Goal: Information Seeking & Learning: Learn about a topic

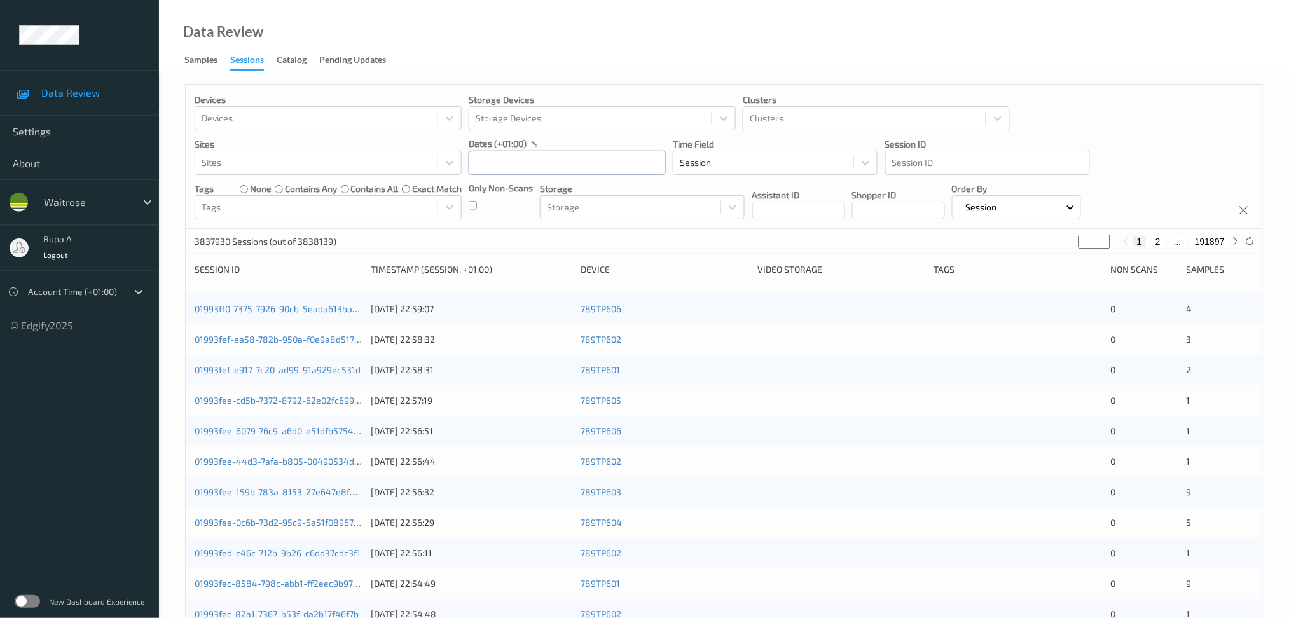
click at [499, 160] on input "text" at bounding box center [567, 163] width 197 height 24
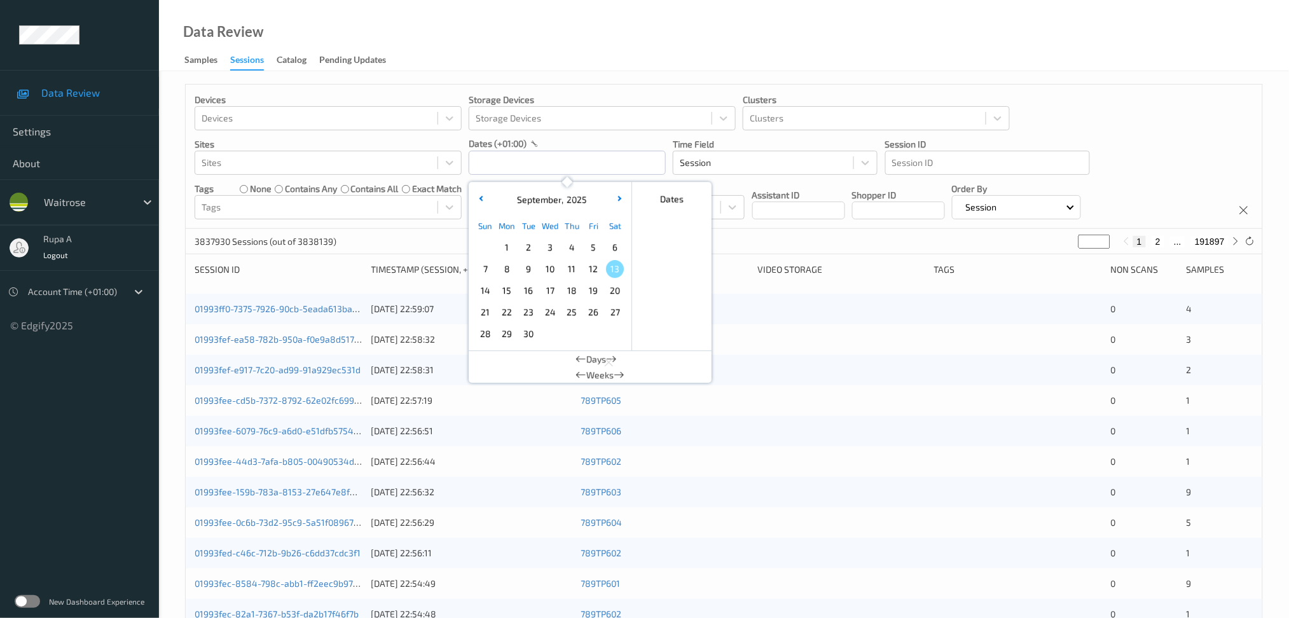
click at [568, 271] on span "11" at bounding box center [572, 269] width 18 height 18
click at [567, 270] on span "11" at bounding box center [572, 269] width 18 height 18
type input "11/09/2025 00:00 -> 11/09/2025 23:59"
click at [441, 144] on p "Sites" at bounding box center [328, 144] width 267 height 13
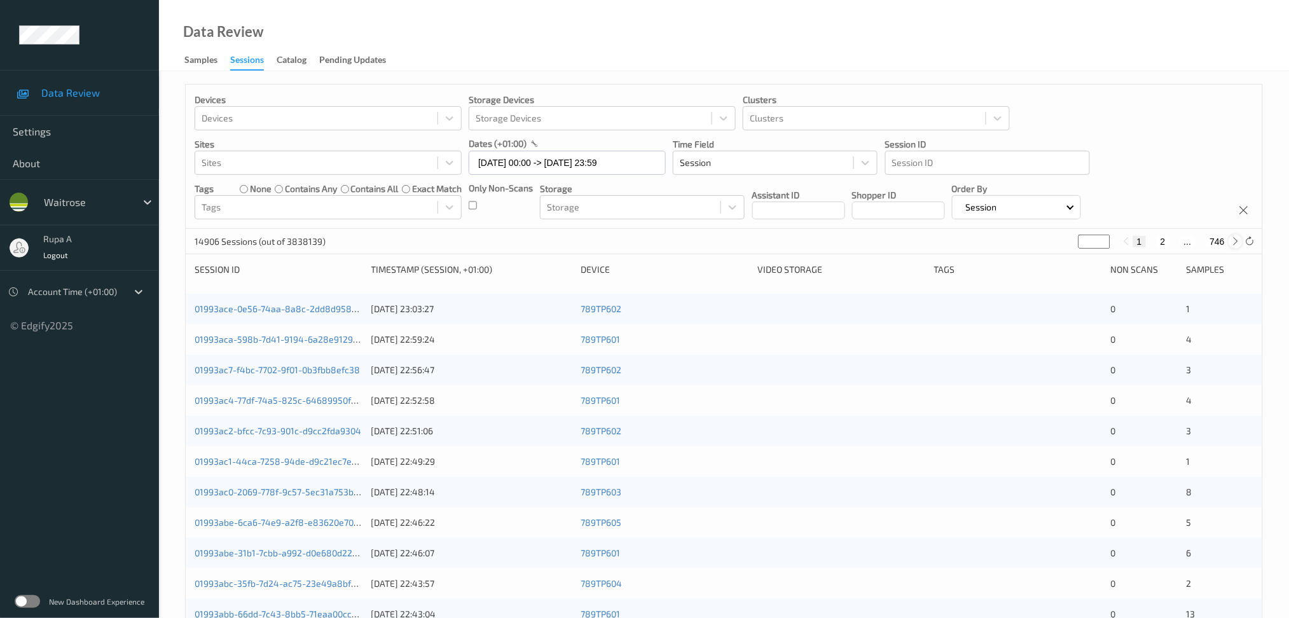
click at [1235, 235] on div at bounding box center [1236, 242] width 14 height 14
type input "*"
click at [1235, 235] on div at bounding box center [1236, 242] width 14 height 14
type input "*"
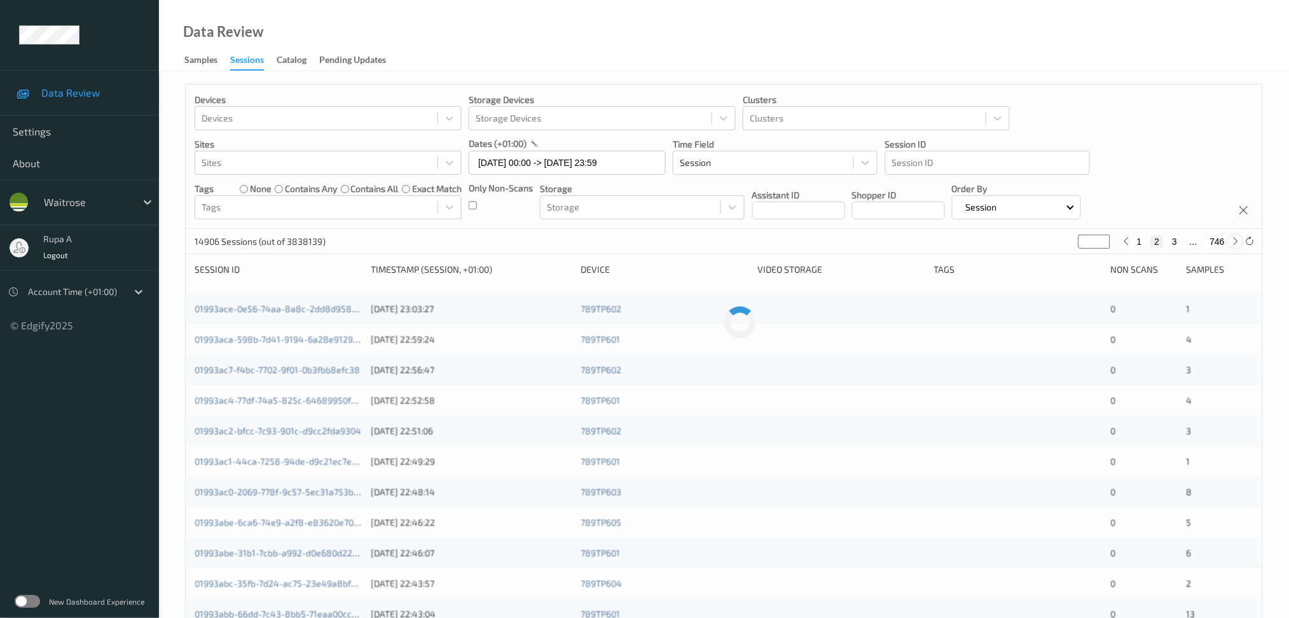
type input "*"
click at [1235, 235] on div at bounding box center [1236, 242] width 14 height 14
type input "*"
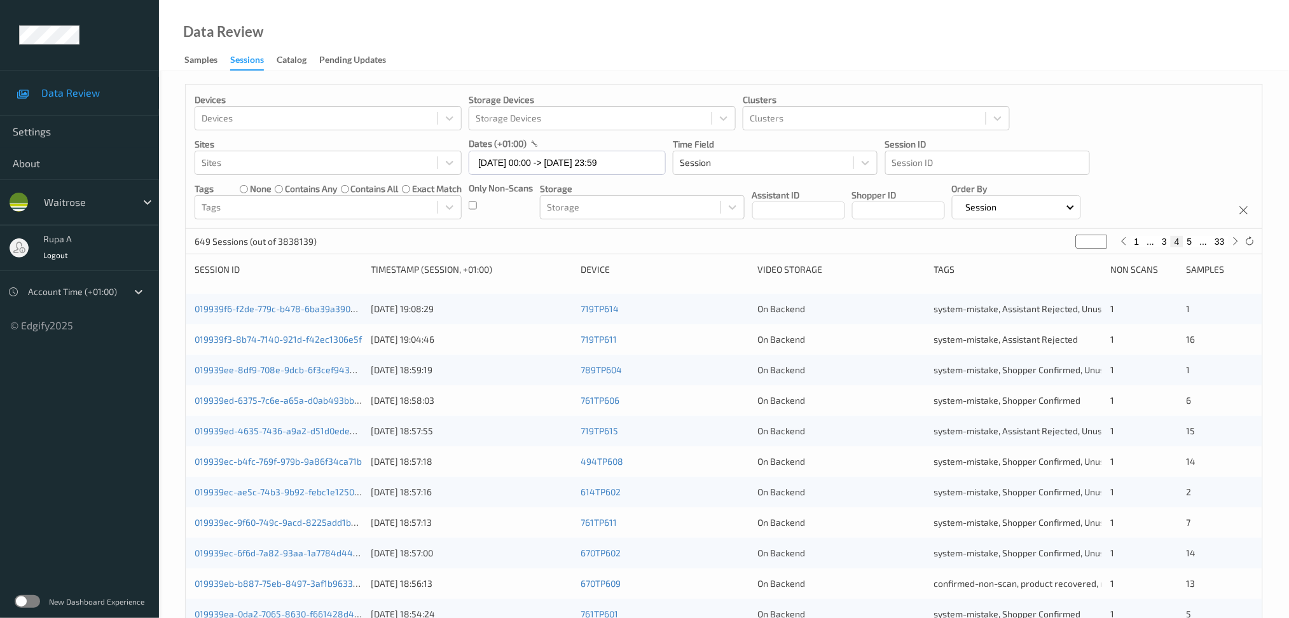
click at [1227, 244] on button "33" at bounding box center [1220, 241] width 18 height 11
type input "**"
click at [1227, 244] on button "33" at bounding box center [1220, 241] width 18 height 11
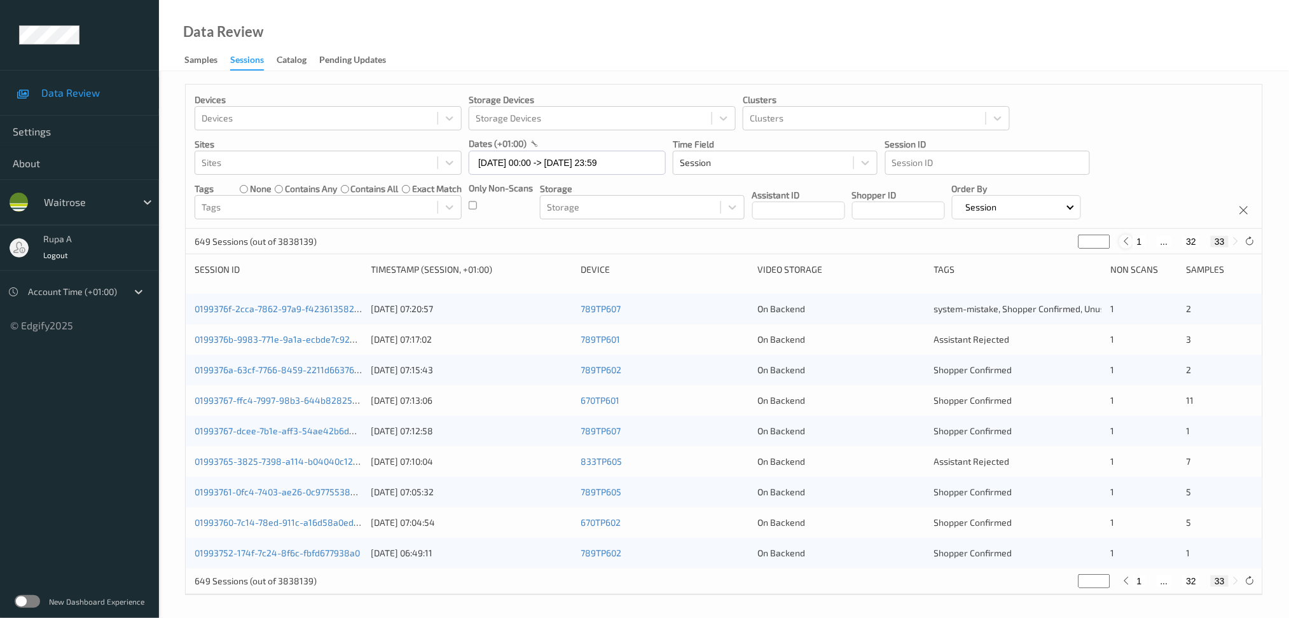
click at [1133, 244] on div at bounding box center [1127, 242] width 14 height 14
type input "**"
click at [1133, 244] on div at bounding box center [1127, 242] width 14 height 14
type input "**"
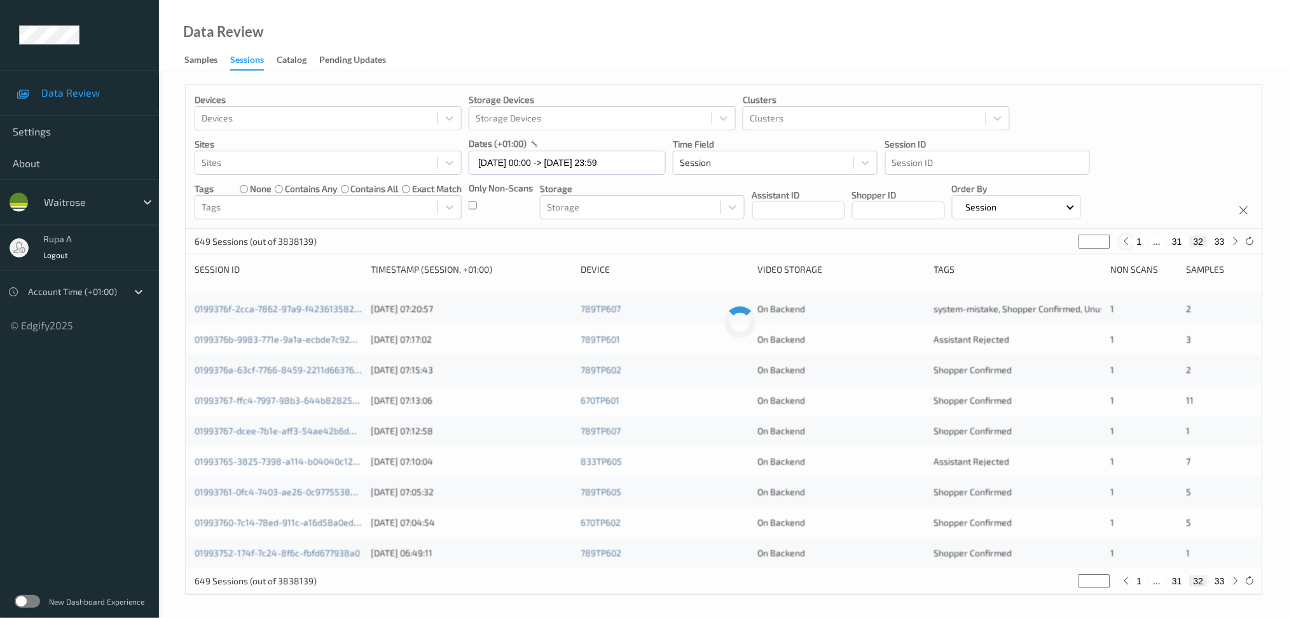
type input "**"
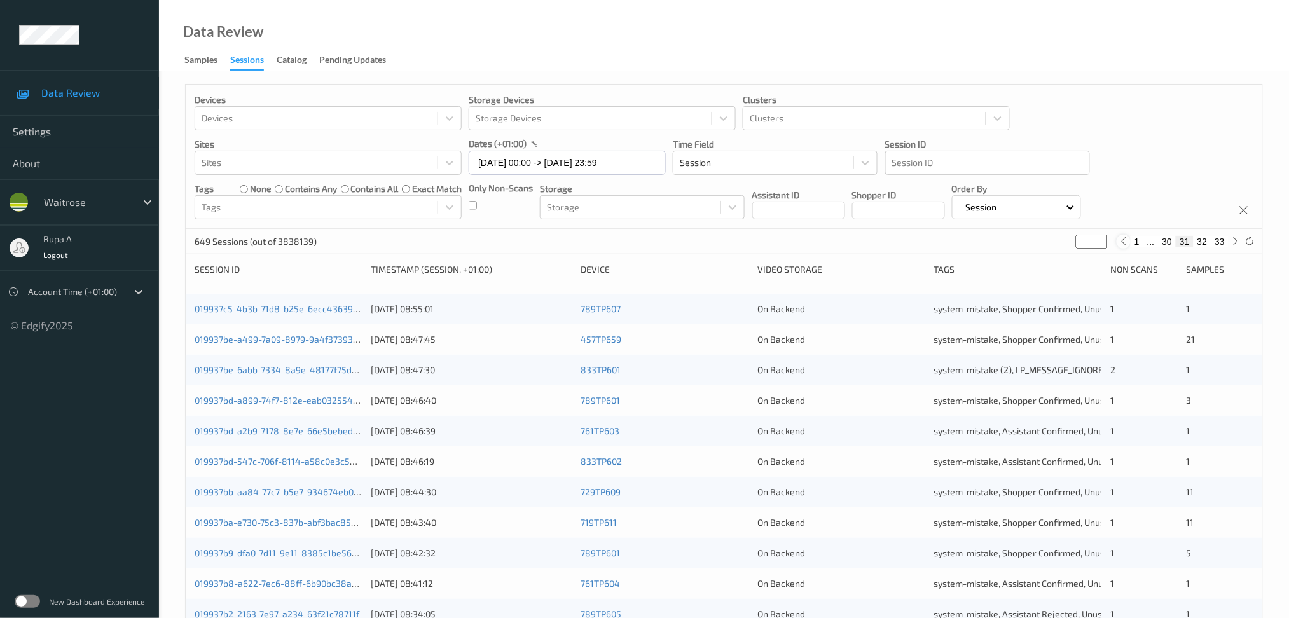
click at [1133, 244] on button "1" at bounding box center [1137, 241] width 13 height 11
type input "*"
drag, startPoint x: 1094, startPoint y: 242, endPoint x: 994, endPoint y: 260, distance: 102.0
click at [994, 260] on div "Devices Devices Storage Devices Storage Devices Clusters Clusters Sites Sites d…" at bounding box center [724, 507] width 1078 height 847
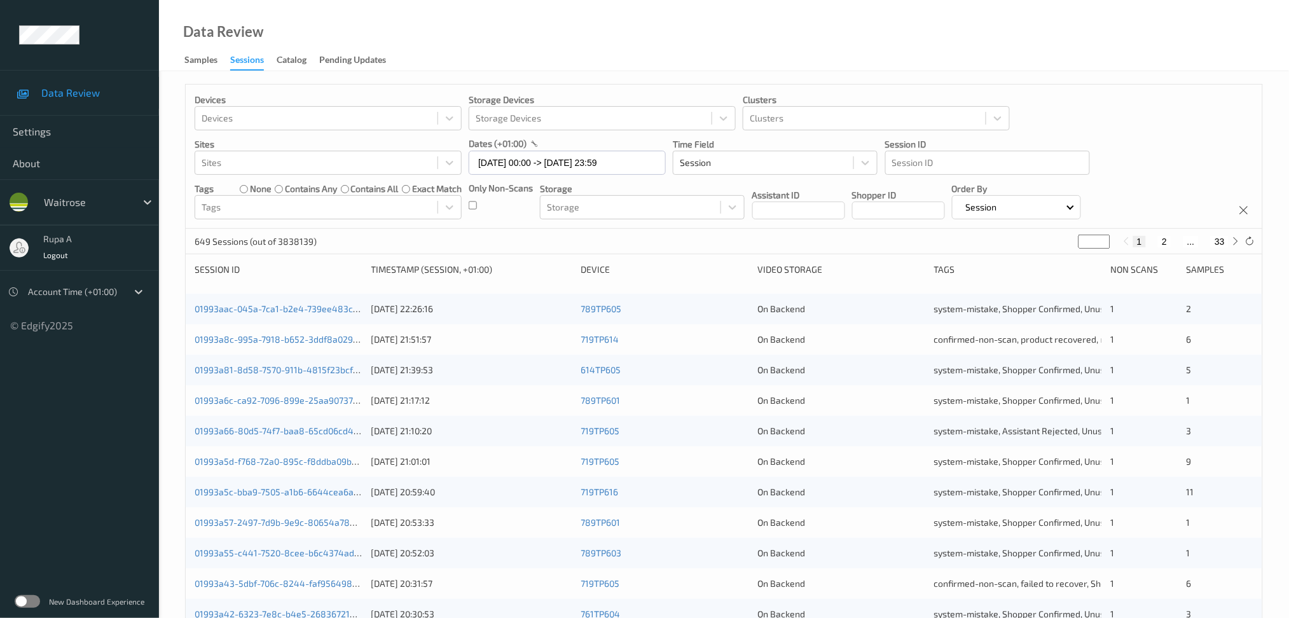
type input "*"
type input "**"
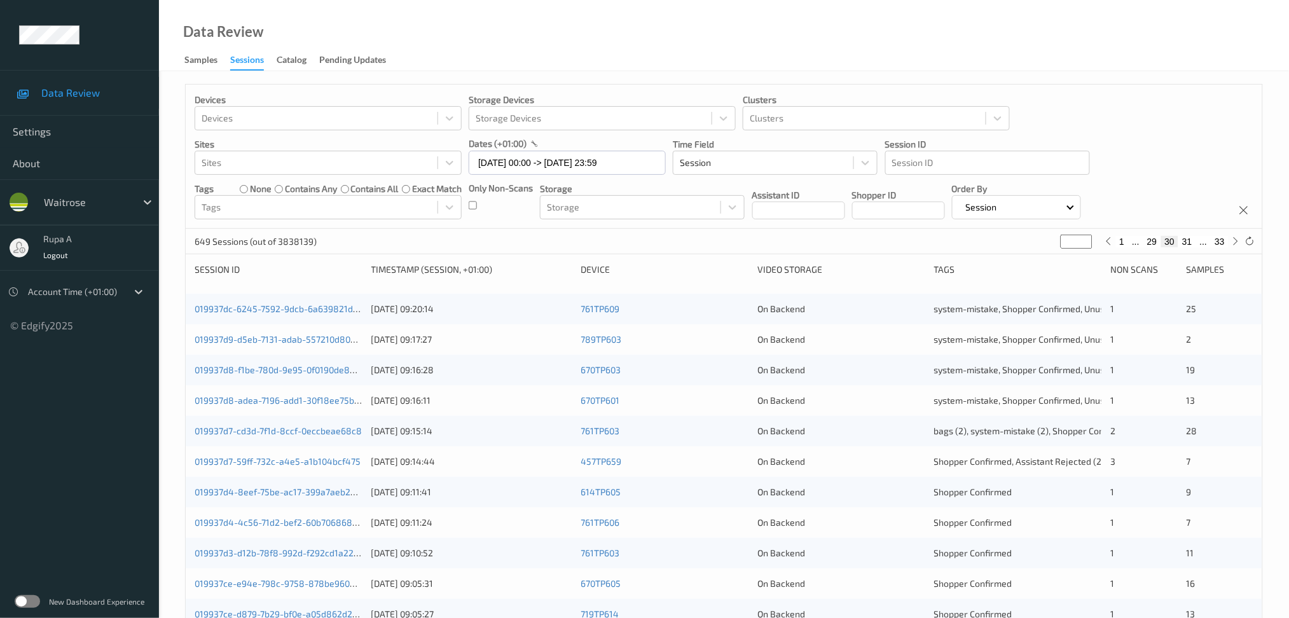
click at [929, 243] on div "649 Sessions (out of 3838139) ** 1 ... 29 30 31 ... 33" at bounding box center [724, 241] width 1077 height 25
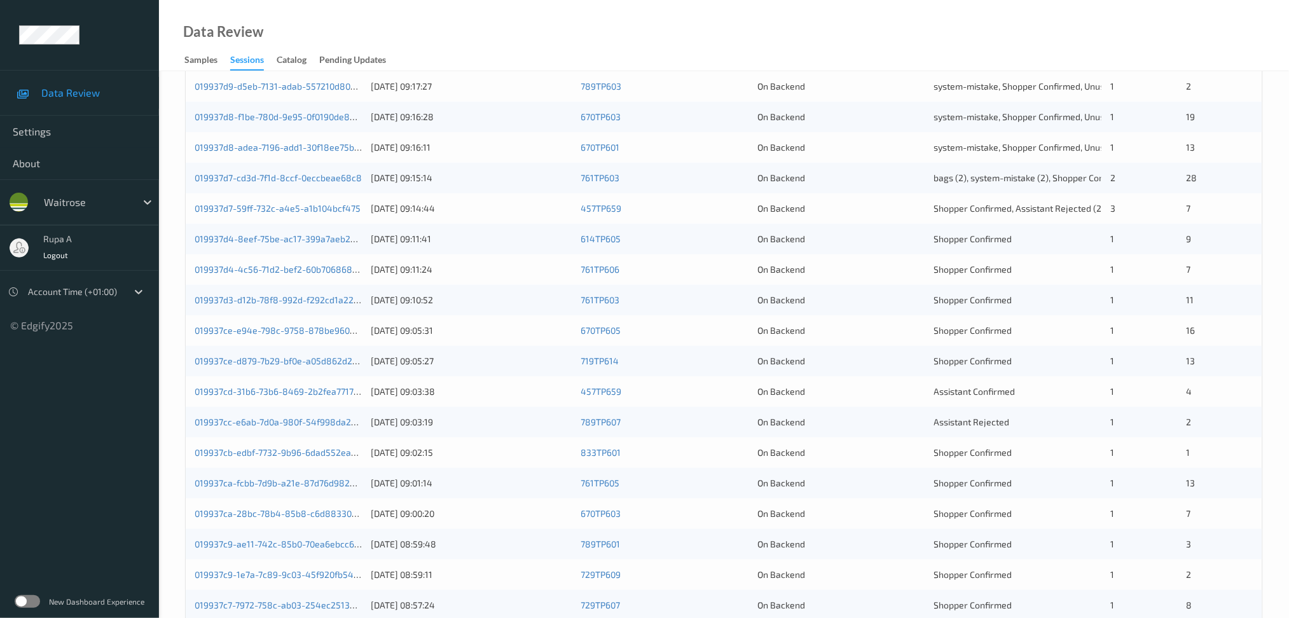
scroll to position [169, 0]
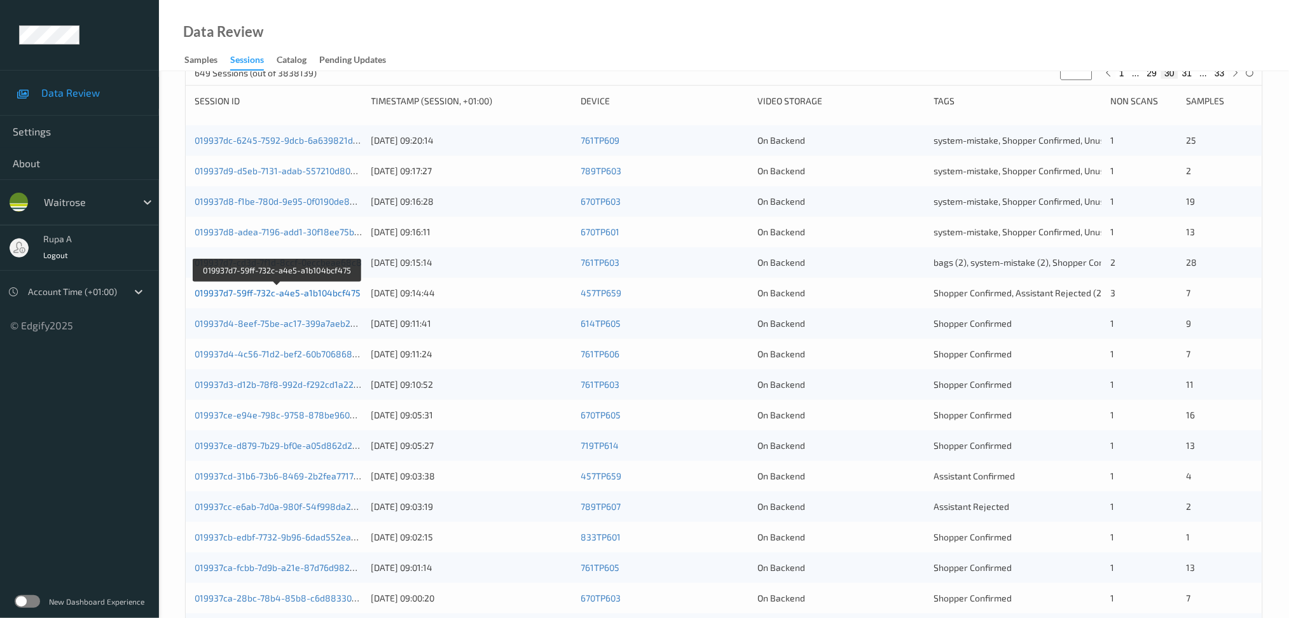
click at [300, 294] on link "019937d7-59ff-732c-a4e5-a1b104bcf475" at bounding box center [278, 293] width 166 height 11
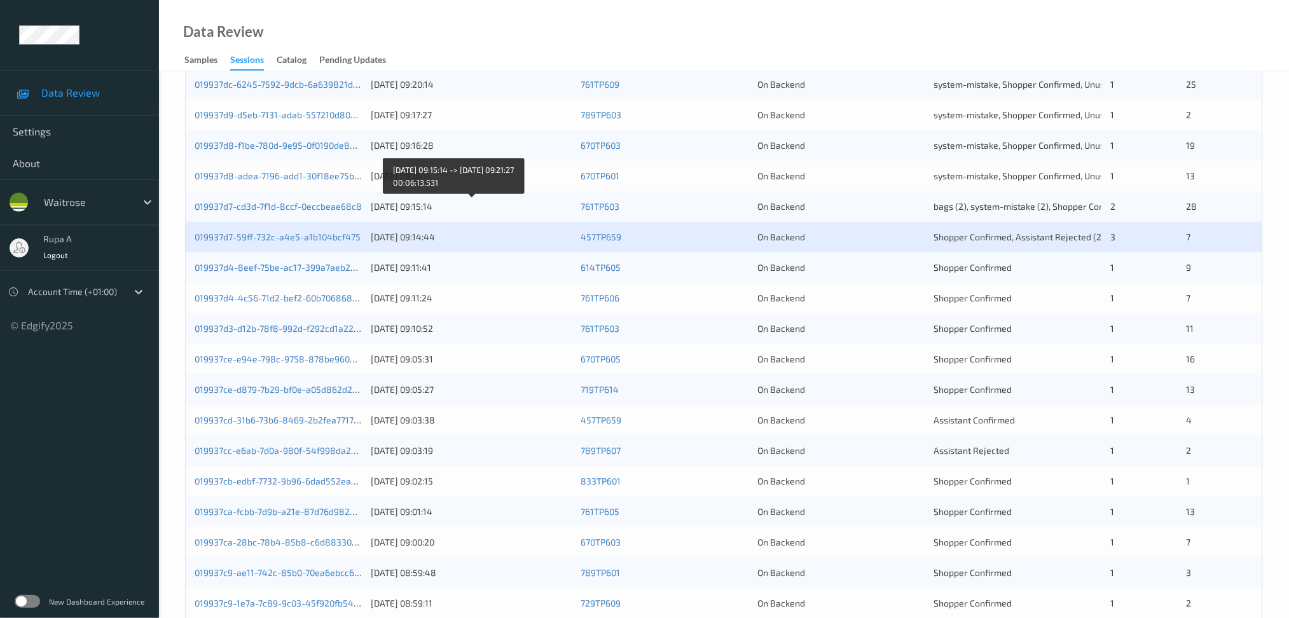
scroll to position [253, 0]
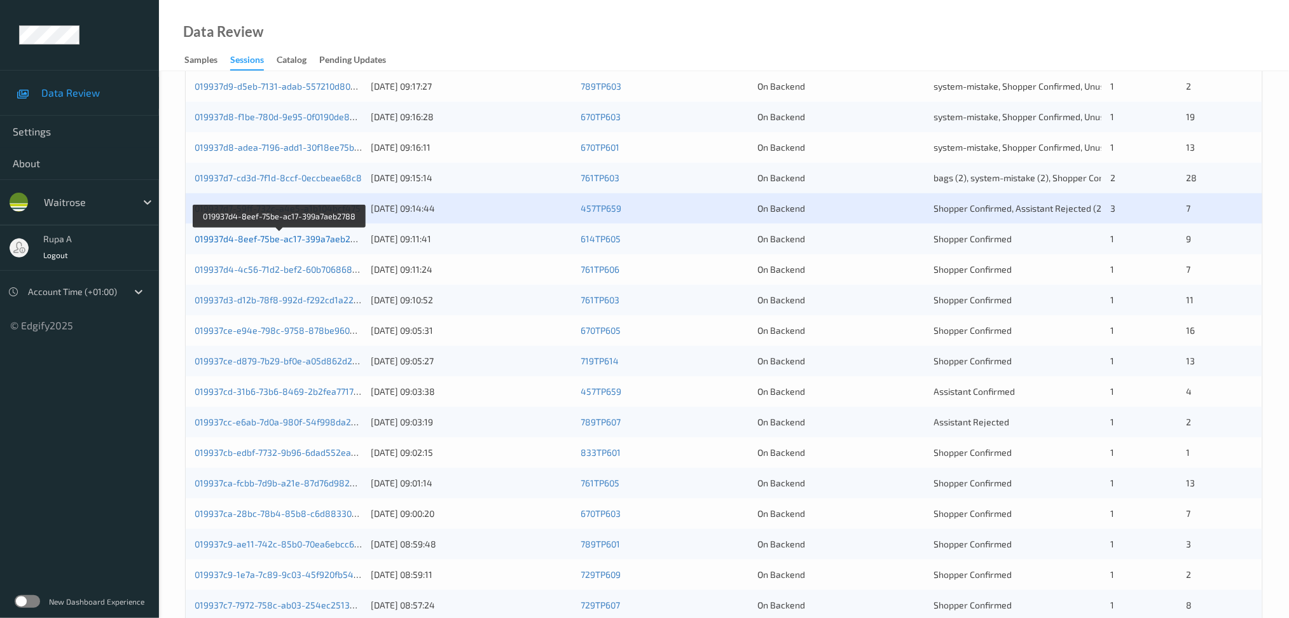
click at [318, 234] on link "019937d4-8eef-75be-ac17-399a7aeb2788" at bounding box center [281, 238] width 172 height 11
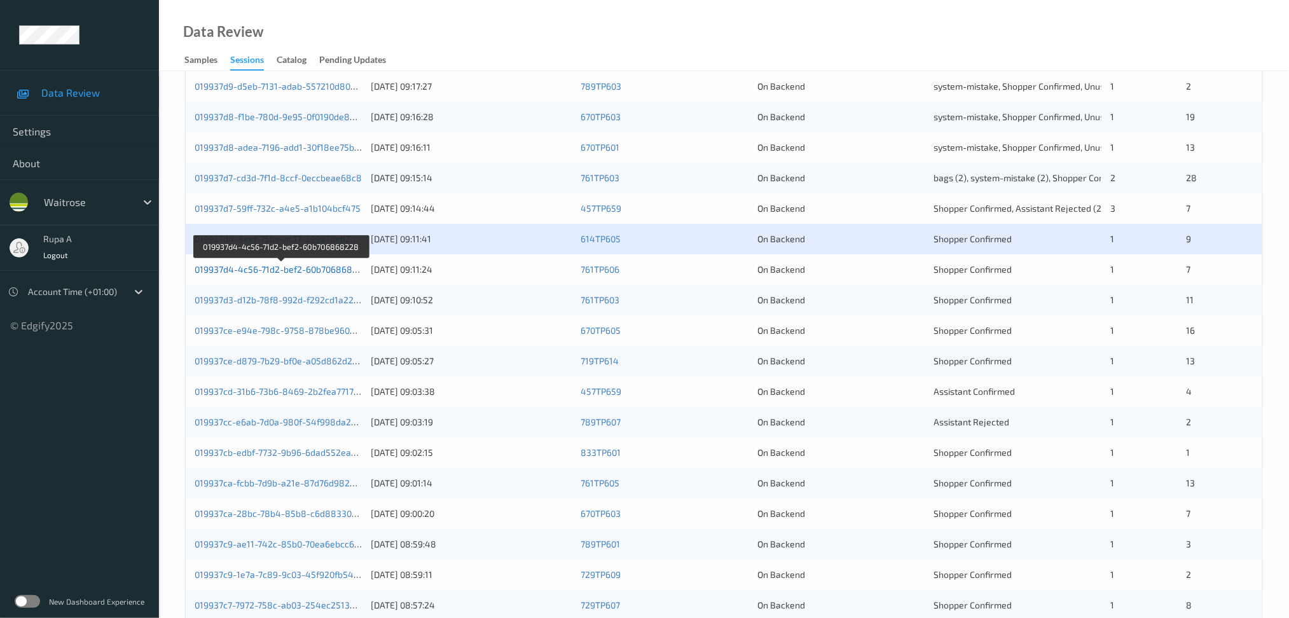
click at [340, 273] on link "019937d4-4c56-71d2-bef2-60b706868228" at bounding box center [282, 269] width 174 height 11
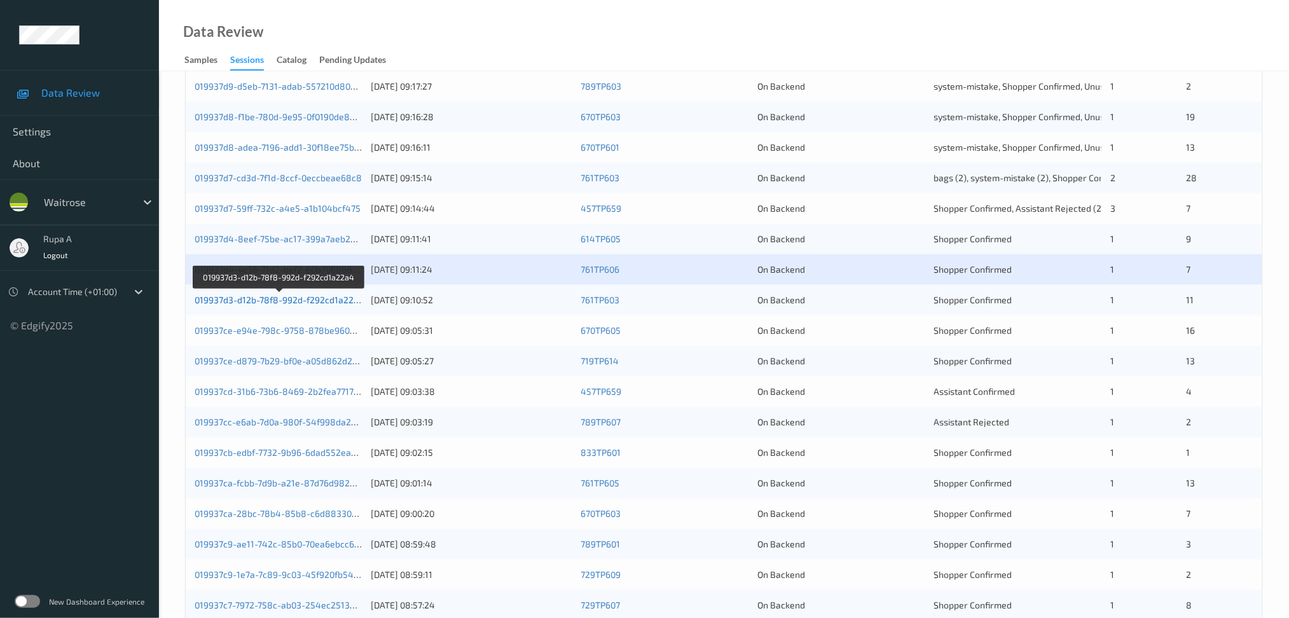
click at [344, 298] on link "019937d3-d12b-78f8-992d-f292cd1a22a4" at bounding box center [280, 300] width 170 height 11
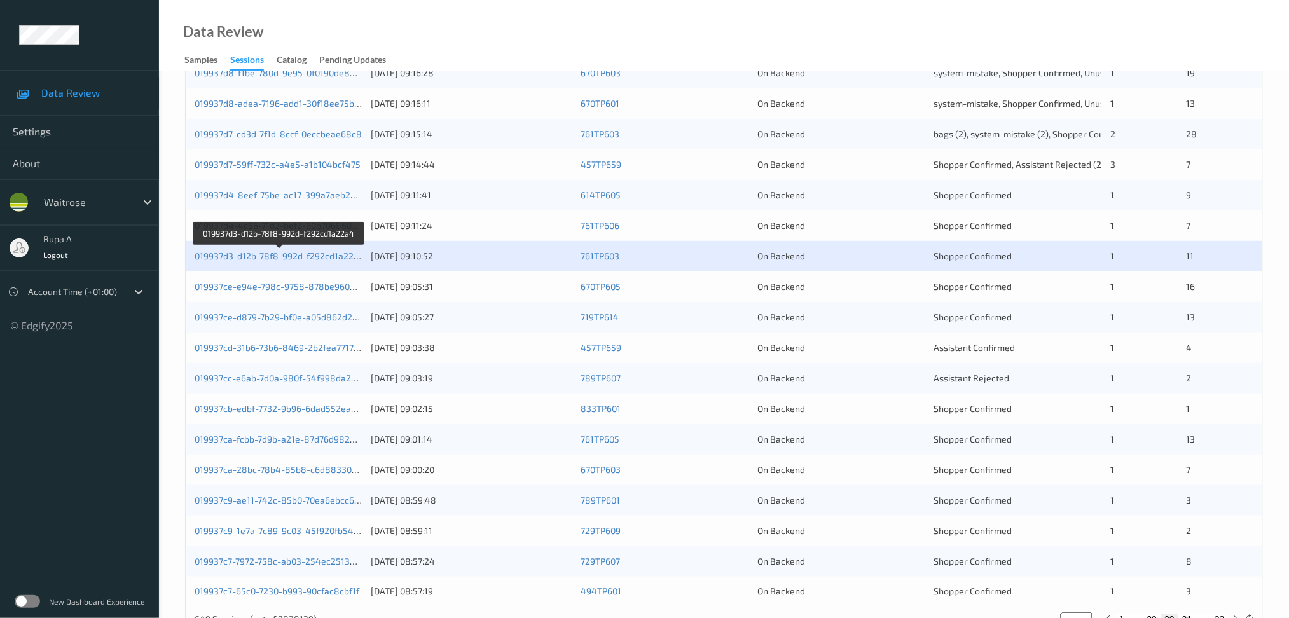
scroll to position [338, 0]
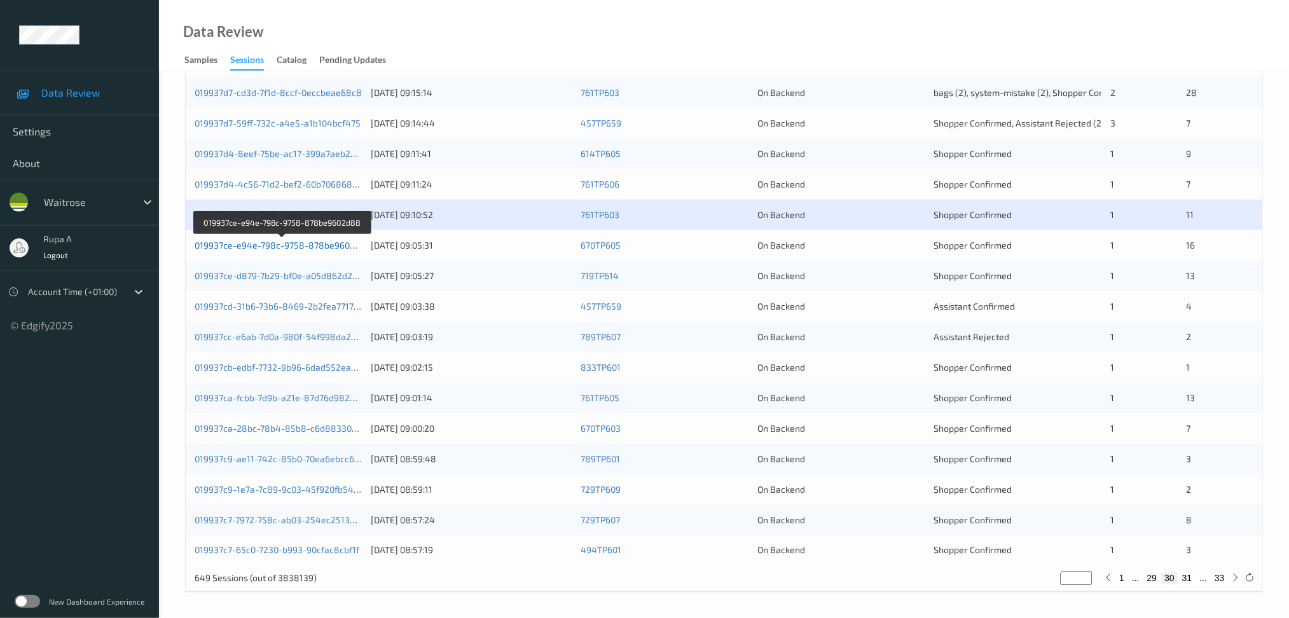
click at [338, 250] on link "019937ce-e94e-798c-9758-878be9602d88" at bounding box center [283, 245] width 177 height 11
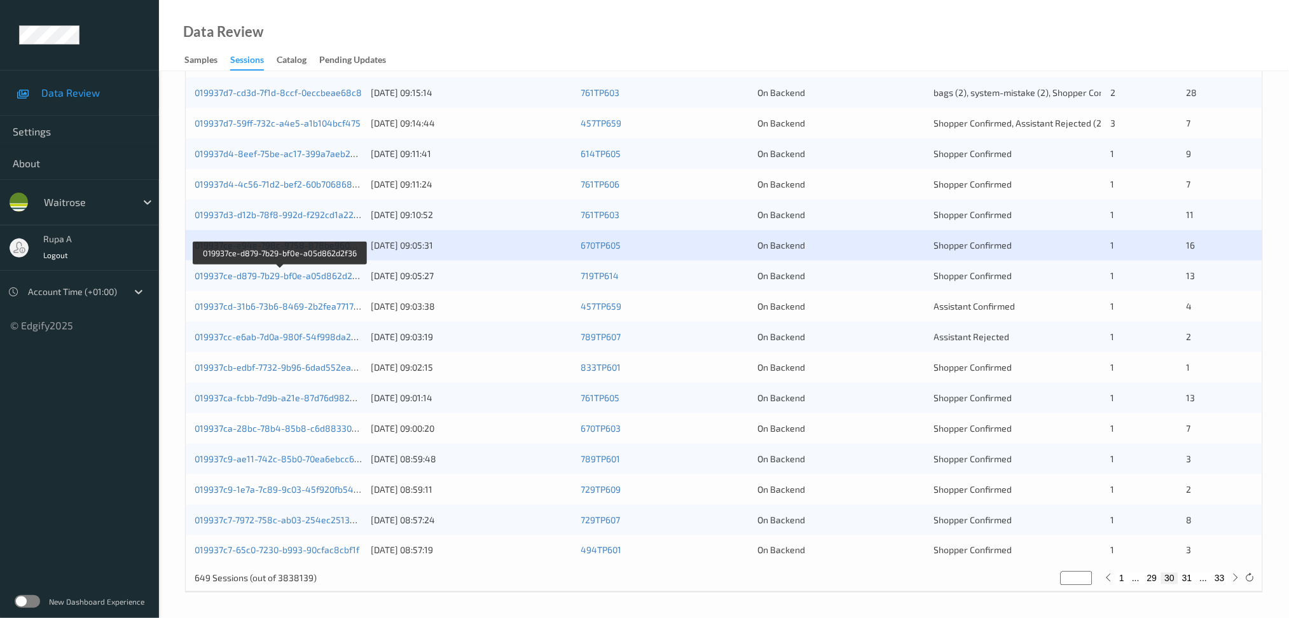
drag, startPoint x: 337, startPoint y: 275, endPoint x: 337, endPoint y: 246, distance: 28.6
click at [337, 275] on link "019937ce-d879-7b29-bf0e-a05d862d2f36" at bounding box center [280, 275] width 171 height 11
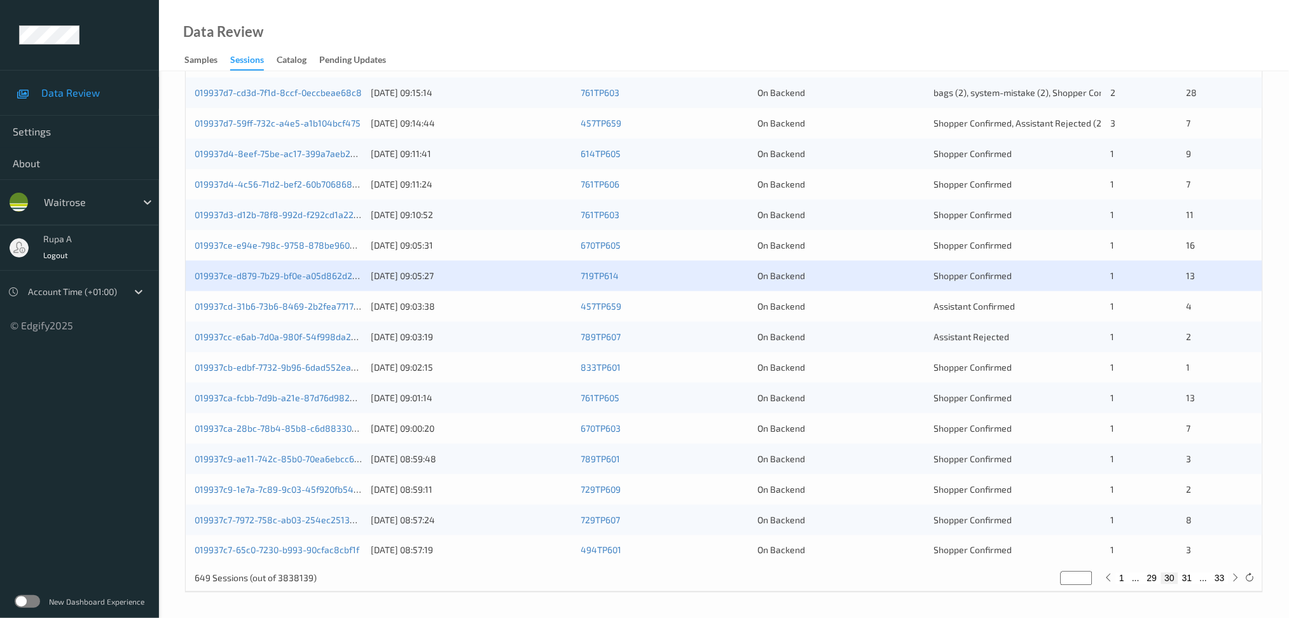
click at [321, 313] on div "019937cd-31b6-73b6-8469-2b2fea771779" at bounding box center [279, 306] width 168 height 13
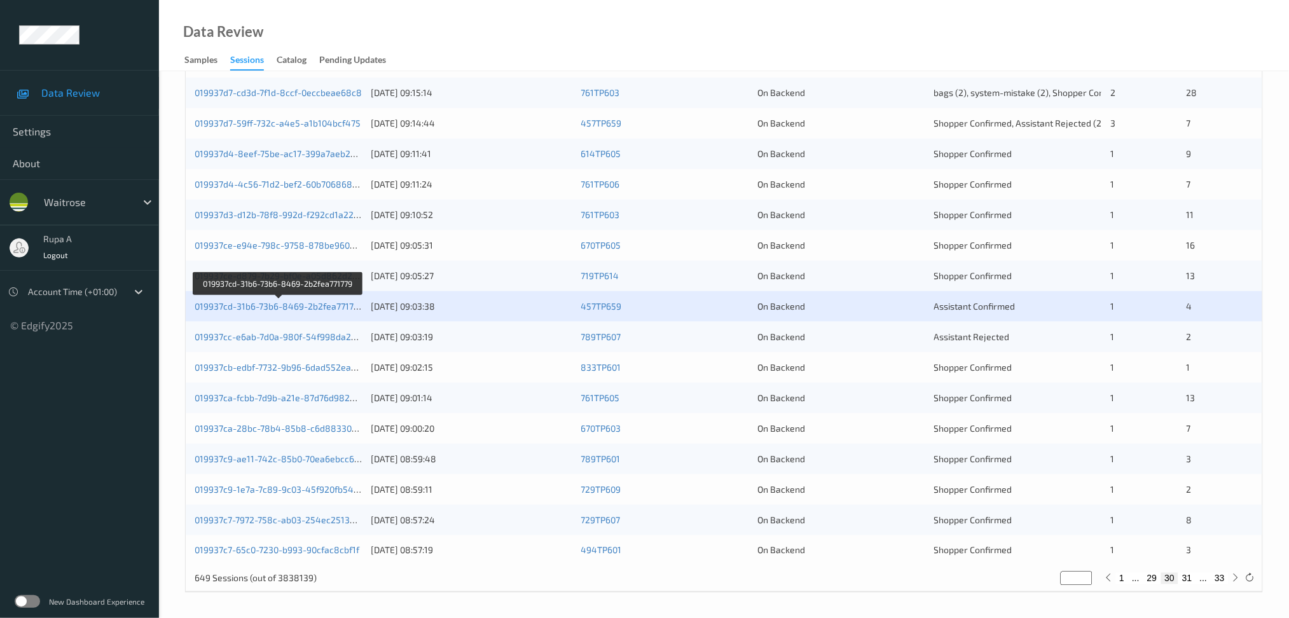
click at [324, 300] on div "019937cd-31b6-73b6-8469-2b2fea771779" at bounding box center [279, 306] width 168 height 13
click at [326, 301] on link "019937cd-31b6-73b6-8469-2b2fea771779" at bounding box center [279, 306] width 169 height 11
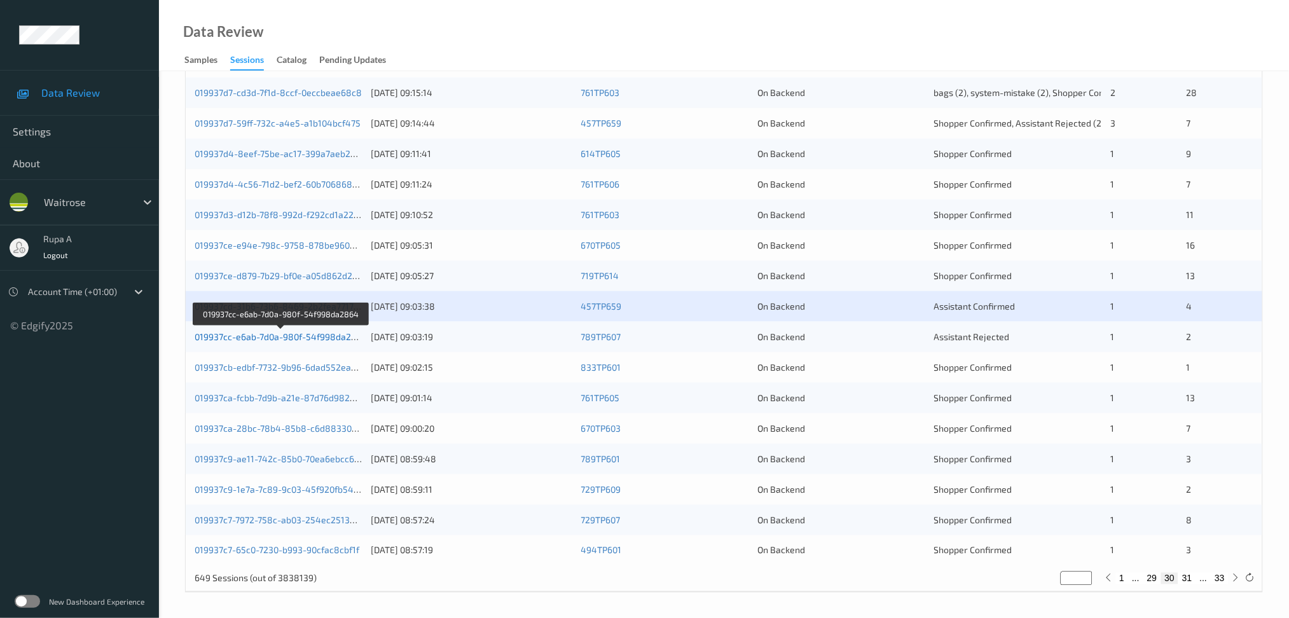
click at [330, 337] on link "019937cc-e6ab-7d0a-980f-54f998da2864" at bounding box center [281, 336] width 173 height 11
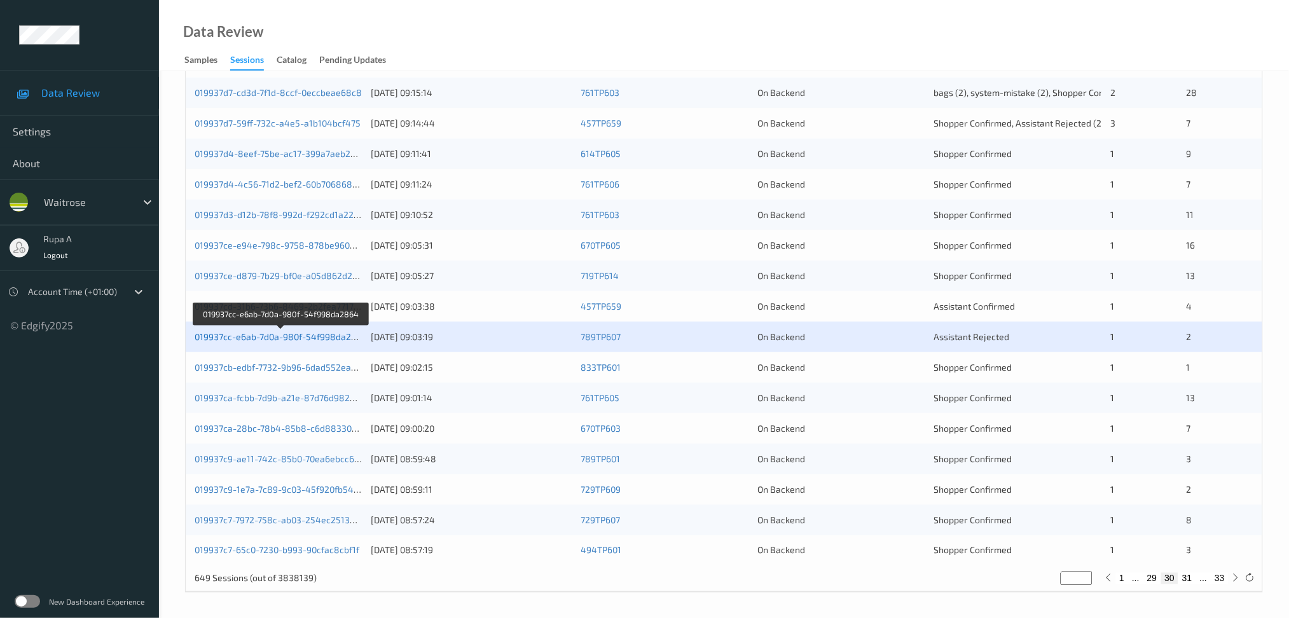
click at [317, 333] on link "019937cc-e6ab-7d0a-980f-54f998da2864" at bounding box center [281, 336] width 173 height 11
click at [308, 363] on link "019937cb-edbf-7732-9b96-6dad552ea4d6" at bounding box center [281, 367] width 172 height 11
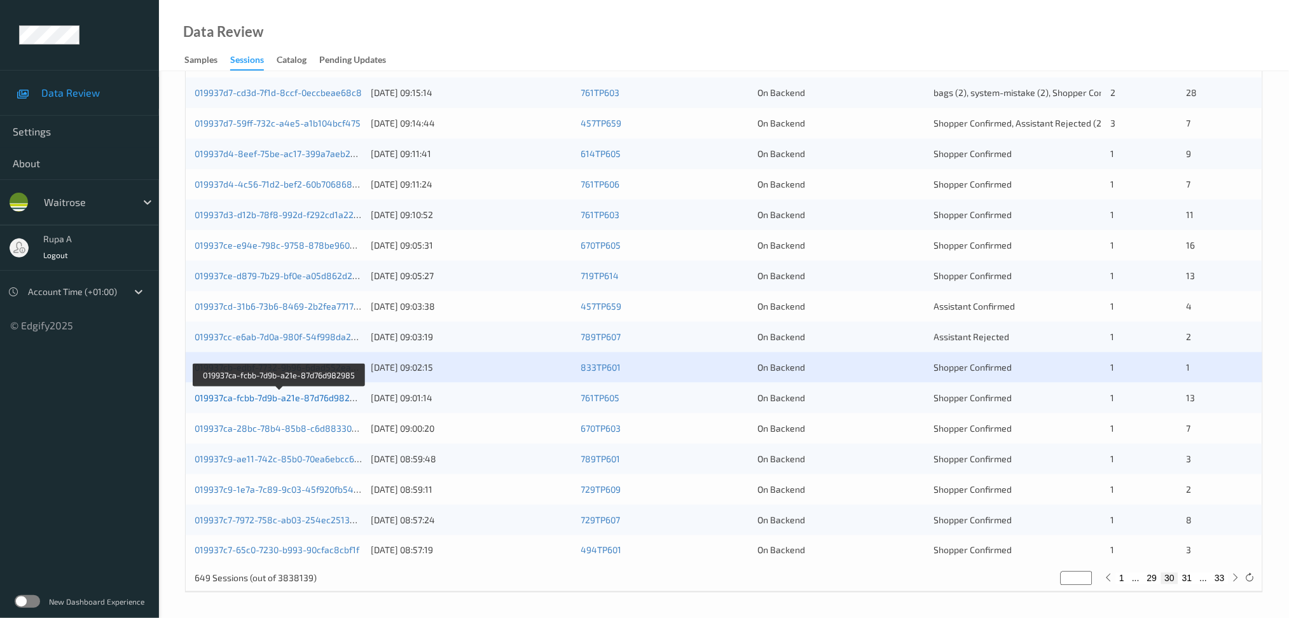
click at [331, 401] on link "019937ca-fcbb-7d9b-a21e-87d76d982985" at bounding box center [280, 397] width 171 height 11
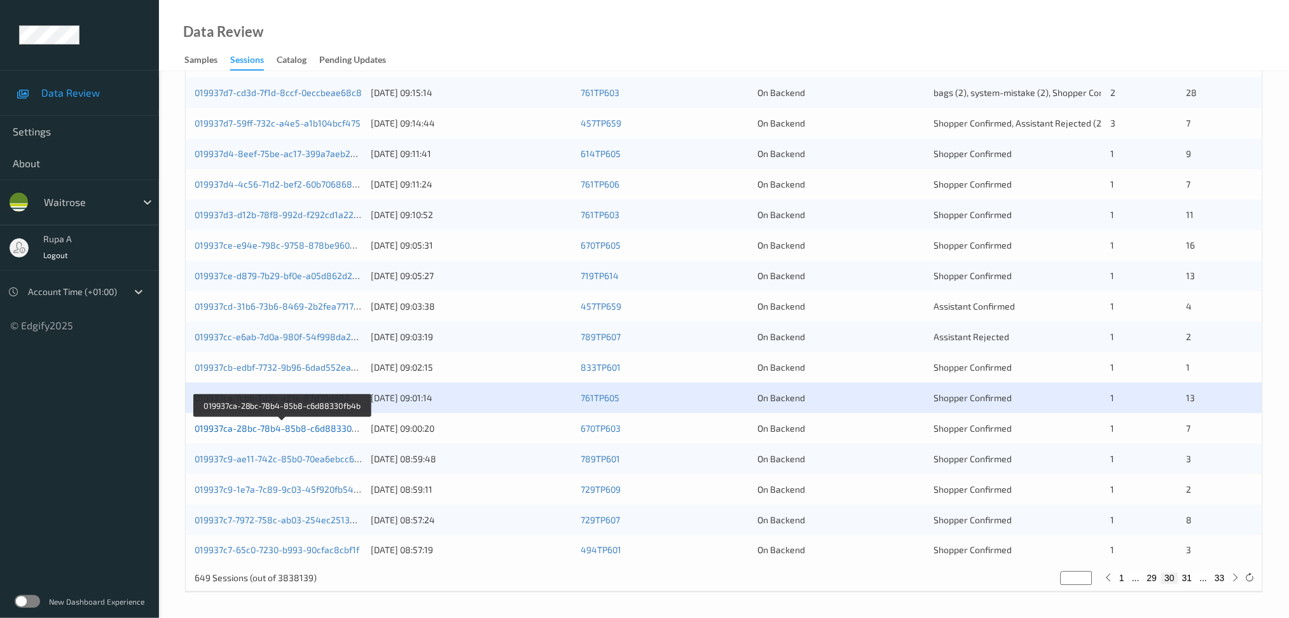
click at [350, 433] on link "019937ca-28bc-78b4-85b8-c6d88330fb4b" at bounding box center [283, 428] width 176 height 11
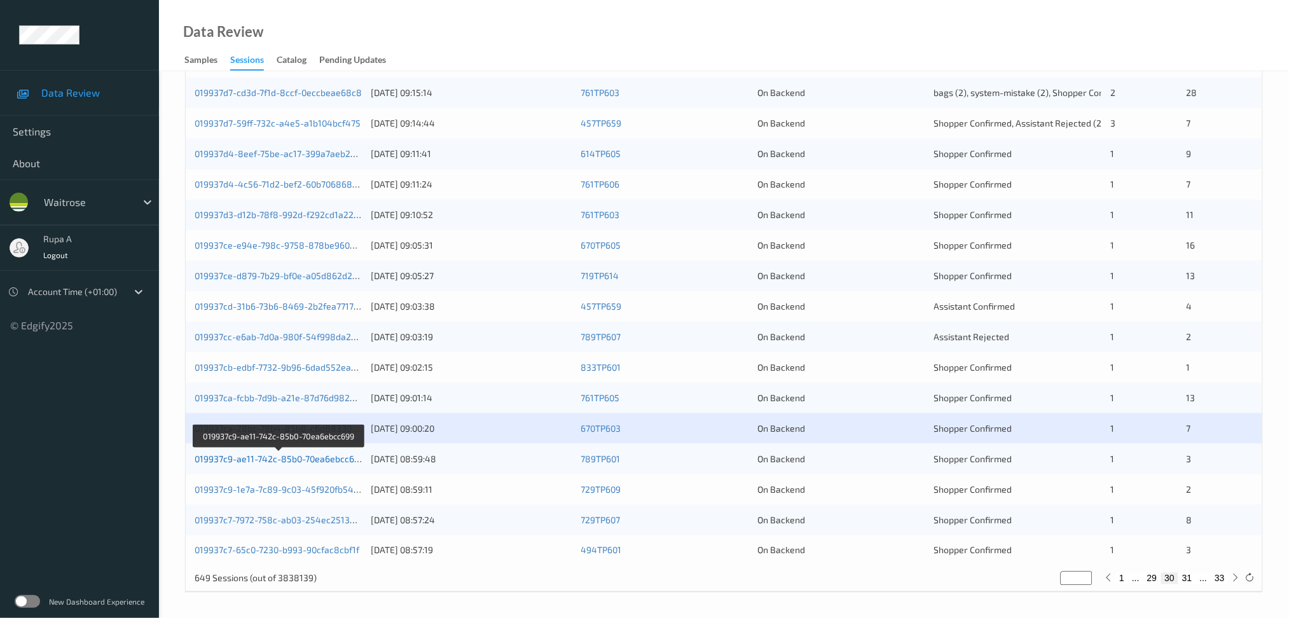
click at [299, 459] on link "019937c9-ae11-742c-85b0-70ea6ebcc699" at bounding box center [280, 459] width 170 height 11
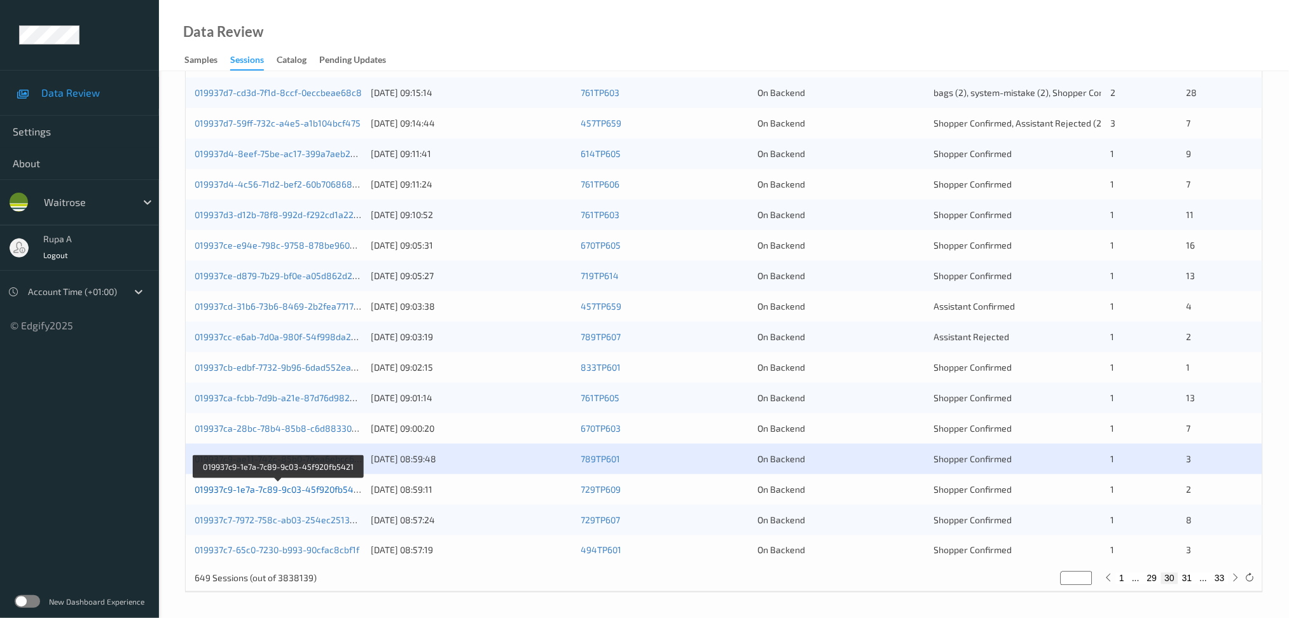
click at [328, 489] on link "019937c9-1e7a-7c89-9c03-45f920fb5421" at bounding box center [279, 489] width 168 height 11
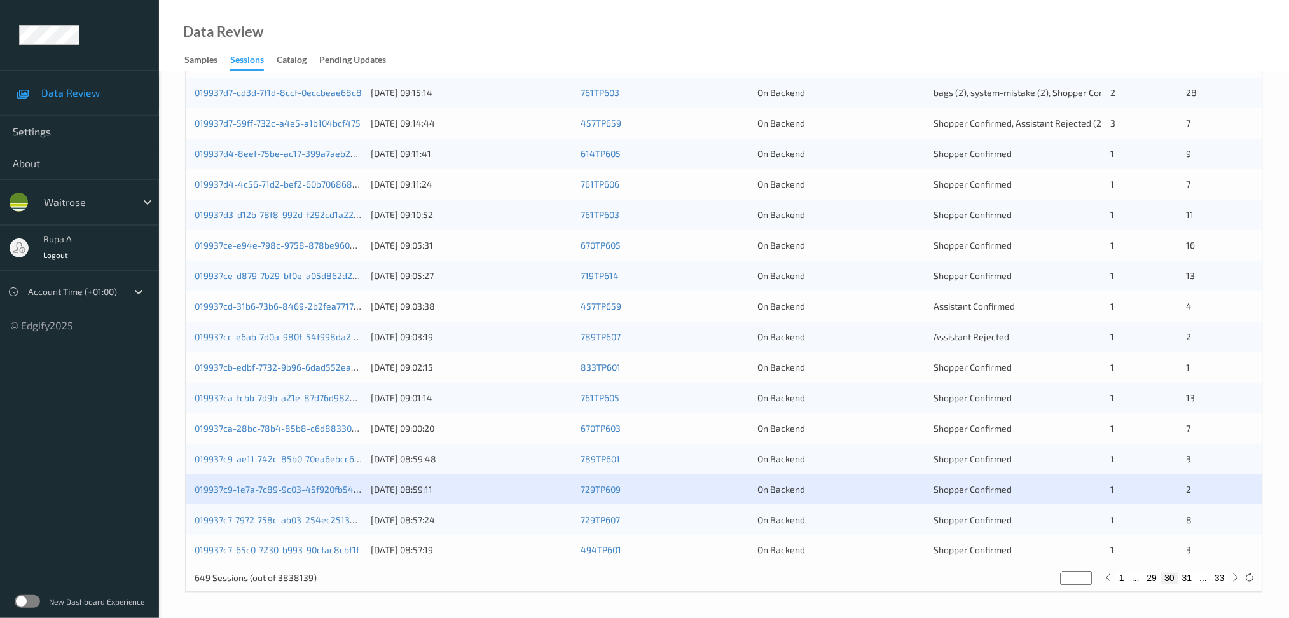
click at [335, 527] on div "019937c7-7972-758c-ab03-254ec2513b59 11/09/2025 08:57:24 729TP607 On Backend Sh…" at bounding box center [724, 520] width 1077 height 31
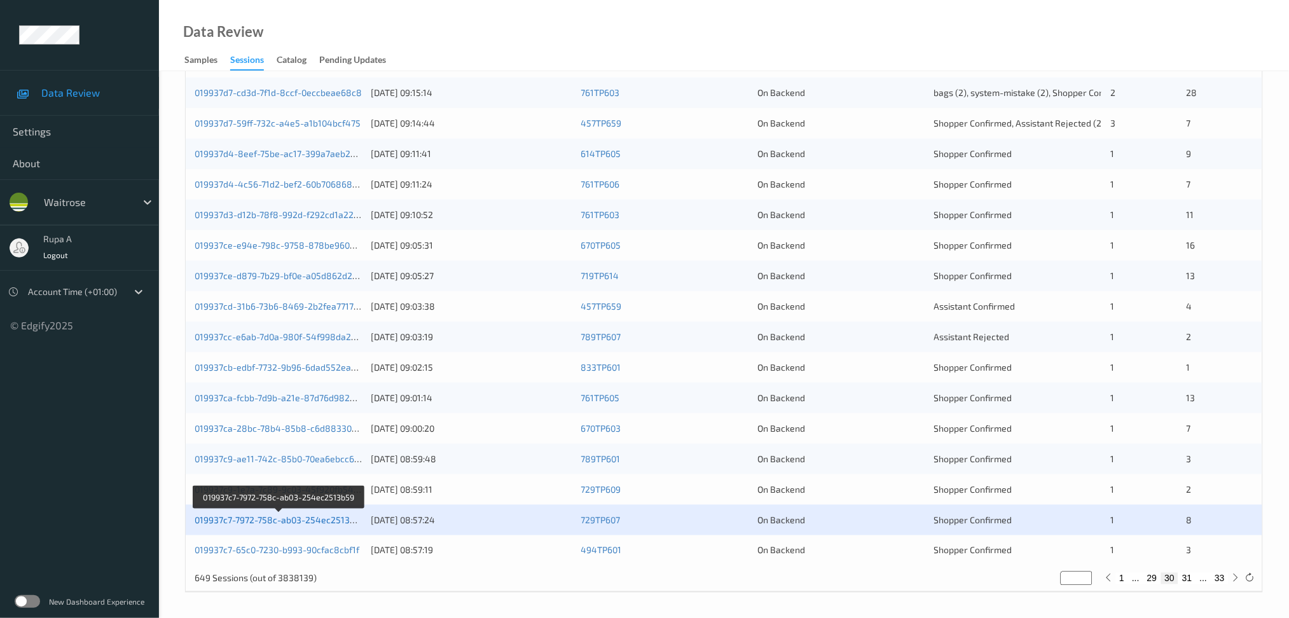
click at [321, 524] on link "019937c7-7972-758c-ab03-254ec2513b59" at bounding box center [280, 520] width 170 height 11
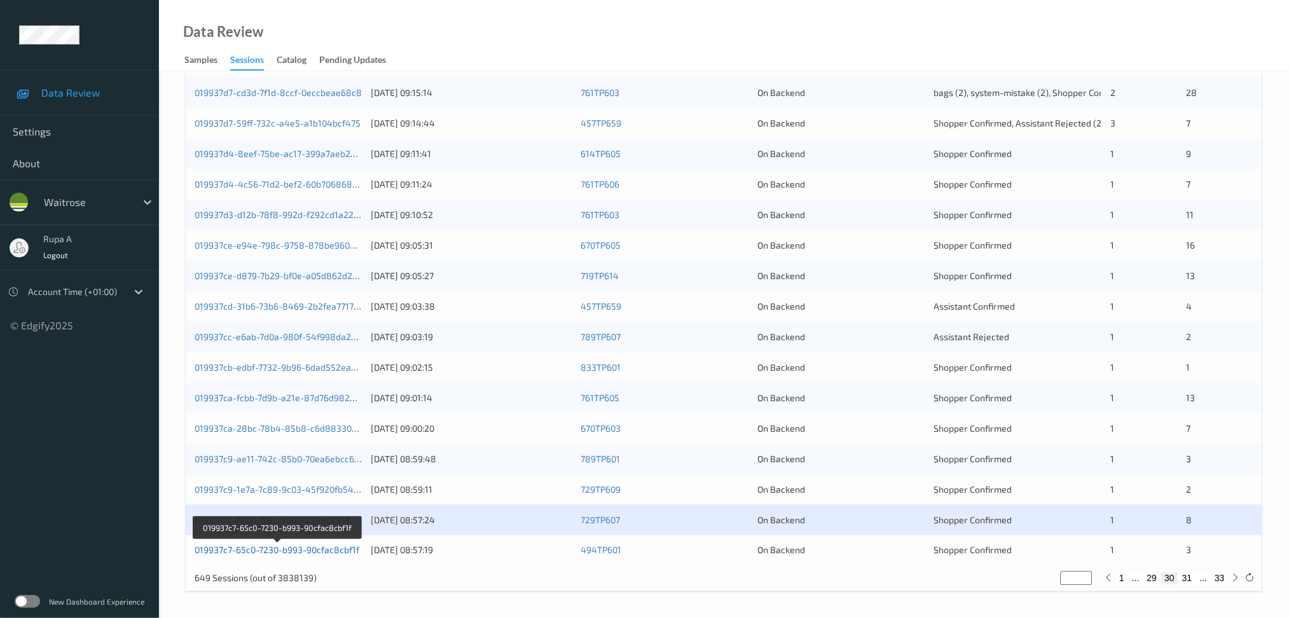
click at [329, 549] on link "019937c7-65c0-7230-b993-90cfac8cbf1f" at bounding box center [277, 550] width 165 height 11
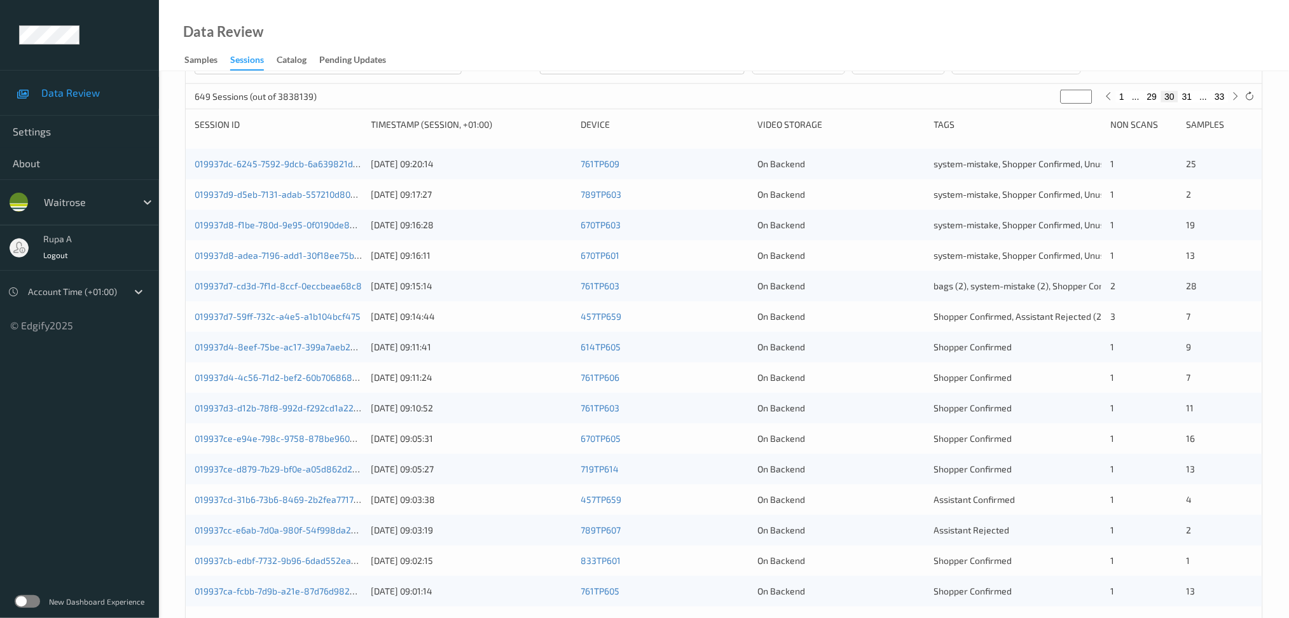
scroll to position [0, 0]
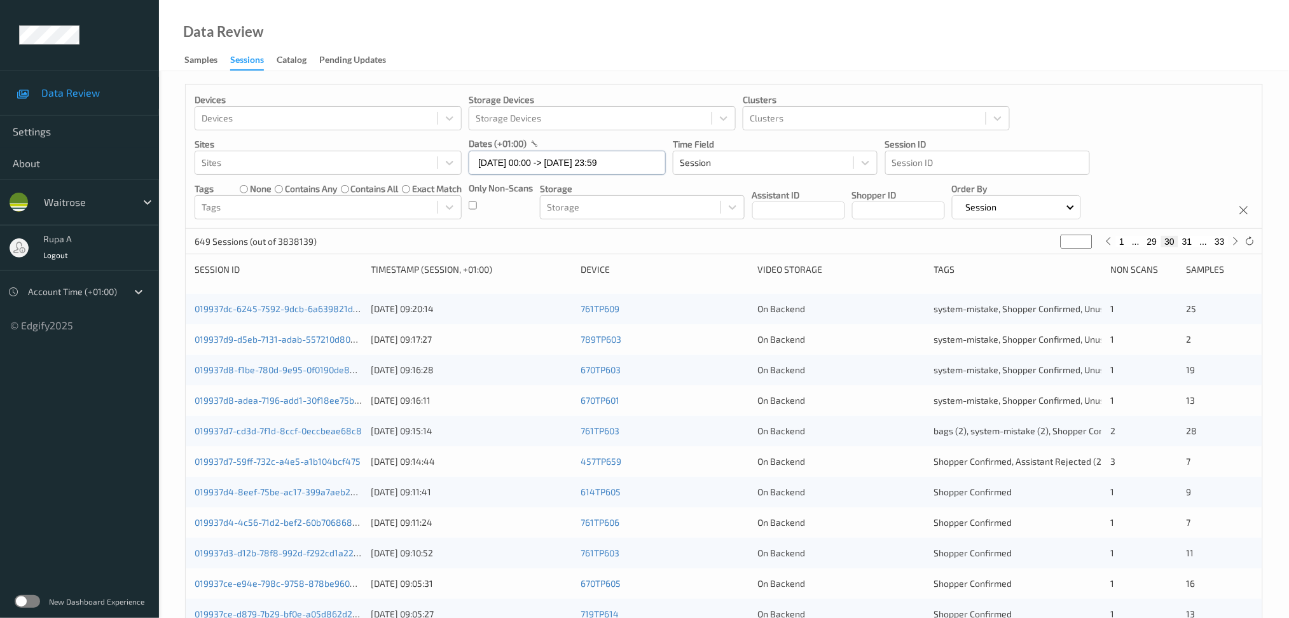
click at [633, 169] on input "11/09/2025 00:00 -> 11/09/2025 23:59" at bounding box center [567, 163] width 197 height 24
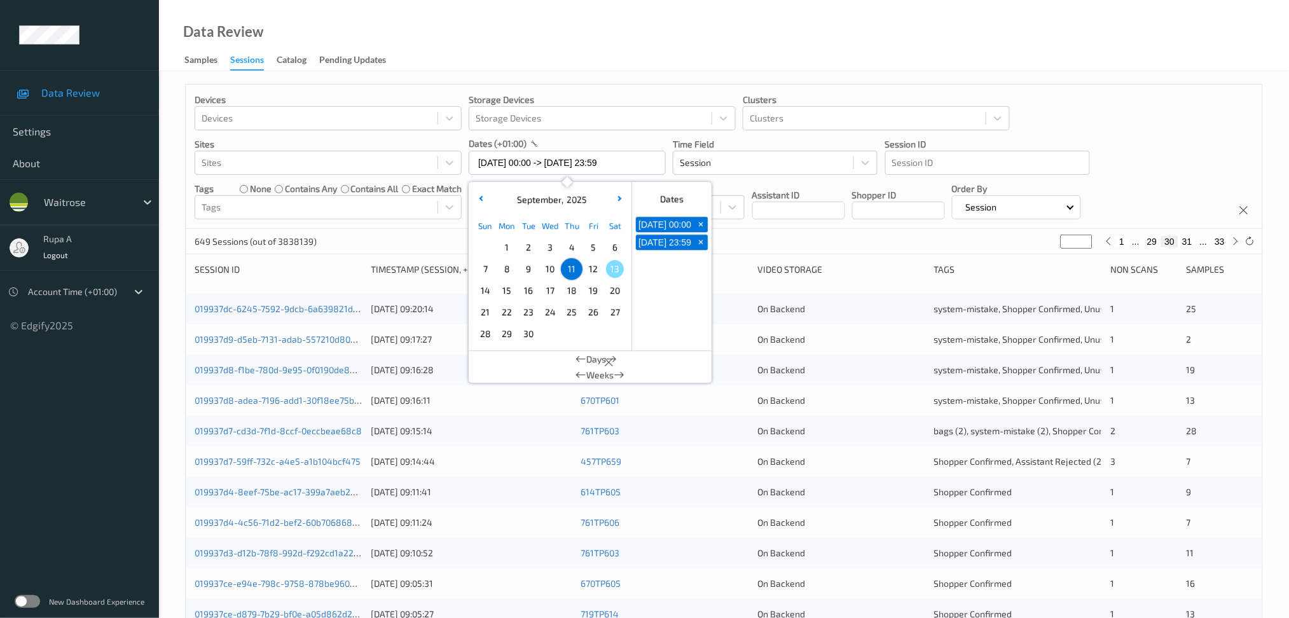
click at [543, 275] on span "10" at bounding box center [550, 269] width 18 height 18
type input "10/09/2025 00:00"
type input "*"
click at [543, 275] on span "10" at bounding box center [550, 269] width 18 height 18
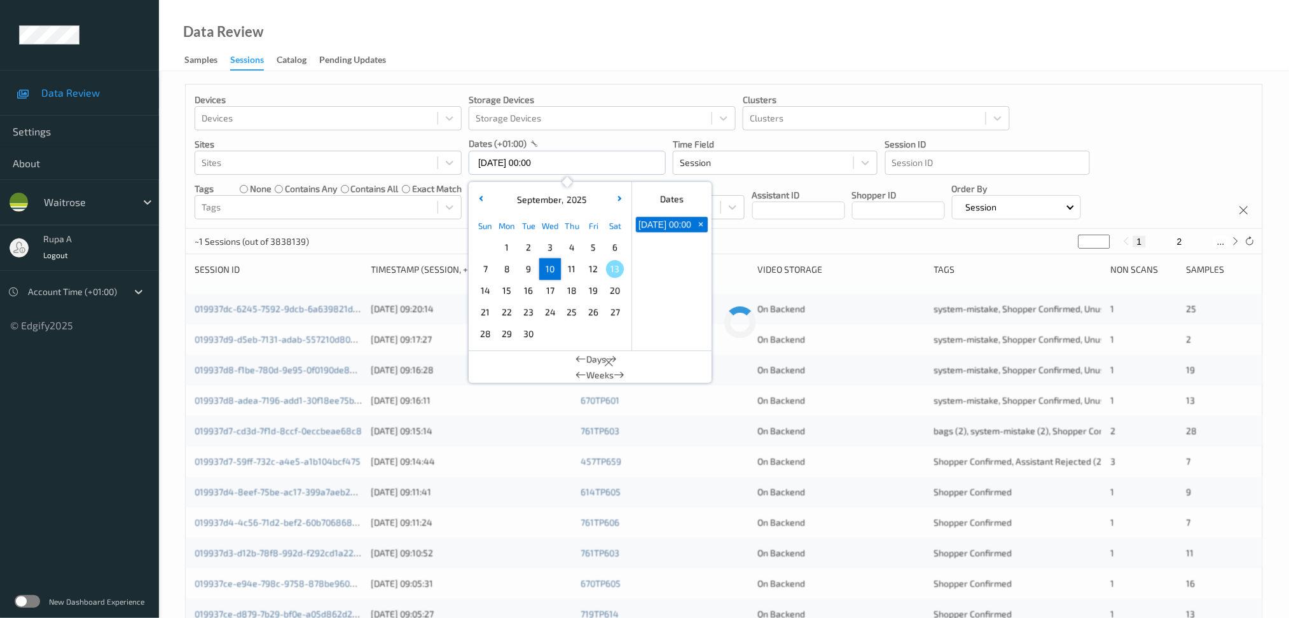
type input "10/09/2025 00:00 -> 10/09/2025 23:59"
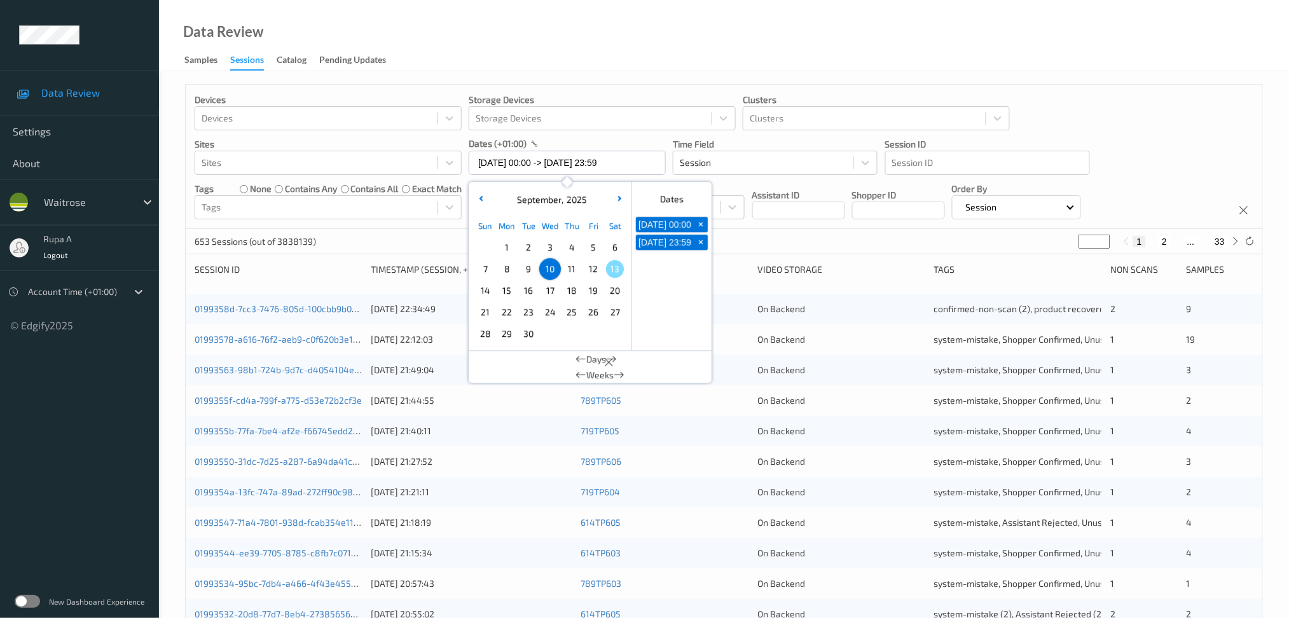
click at [858, 244] on div "653 Sessions (out of 3838139) * 1 2 ... 33" at bounding box center [724, 241] width 1077 height 25
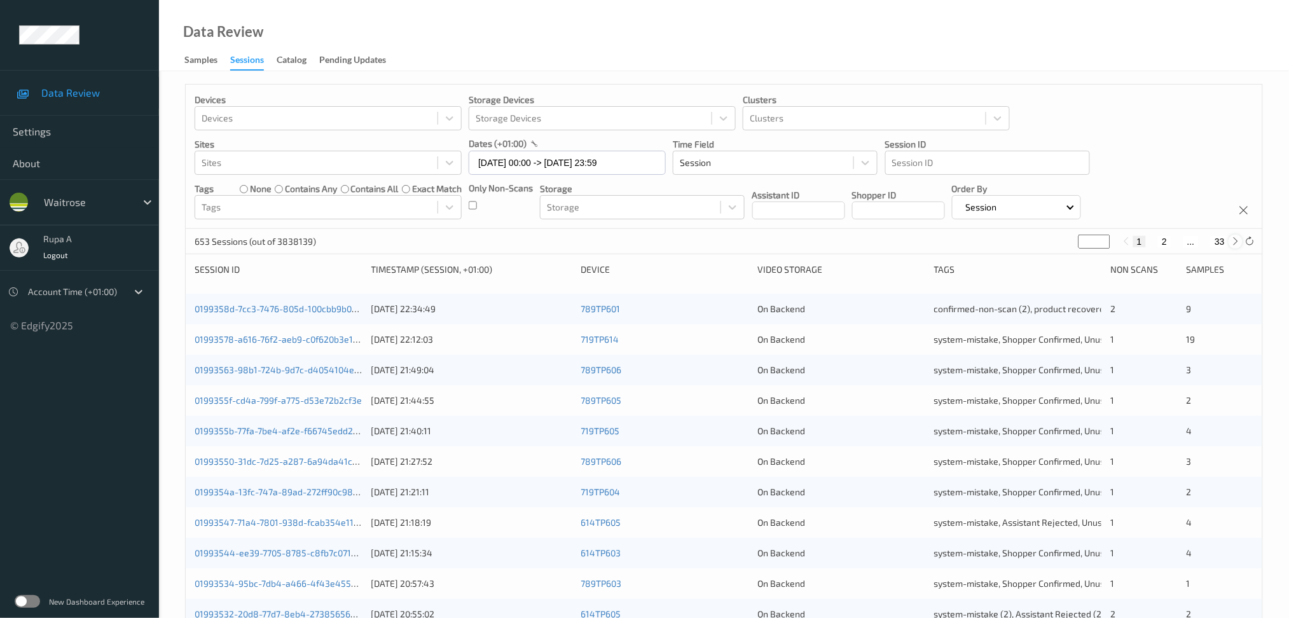
click at [1233, 242] on icon at bounding box center [1236, 242] width 10 height 10
type input "*"
click at [1233, 242] on icon at bounding box center [1236, 242] width 10 height 10
type input "*"
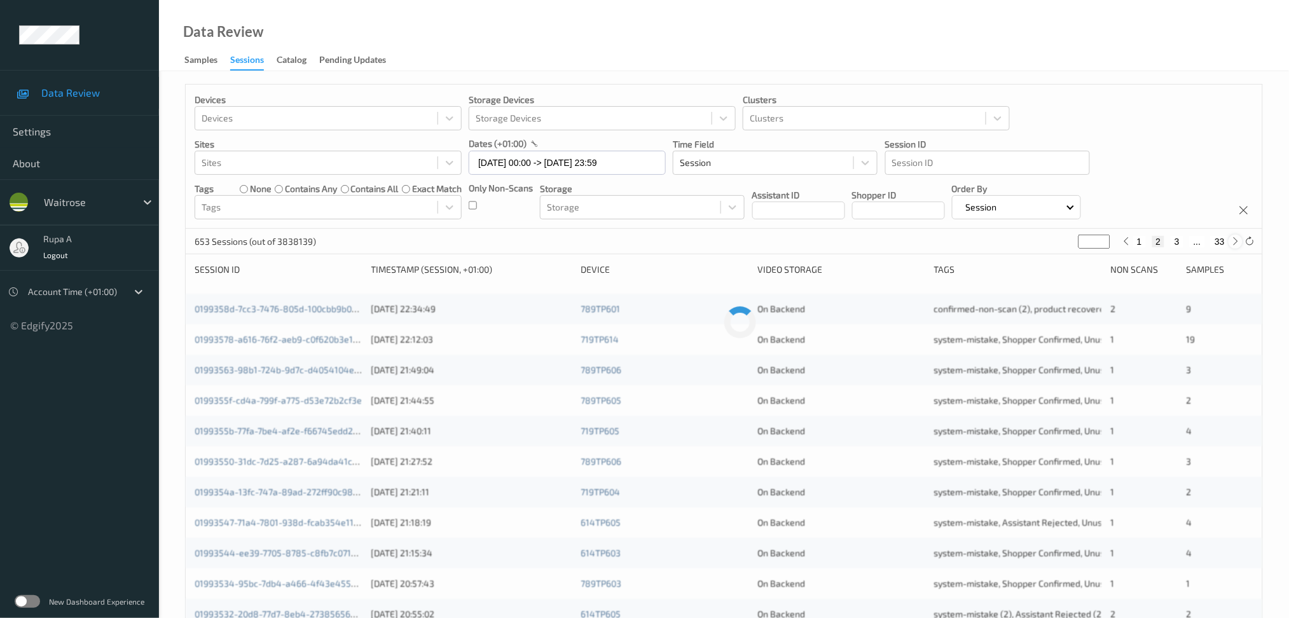
type input "*"
click at [1097, 245] on input "*" at bounding box center [1095, 242] width 32 height 14
type input "**"
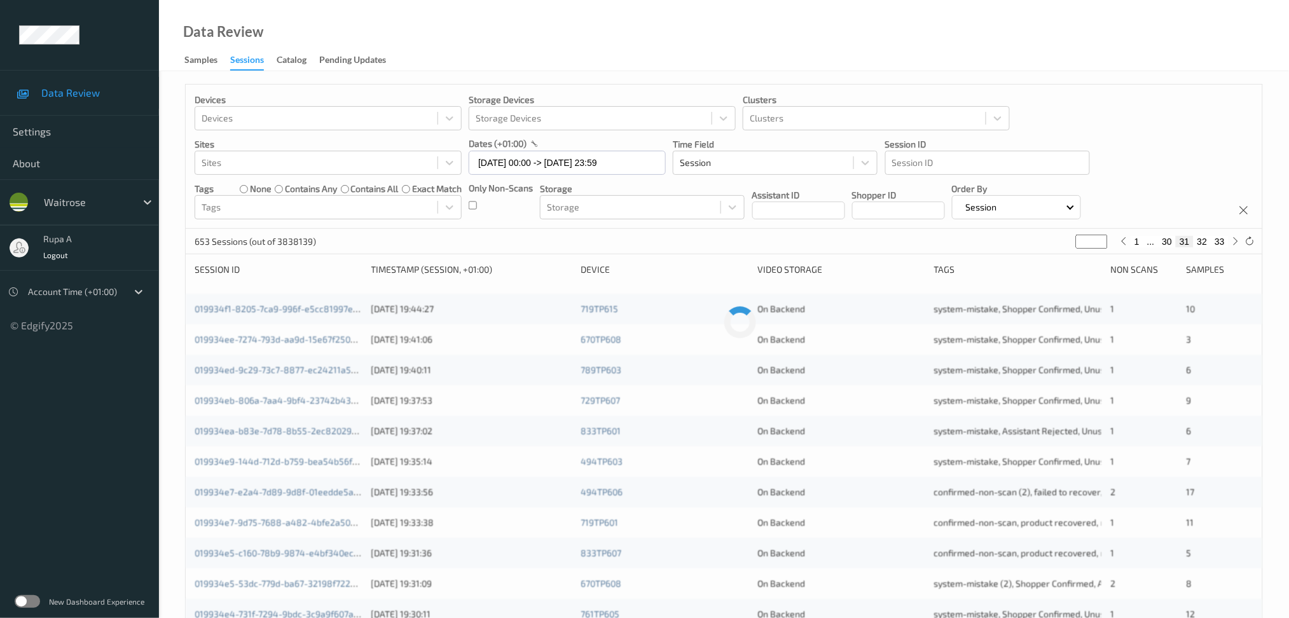
click at [1160, 177] on div "Devices Devices Storage Devices Storage Devices Clusters Clusters Sites Sites d…" at bounding box center [724, 157] width 1077 height 144
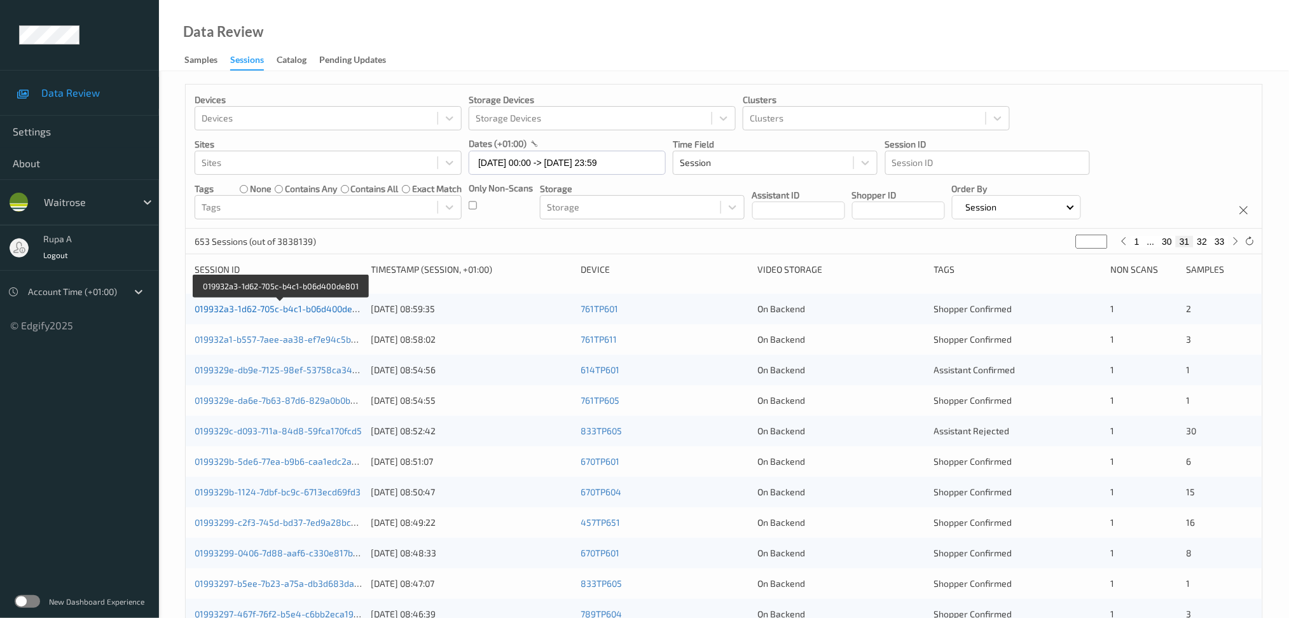
click at [323, 310] on link "019932a3-1d62-705c-b4c1-b06d400de801" at bounding box center [281, 308] width 172 height 11
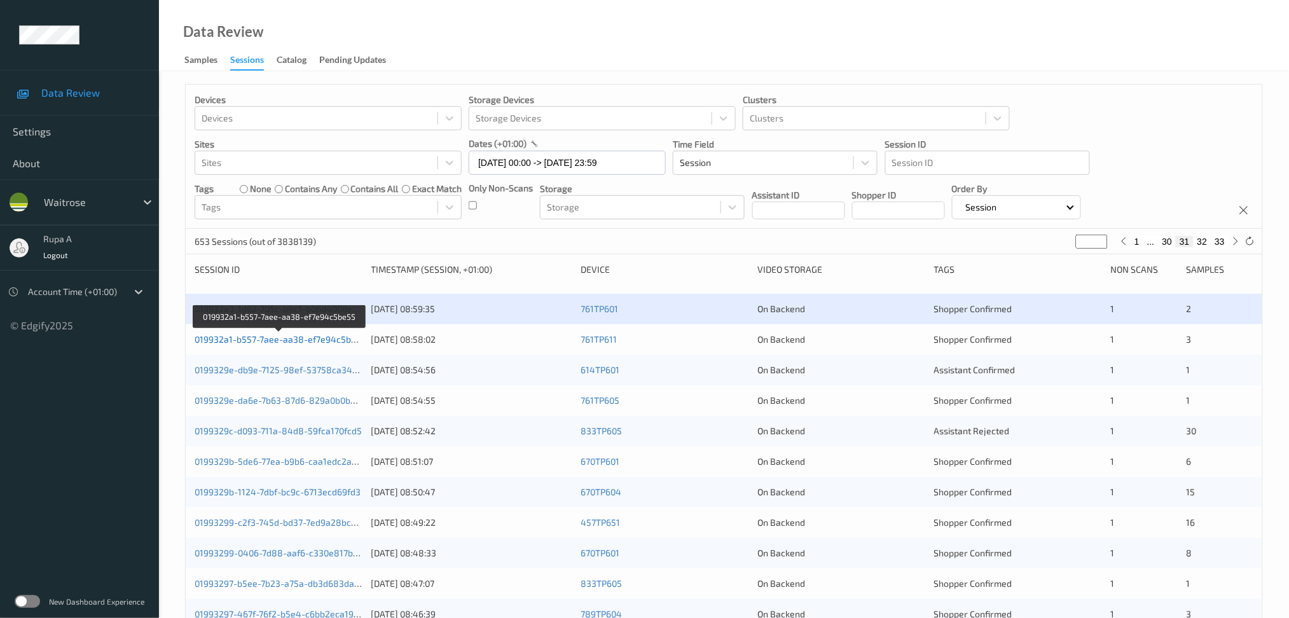
click at [267, 335] on link "019932a1-b557-7aee-aa38-ef7e94c5be55" at bounding box center [281, 339] width 172 height 11
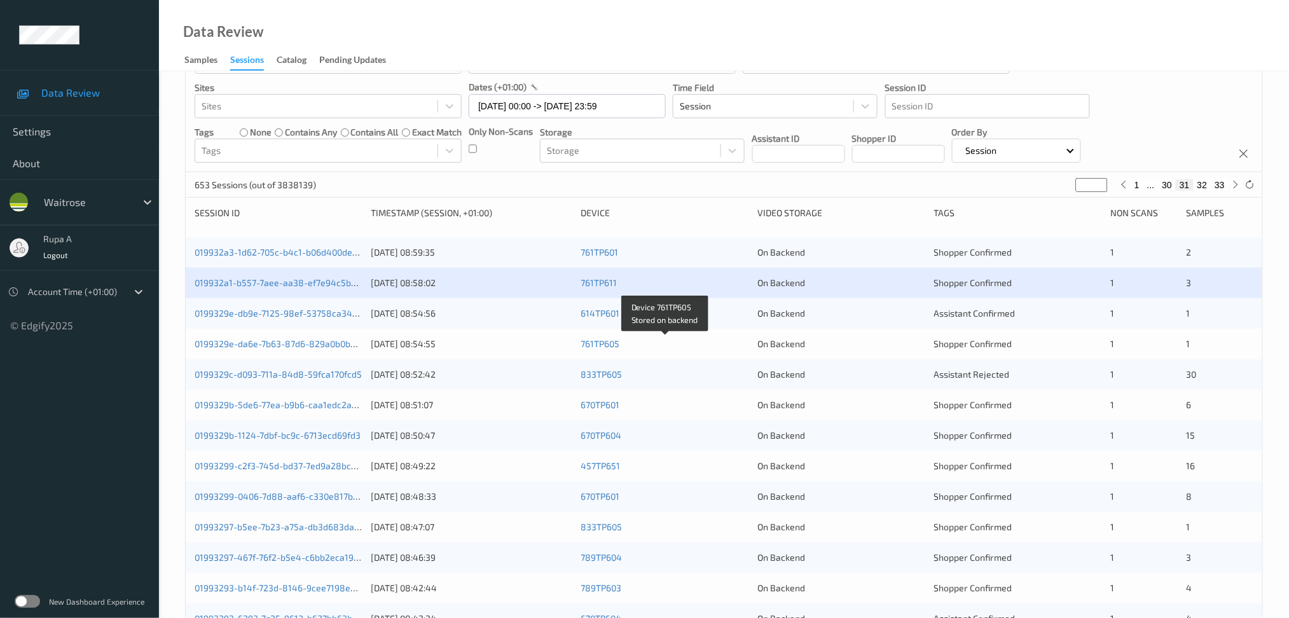
scroll to position [85, 0]
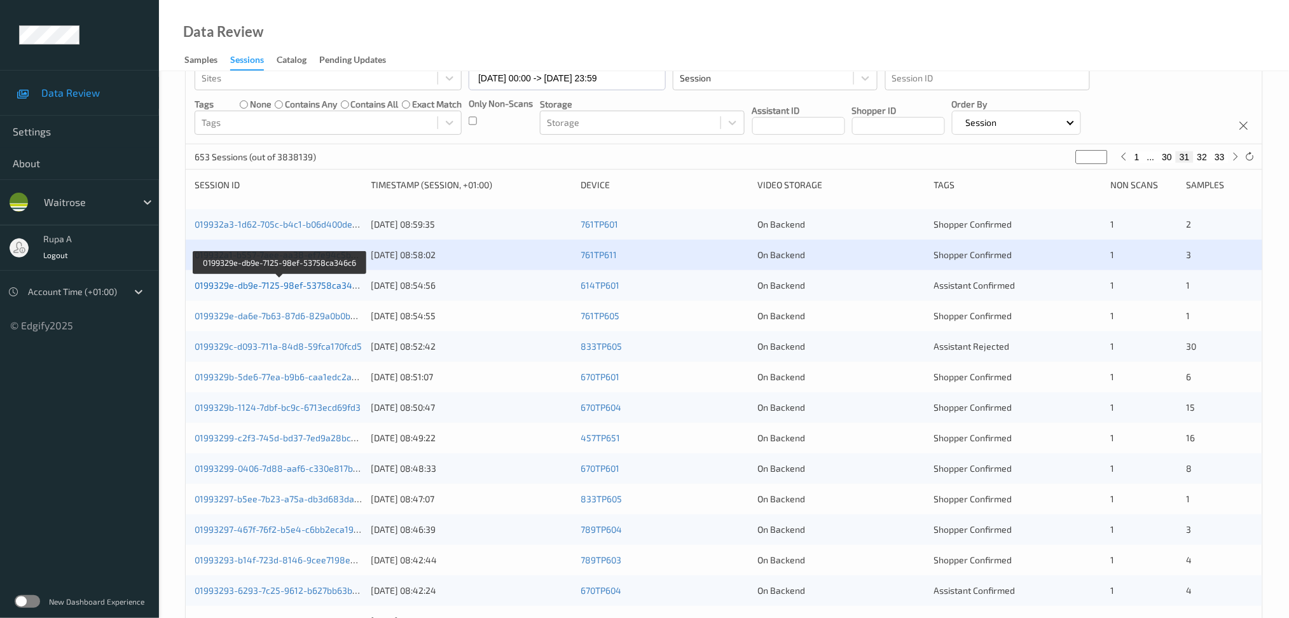
click at [311, 288] on link "0199329e-db9e-7125-98ef-53758ca346c6" at bounding box center [281, 285] width 172 height 11
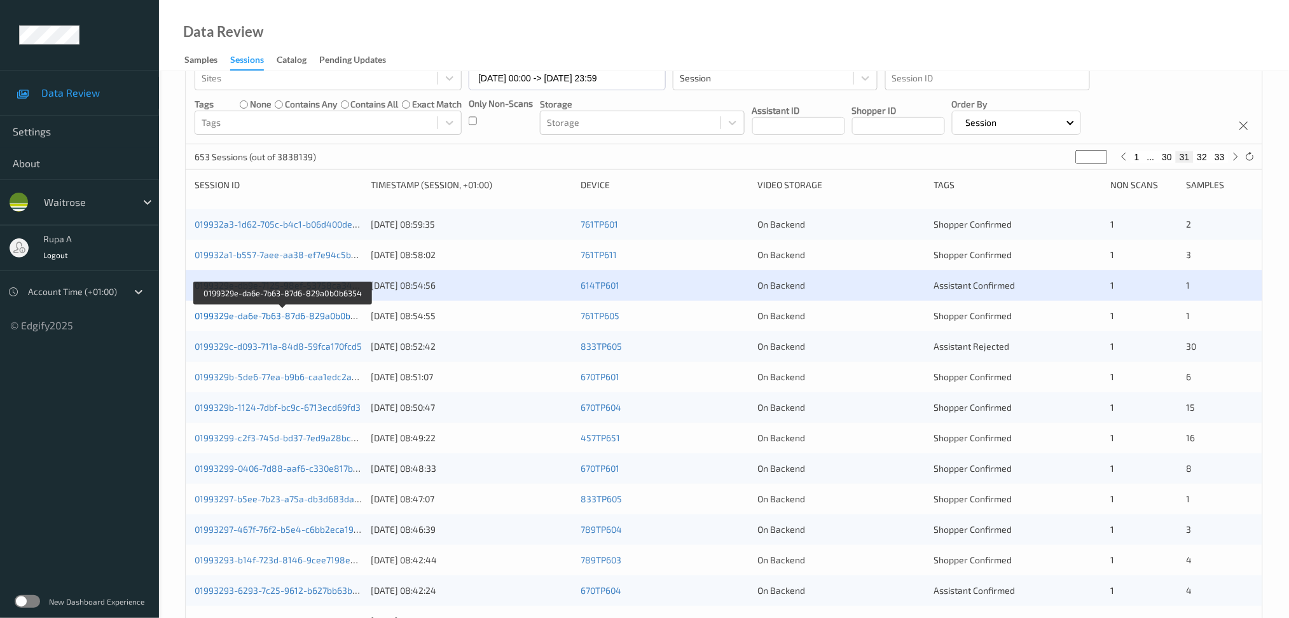
click at [352, 317] on link "0199329e-da6e-7b63-87d6-829a0b0b6354" at bounding box center [283, 315] width 177 height 11
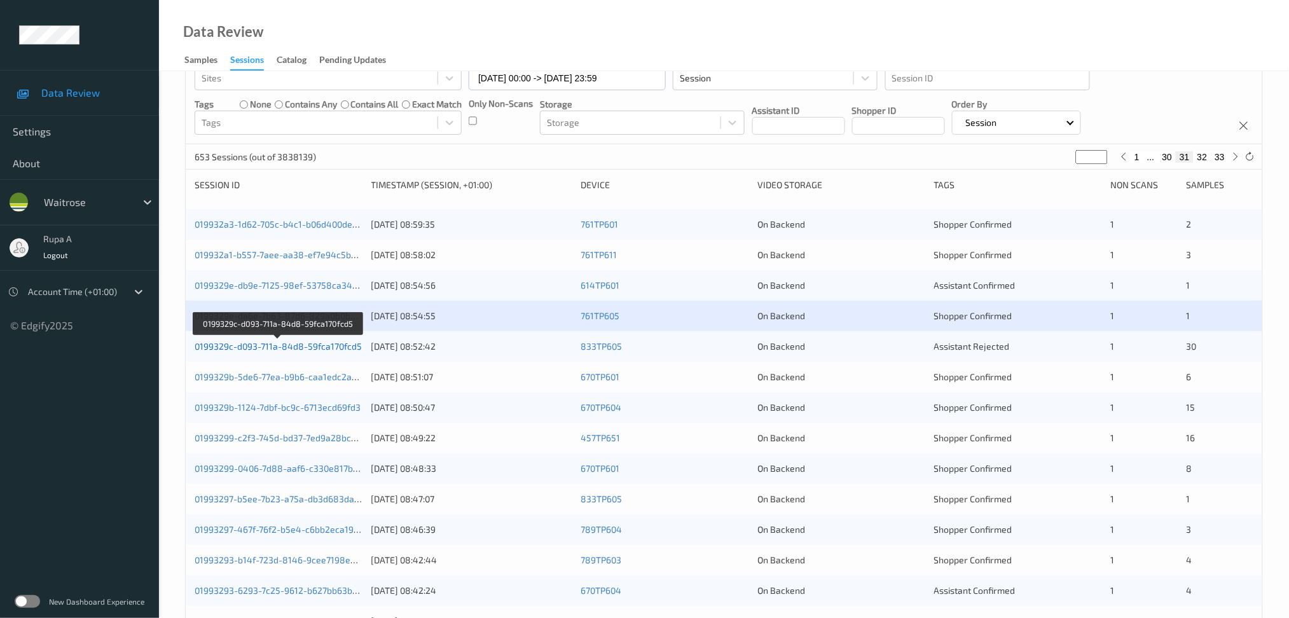
click at [328, 341] on link "0199329c-d093-711a-84d8-59fca170fcd5" at bounding box center [278, 346] width 167 height 11
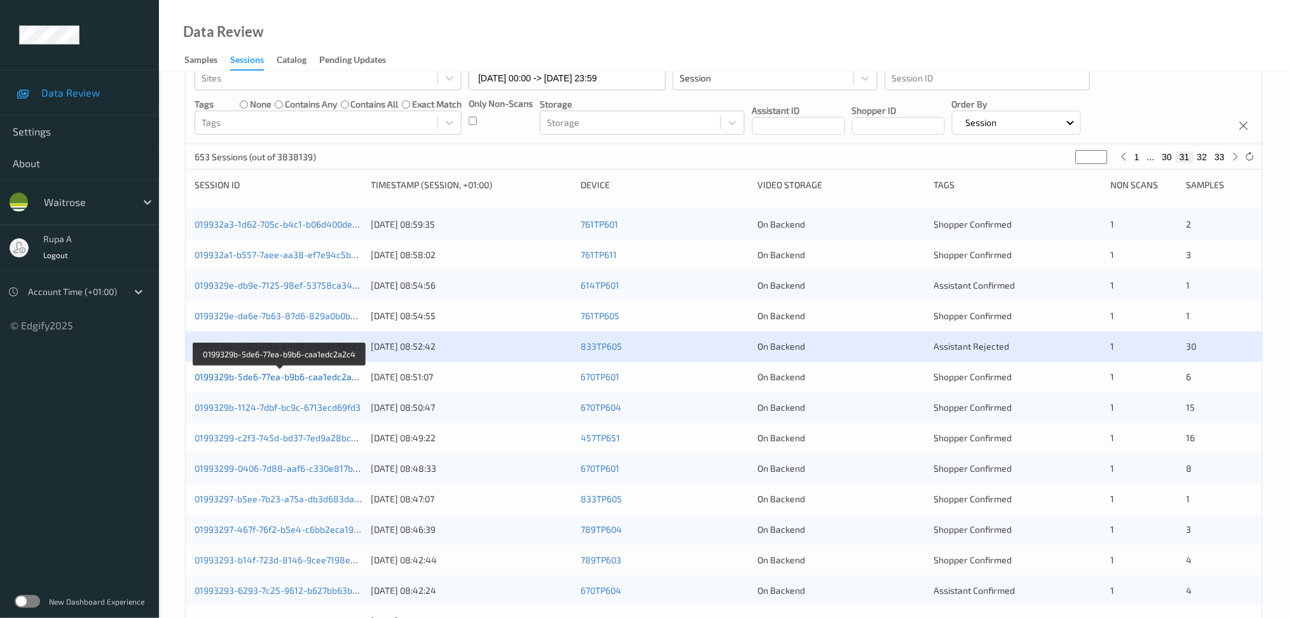
click at [322, 382] on link "0199329b-5de6-77ea-b9b6-caa1edc2a2c4" at bounding box center [281, 376] width 172 height 11
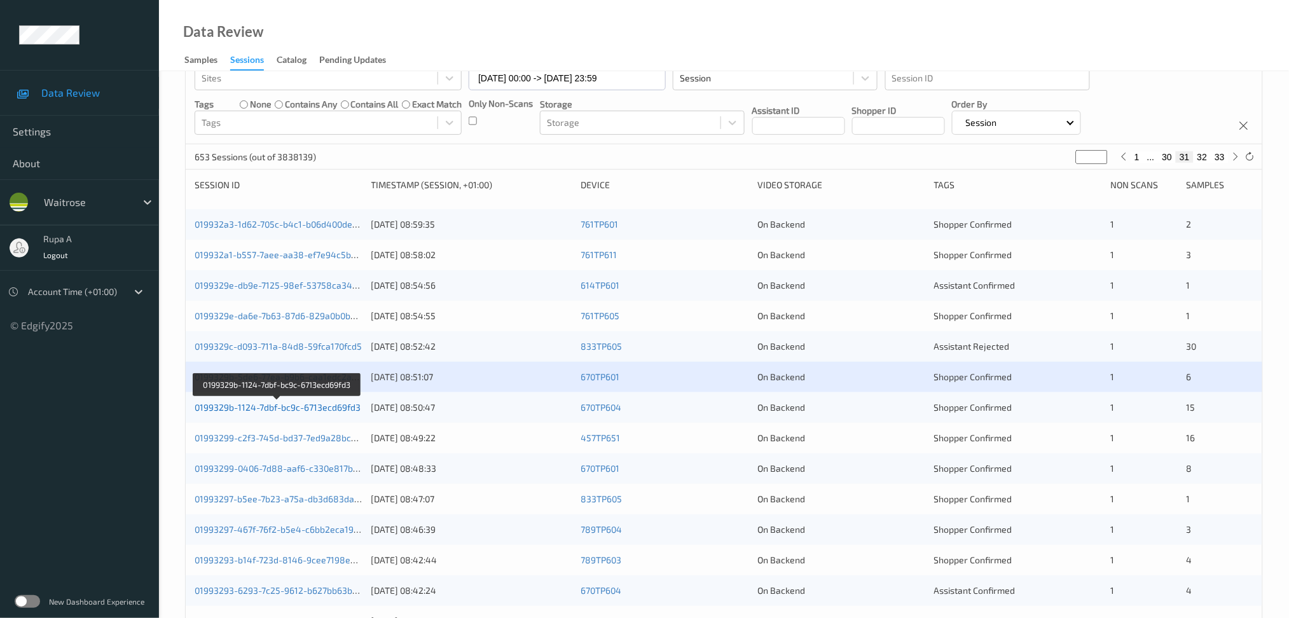
click at [336, 403] on link "0199329b-1124-7dbf-bc9c-6713ecd69fd3" at bounding box center [278, 407] width 166 height 11
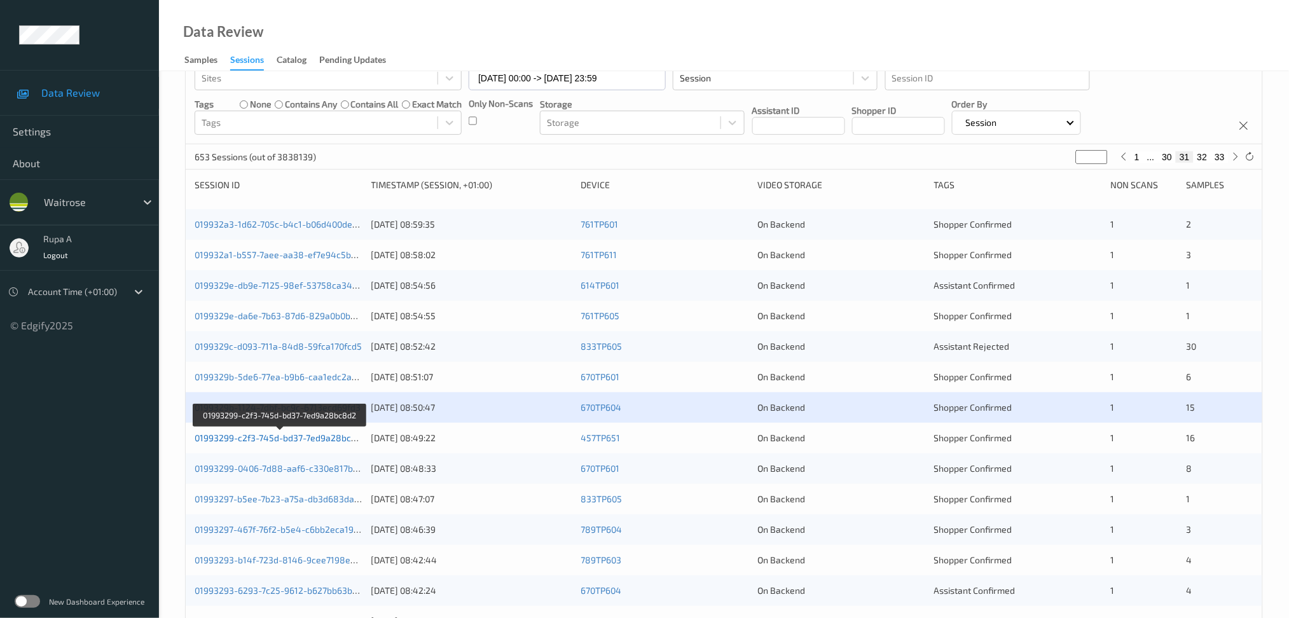
click at [339, 441] on link "01993299-c2f3-745d-bd37-7ed9a28bc8d2" at bounding box center [281, 438] width 172 height 11
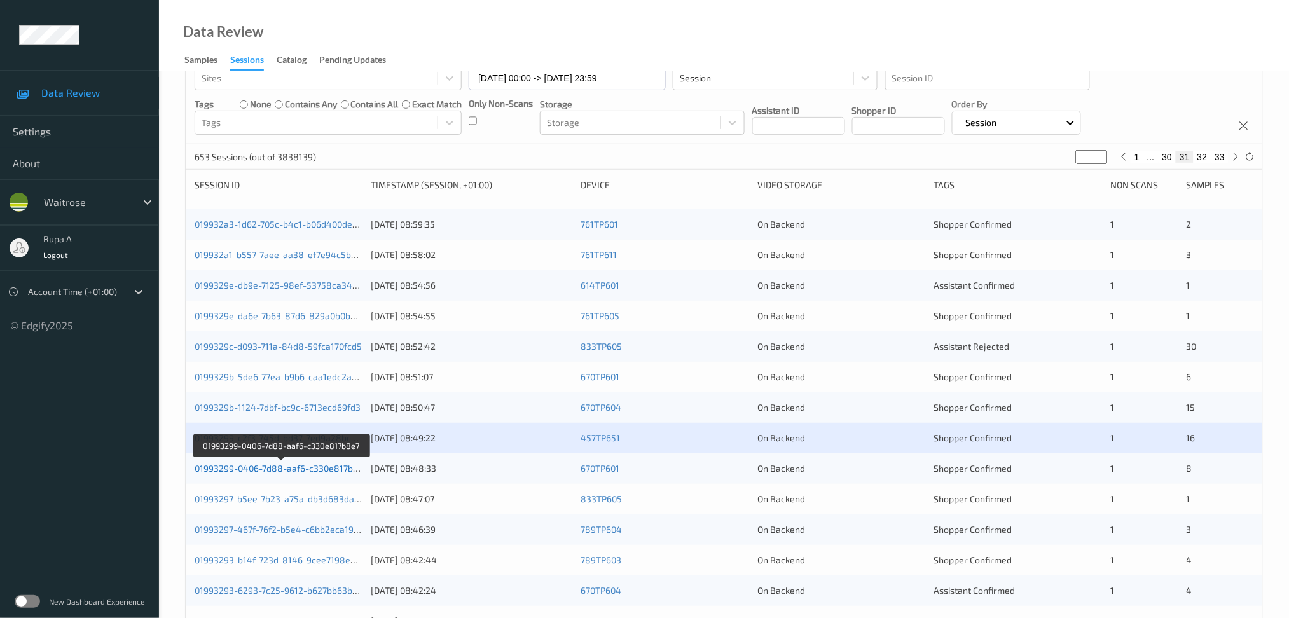
click at [335, 471] on link "01993299-0406-7d88-aaf6-c330e817b8e7" at bounding box center [282, 468] width 174 height 11
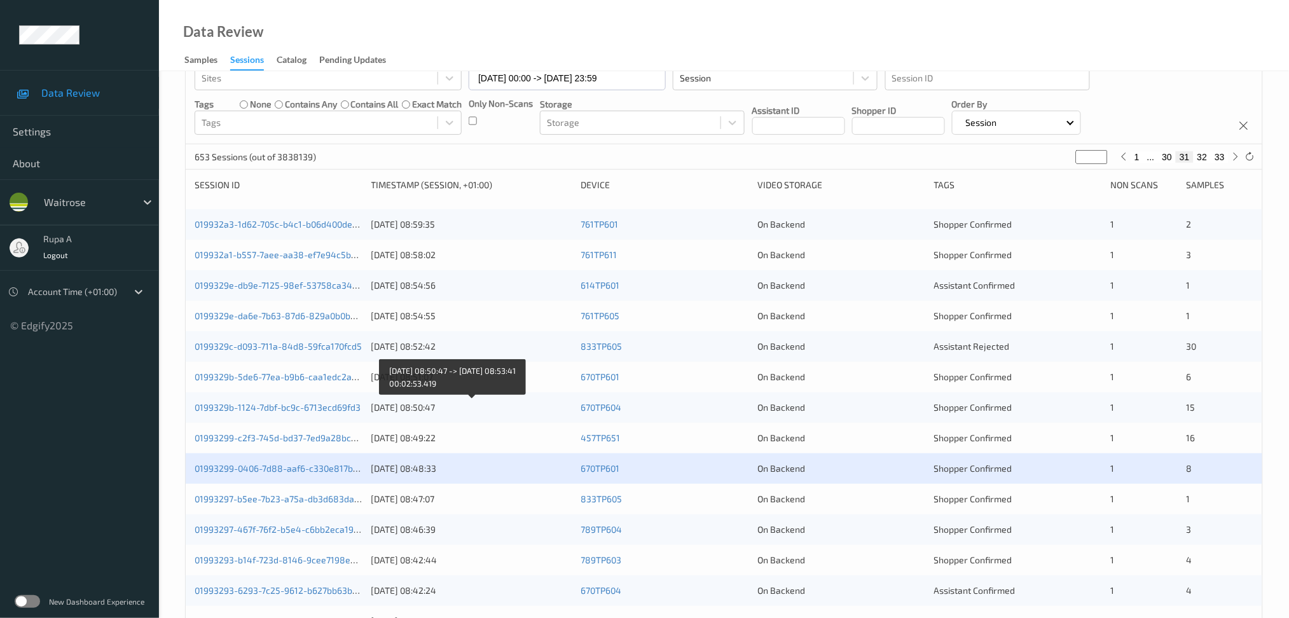
scroll to position [338, 0]
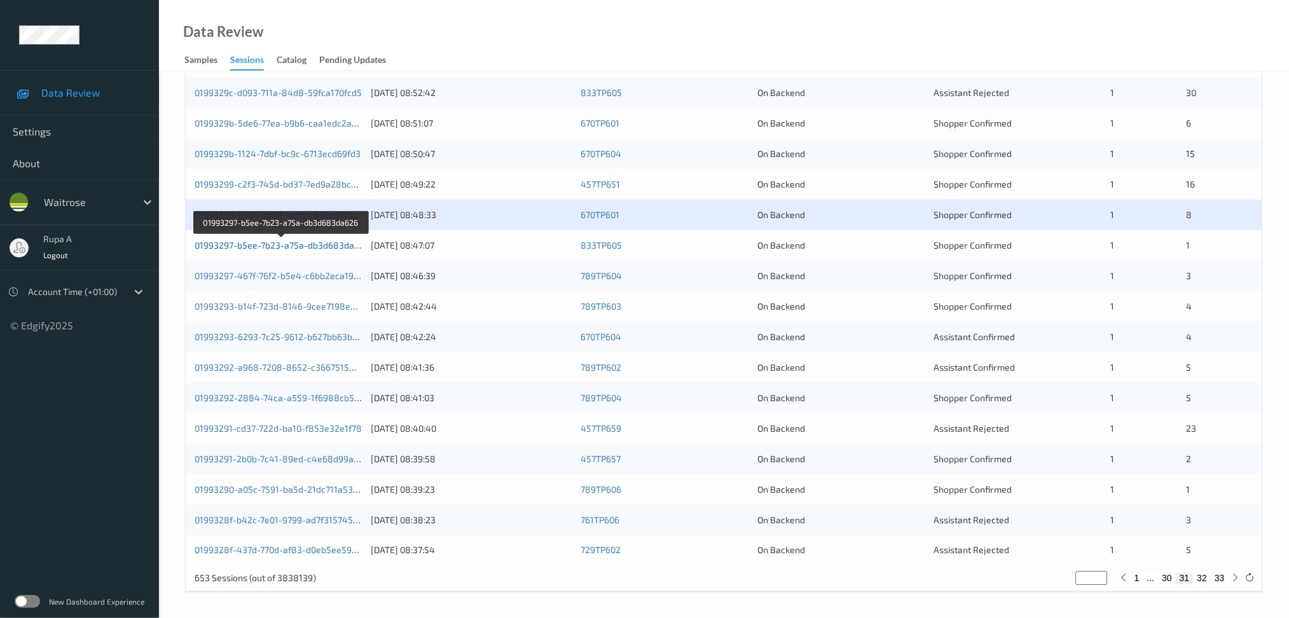
click at [307, 249] on link "01993297-b5ee-7b23-a75a-db3d683da626" at bounding box center [282, 245] width 175 height 11
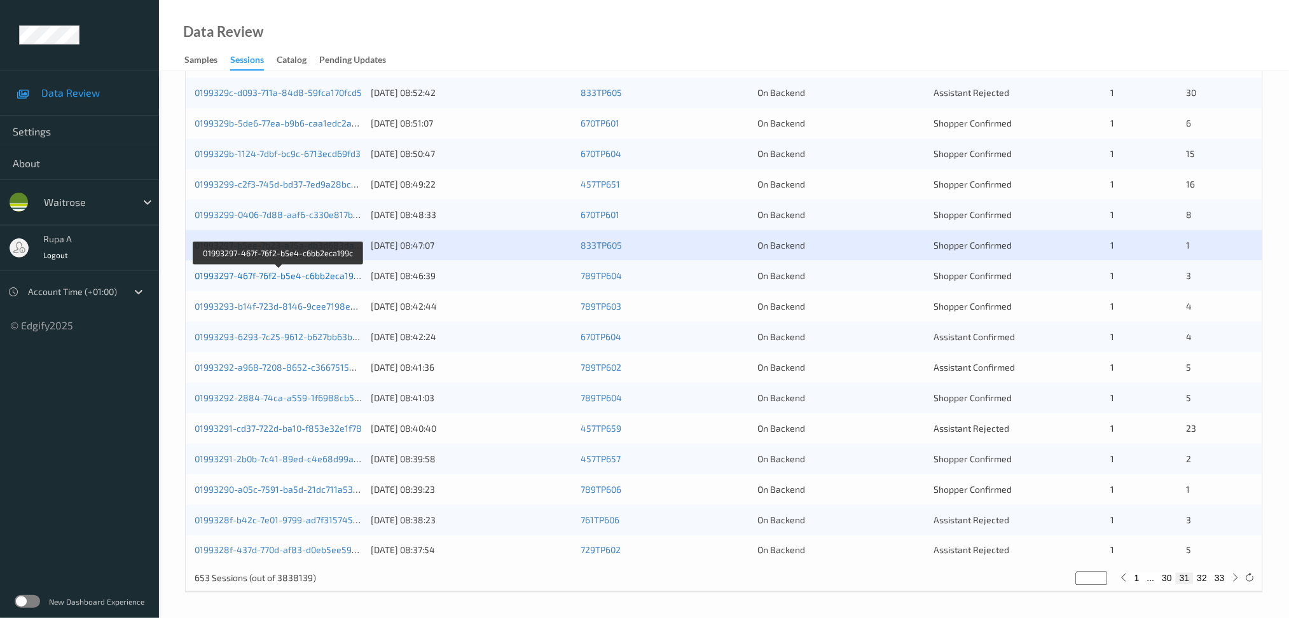
click at [332, 279] on link "01993297-467f-76f2-b5e4-c6bb2eca199c" at bounding box center [279, 275] width 169 height 11
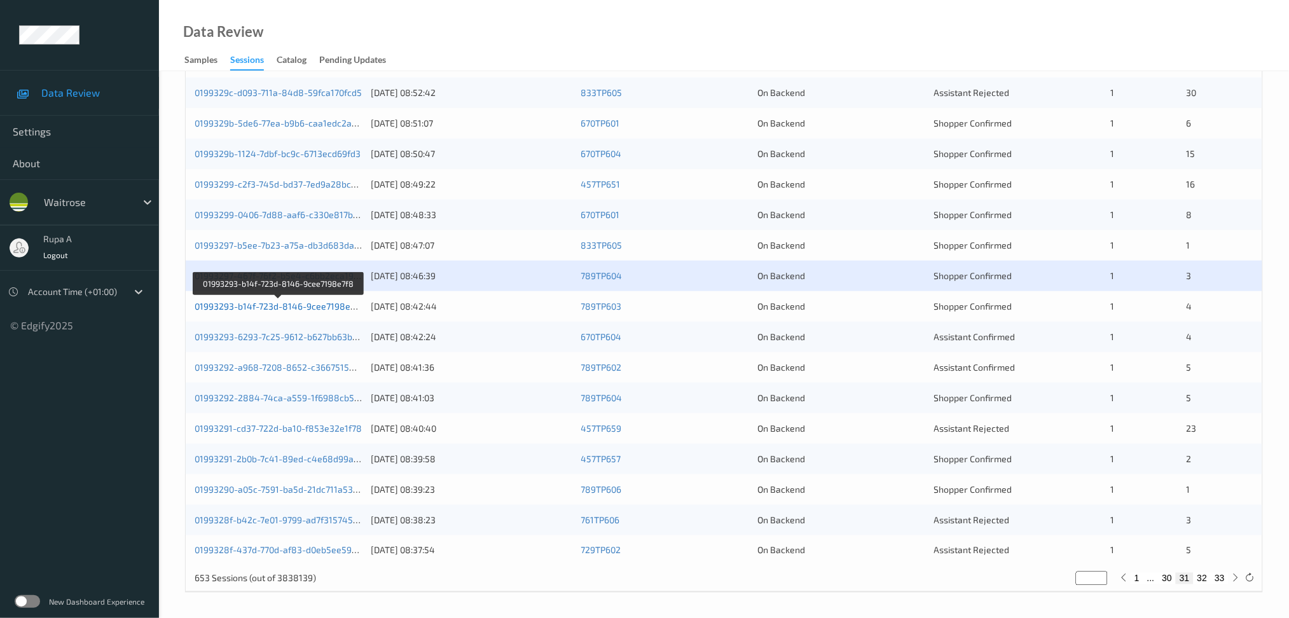
click at [323, 308] on link "01993293-b14f-723d-8146-9cee7198e7f8" at bounding box center [279, 306] width 169 height 11
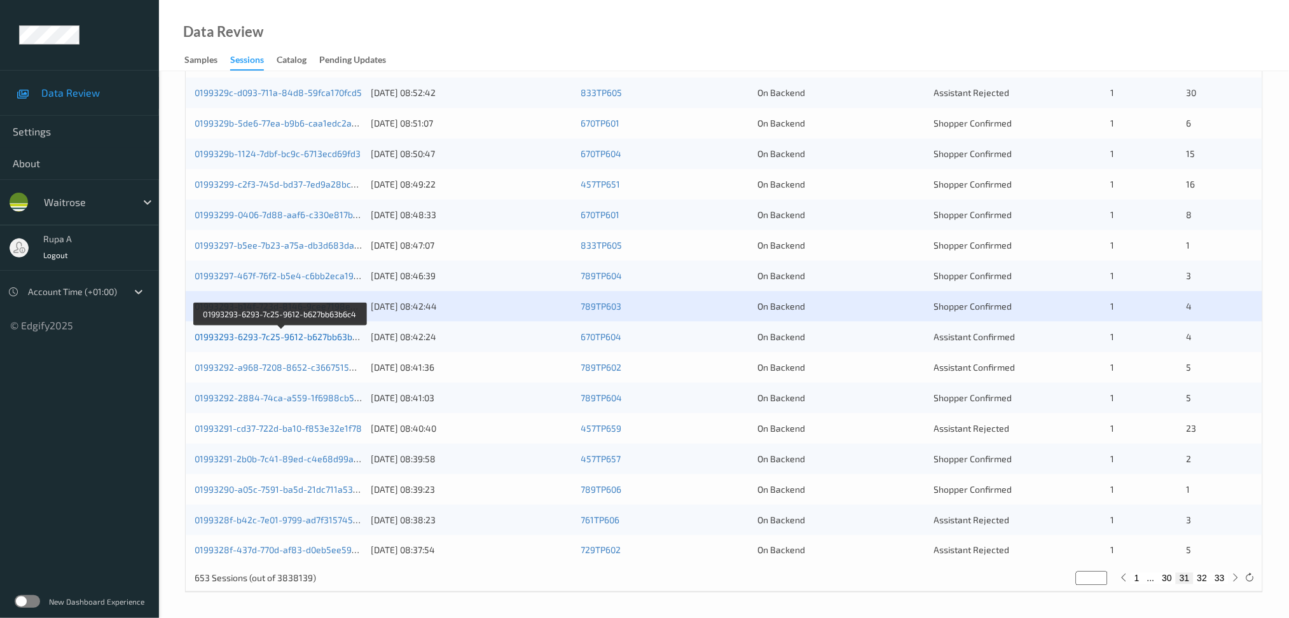
click at [326, 338] on link "01993293-6293-7c25-9612-b627bb63b6c4" at bounding box center [281, 336] width 173 height 11
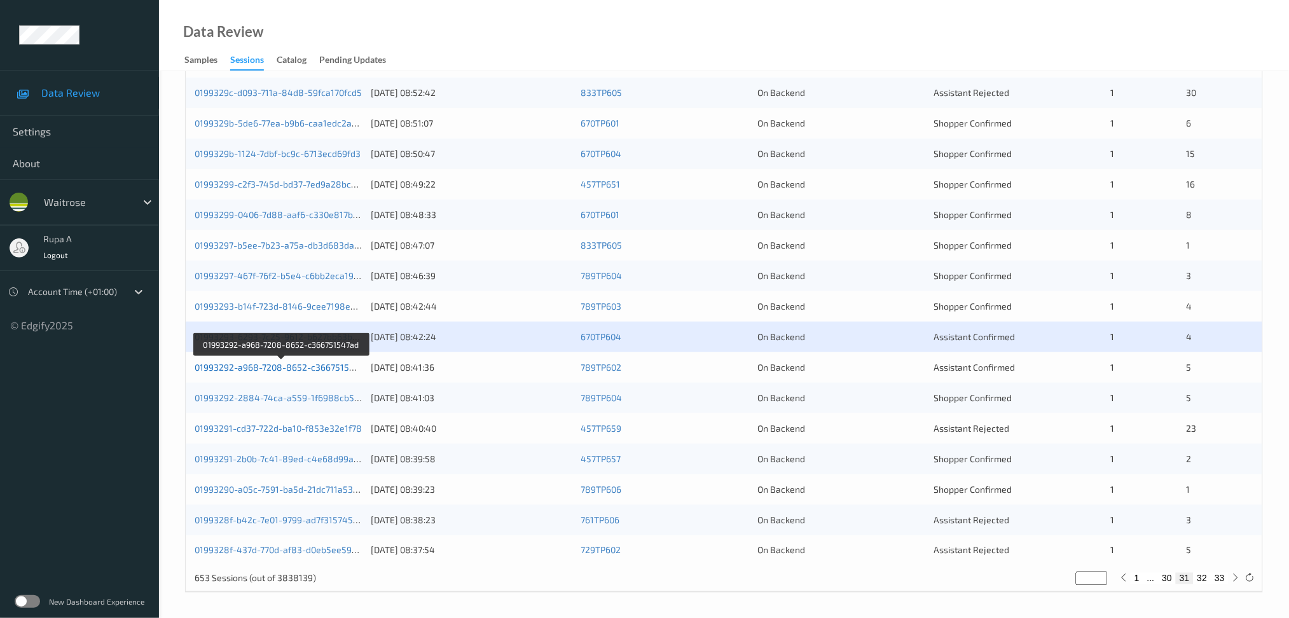
click at [309, 366] on link "01993292-a968-7208-8652-c366751547ad" at bounding box center [282, 367] width 175 height 11
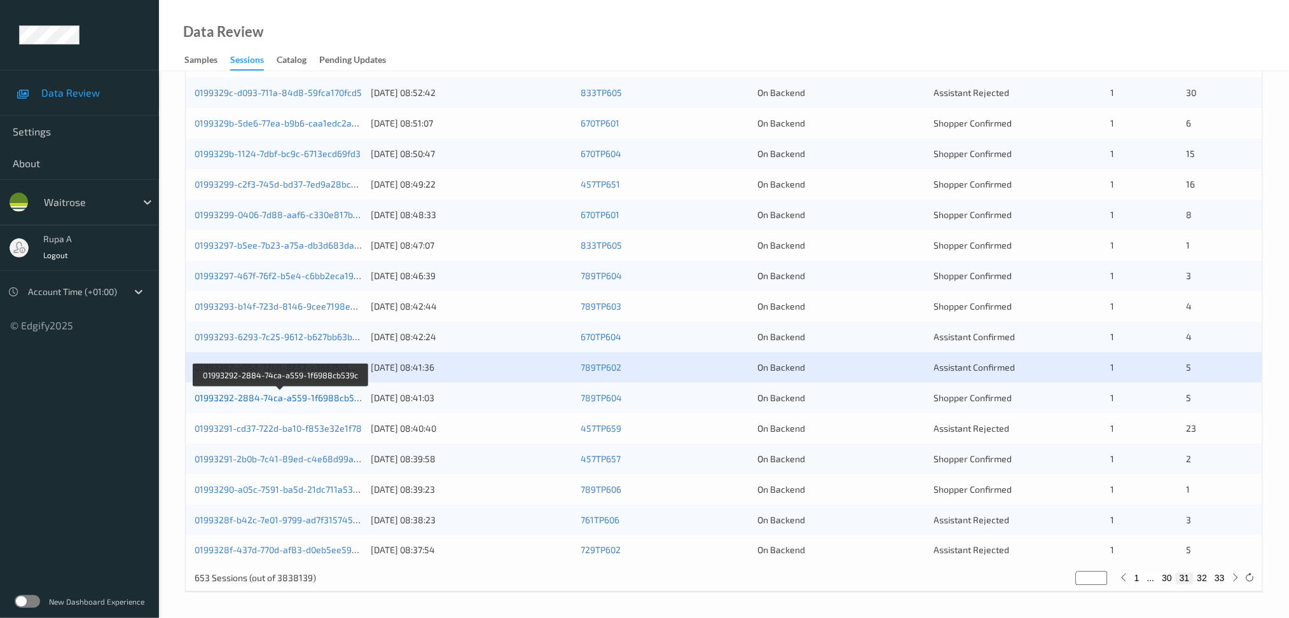
click at [341, 398] on link "01993292-2884-74ca-a559-1f6988cb539c" at bounding box center [282, 397] width 174 height 11
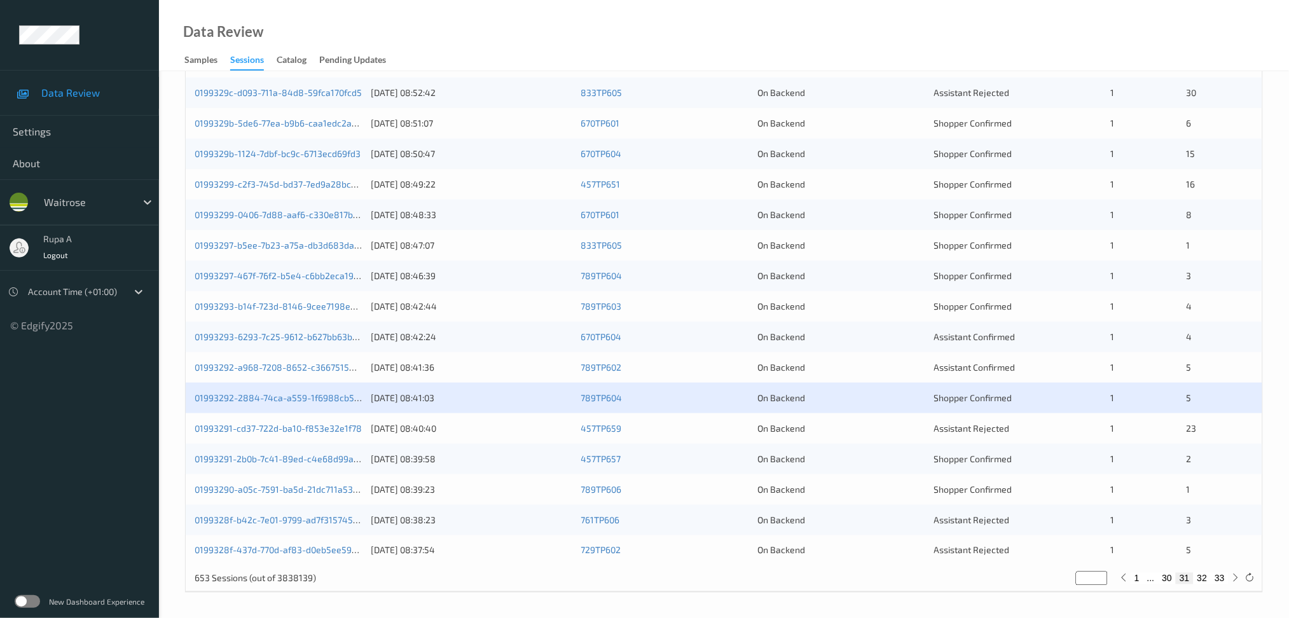
click at [333, 434] on div "01993291-cd37-722d-ba10-f853e32e1f78" at bounding box center [279, 428] width 168 height 13
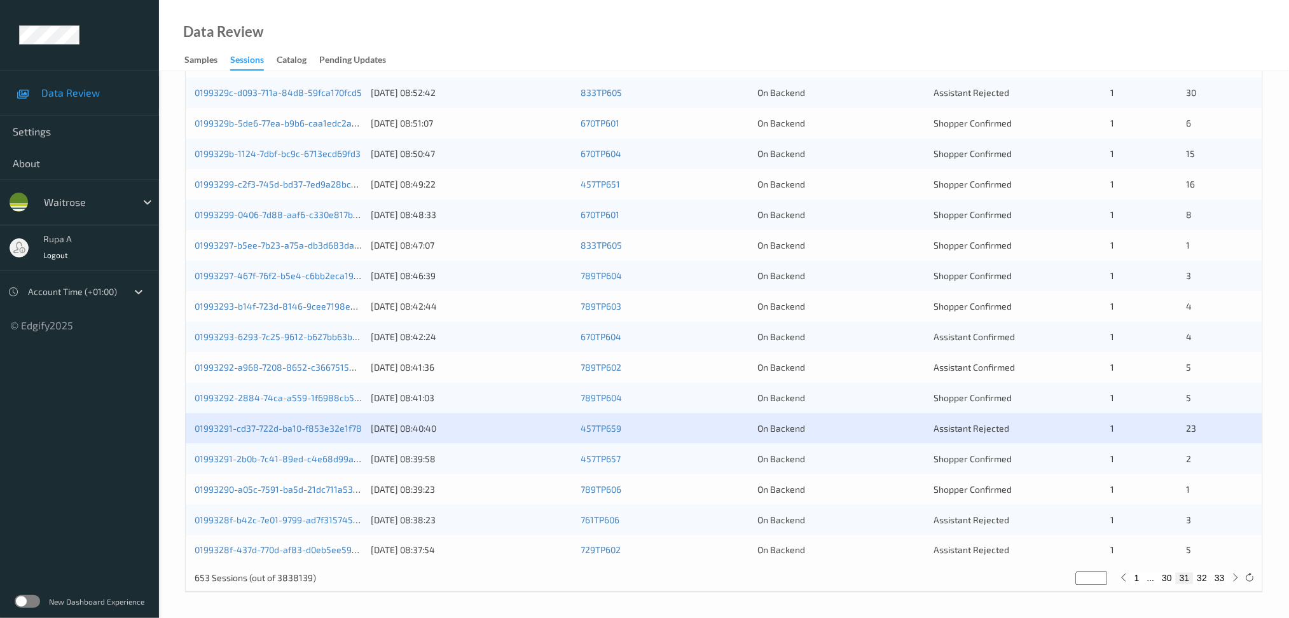
click at [331, 438] on div "01993291-cd37-722d-ba10-f853e32e1f78 10/09/2025 08:40:40 457TP659 On Backend As…" at bounding box center [724, 428] width 1077 height 31
click at [328, 431] on link "01993291-cd37-722d-ba10-f853e32e1f78" at bounding box center [278, 428] width 167 height 11
click at [317, 459] on link "01993291-2b0b-7c41-89ed-c4e68d99af3e" at bounding box center [281, 459] width 172 height 11
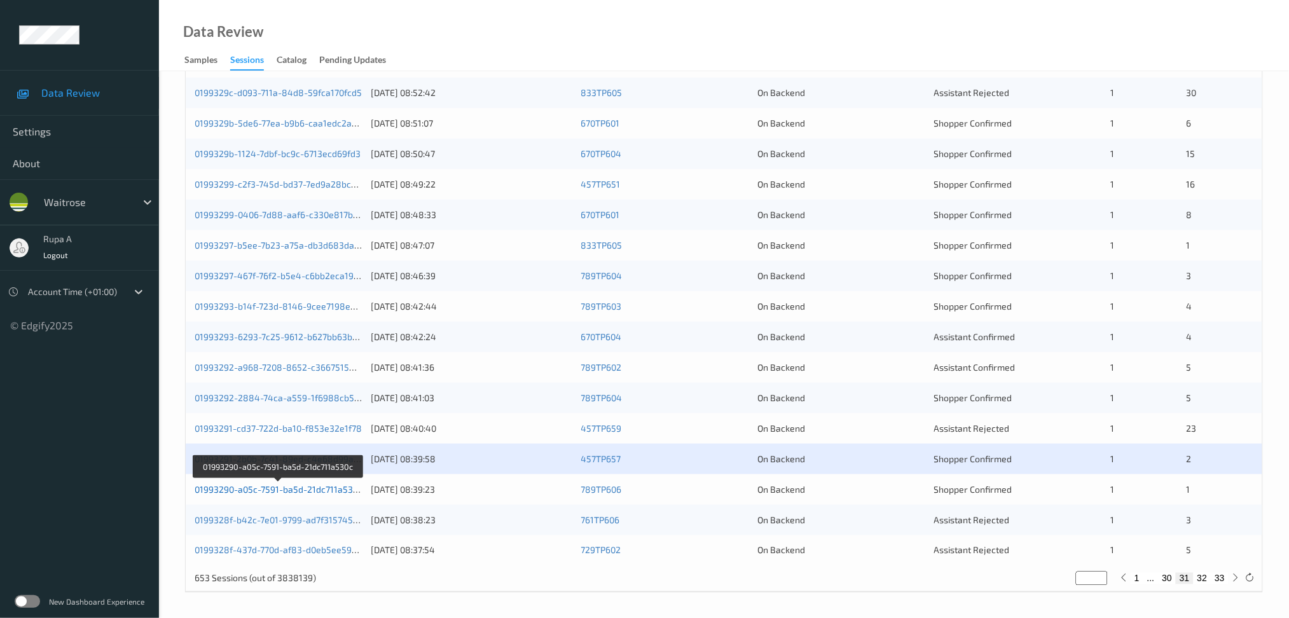
click at [338, 492] on link "01993290-a05c-7591-ba5d-21dc711a530c" at bounding box center [279, 489] width 168 height 11
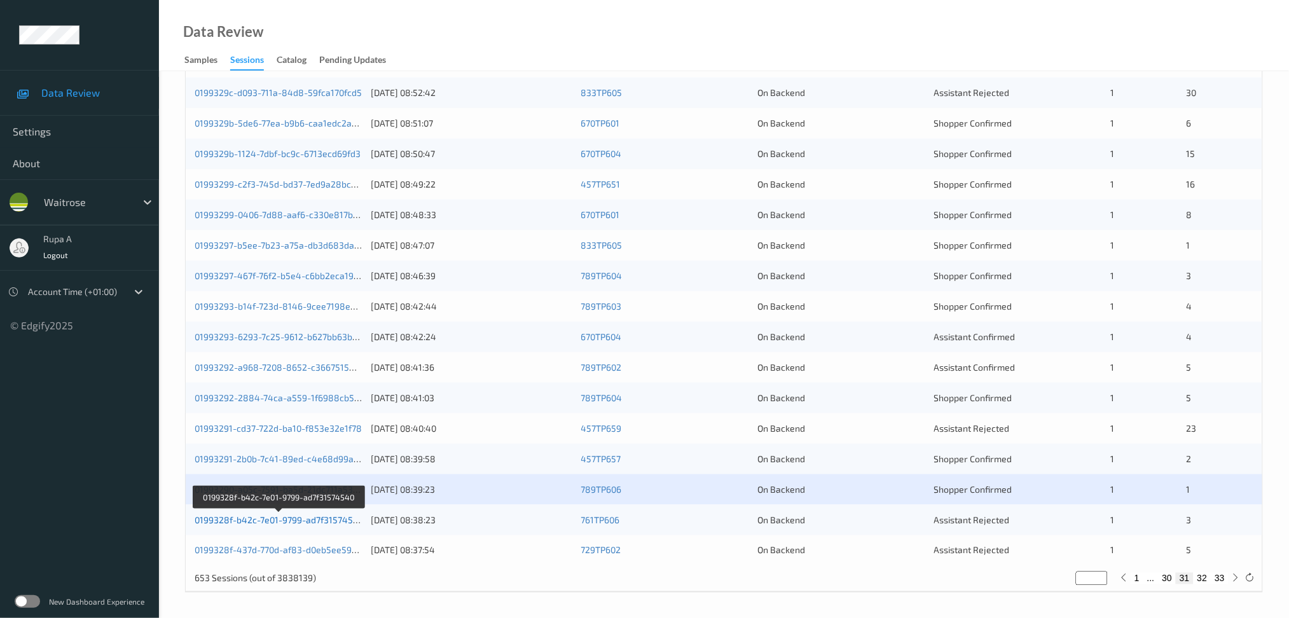
click at [316, 523] on link "0199328f-b42c-7e01-9799-ad7f31574540" at bounding box center [279, 520] width 169 height 11
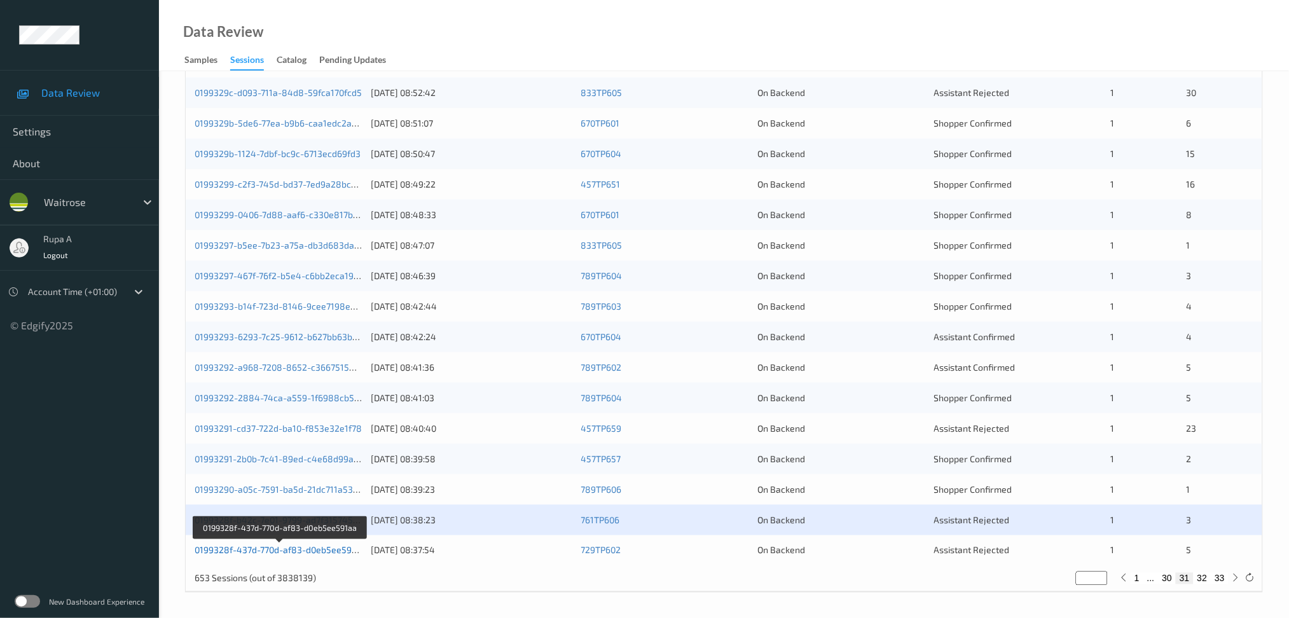
click at [324, 552] on link "0199328f-437d-770d-af83-d0eb5ee591aa" at bounding box center [280, 550] width 171 height 11
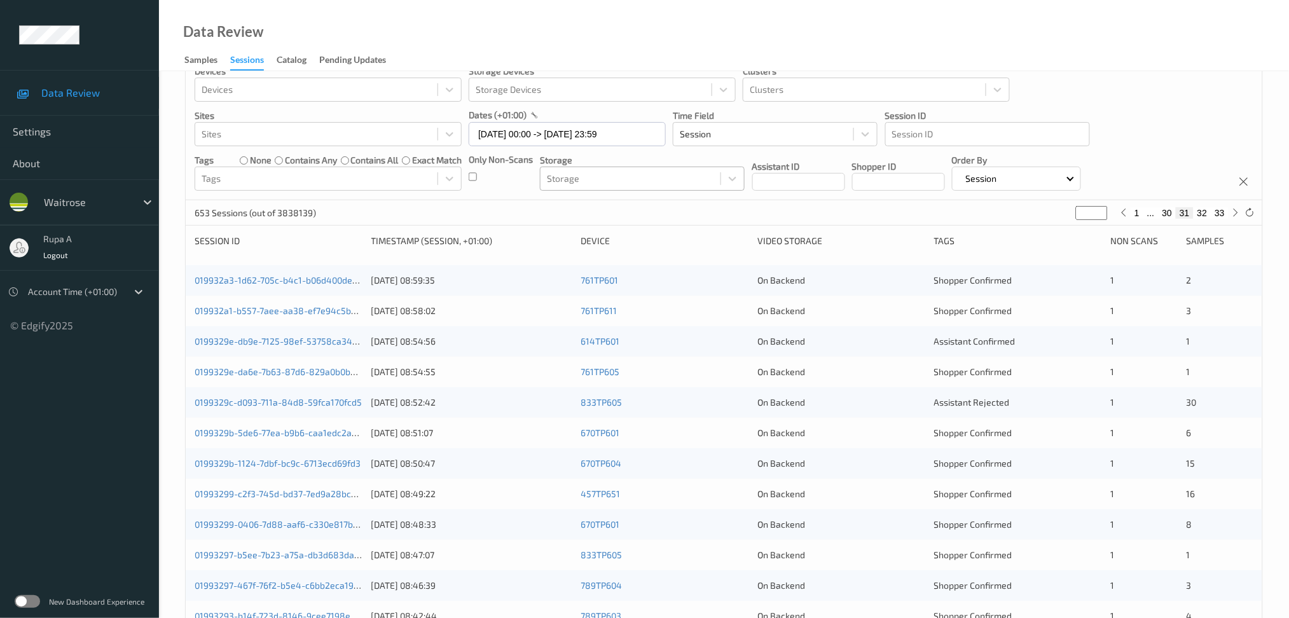
scroll to position [0, 0]
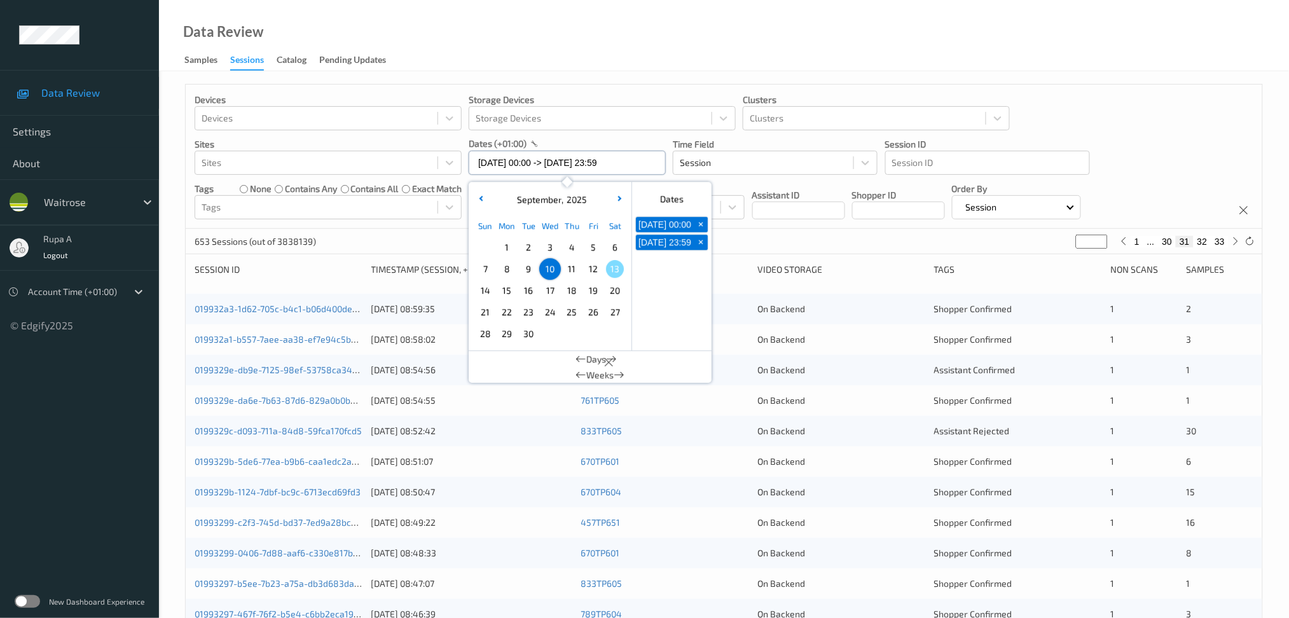
click at [577, 157] on input "10/09/2025 00:00 -> 10/09/2025 23:59" at bounding box center [567, 163] width 197 height 24
click at [587, 274] on span "12" at bounding box center [594, 269] width 18 height 18
type input "12/09/2025 00:00"
type input "*"
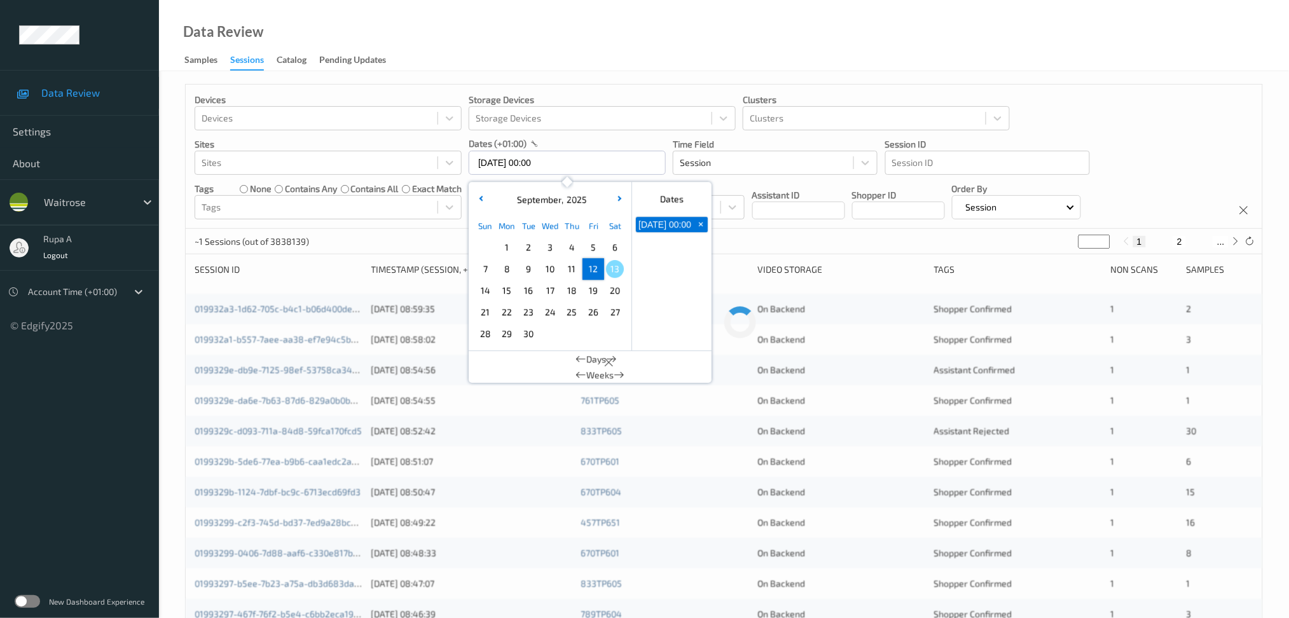
click at [587, 274] on span "12" at bounding box center [594, 269] width 18 height 18
type input "12/09/2025 00:00 -> 12/09/2025 23:59"
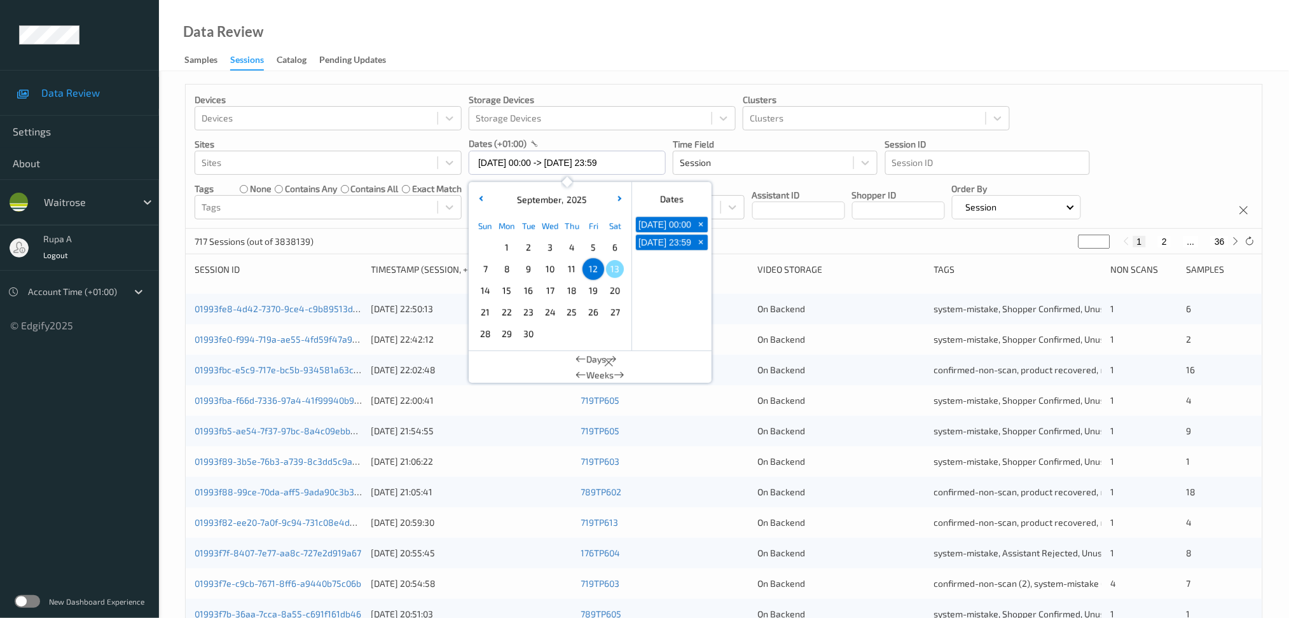
click at [792, 242] on div "717 Sessions (out of 3838139) * 1 2 ... 36" at bounding box center [724, 241] width 1077 height 25
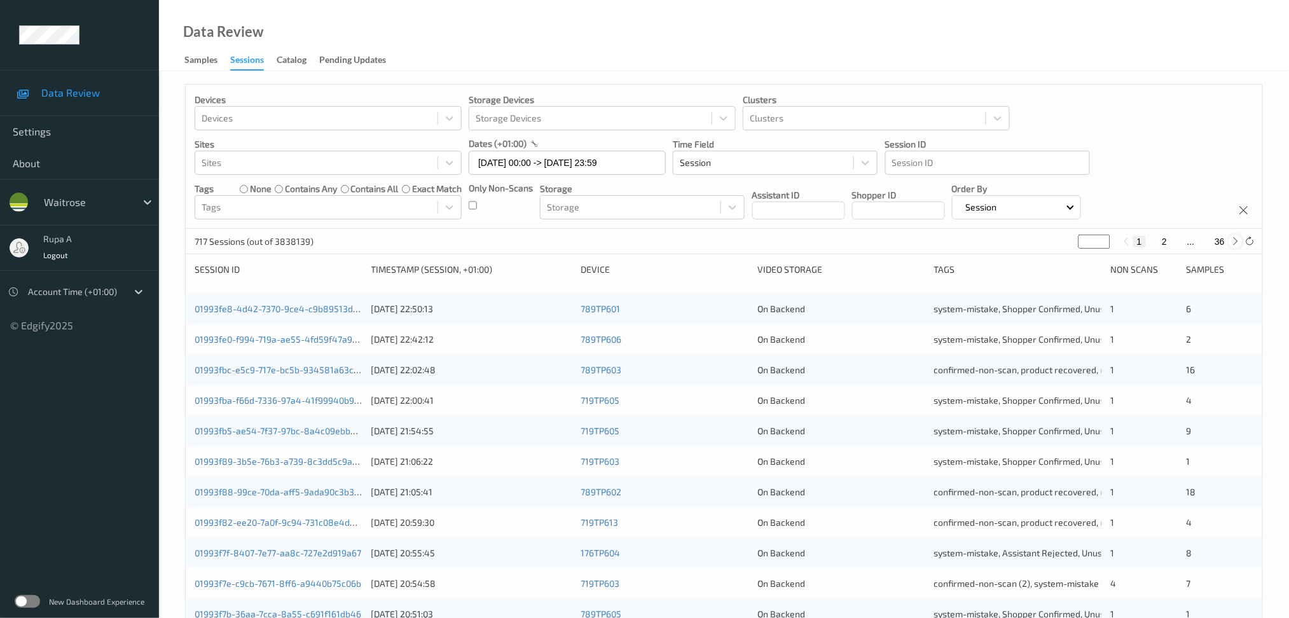
click at [1237, 244] on icon at bounding box center [1236, 242] width 10 height 10
type input "*"
click at [1237, 244] on icon at bounding box center [1236, 242] width 10 height 10
type input "*"
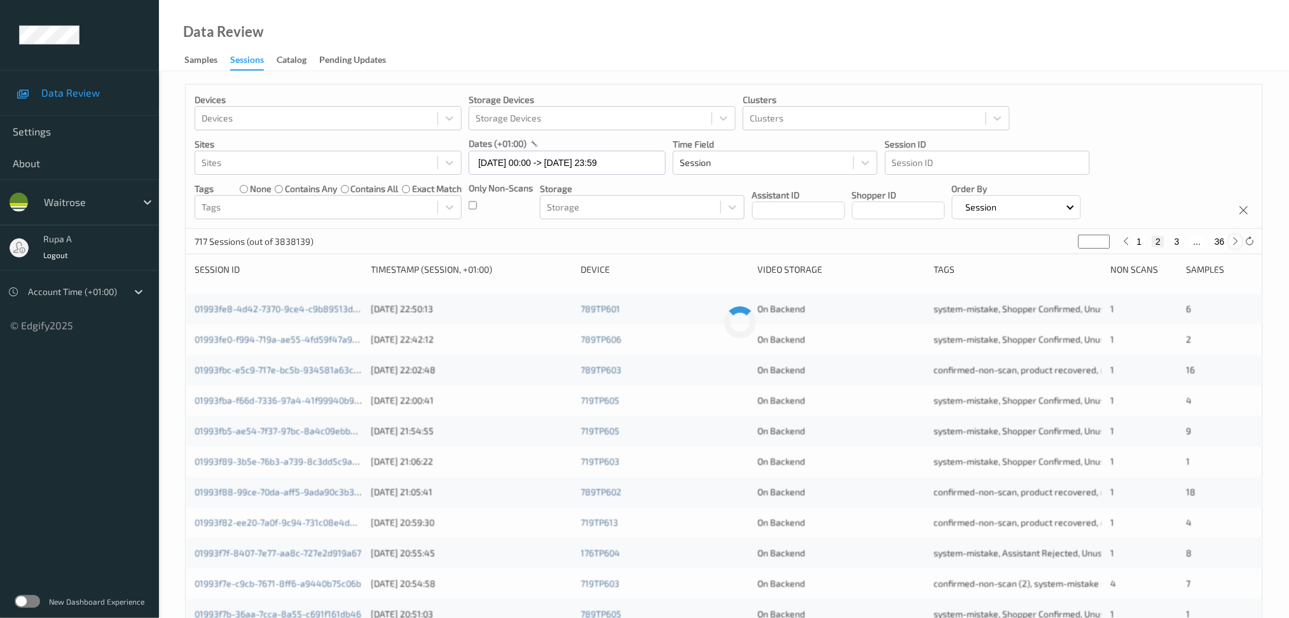
type input "*"
click at [1237, 244] on icon at bounding box center [1236, 242] width 10 height 10
type input "*"
click at [1233, 240] on icon at bounding box center [1236, 242] width 10 height 10
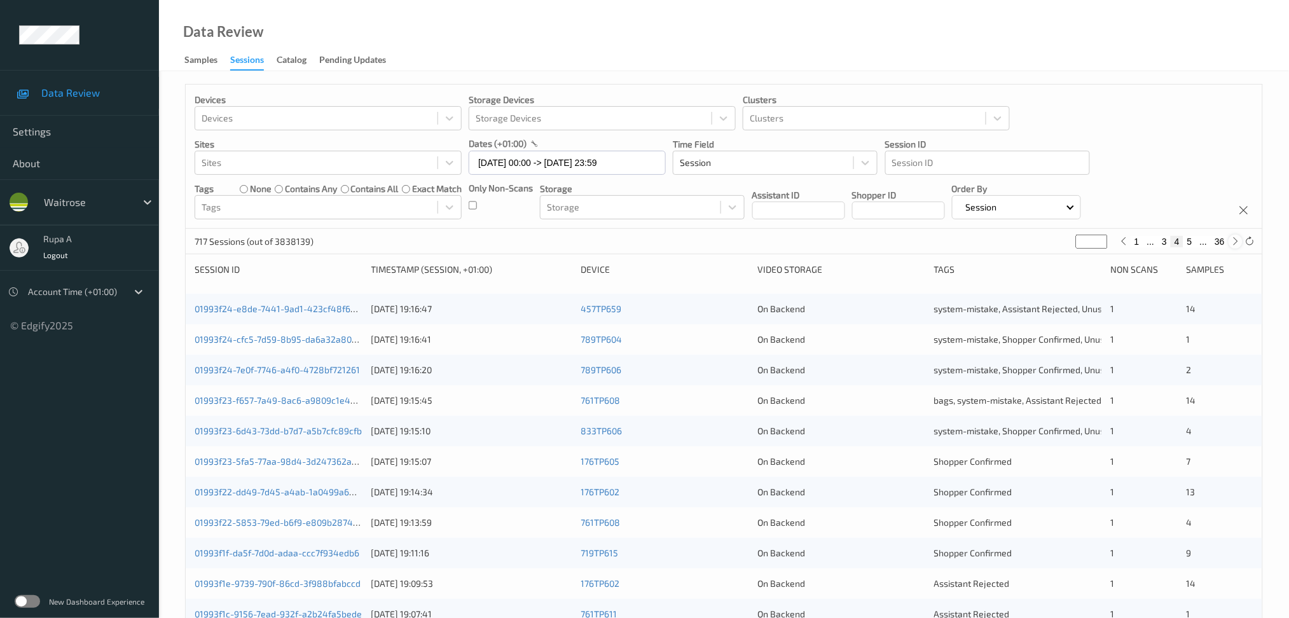
type input "*"
click at [1233, 240] on icon at bounding box center [1236, 242] width 10 height 10
type input "*"
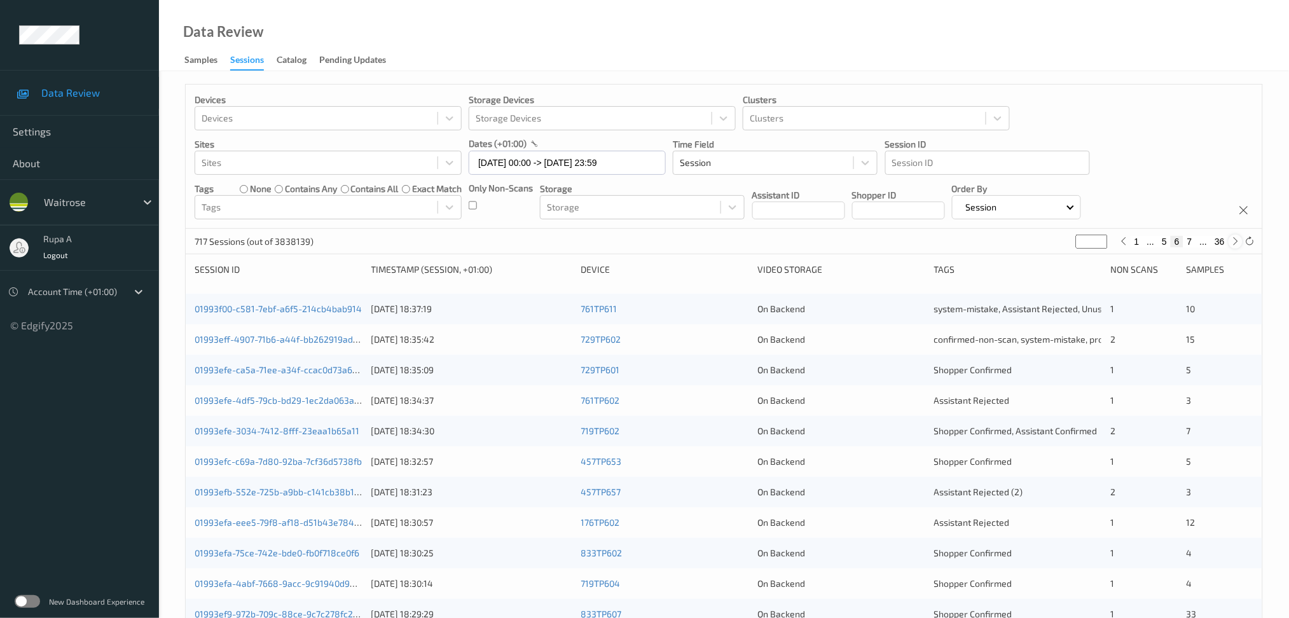
click at [1235, 240] on icon at bounding box center [1236, 242] width 10 height 10
type input "*"
click at [343, 313] on link "01993ef4-5124-7228-9c4f-821a12833a13" at bounding box center [280, 308] width 170 height 11
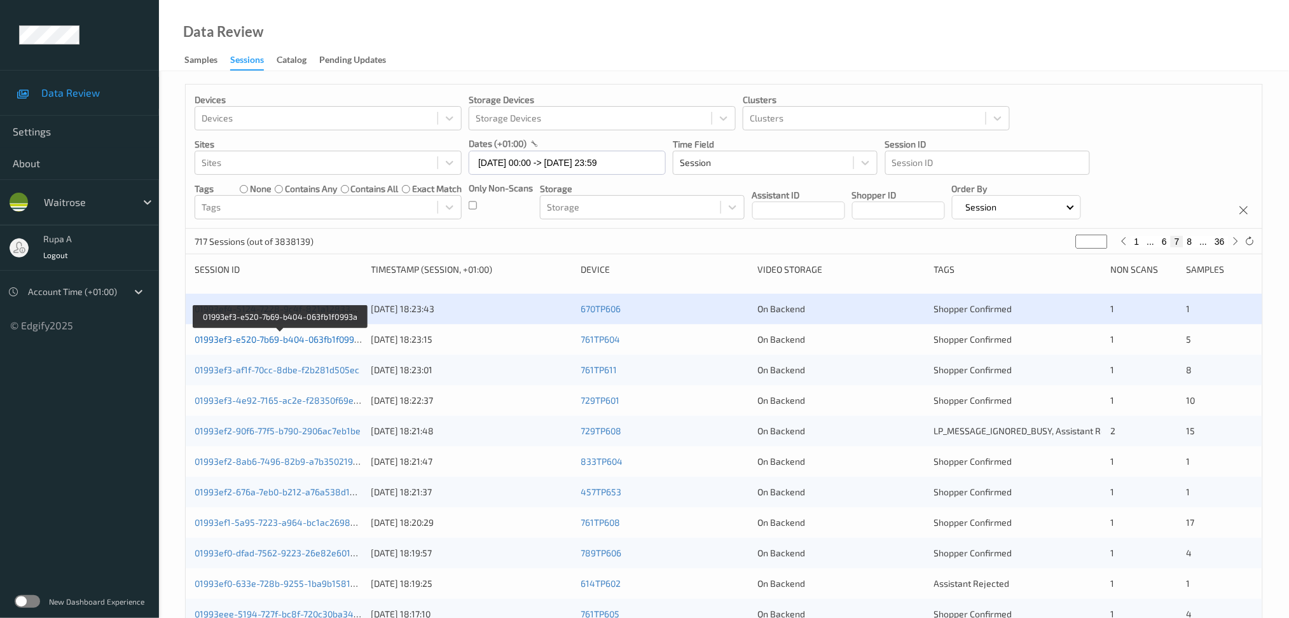
click at [347, 338] on link "01993ef3-e520-7b69-b404-063fb1f0993a" at bounding box center [280, 339] width 170 height 11
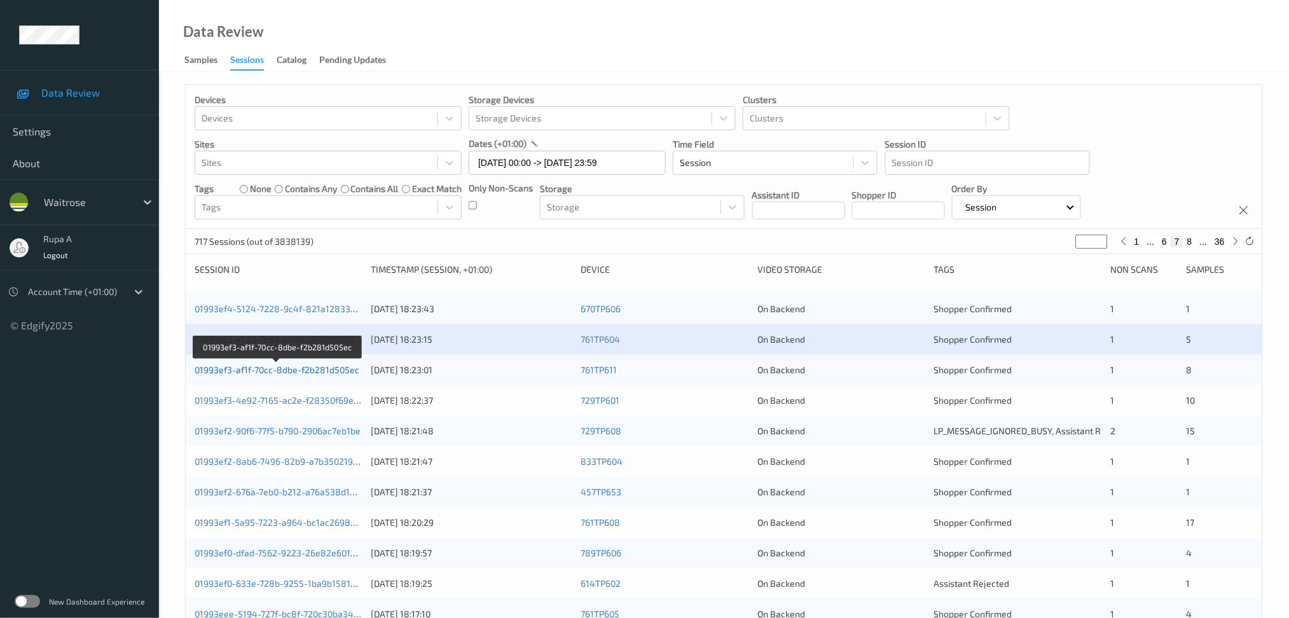
click at [334, 371] on link "01993ef3-af1f-70cc-8dbe-f2b281d505ec" at bounding box center [277, 369] width 165 height 11
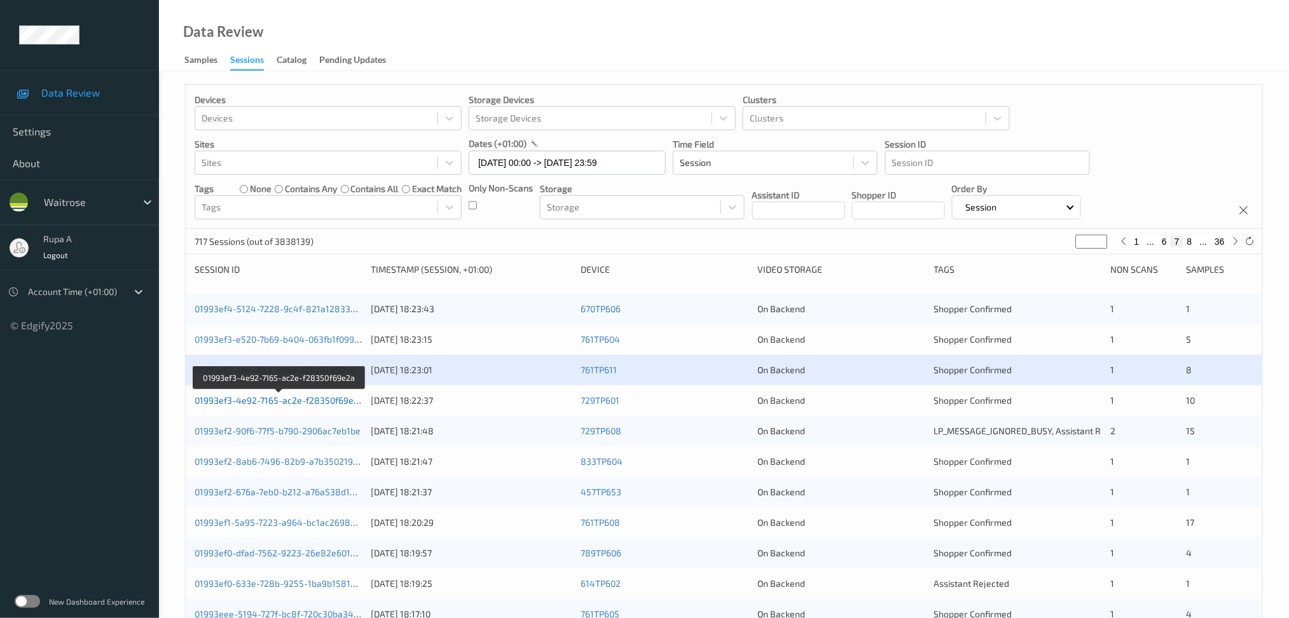
click at [310, 403] on link "01993ef3-4e92-7165-ac2e-f28350f69e2a" at bounding box center [279, 400] width 169 height 11
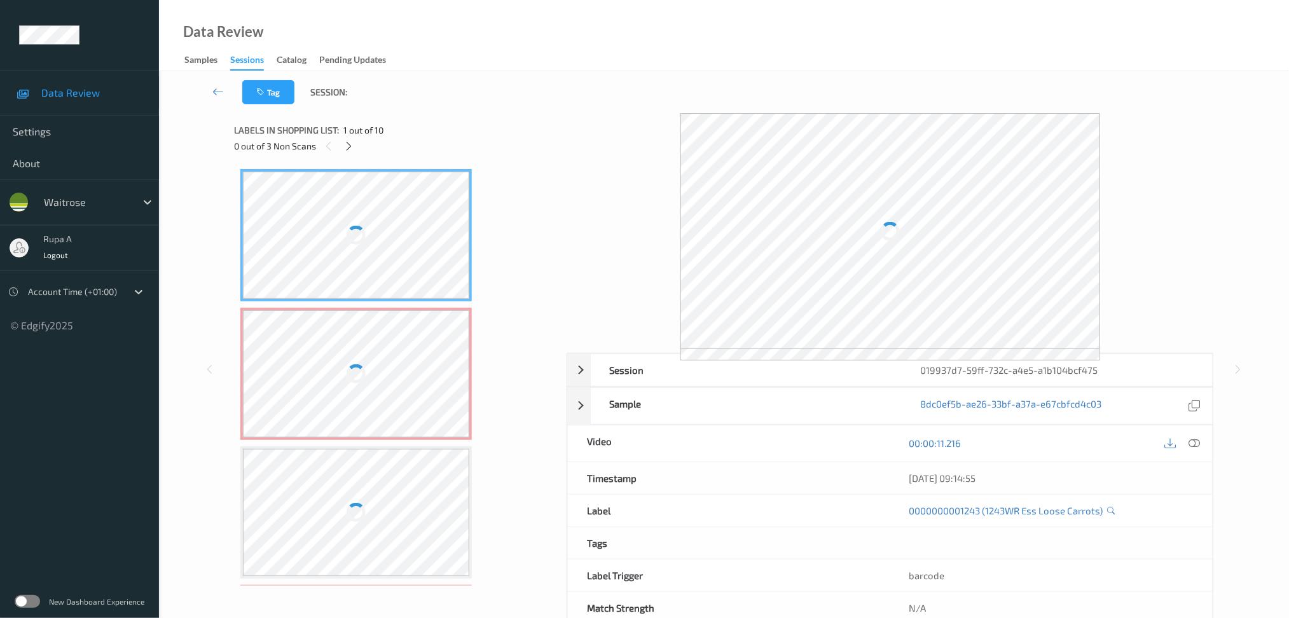
click at [436, 132] on div "Labels in shopping list: 1 out of 10" at bounding box center [396, 130] width 324 height 16
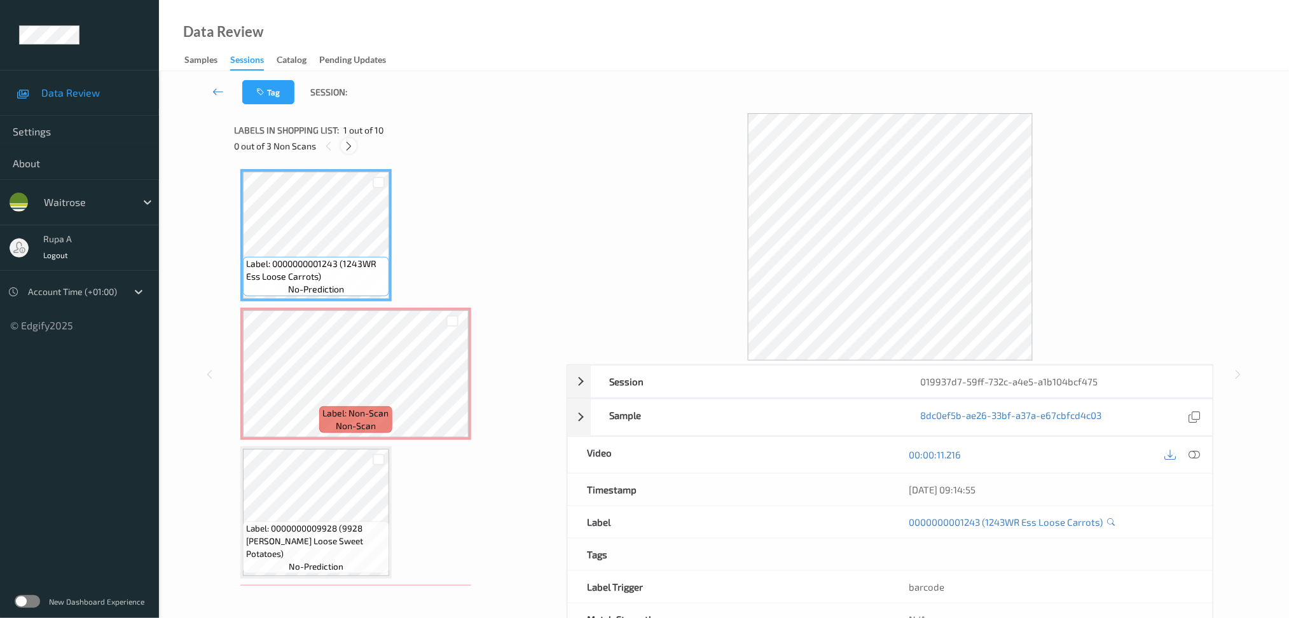
click at [342, 145] on div at bounding box center [349, 146] width 16 height 16
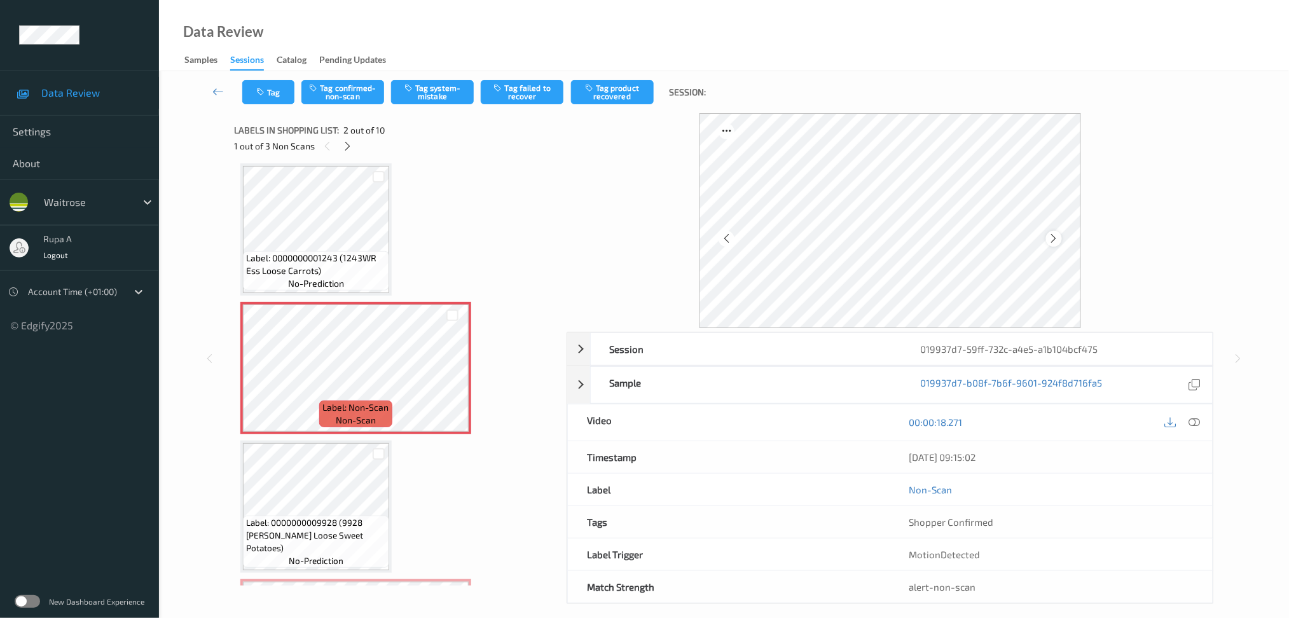
click at [1057, 237] on icon at bounding box center [1054, 238] width 11 height 11
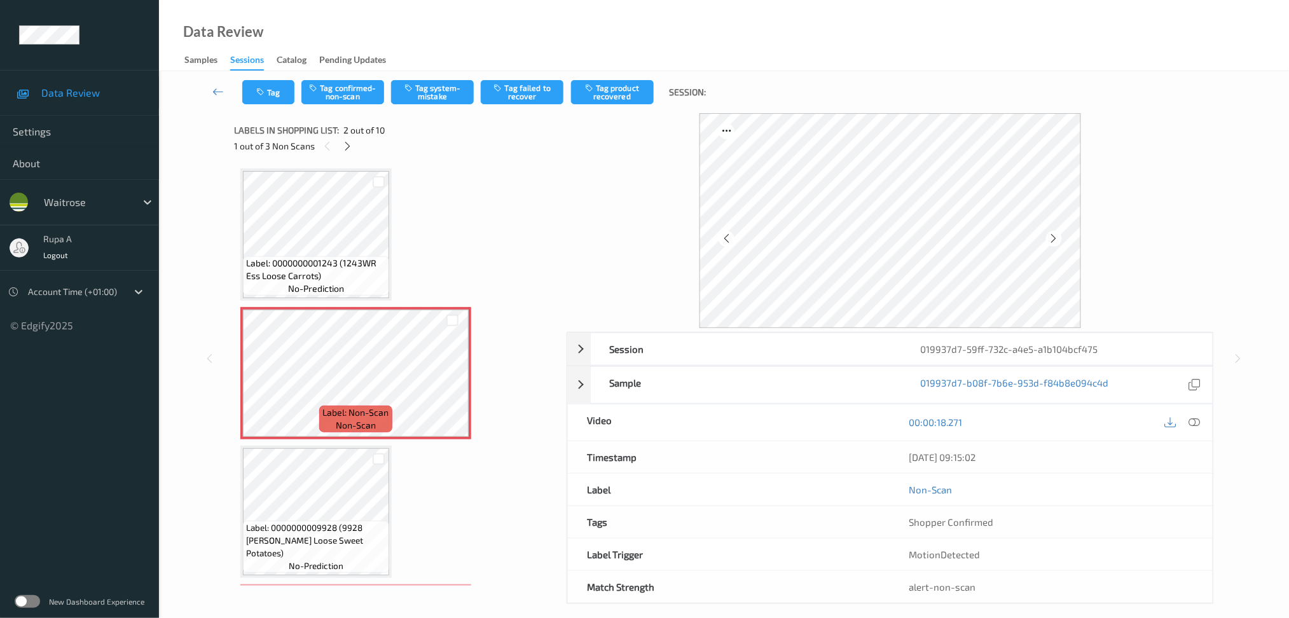
scroll to position [0, 0]
click at [430, 93] on button "Tag system-mistake" at bounding box center [432, 92] width 83 height 24
click at [280, 99] on button "Tag" at bounding box center [268, 92] width 52 height 24
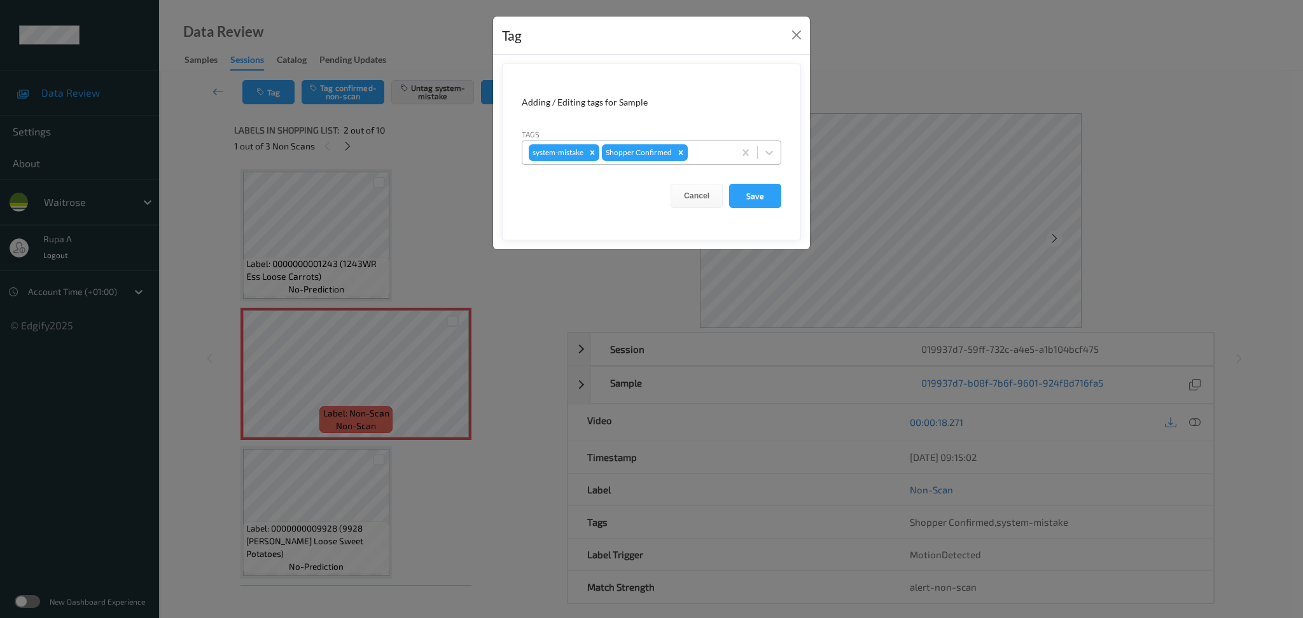
click at [714, 141] on div "system-mistake Shopper Confirmed" at bounding box center [652, 153] width 260 height 24
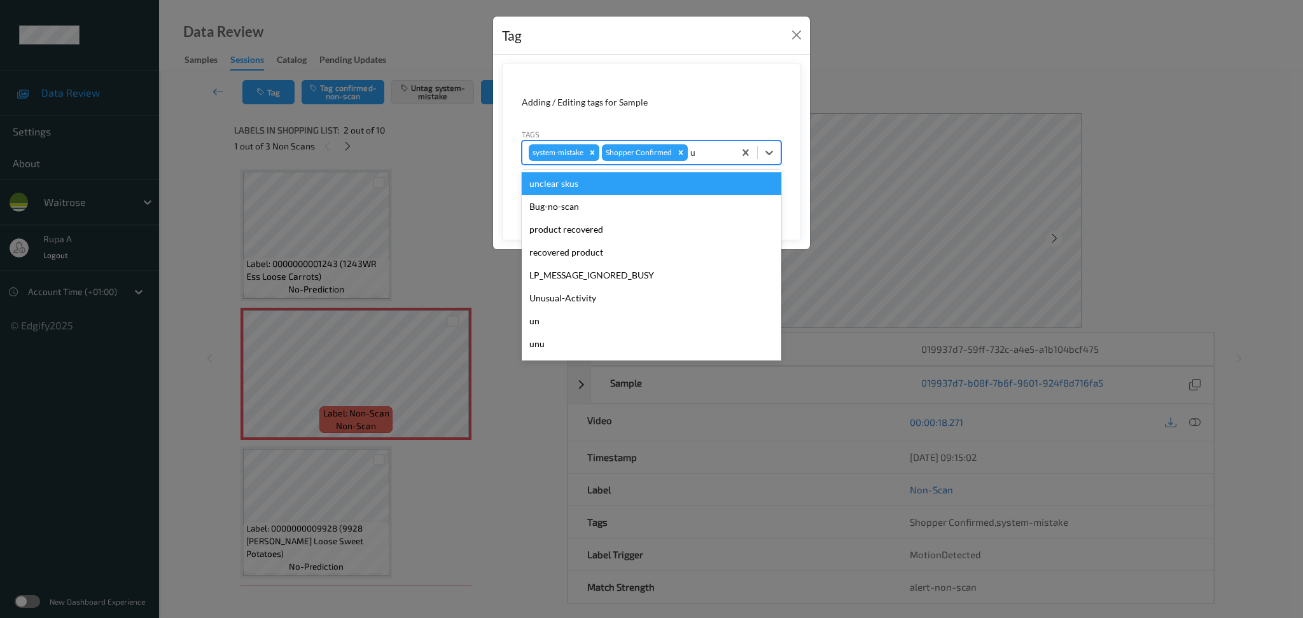
type input "un"
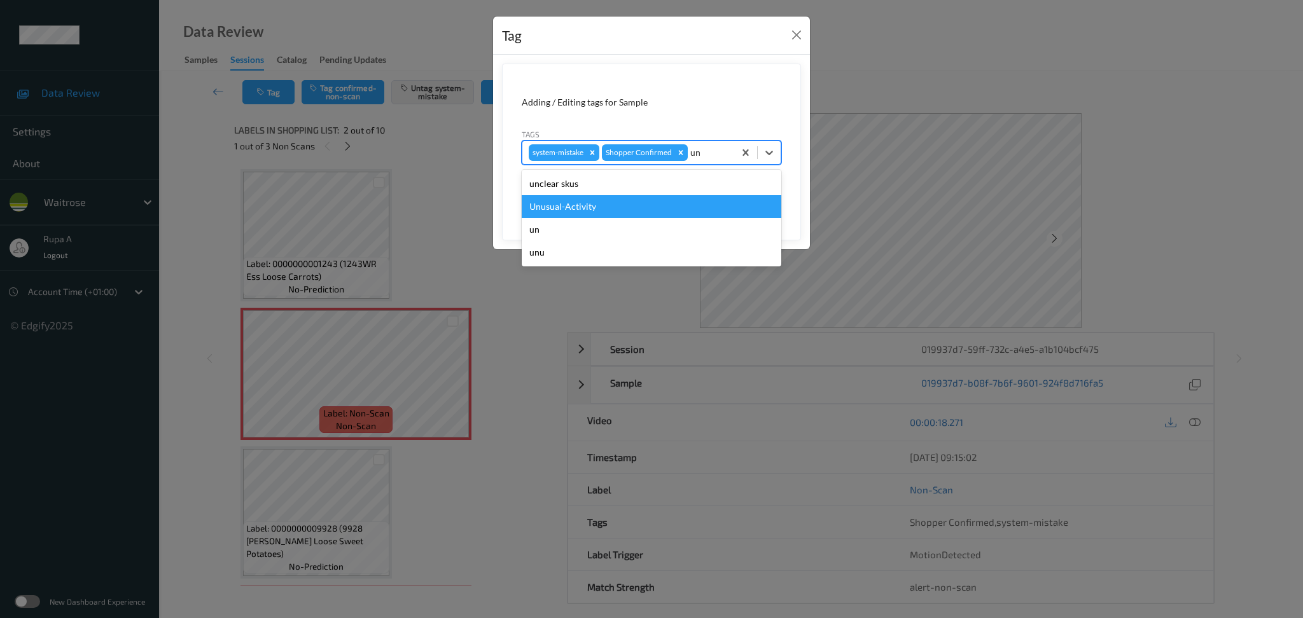
click at [627, 199] on div "Unusual-Activity" at bounding box center [652, 206] width 260 height 23
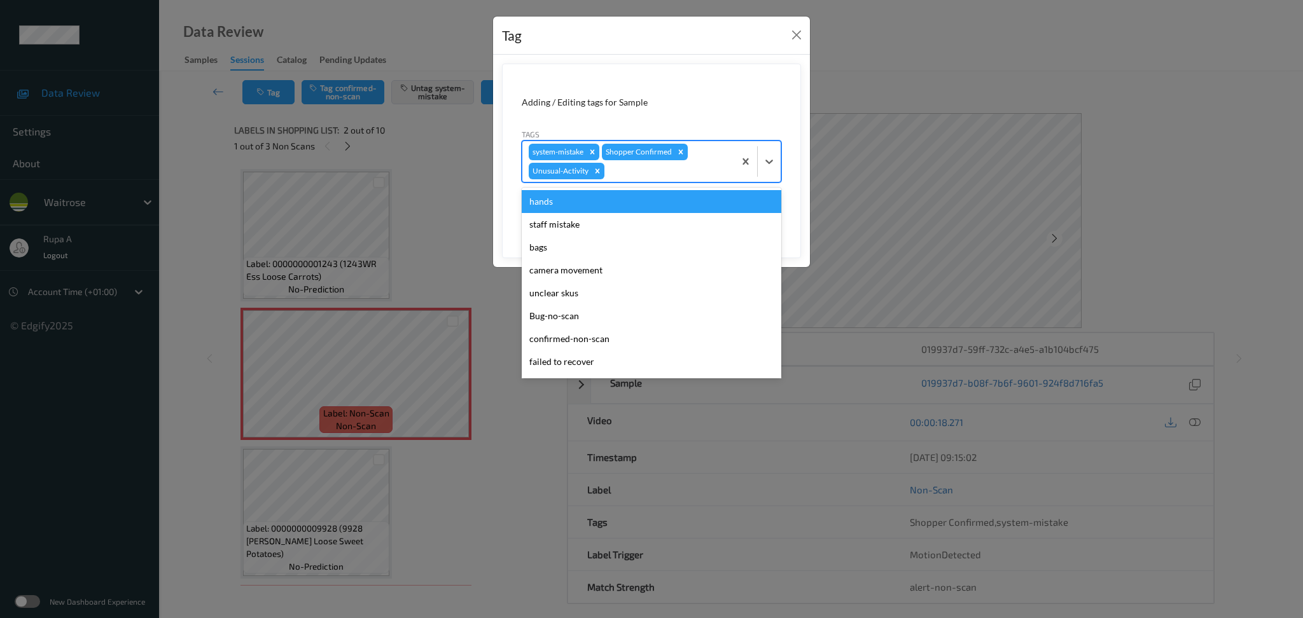
click at [651, 165] on div at bounding box center [667, 170] width 121 height 15
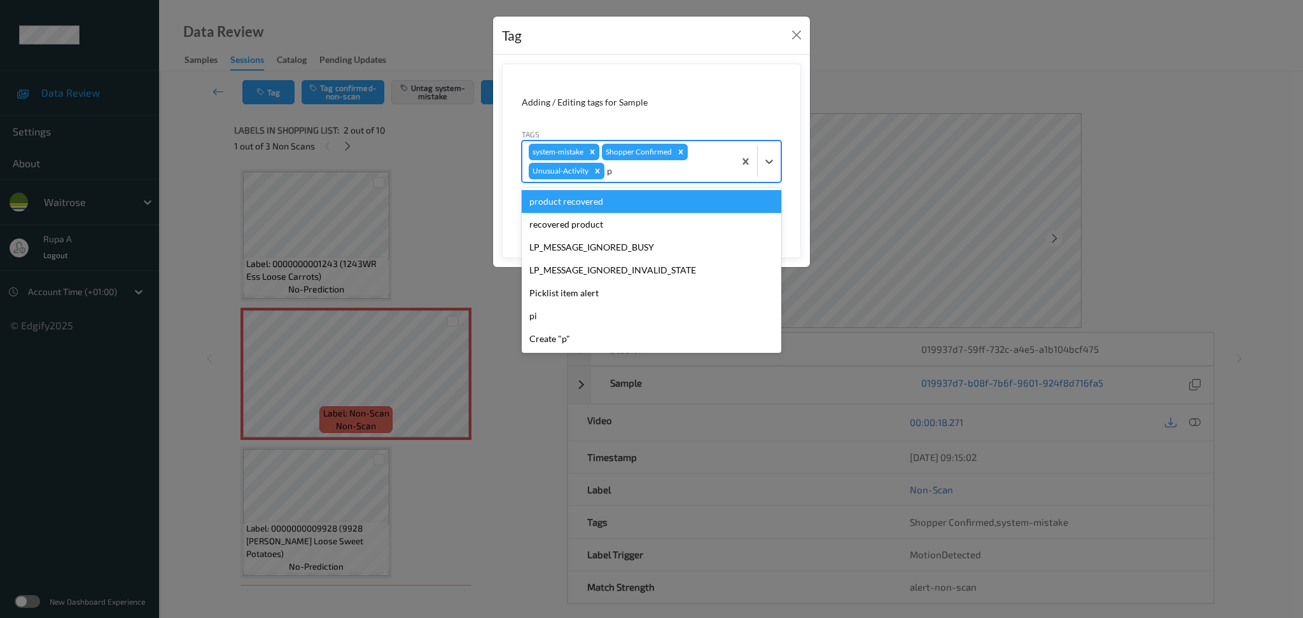
type input "pi"
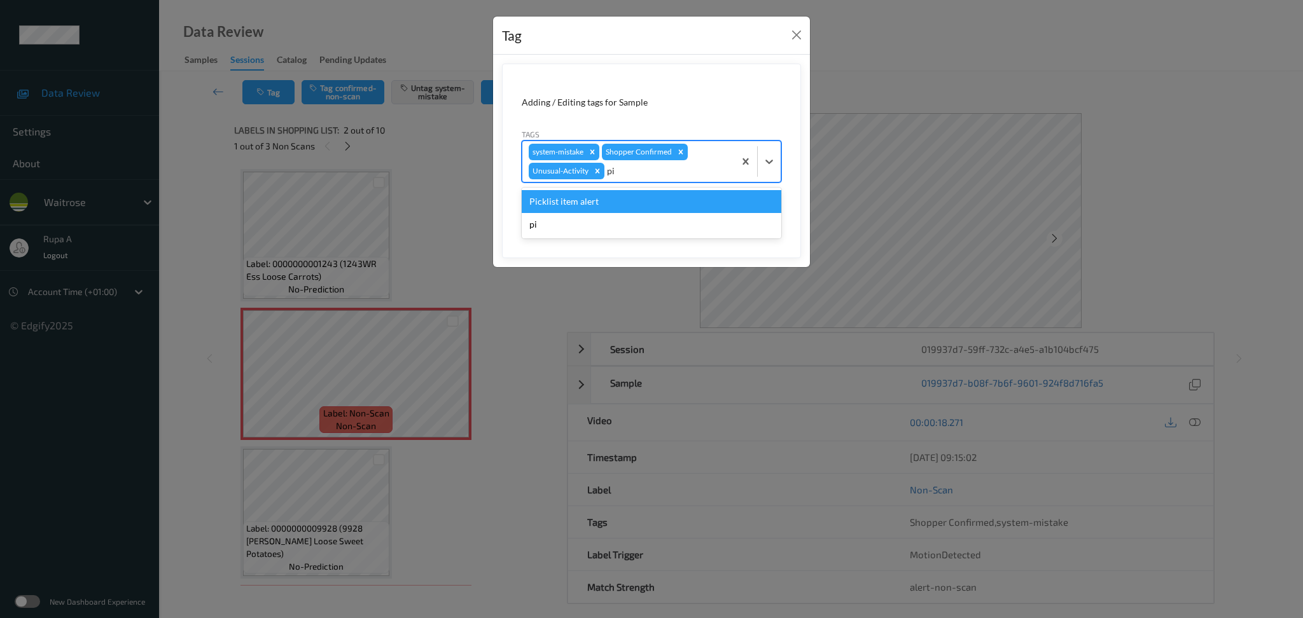
click at [624, 196] on div "Picklist item alert" at bounding box center [652, 201] width 260 height 23
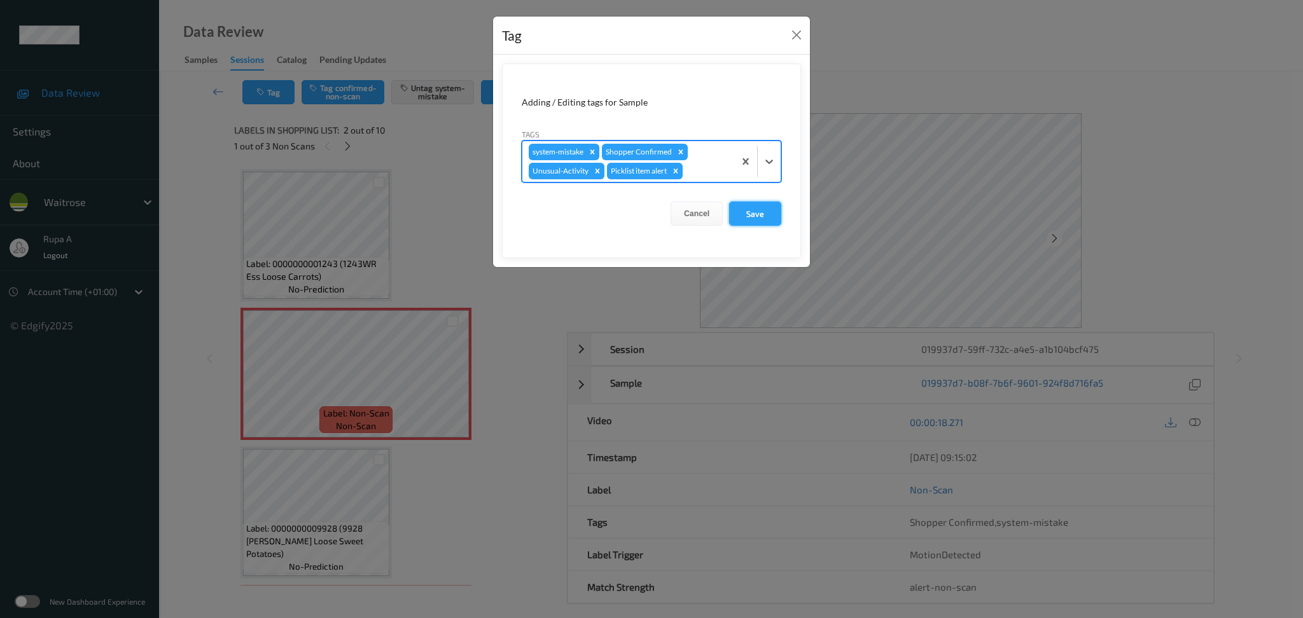
click at [775, 212] on button "Save" at bounding box center [755, 214] width 52 height 24
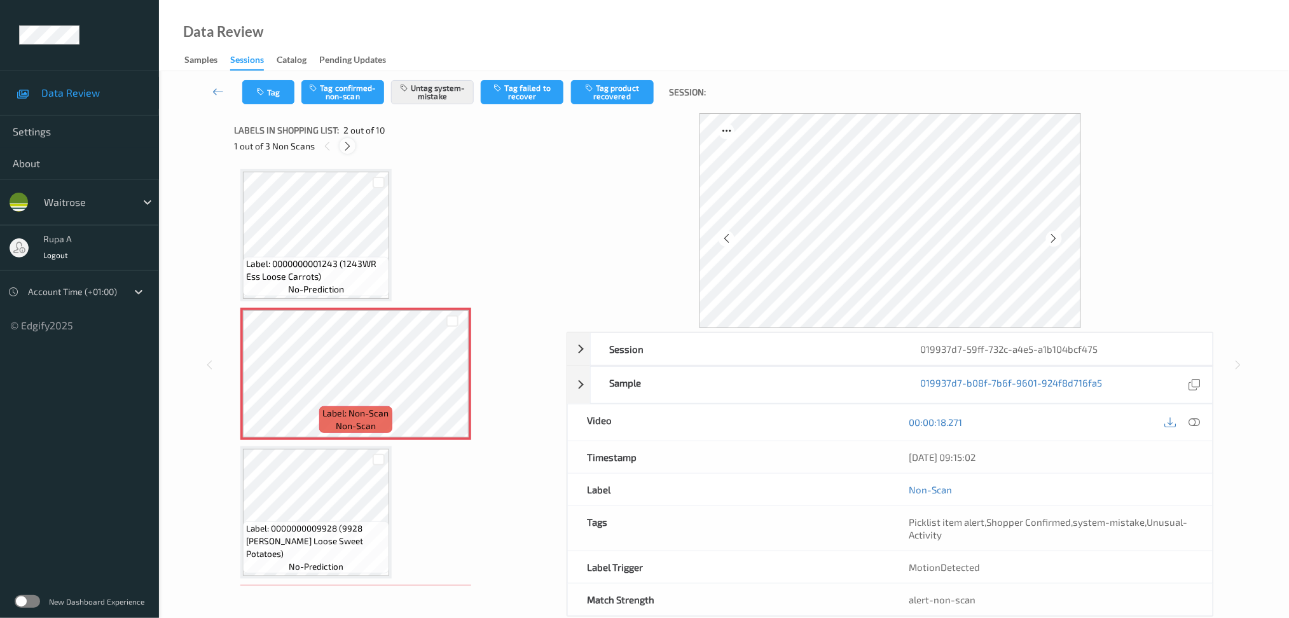
click at [342, 143] on icon at bounding box center [347, 146] width 11 height 11
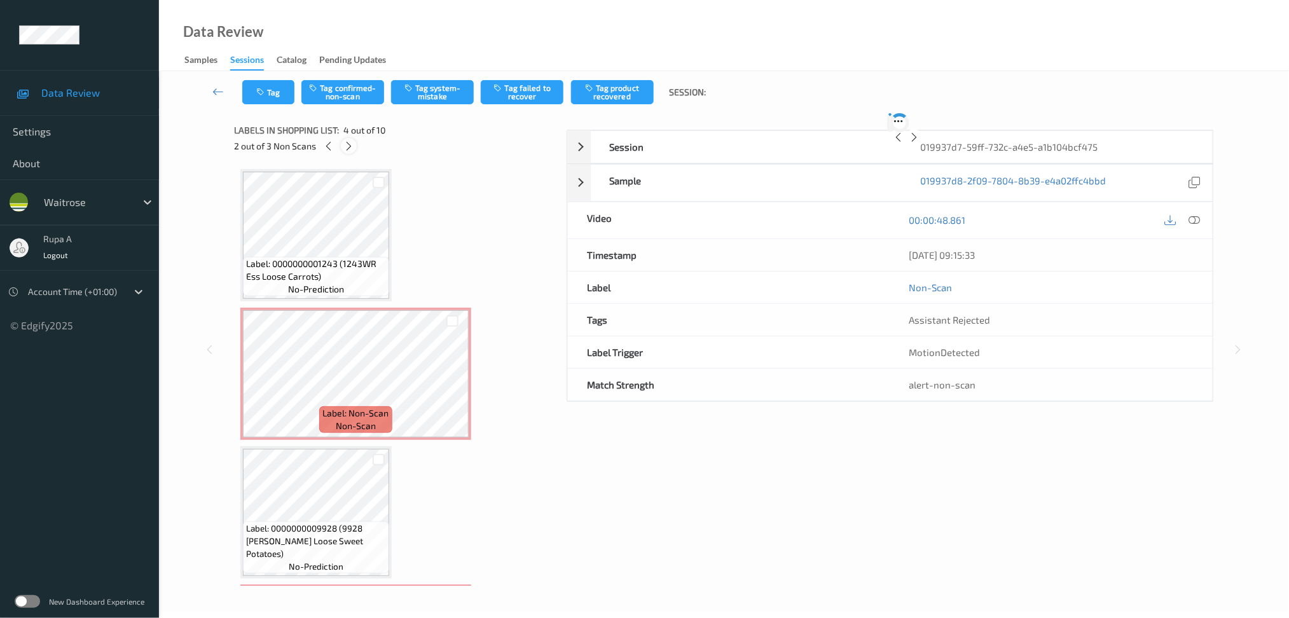
scroll to position [281, 0]
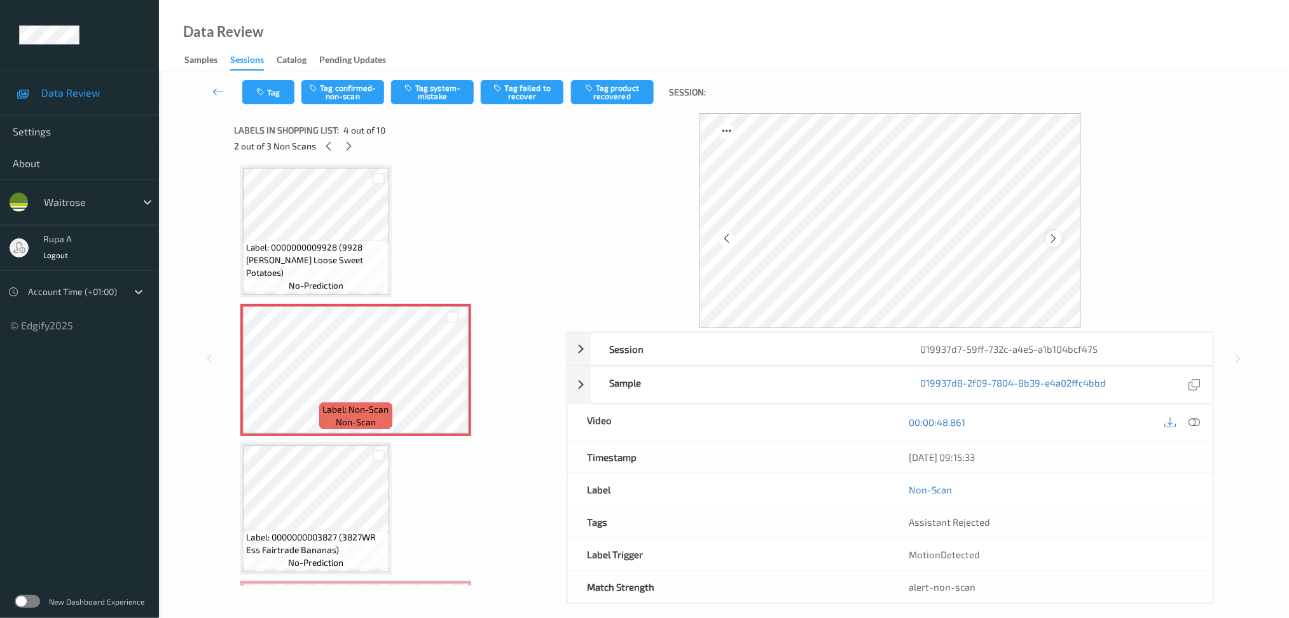
click at [1055, 238] on icon at bounding box center [1054, 238] width 11 height 11
click at [328, 144] on icon at bounding box center [328, 146] width 11 height 11
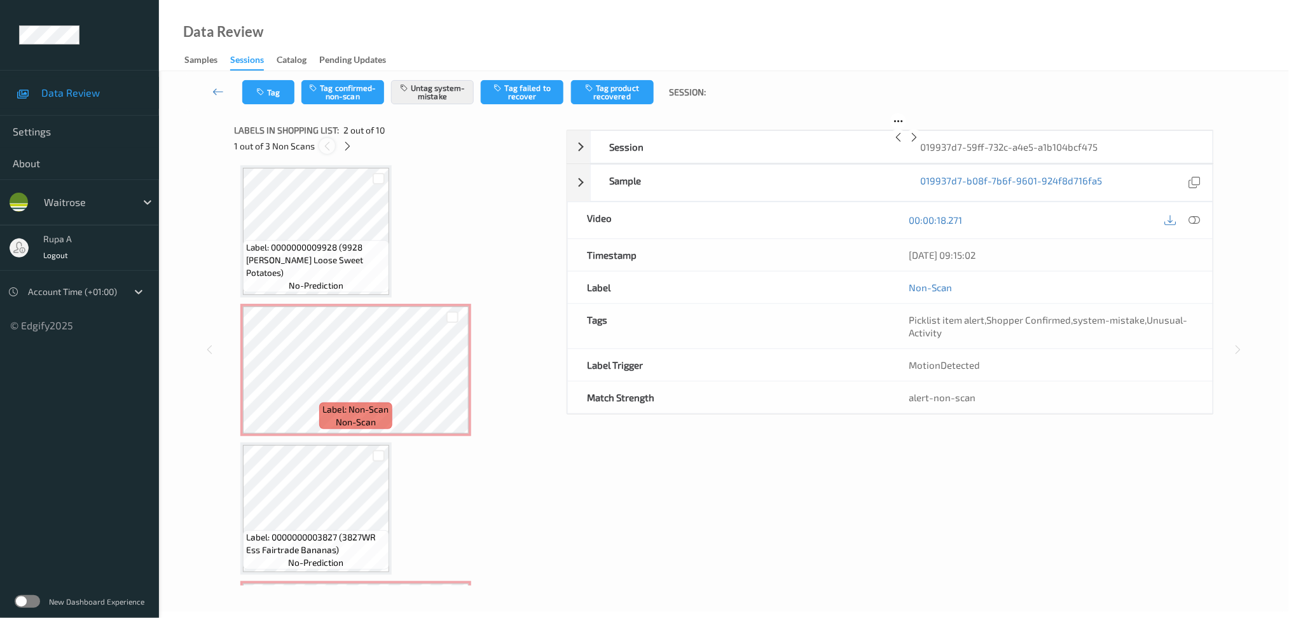
scroll to position [6, 0]
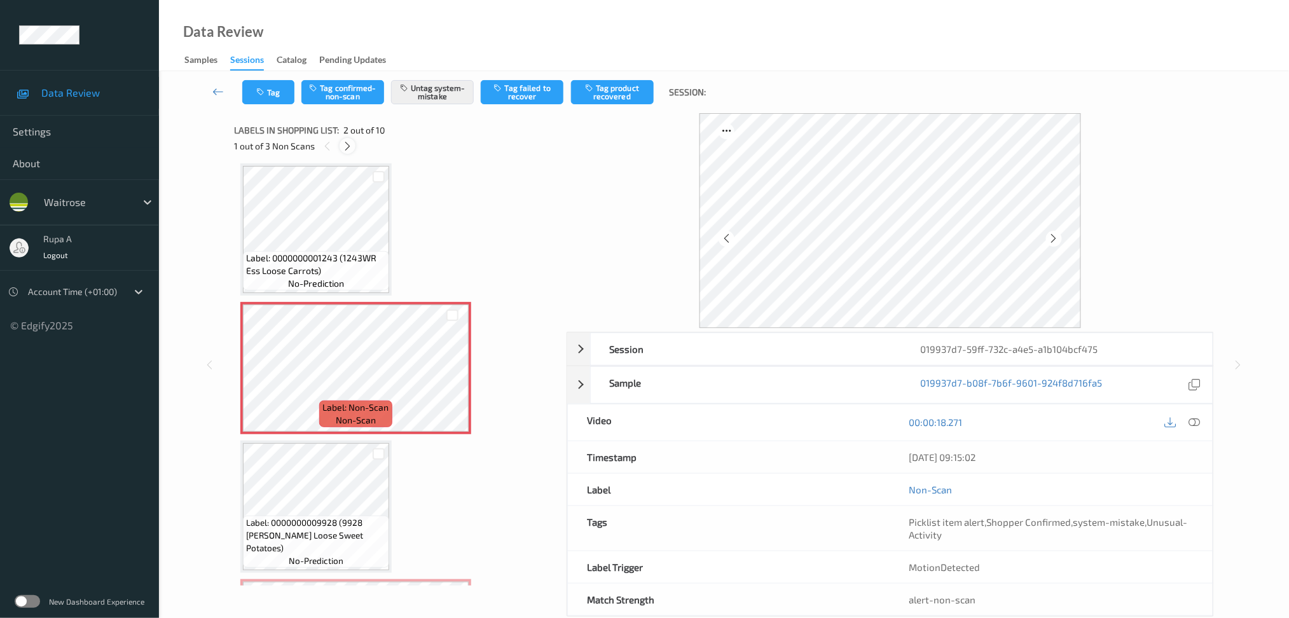
click at [347, 148] on icon at bounding box center [347, 146] width 11 height 11
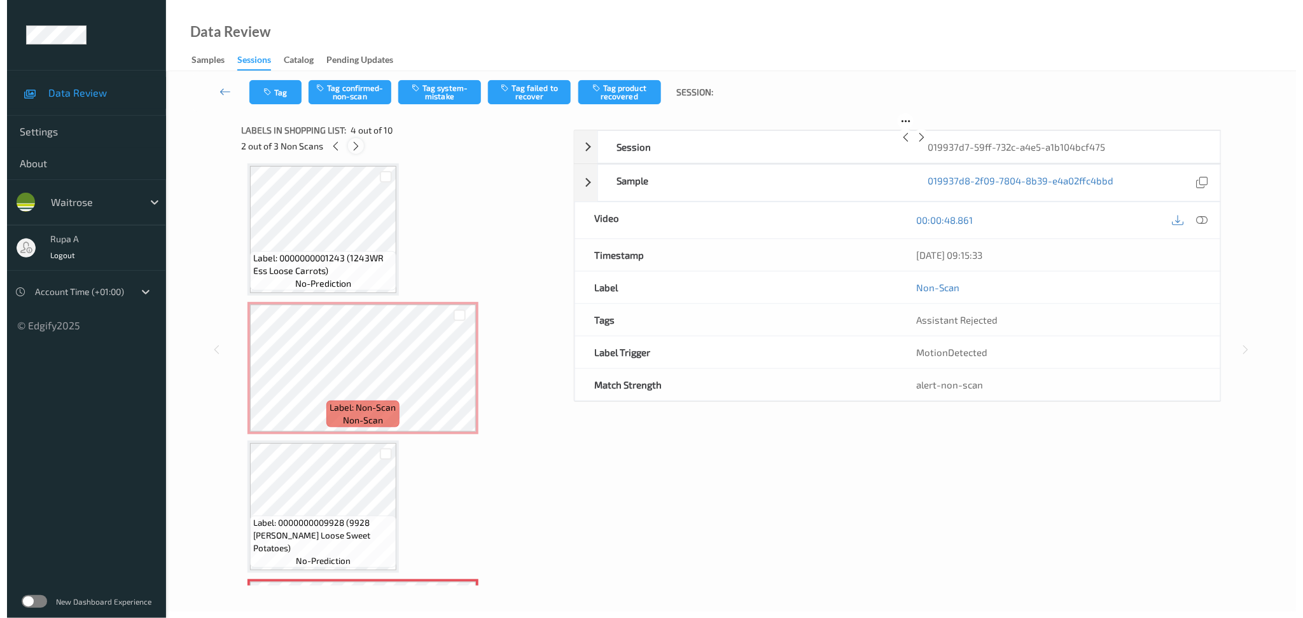
scroll to position [281, 0]
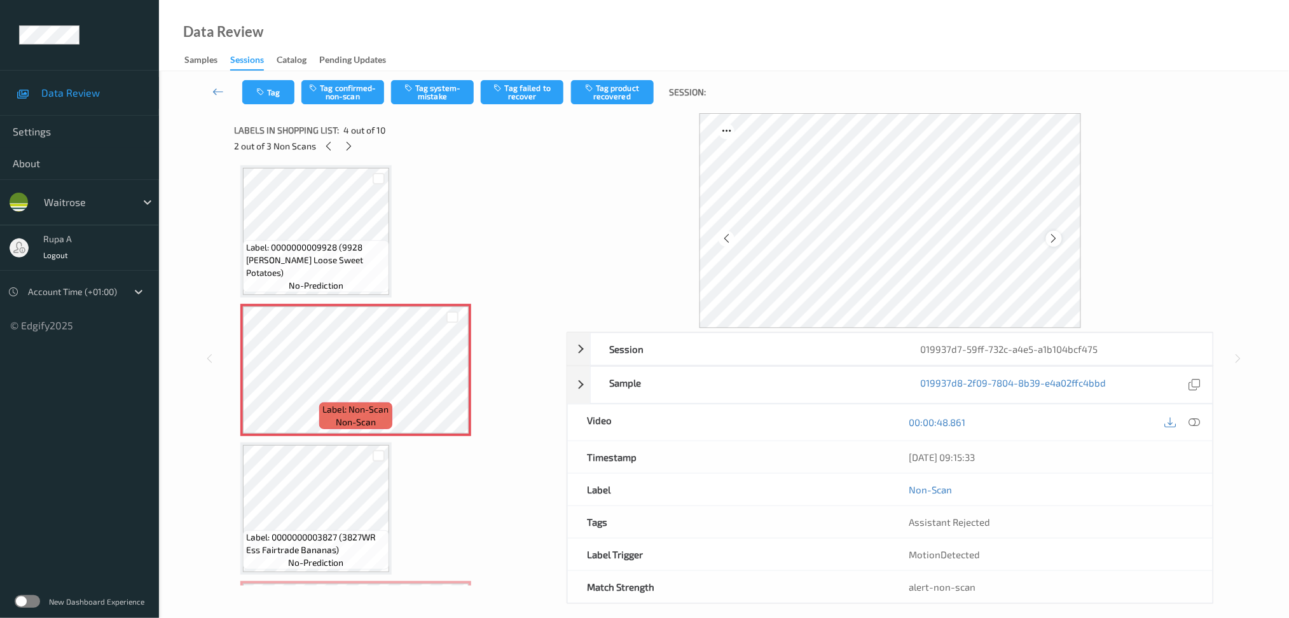
click at [1053, 239] on icon at bounding box center [1054, 238] width 11 height 11
click at [1189, 425] on icon at bounding box center [1194, 422] width 11 height 11
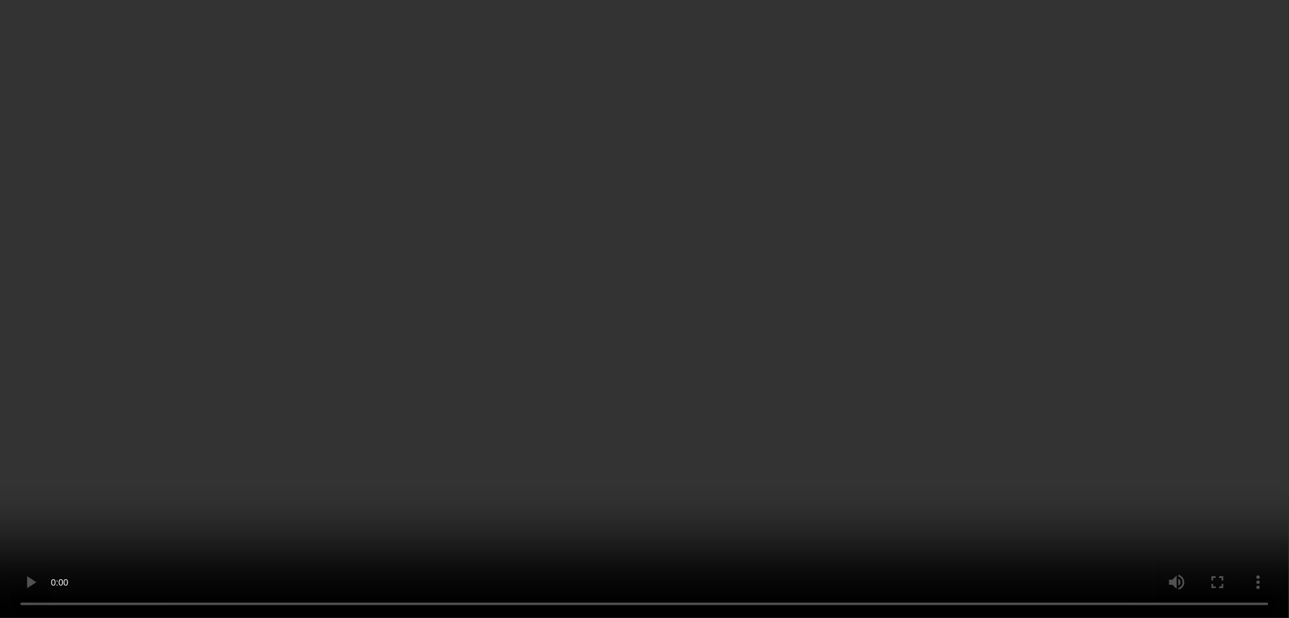
click at [1196, 213] on icon at bounding box center [1194, 207] width 11 height 11
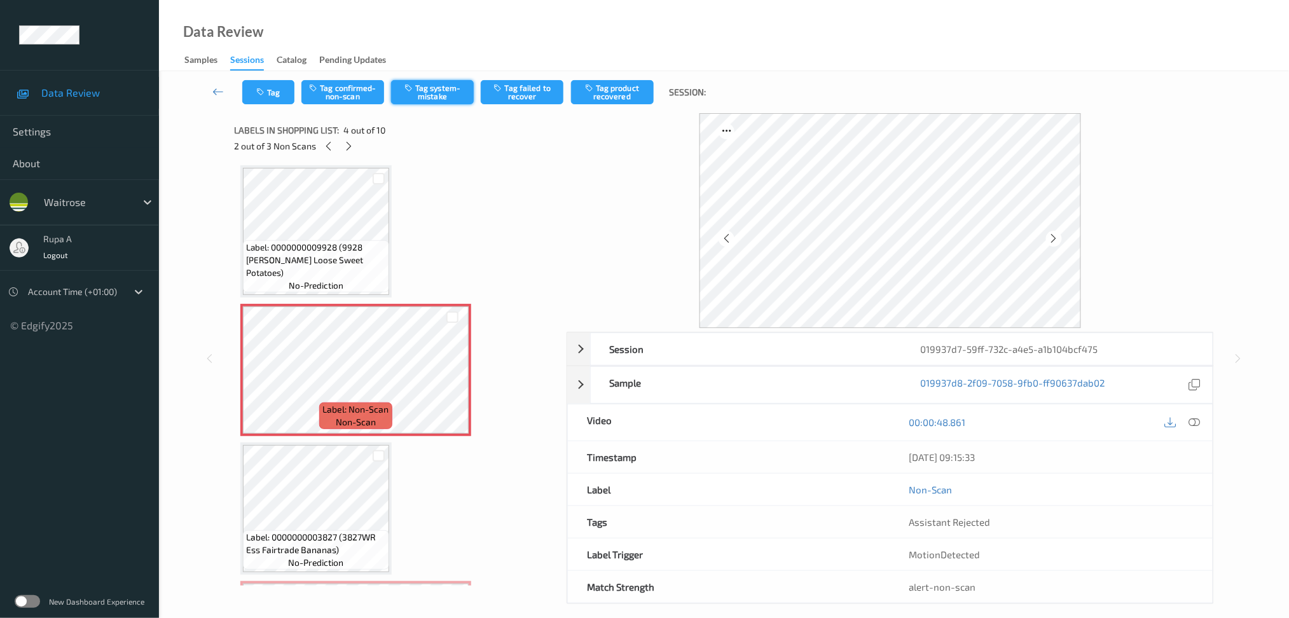
click at [447, 96] on button "Tag system-mistake" at bounding box center [432, 92] width 83 height 24
click at [272, 84] on button "Tag" at bounding box center [268, 92] width 52 height 24
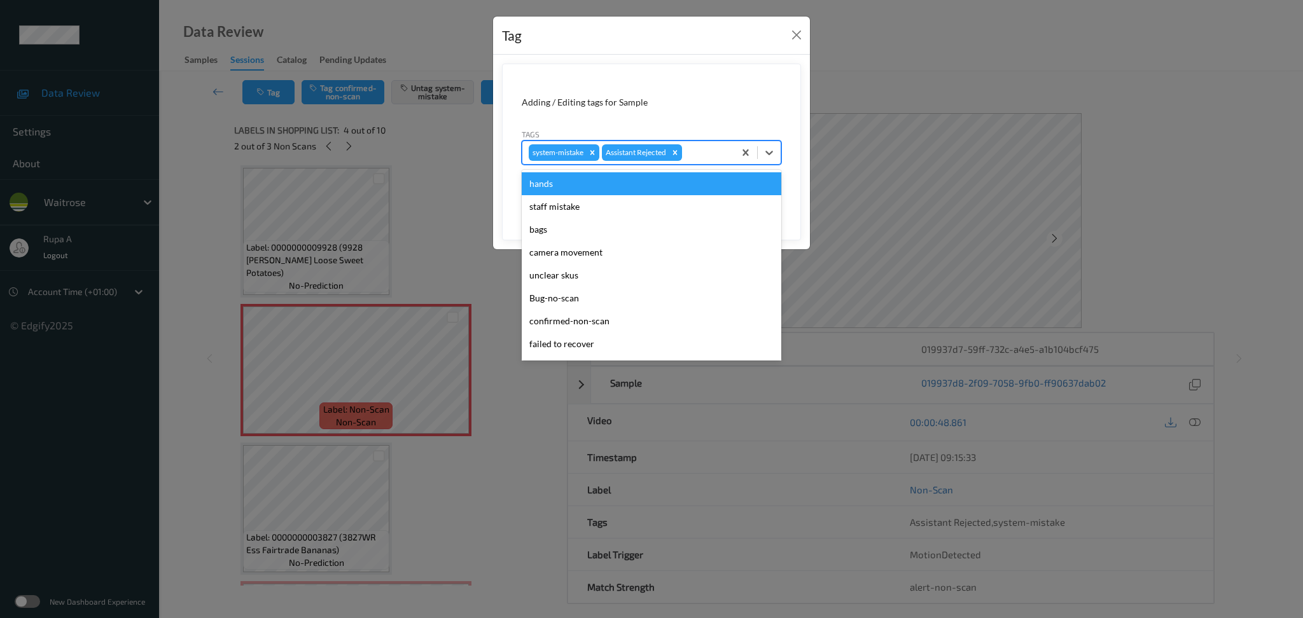
click at [724, 151] on div at bounding box center [705, 152] width 43 height 15
type input "un"
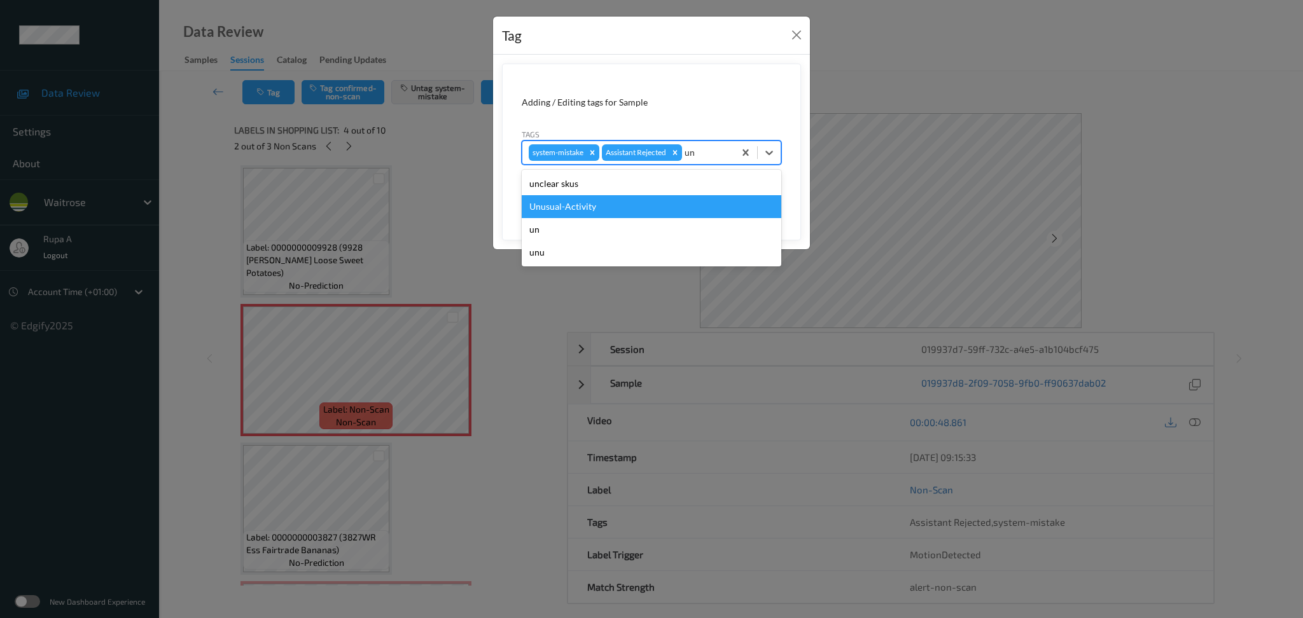
click at [613, 206] on div "Unusual-Activity" at bounding box center [652, 206] width 260 height 23
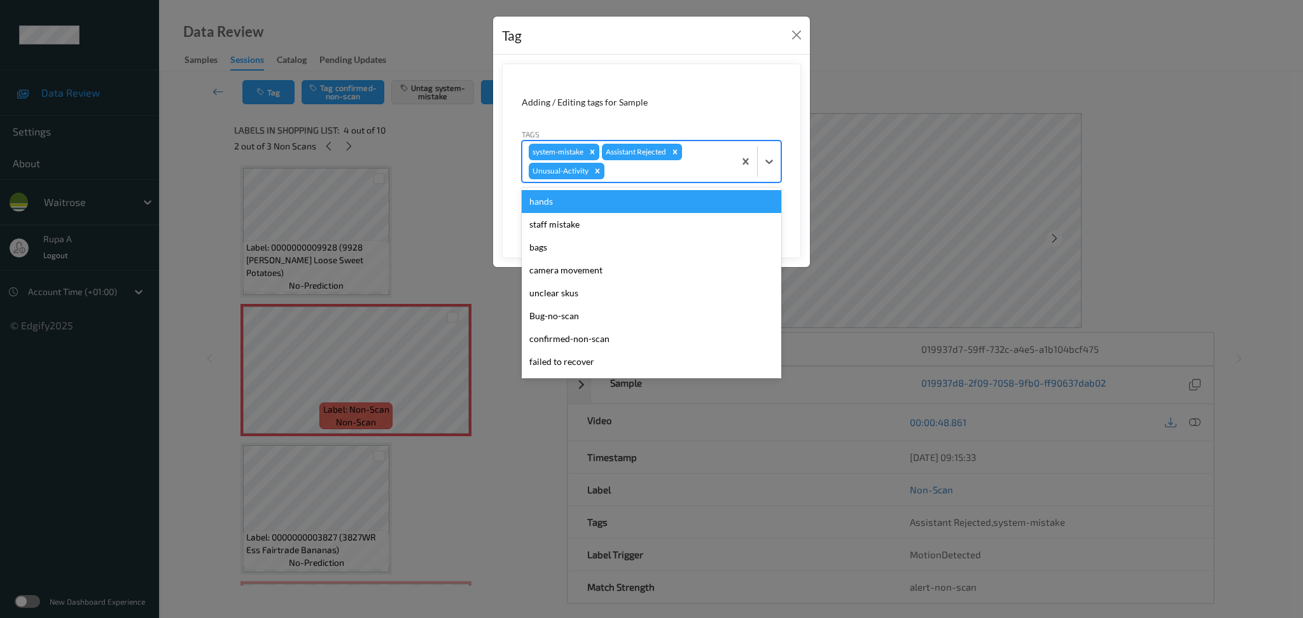
click at [687, 177] on div at bounding box center [667, 170] width 121 height 15
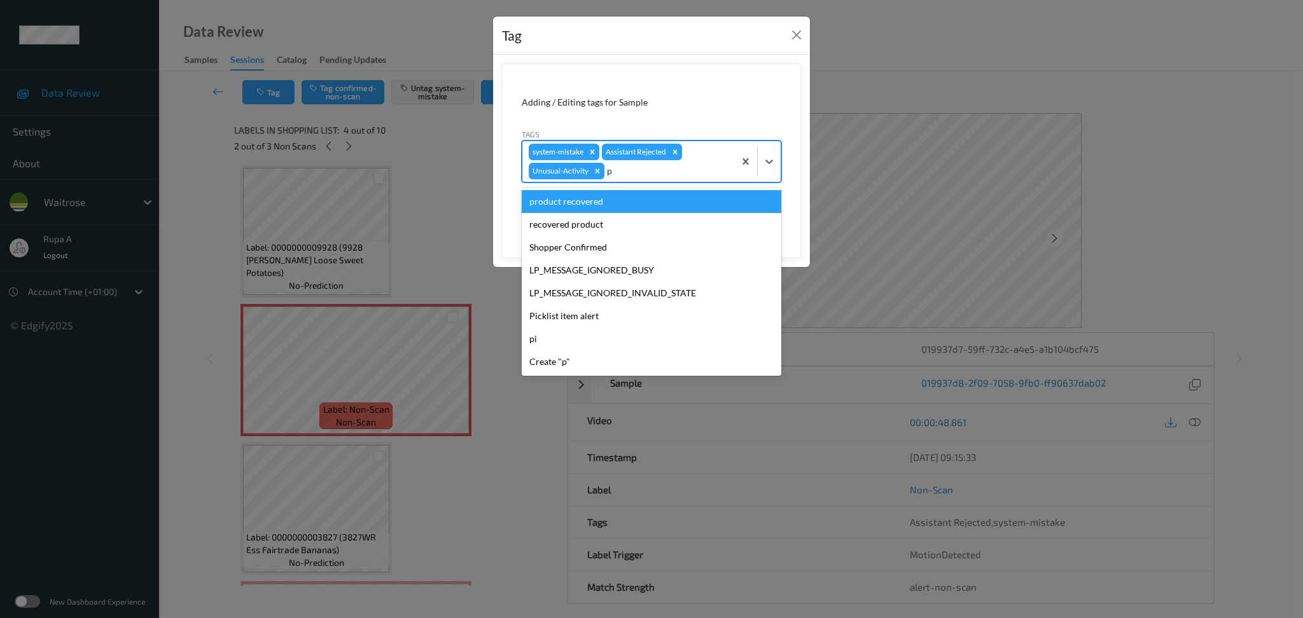
type input "pi"
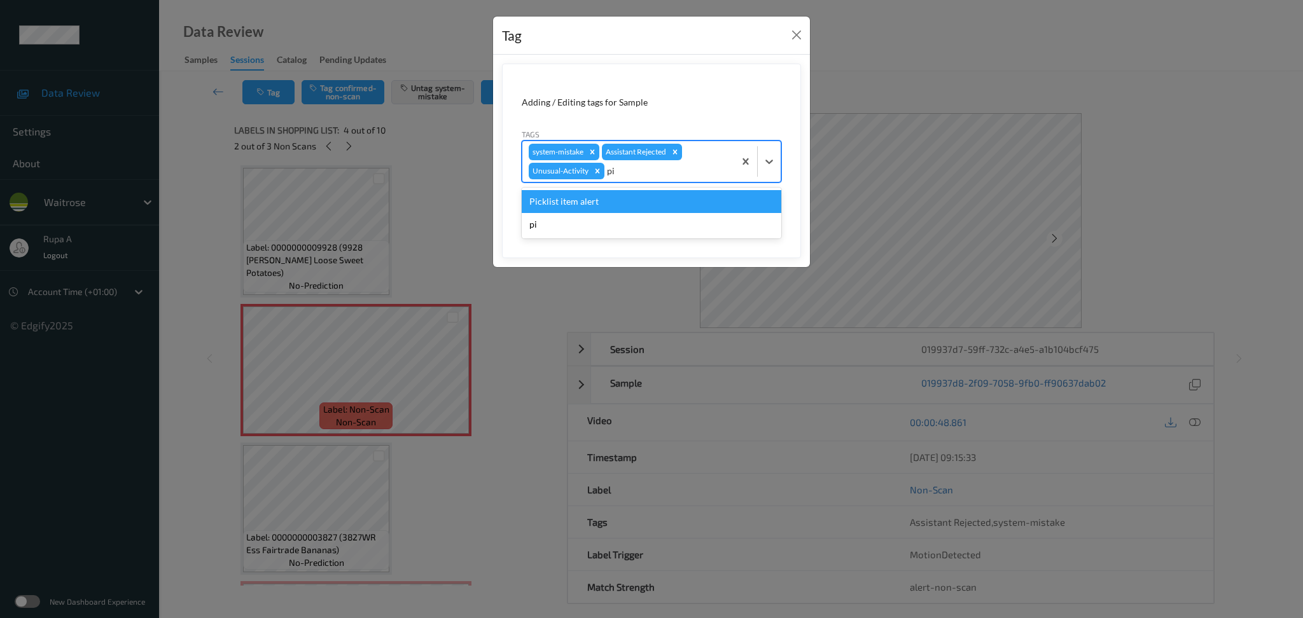
click at [624, 200] on div "Picklist item alert" at bounding box center [652, 201] width 260 height 23
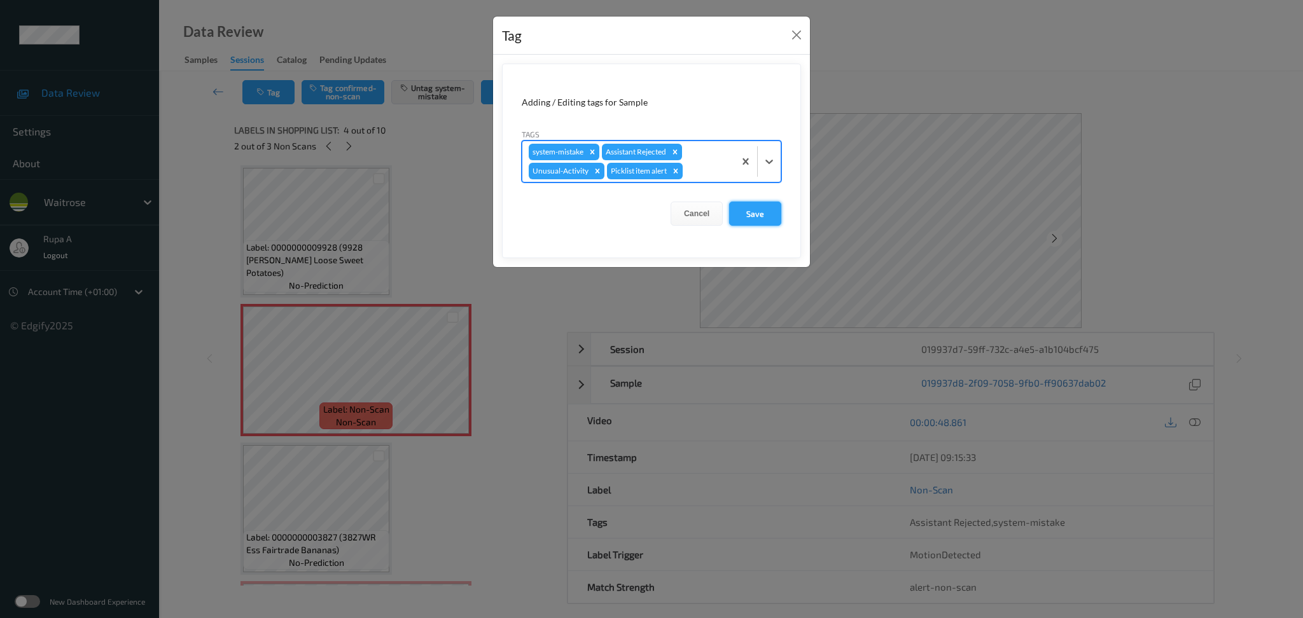
click at [758, 212] on button "Save" at bounding box center [755, 214] width 52 height 24
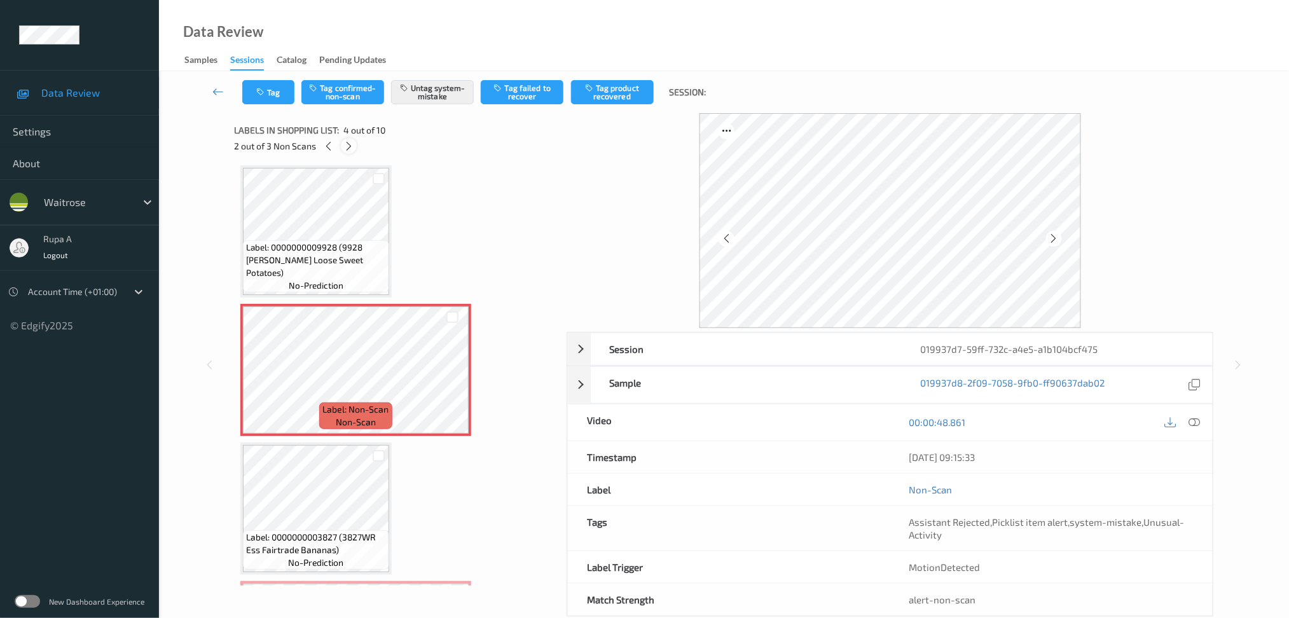
click at [342, 145] on div at bounding box center [349, 146] width 16 height 16
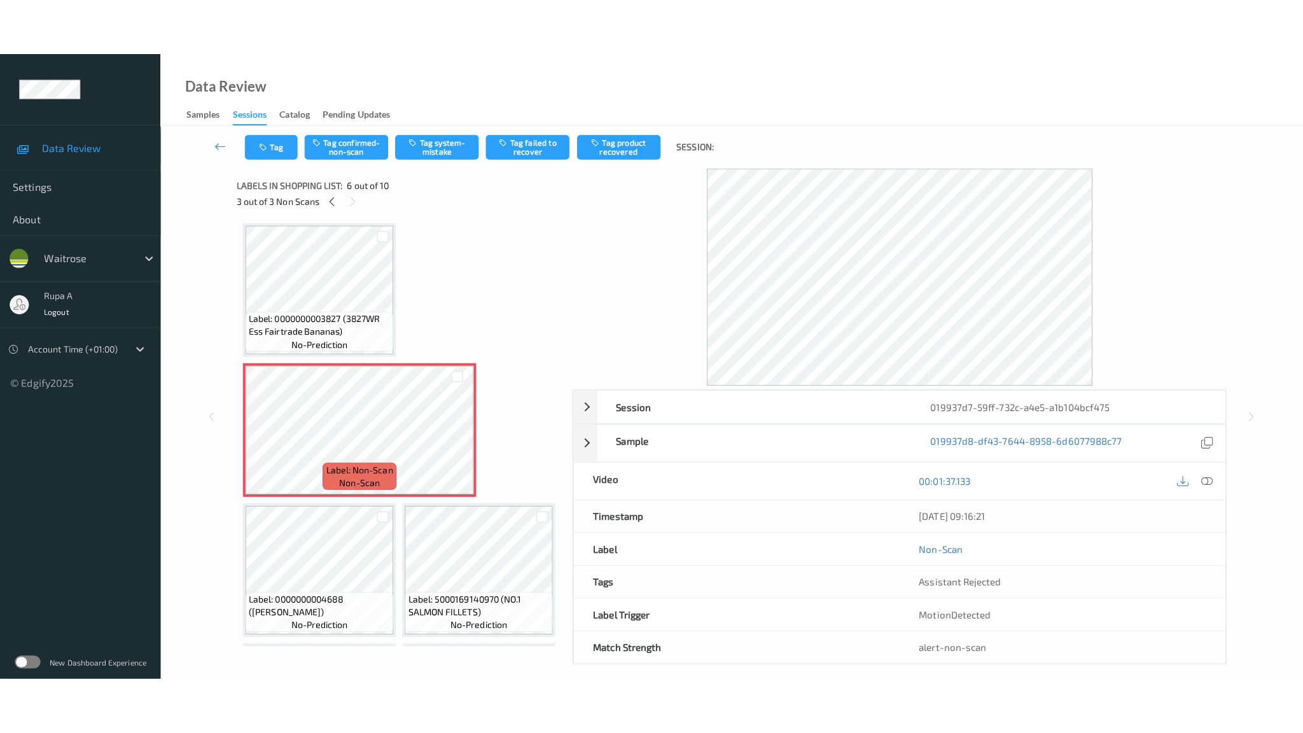
scroll to position [642, 0]
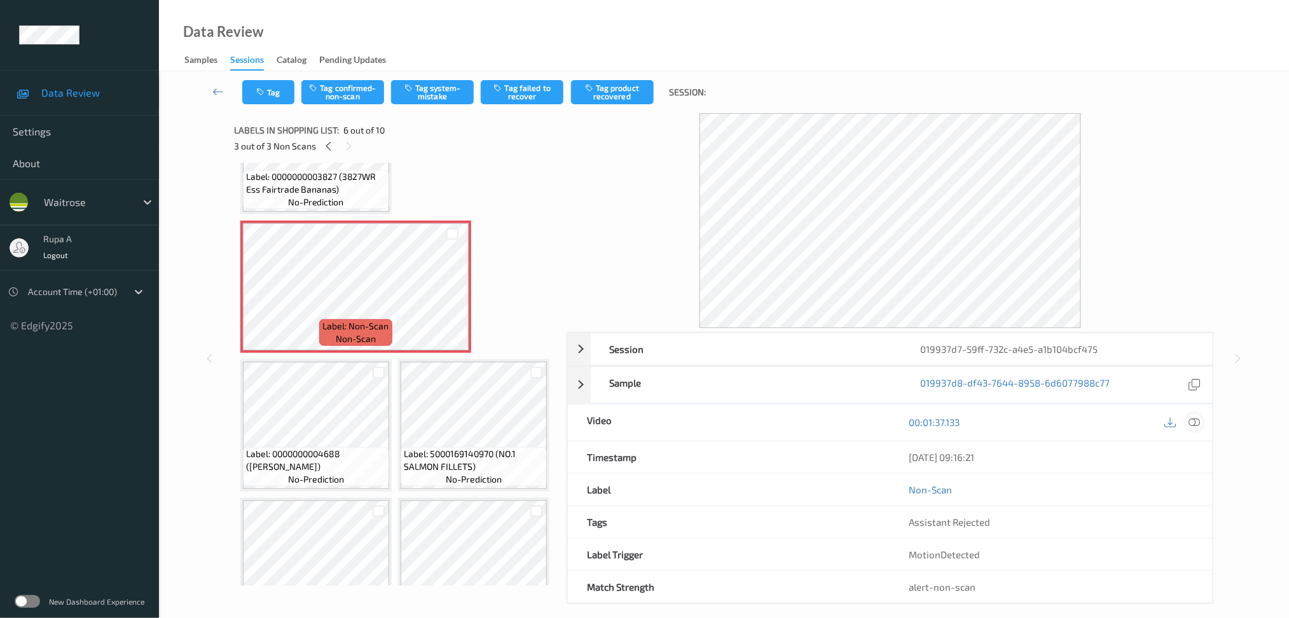
click at [1197, 422] on icon at bounding box center [1194, 422] width 11 height 11
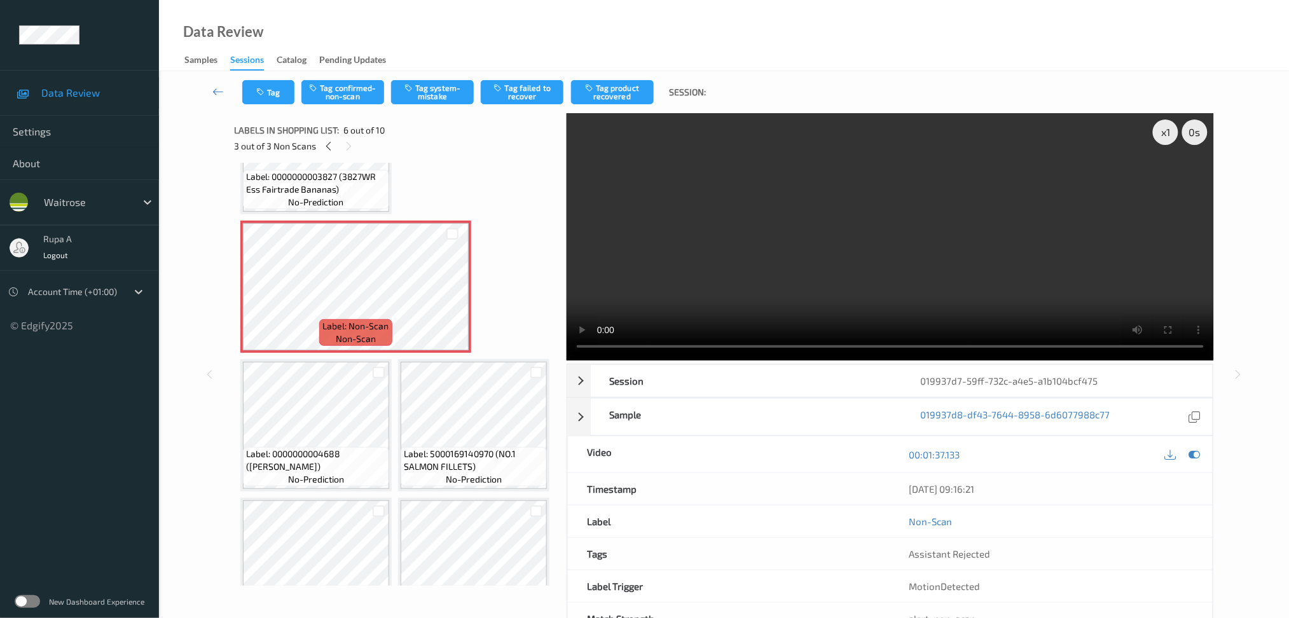
scroll to position [570, 0]
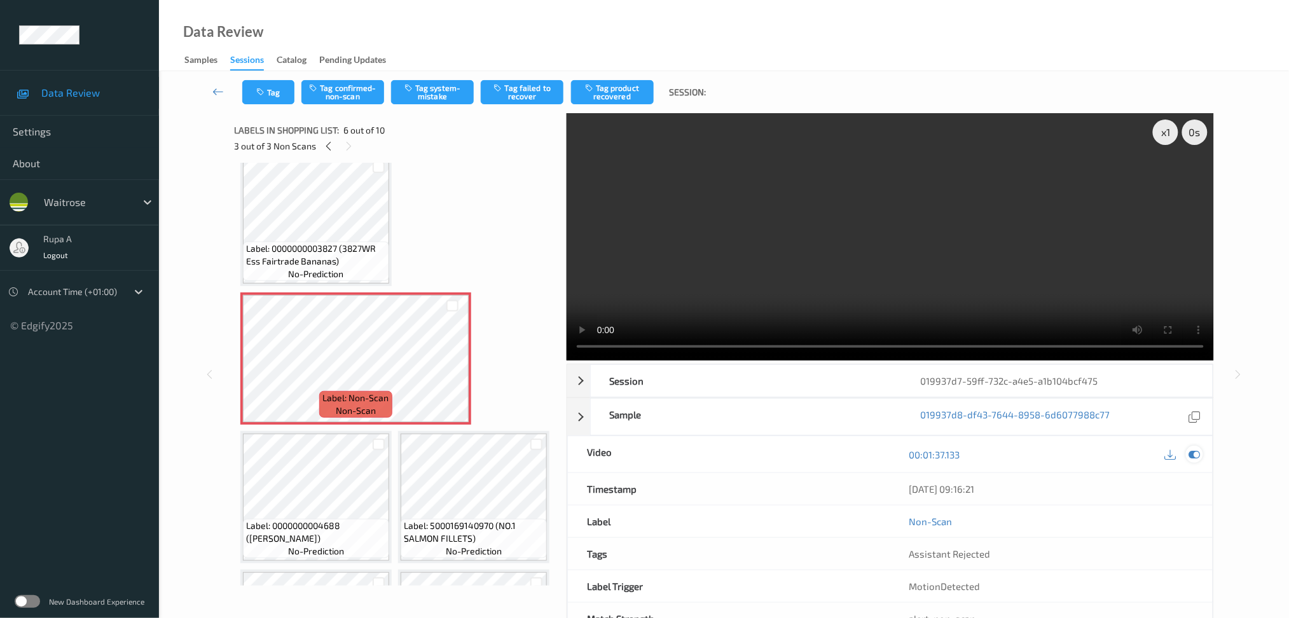
click at [1194, 455] on icon at bounding box center [1194, 454] width 11 height 11
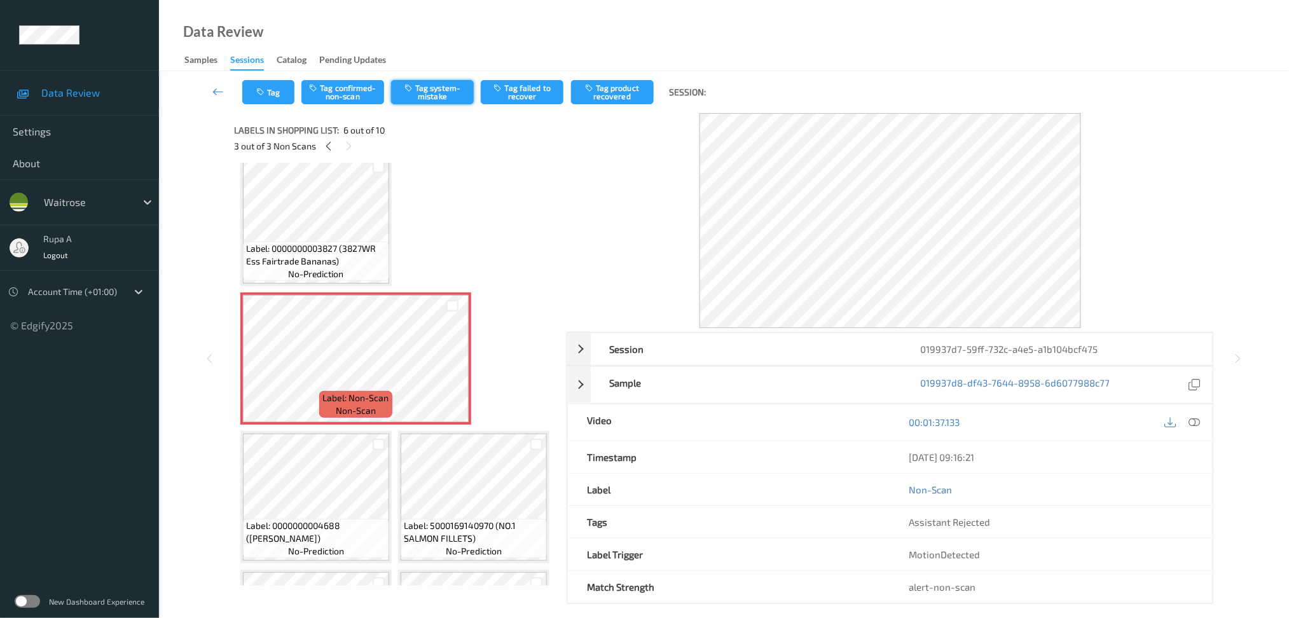
click at [427, 96] on button "Tag system-mistake" at bounding box center [432, 92] width 83 height 24
click at [275, 91] on button "Tag" at bounding box center [268, 92] width 52 height 24
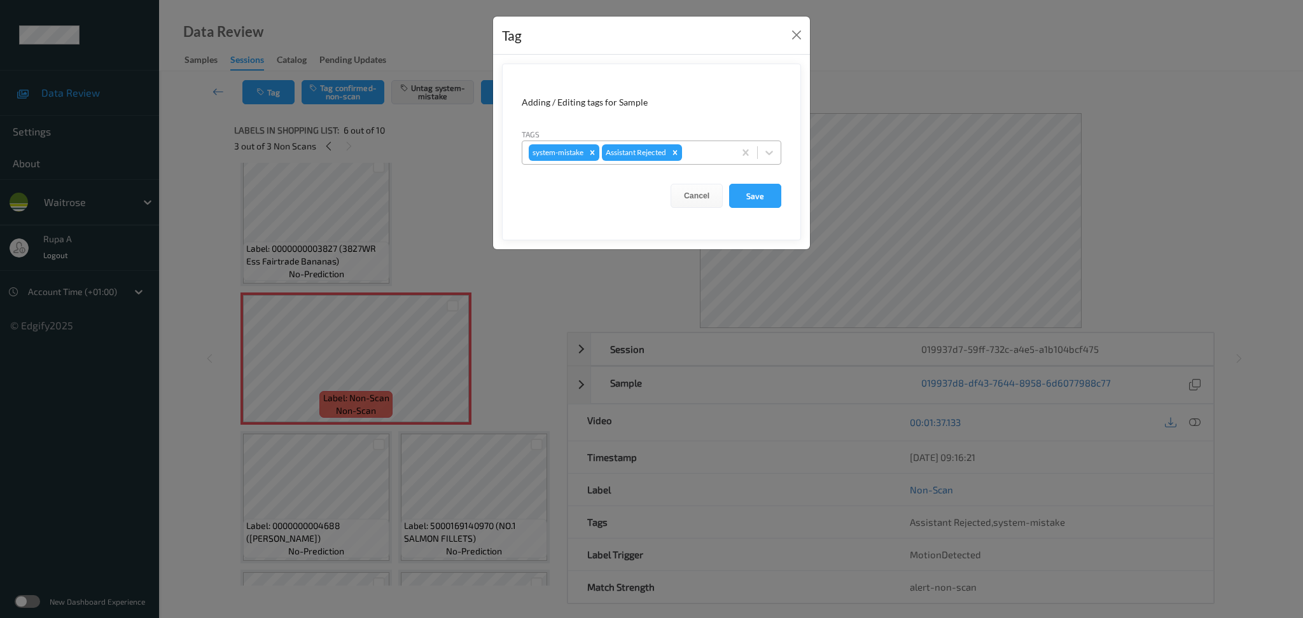
click at [715, 152] on div at bounding box center [705, 152] width 43 height 15
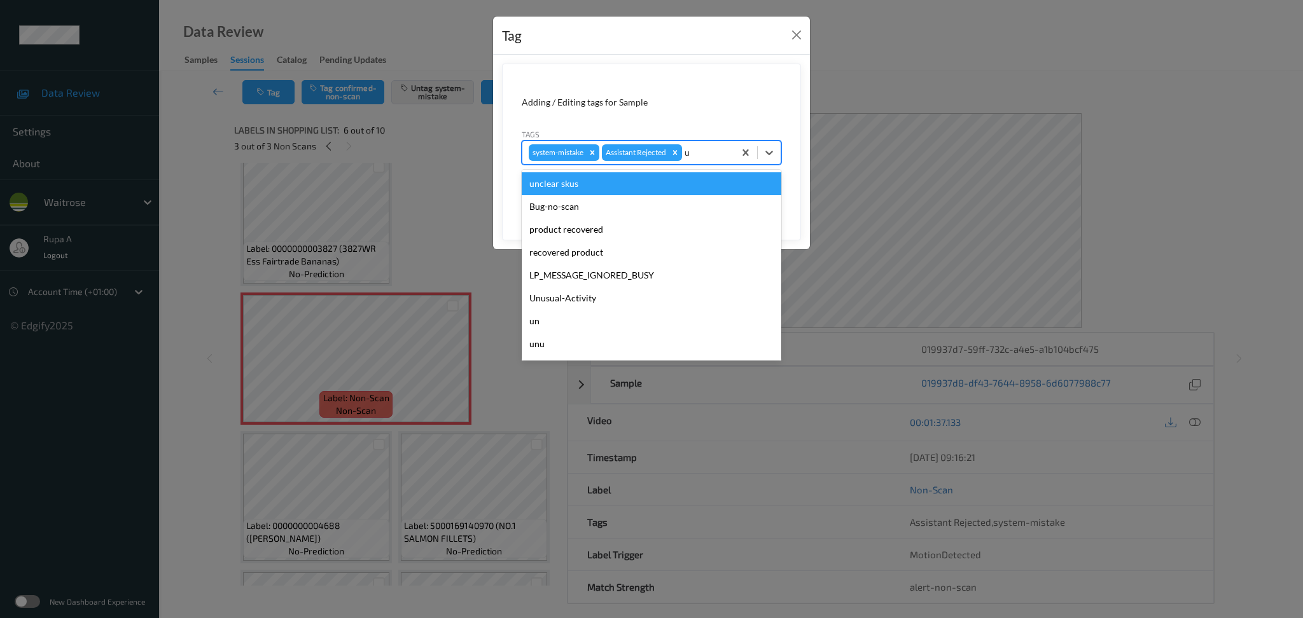
type input "un"
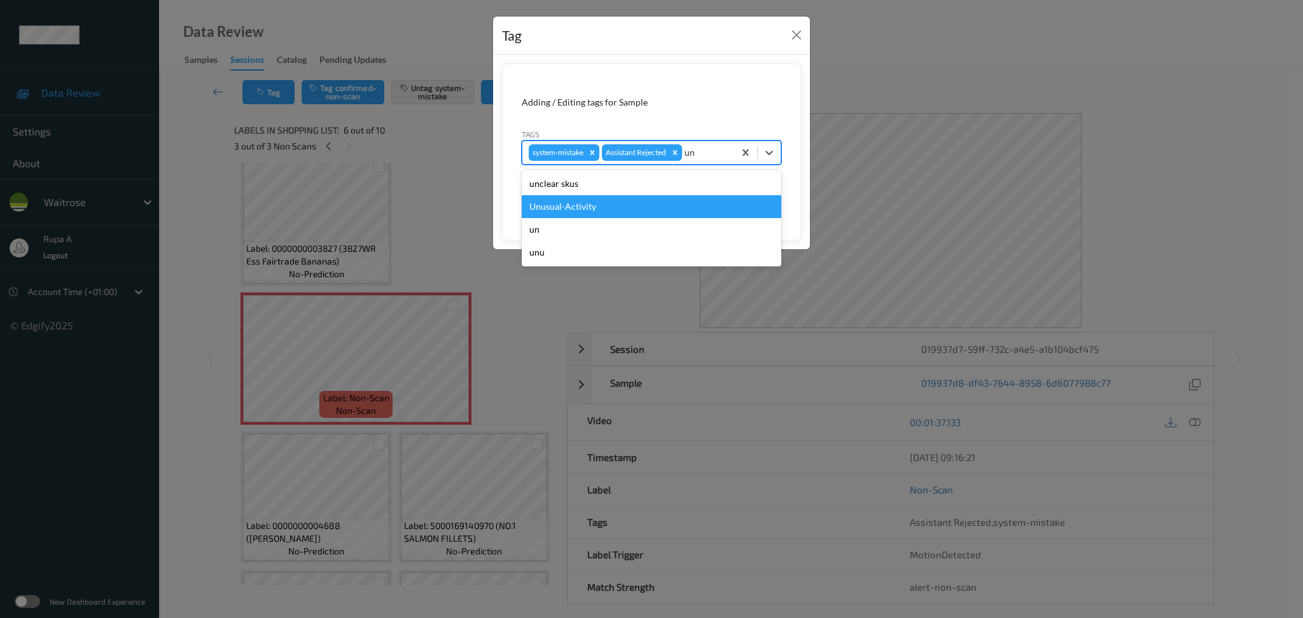
click at [606, 205] on div "Unusual-Activity" at bounding box center [652, 206] width 260 height 23
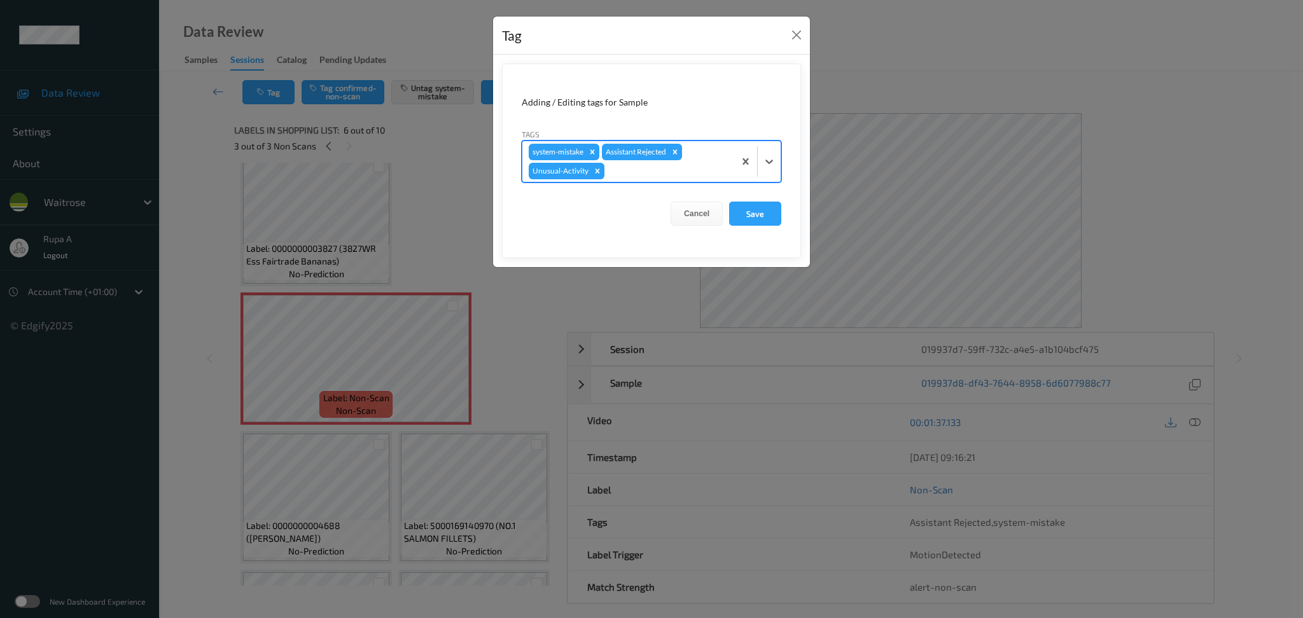
click at [628, 181] on div "system-mistake Assistant Rejected Unusual-Activity" at bounding box center [628, 161] width 212 height 41
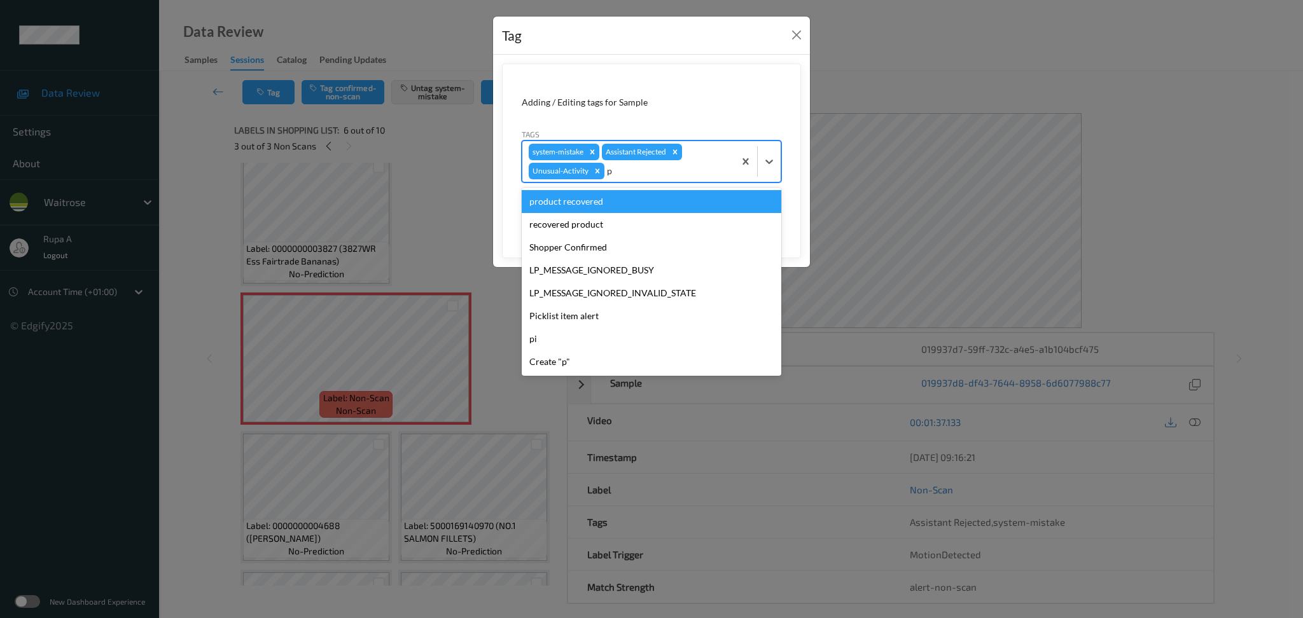
type input "pi"
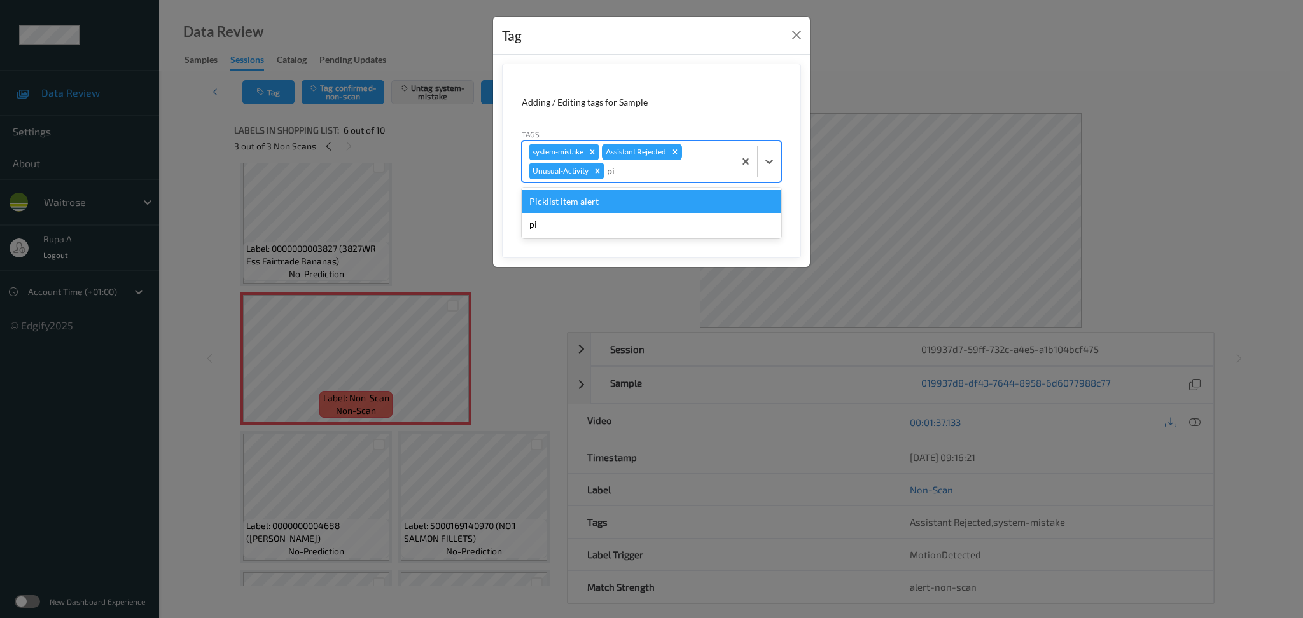
click at [617, 207] on div "Picklist item alert" at bounding box center [652, 201] width 260 height 23
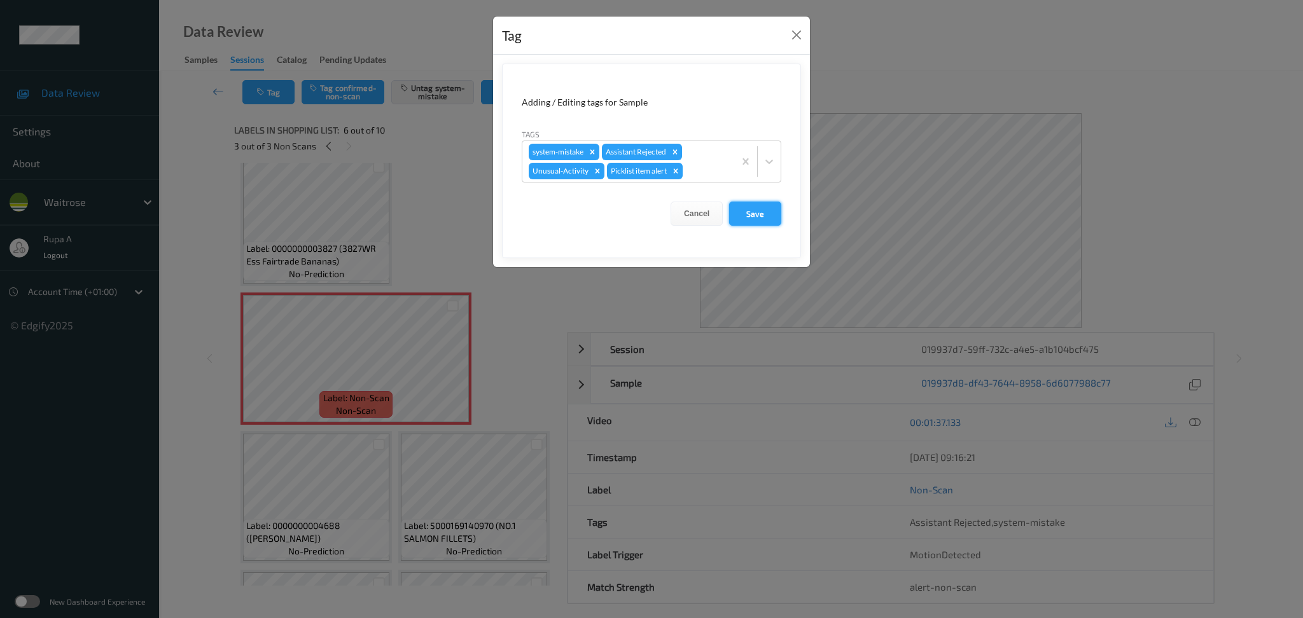
click at [744, 216] on button "Save" at bounding box center [755, 214] width 52 height 24
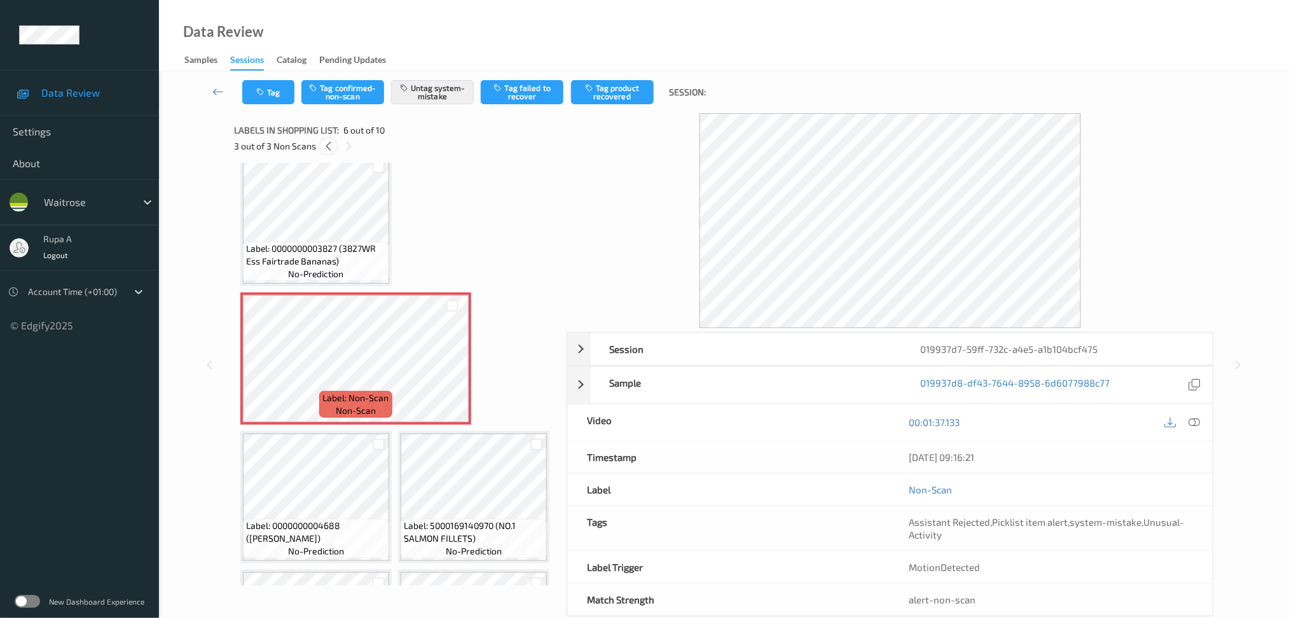
click at [322, 148] on div at bounding box center [329, 146] width 16 height 16
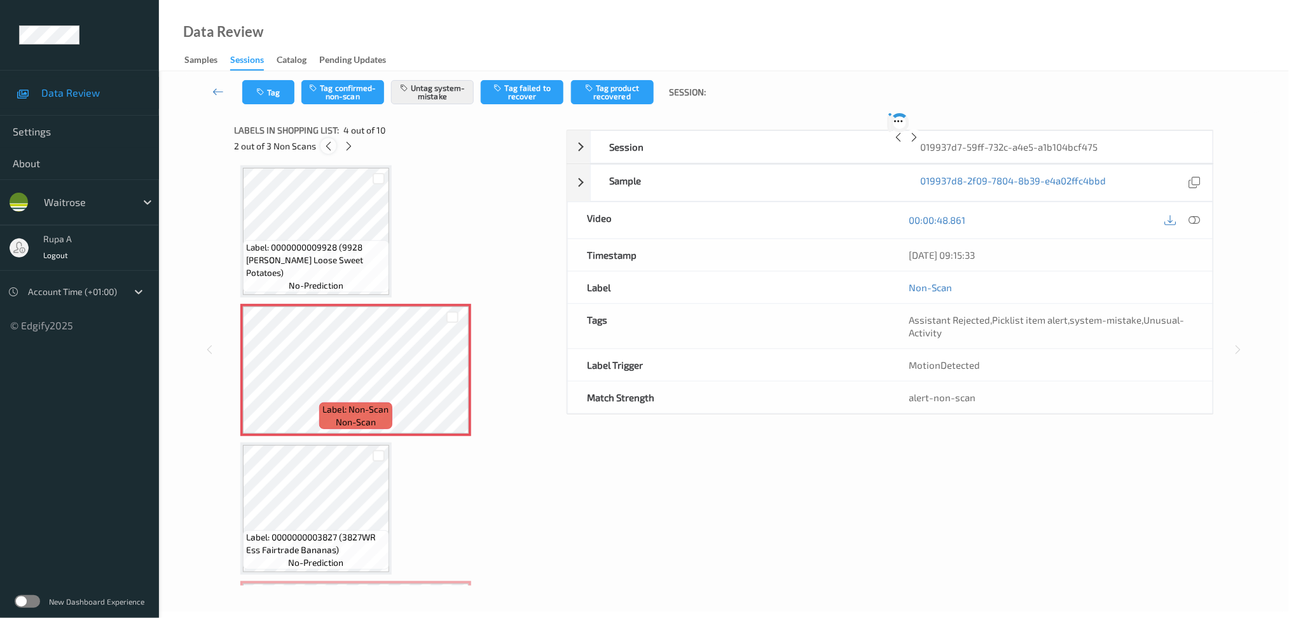
click at [322, 148] on div at bounding box center [329, 146] width 16 height 16
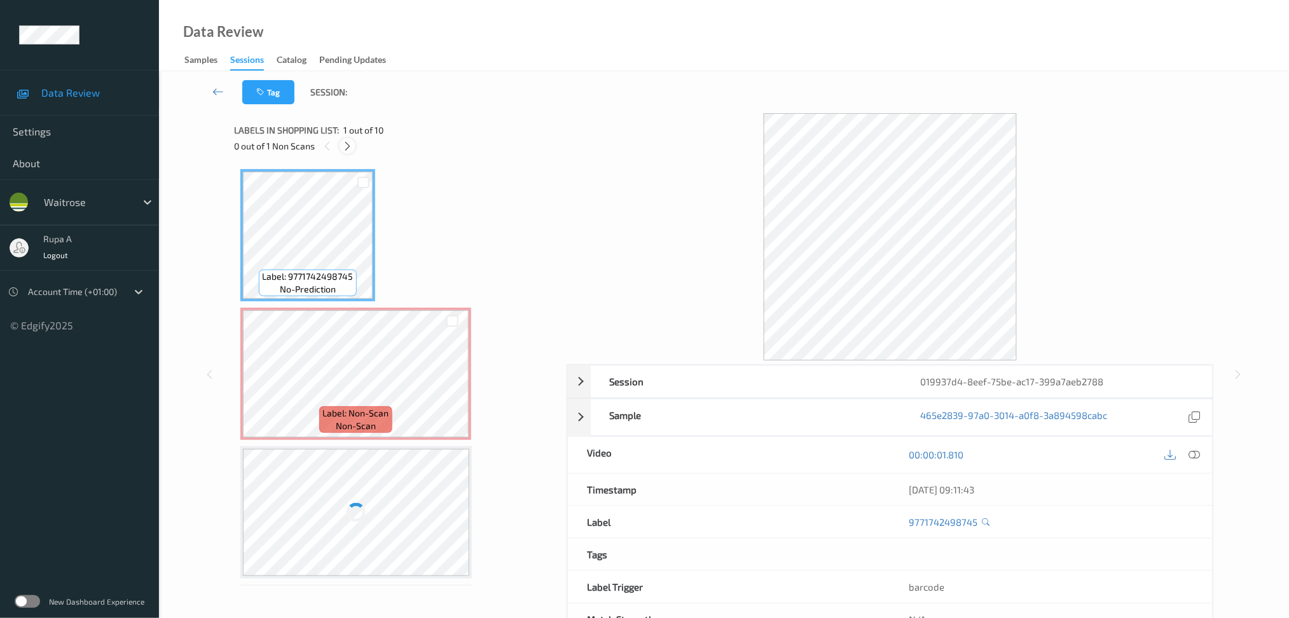
click at [347, 142] on icon at bounding box center [347, 146] width 11 height 11
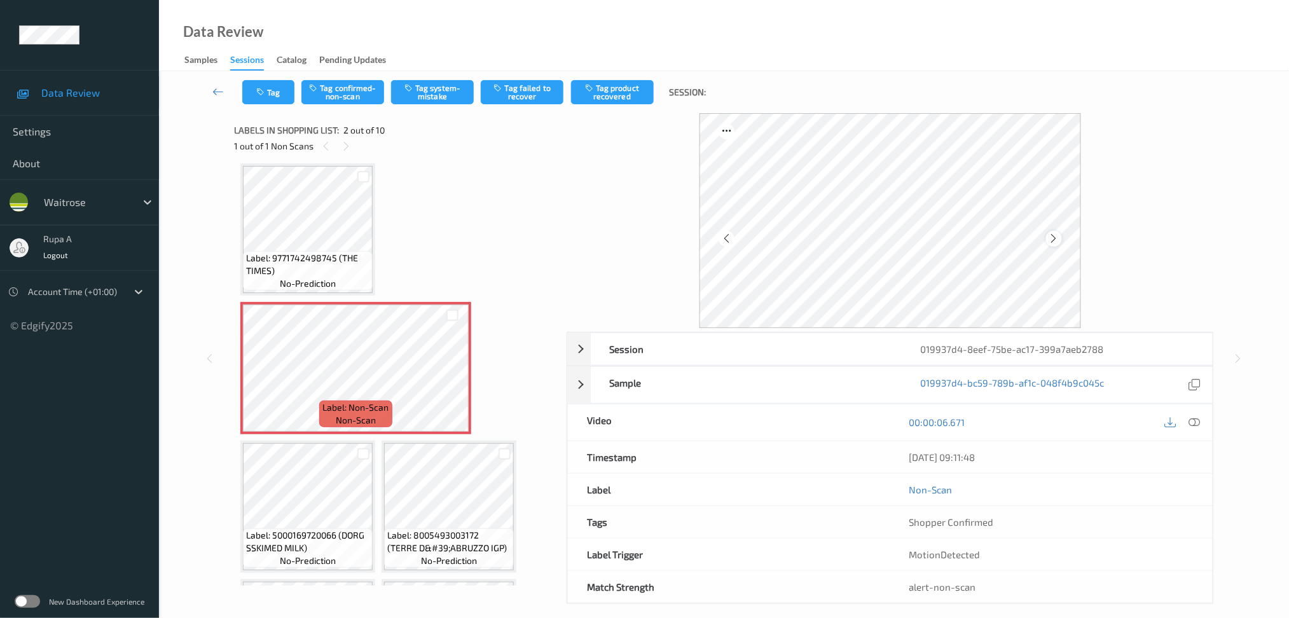
click at [1057, 244] on div at bounding box center [1054, 239] width 16 height 16
click at [1057, 245] on div at bounding box center [1054, 239] width 16 height 16
click at [291, 259] on span "Label: 9771742498745 (THE TIMES)" at bounding box center [307, 264] width 123 height 25
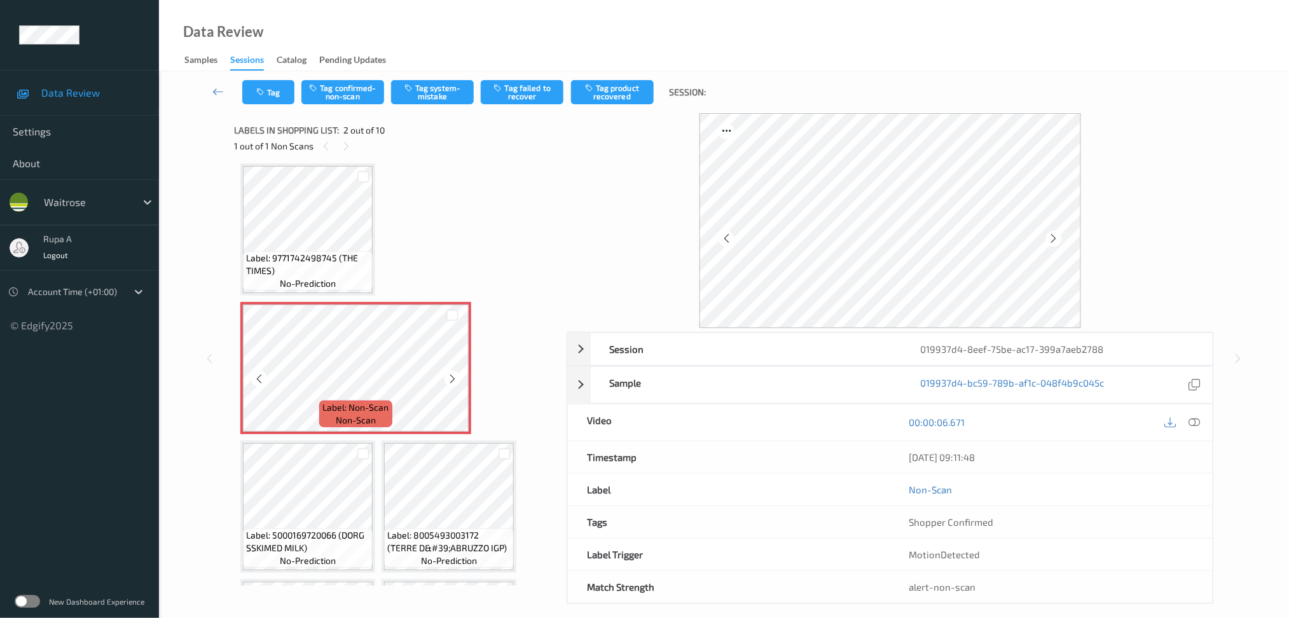
scroll to position [176, 0]
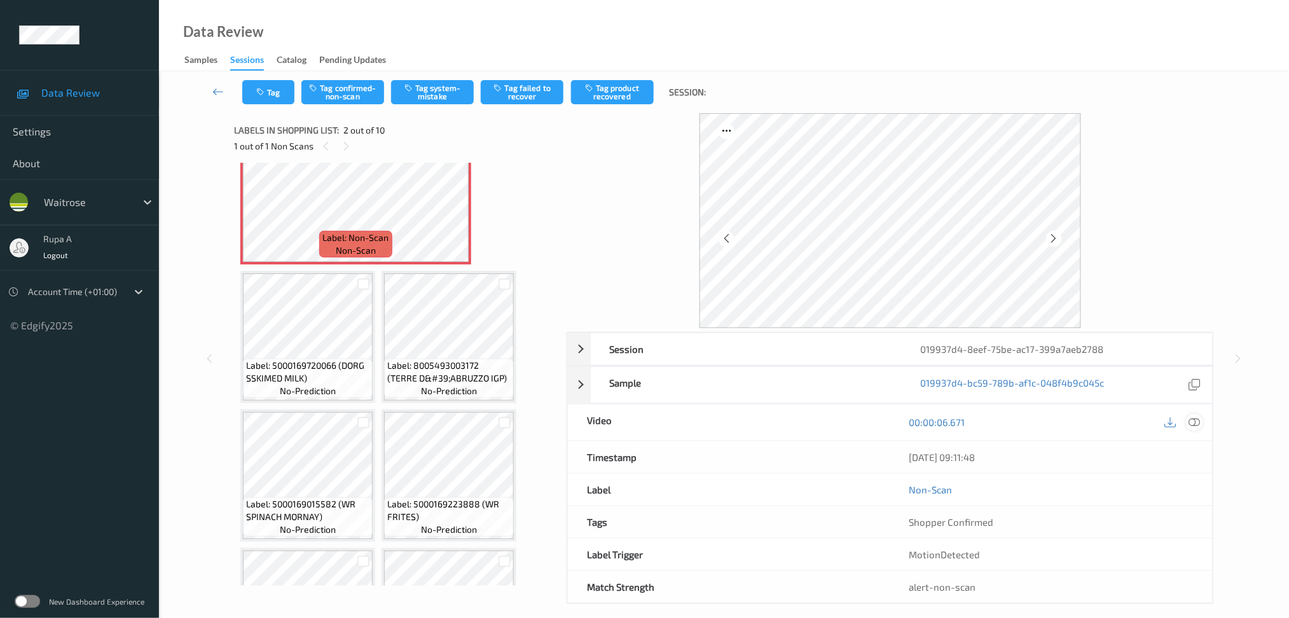
click at [1198, 423] on icon at bounding box center [1194, 422] width 11 height 11
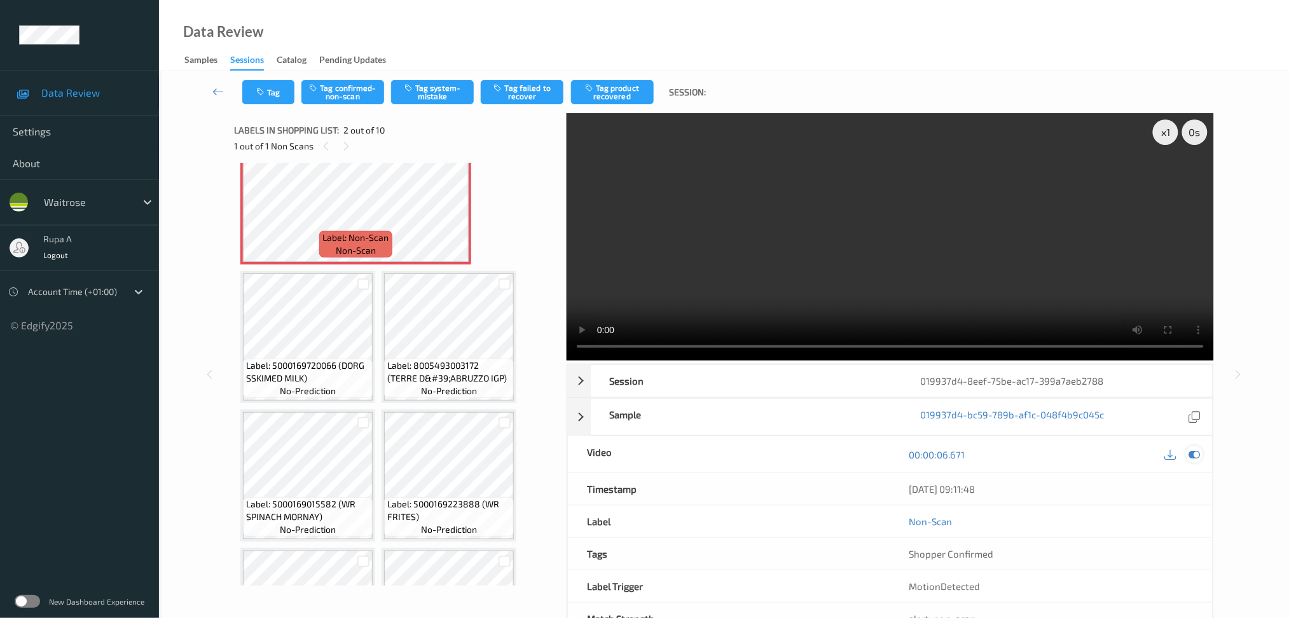
click at [1193, 452] on icon at bounding box center [1194, 454] width 11 height 11
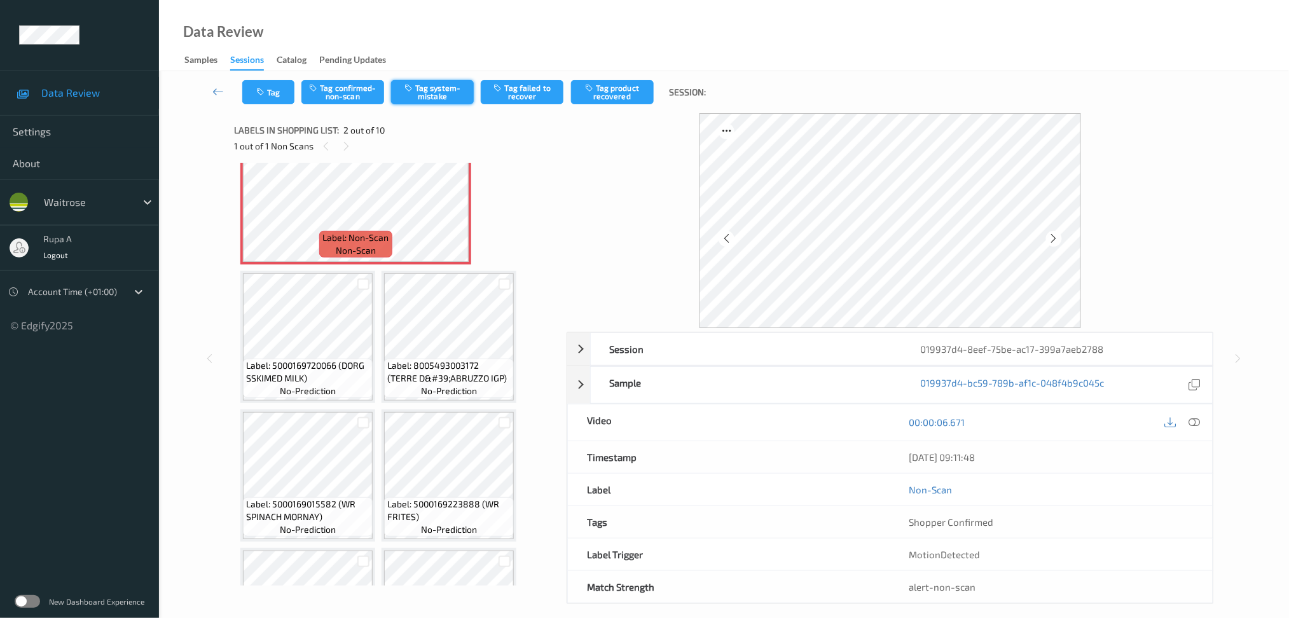
click at [456, 89] on button "Tag system-mistake" at bounding box center [432, 92] width 83 height 24
click at [242, 99] on button "Tag" at bounding box center [268, 92] width 52 height 24
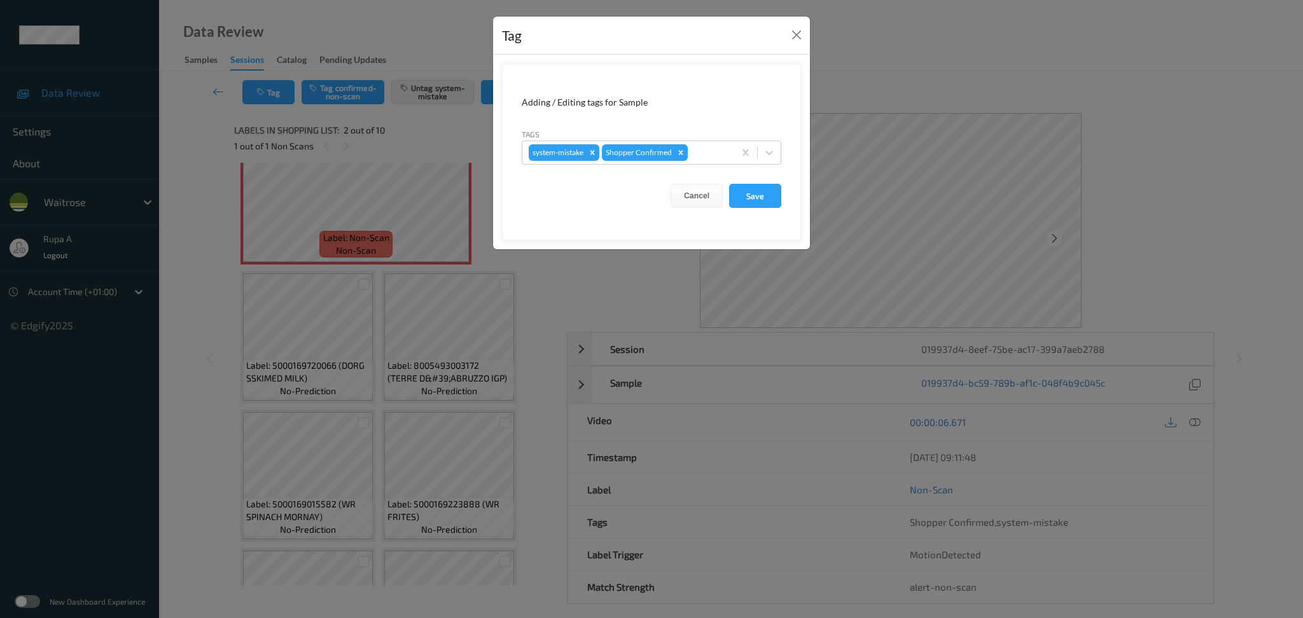
click at [697, 165] on form "Adding / Editing tags for Sample Tags system-mistake Shopper Confirmed Cancel S…" at bounding box center [651, 152] width 299 height 177
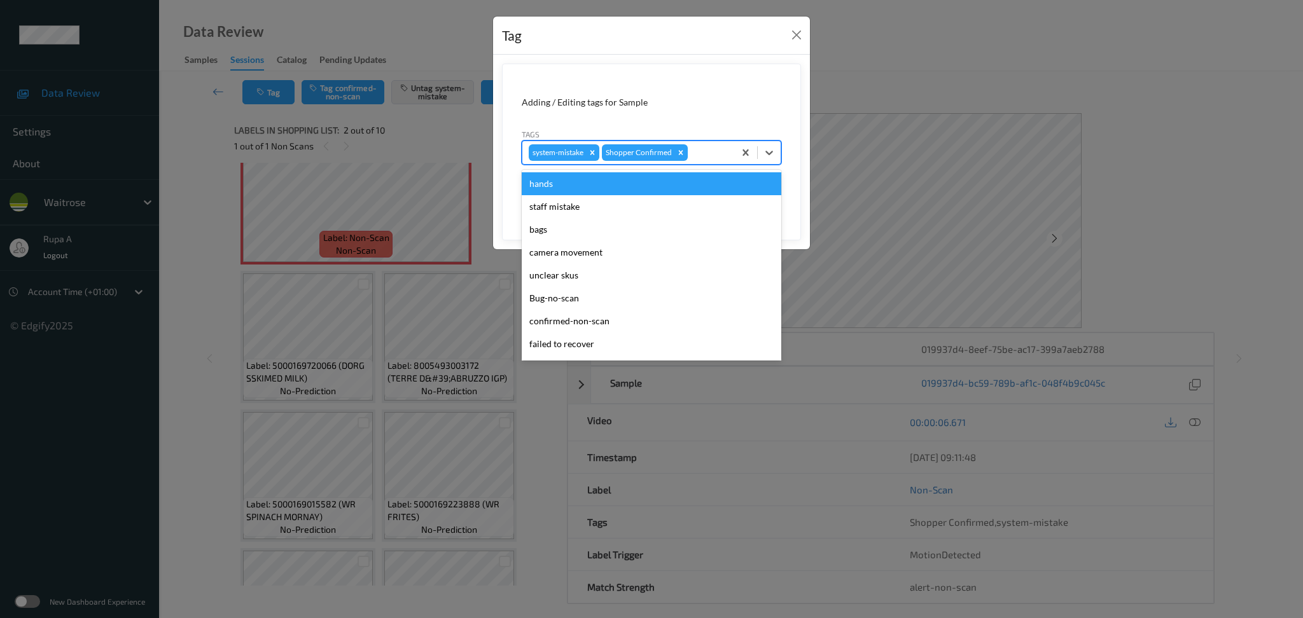
click at [702, 154] on div at bounding box center [709, 152] width 38 height 15
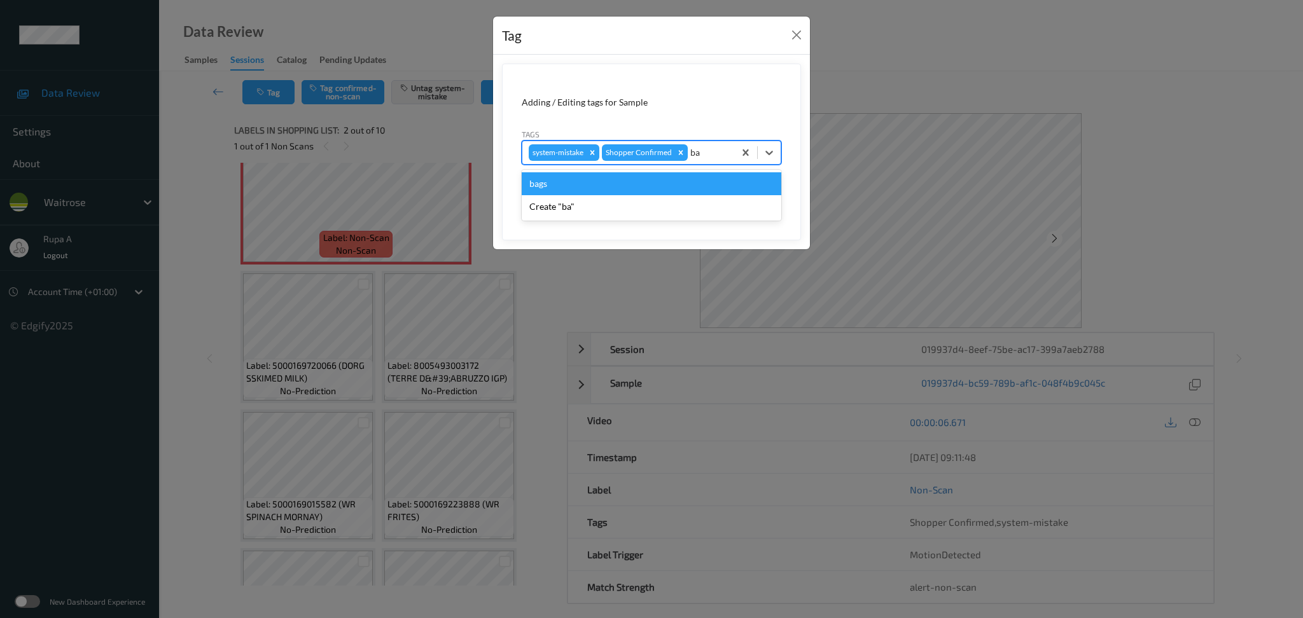
type input "bag"
click at [669, 183] on div "bags" at bounding box center [652, 183] width 260 height 23
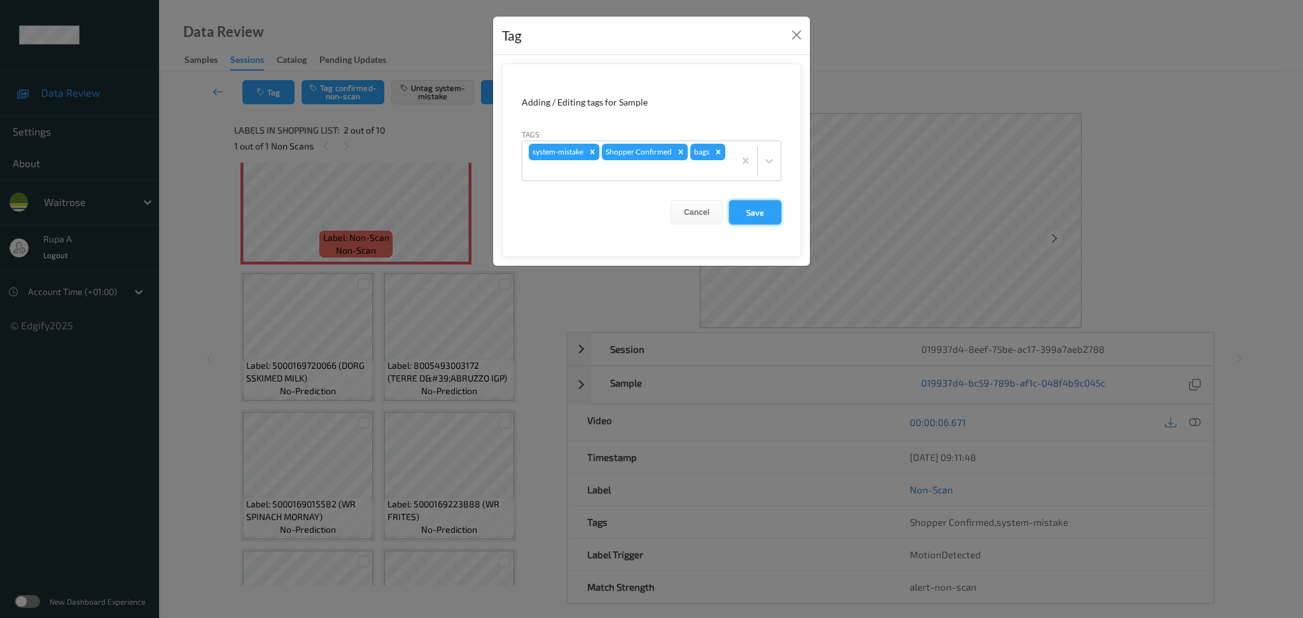
click at [762, 210] on button "Save" at bounding box center [755, 212] width 52 height 24
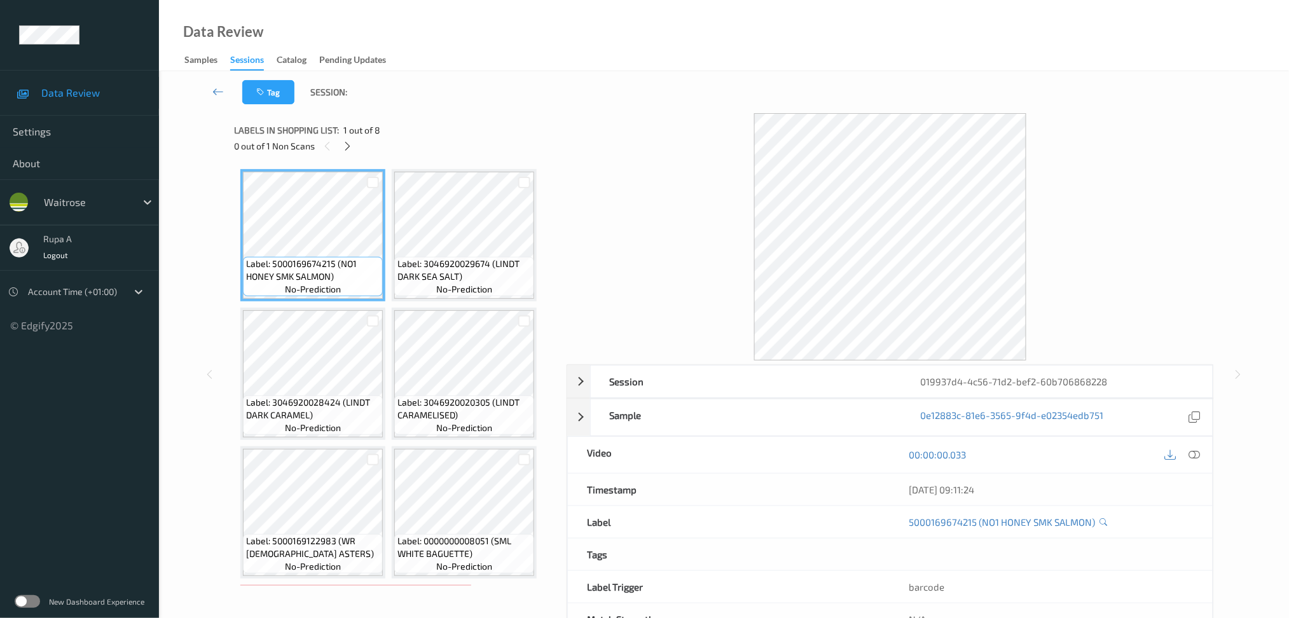
click at [487, 95] on div "Tag Session:" at bounding box center [724, 92] width 1078 height 42
click at [340, 151] on div "0 out of 1 Non Scans" at bounding box center [396, 146] width 324 height 16
click at [346, 141] on icon at bounding box center [347, 146] width 11 height 11
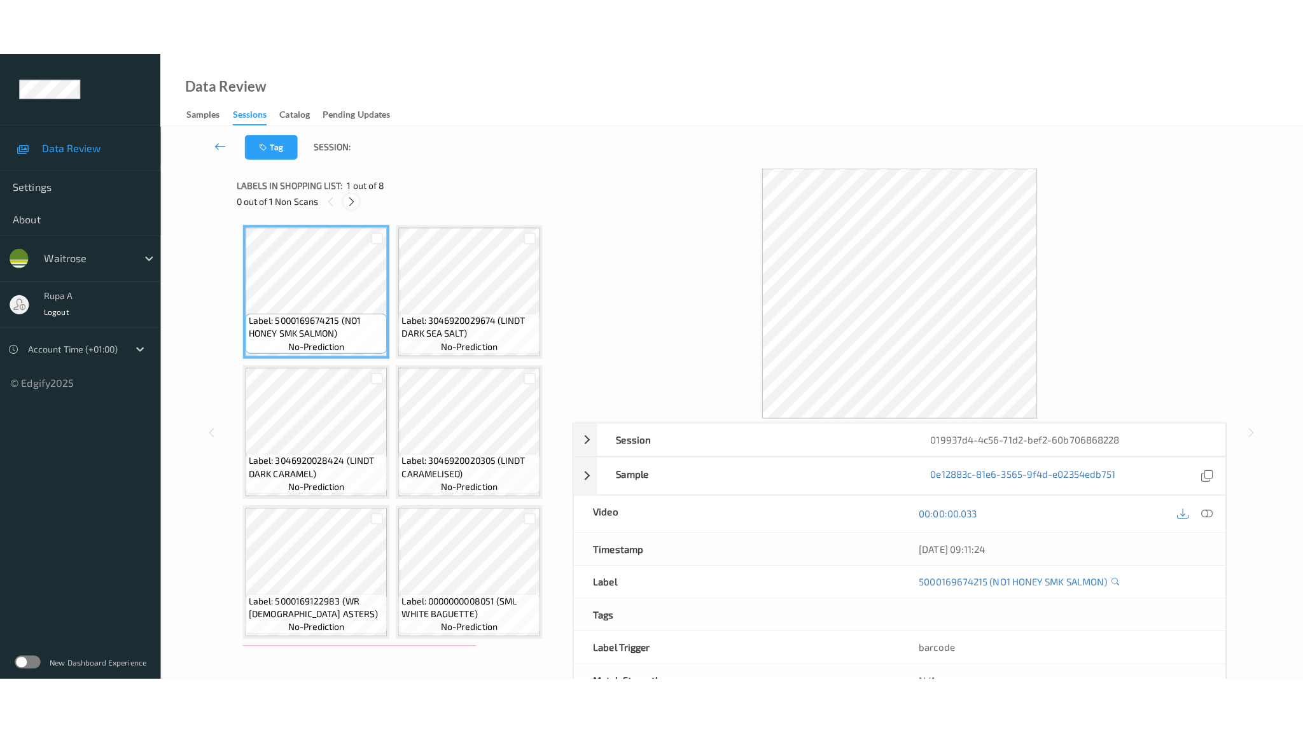
scroll to position [271, 0]
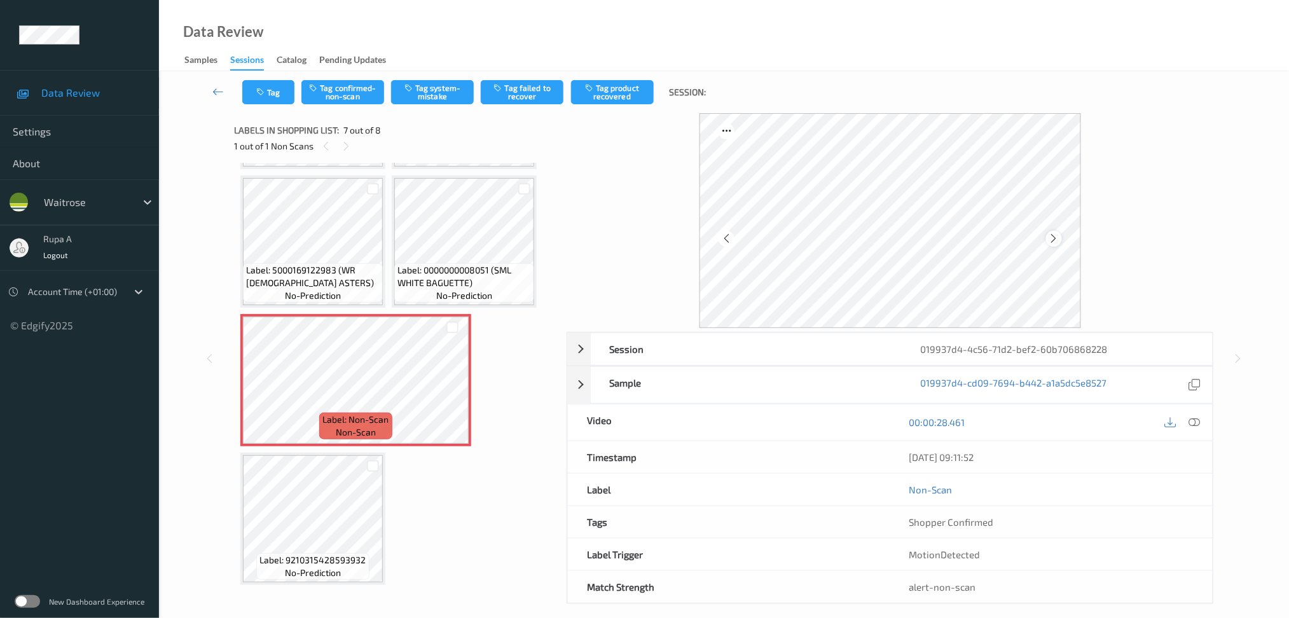
click at [1054, 238] on icon at bounding box center [1054, 238] width 11 height 11
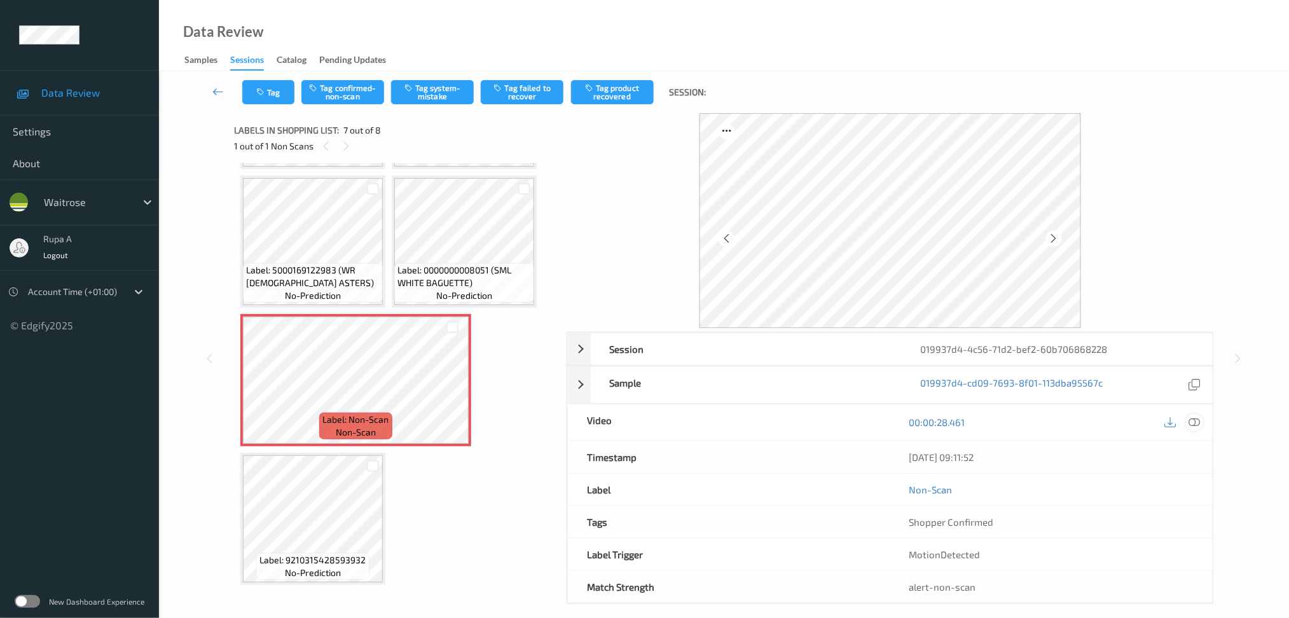
click at [1203, 420] on div at bounding box center [1194, 422] width 17 height 17
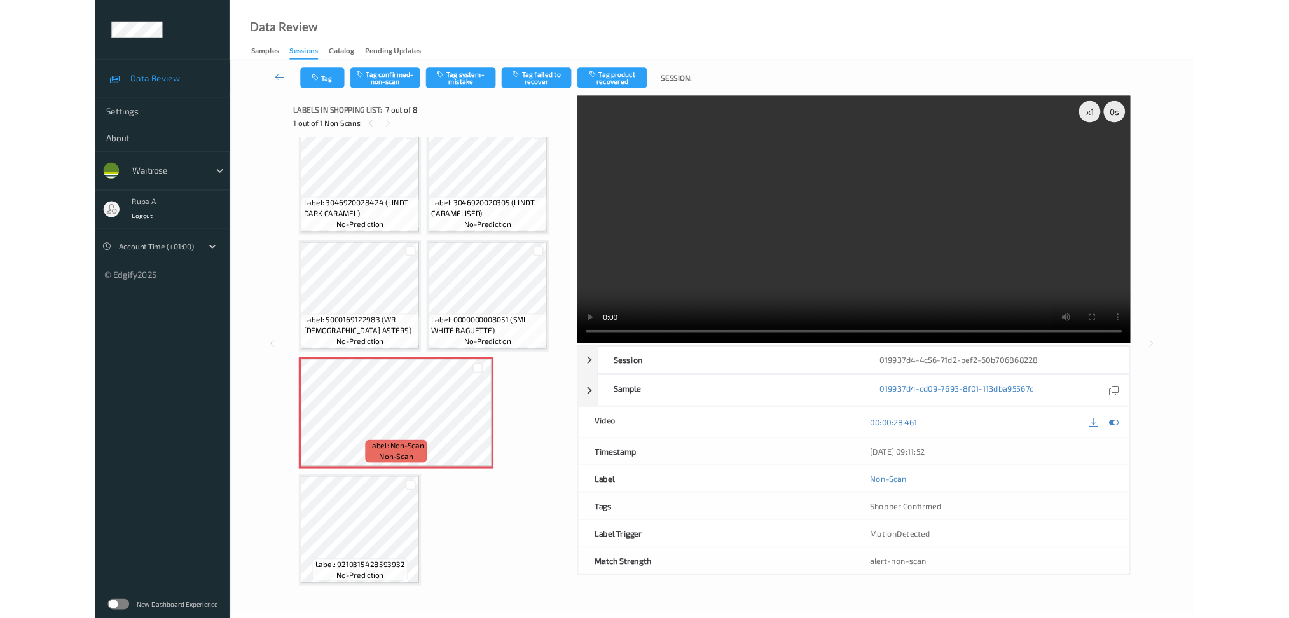
scroll to position [157, 0]
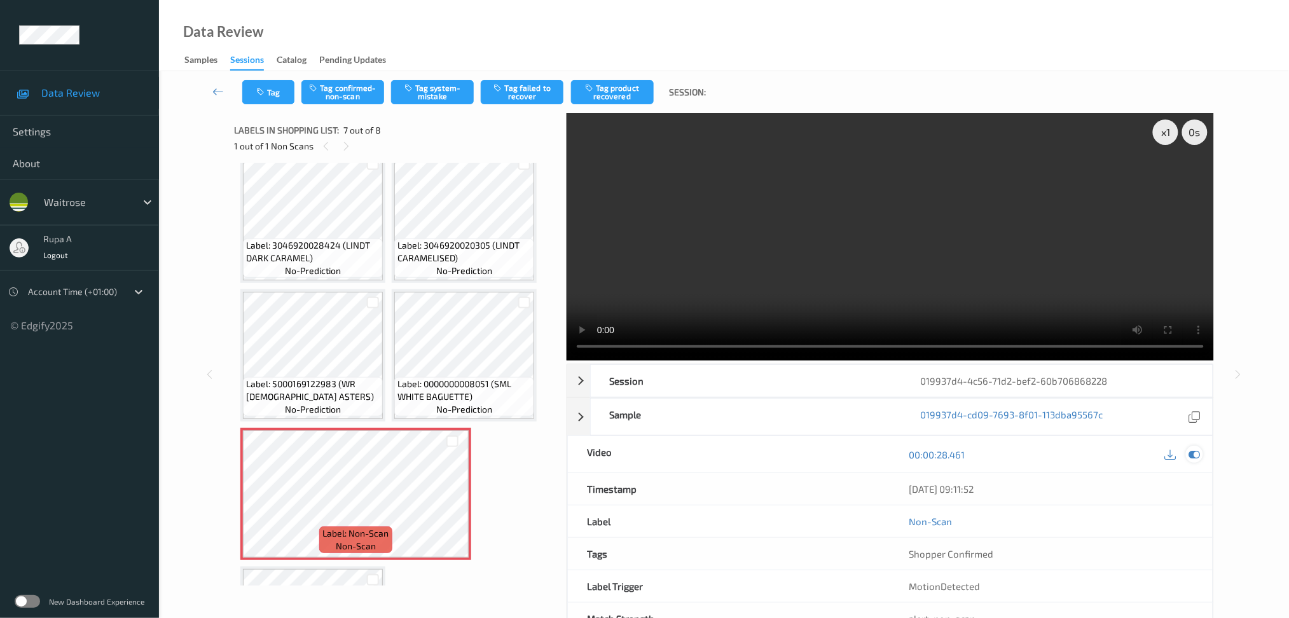
click at [1195, 453] on icon at bounding box center [1194, 454] width 11 height 11
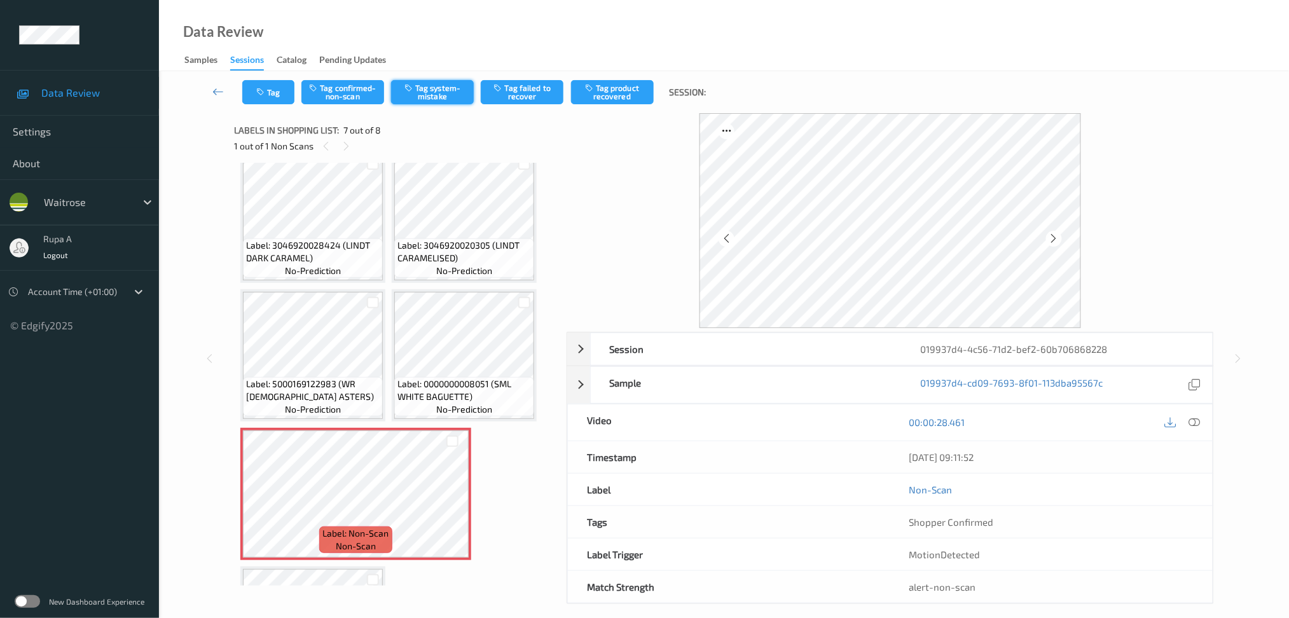
click at [452, 94] on button "Tag system-mistake" at bounding box center [432, 92] width 83 height 24
click at [448, 96] on button "Tag system-mistake" at bounding box center [432, 92] width 83 height 24
click at [267, 94] on button "Tag" at bounding box center [268, 92] width 52 height 24
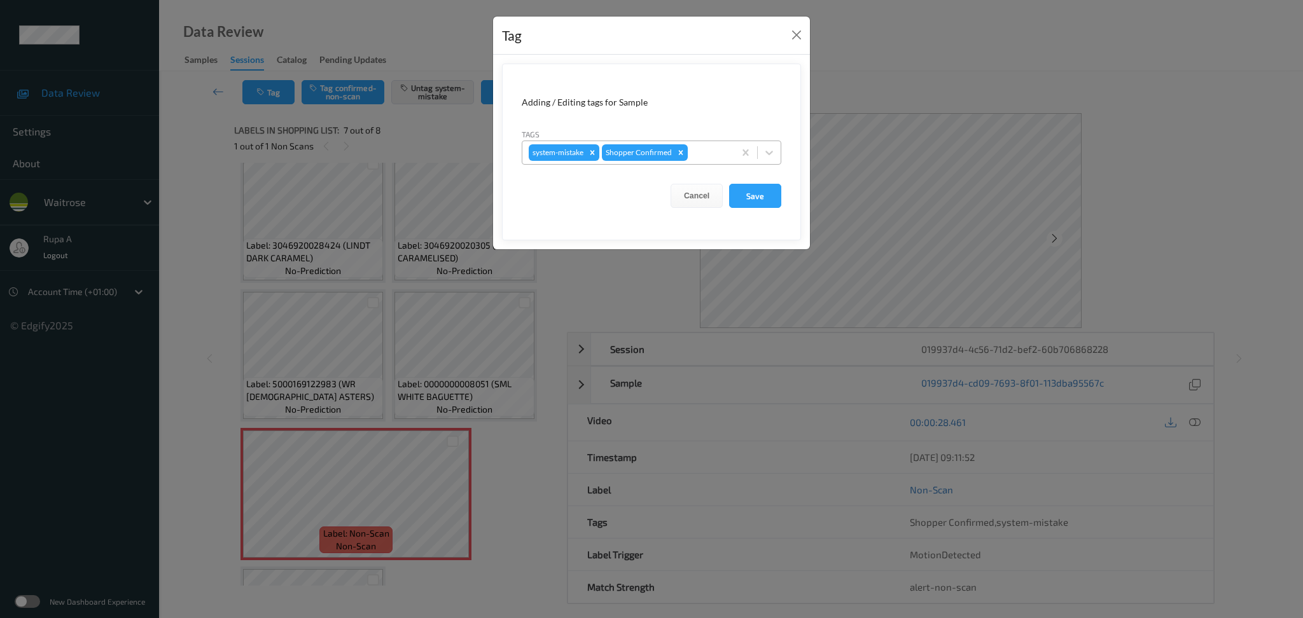
click at [727, 154] on div at bounding box center [709, 152] width 38 height 15
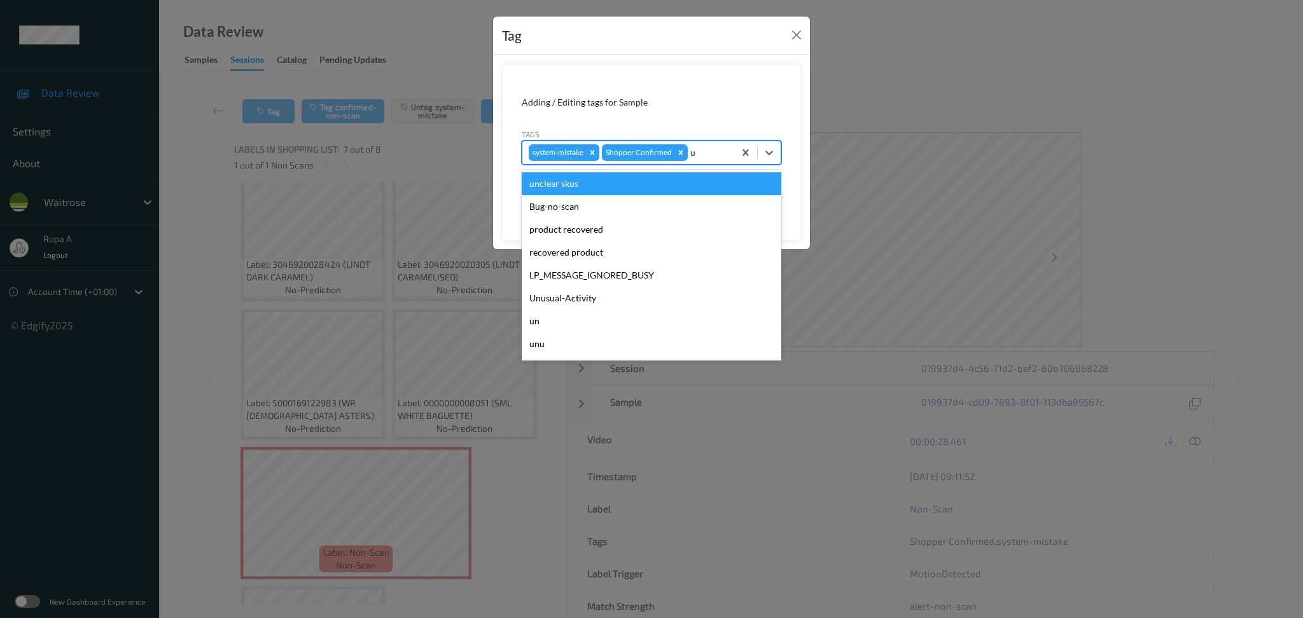
type input "un"
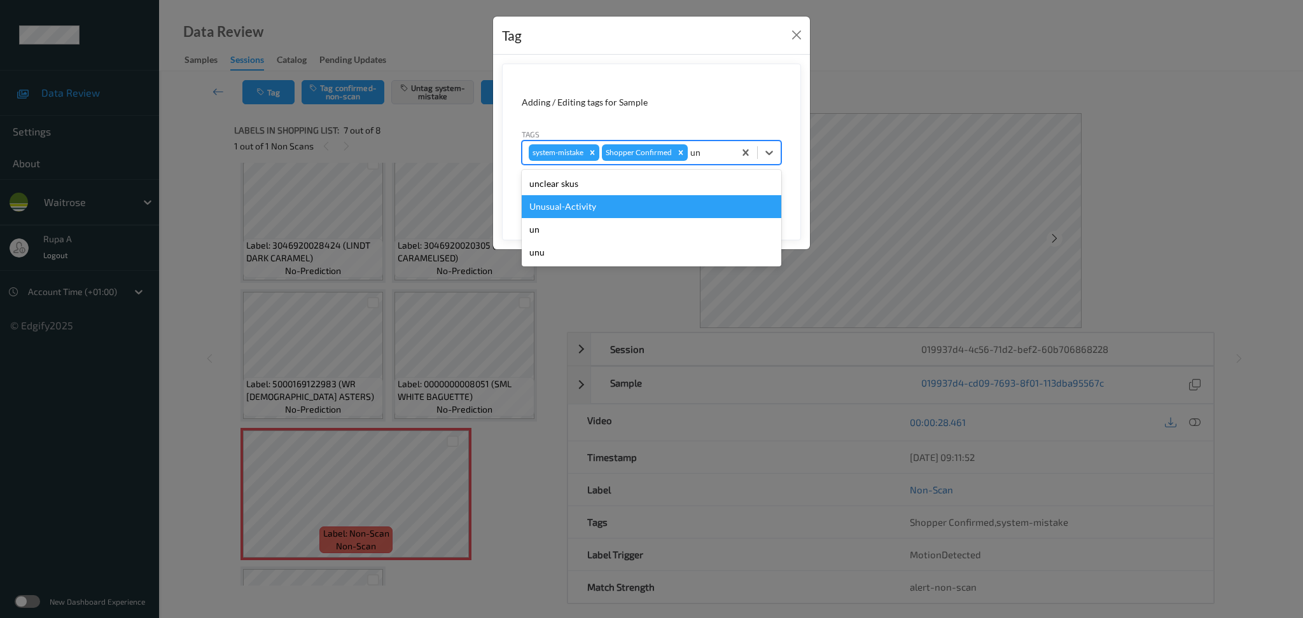
click at [643, 200] on div "Unusual-Activity" at bounding box center [652, 206] width 260 height 23
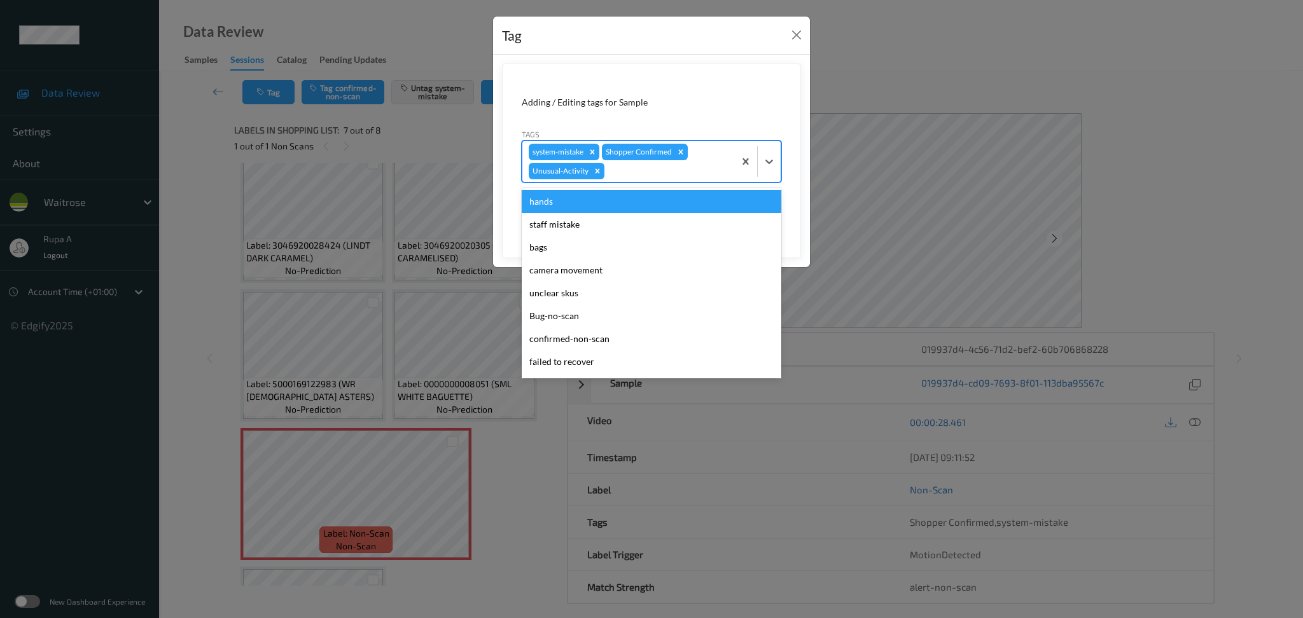
click at [655, 171] on div at bounding box center [667, 170] width 121 height 15
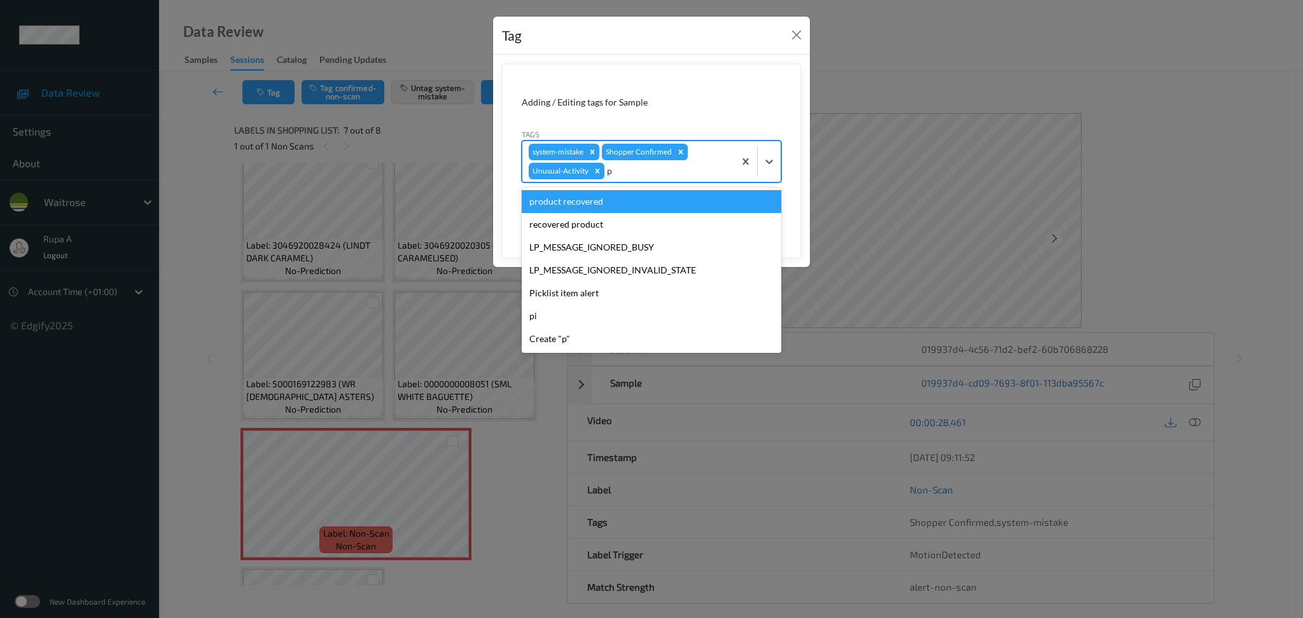
type input "pi"
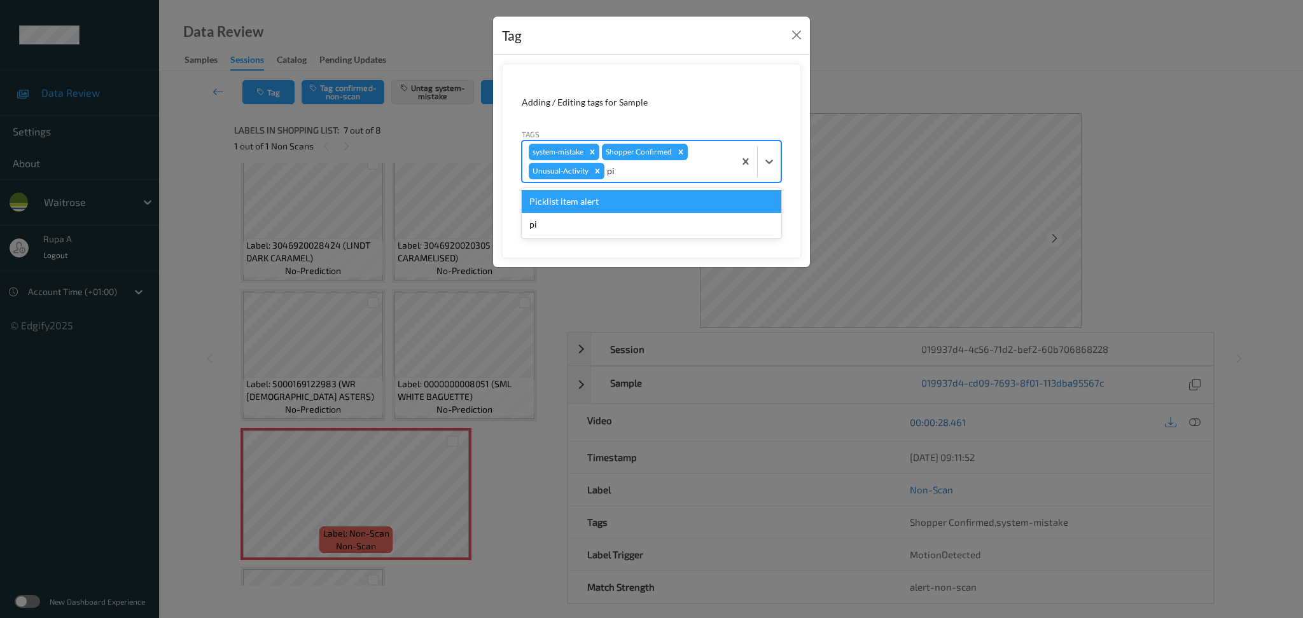
click at [619, 204] on div "Picklist item alert" at bounding box center [652, 201] width 260 height 23
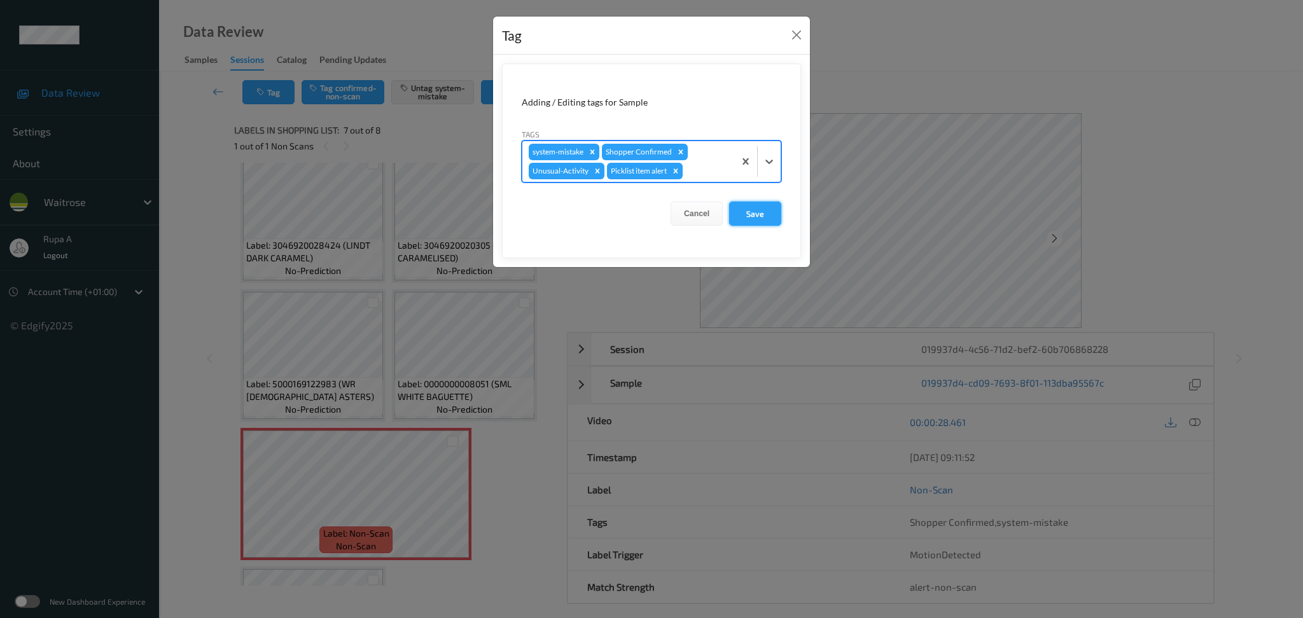
click at [751, 209] on button "Save" at bounding box center [755, 214] width 52 height 24
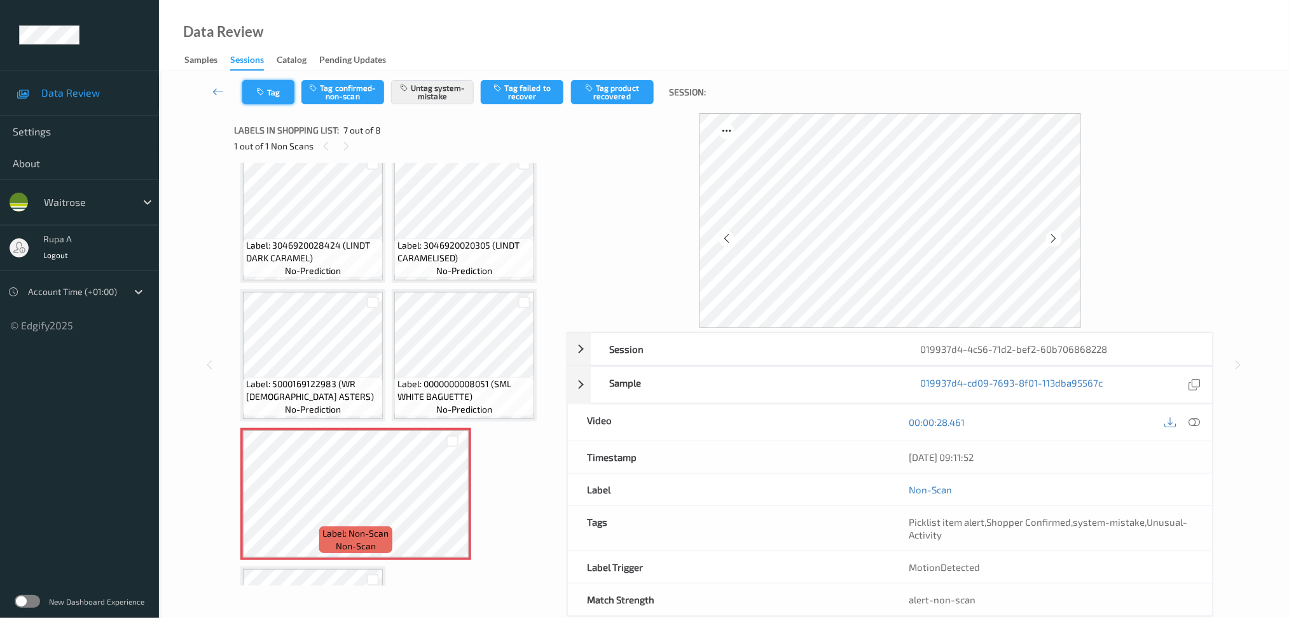
click at [263, 84] on button "Tag" at bounding box center [268, 92] width 52 height 24
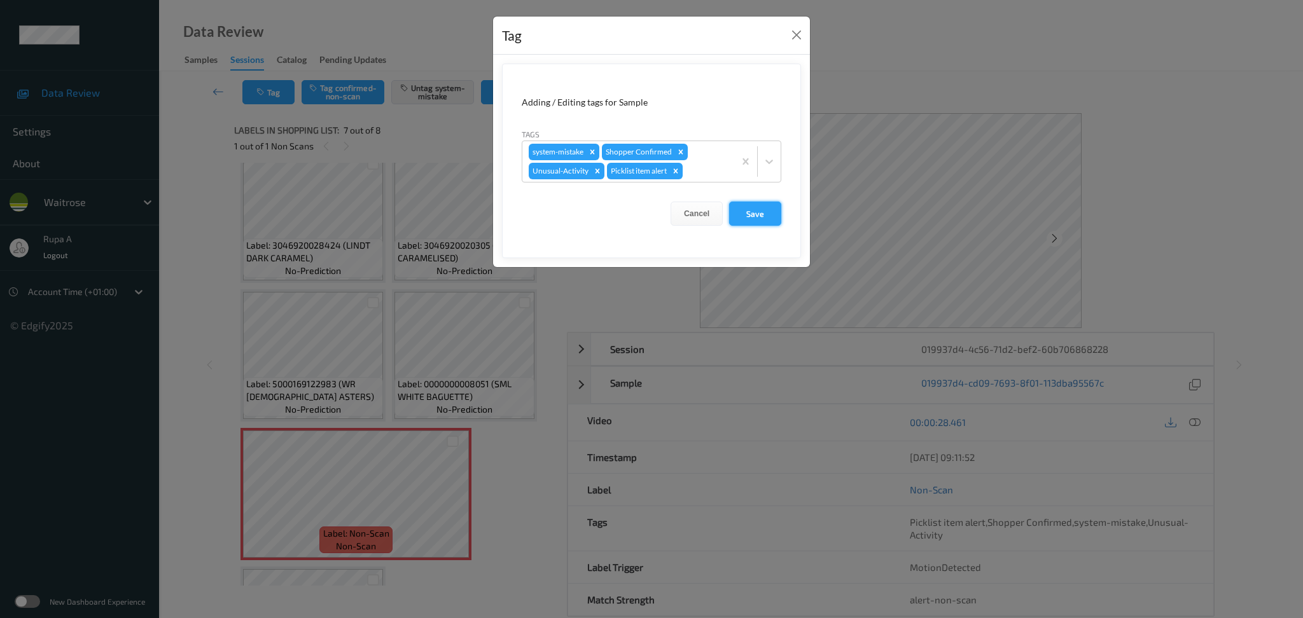
click at [766, 218] on button "Save" at bounding box center [755, 214] width 52 height 24
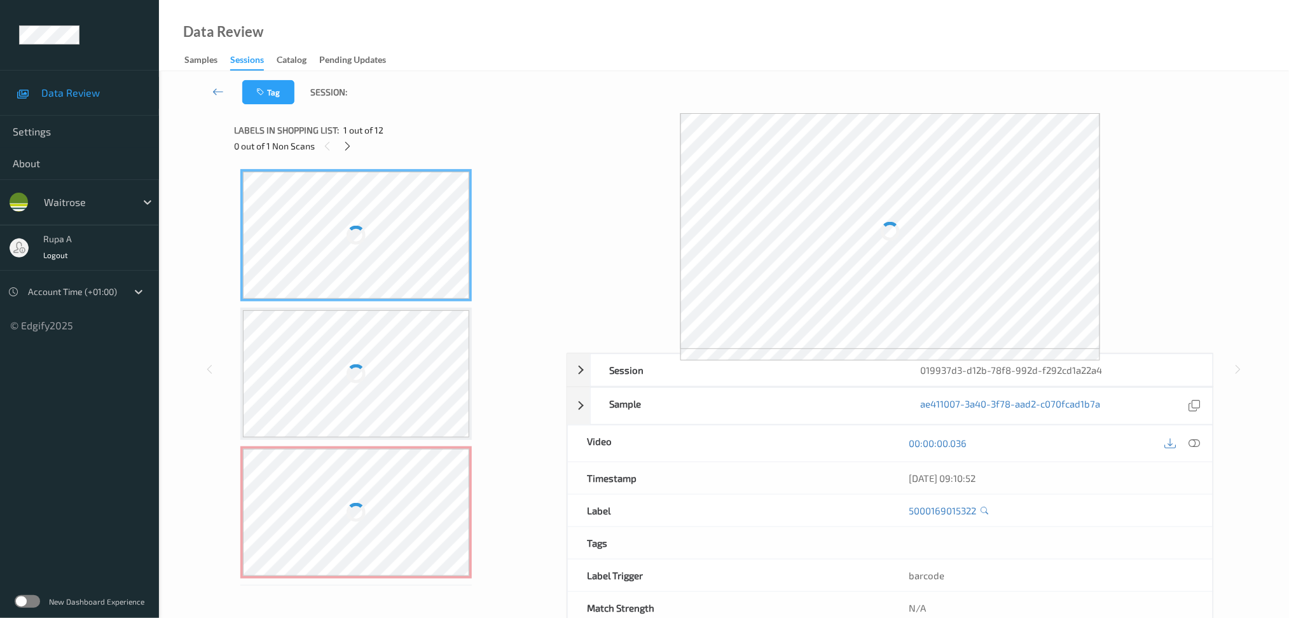
click at [448, 96] on div "Tag Session:" at bounding box center [724, 92] width 1078 height 42
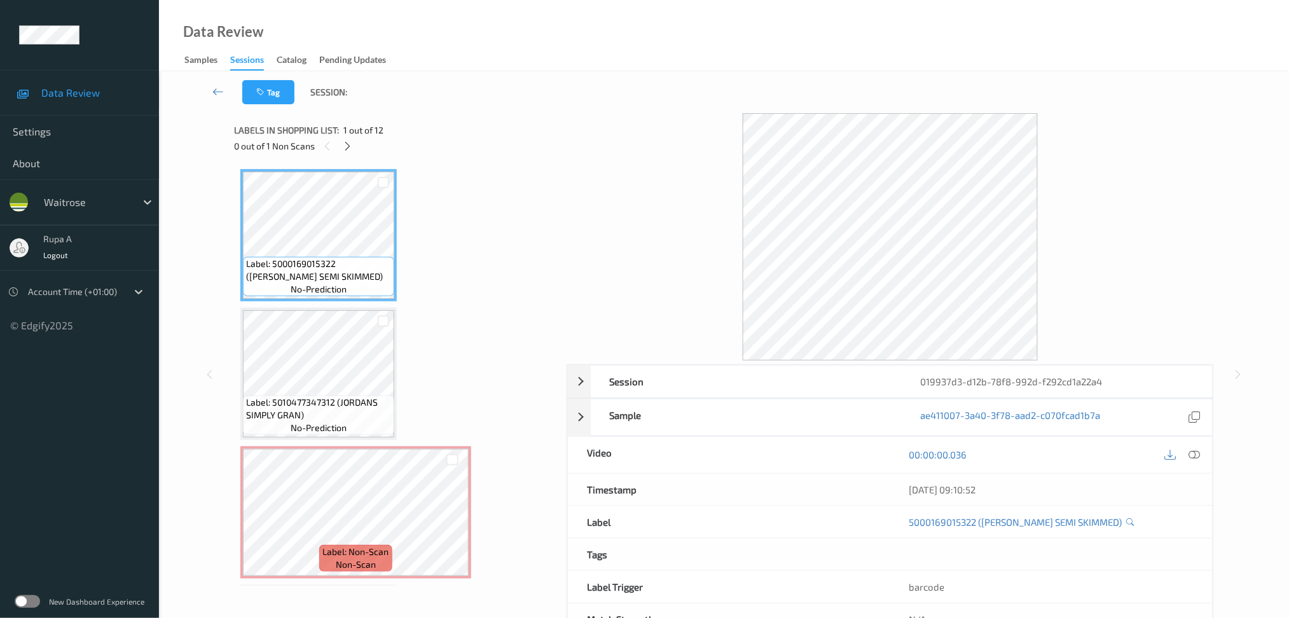
click at [345, 145] on icon at bounding box center [347, 146] width 11 height 11
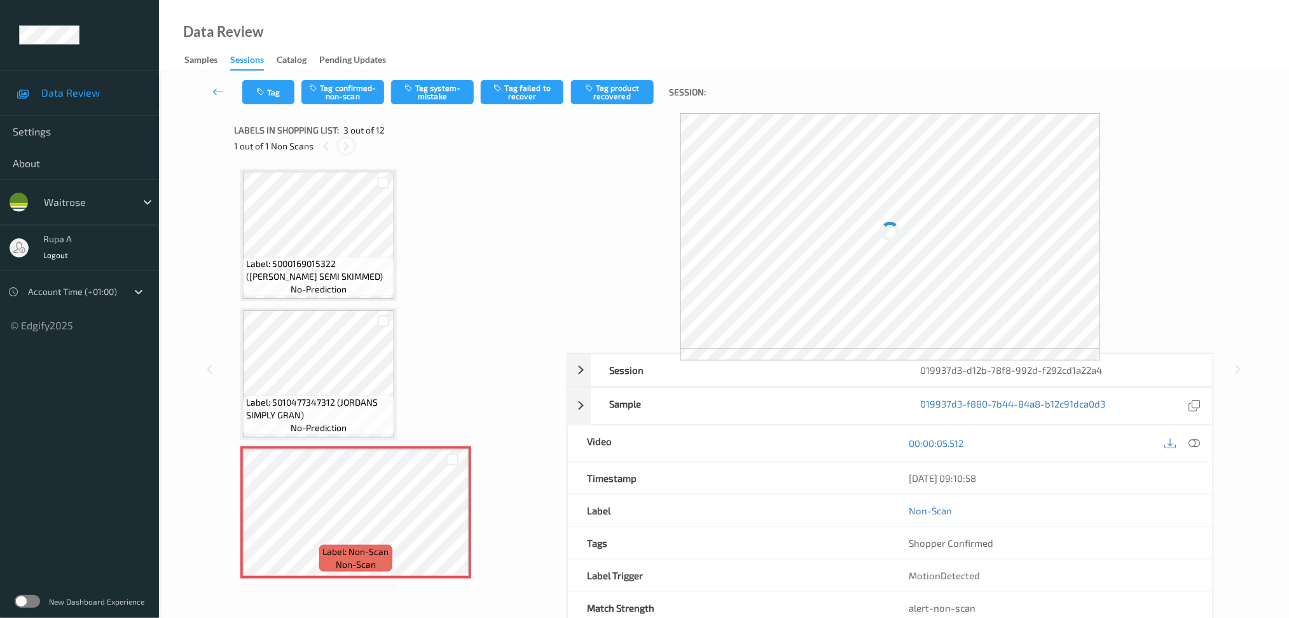
scroll to position [144, 0]
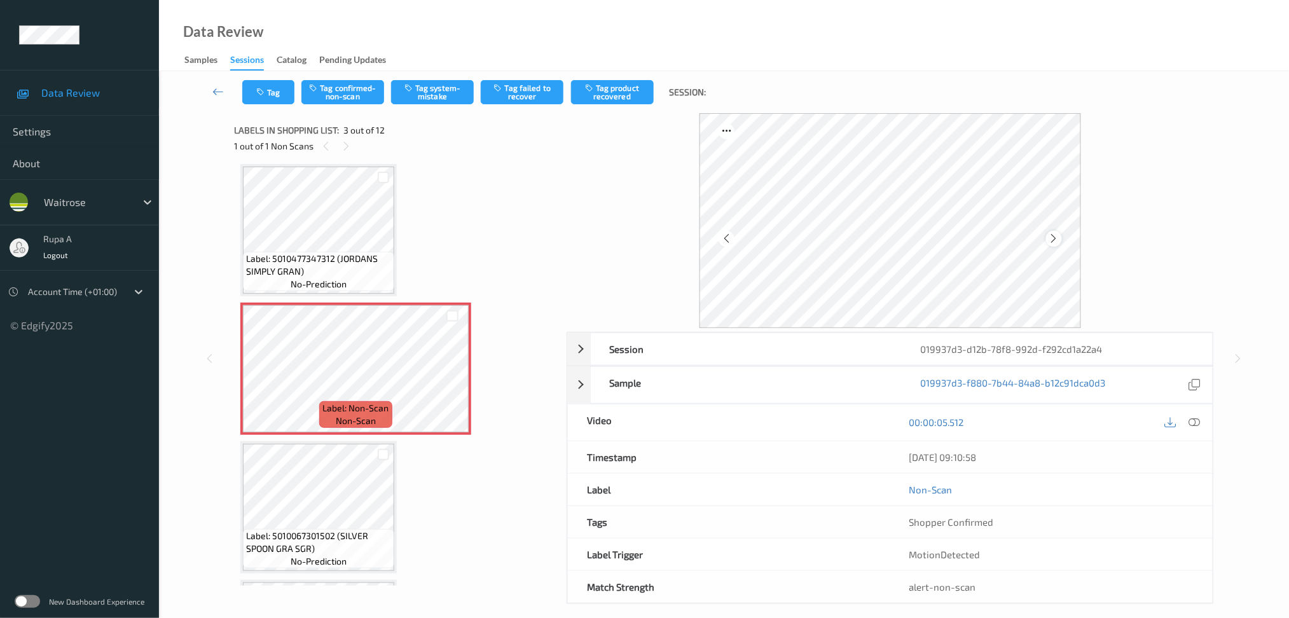
click at [1055, 235] on icon at bounding box center [1054, 238] width 11 height 11
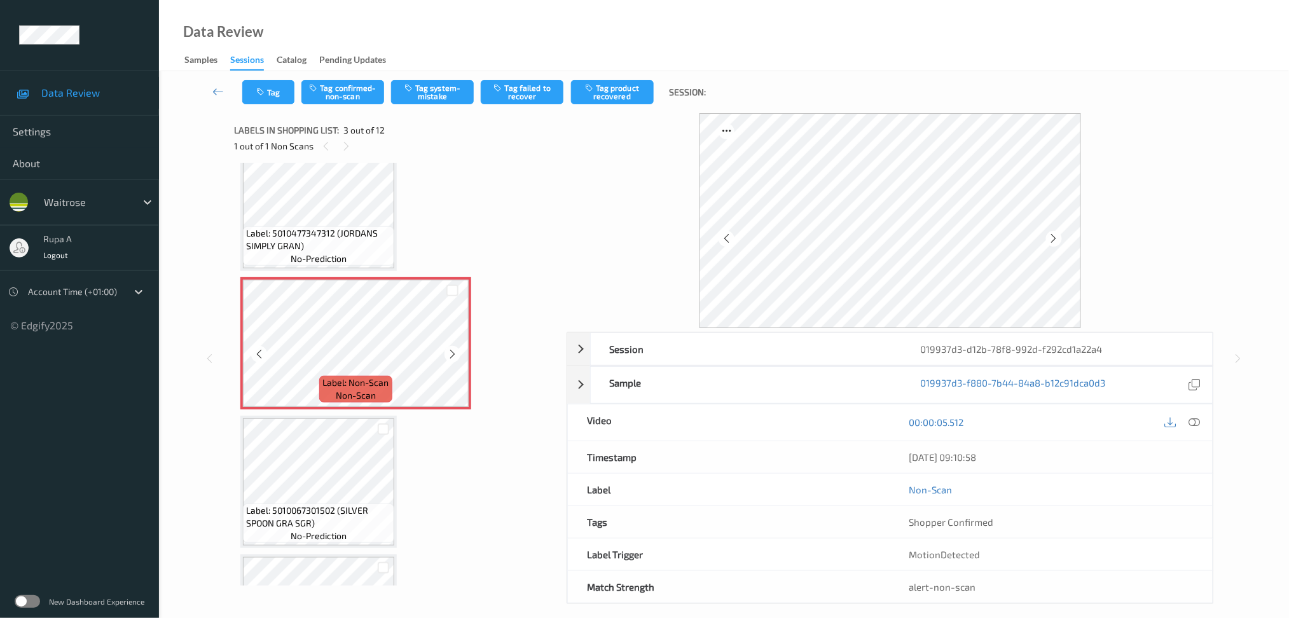
scroll to position [254, 0]
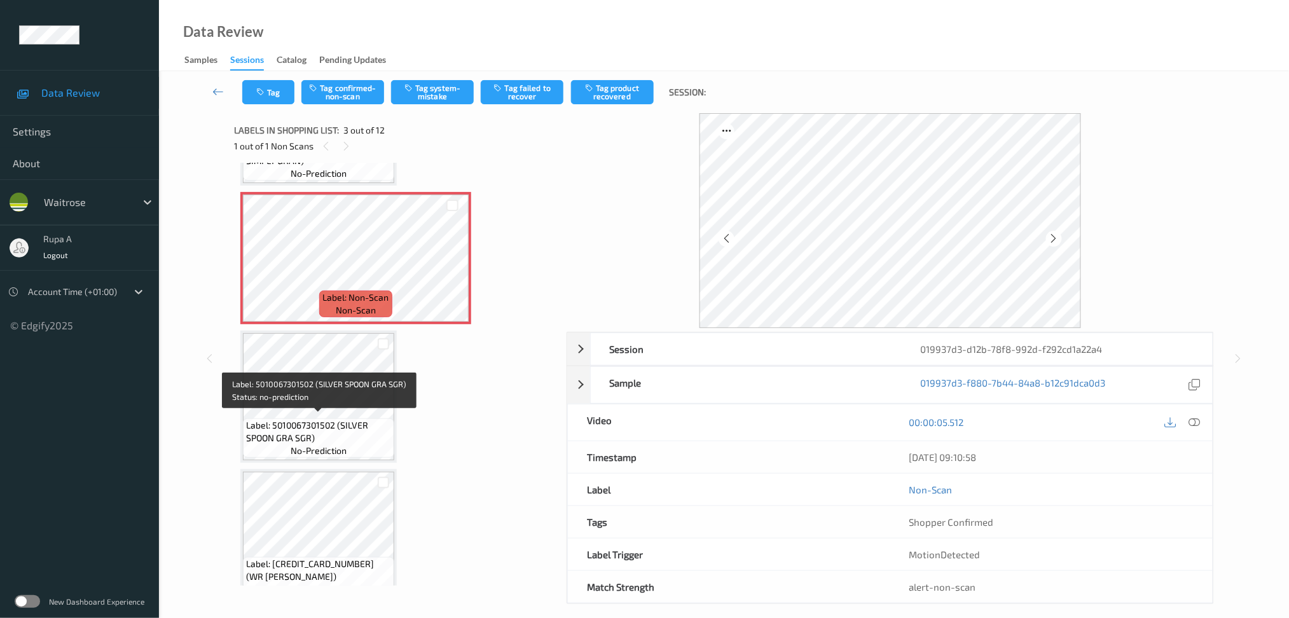
click at [297, 419] on div "Label: 5010067301502 (SILVER SPOON GRA SGR) no-prediction" at bounding box center [318, 438] width 151 height 39
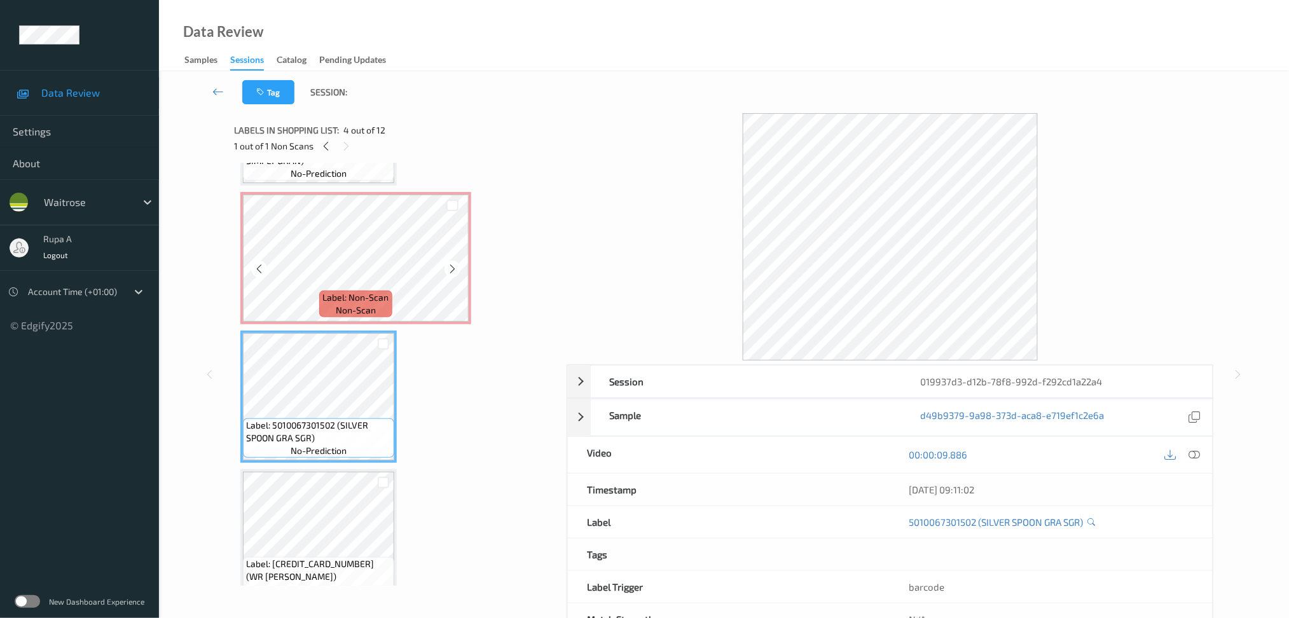
click at [327, 314] on div "Label: Non-Scan non-scan" at bounding box center [355, 304] width 73 height 27
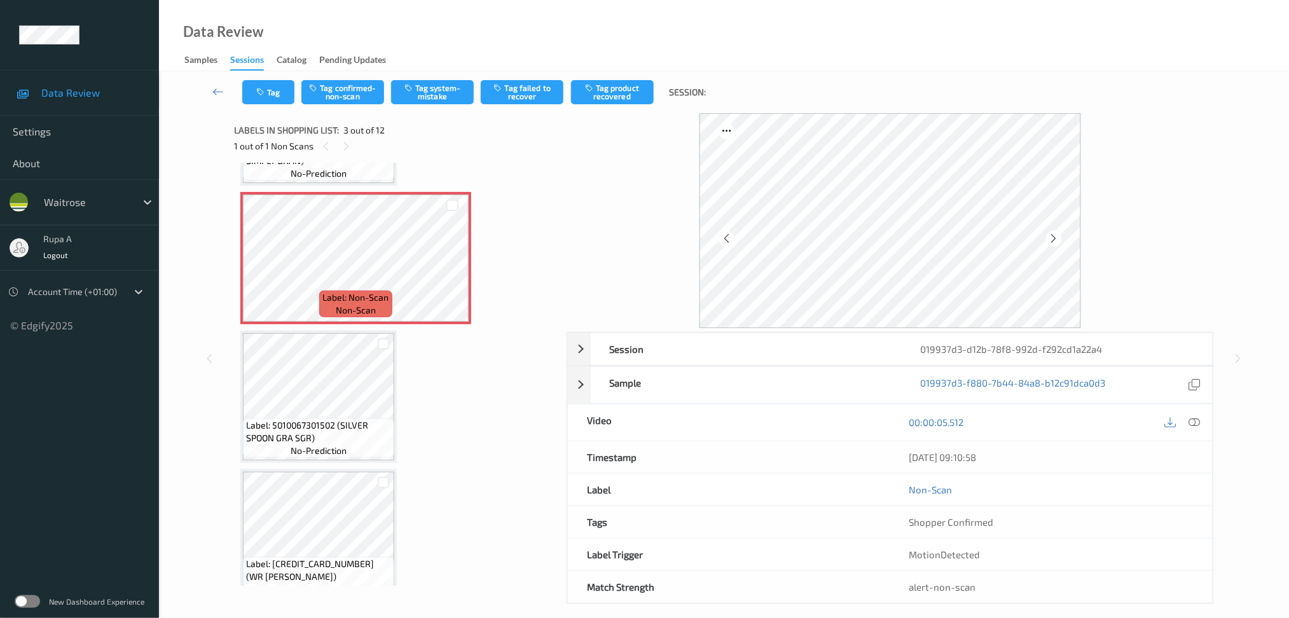
click at [1203, 421] on div at bounding box center [1182, 422] width 41 height 17
click at [1195, 419] on icon at bounding box center [1194, 422] width 11 height 11
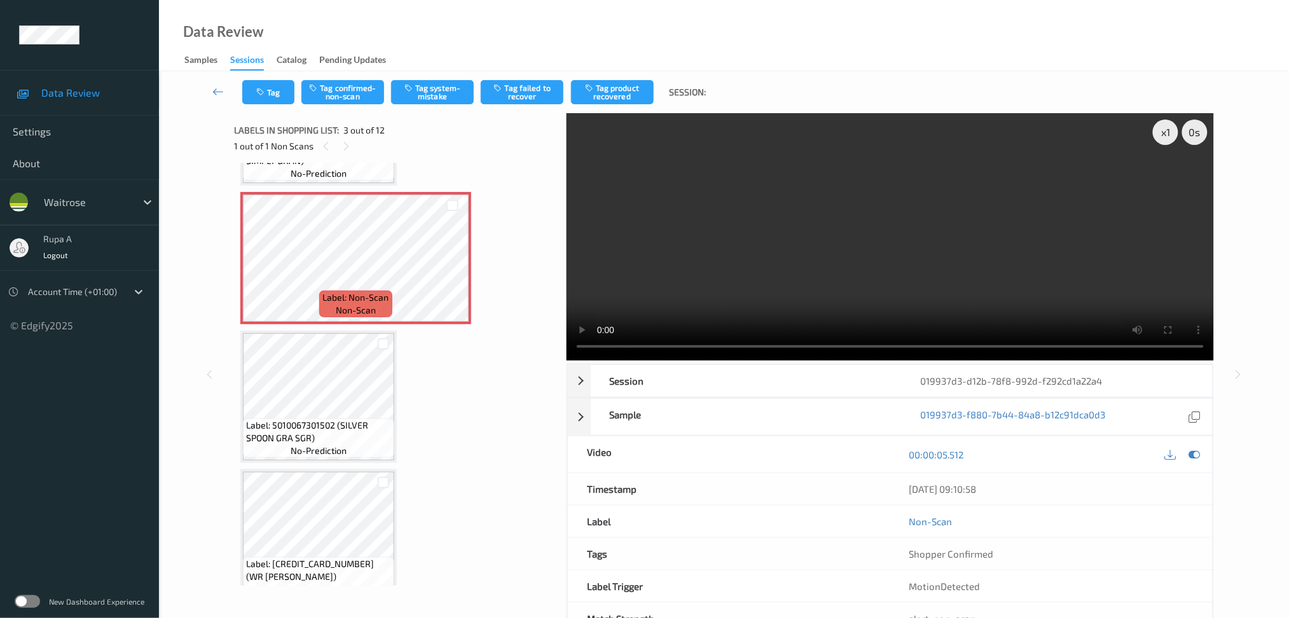
click at [1203, 452] on div at bounding box center [1182, 454] width 41 height 17
click at [1202, 454] on div at bounding box center [1194, 454] width 17 height 17
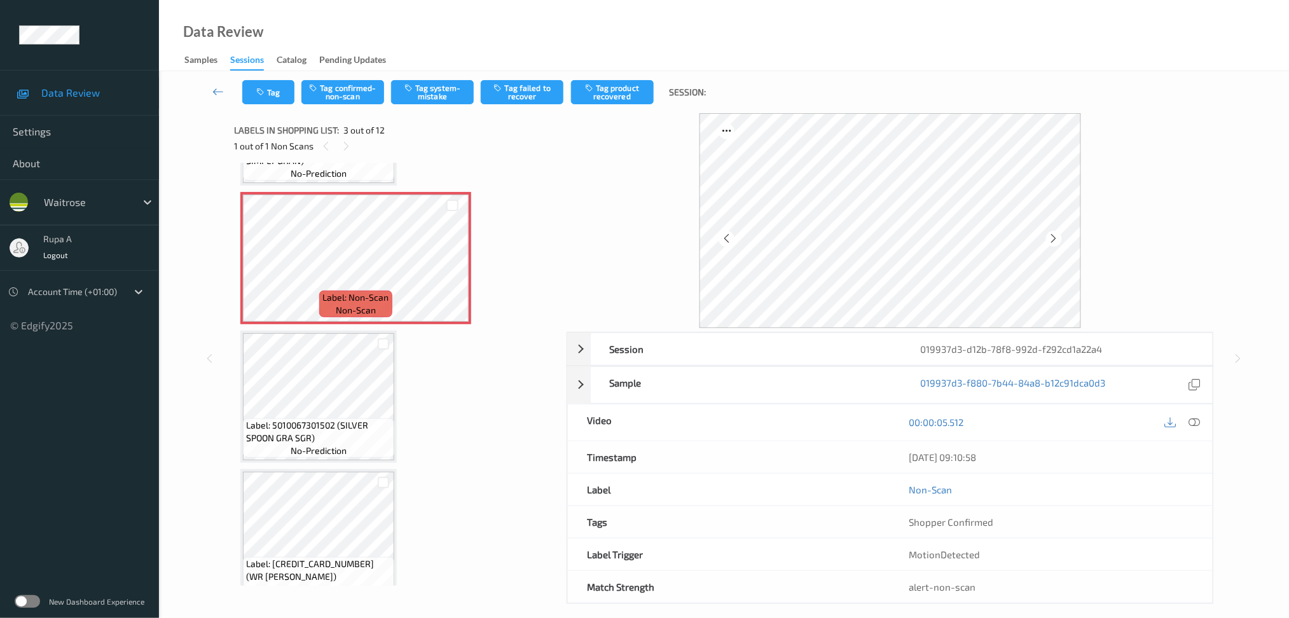
click at [1085, 245] on div at bounding box center [891, 220] width 648 height 215
click at [1050, 239] on icon at bounding box center [1054, 238] width 11 height 11
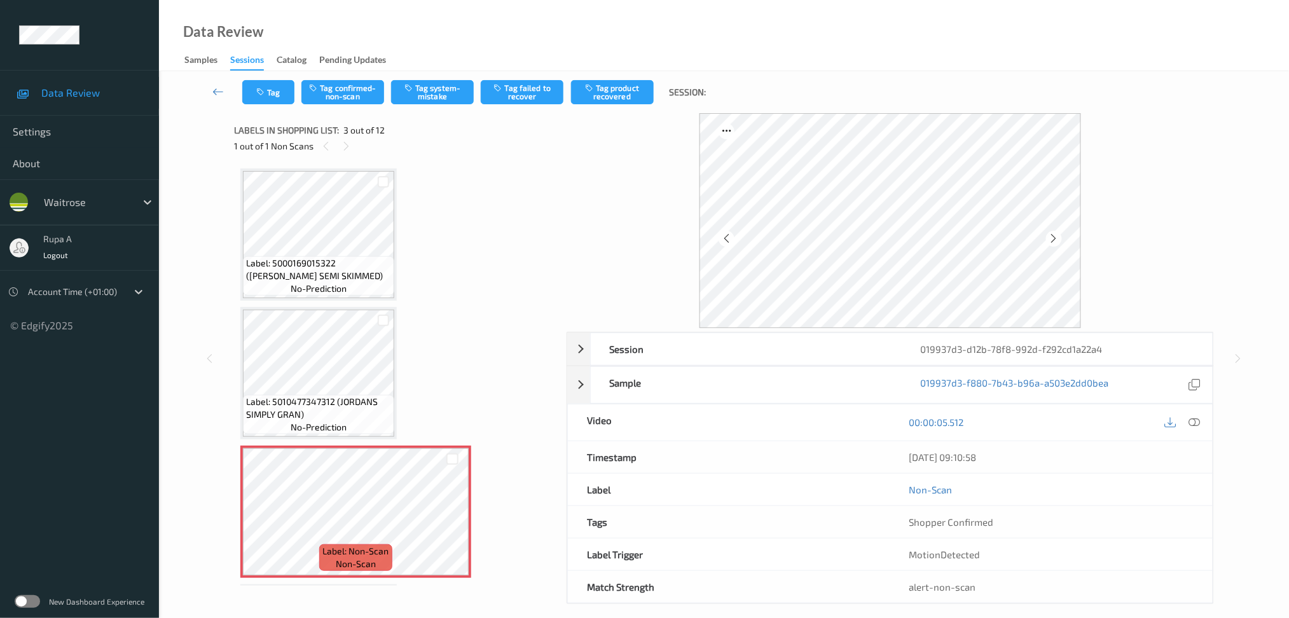
scroll to position [0, 0]
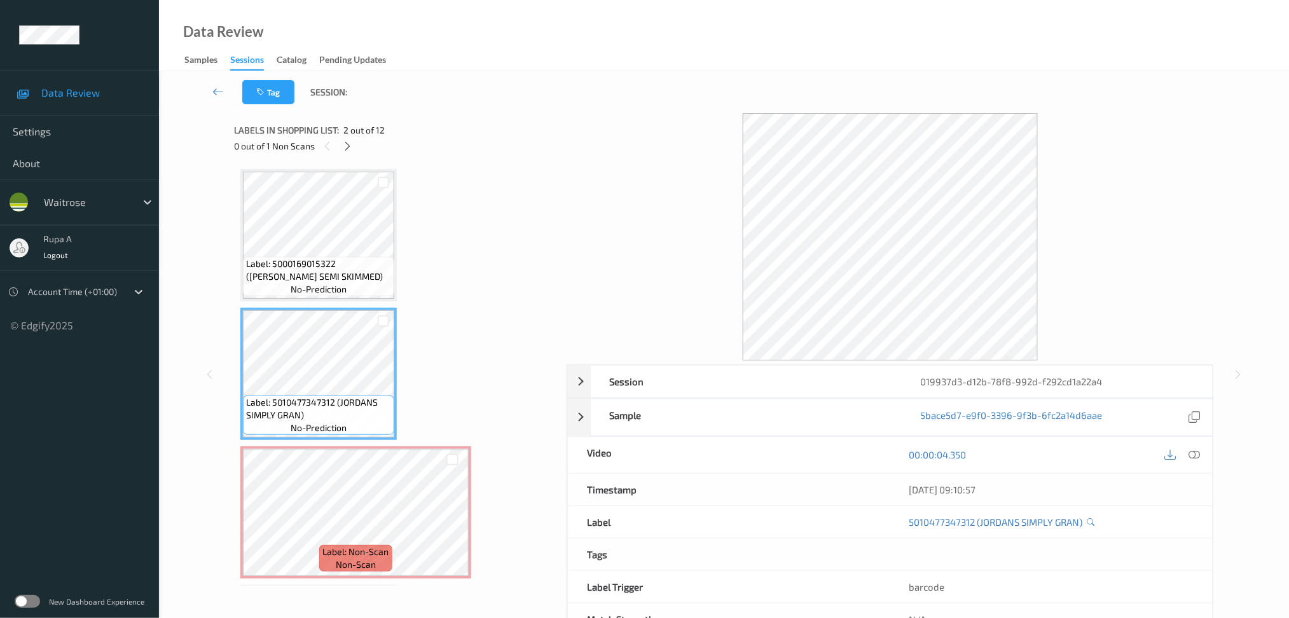
click at [223, 421] on div "Session 019937d3-d12b-78f8-992d-f292cd1a22a4 Session ID 019937d3-d12b-78f8-992d…" at bounding box center [724, 374] width 1078 height 523
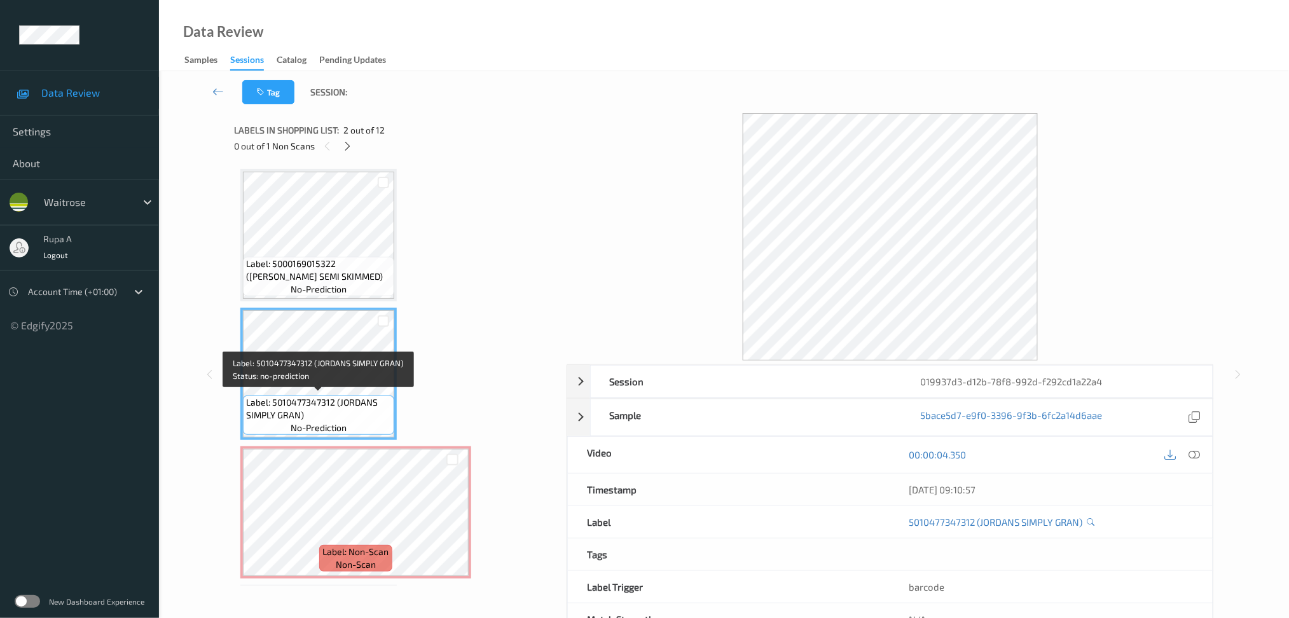
click at [270, 419] on span "Label: 5010477347312 (JORDANS SIMPLY GRAN)" at bounding box center [318, 408] width 145 height 25
copy span "Label: 5010477347312 (JORDANS SIMPLY GRAN)"
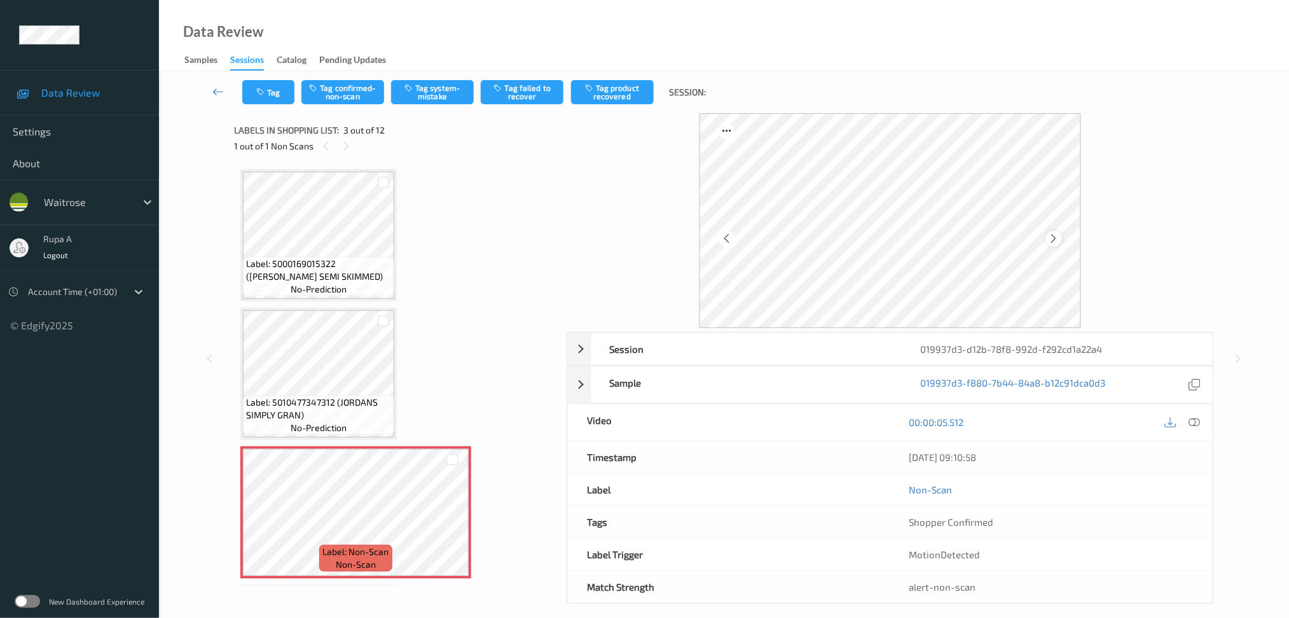
click at [1051, 235] on icon at bounding box center [1054, 238] width 11 height 11
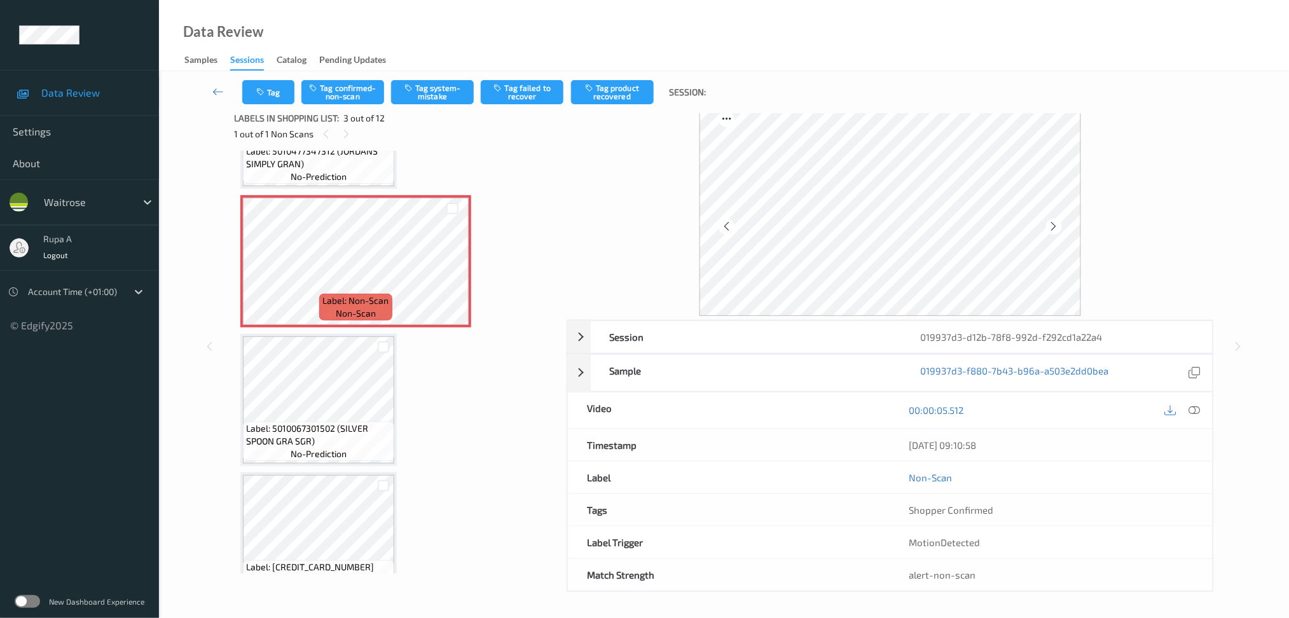
scroll to position [339, 0]
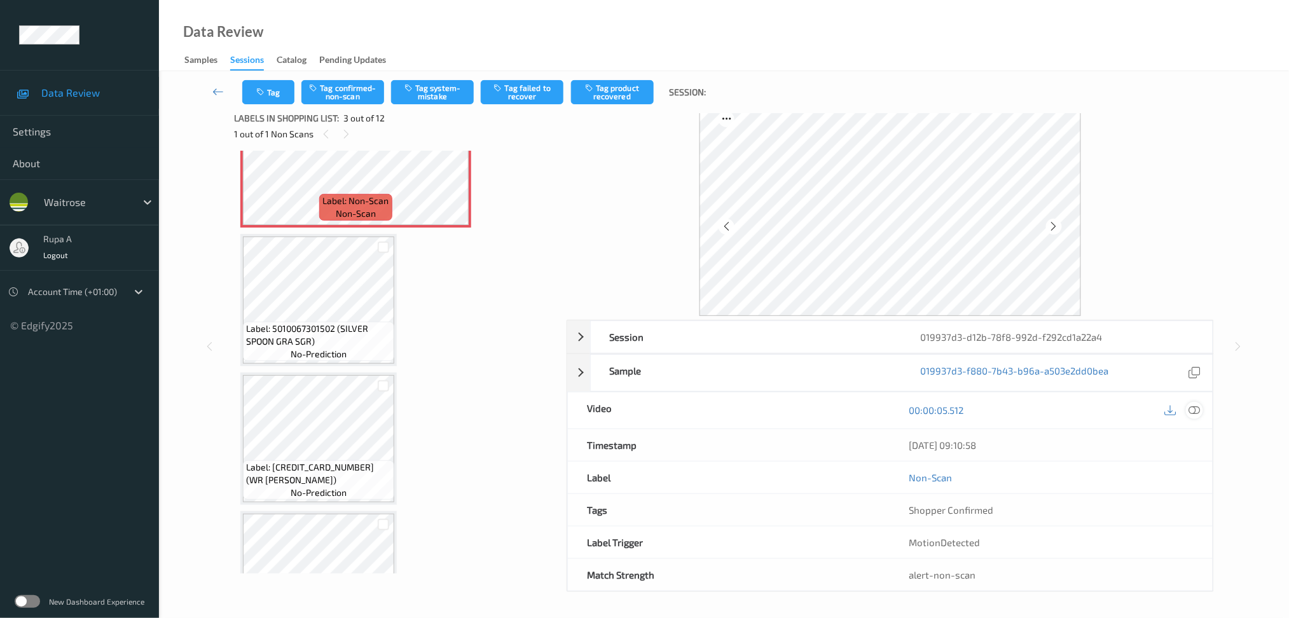
click at [1191, 413] on icon at bounding box center [1194, 410] width 11 height 11
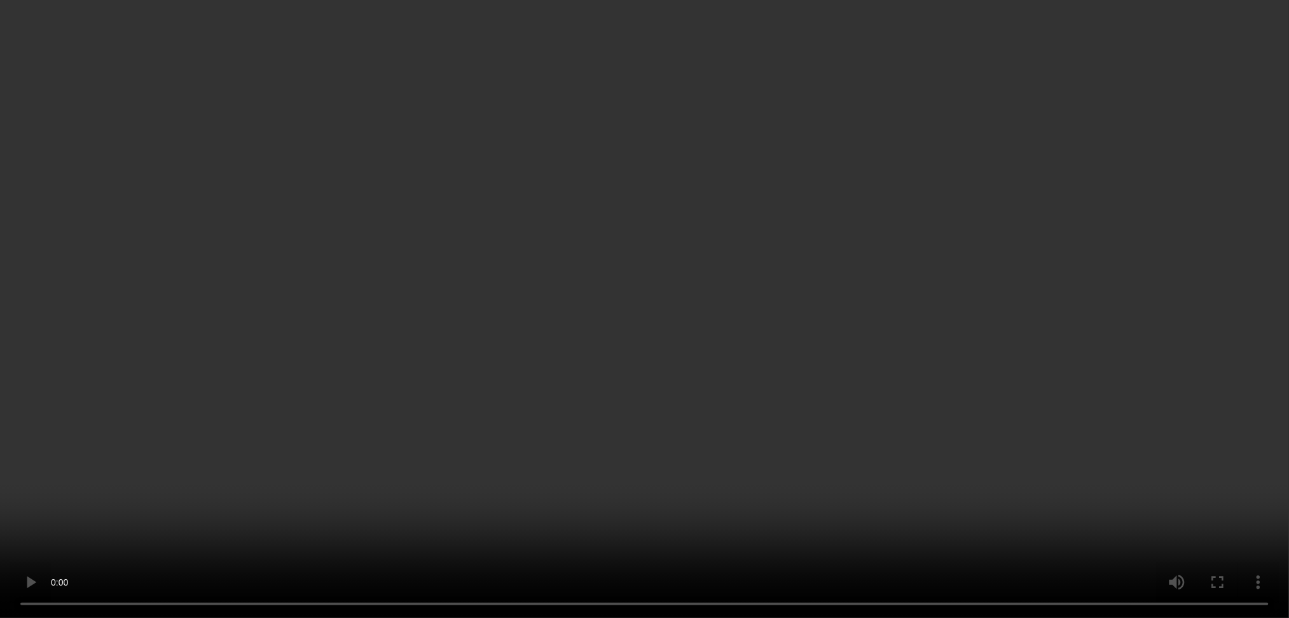
click at [1176, 136] on div "x 1" at bounding box center [1165, 132] width 25 height 25
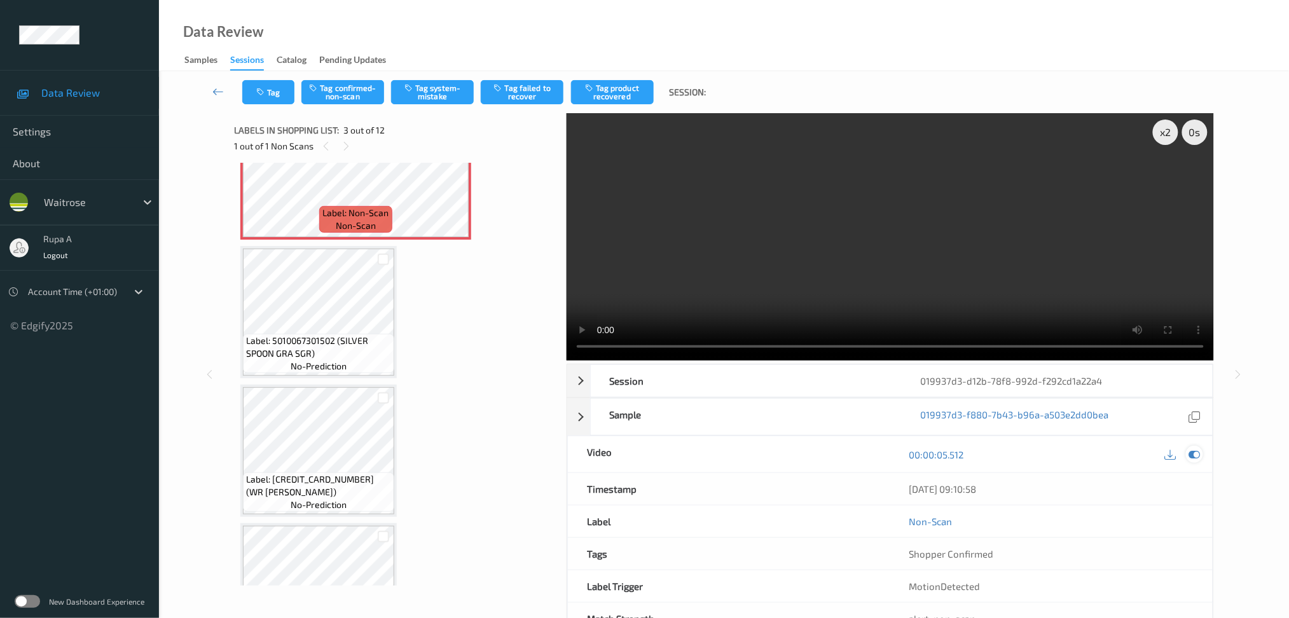
click at [1188, 452] on div at bounding box center [1194, 454] width 17 height 17
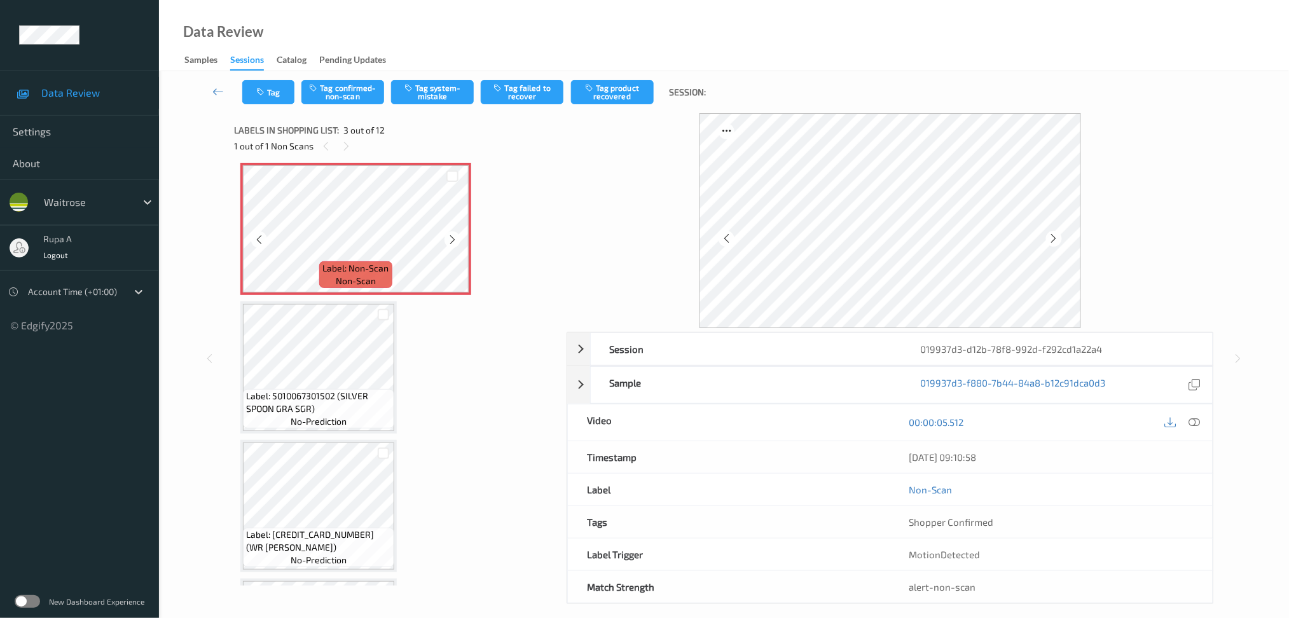
scroll to position [254, 0]
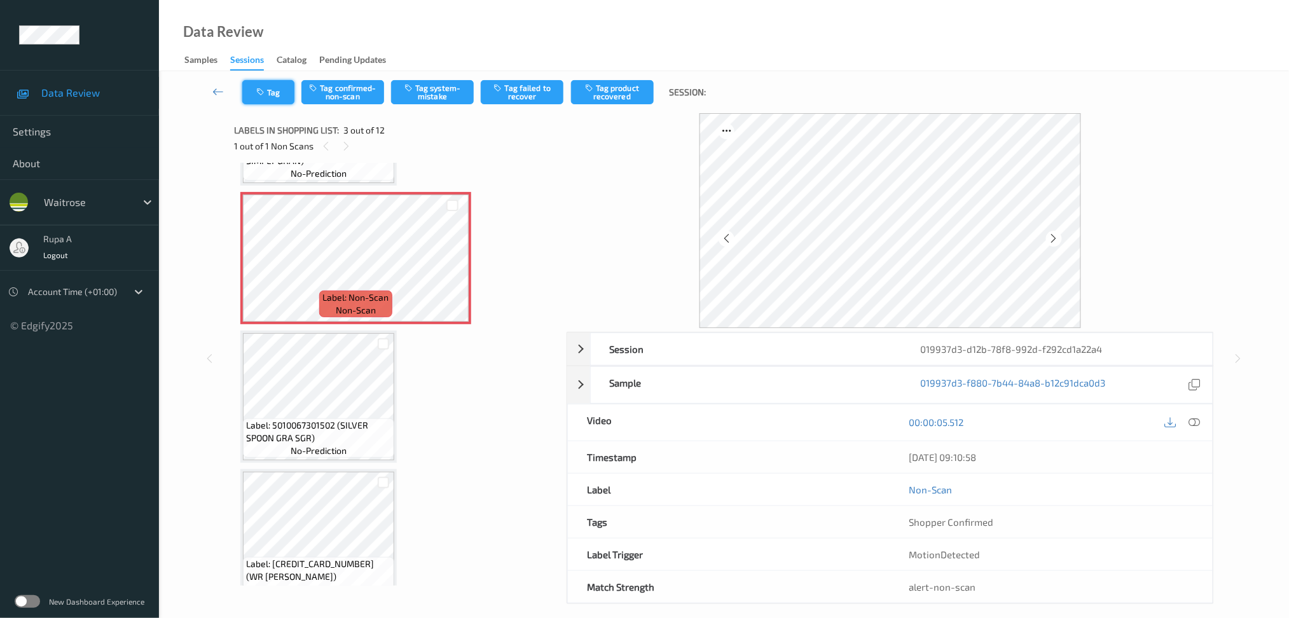
click at [281, 100] on button "Tag" at bounding box center [268, 92] width 52 height 24
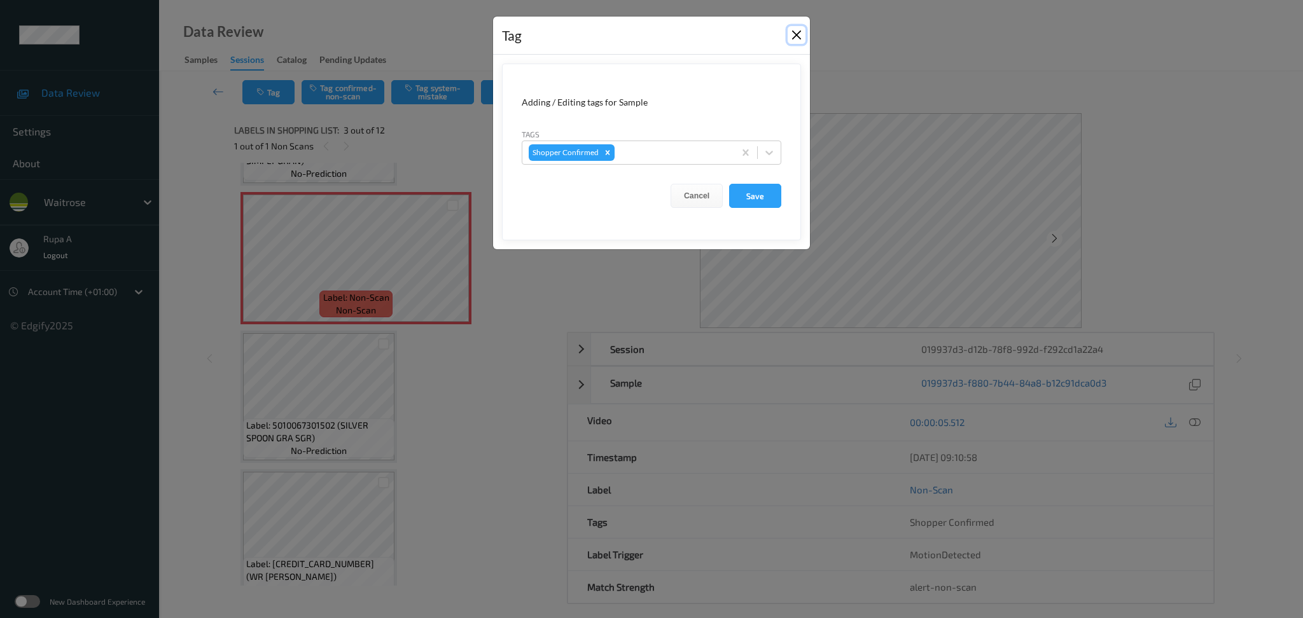
click at [796, 29] on button "Close" at bounding box center [796, 35] width 18 height 18
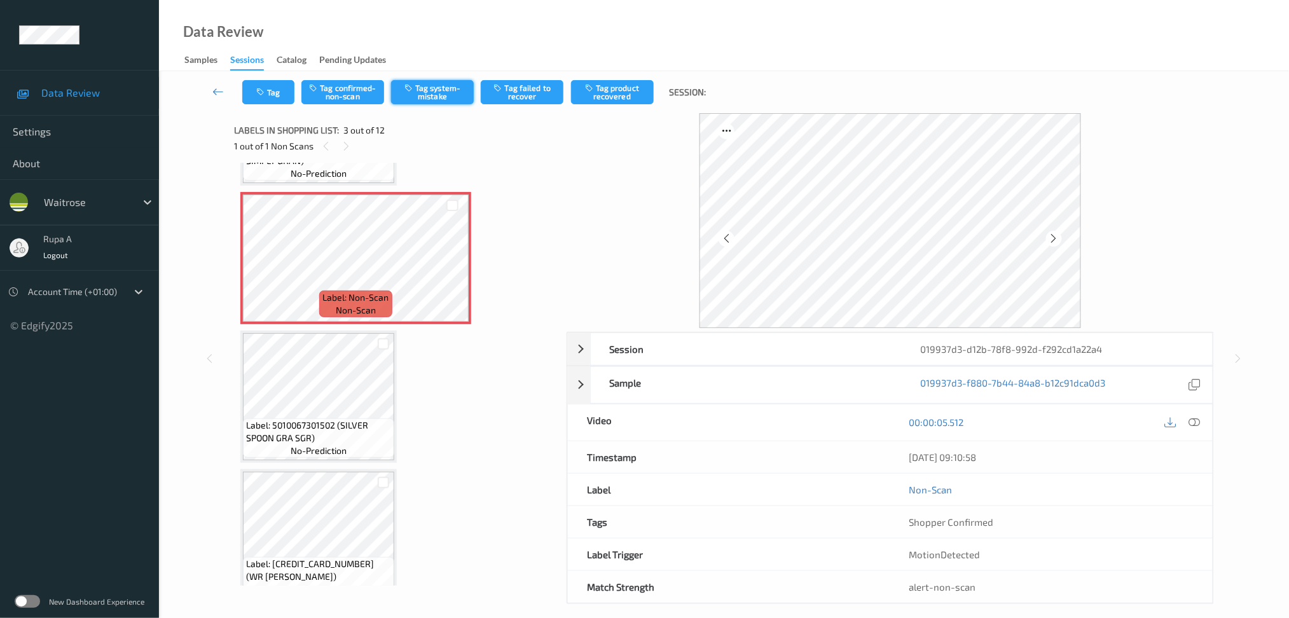
click at [447, 85] on button "Tag system-mistake" at bounding box center [432, 92] width 83 height 24
click at [259, 86] on button "Tag" at bounding box center [268, 92] width 52 height 24
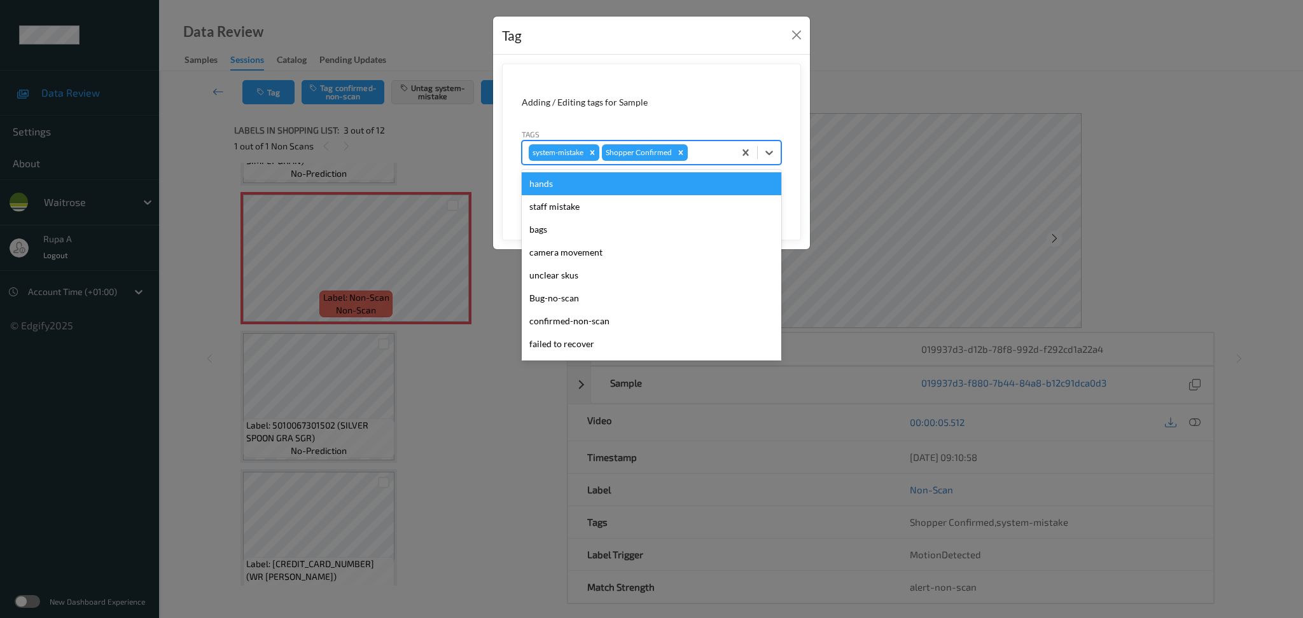
click at [705, 155] on div at bounding box center [709, 152] width 38 height 15
type input "un"
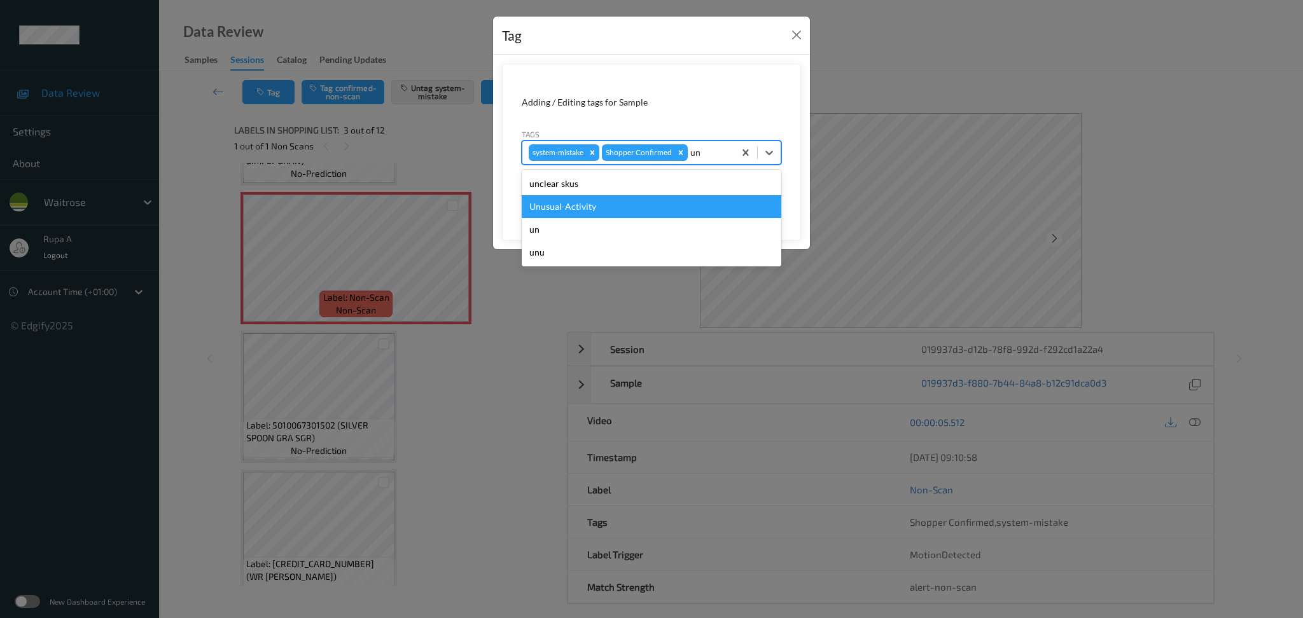
click at [632, 198] on div "Unusual-Activity" at bounding box center [652, 206] width 260 height 23
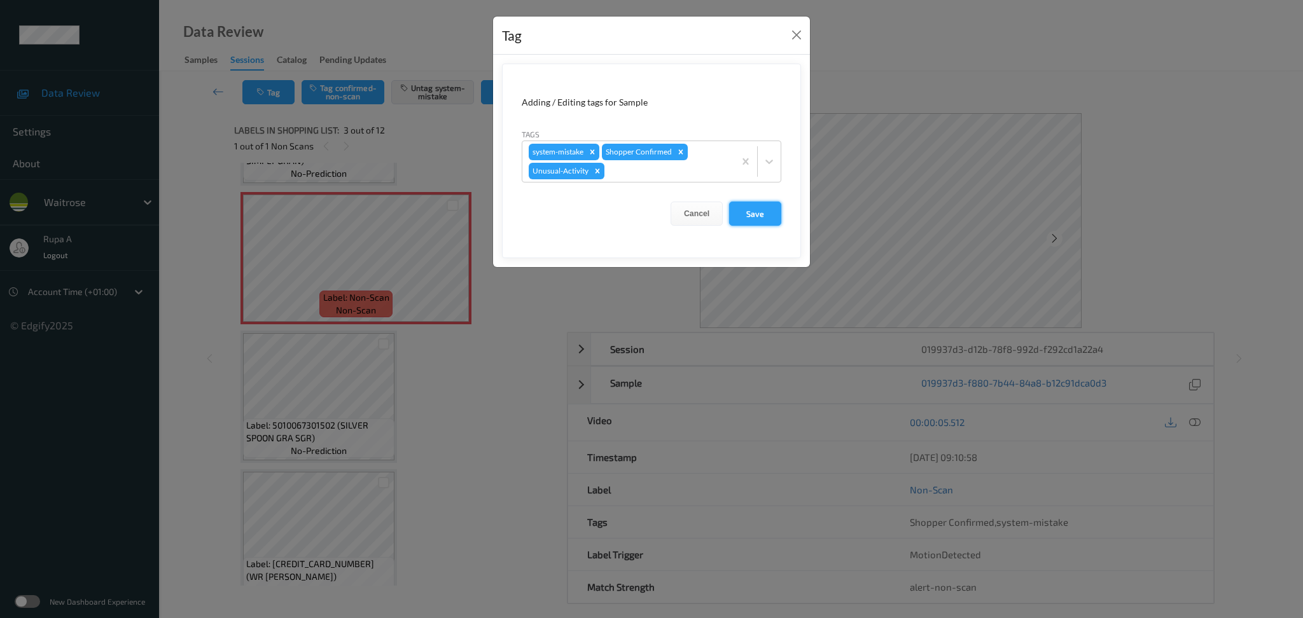
click at [760, 217] on button "Save" at bounding box center [755, 214] width 52 height 24
click at [764, 217] on button "Save" at bounding box center [755, 214] width 52 height 24
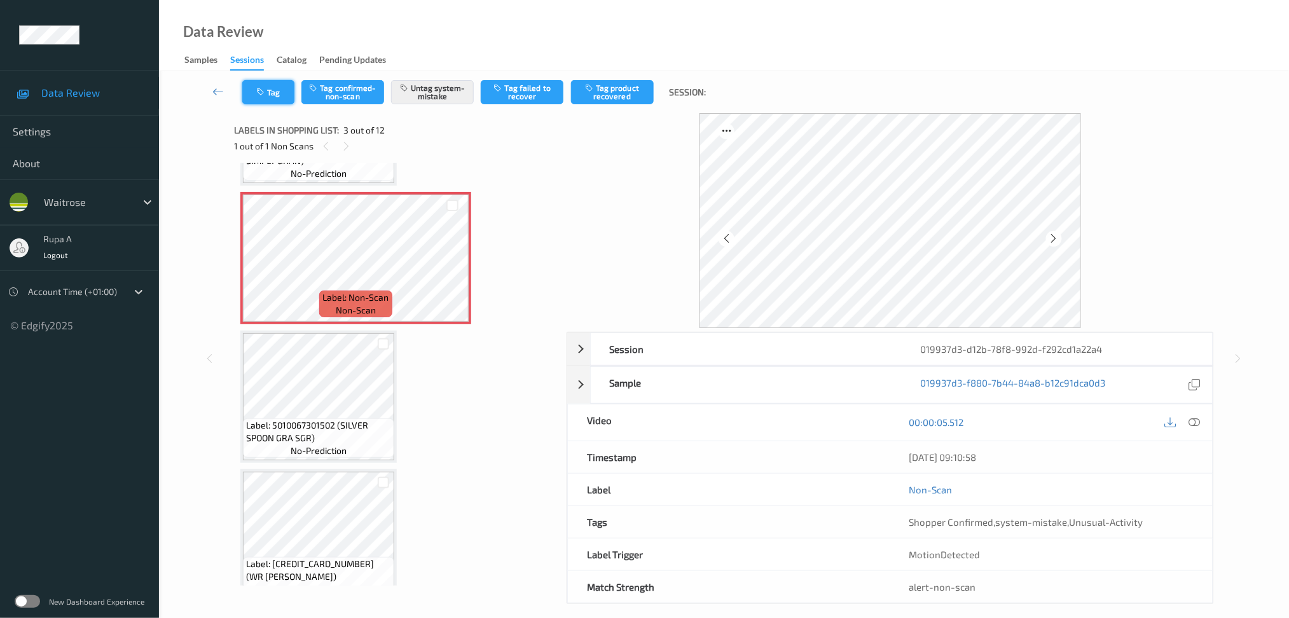
click at [260, 83] on button "Tag" at bounding box center [268, 92] width 52 height 24
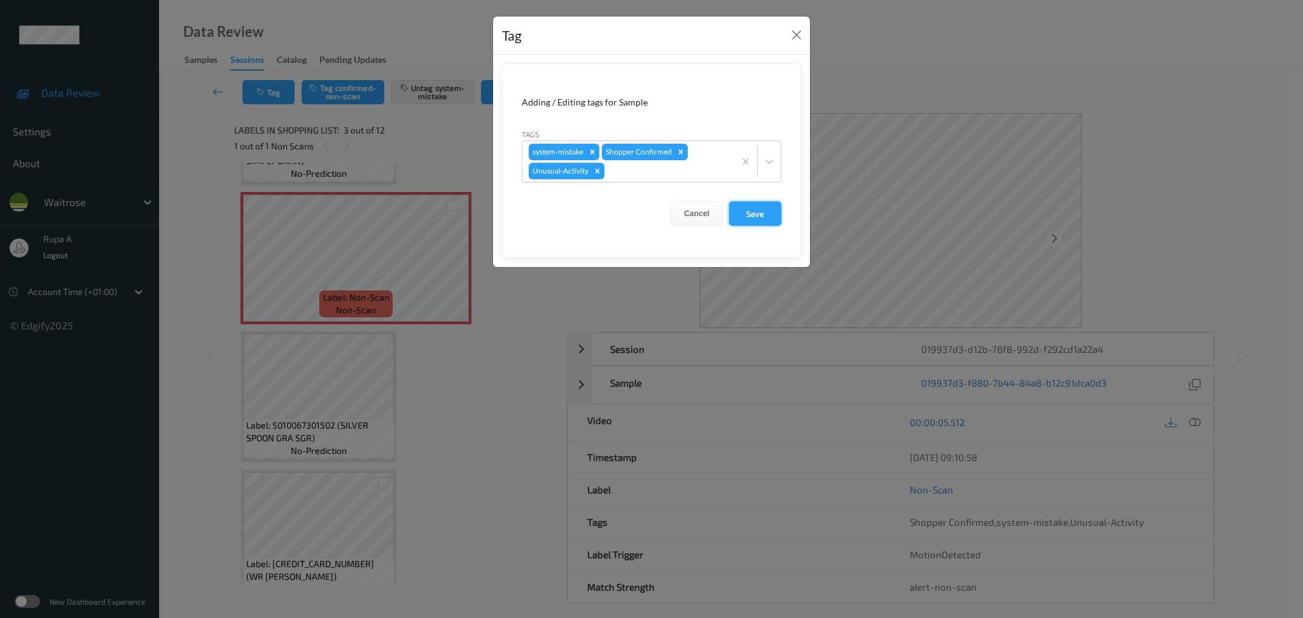
click at [747, 224] on button "Save" at bounding box center [755, 214] width 52 height 24
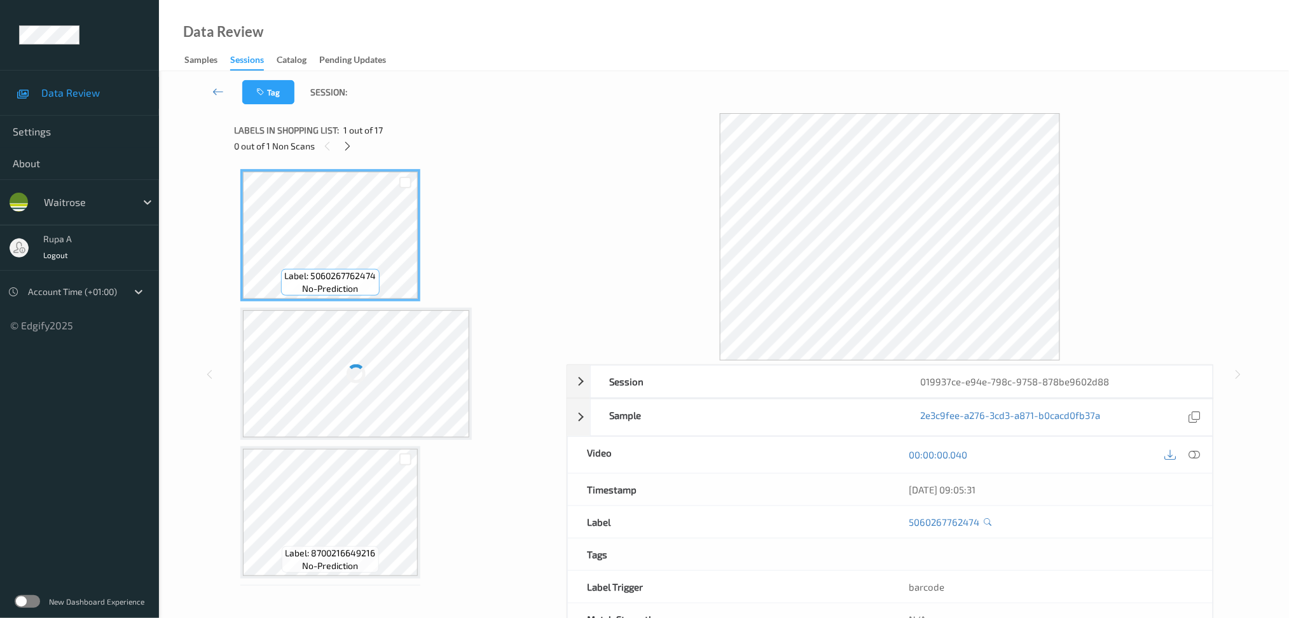
click at [431, 153] on div "0 out of 1 Non Scans" at bounding box center [396, 146] width 324 height 16
click at [345, 141] on icon at bounding box center [347, 146] width 11 height 11
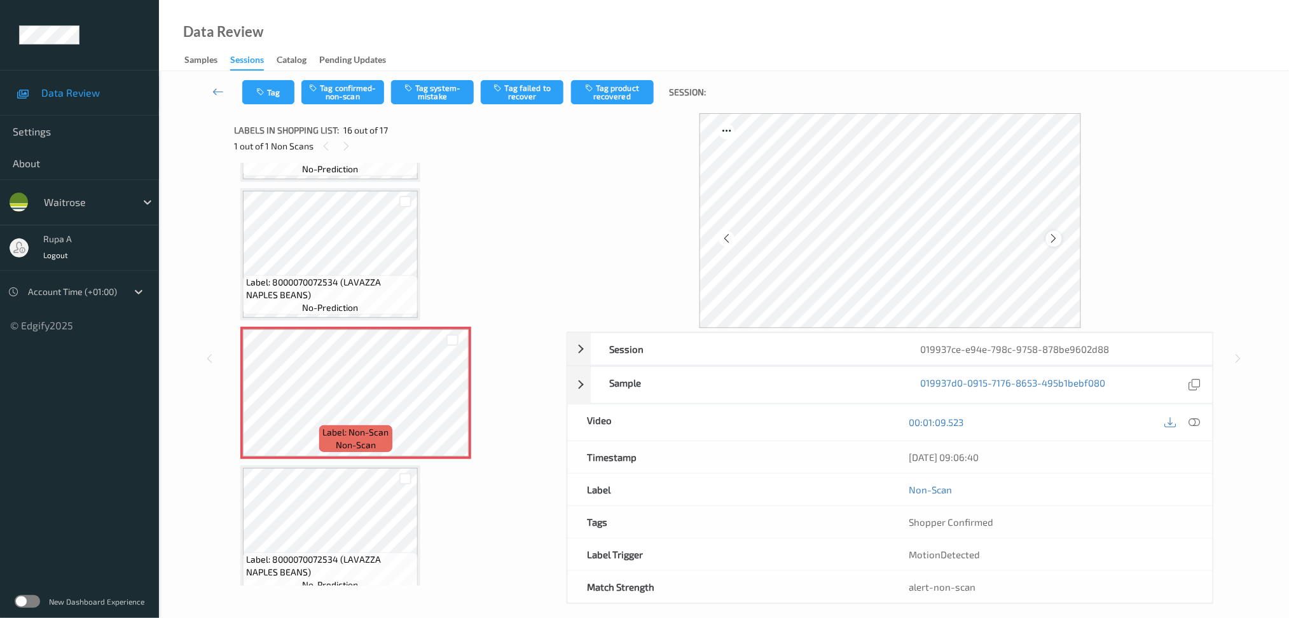
click at [1055, 242] on icon at bounding box center [1054, 238] width 11 height 11
click at [1055, 244] on icon at bounding box center [1054, 238] width 11 height 11
click at [1055, 244] on div at bounding box center [1054, 239] width 16 height 16
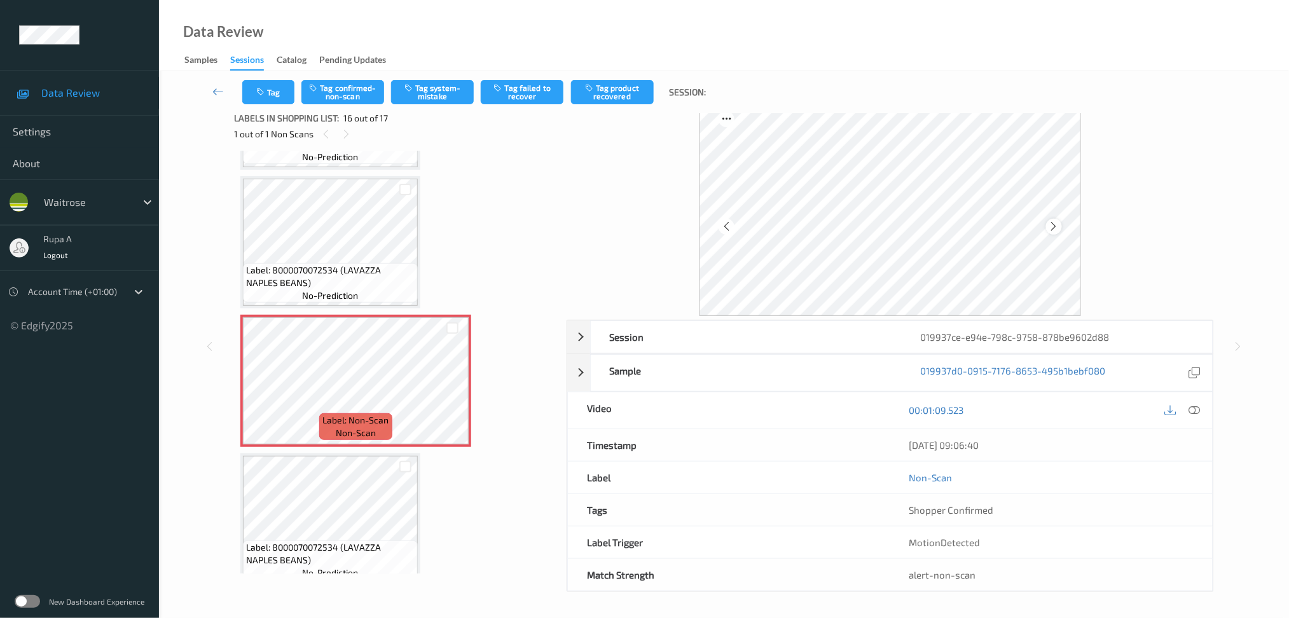
click at [1048, 222] on div at bounding box center [1054, 227] width 16 height 16
click at [1050, 222] on div at bounding box center [1054, 227] width 16 height 16
click at [1191, 410] on icon at bounding box center [1194, 410] width 11 height 11
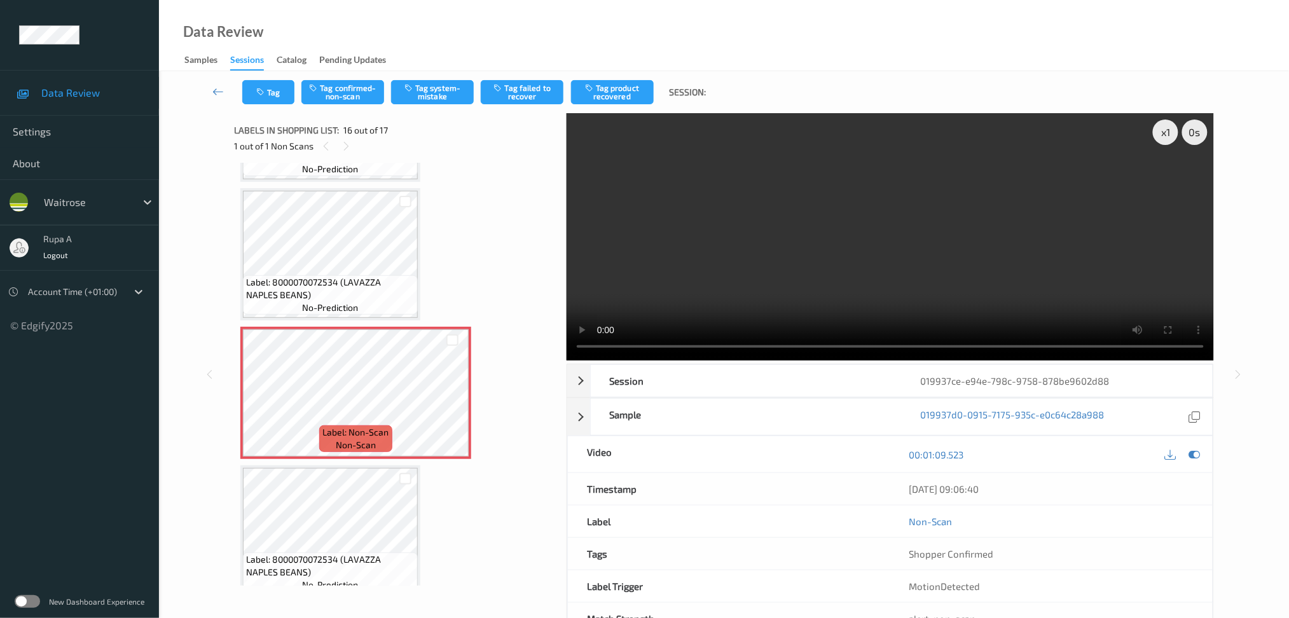
scroll to position [1808, 0]
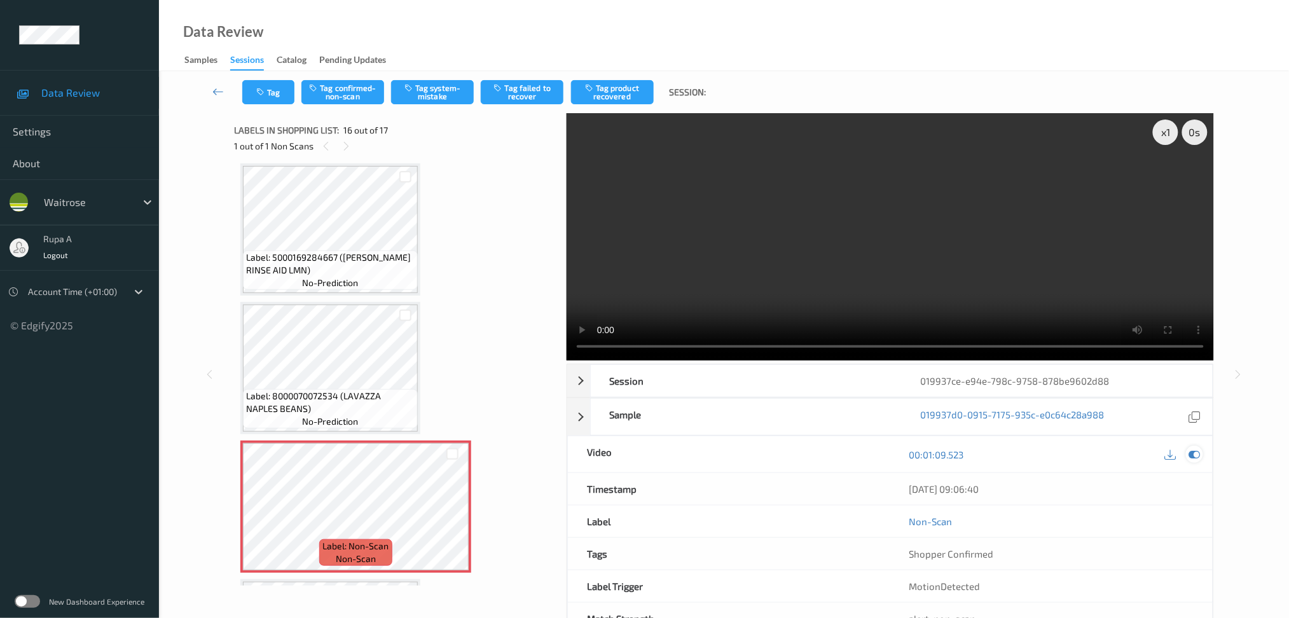
click at [1192, 459] on icon at bounding box center [1194, 454] width 11 height 11
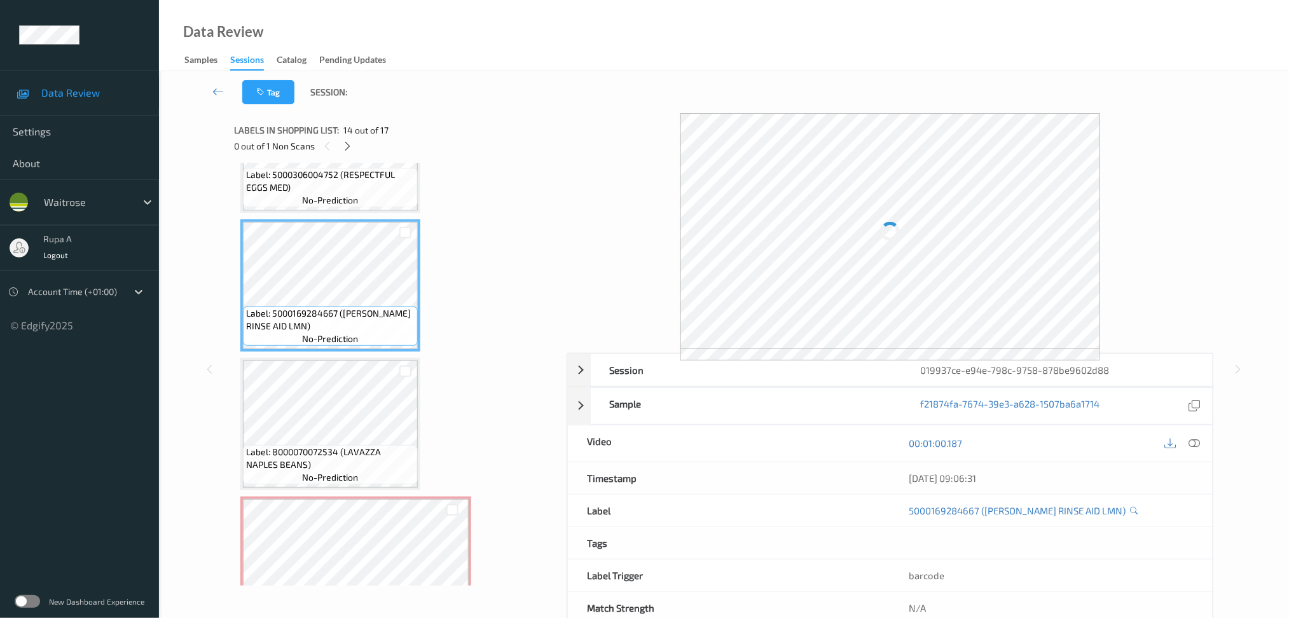
scroll to position [1724, 0]
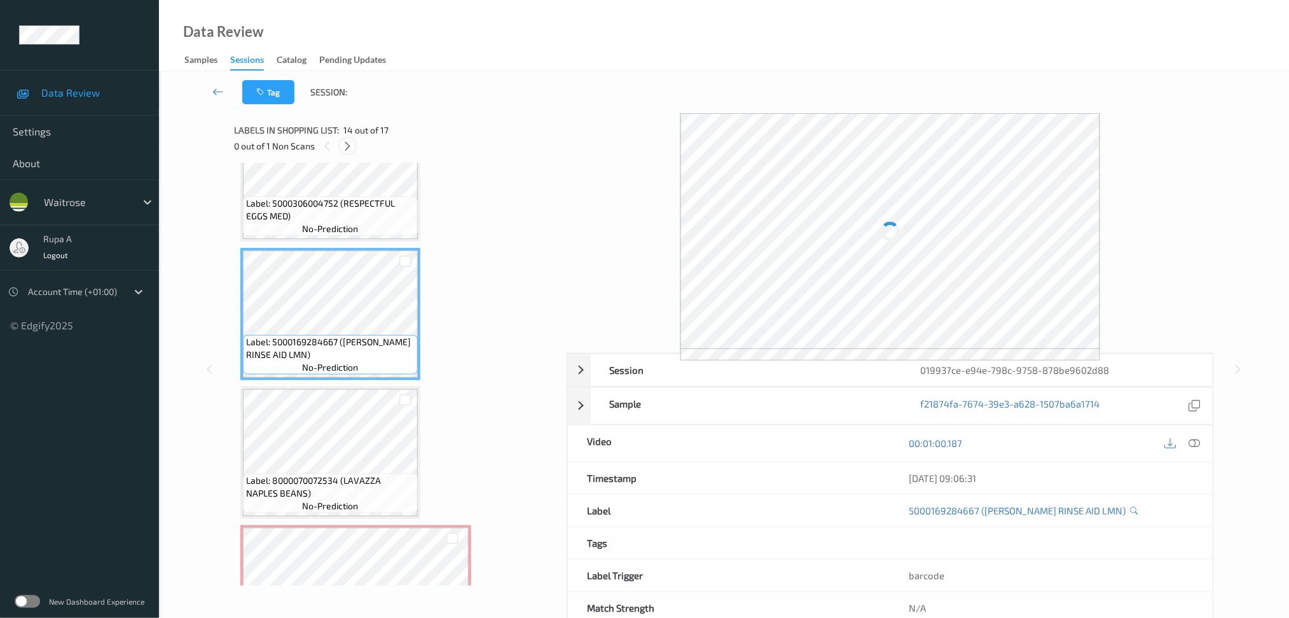
click at [347, 147] on icon at bounding box center [347, 146] width 11 height 11
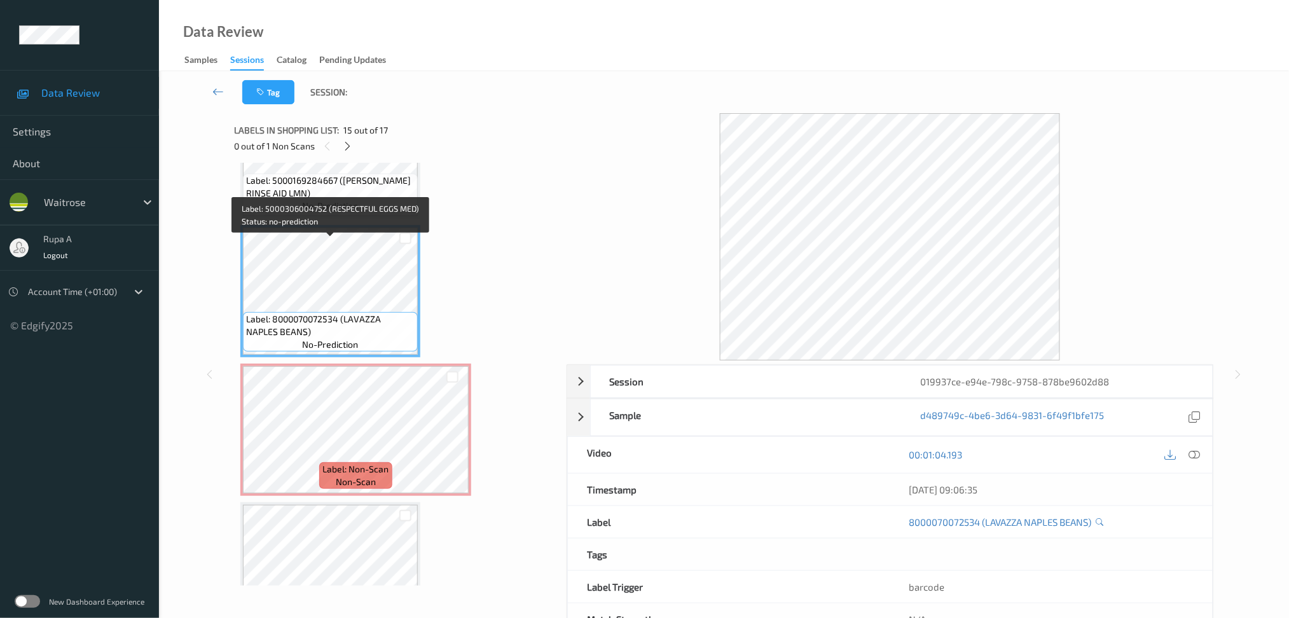
scroll to position [1922, 0]
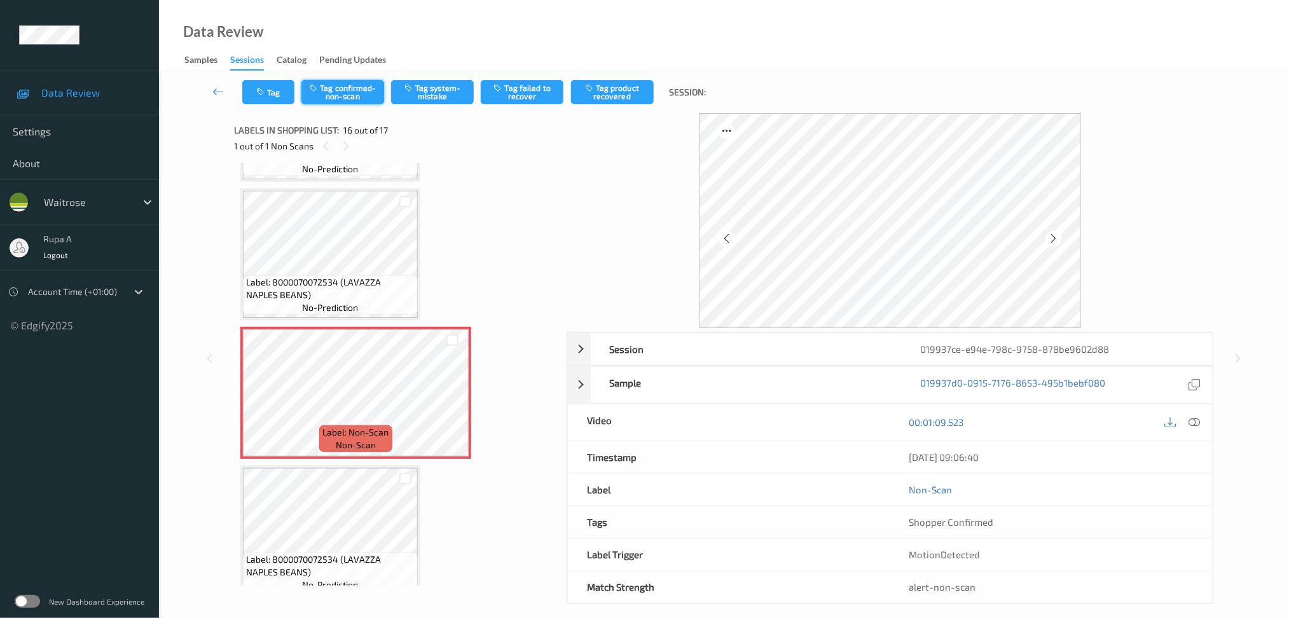
click at [337, 95] on button "Tag confirmed-non-scan" at bounding box center [343, 92] width 83 height 24
click at [607, 97] on button "Tag product recovered" at bounding box center [612, 92] width 83 height 24
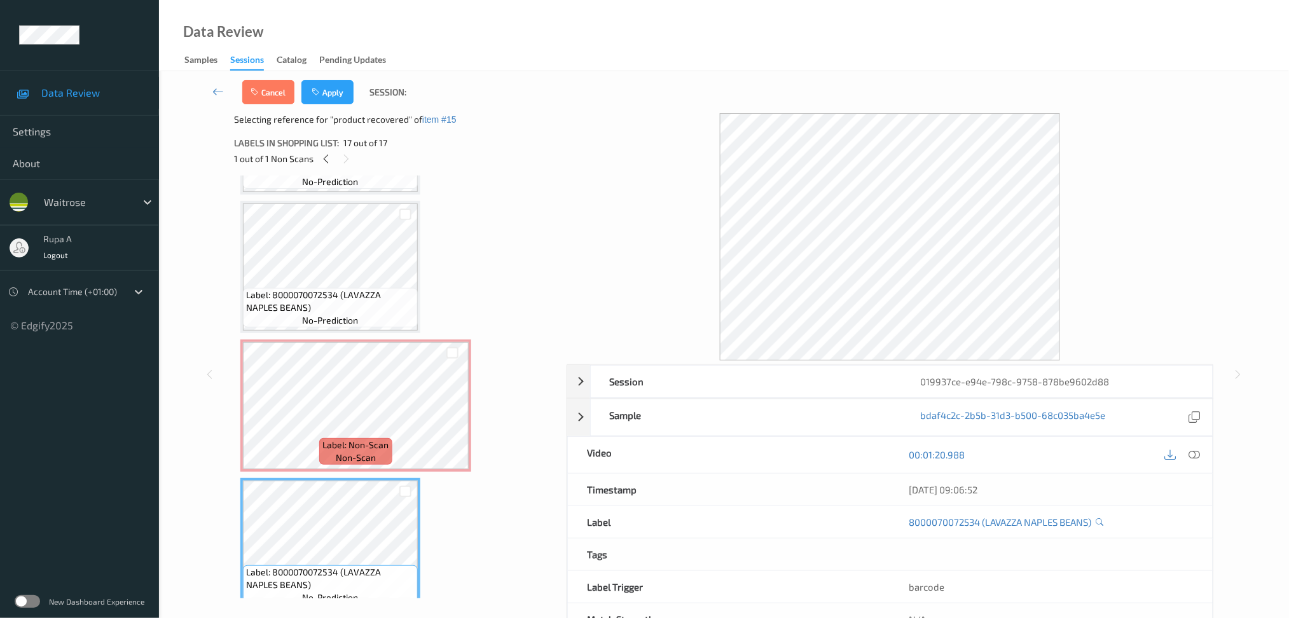
click at [356, 92] on div "Cancel Apply Session:" at bounding box center [328, 92] width 173 height 24
click at [335, 92] on button "Apply" at bounding box center [328, 92] width 52 height 24
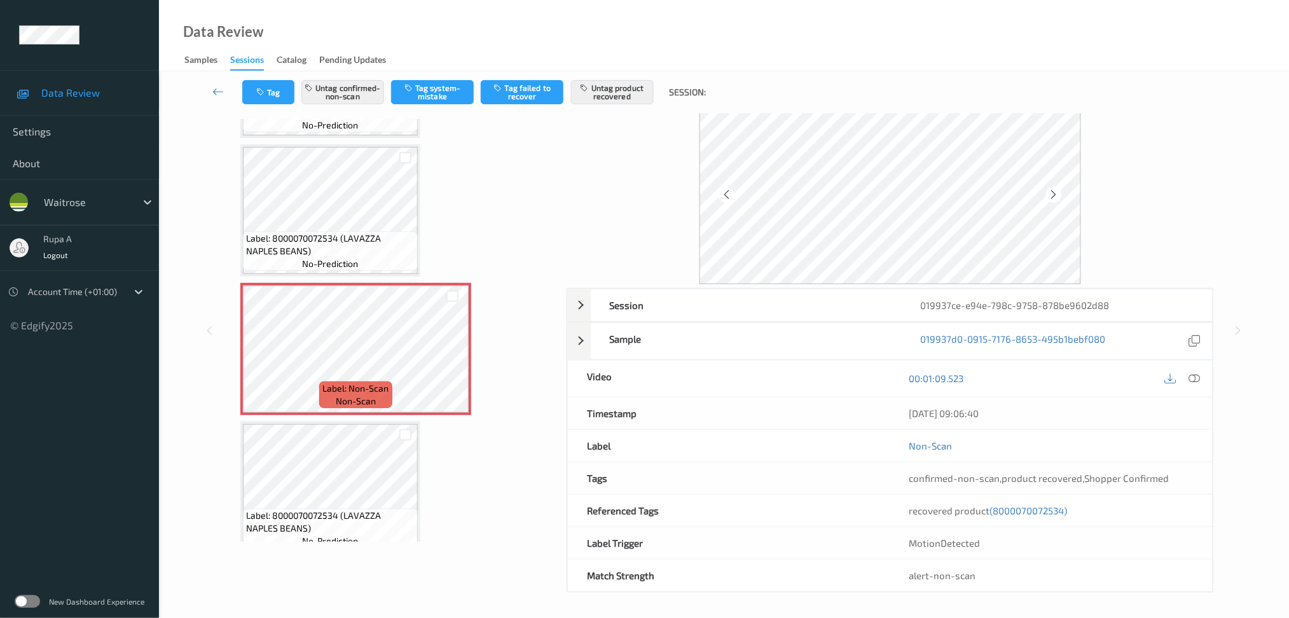
scroll to position [0, 0]
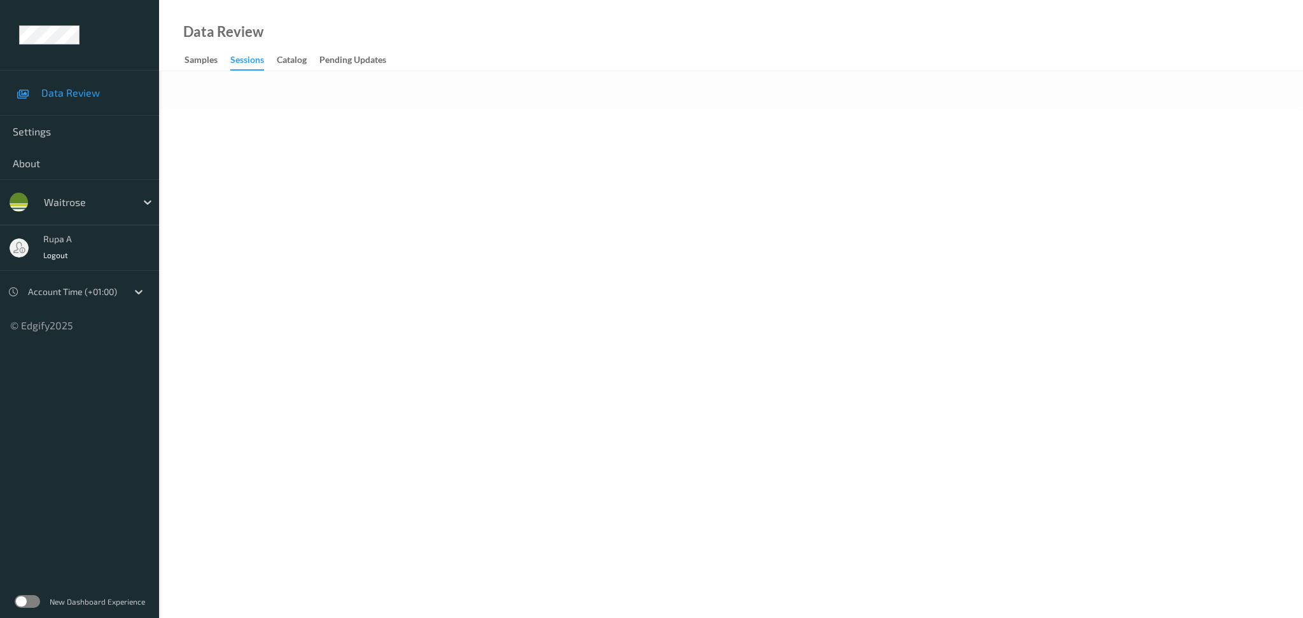
click at [555, 253] on body "Data Review Settings About waitrose rupa a Logout Account Time (+01:00) © Edgif…" at bounding box center [651, 309] width 1303 height 618
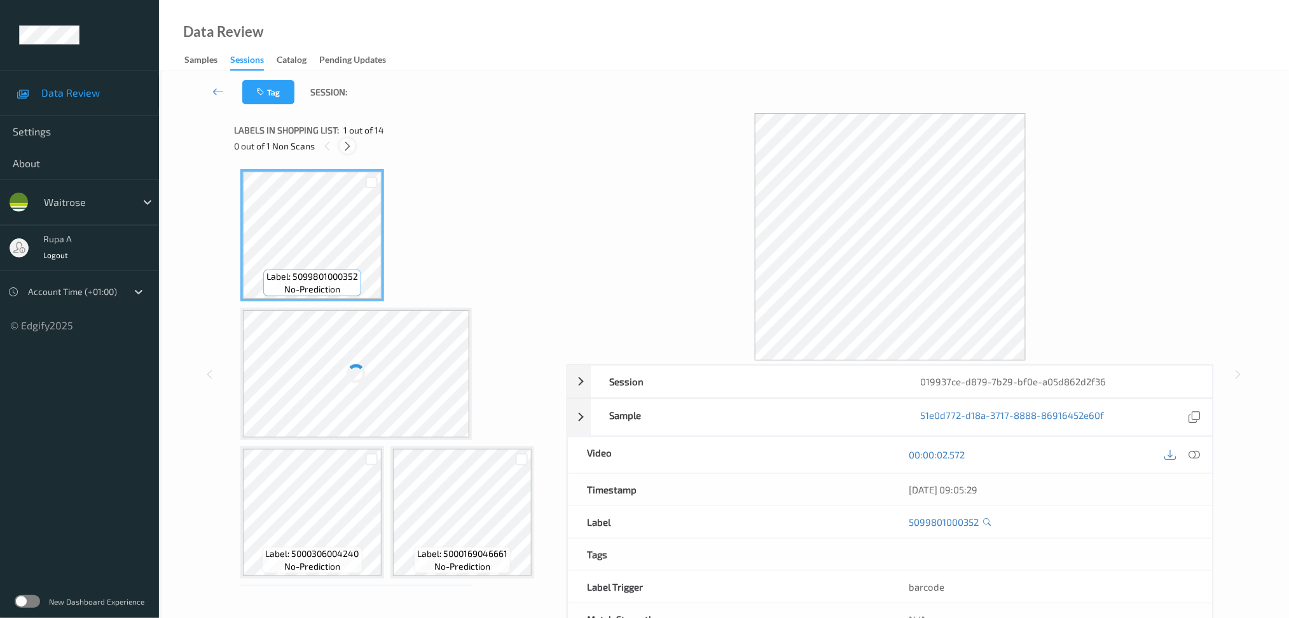
drag, startPoint x: 349, startPoint y: 146, endPoint x: 354, endPoint y: 151, distance: 7.7
click at [354, 151] on div at bounding box center [348, 146] width 16 height 16
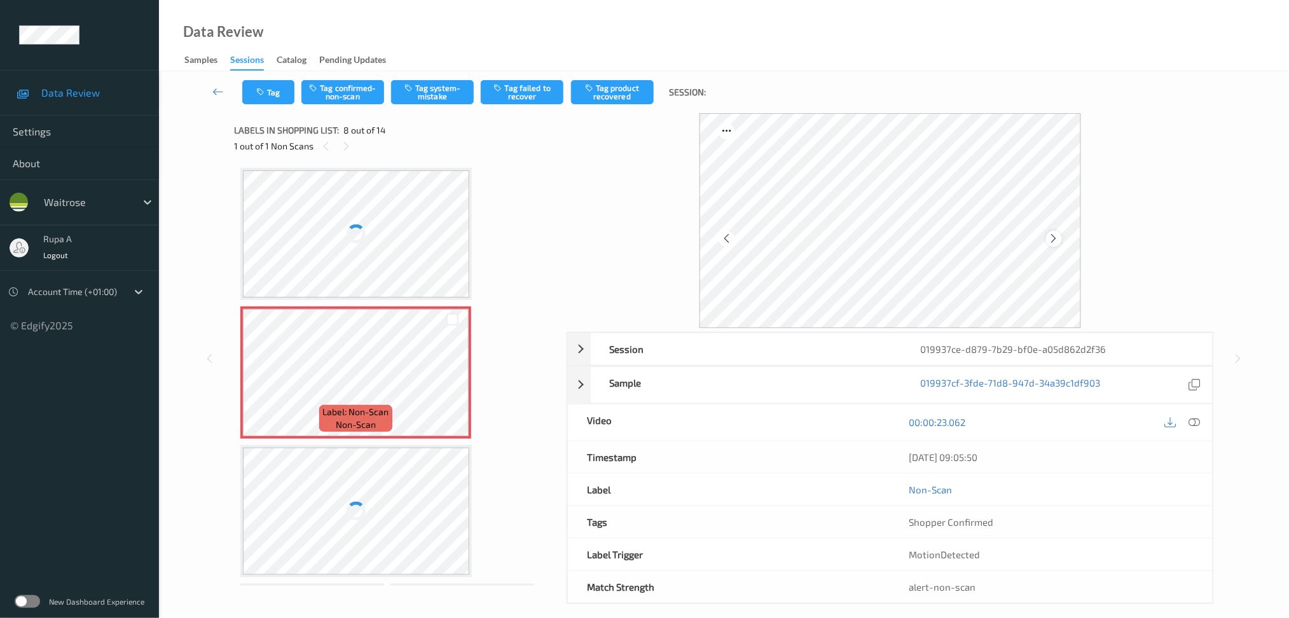
click at [1056, 239] on icon at bounding box center [1054, 238] width 11 height 11
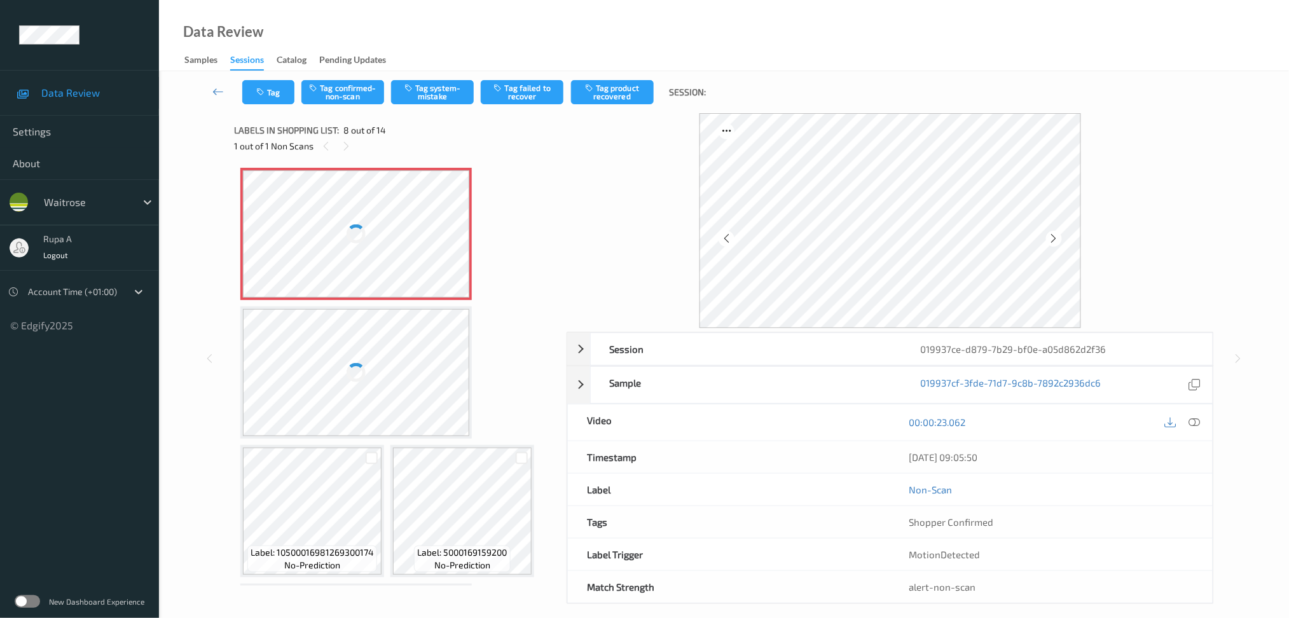
scroll to position [557, 0]
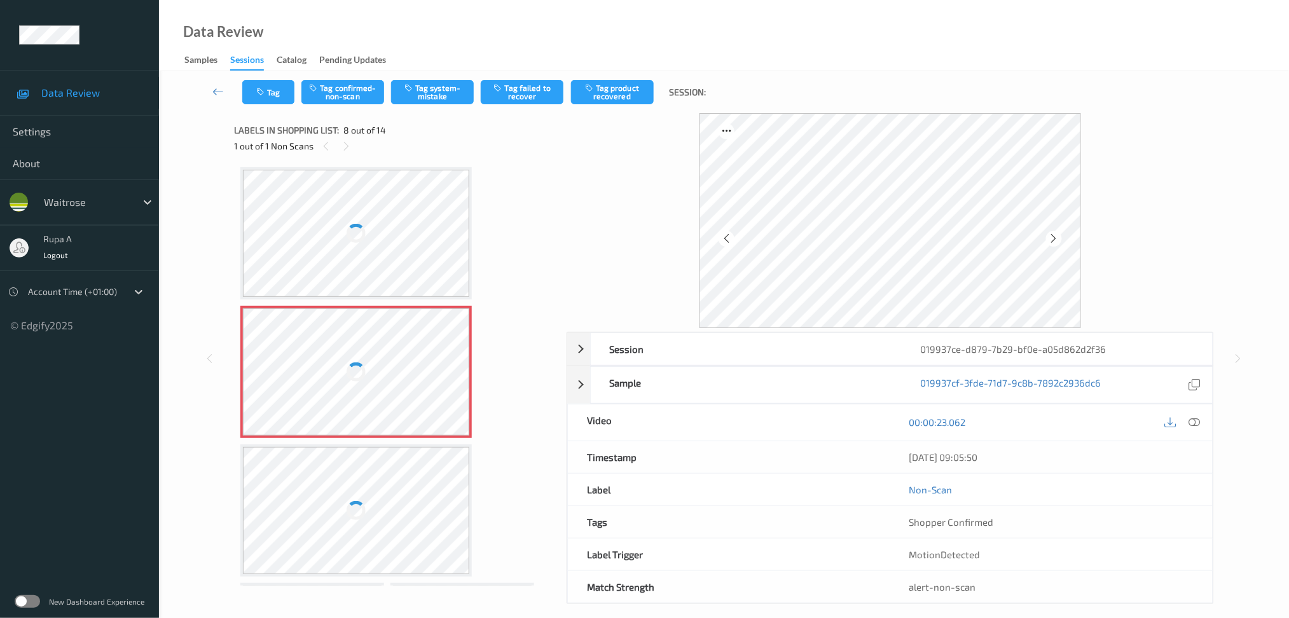
click at [1056, 239] on icon at bounding box center [1054, 238] width 11 height 11
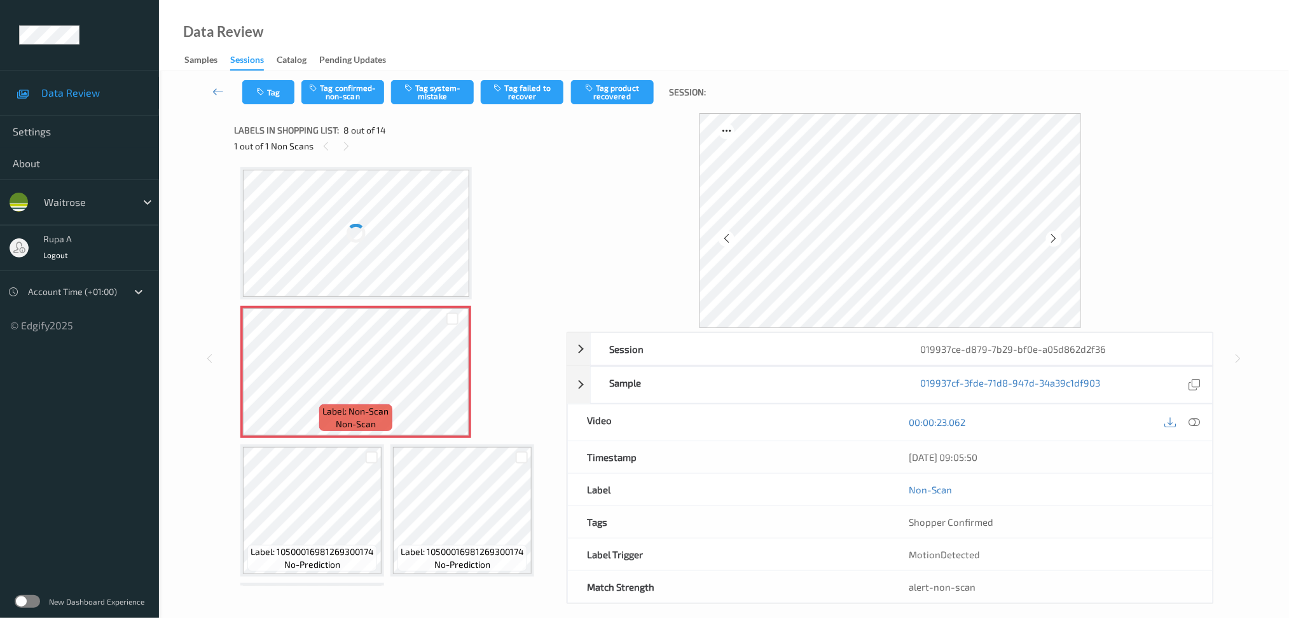
click at [1056, 239] on icon at bounding box center [1054, 238] width 11 height 11
click at [1192, 113] on div at bounding box center [891, 220] width 648 height 215
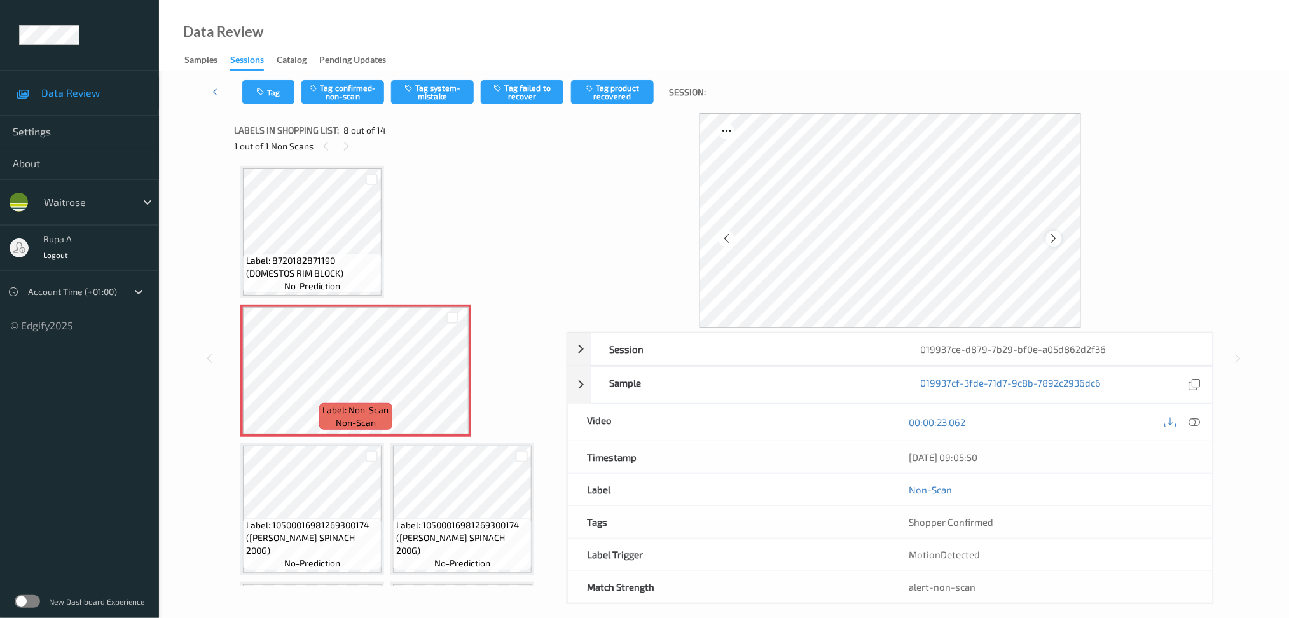
click at [1057, 233] on icon at bounding box center [1054, 238] width 11 height 11
click at [1059, 233] on icon at bounding box center [1054, 238] width 11 height 11
click at [1060, 233] on div at bounding box center [891, 220] width 382 height 215
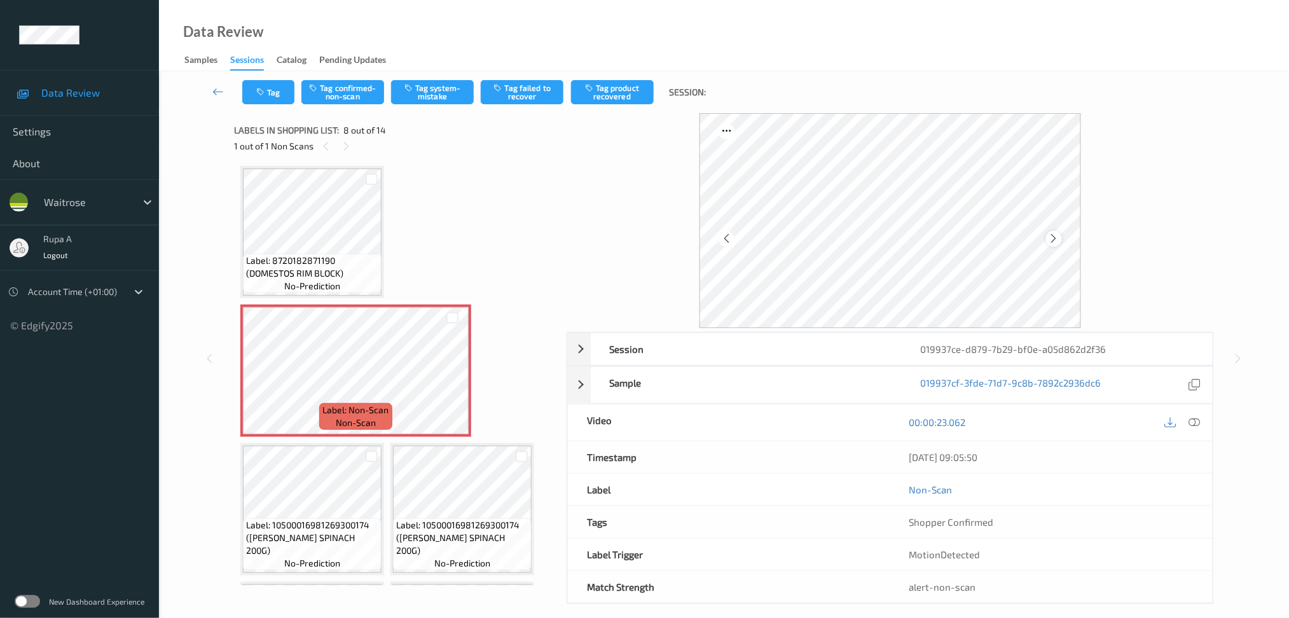
click at [1060, 236] on div at bounding box center [1054, 239] width 16 height 16
click at [1059, 240] on icon at bounding box center [1054, 238] width 11 height 11
click at [352, 255] on span "Label: 8720182871190 (DOMESTOS RIM BLOCK)" at bounding box center [312, 266] width 132 height 25
click at [1195, 422] on icon at bounding box center [1194, 422] width 11 height 11
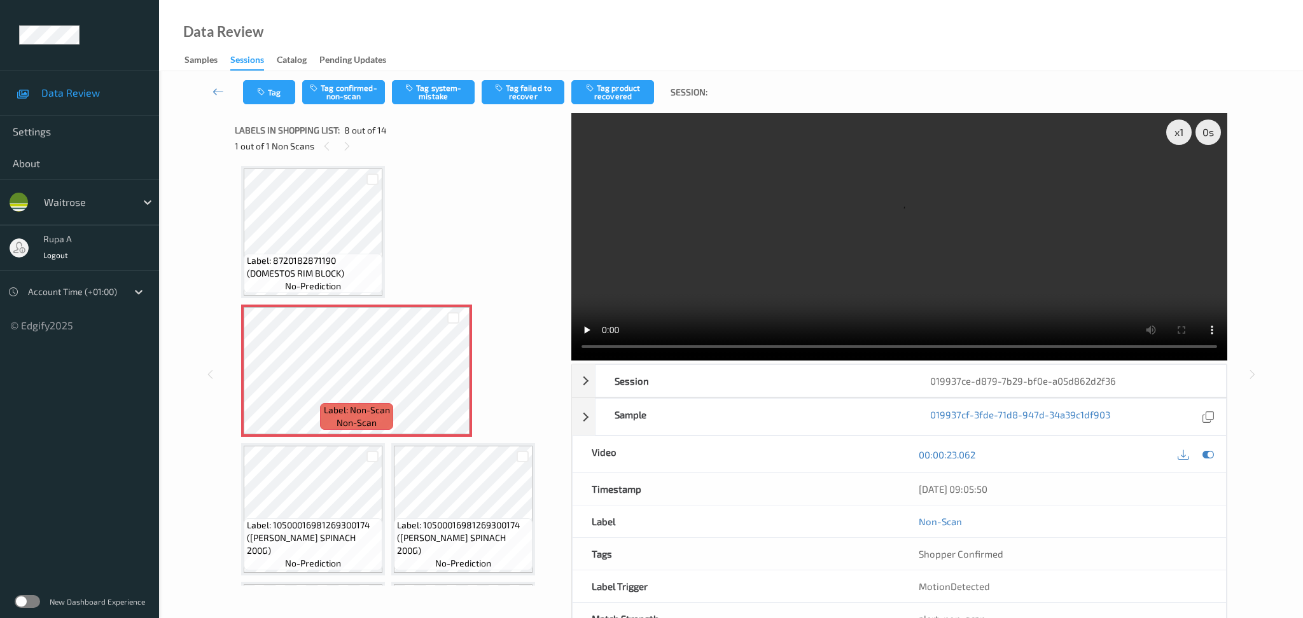
click at [276, 254] on span "Label: 8720182871190 (DOMESTOS RIM BLOCK)" at bounding box center [313, 266] width 132 height 25
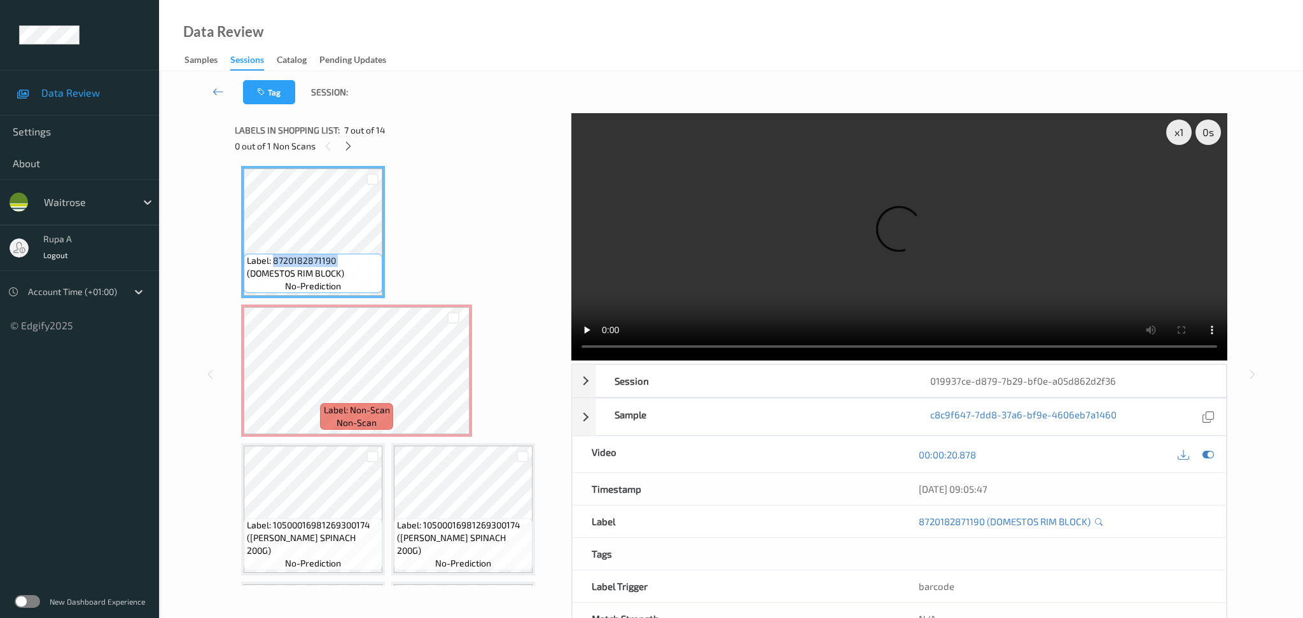
click at [276, 254] on span "Label: 8720182871190 (DOMESTOS RIM BLOCK)" at bounding box center [313, 266] width 132 height 25
copy span "Label: 8720182871190 (DOMESTOS RIM BLOCK)"
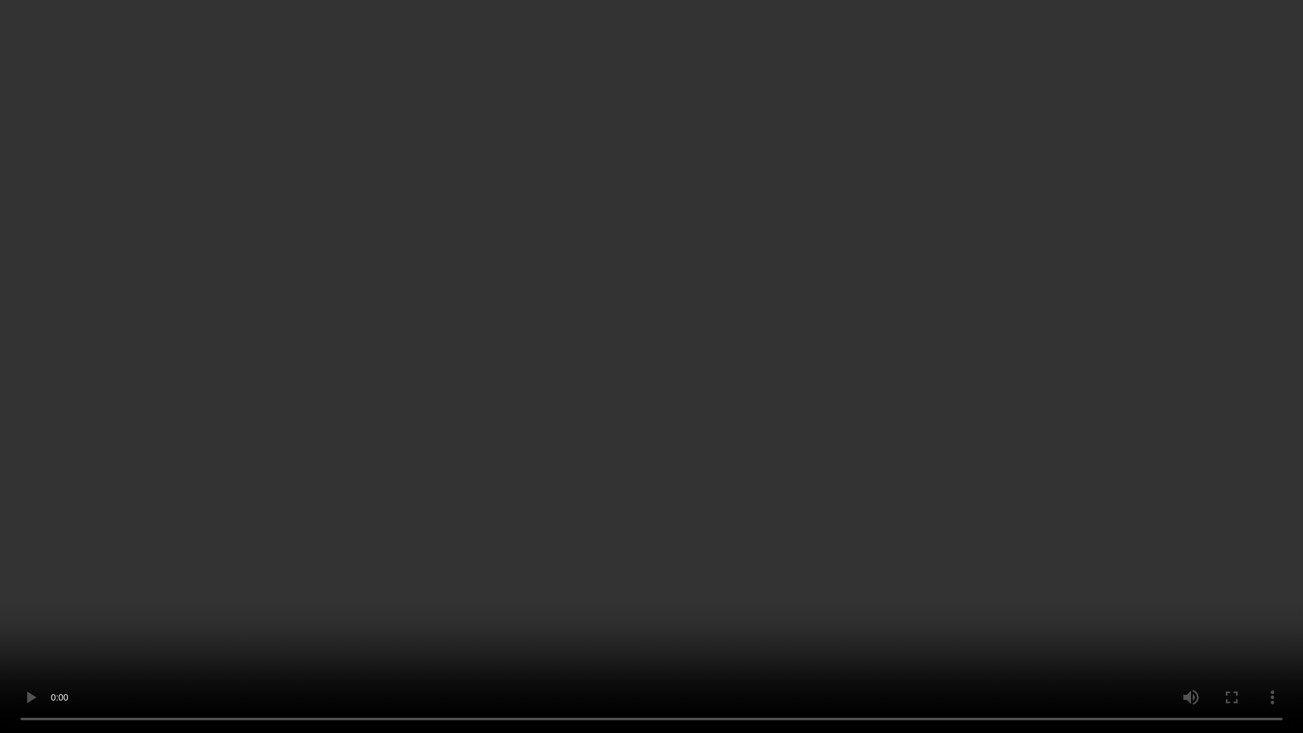
click at [382, 588] on video at bounding box center [651, 366] width 1303 height 733
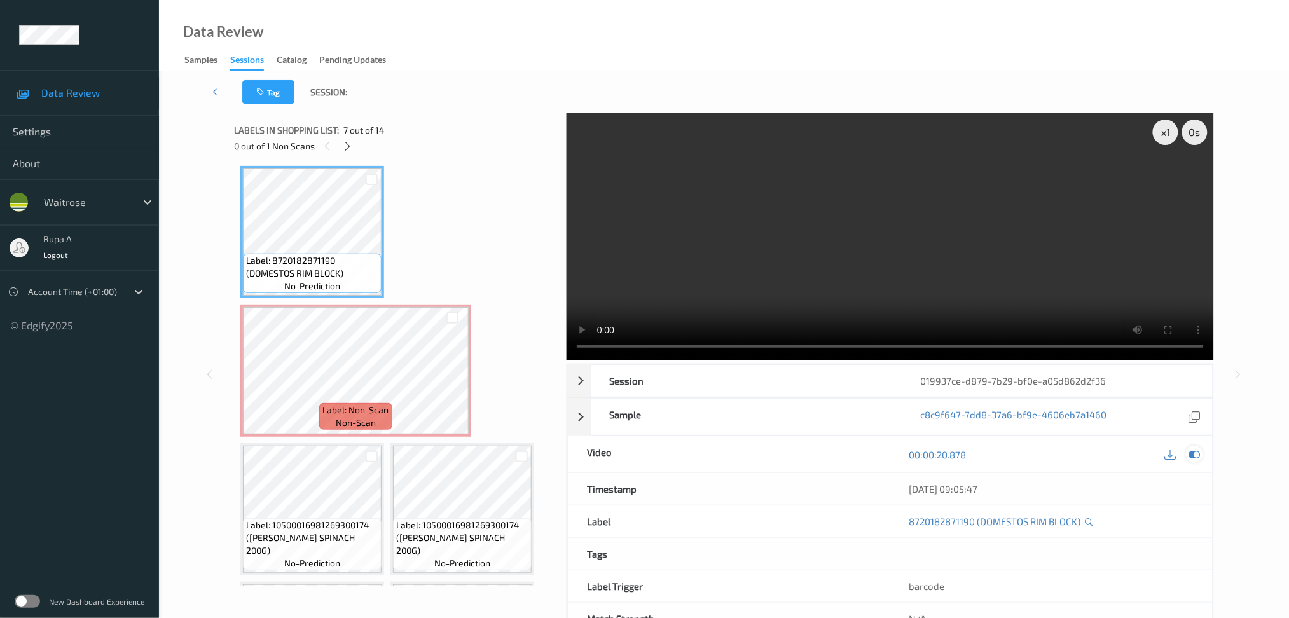
click at [1198, 455] on icon at bounding box center [1194, 454] width 11 height 11
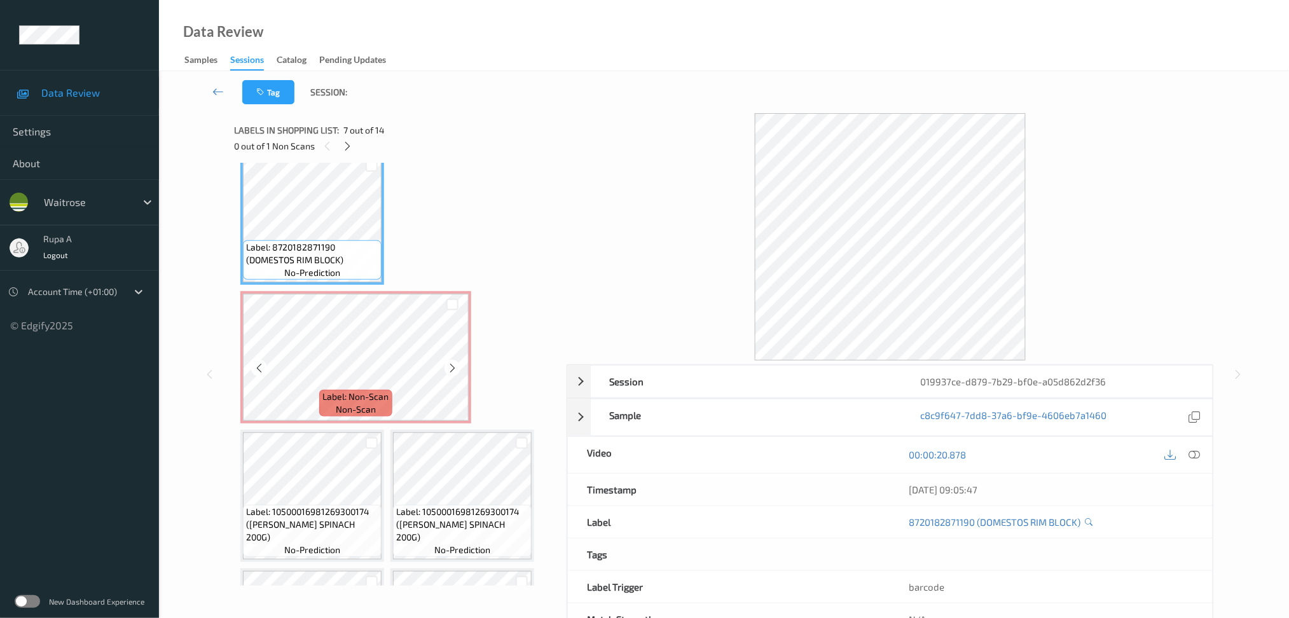
scroll to position [429, 0]
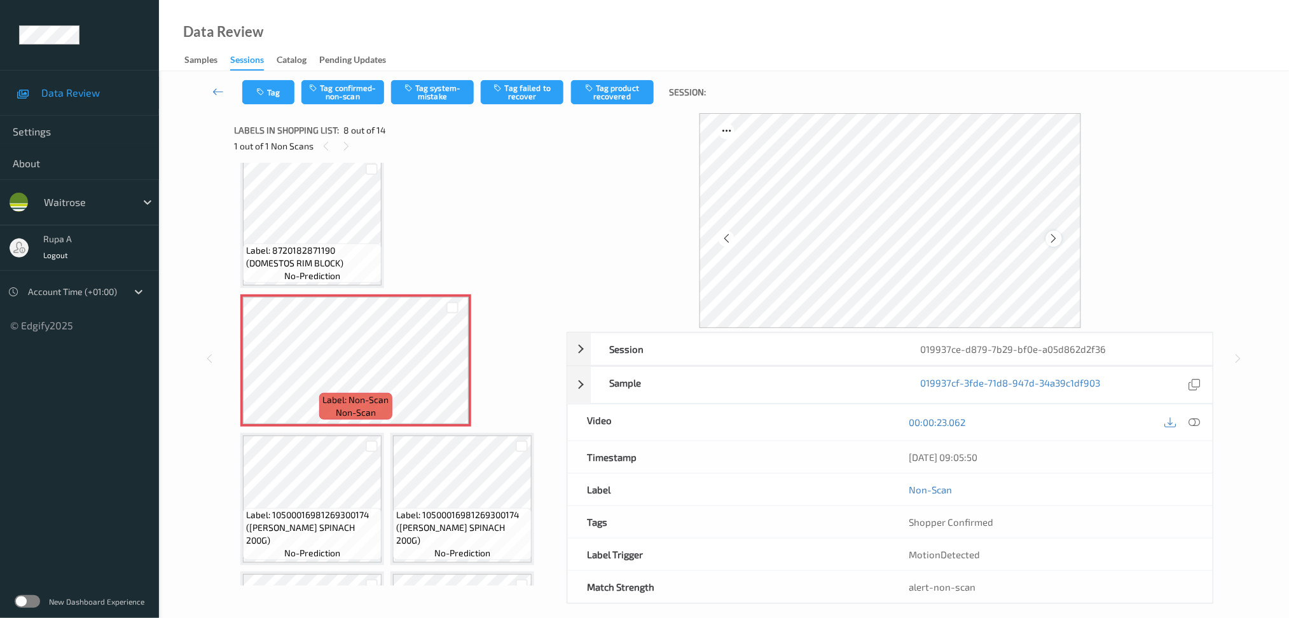
click at [1050, 239] on icon at bounding box center [1054, 238] width 11 height 11
click at [1049, 239] on icon at bounding box center [1054, 238] width 11 height 11
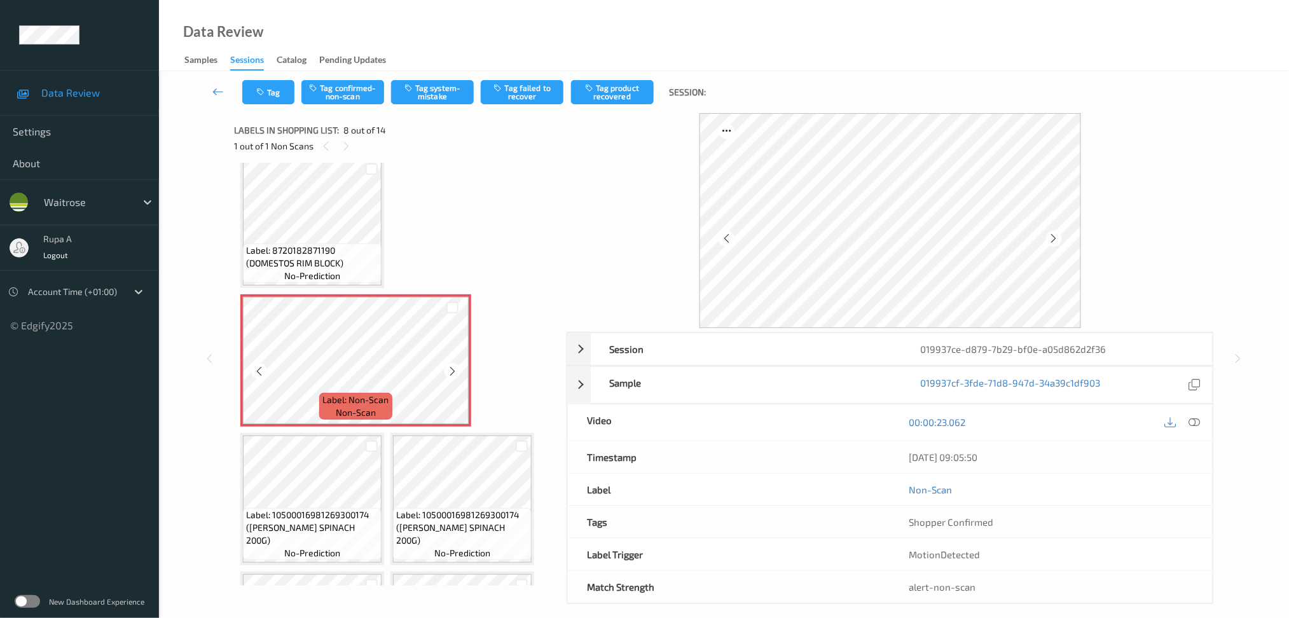
scroll to position [514, 0]
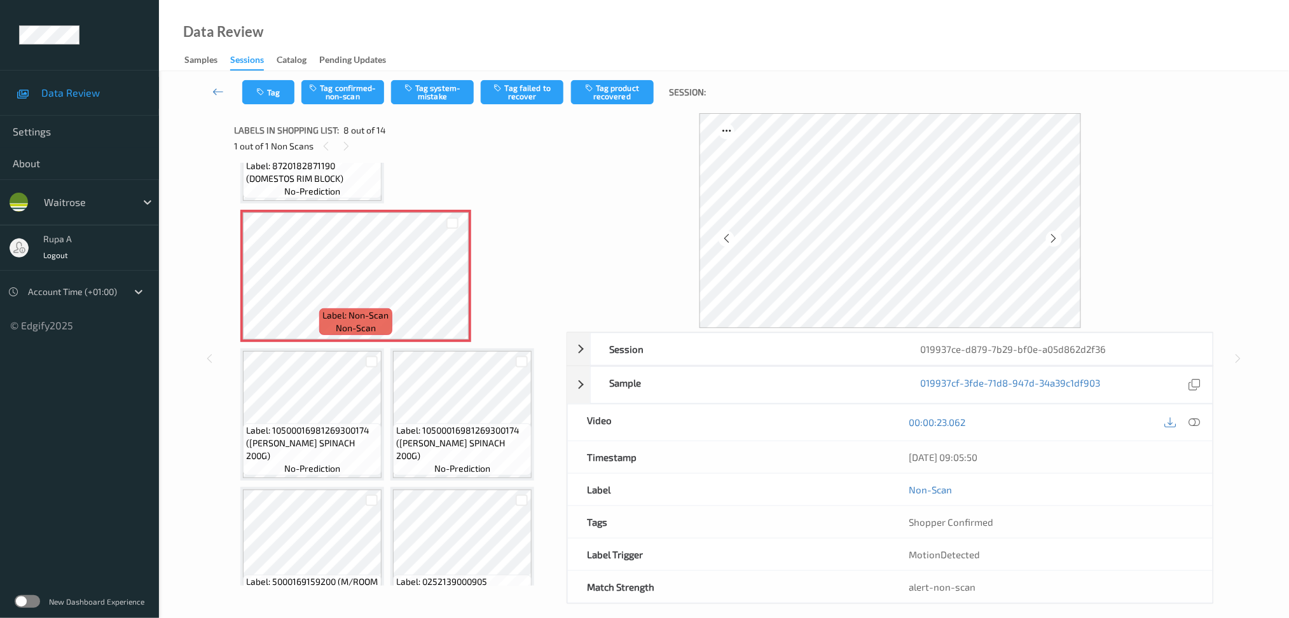
click at [1203, 429] on div at bounding box center [1182, 422] width 41 height 17
click at [1195, 426] on icon at bounding box center [1194, 422] width 11 height 11
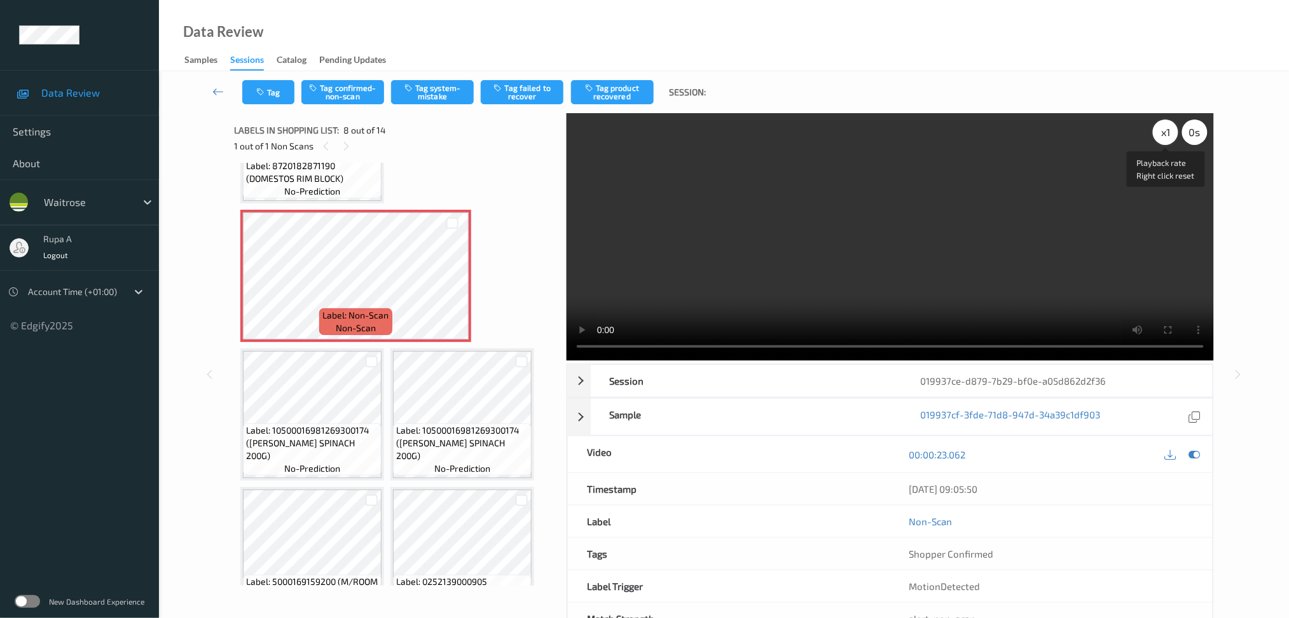
click at [1168, 137] on div "x 1" at bounding box center [1165, 132] width 25 height 25
click at [1198, 457] on icon at bounding box center [1194, 454] width 11 height 11
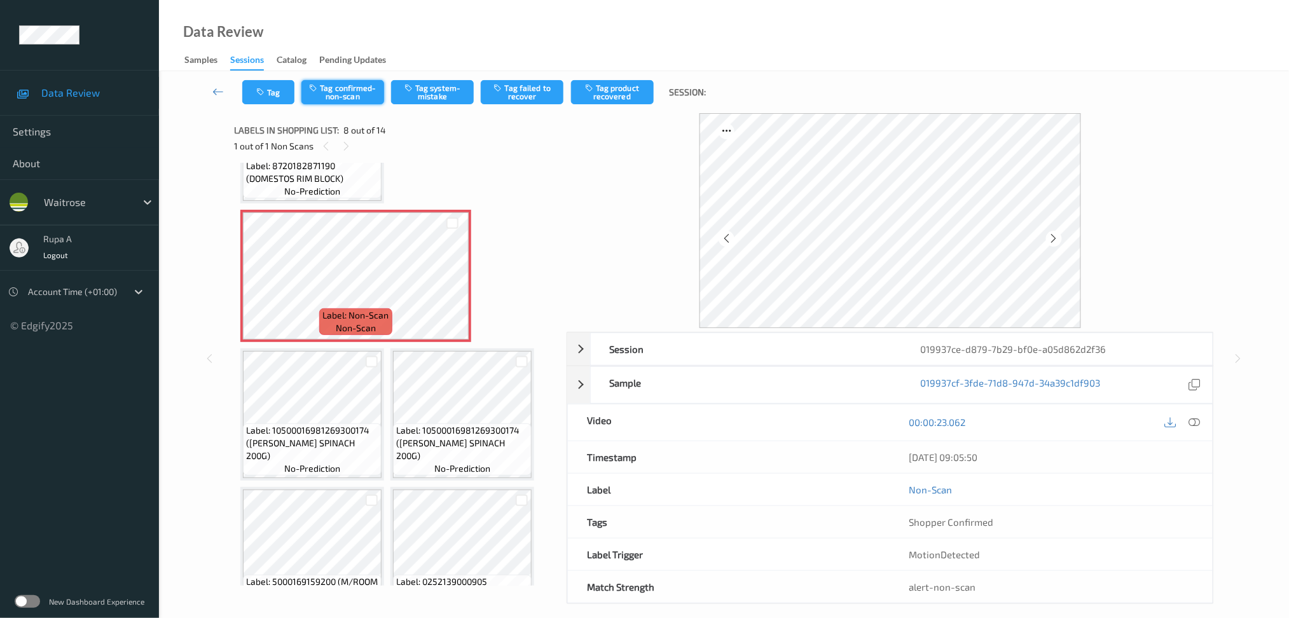
click at [339, 92] on button "Tag confirmed-non-scan" at bounding box center [343, 92] width 83 height 24
click at [544, 99] on button "Tag failed to recover" at bounding box center [522, 92] width 83 height 24
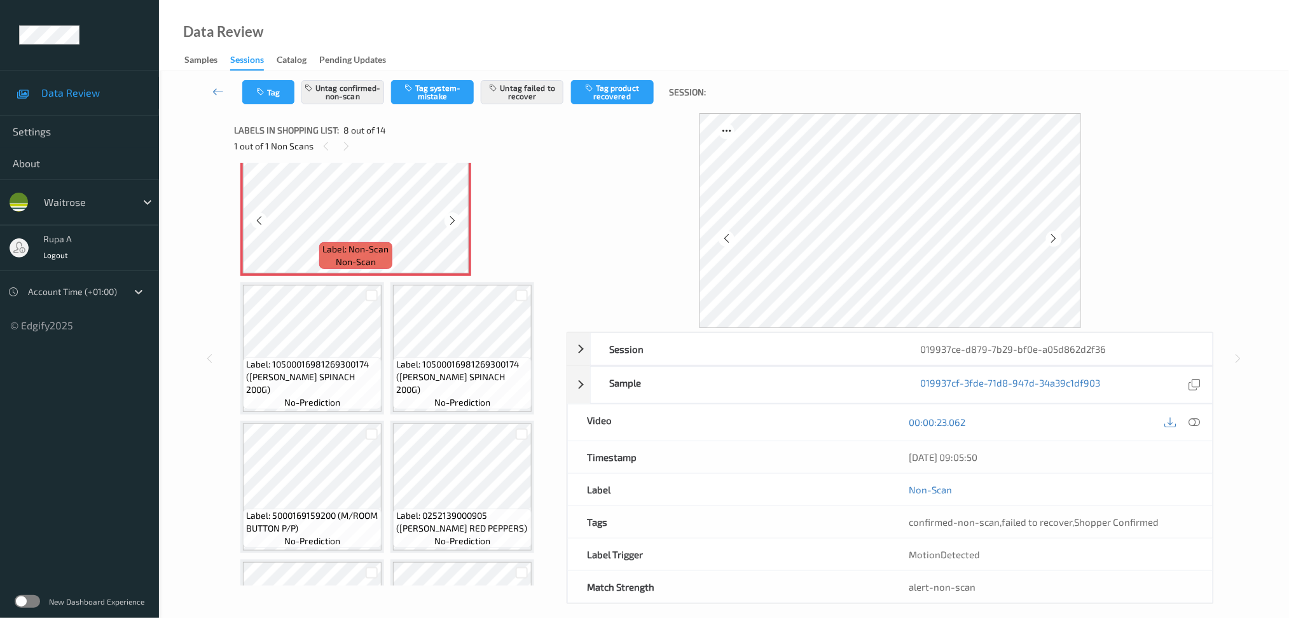
scroll to position [599, 0]
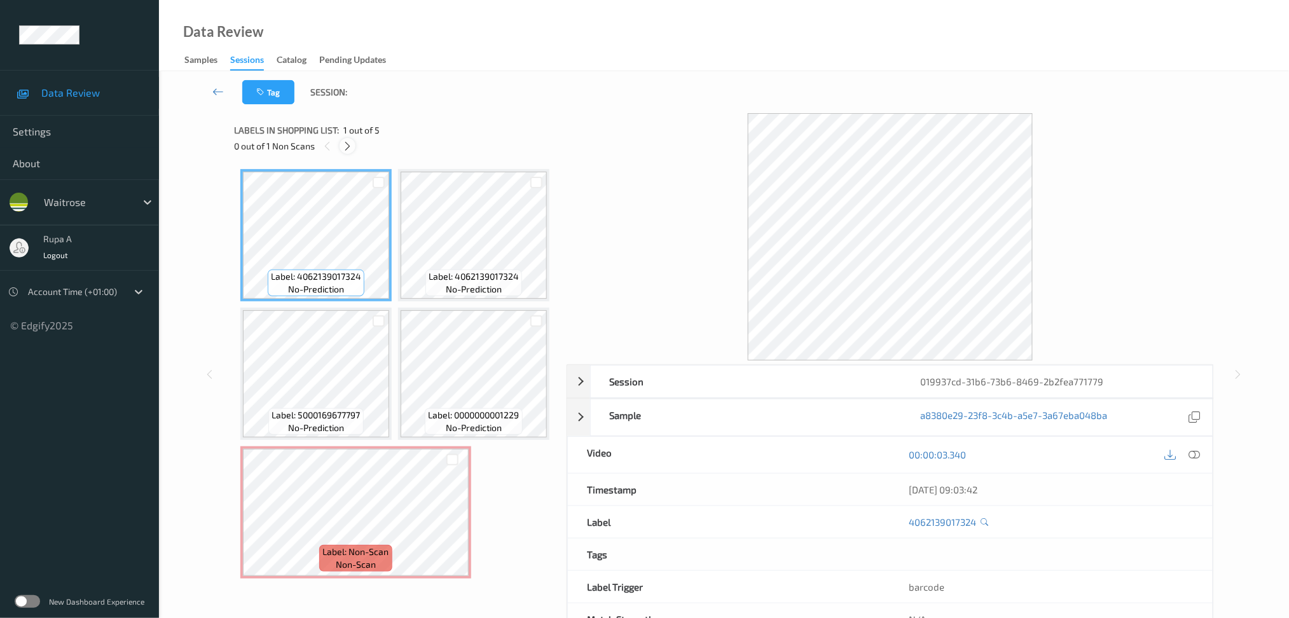
click at [350, 144] on icon at bounding box center [347, 146] width 11 height 11
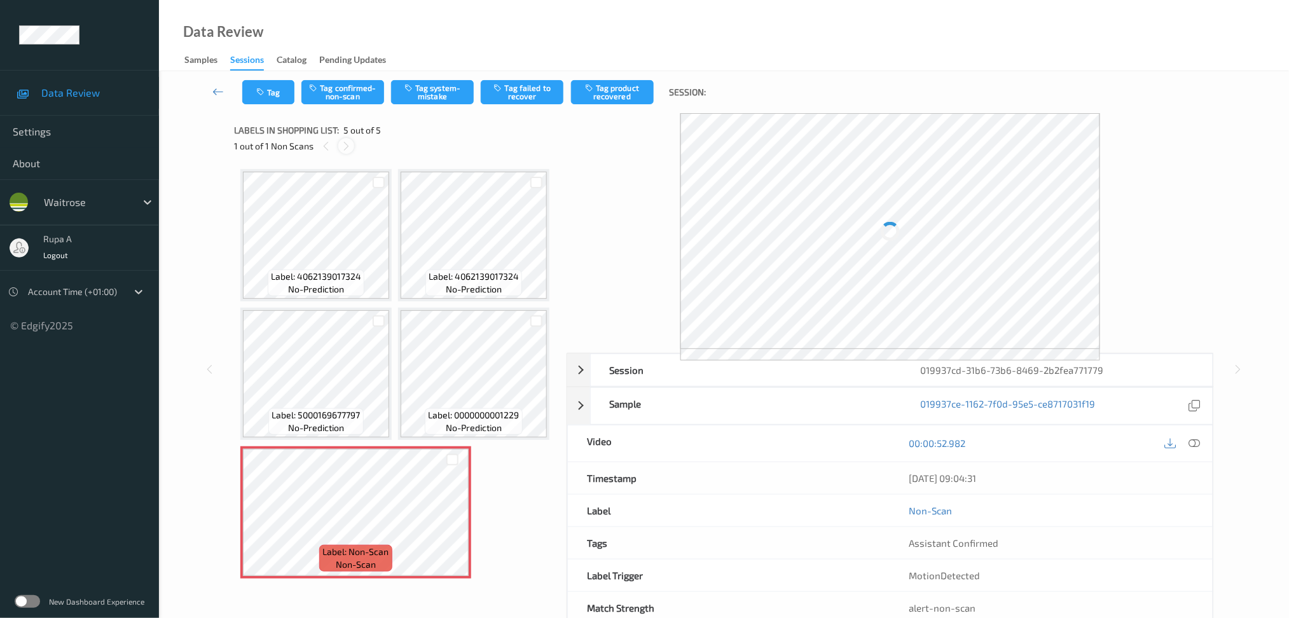
scroll to position [271, 0]
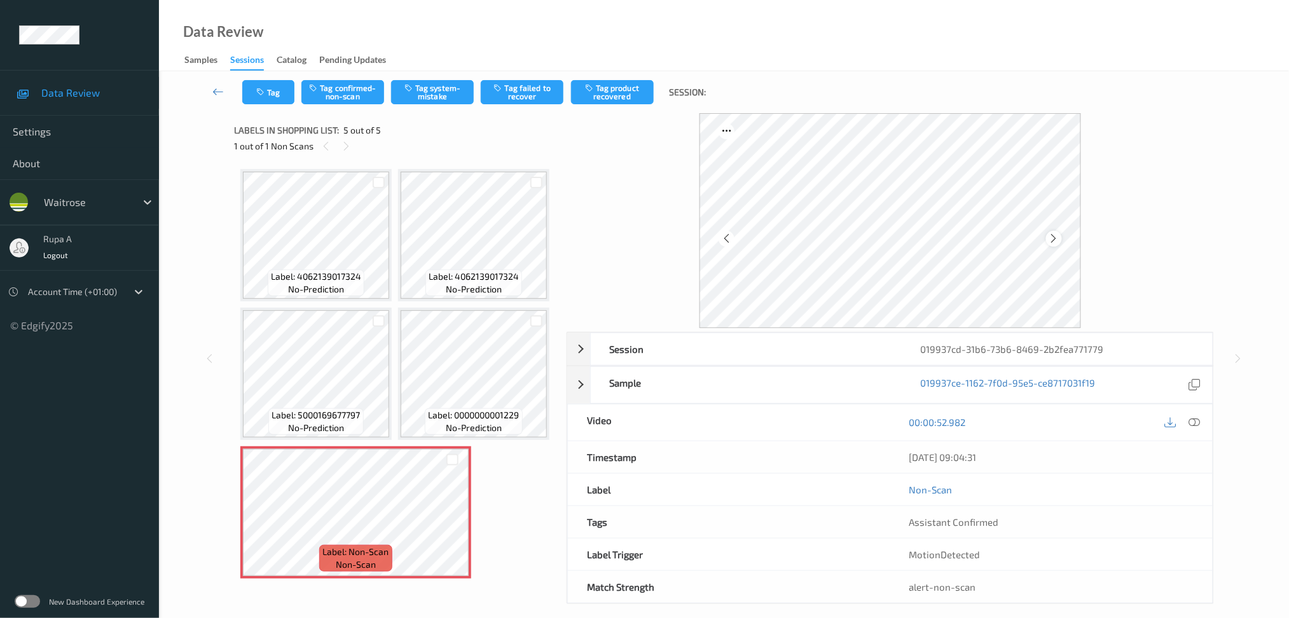
click at [1057, 234] on icon at bounding box center [1054, 238] width 11 height 11
click at [891, 113] on div at bounding box center [891, 113] width 0 height 0
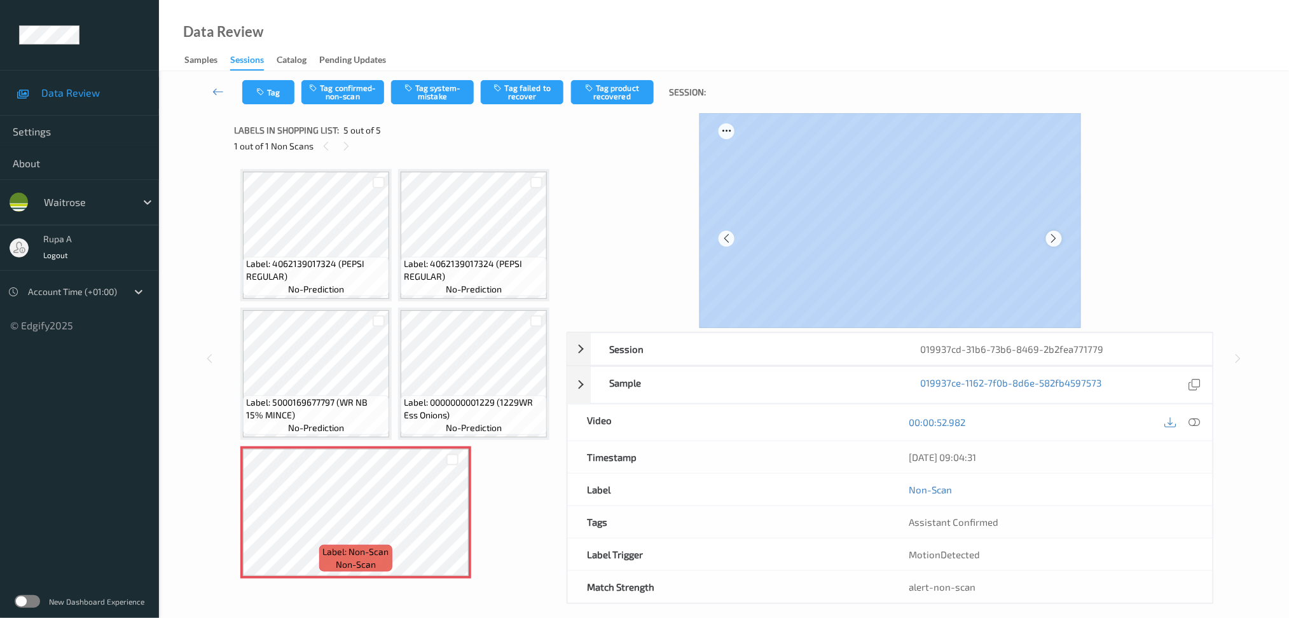
click at [1048, 240] on div at bounding box center [1054, 239] width 16 height 16
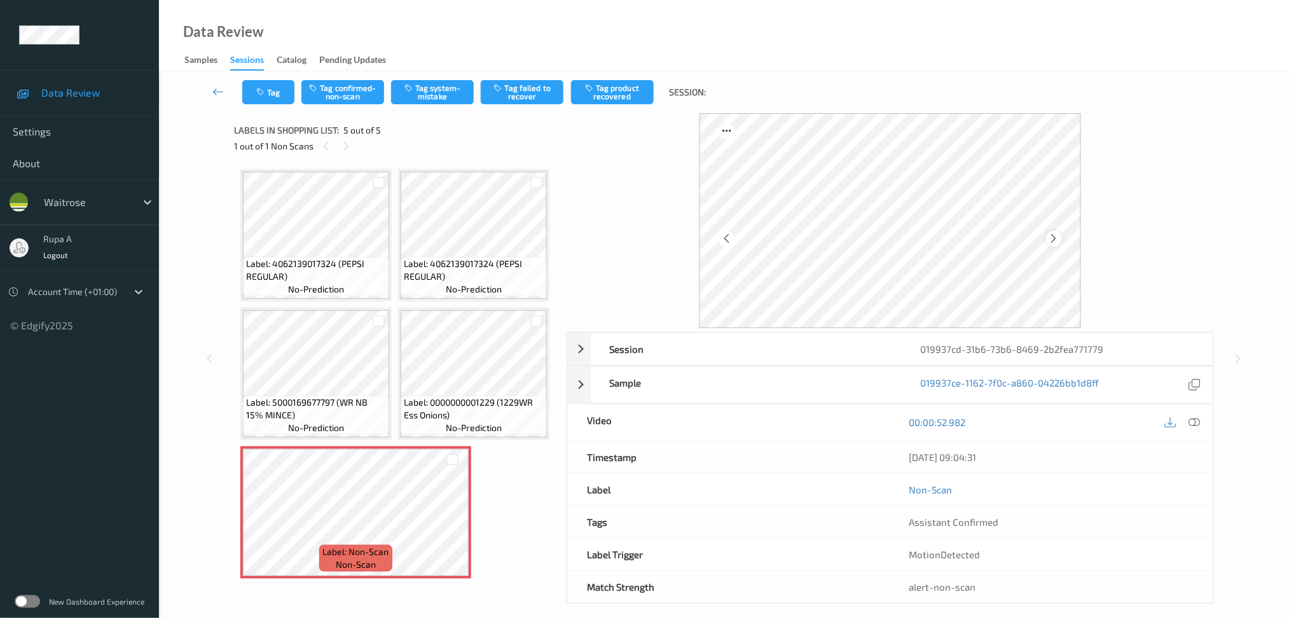
click at [1053, 237] on icon at bounding box center [1054, 238] width 11 height 11
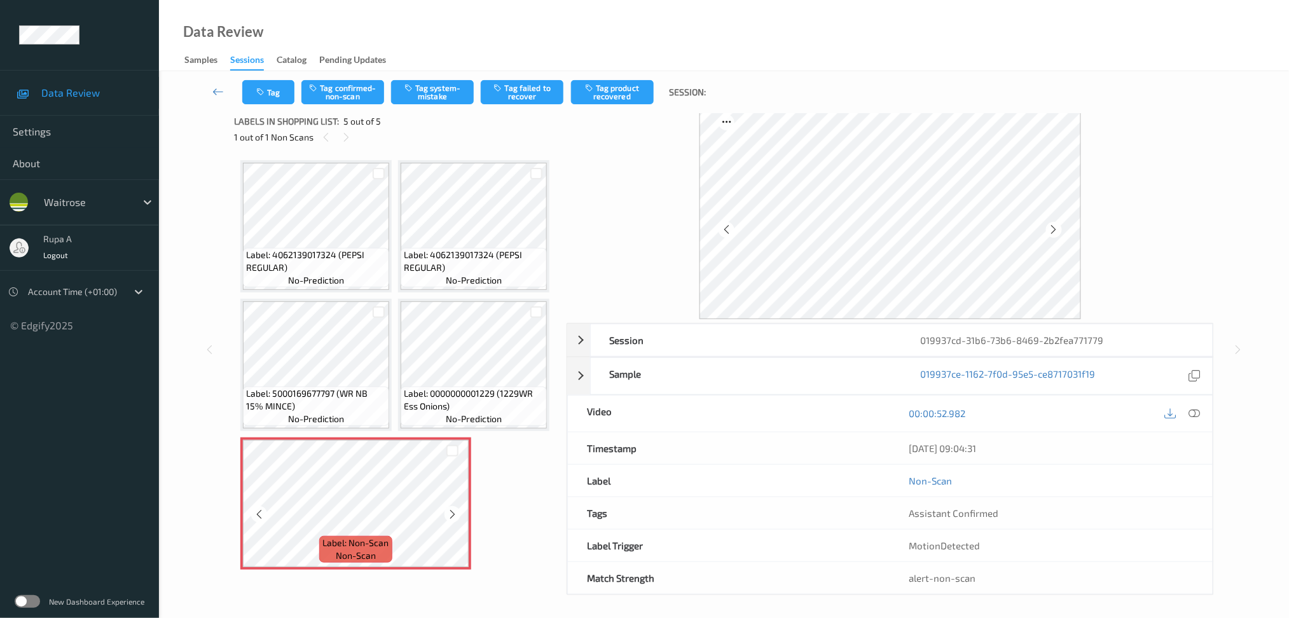
scroll to position [12, 0]
click at [441, 95] on button "Tag system-mistake" at bounding box center [432, 92] width 83 height 24
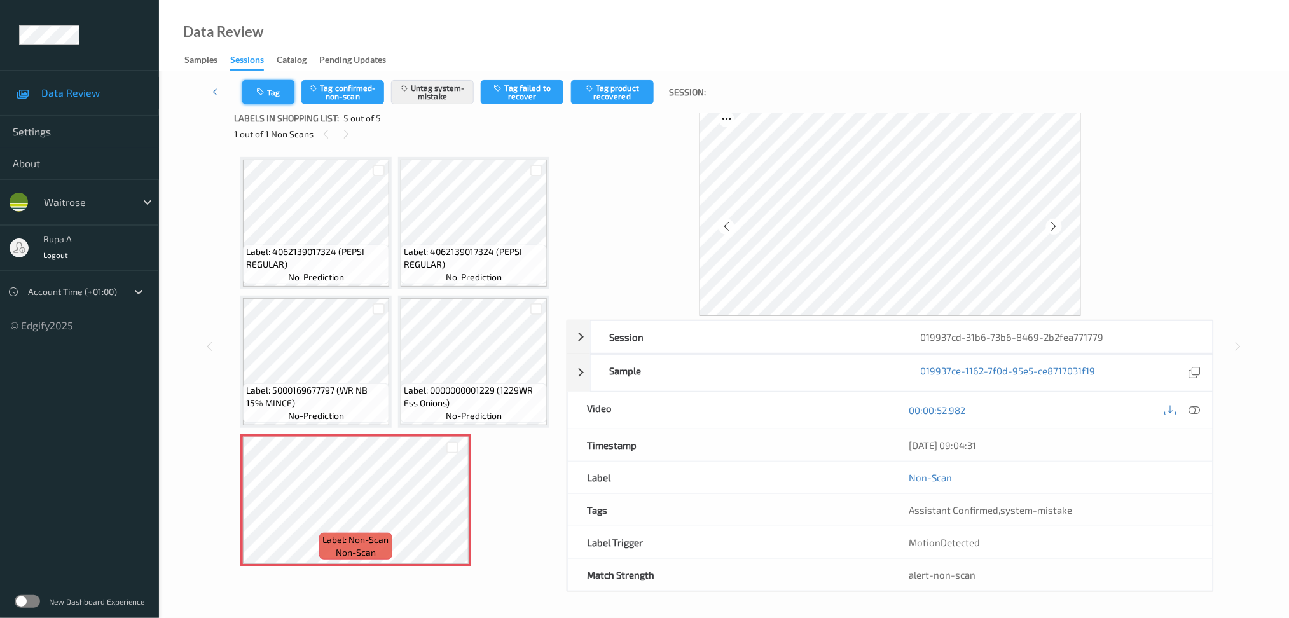
click at [279, 88] on button "Tag" at bounding box center [268, 92] width 52 height 24
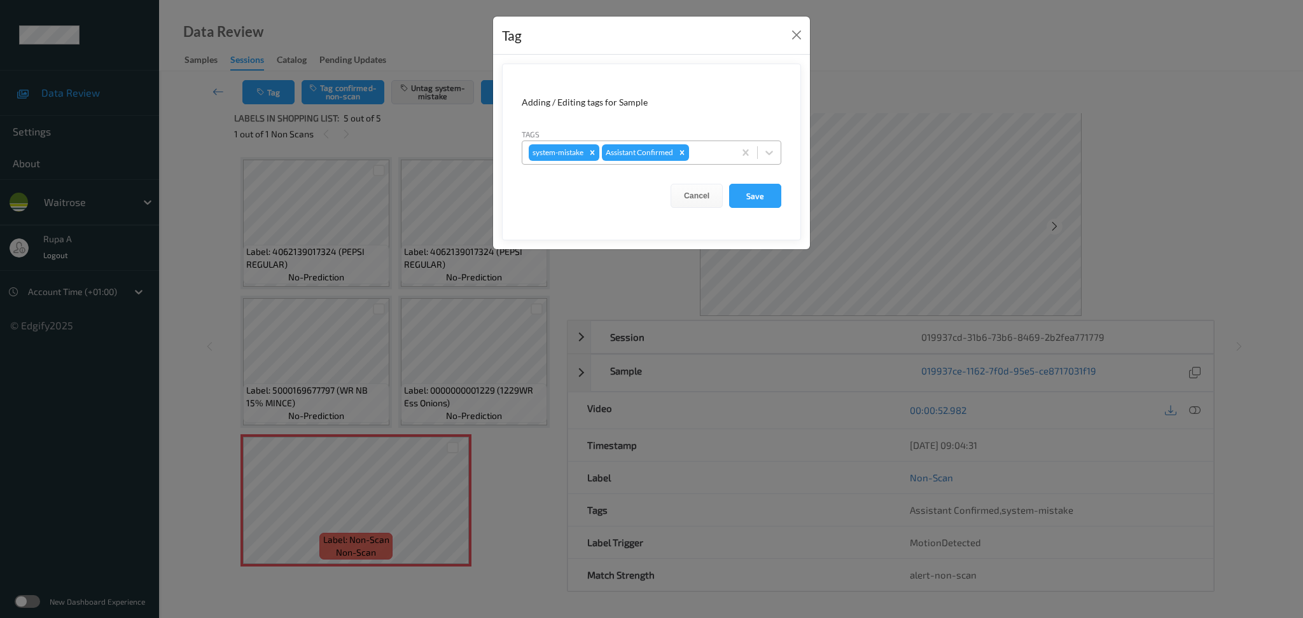
click at [729, 153] on div "system-mistake Assistant Confirmed" at bounding box center [628, 153] width 212 height 22
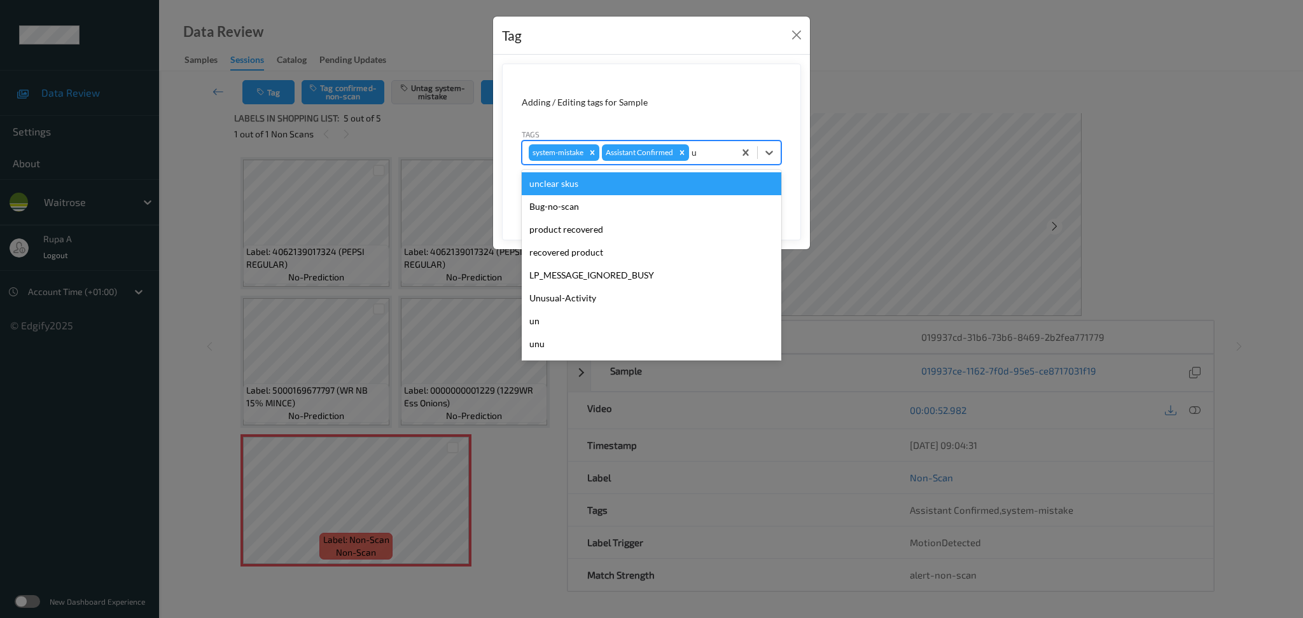
type input "un"
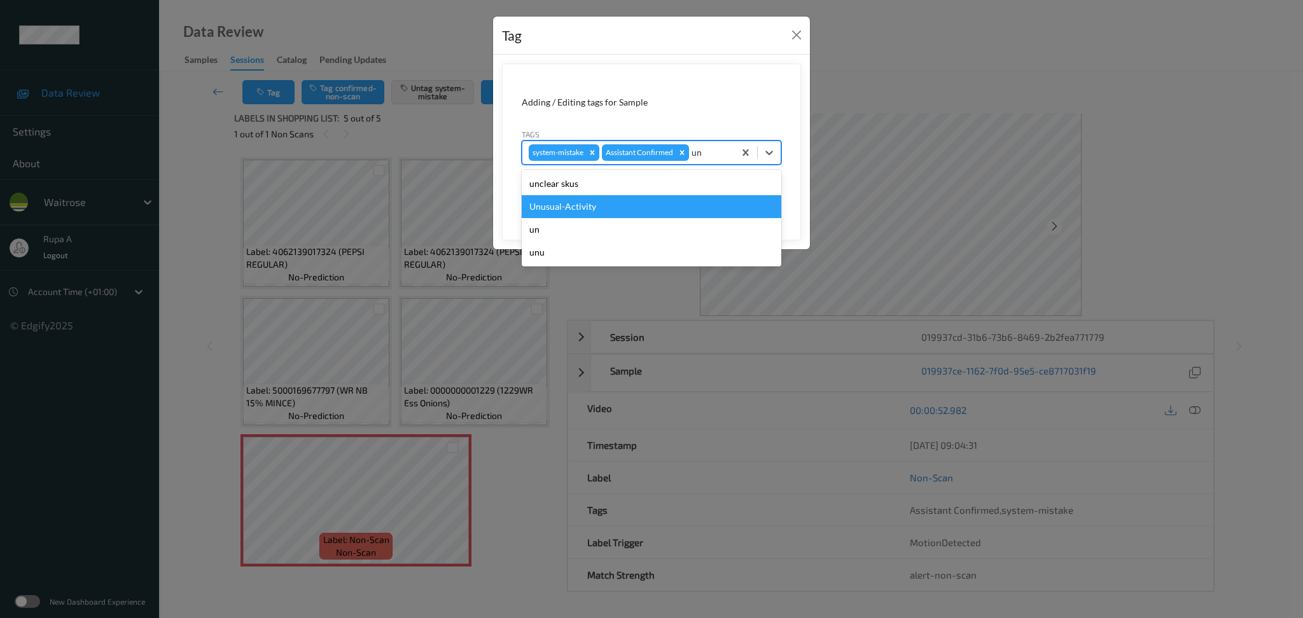
click at [562, 204] on div "Unusual-Activity" at bounding box center [652, 206] width 260 height 23
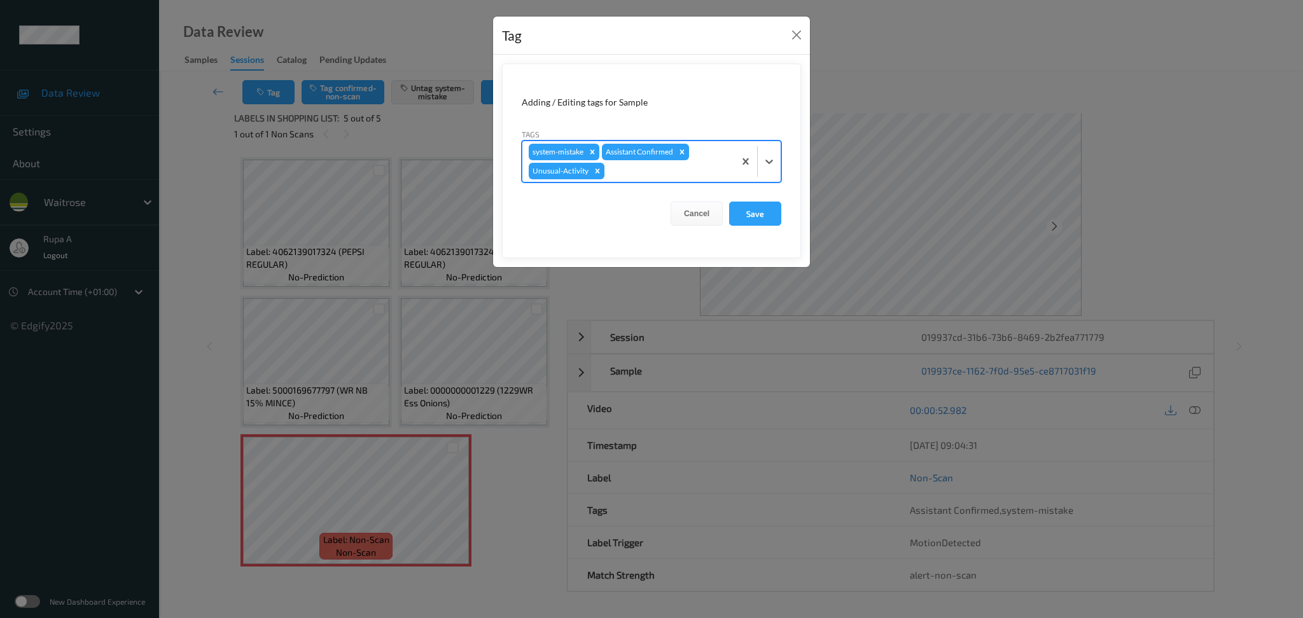
click at [626, 183] on div "system-mistake Assistant Confirmed Unusual-Activity" at bounding box center [652, 162] width 260 height 42
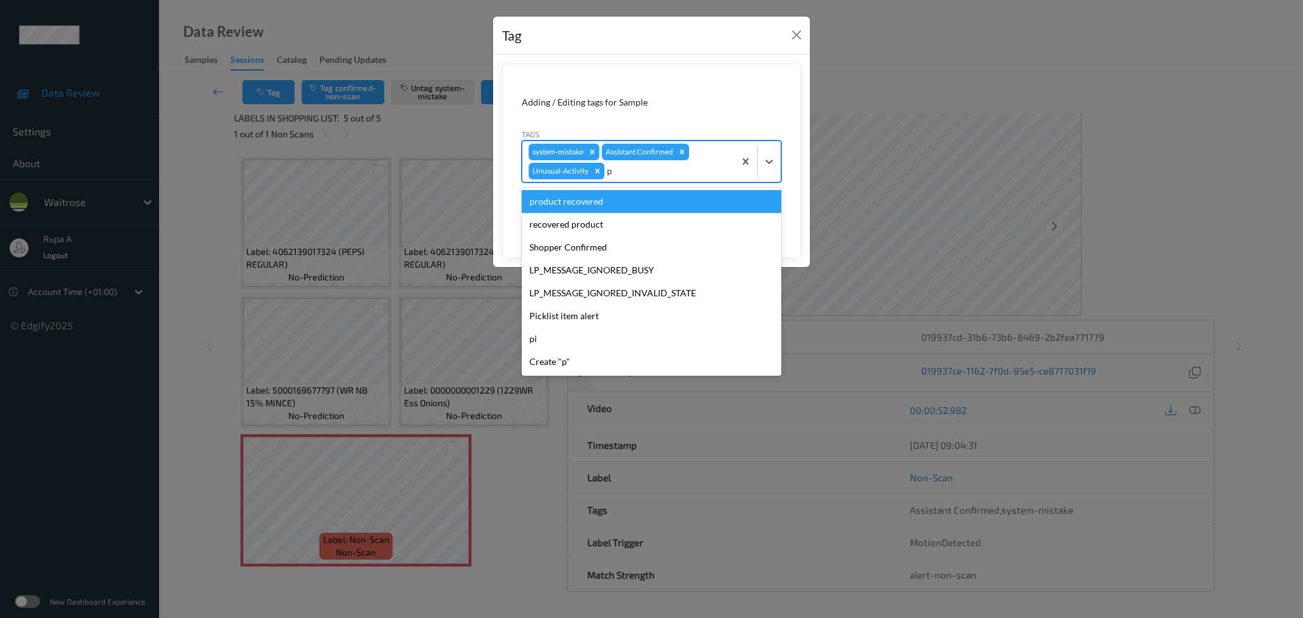
type input "pi"
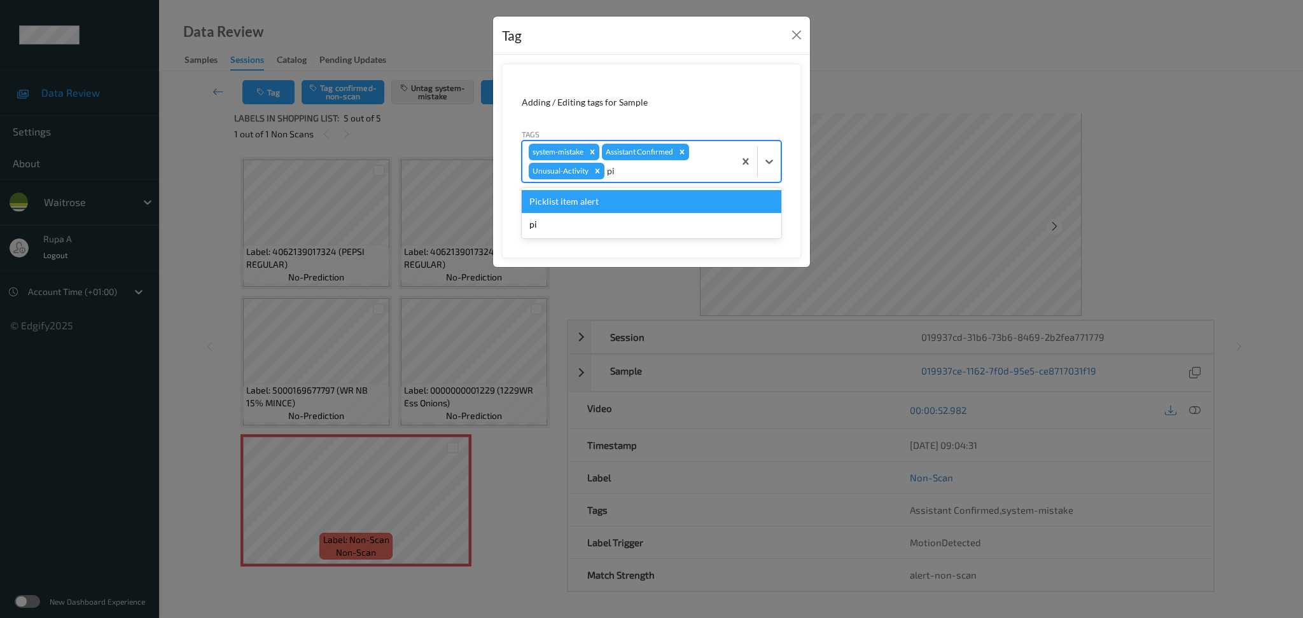
click at [607, 198] on div "Picklist item alert" at bounding box center [652, 201] width 260 height 23
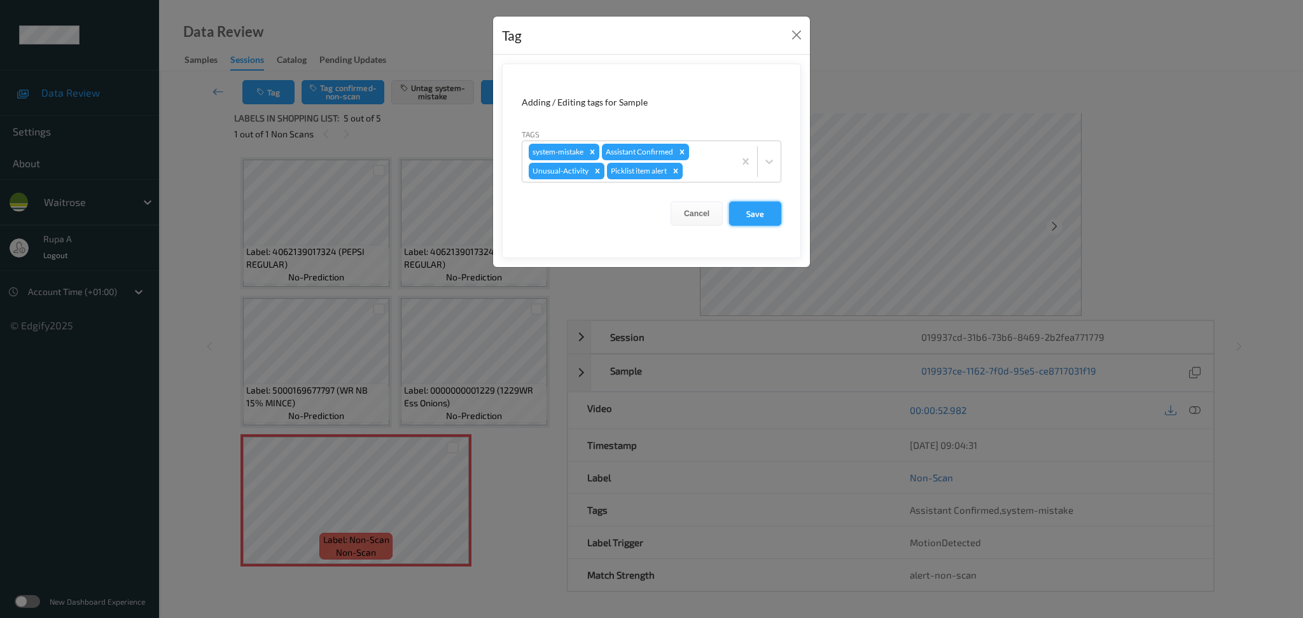
click at [750, 215] on button "Save" at bounding box center [755, 214] width 52 height 24
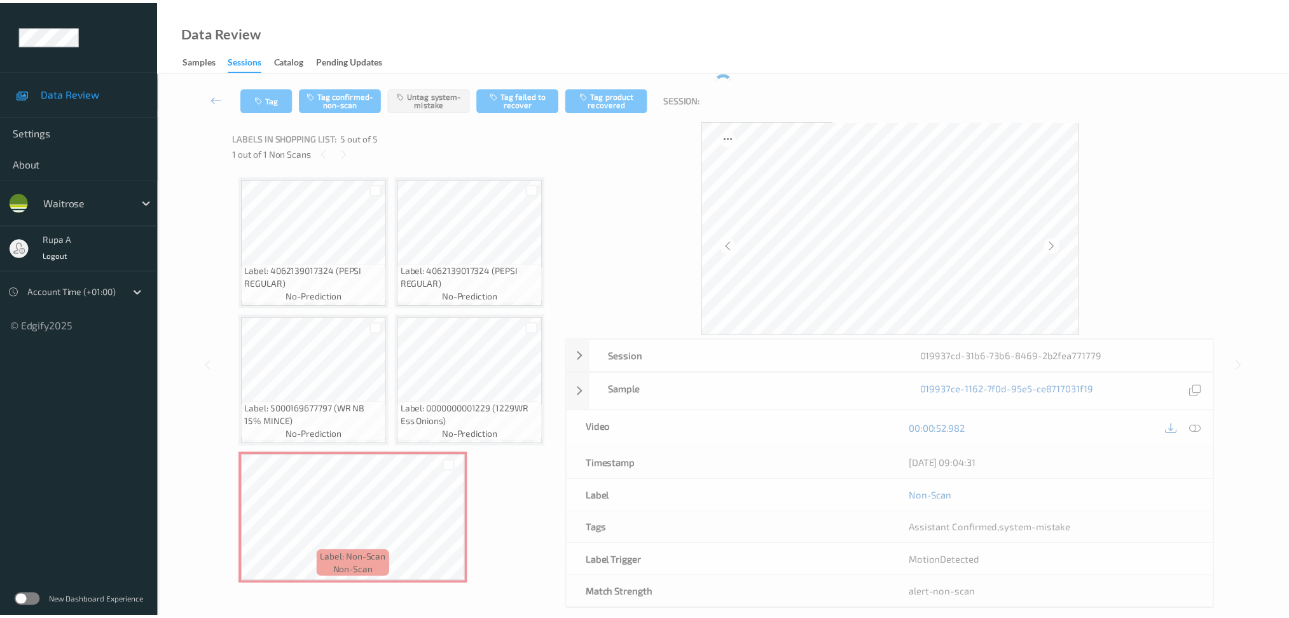
scroll to position [0, 0]
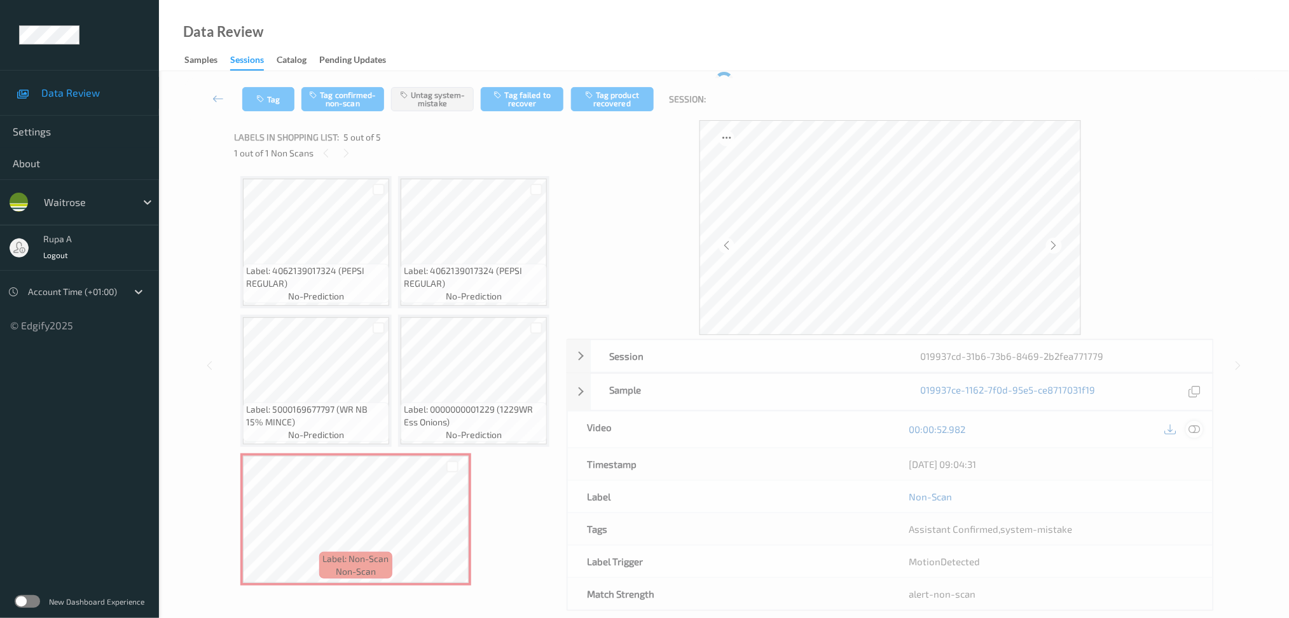
click at [1197, 425] on icon at bounding box center [1194, 429] width 11 height 11
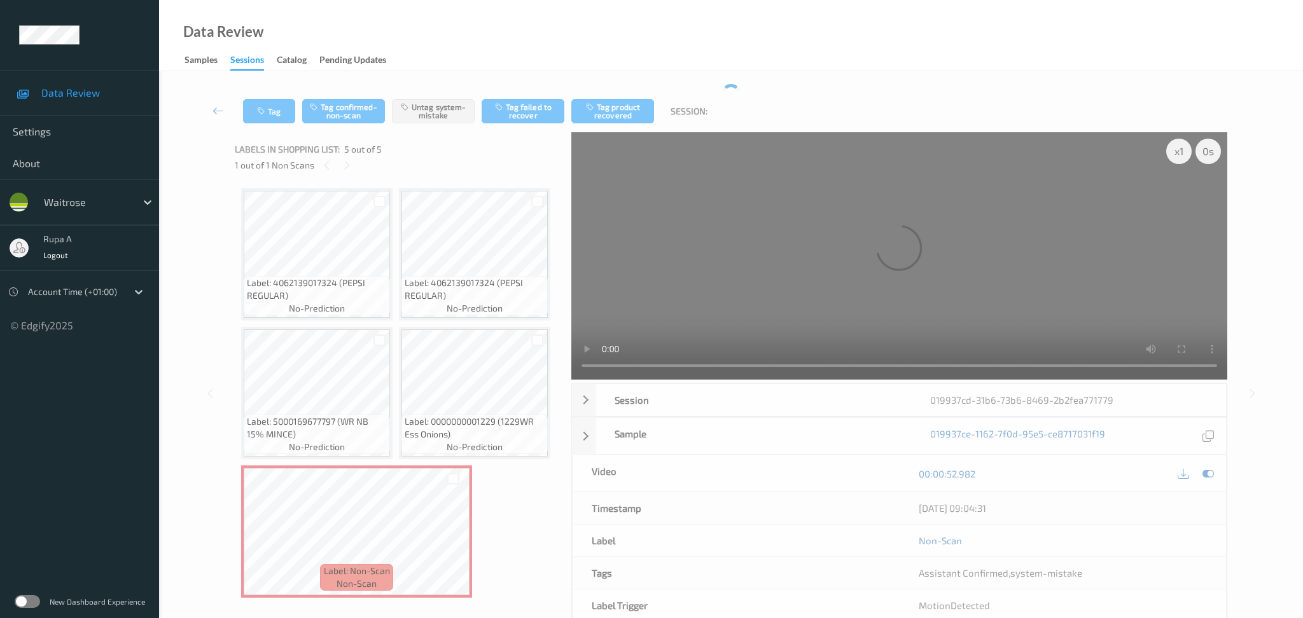
click at [1172, 502] on div "[DATE] 09:04:31" at bounding box center [1063, 508] width 288 height 13
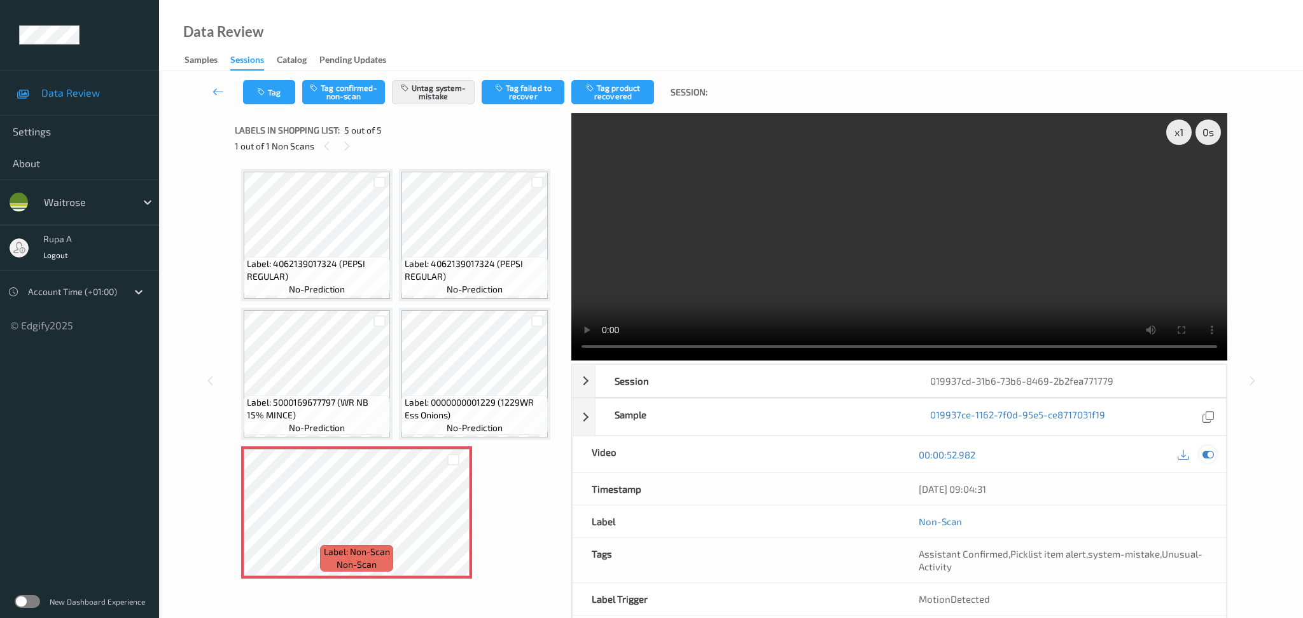
click at [1209, 449] on icon at bounding box center [1207, 454] width 11 height 11
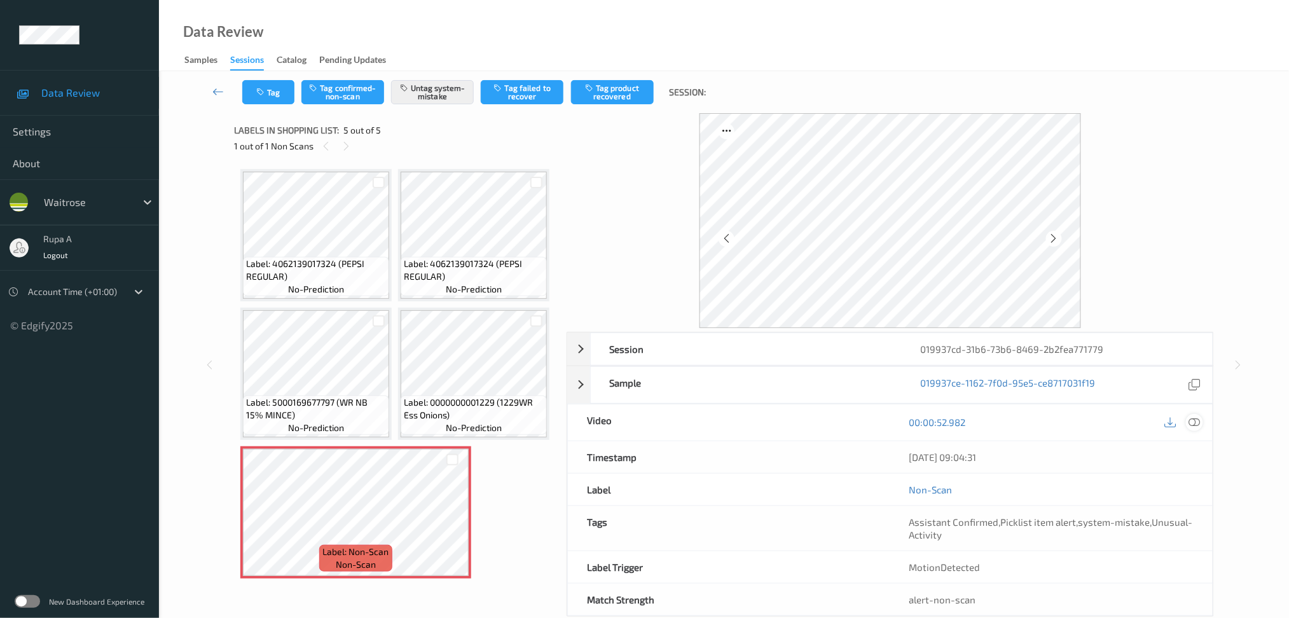
click at [1197, 421] on icon at bounding box center [1194, 422] width 11 height 11
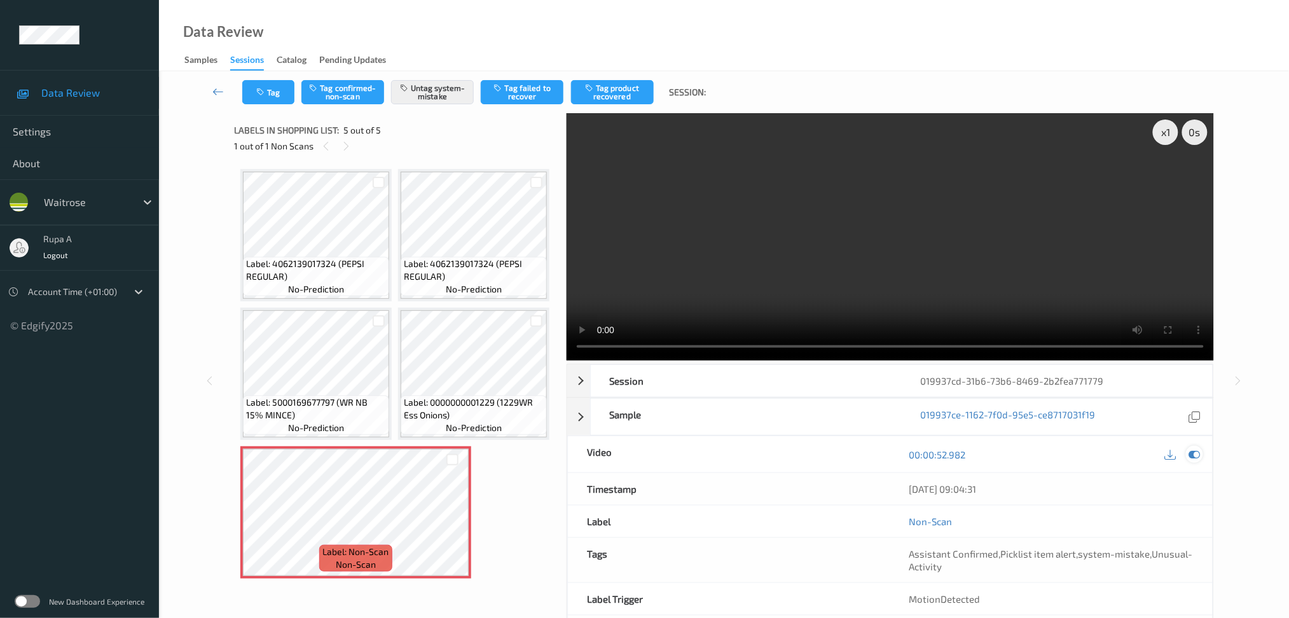
click at [1192, 456] on icon at bounding box center [1194, 454] width 11 height 11
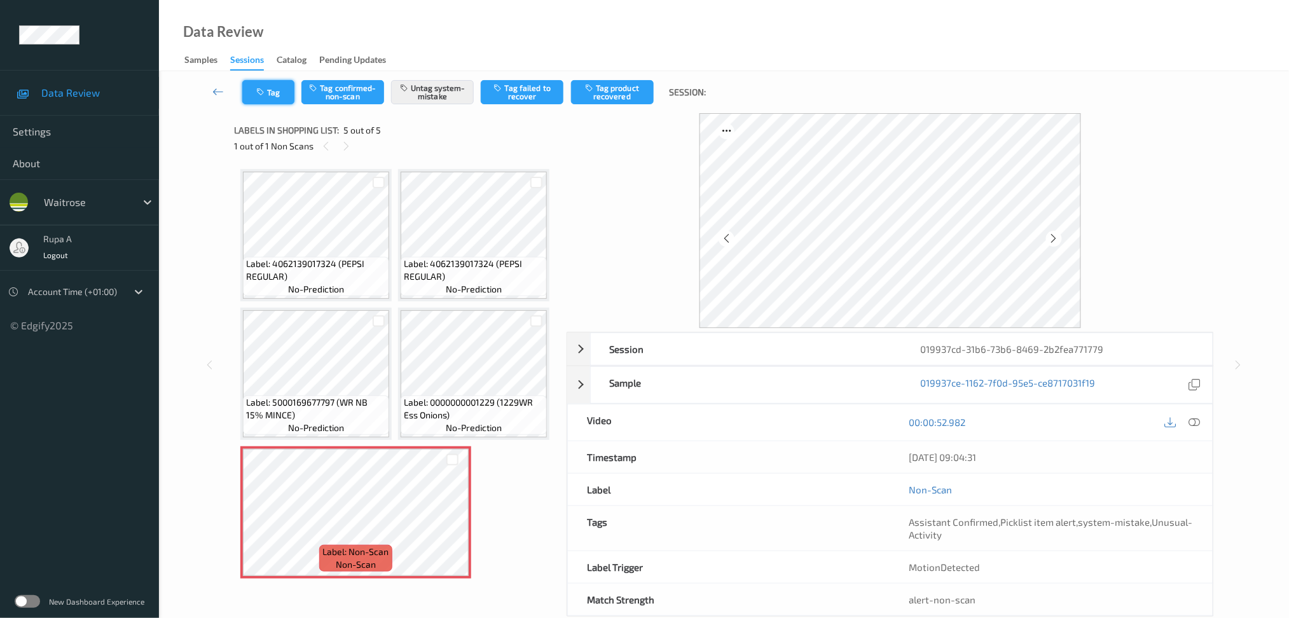
click at [247, 87] on button "Tag" at bounding box center [268, 92] width 52 height 24
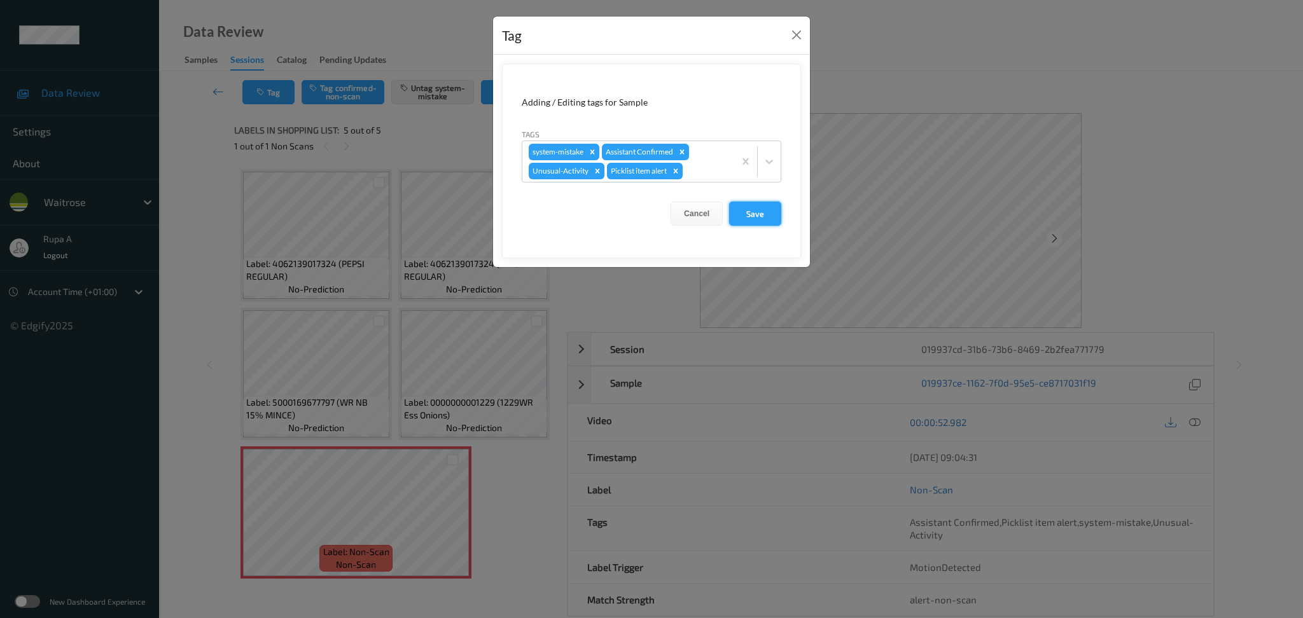
click at [764, 212] on button "Save" at bounding box center [755, 214] width 52 height 24
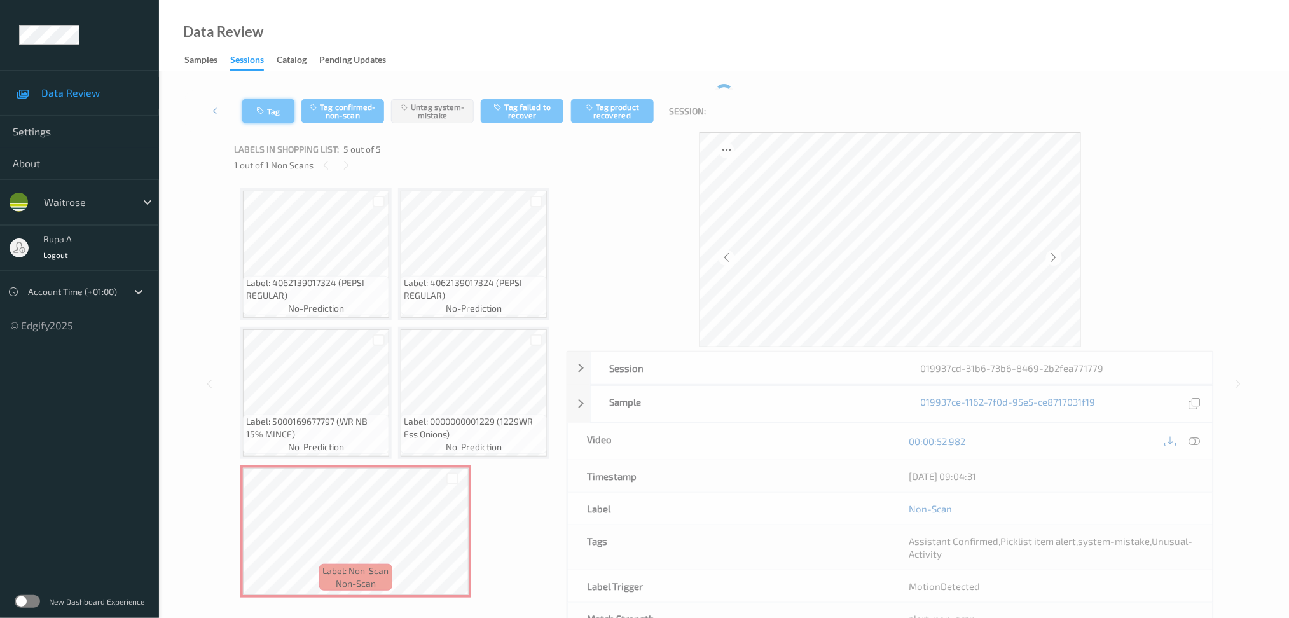
click at [258, 105] on button "Tag" at bounding box center [268, 111] width 52 height 24
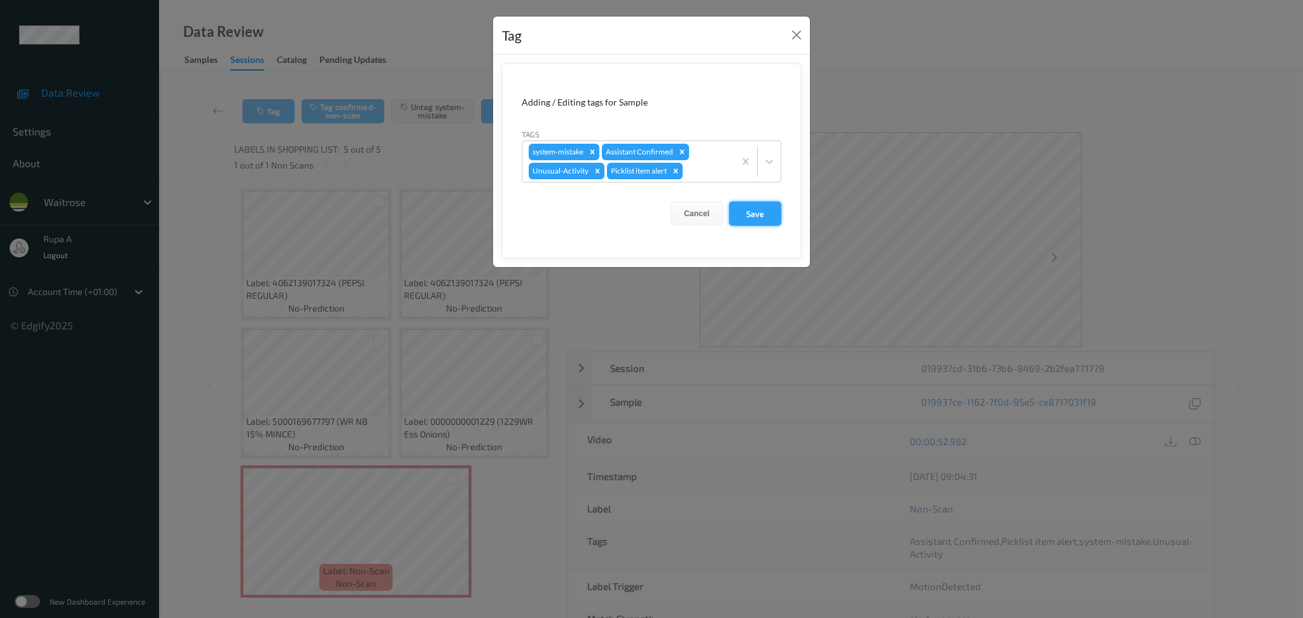
click at [766, 223] on button "Save" at bounding box center [755, 214] width 52 height 24
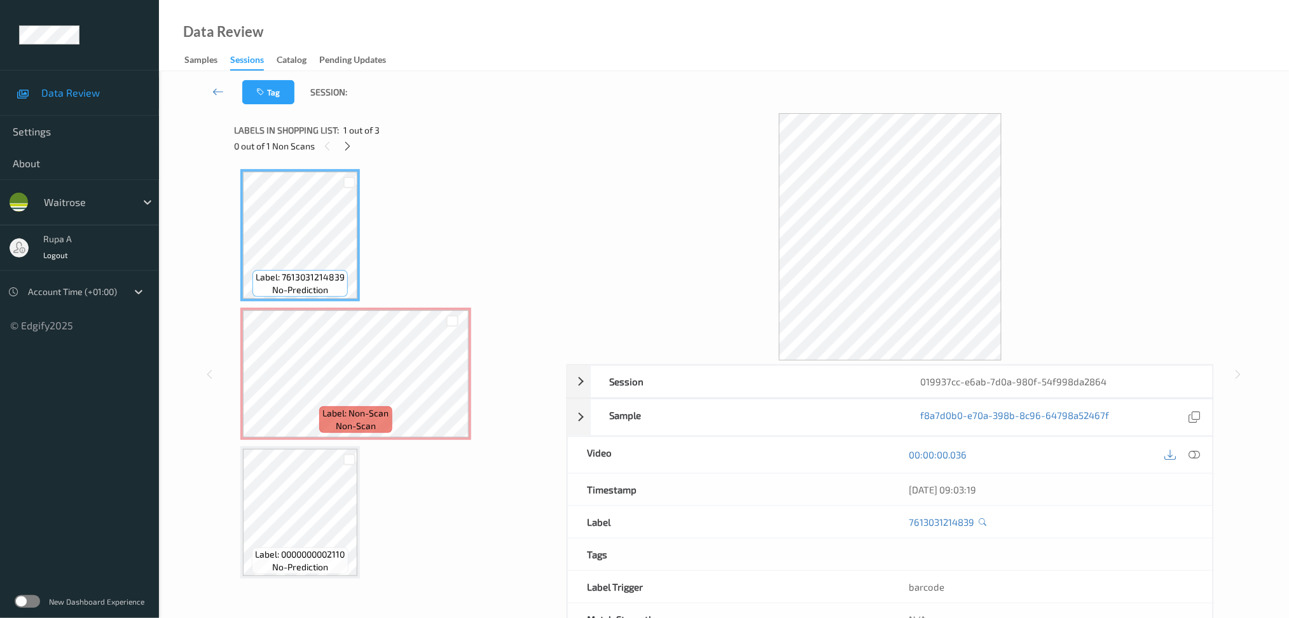
click at [393, 142] on div "0 out of 1 Non Scans" at bounding box center [396, 146] width 324 height 16
click at [347, 148] on icon at bounding box center [347, 146] width 11 height 11
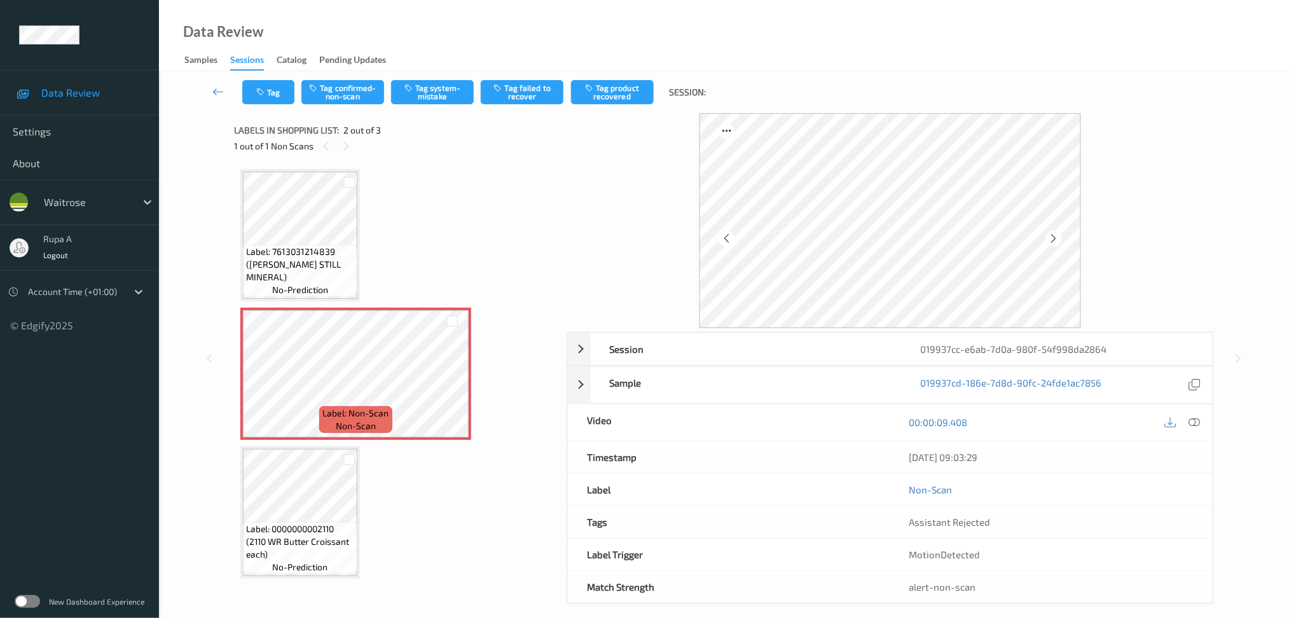
click at [467, 204] on div "Label: 7613031214839 ([PERSON_NAME] STILL MINERAL) no-prediction Label: Non-Sca…" at bounding box center [395, 374] width 311 height 410
click at [1057, 240] on icon at bounding box center [1054, 238] width 11 height 11
click at [1057, 239] on icon at bounding box center [1054, 238] width 11 height 11
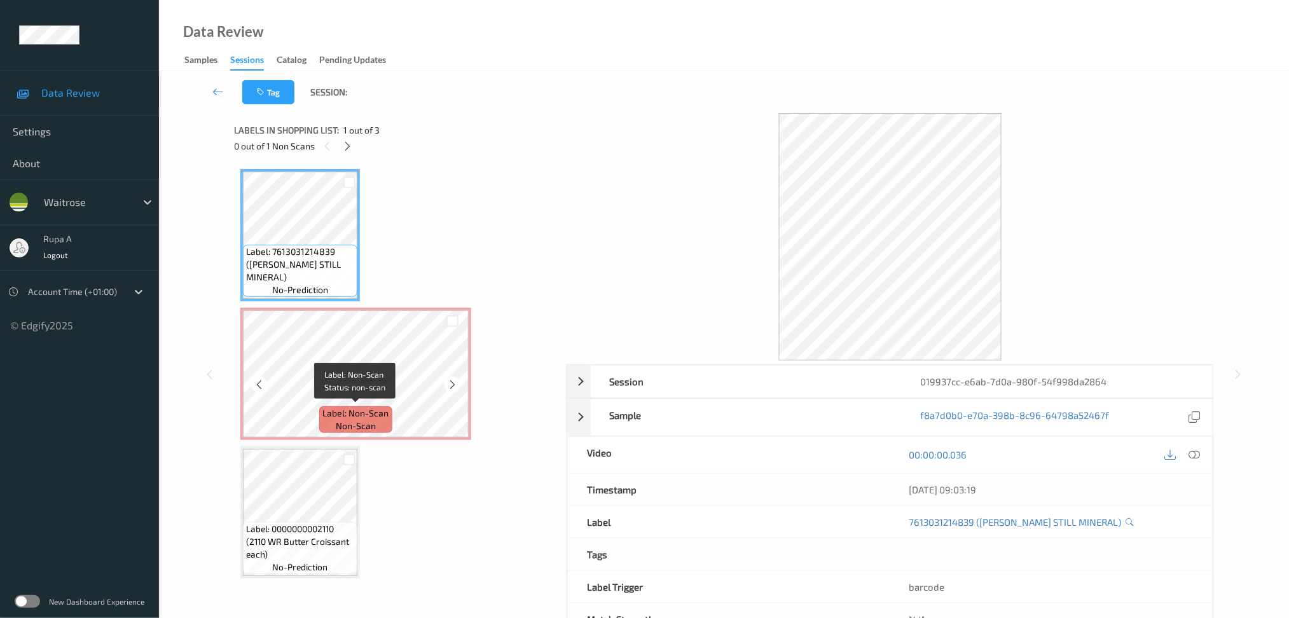
click at [347, 410] on span "Label: Non-Scan" at bounding box center [356, 413] width 66 height 13
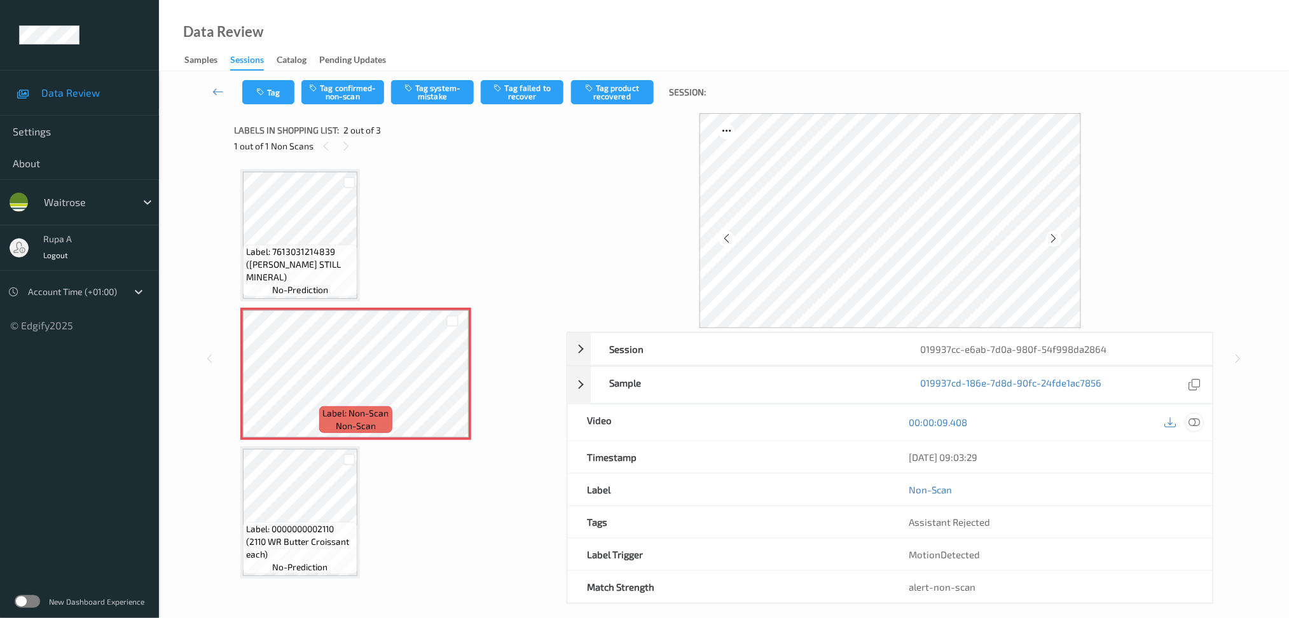
click at [1200, 424] on icon at bounding box center [1194, 422] width 11 height 11
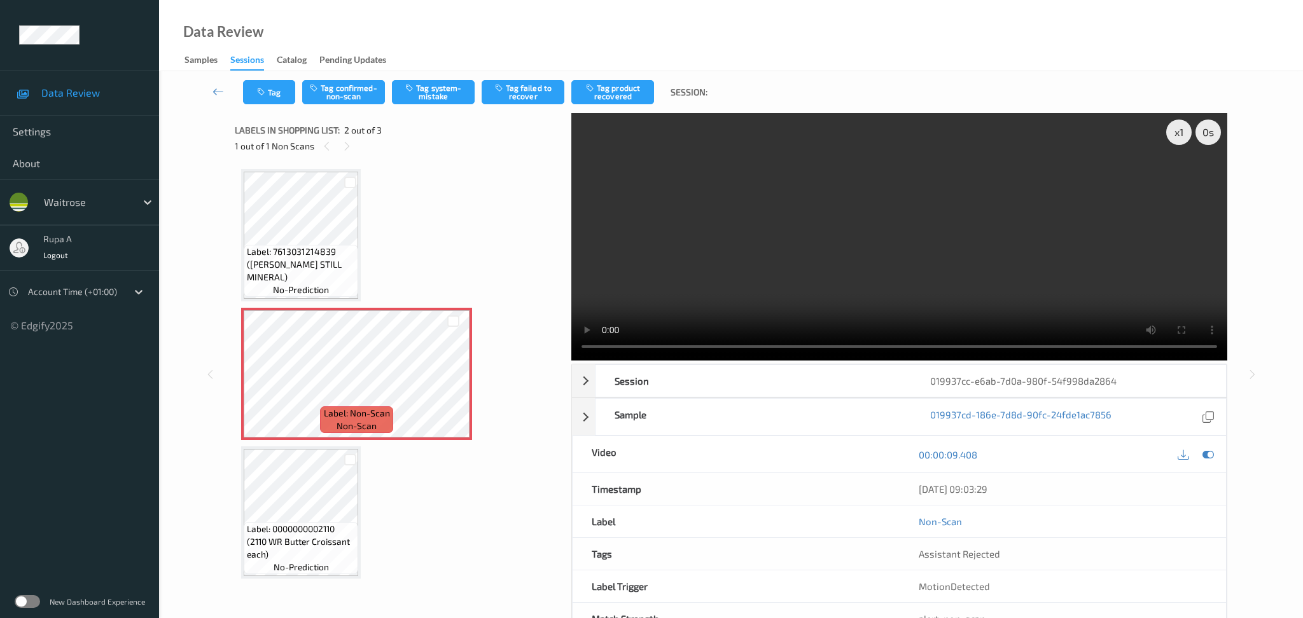
click at [494, 531] on div "Label: 7613031214839 ([PERSON_NAME] STILL MINERAL) no-prediction Label: Non-Sca…" at bounding box center [398, 374] width 315 height 410
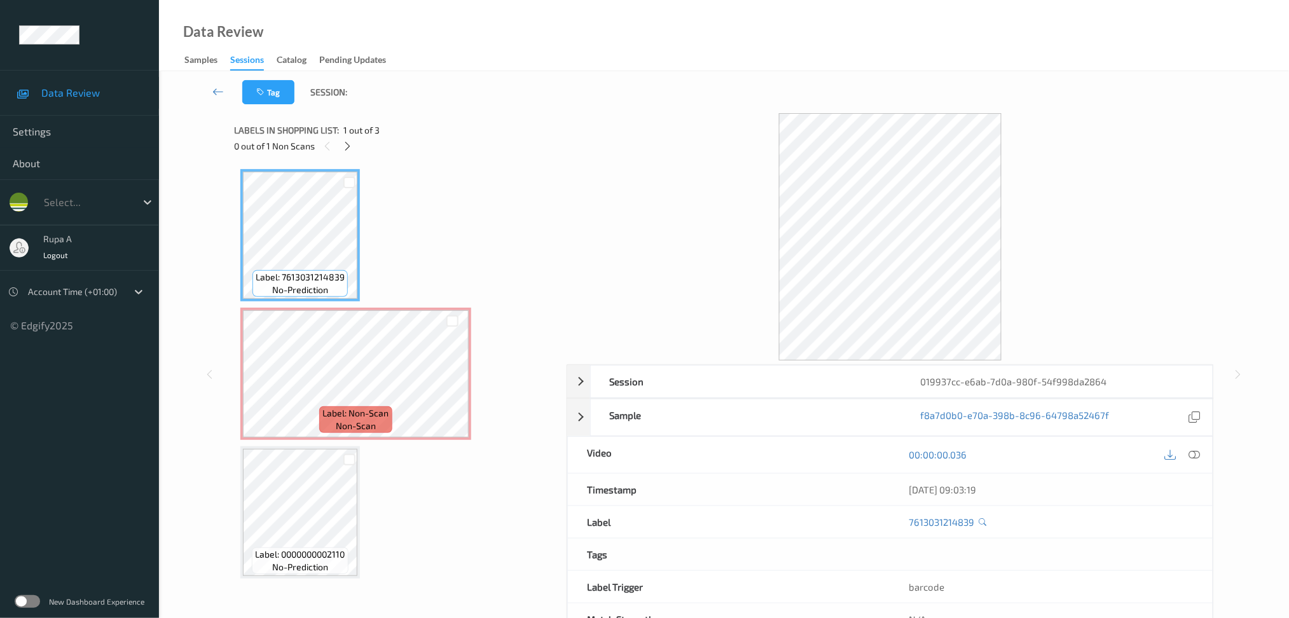
click at [453, 73] on div "Tag Session:" at bounding box center [724, 92] width 1078 height 42
click at [343, 144] on icon at bounding box center [347, 146] width 11 height 11
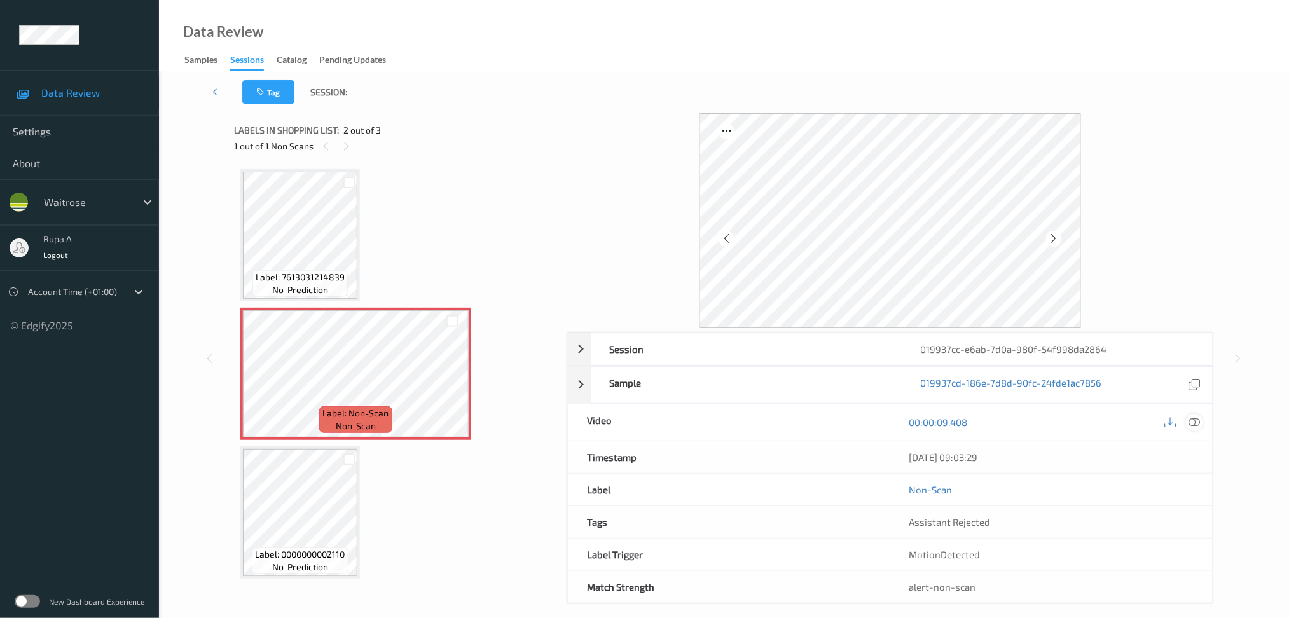
click at [1194, 427] on icon at bounding box center [1194, 422] width 11 height 11
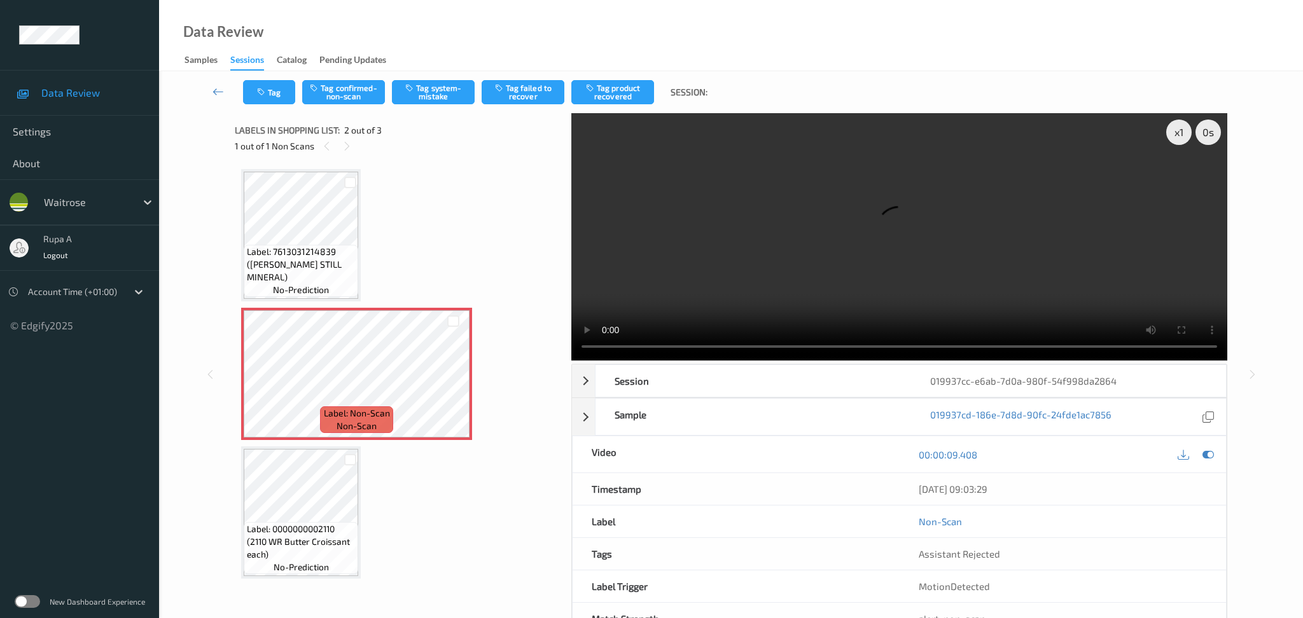
click at [1284, 211] on div "Tag Tag confirmed-non-scan Tag system-mistake Tag failed to recover Tag product…" at bounding box center [731, 366] width 1144 height 591
click at [1207, 449] on icon at bounding box center [1207, 454] width 11 height 11
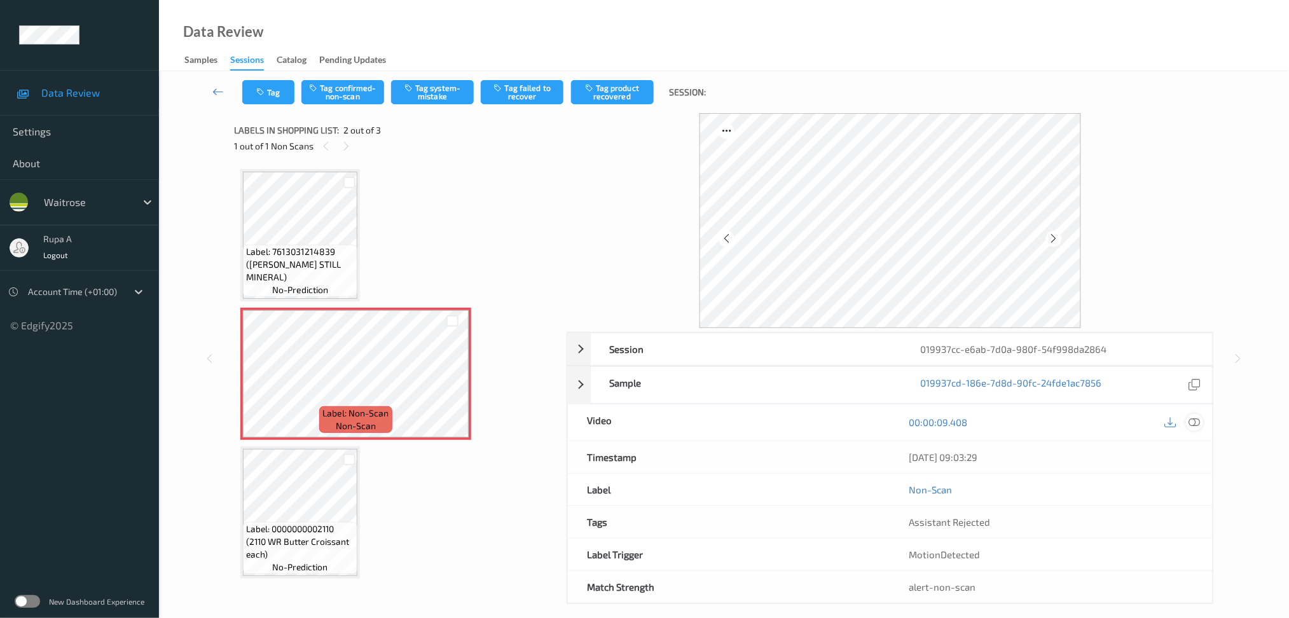
click at [1192, 417] on icon at bounding box center [1194, 422] width 11 height 11
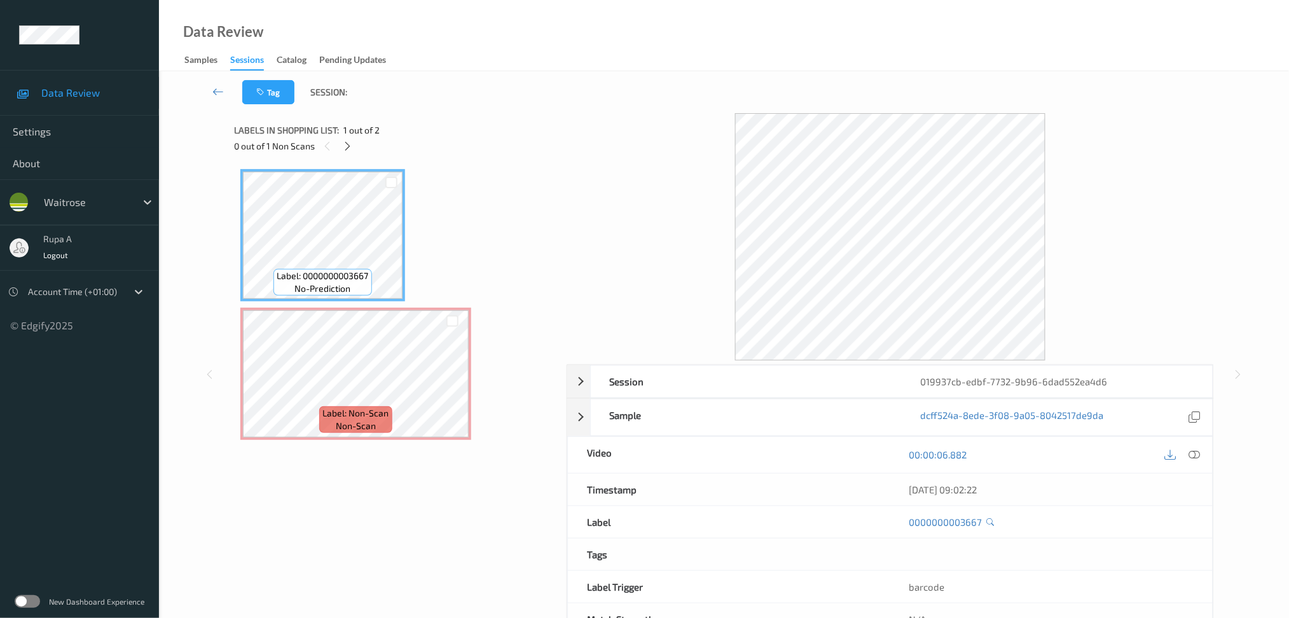
click at [464, 138] on div "0 out of 1 Non Scans" at bounding box center [396, 146] width 324 height 16
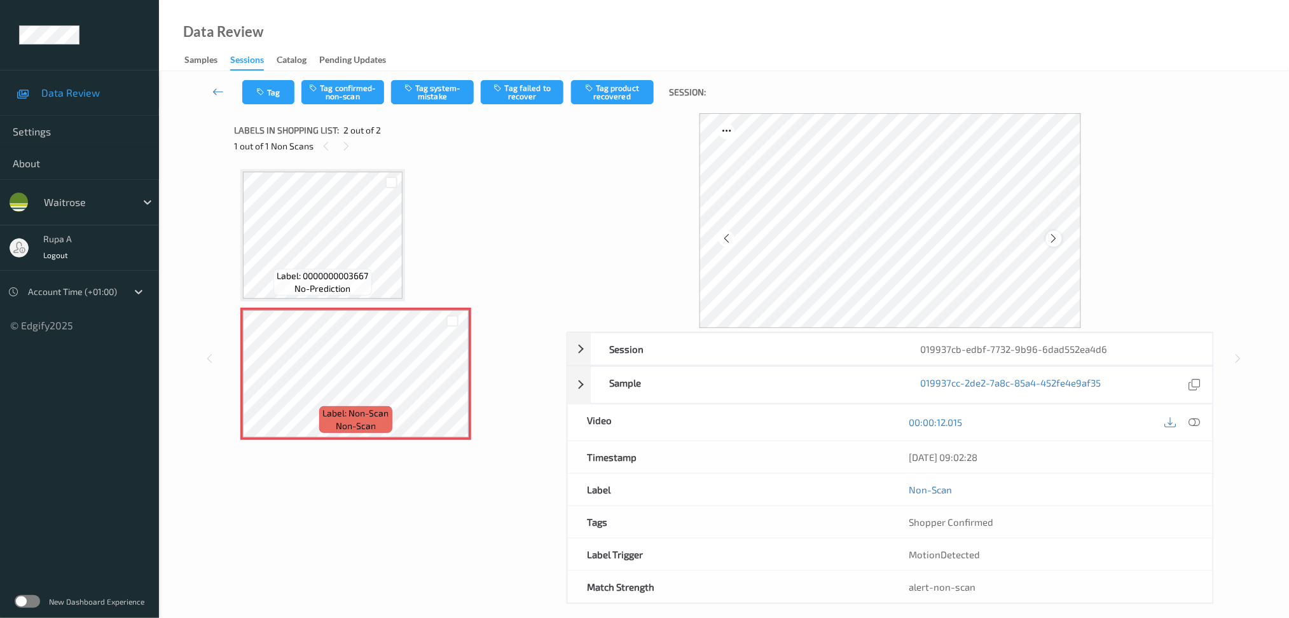
click at [1062, 235] on div at bounding box center [1054, 239] width 16 height 16
click at [1197, 422] on icon at bounding box center [1194, 422] width 11 height 11
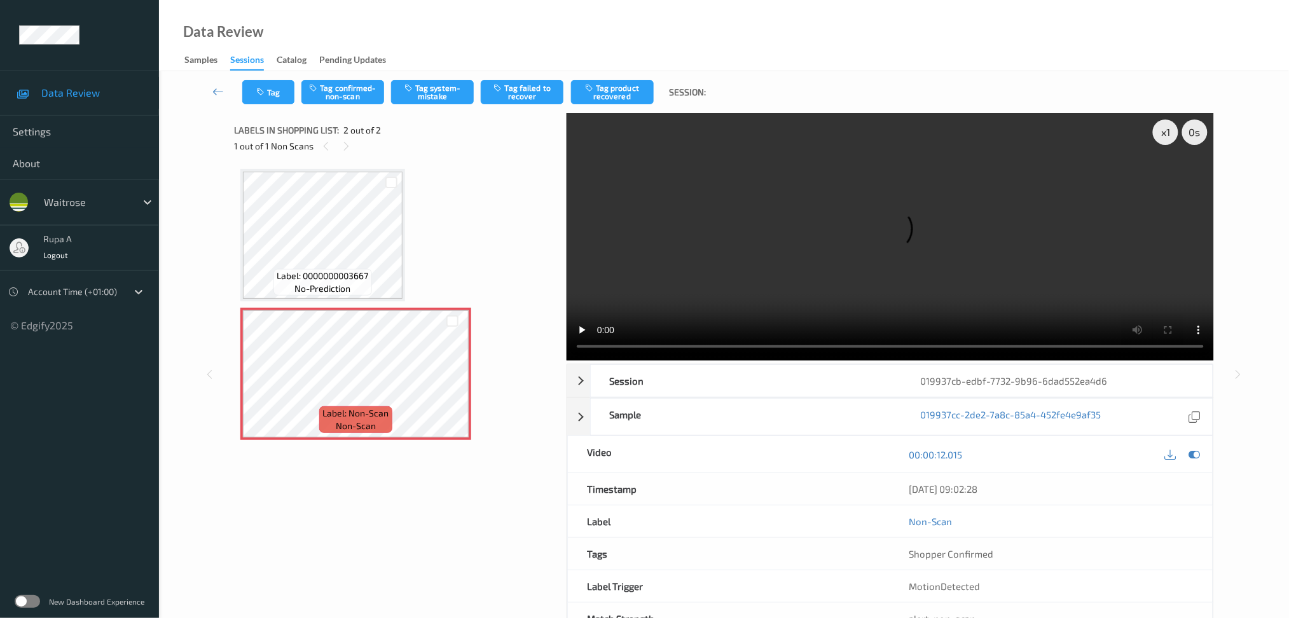
drag, startPoint x: 1235, startPoint y: 226, endPoint x: 1235, endPoint y: 254, distance: 28.6
click at [1235, 226] on div "x 1 0 s Session 019937cb-edbf-7732-9b96-6dad552ea4d6 Session ID 019937cb-edbf-7…" at bounding box center [724, 374] width 1078 height 523
click at [1197, 453] on icon at bounding box center [1194, 454] width 11 height 11
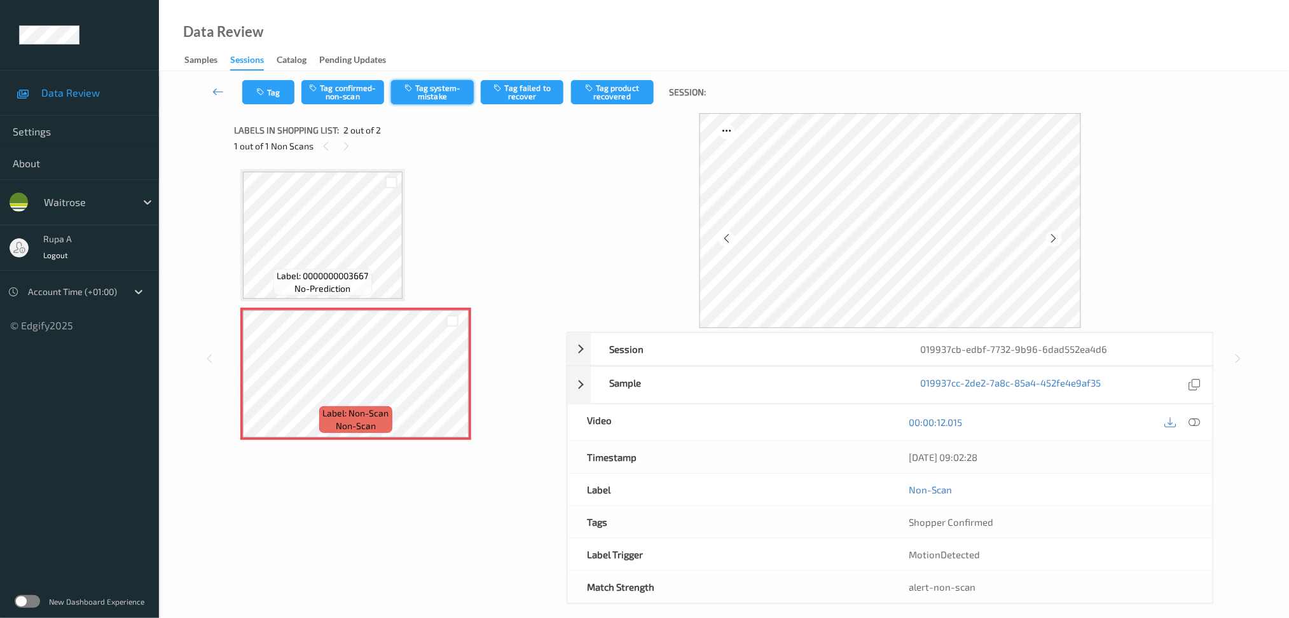
click at [446, 89] on button "Tag system-mistake" at bounding box center [432, 92] width 83 height 24
click at [501, 267] on div "Label: 0000000003667 no-prediction Label: Non-Scan non-scan Label: Non-Scan non…" at bounding box center [395, 304] width 311 height 271
click at [258, 88] on icon "button" at bounding box center [261, 92] width 11 height 9
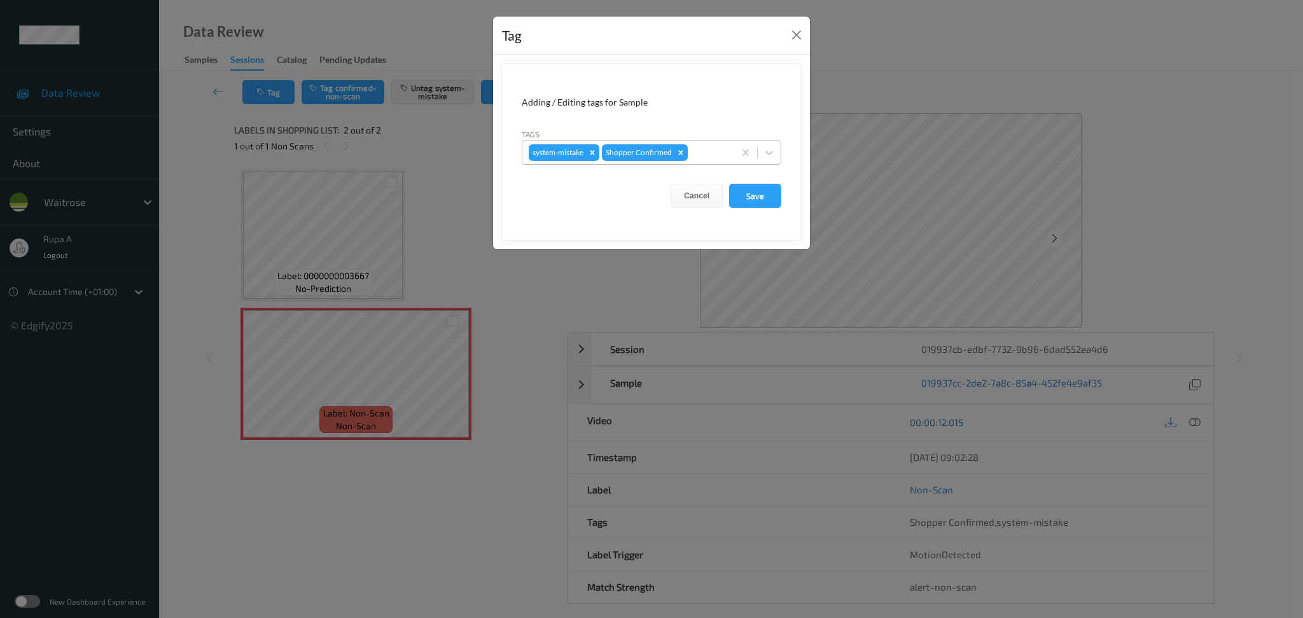
click at [717, 142] on div "system-mistake Shopper Confirmed" at bounding box center [628, 153] width 212 height 22
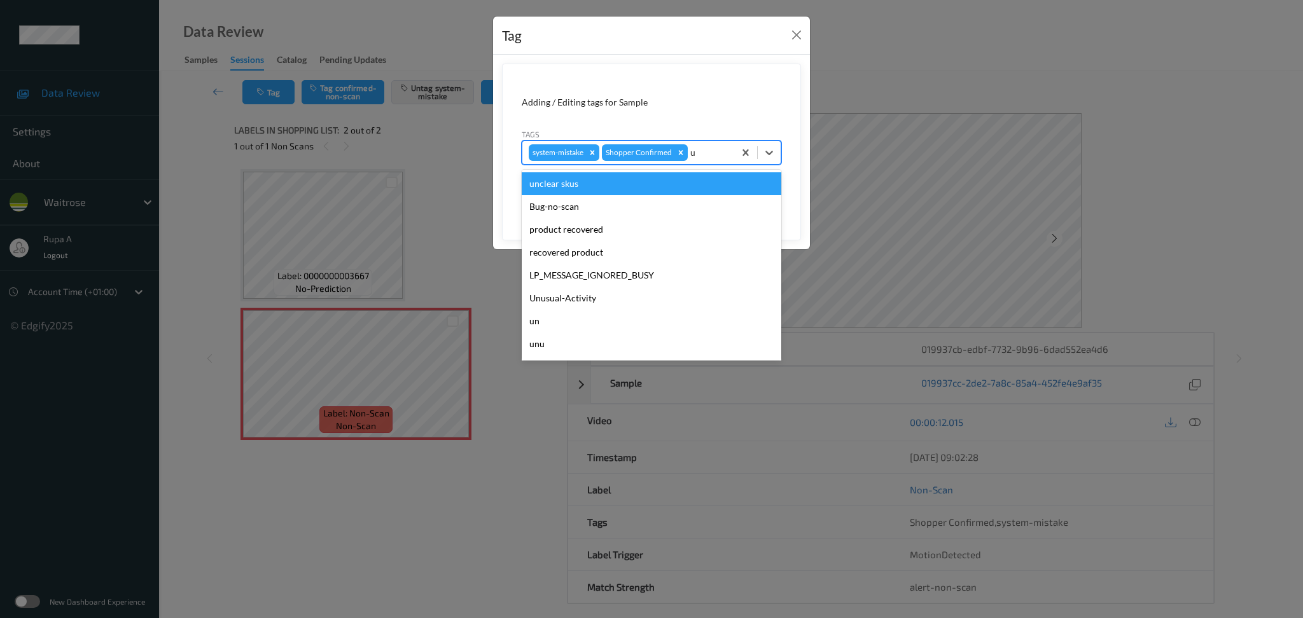
type input "un"
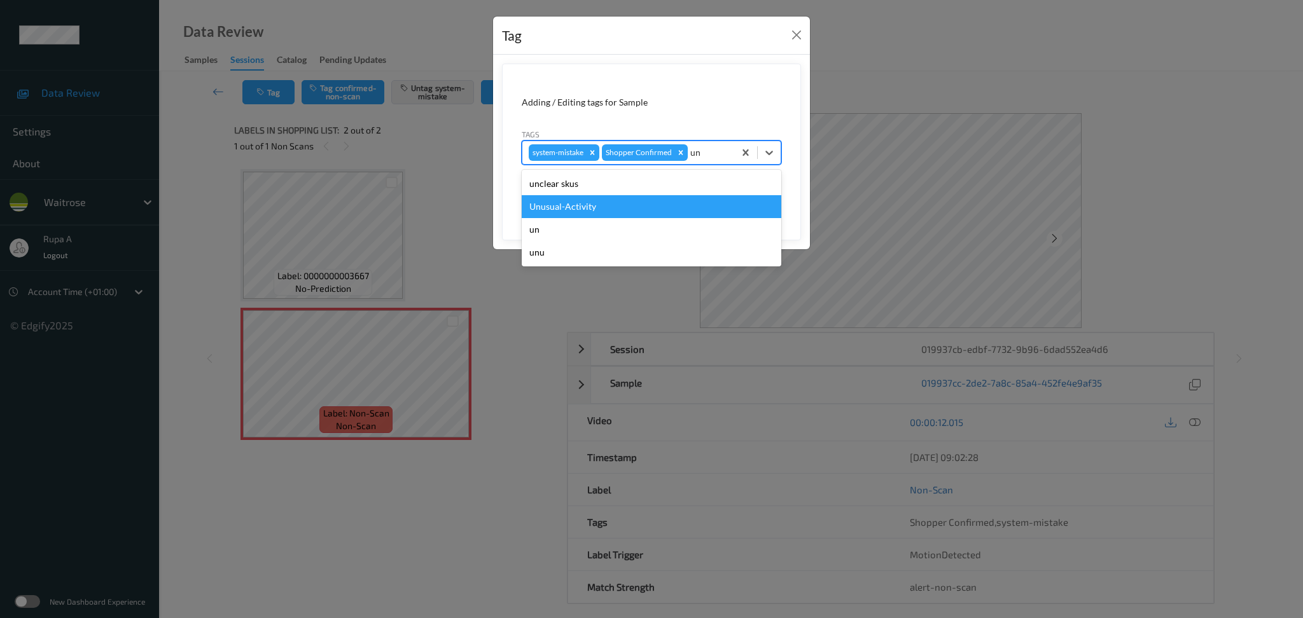
click at [591, 207] on div "Unusual-Activity" at bounding box center [652, 206] width 260 height 23
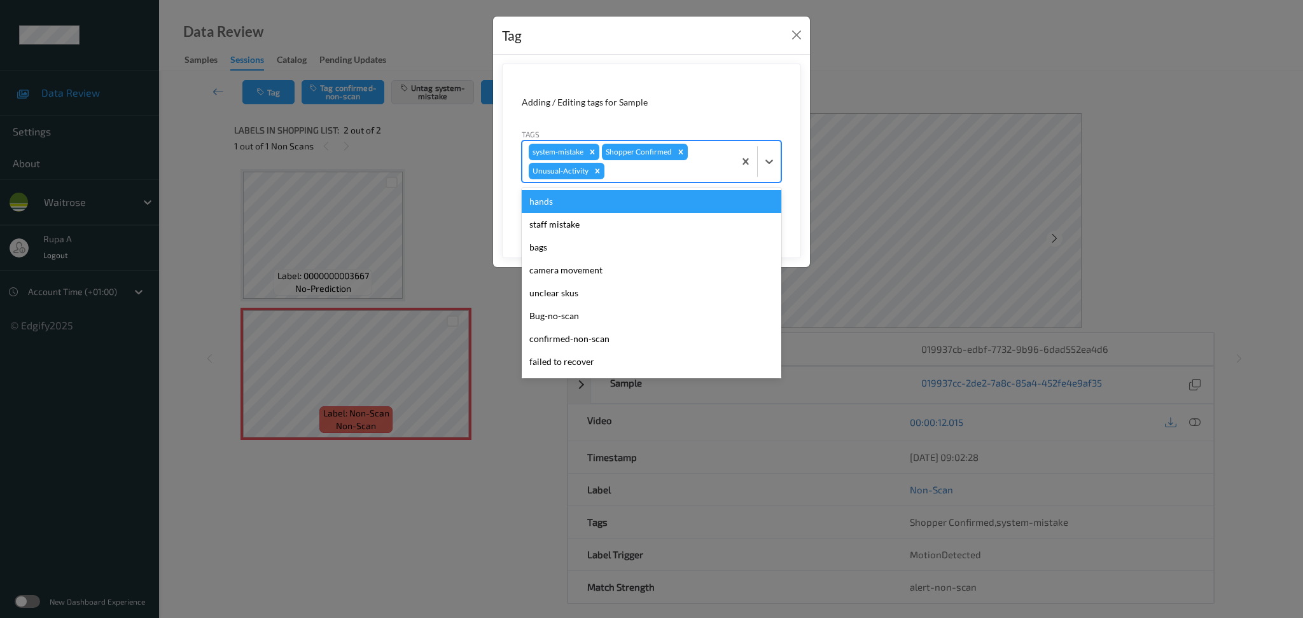
click at [649, 176] on div at bounding box center [667, 170] width 121 height 15
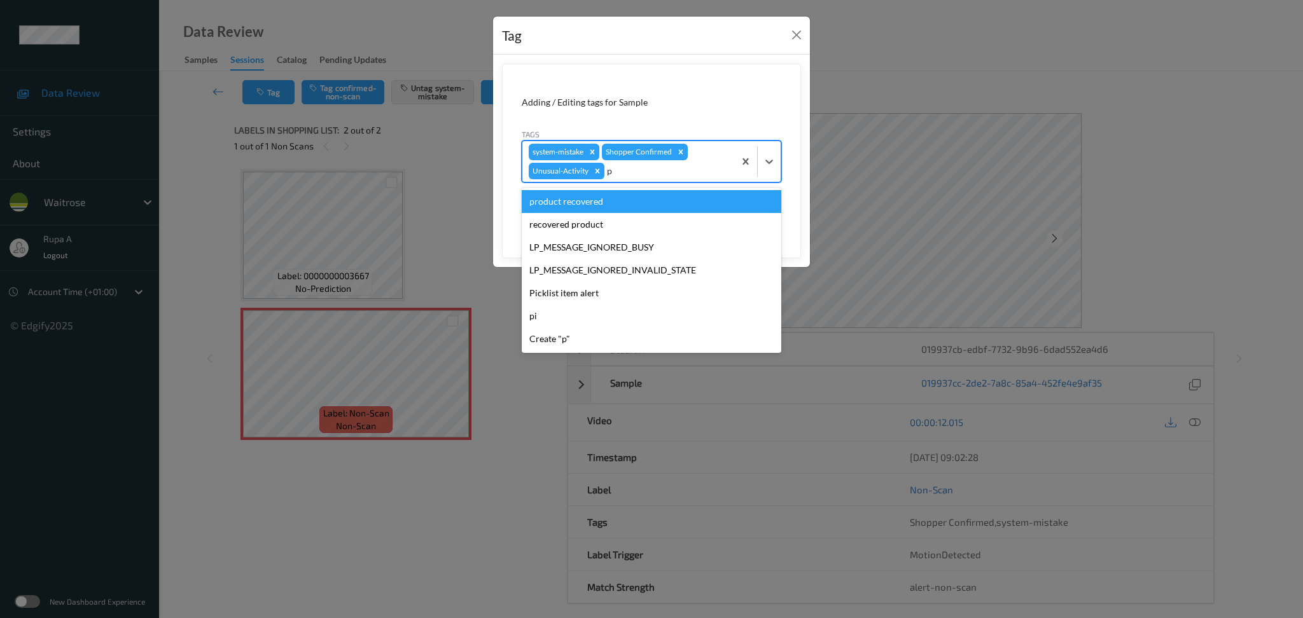
type input "pi"
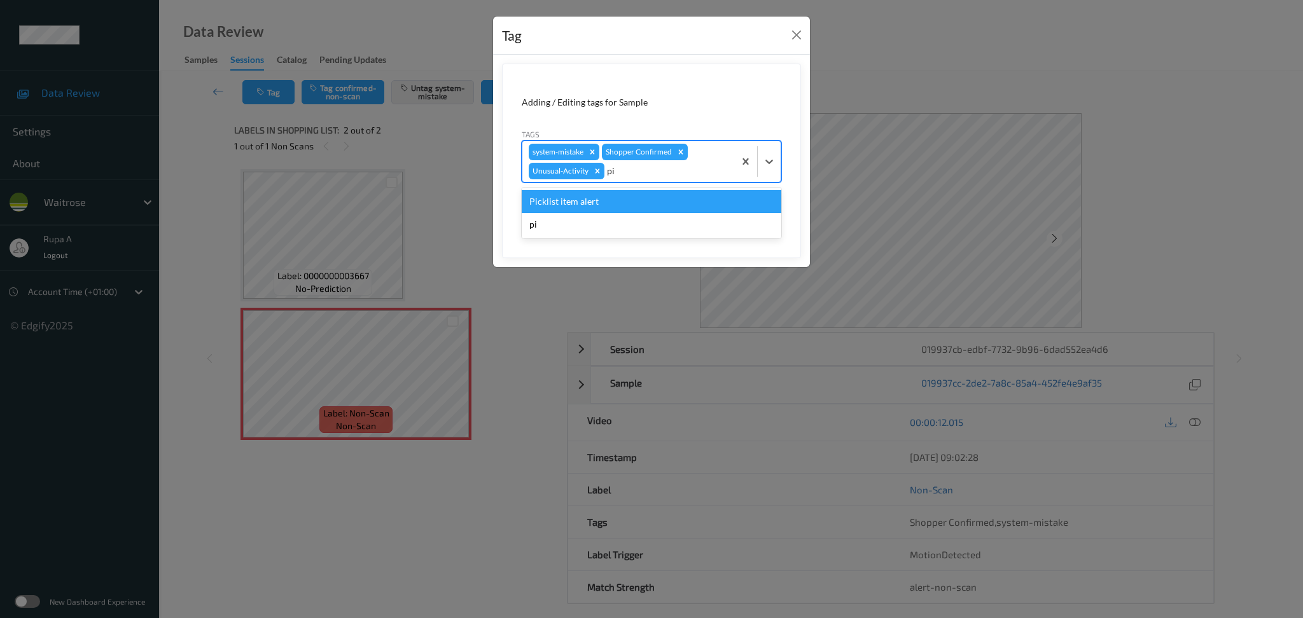
click at [616, 212] on div "Picklist item alert" at bounding box center [652, 201] width 260 height 23
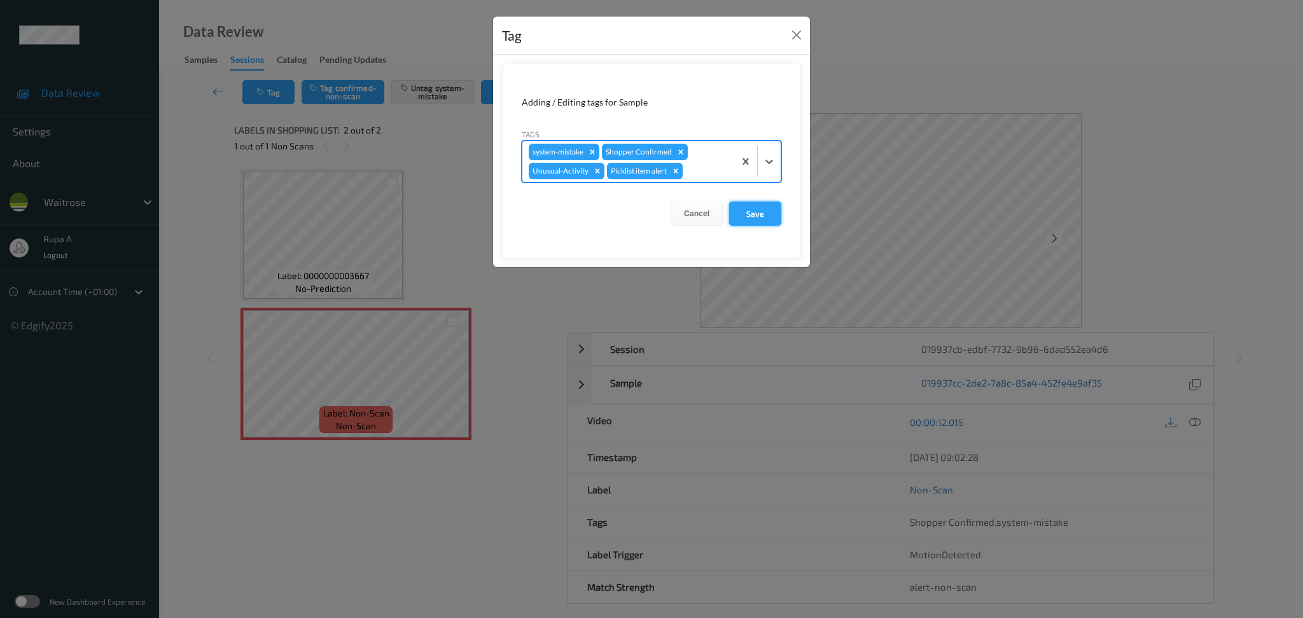
click at [765, 222] on button "Save" at bounding box center [755, 214] width 52 height 24
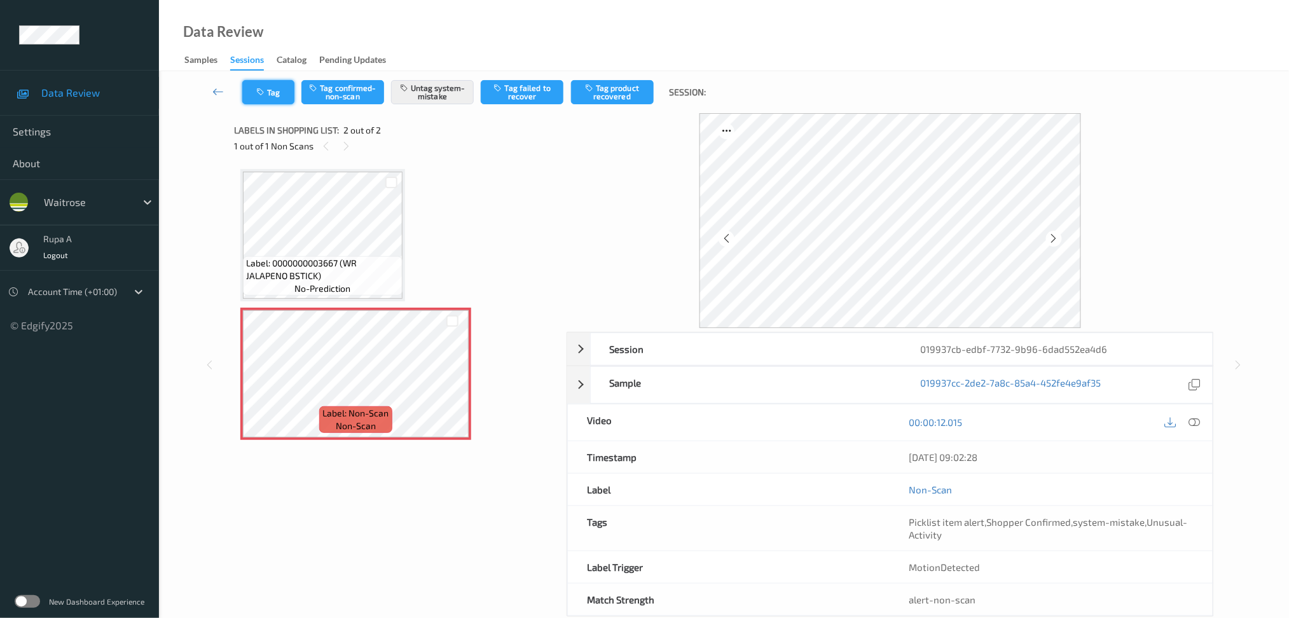
click at [277, 92] on button "Tag" at bounding box center [268, 92] width 52 height 24
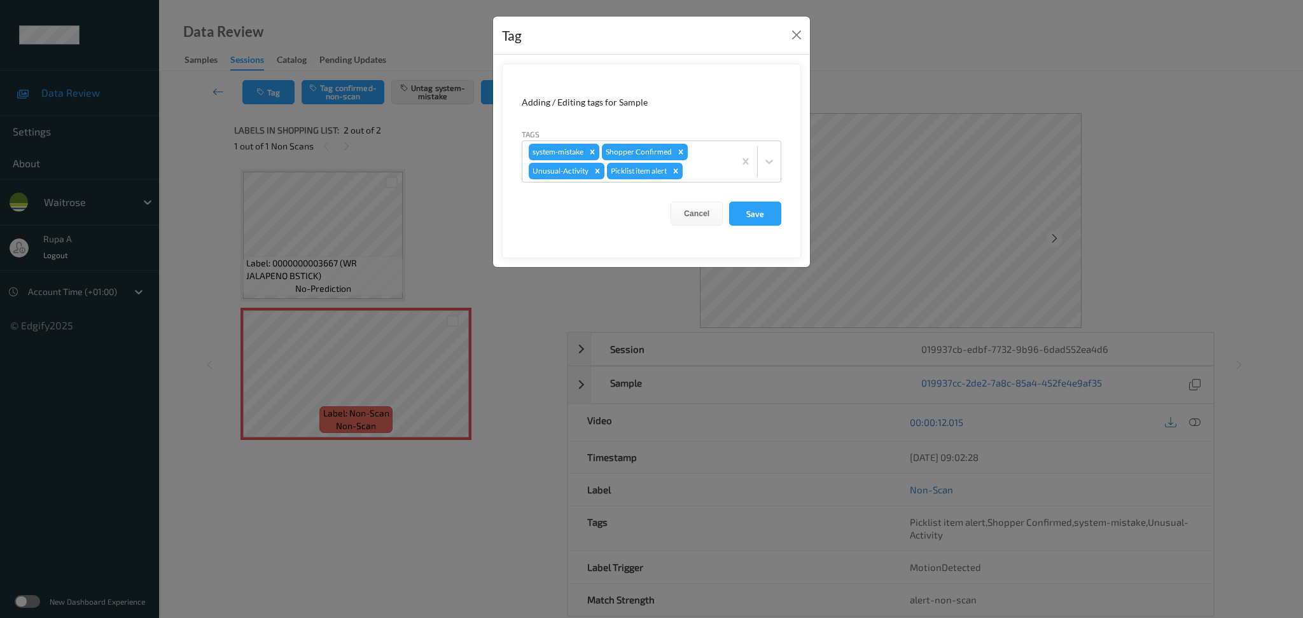
click at [782, 205] on form "Adding / Editing tags for Sample Tags system-mistake Shopper Confirmed Unusual-…" at bounding box center [651, 161] width 299 height 195
click at [770, 214] on button "Save" at bounding box center [755, 214] width 52 height 24
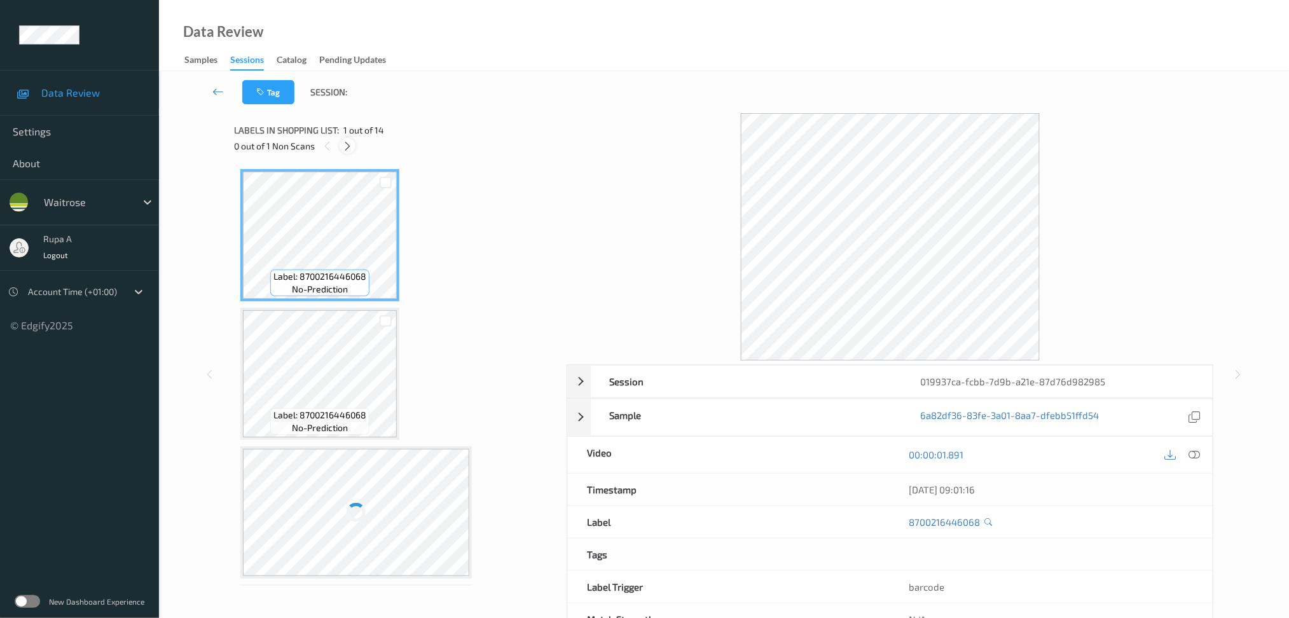
click at [349, 150] on icon at bounding box center [347, 146] width 11 height 11
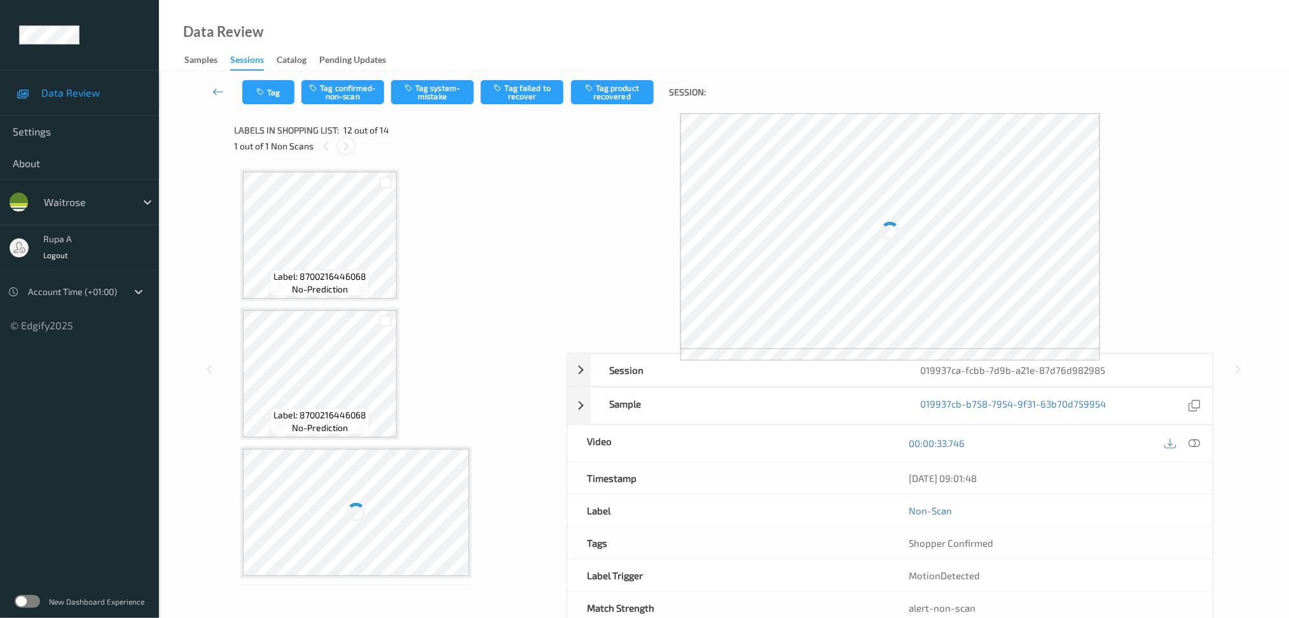
scroll to position [1382, 0]
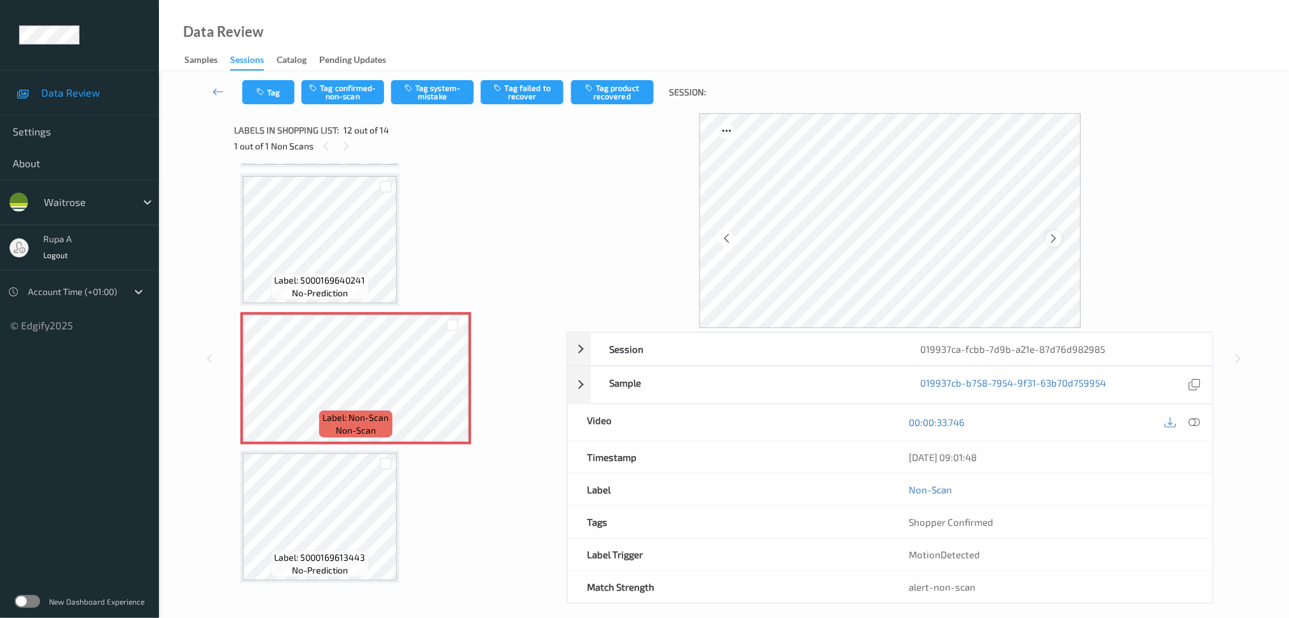
click at [1050, 237] on icon at bounding box center [1054, 238] width 11 height 11
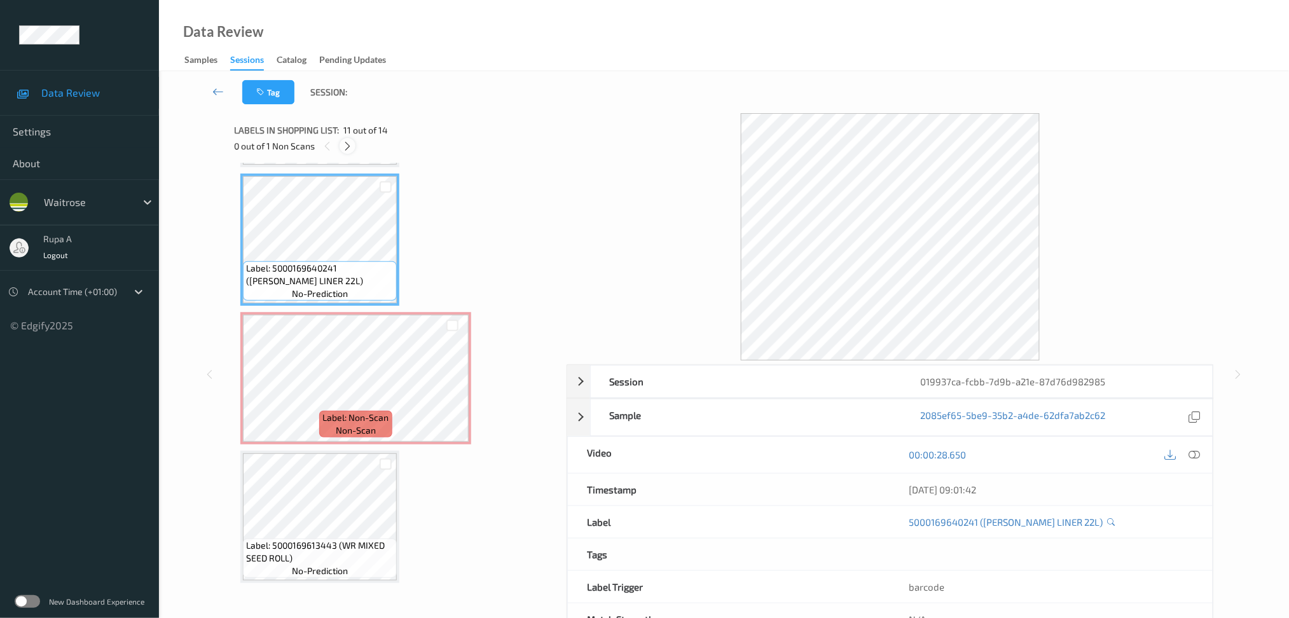
click at [350, 146] on icon at bounding box center [347, 146] width 11 height 11
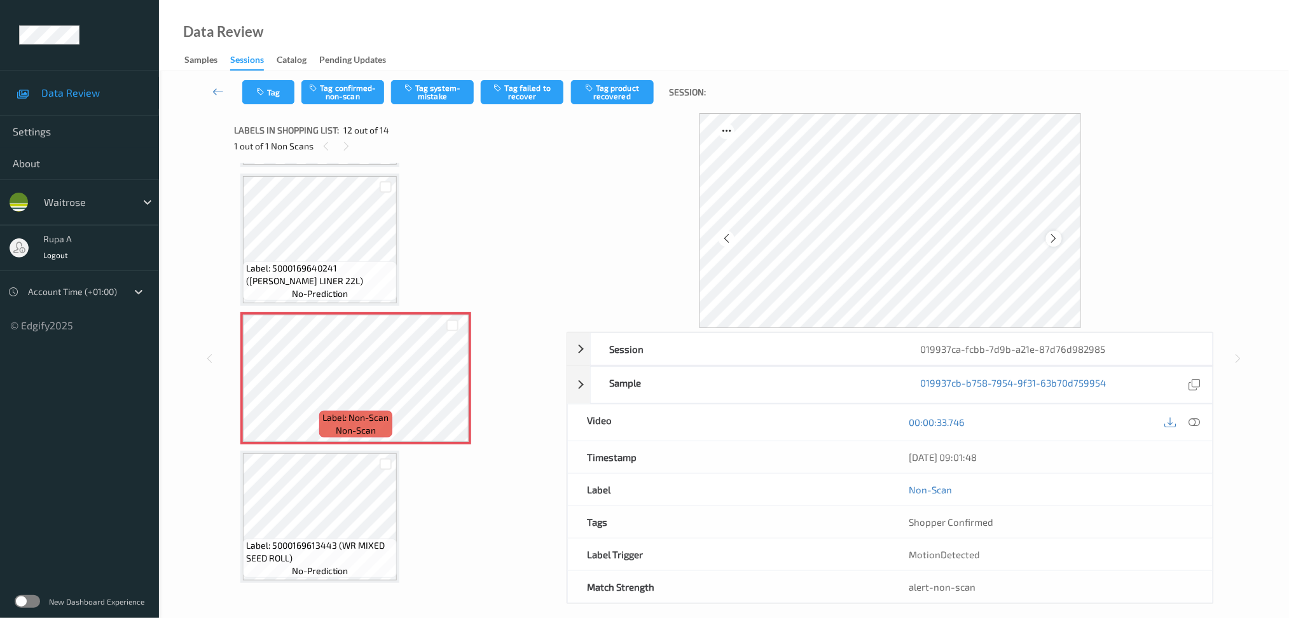
click at [1057, 233] on icon at bounding box center [1054, 238] width 11 height 11
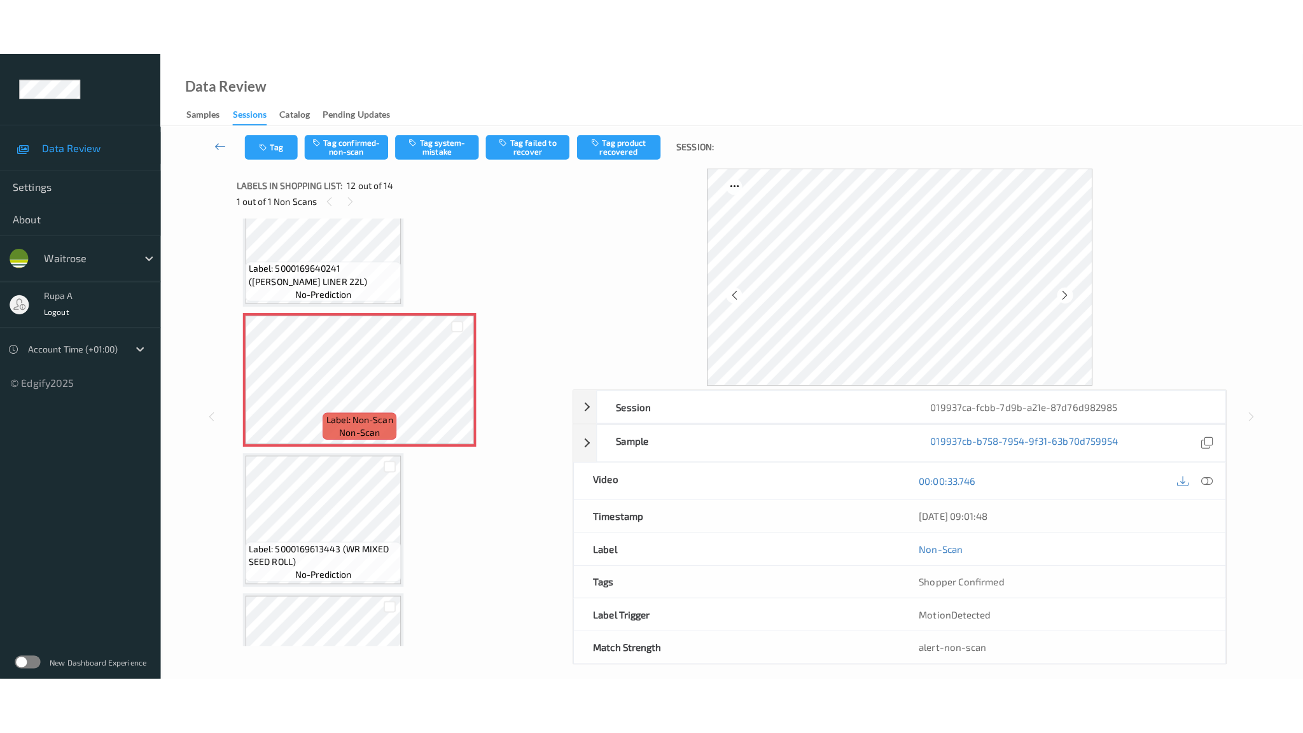
scroll to position [1467, 0]
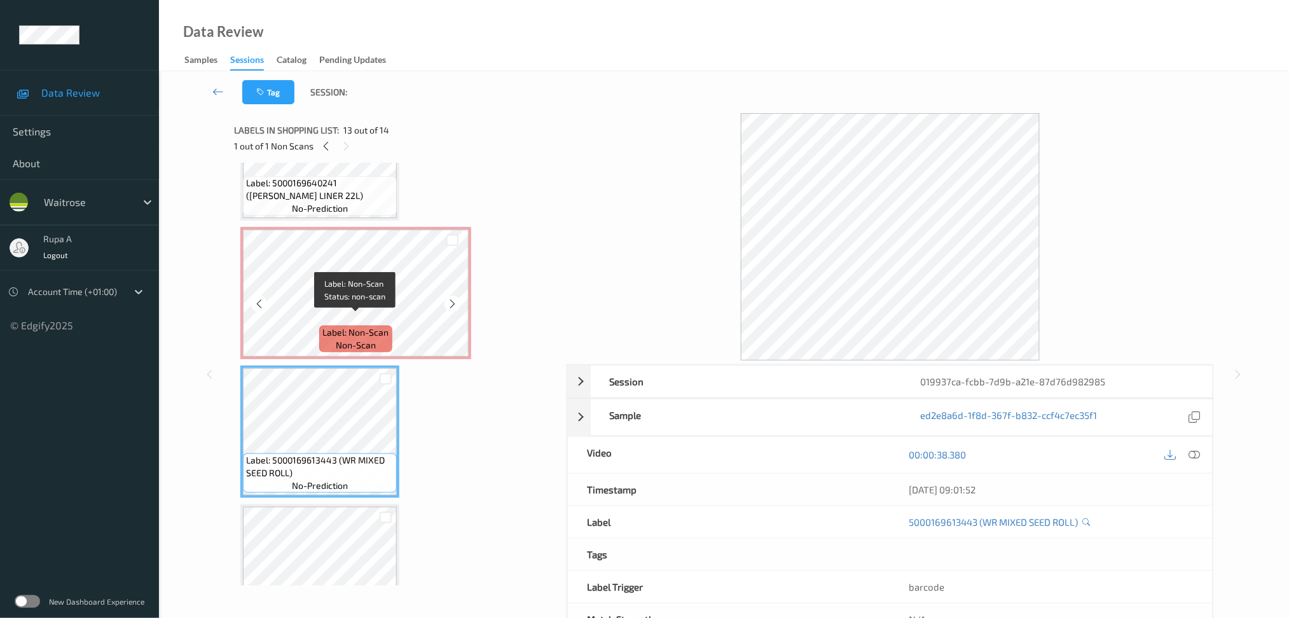
click at [357, 326] on span "Label: Non-Scan" at bounding box center [356, 332] width 66 height 13
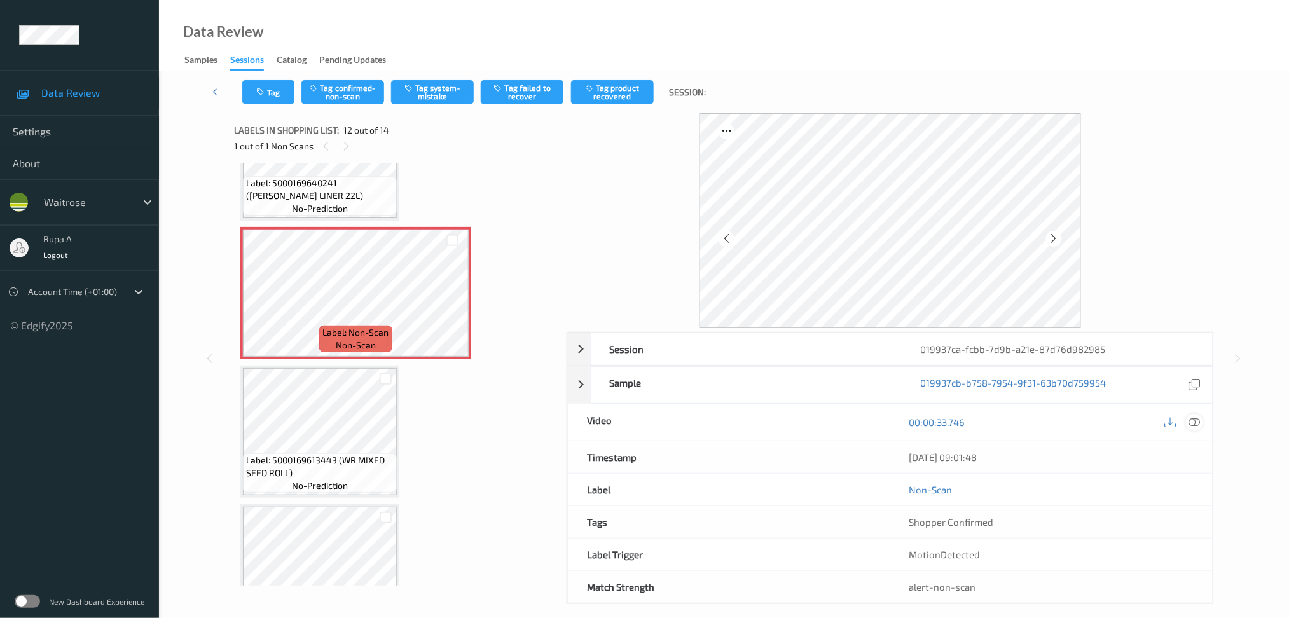
click at [1194, 429] on div at bounding box center [1194, 422] width 17 height 17
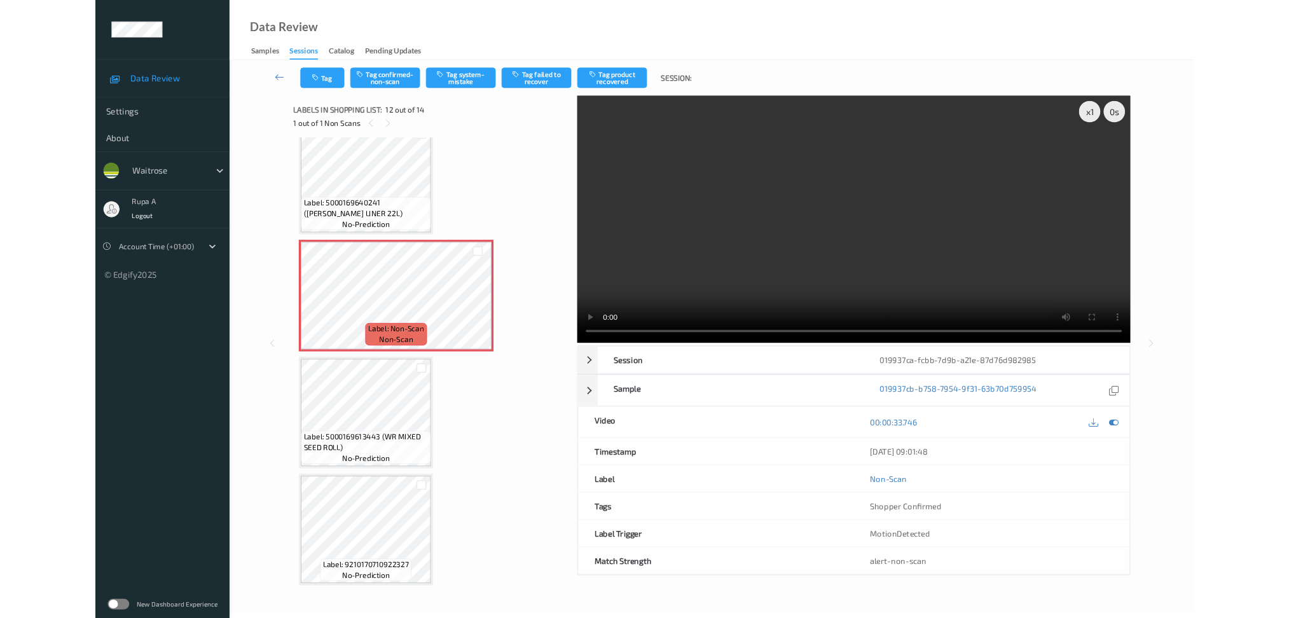
scroll to position [1396, 0]
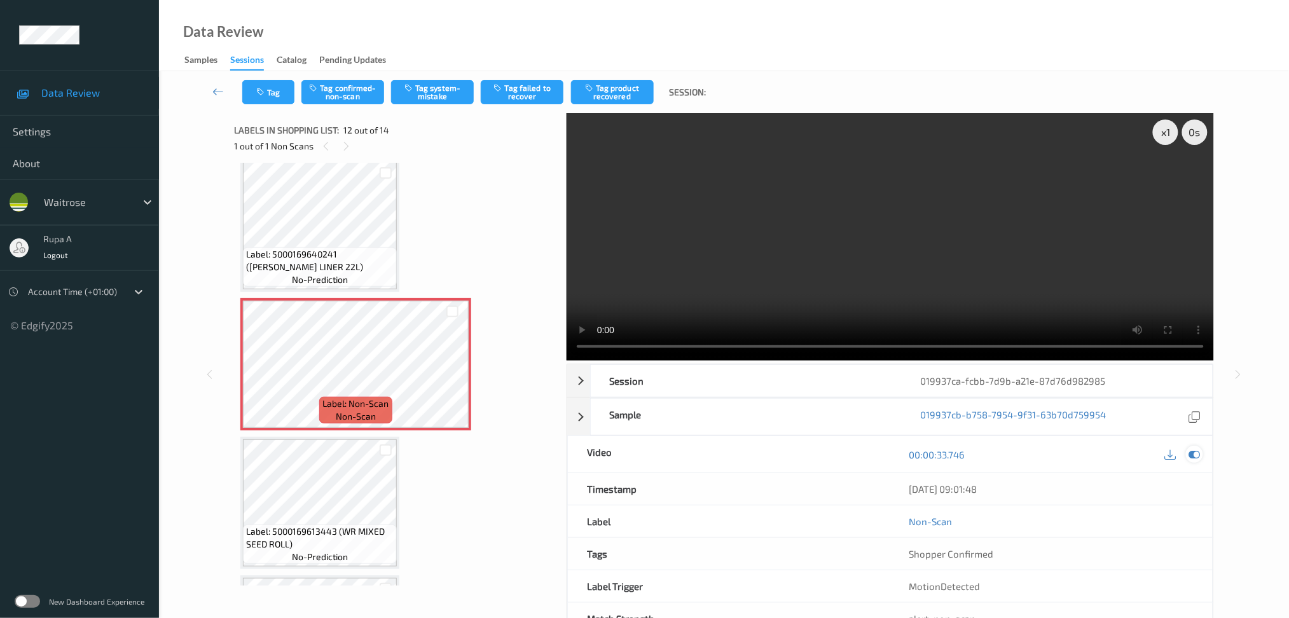
click at [1191, 450] on icon at bounding box center [1194, 454] width 11 height 11
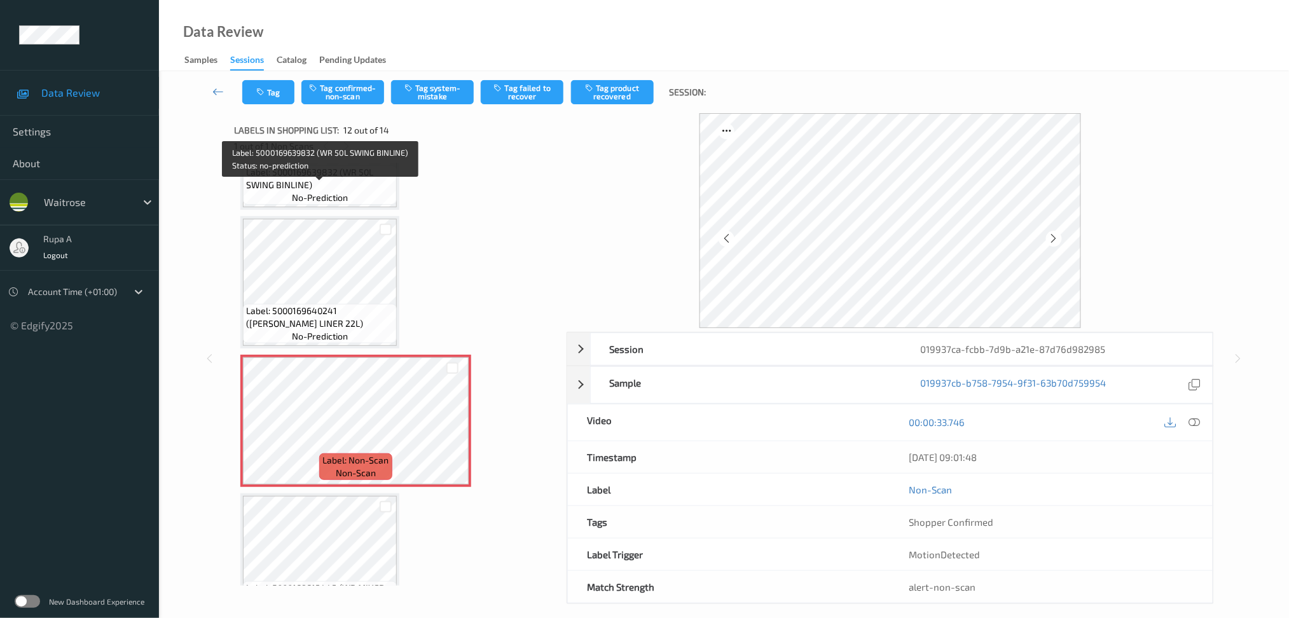
scroll to position [1311, 0]
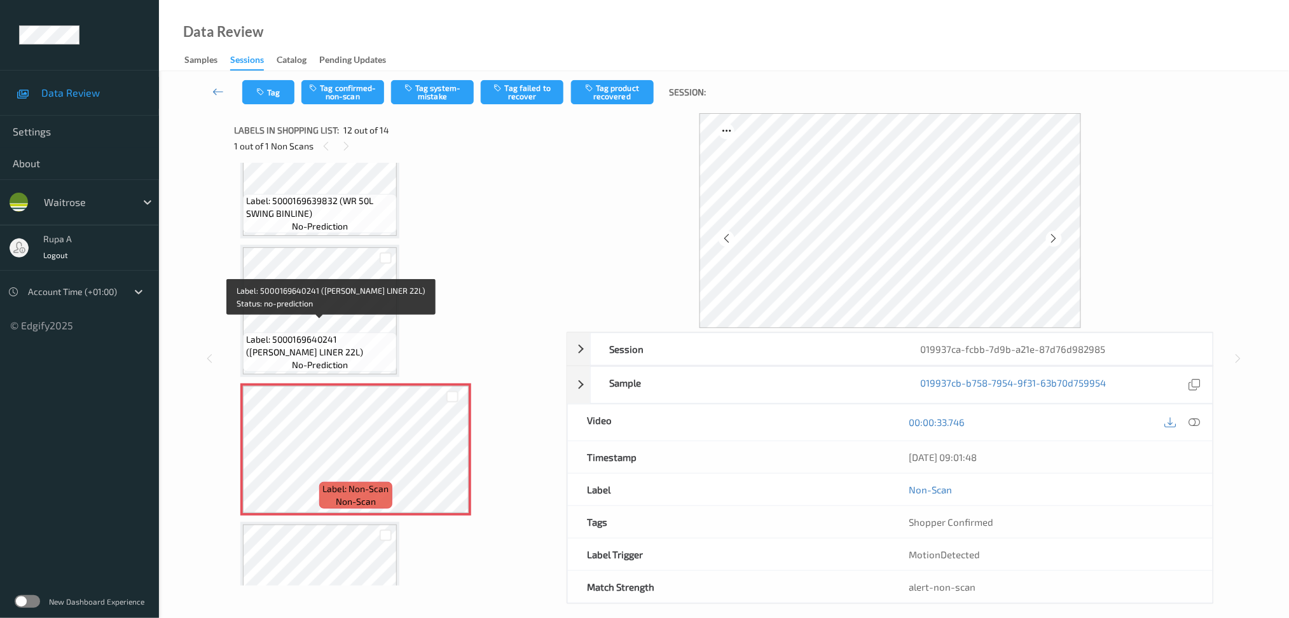
click at [368, 359] on div "Label: 5000169640241 (WR CADDY LINER 22L) no-prediction" at bounding box center [320, 352] width 154 height 39
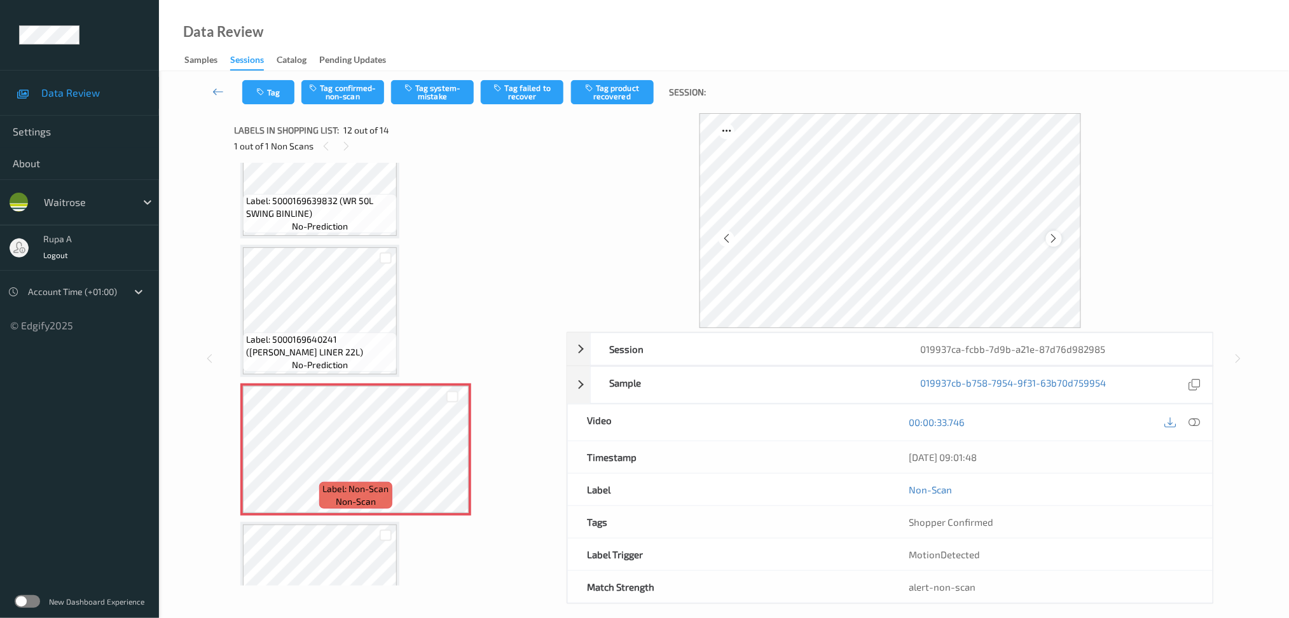
click at [1056, 240] on icon at bounding box center [1054, 238] width 11 height 11
click at [431, 106] on div "Tag Tag confirmed-non-scan Tag system-mistake Tag failed to recover Tag product…" at bounding box center [724, 92] width 1078 height 42
click at [448, 96] on button "Tag system-mistake" at bounding box center [432, 92] width 83 height 24
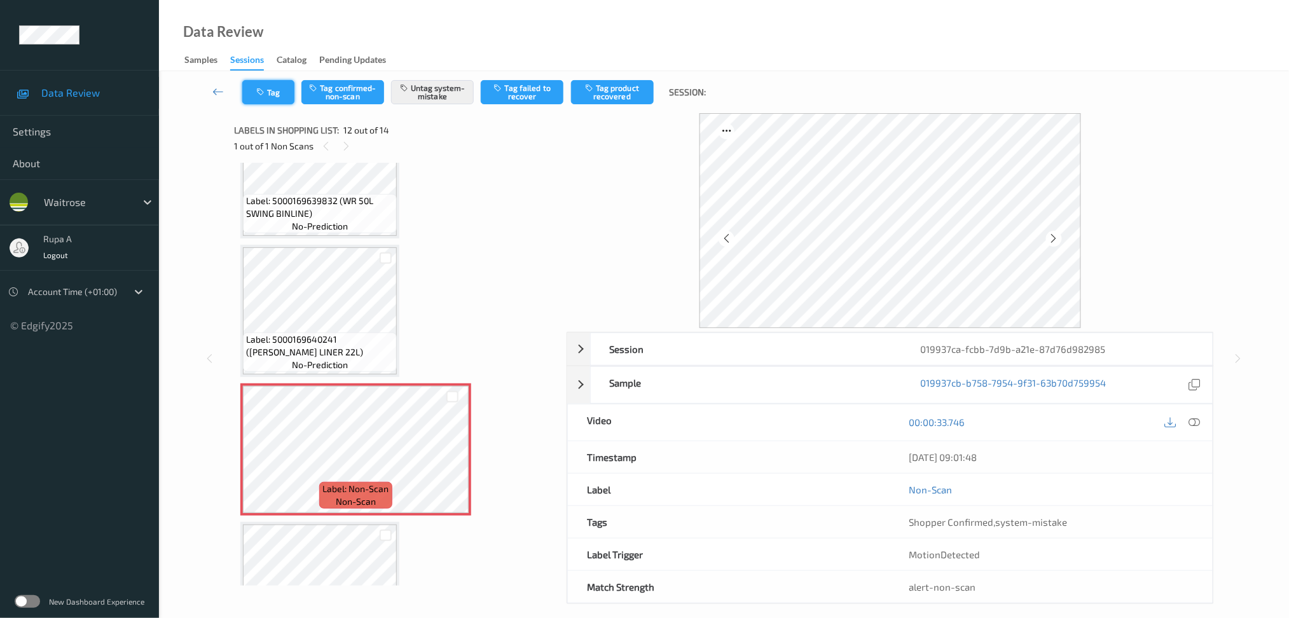
click at [277, 95] on button "Tag" at bounding box center [268, 92] width 52 height 24
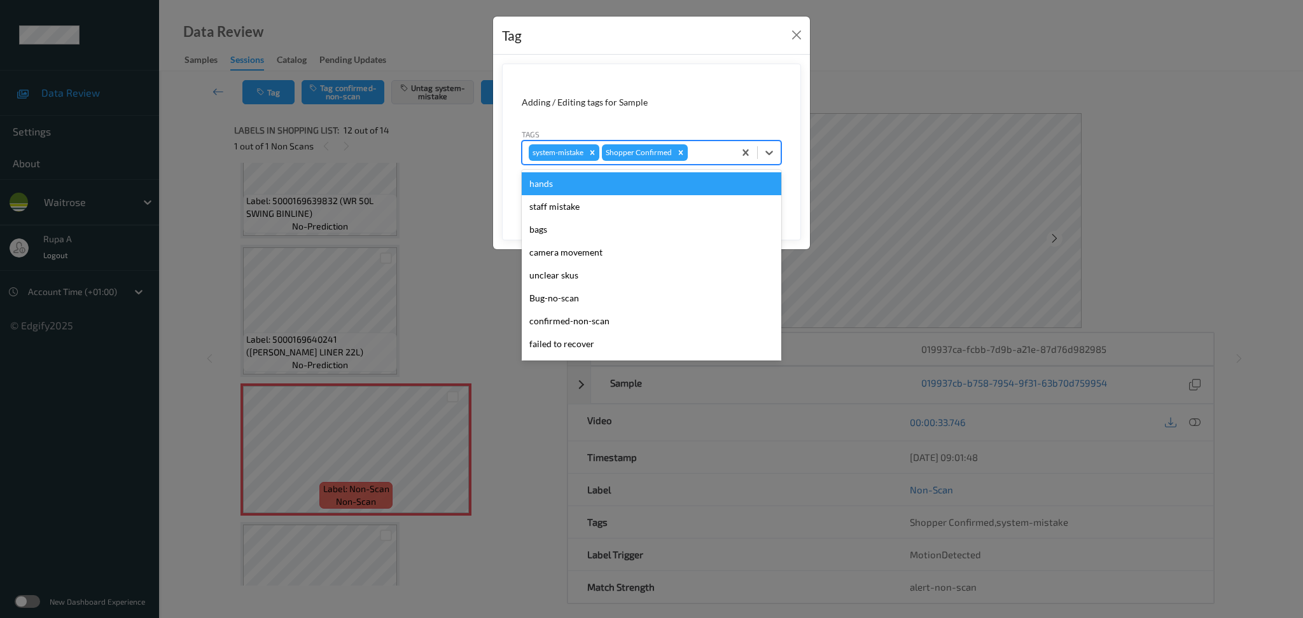
click at [707, 142] on div "system-mistake Shopper Confirmed" at bounding box center [628, 153] width 212 height 22
type input "un"
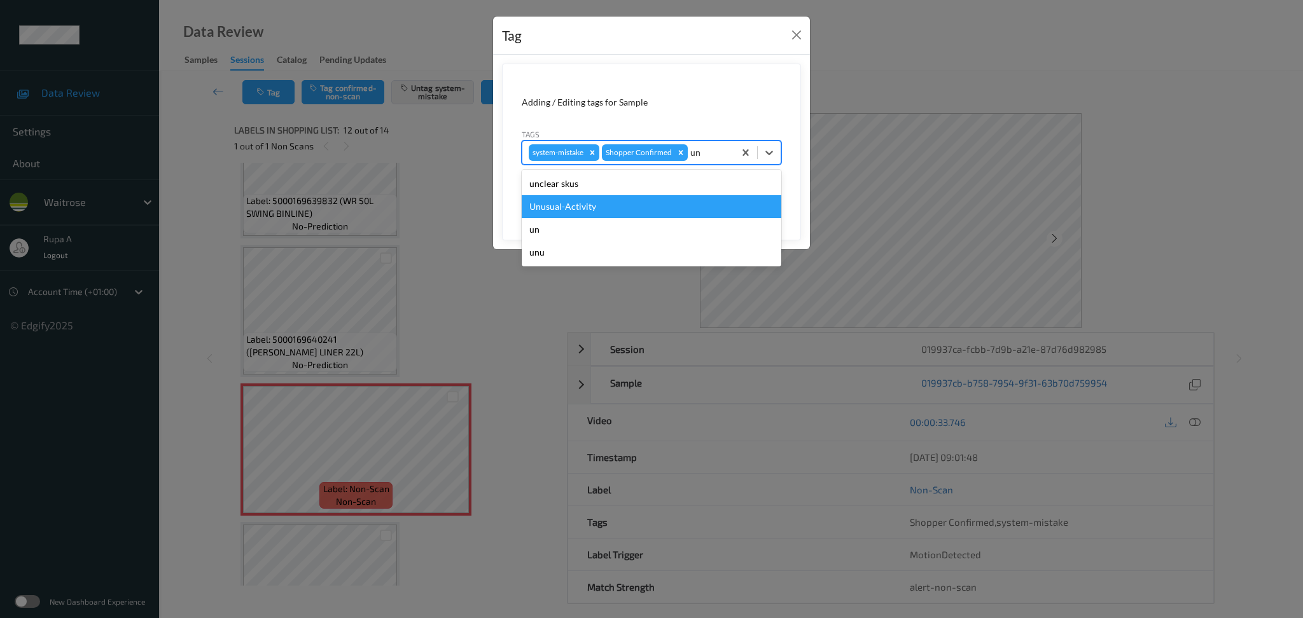
click at [625, 206] on div "Unusual-Activity" at bounding box center [652, 206] width 260 height 23
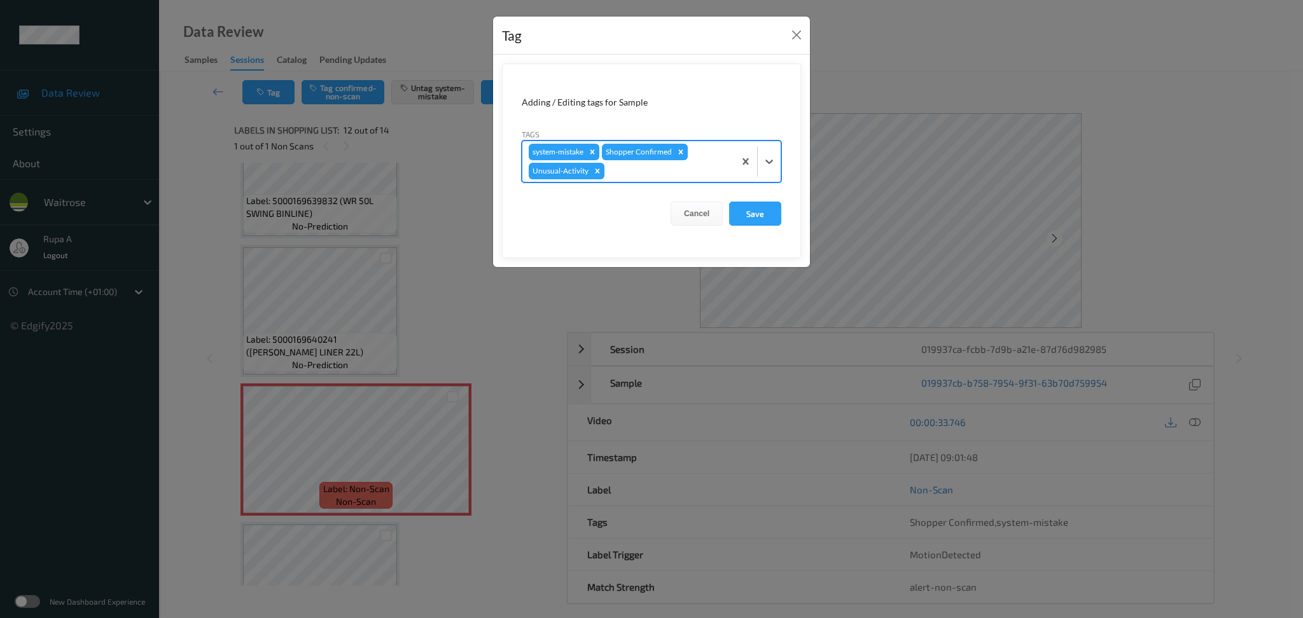
click at [655, 183] on div "system-mistake Shopper Confirmed Unusual-Activity" at bounding box center [652, 162] width 260 height 42
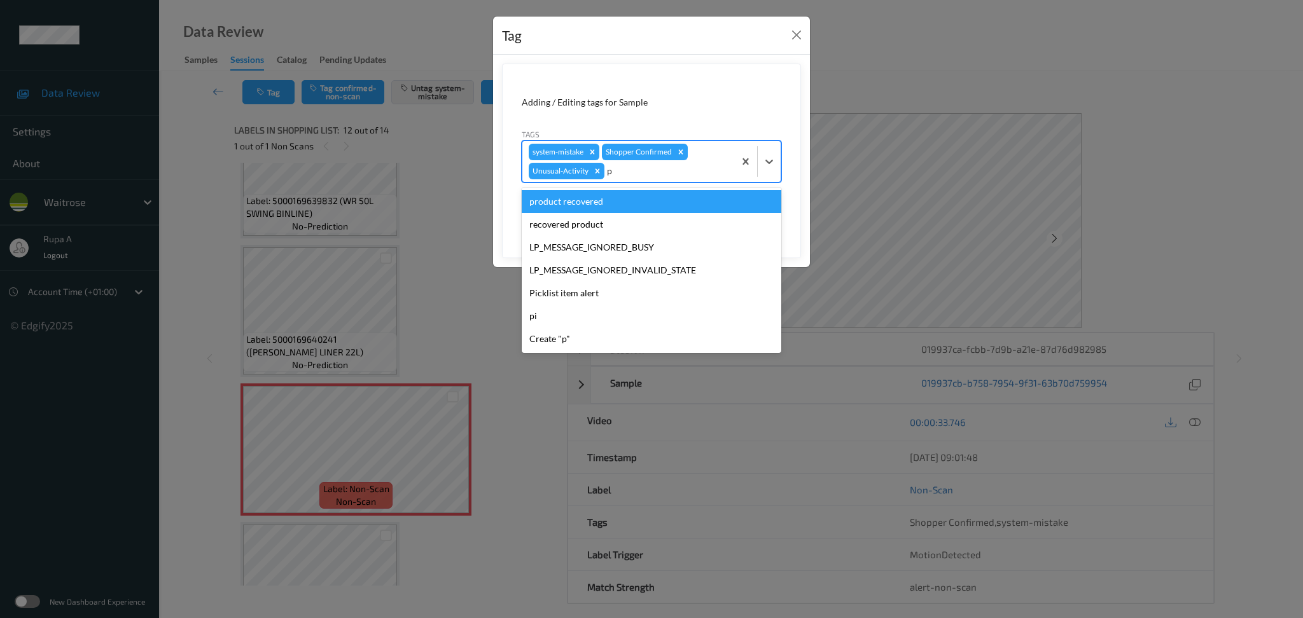
type input "pi"
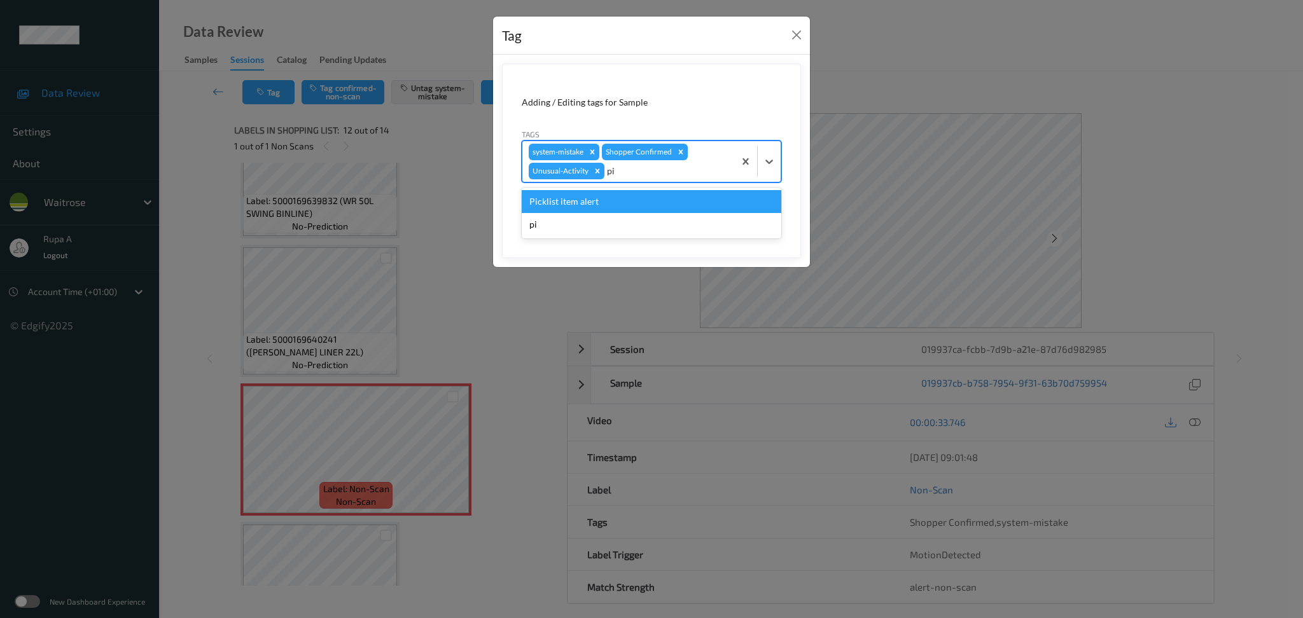
click at [643, 196] on div "Picklist item alert" at bounding box center [652, 201] width 260 height 23
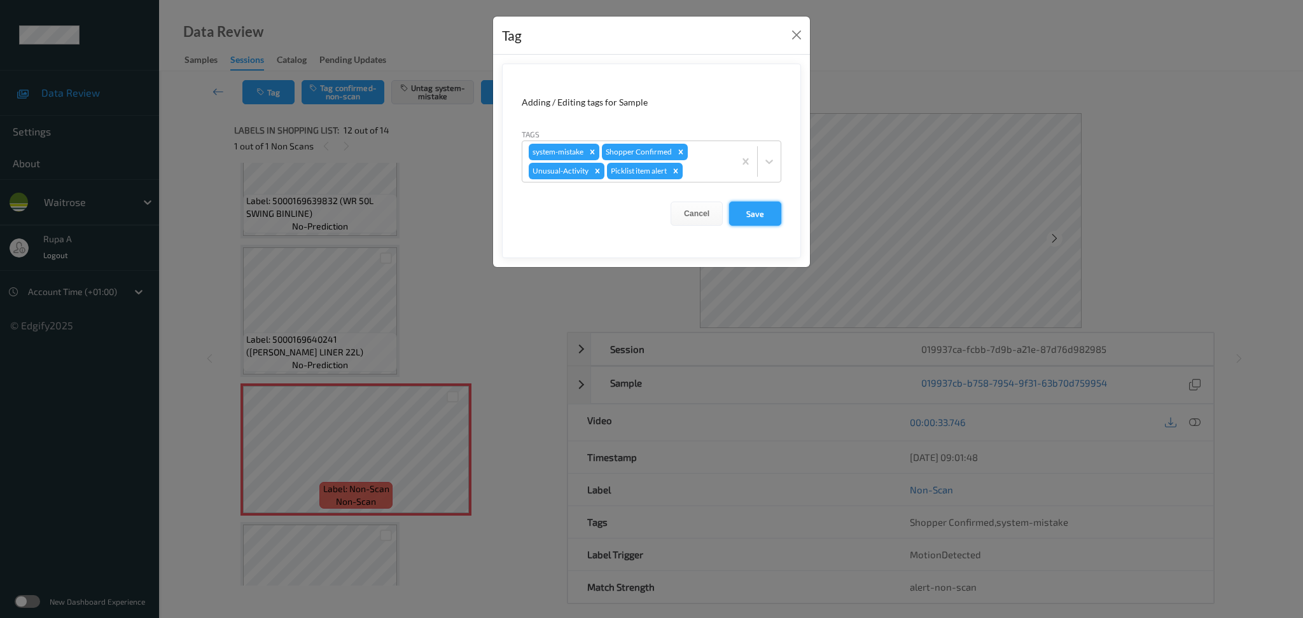
click at [754, 210] on button "Save" at bounding box center [755, 214] width 52 height 24
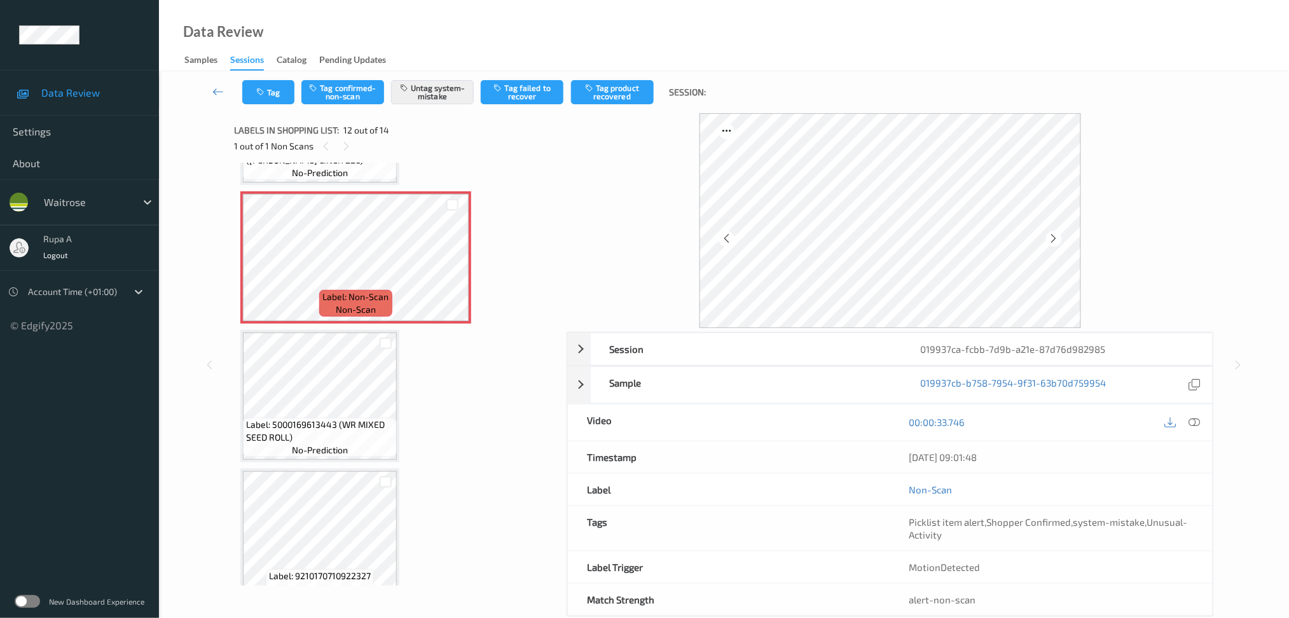
scroll to position [1509, 0]
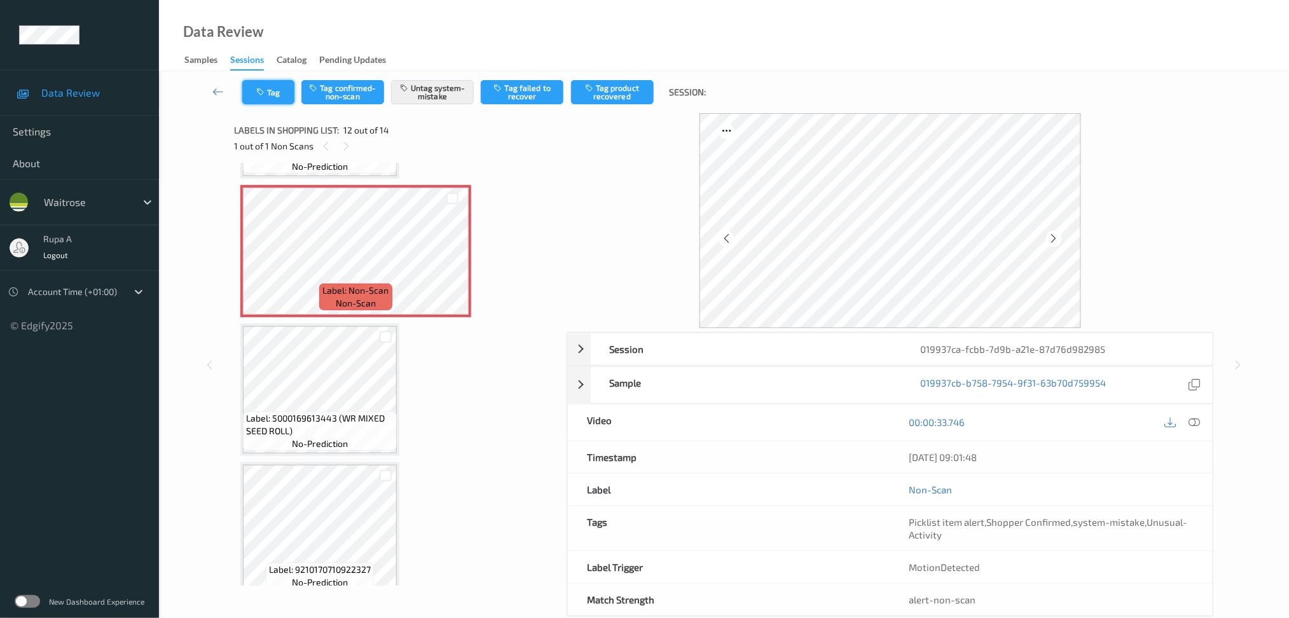
click at [258, 101] on button "Tag" at bounding box center [268, 92] width 52 height 24
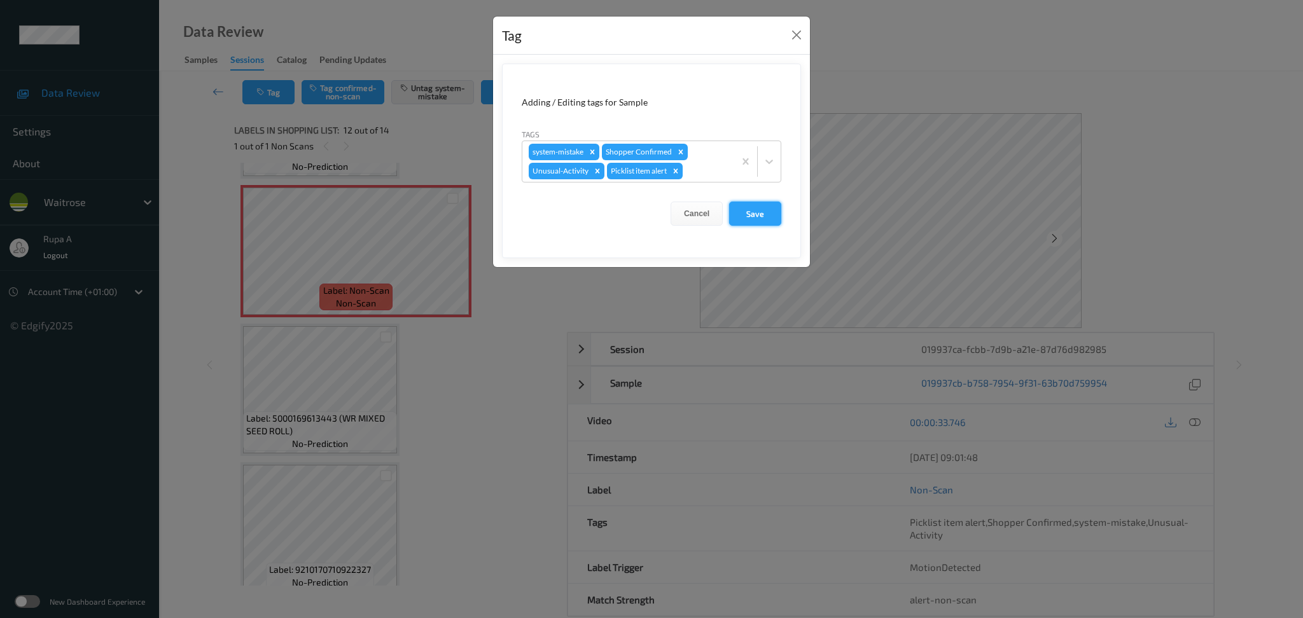
click at [769, 209] on button "Save" at bounding box center [755, 214] width 52 height 24
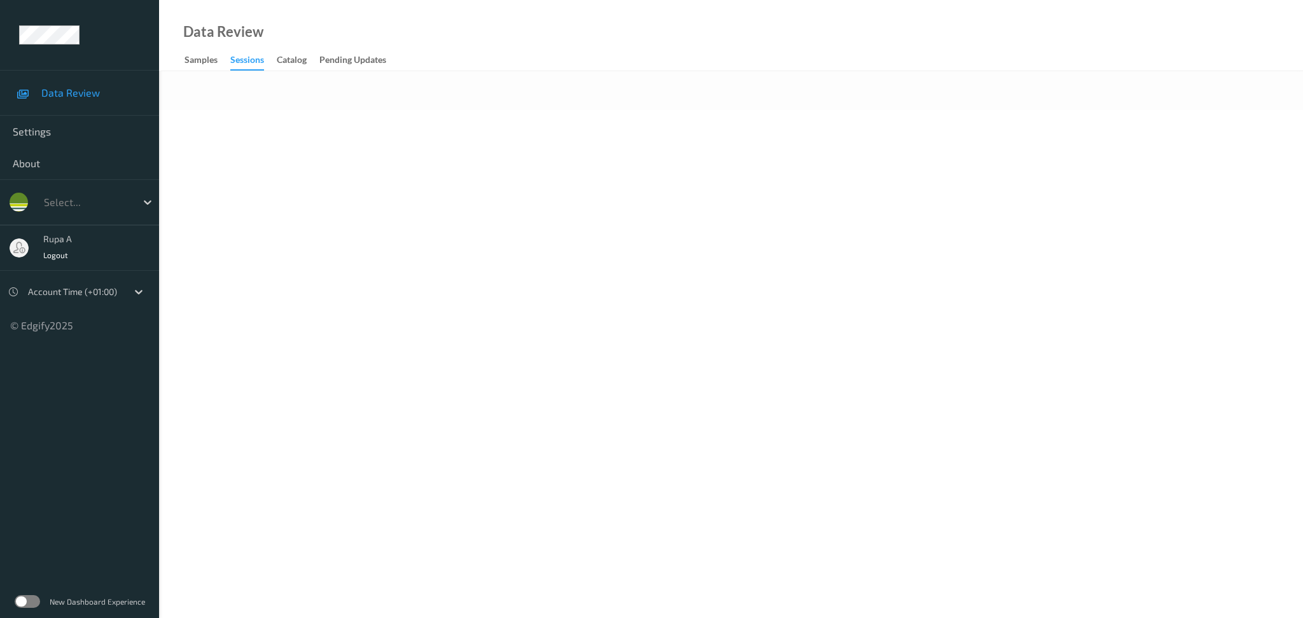
click at [377, 1] on div "Data Review Samples Sessions Catalog Pending Updates" at bounding box center [731, 35] width 1144 height 71
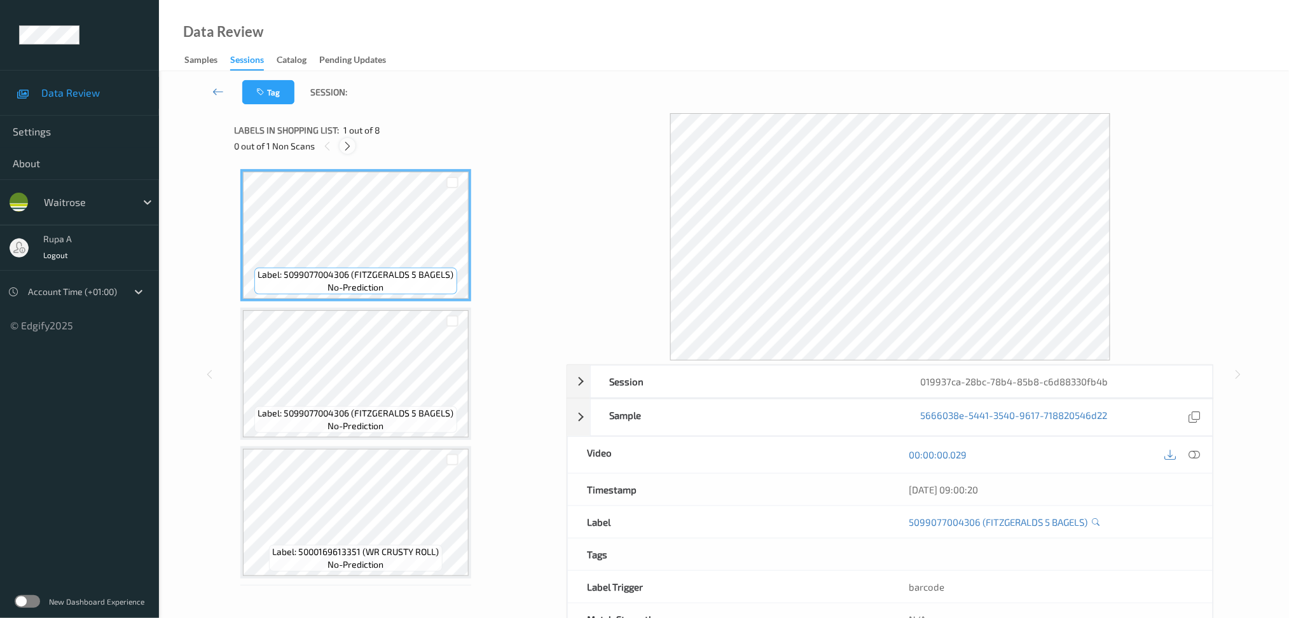
click at [344, 149] on icon at bounding box center [347, 146] width 11 height 11
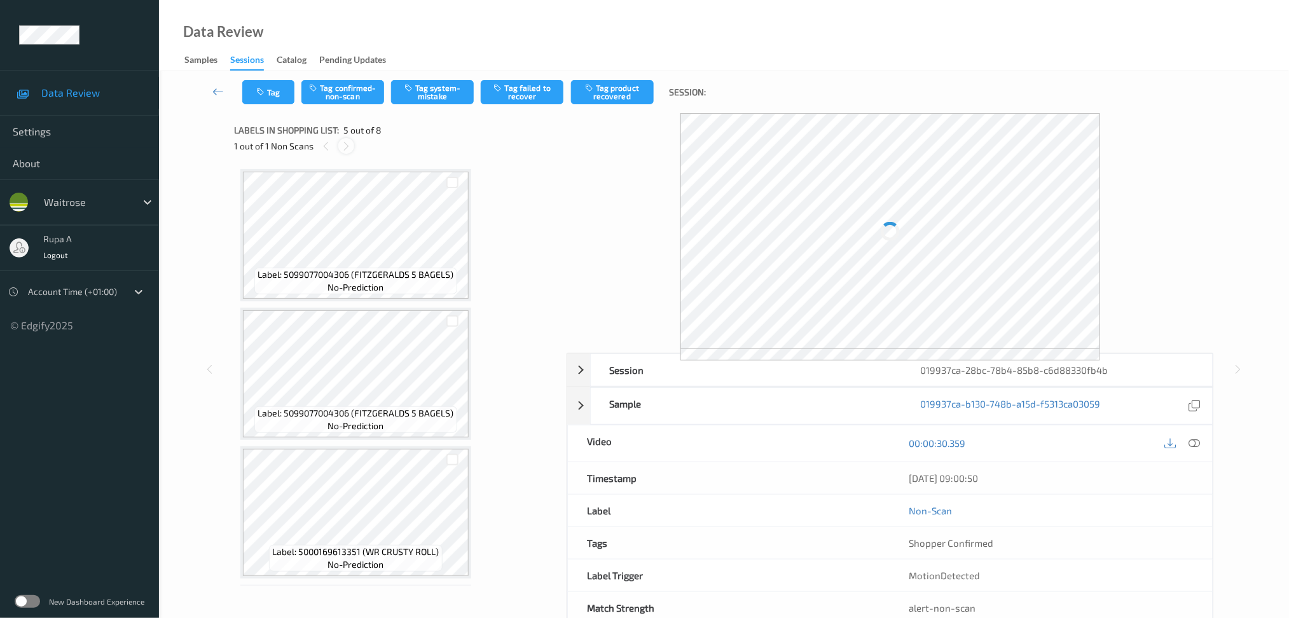
scroll to position [419, 0]
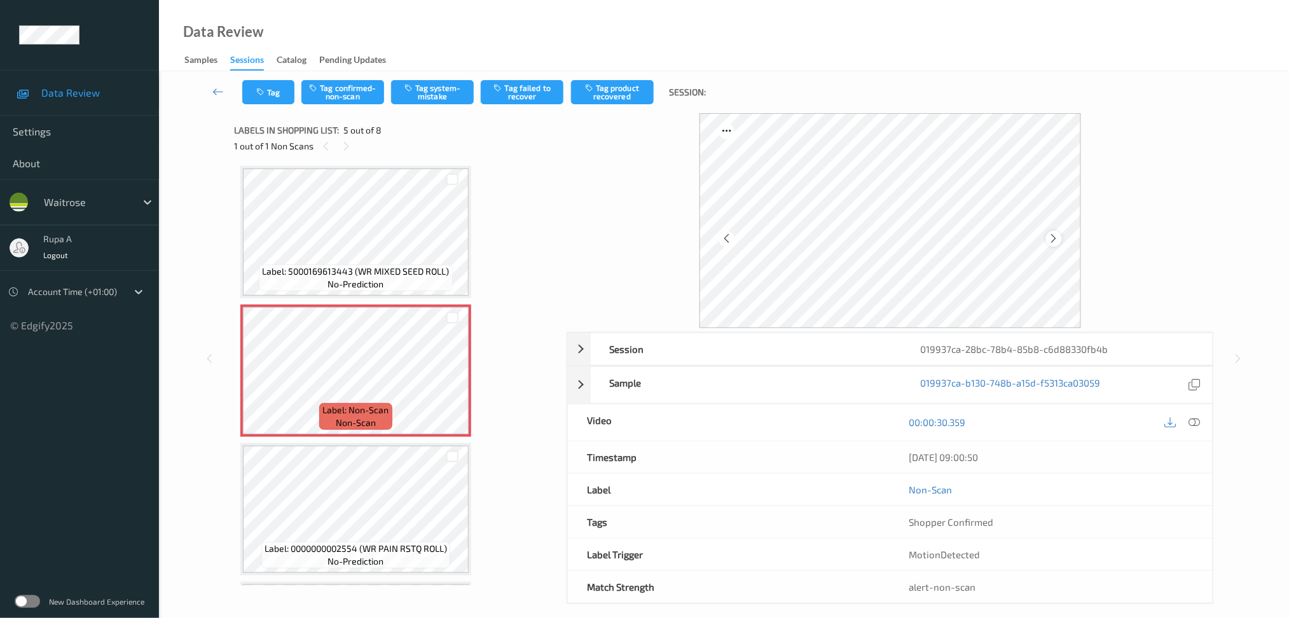
click at [1058, 233] on icon at bounding box center [1054, 238] width 11 height 11
click at [1057, 233] on icon at bounding box center [1054, 238] width 11 height 11
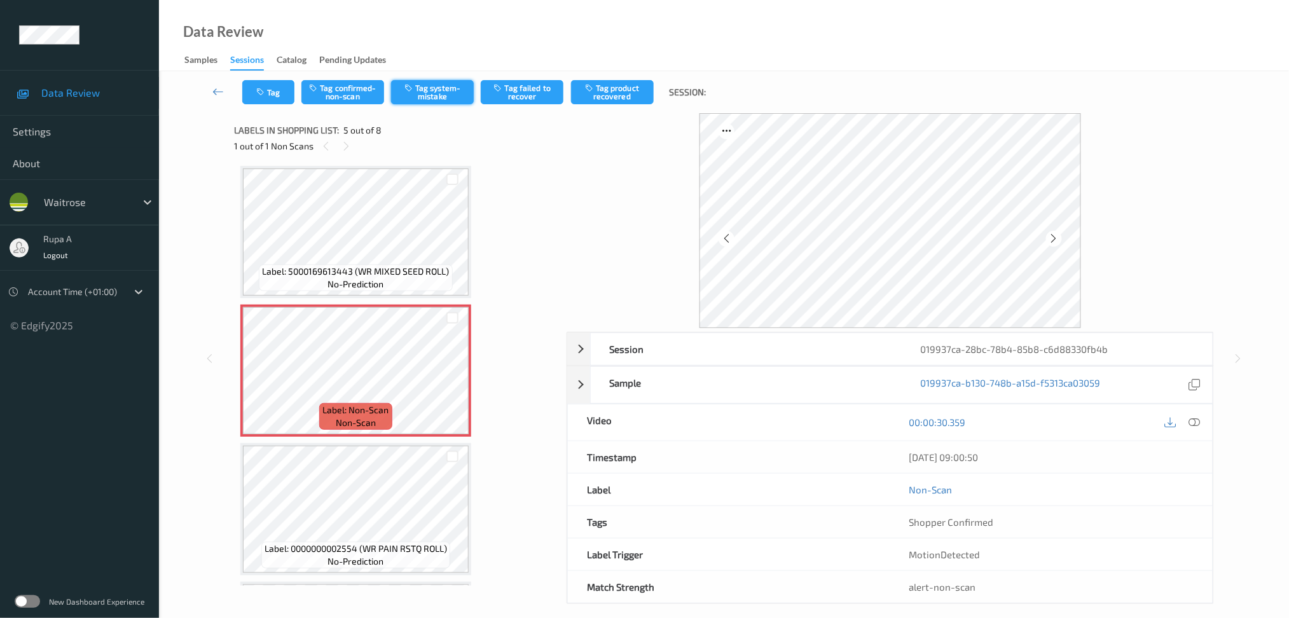
click at [449, 87] on button "Tag system-mistake" at bounding box center [432, 92] width 83 height 24
click at [272, 93] on button "Tag" at bounding box center [268, 92] width 52 height 24
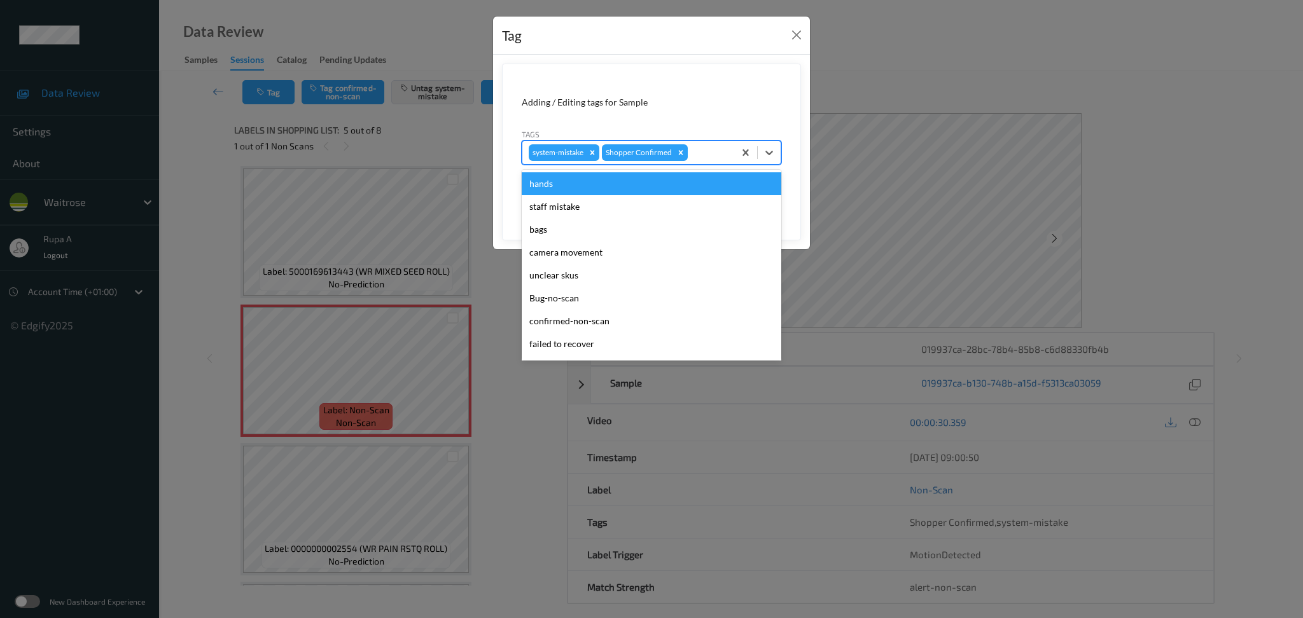
click at [707, 148] on div at bounding box center [709, 152] width 38 height 15
type input "un"
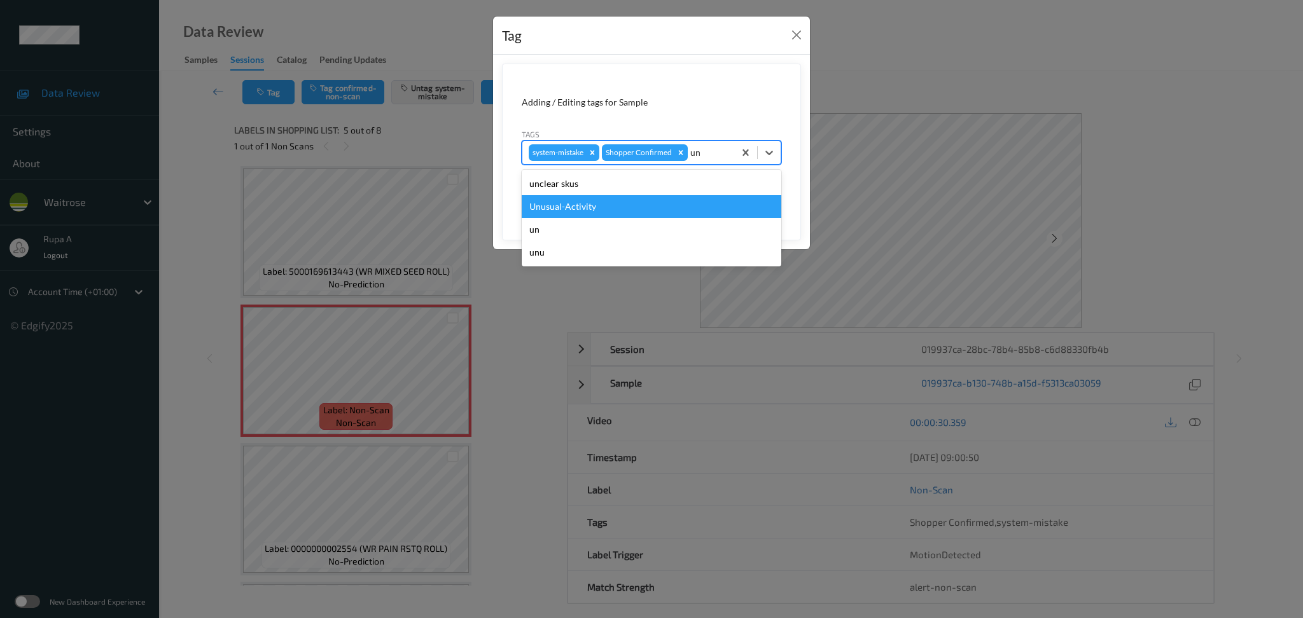
click at [639, 199] on div "Unusual-Activity" at bounding box center [652, 206] width 260 height 23
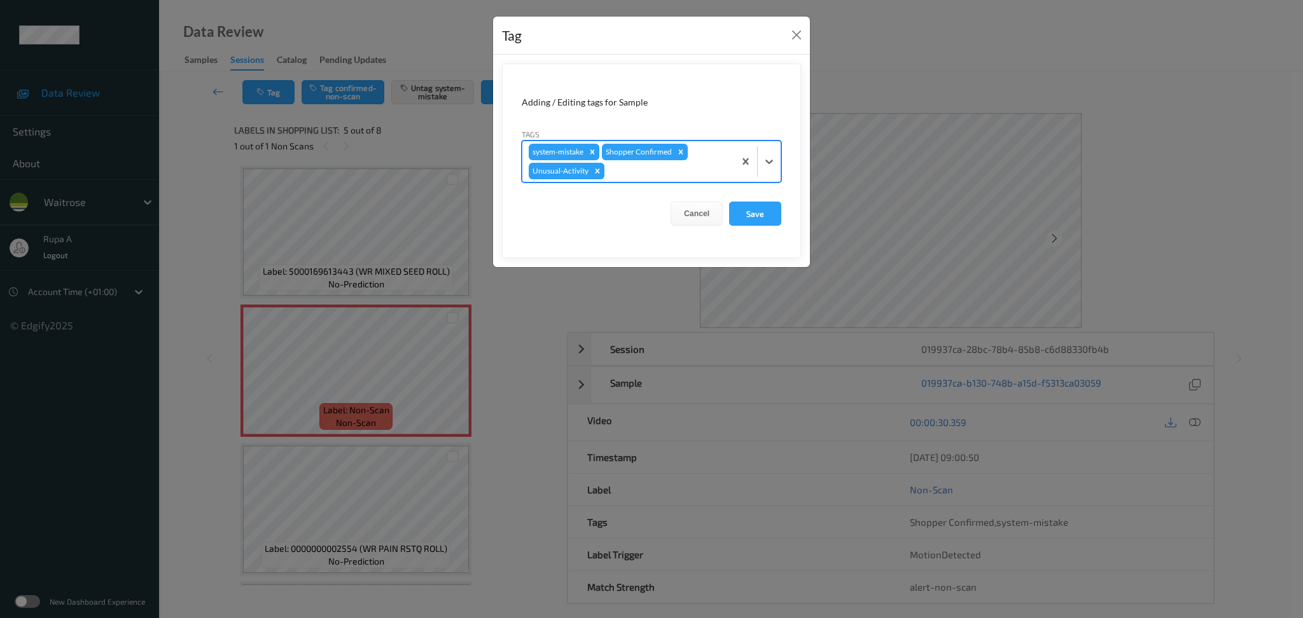
click at [653, 182] on div "system-mistake Shopper Confirmed Unusual-Activity" at bounding box center [628, 161] width 212 height 41
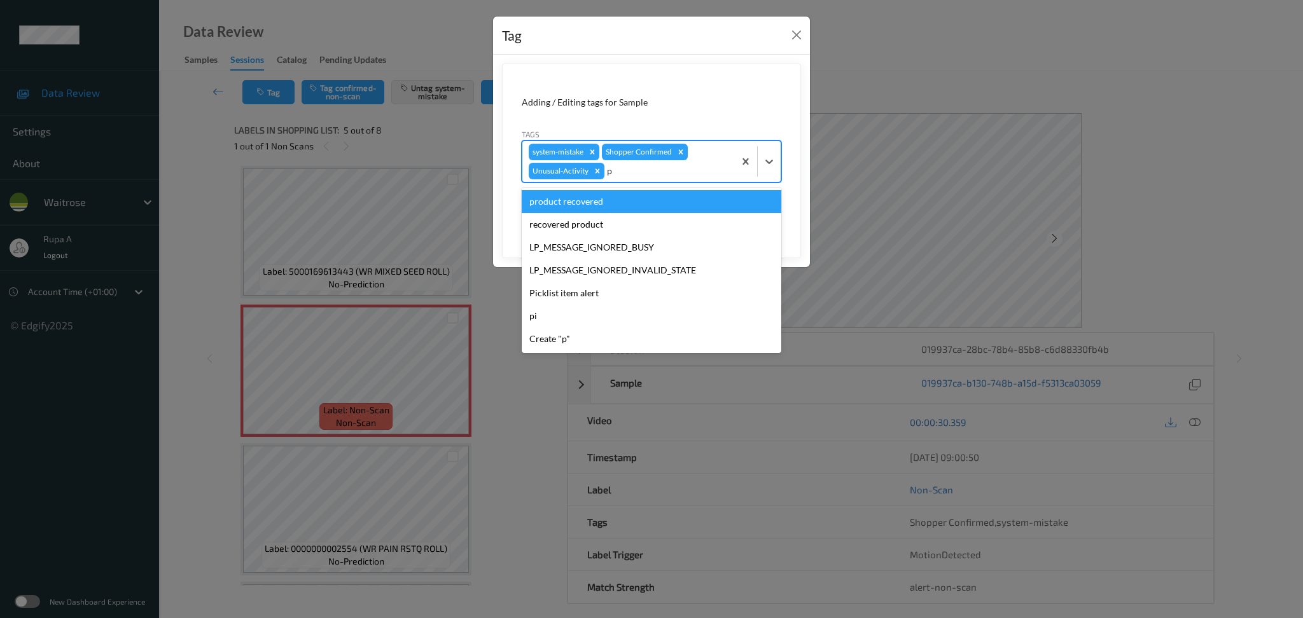
type input "pi"
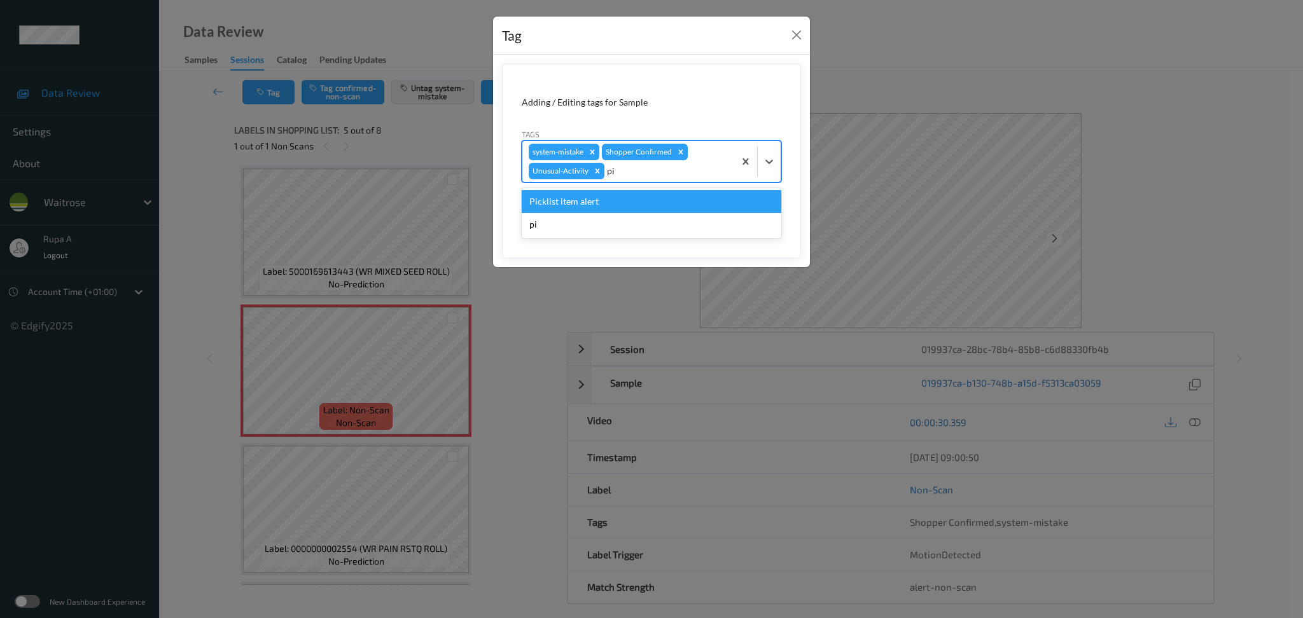
click at [624, 203] on div "Picklist item alert" at bounding box center [652, 201] width 260 height 23
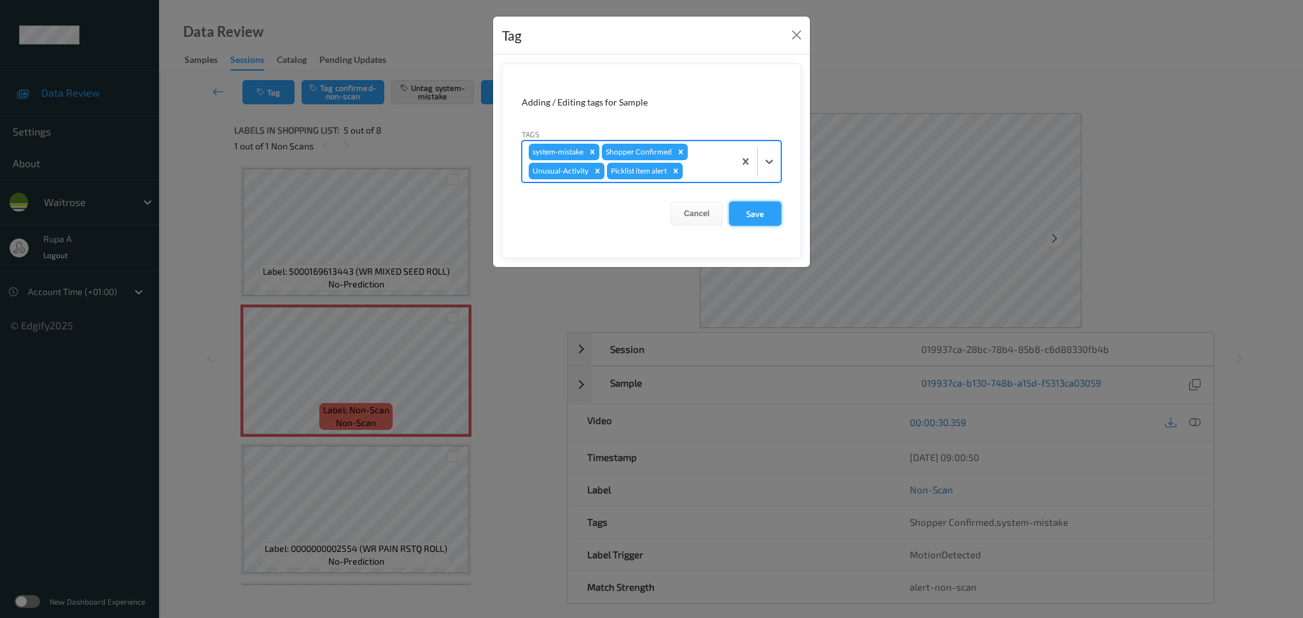
click at [753, 205] on button "Save" at bounding box center [755, 214] width 52 height 24
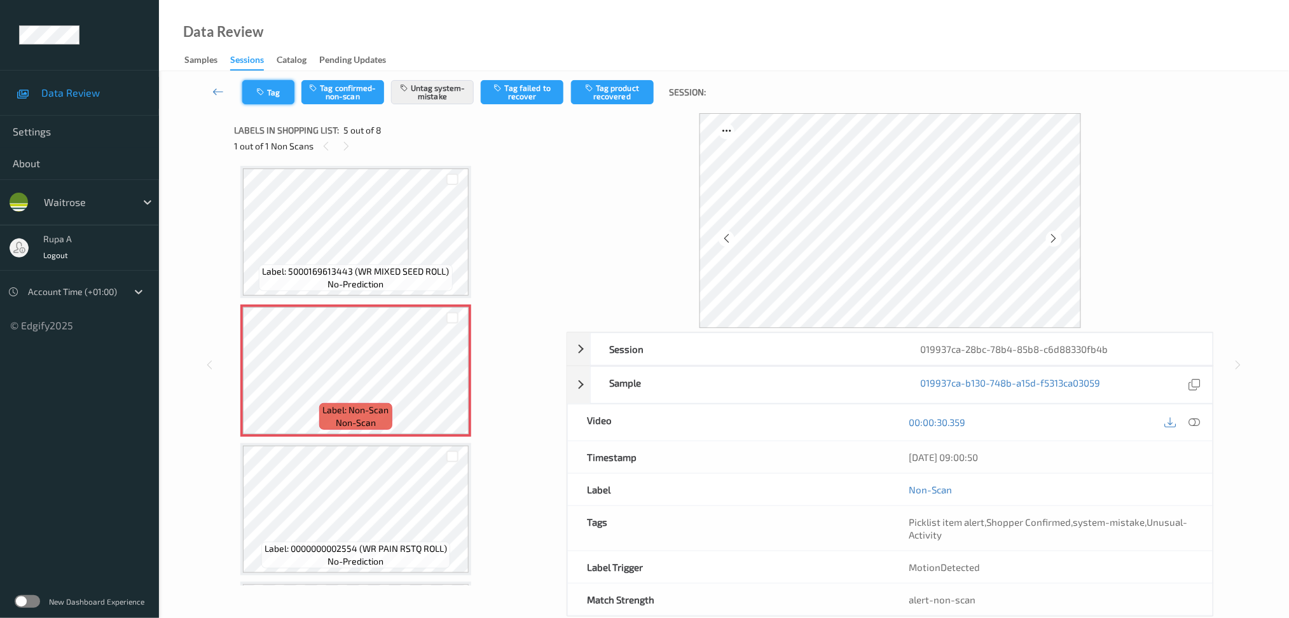
click at [270, 96] on button "Tag" at bounding box center [268, 92] width 52 height 24
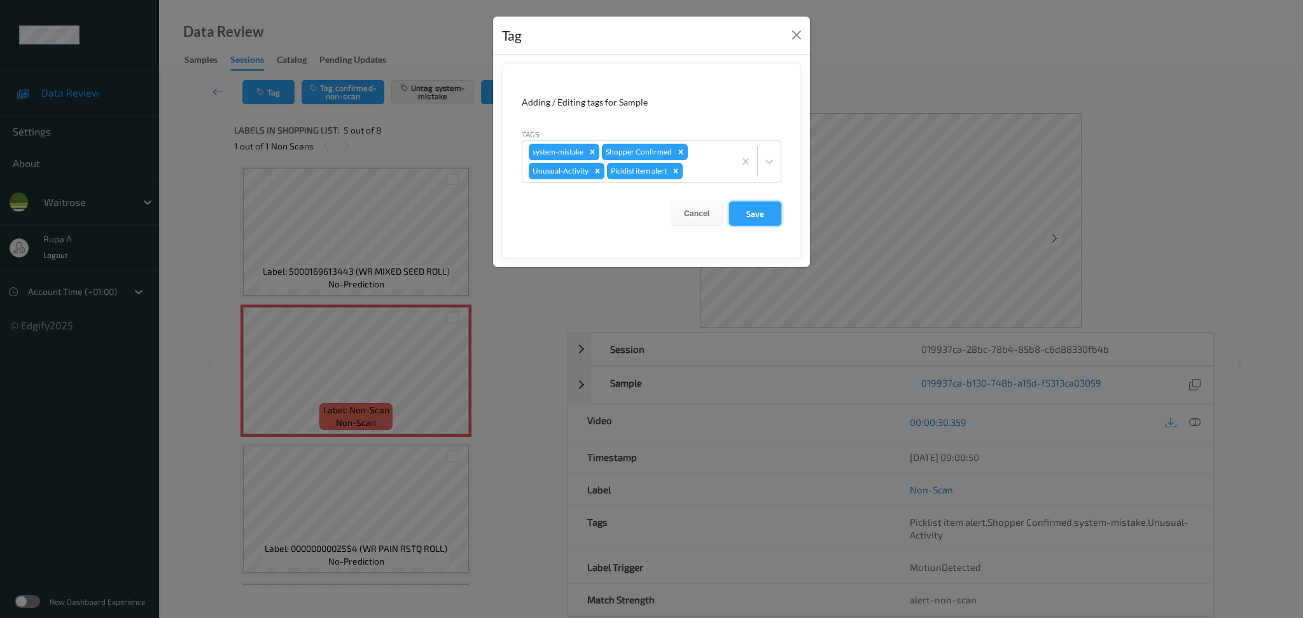
click at [759, 222] on button "Save" at bounding box center [755, 214] width 52 height 24
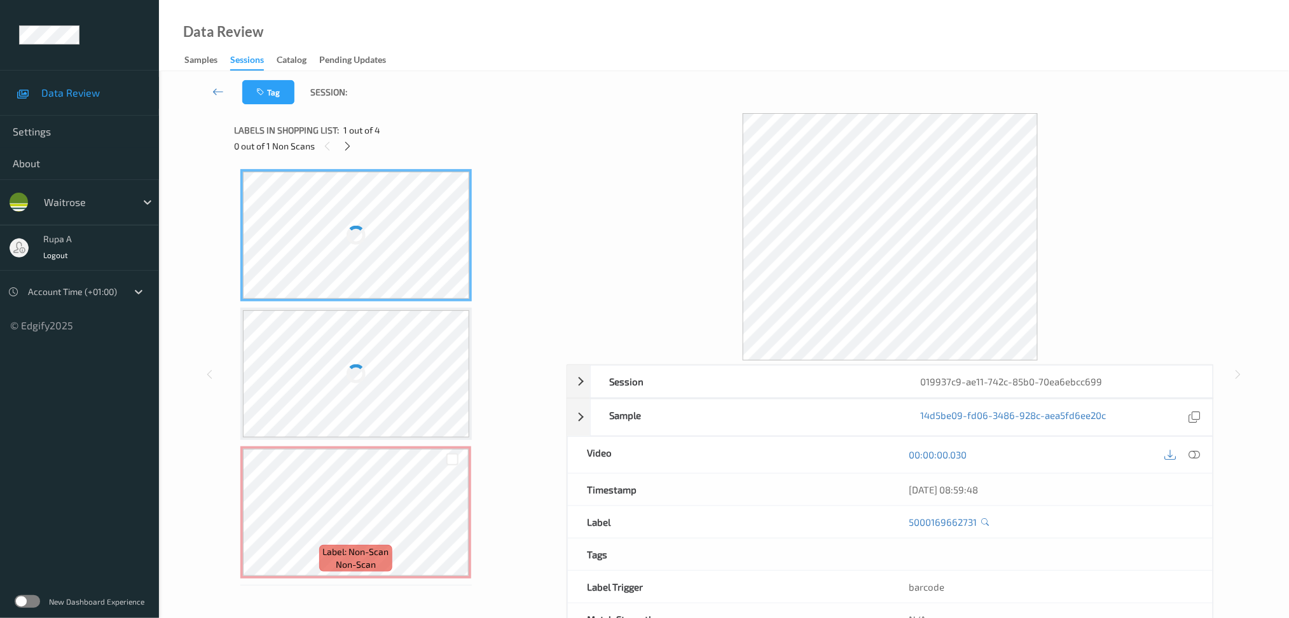
click at [620, 67] on div "Data Review Samples Sessions Catalog Pending Updates" at bounding box center [724, 35] width 1130 height 71
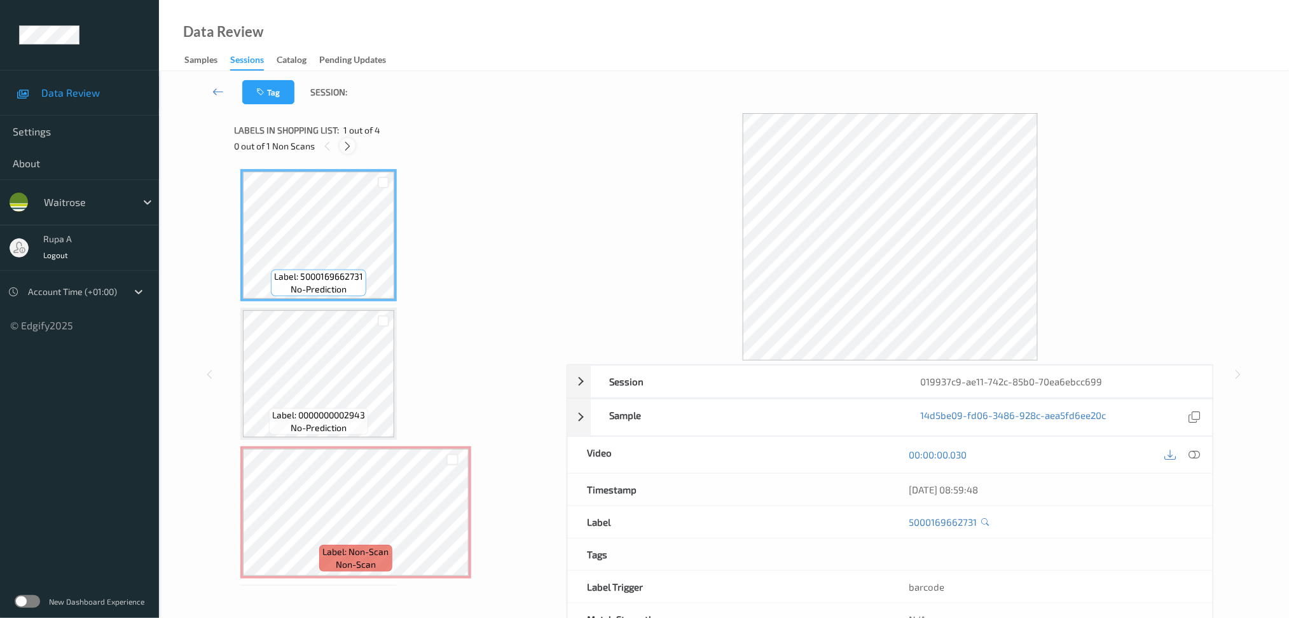
click at [342, 146] on icon at bounding box center [347, 146] width 11 height 11
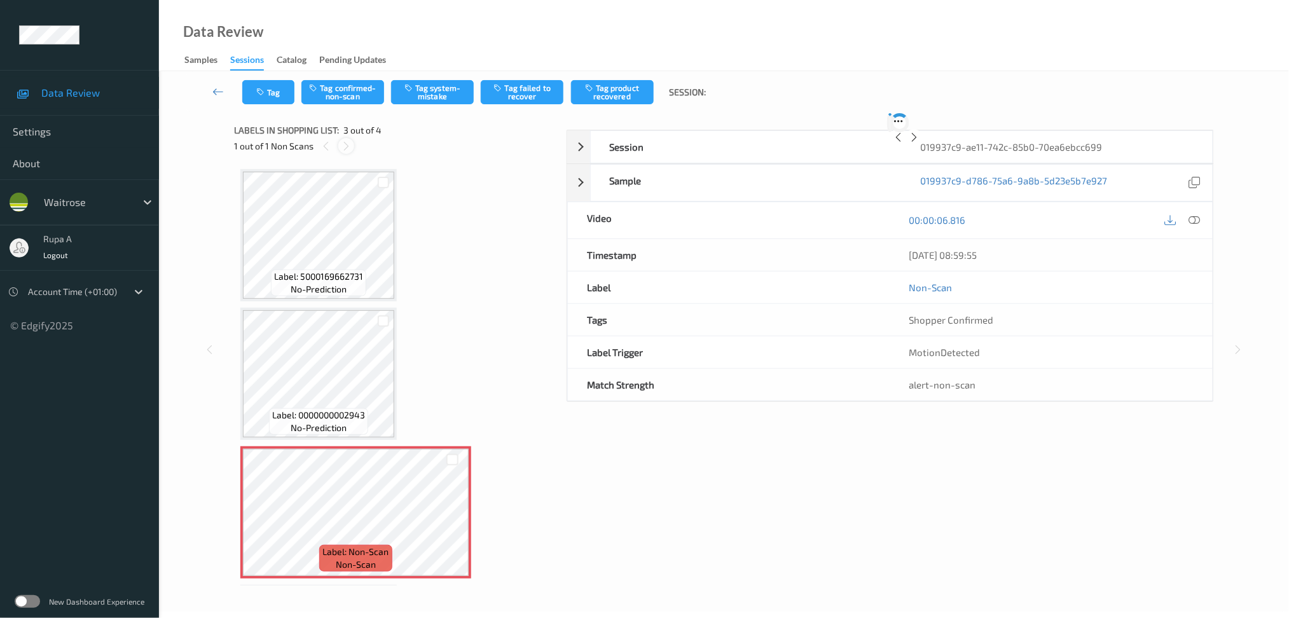
scroll to position [134, 0]
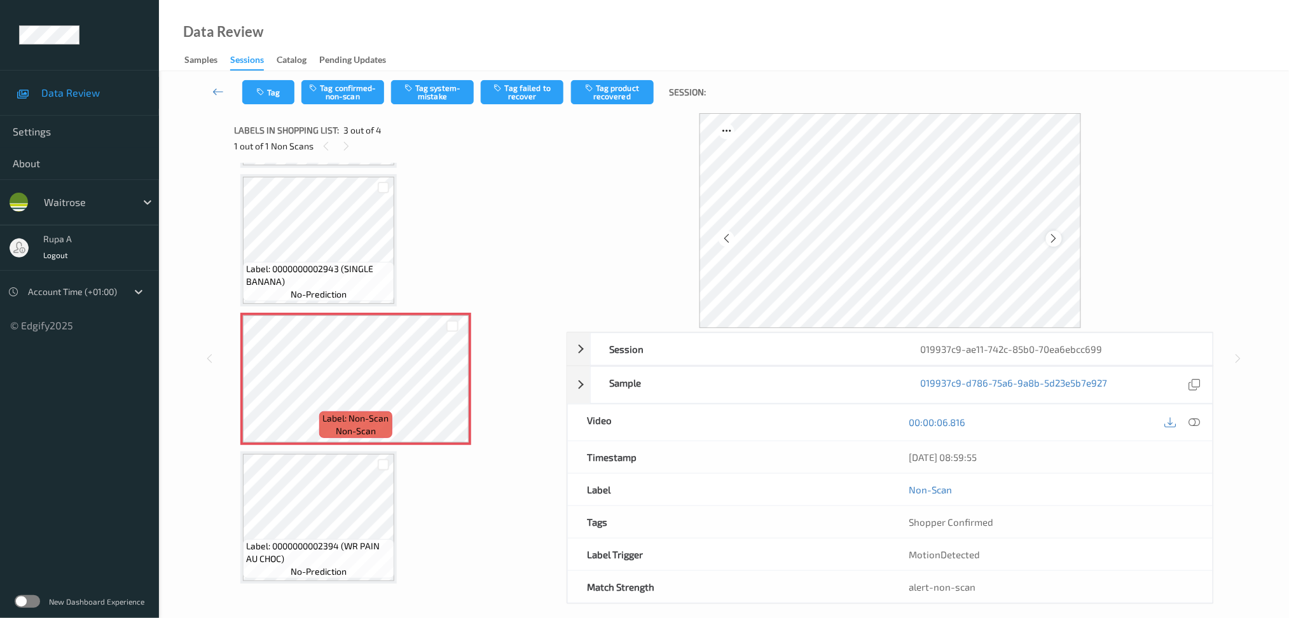
click at [1054, 239] on icon at bounding box center [1054, 238] width 11 height 11
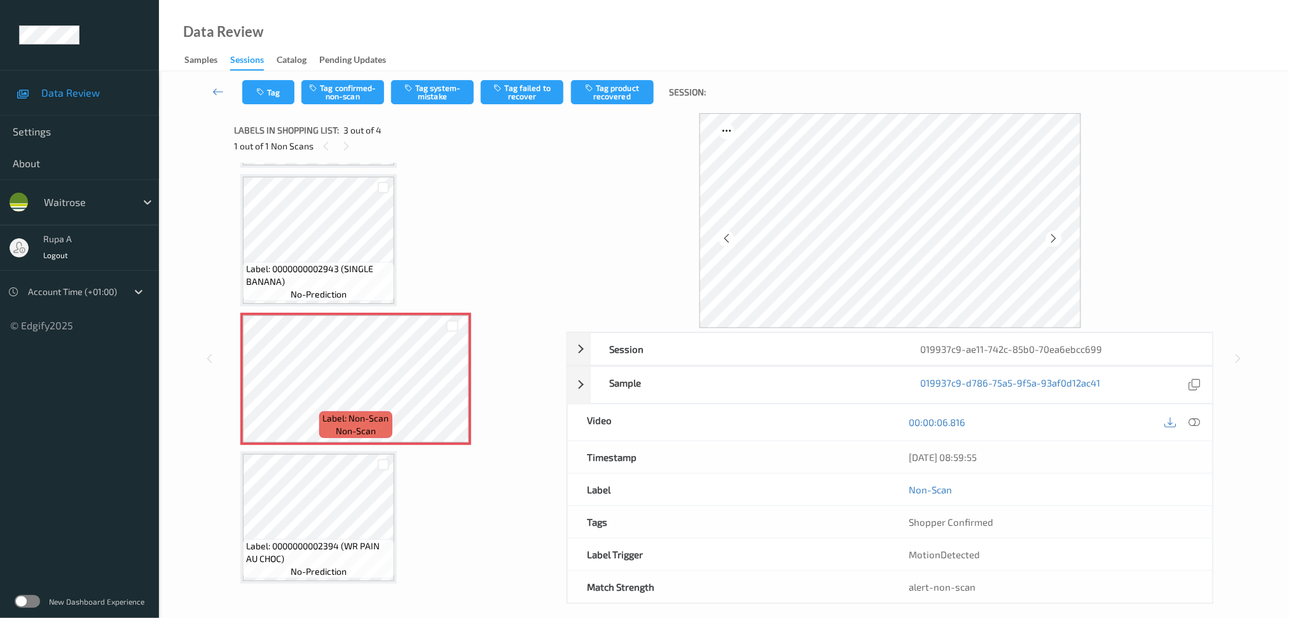
click at [1054, 239] on icon at bounding box center [1054, 238] width 11 height 11
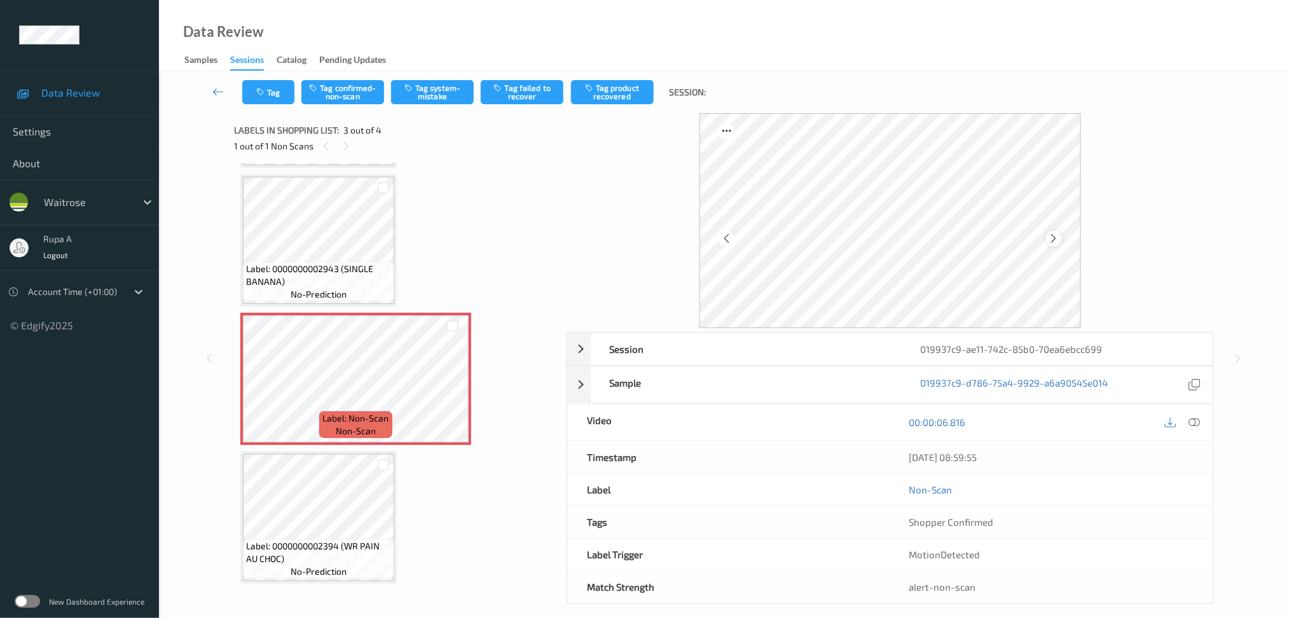
click at [1047, 237] on div at bounding box center [1054, 239] width 16 height 16
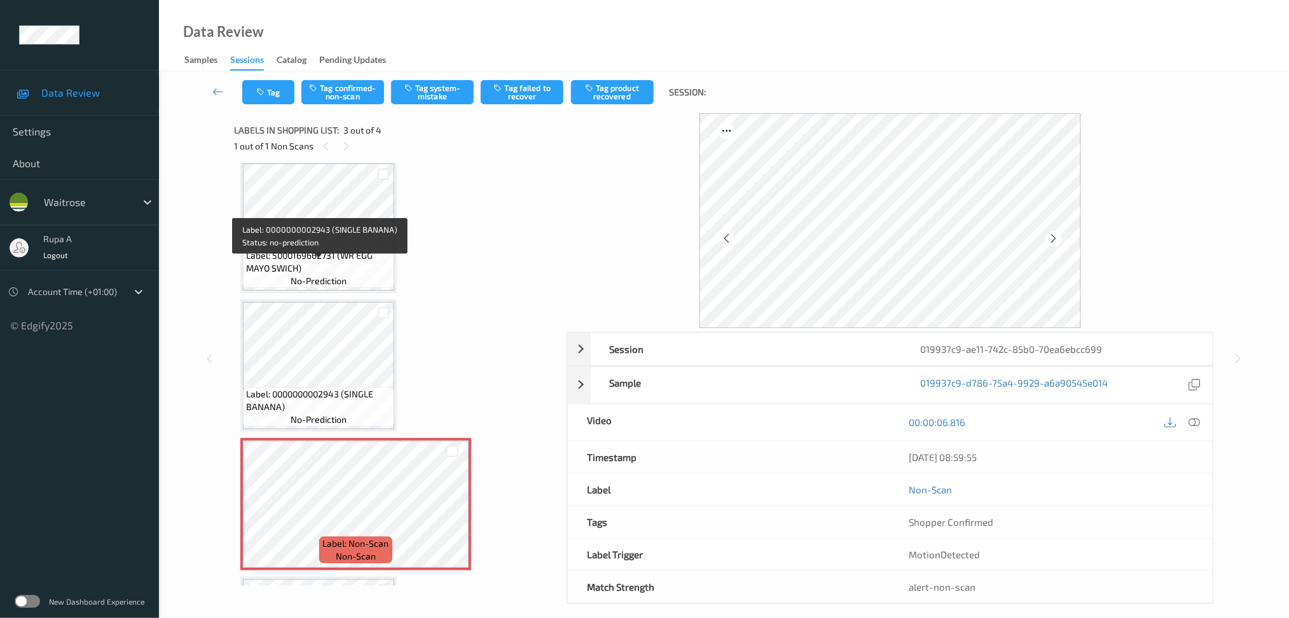
scroll to position [0, 0]
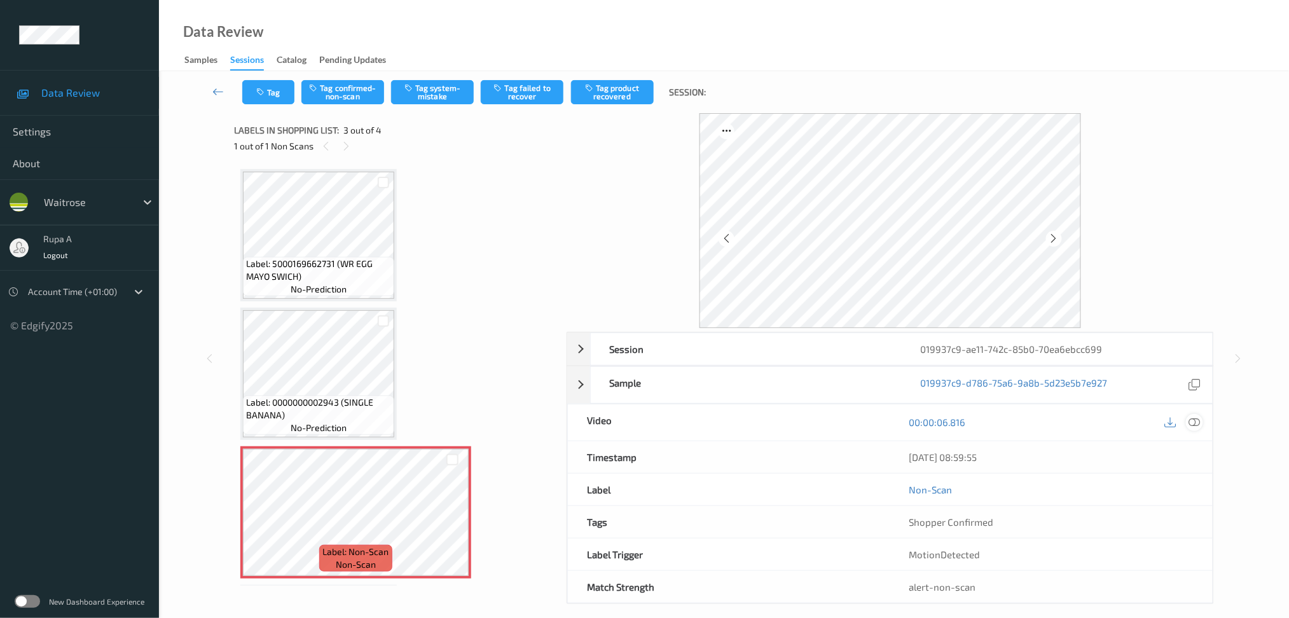
click at [1200, 423] on icon at bounding box center [1194, 422] width 11 height 11
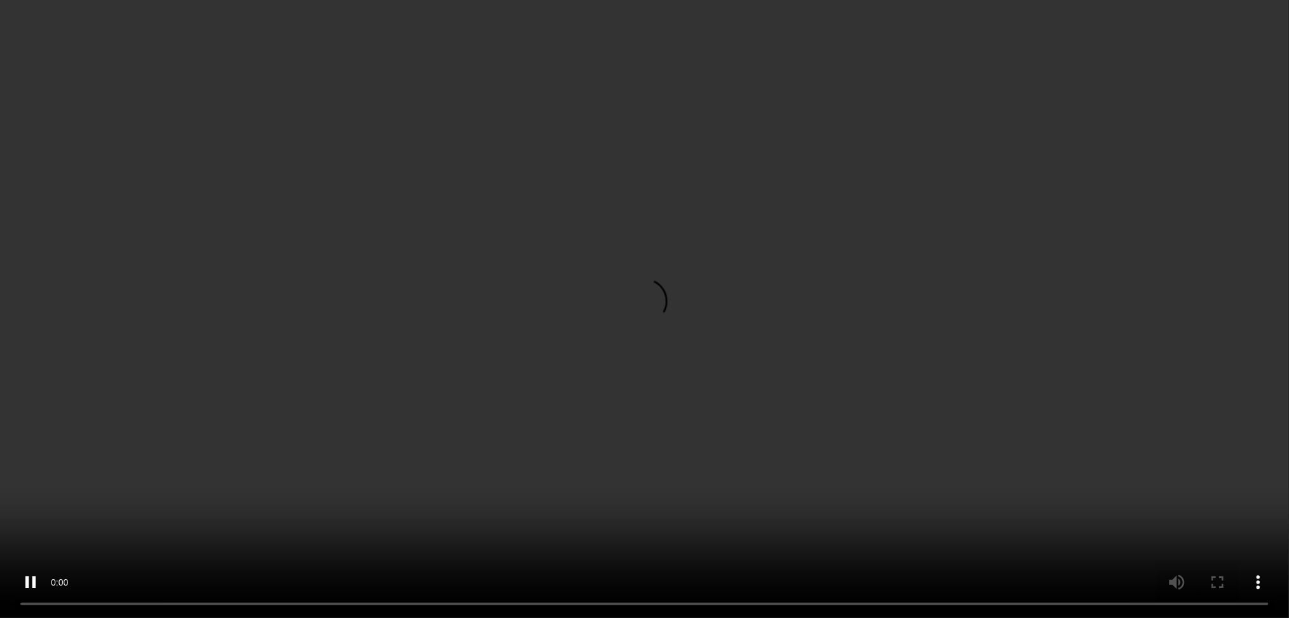
click at [1192, 213] on icon at bounding box center [1194, 207] width 11 height 11
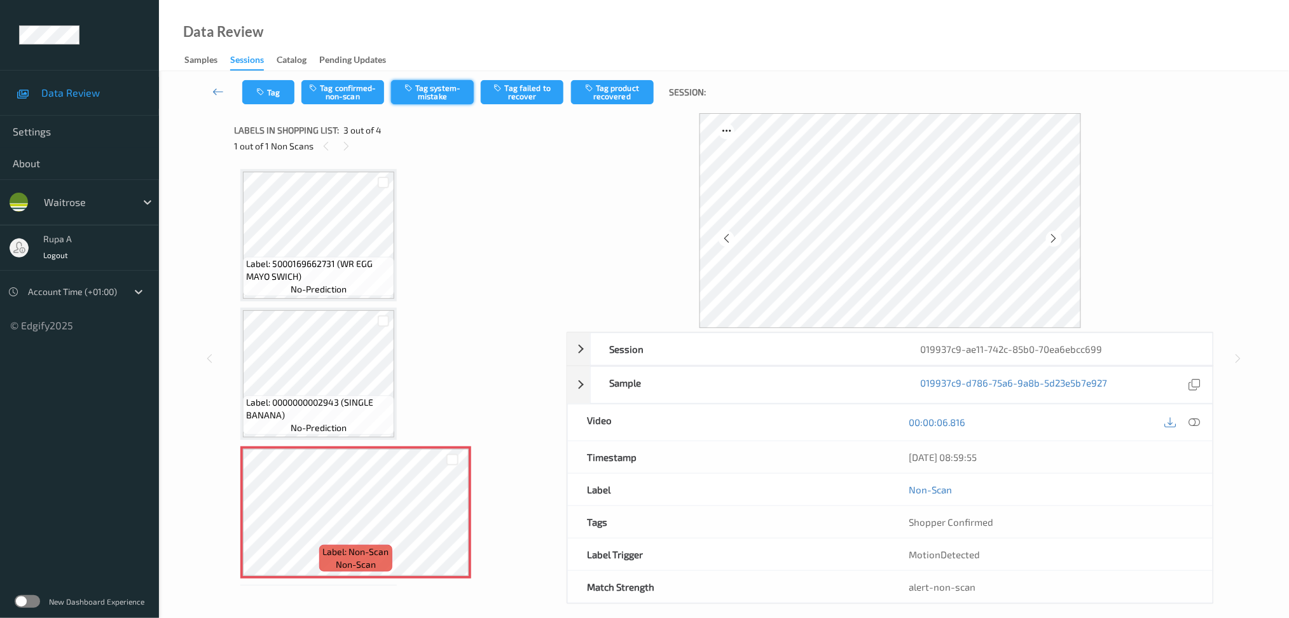
click at [421, 96] on button "Tag system-mistake" at bounding box center [432, 92] width 83 height 24
click at [266, 94] on icon "button" at bounding box center [261, 92] width 11 height 9
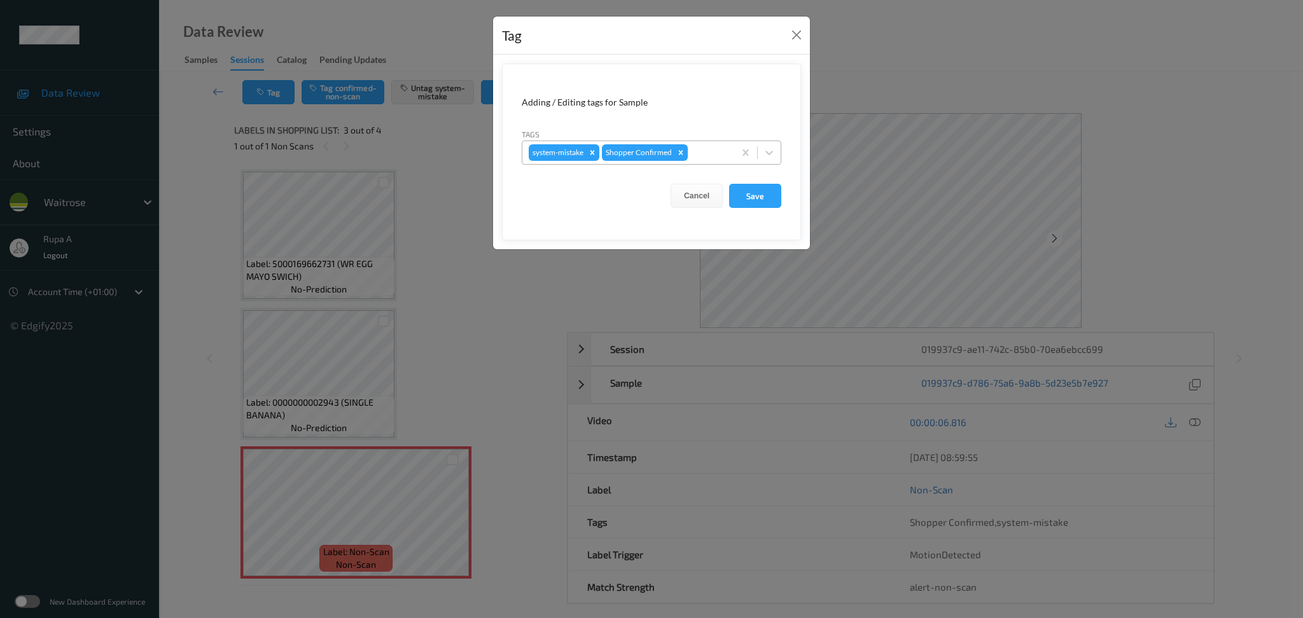
click at [707, 151] on div at bounding box center [709, 152] width 38 height 15
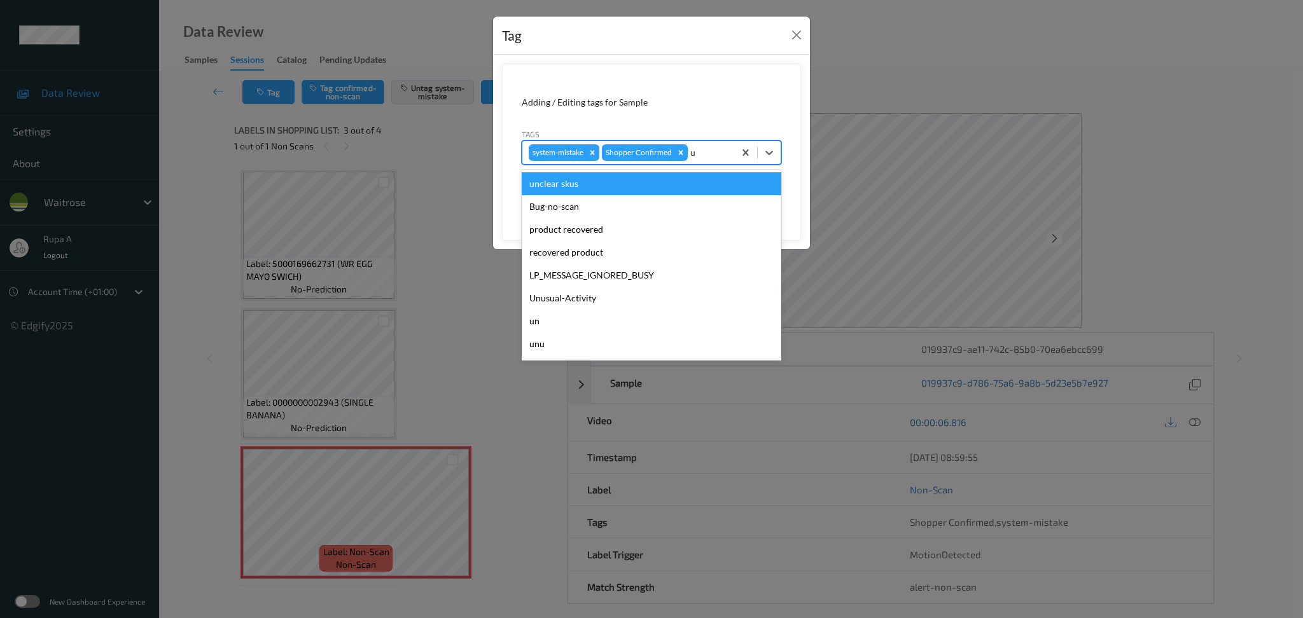
type input "un"
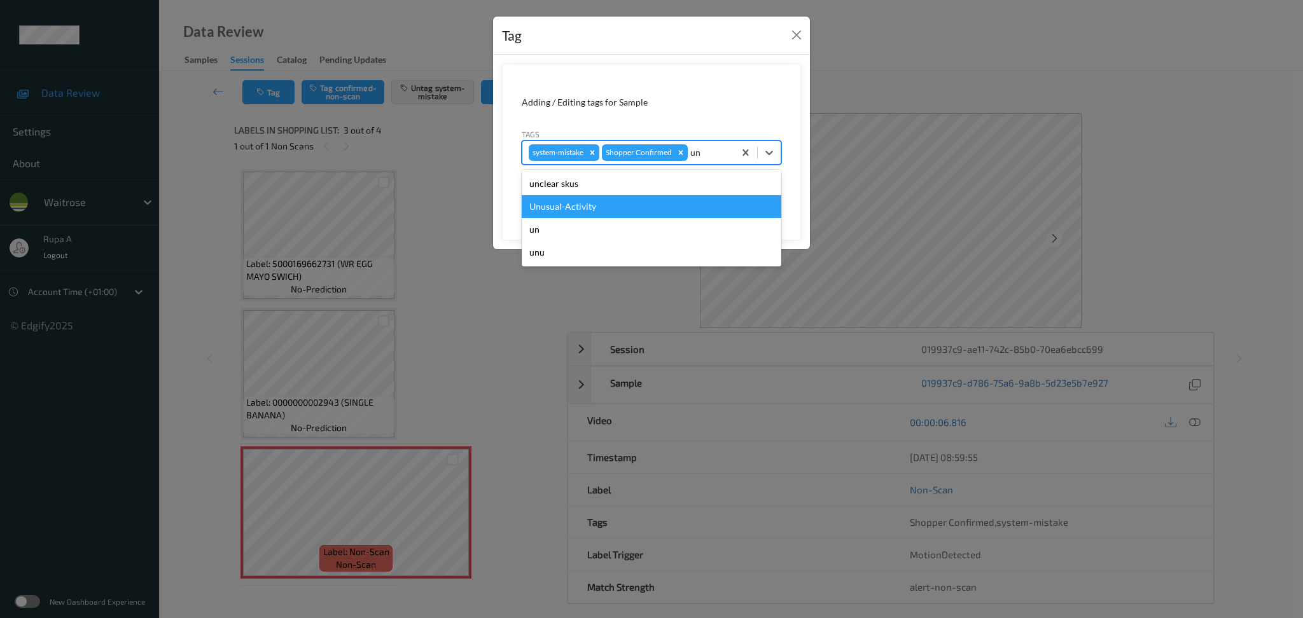
click at [672, 197] on div "Unusual-Activity" at bounding box center [652, 206] width 260 height 23
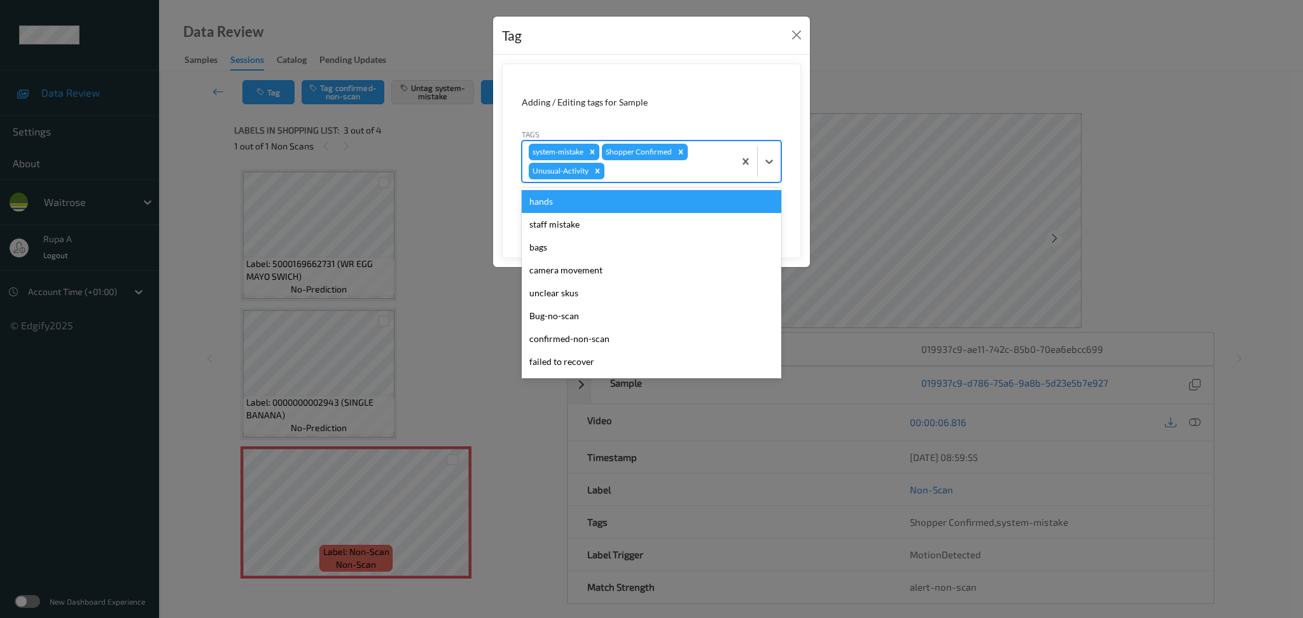
click at [683, 174] on div at bounding box center [667, 170] width 121 height 15
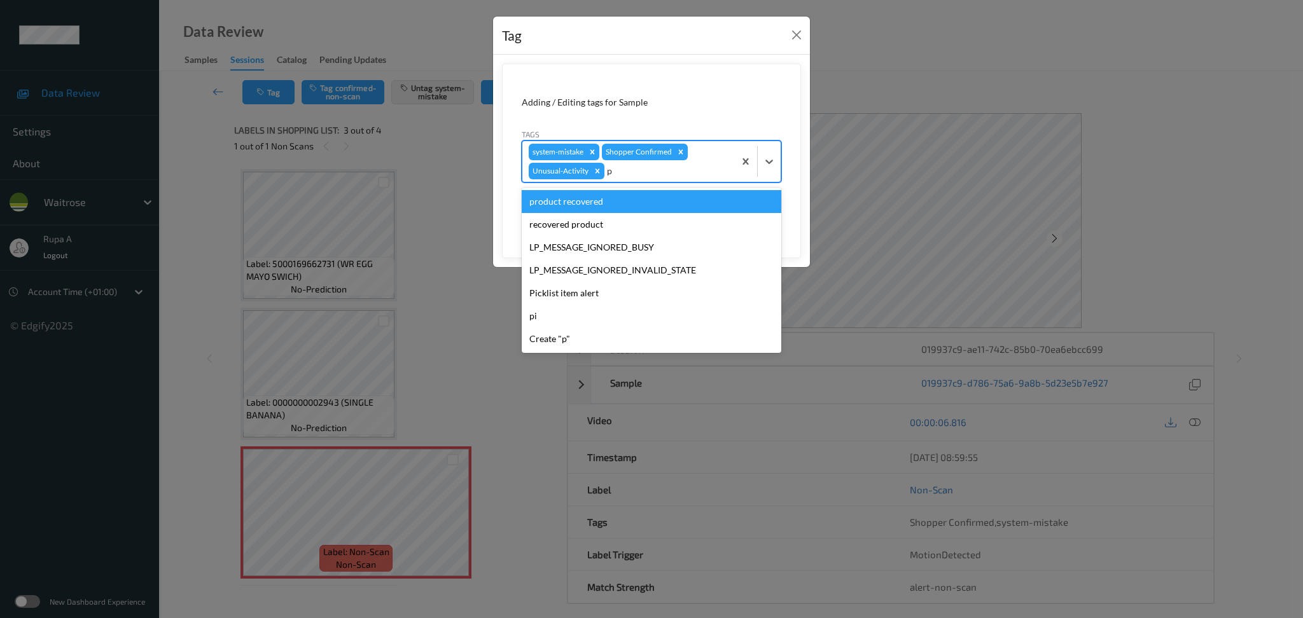
type input "pi"
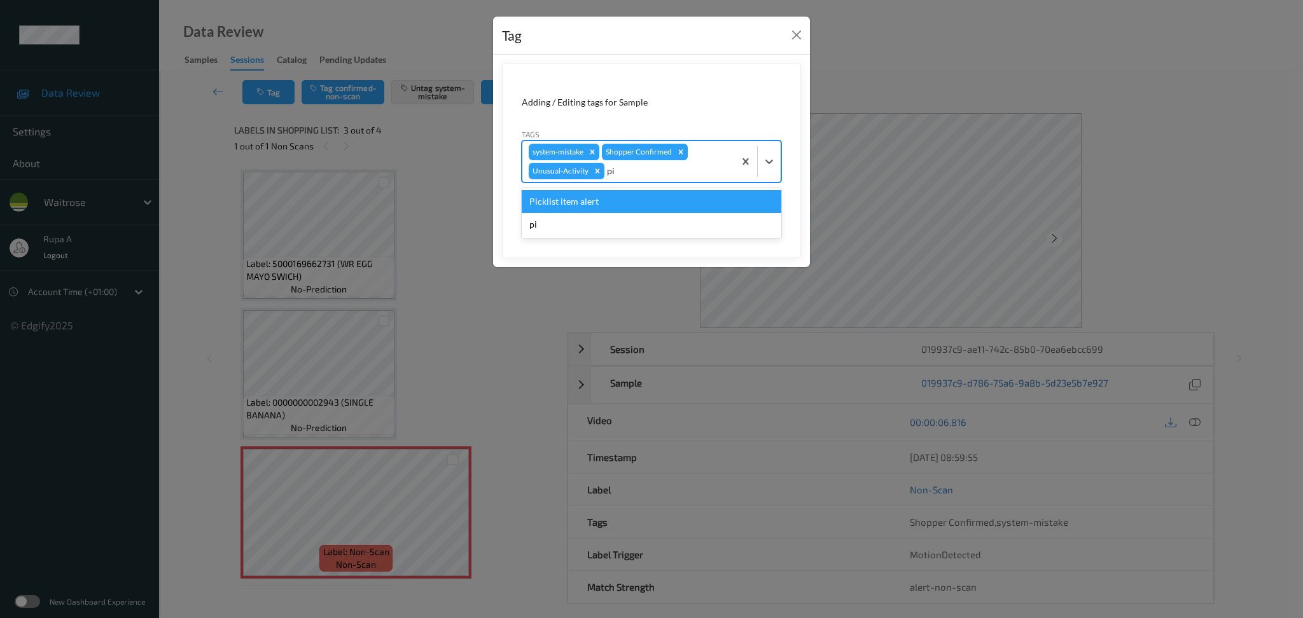
click at [658, 204] on div "Picklist item alert" at bounding box center [652, 201] width 260 height 23
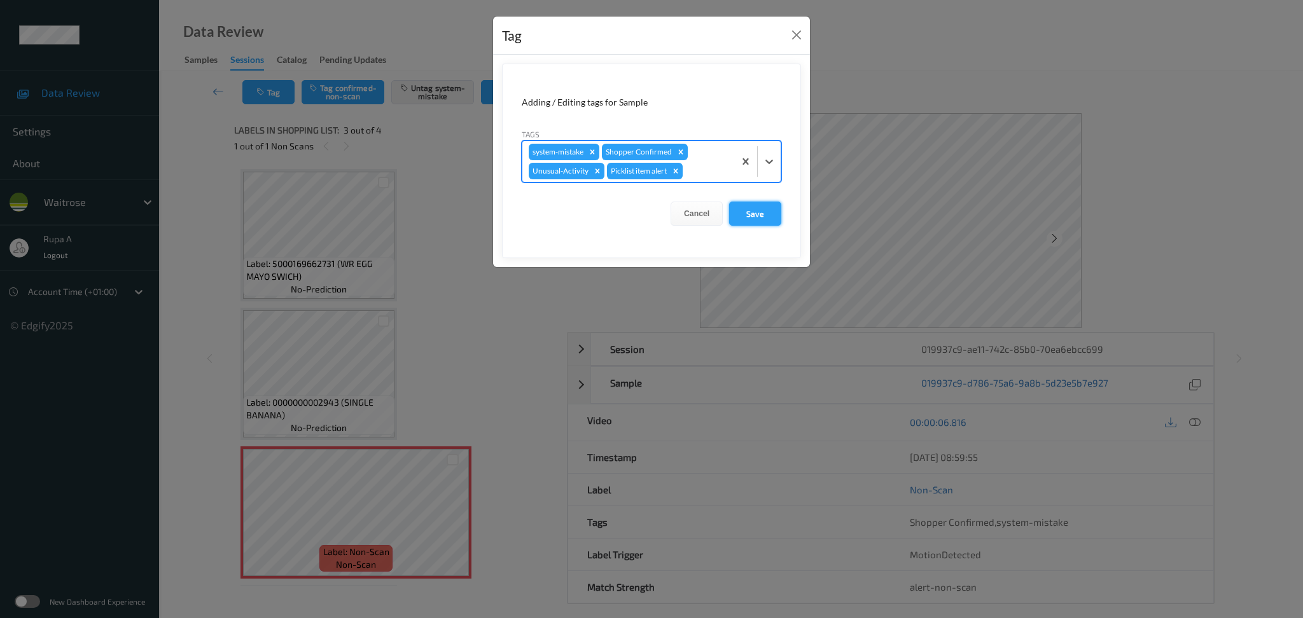
click at [769, 215] on button "Save" at bounding box center [755, 214] width 52 height 24
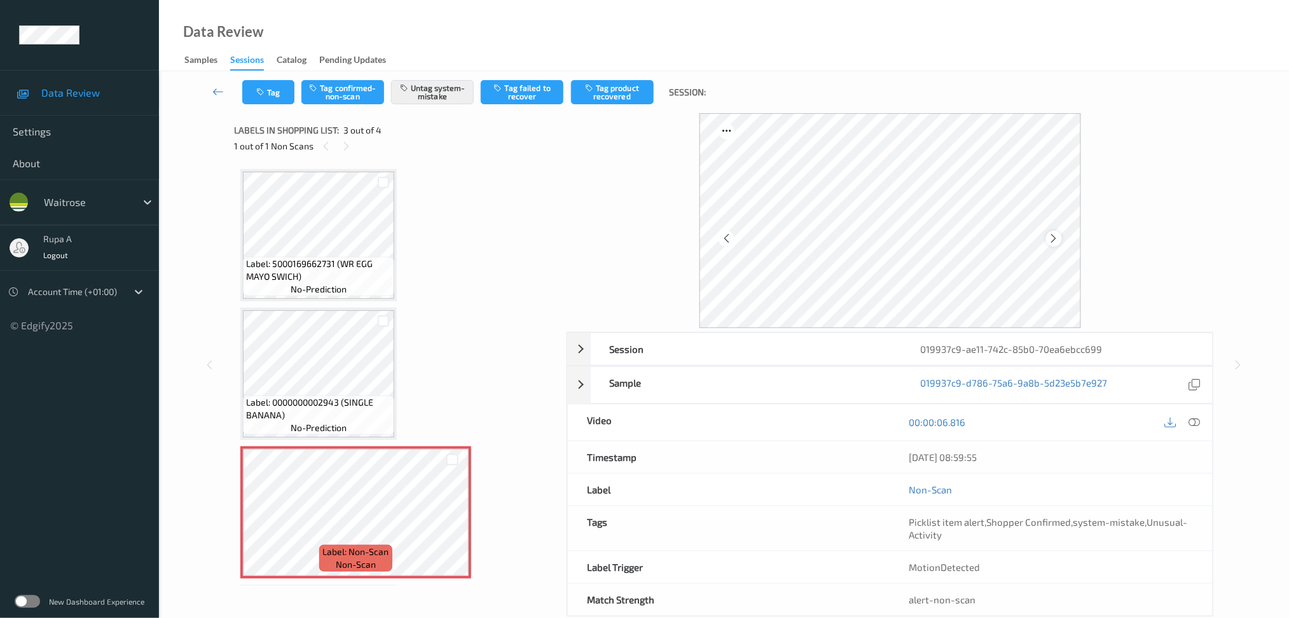
click at [1046, 238] on div at bounding box center [1054, 239] width 16 height 16
click at [1193, 420] on icon at bounding box center [1194, 422] width 11 height 11
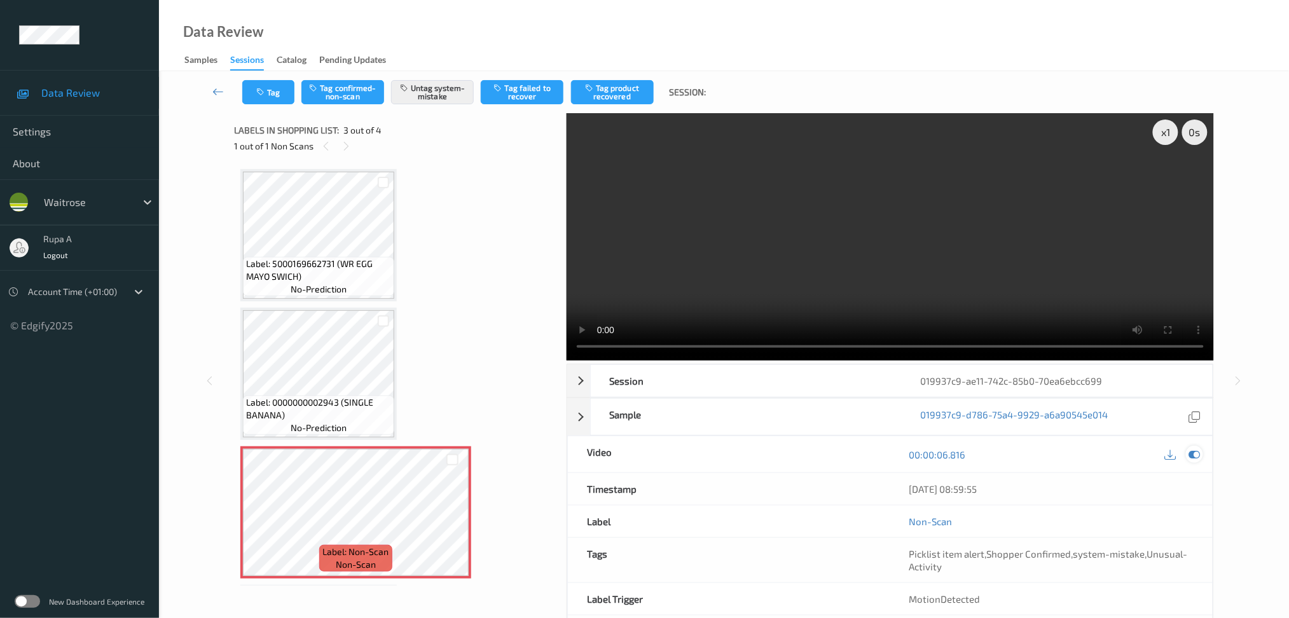
click at [1198, 455] on icon at bounding box center [1194, 454] width 11 height 11
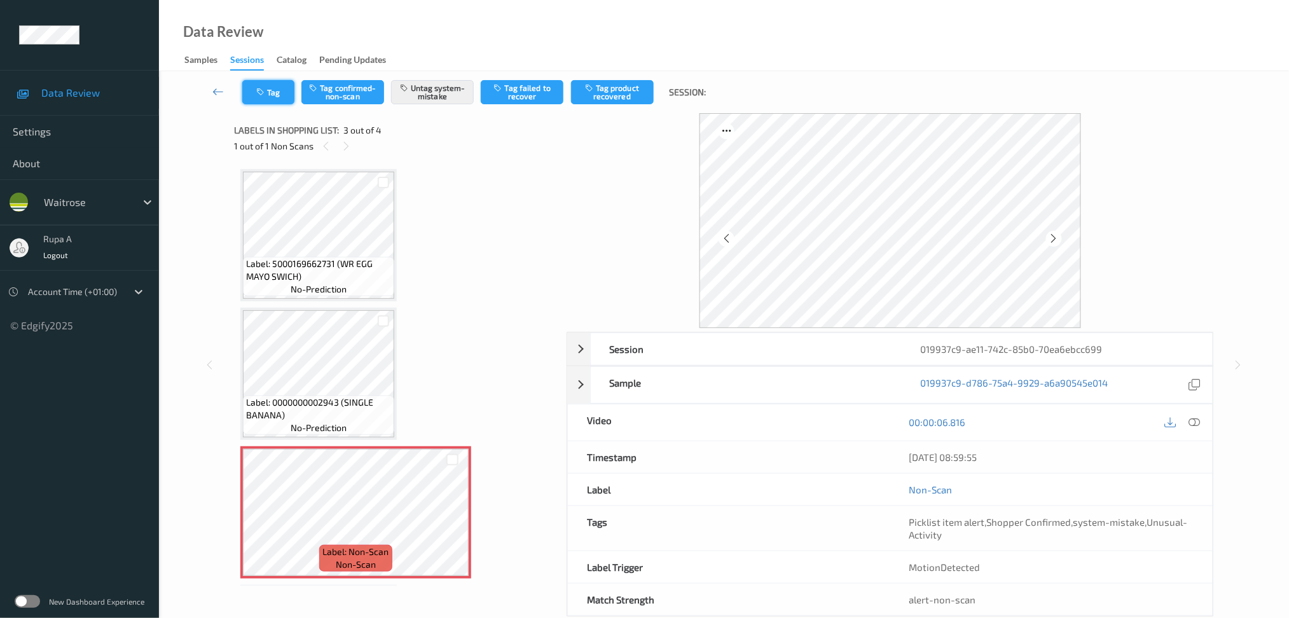
click at [254, 97] on button "Tag" at bounding box center [268, 92] width 52 height 24
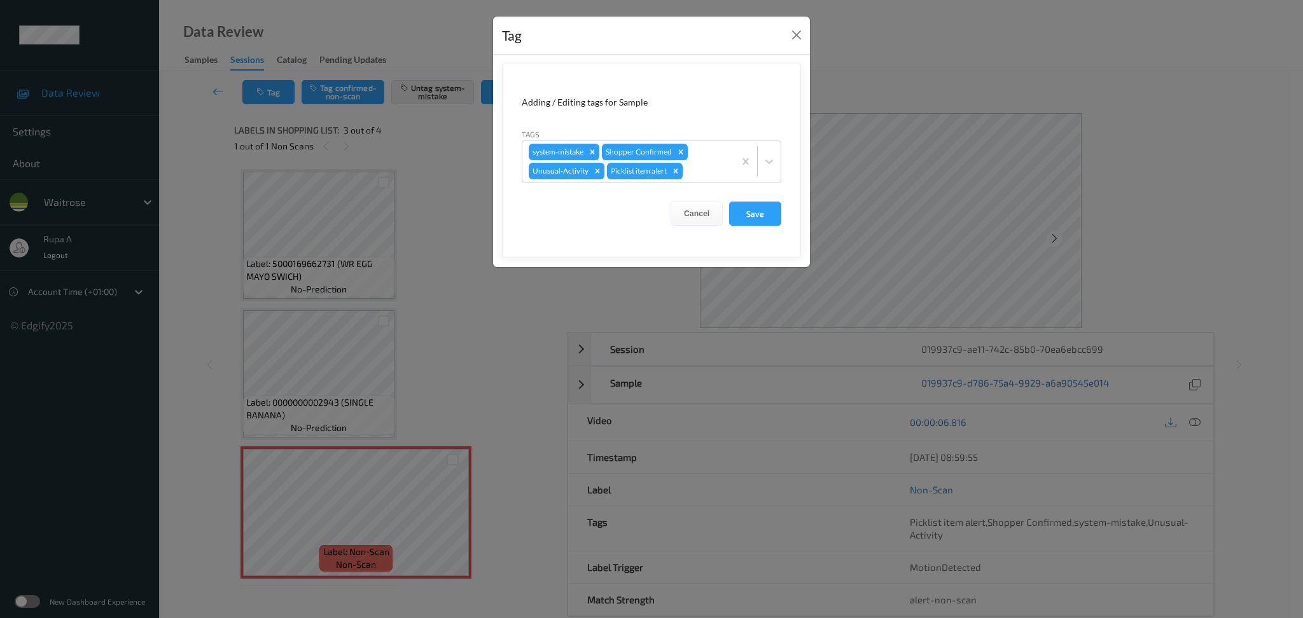
click at [800, 219] on form "Adding / Editing tags for Sample Tags system-mistake Shopper Confirmed Unusual-…" at bounding box center [651, 161] width 299 height 195
click at [747, 213] on button "Save" at bounding box center [755, 214] width 52 height 24
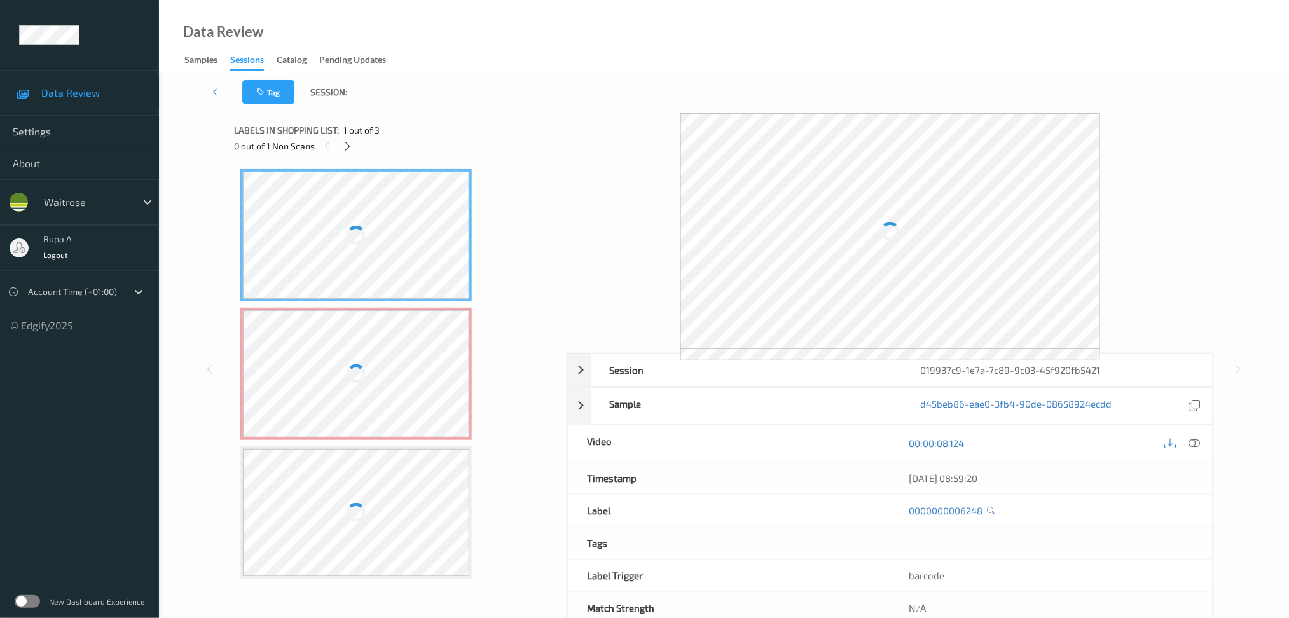
drag, startPoint x: 459, startPoint y: 106, endPoint x: 399, endPoint y: 137, distance: 68.0
click at [461, 106] on div "Tag Session:" at bounding box center [724, 92] width 1078 height 42
click at [351, 139] on div at bounding box center [348, 146] width 16 height 16
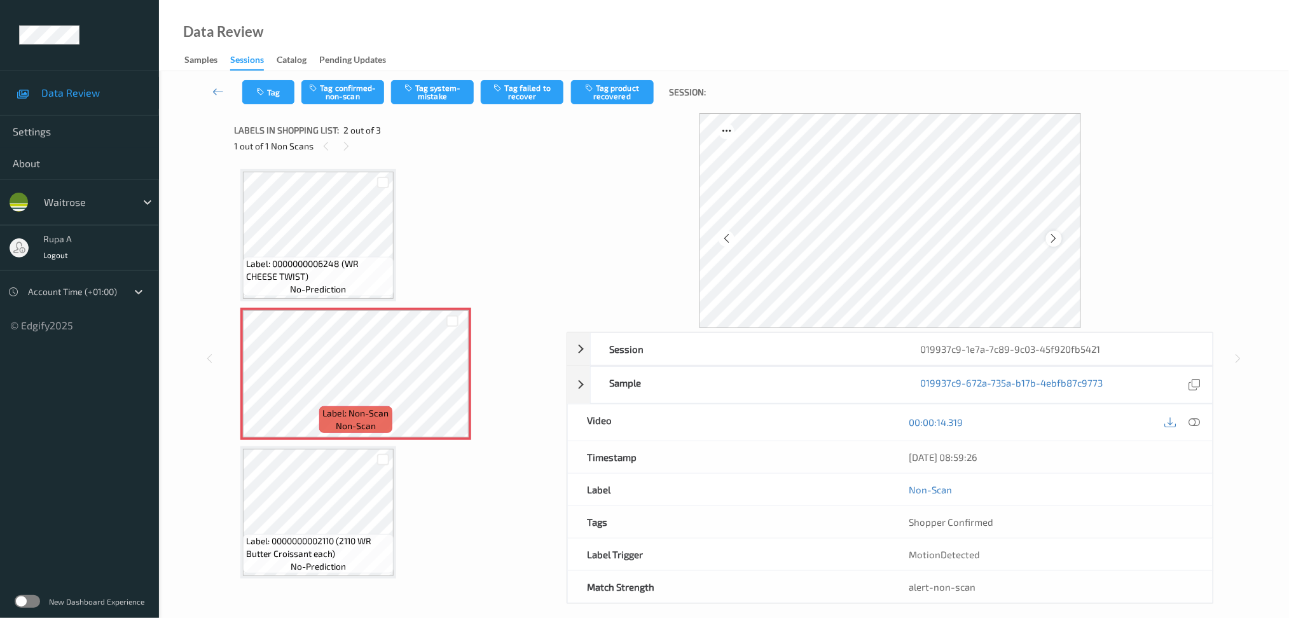
click at [1055, 235] on icon at bounding box center [1054, 238] width 11 height 11
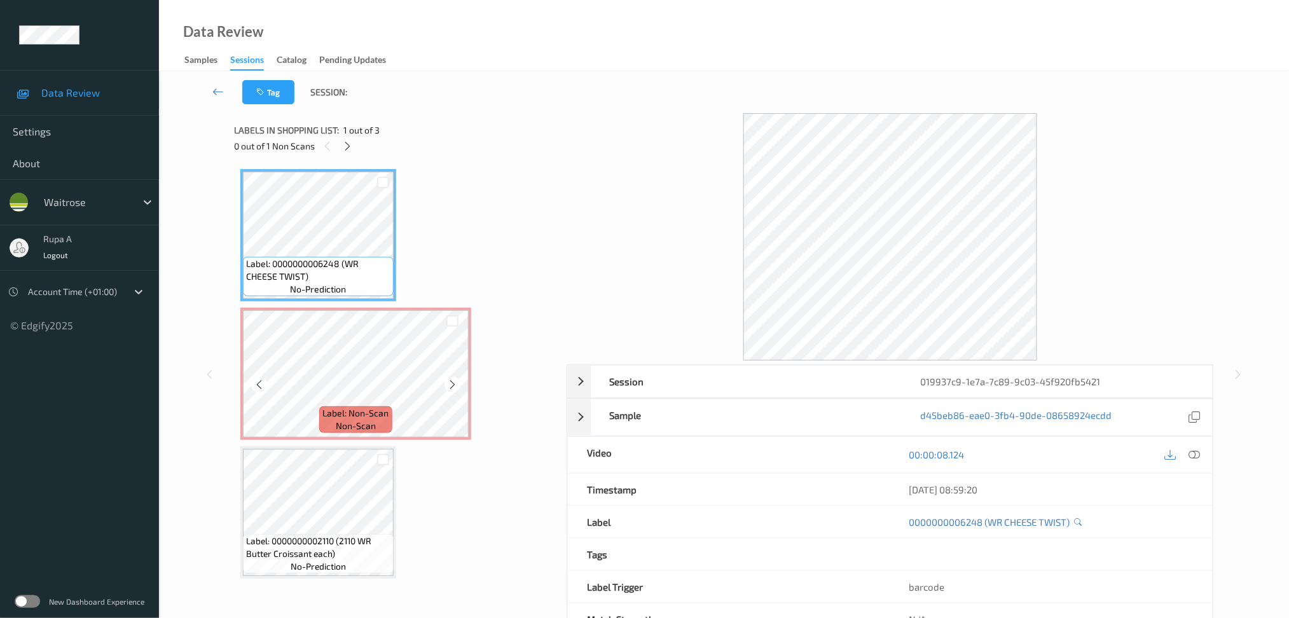
click at [378, 415] on span "Label: Non-Scan" at bounding box center [356, 413] width 66 height 13
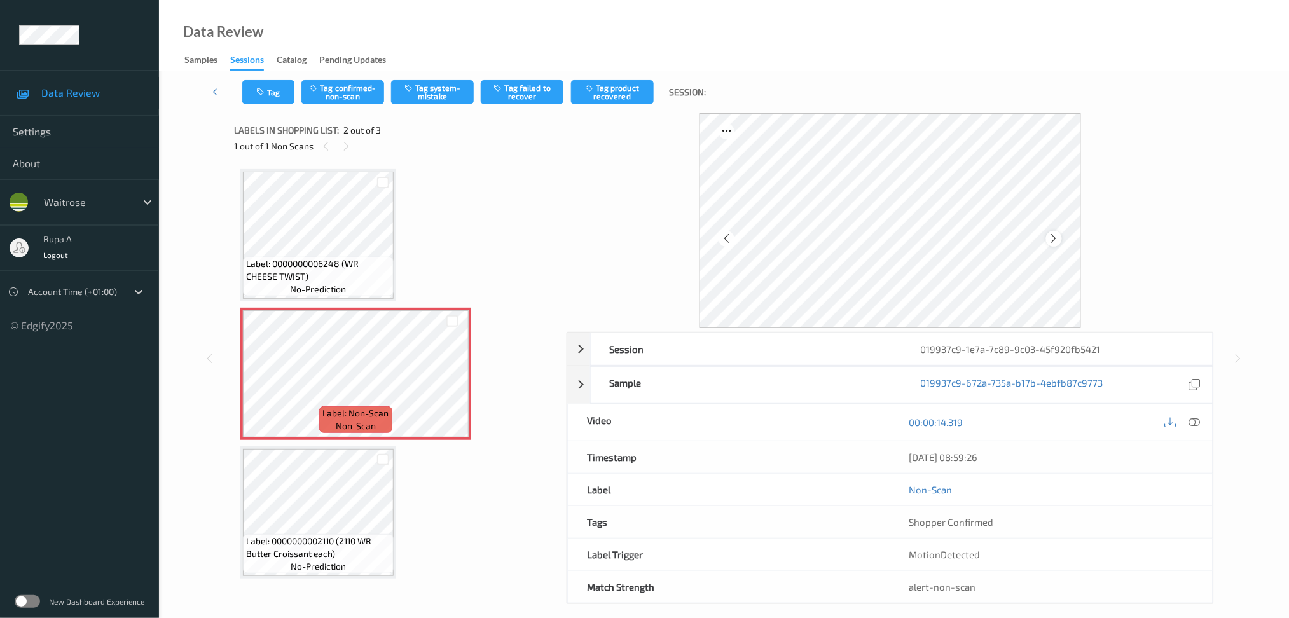
click at [1060, 238] on div at bounding box center [1054, 239] width 16 height 16
click at [453, 102] on button "Tag system-mistake" at bounding box center [432, 92] width 83 height 24
click at [260, 99] on button "Tag" at bounding box center [268, 92] width 52 height 24
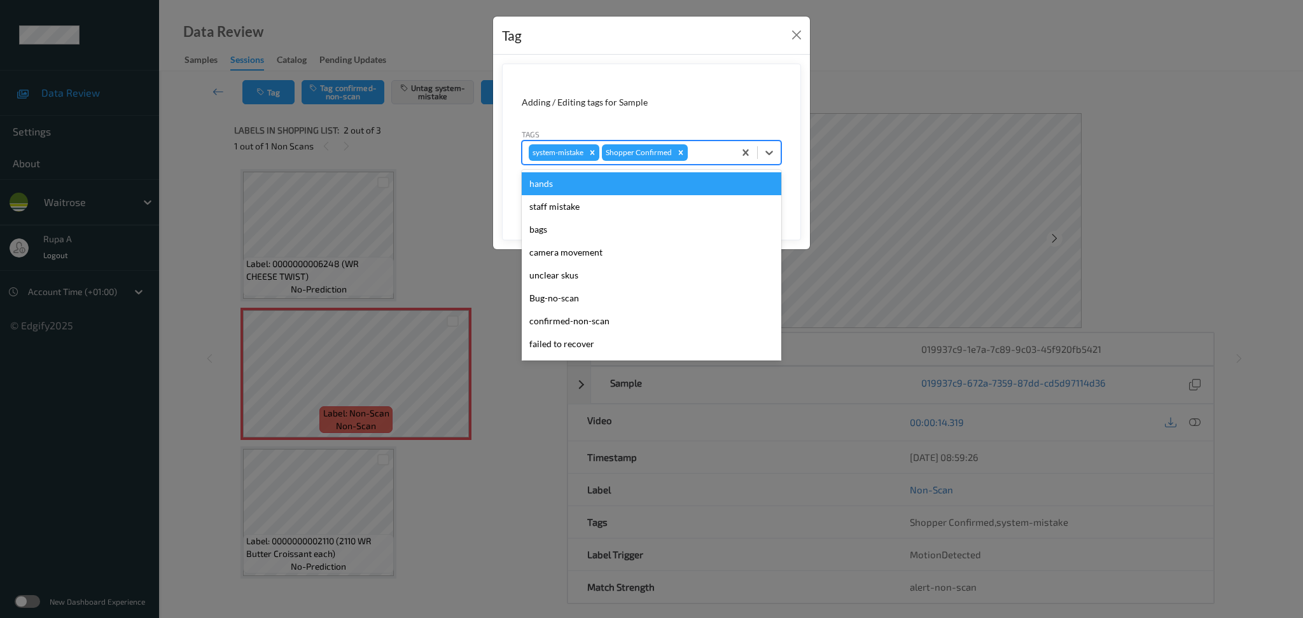
click at [709, 158] on div at bounding box center [709, 152] width 38 height 15
type input "un"
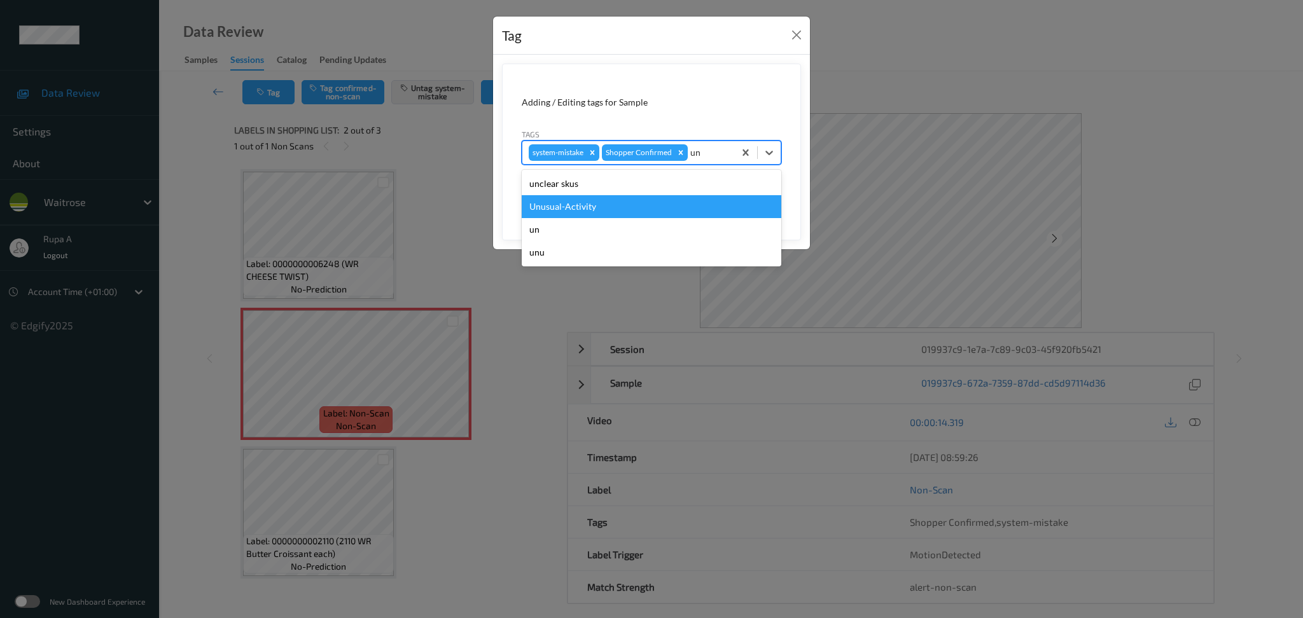
click at [624, 207] on div "Unusual-Activity" at bounding box center [652, 206] width 260 height 23
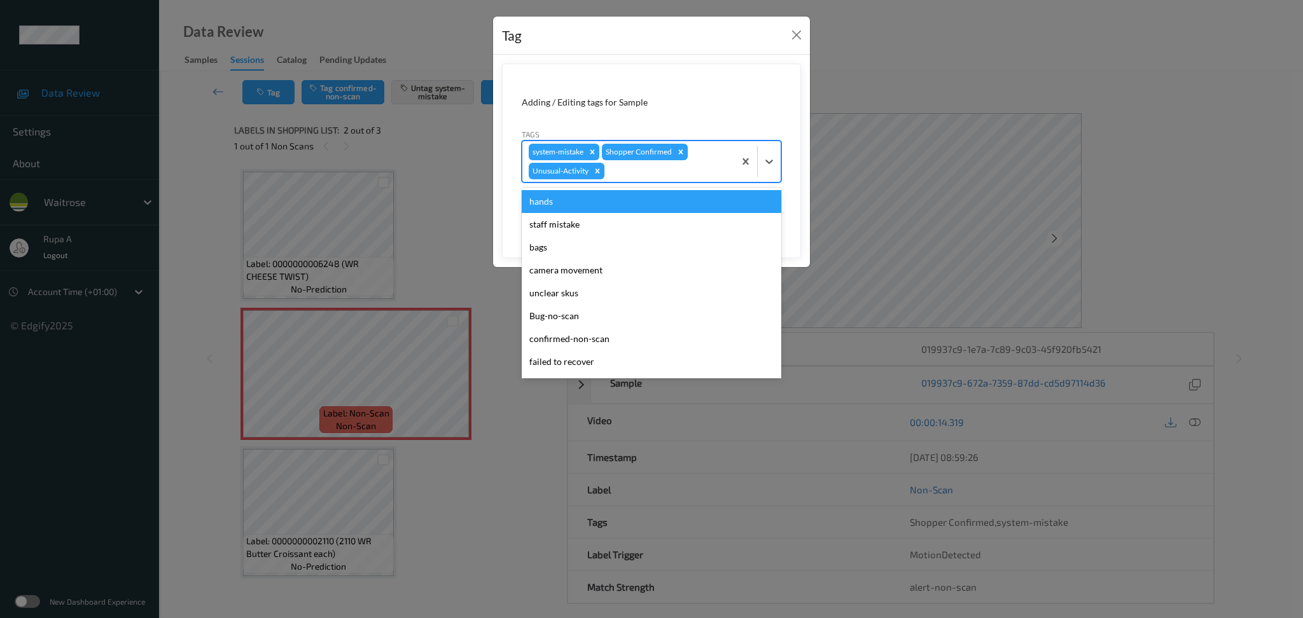
click at [674, 170] on div at bounding box center [667, 170] width 121 height 15
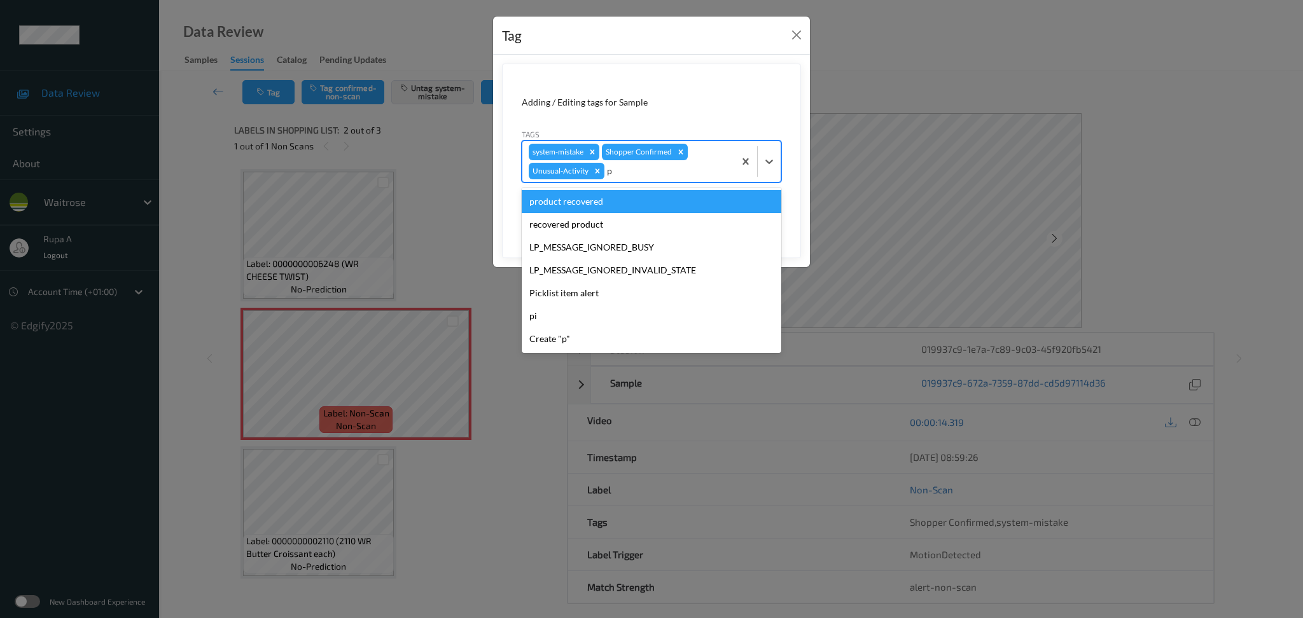
type input "pi"
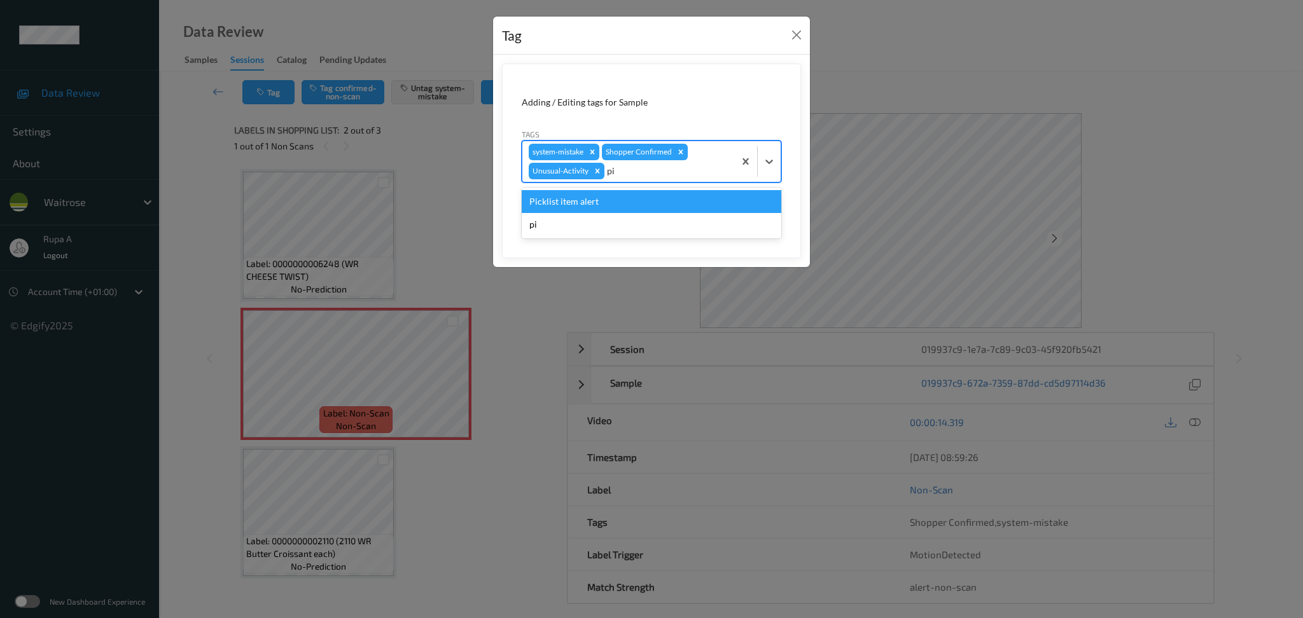
click at [669, 204] on div "Picklist item alert" at bounding box center [652, 201] width 260 height 23
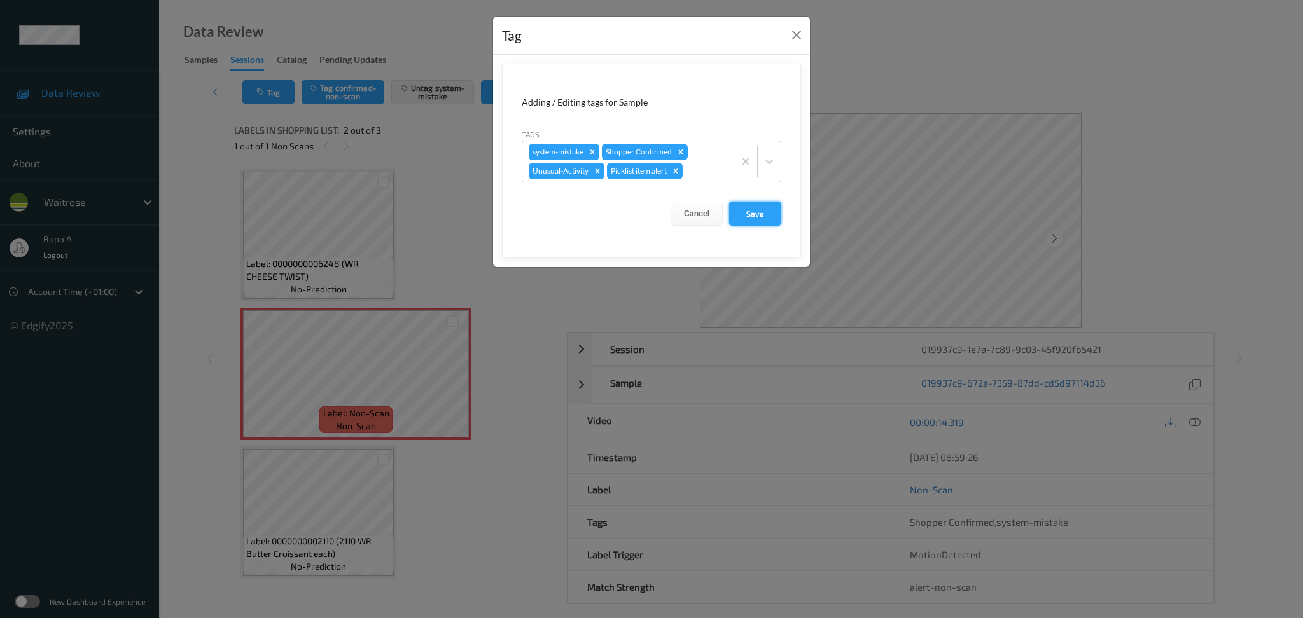
click at [765, 217] on button "Save" at bounding box center [755, 214] width 52 height 24
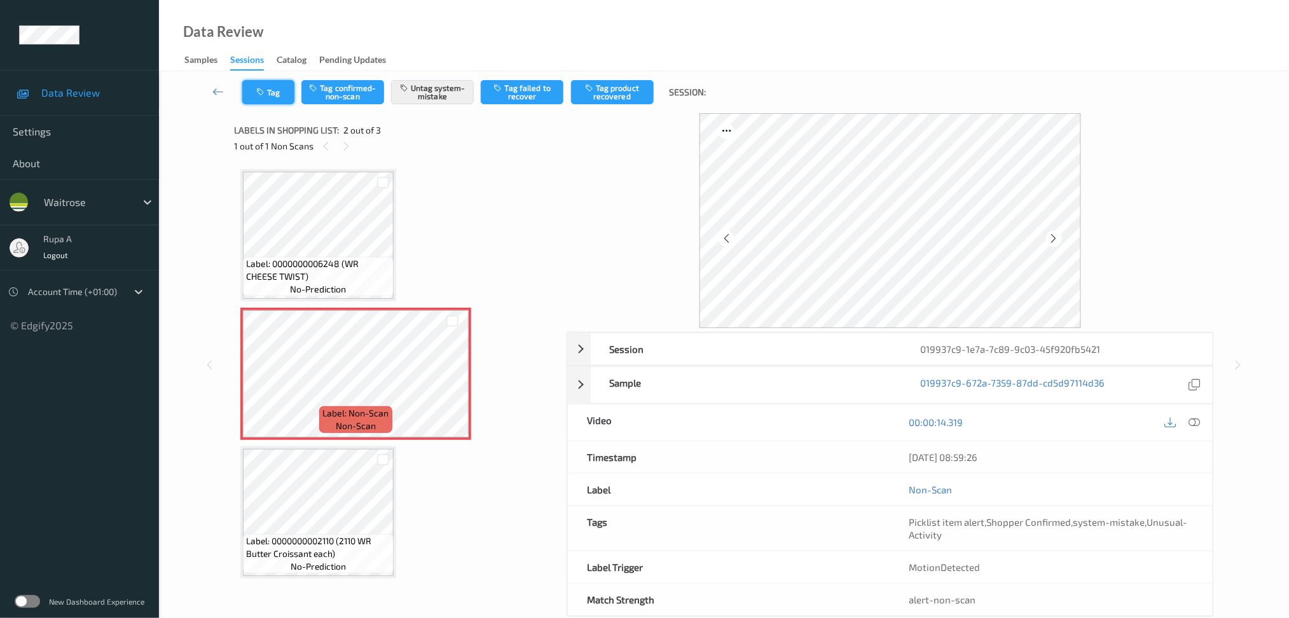
click at [248, 95] on button "Tag" at bounding box center [268, 92] width 52 height 24
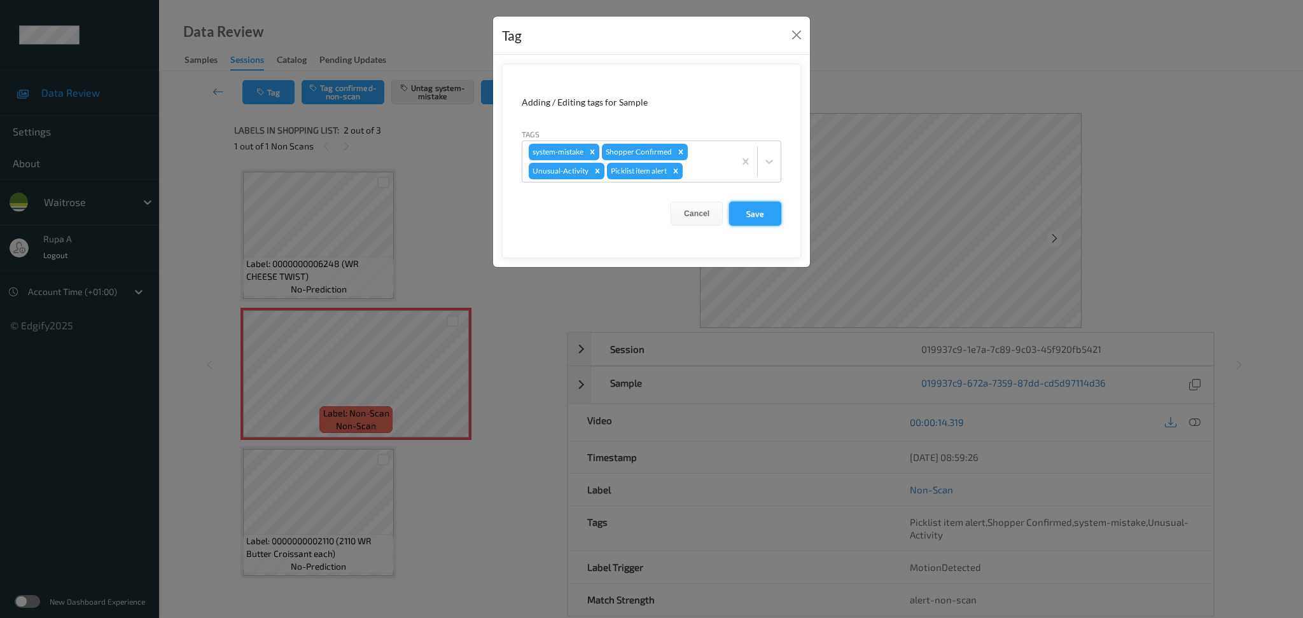
click at [766, 215] on button "Save" at bounding box center [755, 214] width 52 height 24
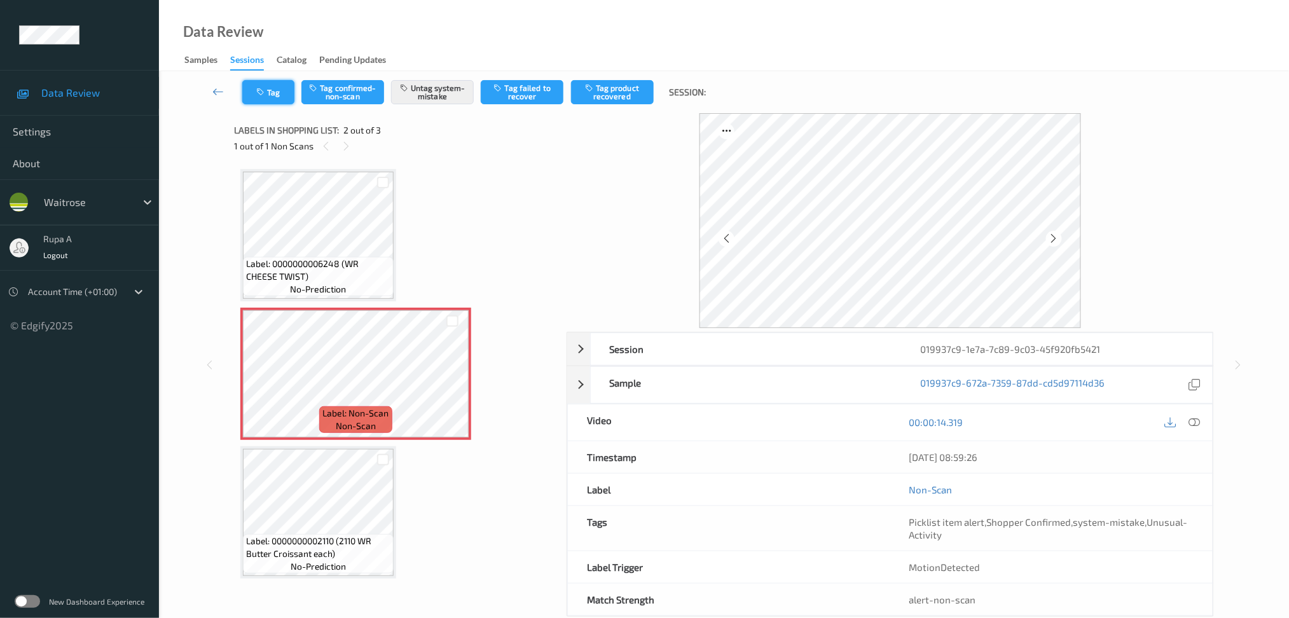
click at [271, 97] on button "Tag" at bounding box center [268, 92] width 52 height 24
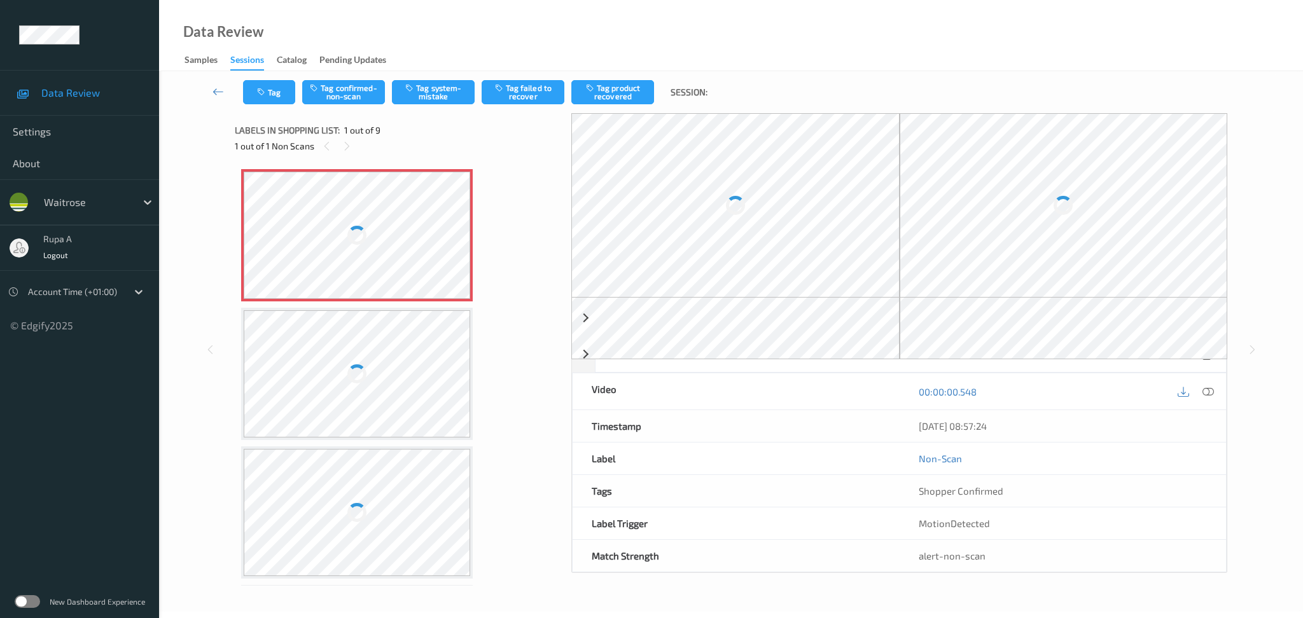
click at [416, 46] on div "Data Review Samples Sessions Catalog Pending Updates" at bounding box center [731, 35] width 1144 height 71
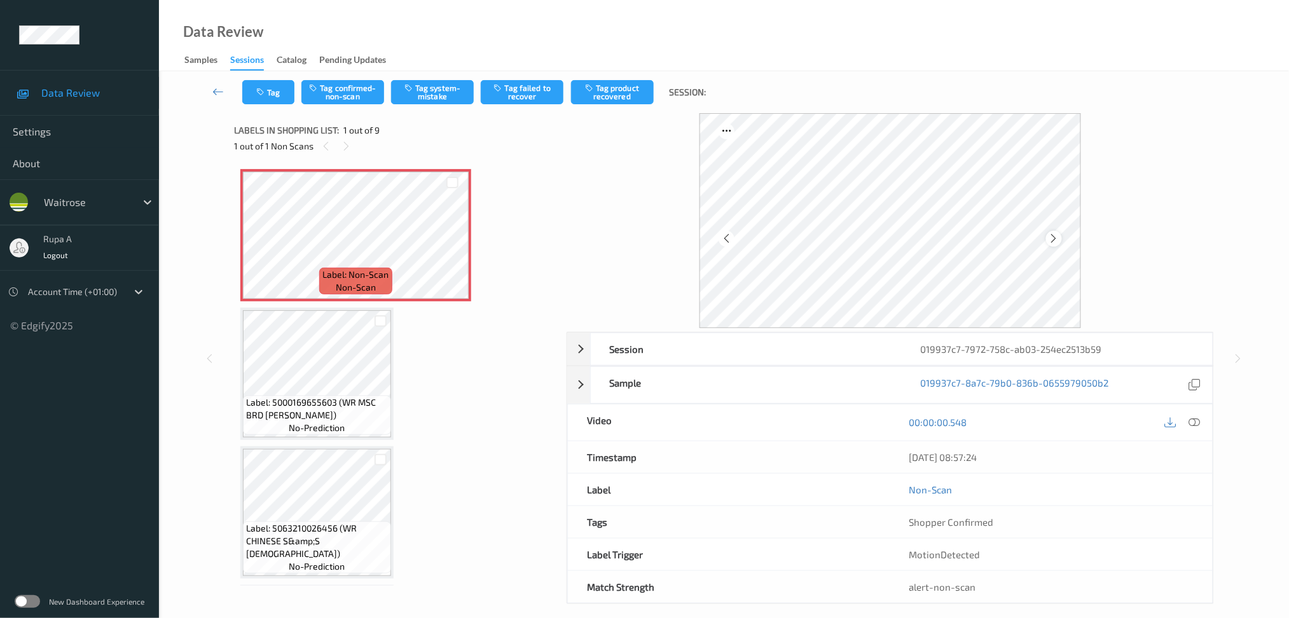
click at [1051, 239] on icon at bounding box center [1054, 238] width 11 height 11
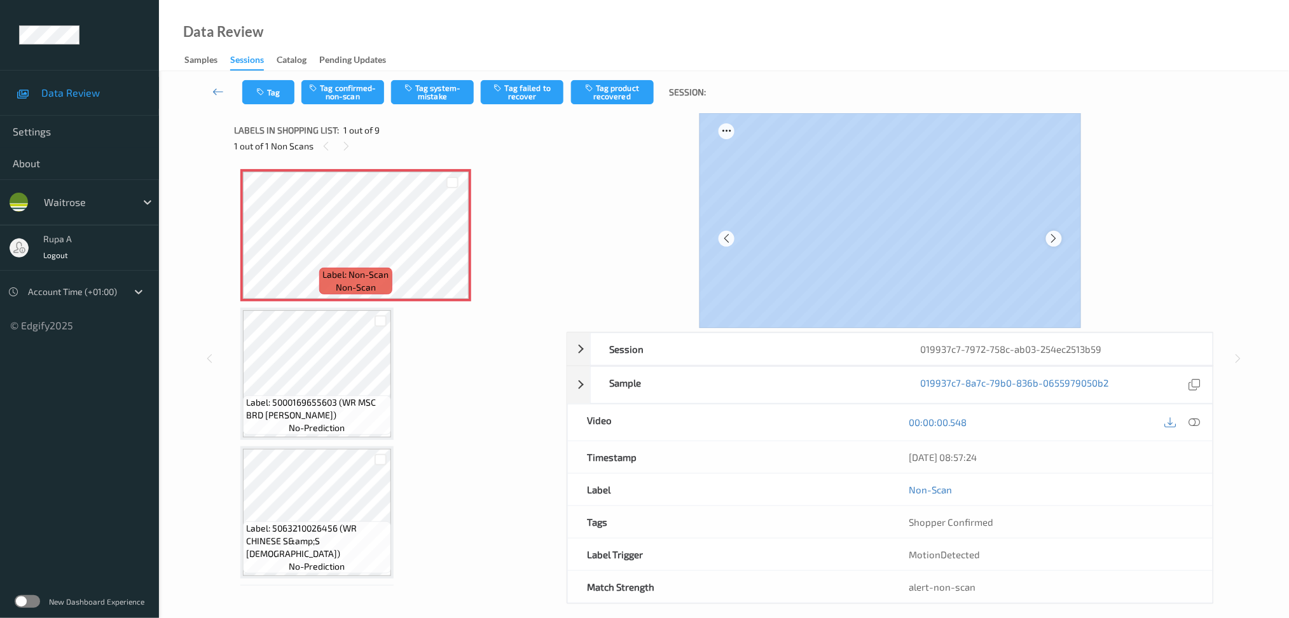
click at [1075, 237] on div at bounding box center [891, 220] width 382 height 215
drag, startPoint x: 1092, startPoint y: 204, endPoint x: 1106, endPoint y: 218, distance: 20.2
click at [1093, 204] on div at bounding box center [891, 220] width 648 height 215
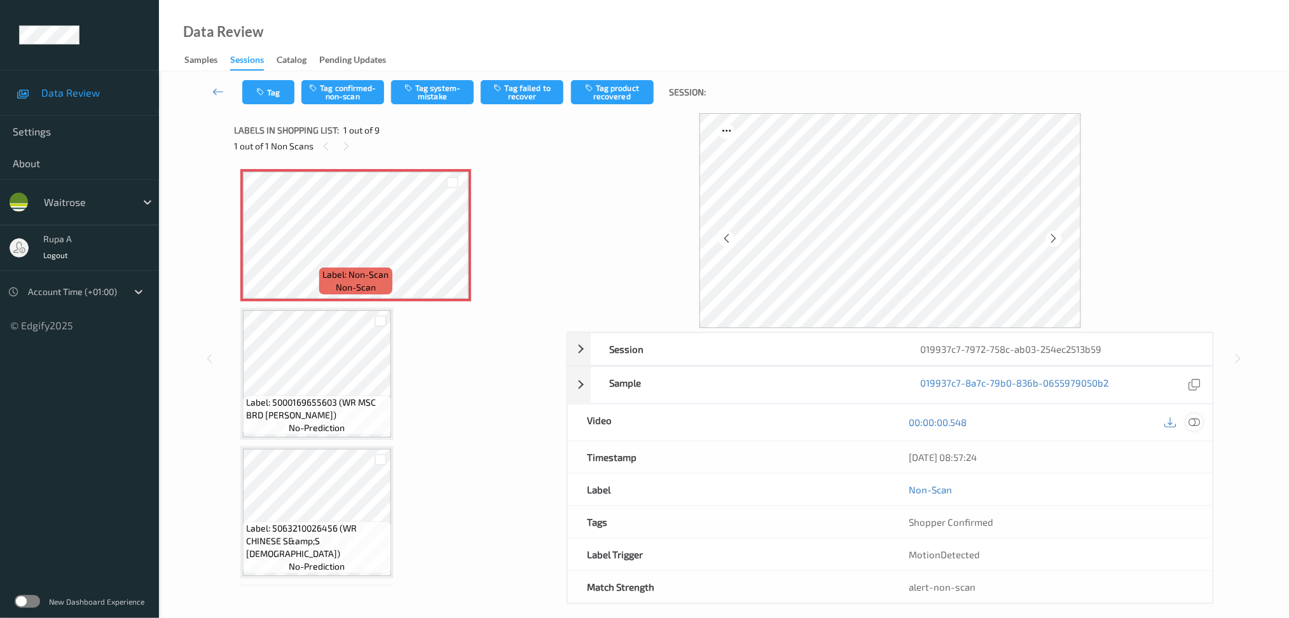
click at [1193, 426] on icon at bounding box center [1194, 422] width 11 height 11
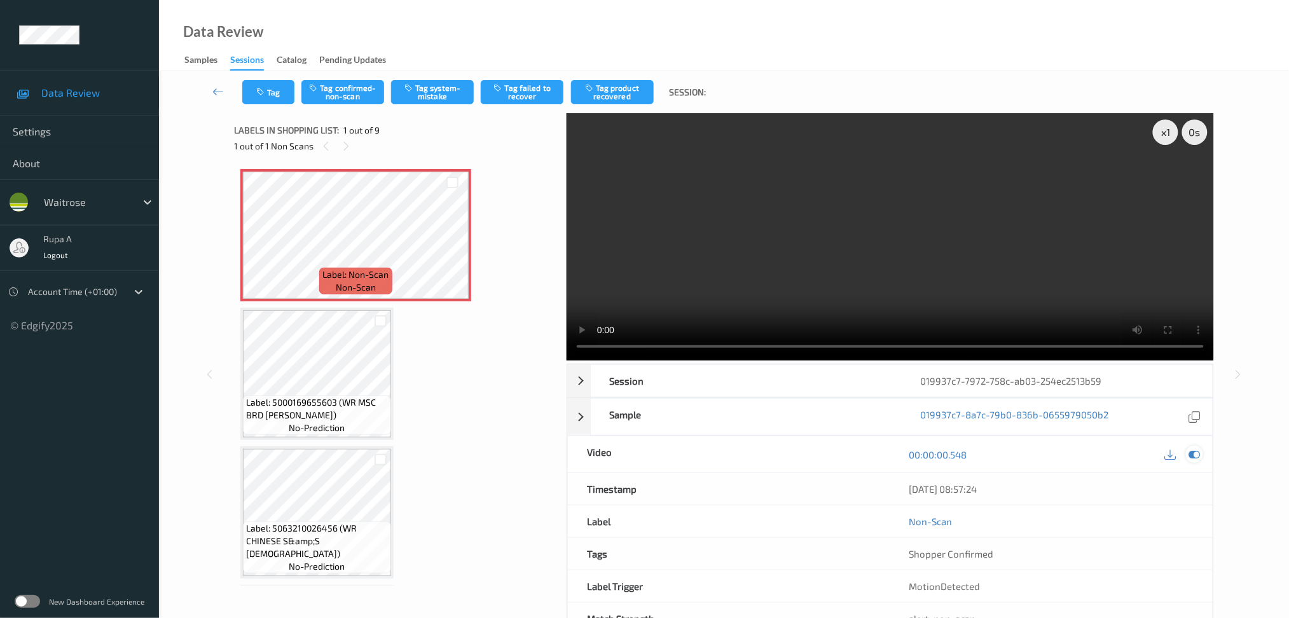
click at [1196, 449] on icon at bounding box center [1194, 454] width 11 height 11
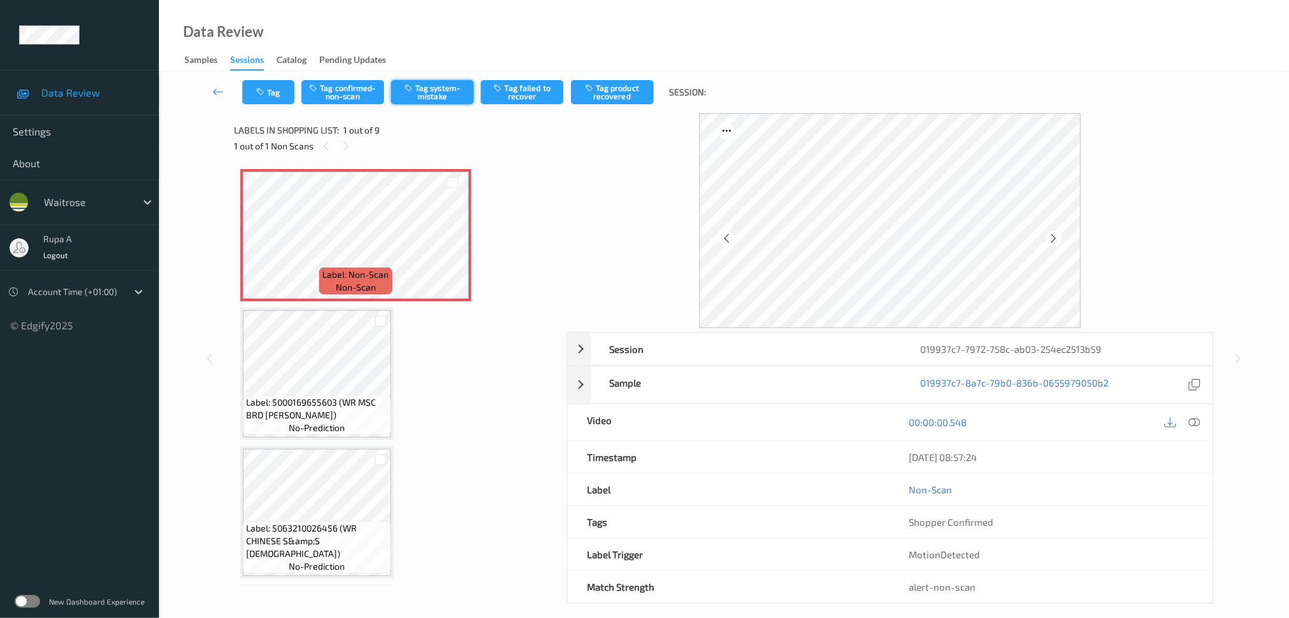
click at [443, 95] on button "Tag system-mistake" at bounding box center [432, 92] width 83 height 24
click at [438, 94] on button "Tag system-mistake" at bounding box center [432, 92] width 83 height 24
click at [265, 96] on button "Tag" at bounding box center [268, 92] width 52 height 24
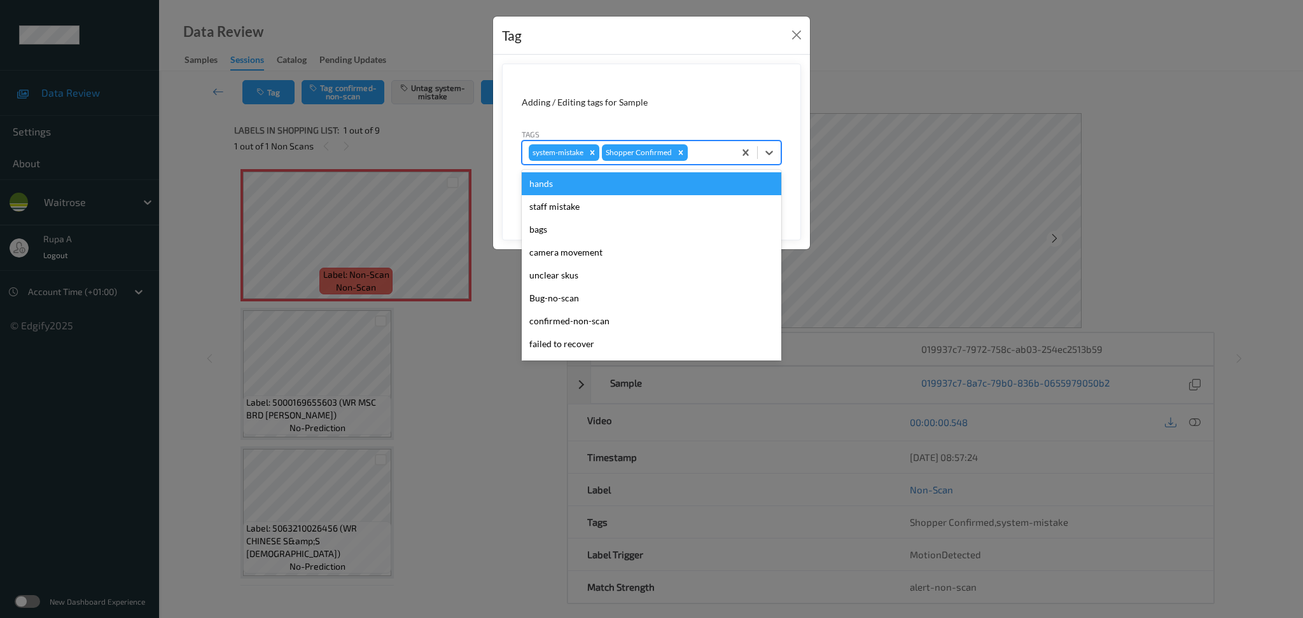
click at [723, 156] on div at bounding box center [709, 152] width 38 height 15
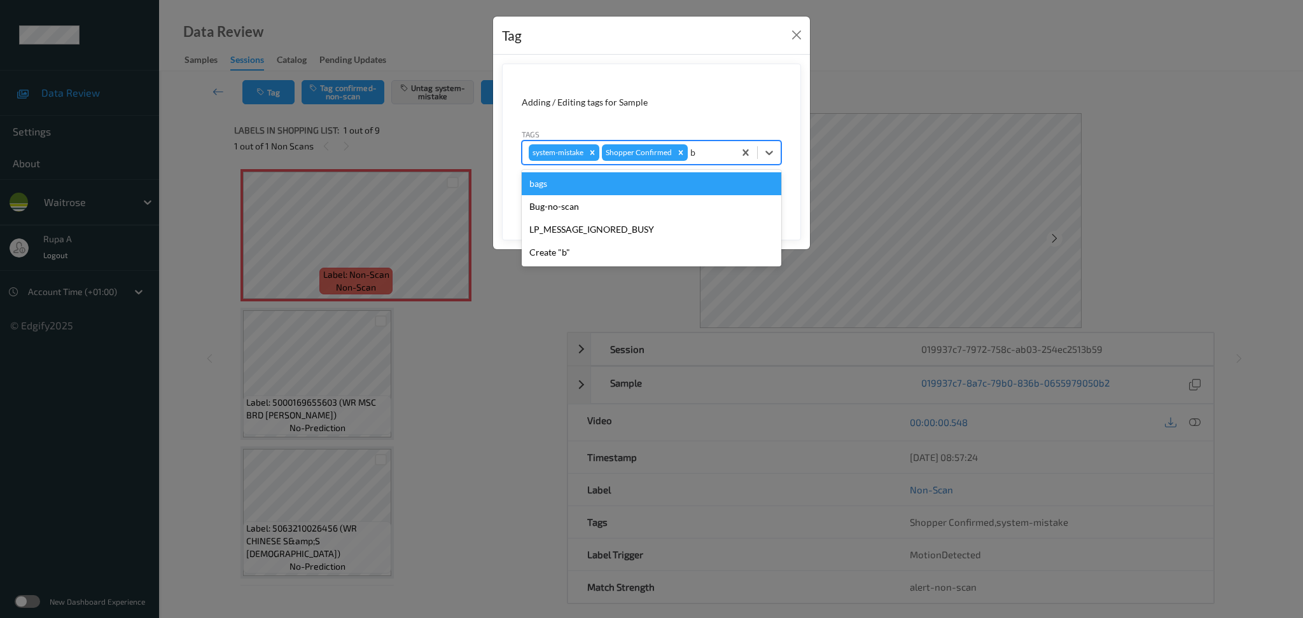
type input "ba"
click at [618, 191] on div "bags" at bounding box center [652, 183] width 260 height 23
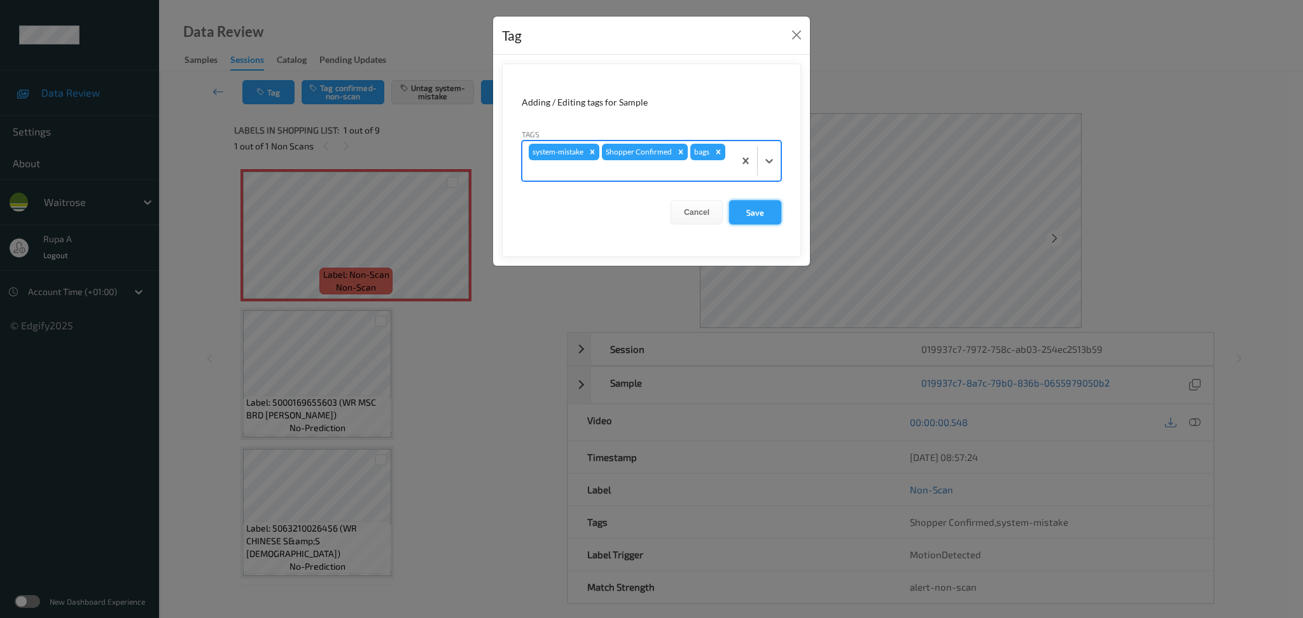
click at [761, 213] on button "Save" at bounding box center [755, 212] width 52 height 24
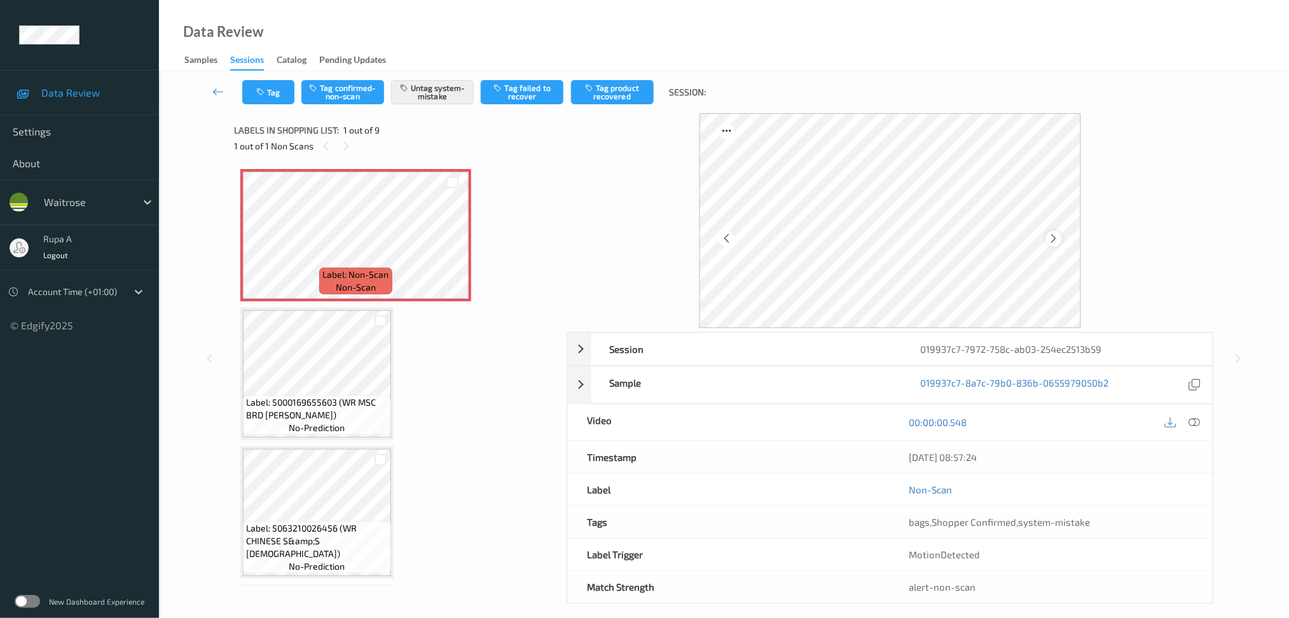
click at [1053, 240] on icon at bounding box center [1054, 238] width 11 height 11
click at [1053, 239] on icon at bounding box center [1054, 238] width 11 height 11
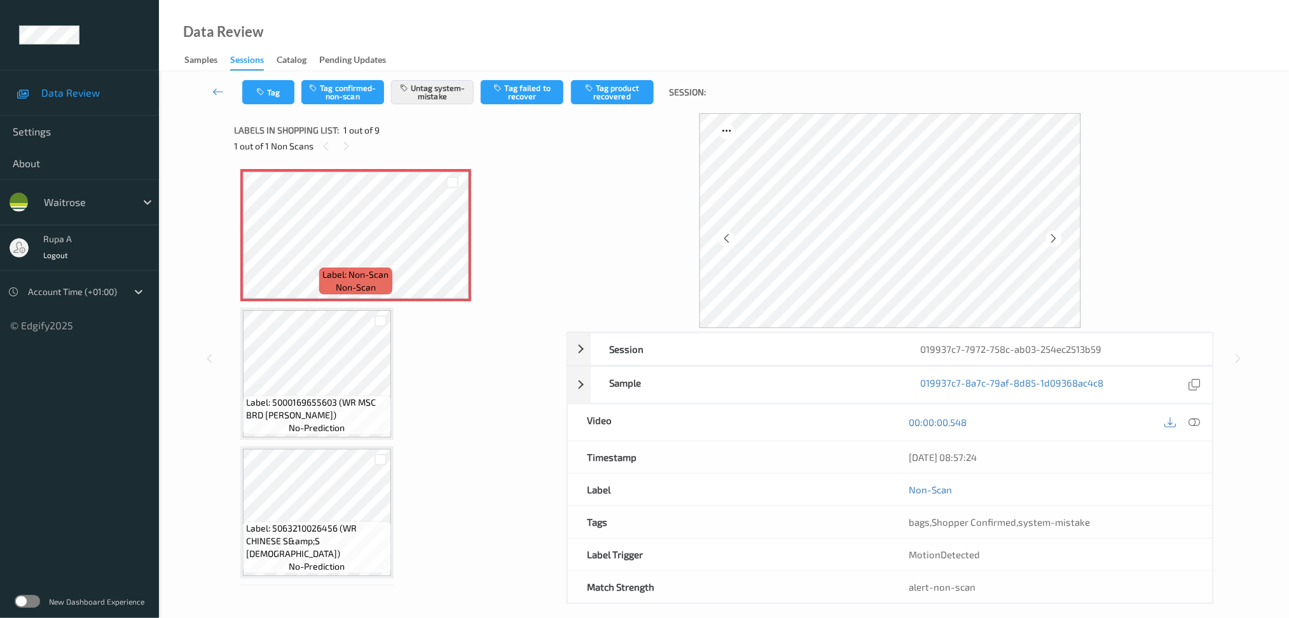
click at [1053, 239] on icon at bounding box center [1054, 238] width 11 height 11
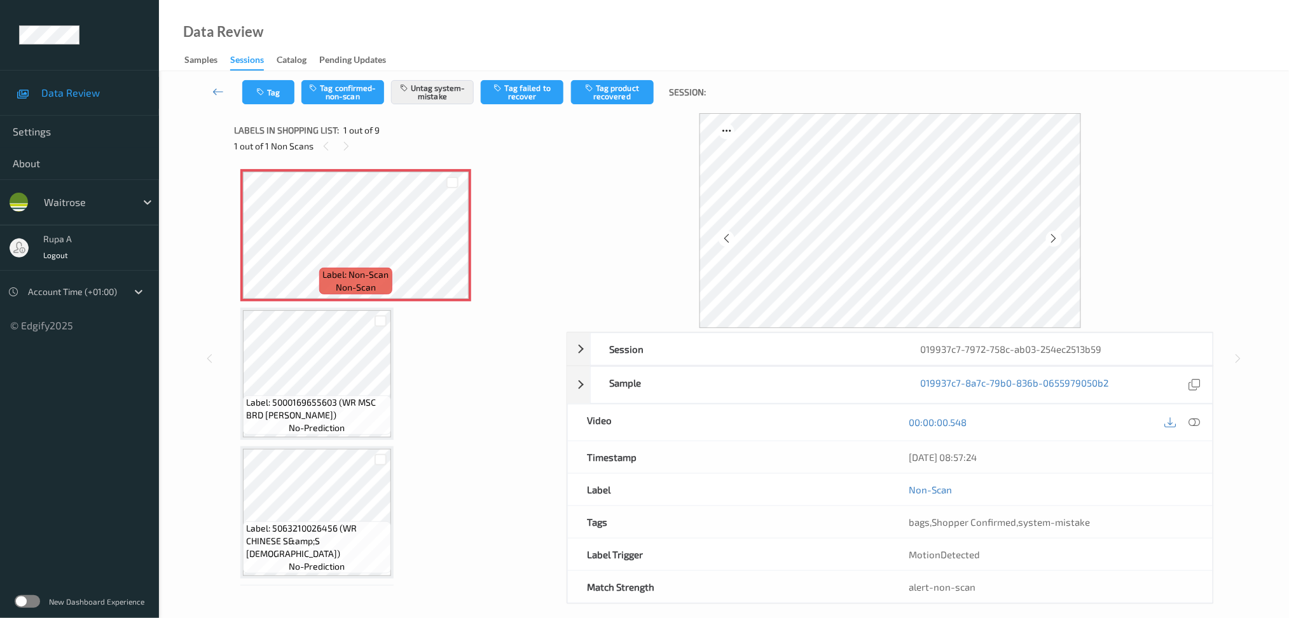
click at [1053, 239] on icon at bounding box center [1054, 238] width 11 height 11
click at [266, 98] on button "Tag" at bounding box center [268, 92] width 52 height 24
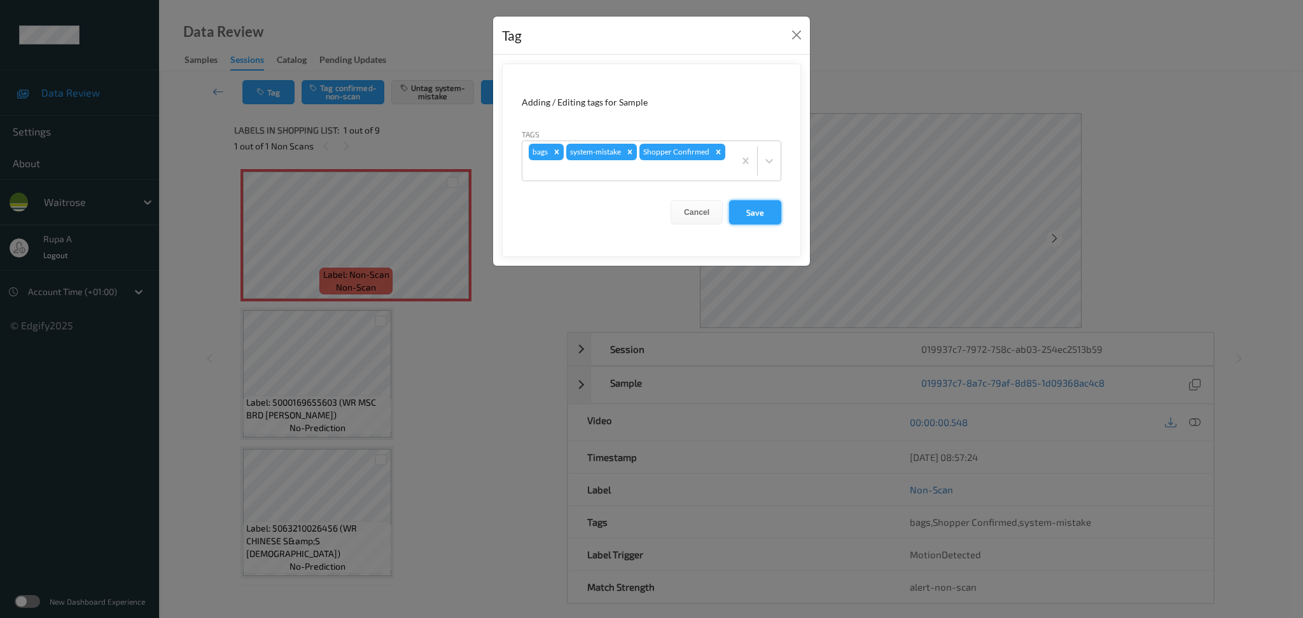
click at [746, 214] on button "Save" at bounding box center [755, 212] width 52 height 24
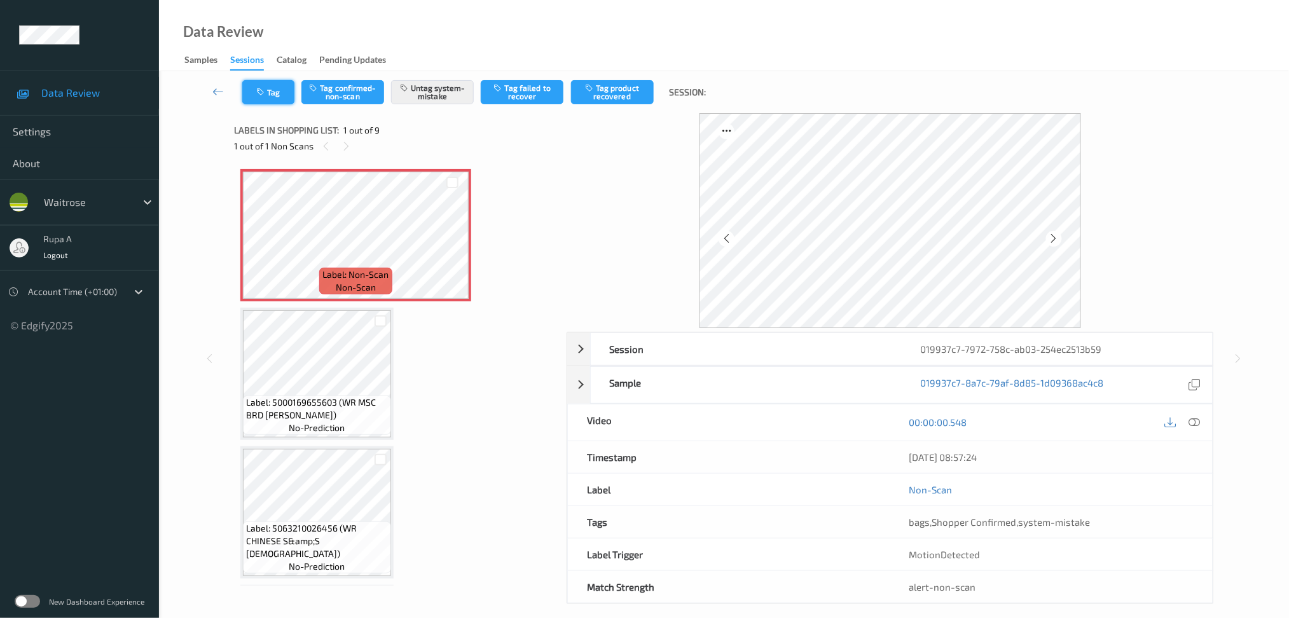
click at [251, 94] on button "Tag" at bounding box center [268, 92] width 52 height 24
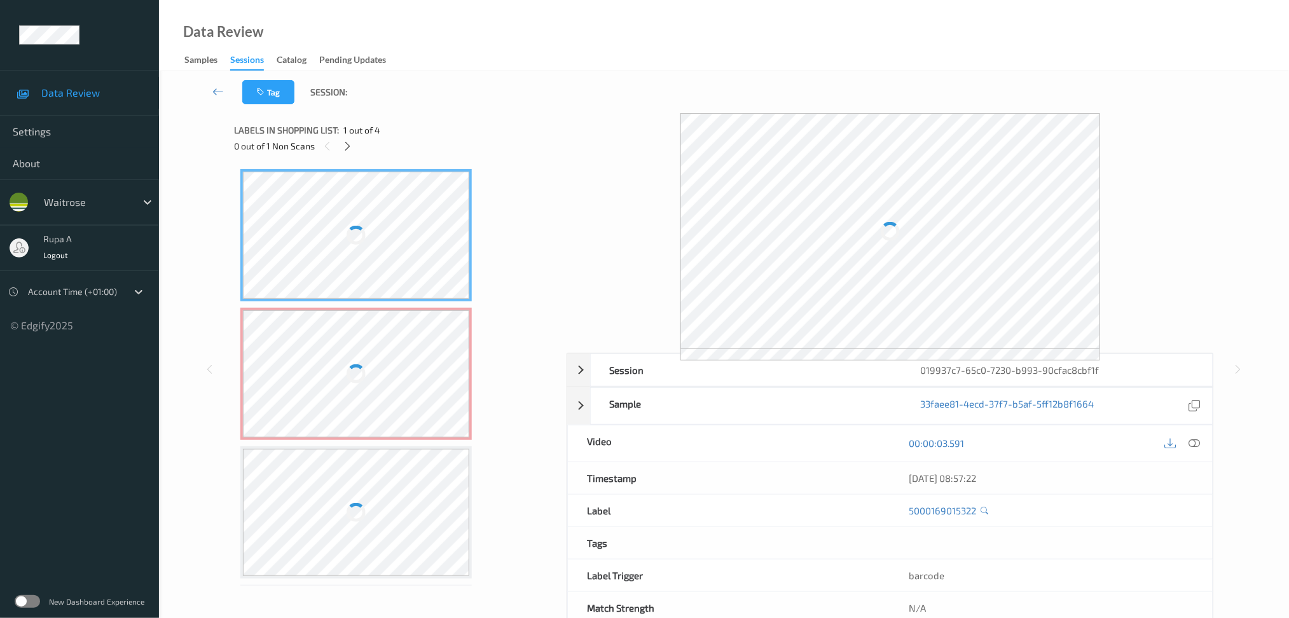
click at [359, 263] on div at bounding box center [356, 235] width 226 height 127
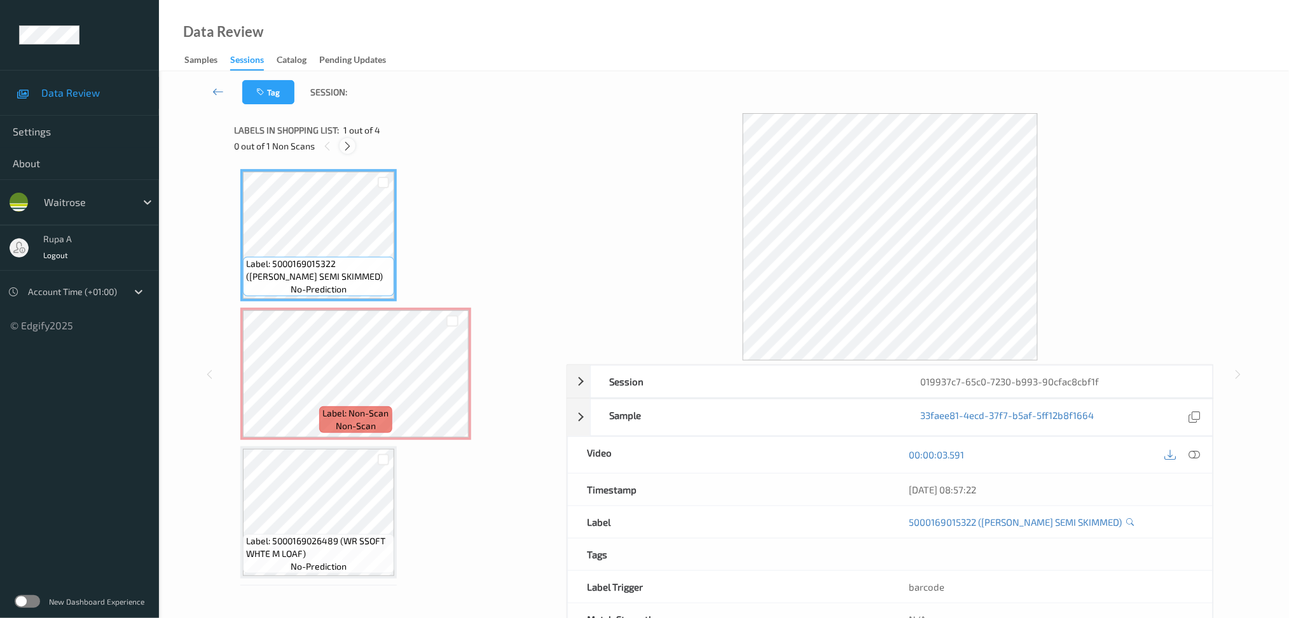
click at [350, 151] on icon at bounding box center [347, 146] width 11 height 11
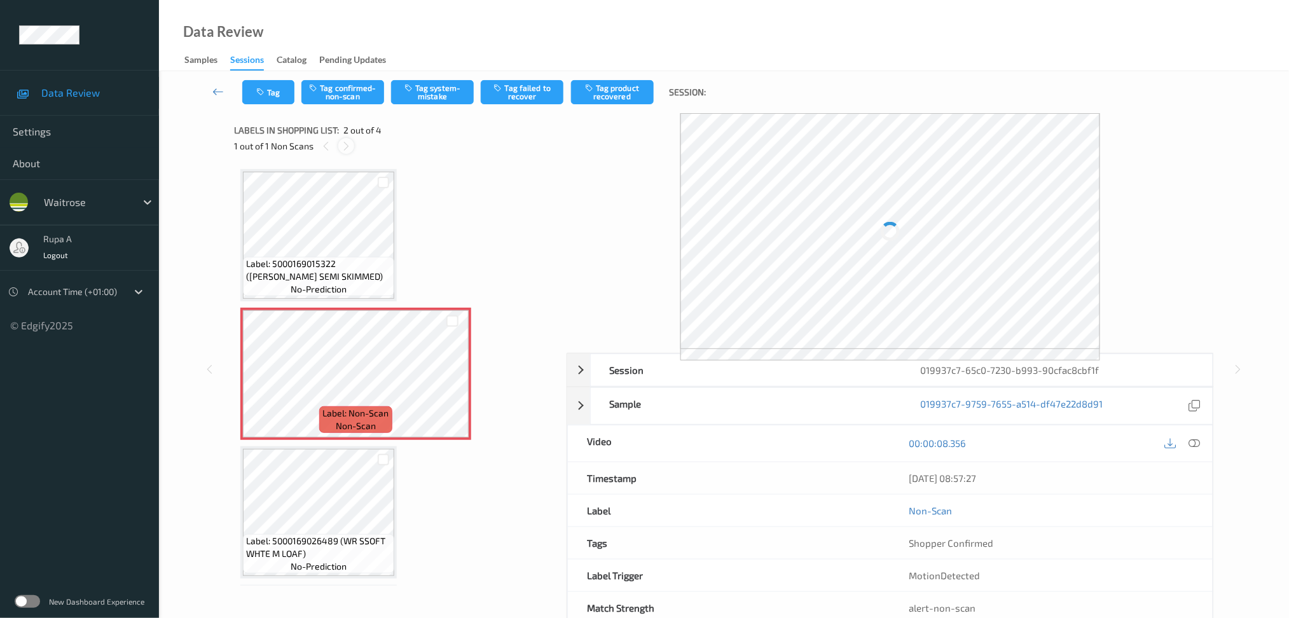
scroll to position [6, 0]
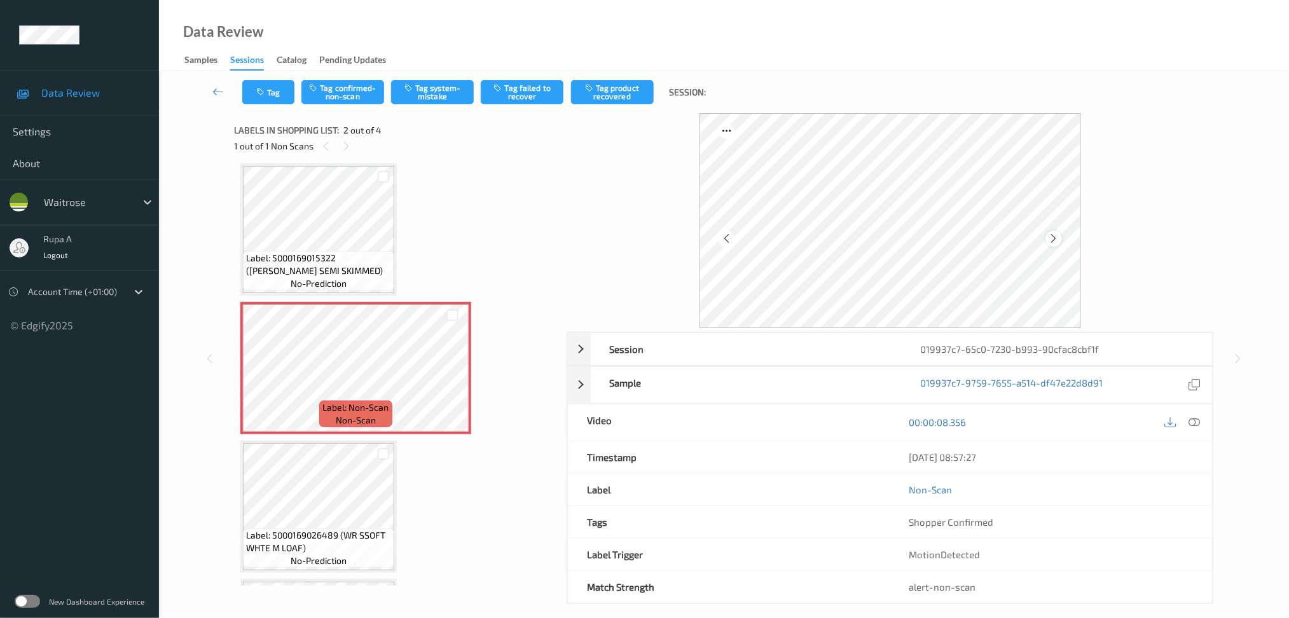
click at [1051, 240] on icon at bounding box center [1054, 238] width 11 height 11
click at [1053, 240] on icon at bounding box center [1054, 238] width 11 height 11
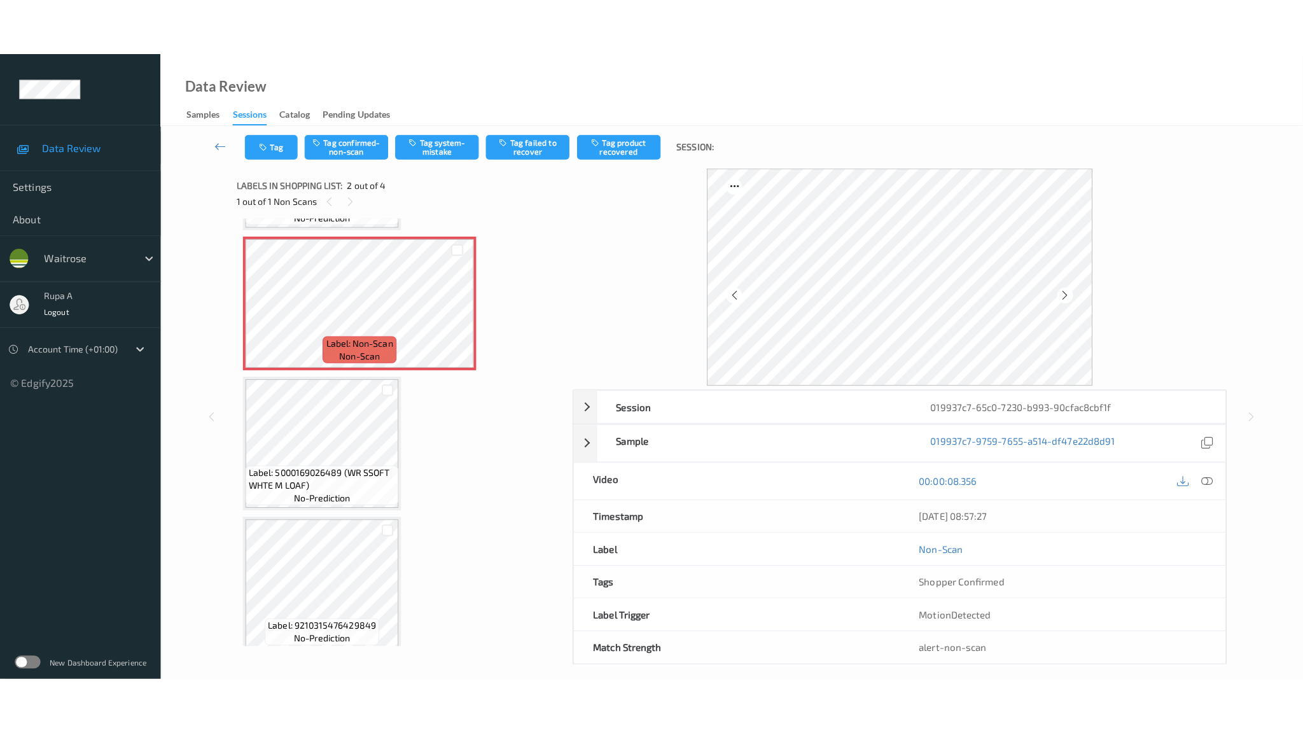
scroll to position [133, 0]
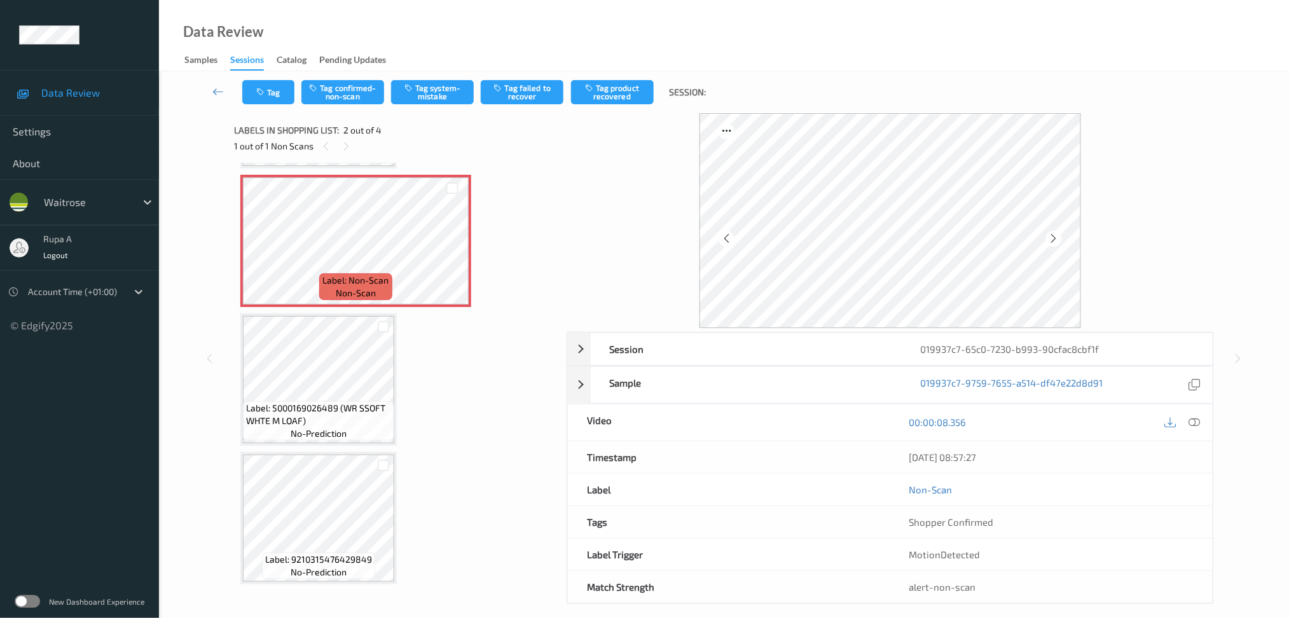
click at [1196, 424] on icon at bounding box center [1194, 422] width 11 height 11
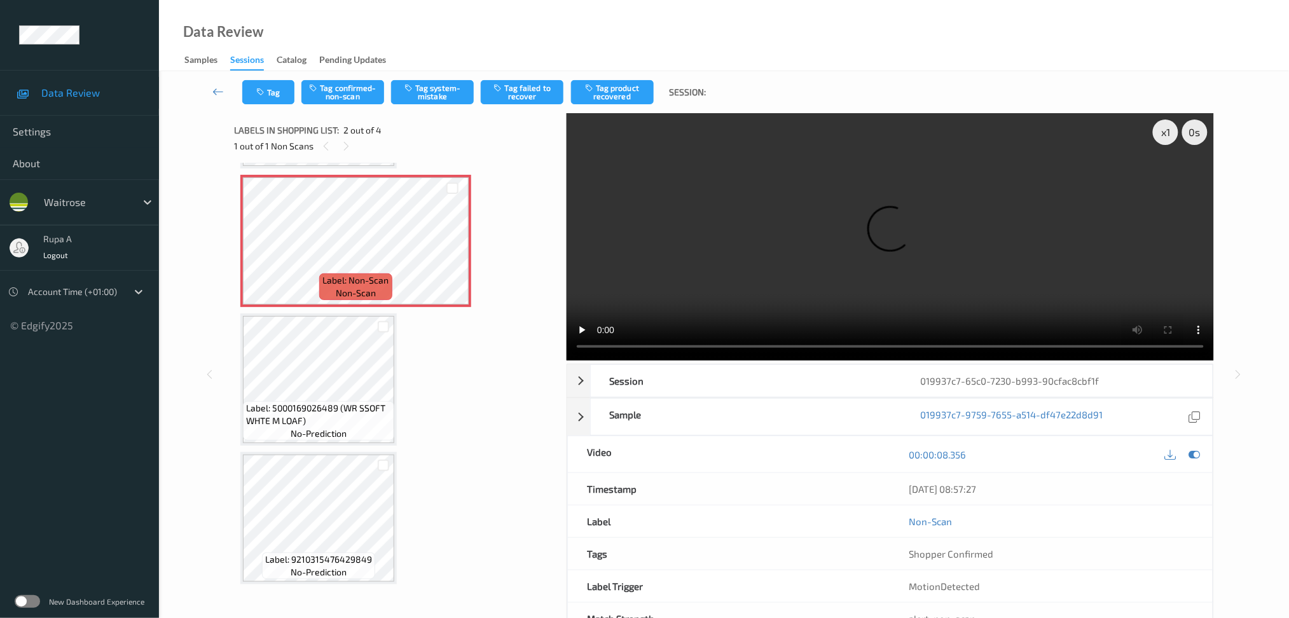
scroll to position [19, 0]
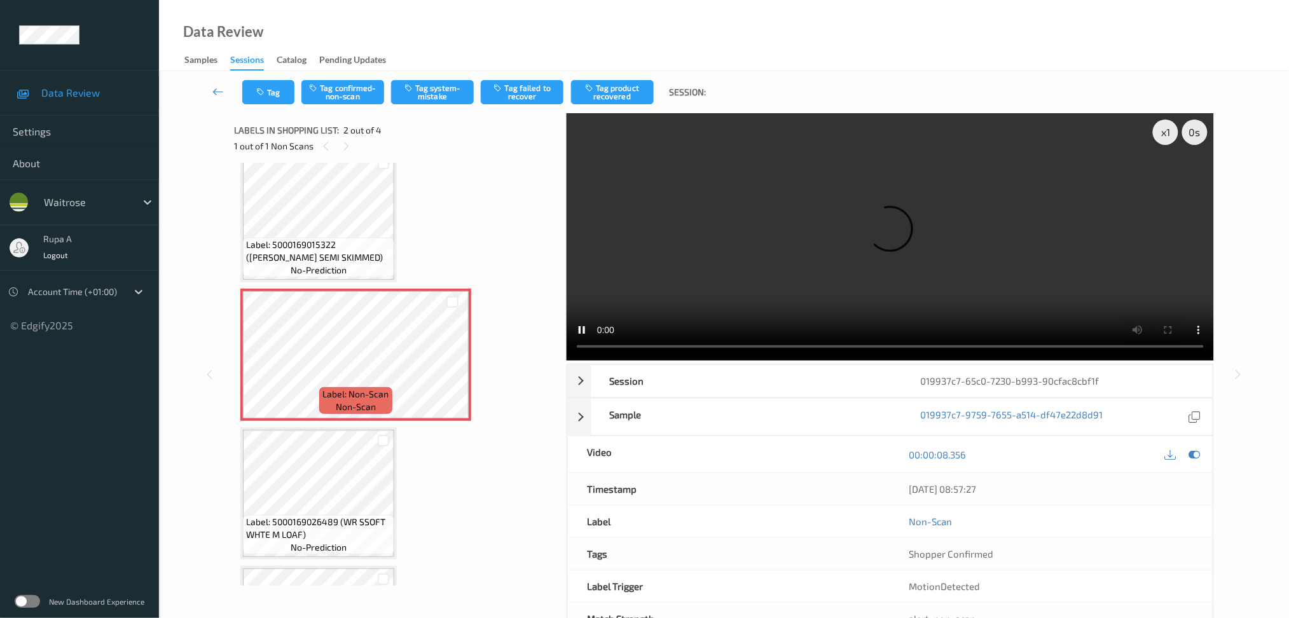
drag, startPoint x: 1198, startPoint y: 452, endPoint x: 1144, endPoint y: 437, distance: 56.8
click at [1198, 453] on icon at bounding box center [1194, 454] width 11 height 11
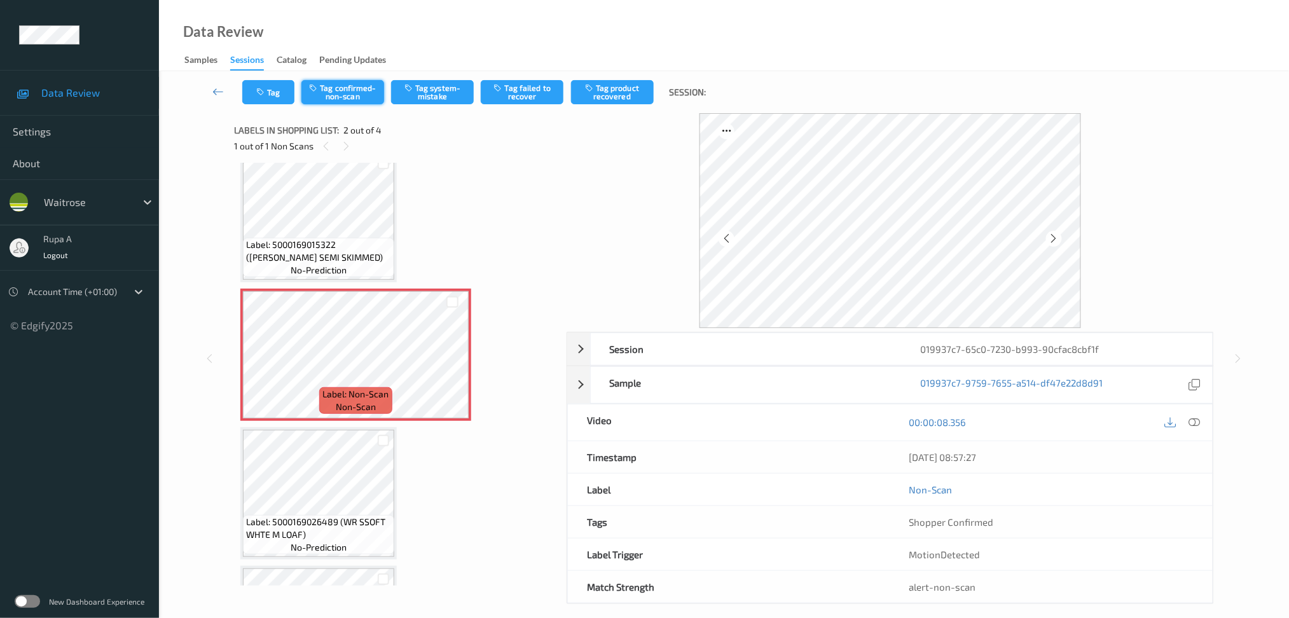
click at [354, 100] on button "Tag confirmed-non-scan" at bounding box center [343, 92] width 83 height 24
click at [595, 97] on button "Tag product recovered" at bounding box center [612, 92] width 83 height 24
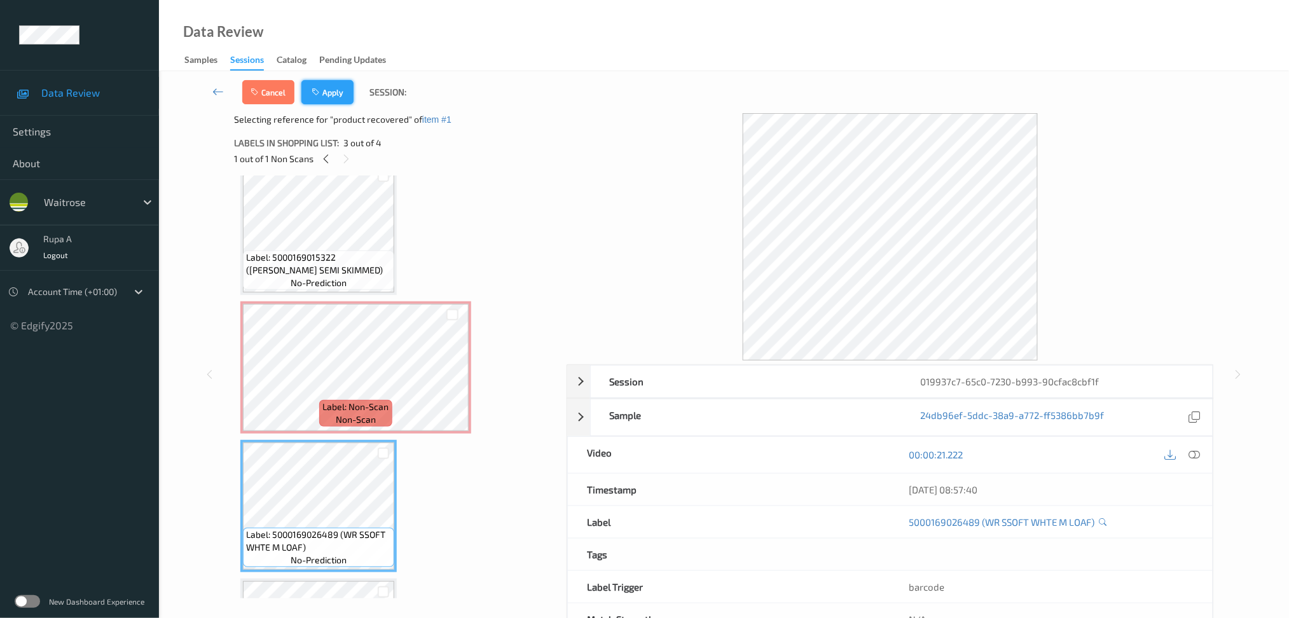
click at [334, 103] on button "Apply" at bounding box center [328, 92] width 52 height 24
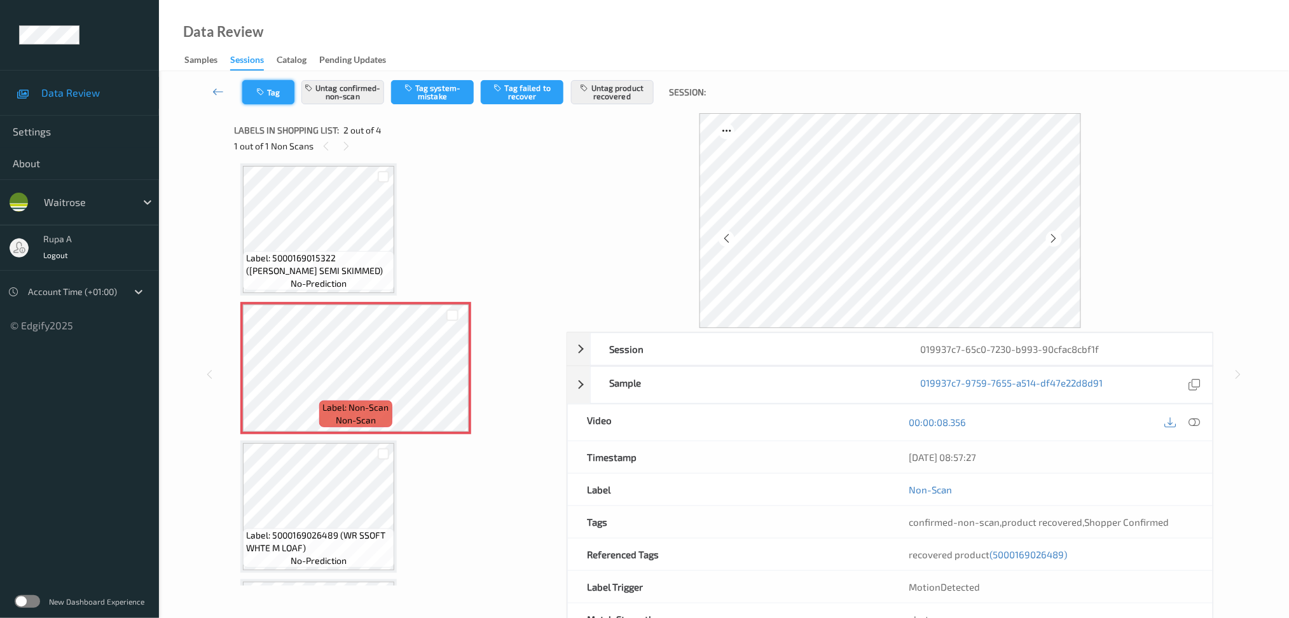
click at [281, 98] on button "Tag" at bounding box center [268, 92] width 52 height 24
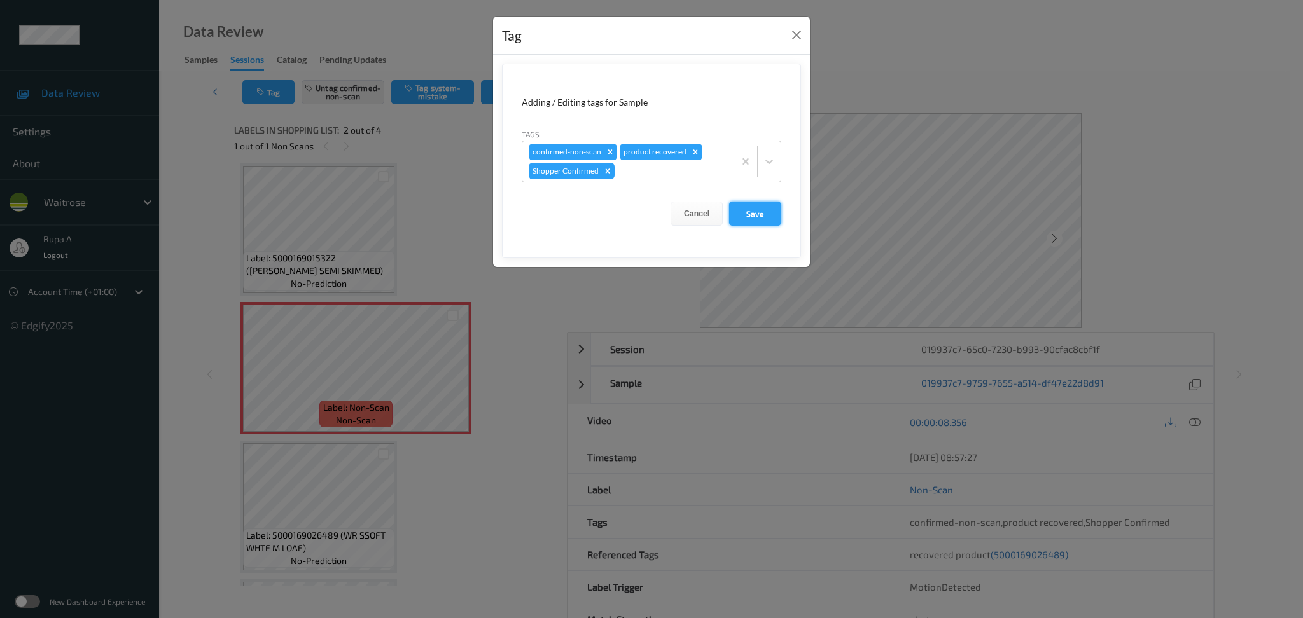
click at [768, 210] on button "Save" at bounding box center [755, 214] width 52 height 24
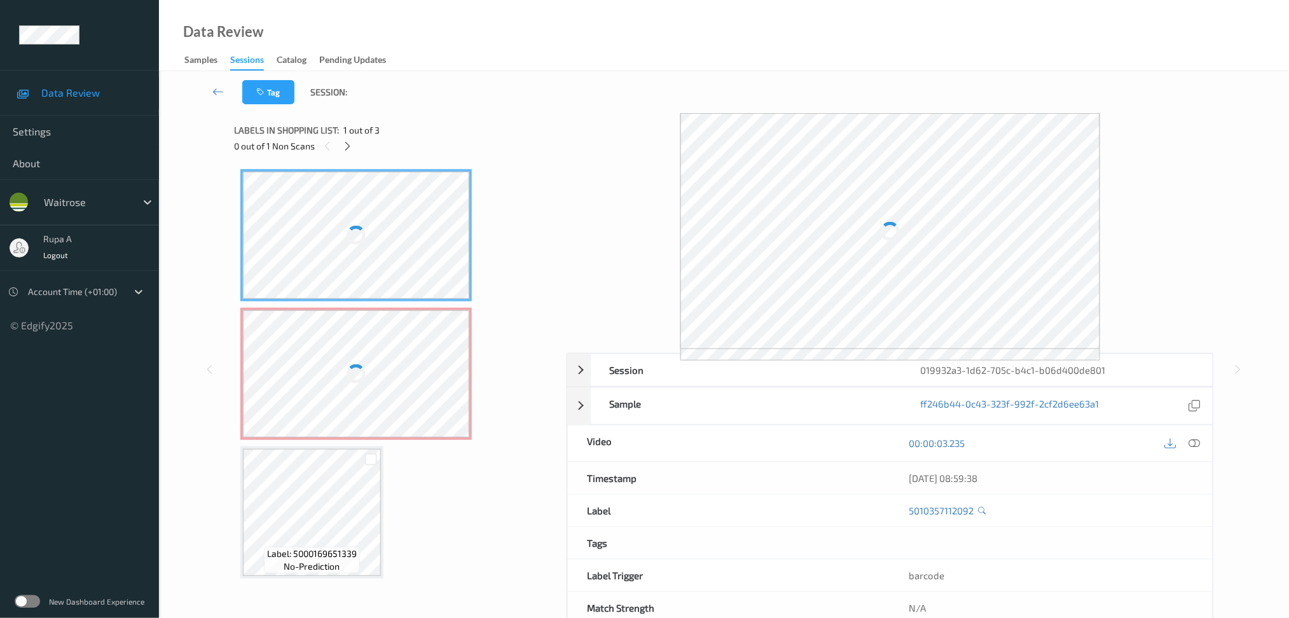
click at [534, 225] on div "Label: 5010357112092 no-prediction Label: Non-Scan non-scan Label: Non-Scan non…" at bounding box center [395, 374] width 311 height 410
click at [341, 144] on div at bounding box center [348, 146] width 16 height 16
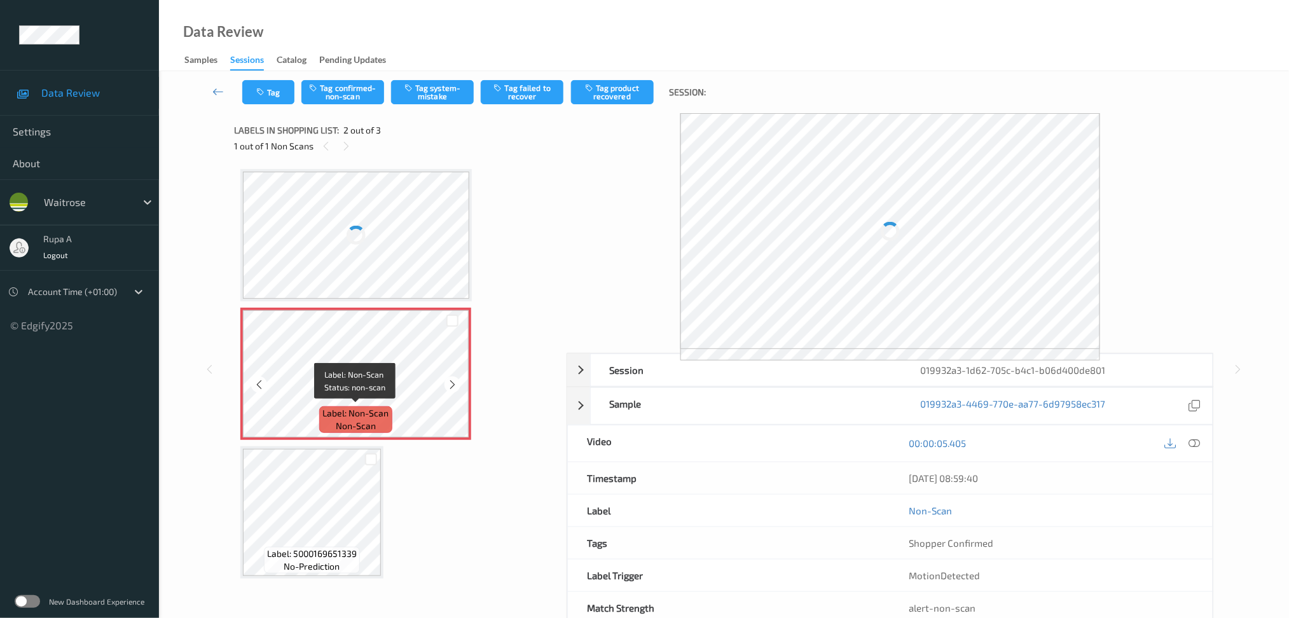
click at [382, 416] on span "Label: Non-Scan" at bounding box center [356, 413] width 66 height 13
click at [1192, 125] on div at bounding box center [891, 231] width 648 height 236
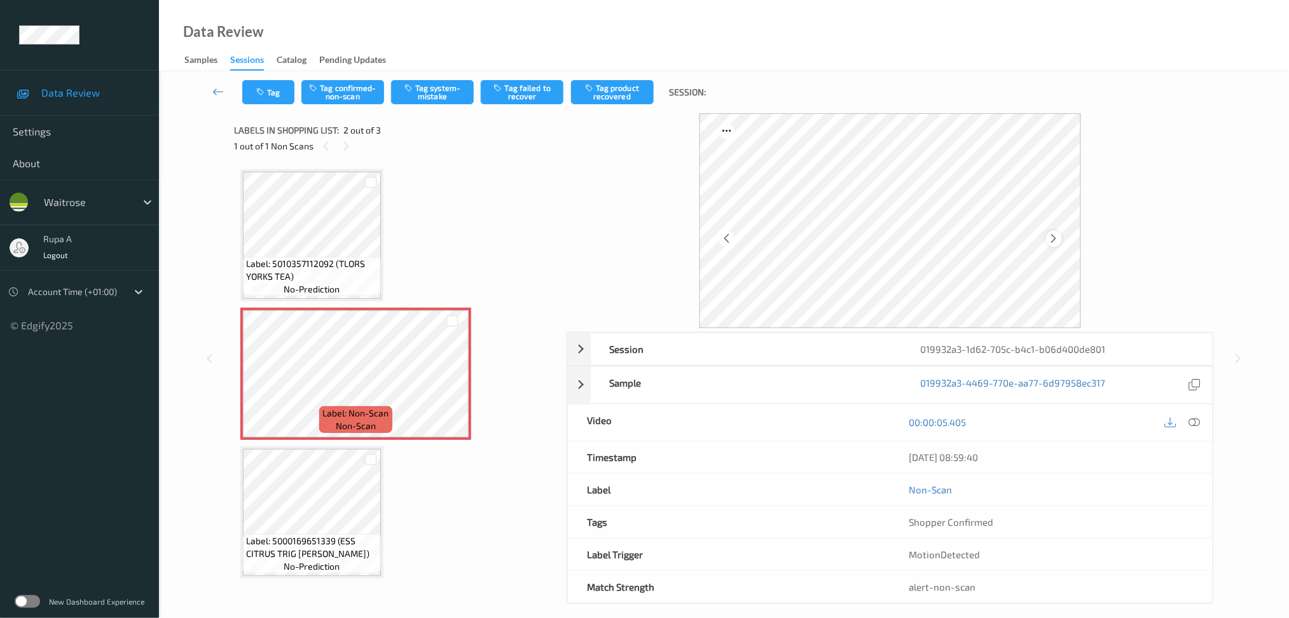
click at [1050, 234] on div at bounding box center [891, 220] width 382 height 215
click at [1050, 234] on icon at bounding box center [1054, 238] width 11 height 11
click at [1050, 235] on icon at bounding box center [1054, 238] width 11 height 11
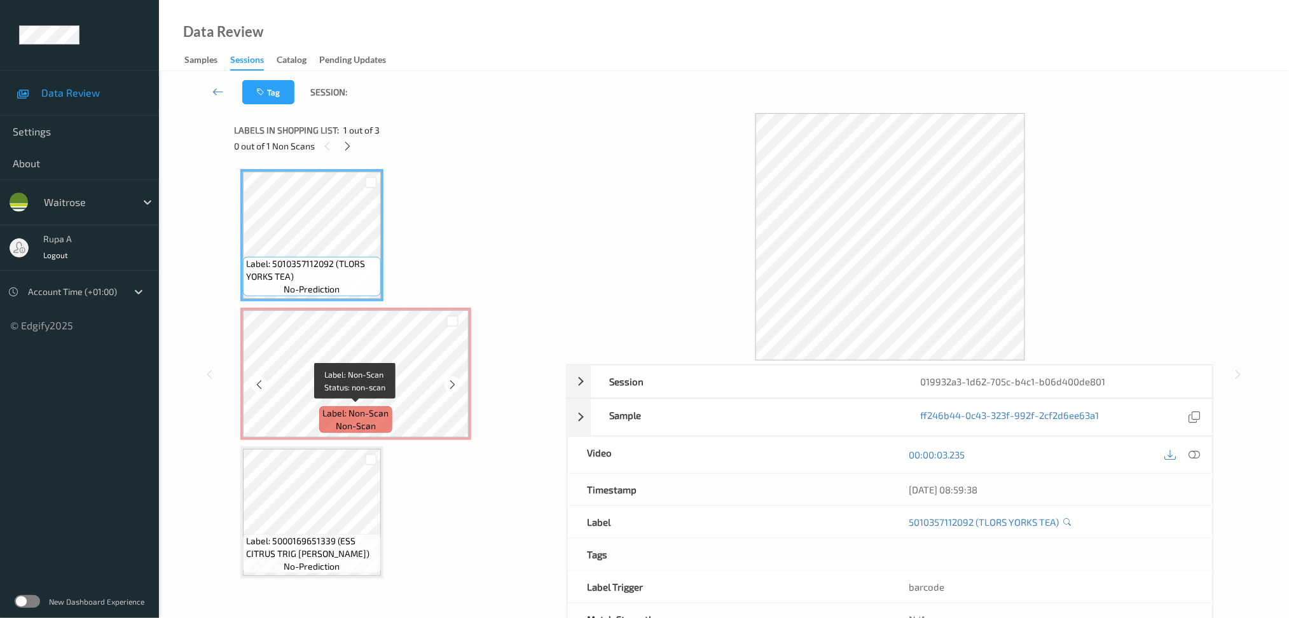
click at [350, 430] on span "non-scan" at bounding box center [356, 426] width 40 height 13
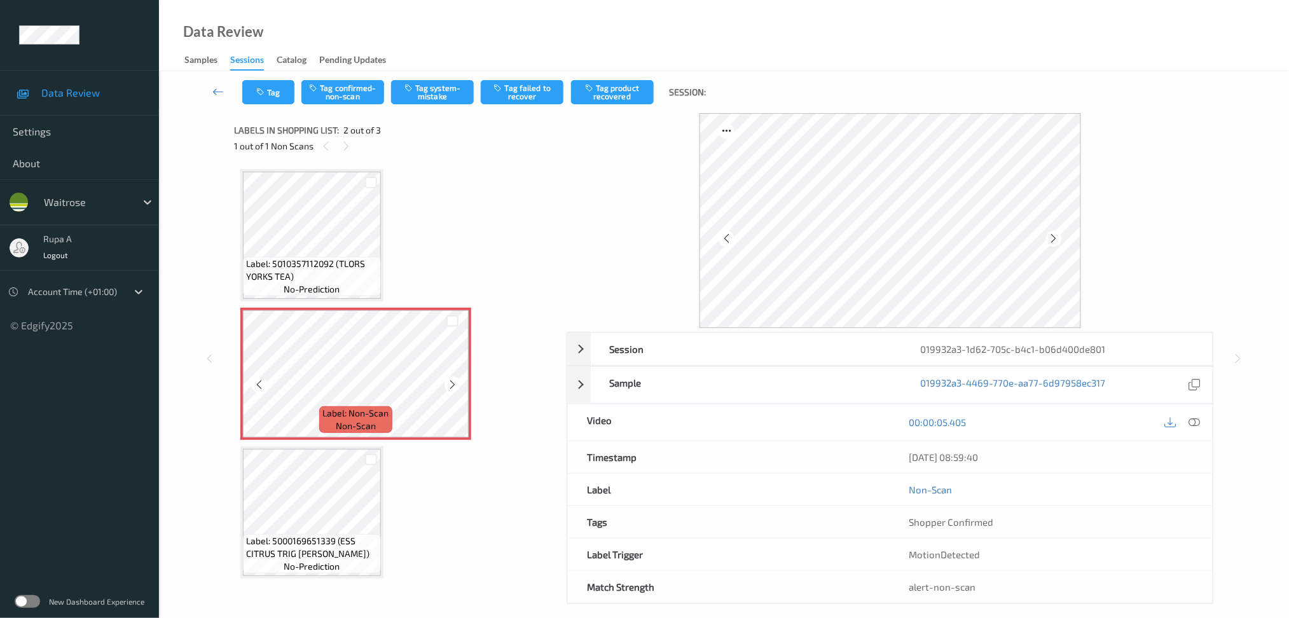
scroll to position [12, 0]
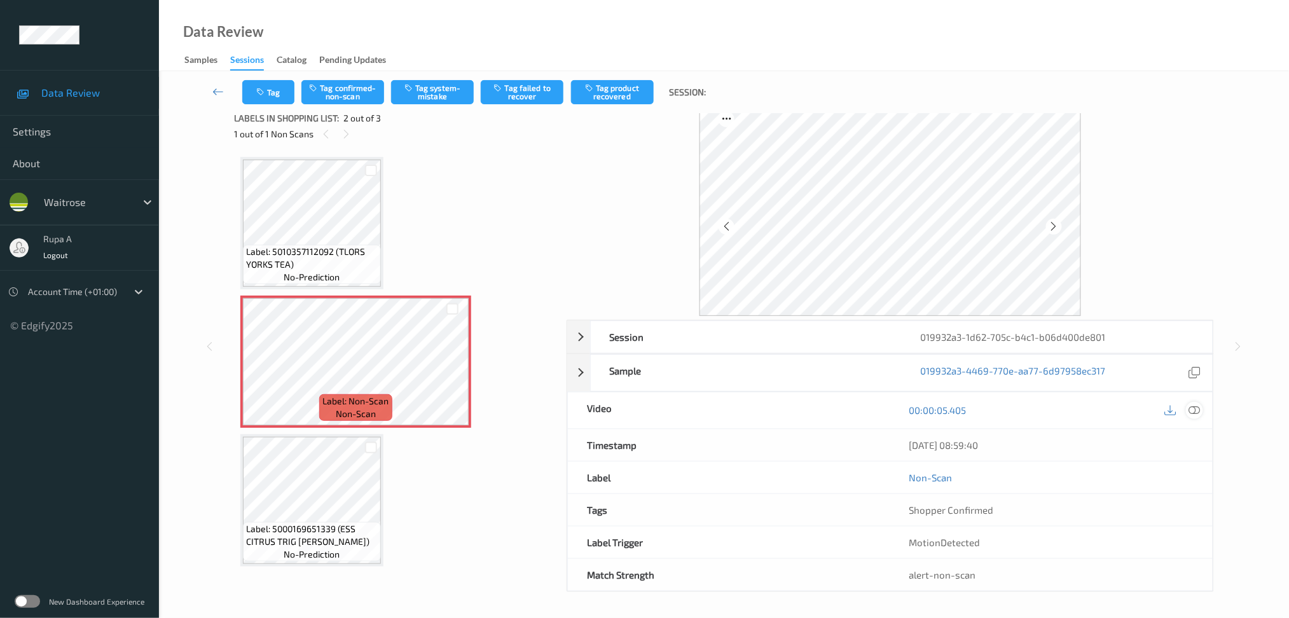
click at [1193, 407] on icon at bounding box center [1194, 410] width 11 height 11
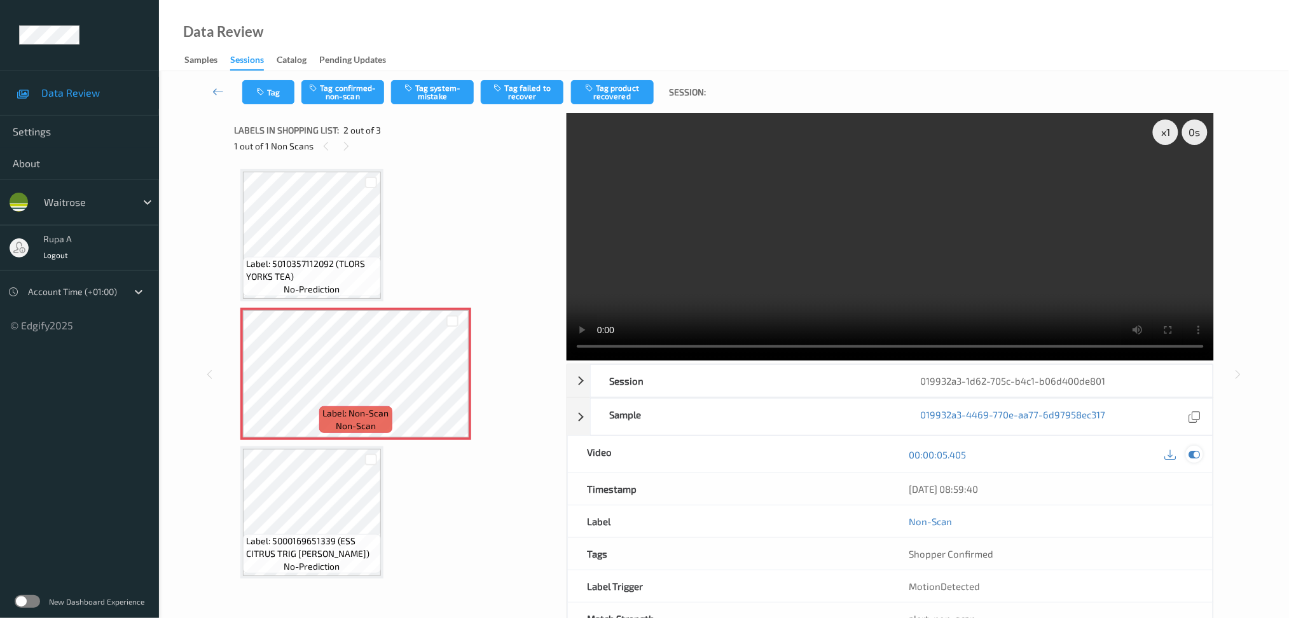
click at [1193, 458] on icon at bounding box center [1194, 454] width 11 height 11
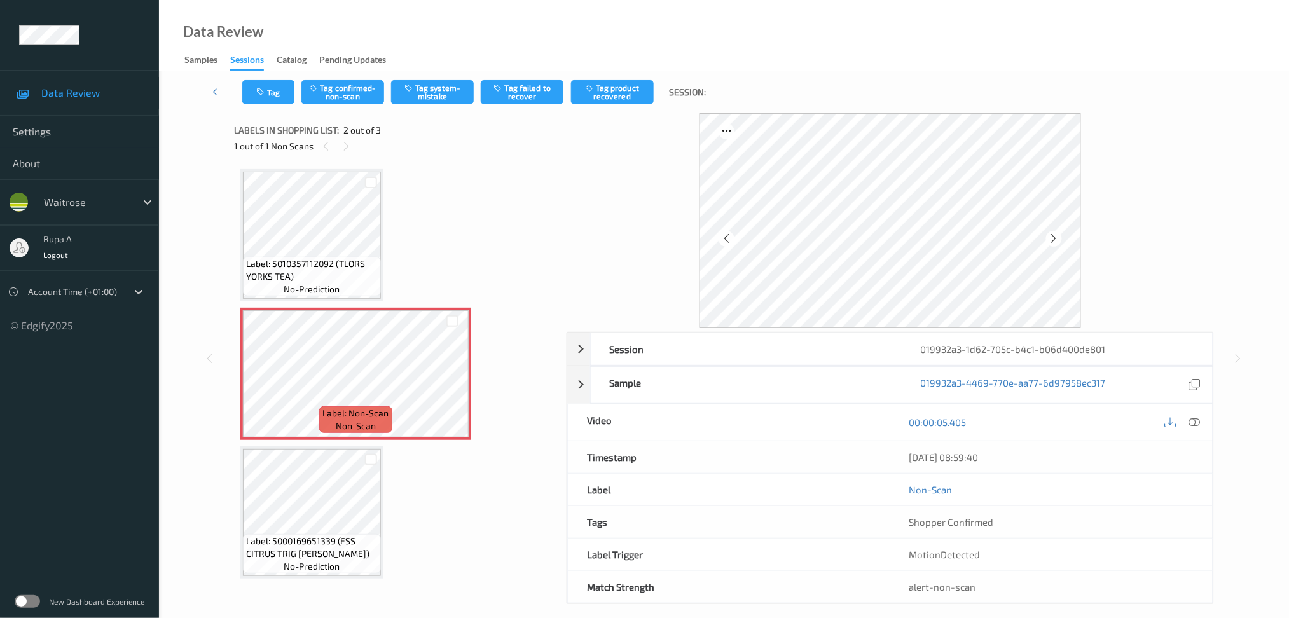
click at [448, 104] on div "Tag Tag confirmed-non-scan Tag system-mistake Tag failed to recover Tag product…" at bounding box center [724, 92] width 1078 height 42
click at [443, 85] on button "Tag system-mistake" at bounding box center [432, 92] width 83 height 24
click at [266, 88] on icon "button" at bounding box center [261, 92] width 11 height 9
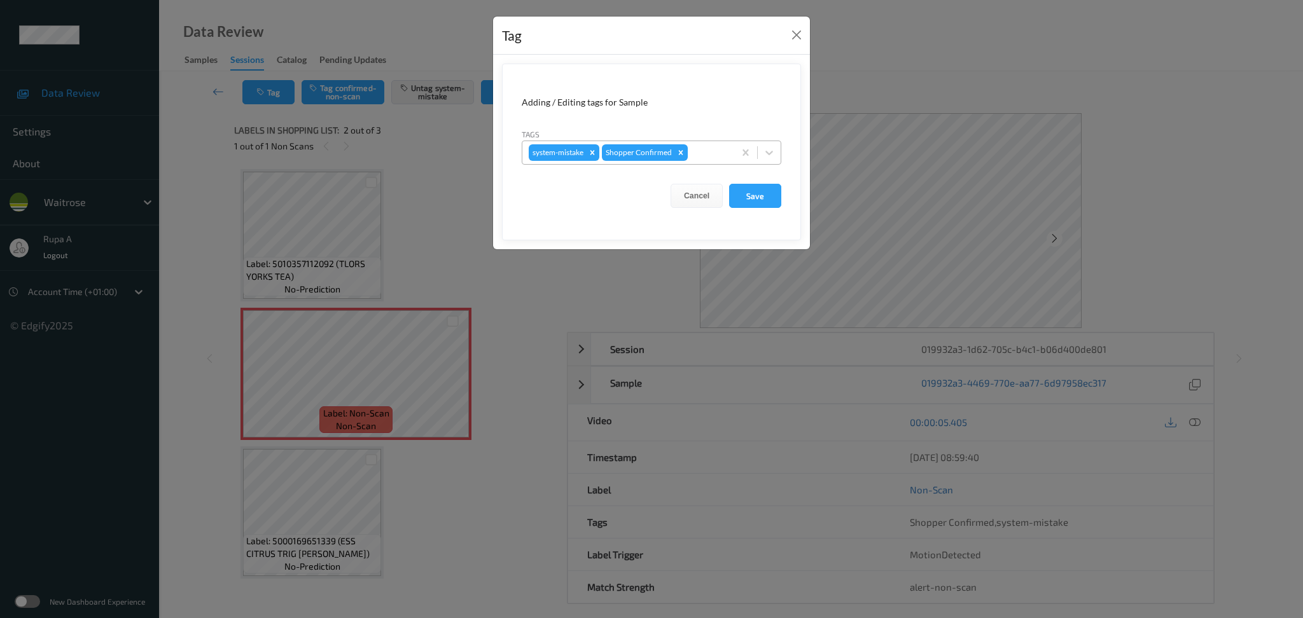
click at [704, 161] on div "system-mistake Shopper Confirmed" at bounding box center [628, 153] width 212 height 22
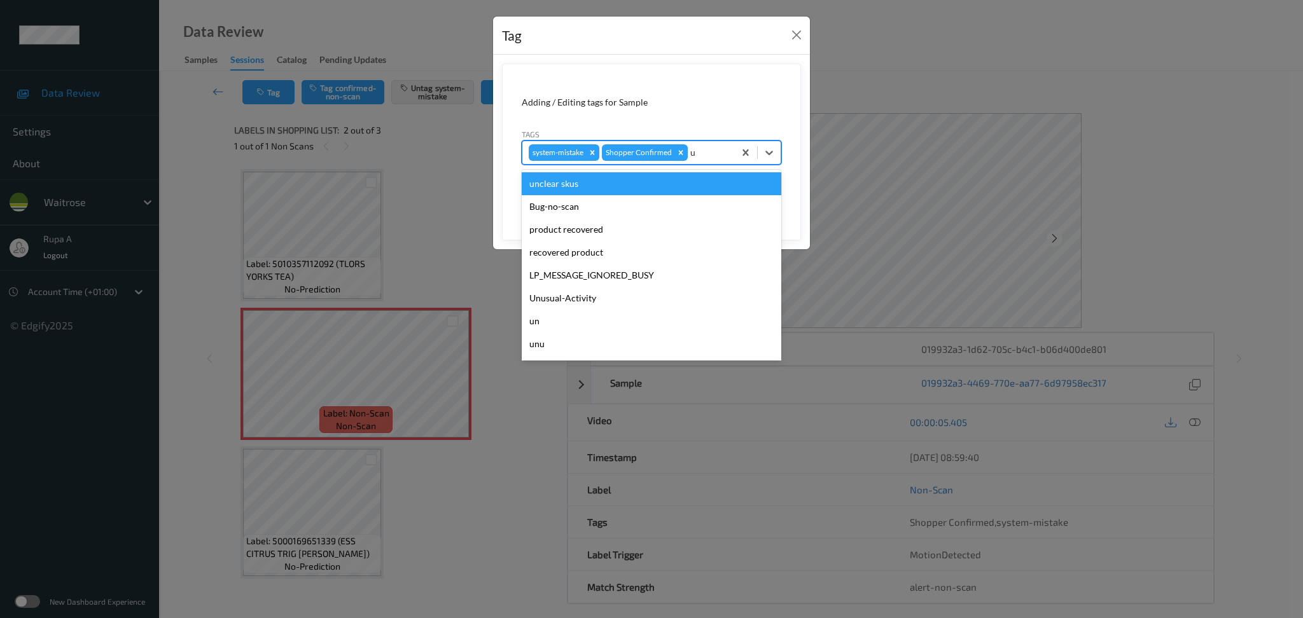
type input "un"
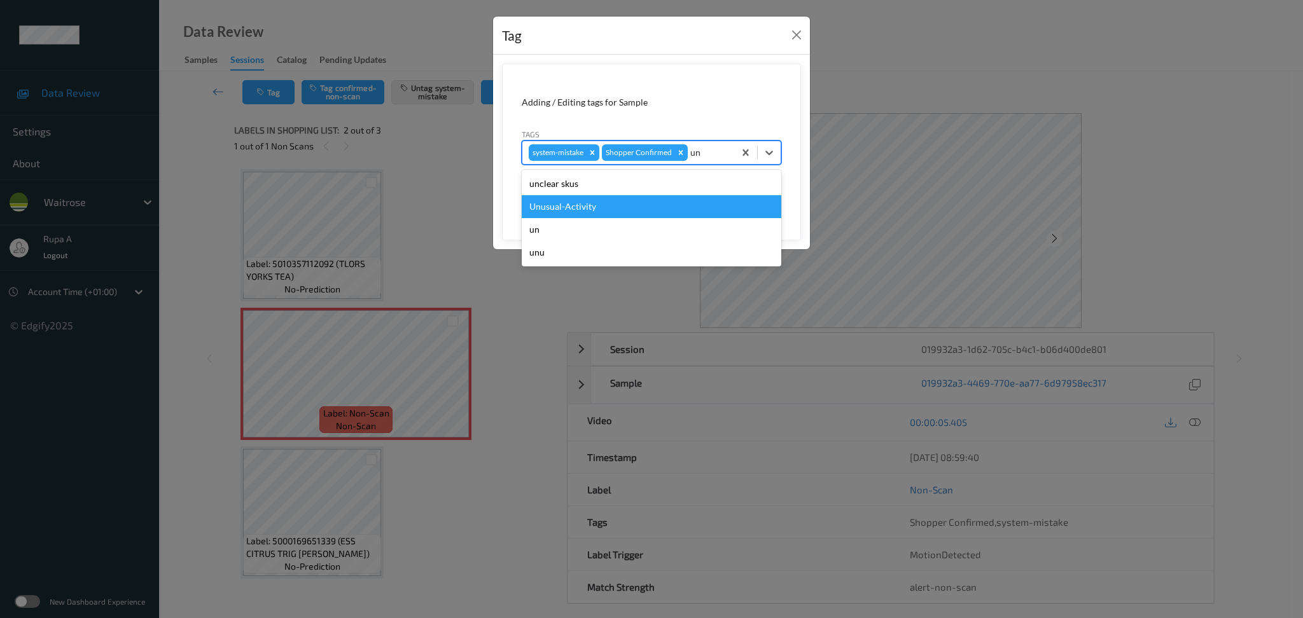
click at [592, 209] on div "Unusual-Activity" at bounding box center [652, 206] width 260 height 23
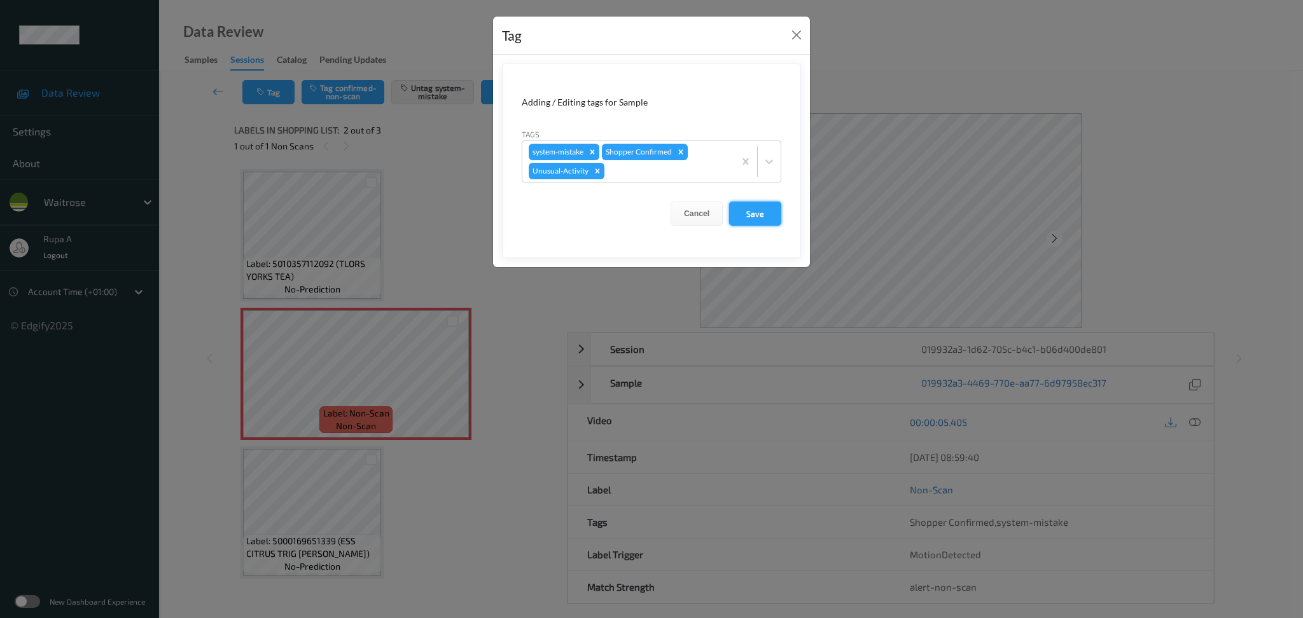
click at [752, 215] on button "Save" at bounding box center [755, 214] width 52 height 24
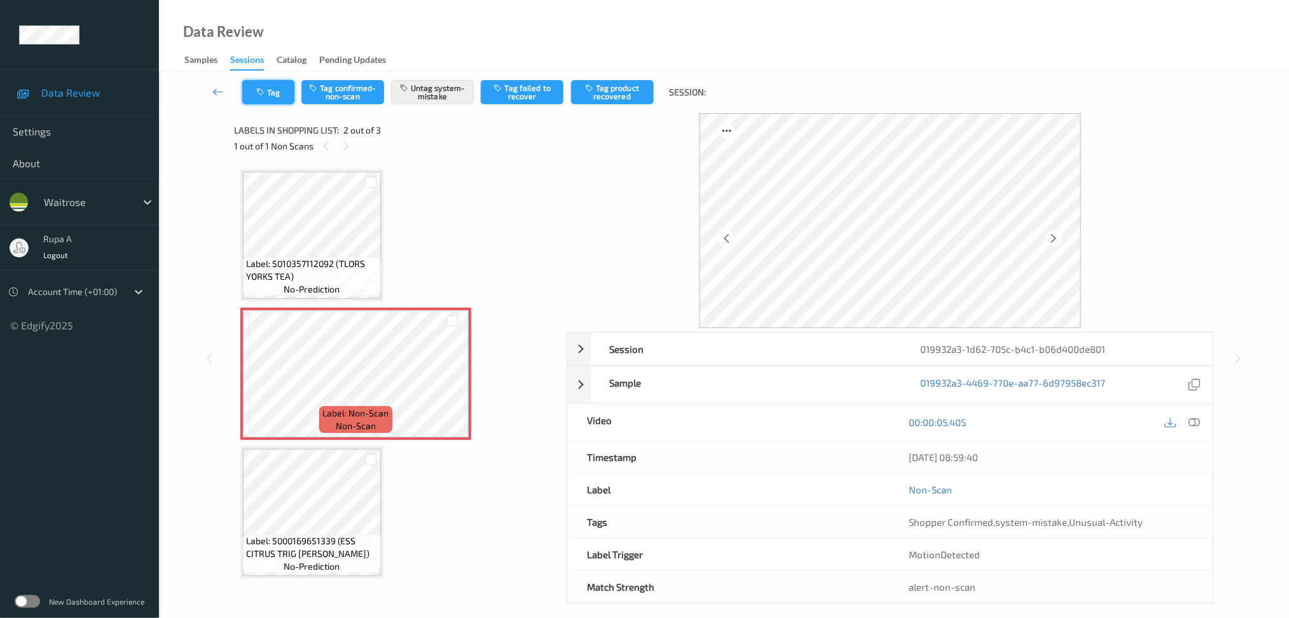
click at [260, 101] on button "Tag" at bounding box center [268, 92] width 52 height 24
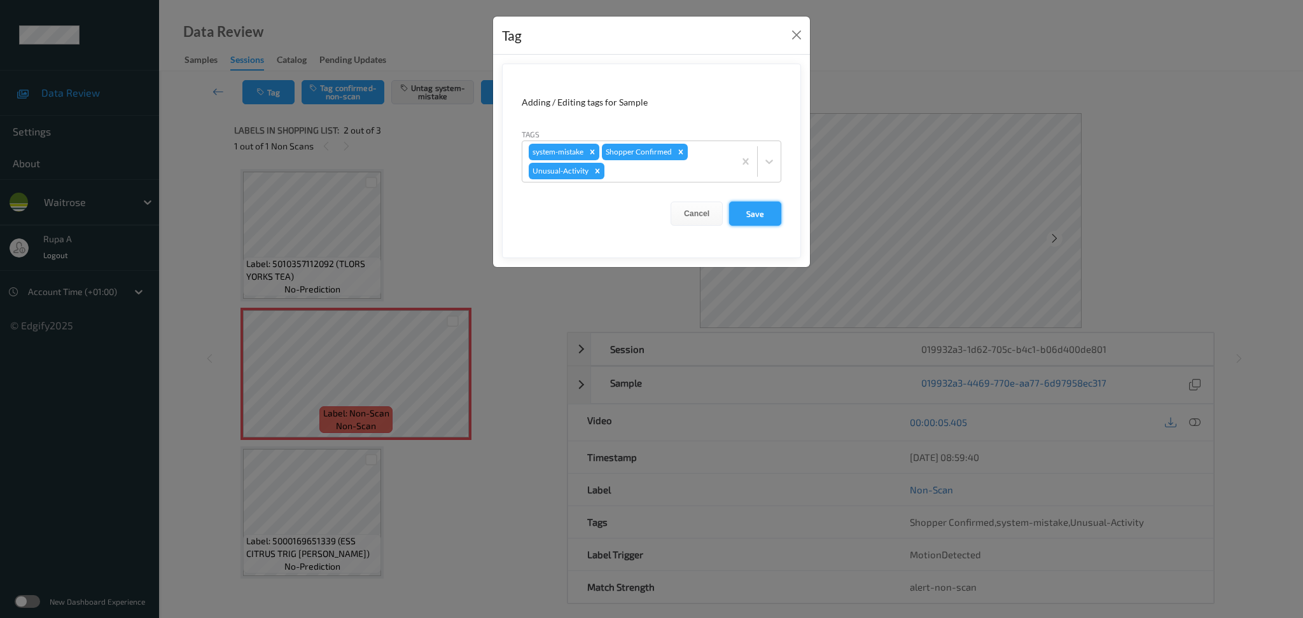
click at [747, 217] on button "Save" at bounding box center [755, 214] width 52 height 24
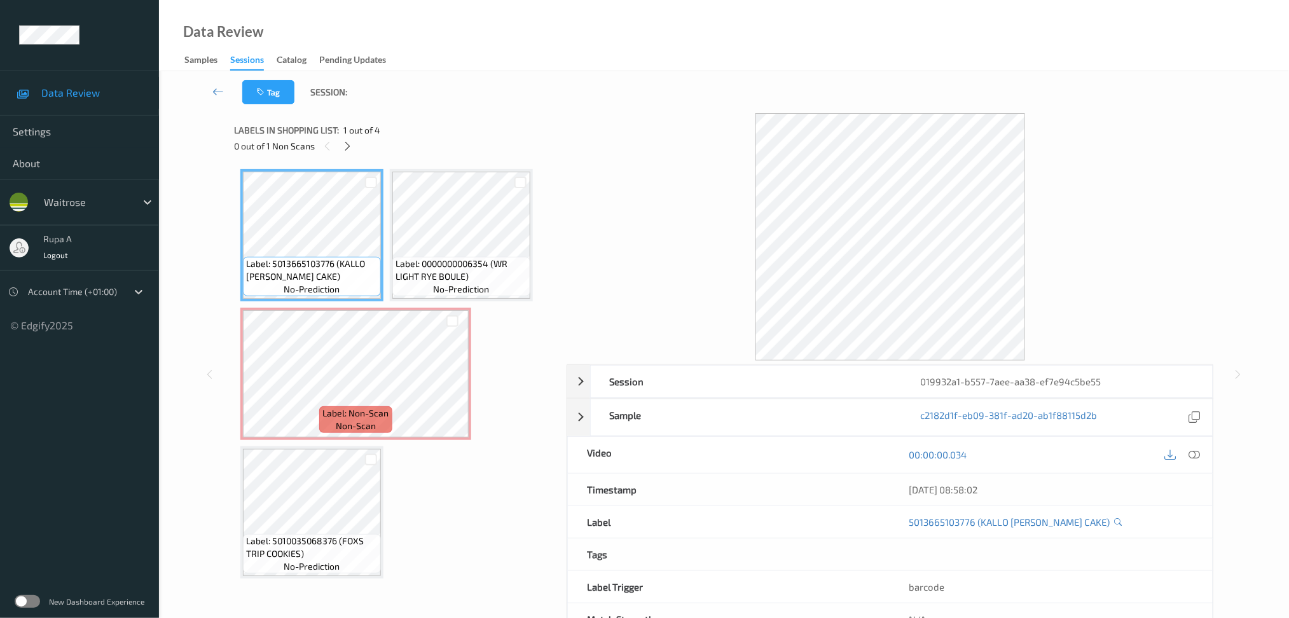
click at [356, 142] on div at bounding box center [348, 146] width 16 height 16
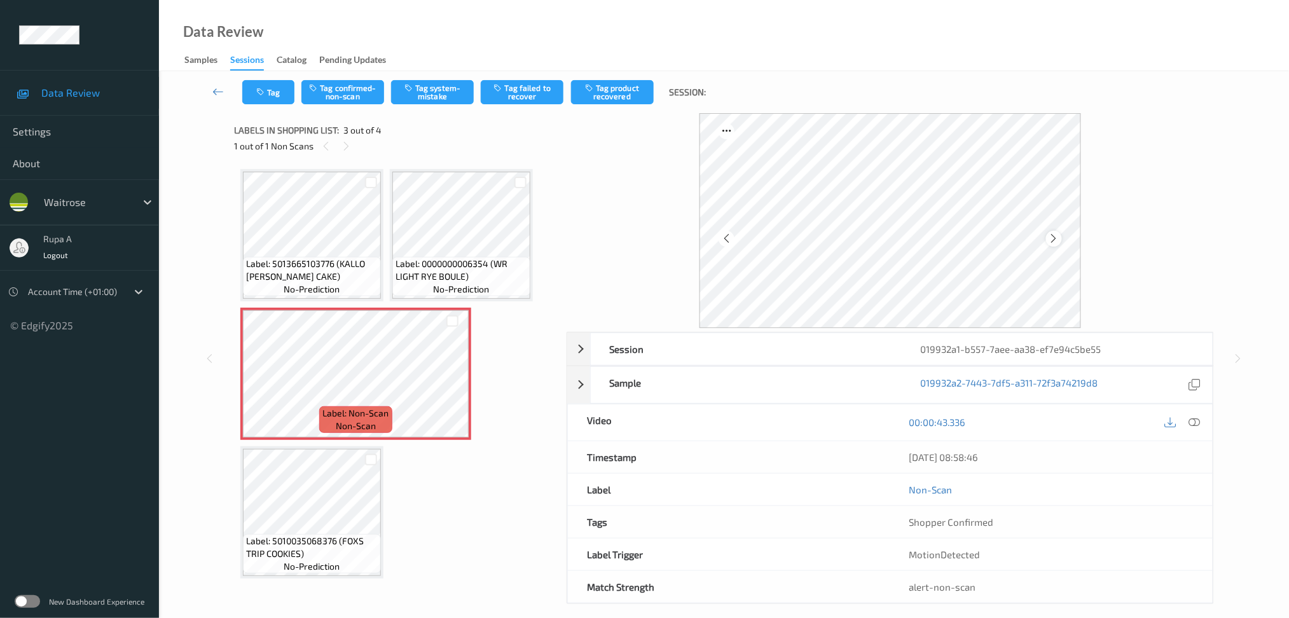
click at [1057, 237] on icon at bounding box center [1054, 238] width 11 height 11
click at [422, 89] on button "Tag system-mistake" at bounding box center [432, 92] width 83 height 24
click at [261, 96] on button "Tag" at bounding box center [268, 92] width 52 height 24
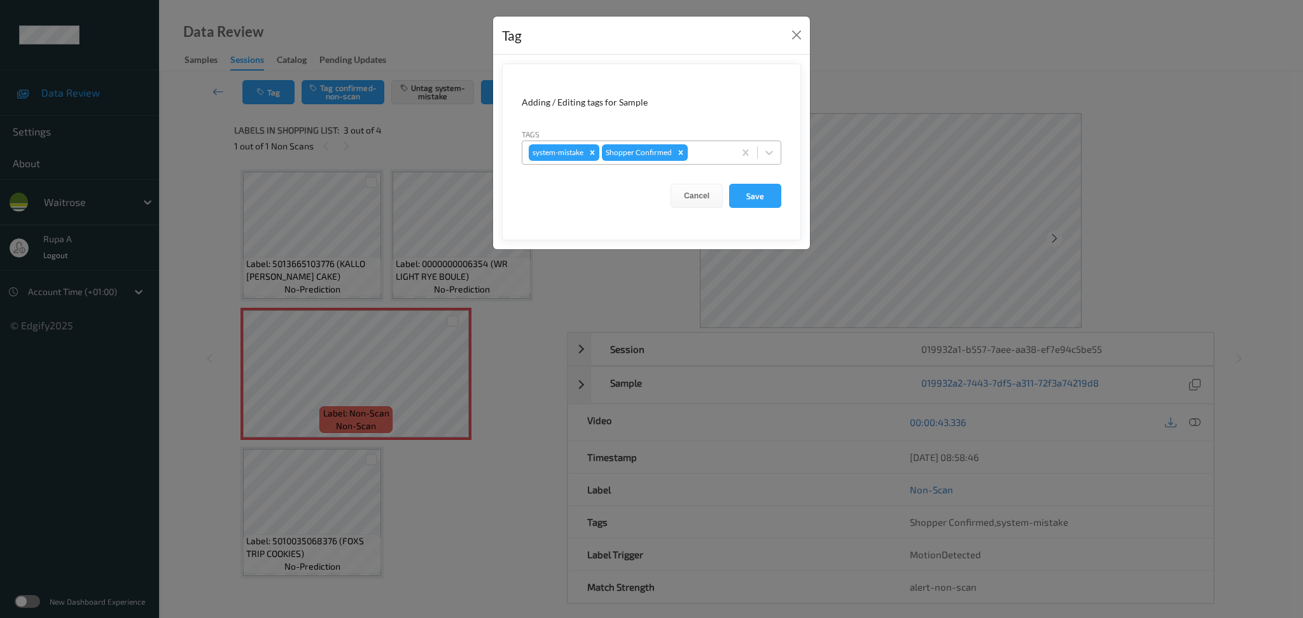
click at [711, 147] on div at bounding box center [709, 152] width 38 height 15
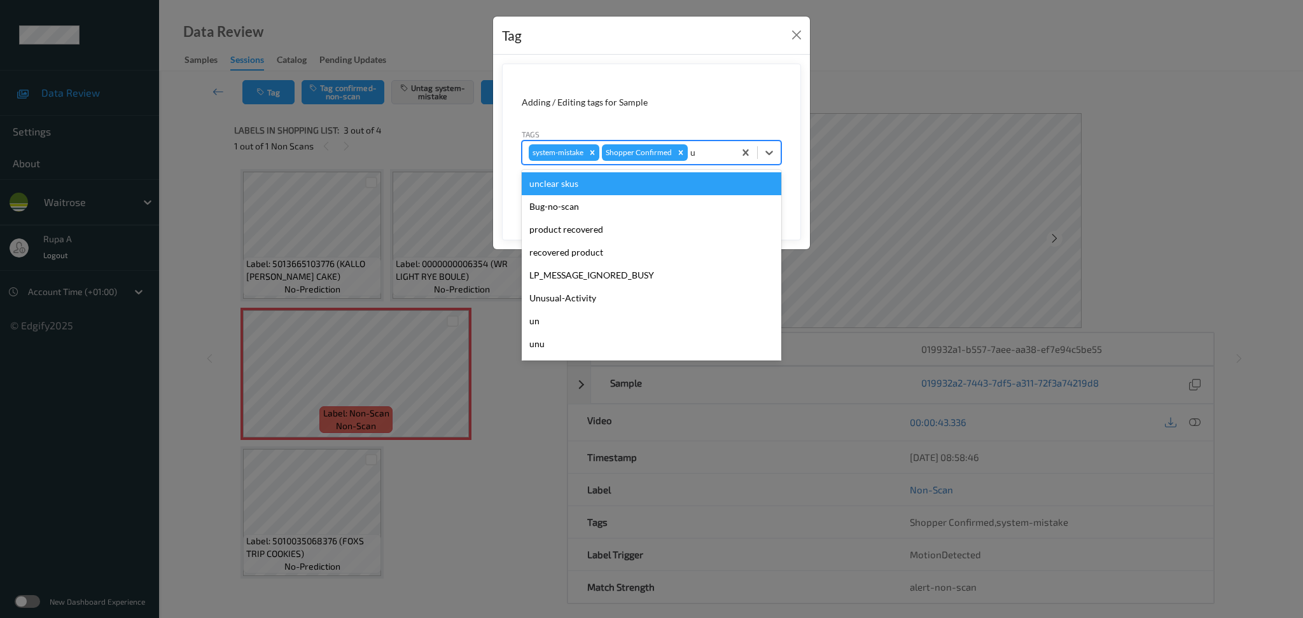
type input "un"
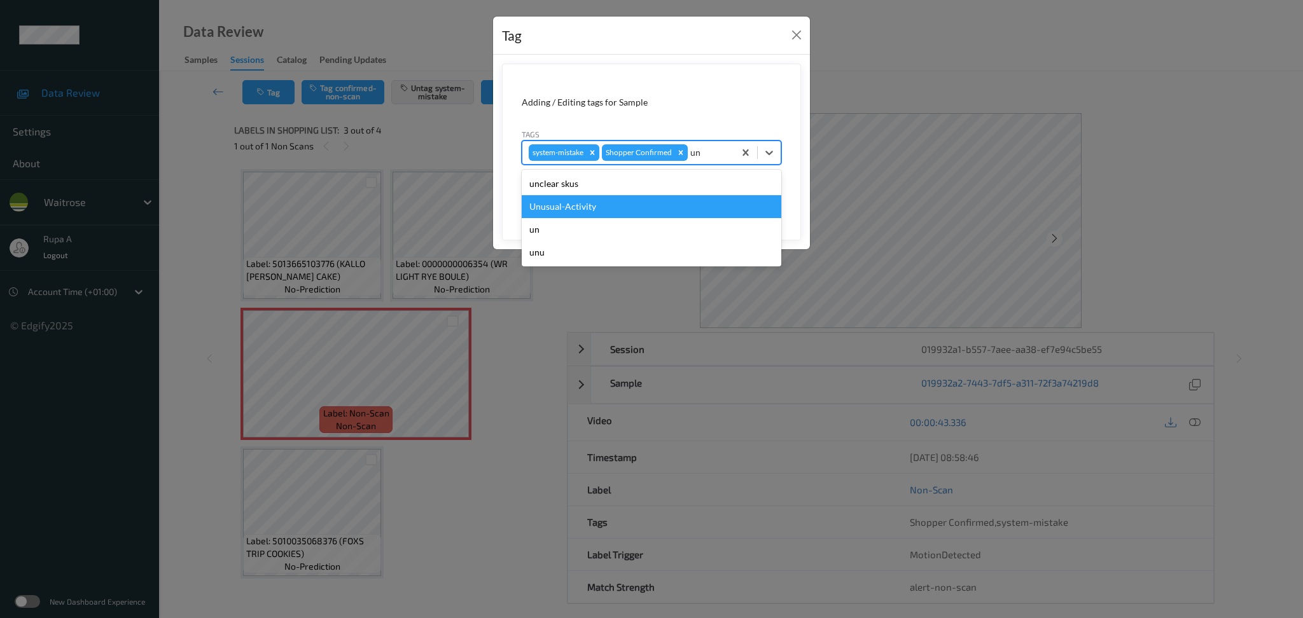
click at [618, 207] on div "Unusual-Activity" at bounding box center [652, 206] width 260 height 23
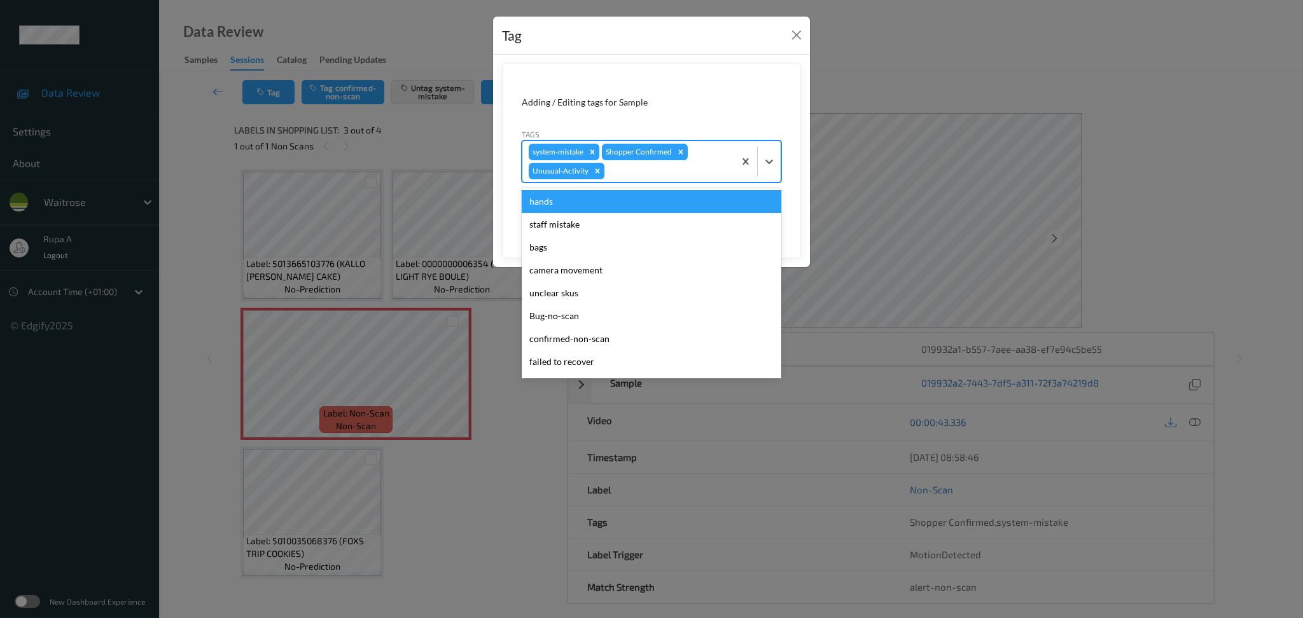
click at [618, 166] on div at bounding box center [667, 170] width 121 height 15
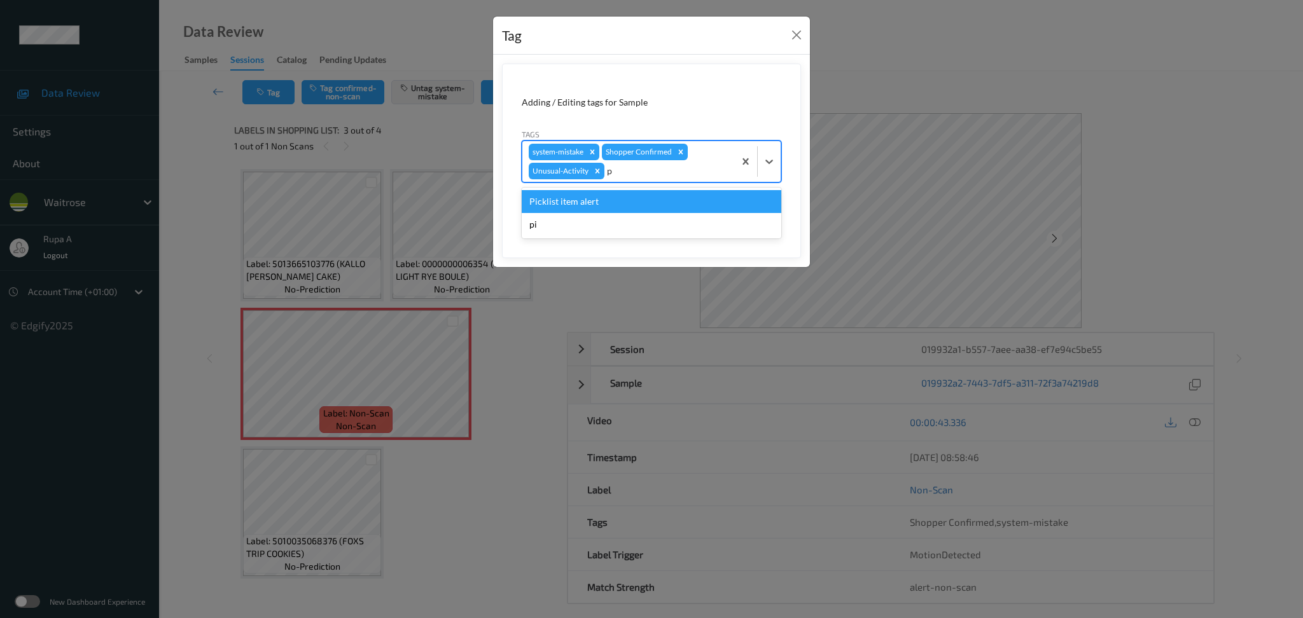
type input "pi"
click at [623, 205] on div "Picklist item alert" at bounding box center [652, 201] width 260 height 23
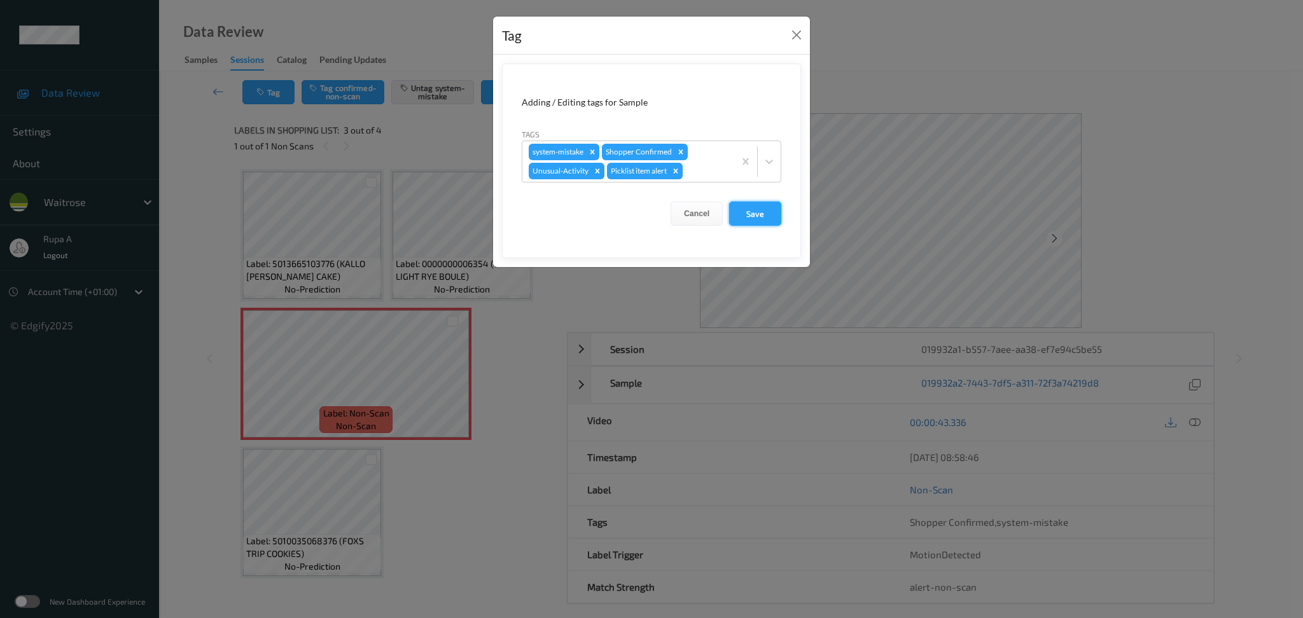
click at [766, 216] on button "Save" at bounding box center [755, 214] width 52 height 24
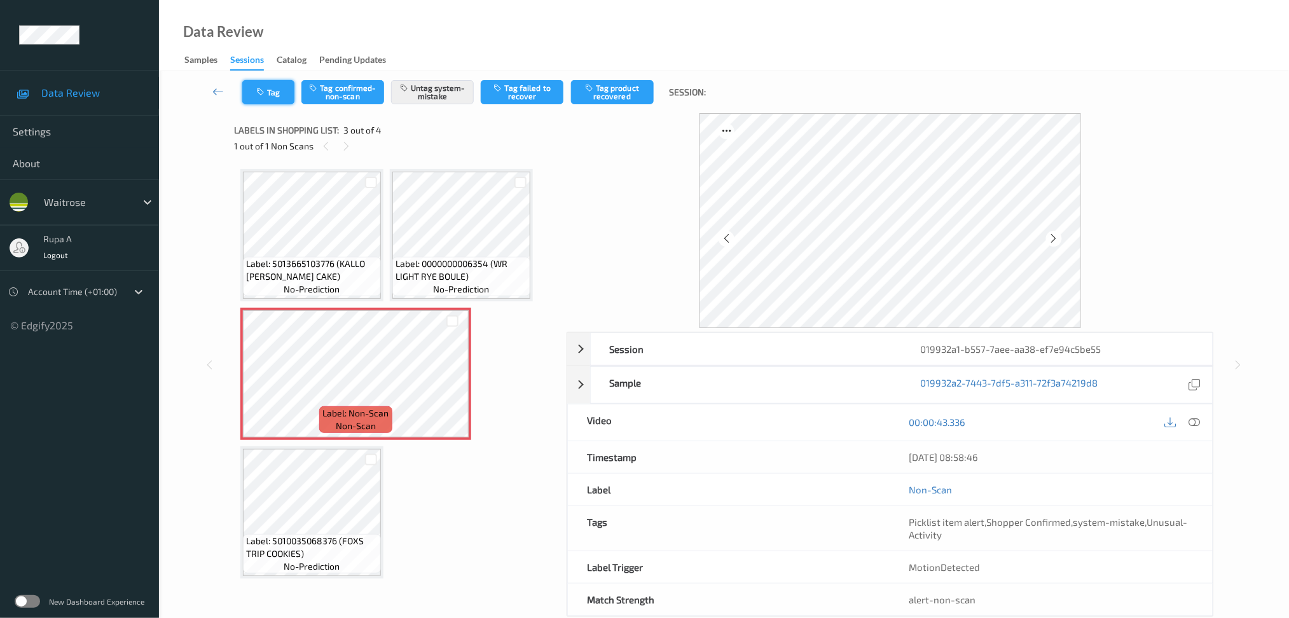
click at [263, 102] on button "Tag" at bounding box center [268, 92] width 52 height 24
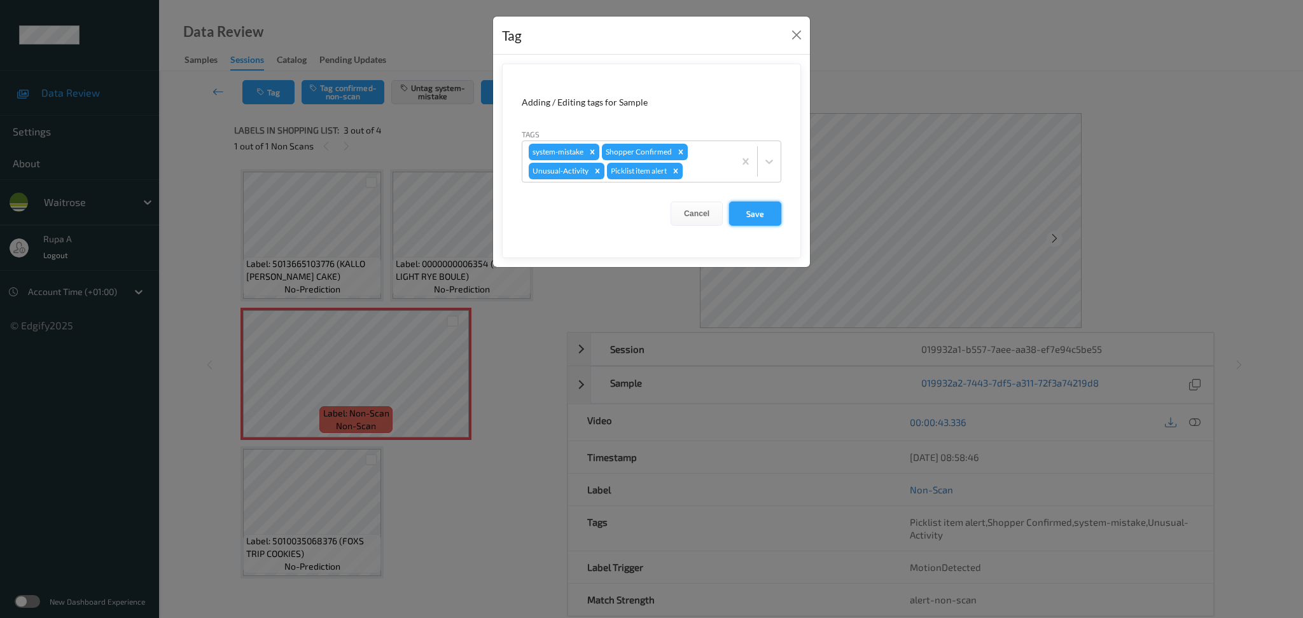
click at [761, 216] on button "Save" at bounding box center [755, 214] width 52 height 24
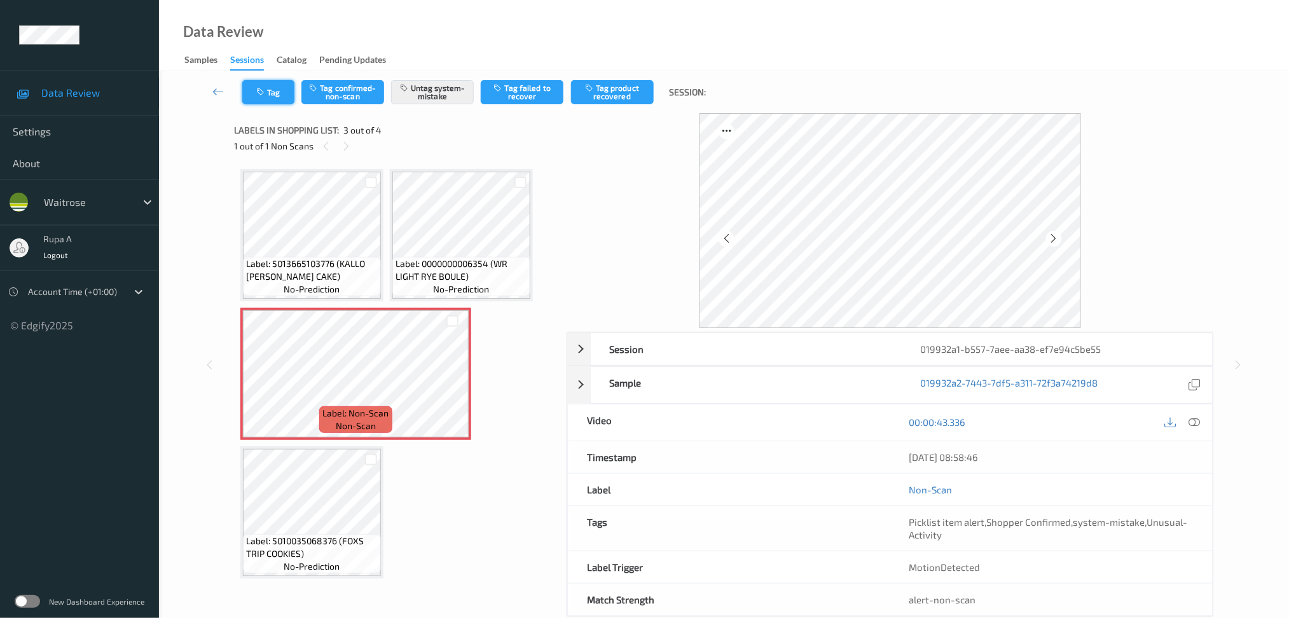
click at [270, 98] on button "Tag" at bounding box center [268, 92] width 52 height 24
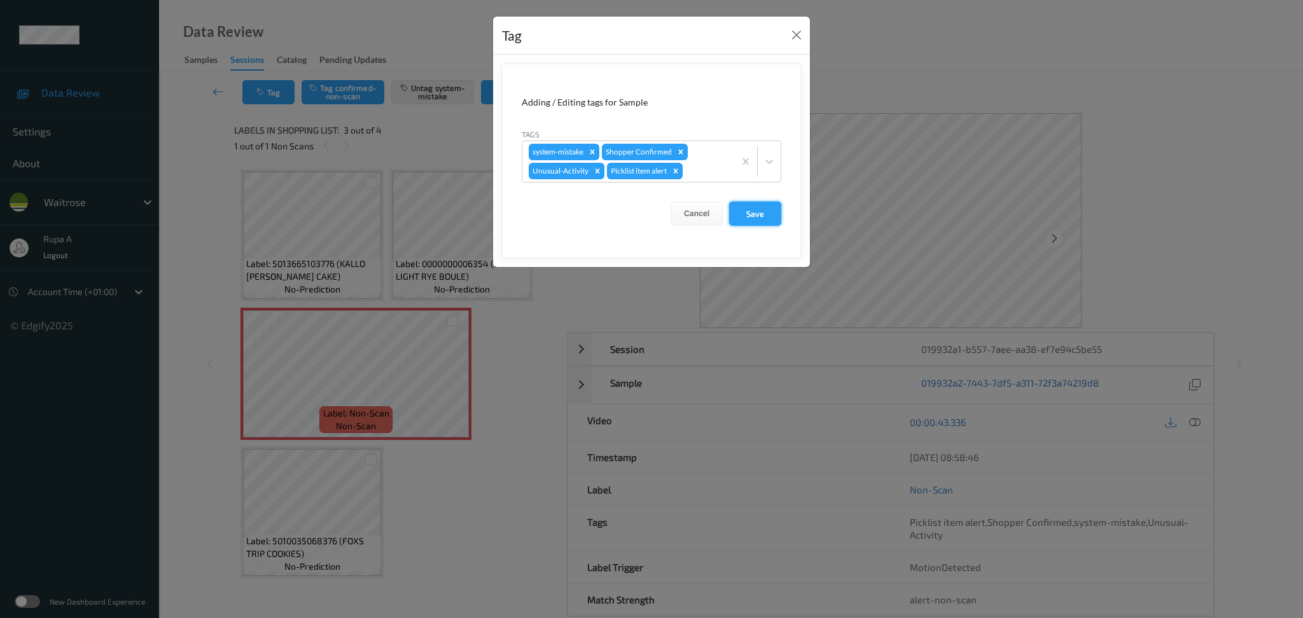
click at [759, 218] on button "Save" at bounding box center [755, 214] width 52 height 24
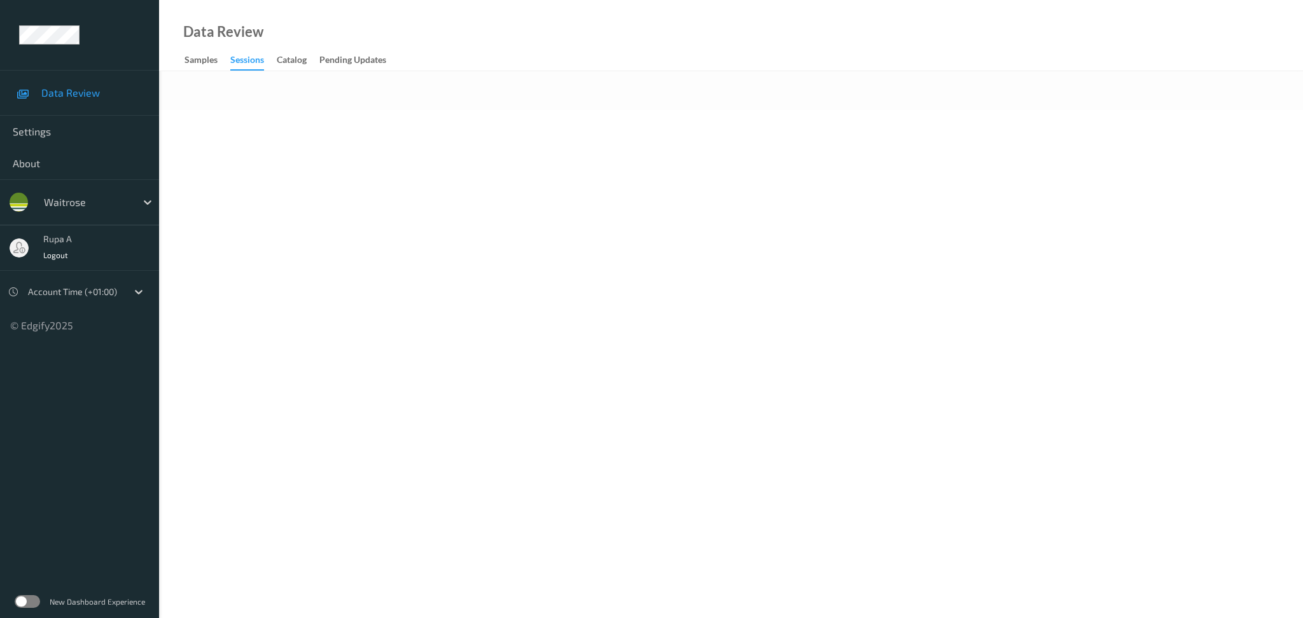
click at [468, 196] on body "Data Review Settings About waitrose rupa a Logout Account Time (+01:00) © Edgif…" at bounding box center [651, 309] width 1303 height 618
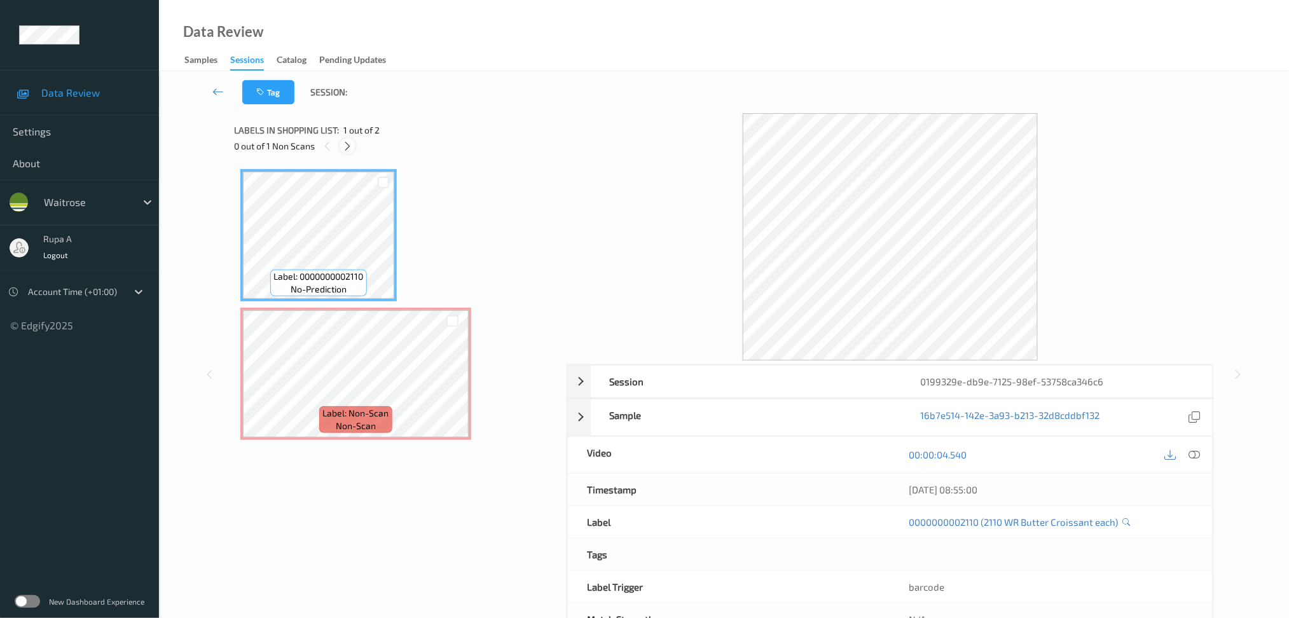
click at [348, 141] on icon at bounding box center [347, 146] width 11 height 11
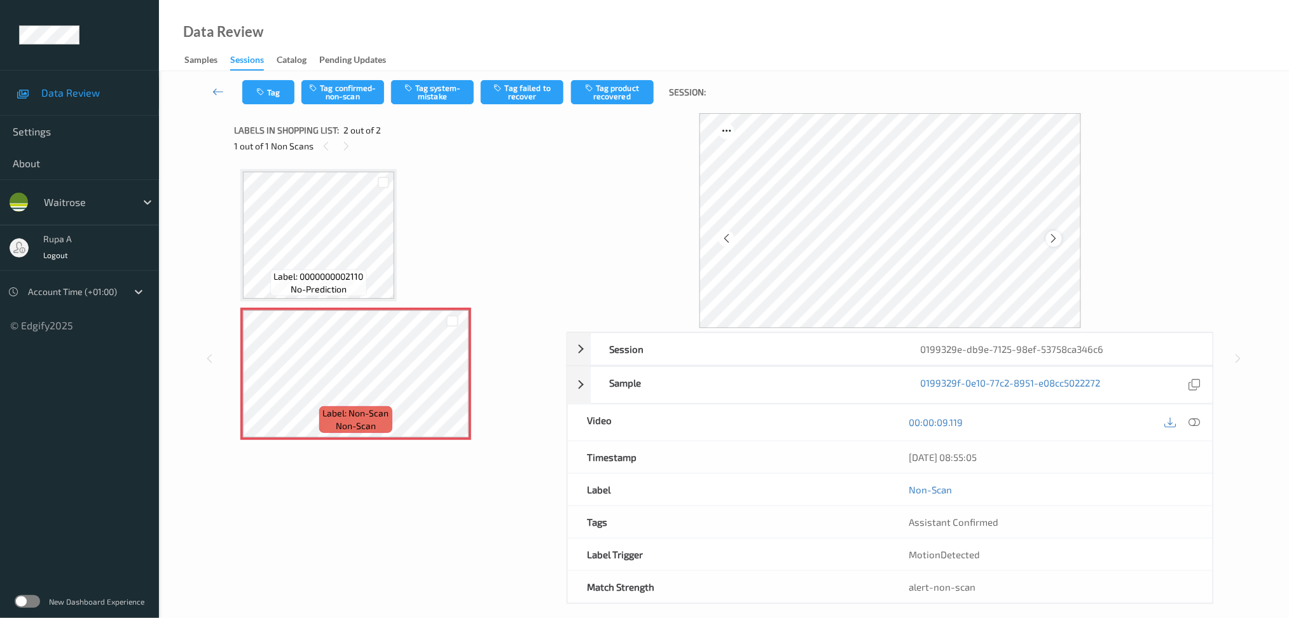
click at [1052, 242] on icon at bounding box center [1054, 238] width 11 height 11
click at [1054, 242] on icon at bounding box center [1054, 238] width 11 height 11
click at [435, 102] on button "Tag system-mistake" at bounding box center [432, 92] width 83 height 24
click at [282, 97] on button "Tag" at bounding box center [268, 92] width 52 height 24
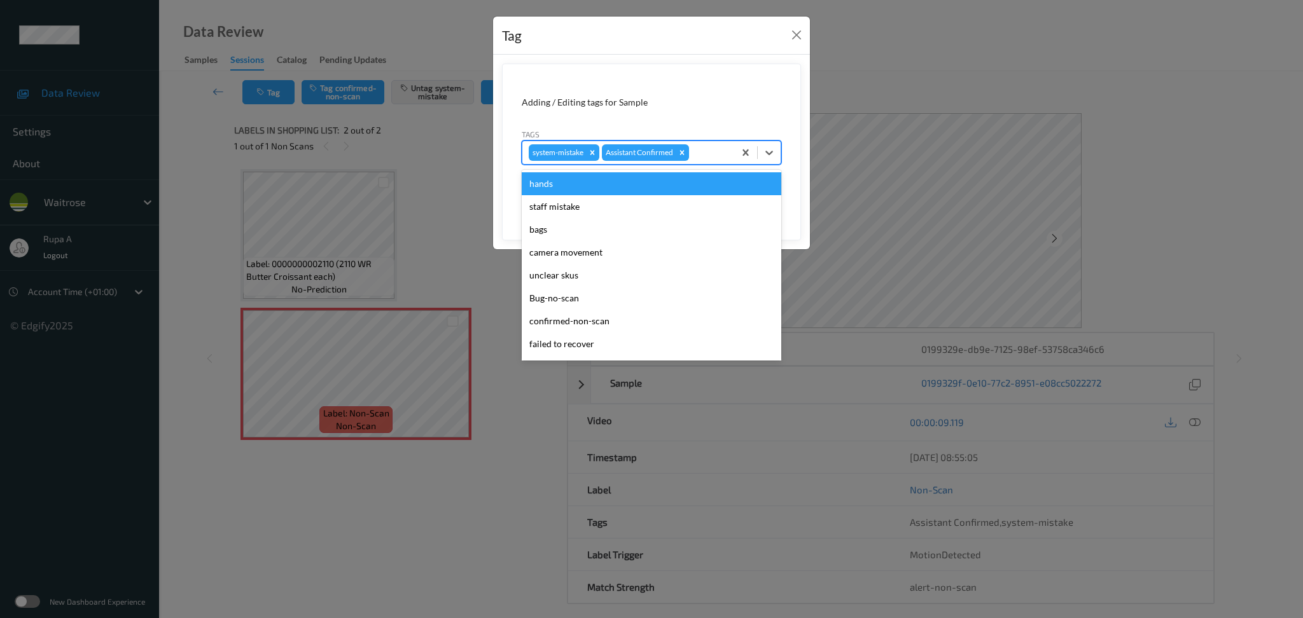
click at [707, 155] on div at bounding box center [709, 152] width 36 height 15
type input "un"
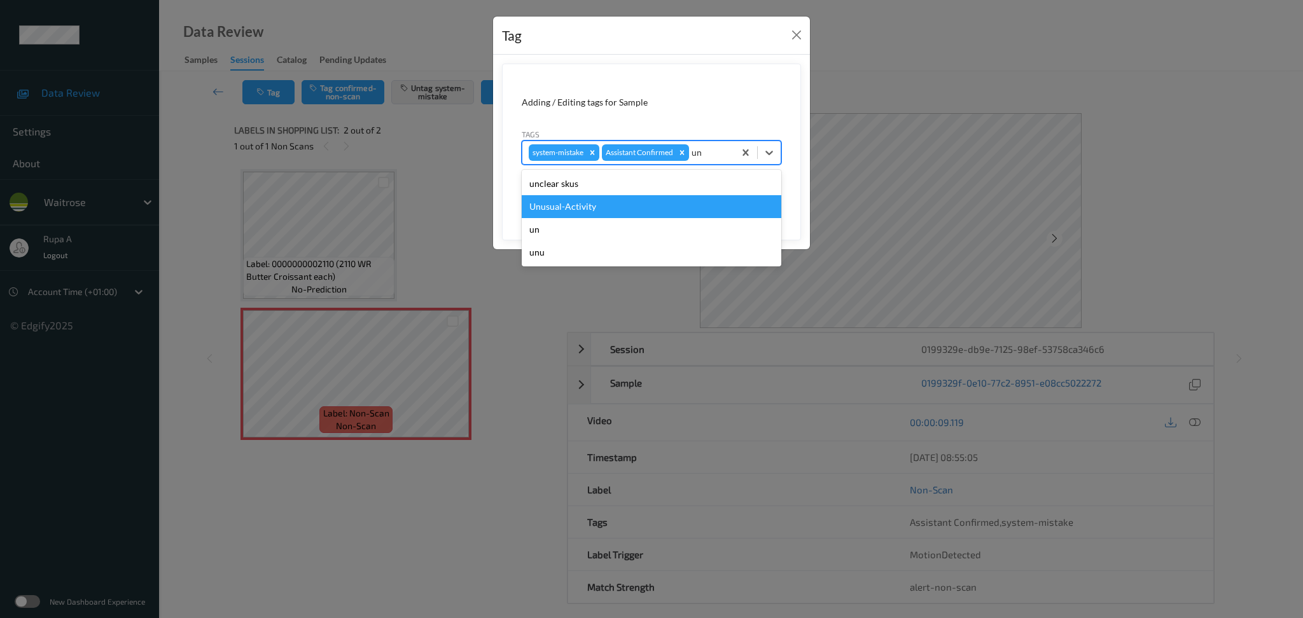
click at [655, 216] on div "Unusual-Activity" at bounding box center [652, 206] width 260 height 23
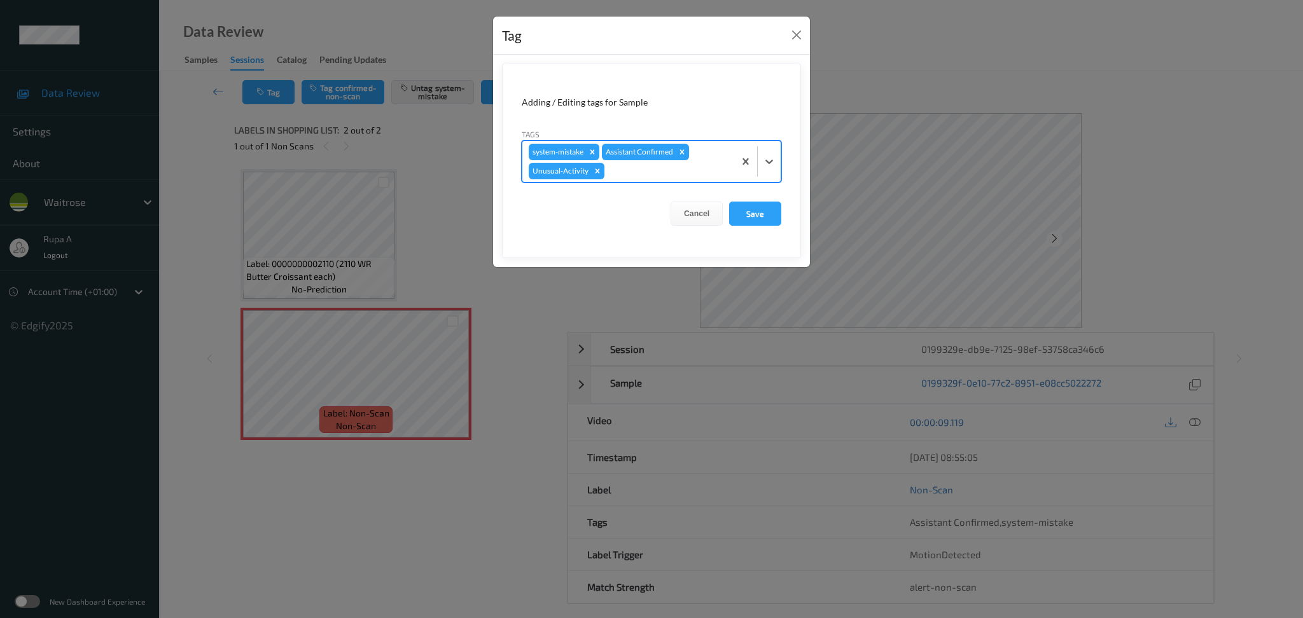
click at [677, 183] on form "Adding / Editing tags for Sample Tags option Unusual-Activity, selected. Select…" at bounding box center [651, 161] width 299 height 195
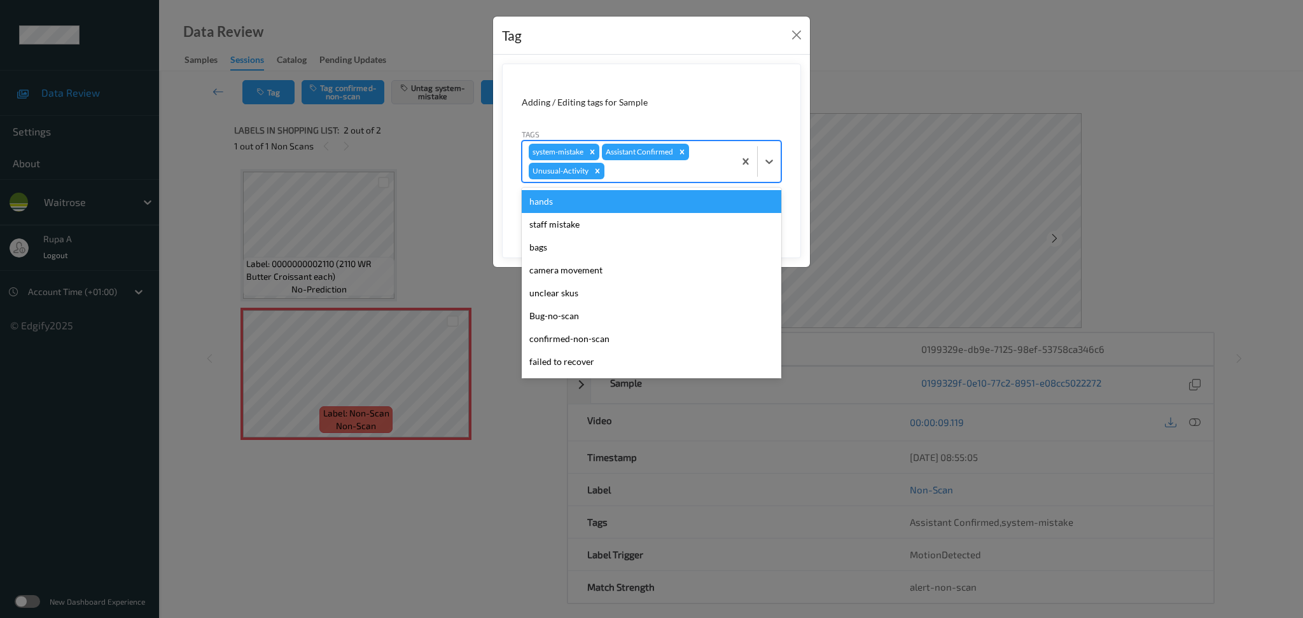
click at [680, 170] on div at bounding box center [667, 170] width 121 height 15
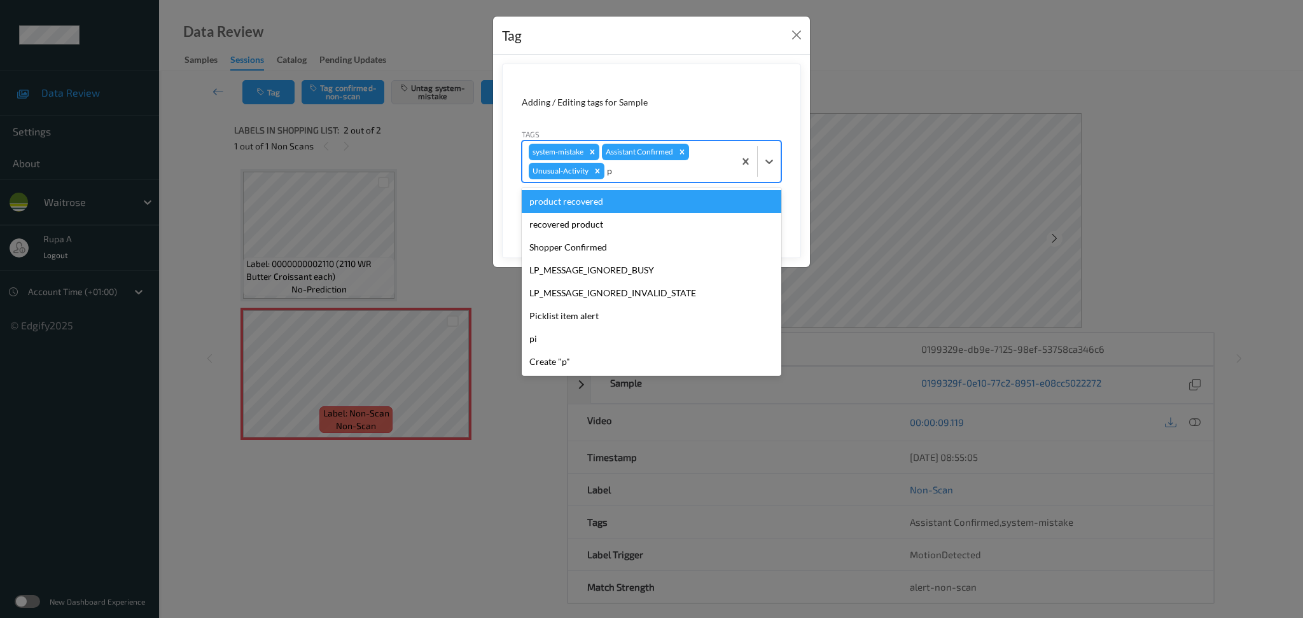
type input "pi"
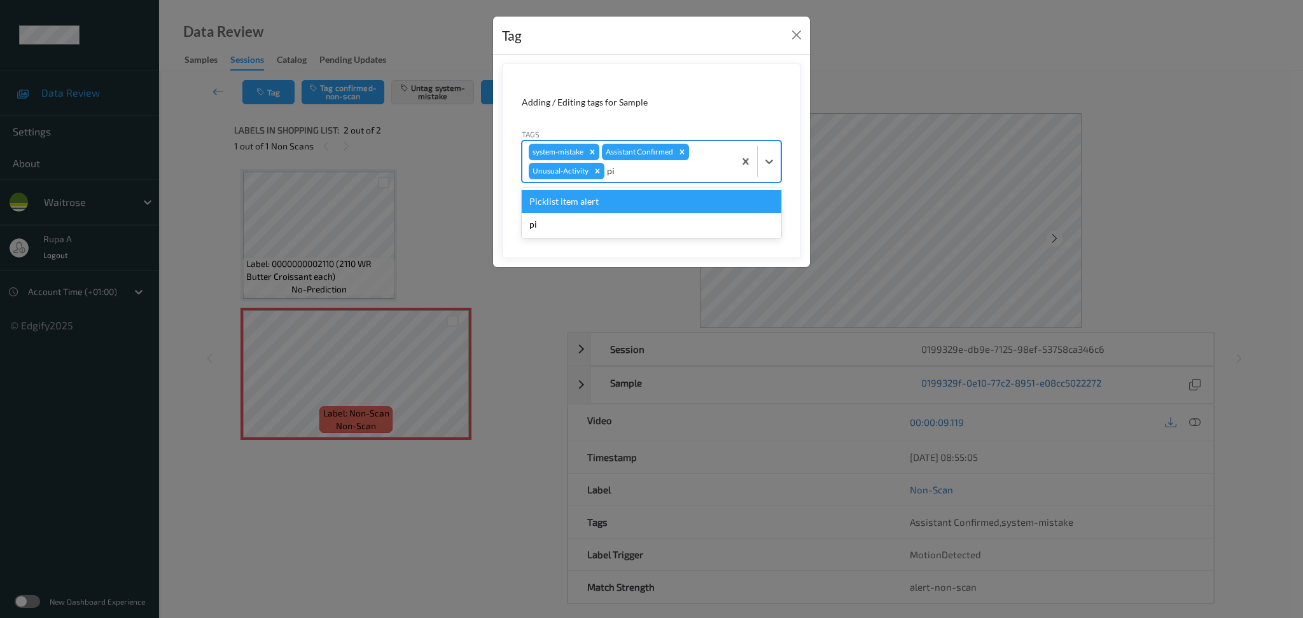
click at [631, 193] on div "Picklist item alert" at bounding box center [652, 201] width 260 height 23
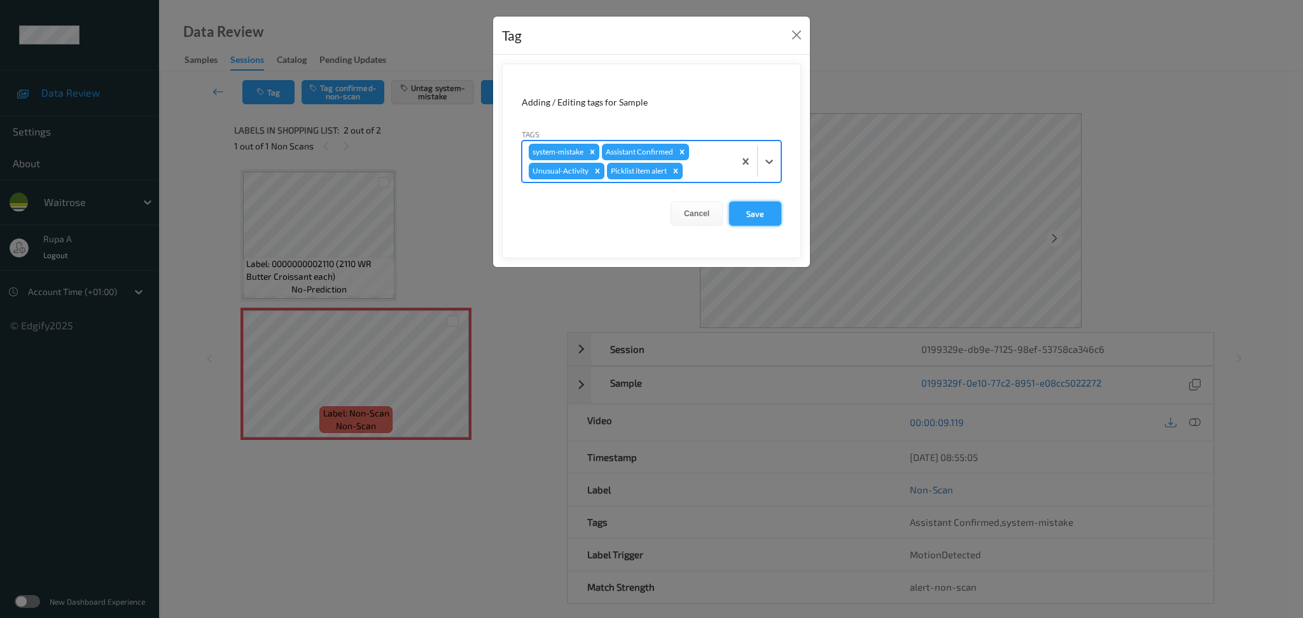
click at [744, 218] on button "Save" at bounding box center [755, 214] width 52 height 24
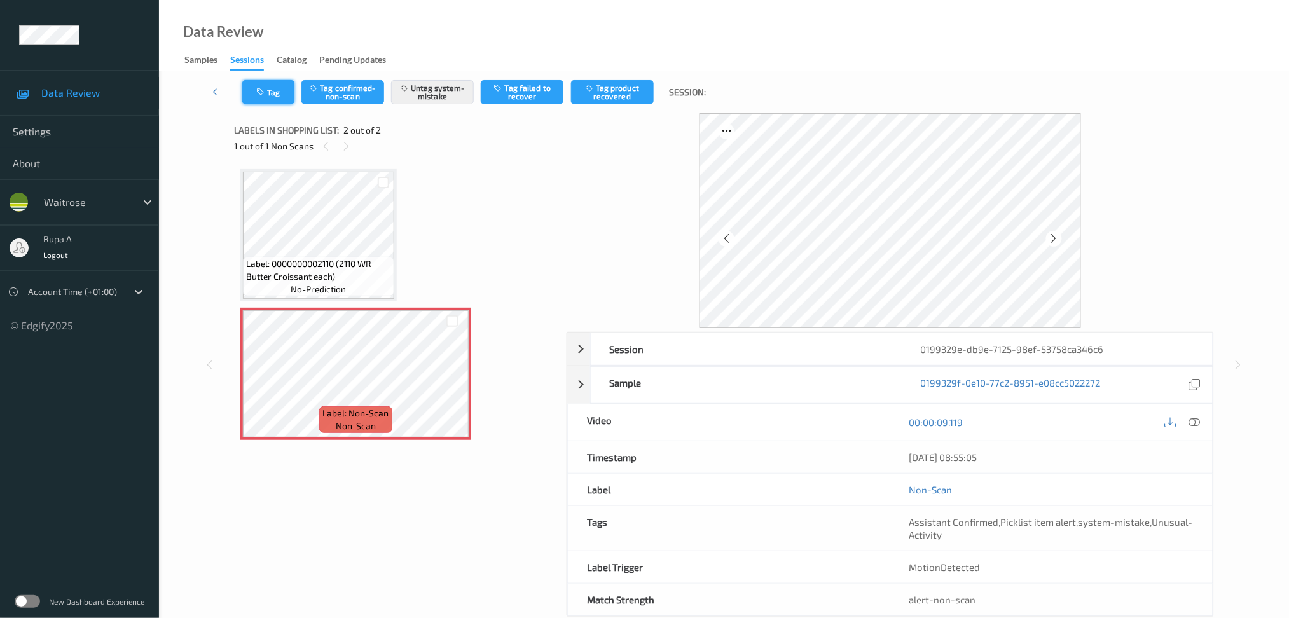
click at [270, 93] on button "Tag" at bounding box center [268, 92] width 52 height 24
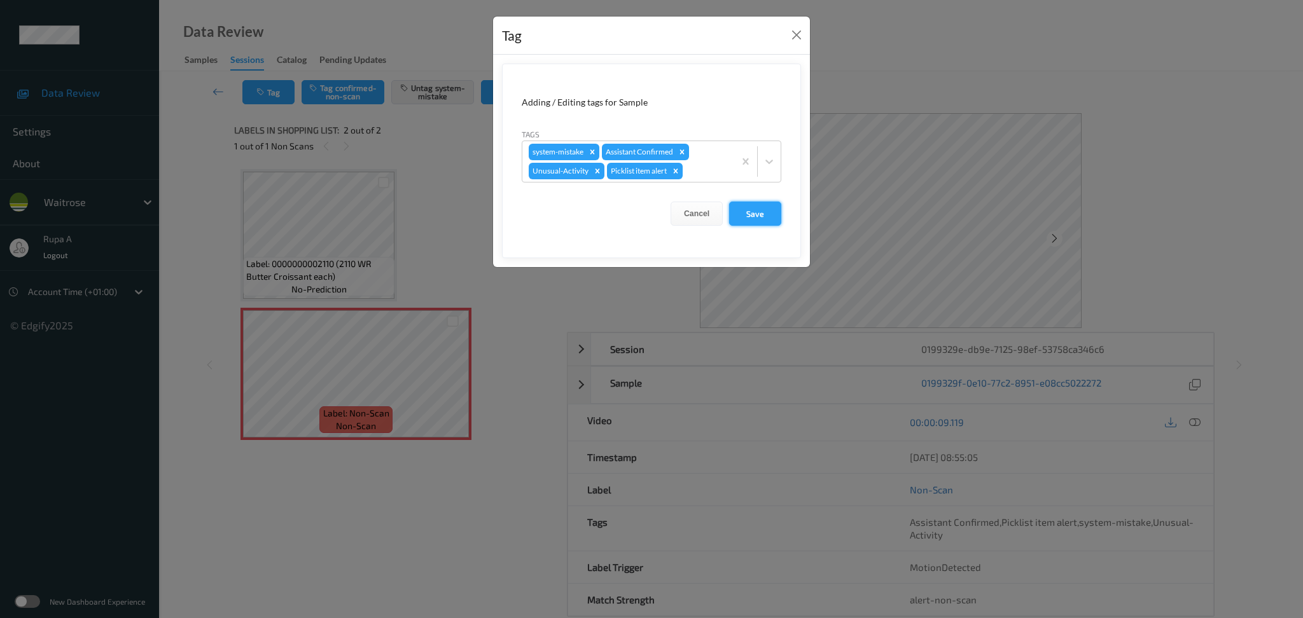
click at [770, 223] on button "Save" at bounding box center [755, 214] width 52 height 24
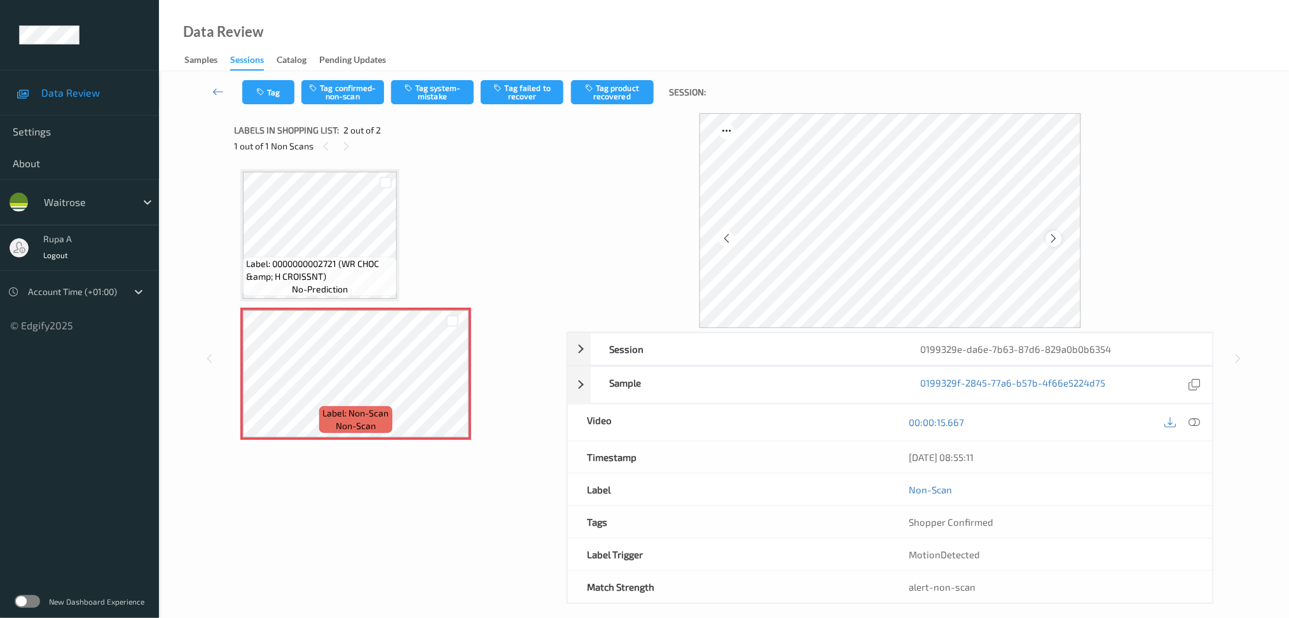
click at [1055, 242] on icon at bounding box center [1054, 238] width 11 height 11
click at [1056, 242] on icon at bounding box center [1054, 238] width 11 height 11
click at [426, 98] on button "Tag system-mistake" at bounding box center [432, 92] width 83 height 24
click at [280, 89] on button "Tag" at bounding box center [268, 92] width 52 height 24
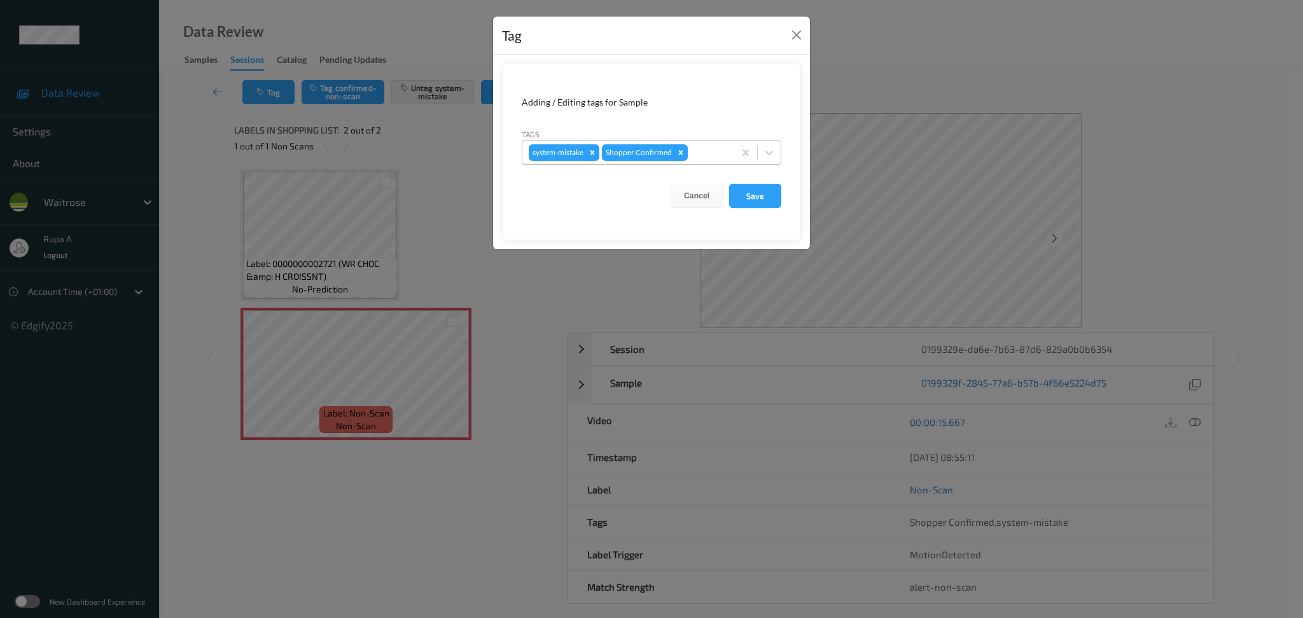
click at [721, 163] on div "system-mistake Shopper Confirmed" at bounding box center [628, 153] width 212 height 22
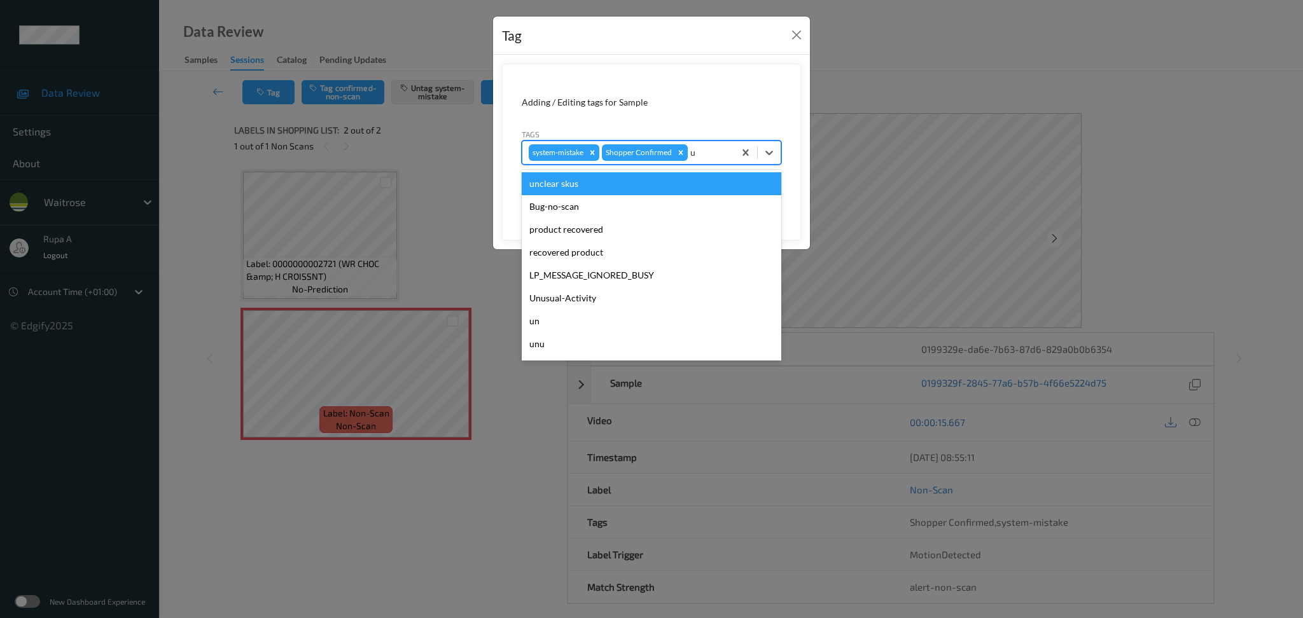
type input "un"
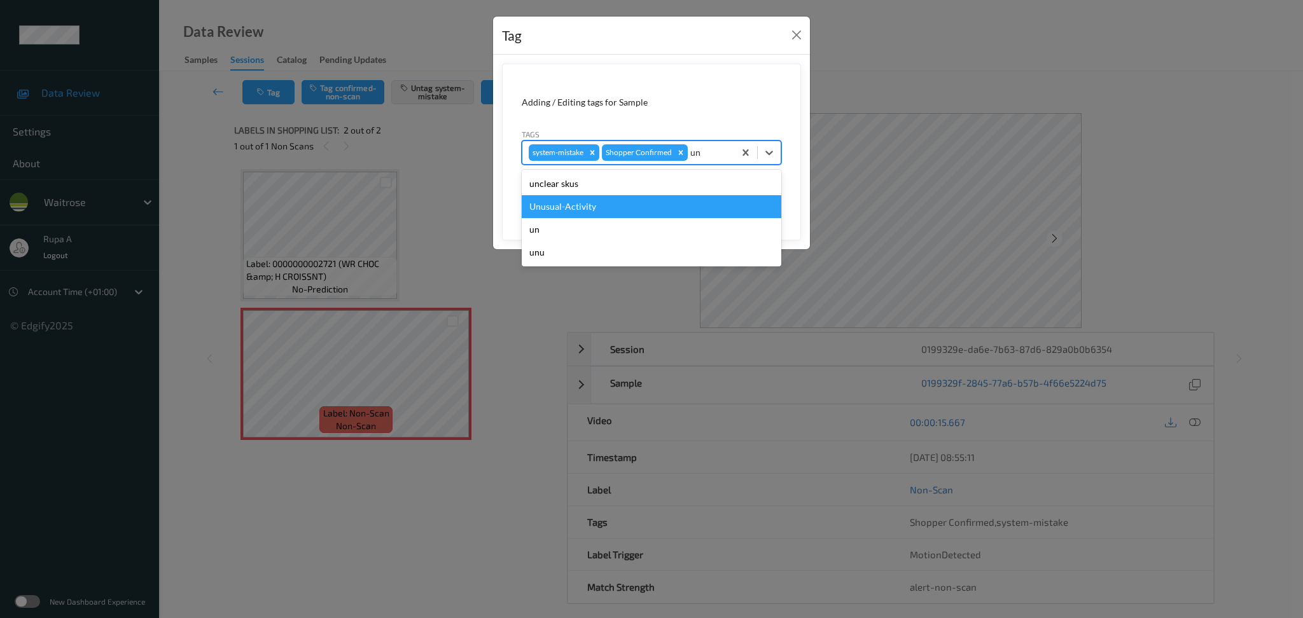
click at [641, 204] on div "Unusual-Activity" at bounding box center [652, 206] width 260 height 23
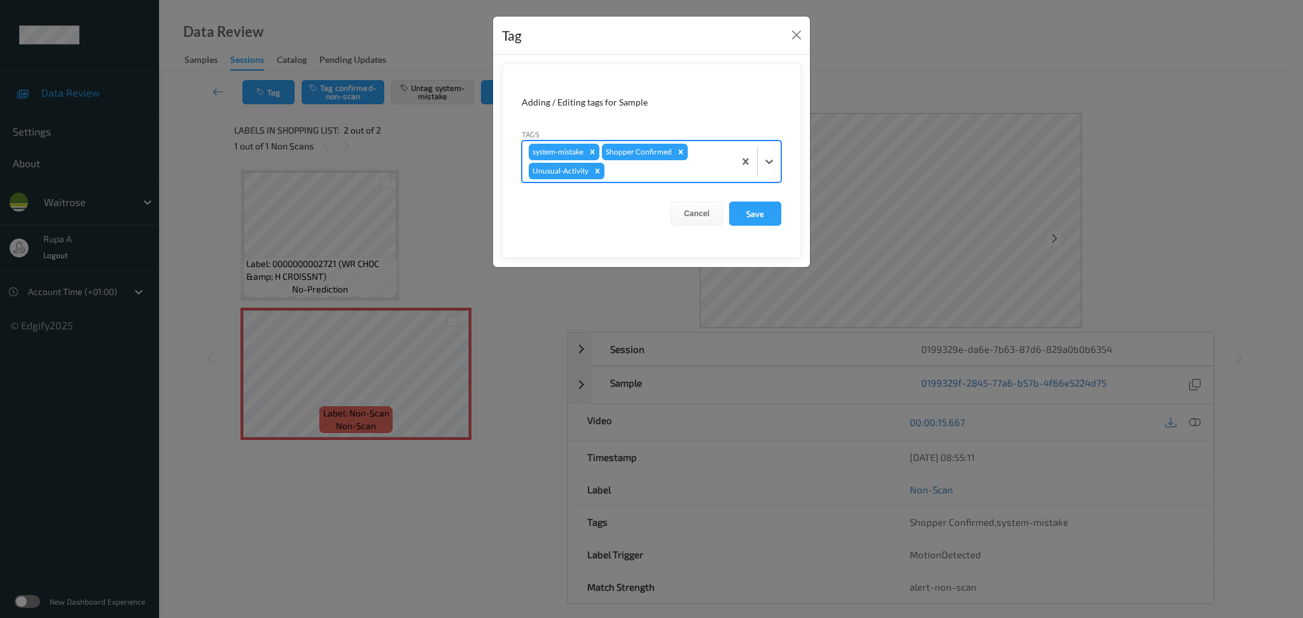
click at [657, 176] on div at bounding box center [667, 170] width 121 height 15
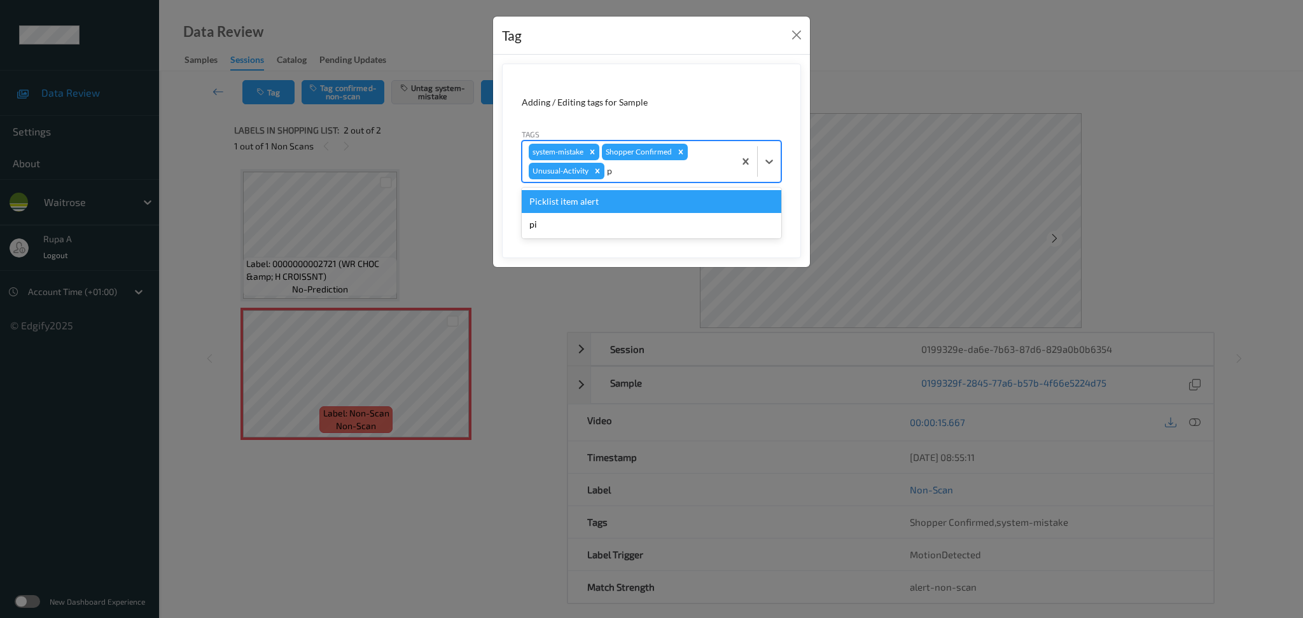
type input "pi"
click at [585, 206] on div "Picklist item alert" at bounding box center [652, 201] width 260 height 23
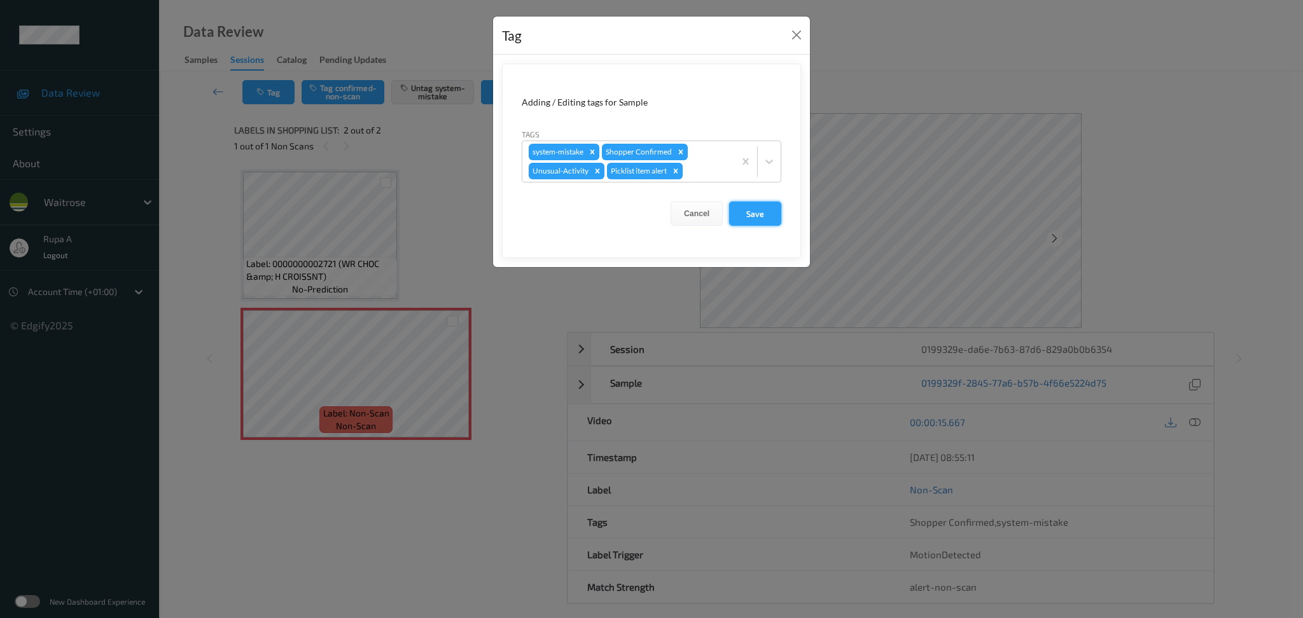
click at [761, 216] on button "Save" at bounding box center [755, 214] width 52 height 24
click at [762, 214] on button "Save" at bounding box center [755, 214] width 52 height 24
click at [766, 214] on button "Save" at bounding box center [755, 214] width 52 height 24
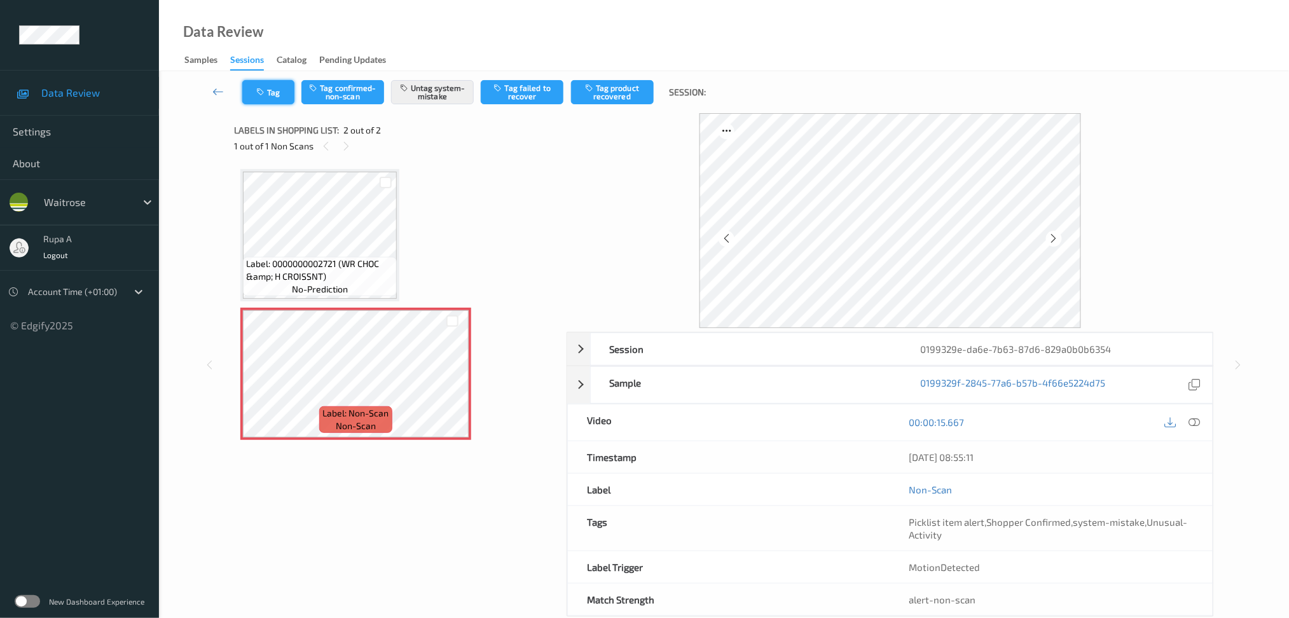
click at [249, 84] on button "Tag" at bounding box center [268, 92] width 52 height 24
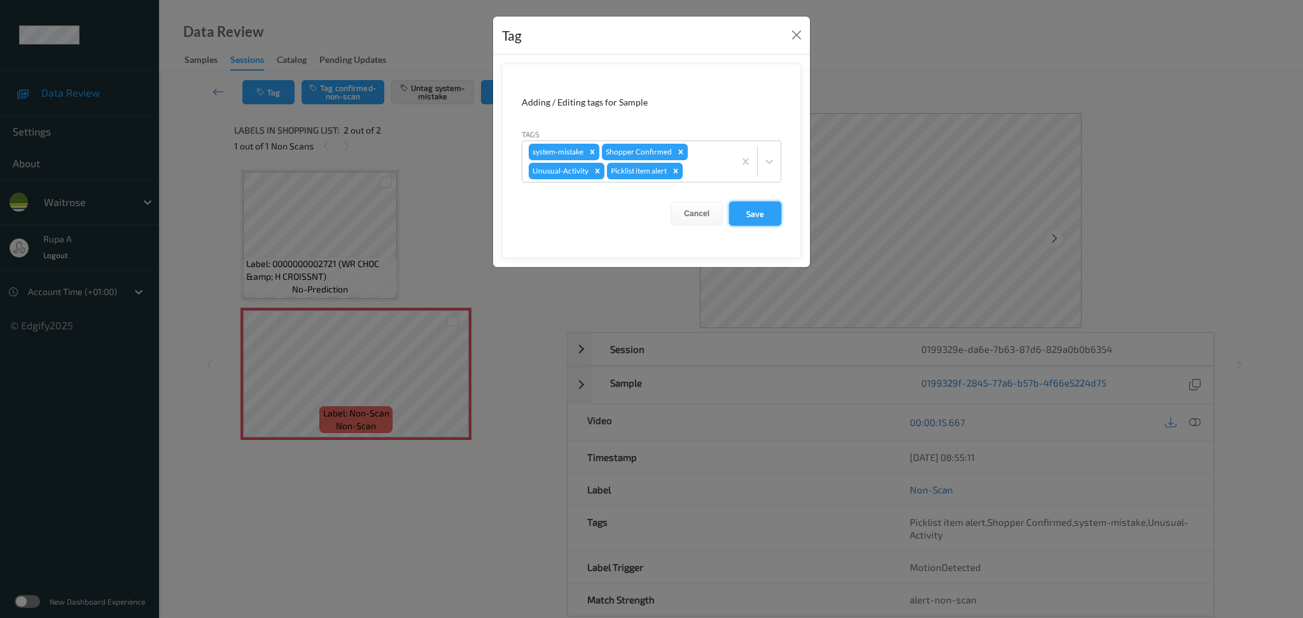
click at [749, 214] on button "Save" at bounding box center [755, 214] width 52 height 24
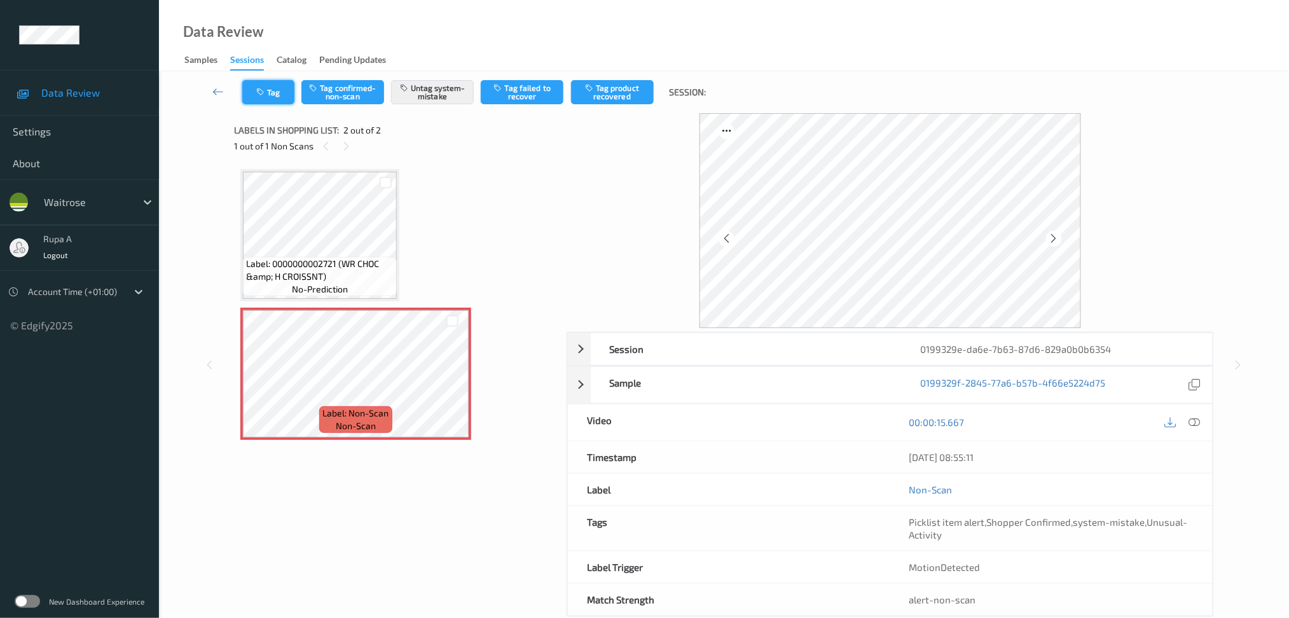
click at [260, 98] on button "Tag" at bounding box center [268, 92] width 52 height 24
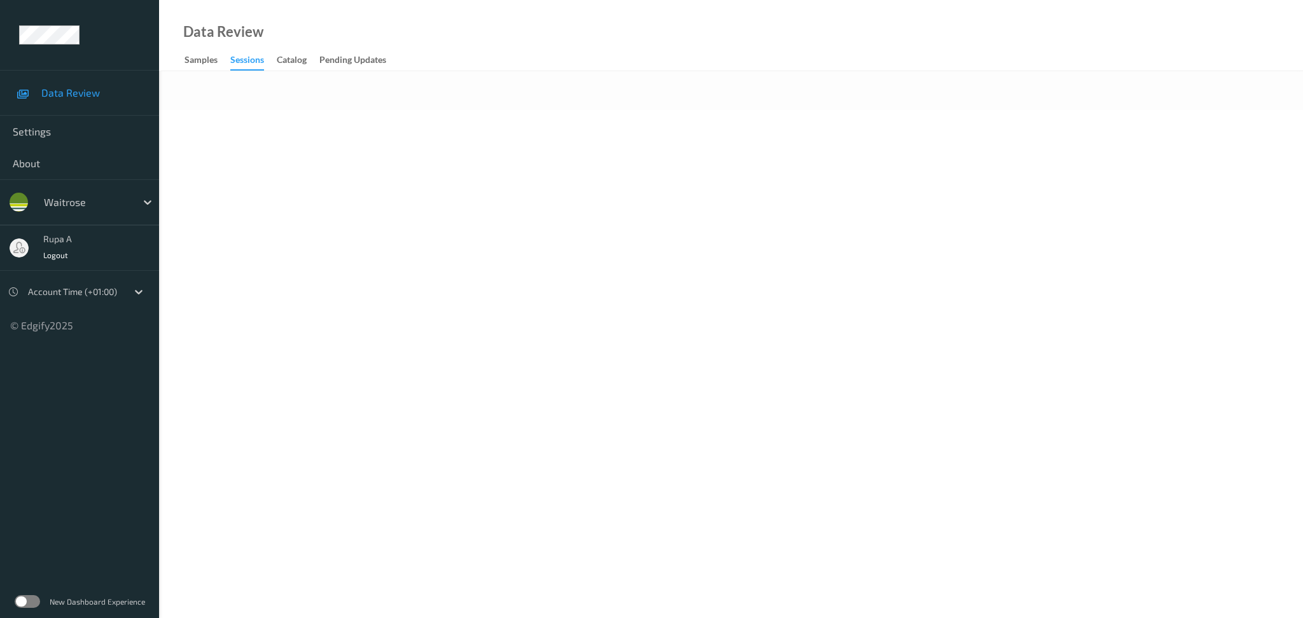
click at [354, 1] on div "Data Review Samples Sessions Catalog Pending Updates" at bounding box center [731, 35] width 1144 height 71
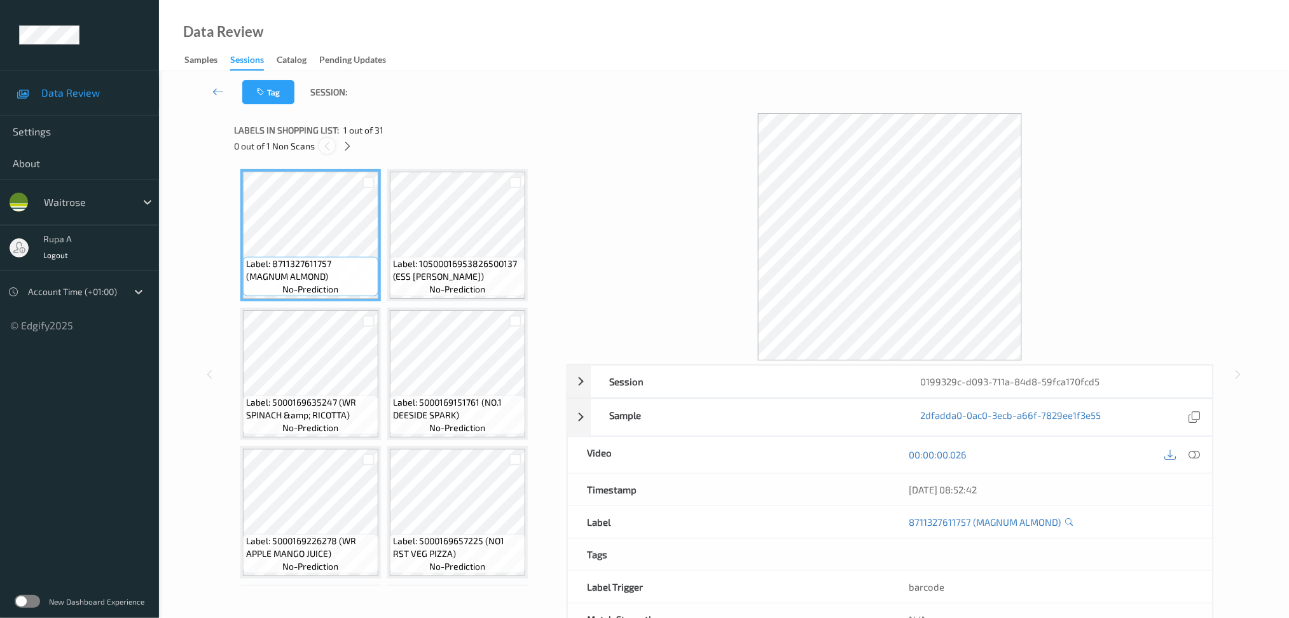
click at [332, 144] on icon at bounding box center [327, 146] width 11 height 11
click at [343, 146] on icon at bounding box center [347, 146] width 11 height 11
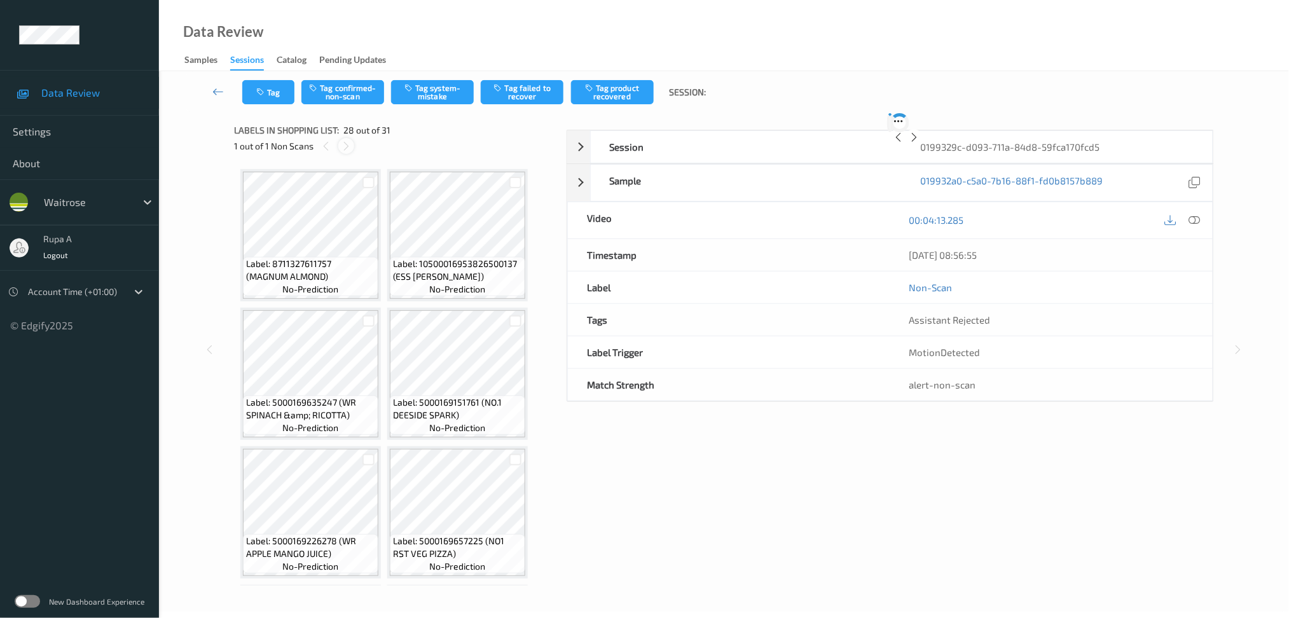
scroll to position [1796, 0]
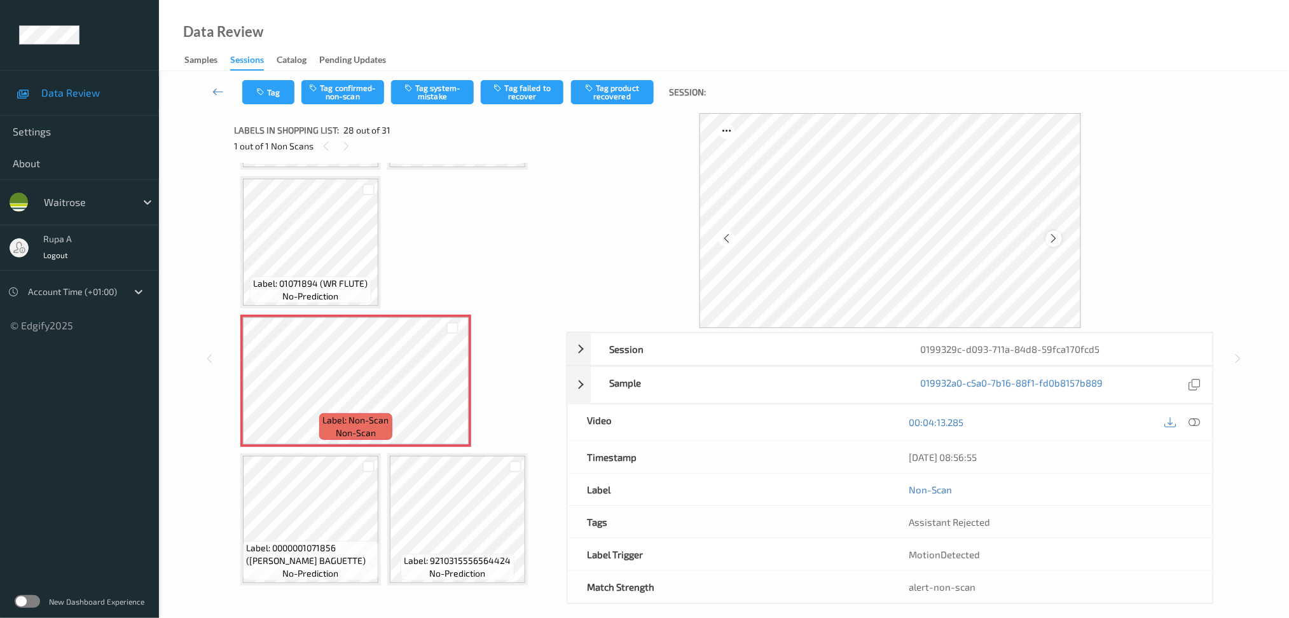
click at [1053, 244] on icon at bounding box center [1054, 238] width 11 height 11
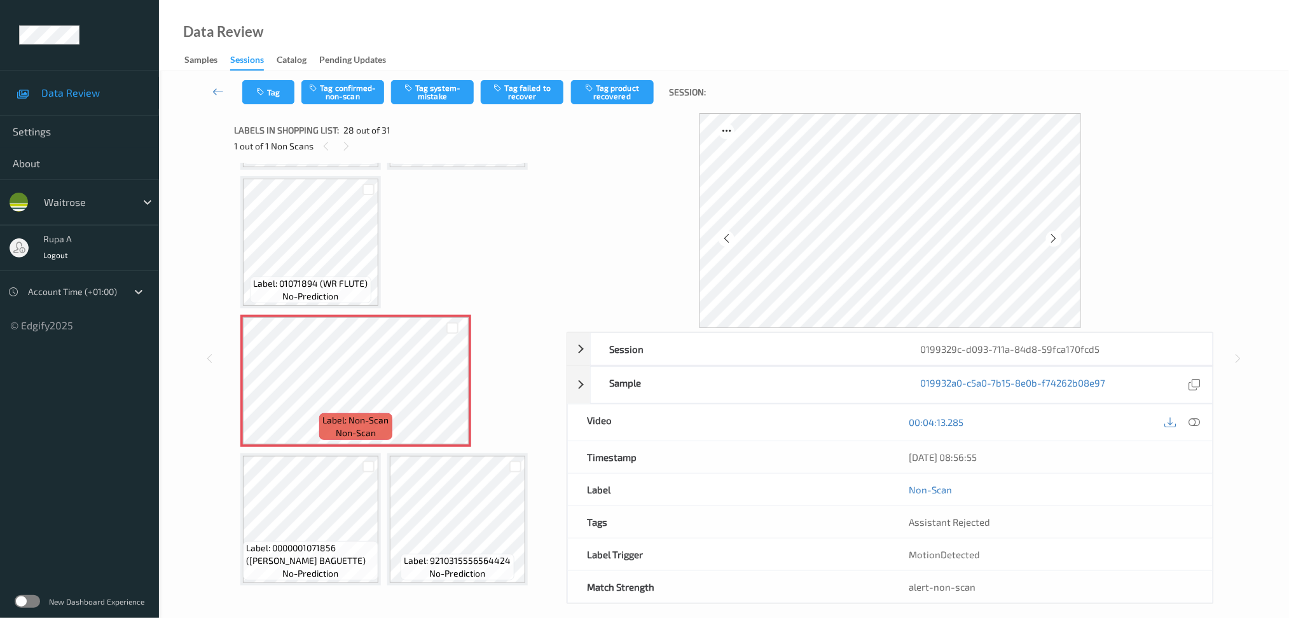
click at [1053, 244] on icon at bounding box center [1054, 238] width 11 height 11
click at [441, 95] on button "Tag system-mistake" at bounding box center [432, 92] width 83 height 24
click at [1203, 422] on div at bounding box center [1194, 422] width 17 height 17
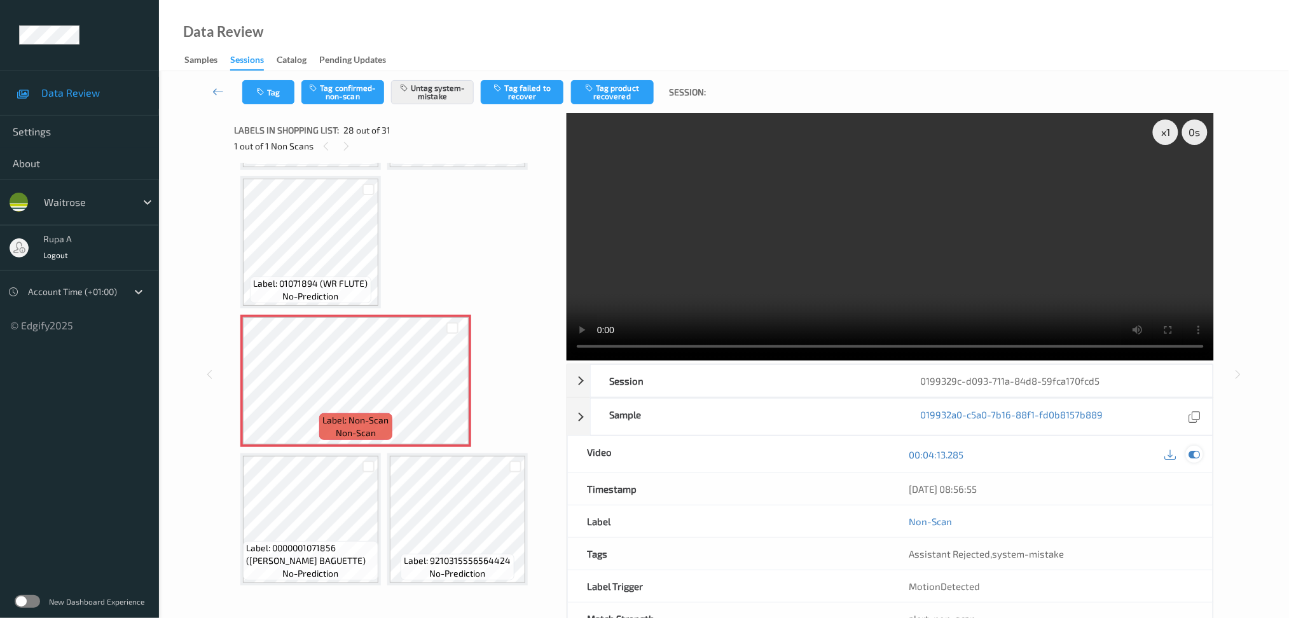
click at [1203, 459] on div at bounding box center [1194, 454] width 17 height 17
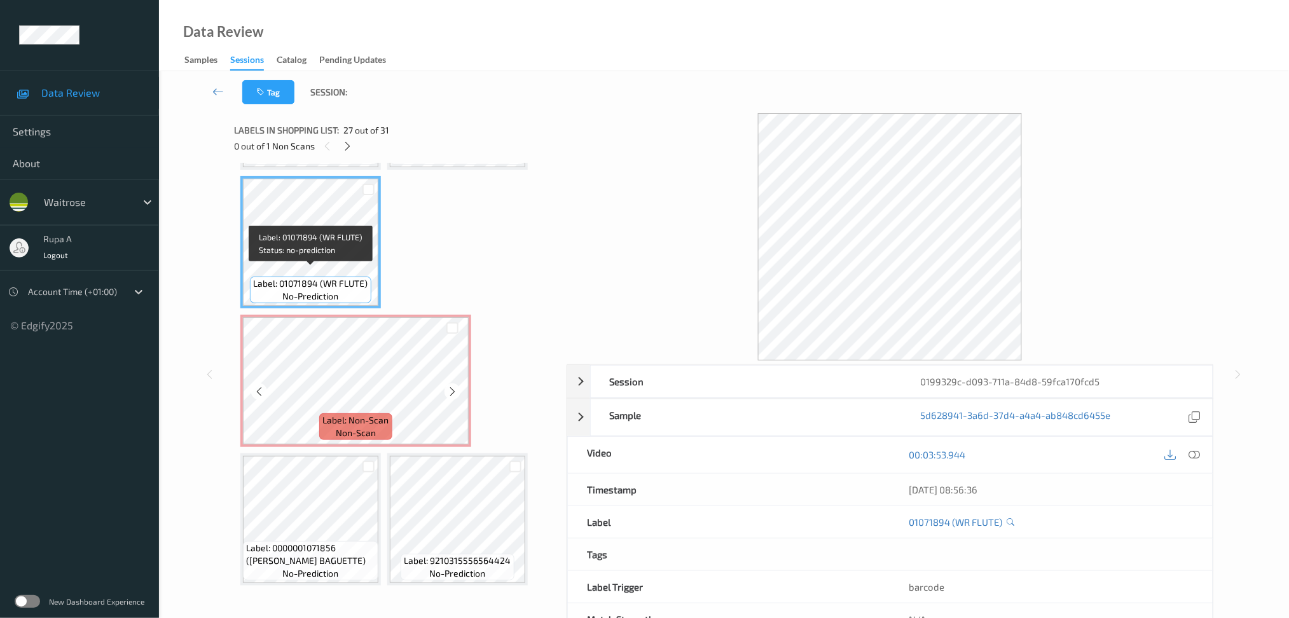
scroll to position [1711, 0]
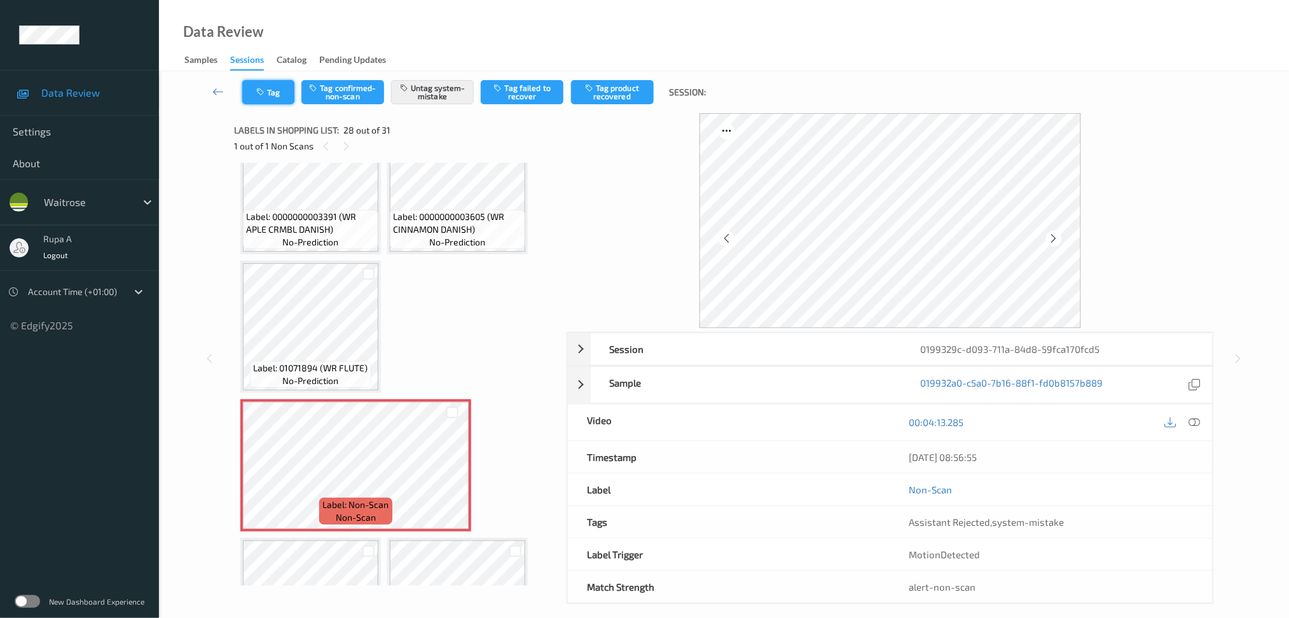
click at [261, 92] on icon "button" at bounding box center [261, 92] width 11 height 9
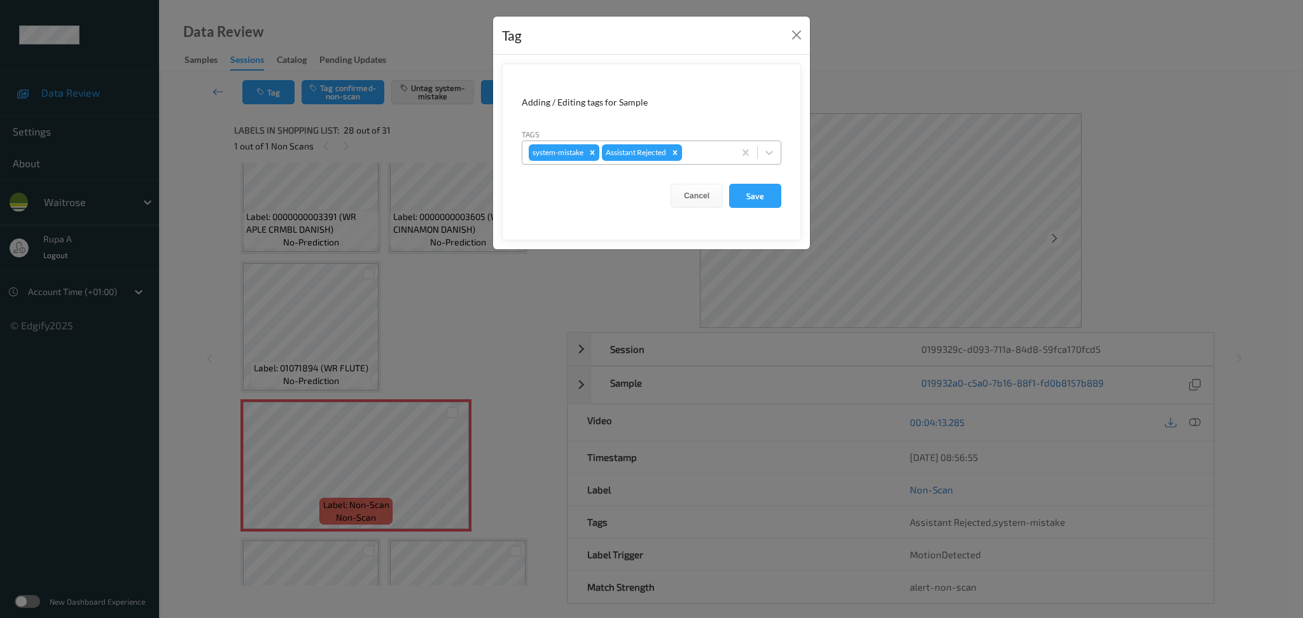
click at [721, 152] on div at bounding box center [705, 152] width 43 height 15
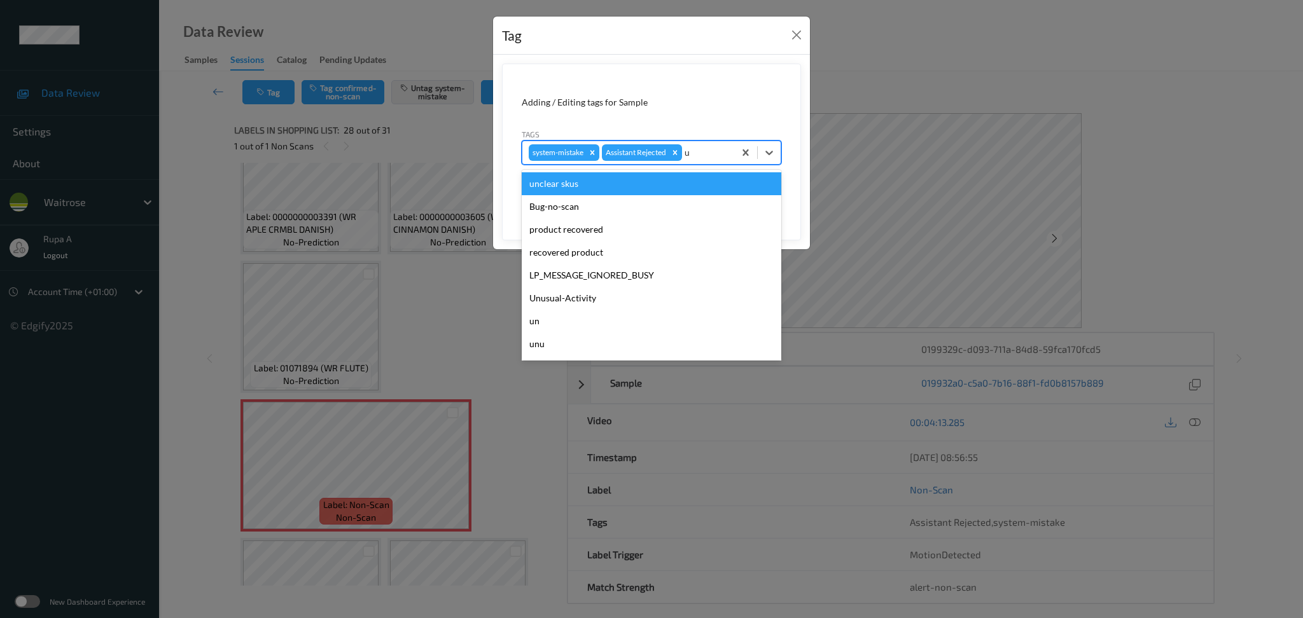
type input "un"
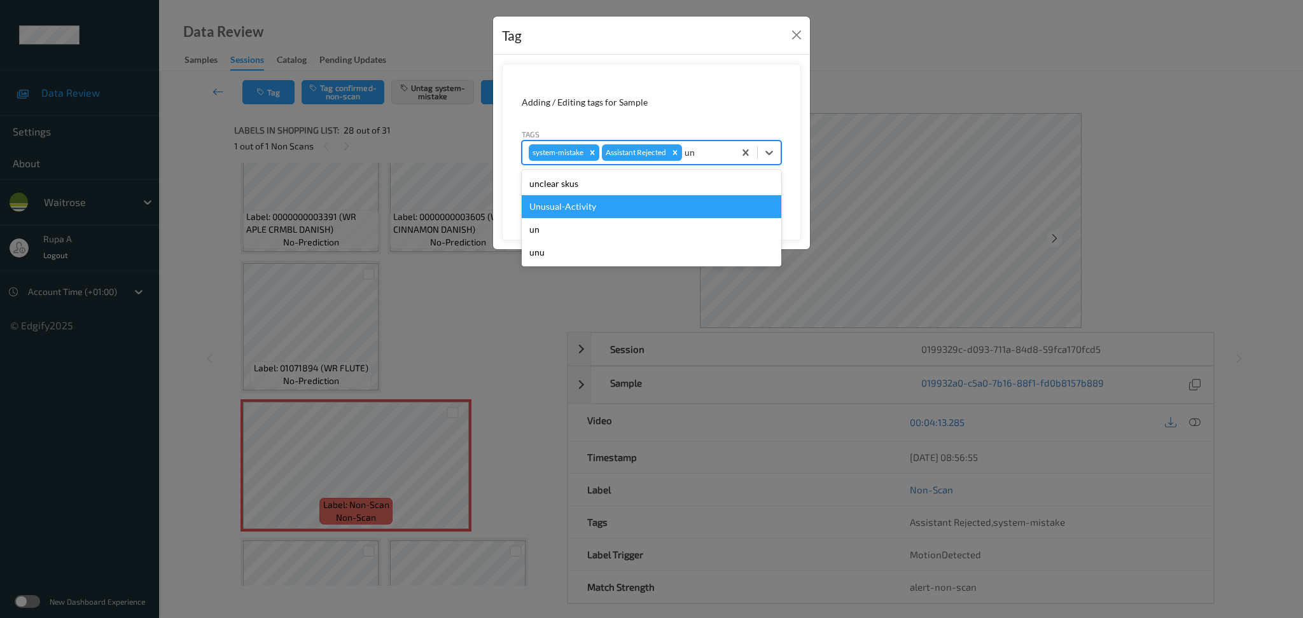
click at [578, 206] on div "Unusual-Activity" at bounding box center [652, 206] width 260 height 23
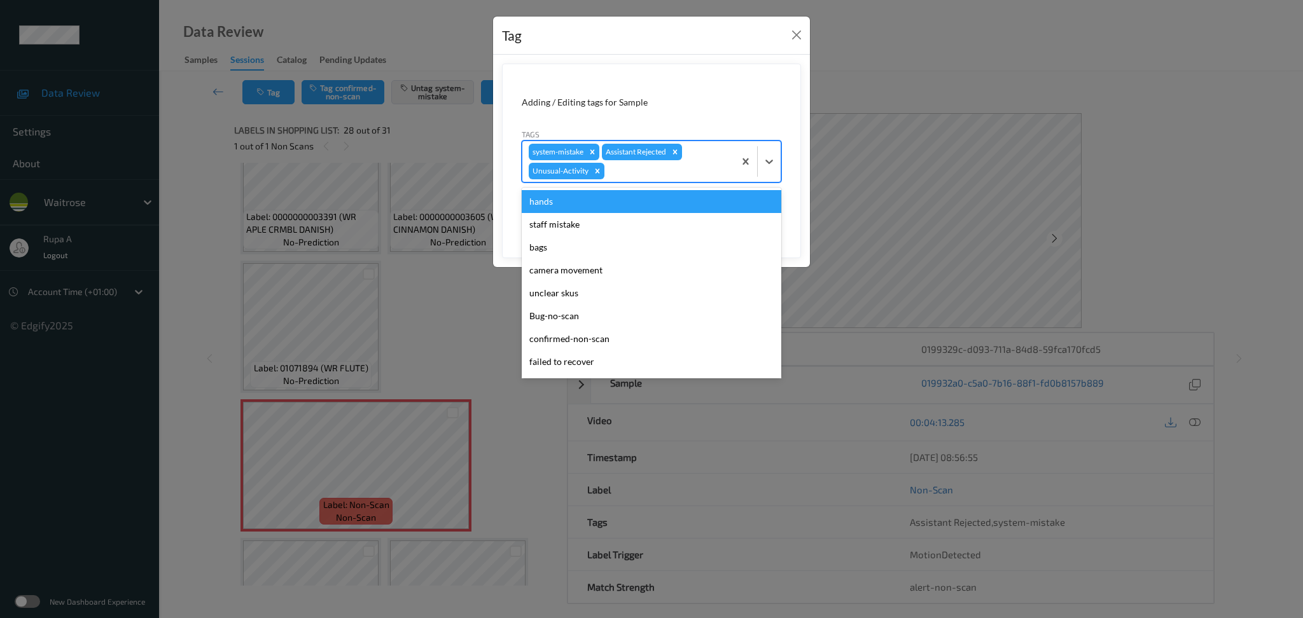
click at [632, 179] on div "system-mistake Assistant Rejected Unusual-Activity" at bounding box center [628, 161] width 212 height 41
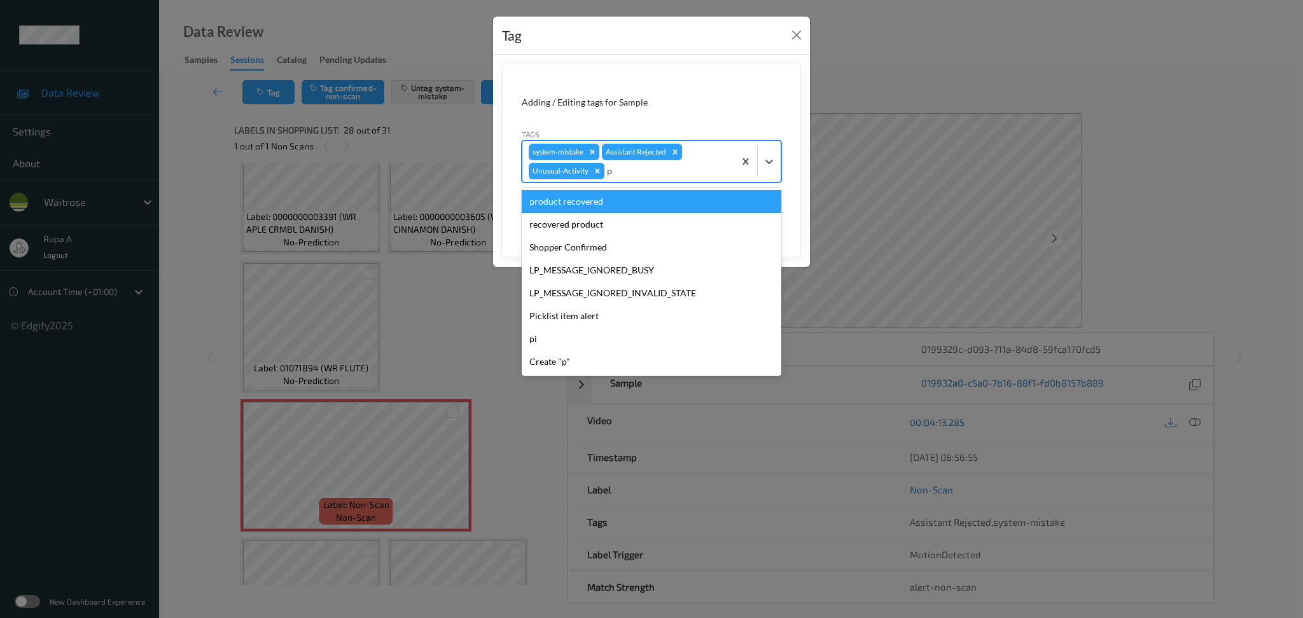
type input "pi"
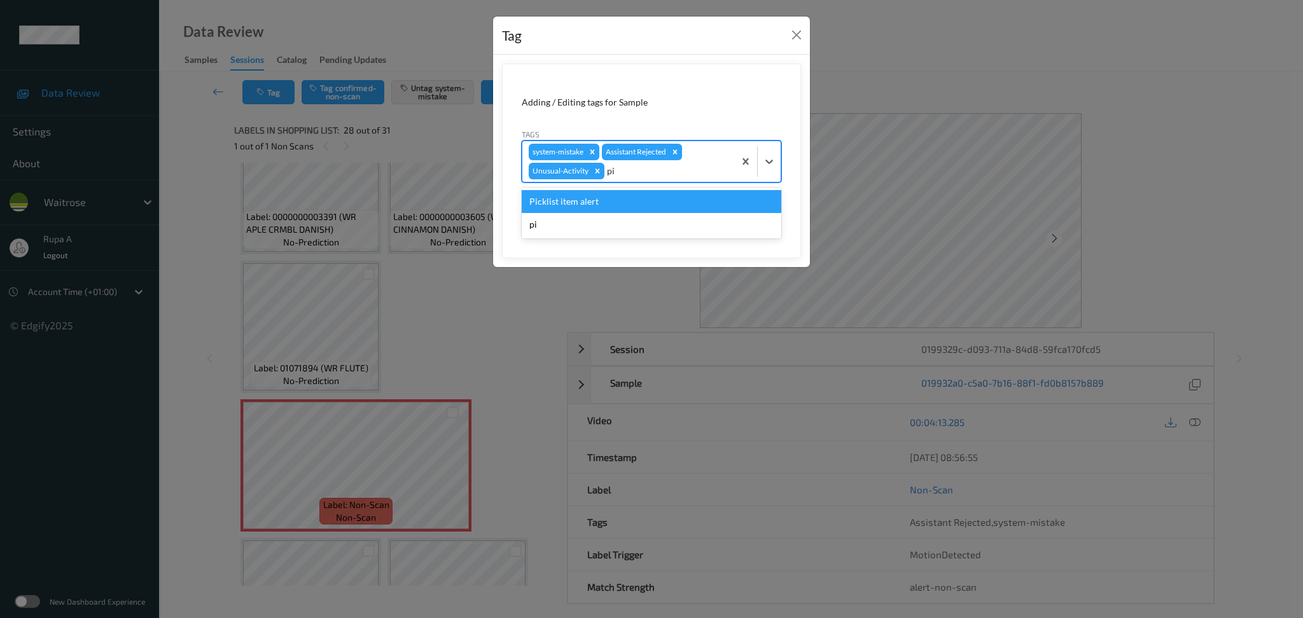
click at [597, 207] on div "Picklist item alert" at bounding box center [652, 201] width 260 height 23
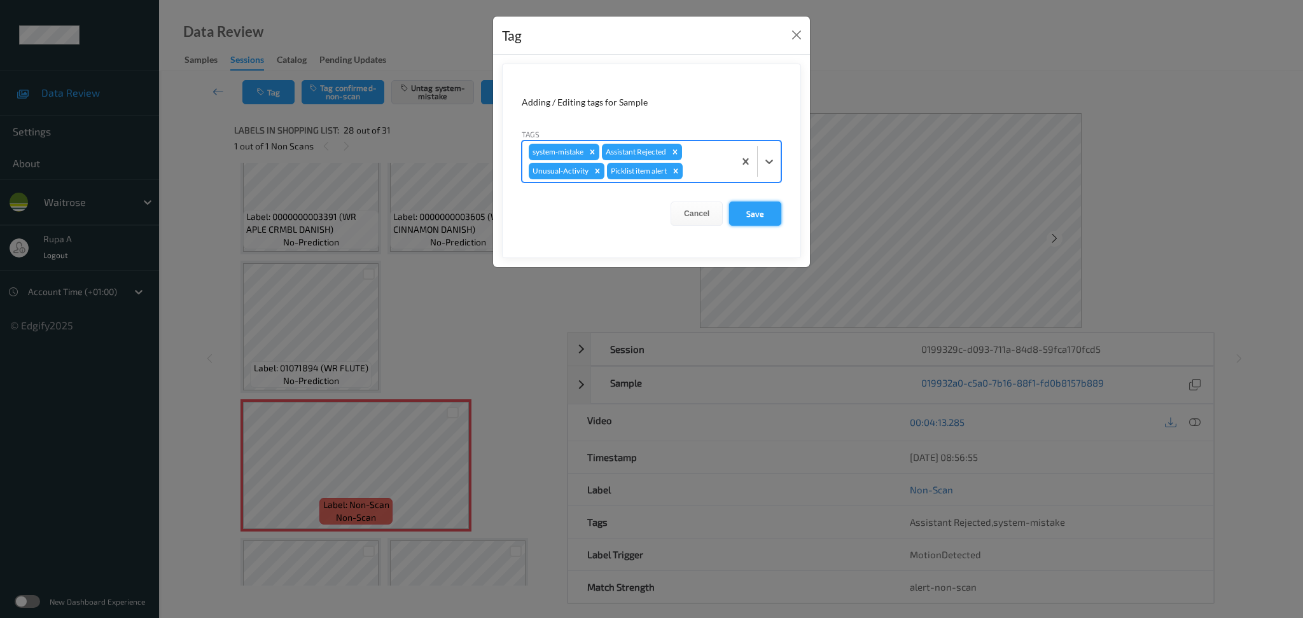
click at [765, 212] on button "Save" at bounding box center [755, 214] width 52 height 24
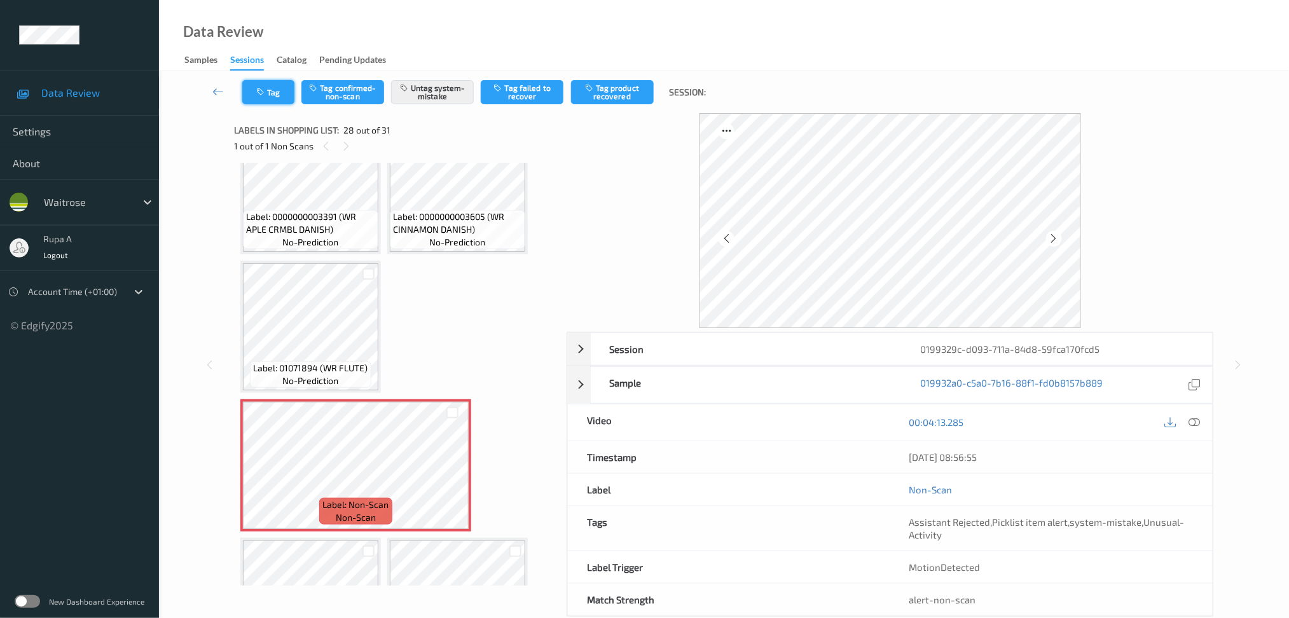
click at [254, 92] on button "Tag" at bounding box center [268, 92] width 52 height 24
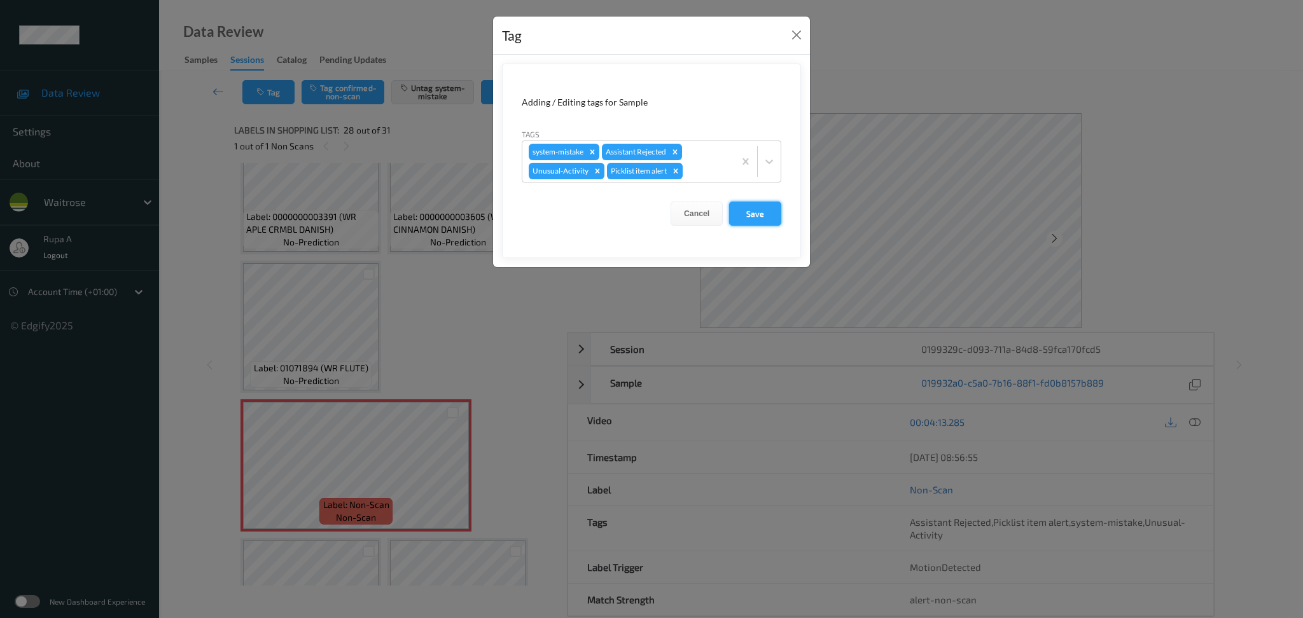
click at [768, 222] on button "Save" at bounding box center [755, 214] width 52 height 24
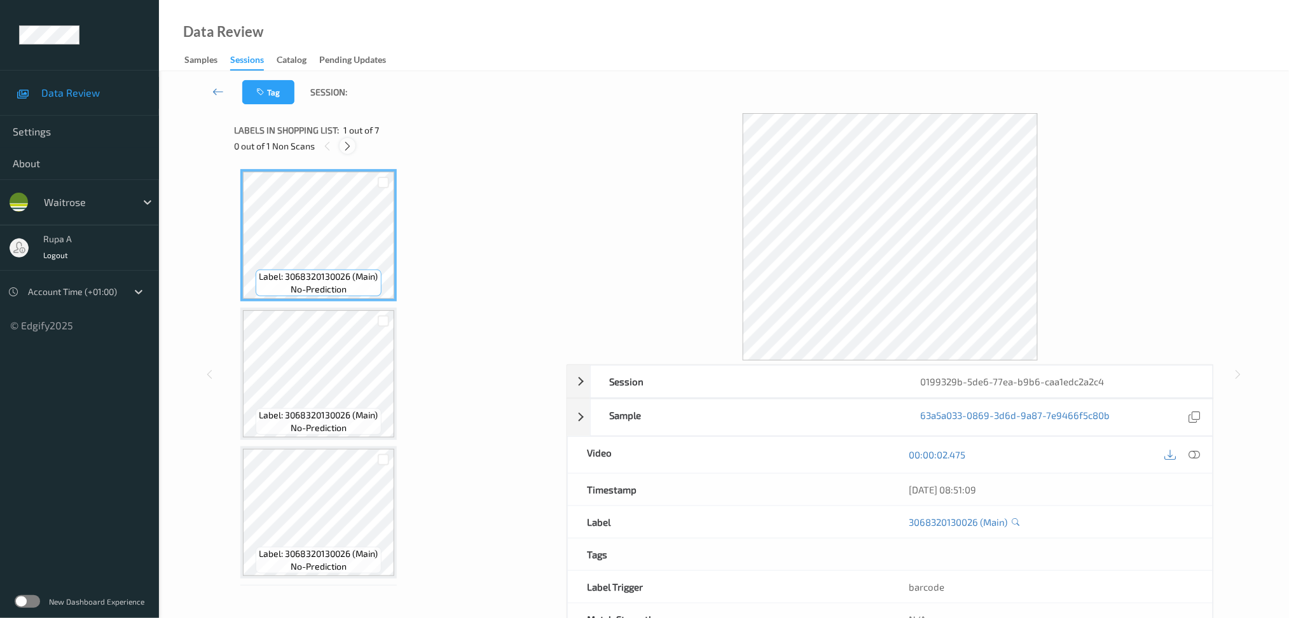
click at [348, 153] on div at bounding box center [348, 146] width 16 height 16
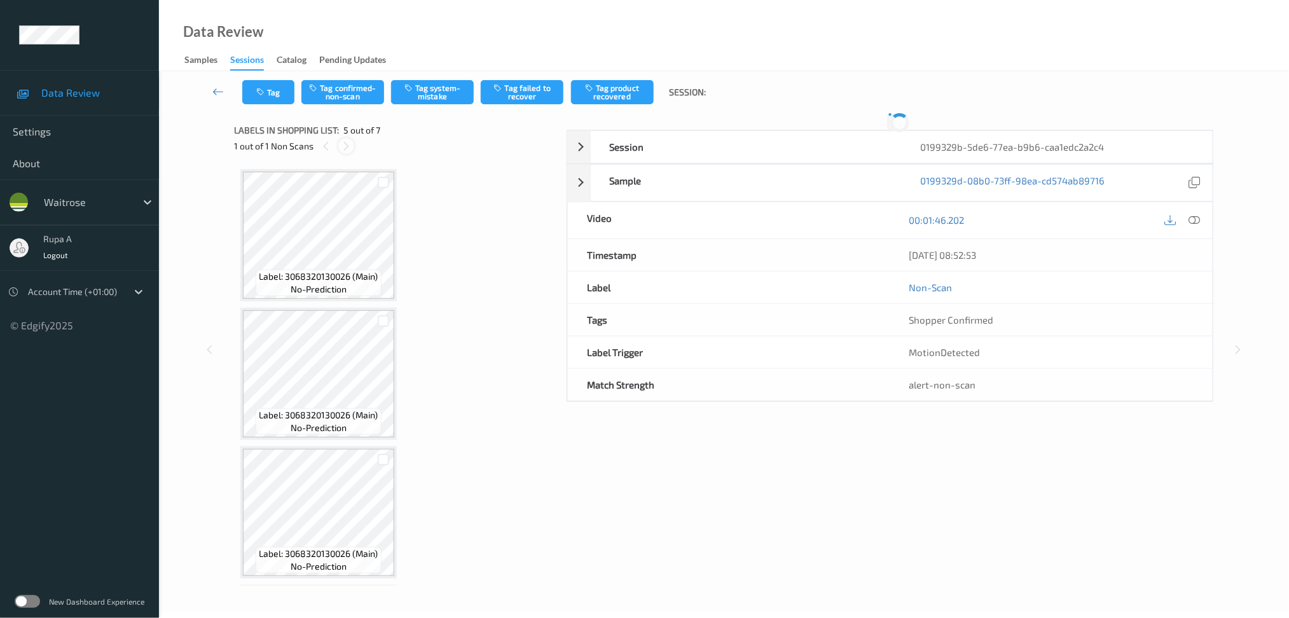
scroll to position [419, 0]
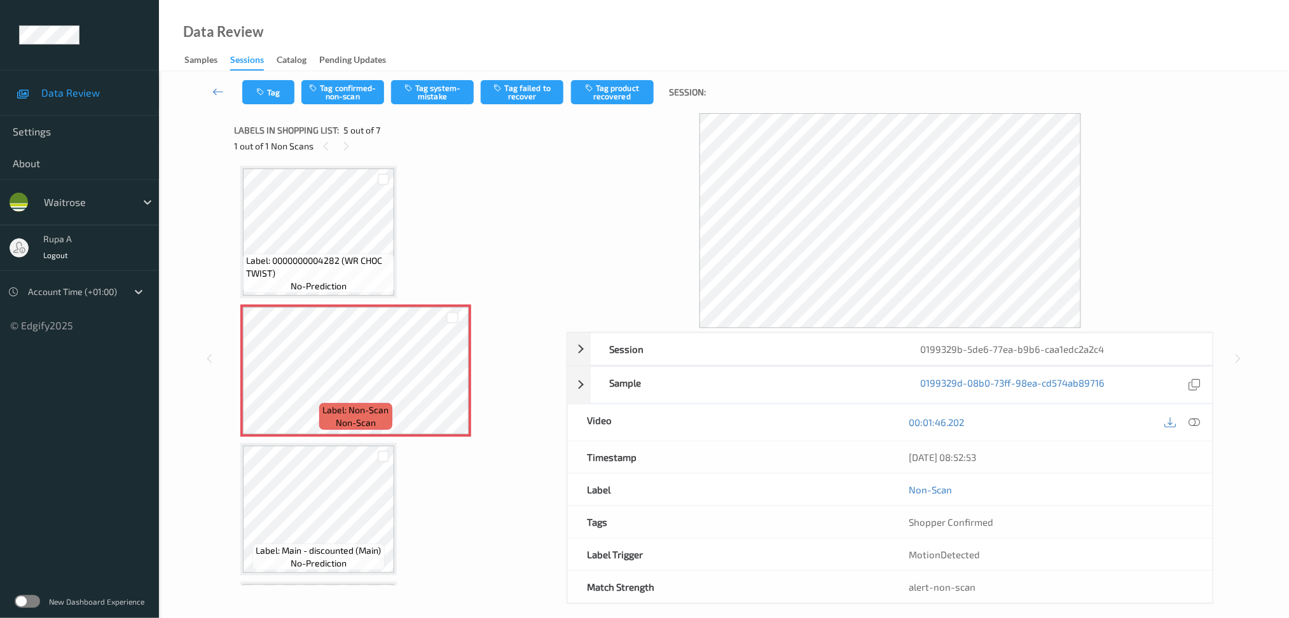
click at [1203, 425] on div at bounding box center [1182, 422] width 41 height 17
click at [1200, 425] on icon at bounding box center [1194, 422] width 11 height 11
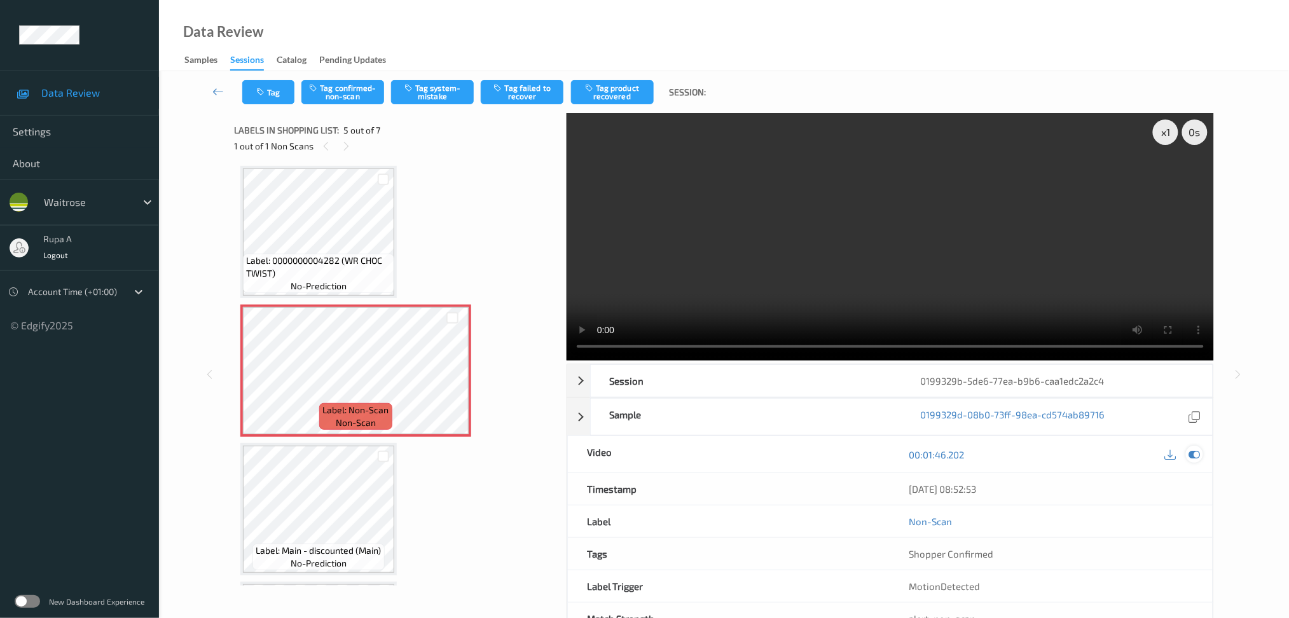
click at [1195, 457] on icon at bounding box center [1194, 454] width 11 height 11
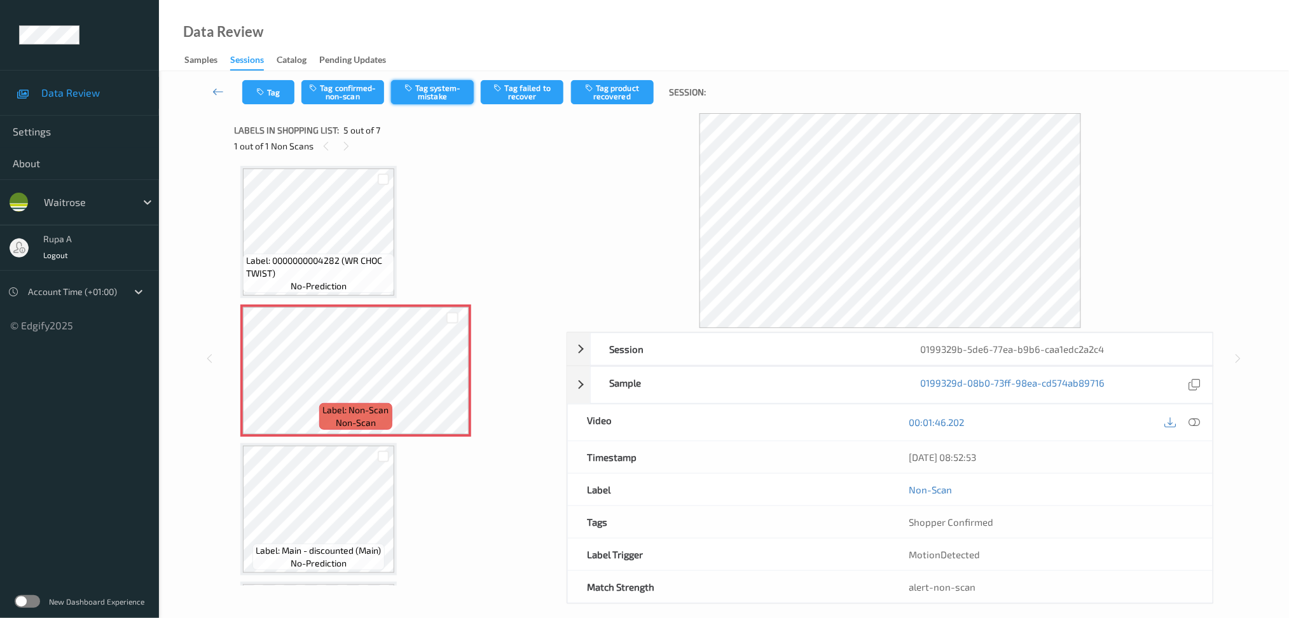
click at [446, 85] on button "Tag system-mistake" at bounding box center [432, 92] width 83 height 24
click at [267, 102] on button "Tag" at bounding box center [268, 92] width 52 height 24
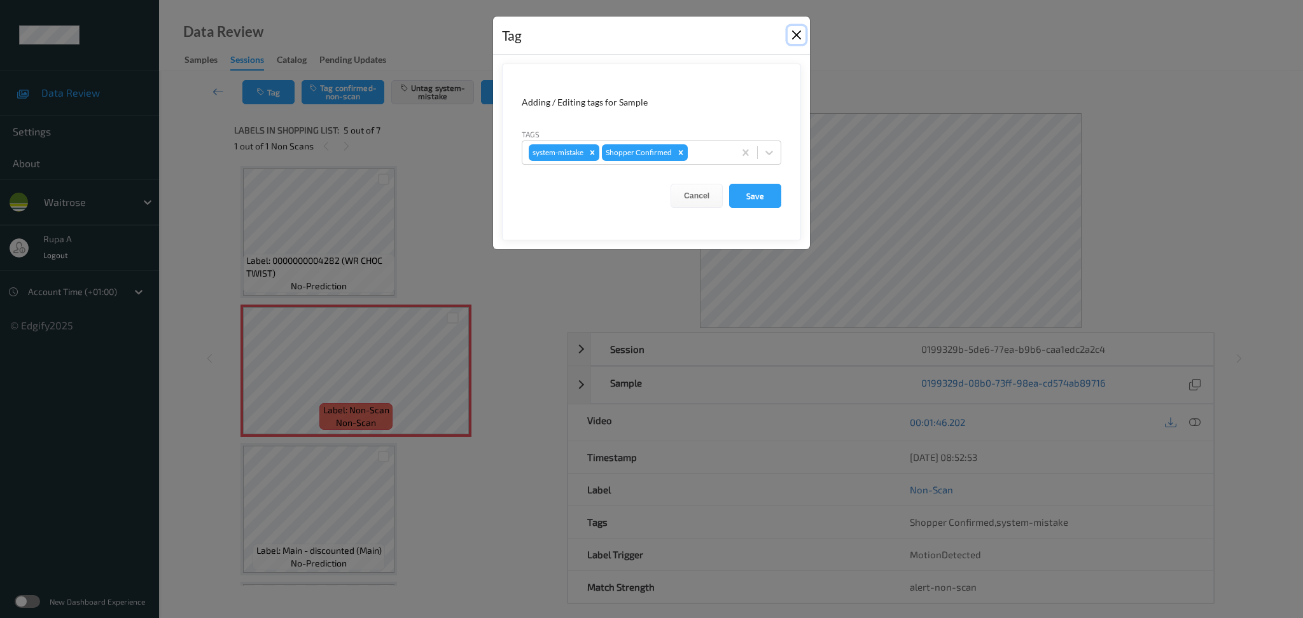
click at [796, 38] on button "Close" at bounding box center [796, 35] width 18 height 18
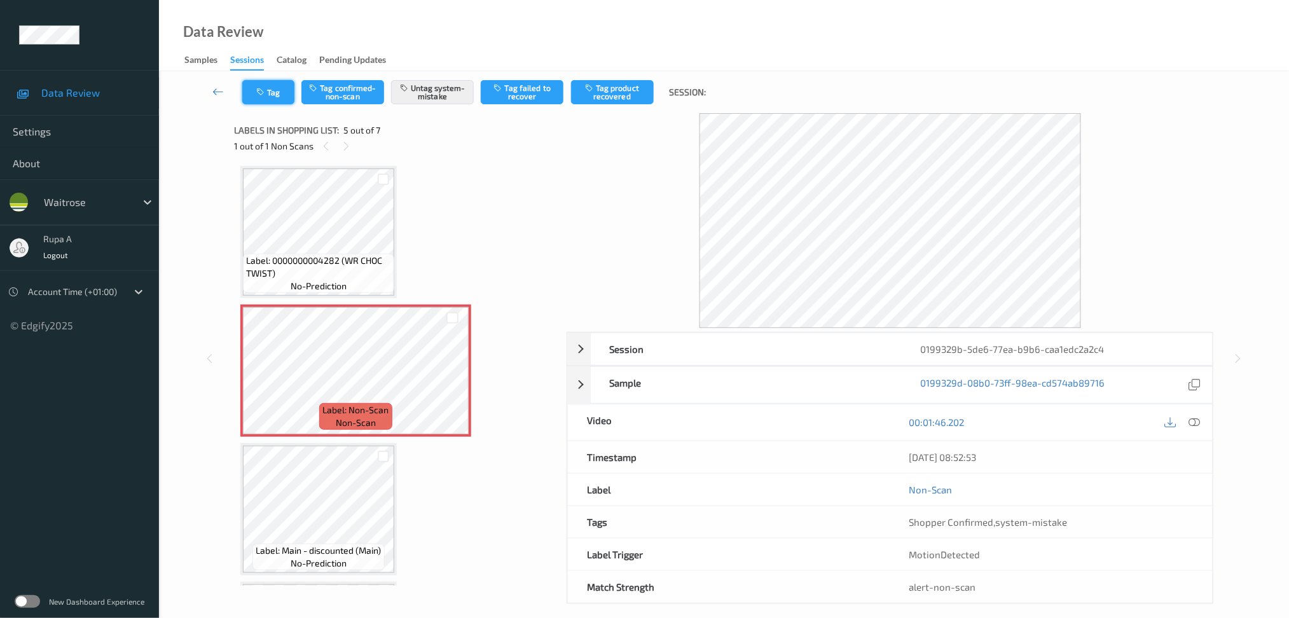
click at [274, 87] on button "Tag" at bounding box center [268, 92] width 52 height 24
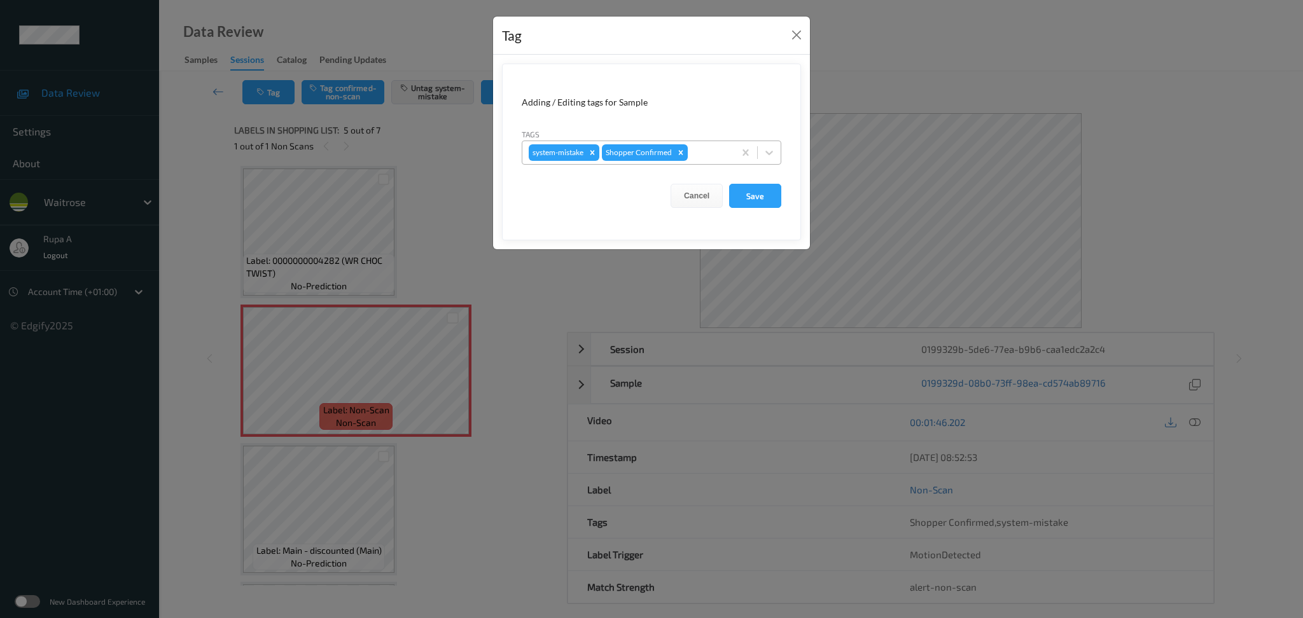
click at [726, 158] on div at bounding box center [709, 152] width 38 height 15
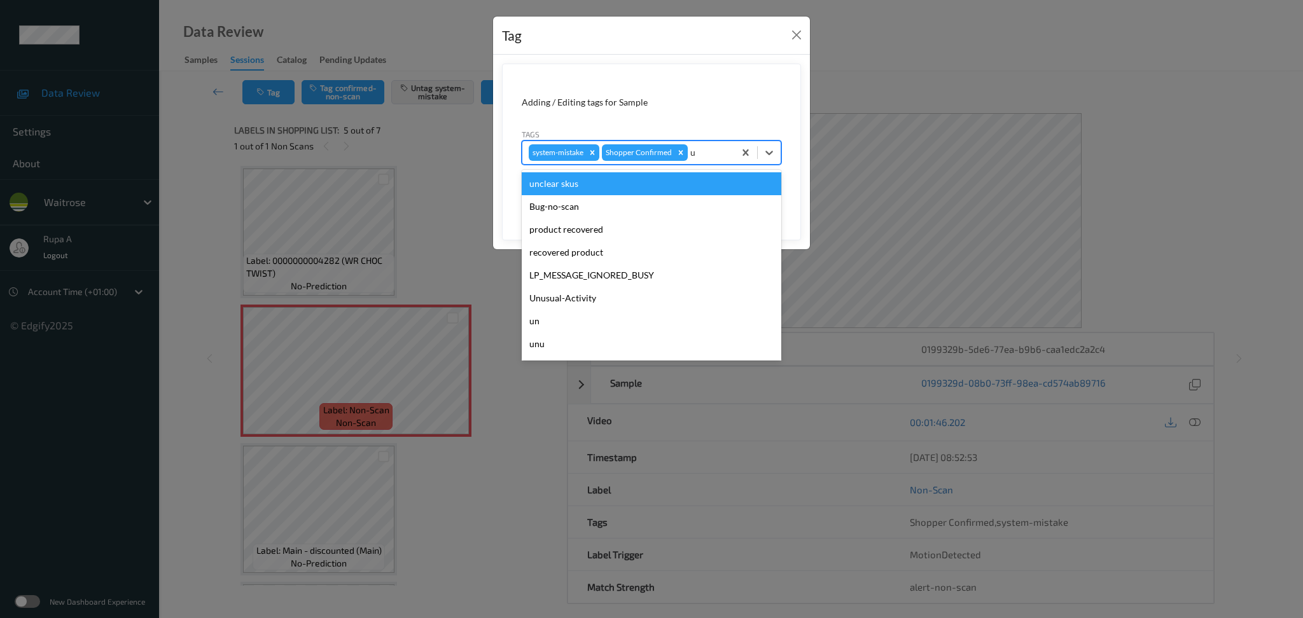
type input "un"
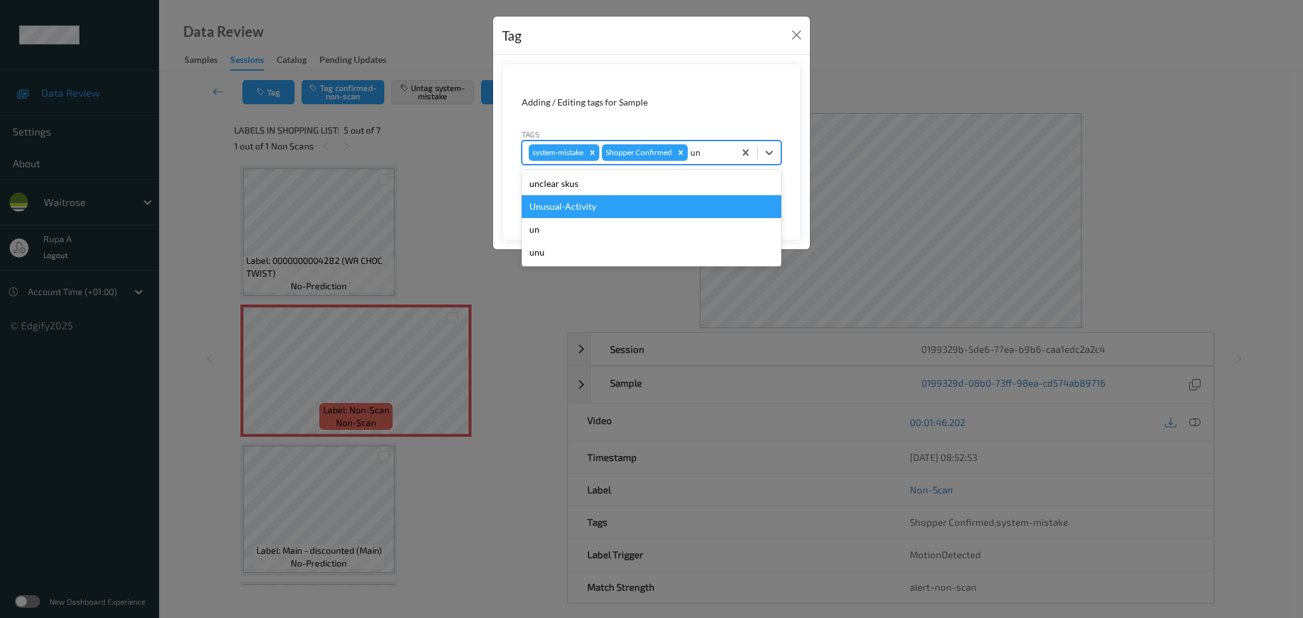
click at [634, 204] on div "Unusual-Activity" at bounding box center [652, 206] width 260 height 23
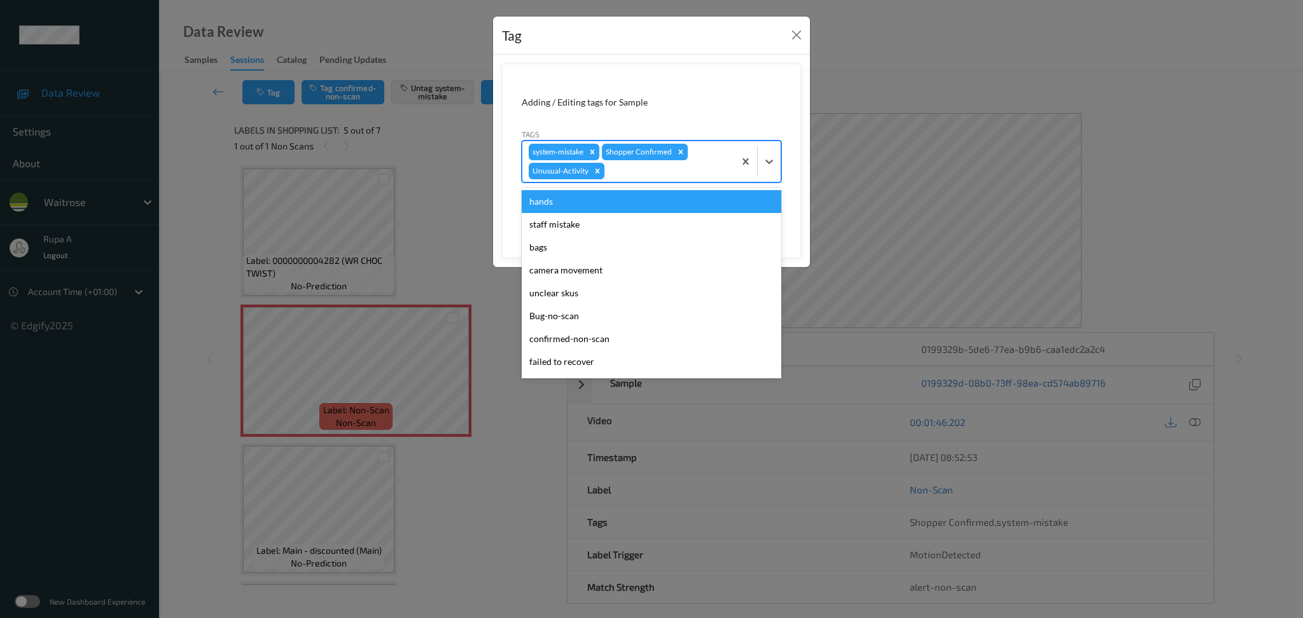
click at [650, 179] on div "system-mistake Shopper Confirmed Unusual-Activity" at bounding box center [628, 161] width 212 height 41
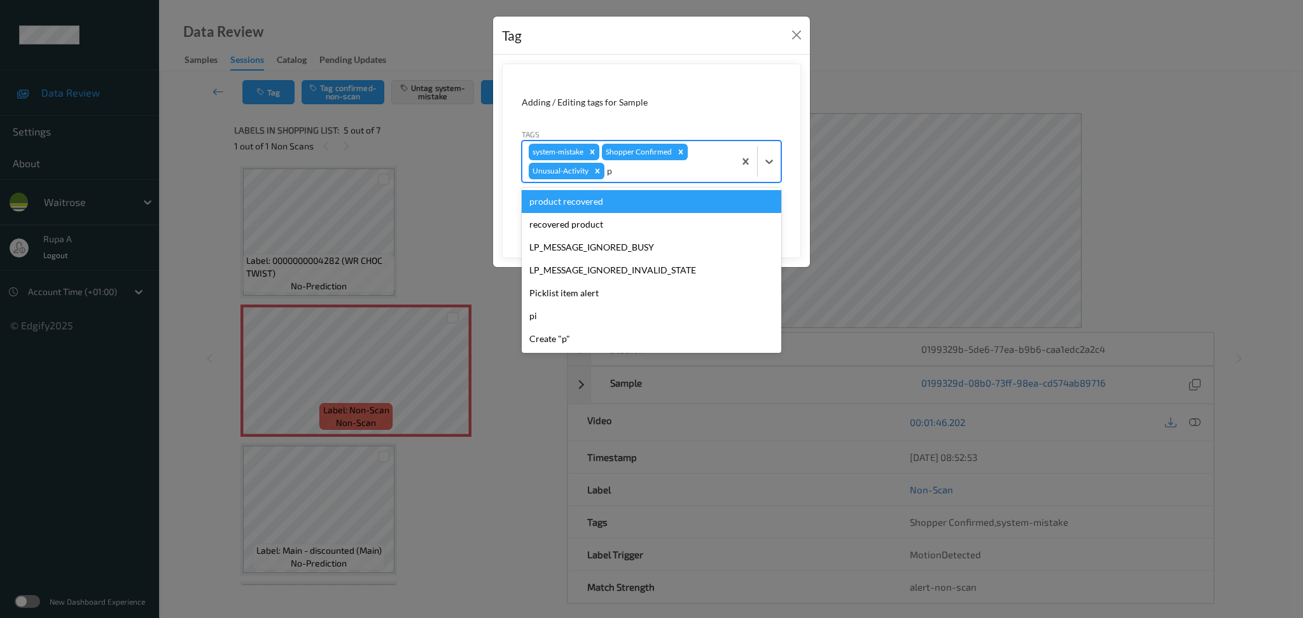
type input "pi"
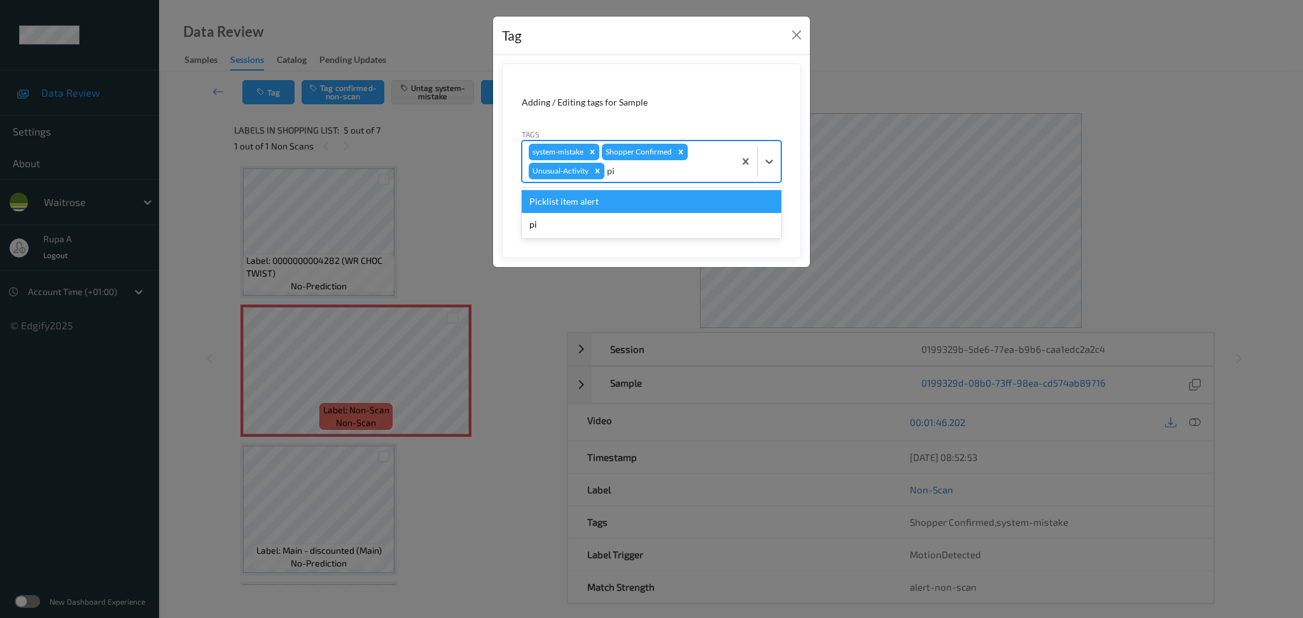
click at [644, 208] on div "Picklist item alert" at bounding box center [652, 201] width 260 height 23
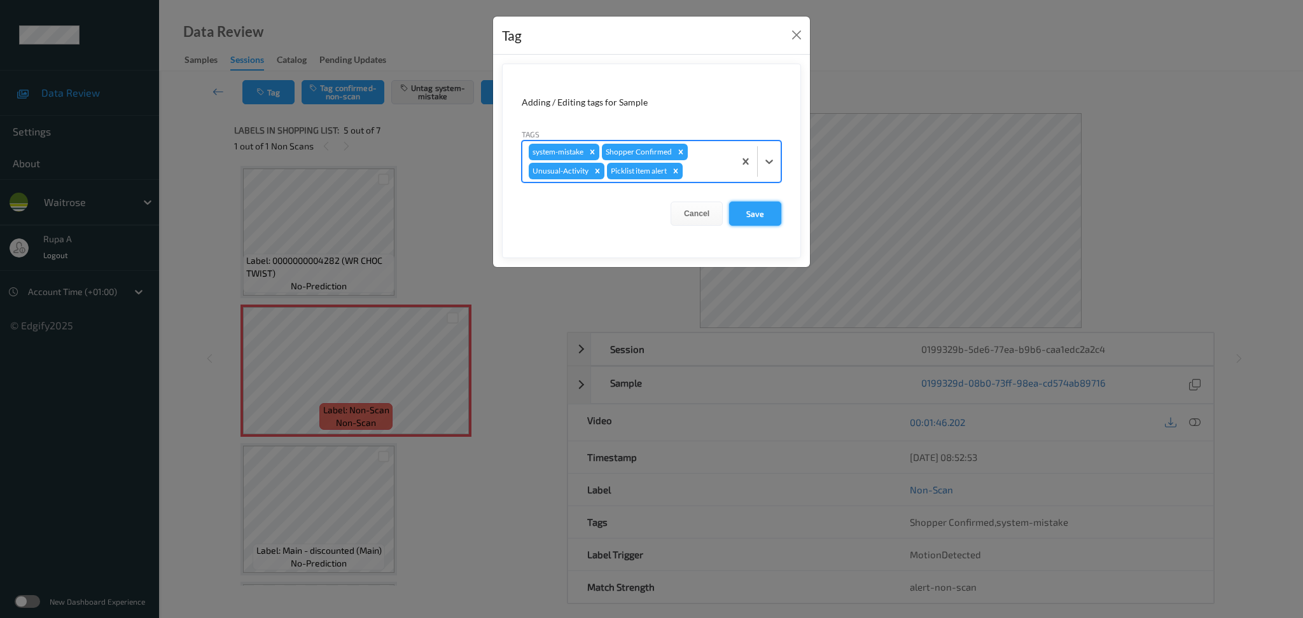
click at [751, 208] on button "Save" at bounding box center [755, 214] width 52 height 24
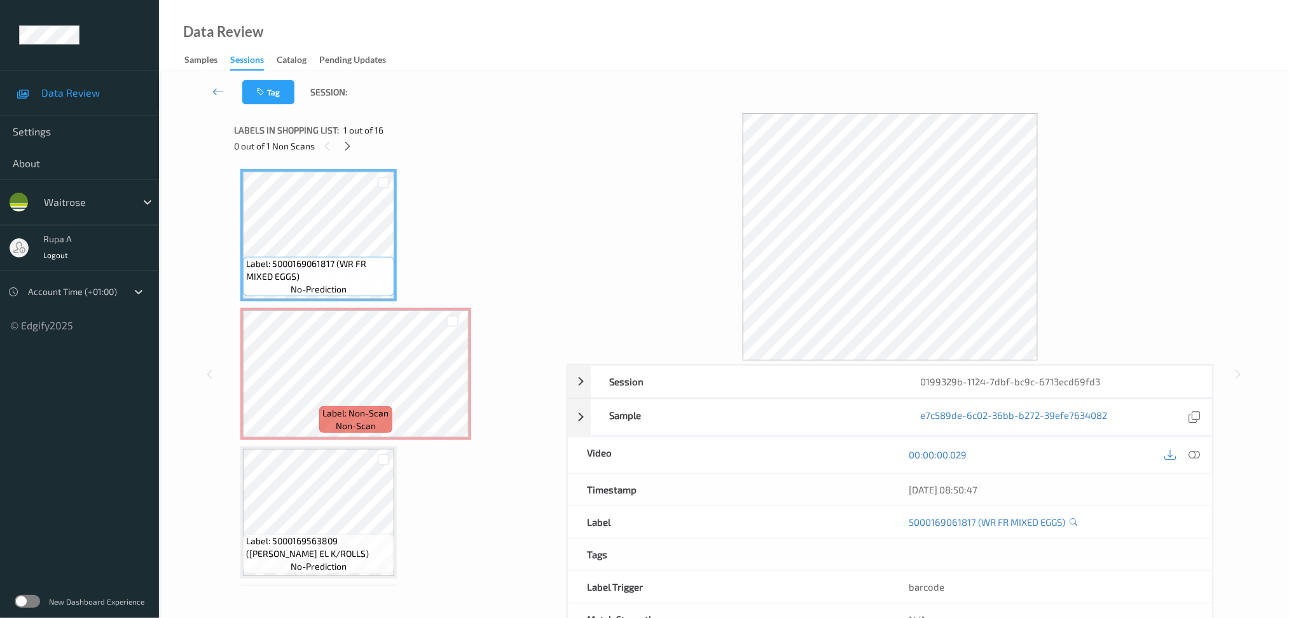
click at [342, 142] on icon at bounding box center [347, 146] width 11 height 11
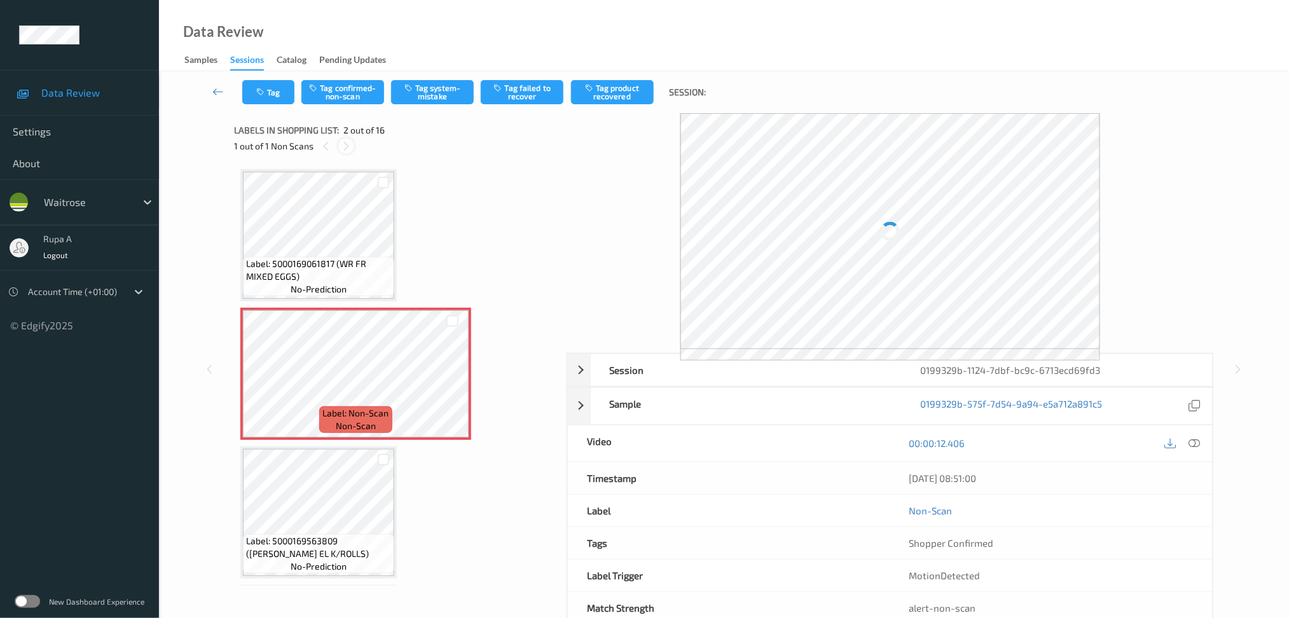
scroll to position [6, 0]
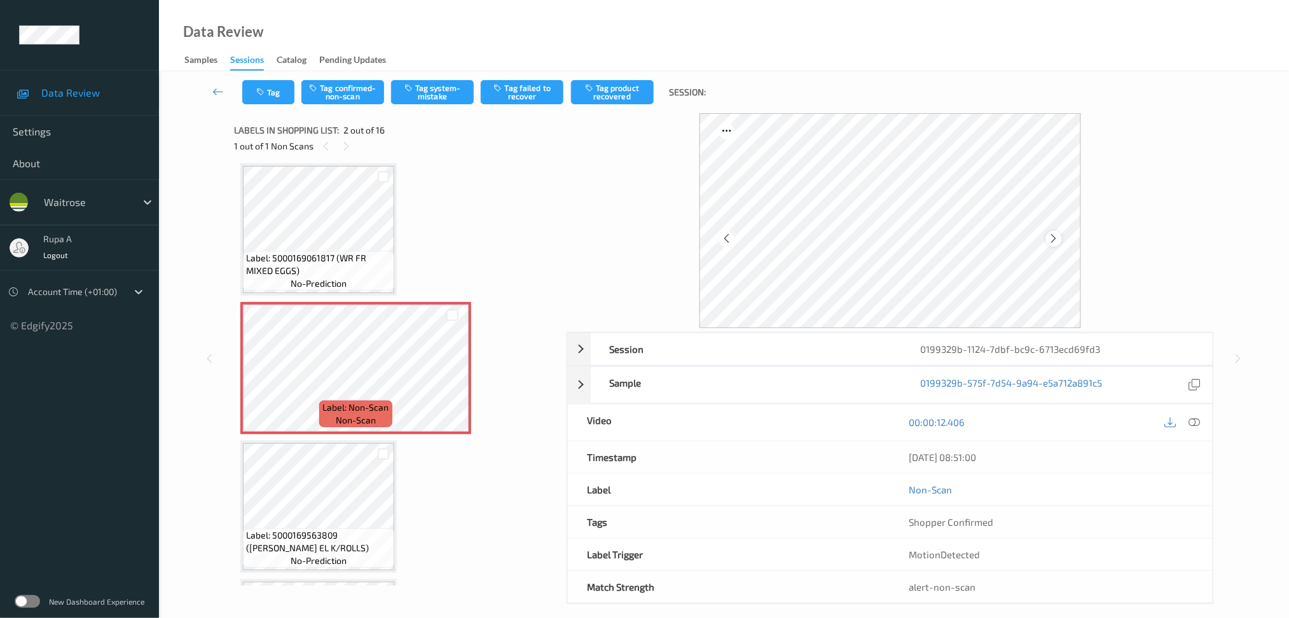
click at [1053, 239] on icon at bounding box center [1054, 238] width 11 height 11
click at [1046, 240] on div at bounding box center [1054, 239] width 16 height 16
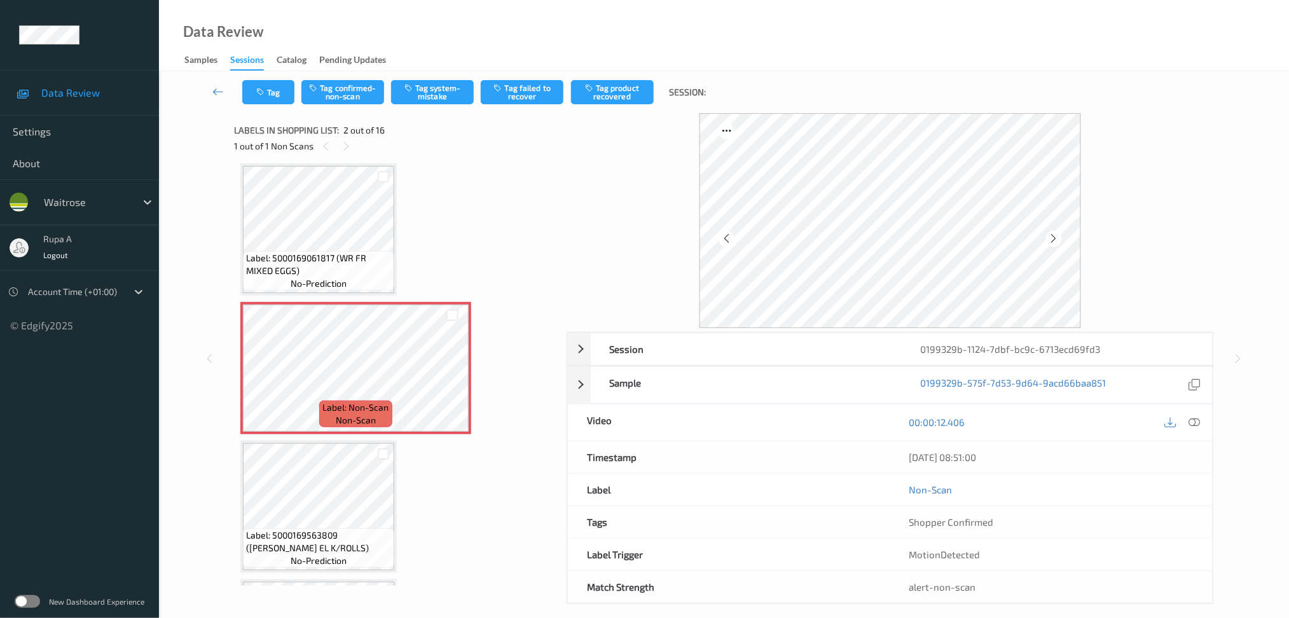
click at [1046, 240] on div at bounding box center [1054, 239] width 16 height 16
click at [1202, 422] on div at bounding box center [1194, 422] width 17 height 17
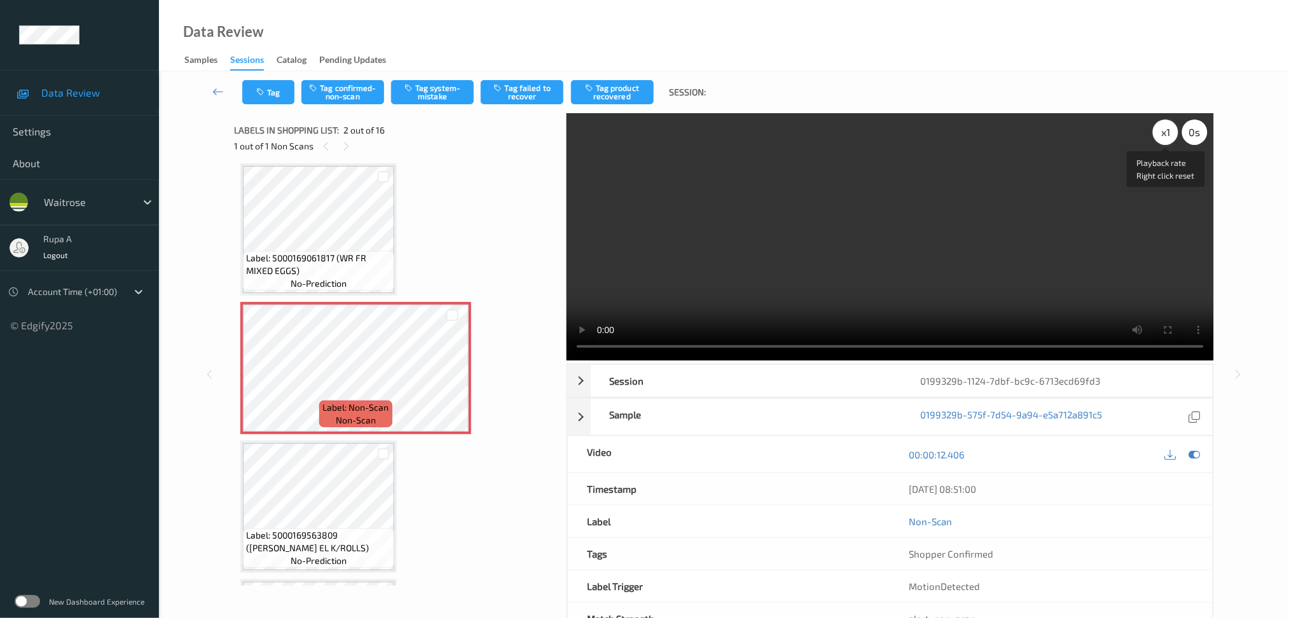
click at [1164, 135] on div "x 1" at bounding box center [1165, 132] width 25 height 25
click at [1197, 460] on icon at bounding box center [1194, 454] width 11 height 11
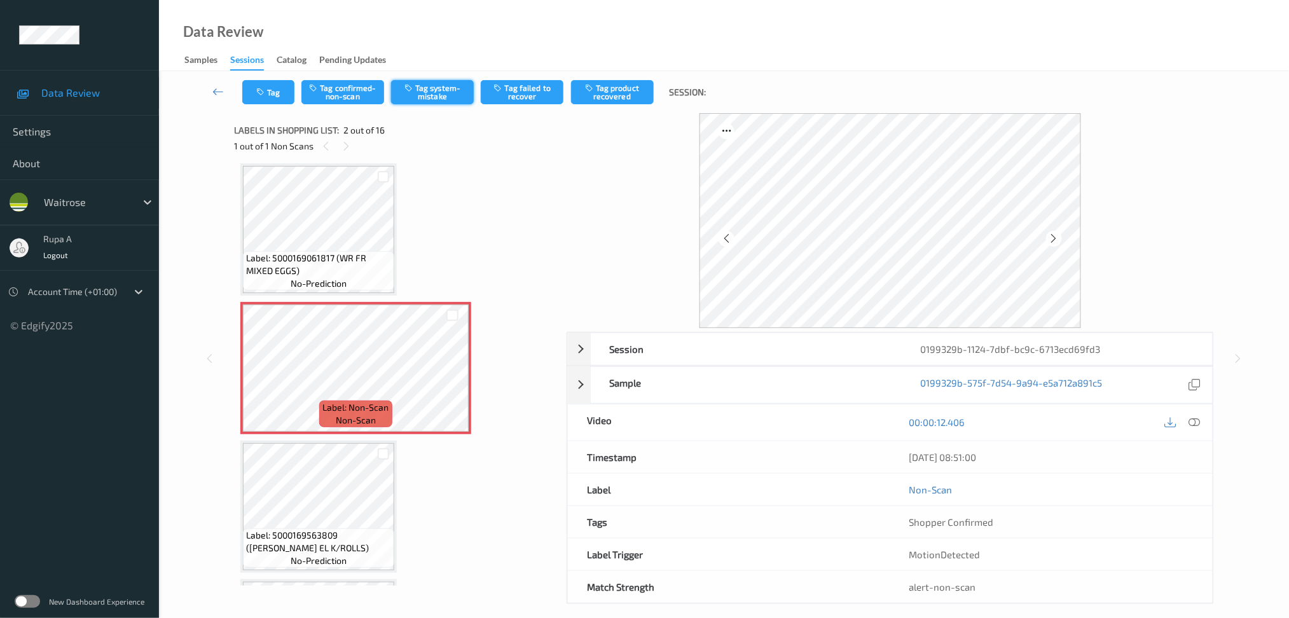
click at [443, 100] on button "Tag system-mistake" at bounding box center [432, 92] width 83 height 24
click at [262, 88] on icon "button" at bounding box center [261, 92] width 11 height 9
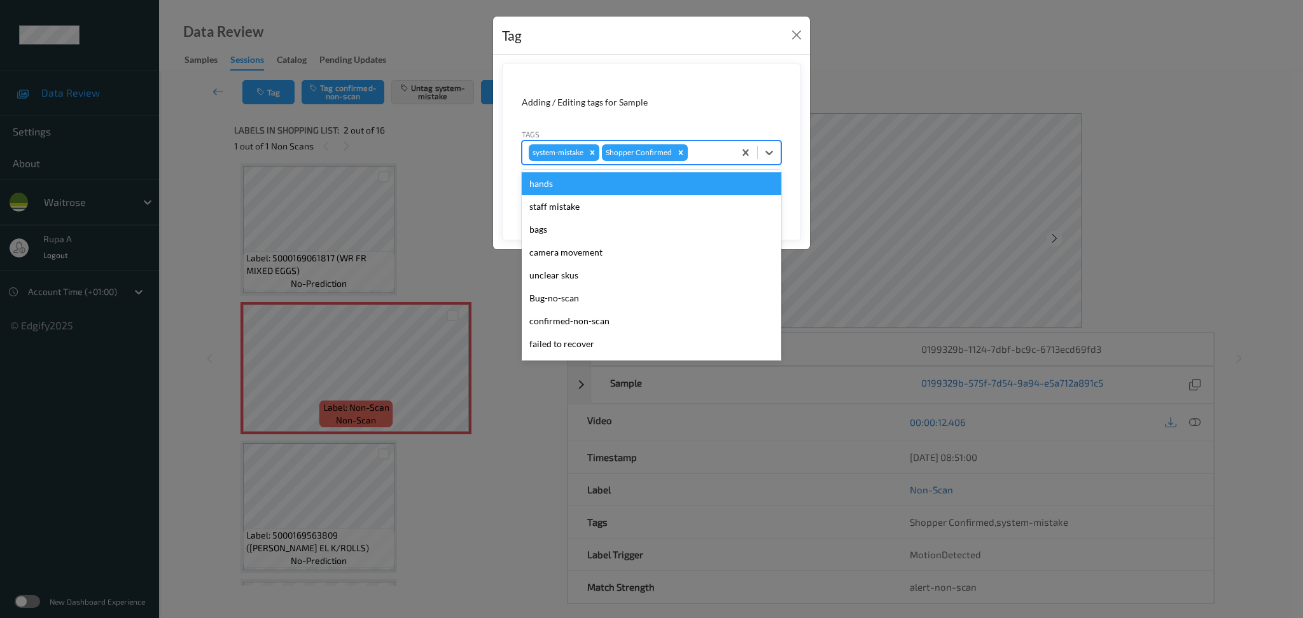
click at [707, 145] on div at bounding box center [709, 152] width 38 height 15
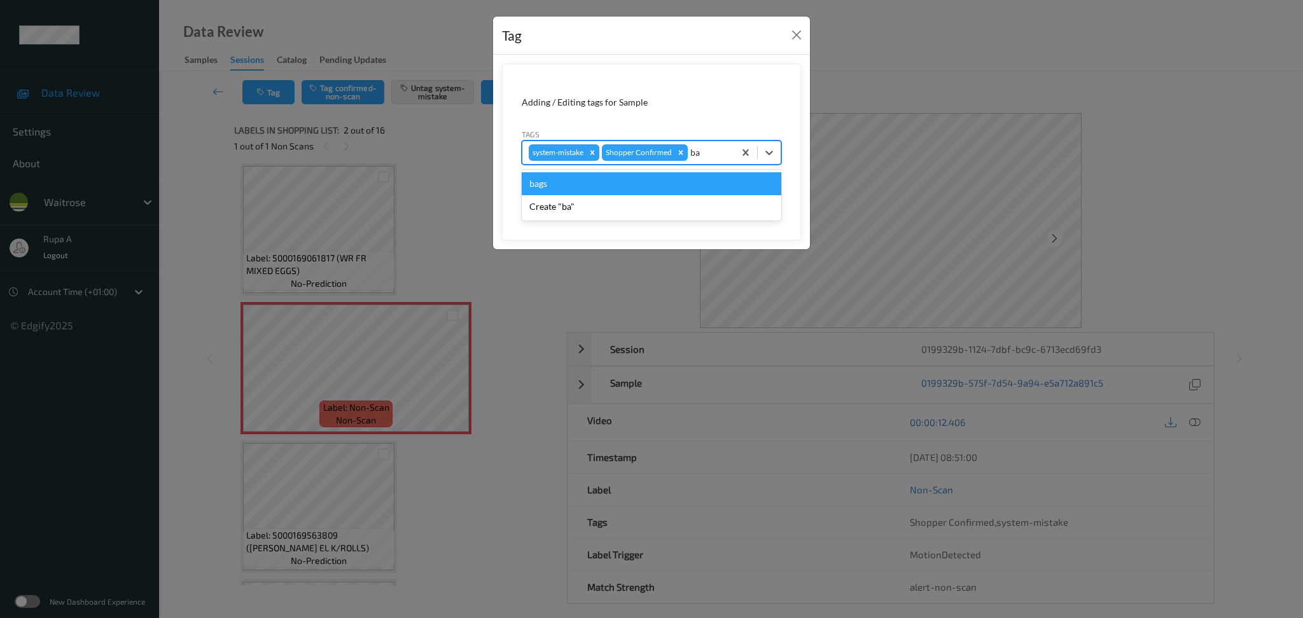
type input "bag"
click at [642, 185] on div "bags" at bounding box center [652, 183] width 260 height 23
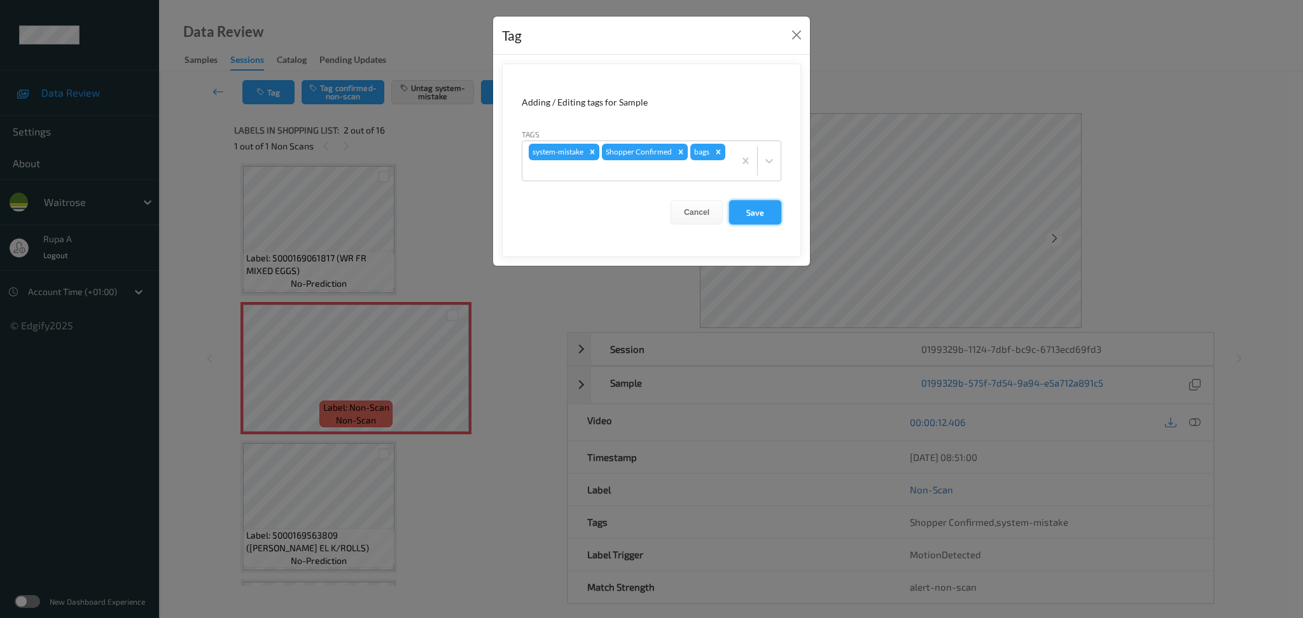
click at [749, 222] on button "Save" at bounding box center [755, 212] width 52 height 24
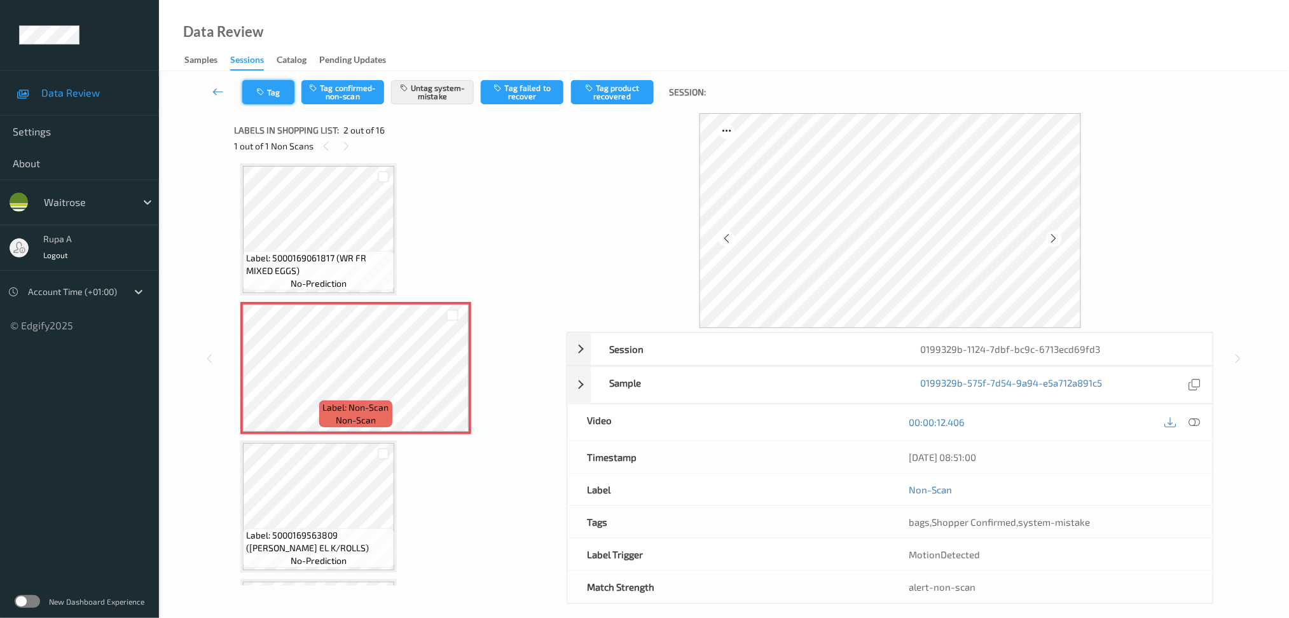
click at [272, 87] on button "Tag" at bounding box center [268, 92] width 52 height 24
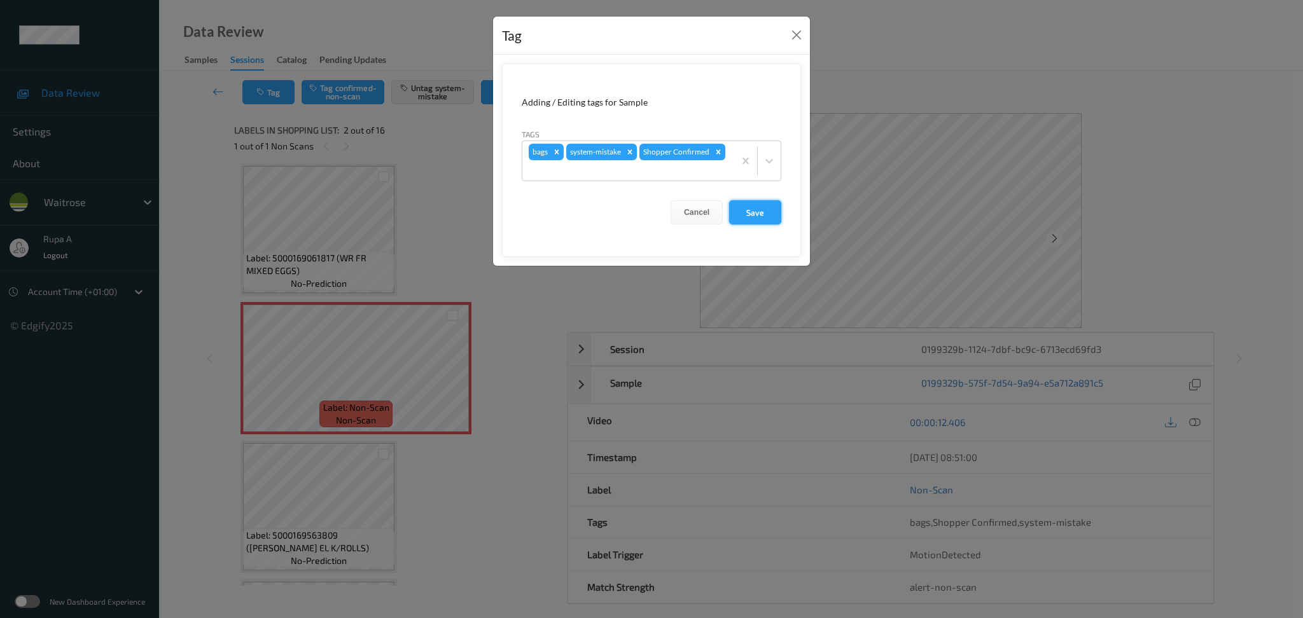
click at [758, 212] on button "Save" at bounding box center [755, 212] width 52 height 24
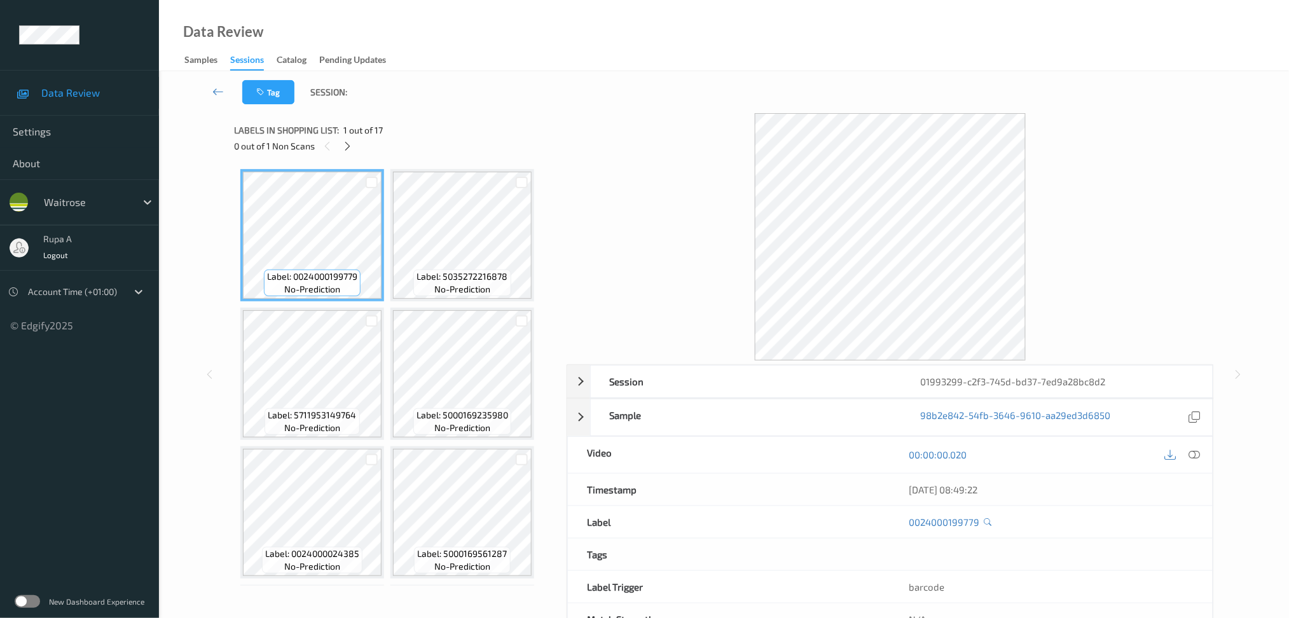
click at [555, 140] on div "0 out of 1 Non Scans" at bounding box center [396, 146] width 324 height 16
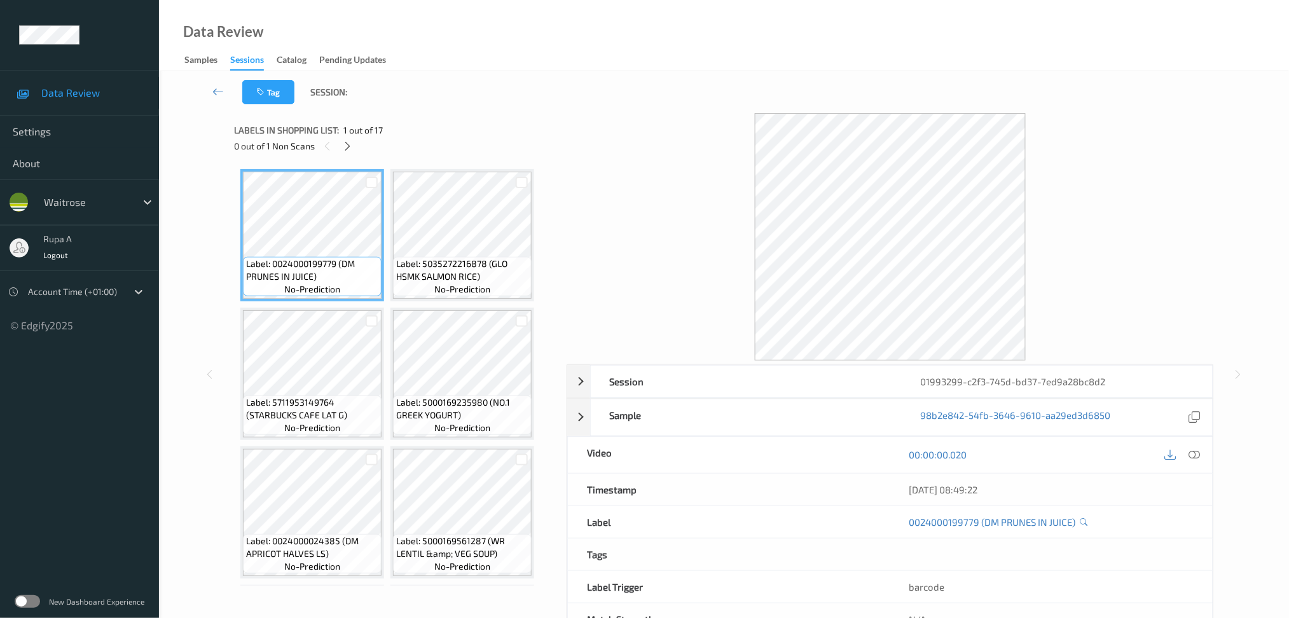
click at [340, 152] on div "0 out of 1 Non Scans" at bounding box center [396, 146] width 324 height 16
click at [346, 151] on icon at bounding box center [347, 146] width 11 height 11
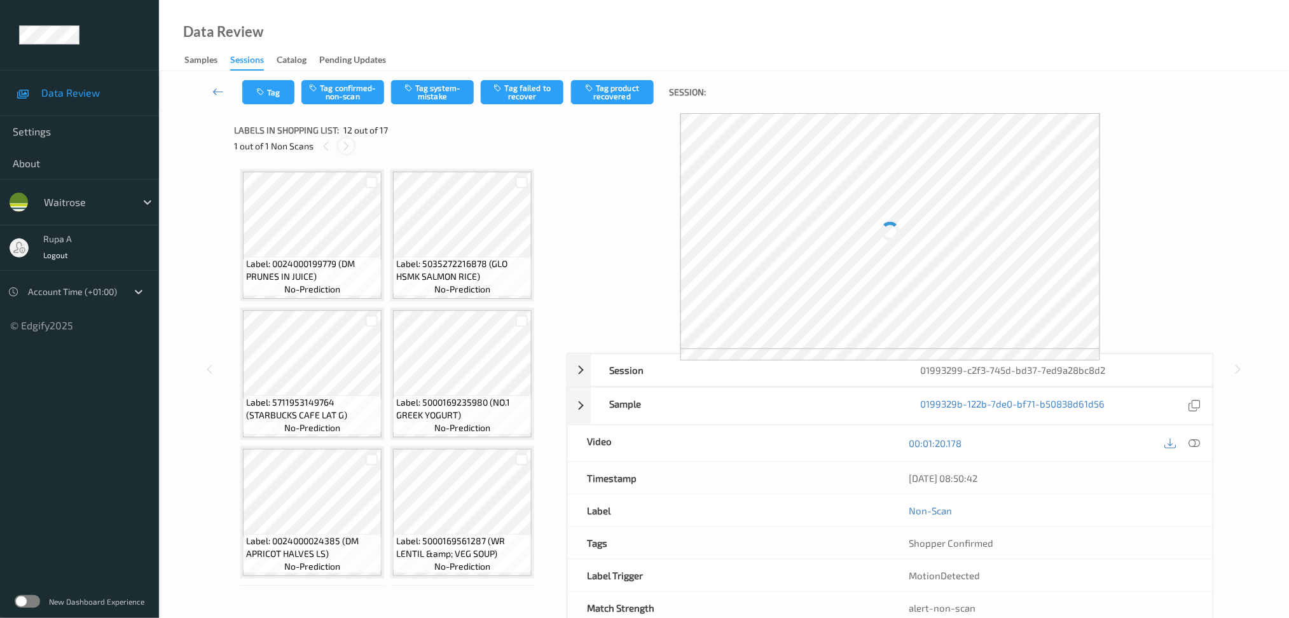
scroll to position [695, 0]
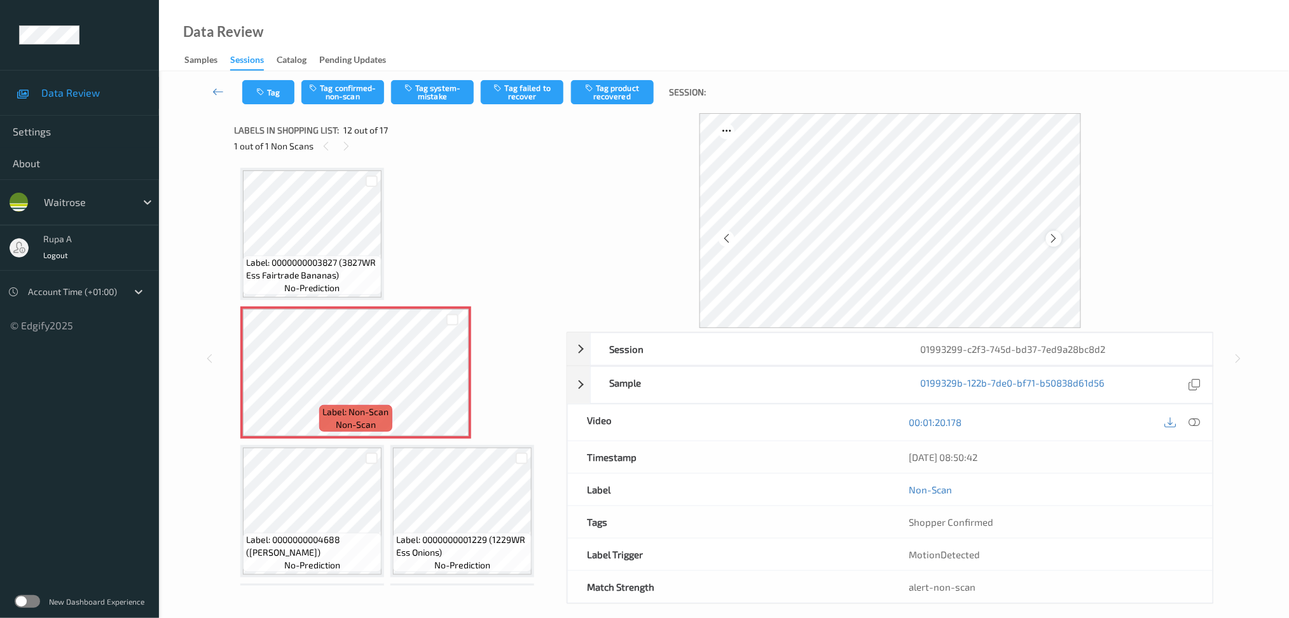
click at [1053, 237] on icon at bounding box center [1054, 238] width 11 height 11
click at [1203, 423] on div at bounding box center [1194, 422] width 17 height 17
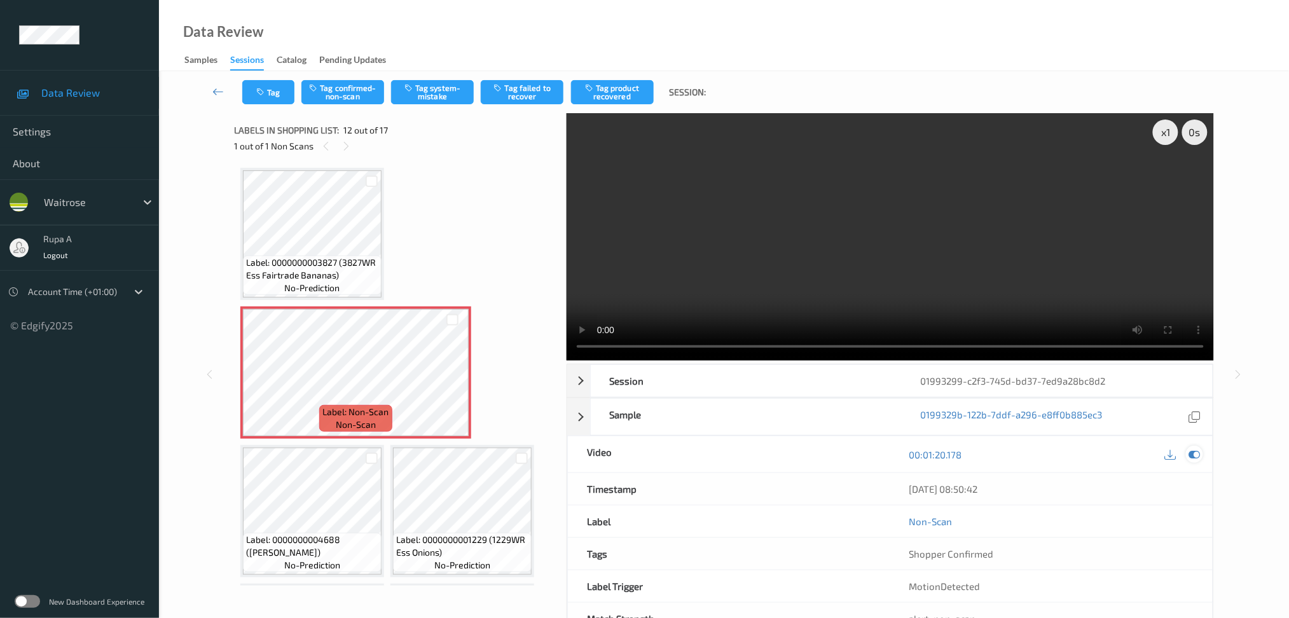
click at [1198, 454] on icon at bounding box center [1194, 454] width 11 height 11
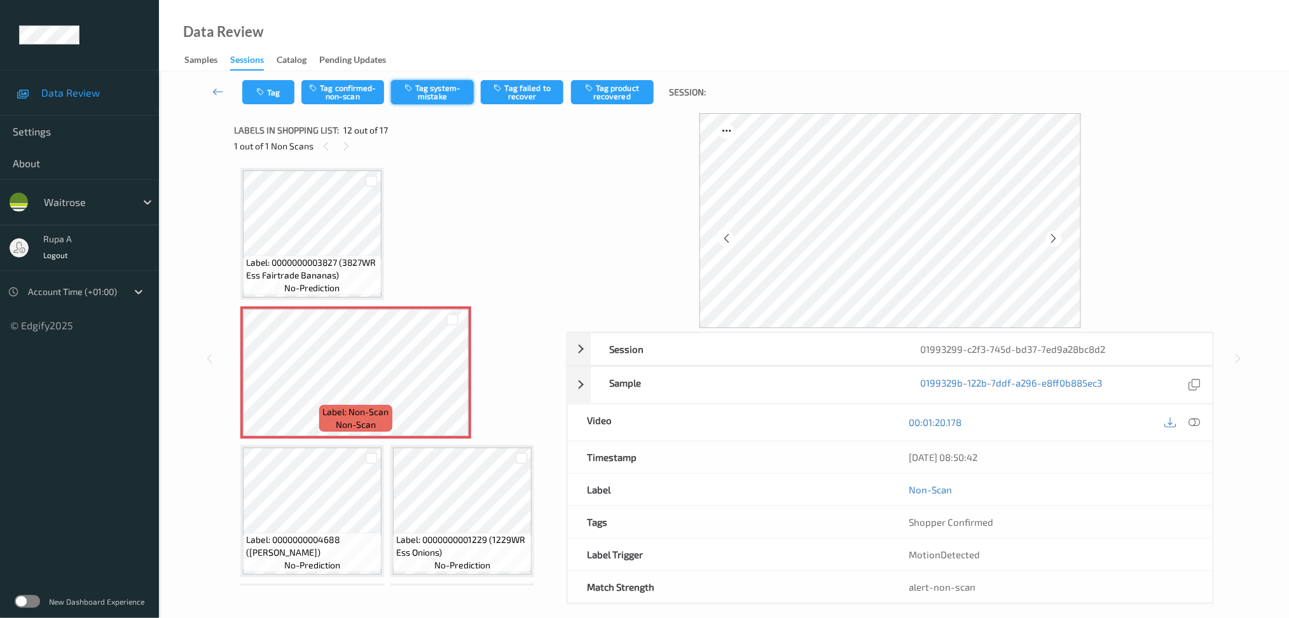
click at [432, 83] on button "Tag system-mistake" at bounding box center [432, 92] width 83 height 24
click at [267, 94] on button "Tag" at bounding box center [268, 92] width 52 height 24
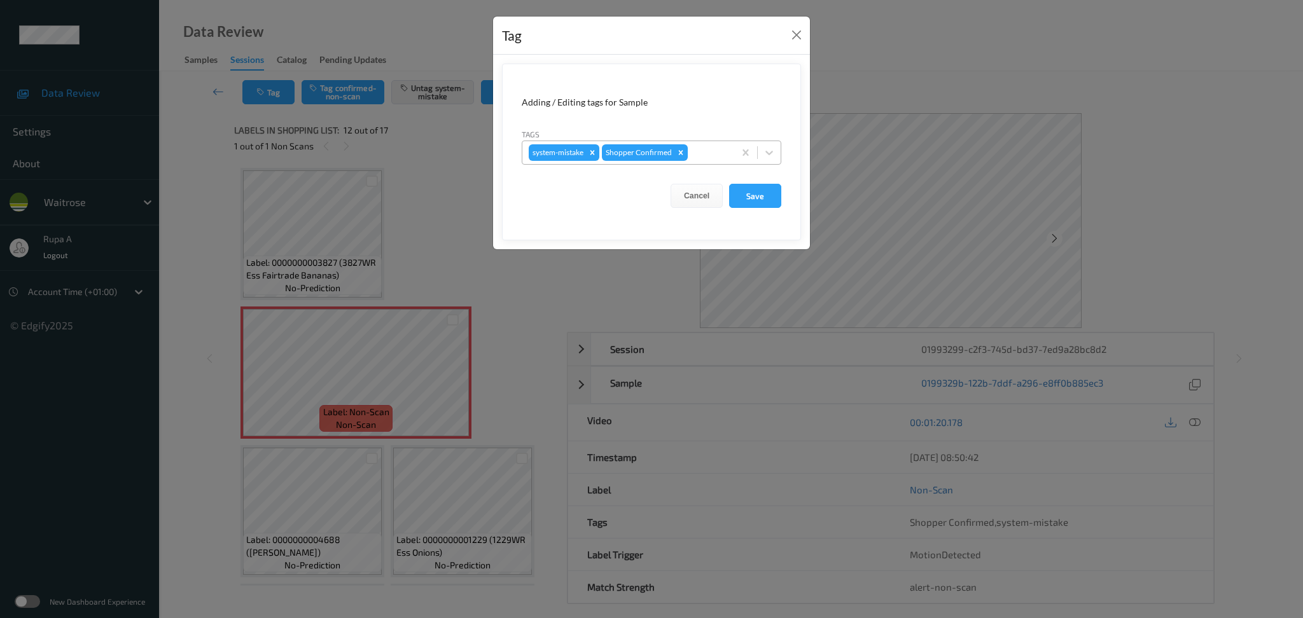
click at [707, 157] on div at bounding box center [709, 152] width 38 height 15
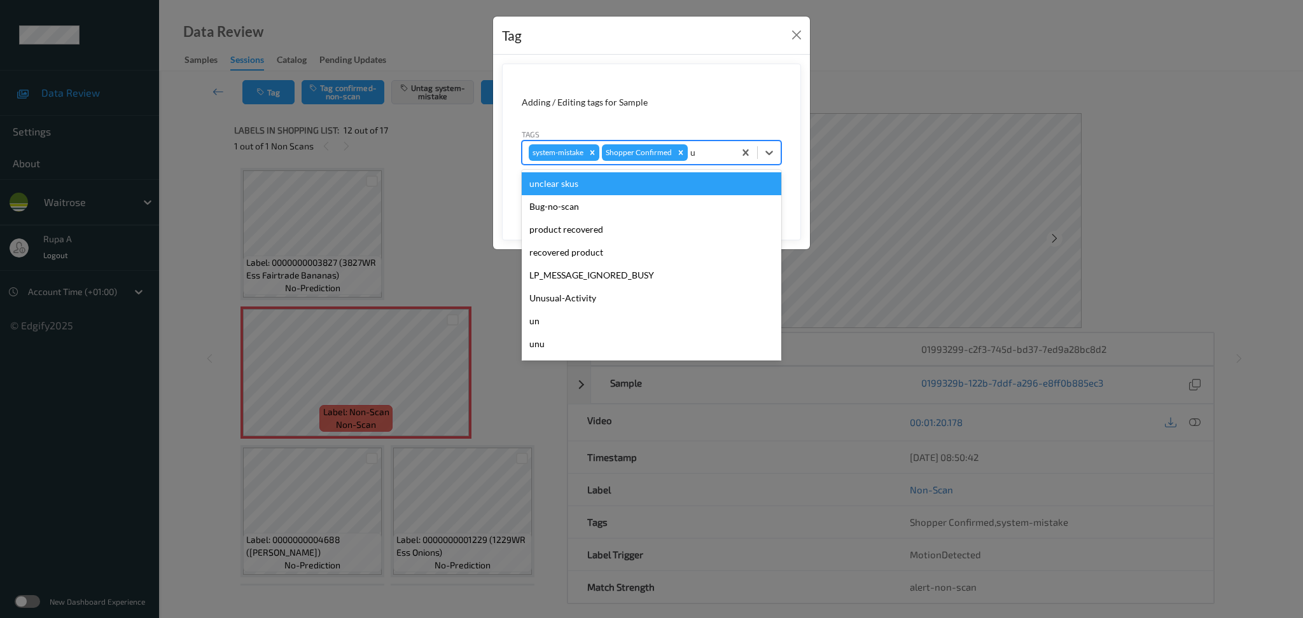
type input "un"
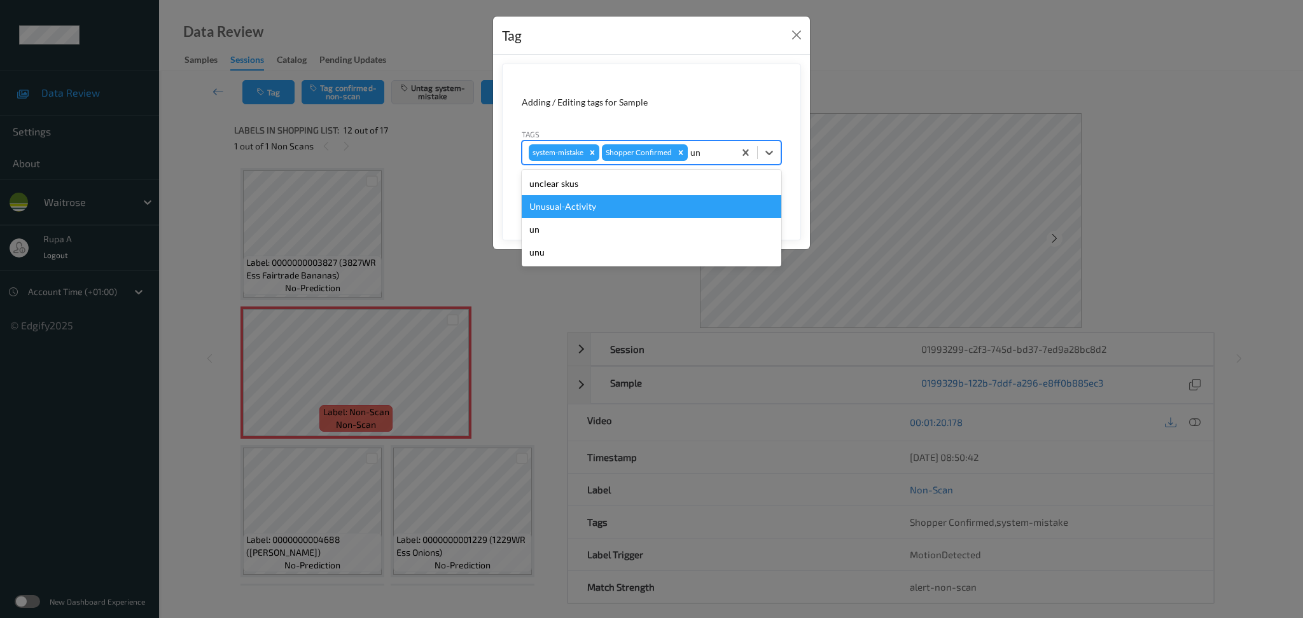
click at [627, 202] on div "Unusual-Activity" at bounding box center [652, 206] width 260 height 23
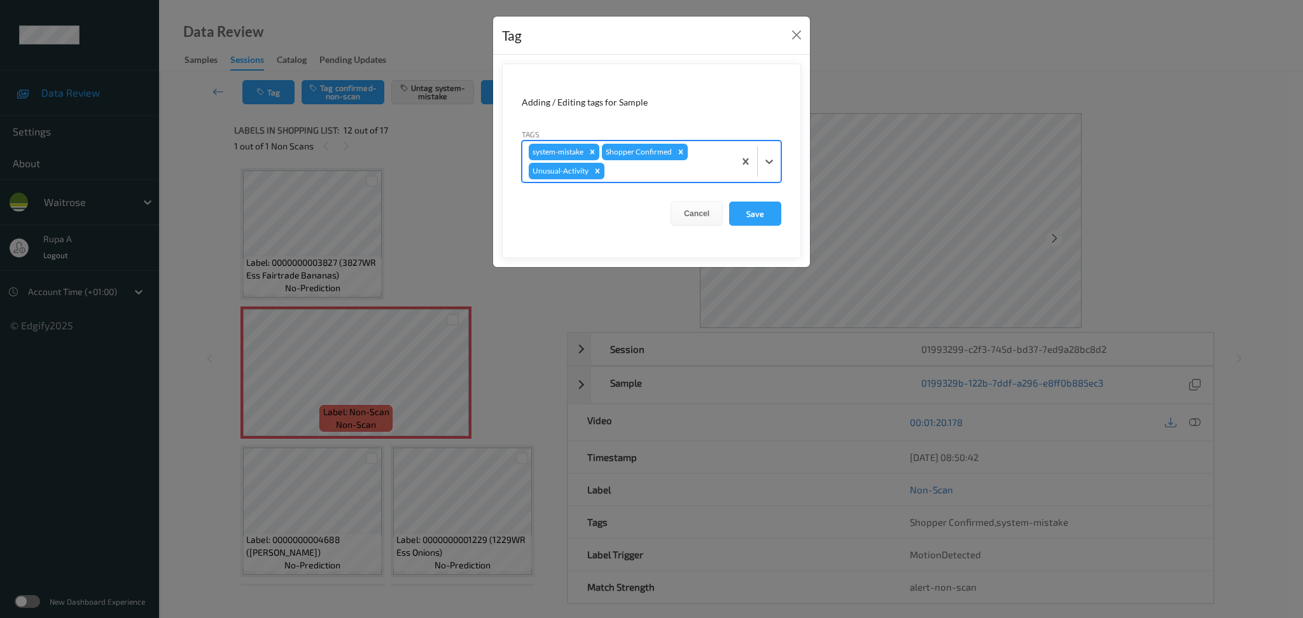
click at [635, 174] on div at bounding box center [667, 170] width 121 height 15
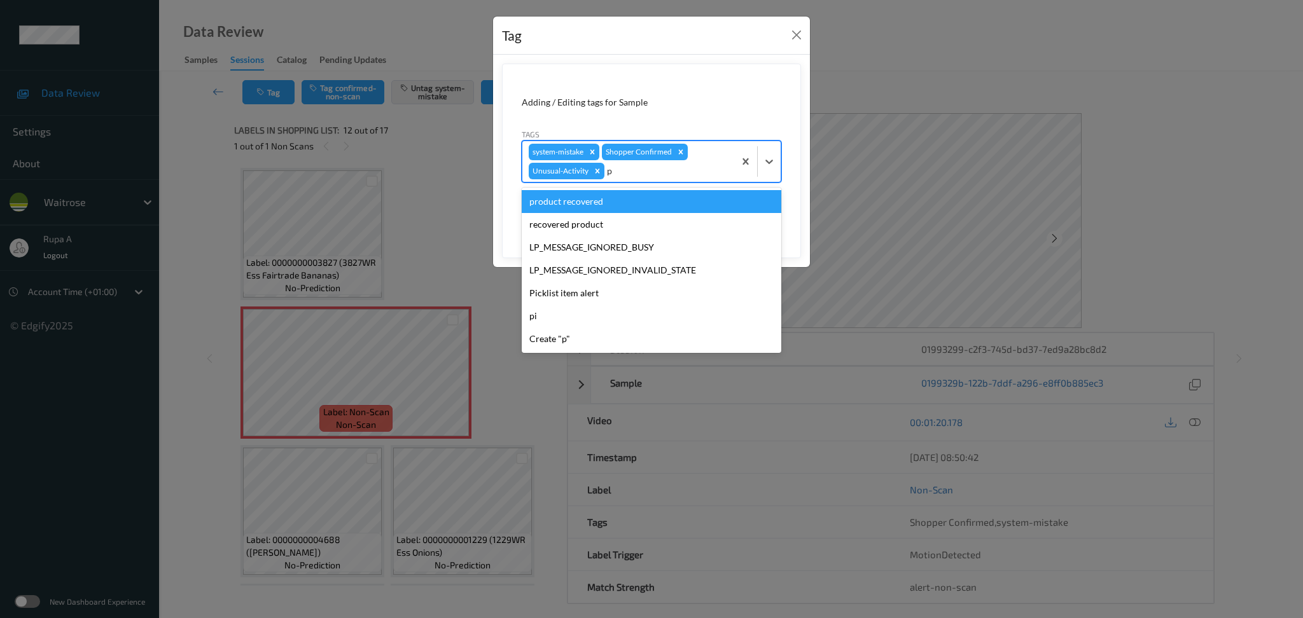
type input "pi"
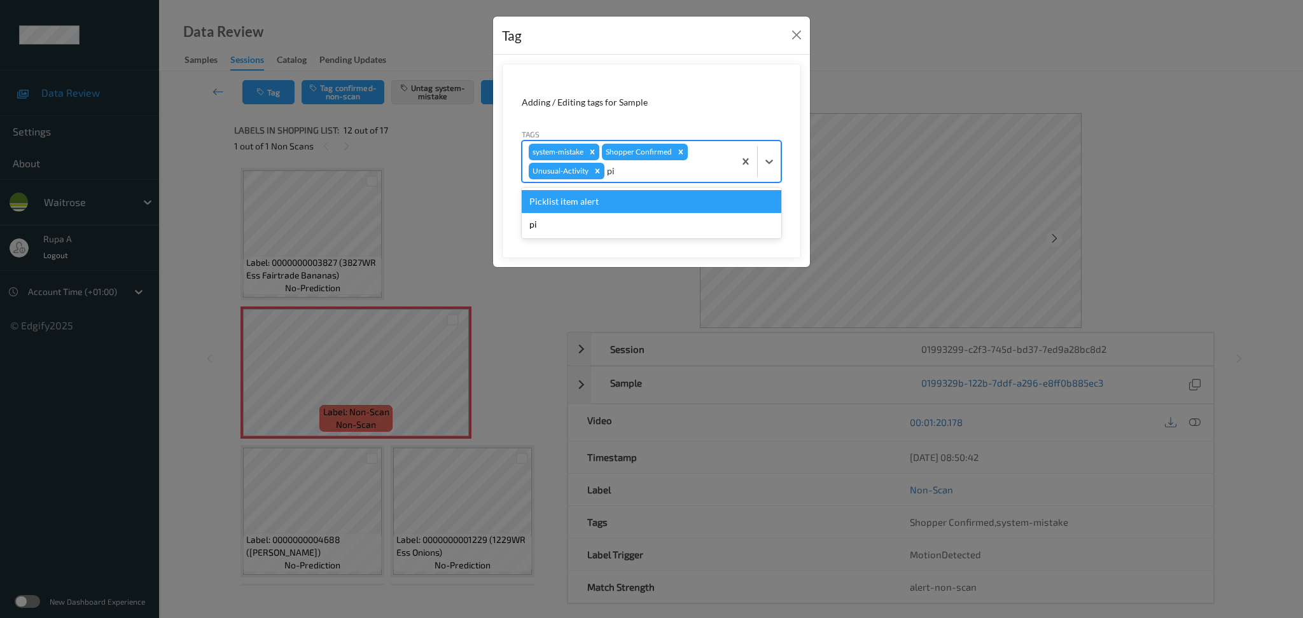
click at [625, 196] on div "Picklist item alert" at bounding box center [652, 201] width 260 height 23
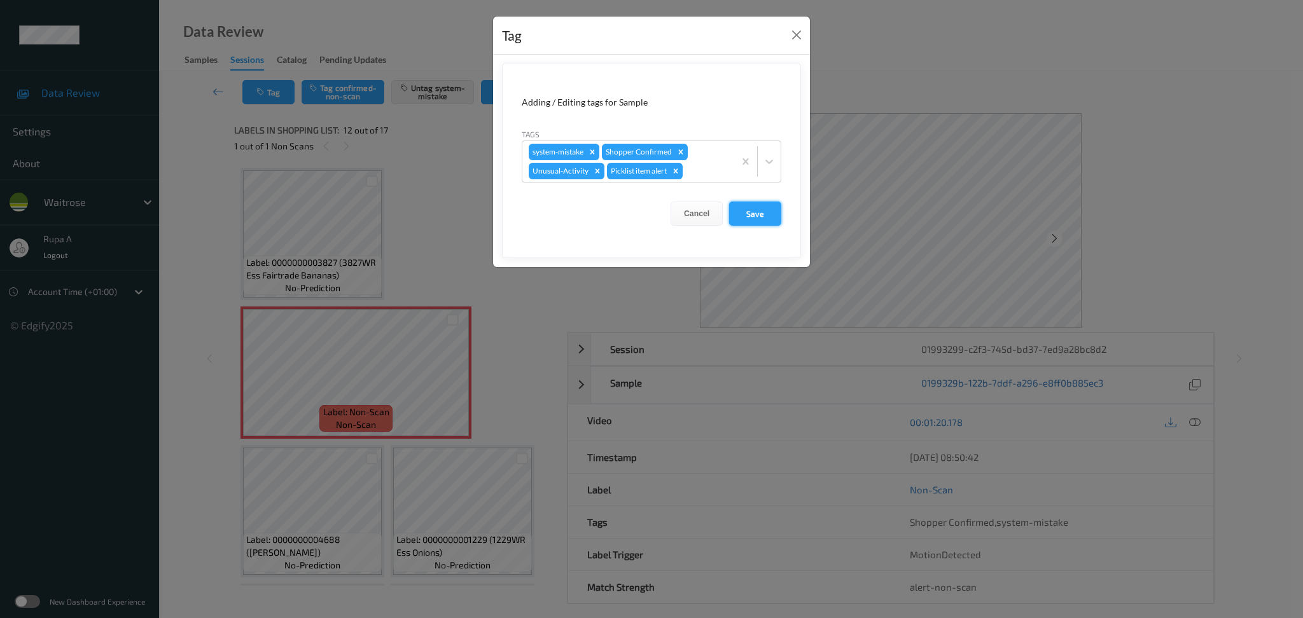
click at [770, 214] on button "Save" at bounding box center [755, 214] width 52 height 24
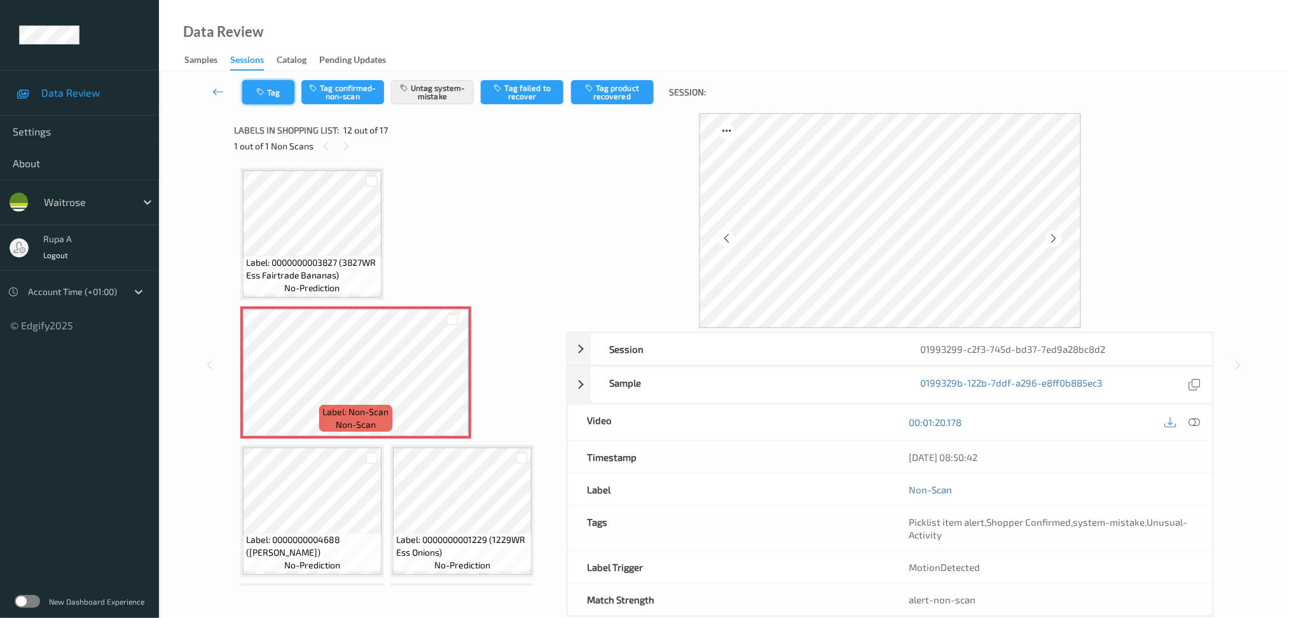
click at [276, 93] on button "Tag" at bounding box center [268, 92] width 52 height 24
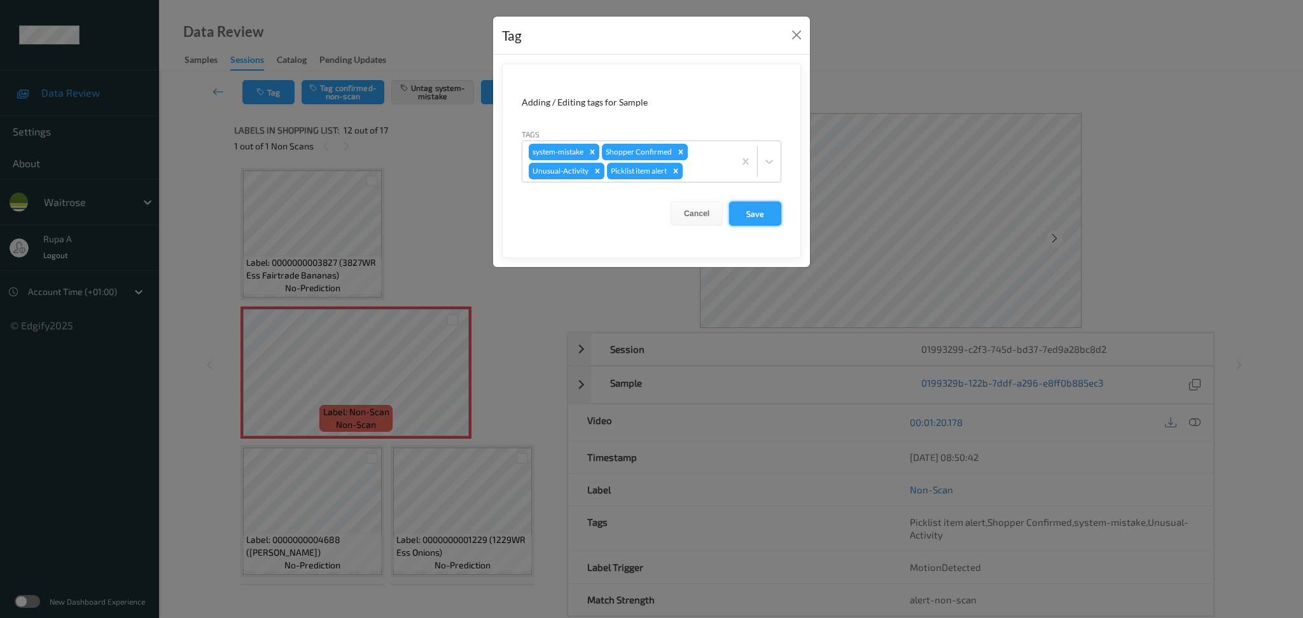
click at [763, 216] on button "Save" at bounding box center [755, 214] width 52 height 24
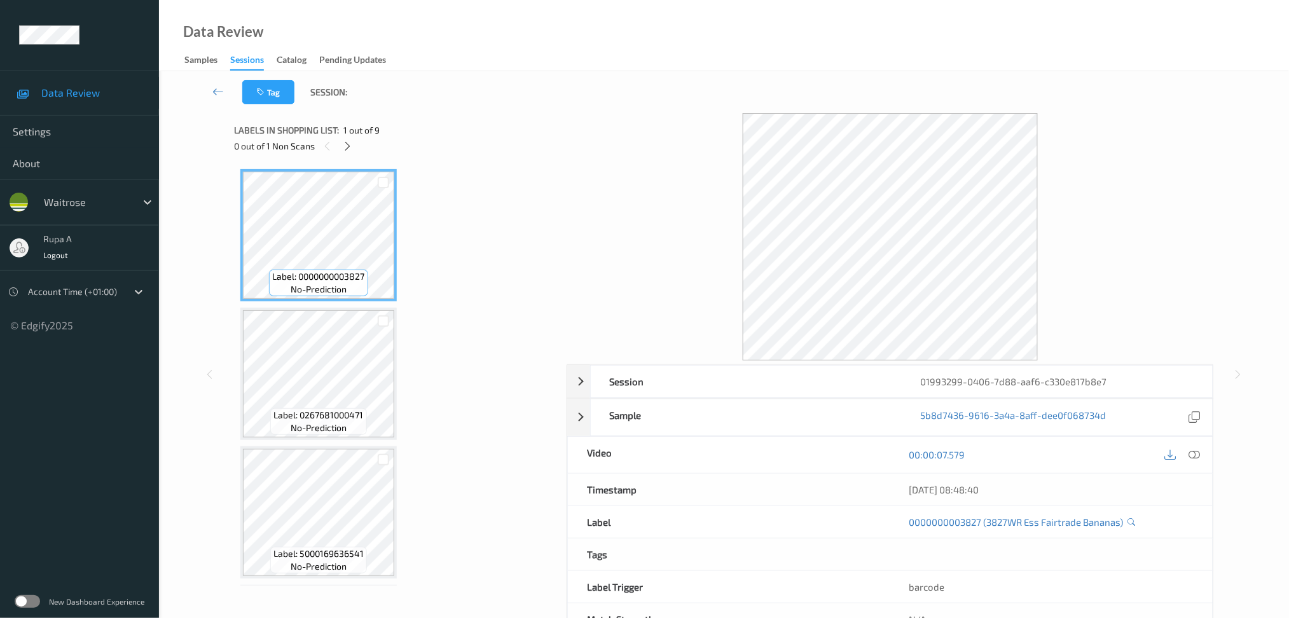
drag, startPoint x: 0, startPoint y: 0, endPoint x: 541, endPoint y: 271, distance: 604.8
click at [348, 146] on icon at bounding box center [347, 146] width 11 height 11
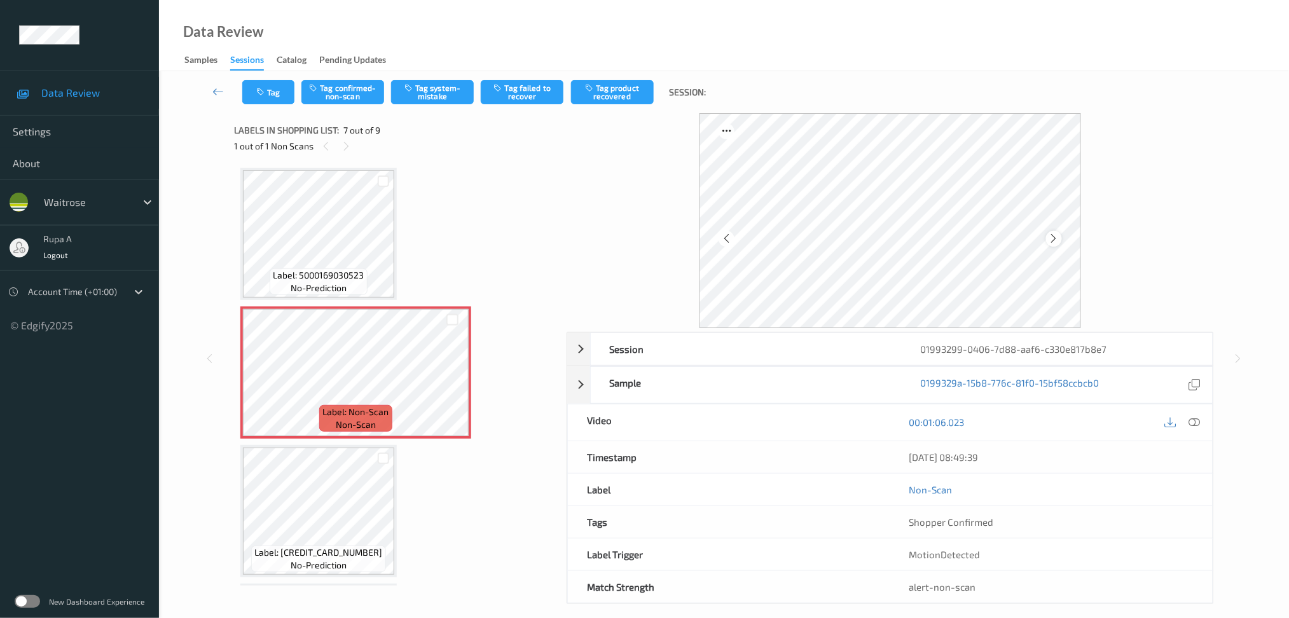
click at [1056, 239] on icon at bounding box center [1054, 238] width 11 height 11
click at [1196, 423] on icon at bounding box center [1194, 422] width 11 height 11
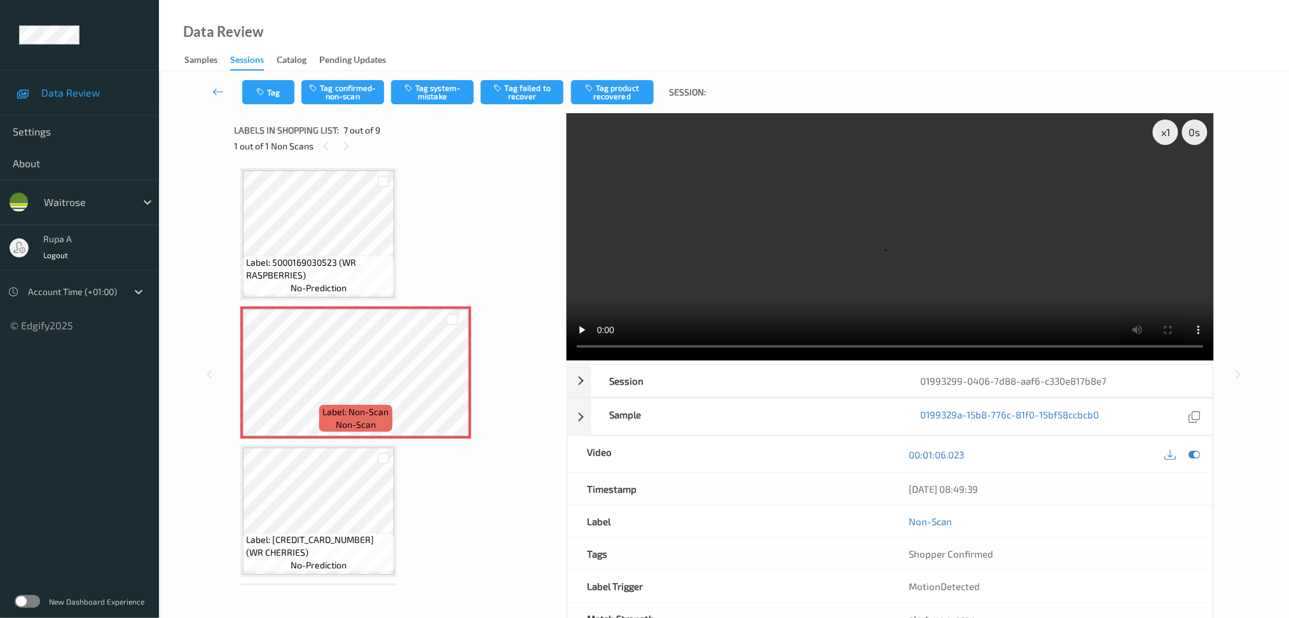
click at [478, 284] on div "Label: 0000000003827 (3827WR Ess Fairtrade Bananas) no-prediction Label: 026768…" at bounding box center [395, 96] width 311 height 1242
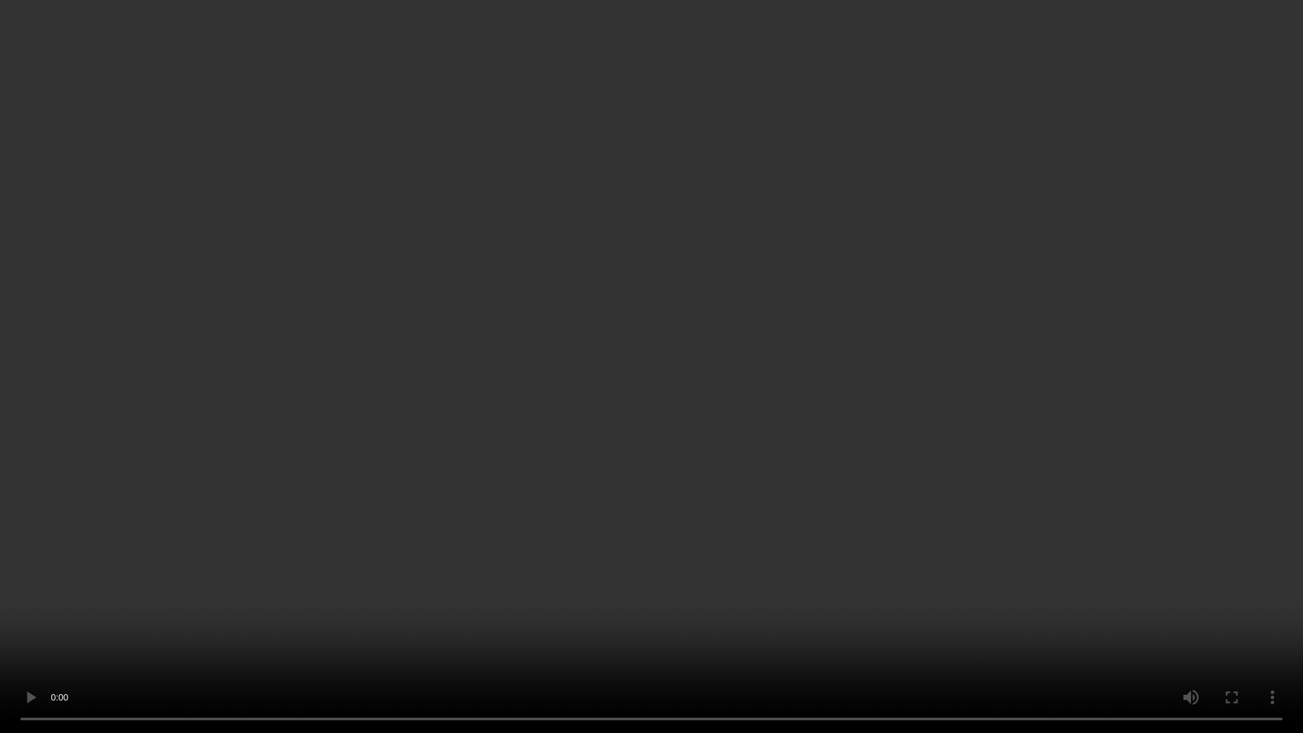
click at [1300, 282] on video at bounding box center [651, 366] width 1303 height 733
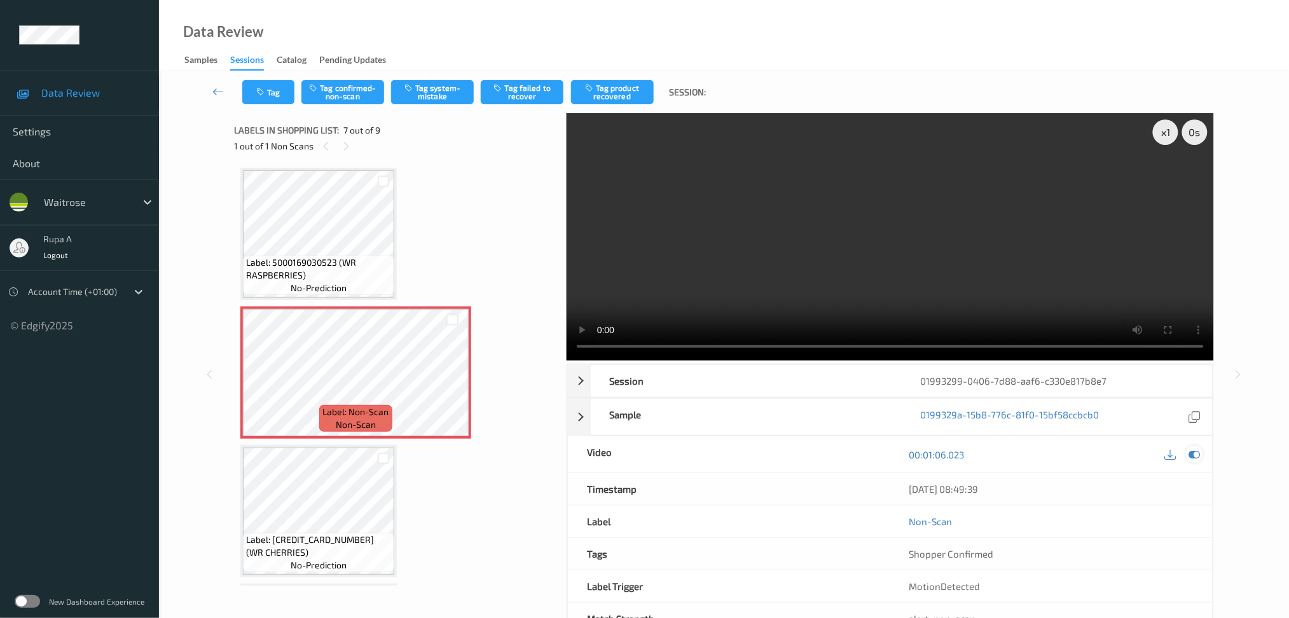
click at [1198, 454] on icon at bounding box center [1194, 454] width 11 height 11
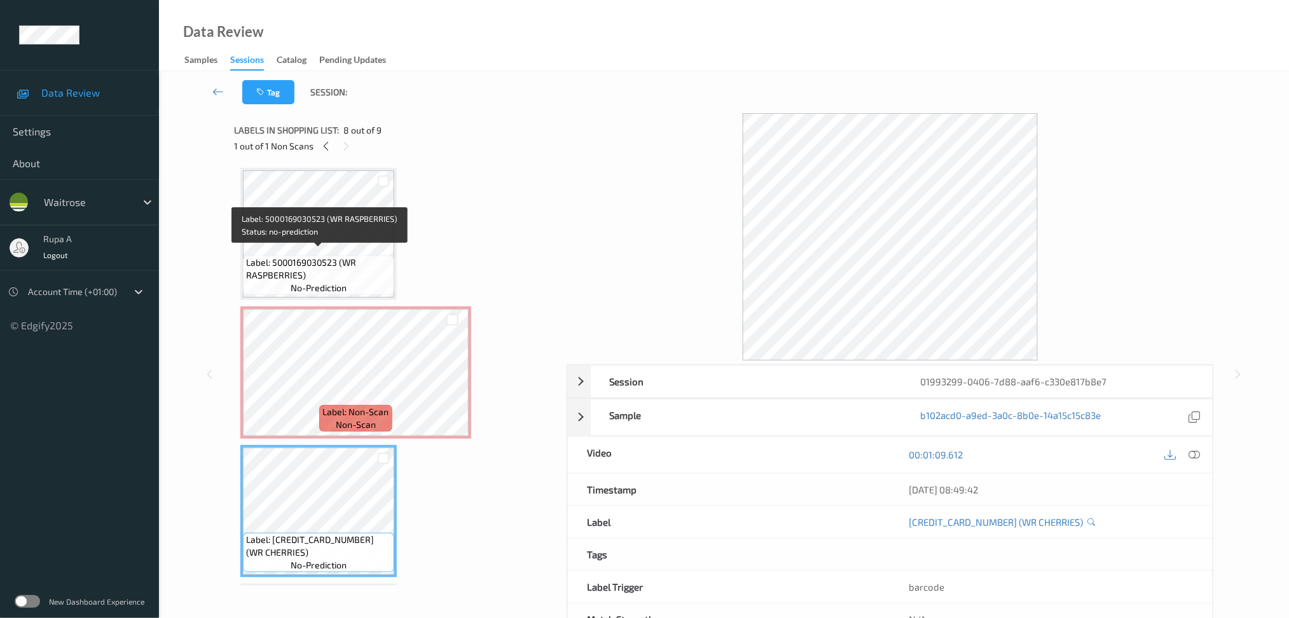
click at [318, 267] on span "Label: 5000169030523 (WR RASPBERRIES)" at bounding box center [318, 268] width 145 height 25
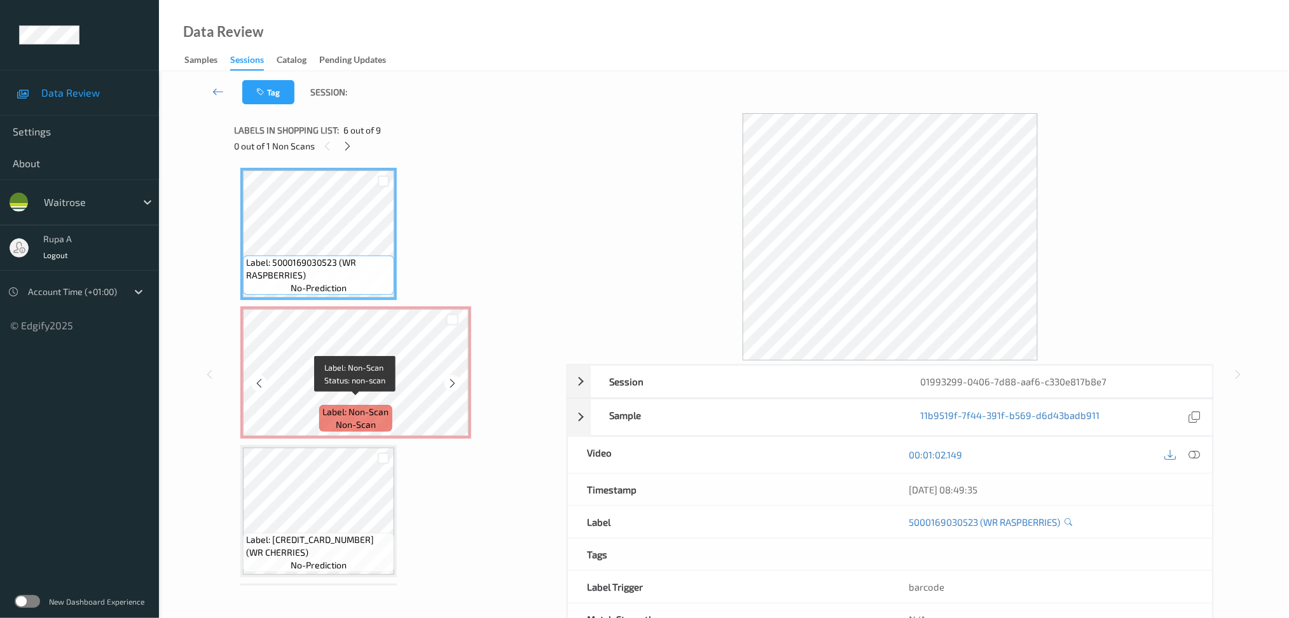
click at [365, 406] on span "Label: Non-Scan" at bounding box center [356, 412] width 66 height 13
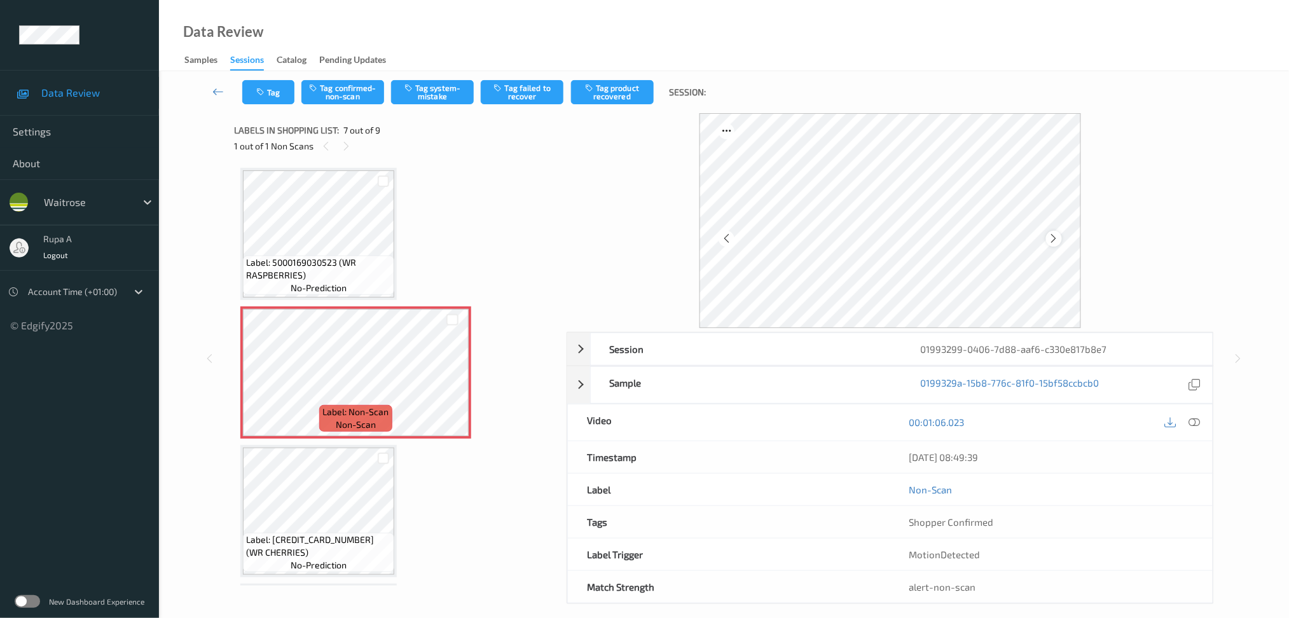
click at [1051, 240] on icon at bounding box center [1054, 238] width 11 height 11
click at [1052, 240] on icon at bounding box center [1054, 238] width 11 height 11
click at [452, 102] on button "Tag system-mistake" at bounding box center [432, 92] width 83 height 24
click at [257, 100] on button "Tag" at bounding box center [268, 92] width 52 height 24
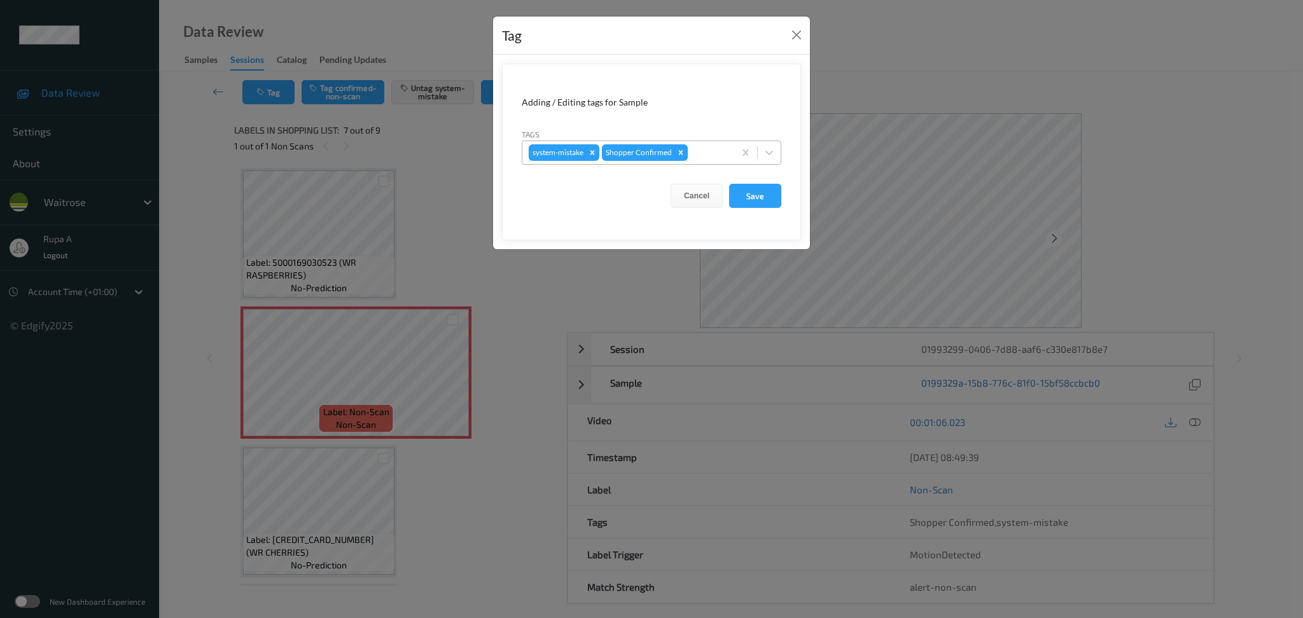
click at [705, 145] on div at bounding box center [709, 152] width 38 height 15
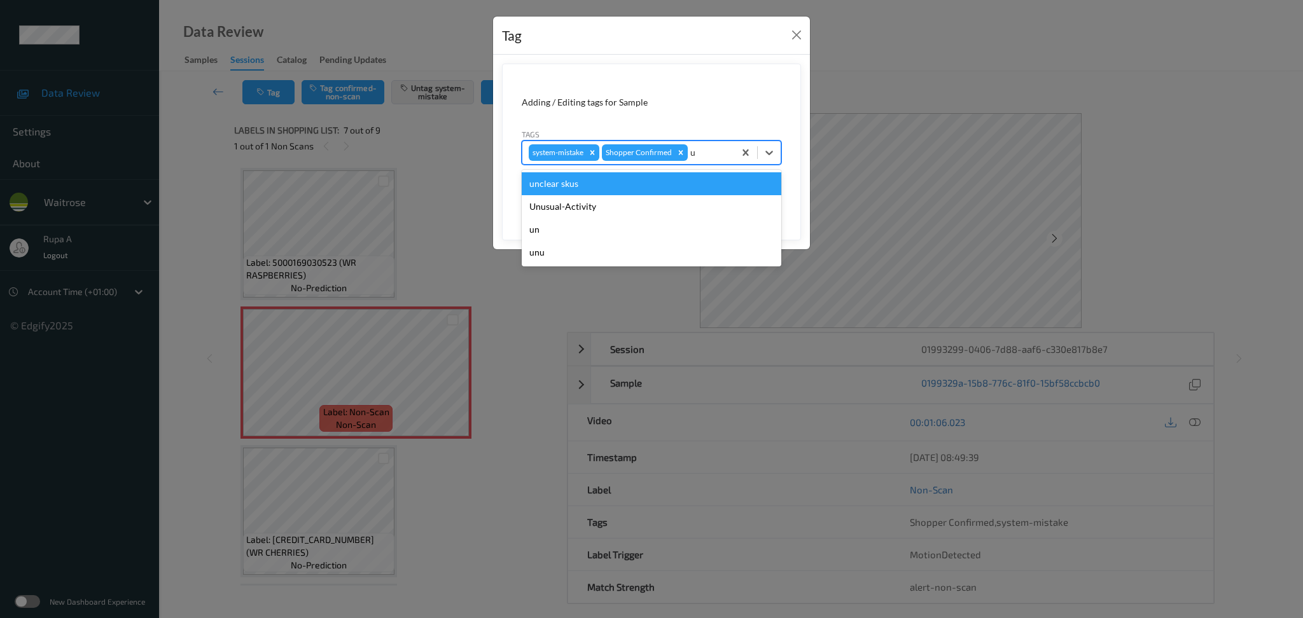
type input "un"
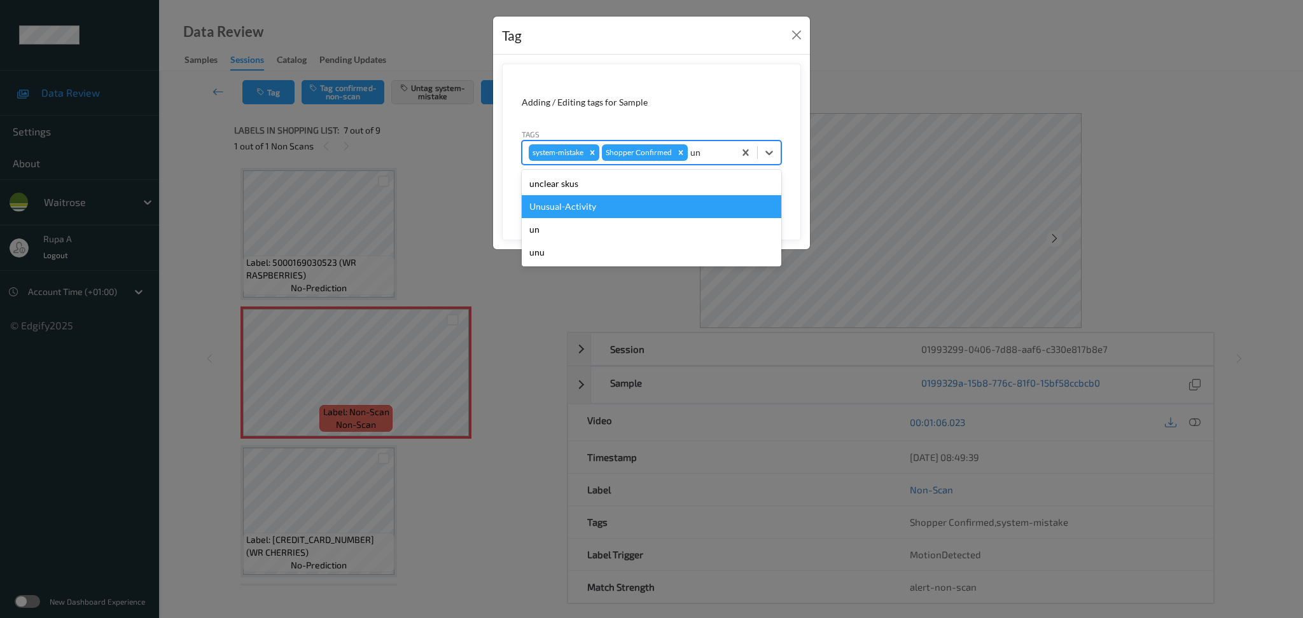
click at [691, 204] on div "Unusual-Activity" at bounding box center [652, 206] width 260 height 23
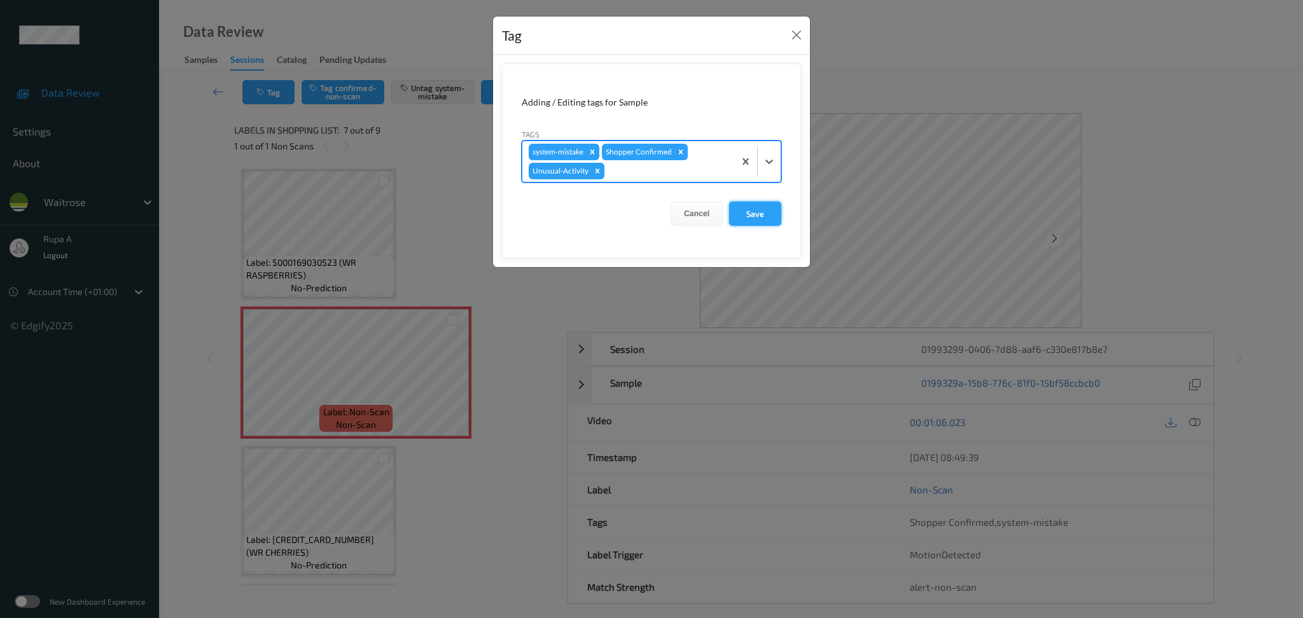
click at [777, 214] on button "Save" at bounding box center [755, 214] width 52 height 24
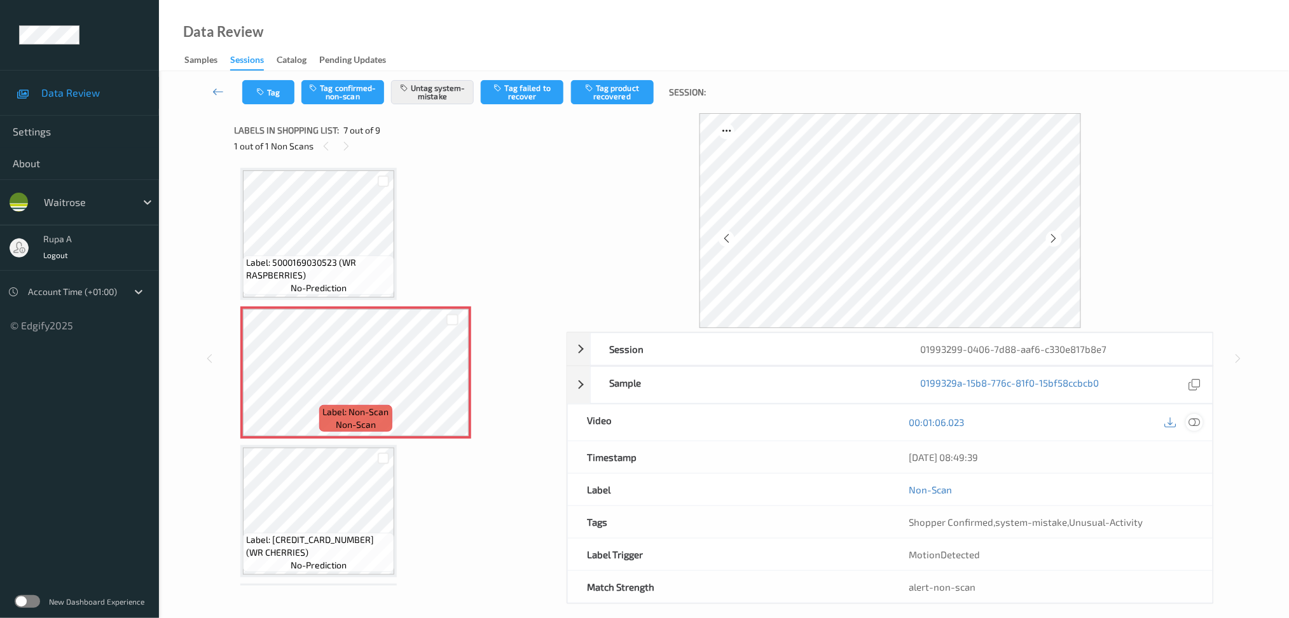
click at [1198, 420] on icon at bounding box center [1194, 422] width 11 height 11
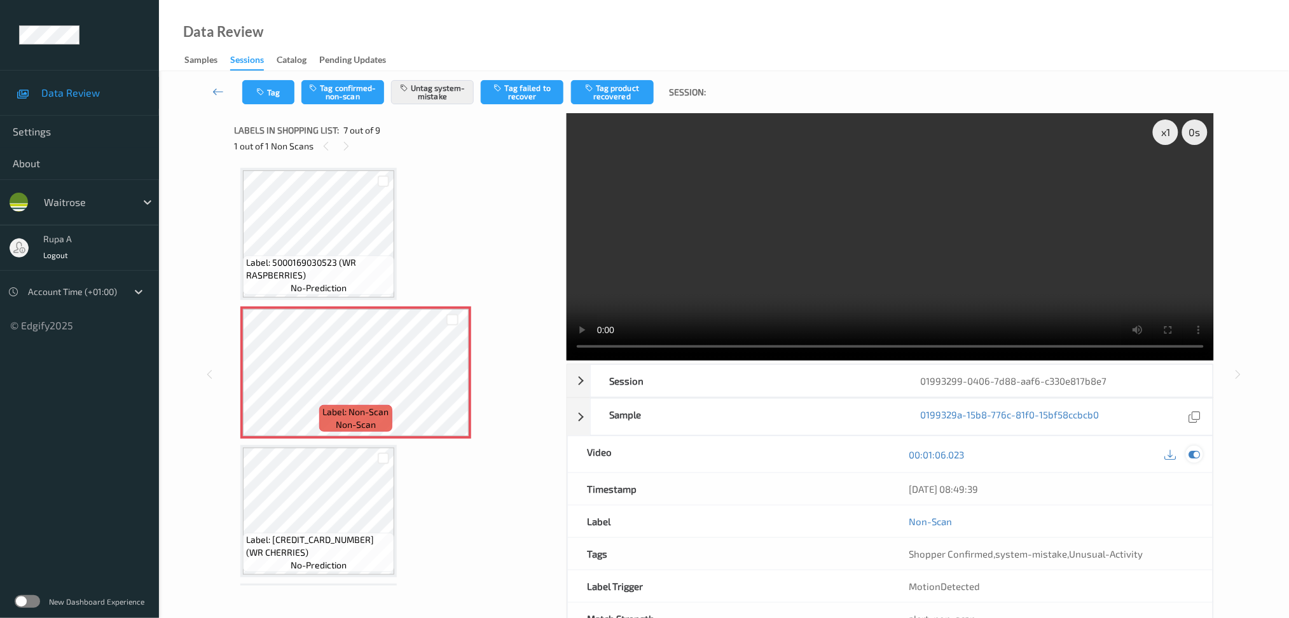
click at [1198, 459] on icon at bounding box center [1194, 454] width 11 height 11
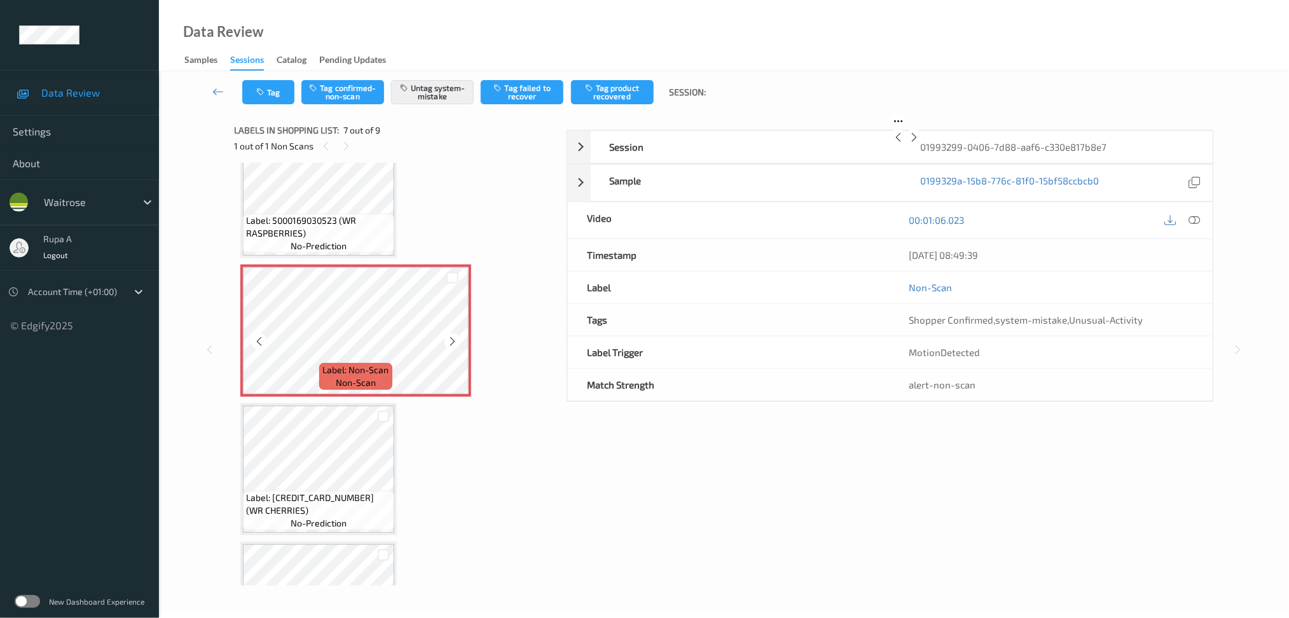
scroll to position [12, 0]
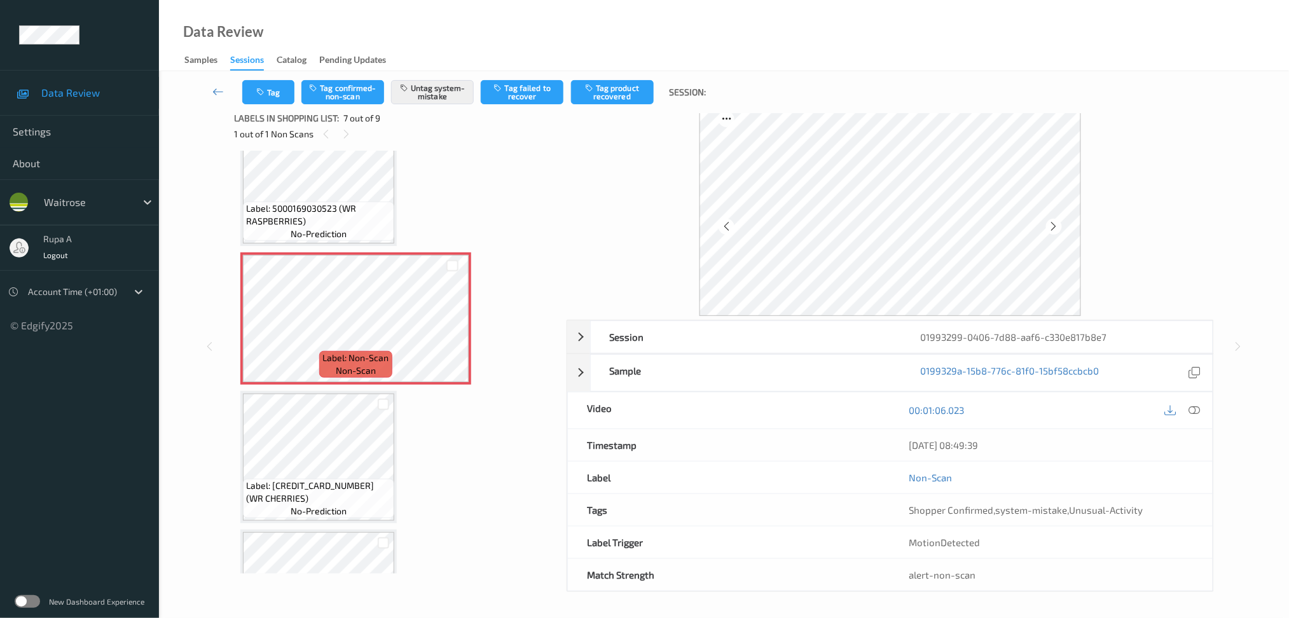
click at [274, 104] on div "Tag Tag confirmed-non-scan Untag system-mistake Tag failed to recover Tag produ…" at bounding box center [724, 92] width 1078 height 42
click at [272, 100] on button "Tag" at bounding box center [268, 92] width 52 height 24
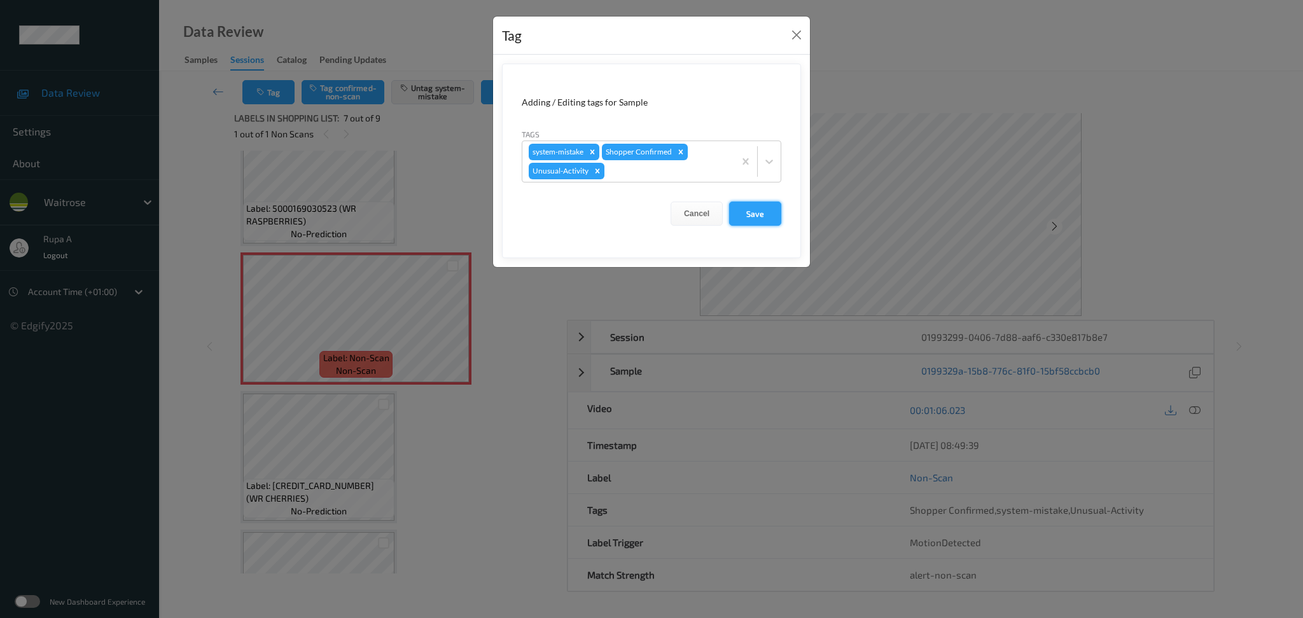
click at [749, 214] on button "Save" at bounding box center [755, 214] width 52 height 24
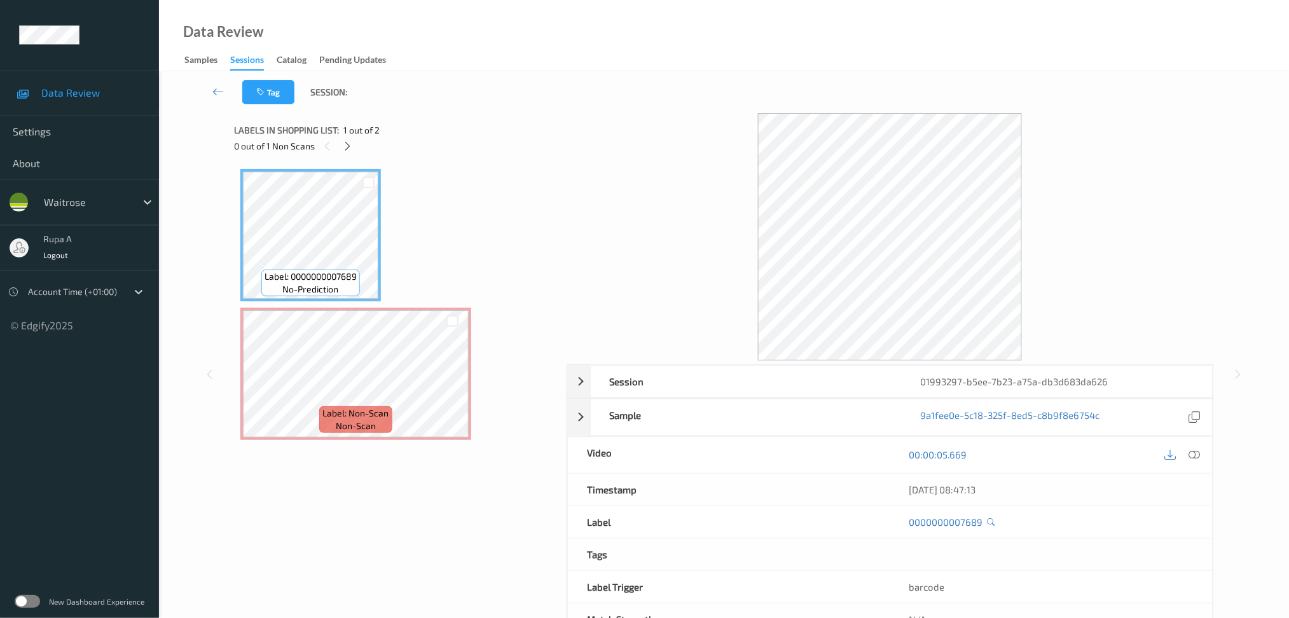
drag, startPoint x: 494, startPoint y: 183, endPoint x: 361, endPoint y: 176, distance: 133.1
click at [497, 183] on div "Label: 0000000007689 no-prediction Label: Non-Scan non-scan Label: Non-Scan non…" at bounding box center [395, 304] width 311 height 271
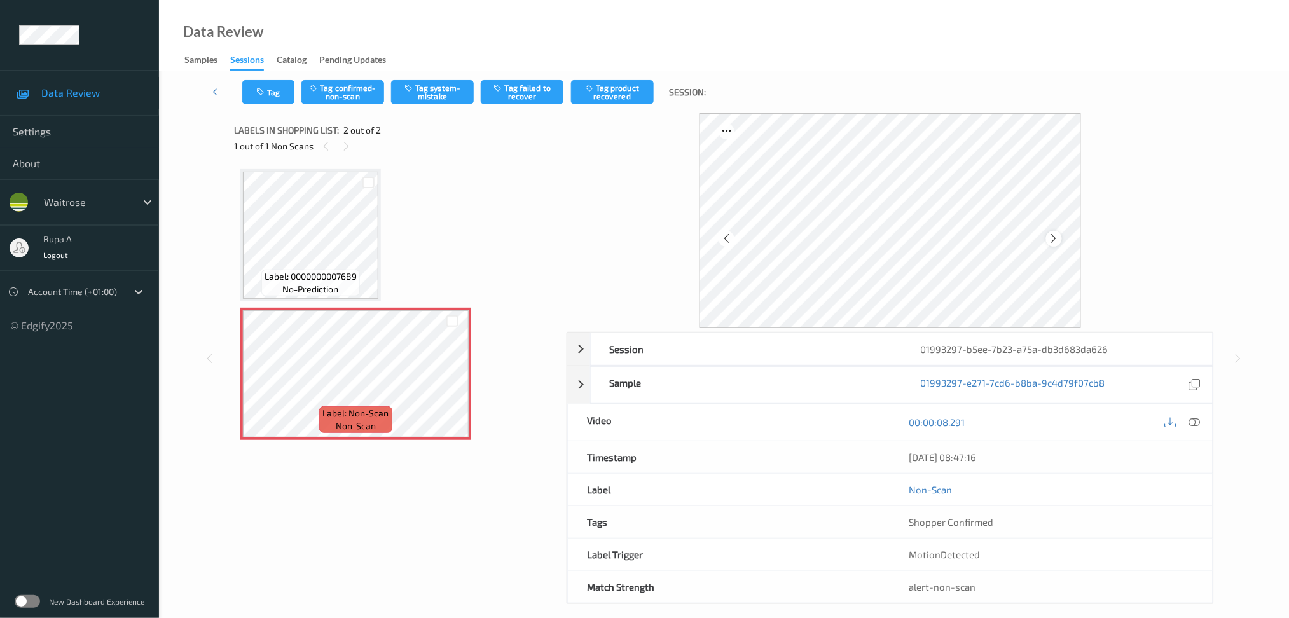
click at [1055, 240] on icon at bounding box center [1054, 238] width 11 height 11
click at [434, 97] on button "Tag system-mistake" at bounding box center [432, 92] width 83 height 24
click at [270, 95] on button "Tag" at bounding box center [268, 92] width 52 height 24
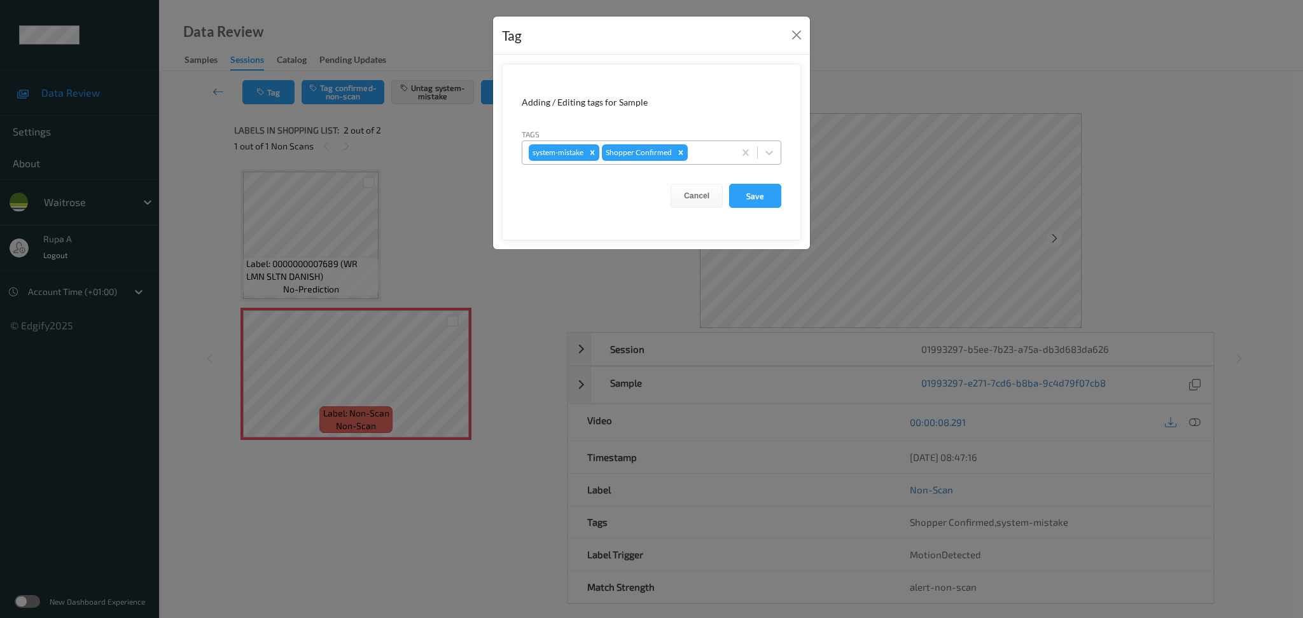
click at [699, 160] on div at bounding box center [709, 152] width 38 height 15
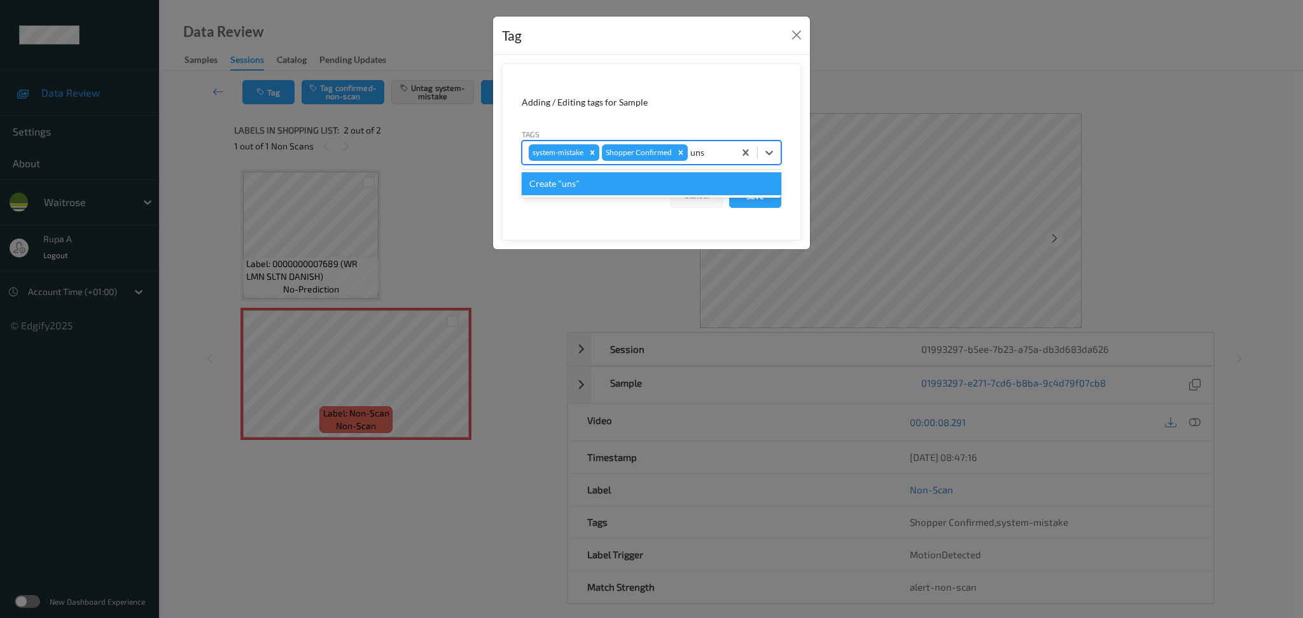
type input "un"
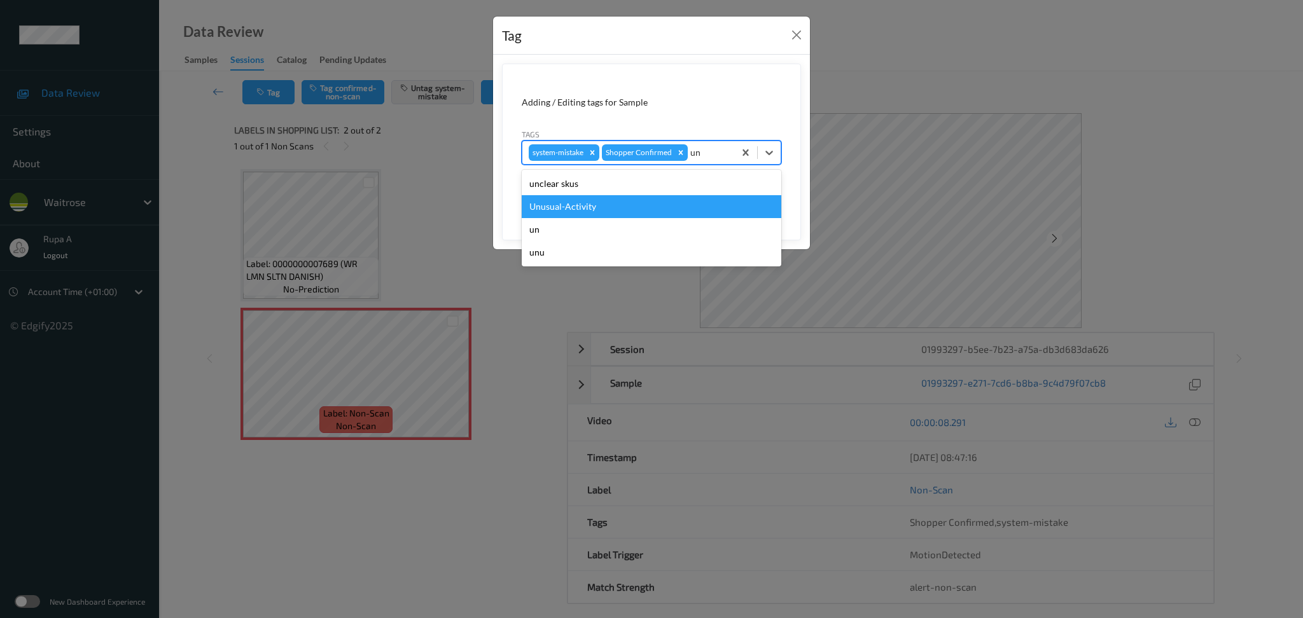
click at [663, 208] on div "Unusual-Activity" at bounding box center [652, 206] width 260 height 23
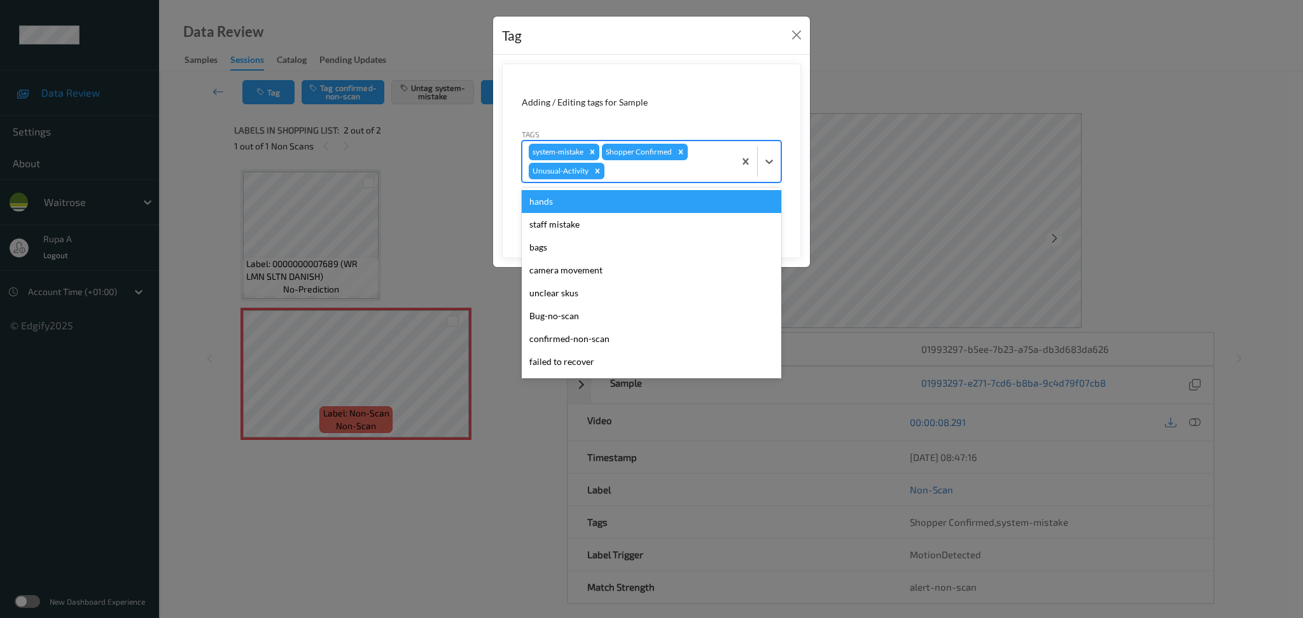
click at [670, 181] on div "system-mistake Shopper Confirmed Unusual-Activity" at bounding box center [628, 161] width 212 height 41
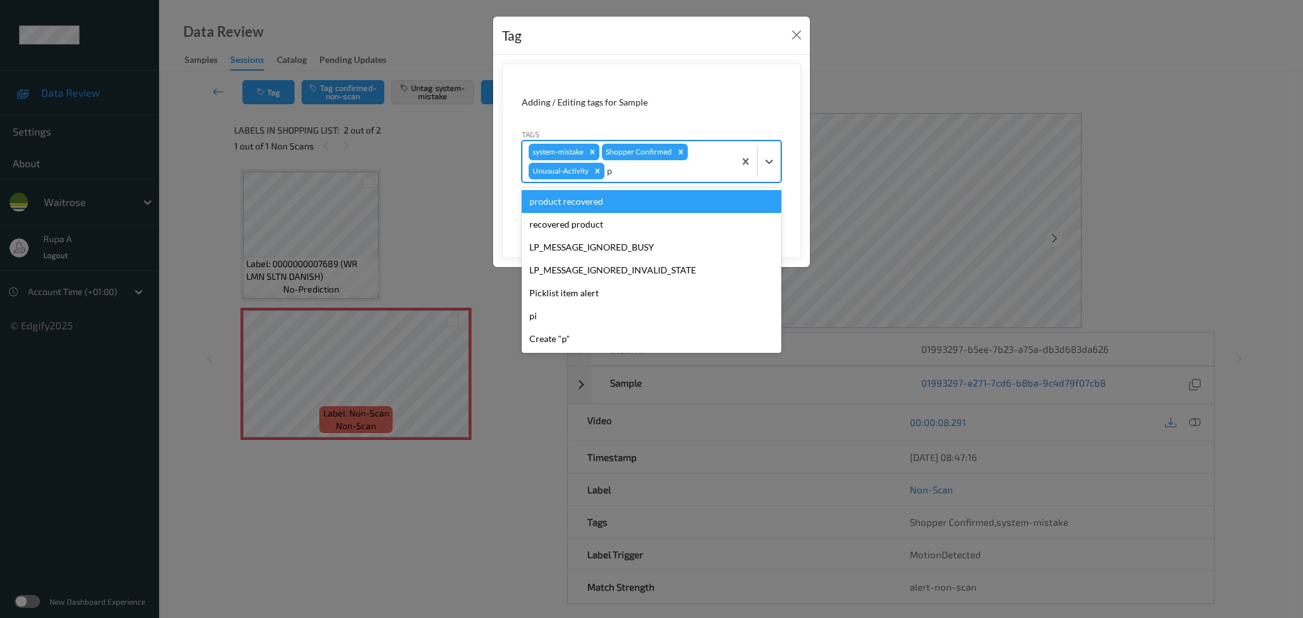
type input "pi"
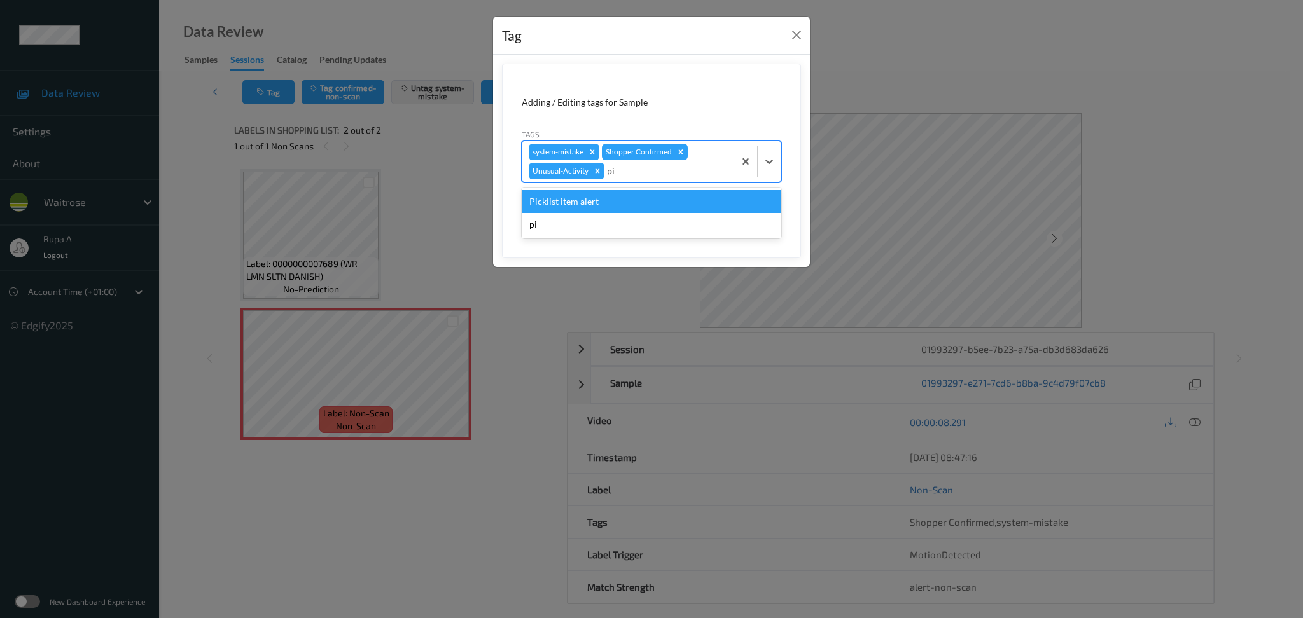
click at [664, 191] on div "Picklist item alert" at bounding box center [652, 201] width 260 height 23
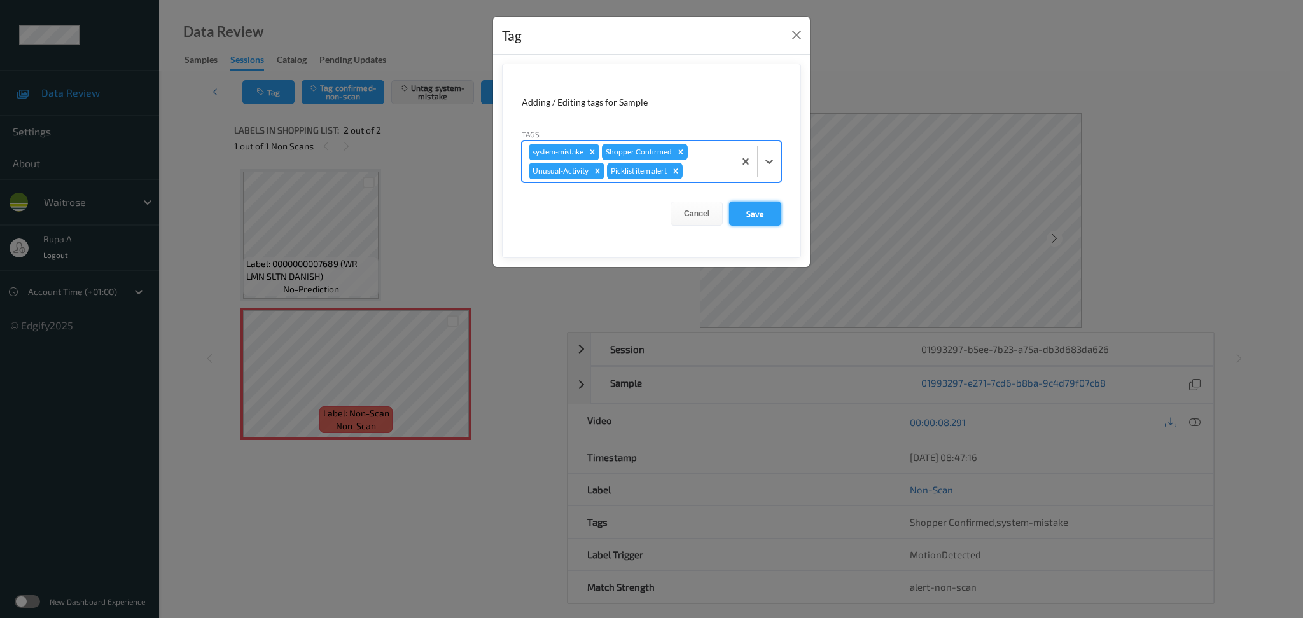
click at [744, 216] on button "Save" at bounding box center [755, 214] width 52 height 24
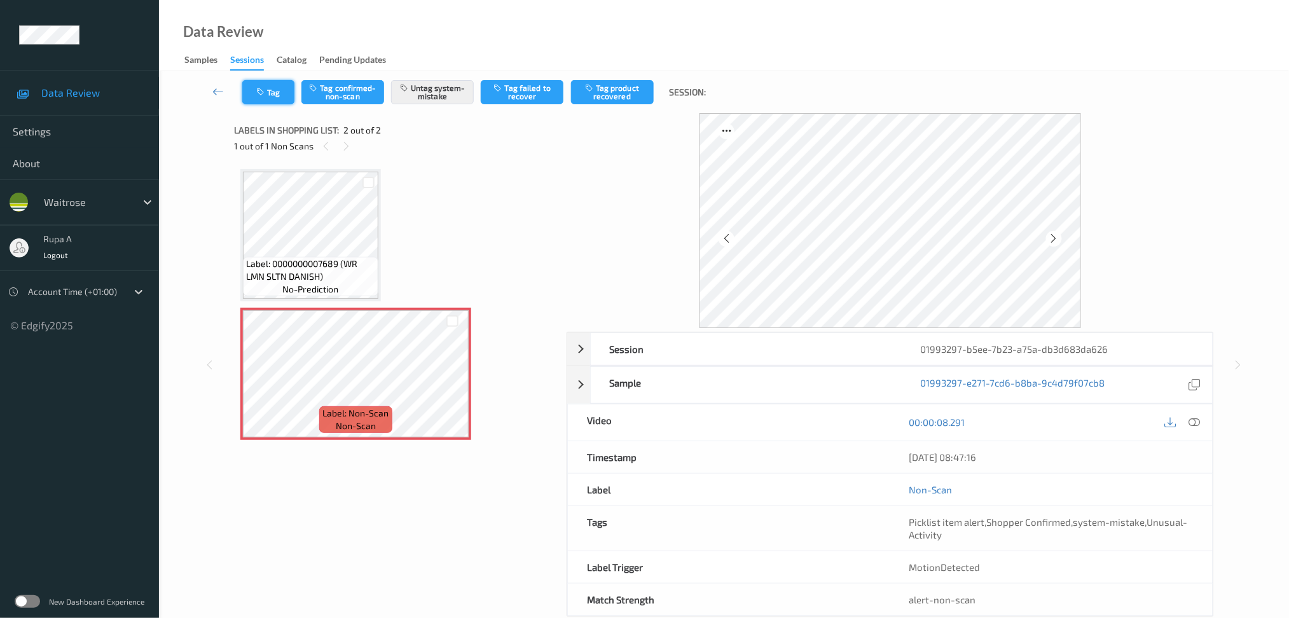
click at [283, 93] on button "Tag" at bounding box center [268, 92] width 52 height 24
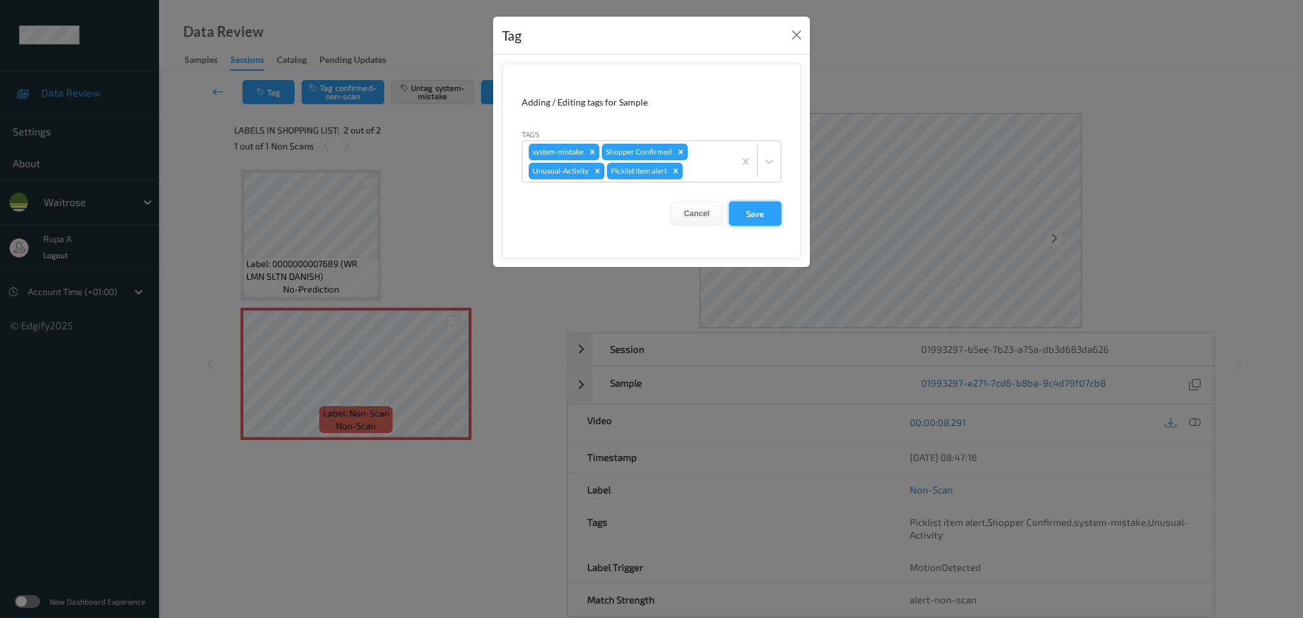
click at [769, 224] on button "Save" at bounding box center [755, 214] width 52 height 24
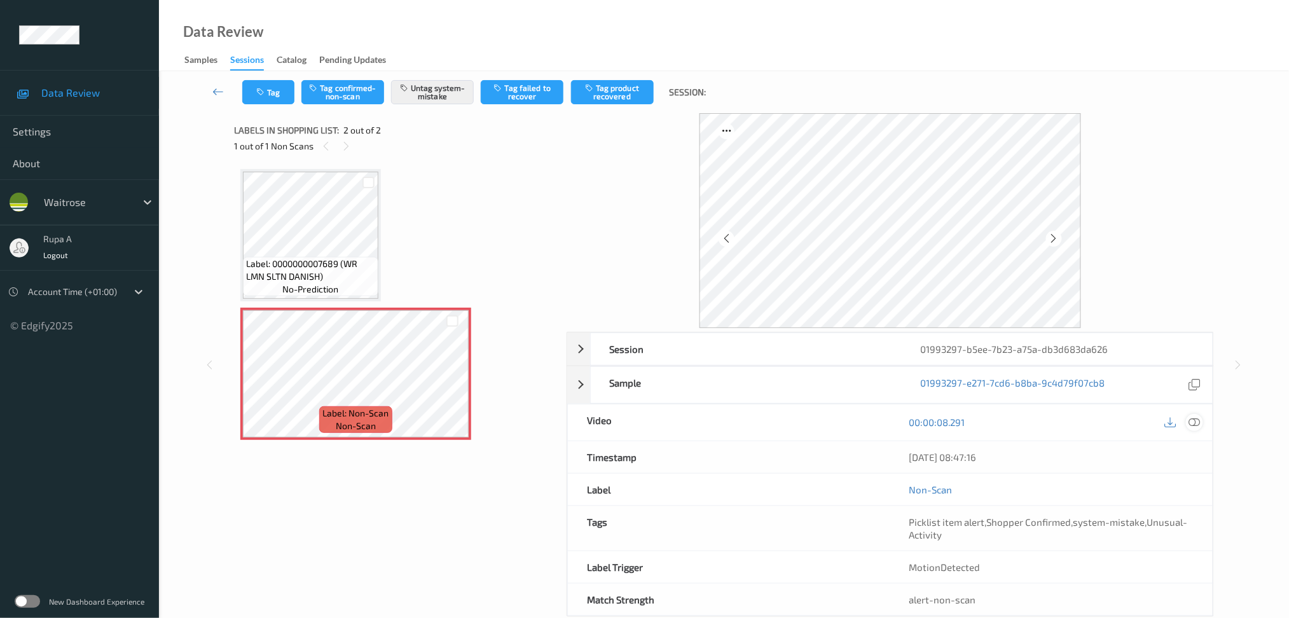
click at [1198, 420] on icon at bounding box center [1194, 422] width 11 height 11
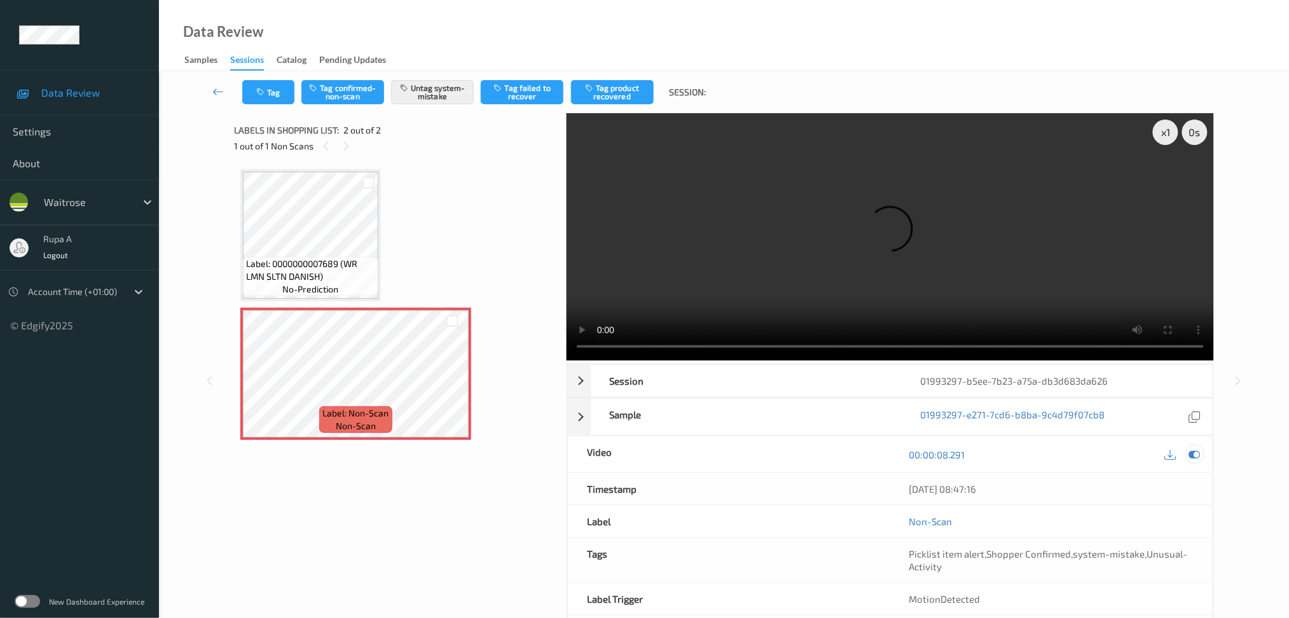
click at [1196, 454] on icon at bounding box center [1194, 454] width 11 height 11
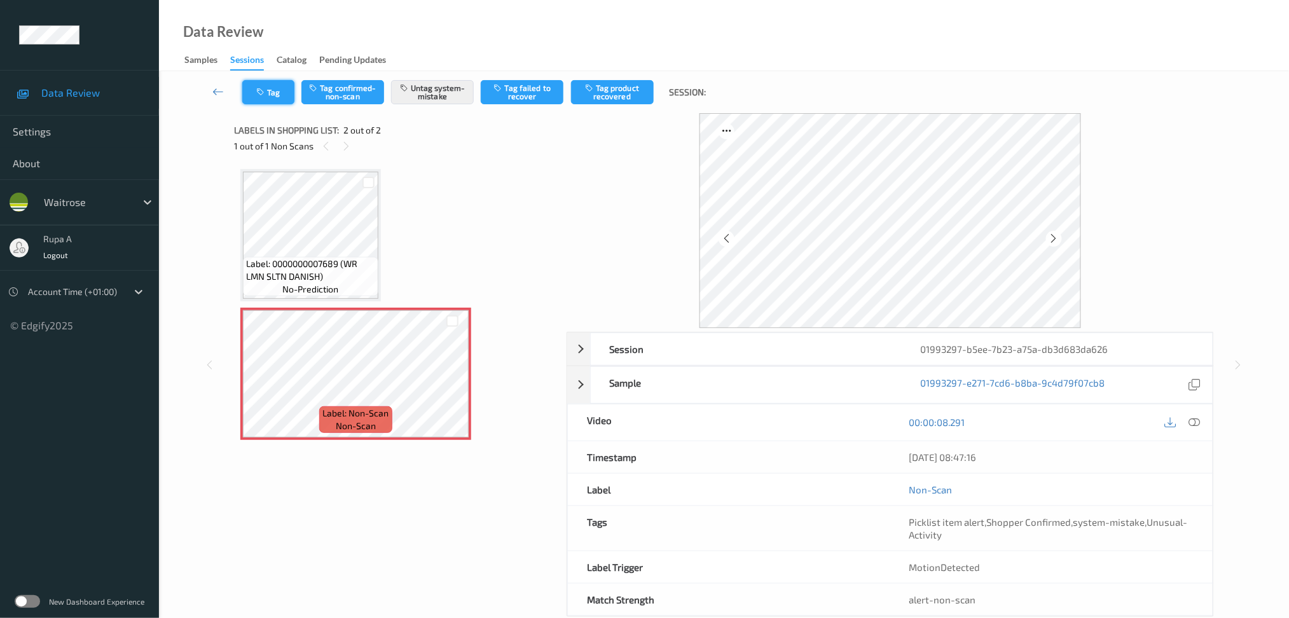
click at [267, 90] on button "Tag" at bounding box center [268, 92] width 52 height 24
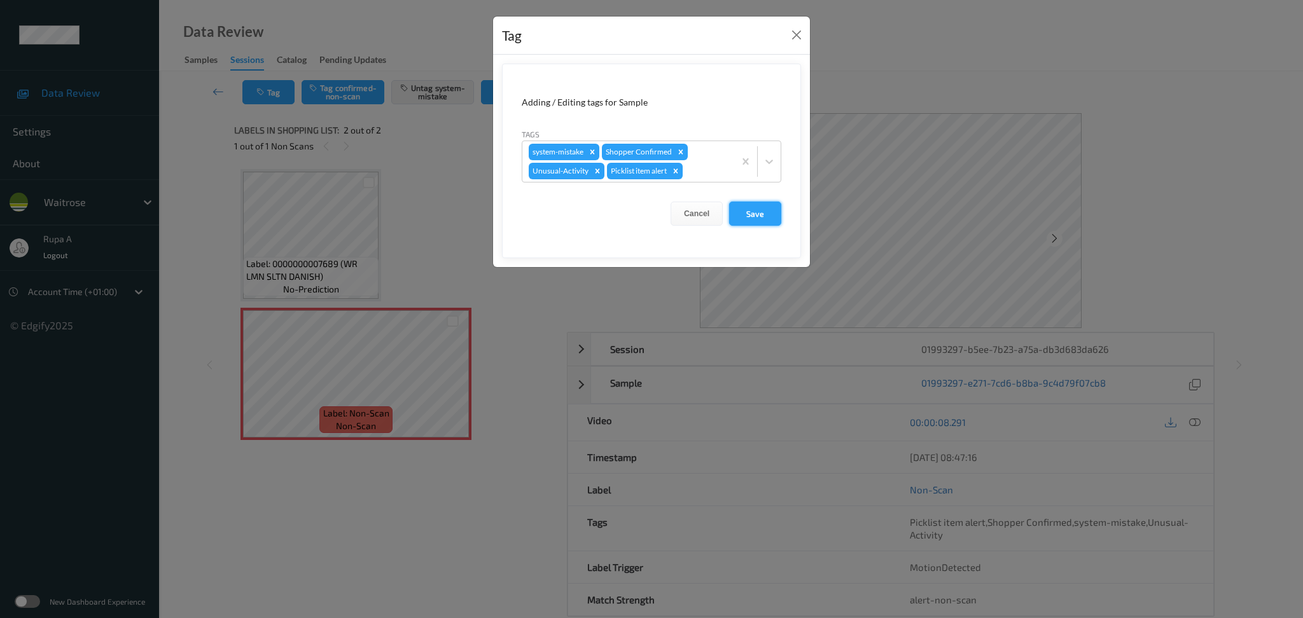
click at [773, 212] on button "Save" at bounding box center [755, 214] width 52 height 24
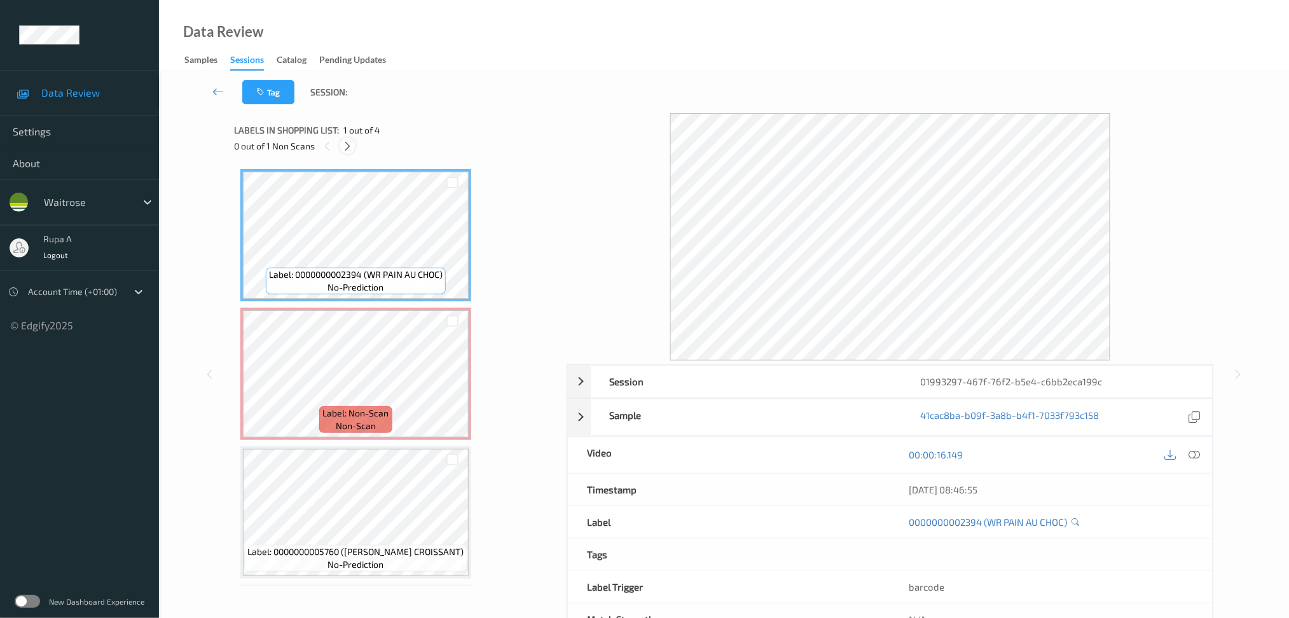
click at [341, 146] on div at bounding box center [348, 146] width 16 height 16
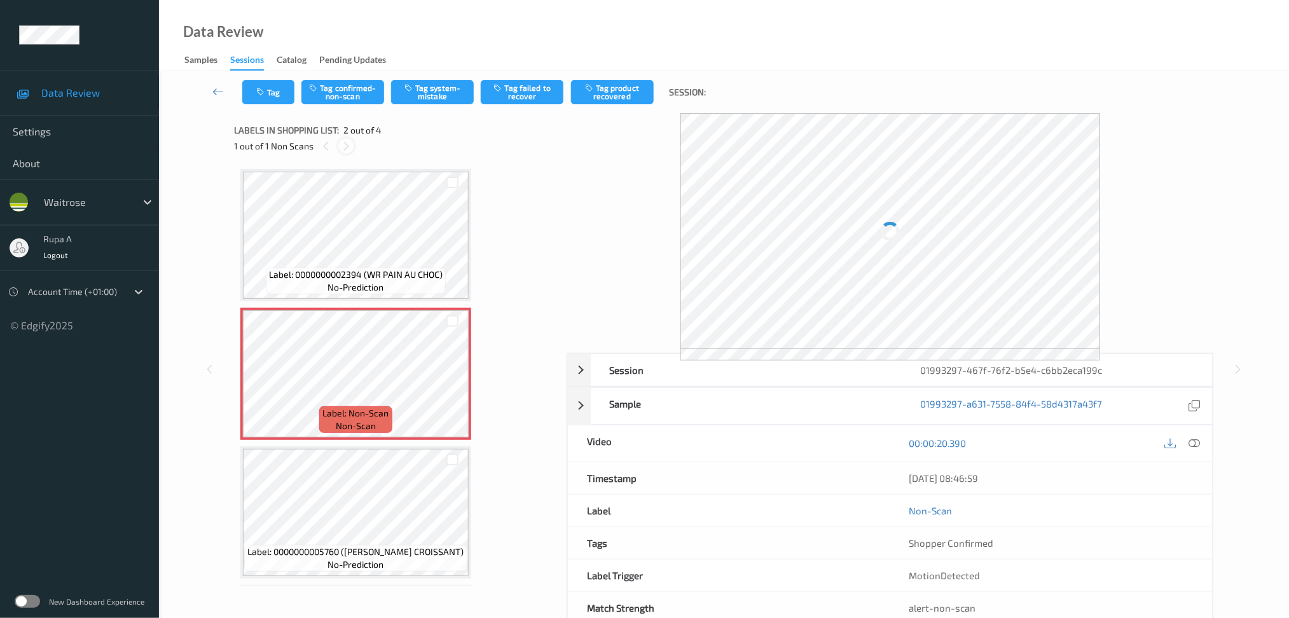
scroll to position [6, 0]
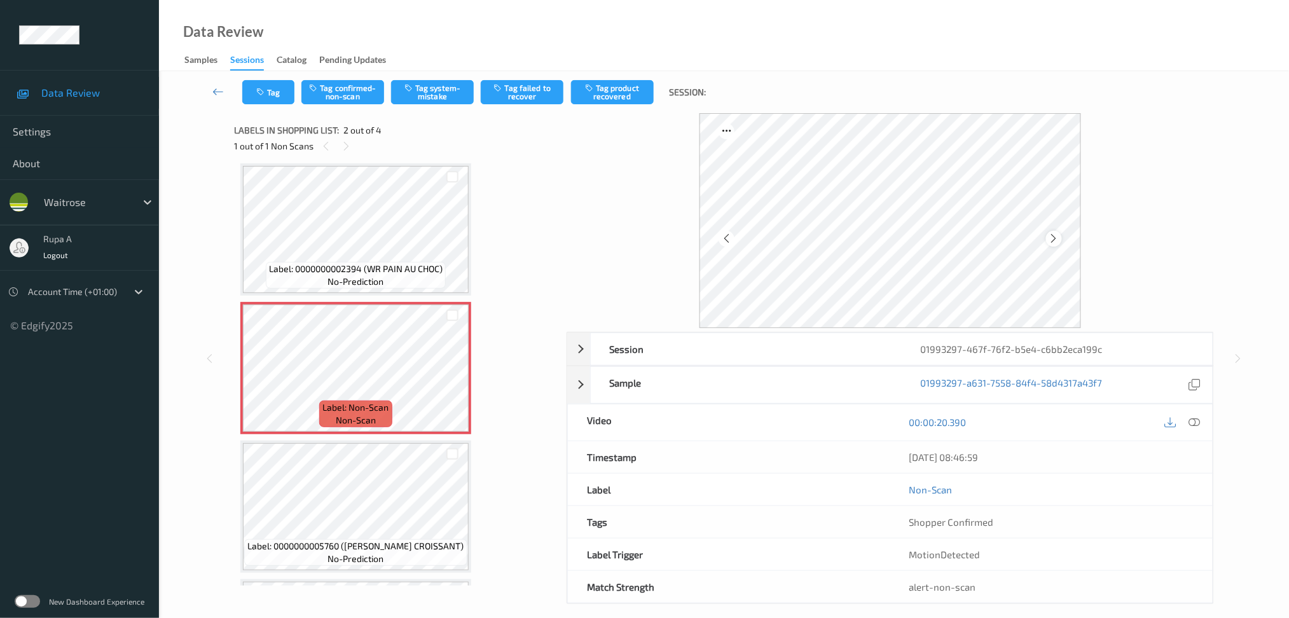
click at [1060, 237] on div at bounding box center [1054, 239] width 16 height 16
click at [428, 95] on button "Tag system-mistake" at bounding box center [432, 92] width 83 height 24
click at [267, 82] on button "Tag" at bounding box center [268, 92] width 52 height 24
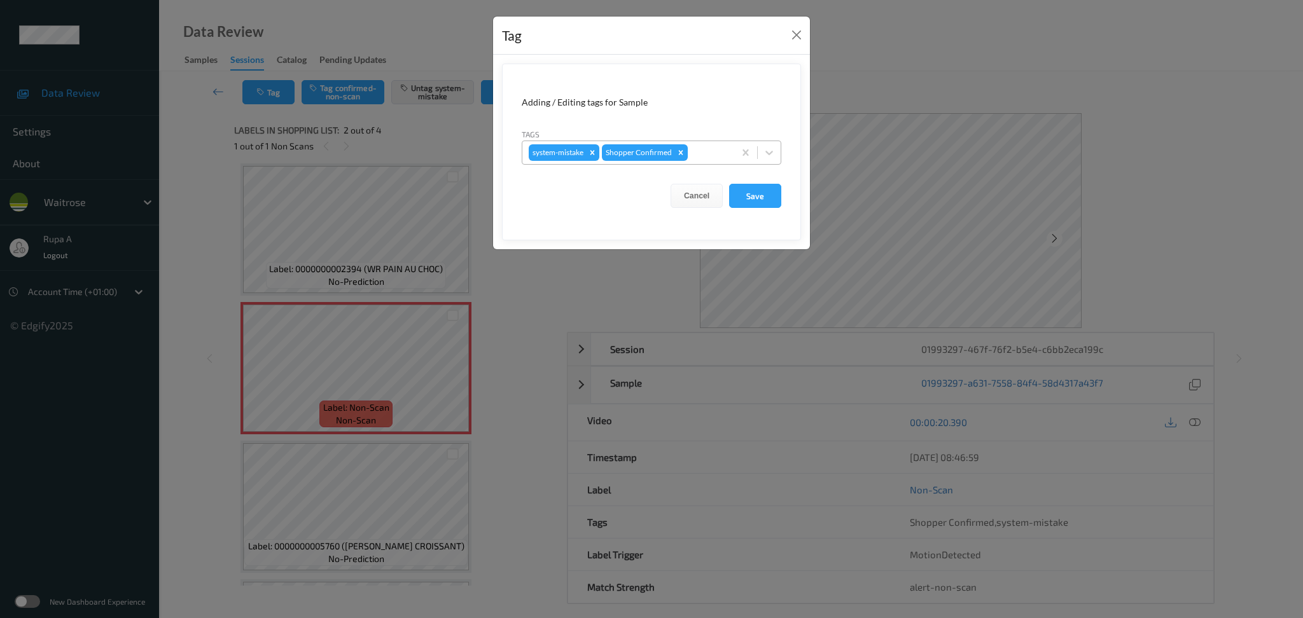
click at [712, 156] on div at bounding box center [709, 152] width 38 height 15
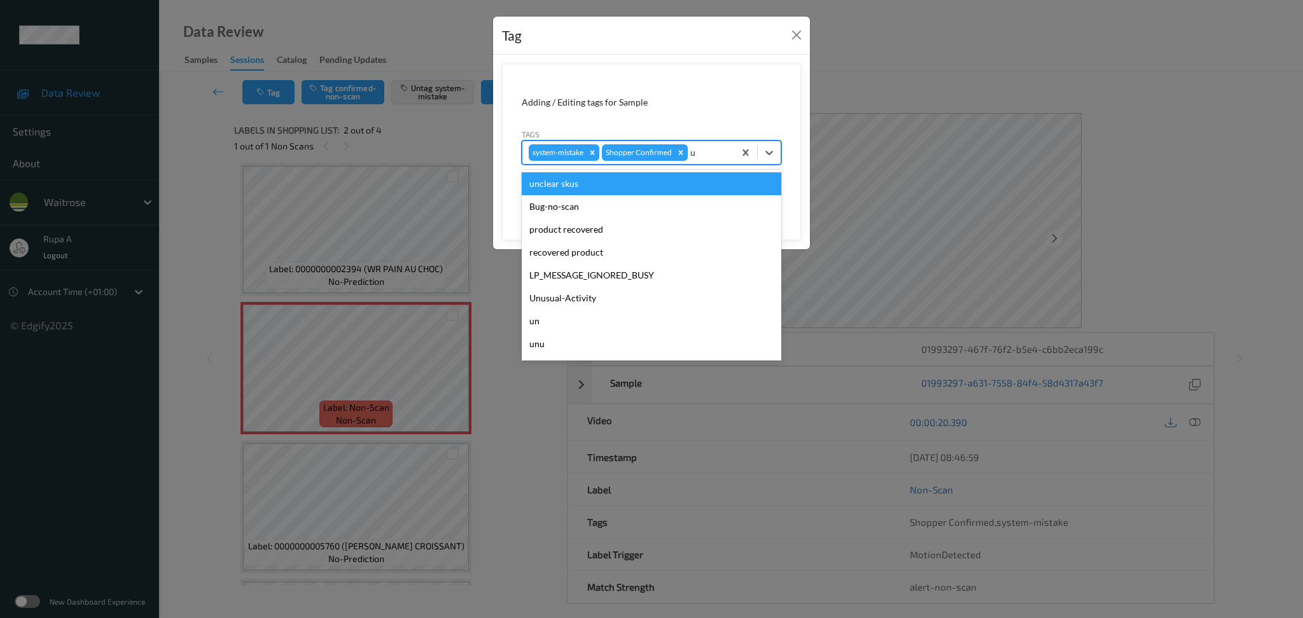
type input "un"
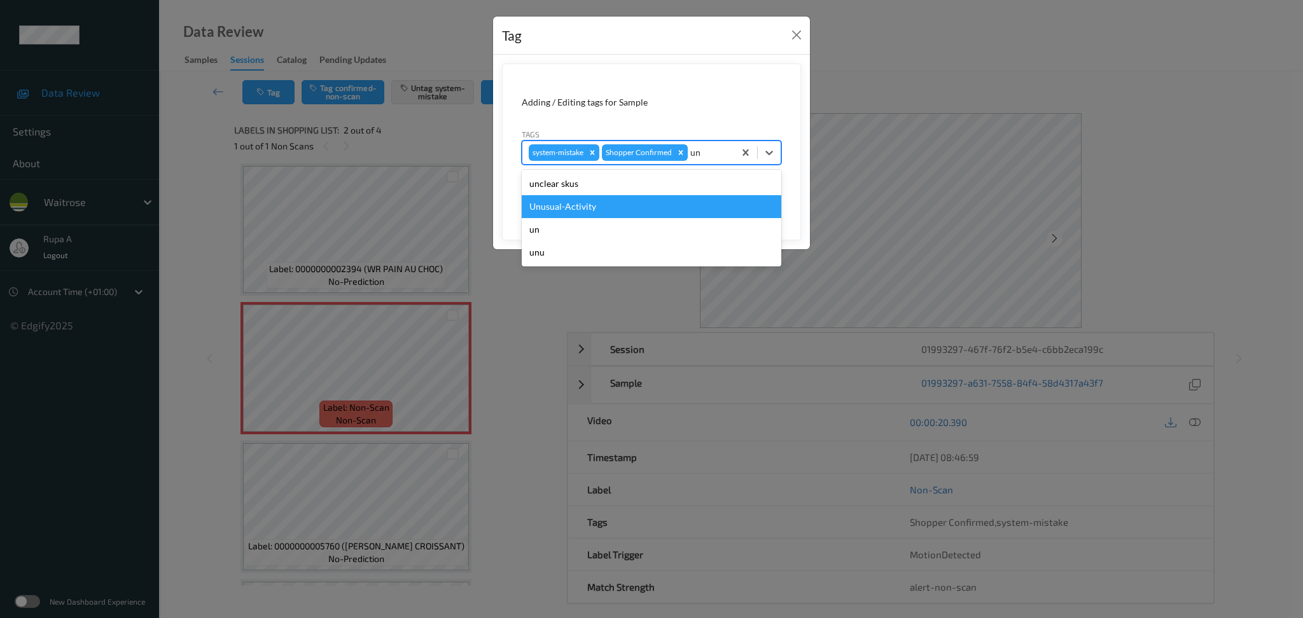
click at [606, 212] on div "Unusual-Activity" at bounding box center [652, 206] width 260 height 23
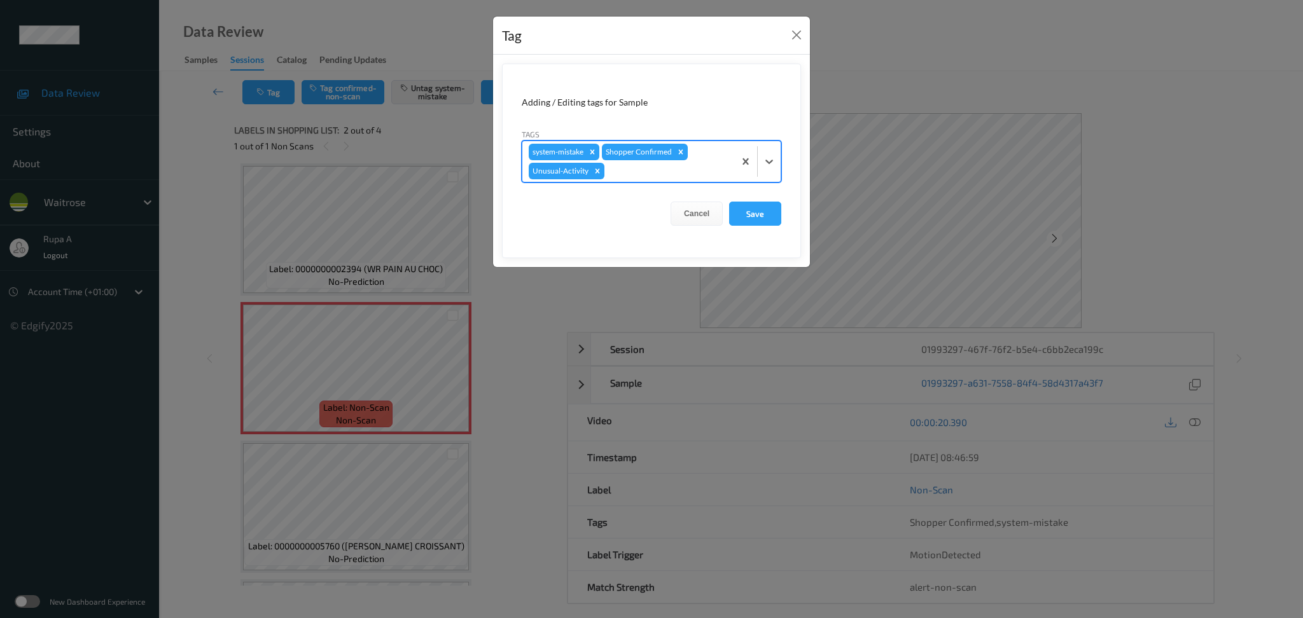
click at [634, 176] on div at bounding box center [667, 170] width 121 height 15
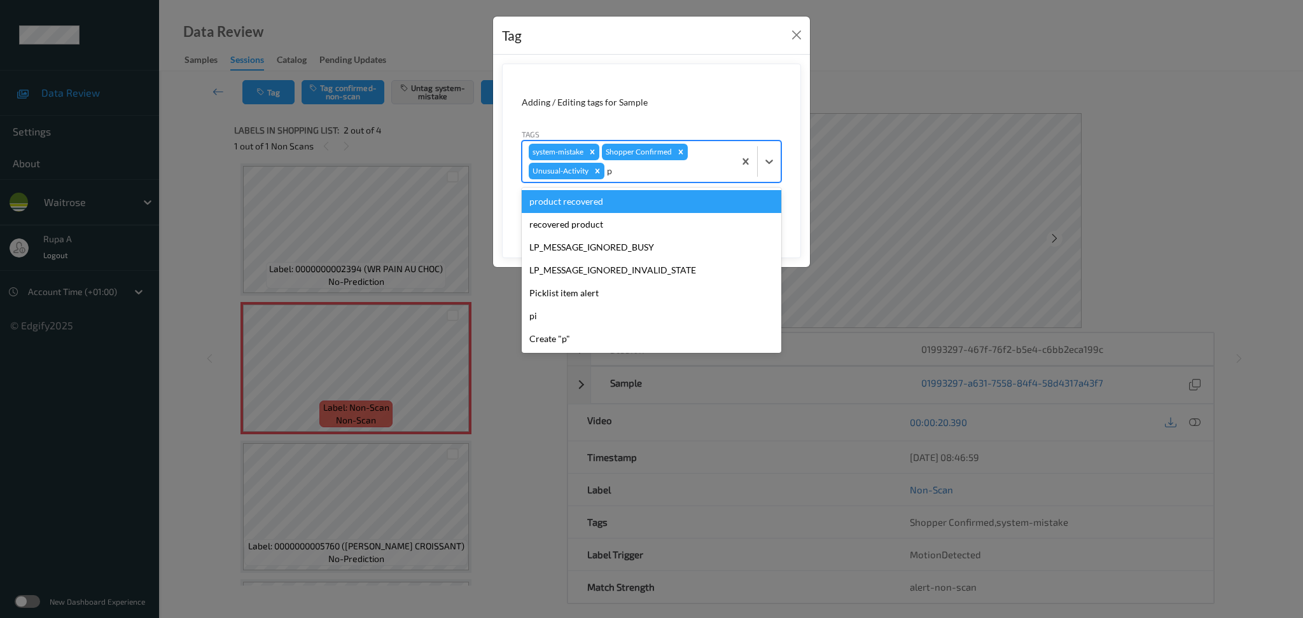
type input "pi"
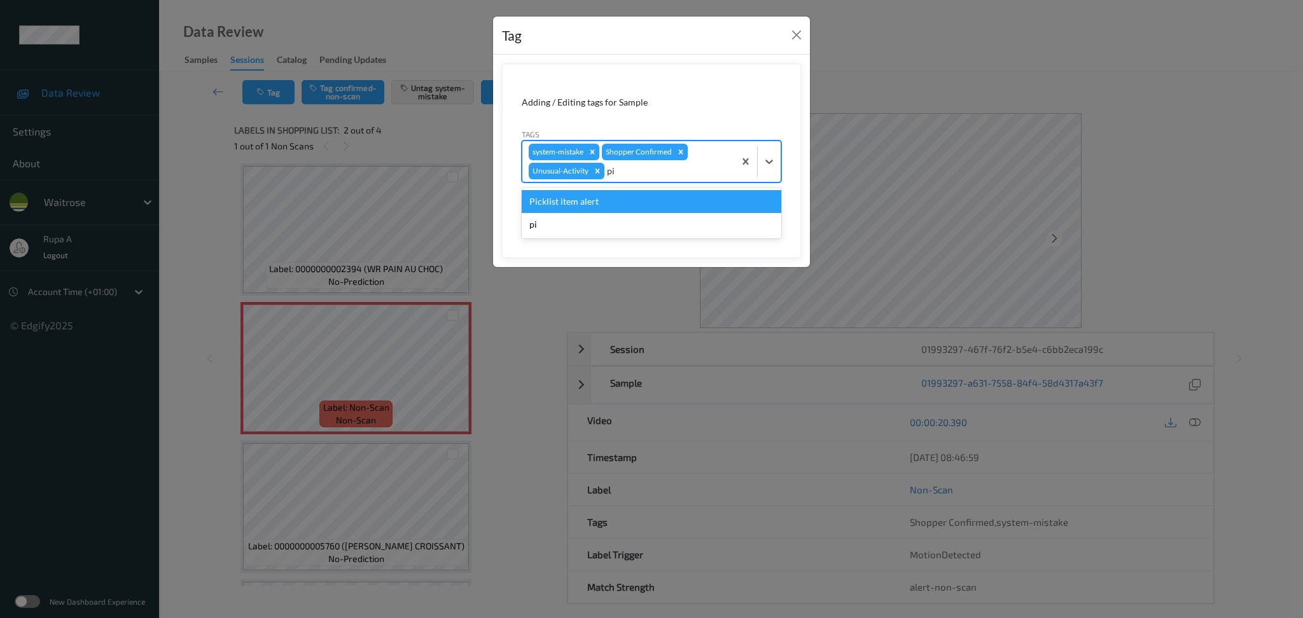
click at [595, 198] on div "Picklist item alert" at bounding box center [652, 201] width 260 height 23
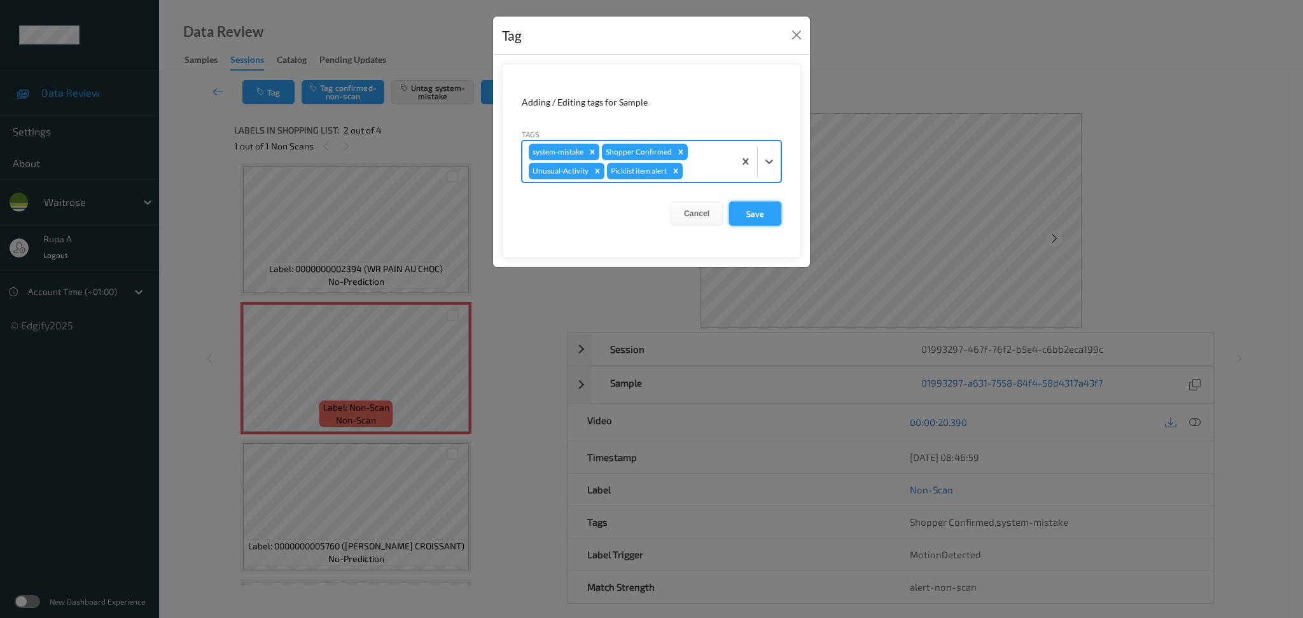
click at [756, 223] on button "Save" at bounding box center [755, 214] width 52 height 24
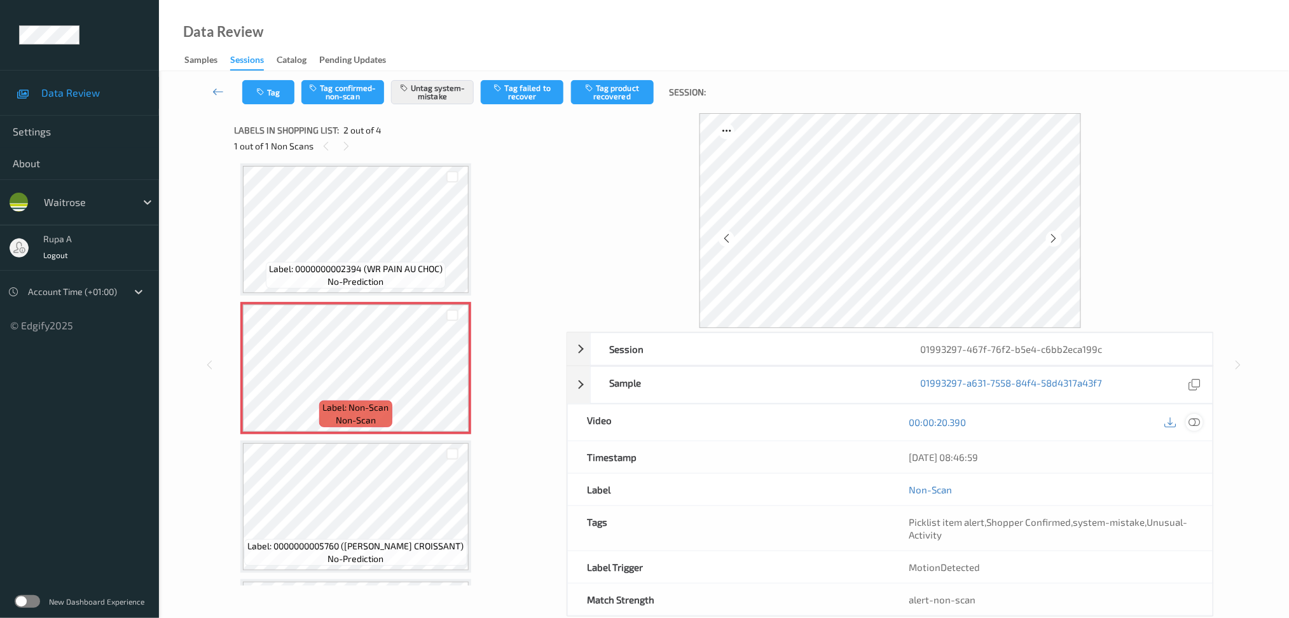
click at [1199, 420] on icon at bounding box center [1194, 422] width 11 height 11
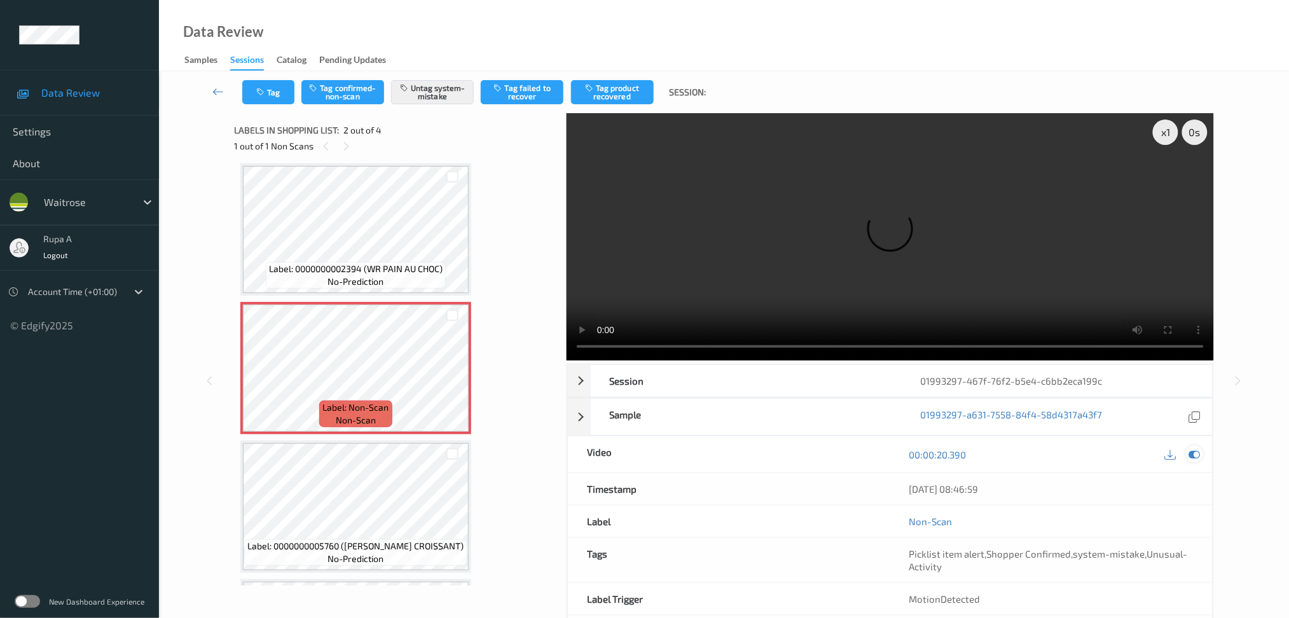
click at [1192, 454] on icon at bounding box center [1194, 454] width 11 height 11
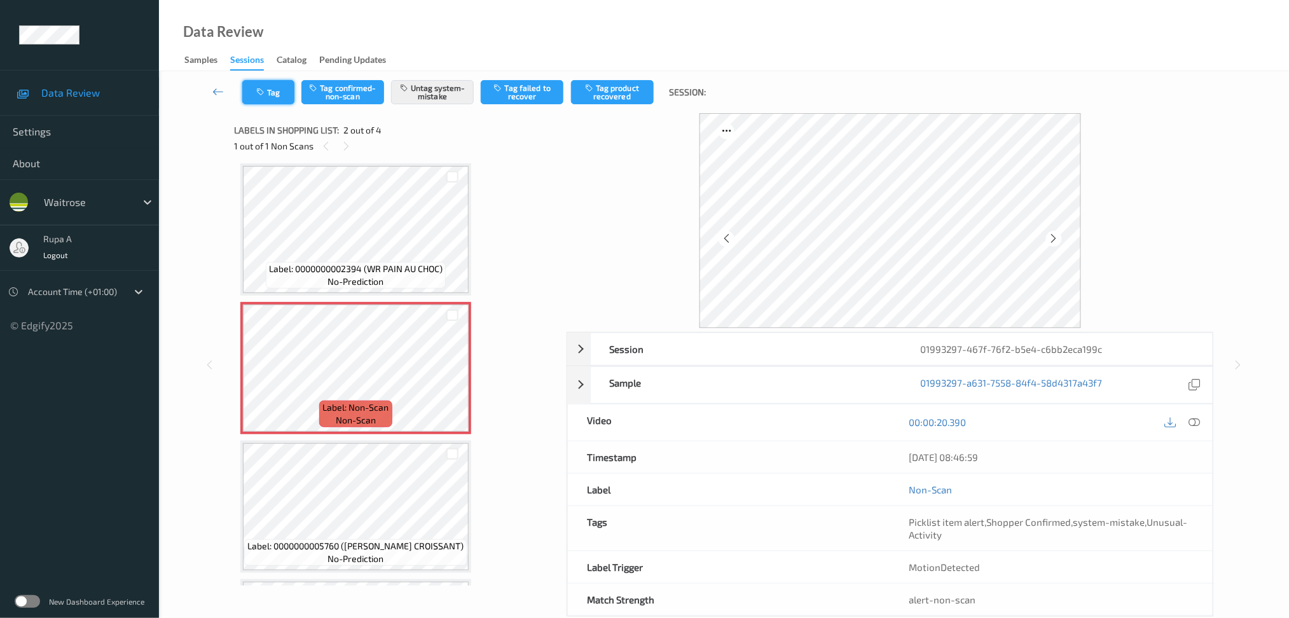
click at [251, 85] on button "Tag" at bounding box center [268, 92] width 52 height 24
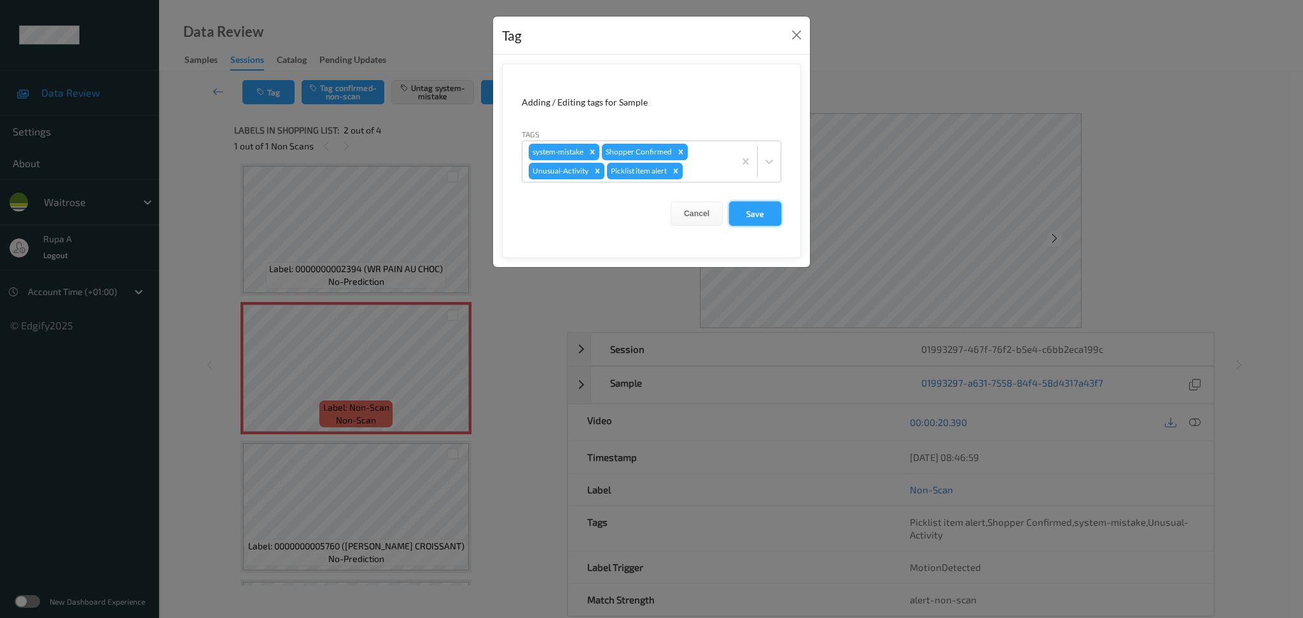
click at [766, 214] on button "Save" at bounding box center [755, 214] width 52 height 24
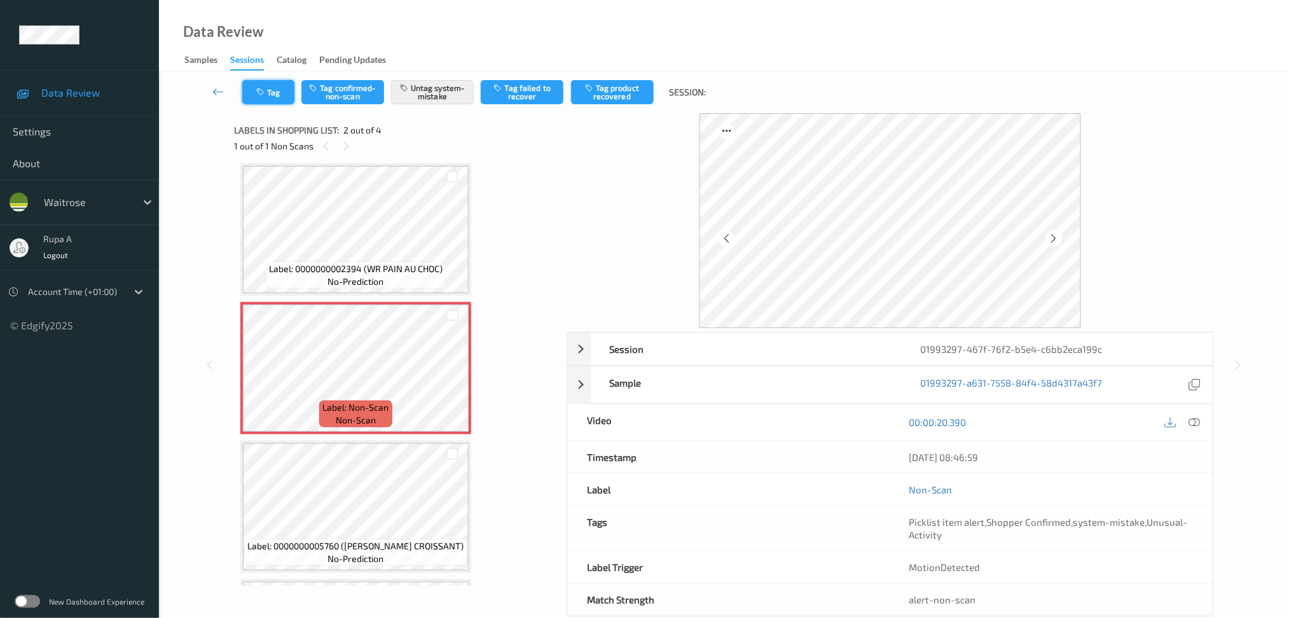
click at [272, 94] on button "Tag" at bounding box center [268, 92] width 52 height 24
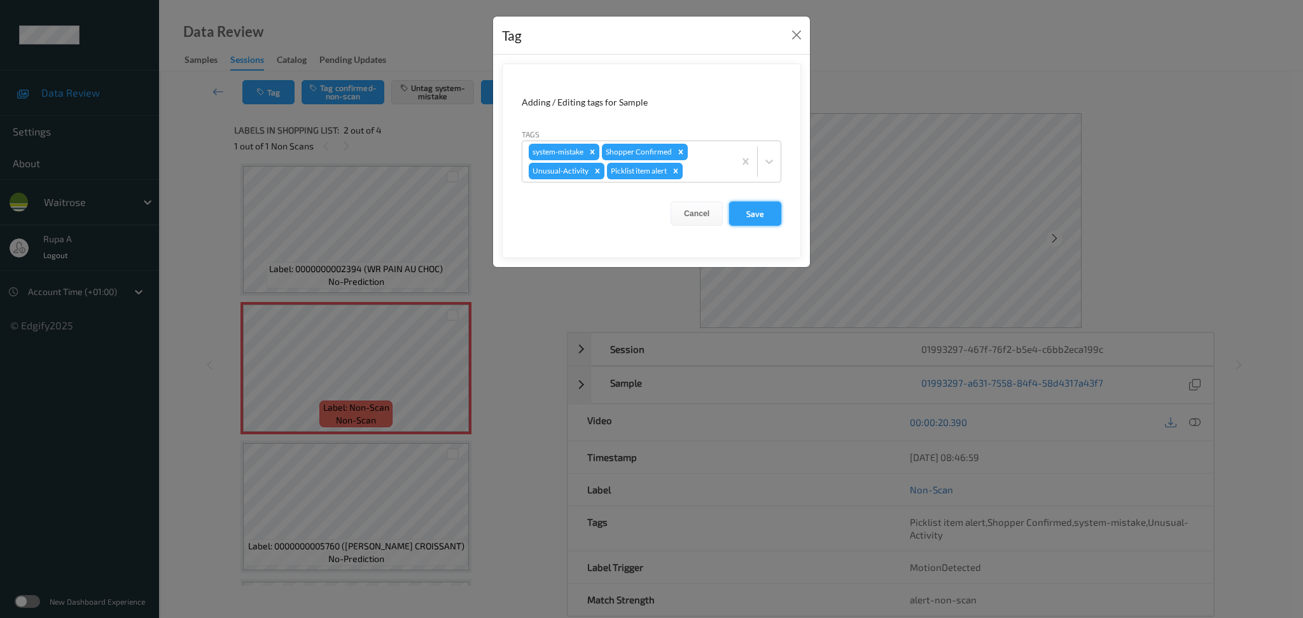
click at [756, 214] on button "Save" at bounding box center [755, 214] width 52 height 24
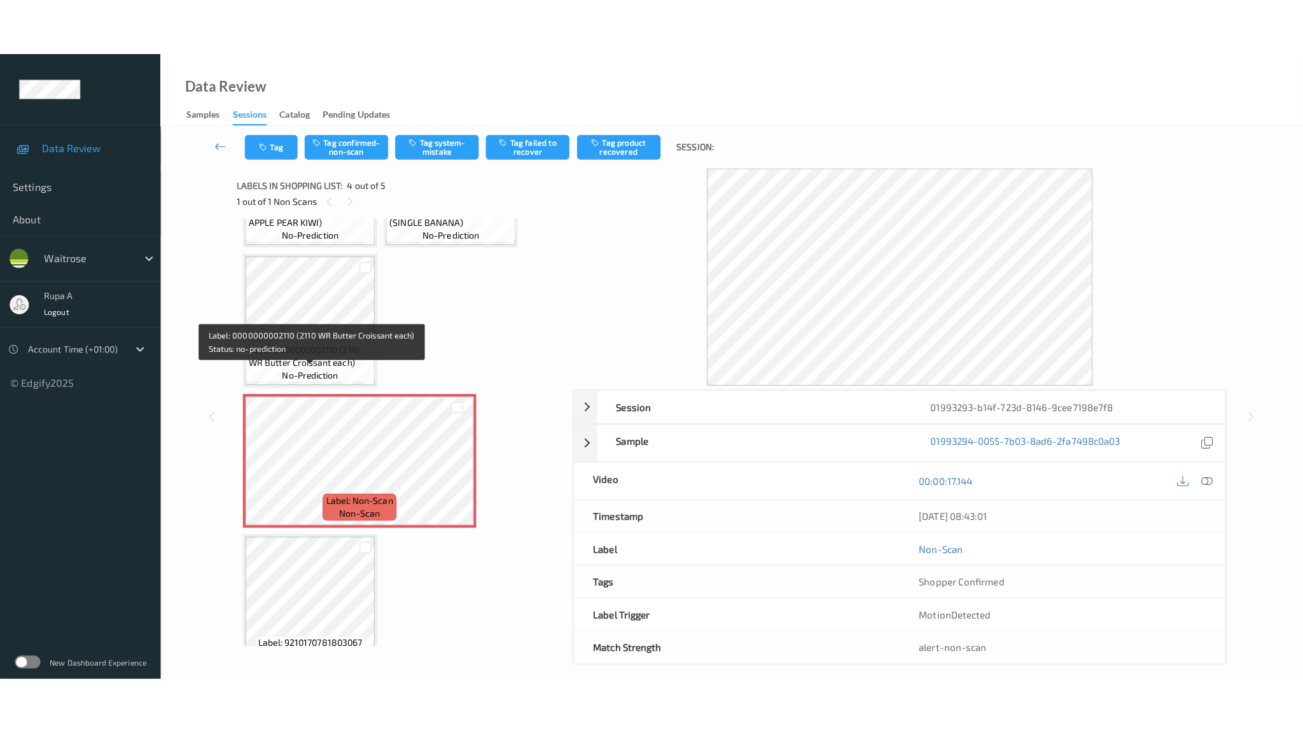
scroll to position [133, 0]
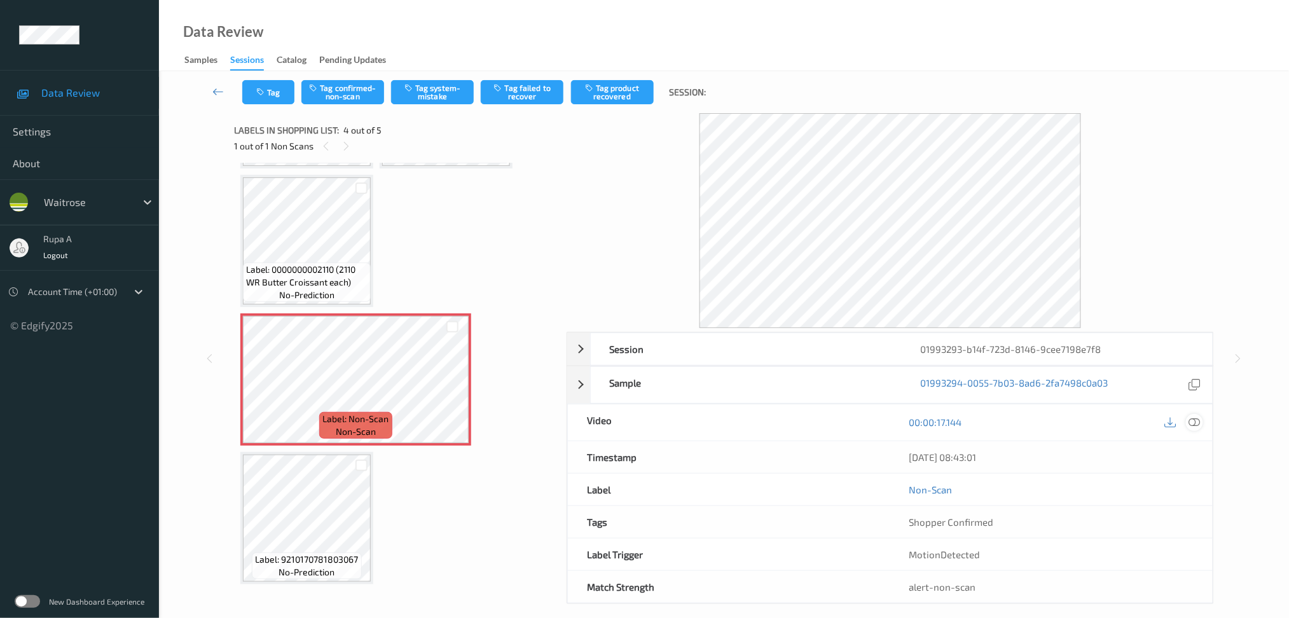
click at [1195, 422] on icon at bounding box center [1194, 422] width 11 height 11
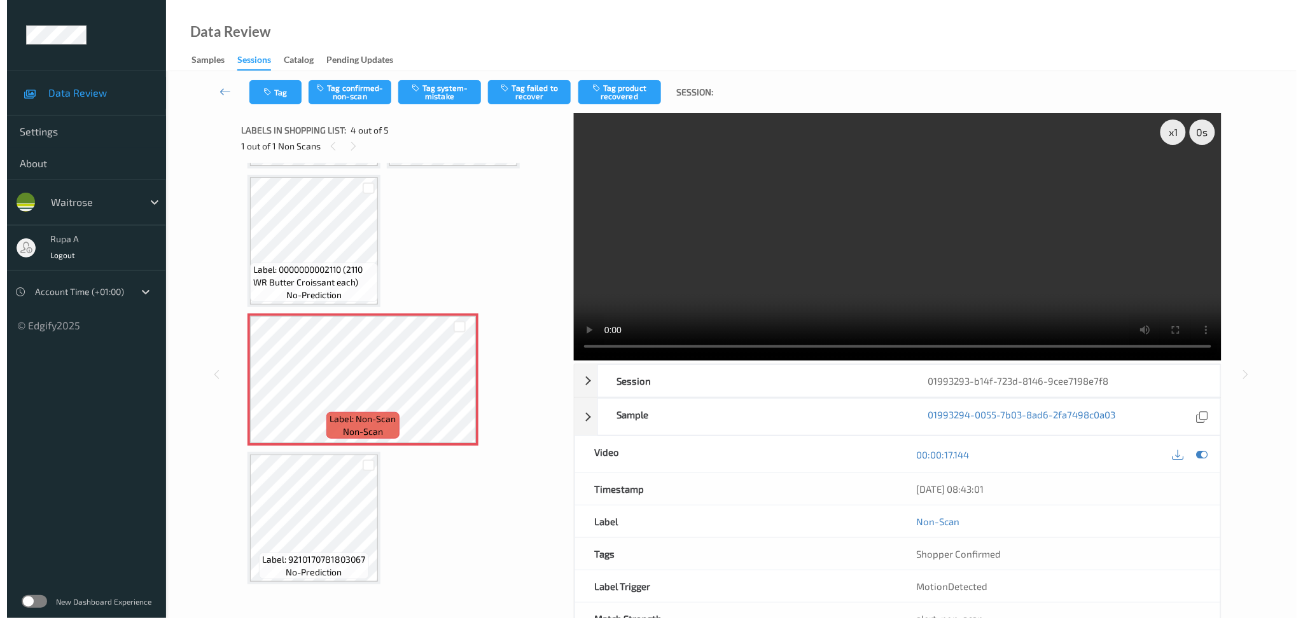
scroll to position [19, 0]
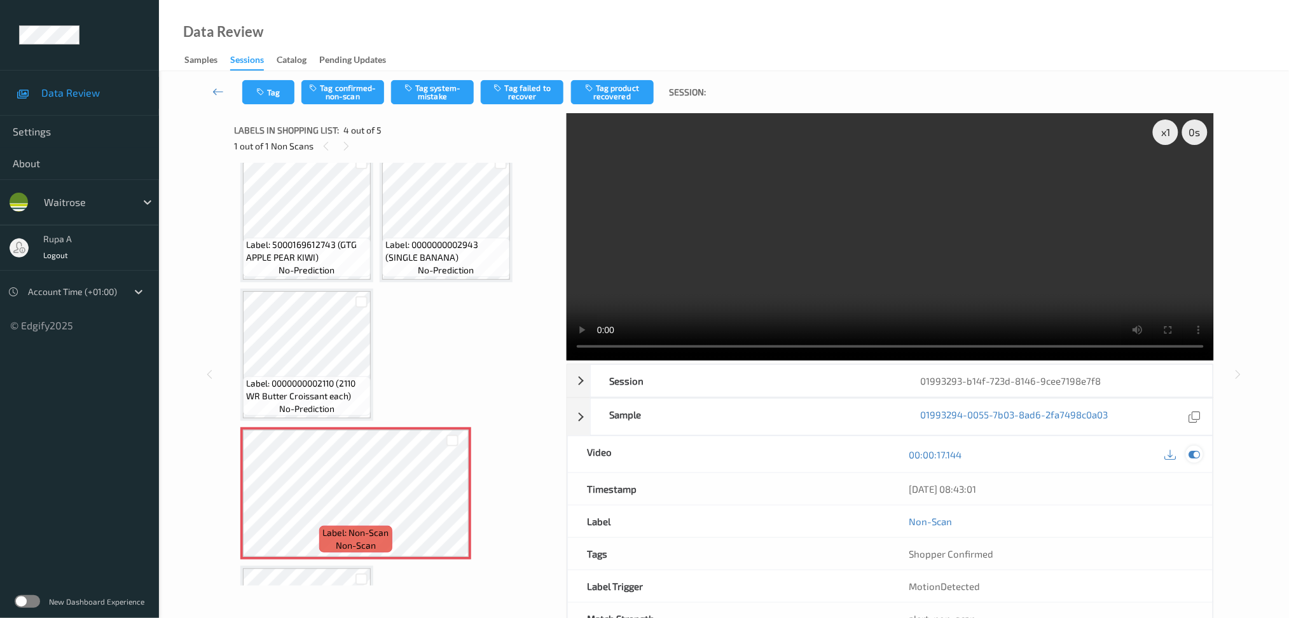
click at [1199, 452] on icon at bounding box center [1194, 454] width 11 height 11
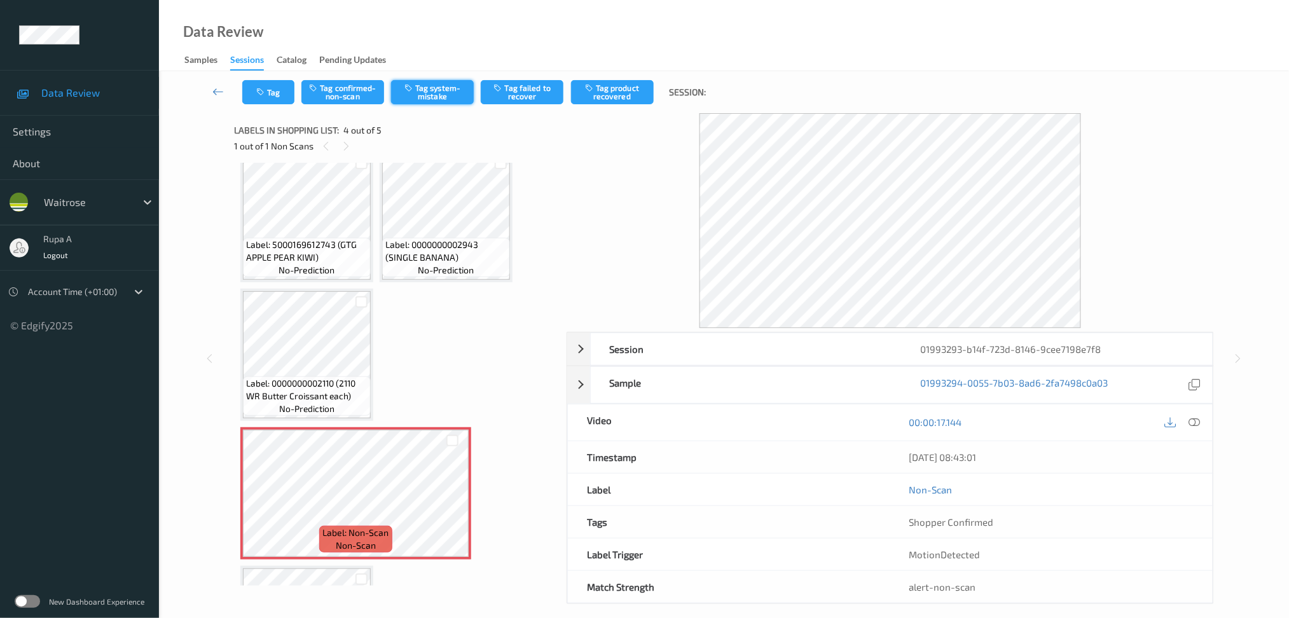
click at [452, 97] on button "Tag system-mistake" at bounding box center [432, 92] width 83 height 24
click at [274, 95] on button "Tag" at bounding box center [268, 92] width 52 height 24
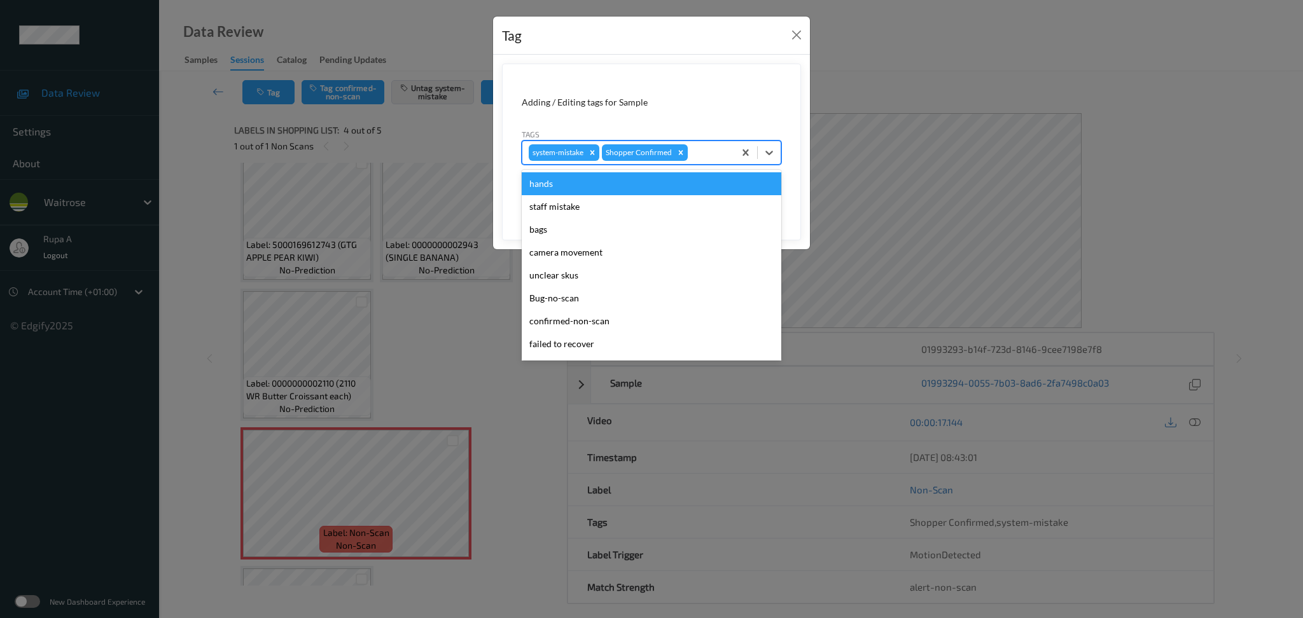
click at [699, 147] on div at bounding box center [709, 152] width 38 height 15
type input "un"
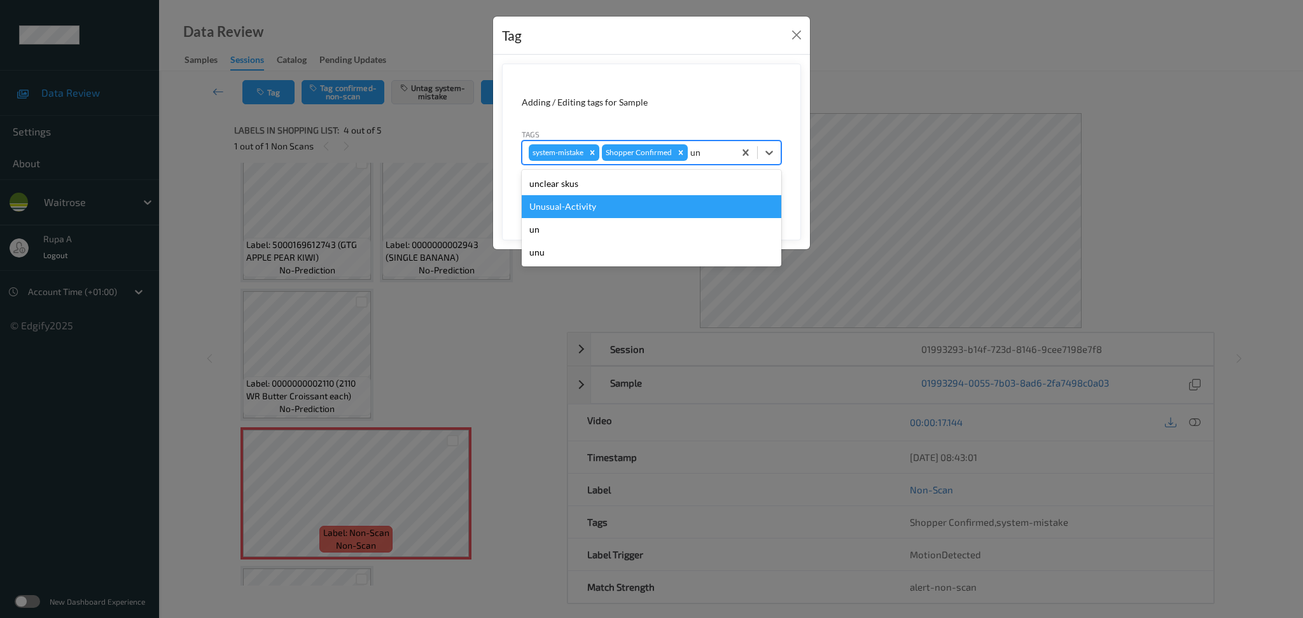
drag, startPoint x: 621, startPoint y: 209, endPoint x: 700, endPoint y: 202, distance: 79.1
click at [621, 209] on div "Unusual-Activity" at bounding box center [652, 206] width 260 height 23
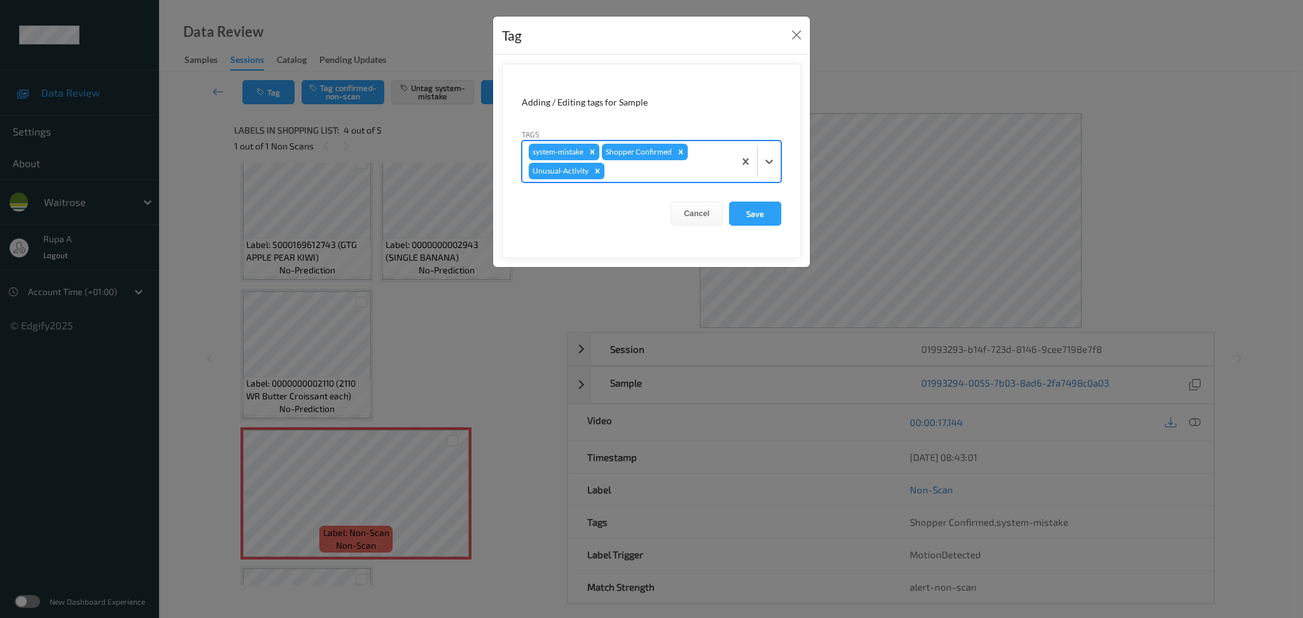
click at [721, 174] on div at bounding box center [667, 170] width 121 height 15
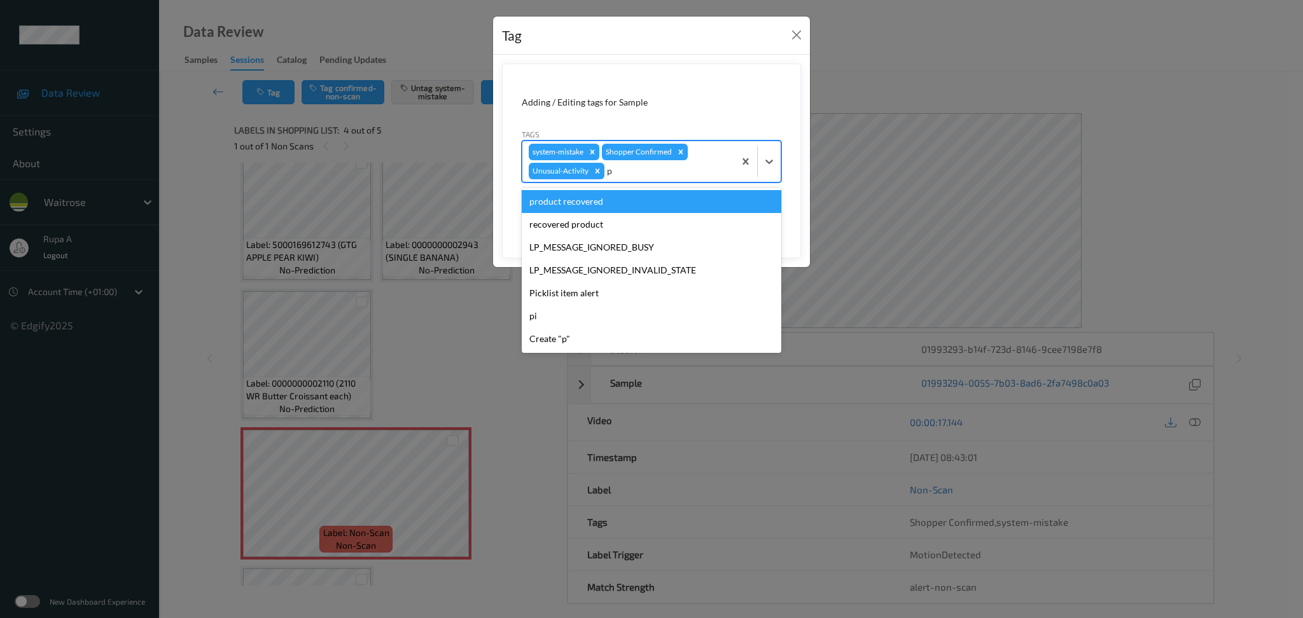
type input "pi"
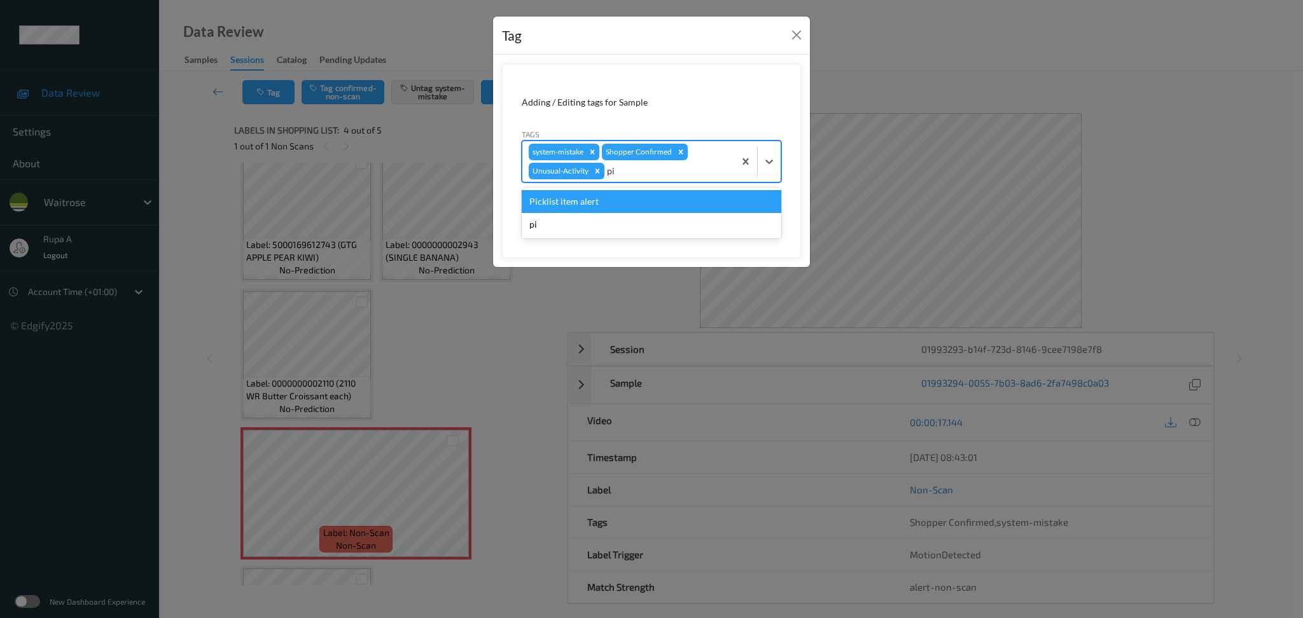
click at [656, 203] on div "Picklist item alert" at bounding box center [652, 201] width 260 height 23
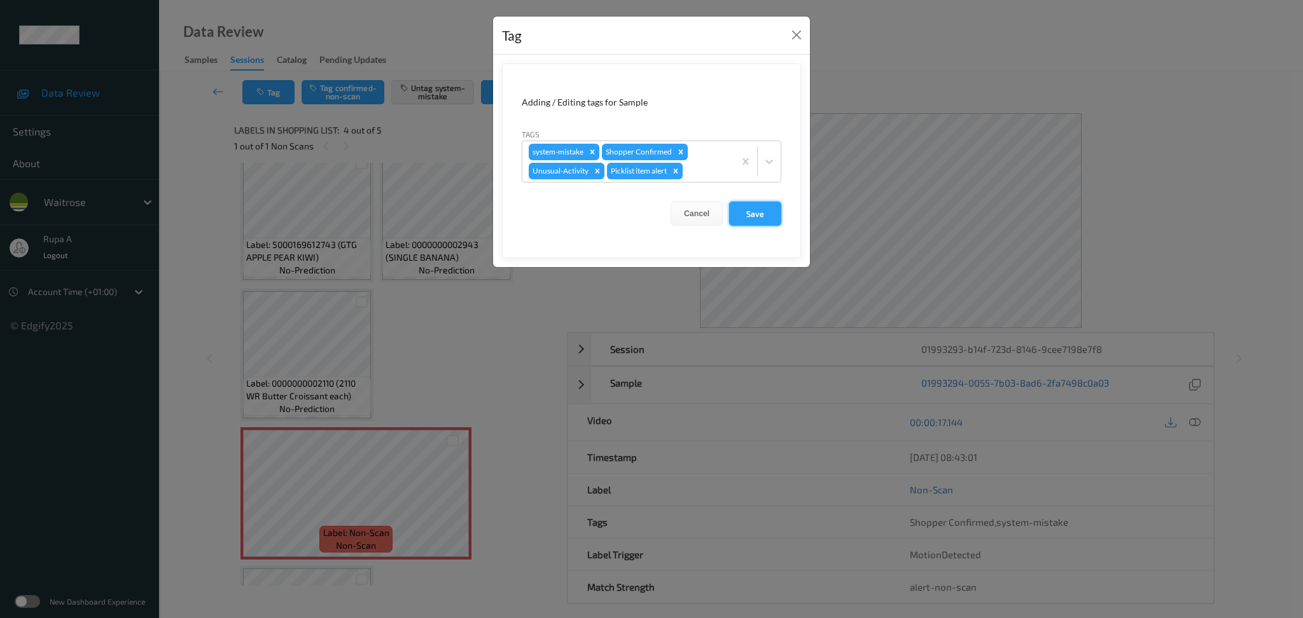
click at [758, 213] on button "Save" at bounding box center [755, 214] width 52 height 24
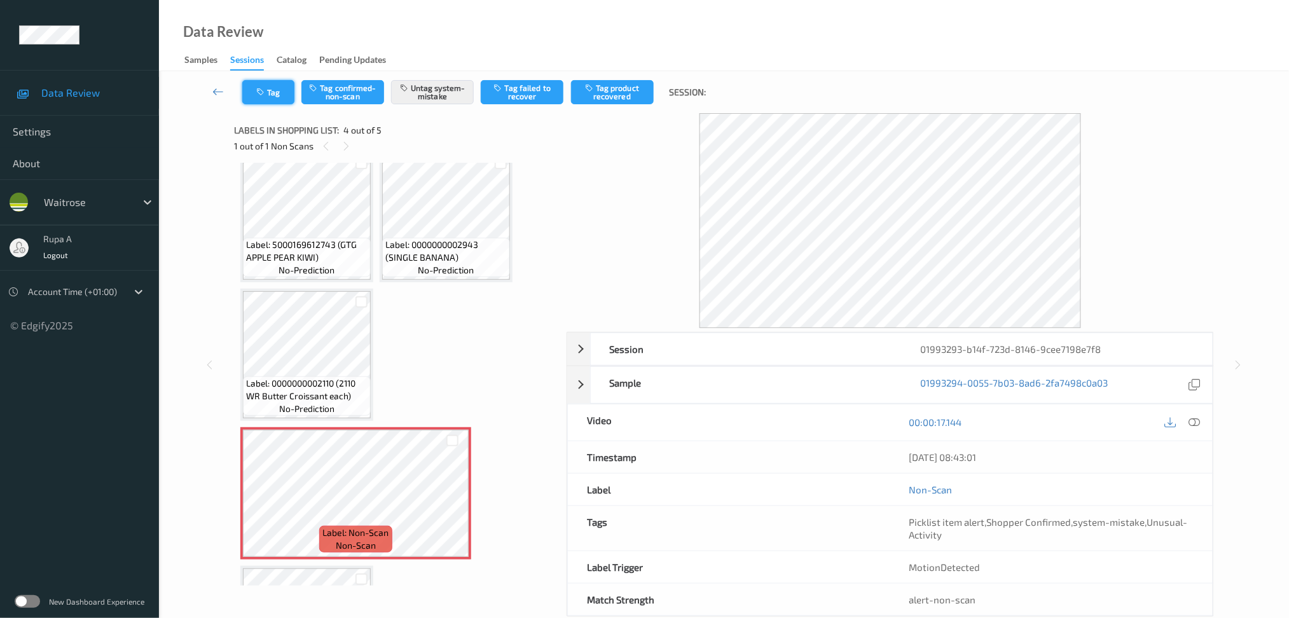
click at [276, 95] on button "Tag" at bounding box center [268, 92] width 52 height 24
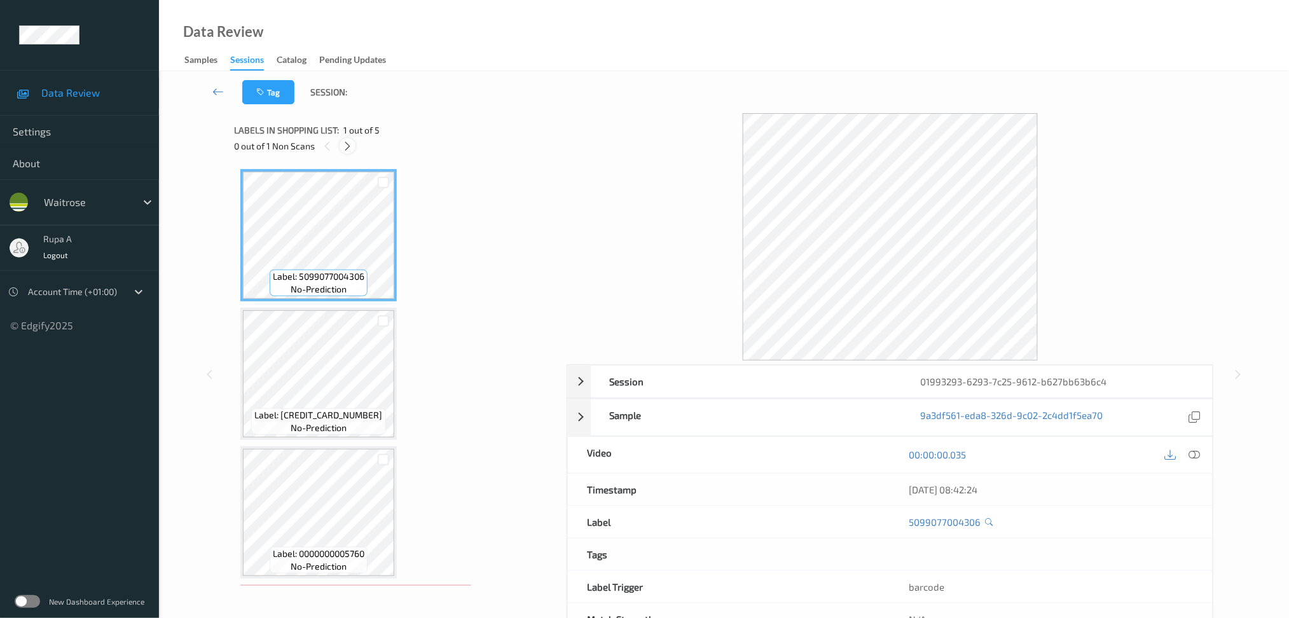
click at [347, 142] on icon at bounding box center [347, 146] width 11 height 11
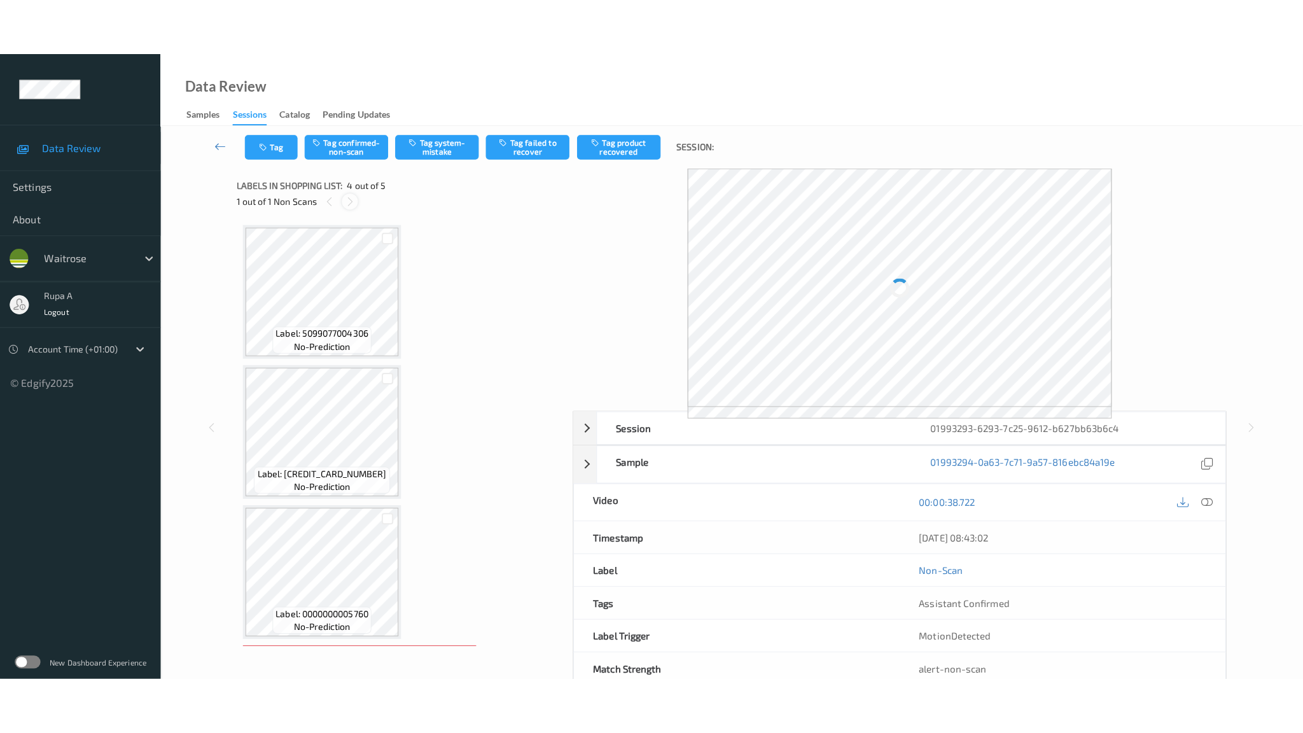
scroll to position [271, 0]
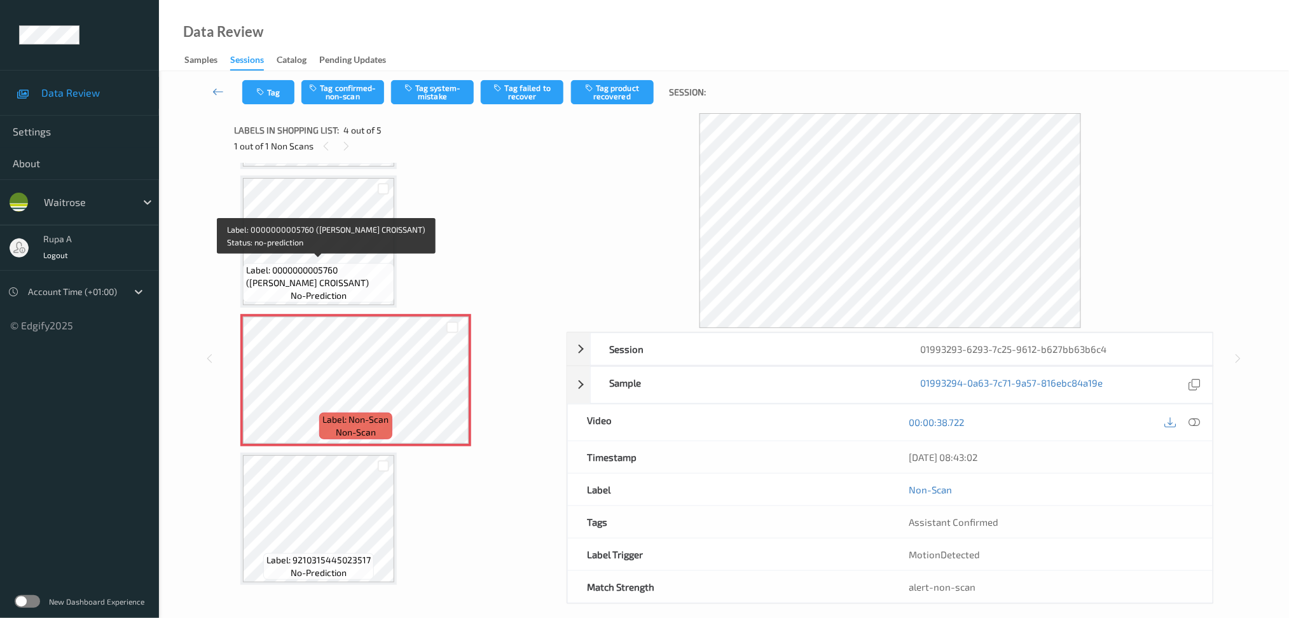
click at [352, 265] on span "Label: 0000000005760 ([PERSON_NAME] CROISSANT)" at bounding box center [318, 276] width 145 height 25
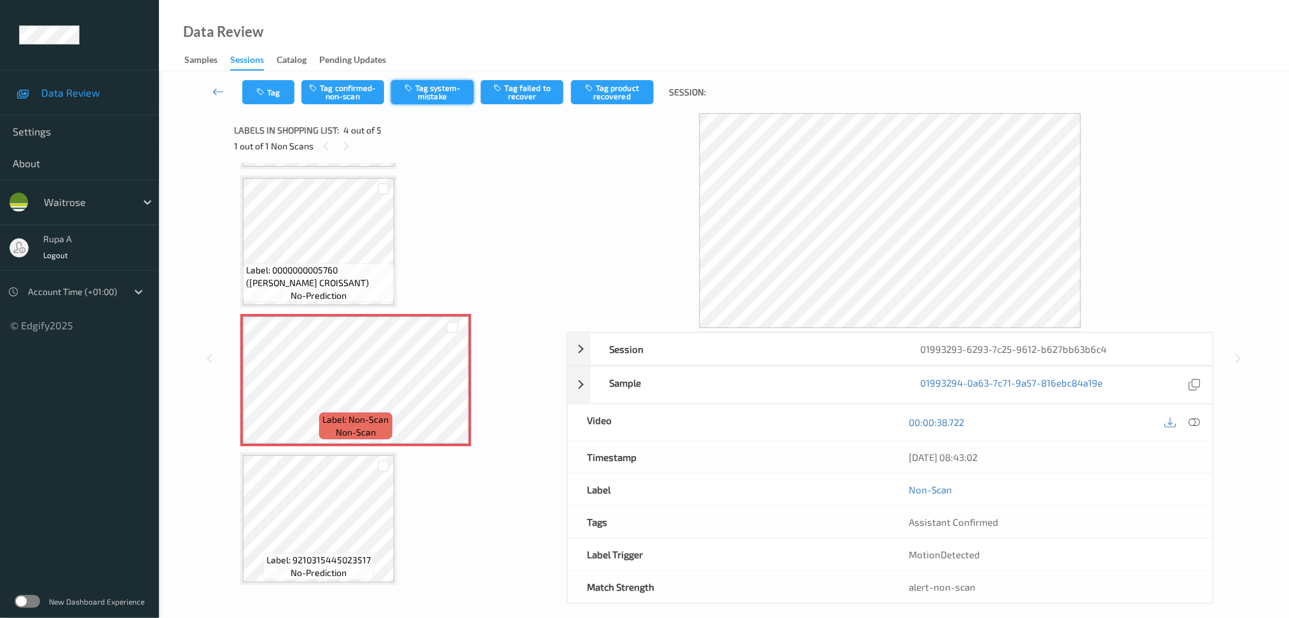
click at [442, 100] on button "Tag system-mistake" at bounding box center [432, 92] width 83 height 24
click at [265, 95] on icon "button" at bounding box center [261, 92] width 11 height 9
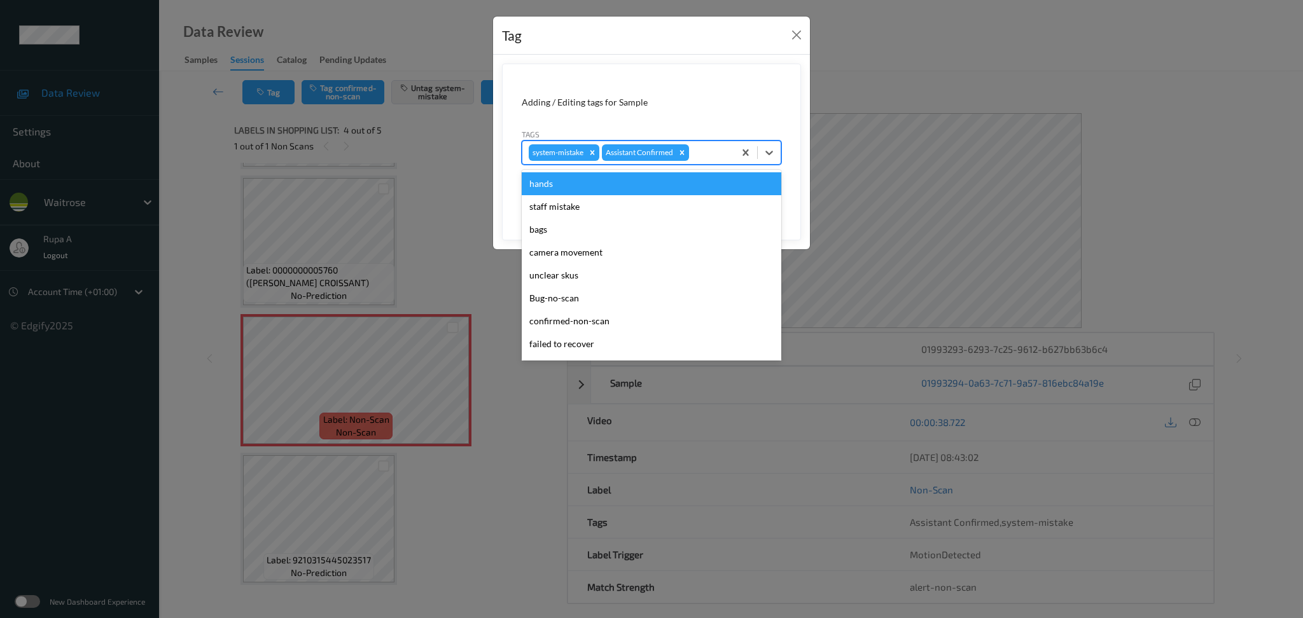
click at [713, 159] on div at bounding box center [709, 152] width 36 height 15
type input "un"
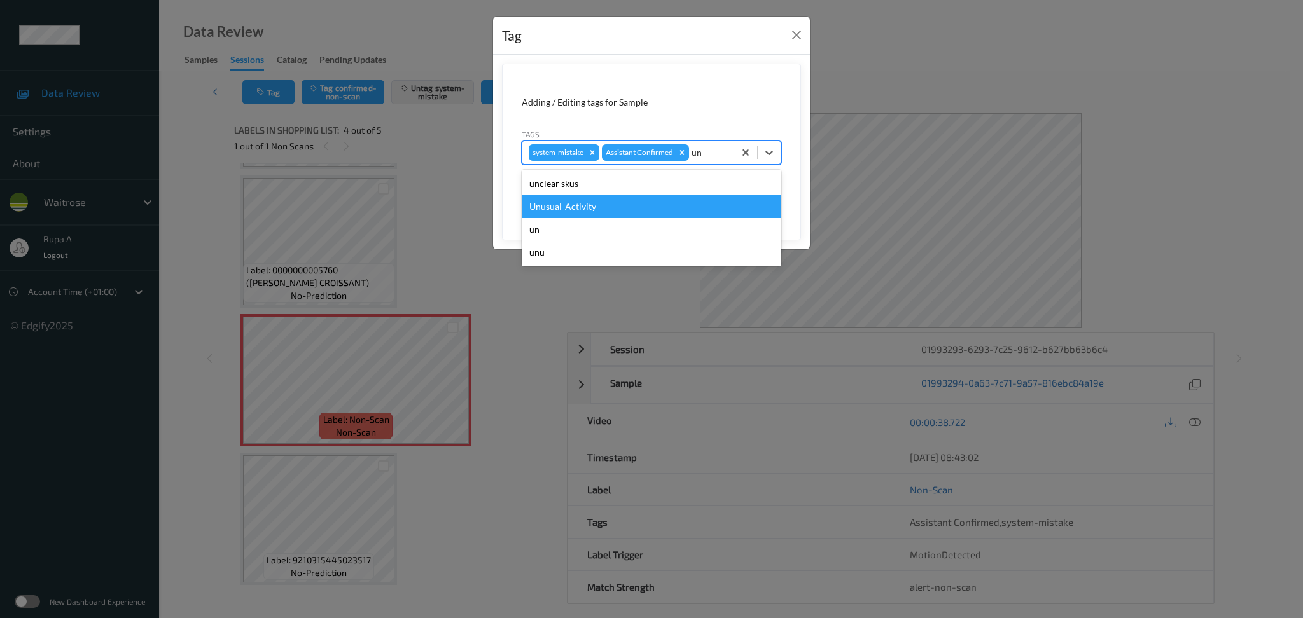
click at [588, 209] on div "Unusual-Activity" at bounding box center [652, 206] width 260 height 23
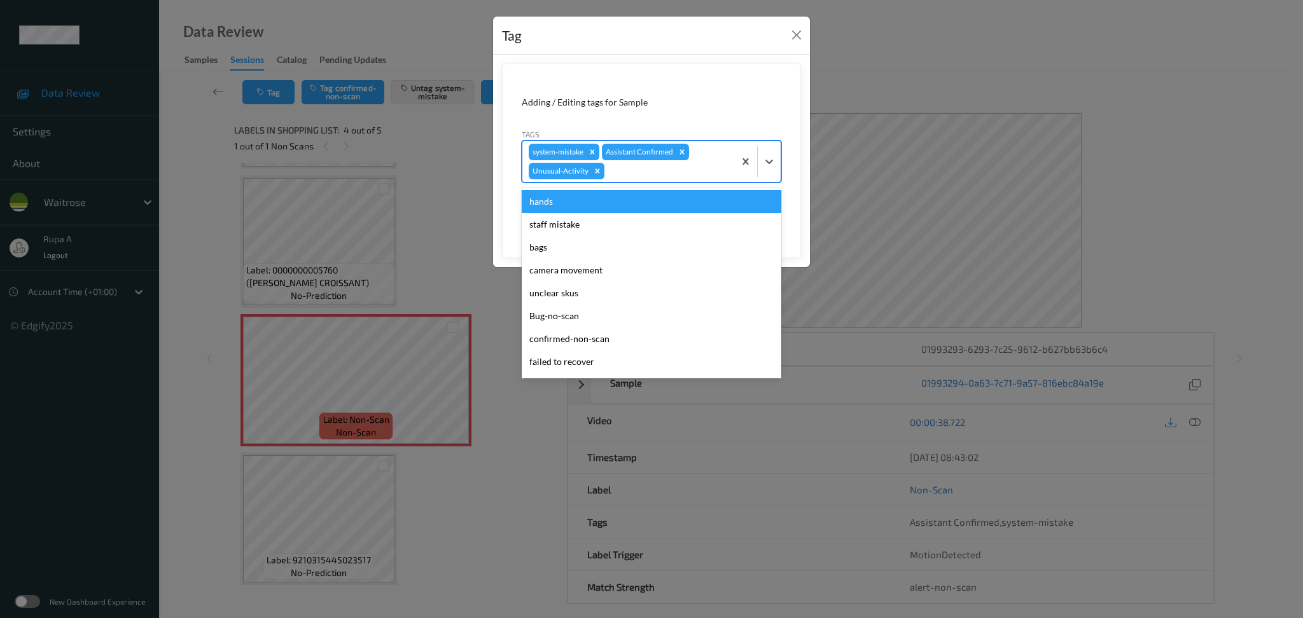
click at [620, 170] on div at bounding box center [667, 170] width 121 height 15
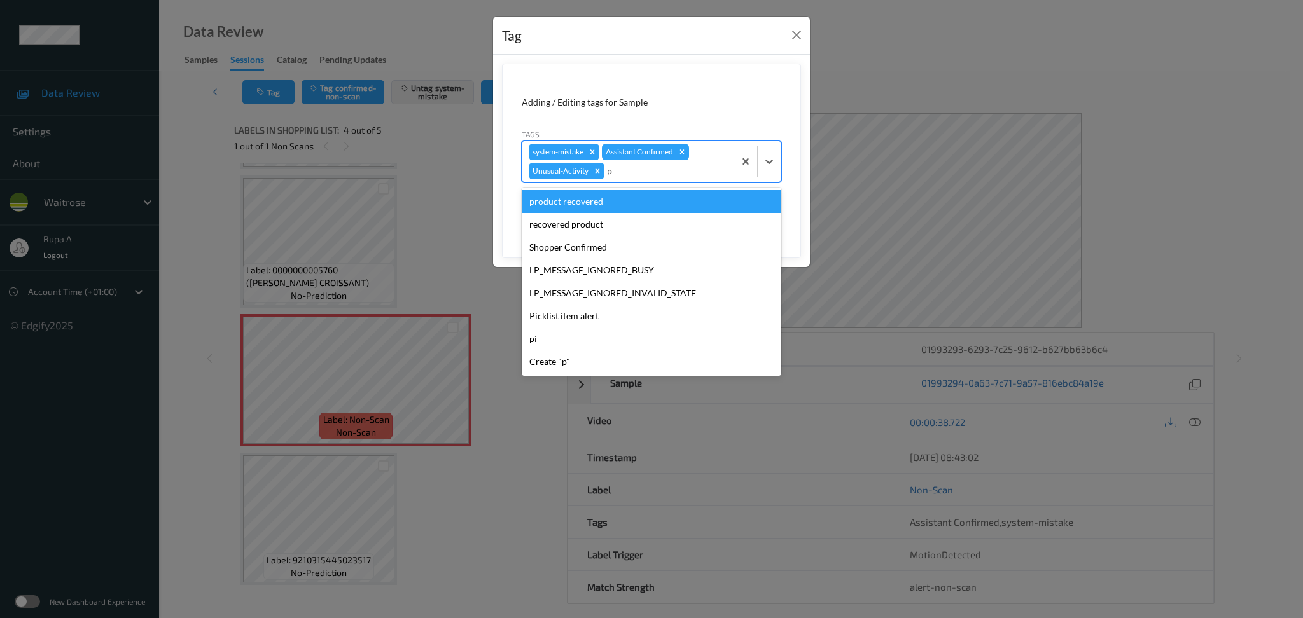
type input "pi"
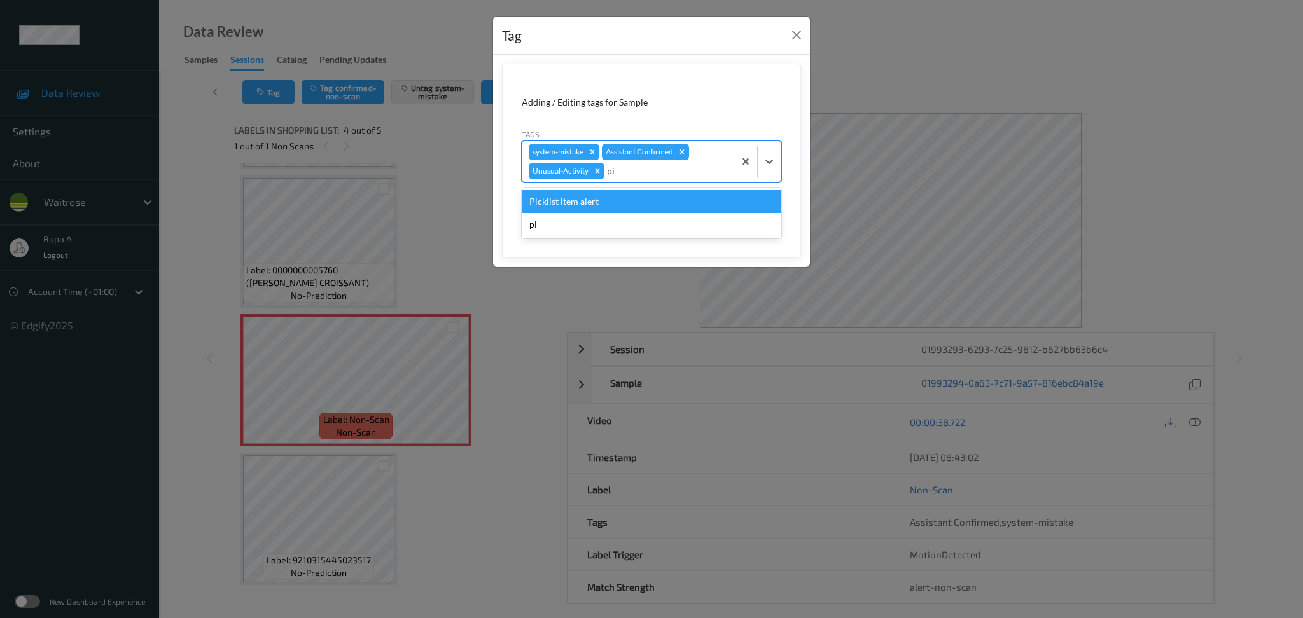
click at [575, 207] on div "Picklist item alert" at bounding box center [652, 201] width 260 height 23
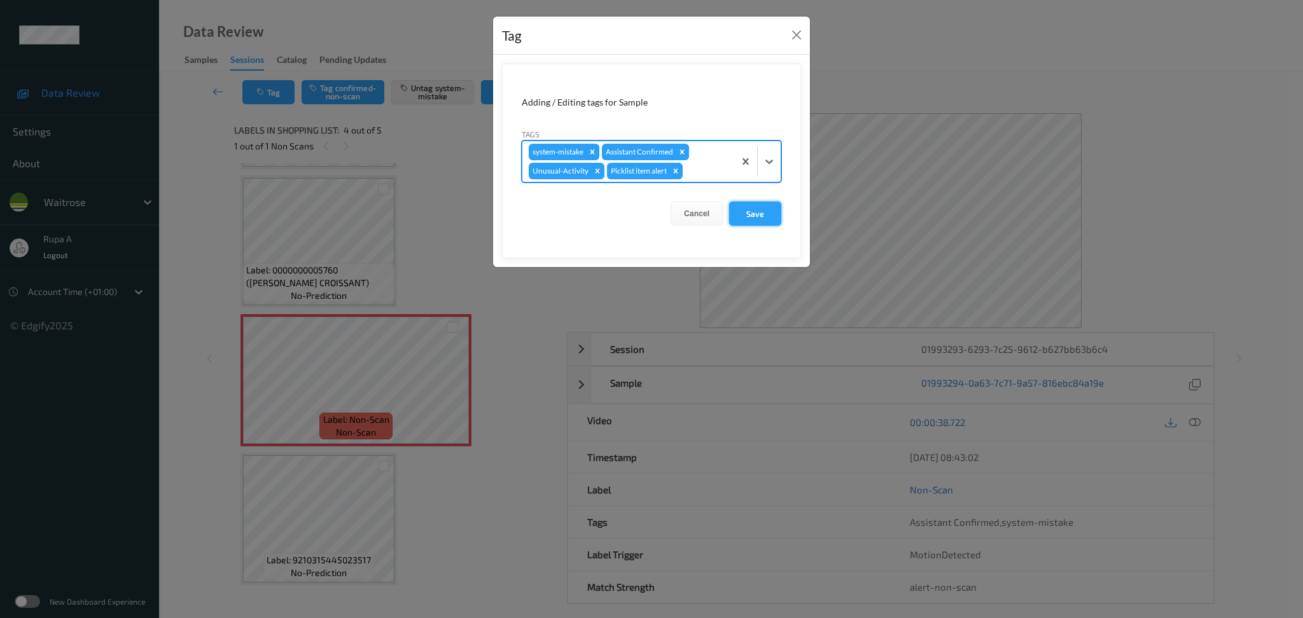
click at [768, 222] on button "Save" at bounding box center [755, 214] width 52 height 24
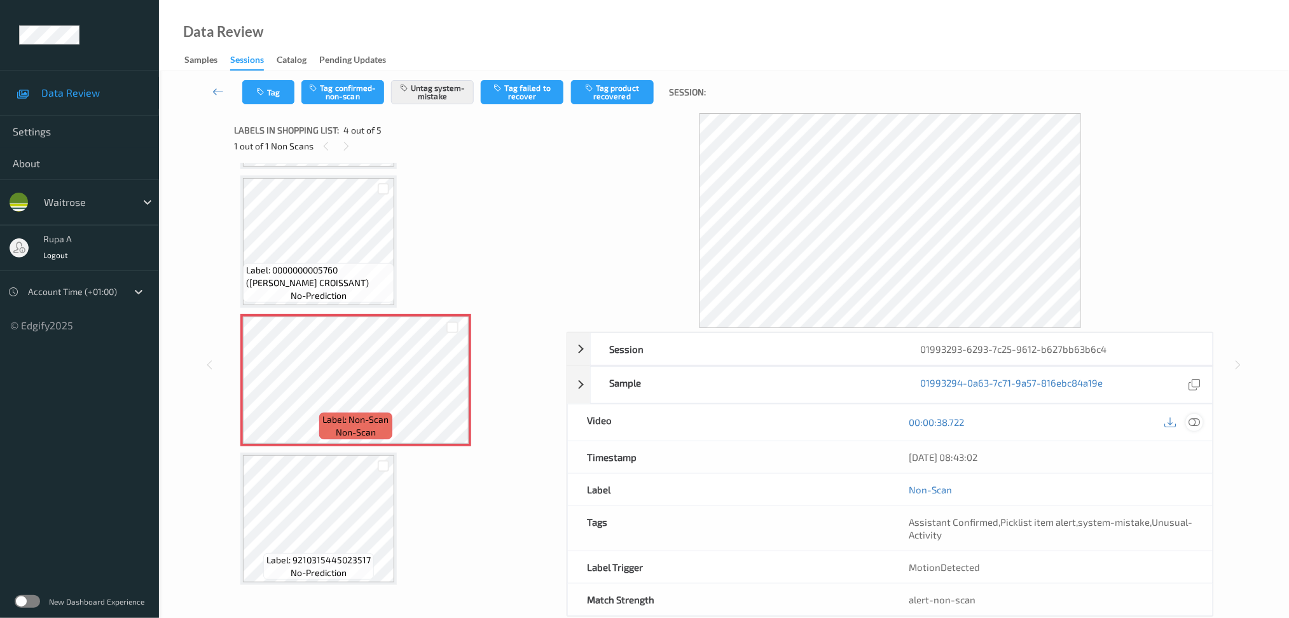
click at [1202, 424] on div at bounding box center [1194, 422] width 17 height 17
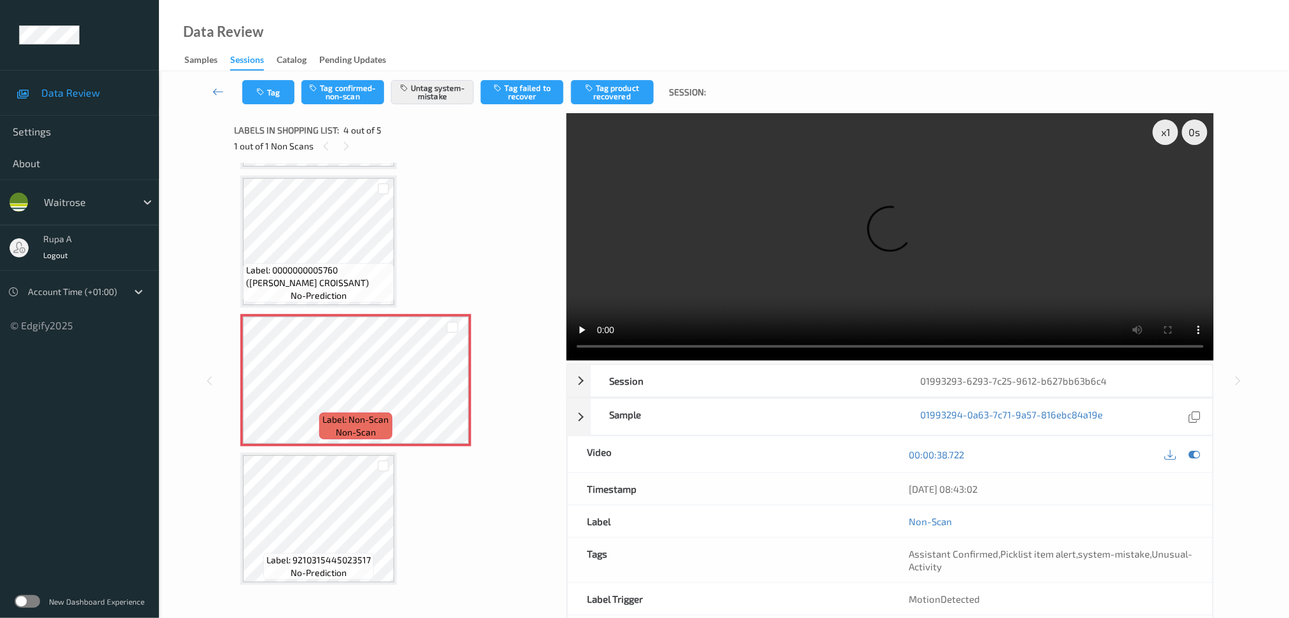
scroll to position [157, 0]
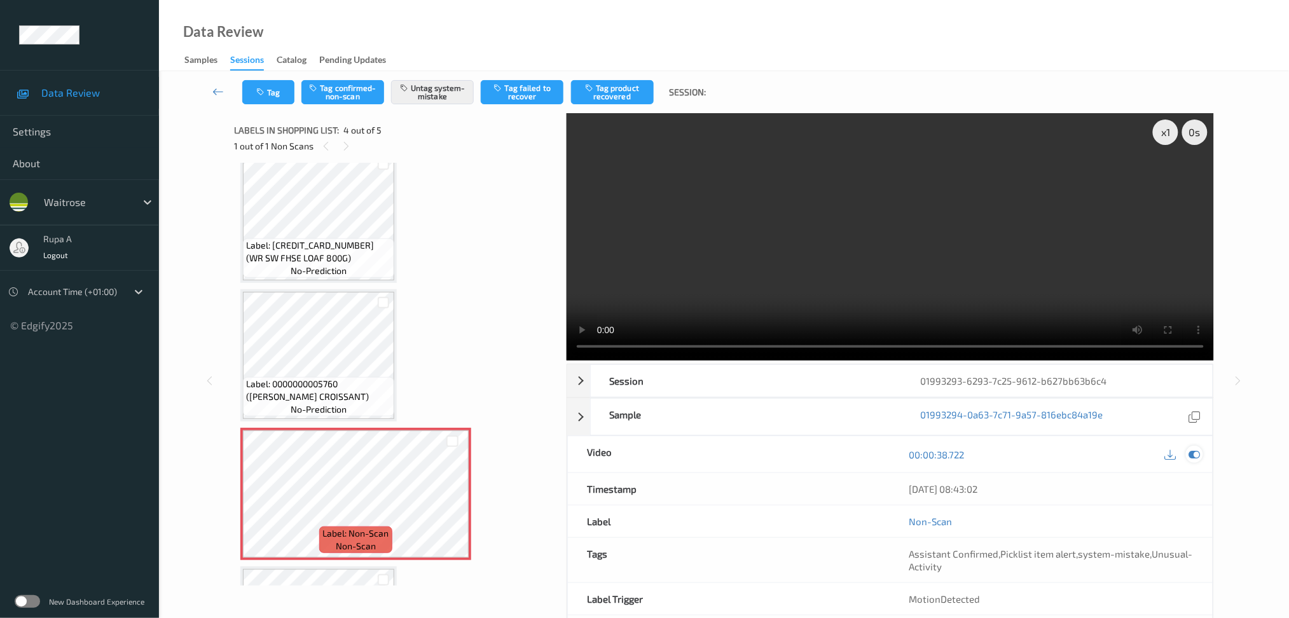
click at [1196, 450] on icon at bounding box center [1194, 454] width 11 height 11
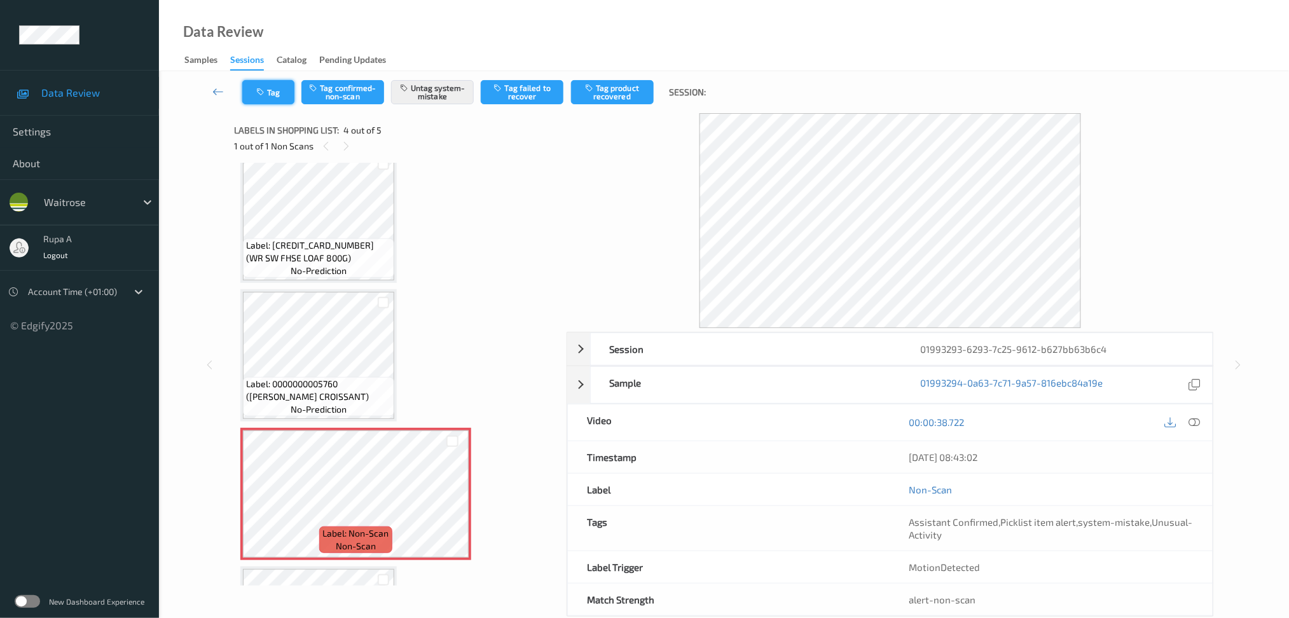
click at [266, 93] on icon "button" at bounding box center [261, 92] width 11 height 9
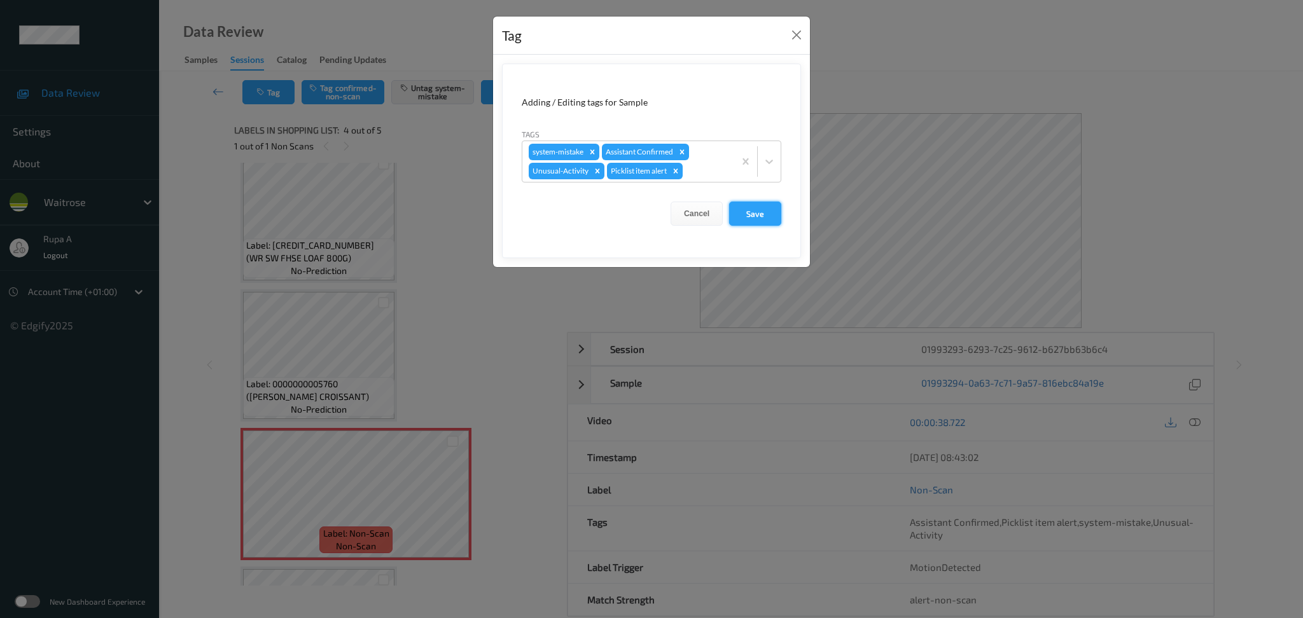
click at [764, 216] on button "Save" at bounding box center [755, 214] width 52 height 24
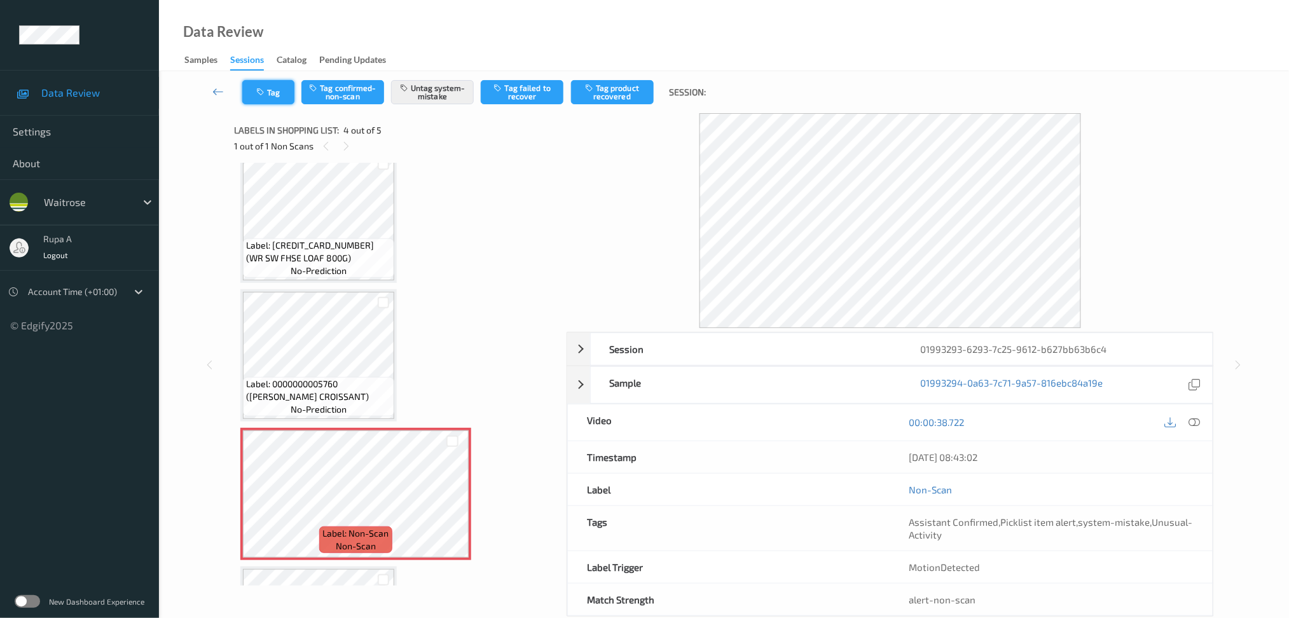
click at [275, 100] on button "Tag" at bounding box center [268, 92] width 52 height 24
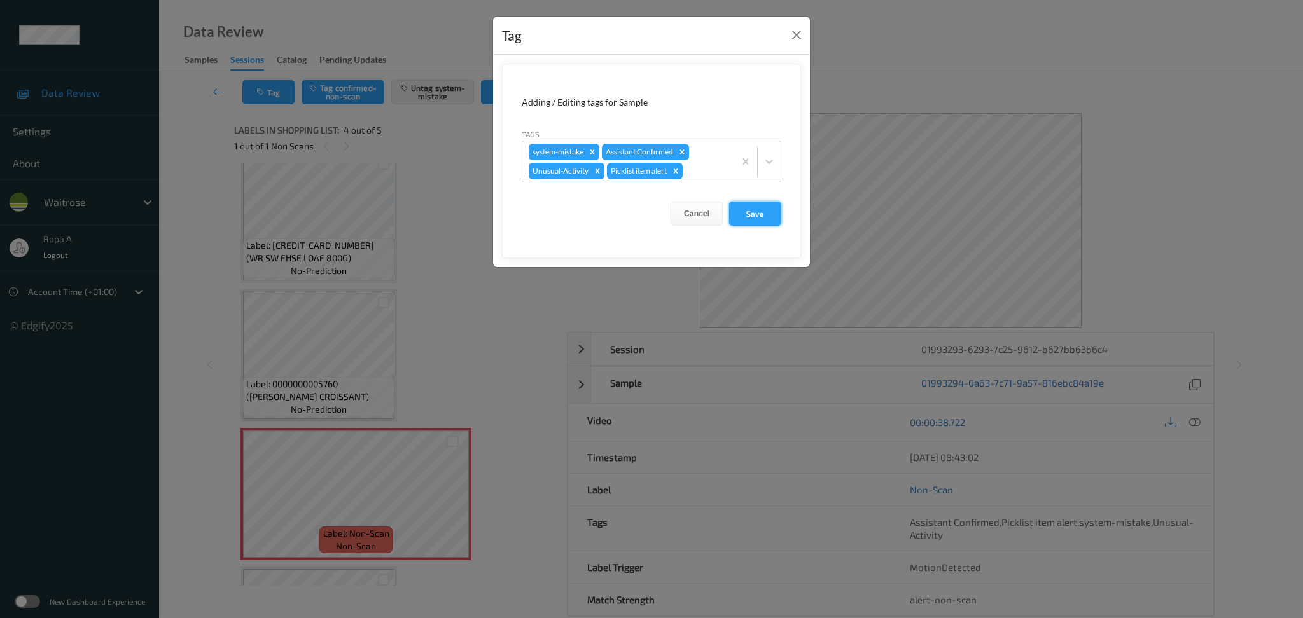
click at [762, 203] on button "Save" at bounding box center [755, 214] width 52 height 24
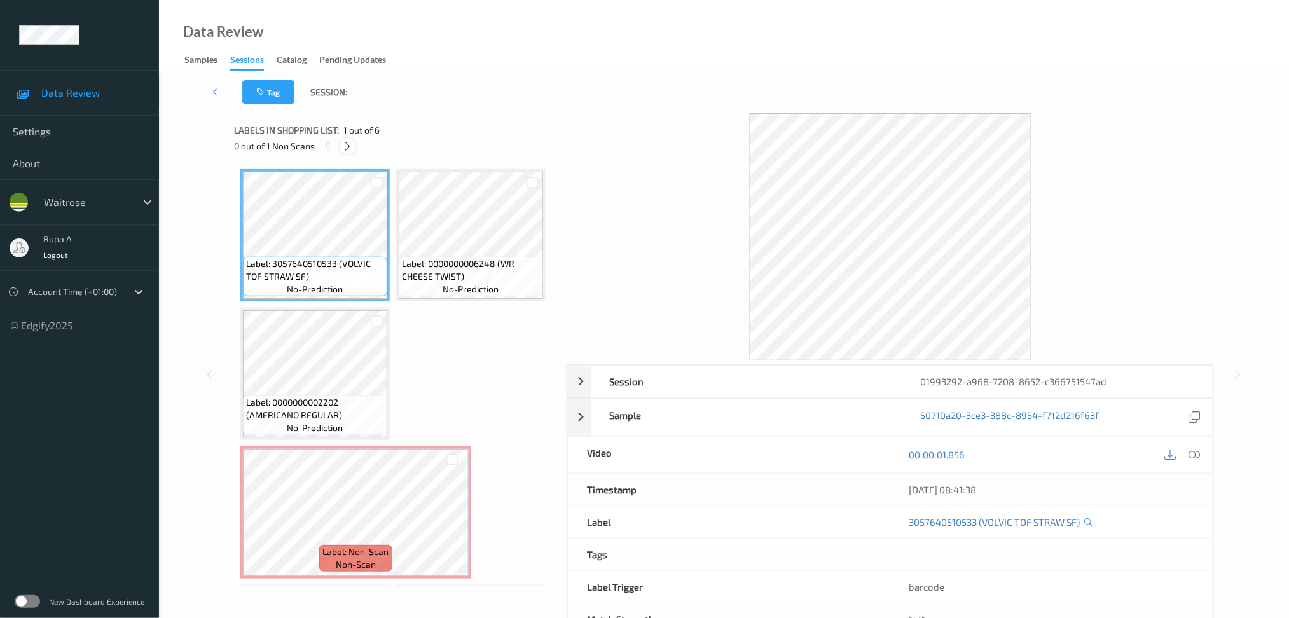
click at [352, 146] on icon at bounding box center [347, 146] width 11 height 11
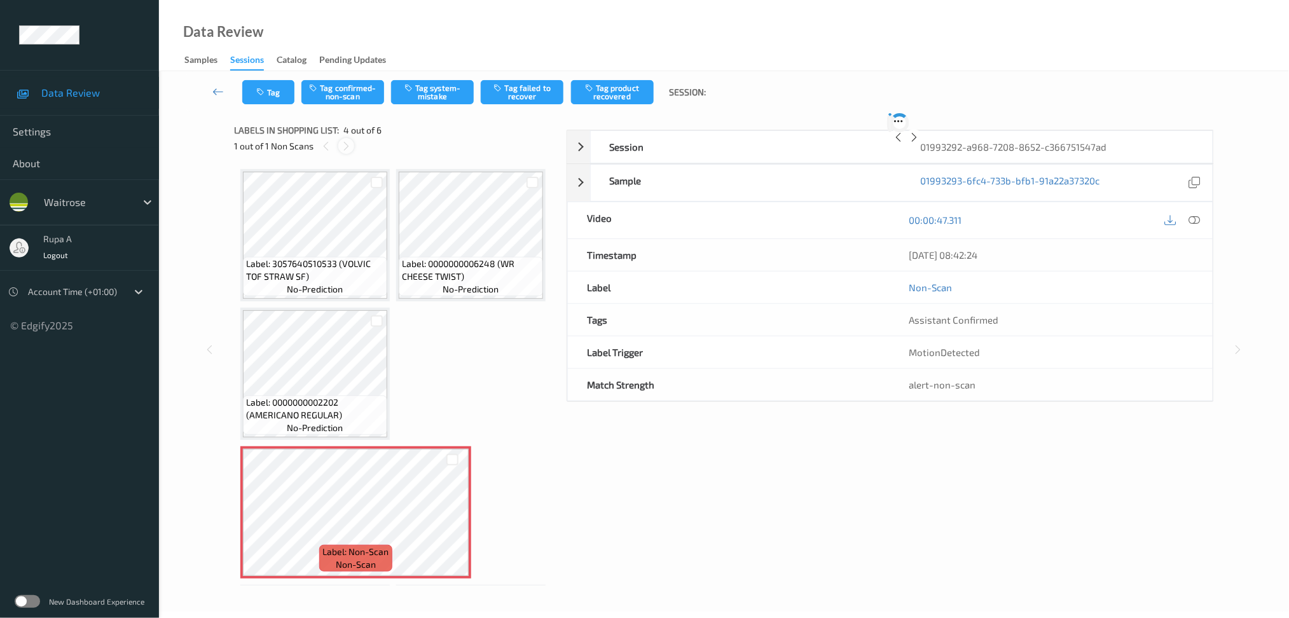
scroll to position [134, 0]
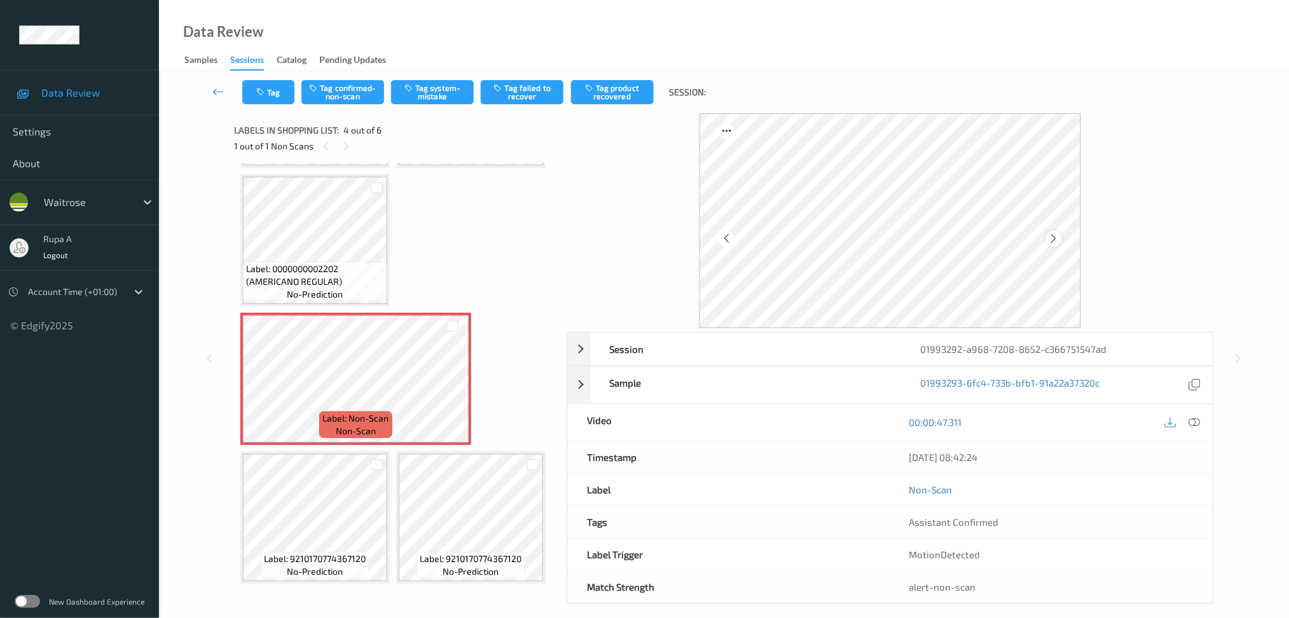
click at [1060, 239] on div at bounding box center [1054, 239] width 16 height 16
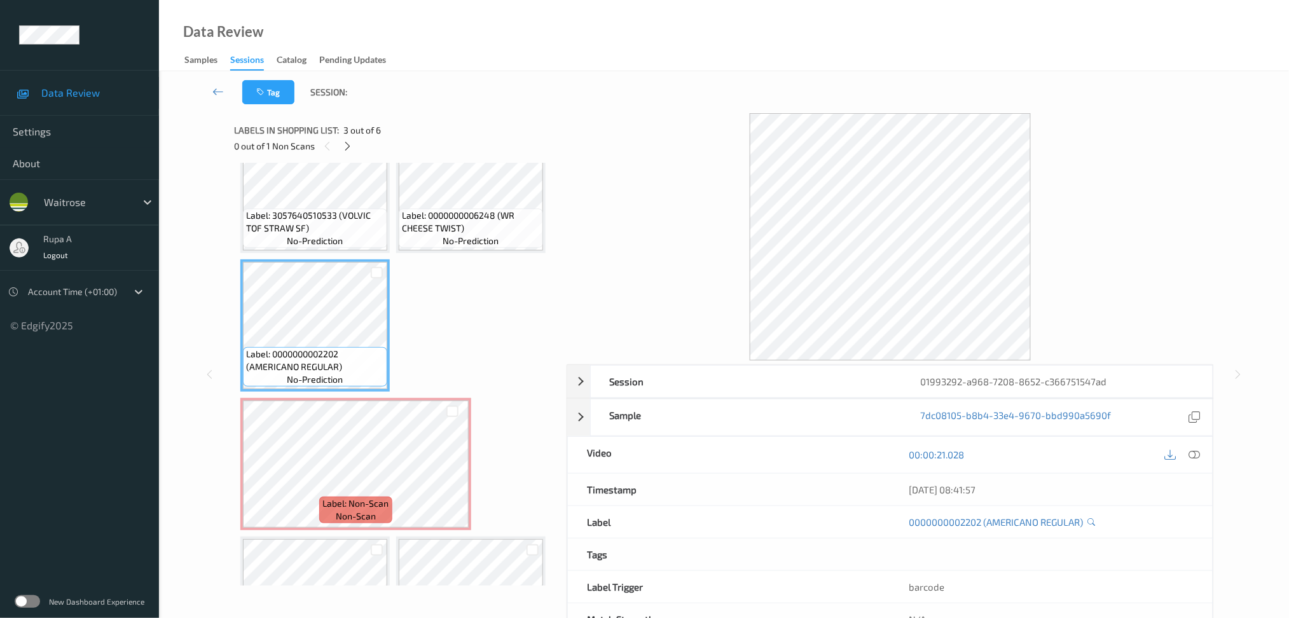
scroll to position [0, 0]
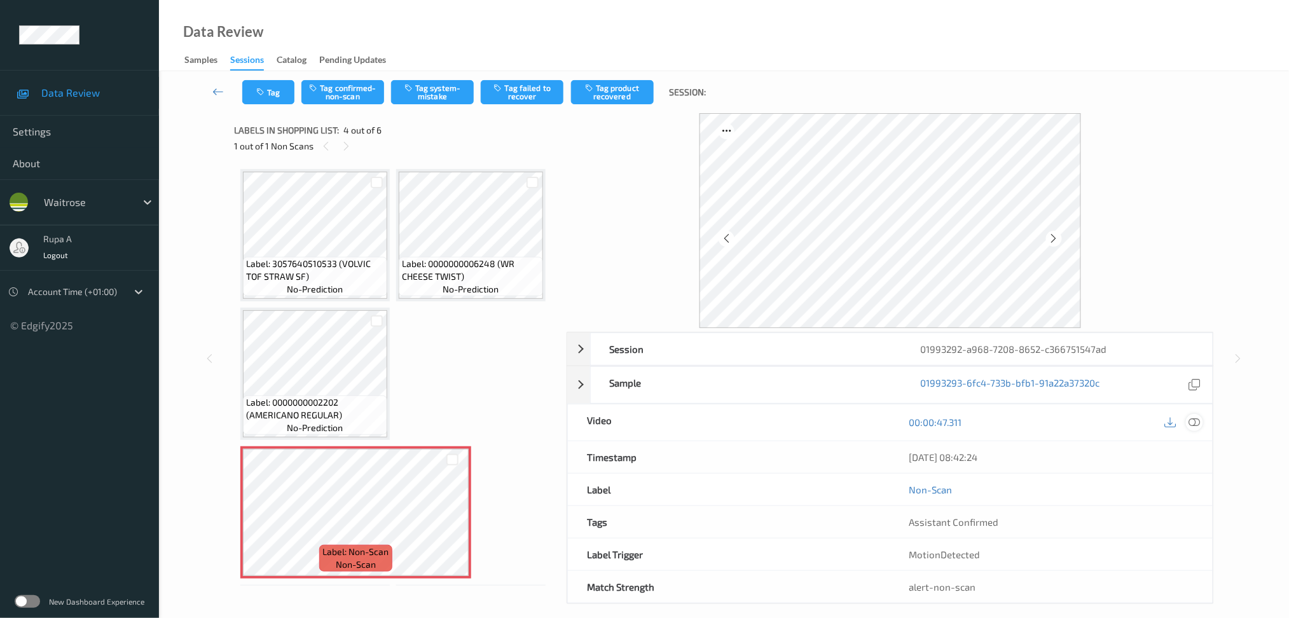
click at [1198, 424] on icon at bounding box center [1194, 422] width 11 height 11
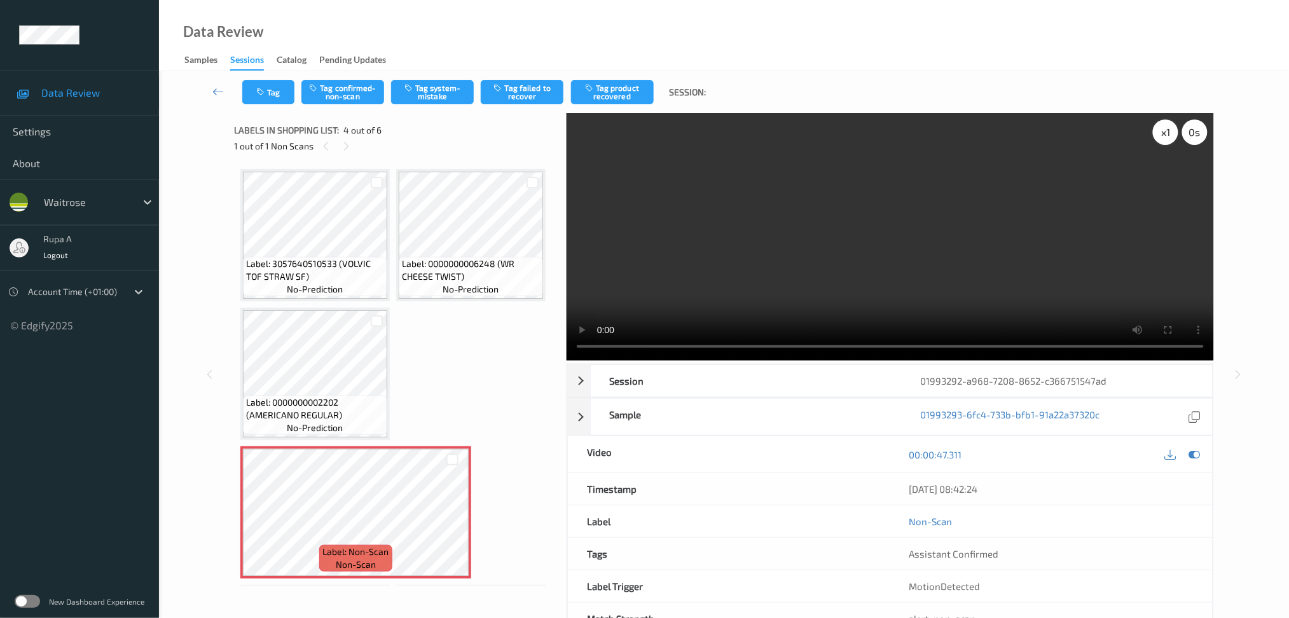
click at [1167, 133] on div "x 1" at bounding box center [1165, 132] width 25 height 25
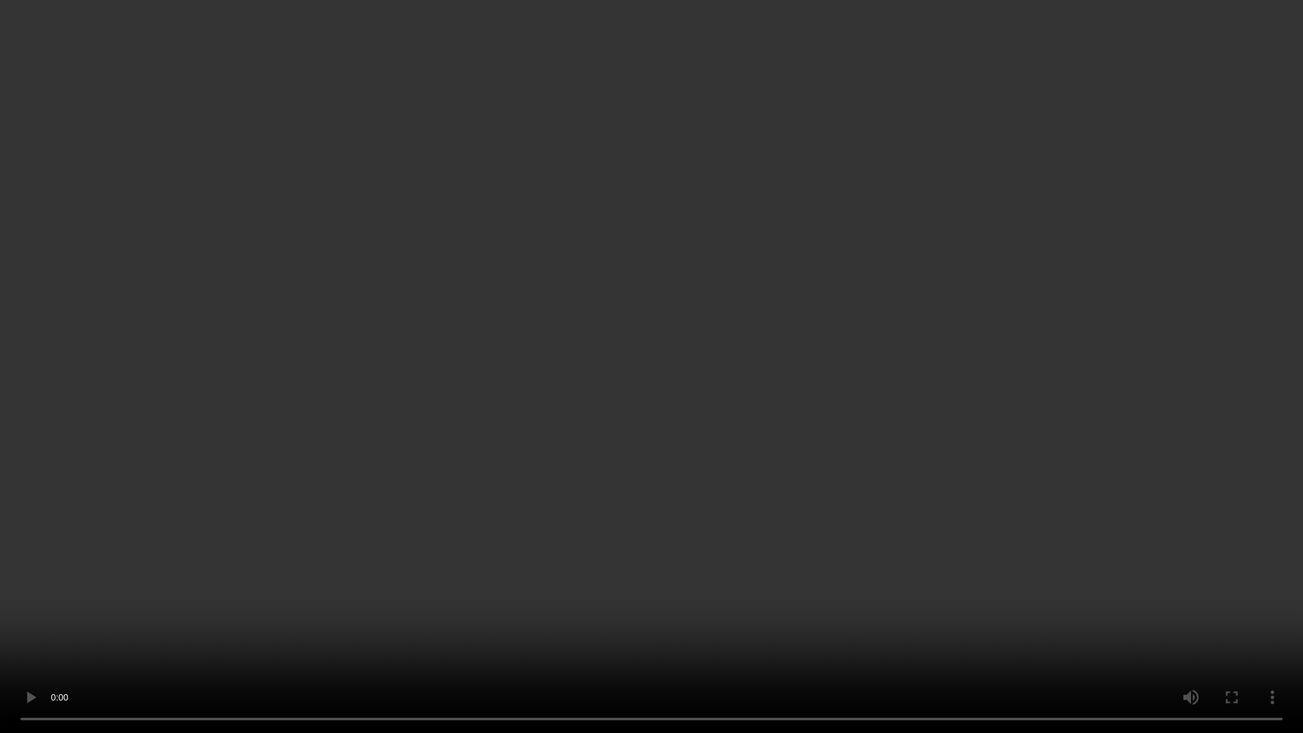
click at [298, 427] on video at bounding box center [651, 366] width 1303 height 733
click at [1301, 391] on video at bounding box center [651, 366] width 1303 height 733
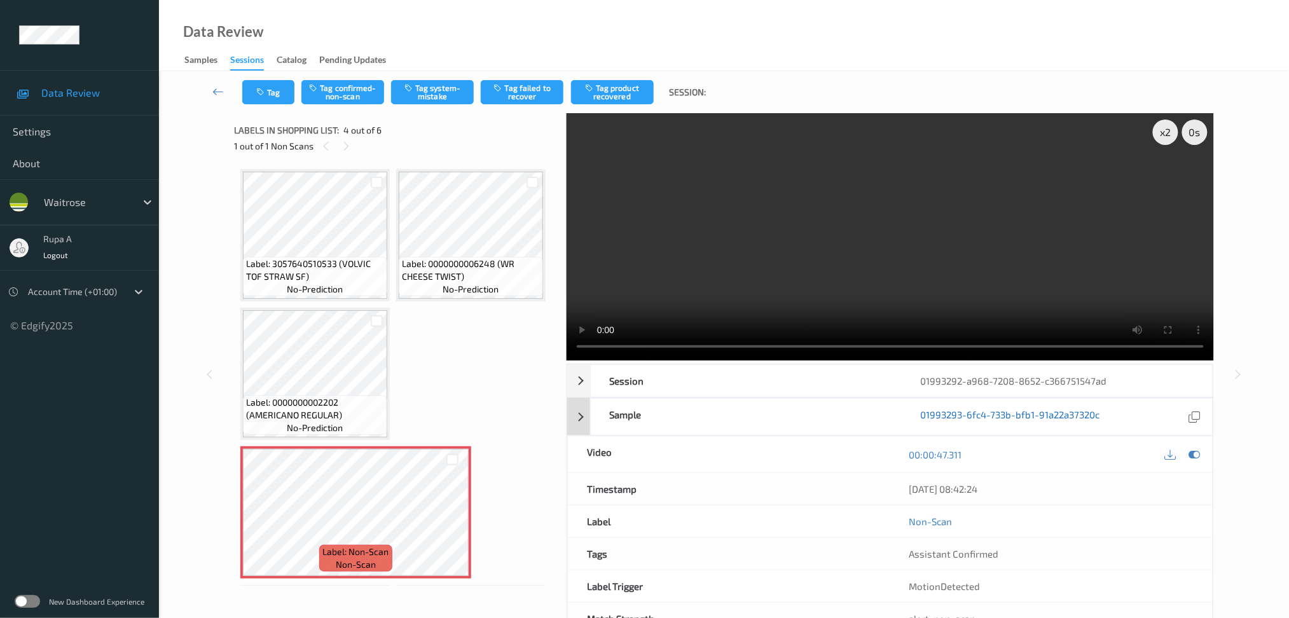
drag, startPoint x: 1188, startPoint y: 457, endPoint x: 1046, endPoint y: 382, distance: 160.5
click at [1188, 457] on div at bounding box center [1194, 454] width 17 height 17
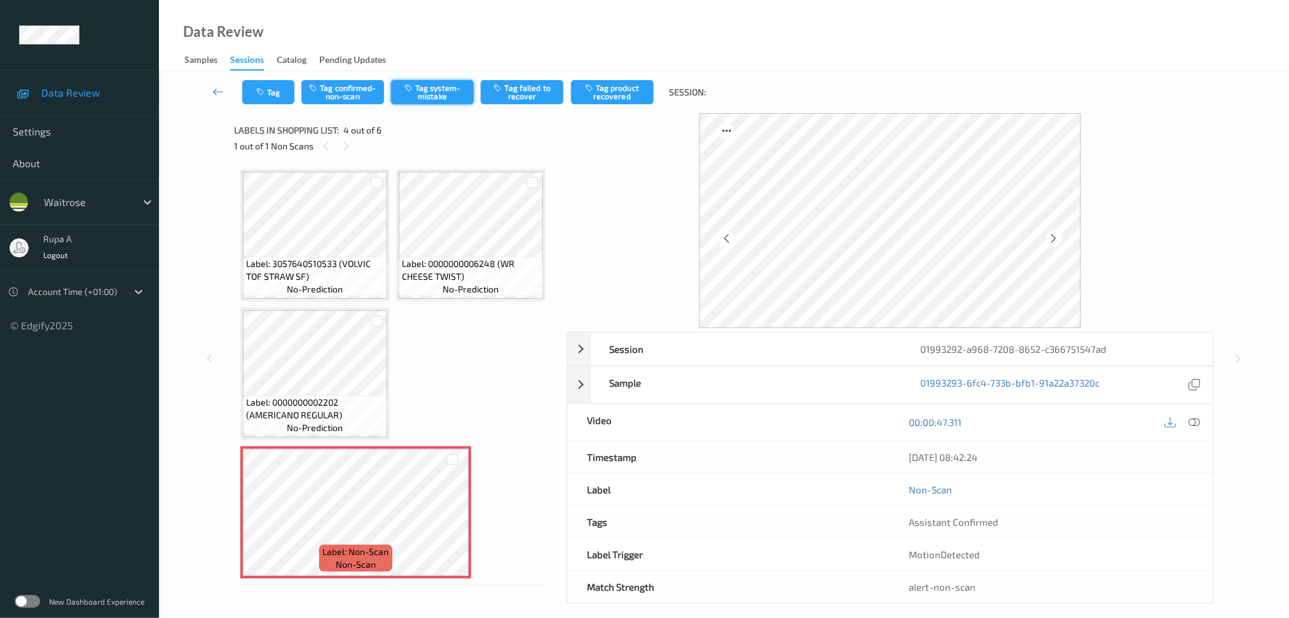
click at [433, 94] on button "Tag system-mistake" at bounding box center [432, 92] width 83 height 24
click at [260, 90] on icon "button" at bounding box center [261, 92] width 11 height 9
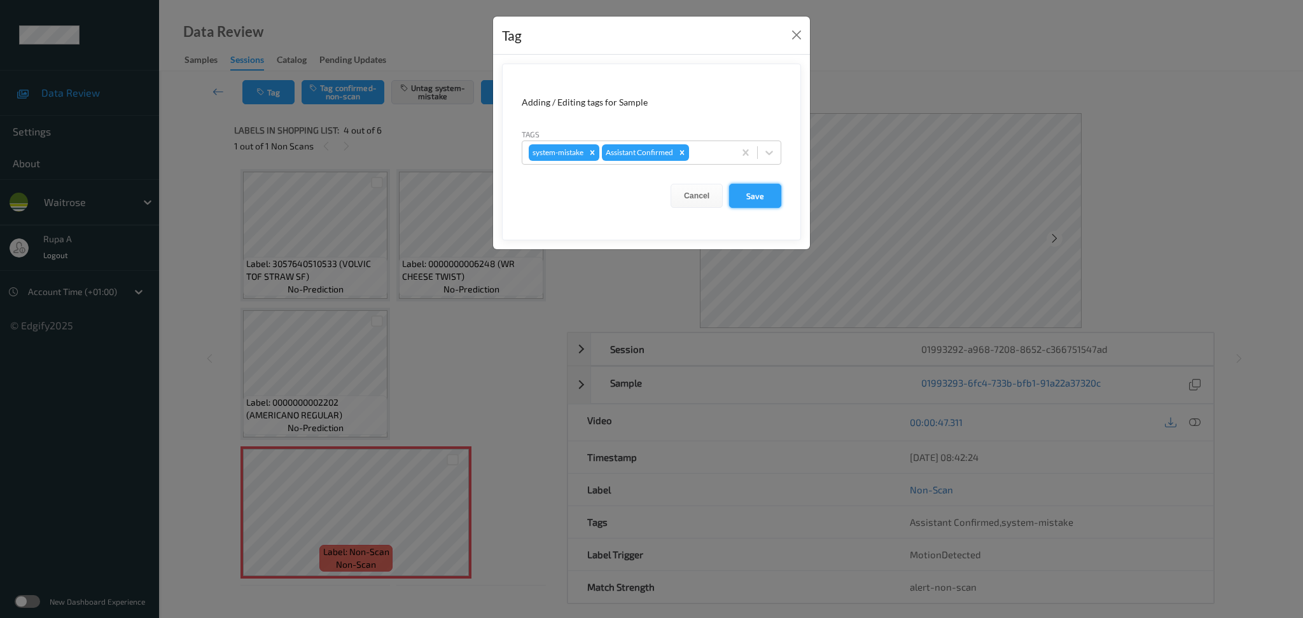
click at [758, 202] on button "Save" at bounding box center [755, 196] width 52 height 24
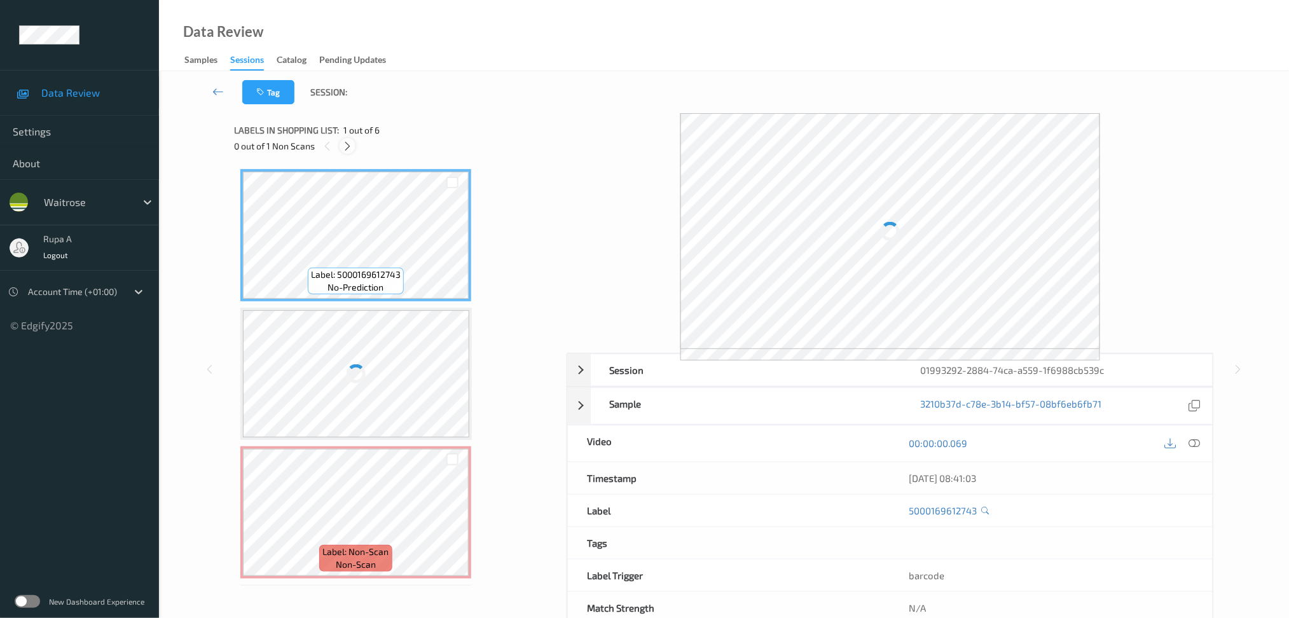
click at [350, 148] on icon at bounding box center [347, 146] width 11 height 11
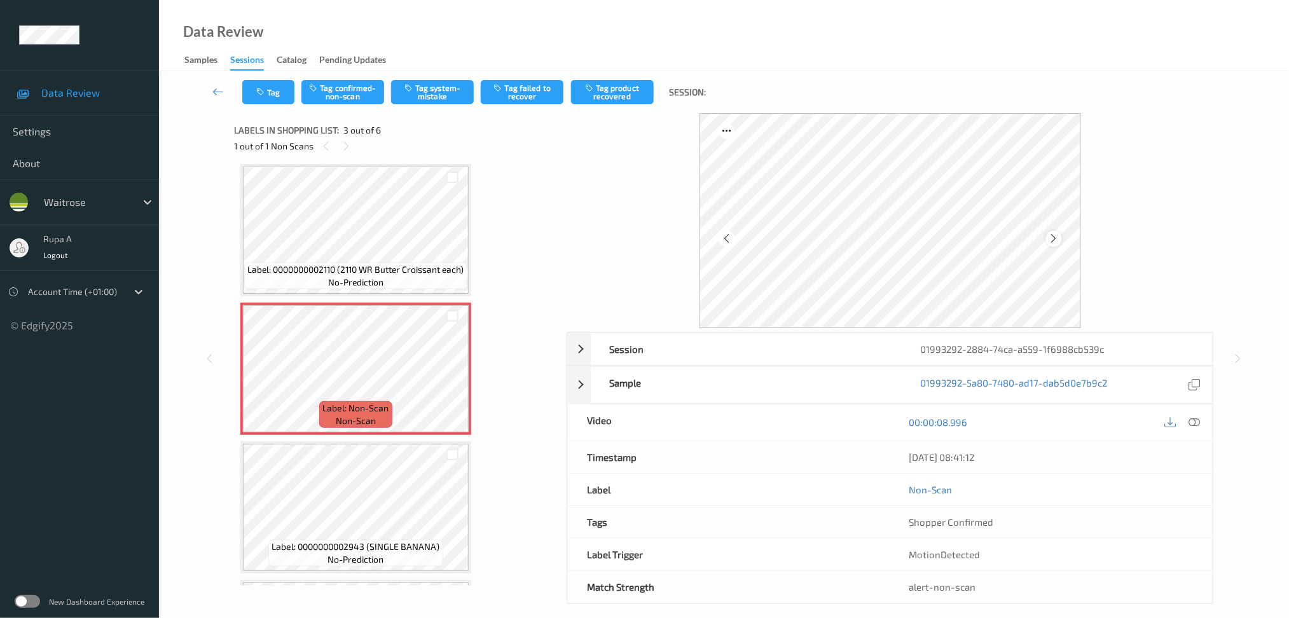
click at [1057, 233] on icon at bounding box center [1054, 238] width 11 height 11
click at [454, 95] on button "Tag system-mistake" at bounding box center [432, 92] width 83 height 24
click at [260, 83] on button "Tag" at bounding box center [268, 92] width 52 height 24
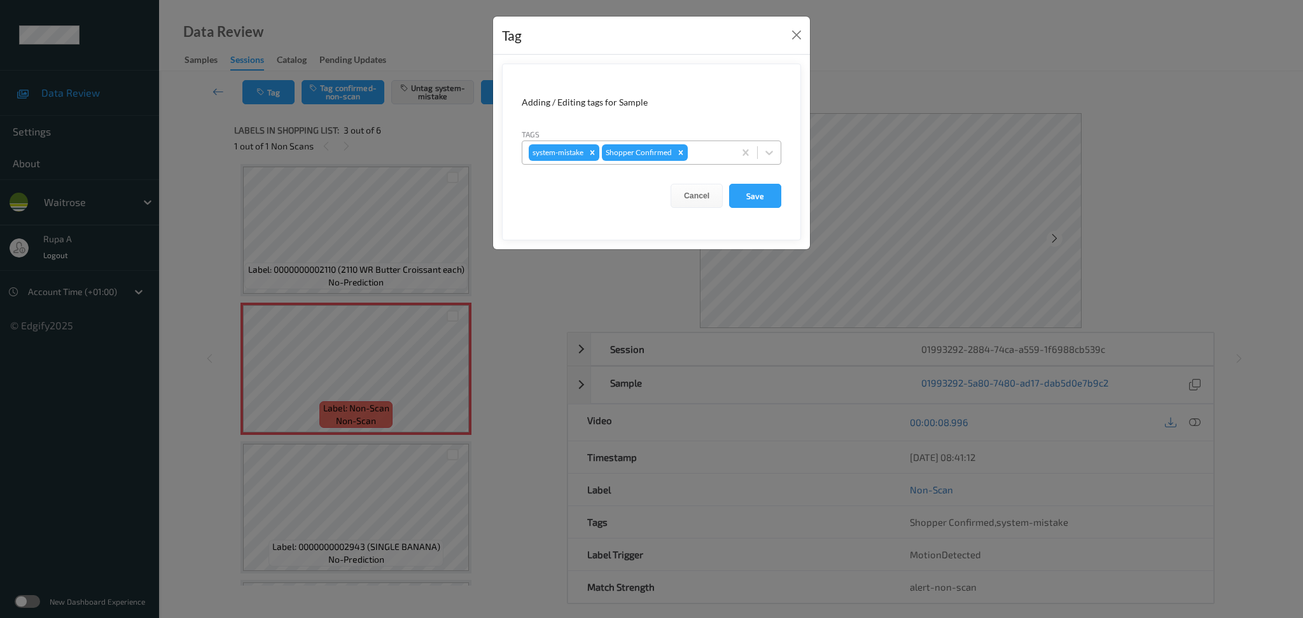
click at [712, 146] on div at bounding box center [709, 152] width 38 height 15
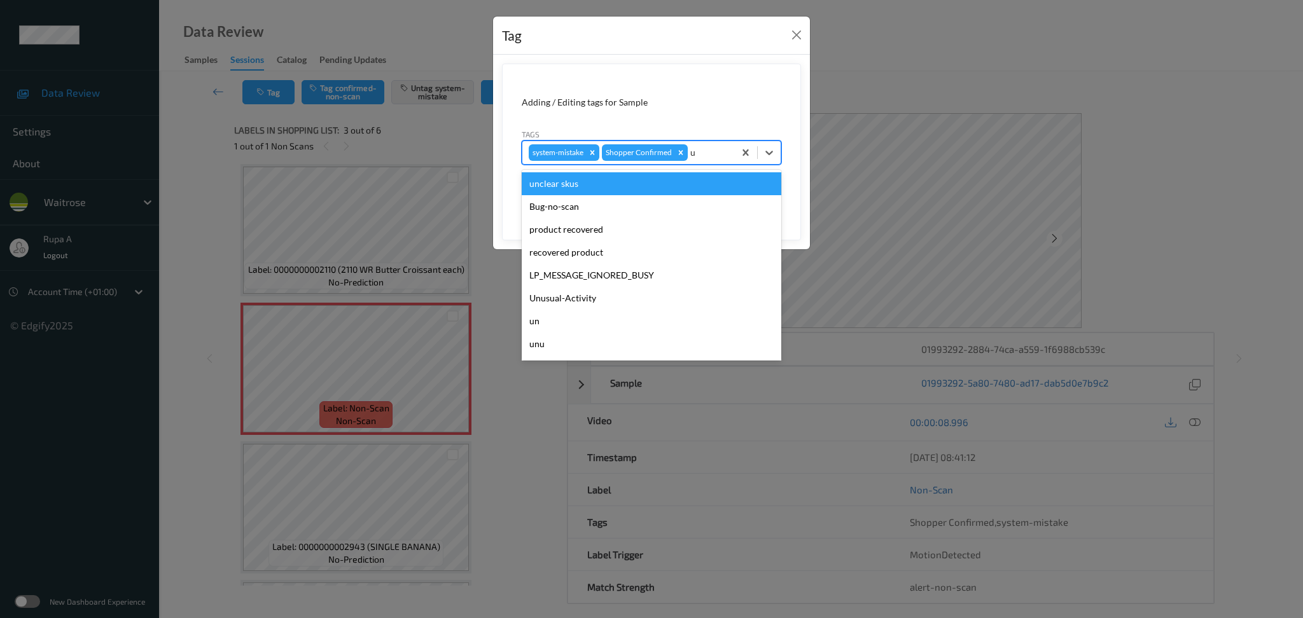
type input "un"
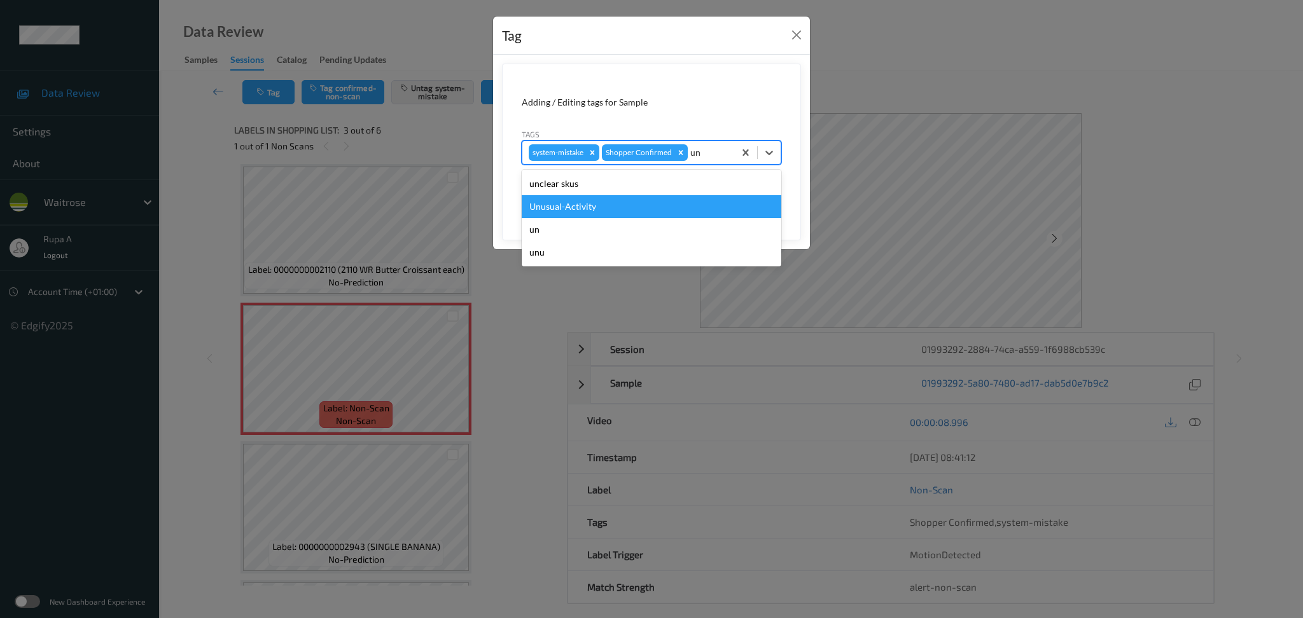
click at [607, 205] on div "Unusual-Activity" at bounding box center [652, 206] width 260 height 23
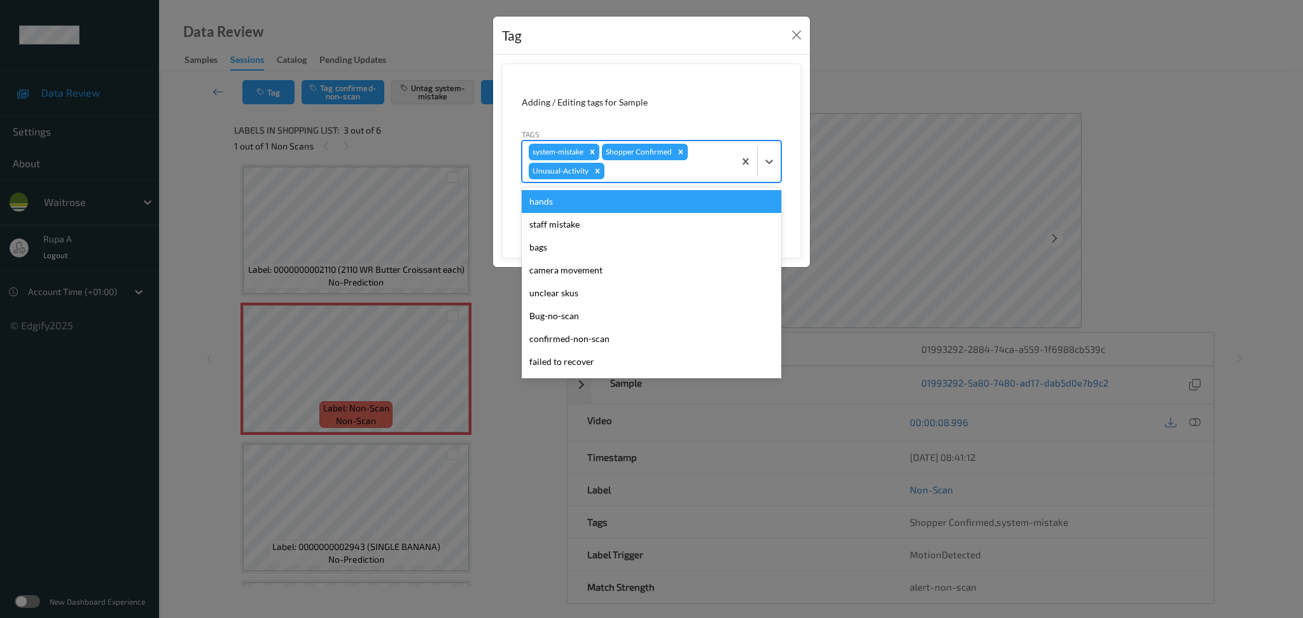
click at [633, 172] on div at bounding box center [667, 170] width 121 height 15
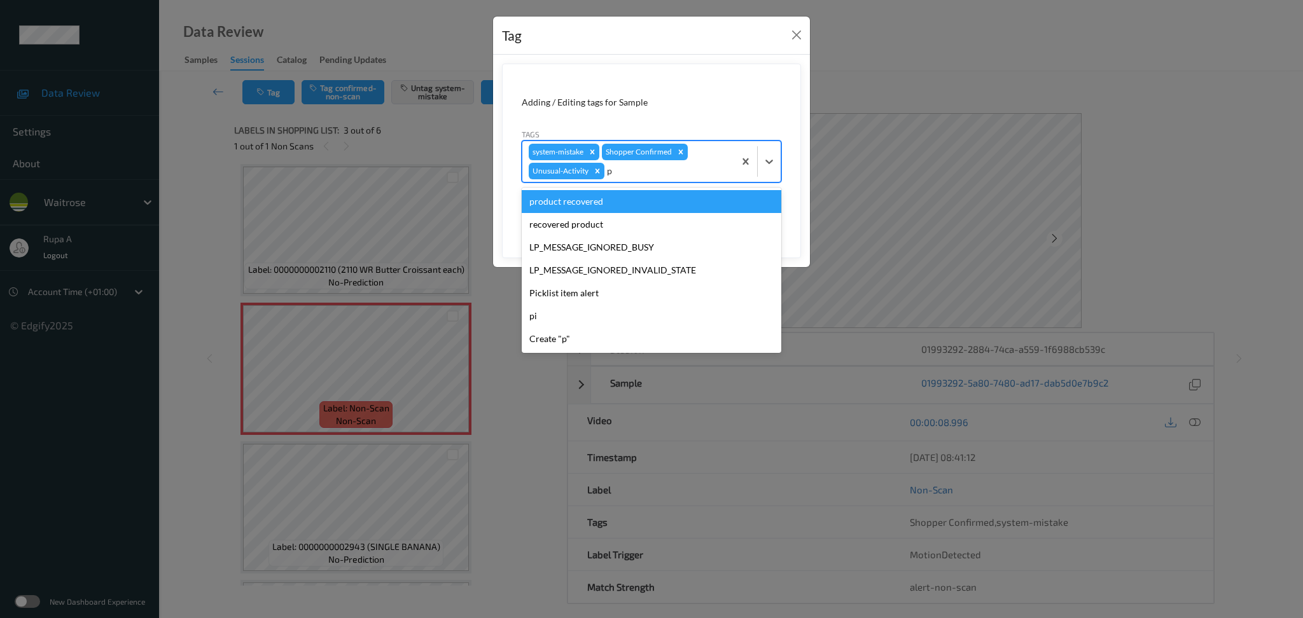
type input "pi"
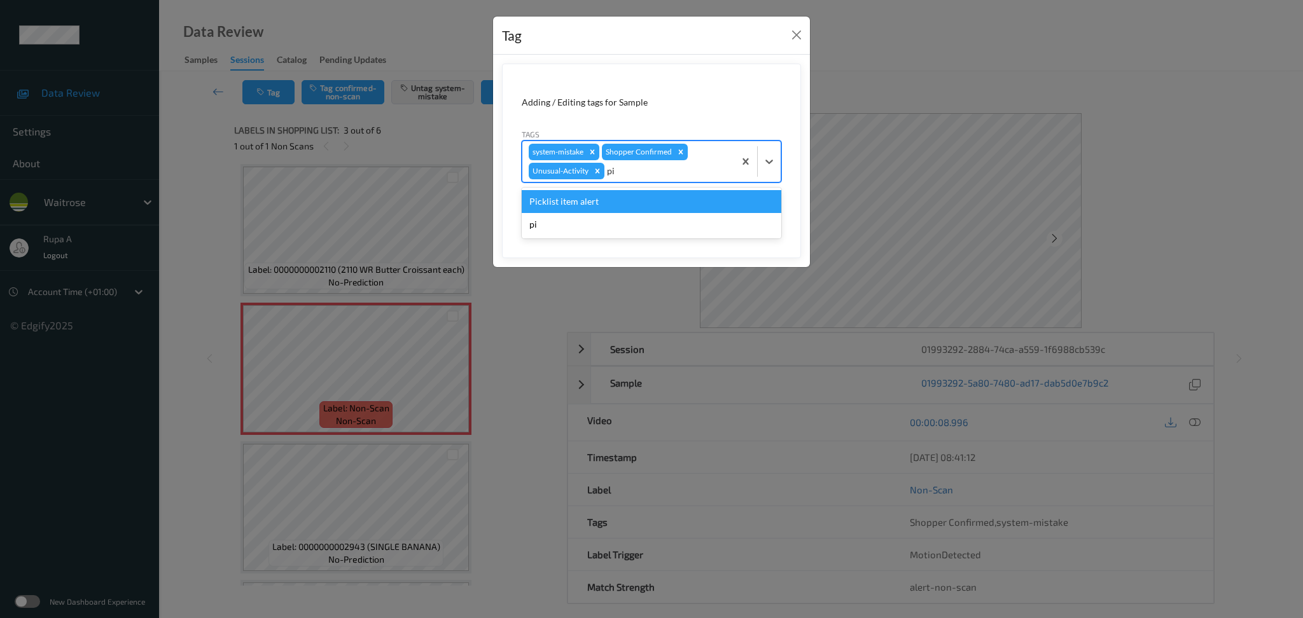
click at [583, 203] on div "Picklist item alert" at bounding box center [652, 201] width 260 height 23
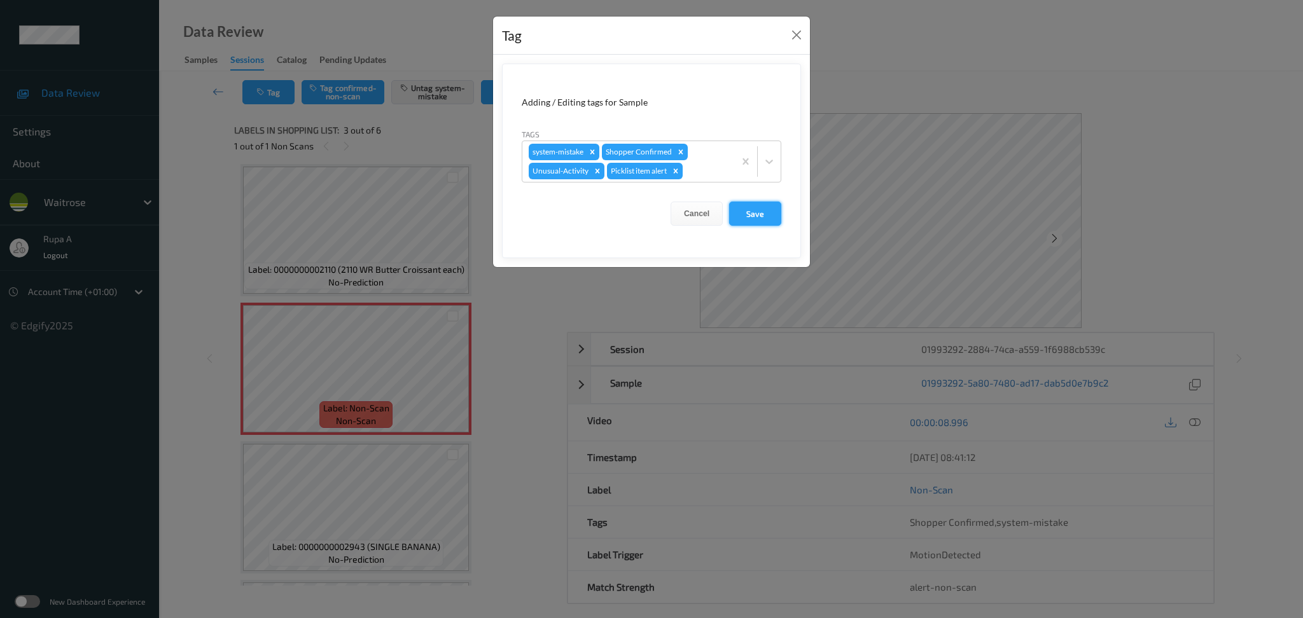
click at [772, 214] on button "Save" at bounding box center [755, 214] width 52 height 24
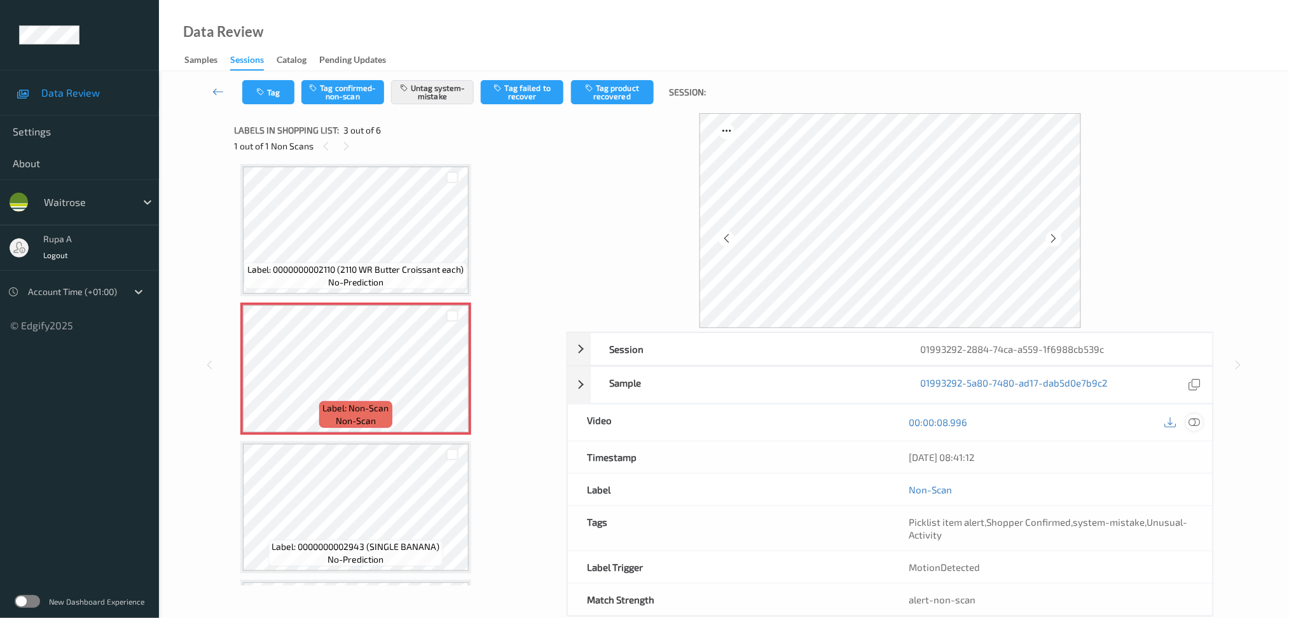
click at [1189, 423] on icon at bounding box center [1194, 422] width 11 height 11
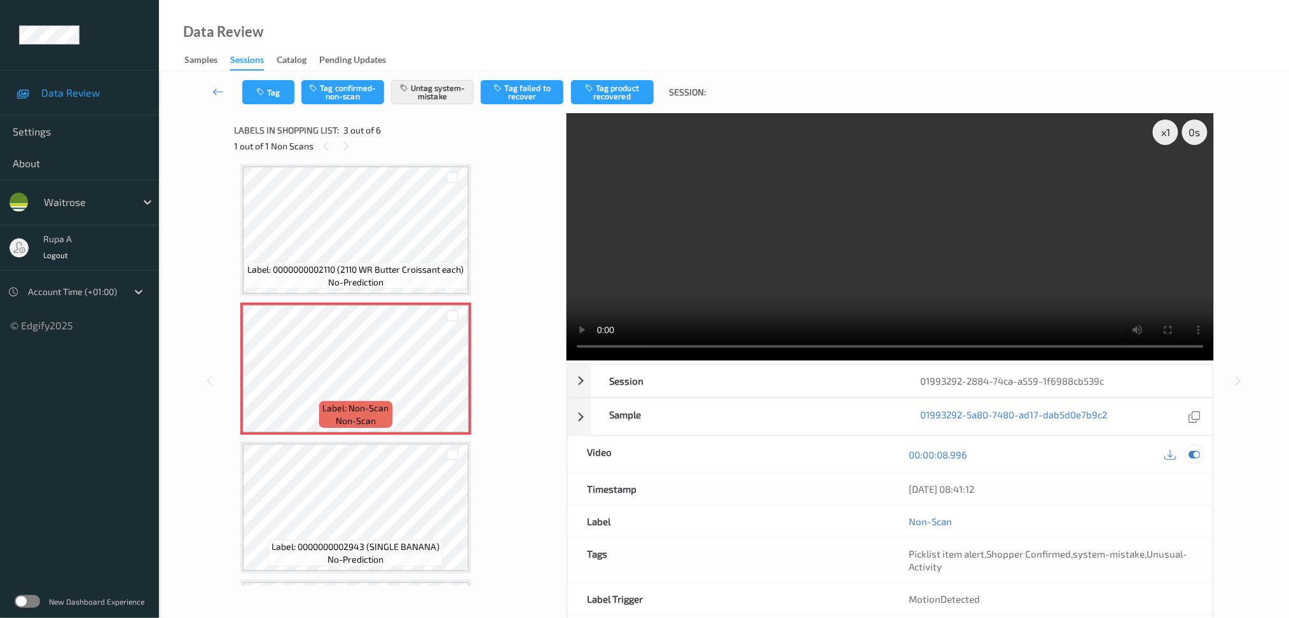
click at [1193, 457] on icon at bounding box center [1194, 454] width 11 height 11
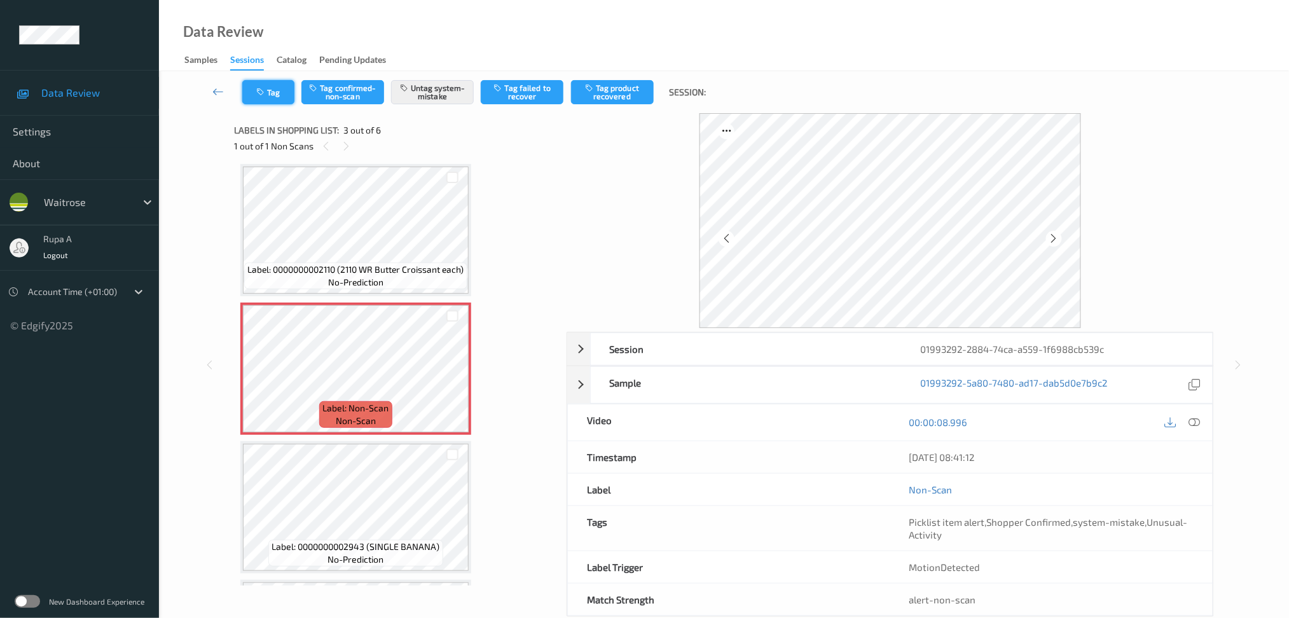
click at [268, 93] on button "Tag" at bounding box center [268, 92] width 52 height 24
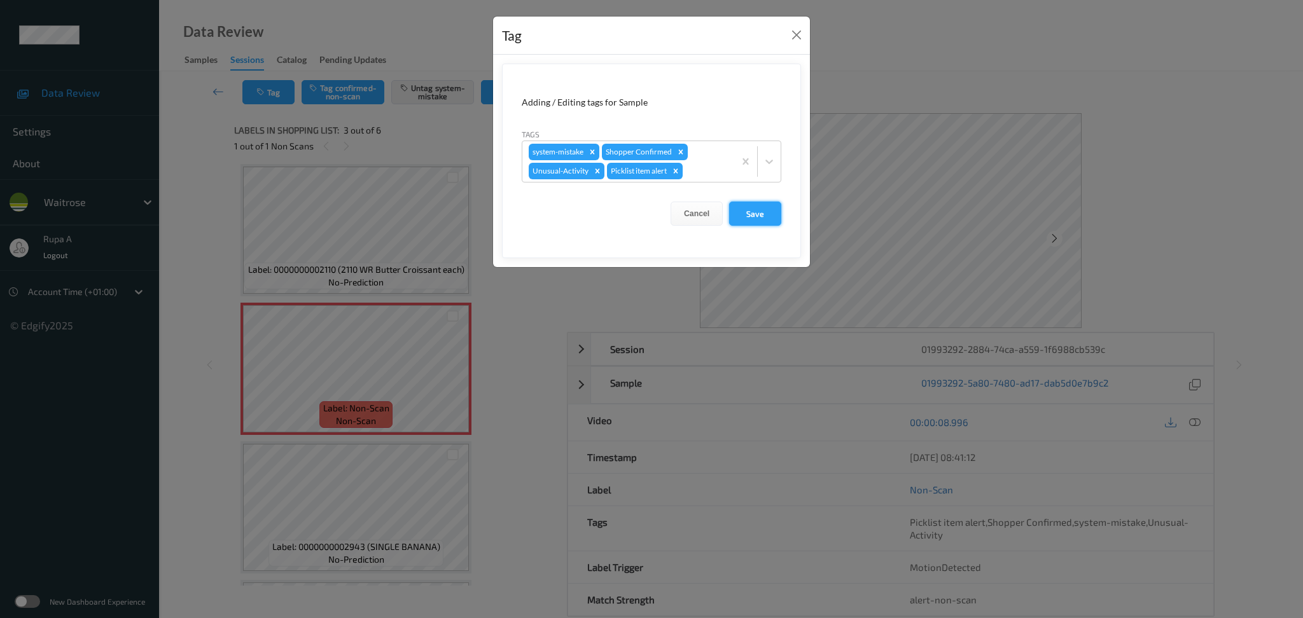
click at [767, 218] on button "Save" at bounding box center [755, 214] width 52 height 24
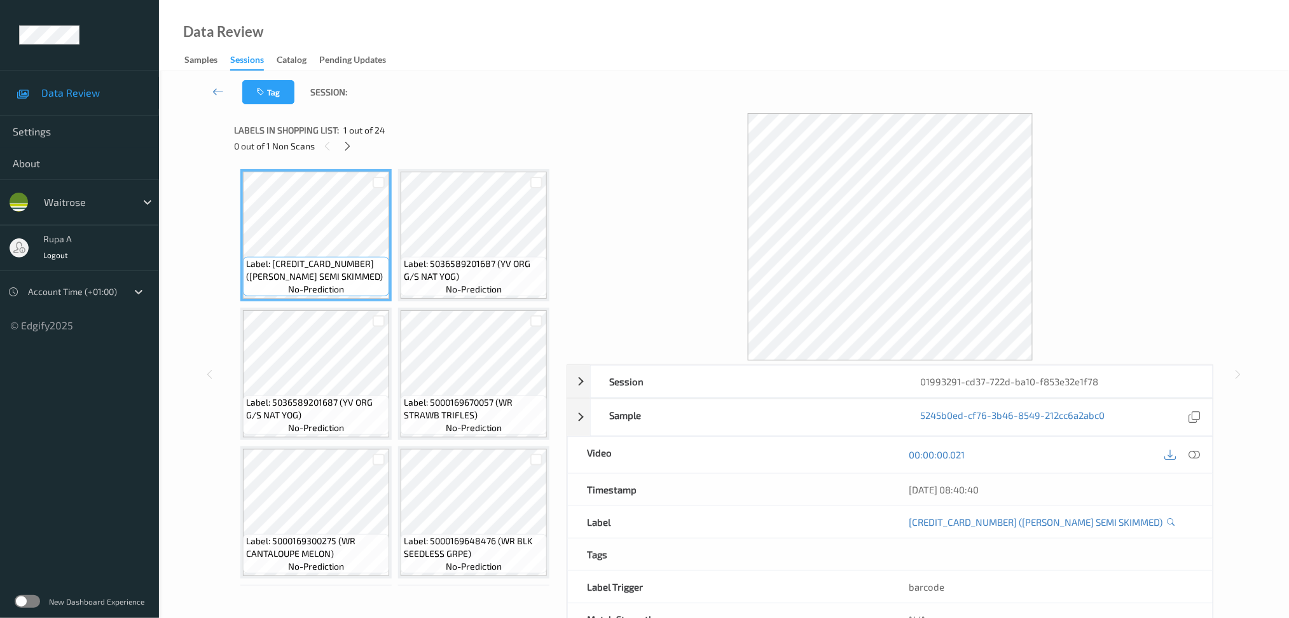
click at [482, 148] on div "0 out of 1 Non Scans" at bounding box center [396, 146] width 324 height 16
click at [344, 141] on icon at bounding box center [347, 146] width 11 height 11
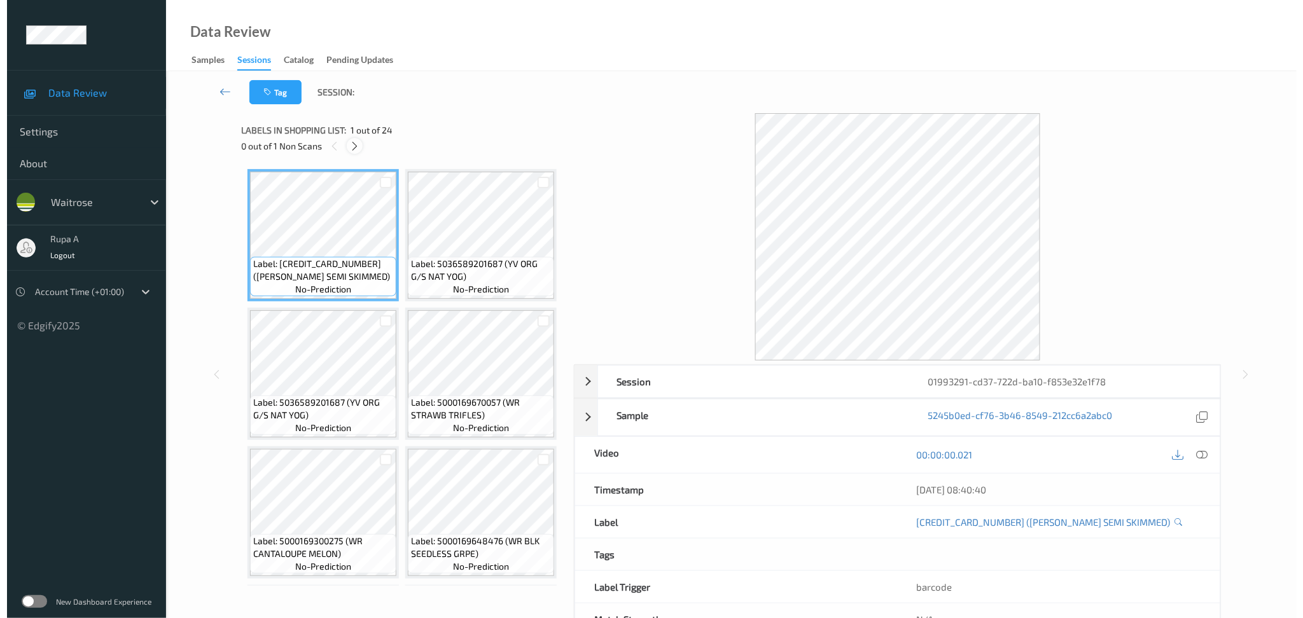
scroll to position [2071, 0]
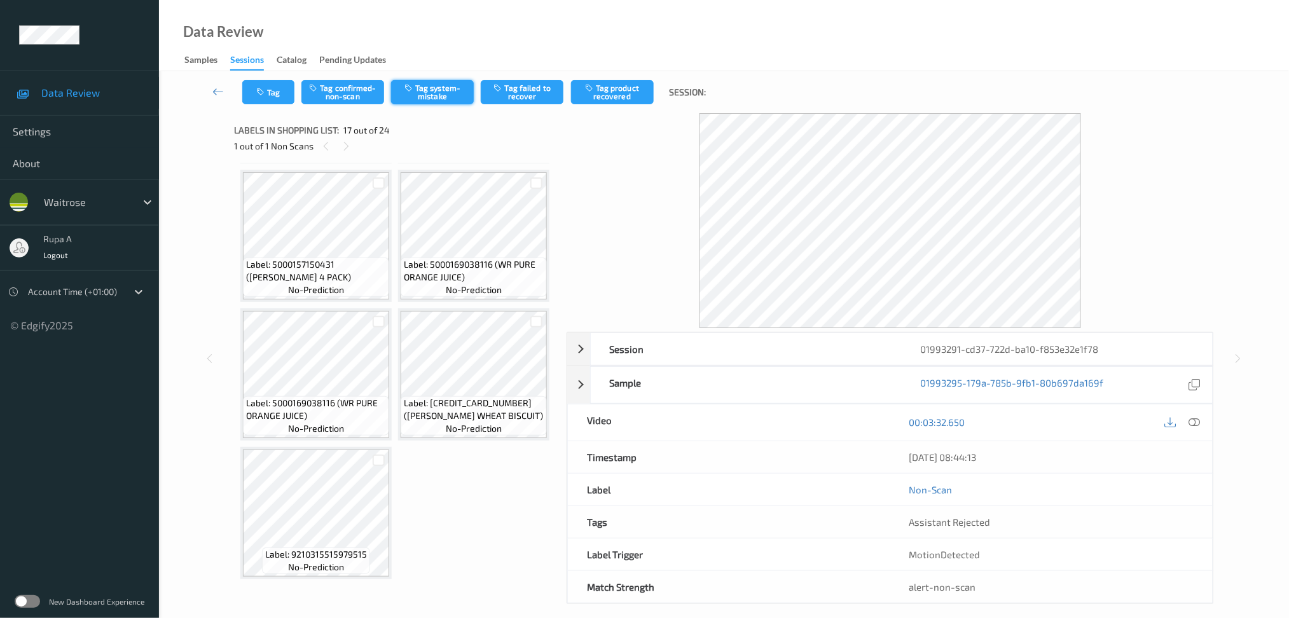
click at [455, 98] on button "Tag system-mistake" at bounding box center [432, 92] width 83 height 24
click at [272, 95] on button "Tag" at bounding box center [268, 92] width 52 height 24
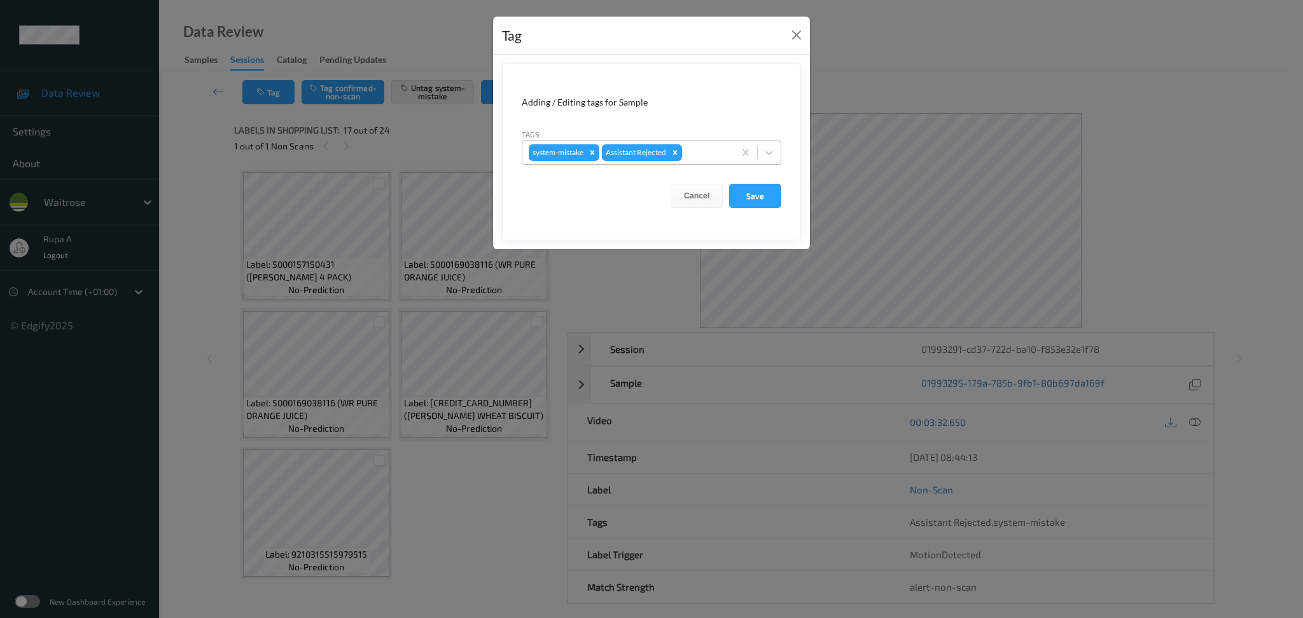
click at [698, 145] on div at bounding box center [705, 152] width 43 height 15
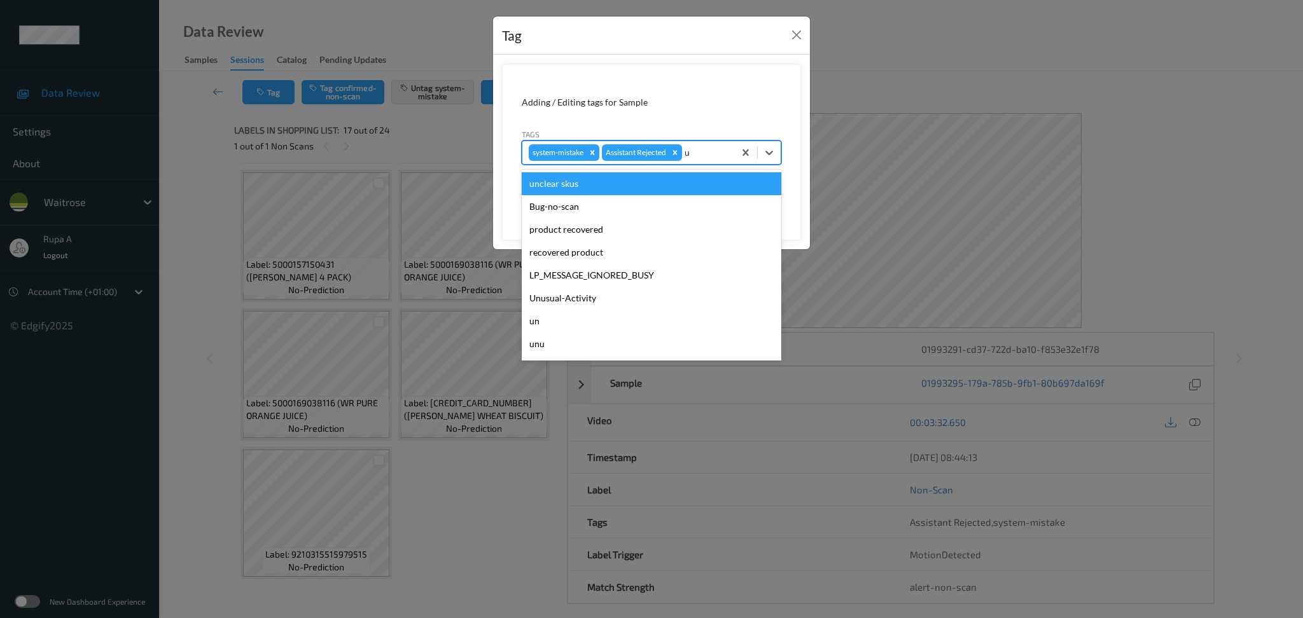
type input "un"
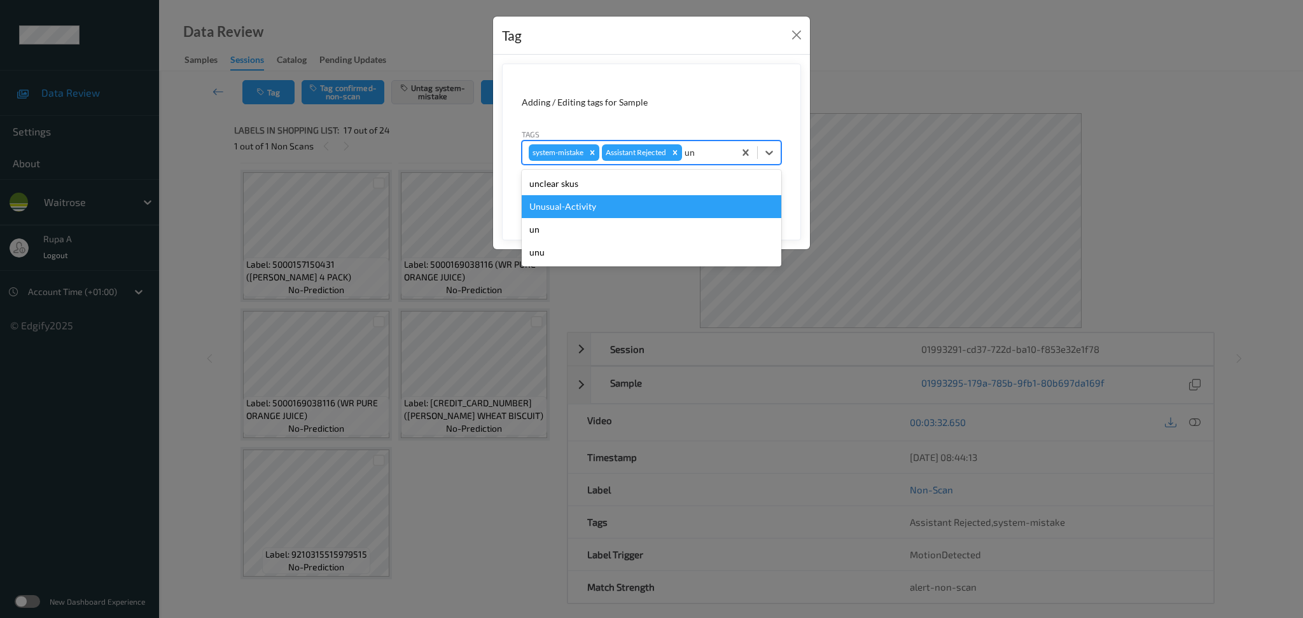
click at [646, 217] on div "Unusual-Activity" at bounding box center [652, 206] width 260 height 23
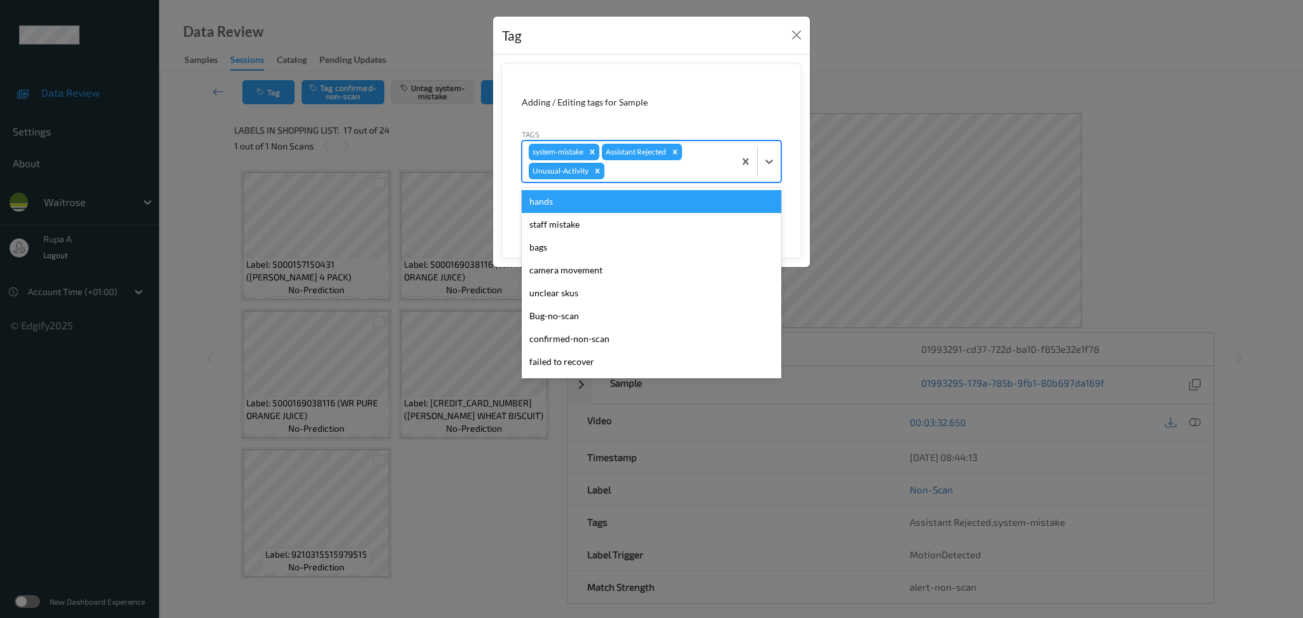
click at [657, 169] on div at bounding box center [667, 170] width 121 height 15
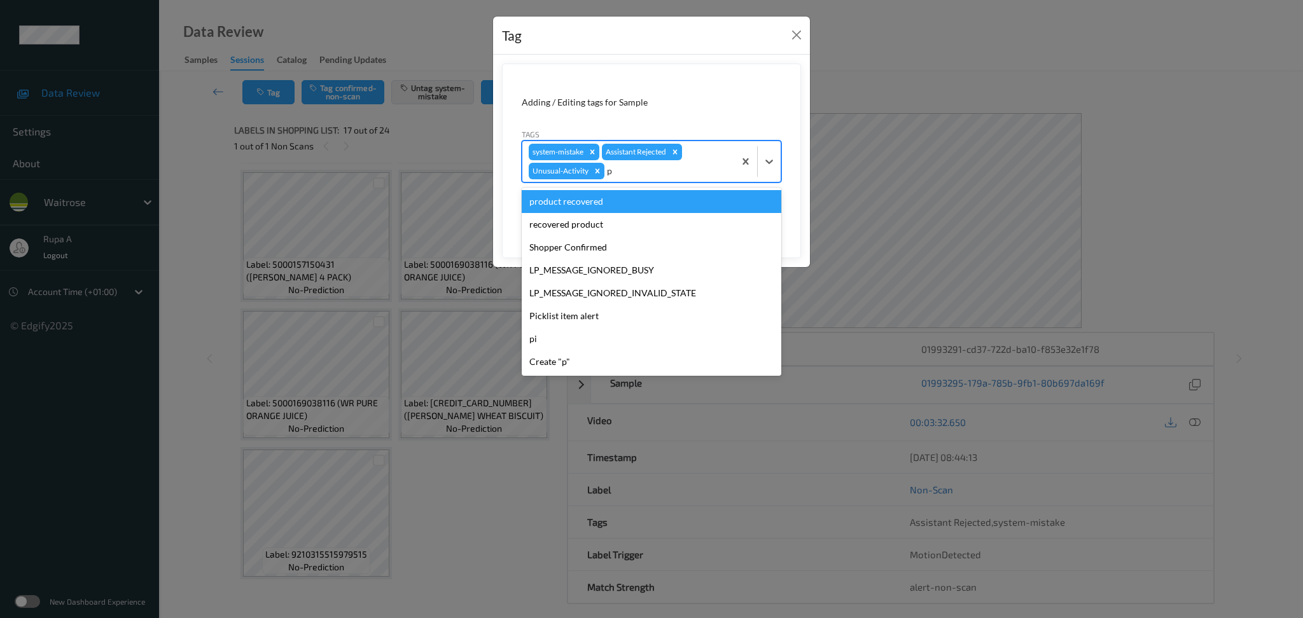
type input "pi"
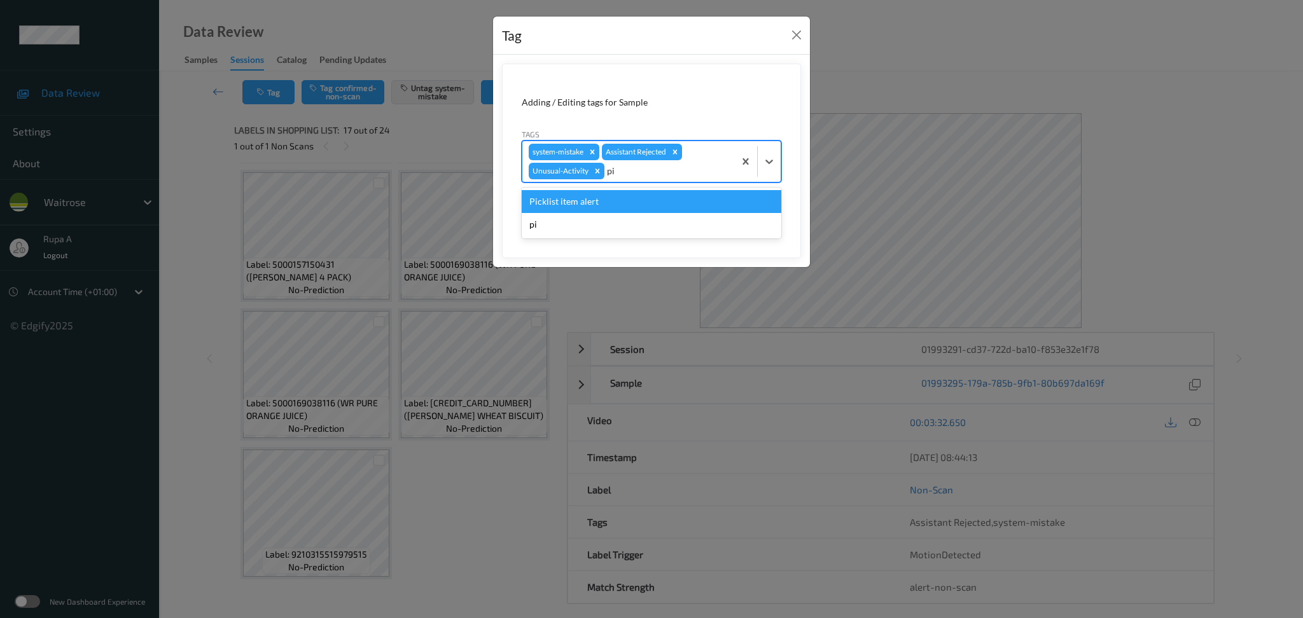
click at [618, 203] on div "Picklist item alert" at bounding box center [652, 201] width 260 height 23
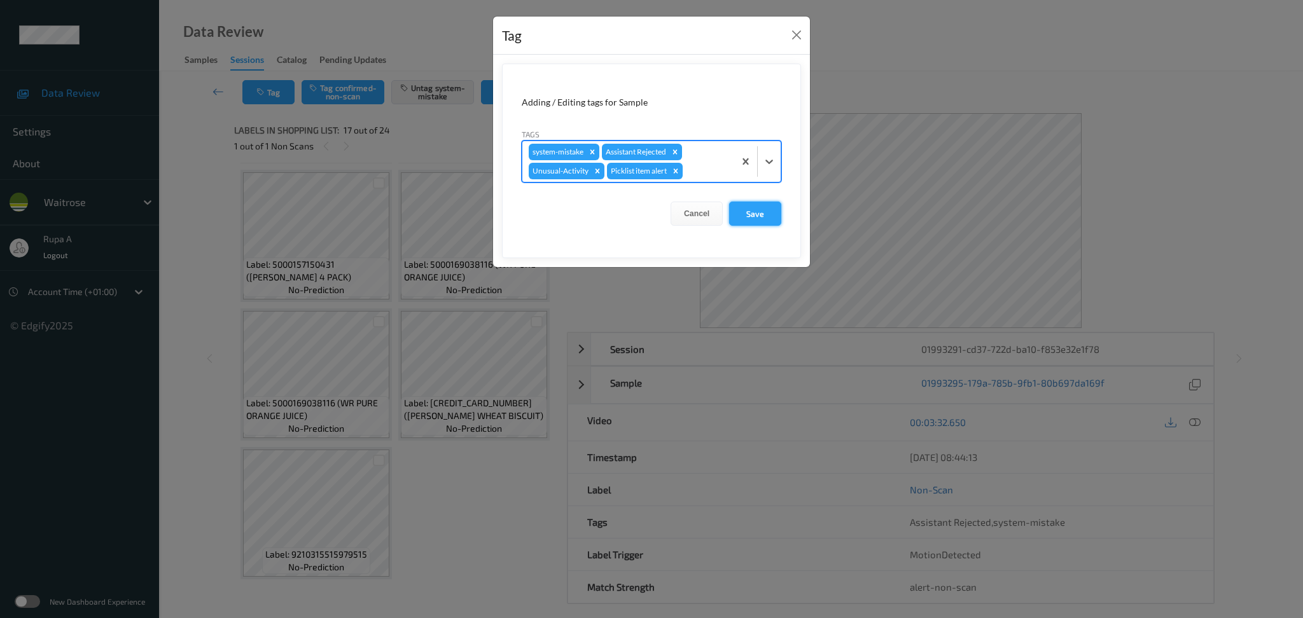
click at [731, 217] on button "Save" at bounding box center [755, 214] width 52 height 24
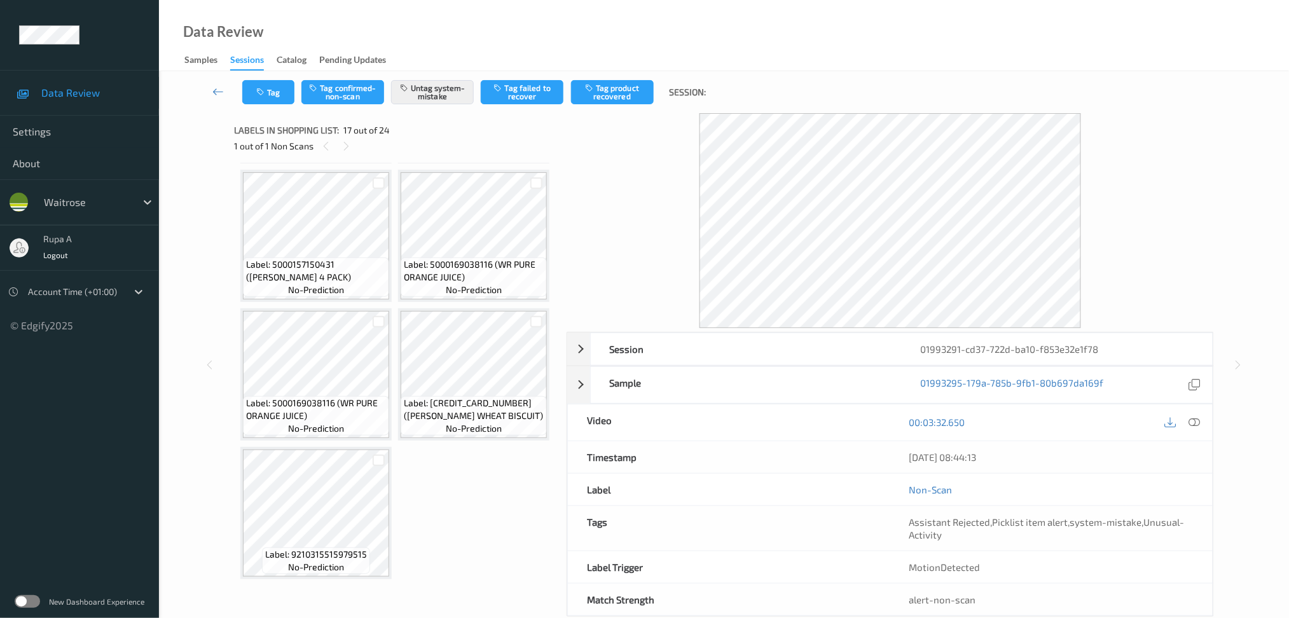
click at [1203, 415] on div at bounding box center [1182, 422] width 41 height 17
click at [1195, 422] on icon at bounding box center [1194, 422] width 11 height 11
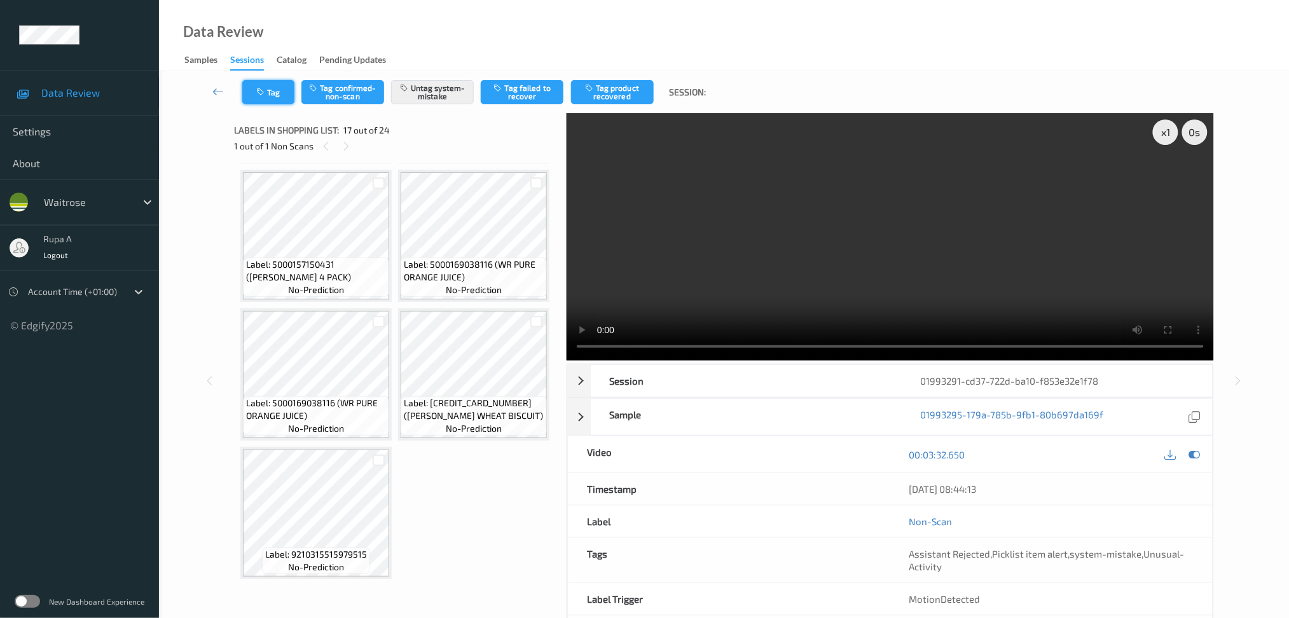
click at [268, 88] on button "Tag" at bounding box center [268, 92] width 52 height 24
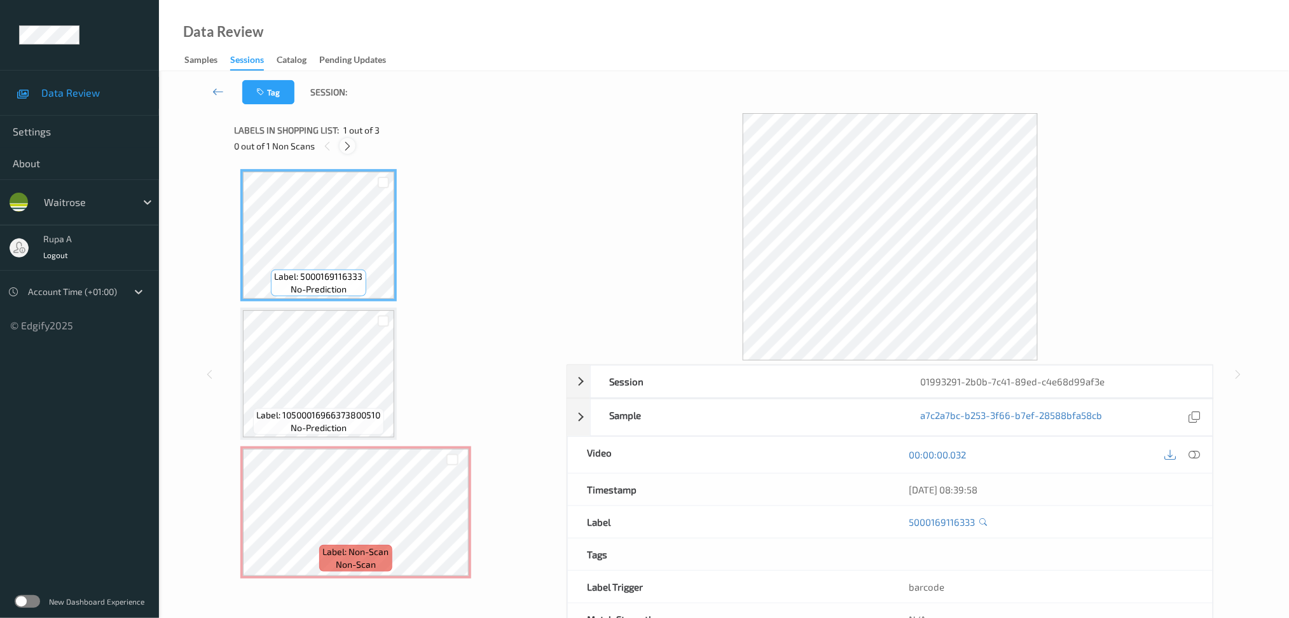
click at [347, 145] on icon at bounding box center [347, 146] width 11 height 11
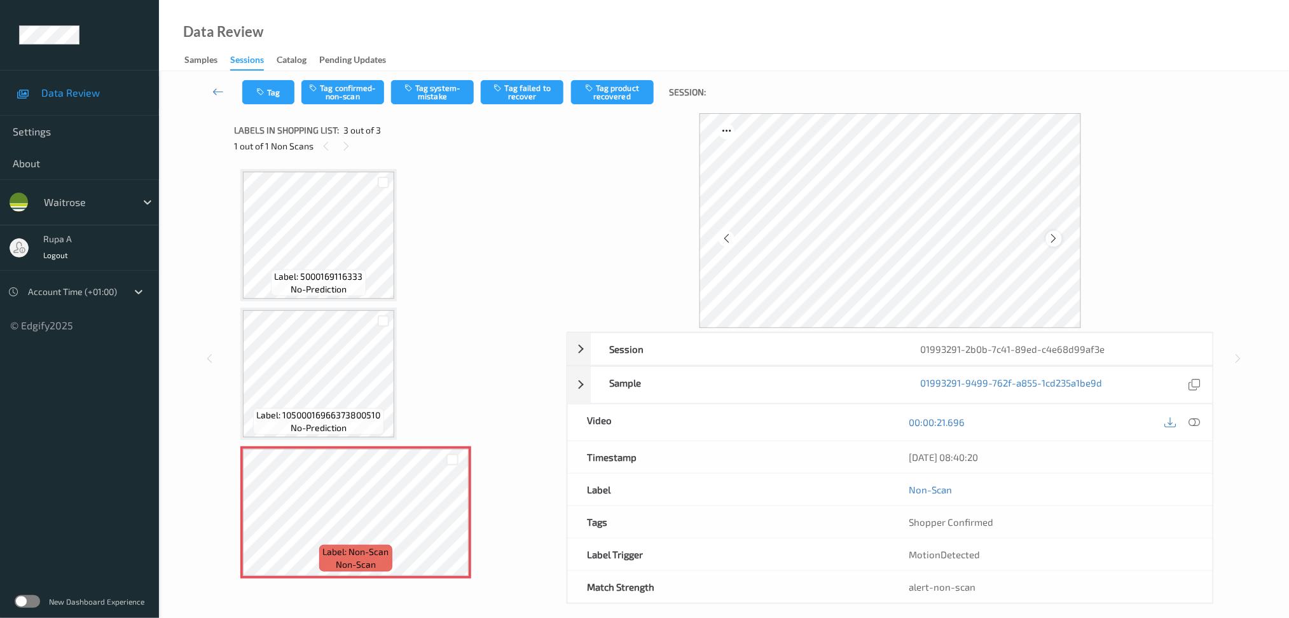
click at [1056, 240] on icon at bounding box center [1054, 238] width 11 height 11
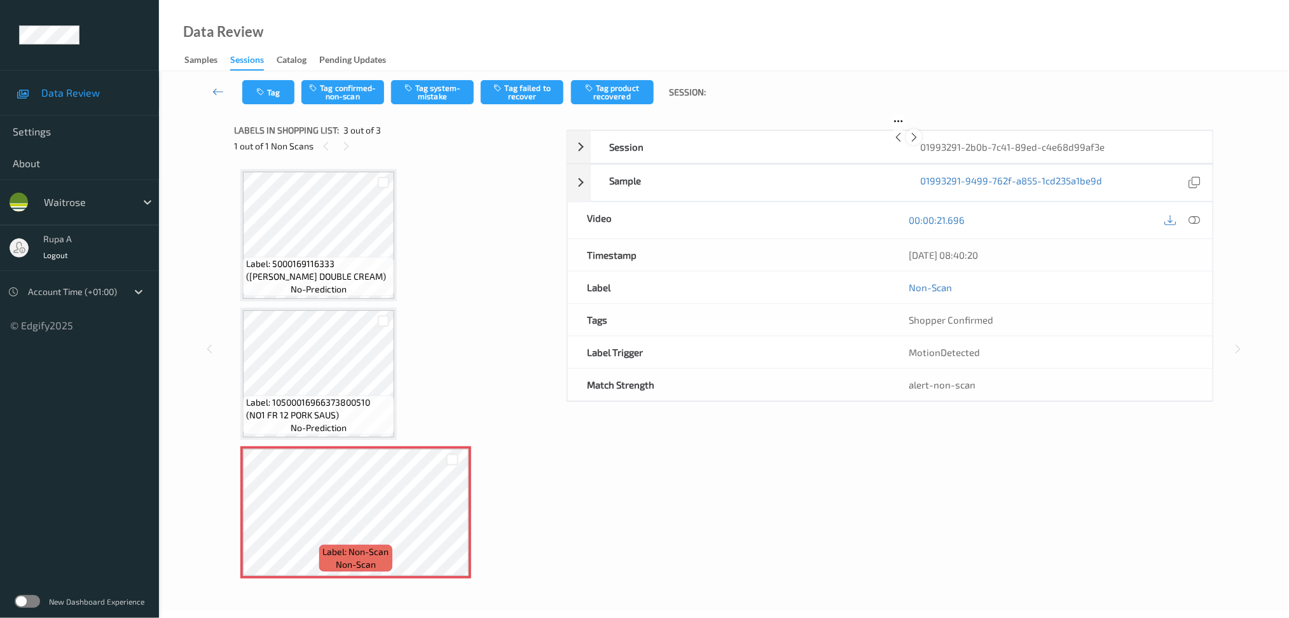
click at [920, 143] on icon at bounding box center [914, 137] width 11 height 11
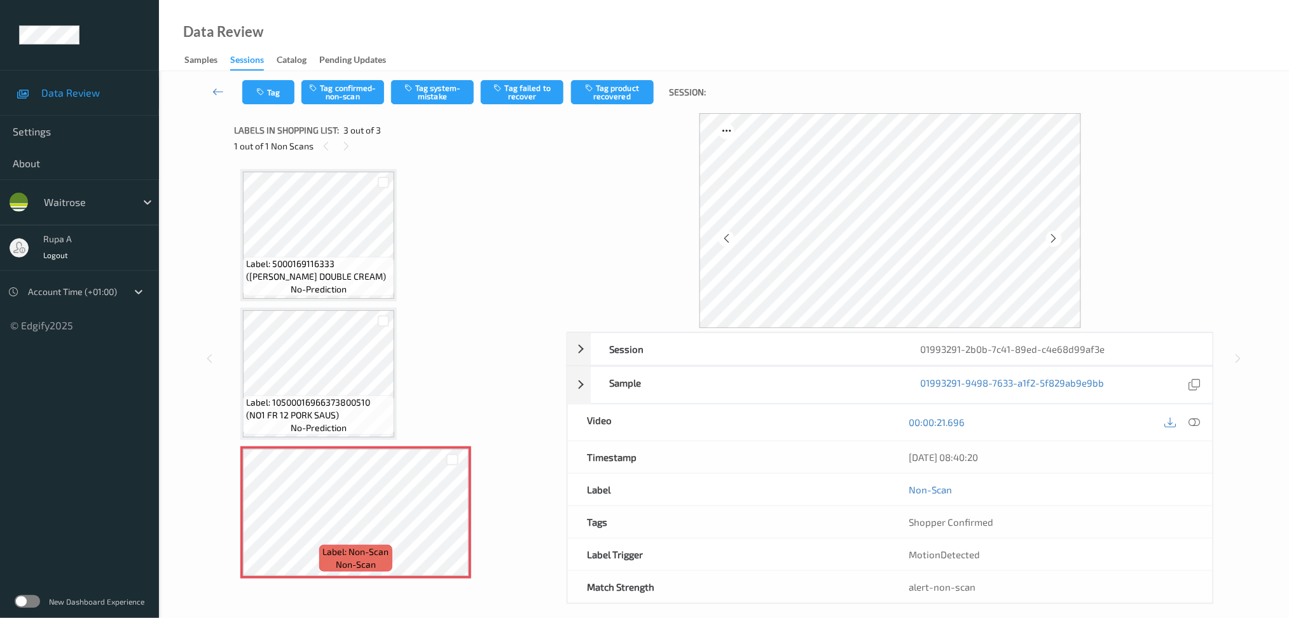
click at [1055, 240] on icon at bounding box center [1054, 238] width 11 height 11
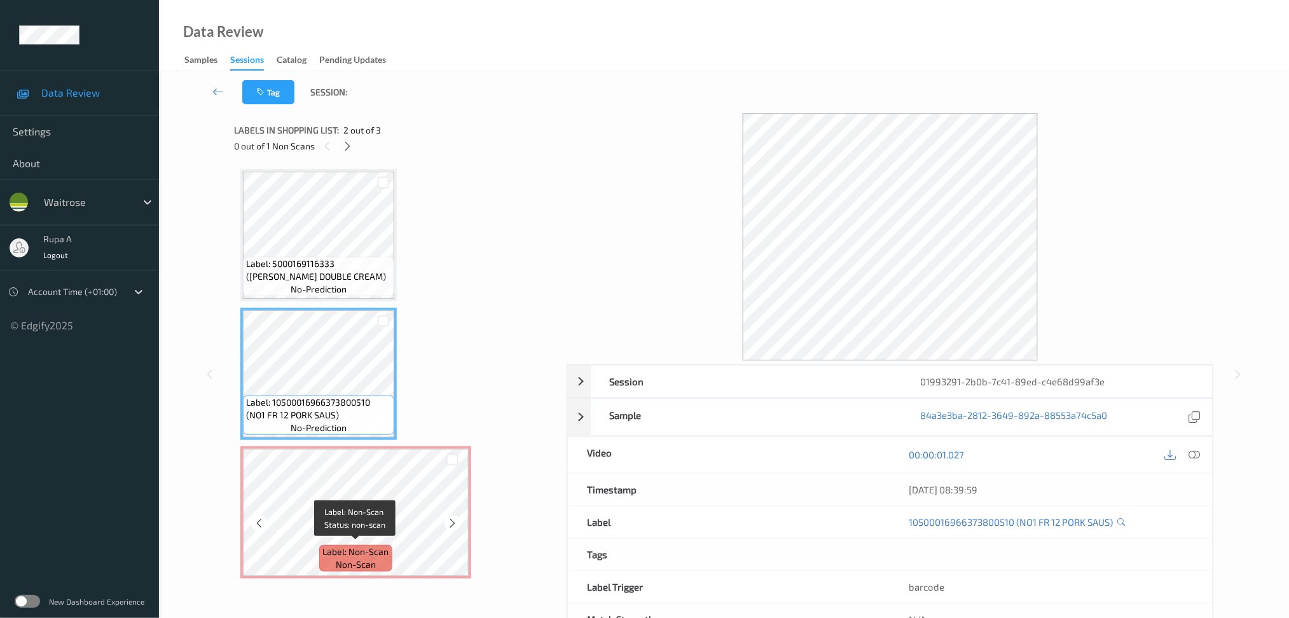
click at [324, 546] on span "Label: Non-Scan" at bounding box center [356, 552] width 66 height 13
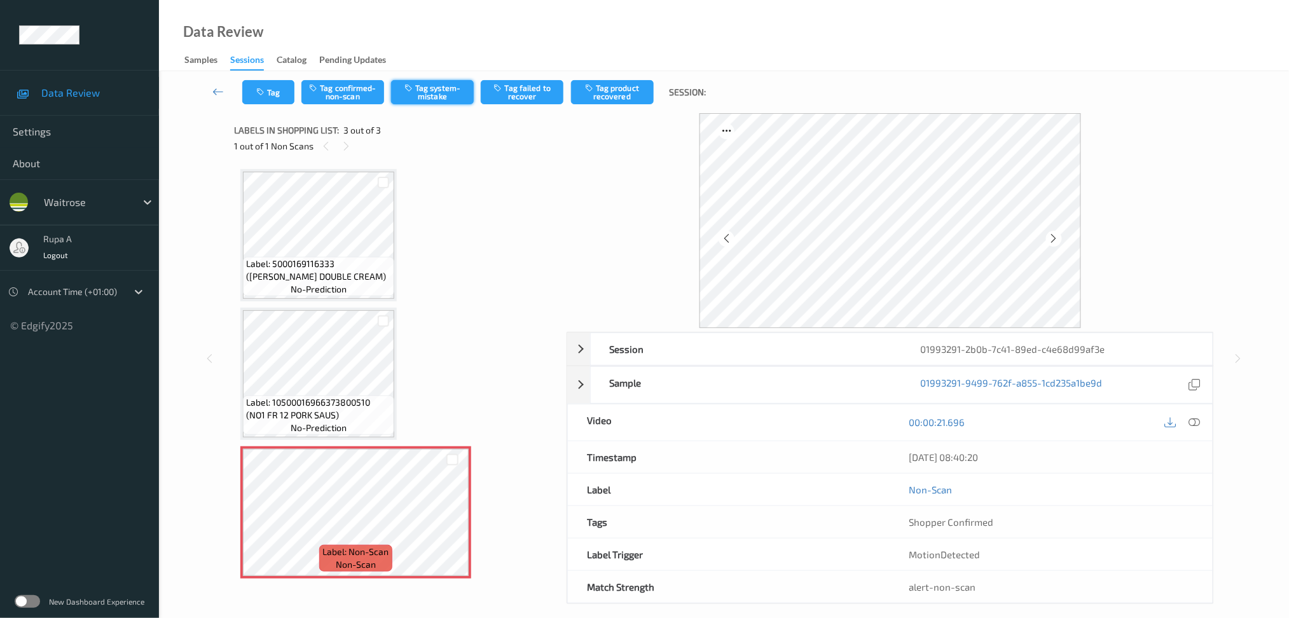
click at [438, 87] on button "Tag system-mistake" at bounding box center [432, 92] width 83 height 24
click at [256, 98] on button "Tag" at bounding box center [268, 92] width 52 height 24
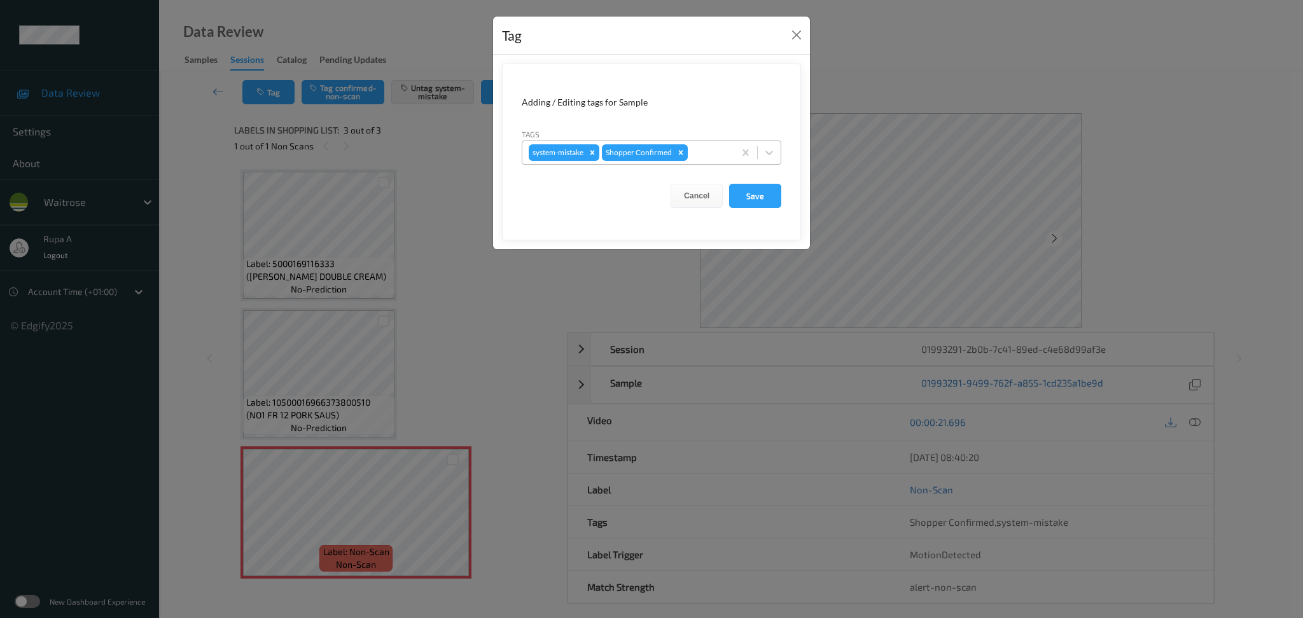
click at [688, 146] on div "system-mistake Shopper Confirmed" at bounding box center [628, 153] width 212 height 22
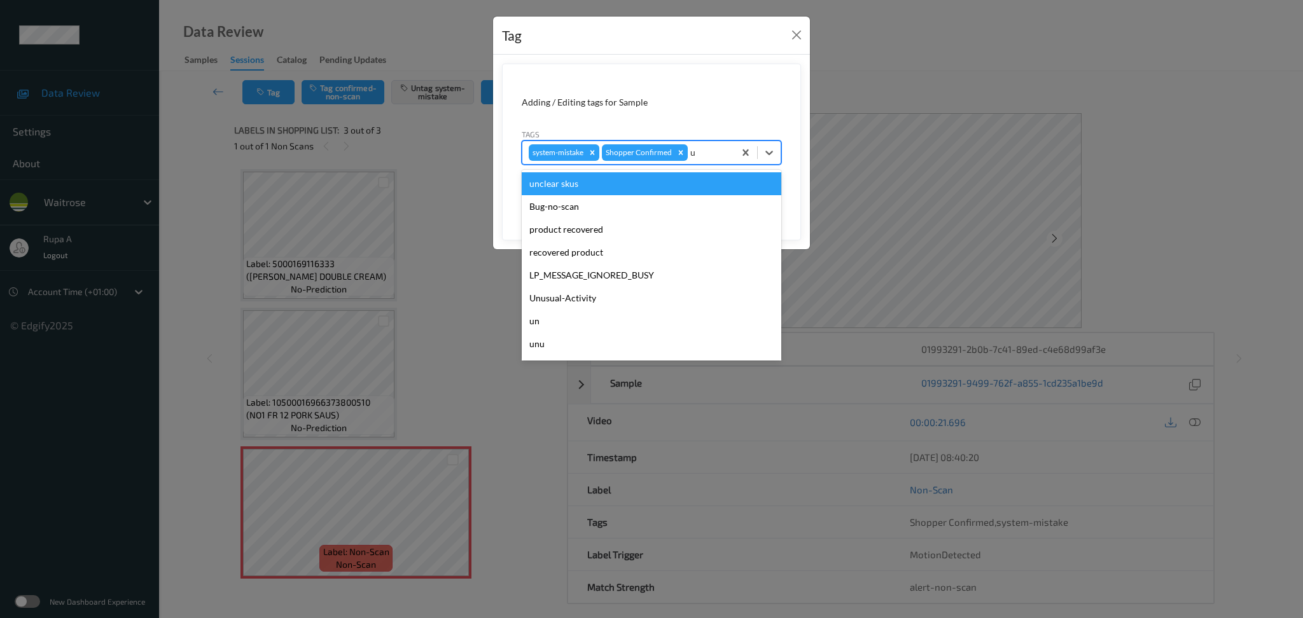
type input "un"
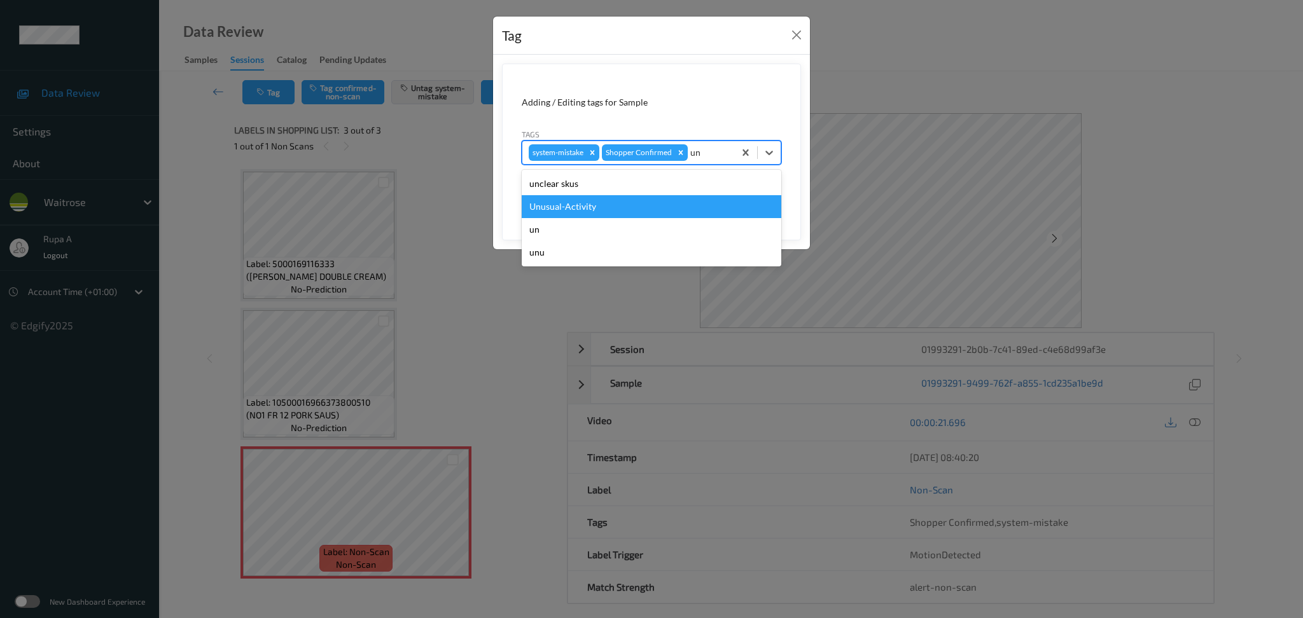
click at [618, 199] on div "Unusual-Activity" at bounding box center [652, 206] width 260 height 23
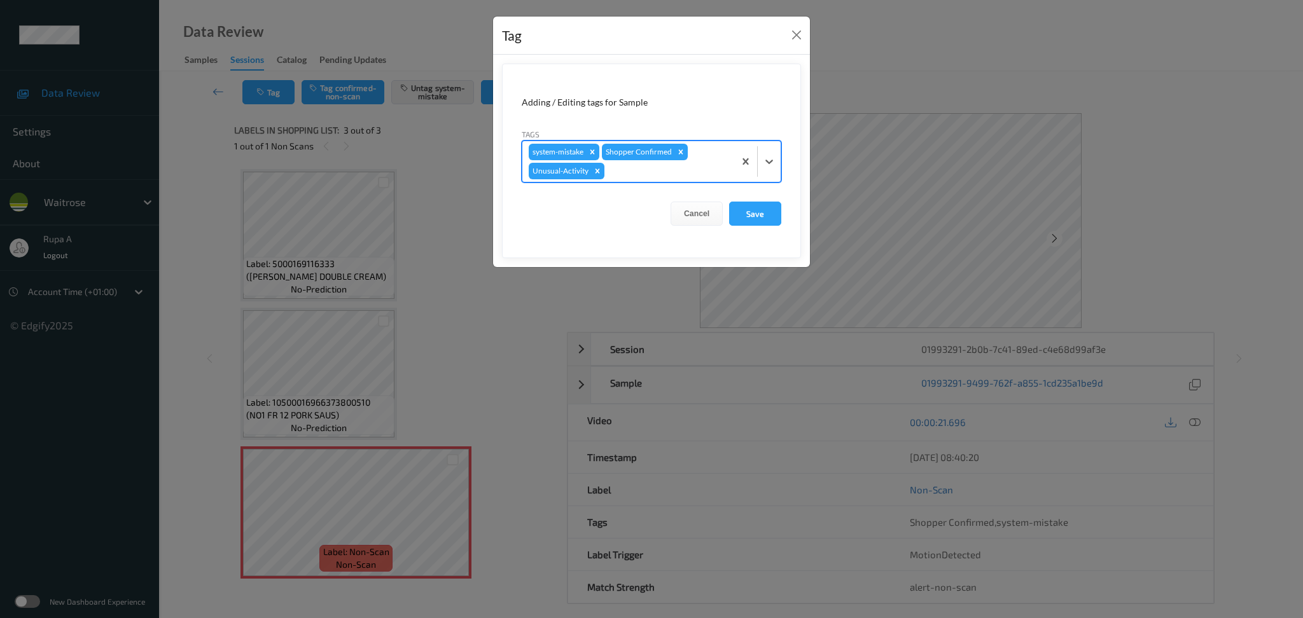
click at [658, 181] on div "system-mistake Shopper Confirmed Unusual-Activity" at bounding box center [628, 161] width 212 height 41
drag, startPoint x: 669, startPoint y: 172, endPoint x: 725, endPoint y: 149, distance: 60.5
click at [670, 172] on div at bounding box center [667, 170] width 121 height 15
click button "Save"
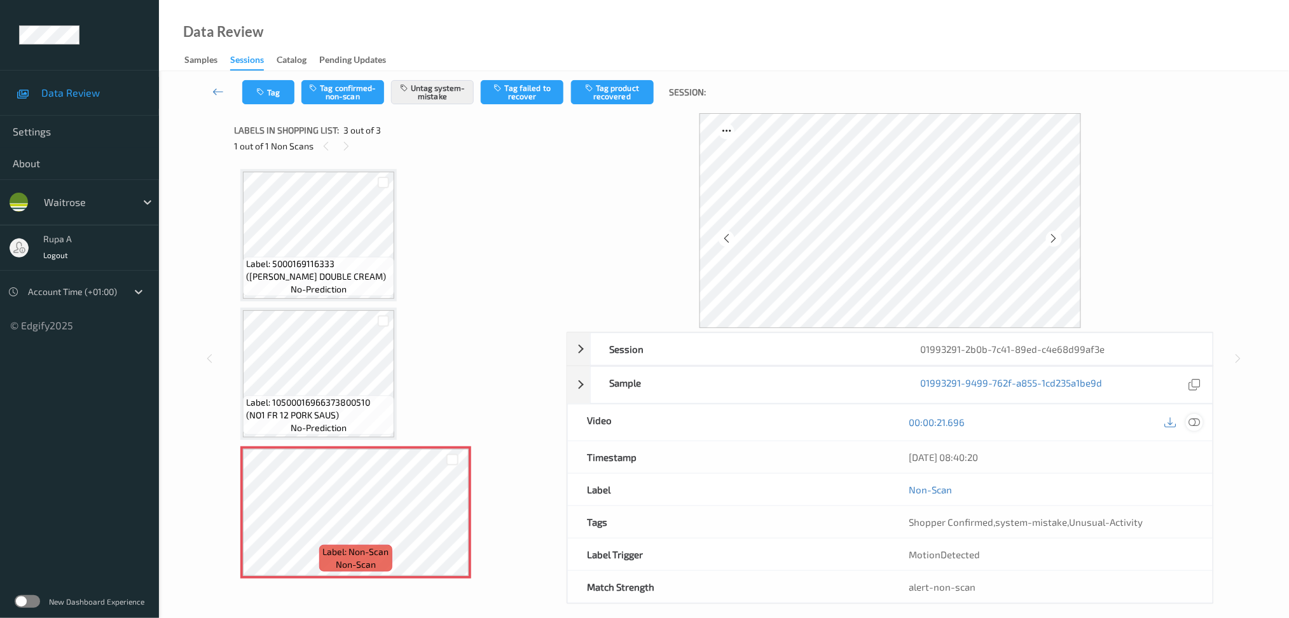
click icon
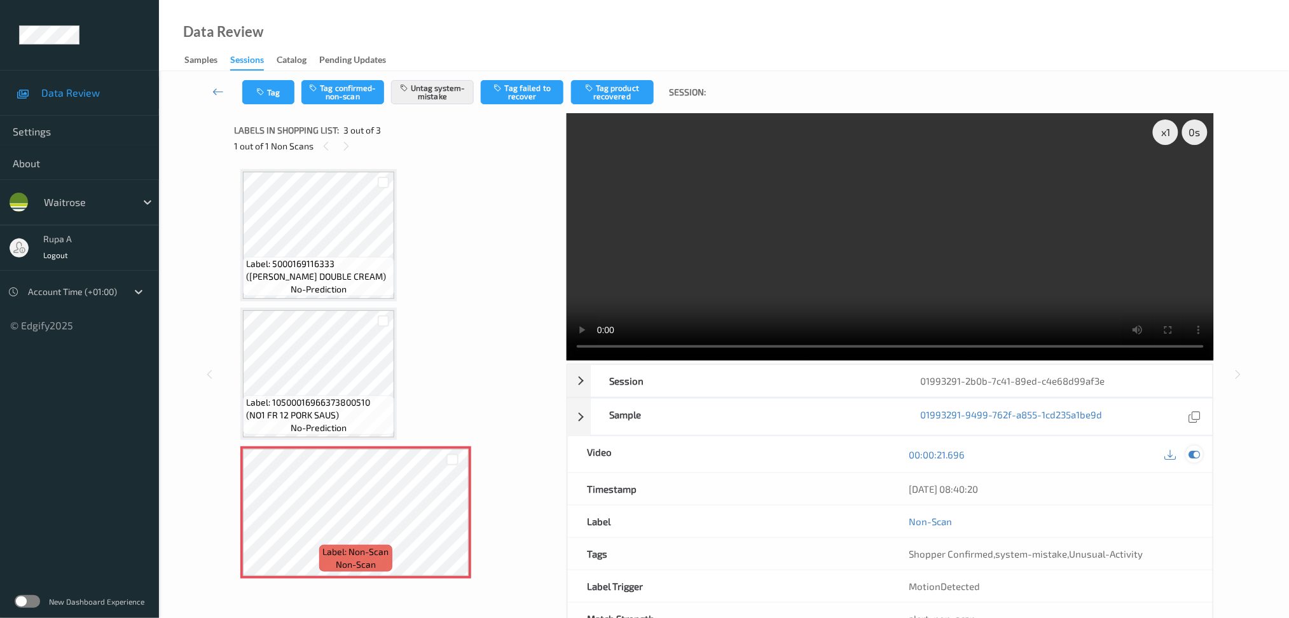
click icon
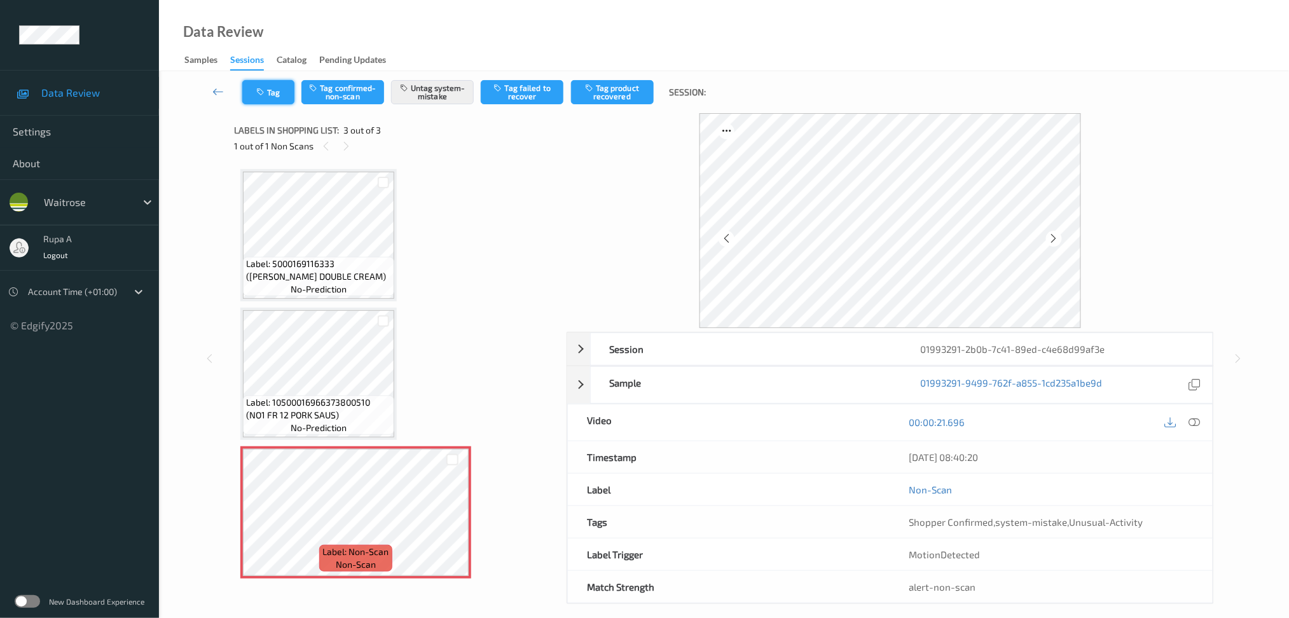
click button "Tag"
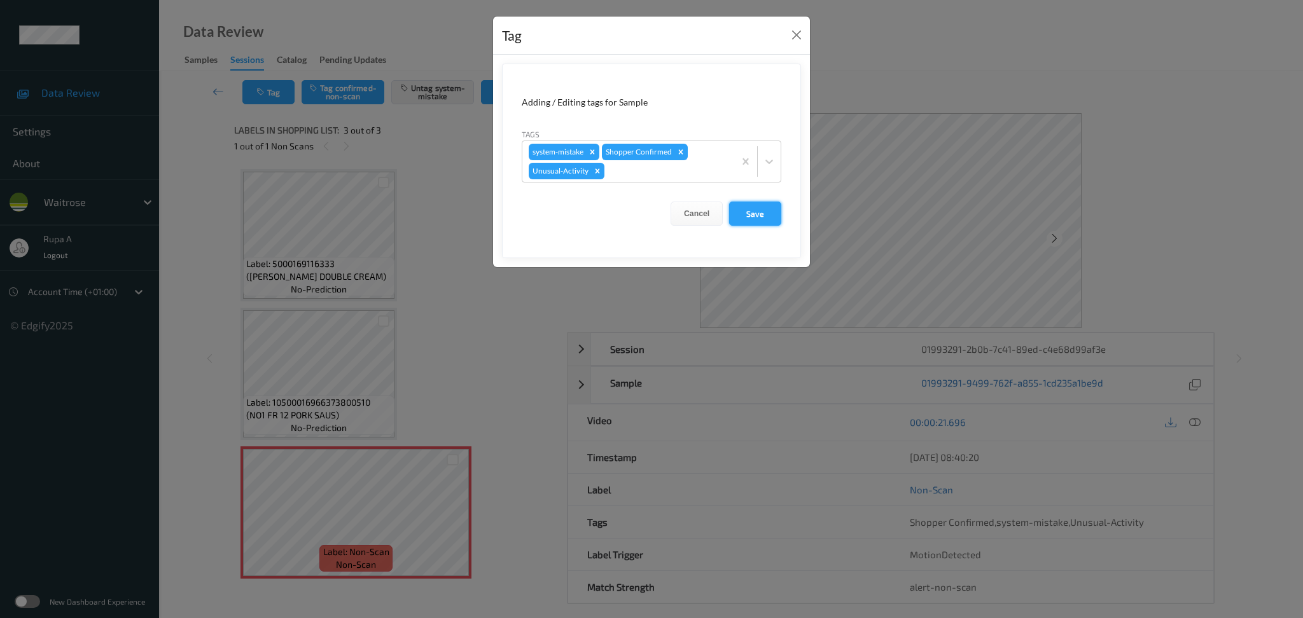
click button "Save"
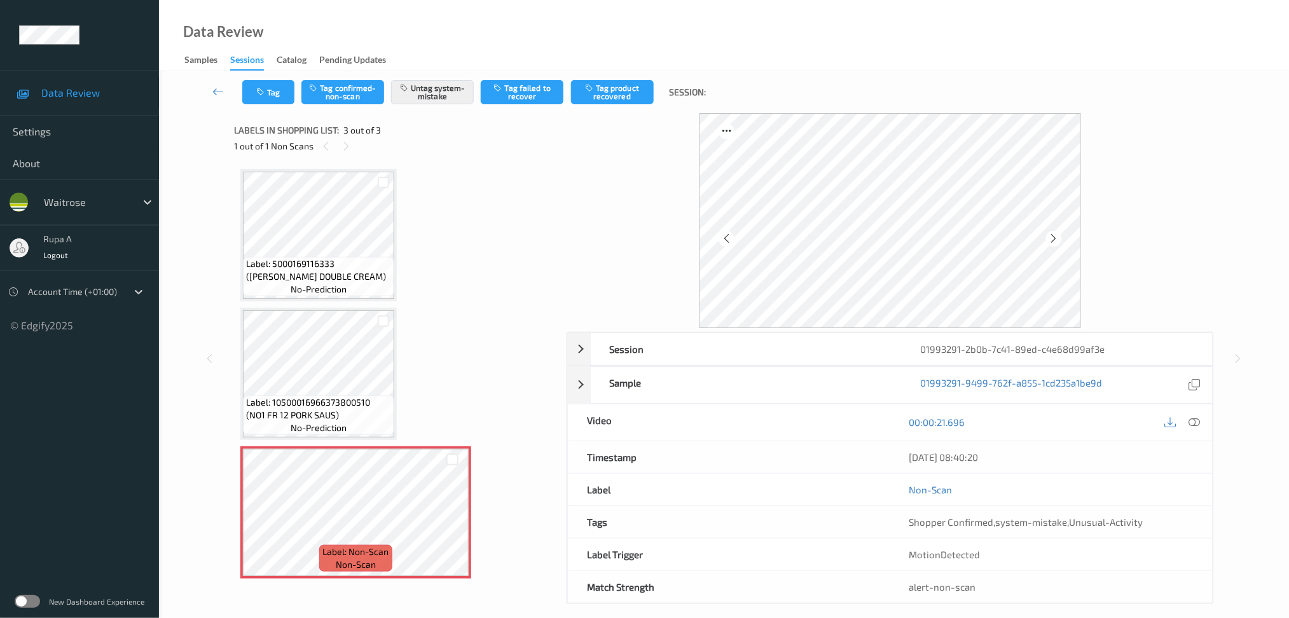
click div "Tag Tag confirmed-non-scan Untag system-mistake Tag failed to recover Tag produ…"
click icon "button"
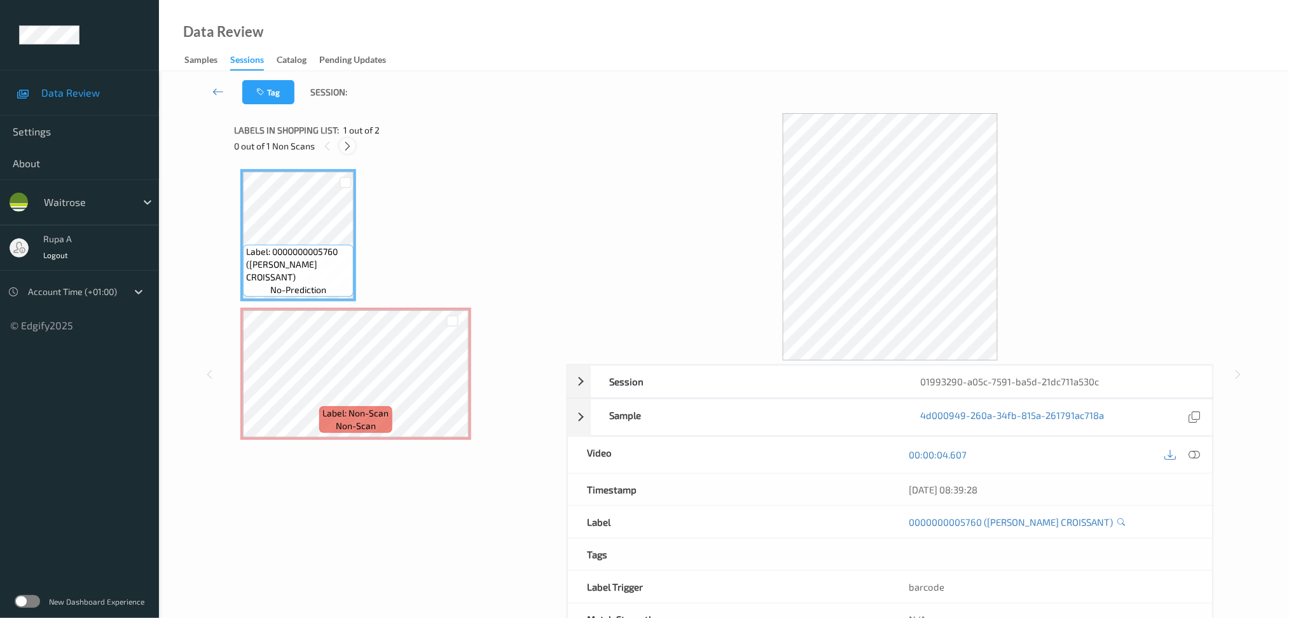
click at [349, 144] on icon at bounding box center [347, 146] width 11 height 11
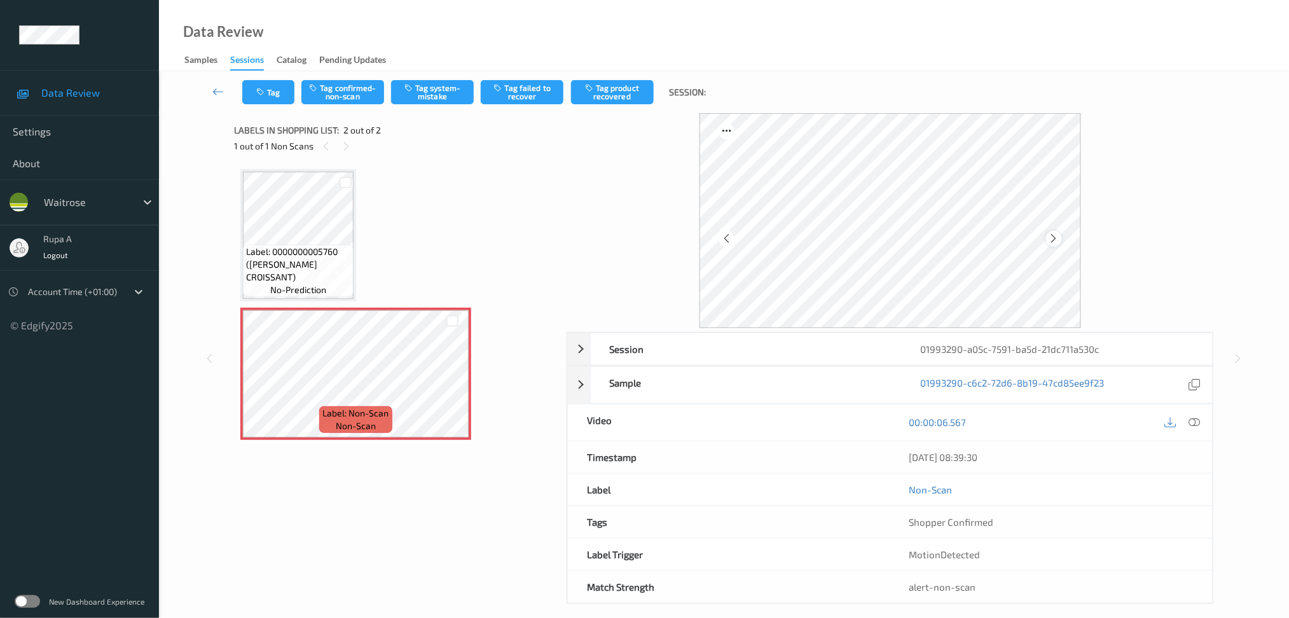
click at [1057, 238] on icon at bounding box center [1054, 238] width 11 height 11
click at [434, 95] on button "Tag system-mistake" at bounding box center [432, 92] width 83 height 24
click at [266, 95] on icon "button" at bounding box center [261, 92] width 11 height 9
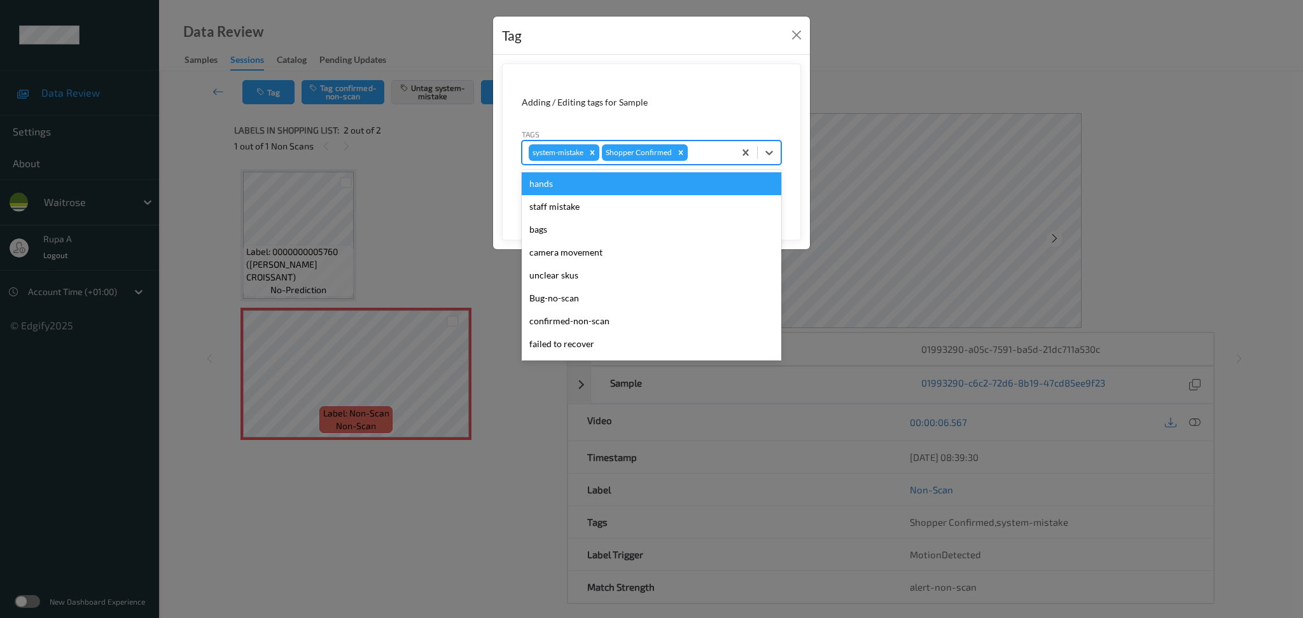
click at [720, 154] on div at bounding box center [709, 152] width 38 height 15
type input "un"
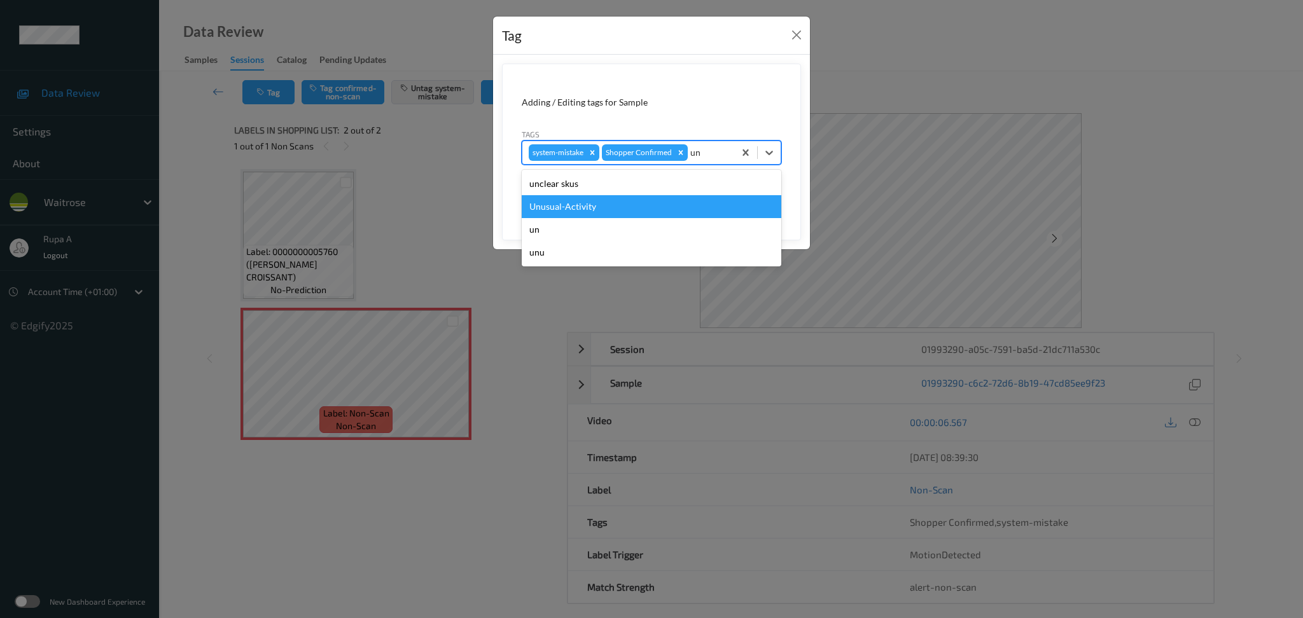
click at [643, 204] on div "Unusual-Activity" at bounding box center [652, 206] width 260 height 23
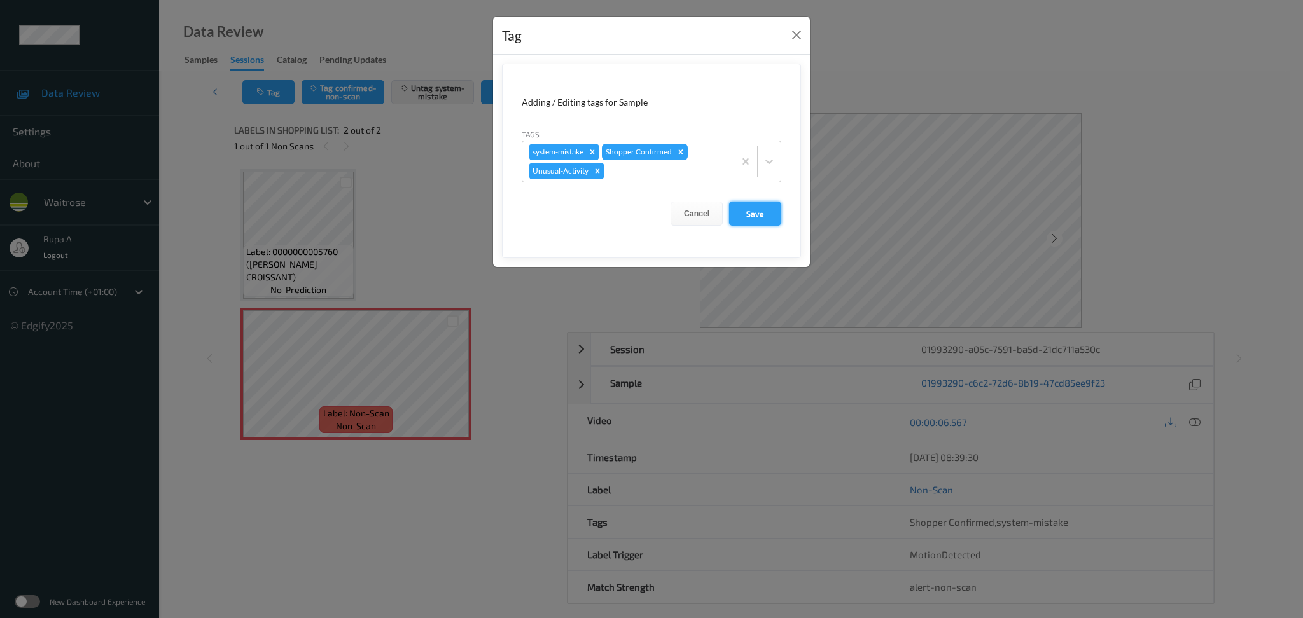
click at [744, 216] on button "Save" at bounding box center [755, 214] width 52 height 24
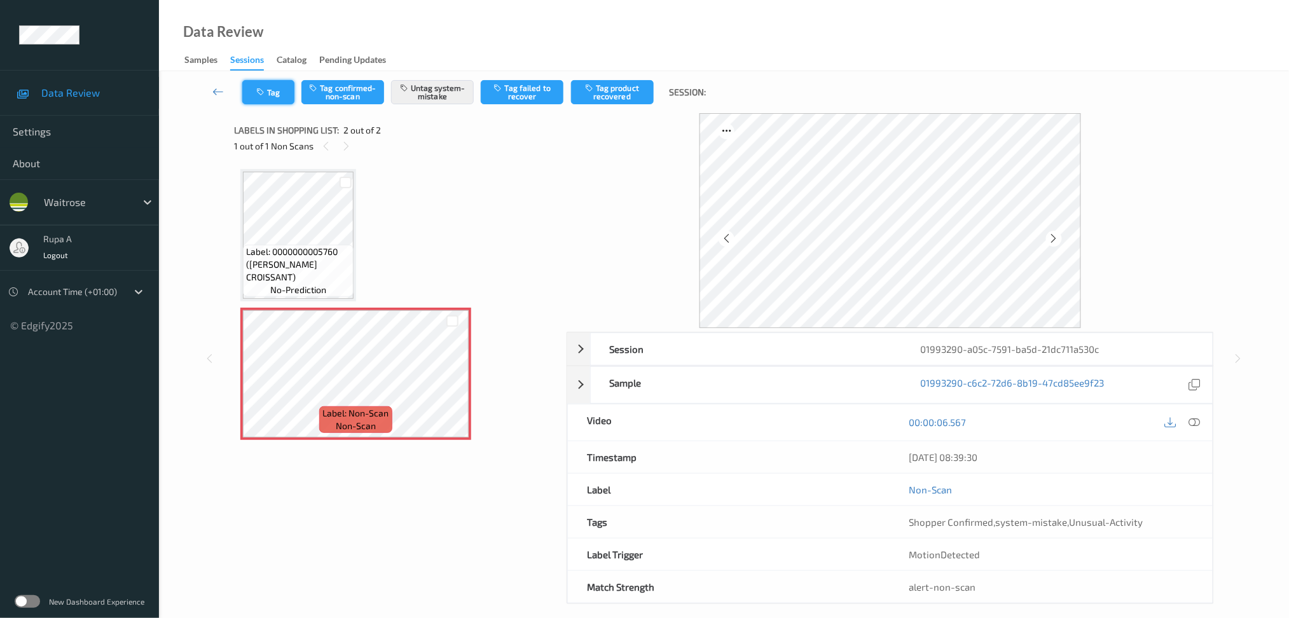
click at [265, 100] on button "Tag" at bounding box center [268, 92] width 52 height 24
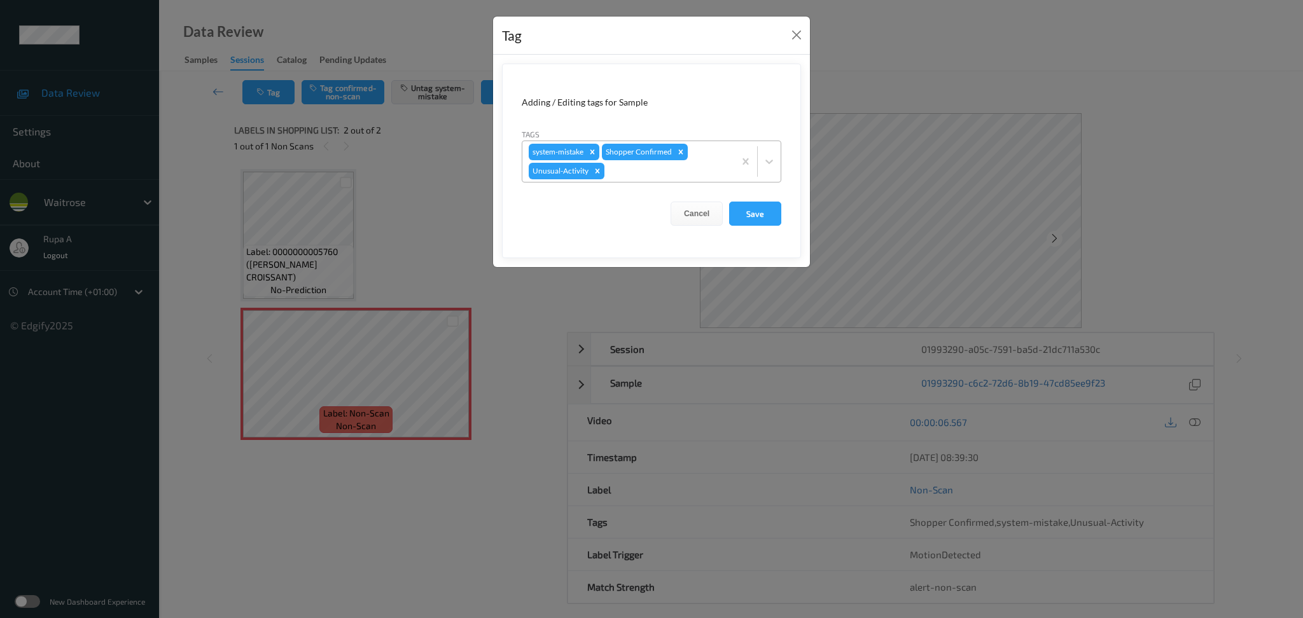
click at [683, 168] on div at bounding box center [667, 170] width 121 height 15
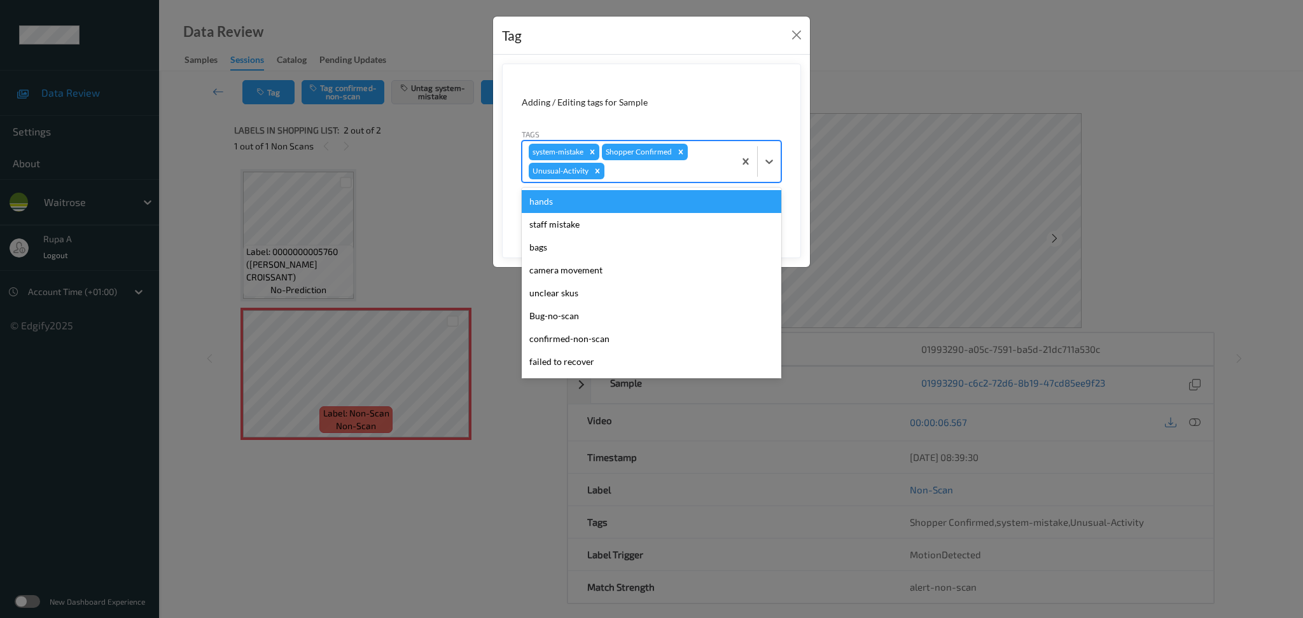
type input "o"
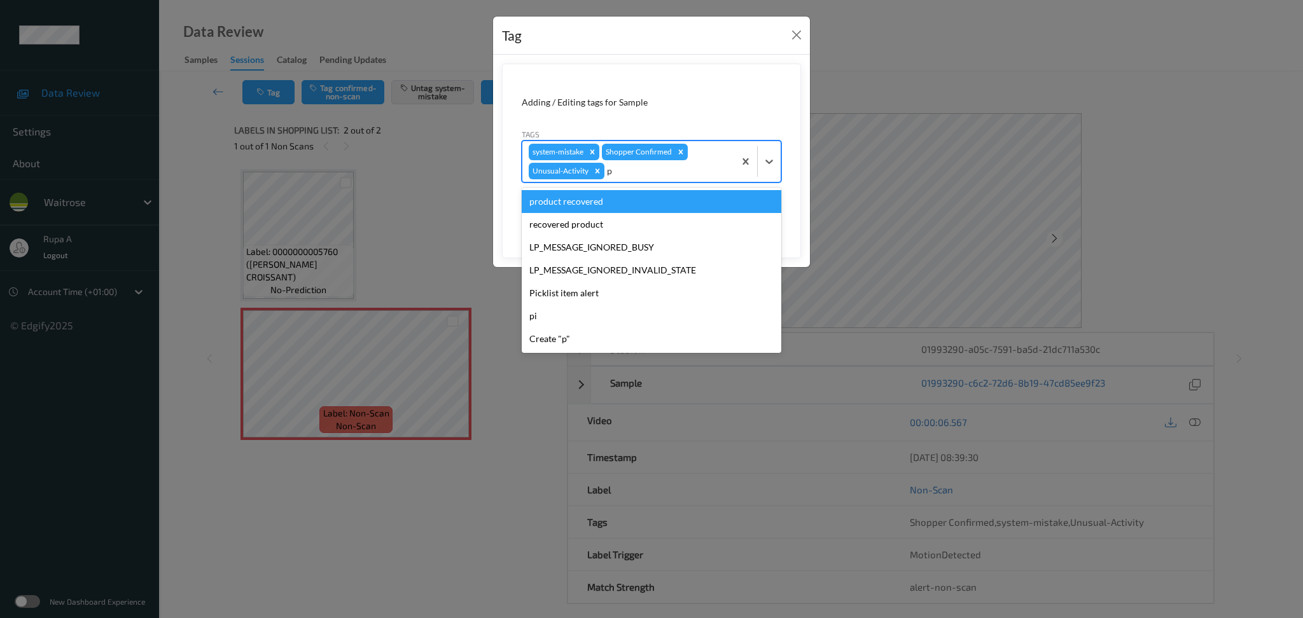
type input "pi"
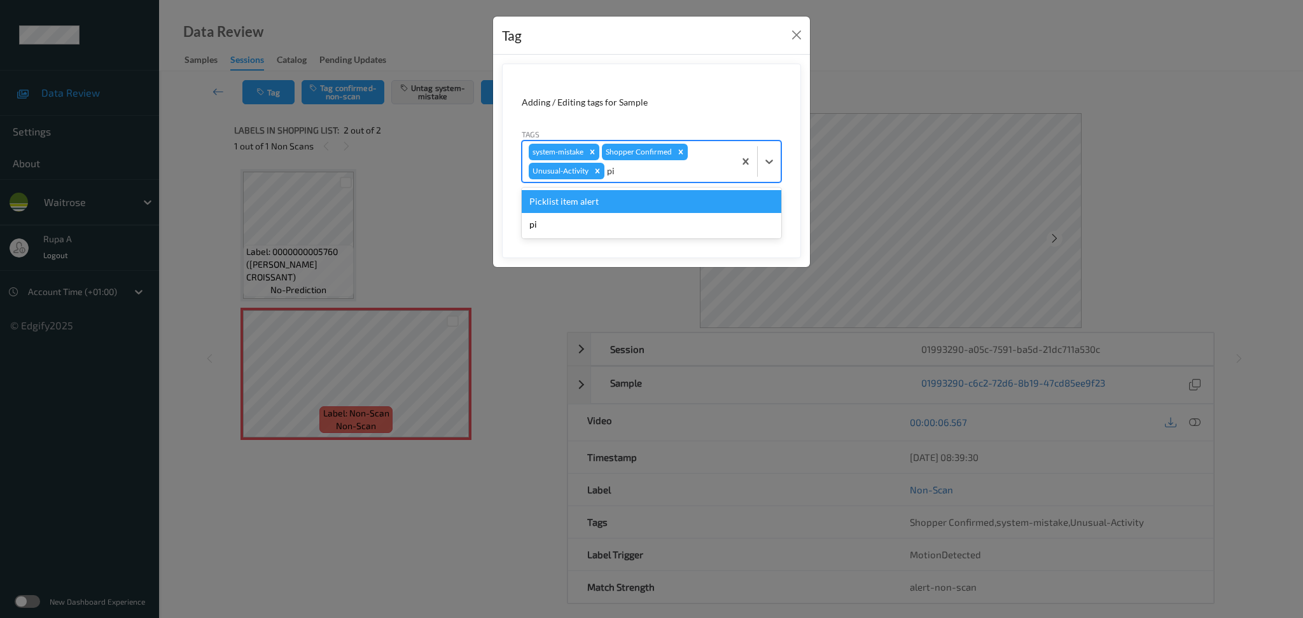
click at [645, 200] on div "Picklist item alert" at bounding box center [652, 201] width 260 height 23
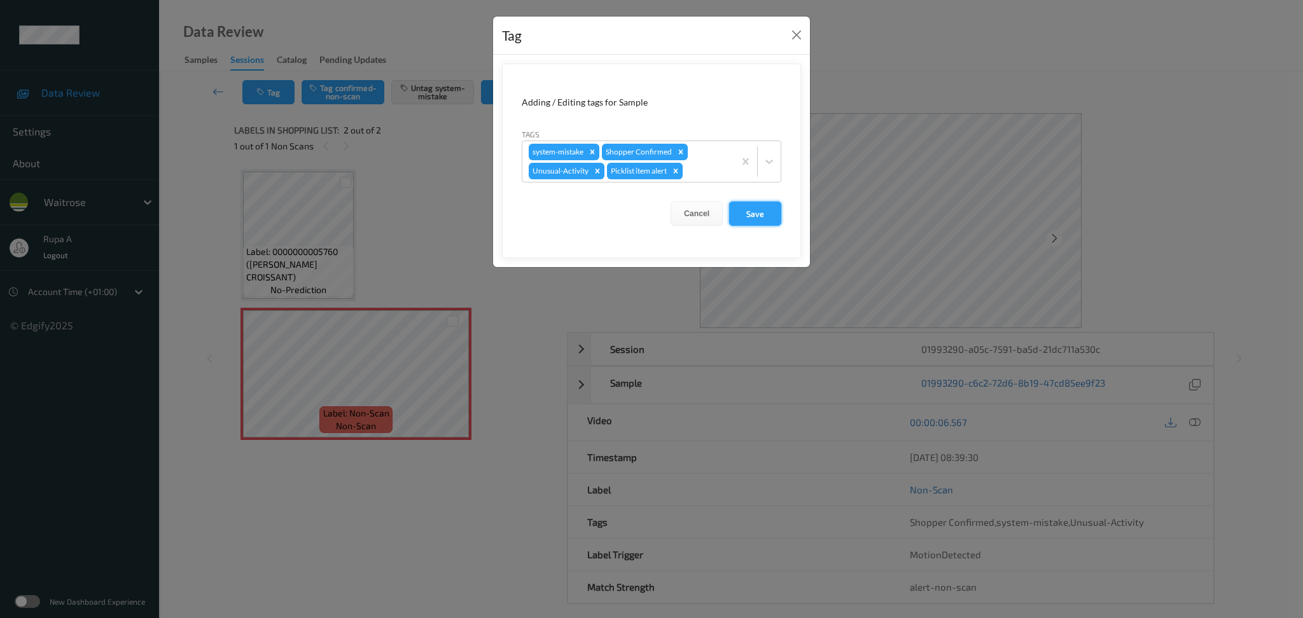
click at [766, 222] on button "Save" at bounding box center [755, 214] width 52 height 24
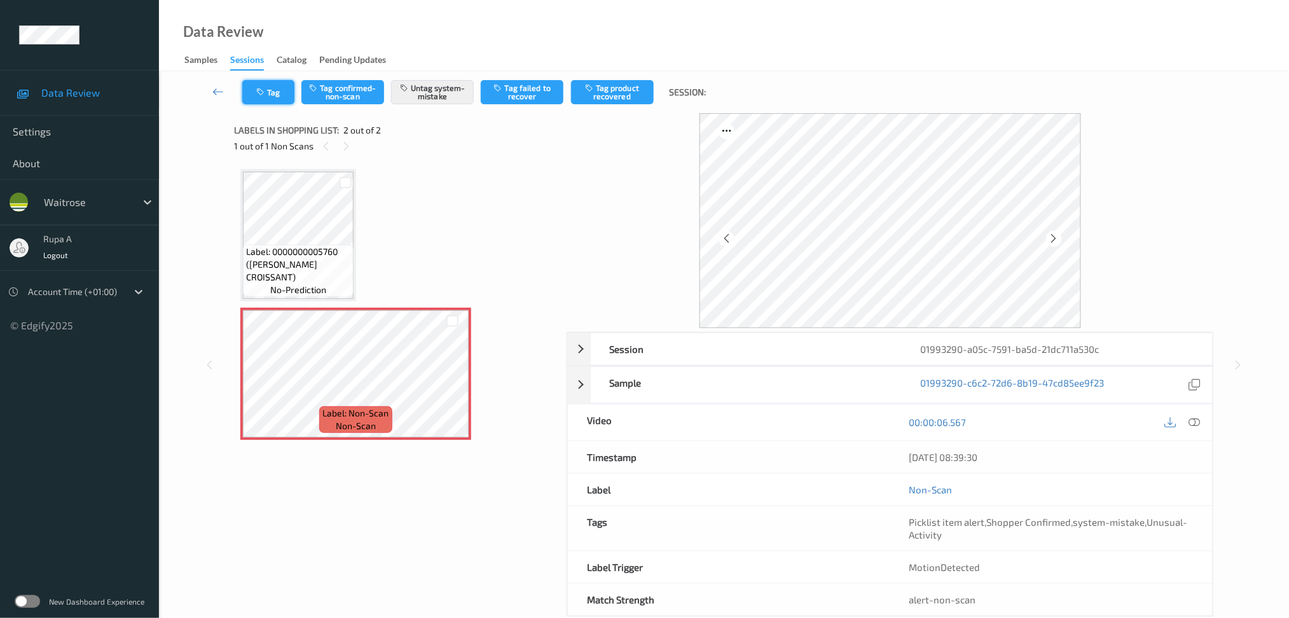
click at [275, 97] on button "Tag" at bounding box center [268, 92] width 52 height 24
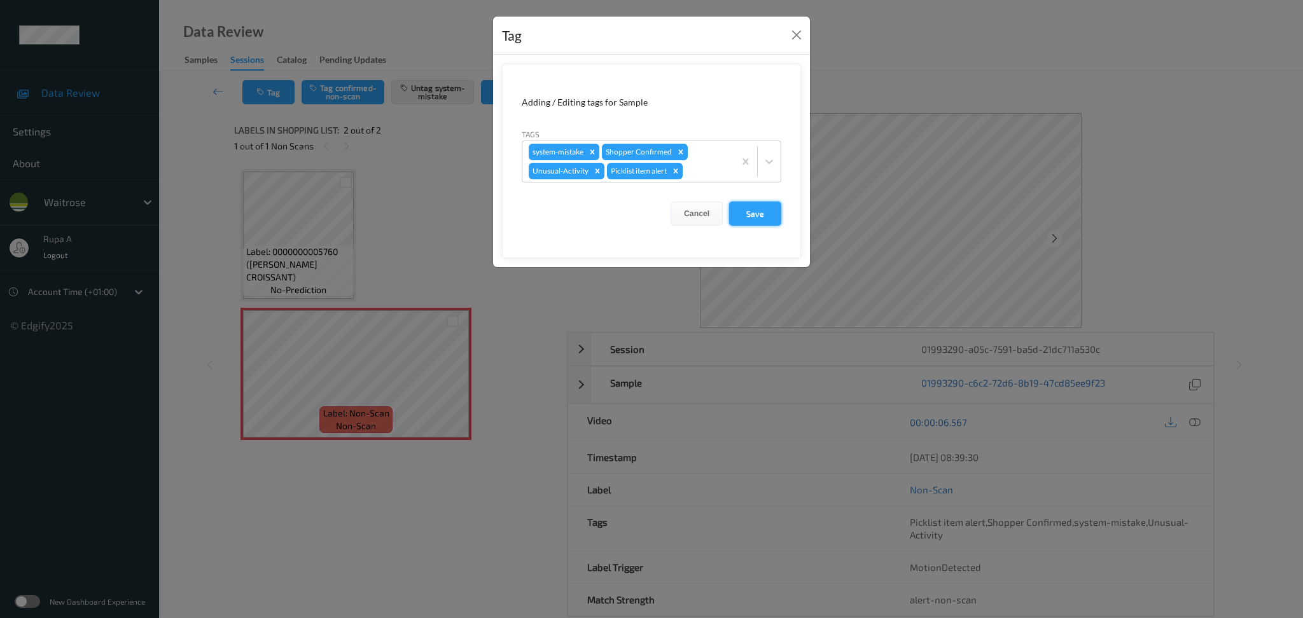
click at [770, 205] on button "Save" at bounding box center [755, 214] width 52 height 24
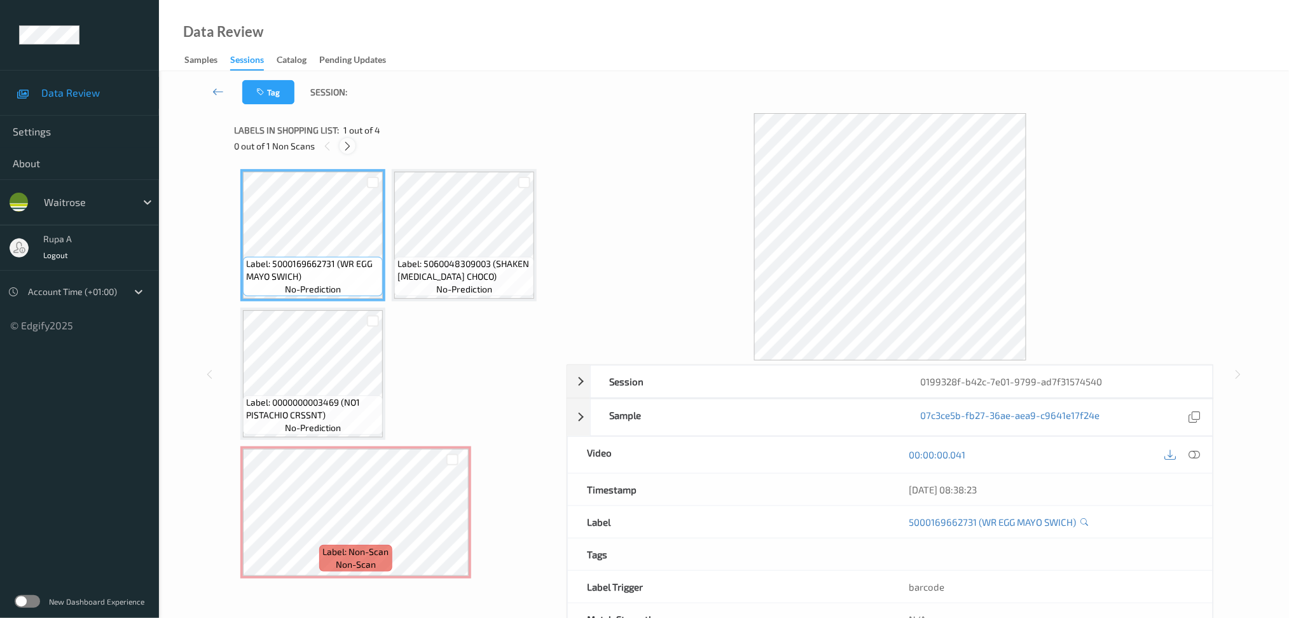
click at [348, 141] on icon at bounding box center [347, 146] width 11 height 11
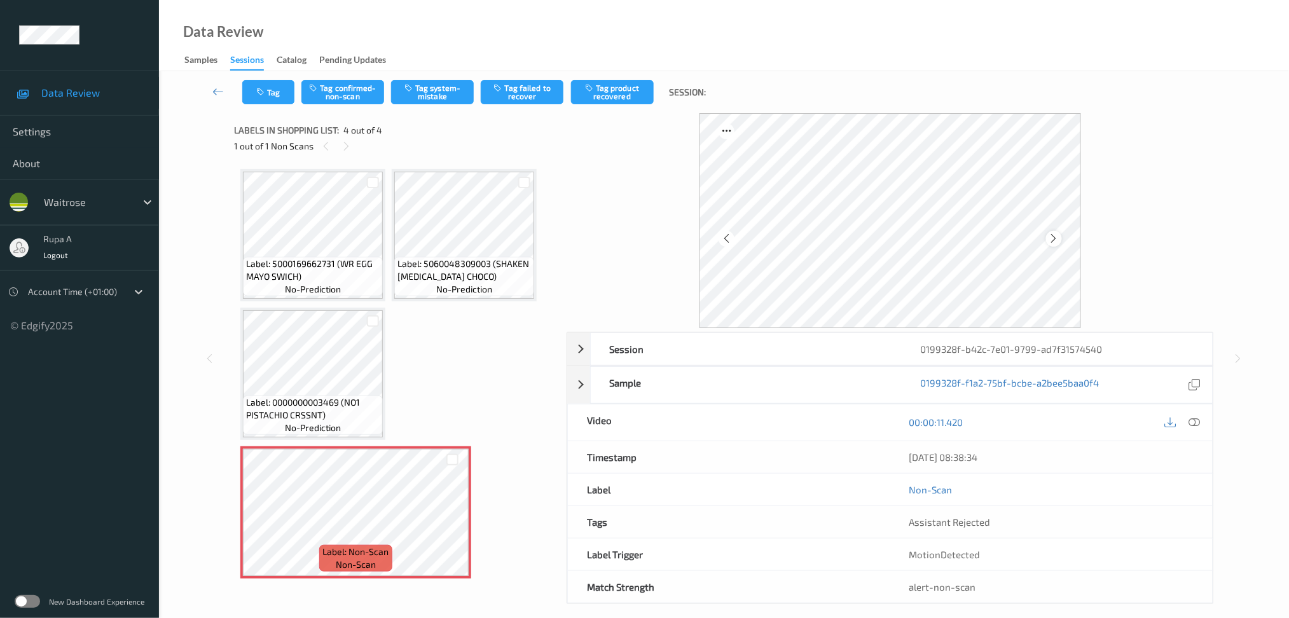
click at [1059, 240] on icon at bounding box center [1054, 238] width 11 height 11
click at [1060, 240] on icon at bounding box center [1054, 238] width 11 height 11
click at [427, 95] on button "Tag system-mistake" at bounding box center [432, 92] width 83 height 24
click at [260, 88] on icon "button" at bounding box center [261, 92] width 11 height 9
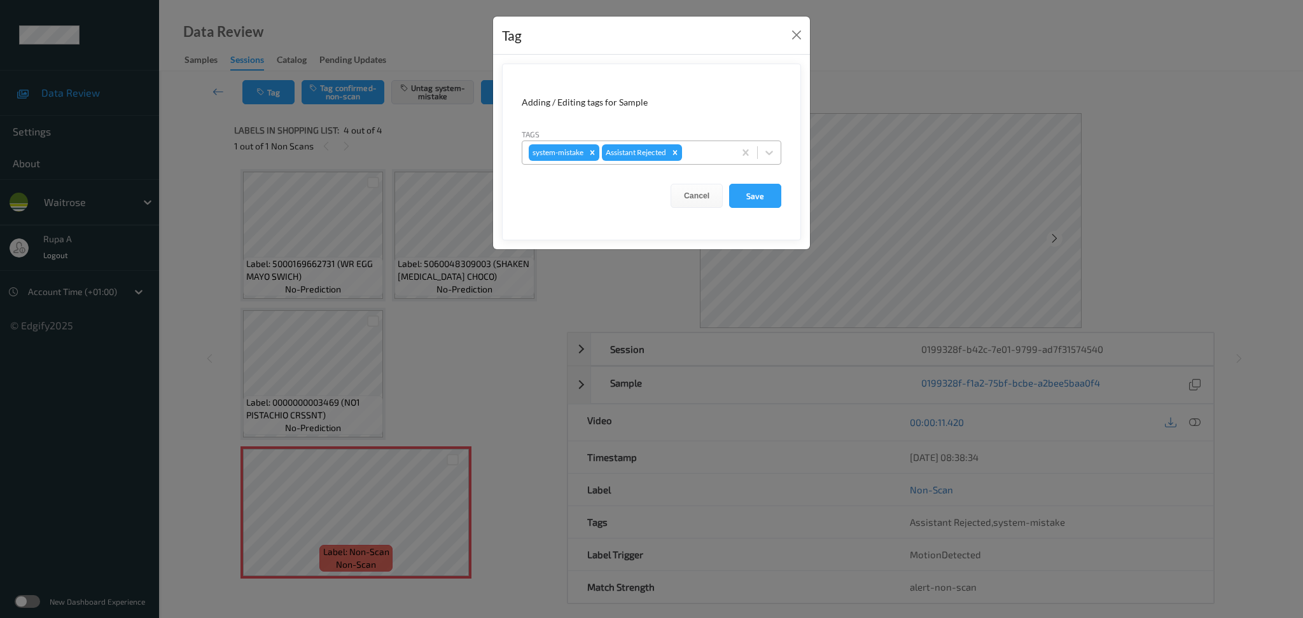
click at [700, 151] on div at bounding box center [705, 152] width 43 height 15
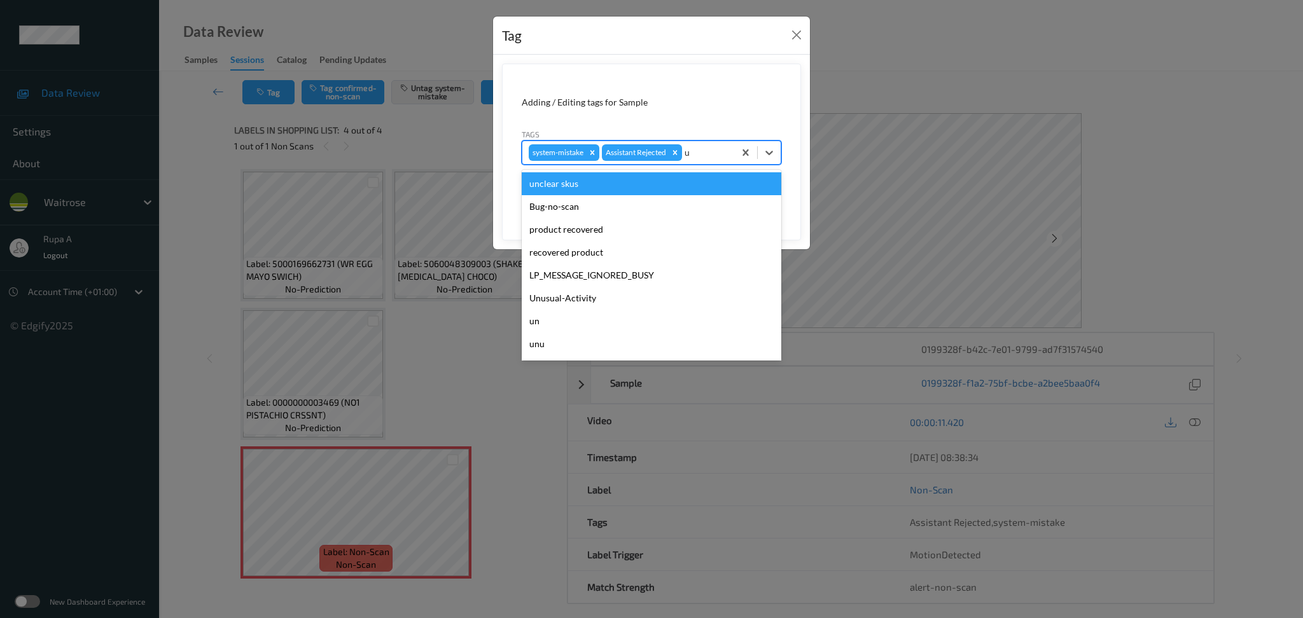
type input "un"
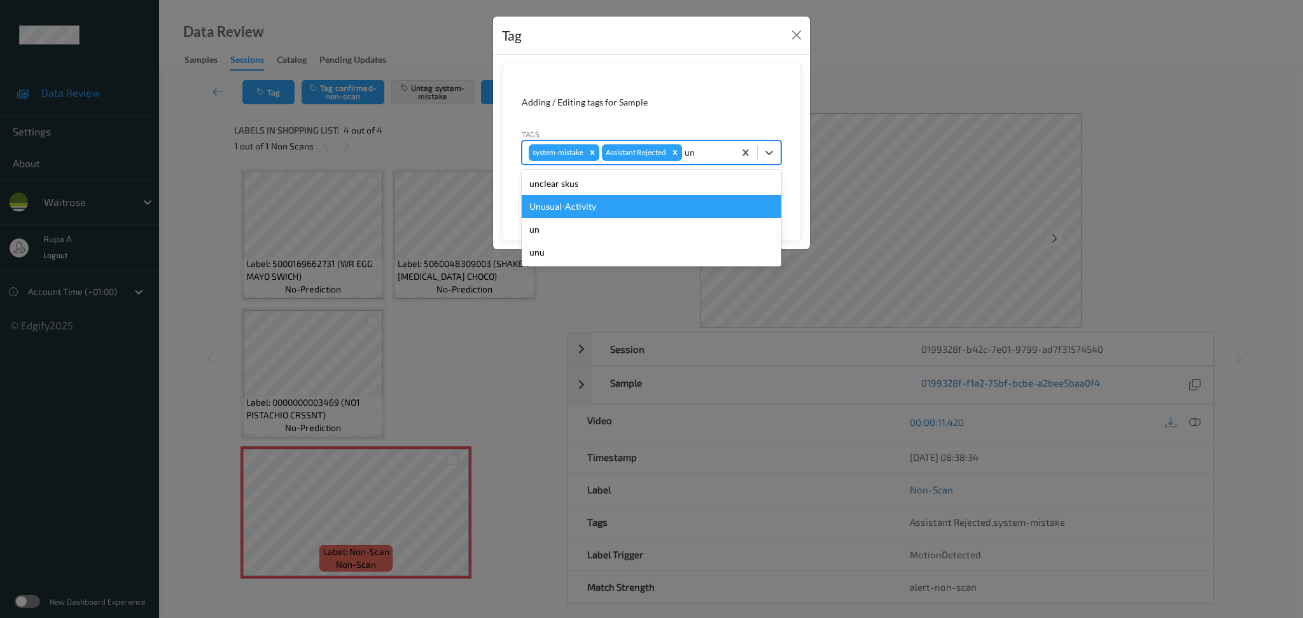
click at [681, 201] on div "Unusual-Activity" at bounding box center [652, 206] width 260 height 23
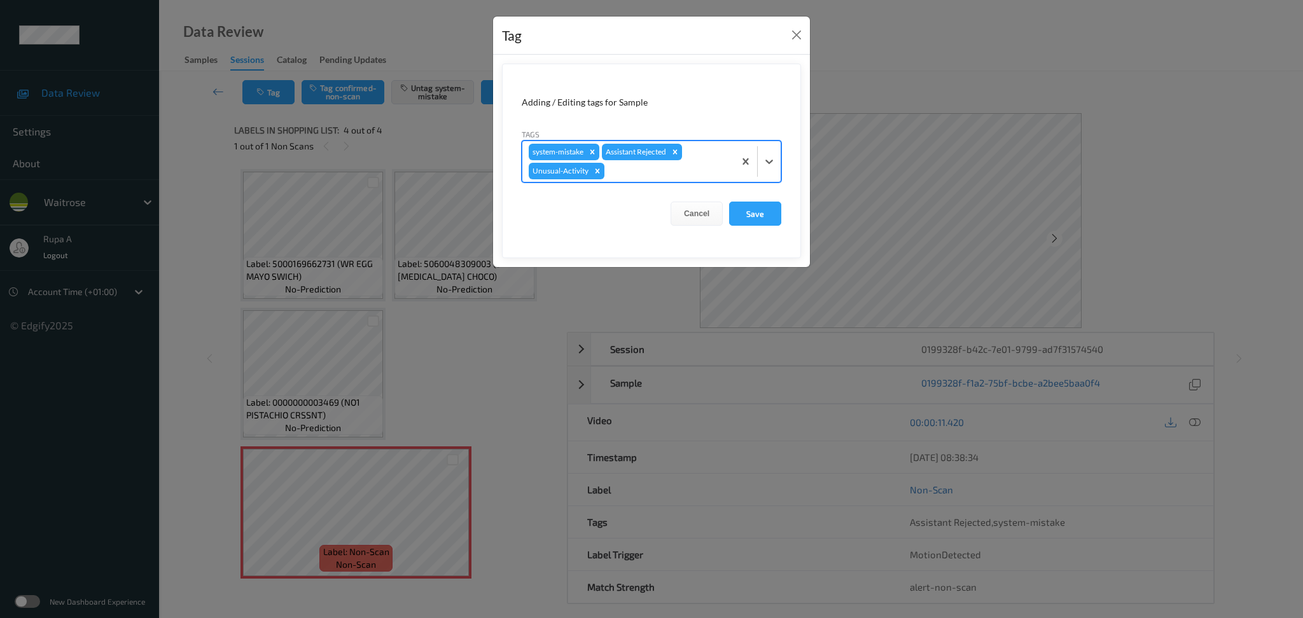
click at [676, 172] on div at bounding box center [667, 170] width 121 height 15
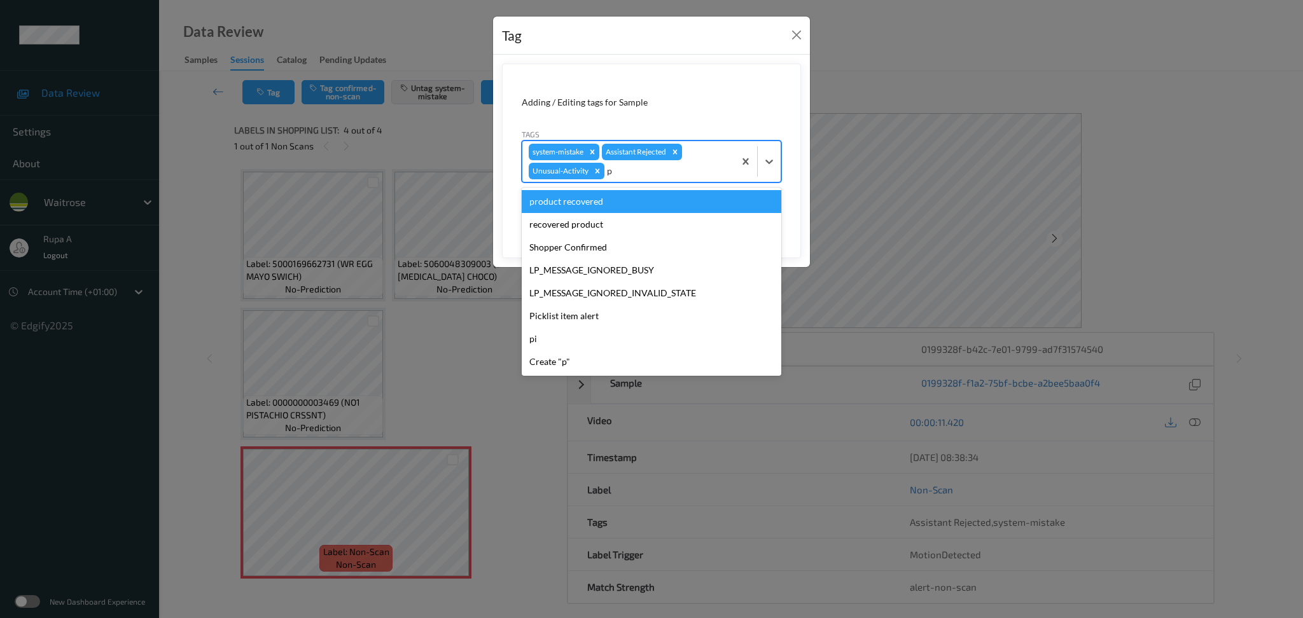
type input "pi"
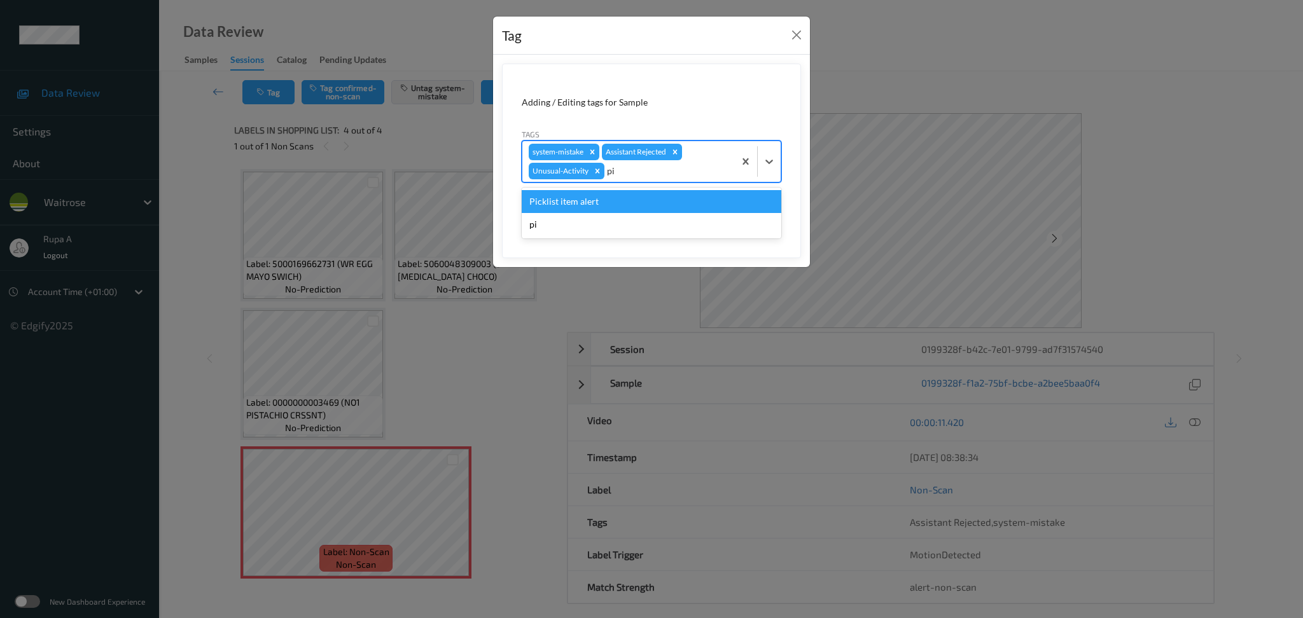
click at [657, 205] on div "Picklist item alert" at bounding box center [652, 201] width 260 height 23
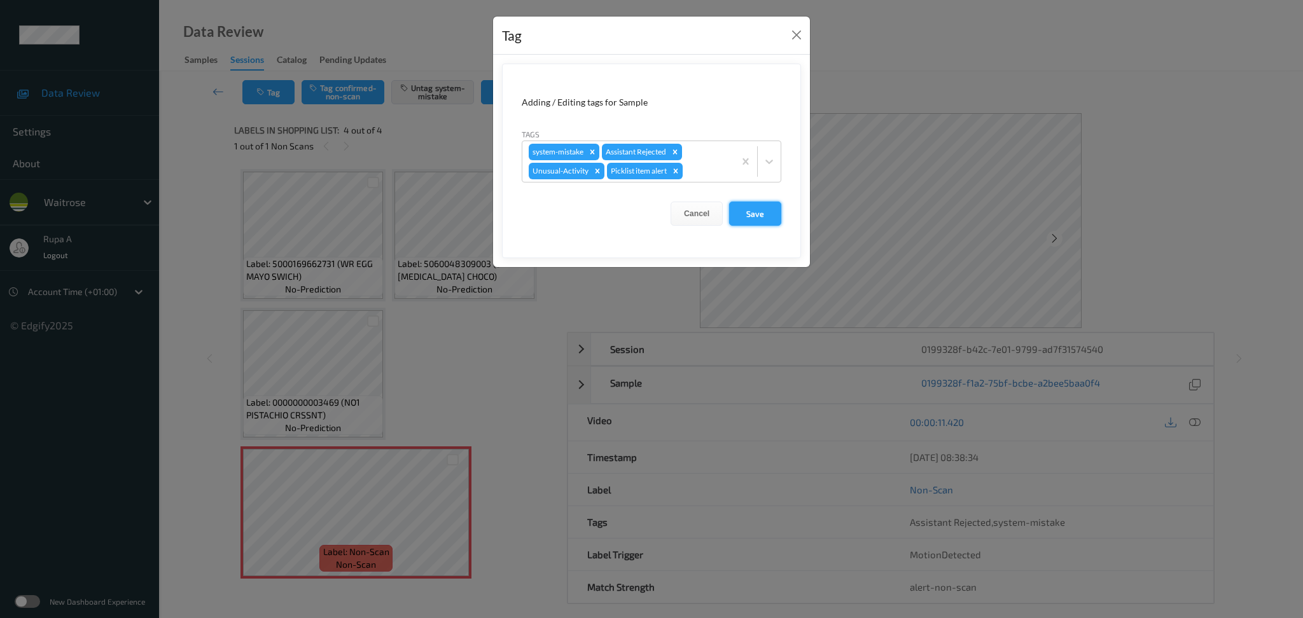
click at [765, 223] on button "Save" at bounding box center [755, 214] width 52 height 24
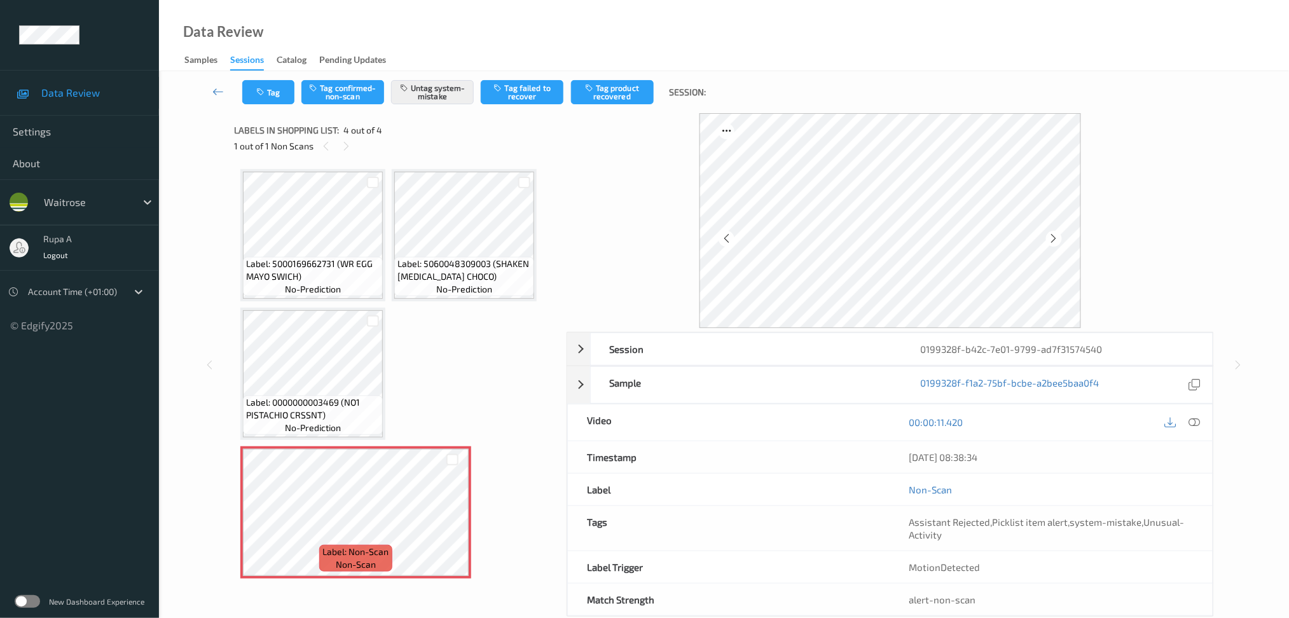
click at [1203, 436] on div "00:00:11.420" at bounding box center [1052, 423] width 322 height 36
click at [1199, 430] on div at bounding box center [1182, 422] width 41 height 17
click at [1198, 427] on icon at bounding box center [1194, 422] width 11 height 11
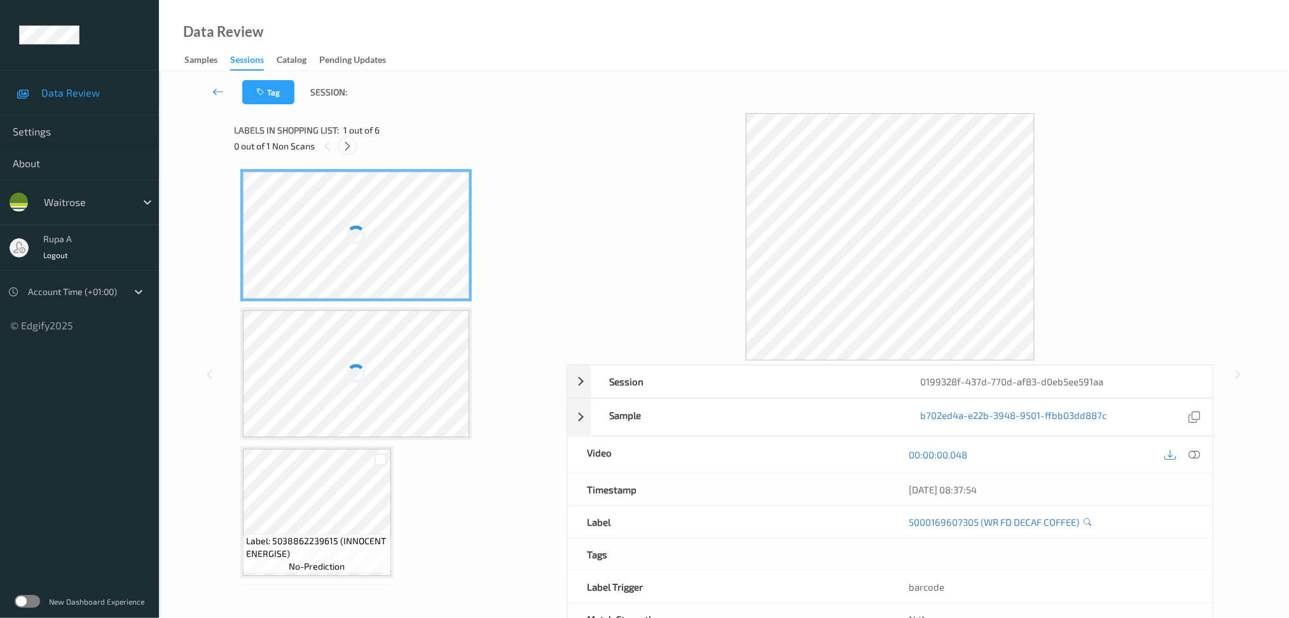
click at [352, 147] on icon at bounding box center [347, 146] width 11 height 11
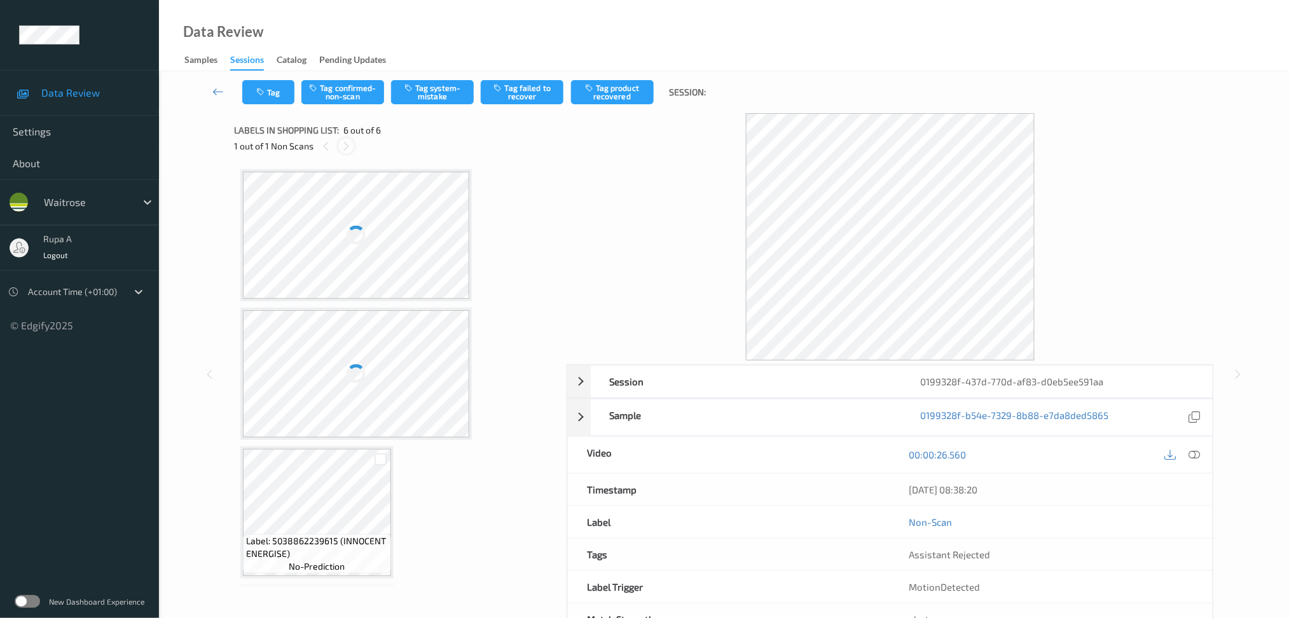
scroll to position [409, 0]
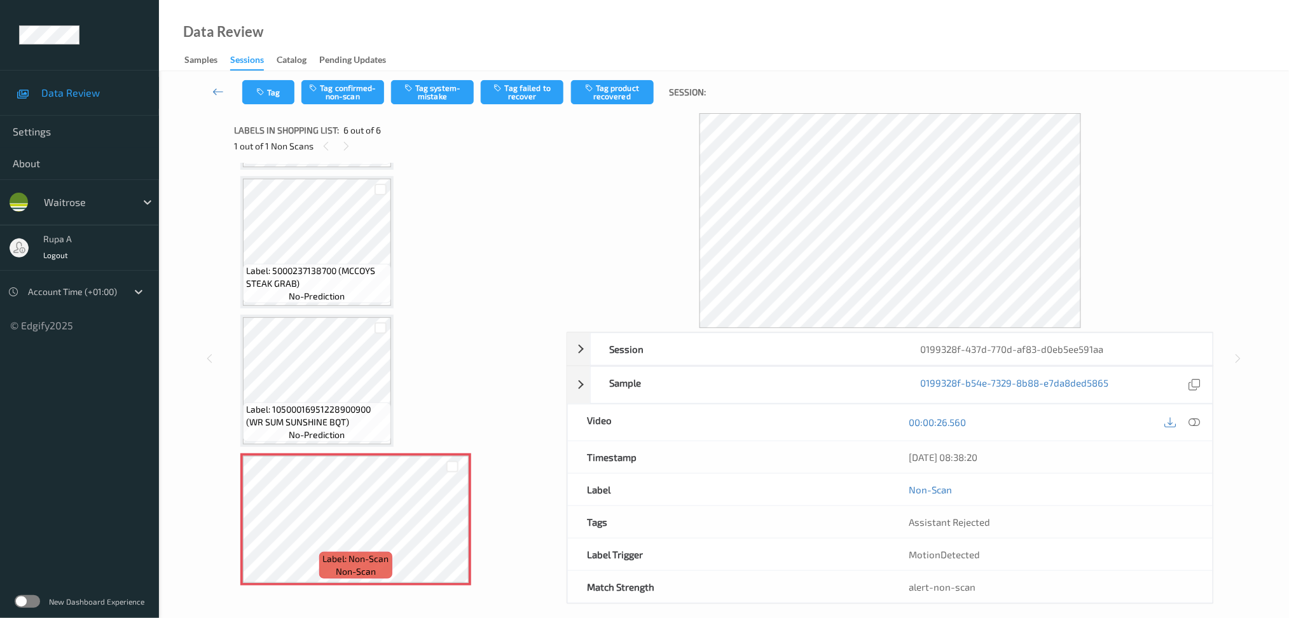
click at [1203, 421] on div at bounding box center [1182, 422] width 41 height 17
click at [440, 93] on button "Tag system-mistake" at bounding box center [432, 92] width 83 height 24
click at [252, 94] on button "Tag" at bounding box center [268, 92] width 52 height 24
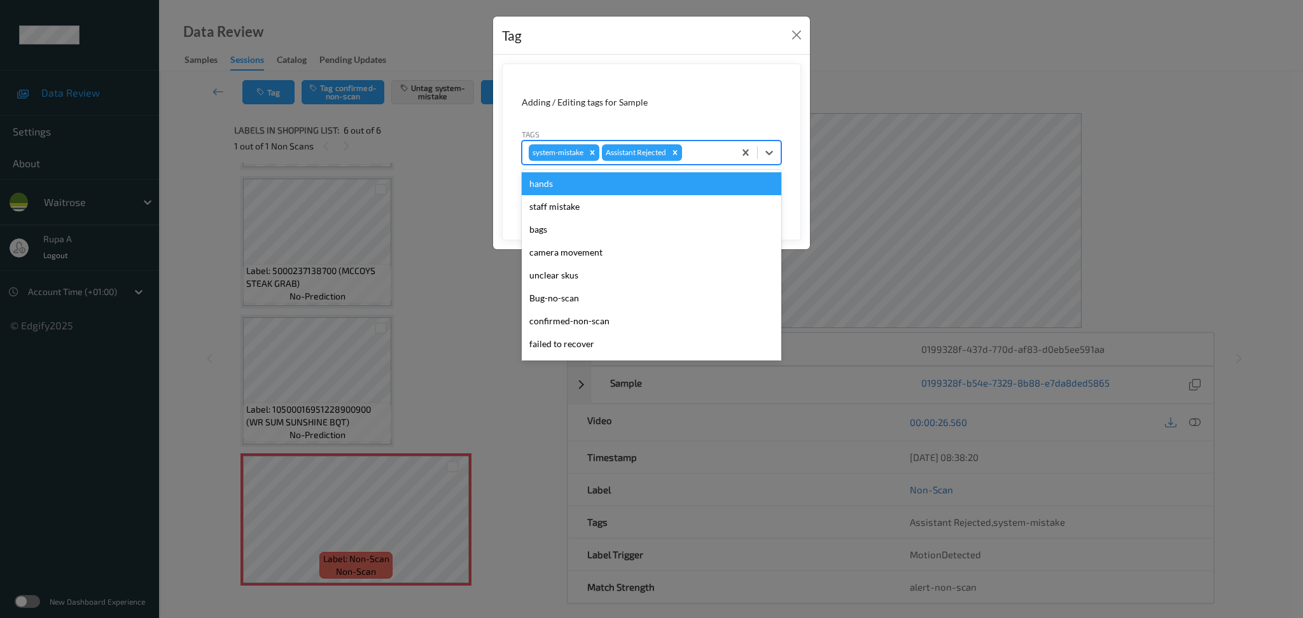
click at [701, 152] on div at bounding box center [705, 152] width 43 height 15
type input "un"
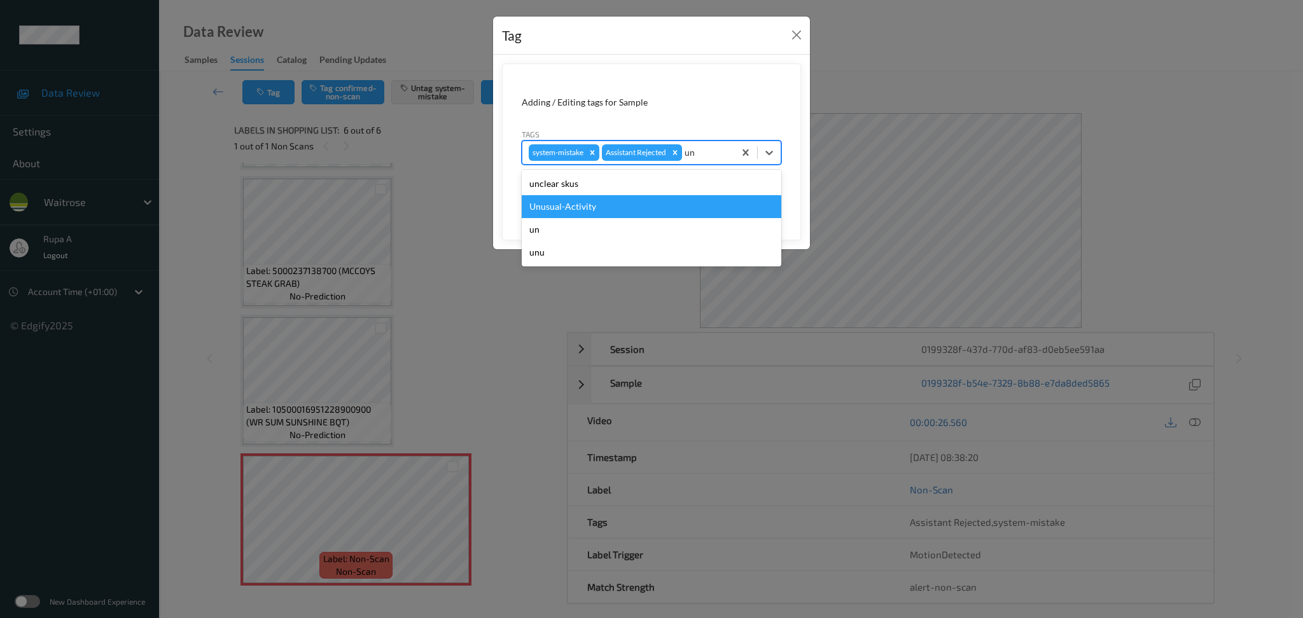
click at [601, 212] on div "Unusual-Activity" at bounding box center [652, 206] width 260 height 23
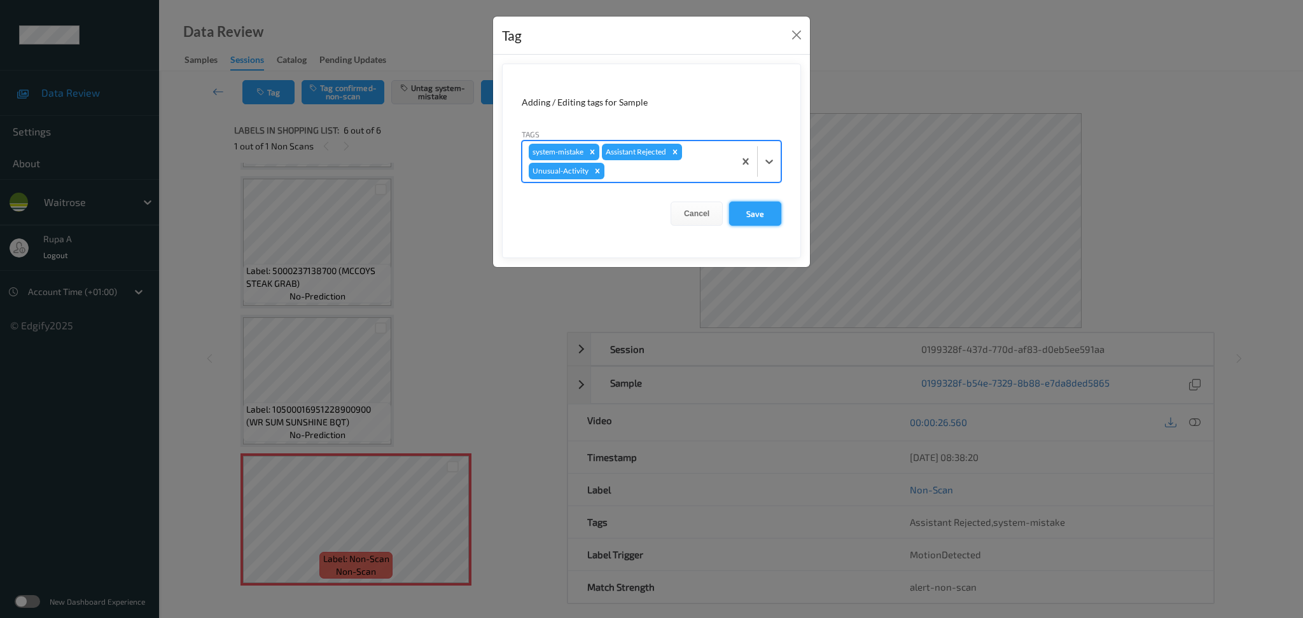
click at [763, 216] on button "Save" at bounding box center [755, 214] width 52 height 24
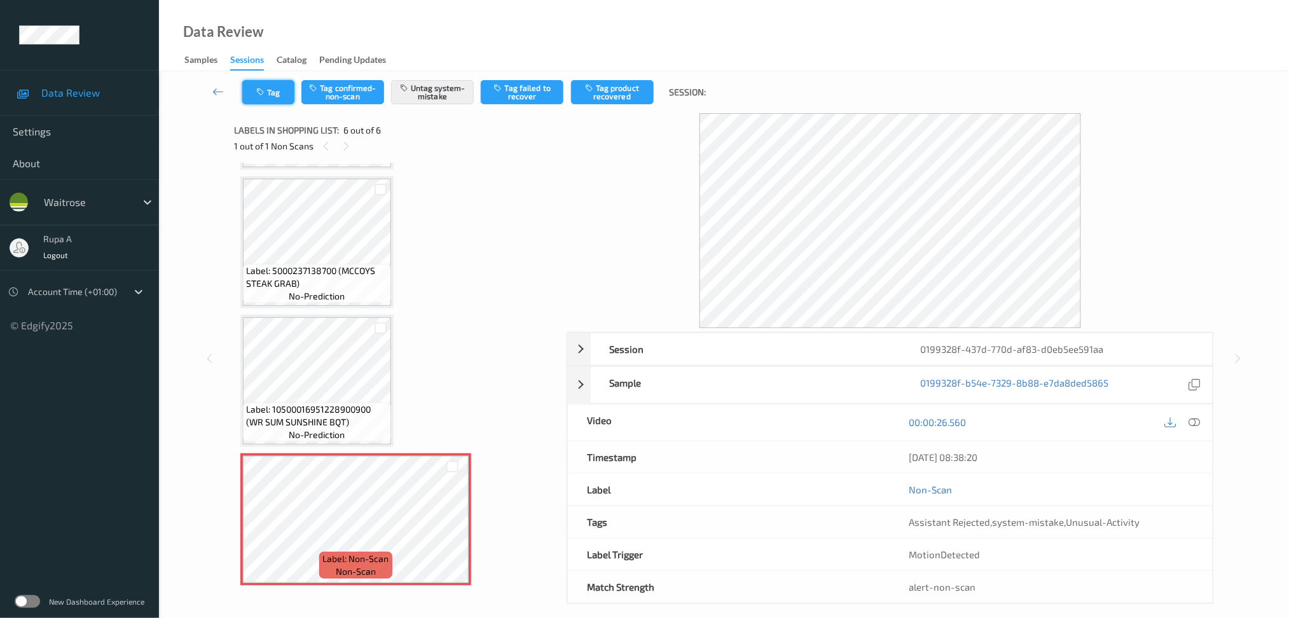
click at [263, 88] on icon "button" at bounding box center [261, 92] width 11 height 9
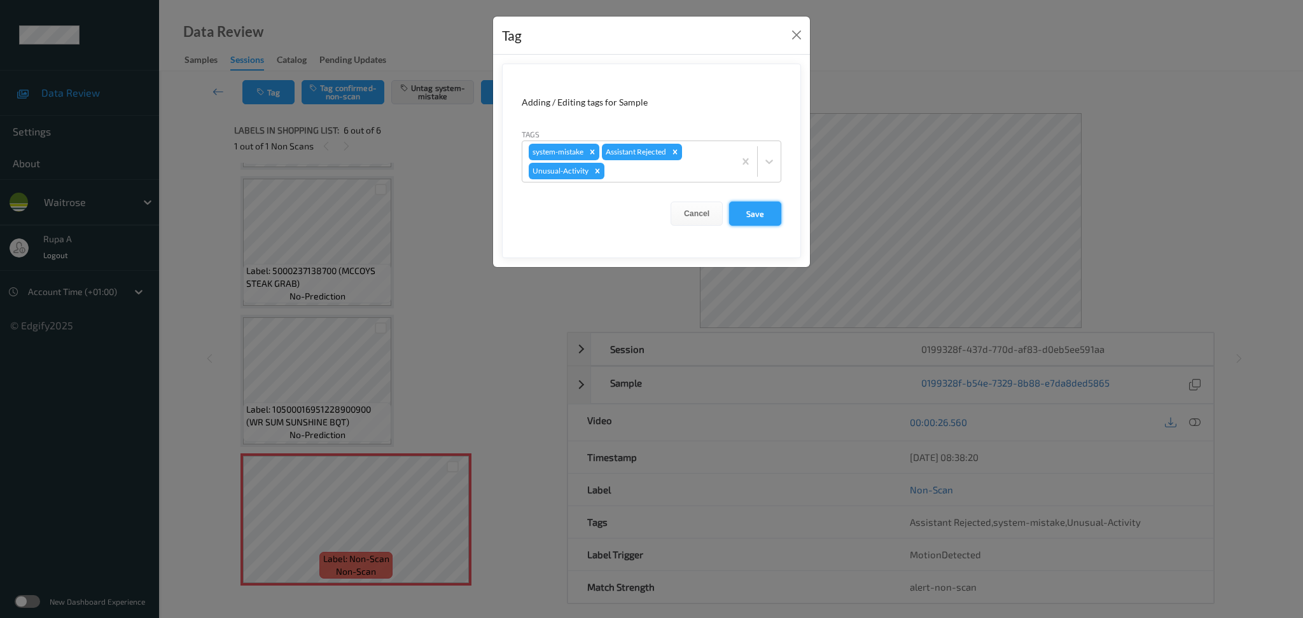
click at [751, 219] on button "Save" at bounding box center [755, 214] width 52 height 24
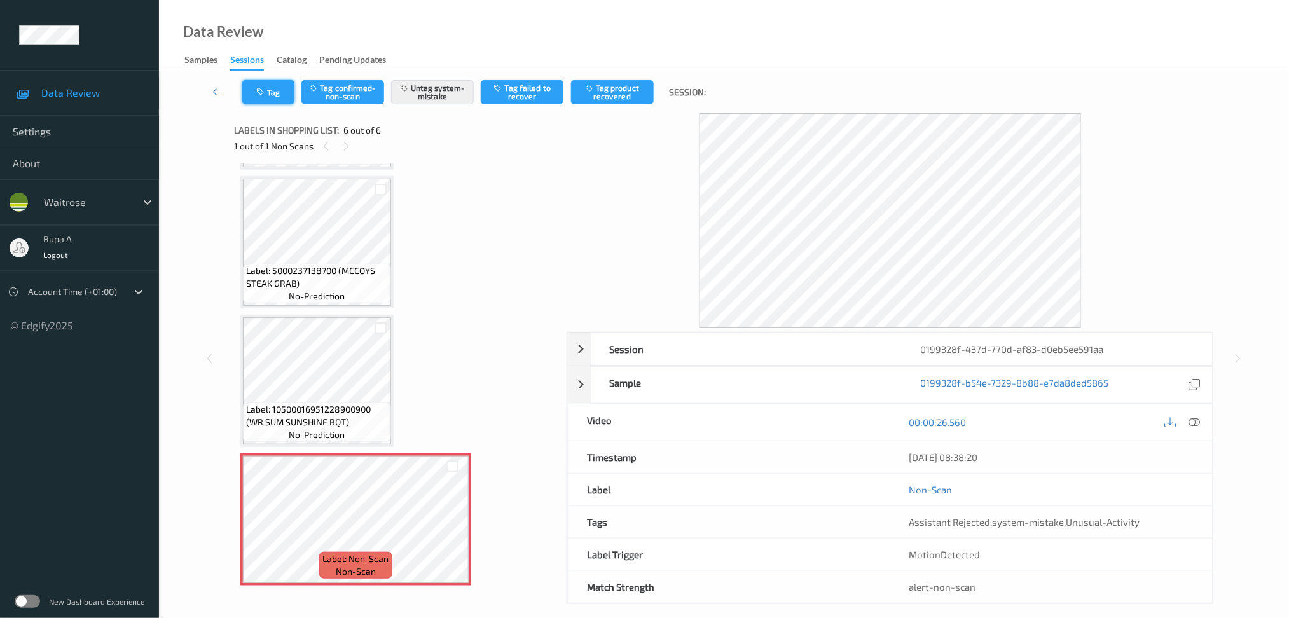
click at [268, 92] on button "Tag" at bounding box center [268, 92] width 52 height 24
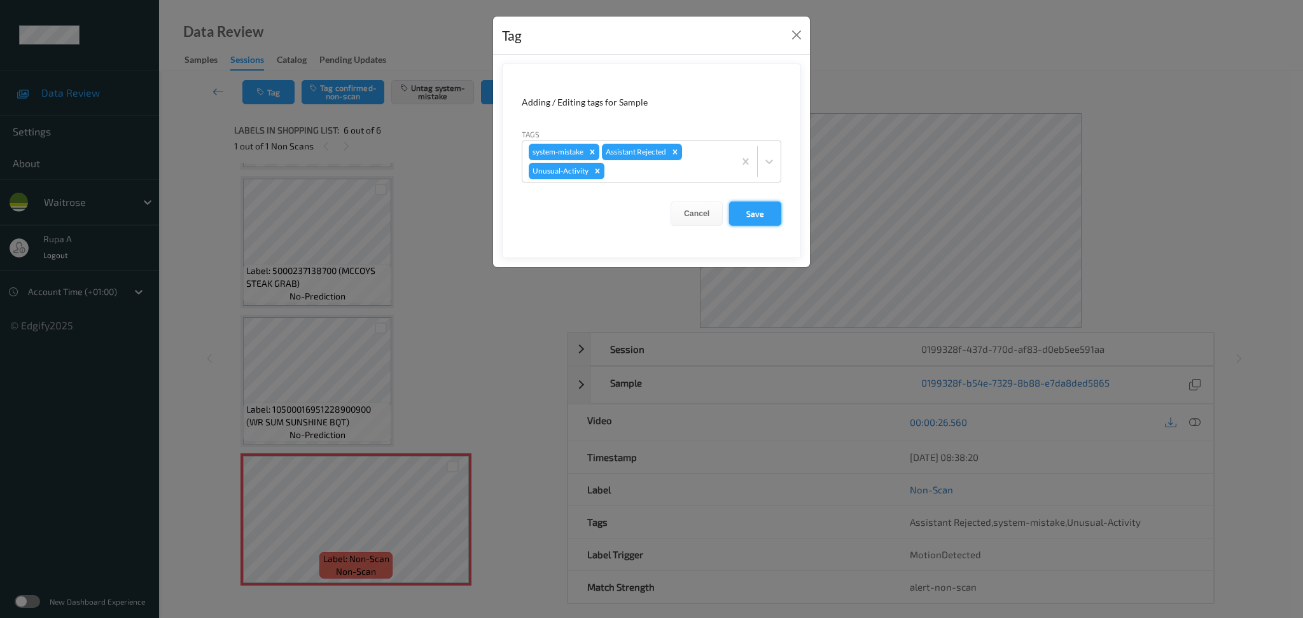
click at [767, 218] on button "Save" at bounding box center [755, 214] width 52 height 24
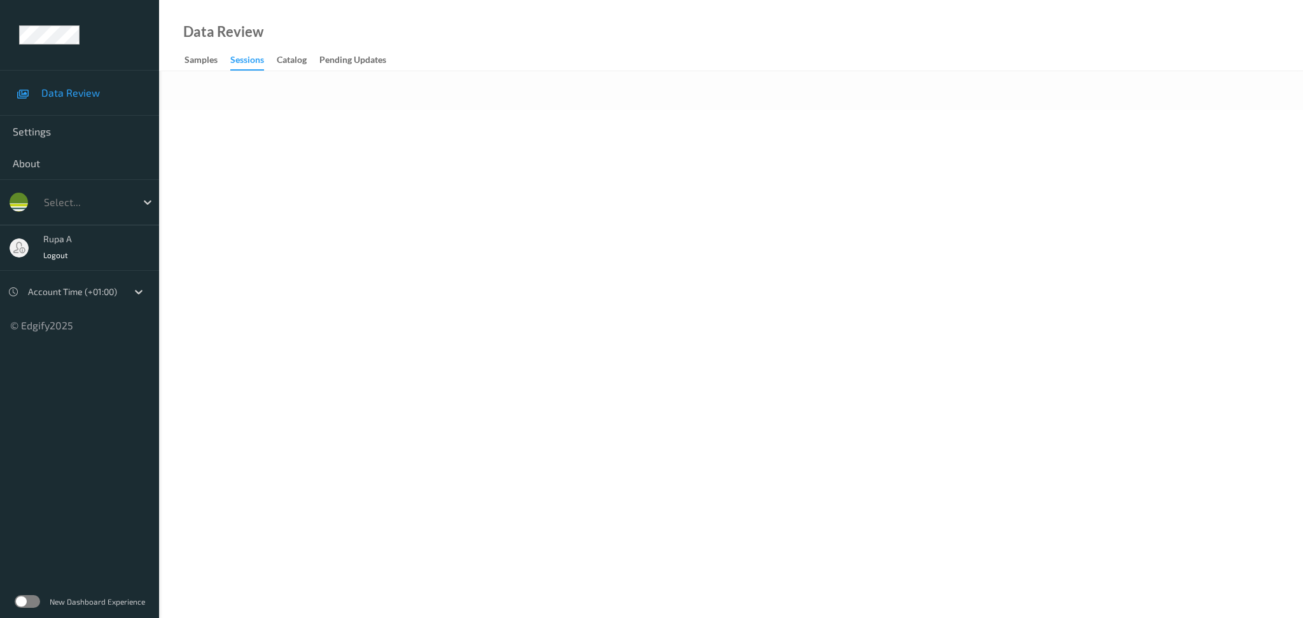
click at [471, 239] on body "Data Review Settings About Select... rupa a Logout Account Time (+01:00) © Edgi…" at bounding box center [651, 309] width 1303 height 618
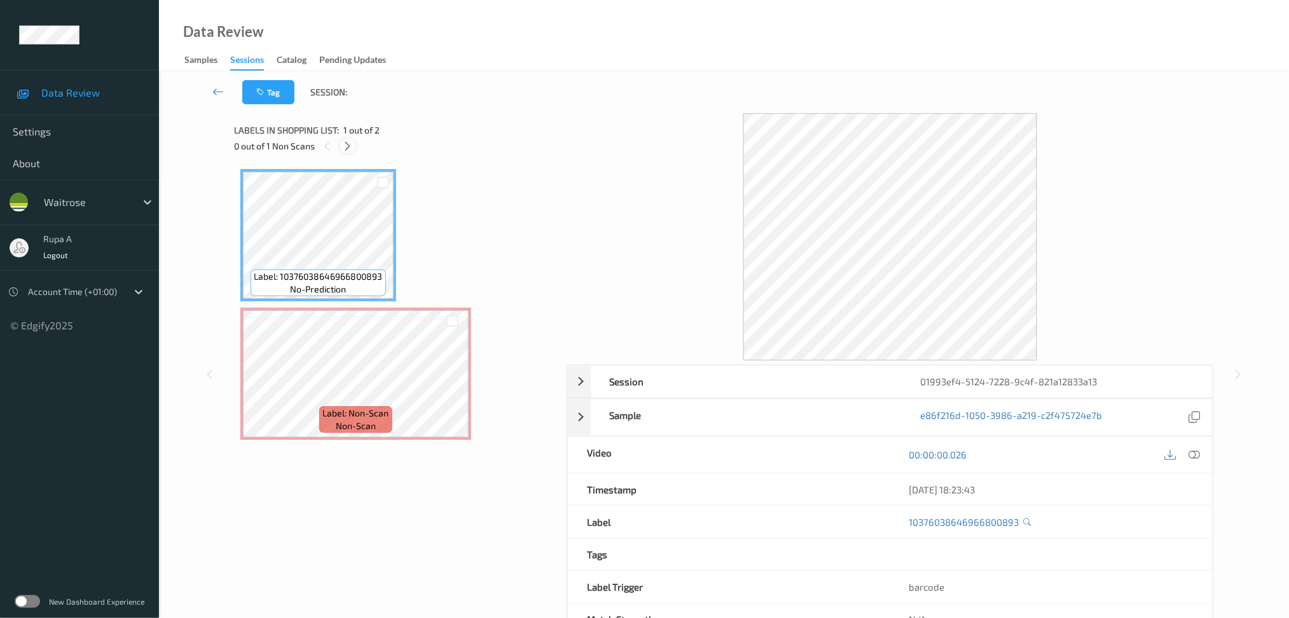
click at [347, 138] on div at bounding box center [348, 146] width 16 height 16
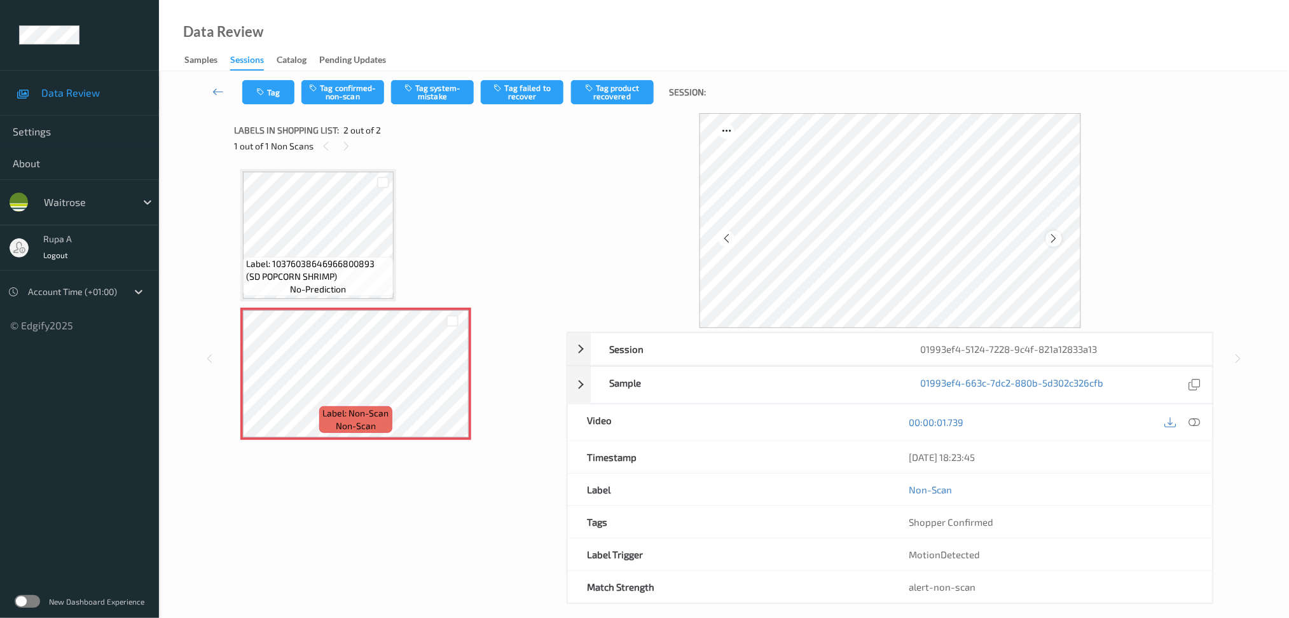
click at [1056, 240] on icon at bounding box center [1054, 238] width 11 height 11
click at [1057, 242] on icon at bounding box center [1054, 238] width 11 height 11
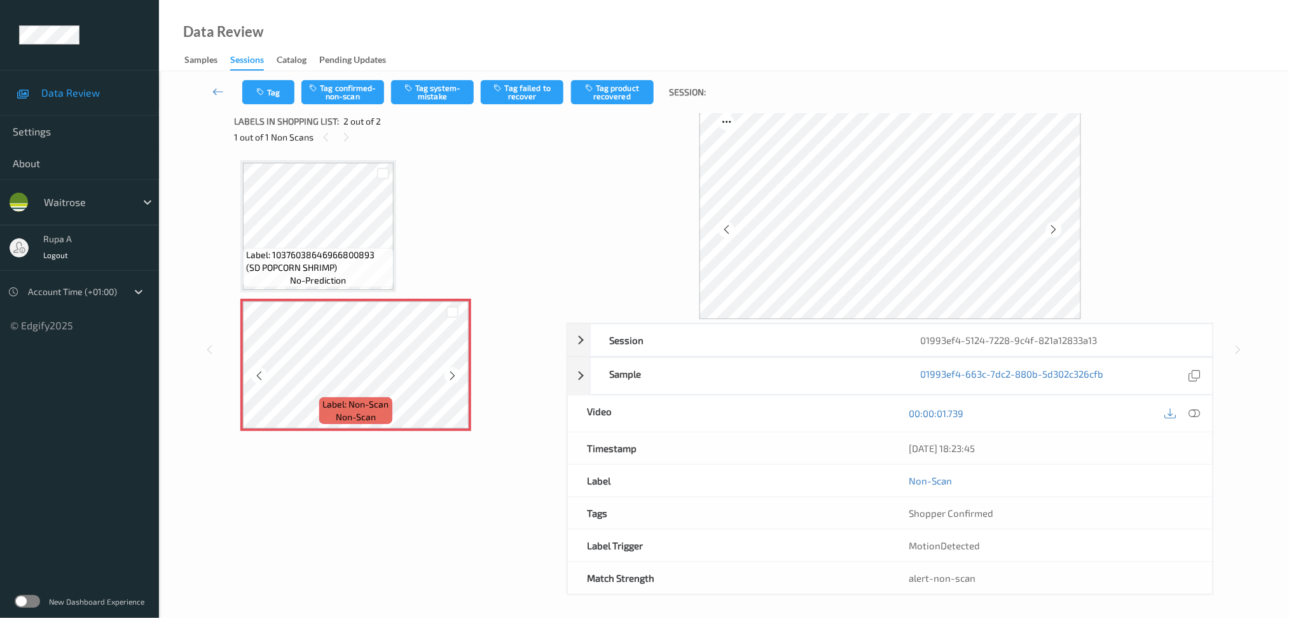
scroll to position [12, 0]
click at [1202, 417] on div at bounding box center [1182, 410] width 41 height 17
click at [1195, 403] on div at bounding box center [1194, 410] width 17 height 17
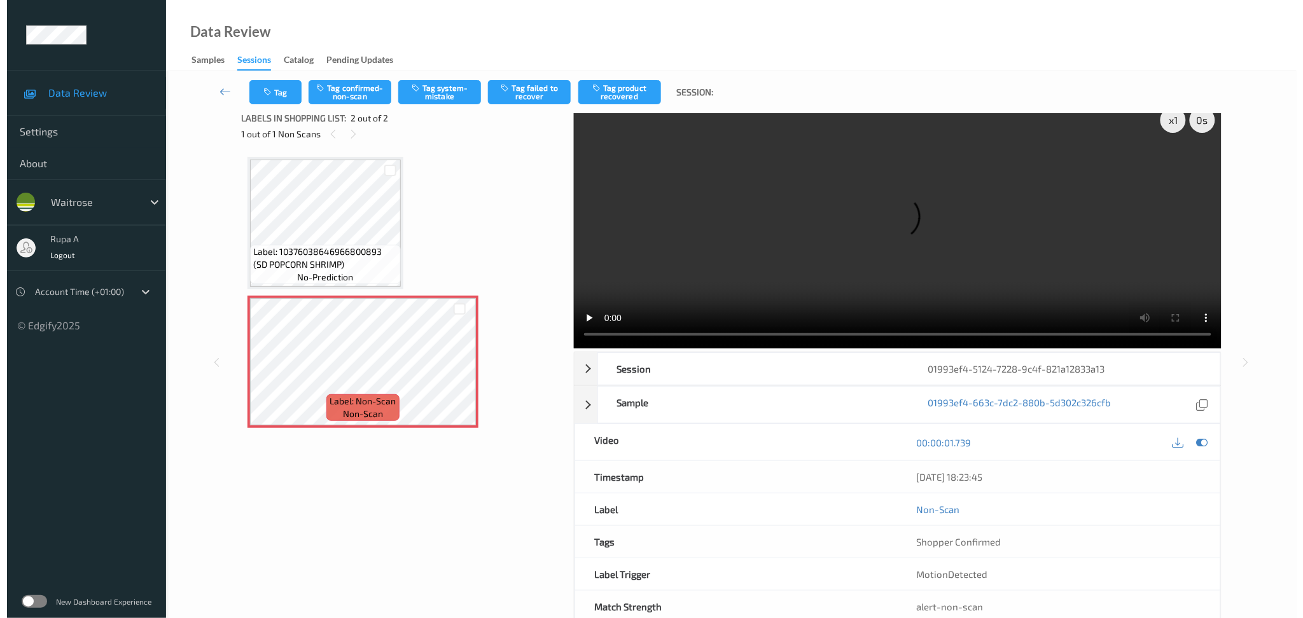
scroll to position [0, 0]
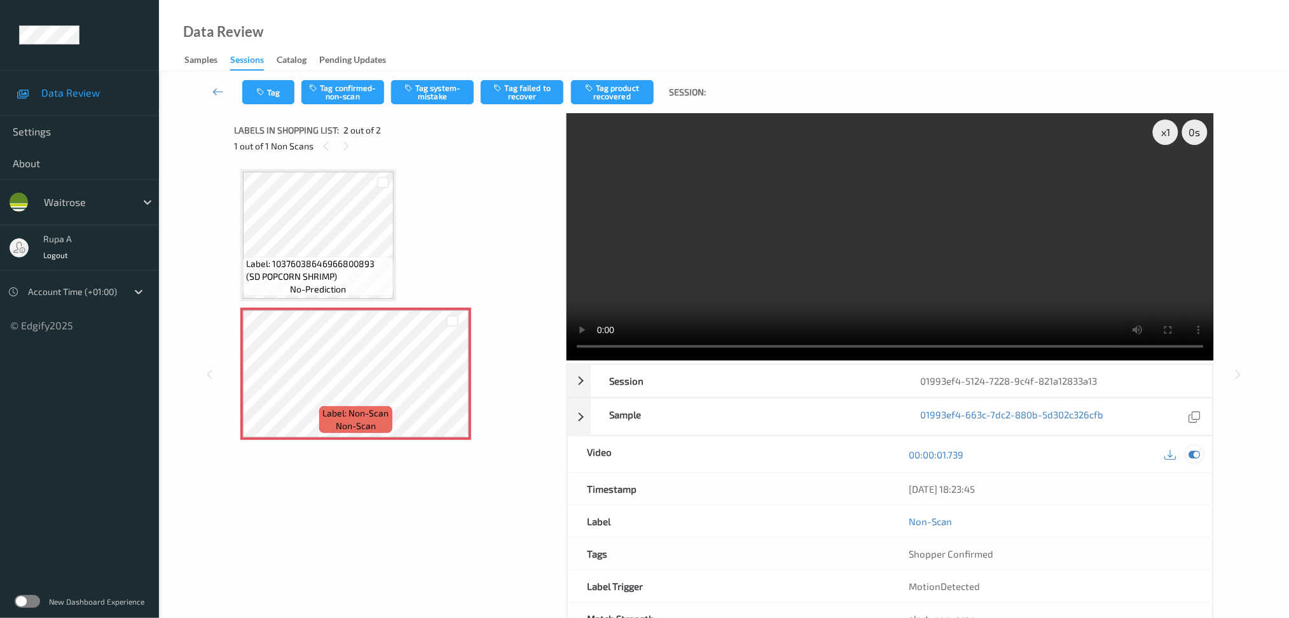
click at [1193, 459] on icon at bounding box center [1194, 454] width 11 height 11
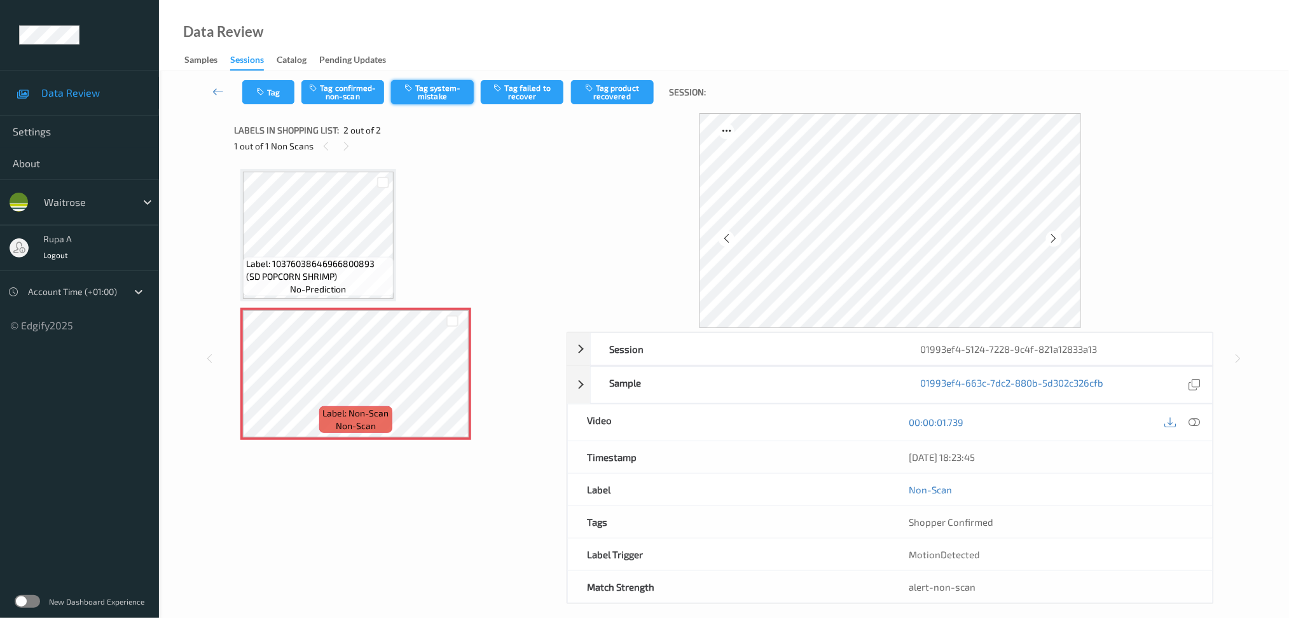
click at [445, 89] on button "Tag system-mistake" at bounding box center [432, 92] width 83 height 24
click at [261, 92] on icon "button" at bounding box center [261, 92] width 11 height 9
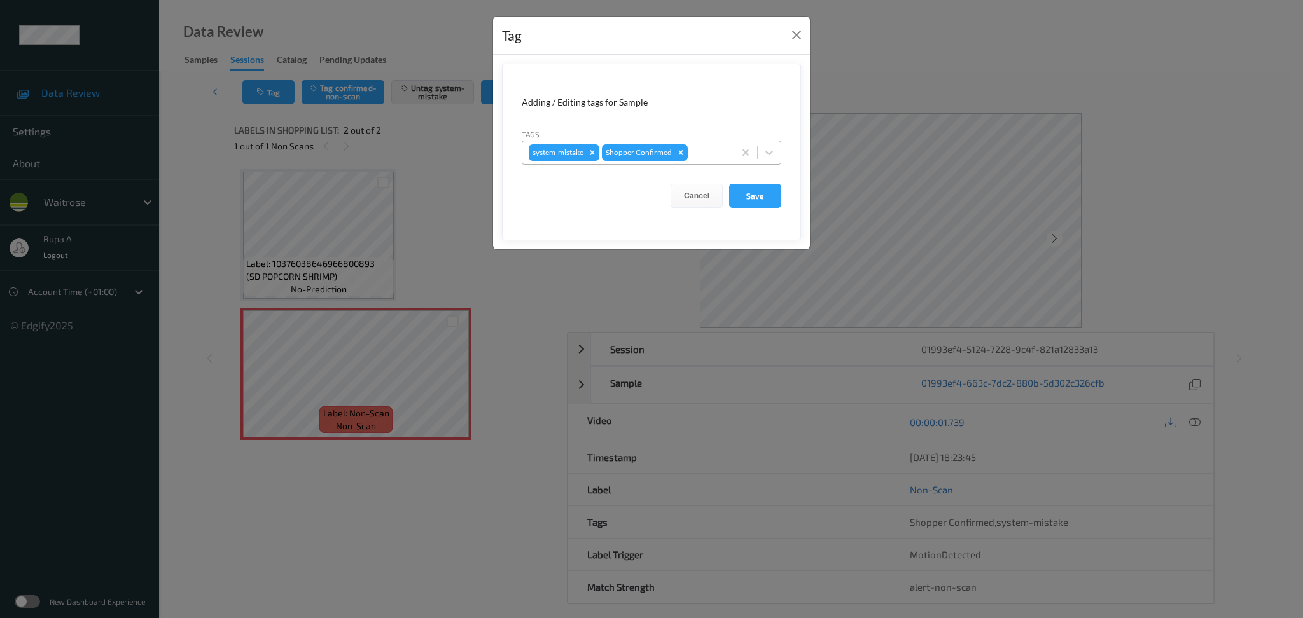
click at [704, 148] on div at bounding box center [709, 152] width 38 height 15
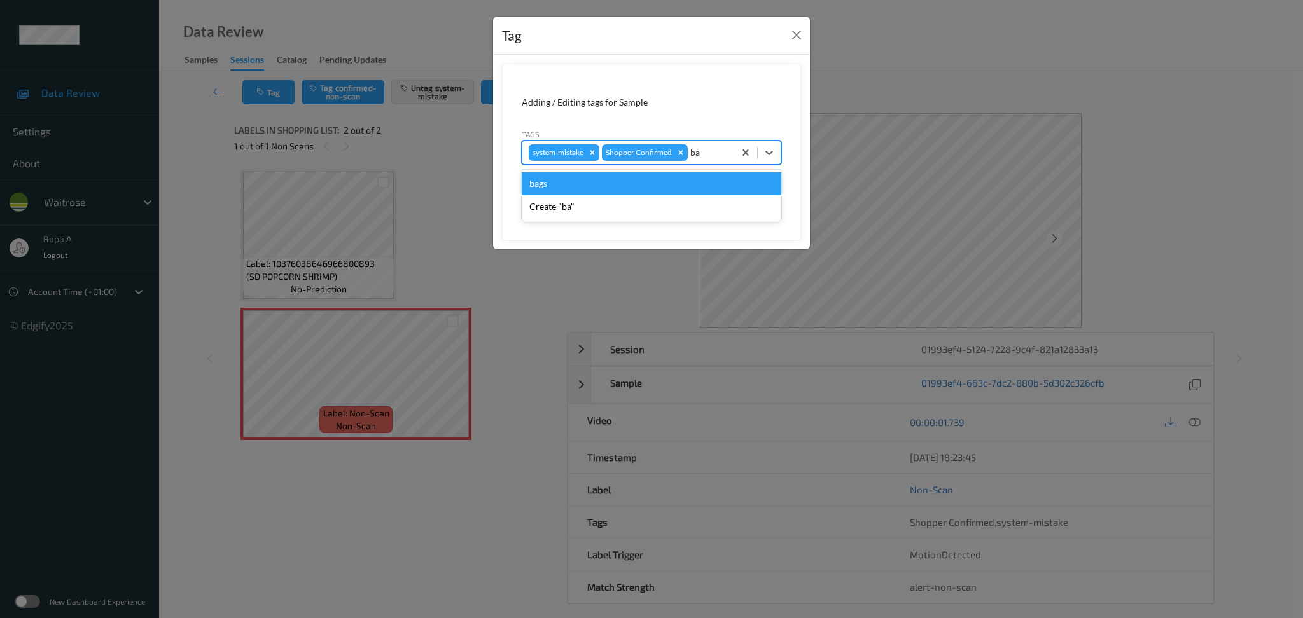
type input "bag"
click at [597, 189] on div "bags" at bounding box center [652, 183] width 260 height 23
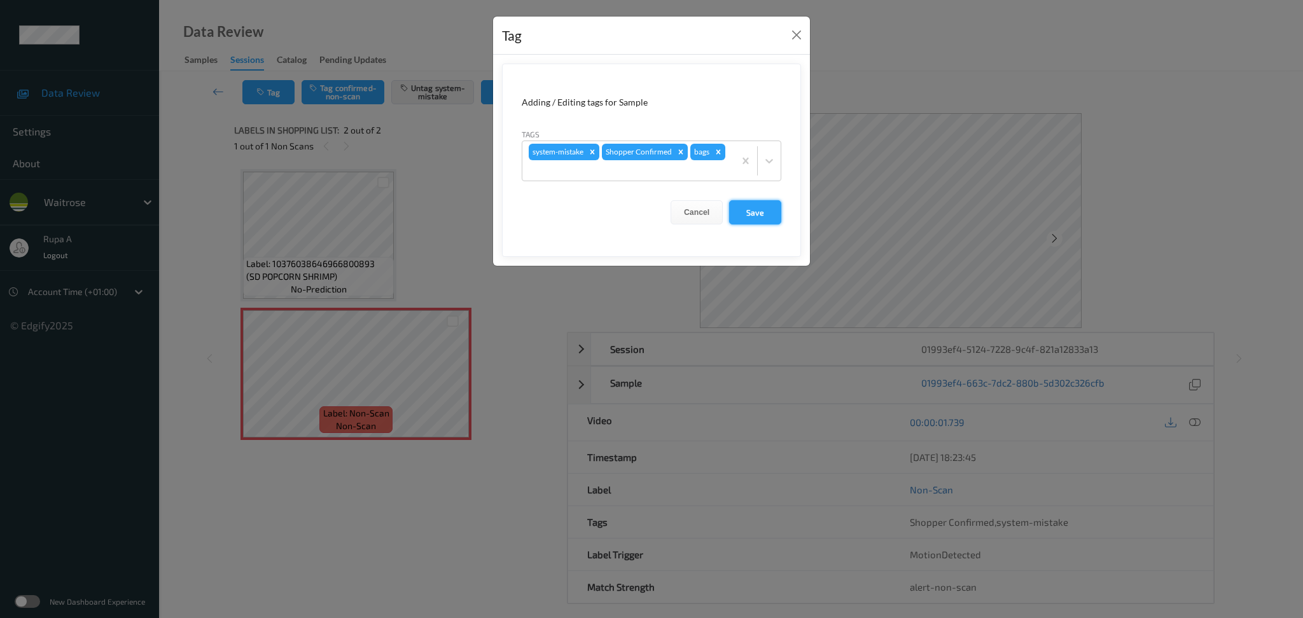
click at [776, 210] on button "Save" at bounding box center [755, 212] width 52 height 24
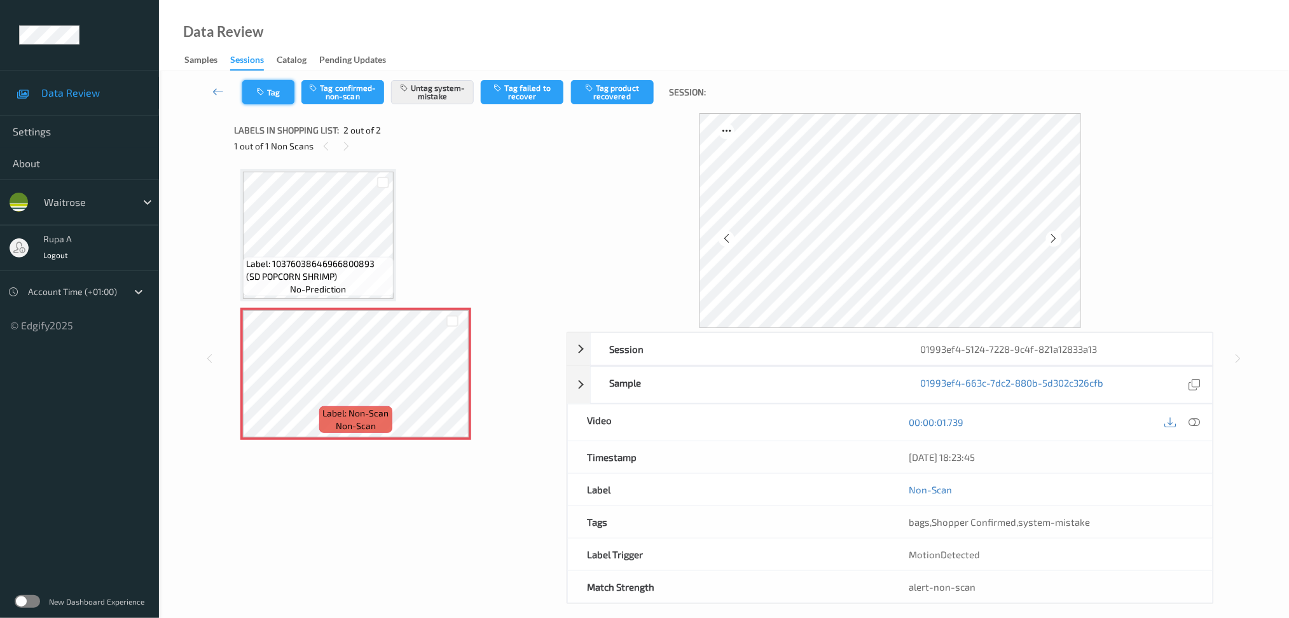
click at [284, 93] on button "Tag" at bounding box center [268, 92] width 52 height 24
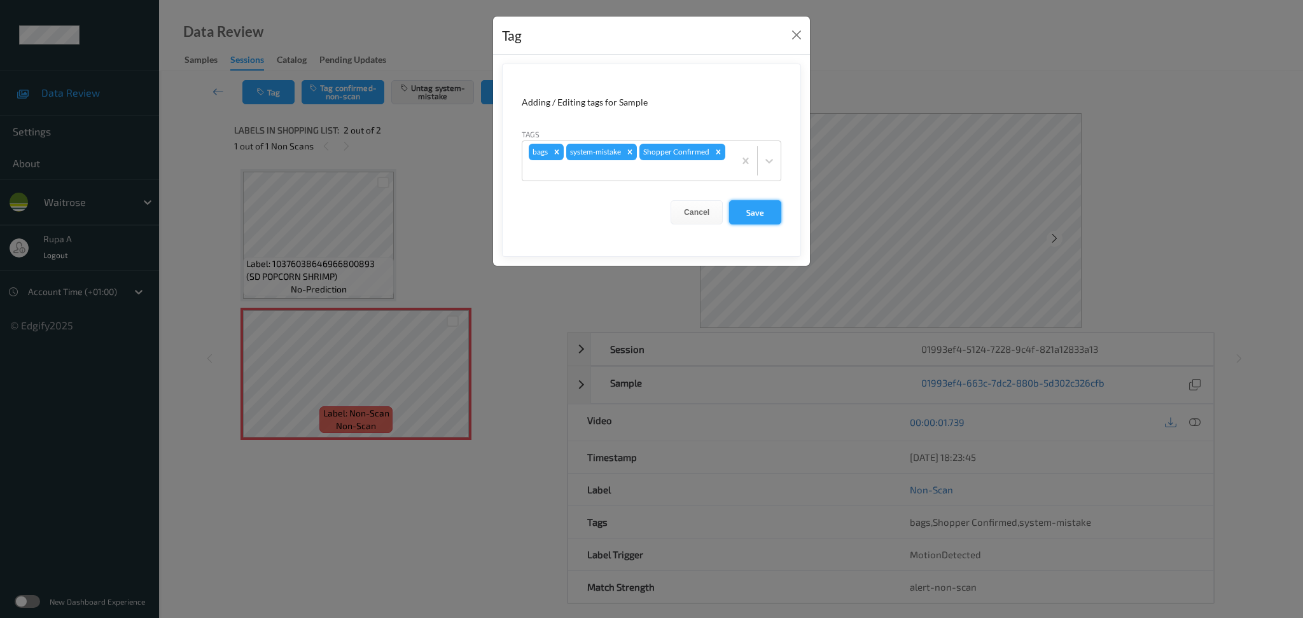
click at [761, 216] on button "Save" at bounding box center [755, 212] width 52 height 24
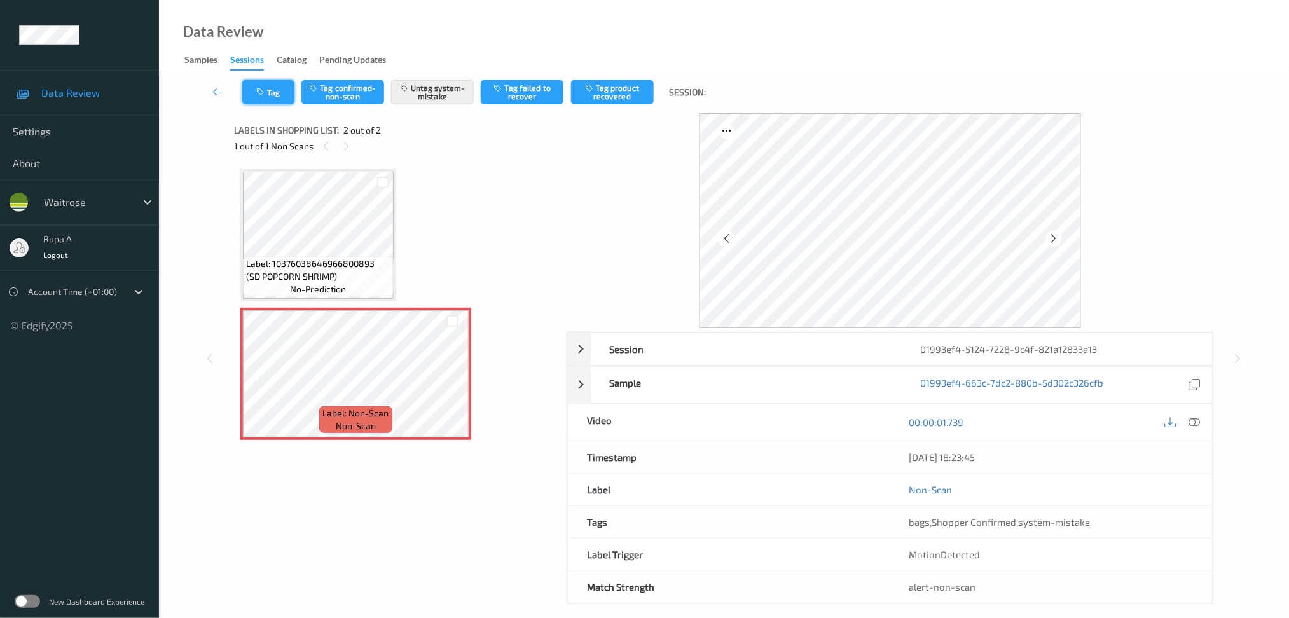
click at [279, 88] on button "Tag" at bounding box center [268, 92] width 52 height 24
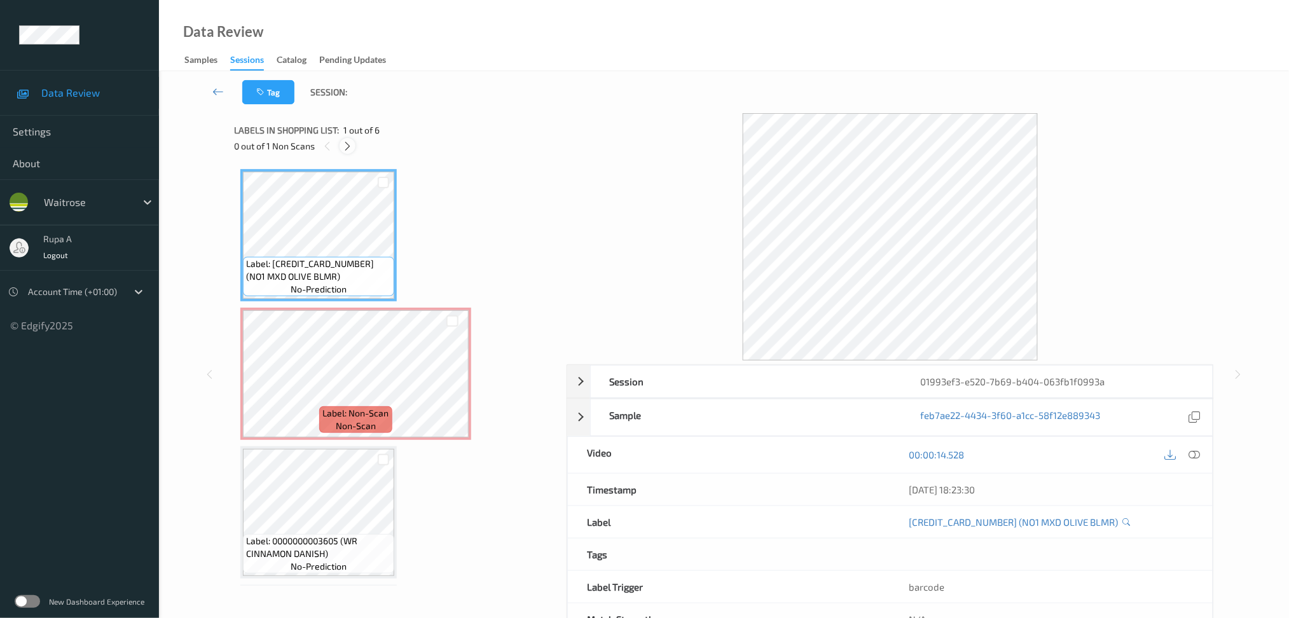
click at [350, 145] on icon at bounding box center [347, 146] width 11 height 11
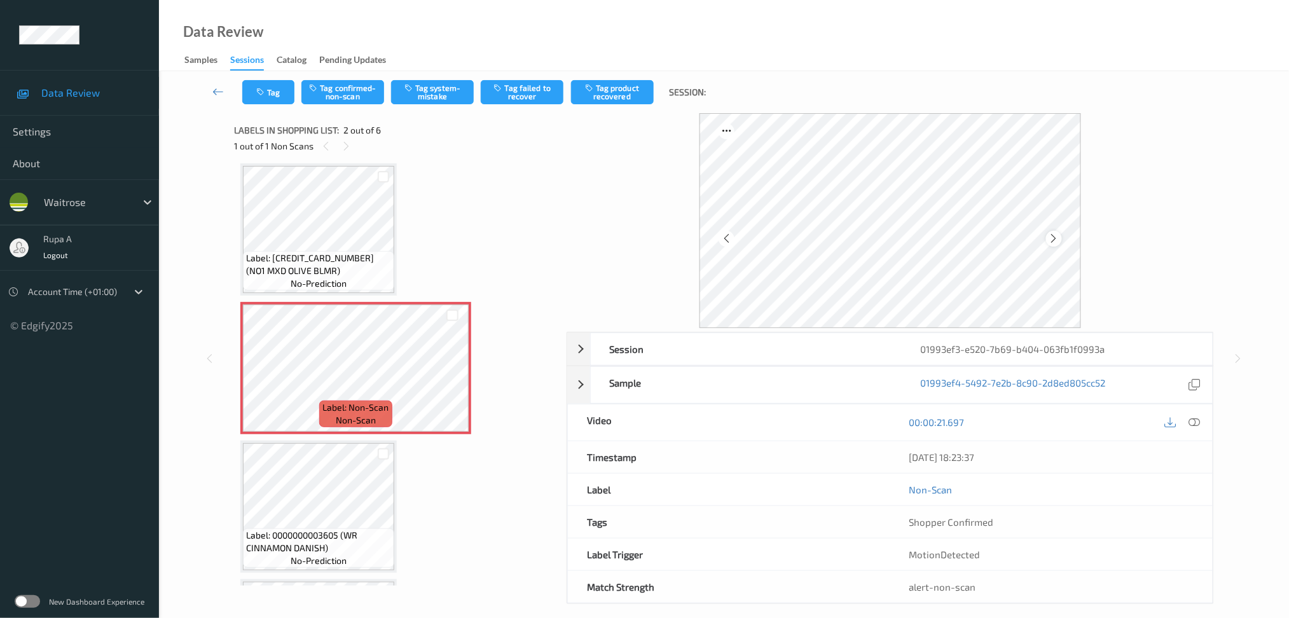
click at [1059, 239] on icon at bounding box center [1054, 238] width 11 height 11
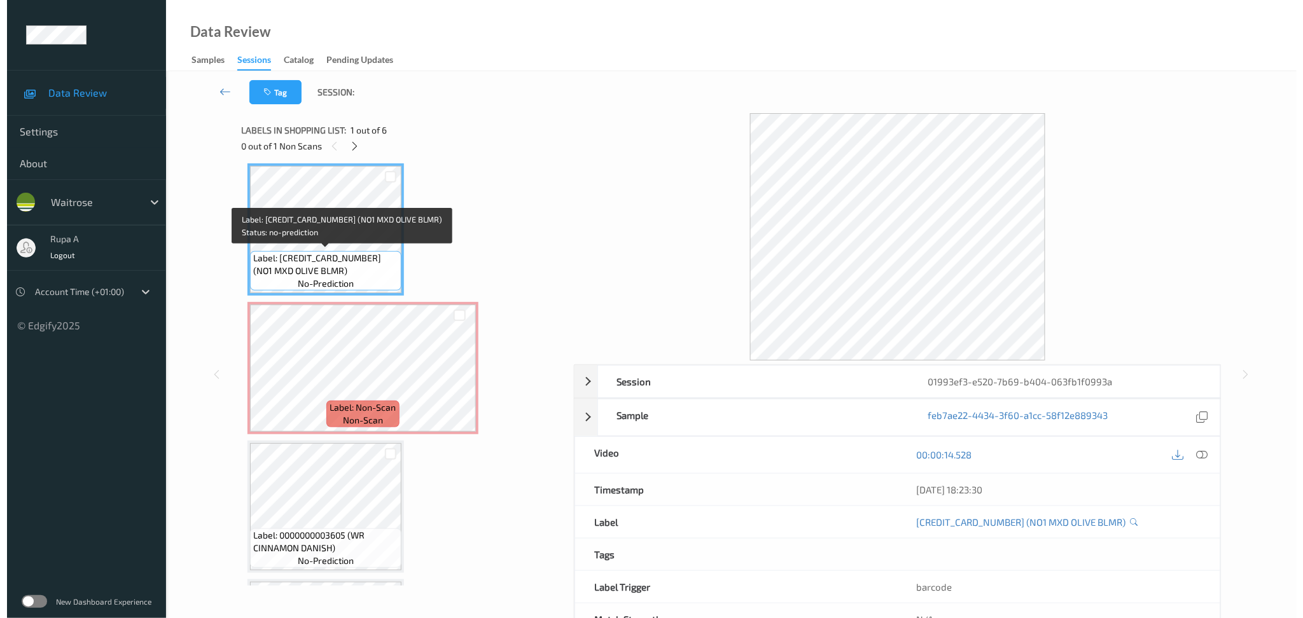
scroll to position [0, 0]
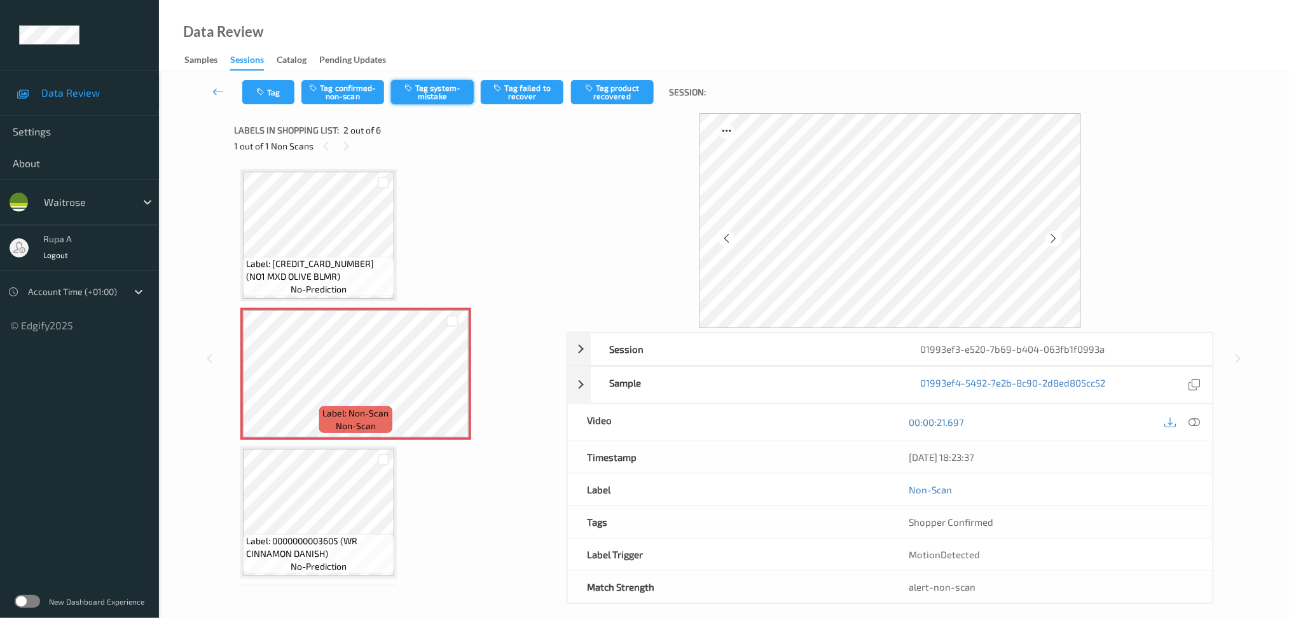
click at [439, 94] on button "Tag system-mistake" at bounding box center [432, 92] width 83 height 24
click at [268, 93] on button "Tag" at bounding box center [268, 92] width 52 height 24
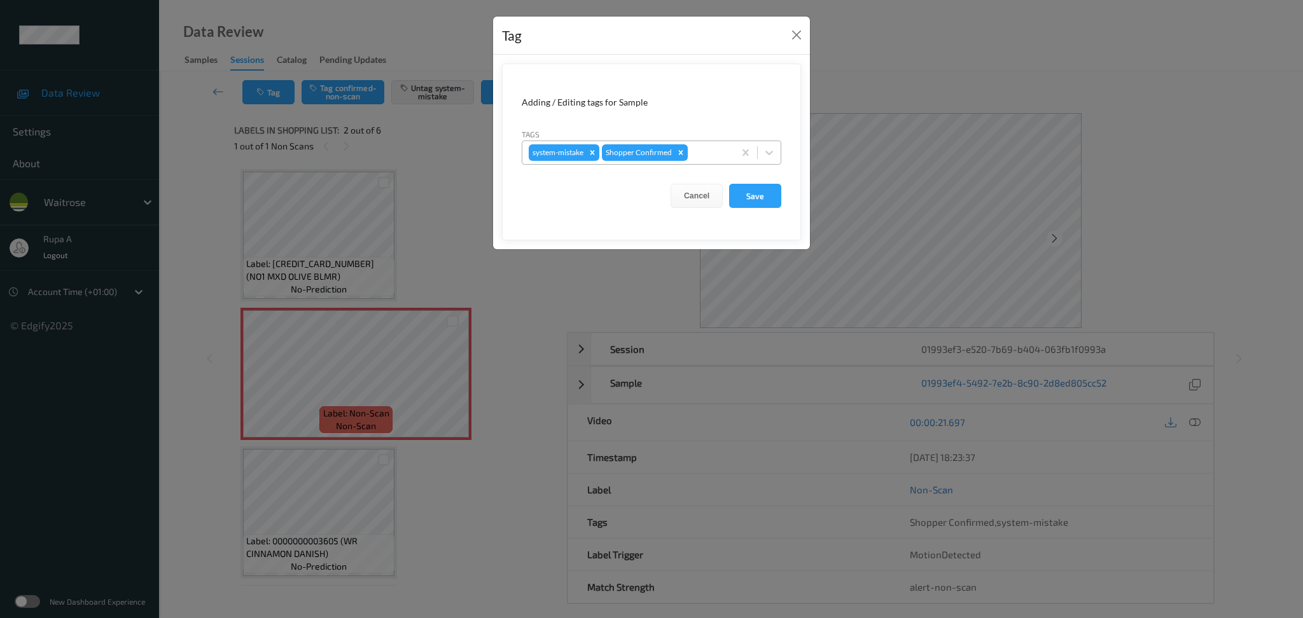
click at [719, 152] on div at bounding box center [709, 152] width 38 height 15
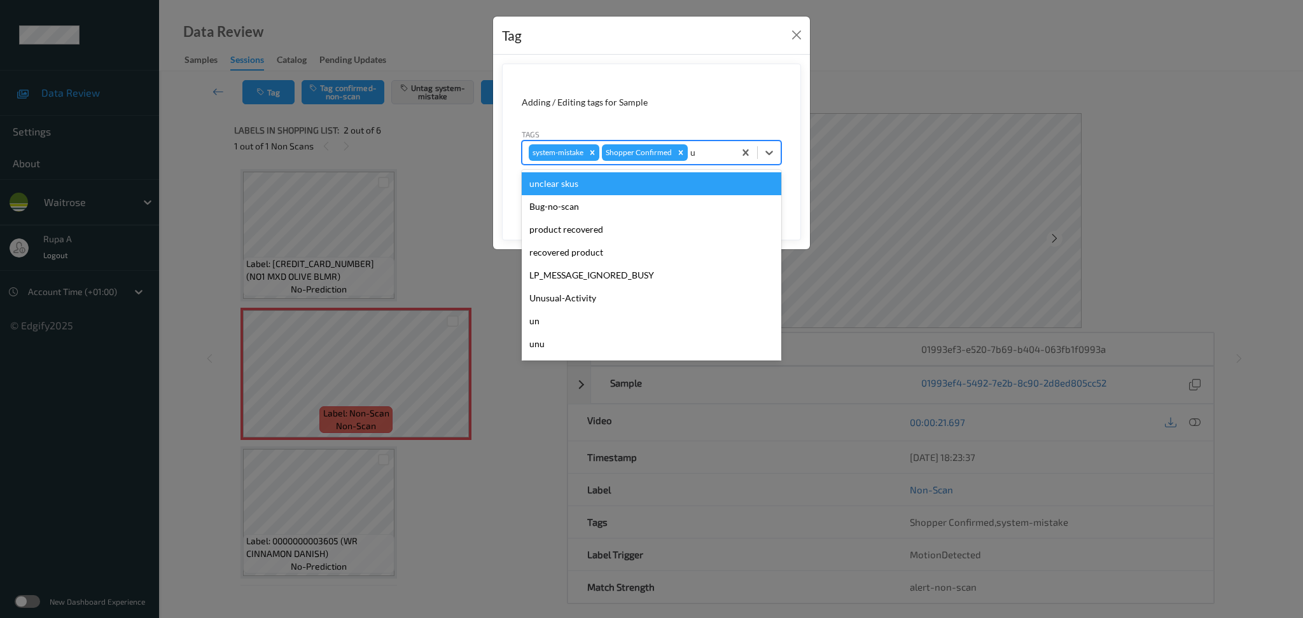
type input "un"
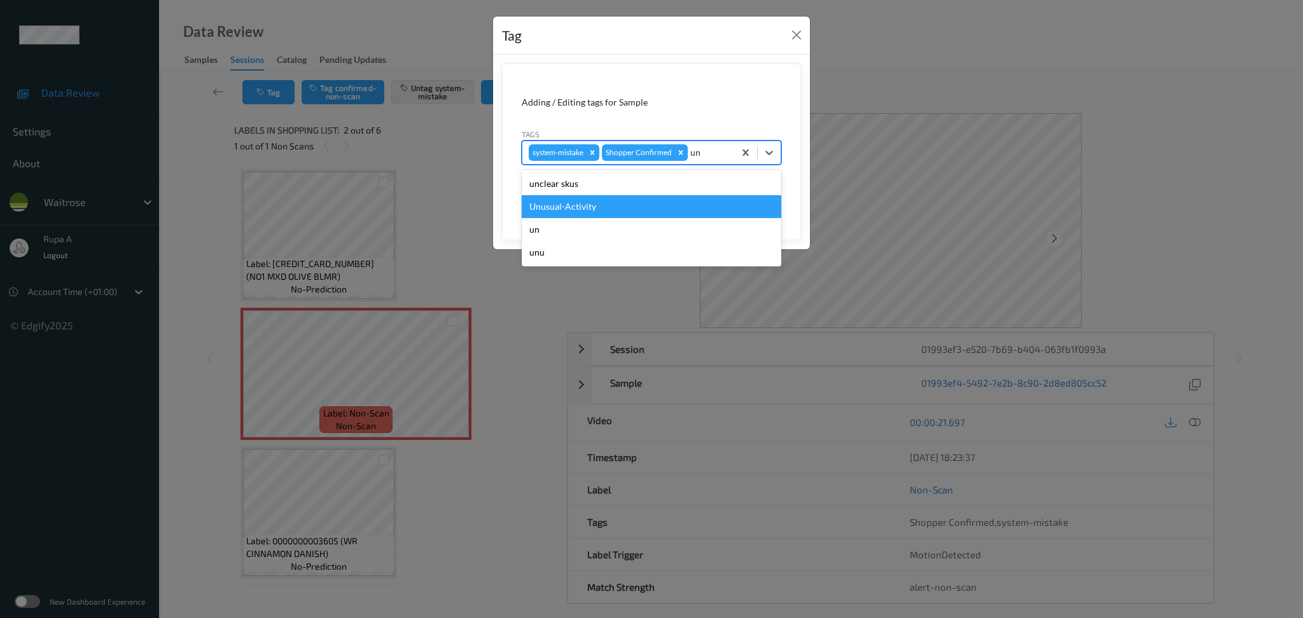
click at [597, 207] on div "Unusual-Activity" at bounding box center [652, 206] width 260 height 23
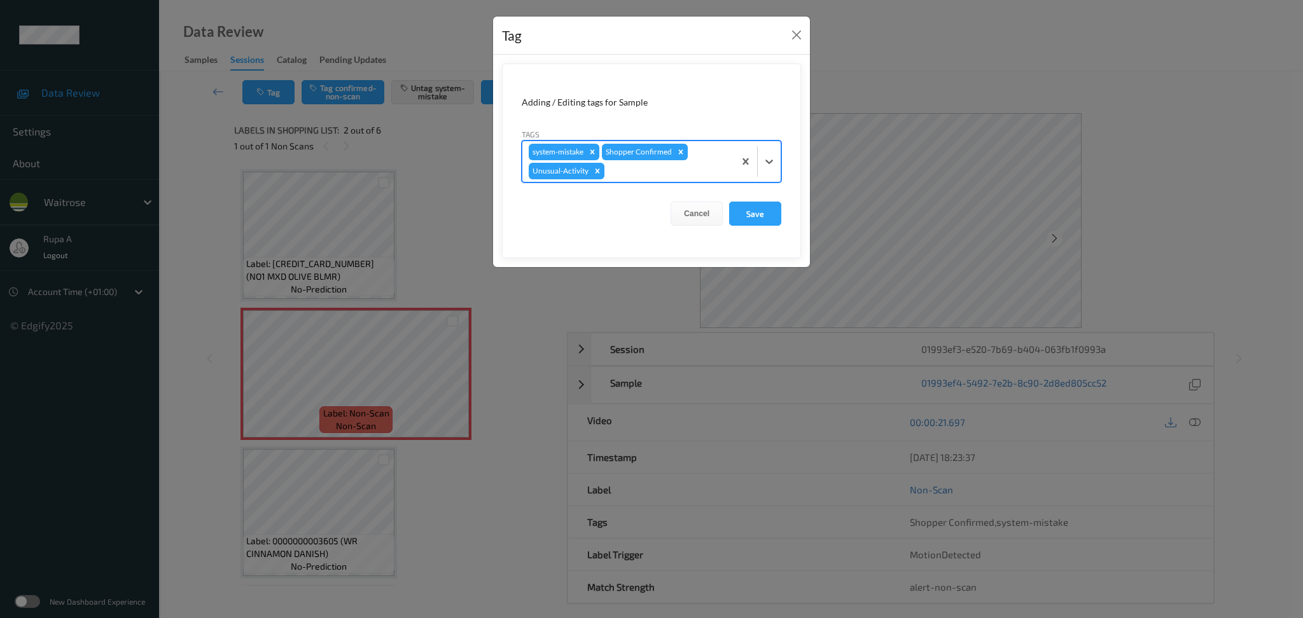
click at [630, 162] on div "system-mistake Shopper Confirmed Unusual-Activity" at bounding box center [628, 161] width 212 height 41
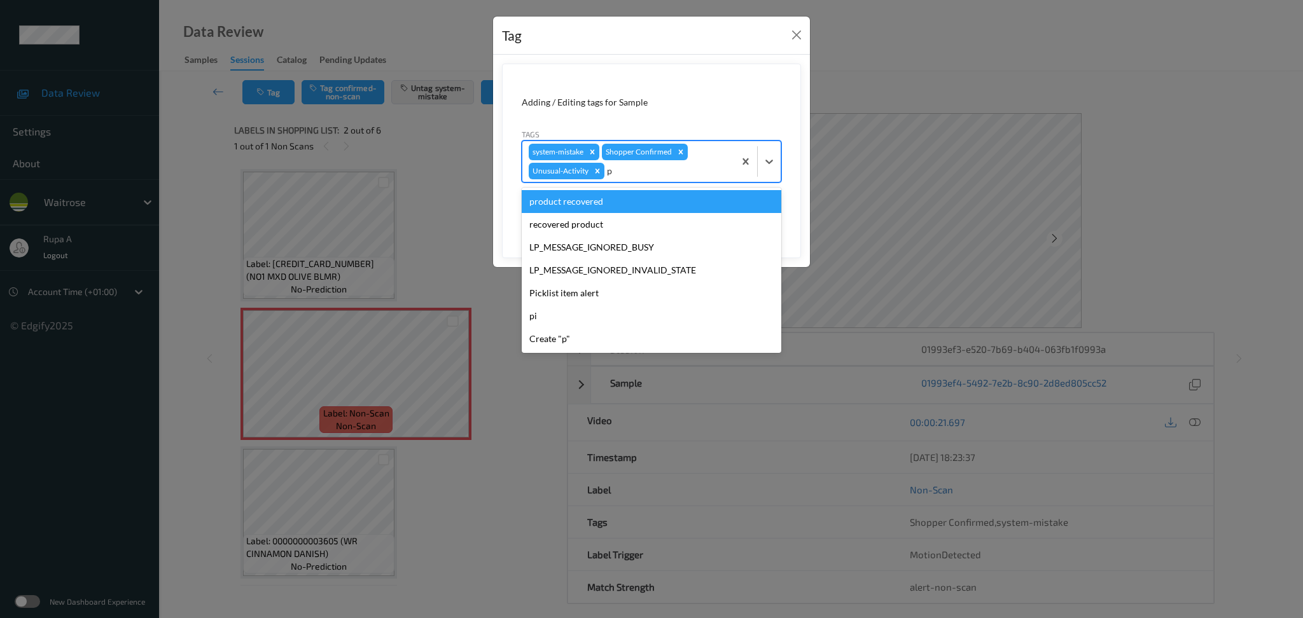
type input "pi"
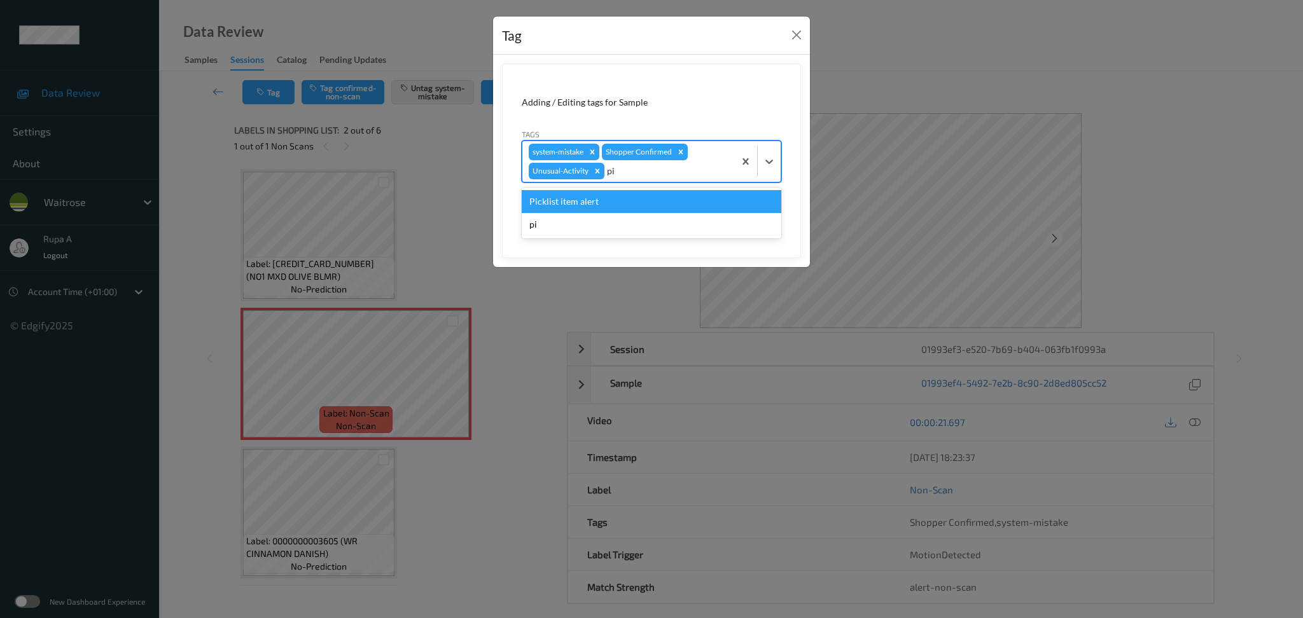
click at [602, 198] on div "Picklist item alert" at bounding box center [652, 201] width 260 height 23
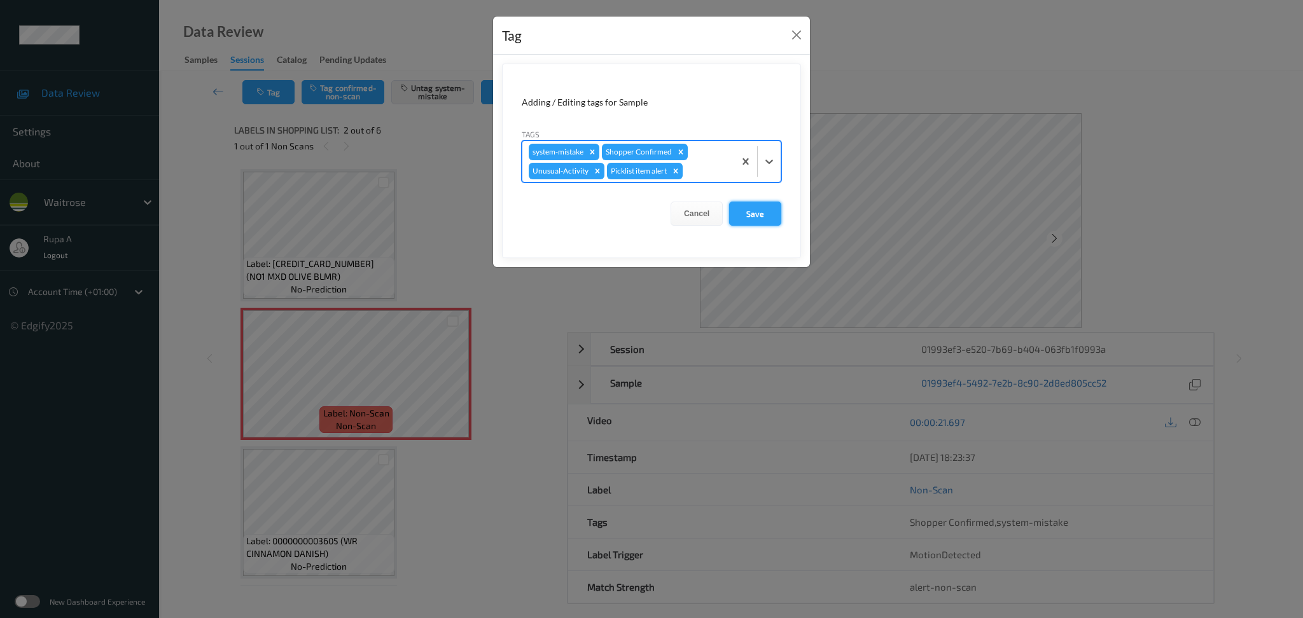
click at [765, 216] on button "Save" at bounding box center [755, 214] width 52 height 24
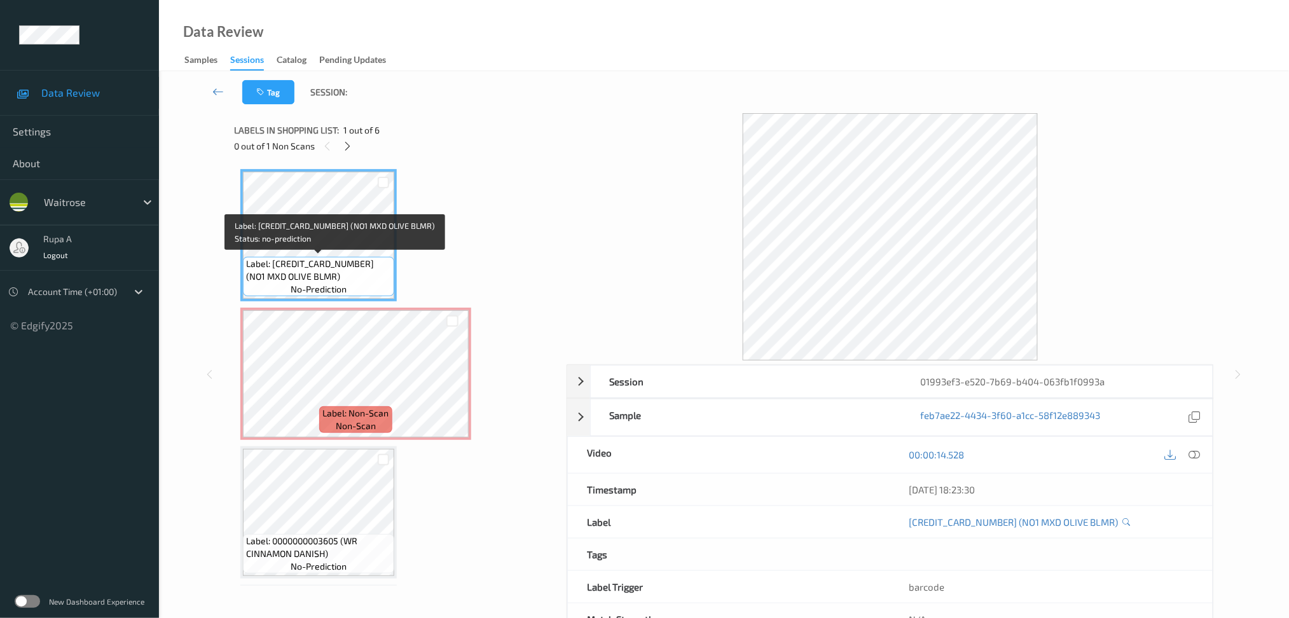
click at [322, 299] on div "Label: [CREDIT_CARD_NUMBER] (NO1 MXD OLIVE BLMR) no-prediction" at bounding box center [318, 235] width 156 height 132
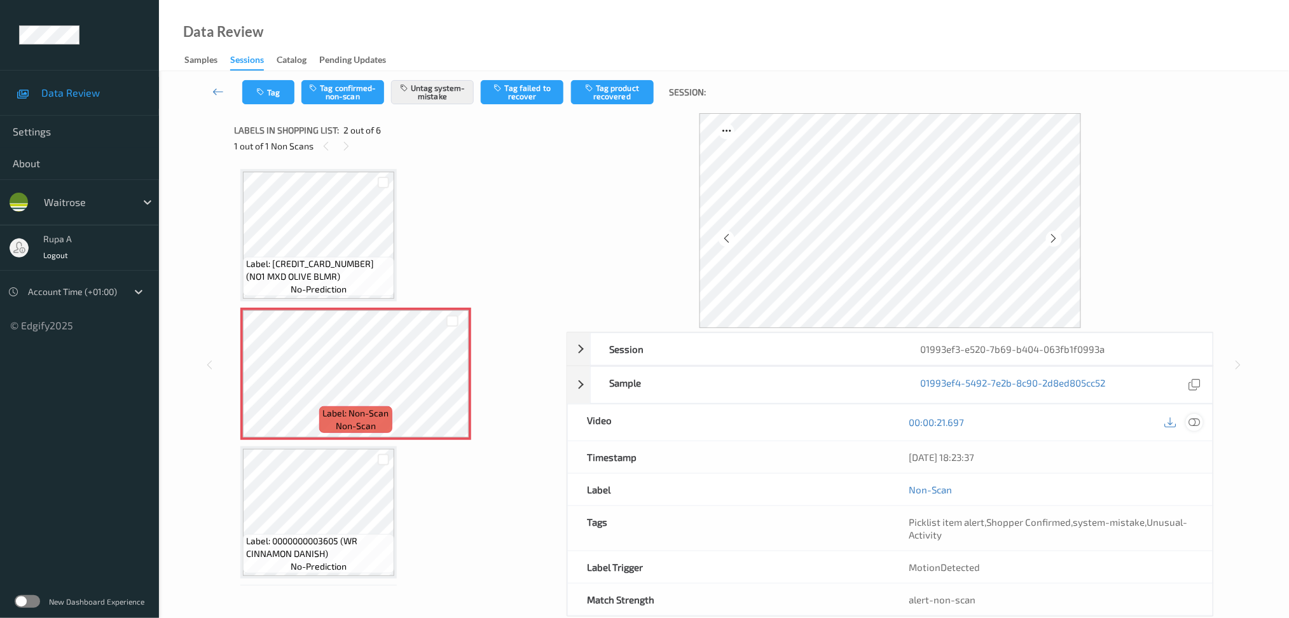
click at [1196, 426] on icon at bounding box center [1194, 422] width 11 height 11
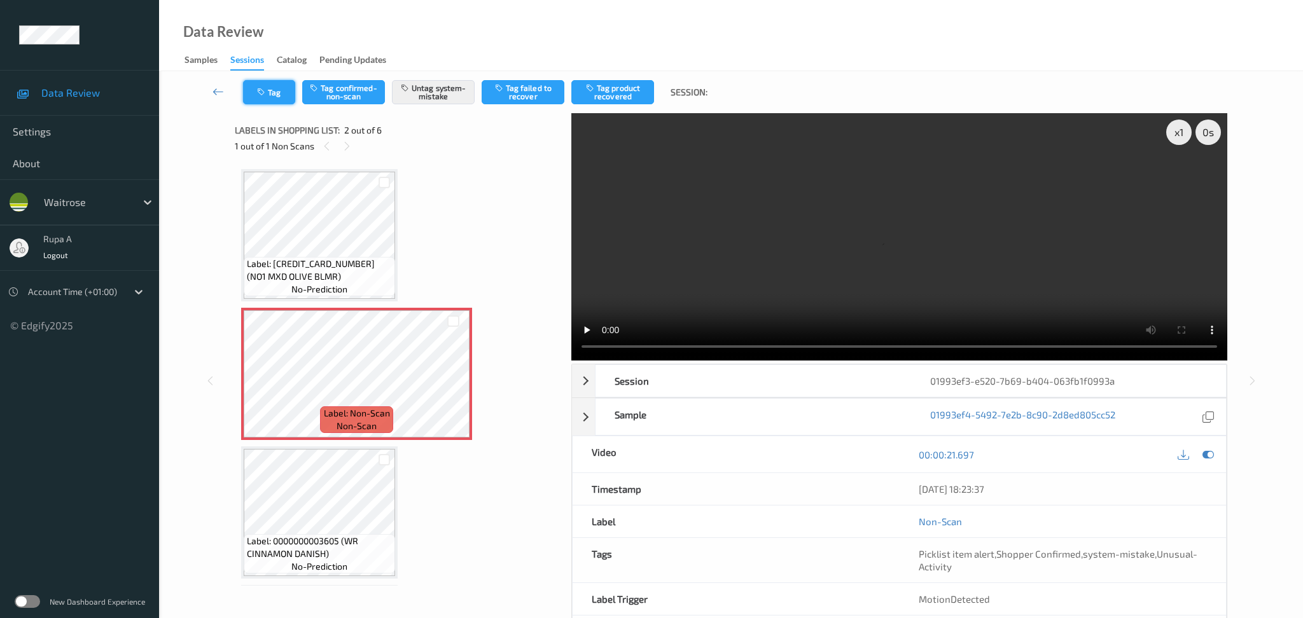
click at [274, 92] on button "Tag" at bounding box center [269, 92] width 52 height 24
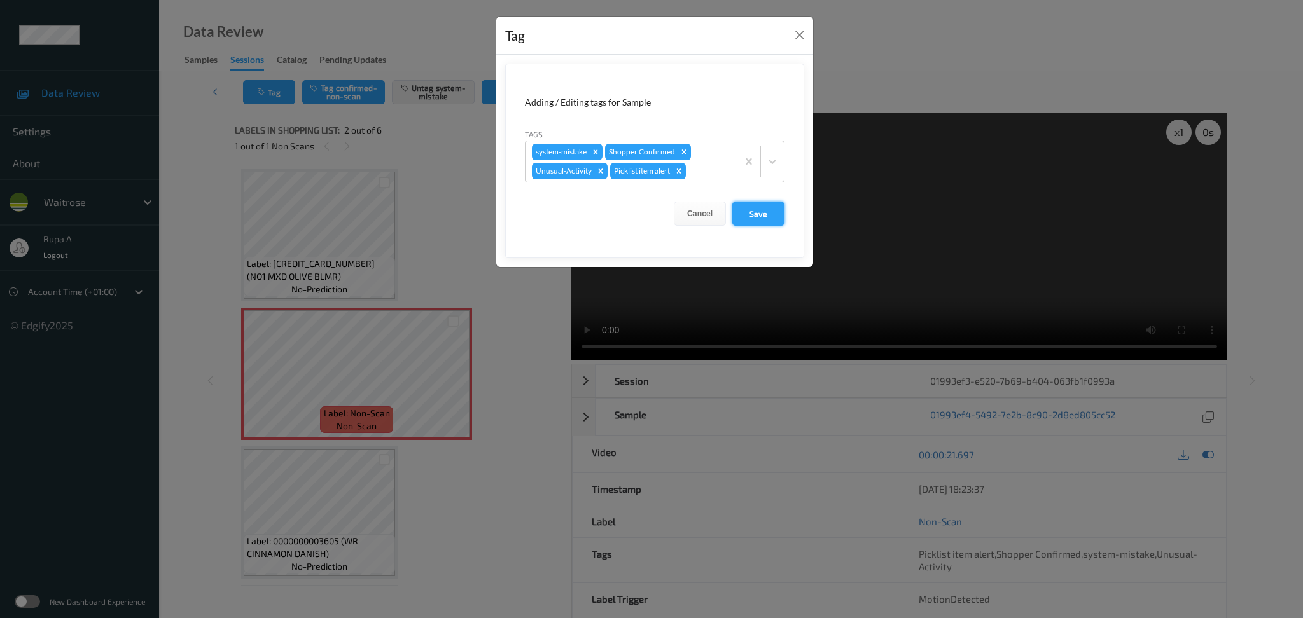
click at [758, 219] on button "Save" at bounding box center [758, 214] width 52 height 24
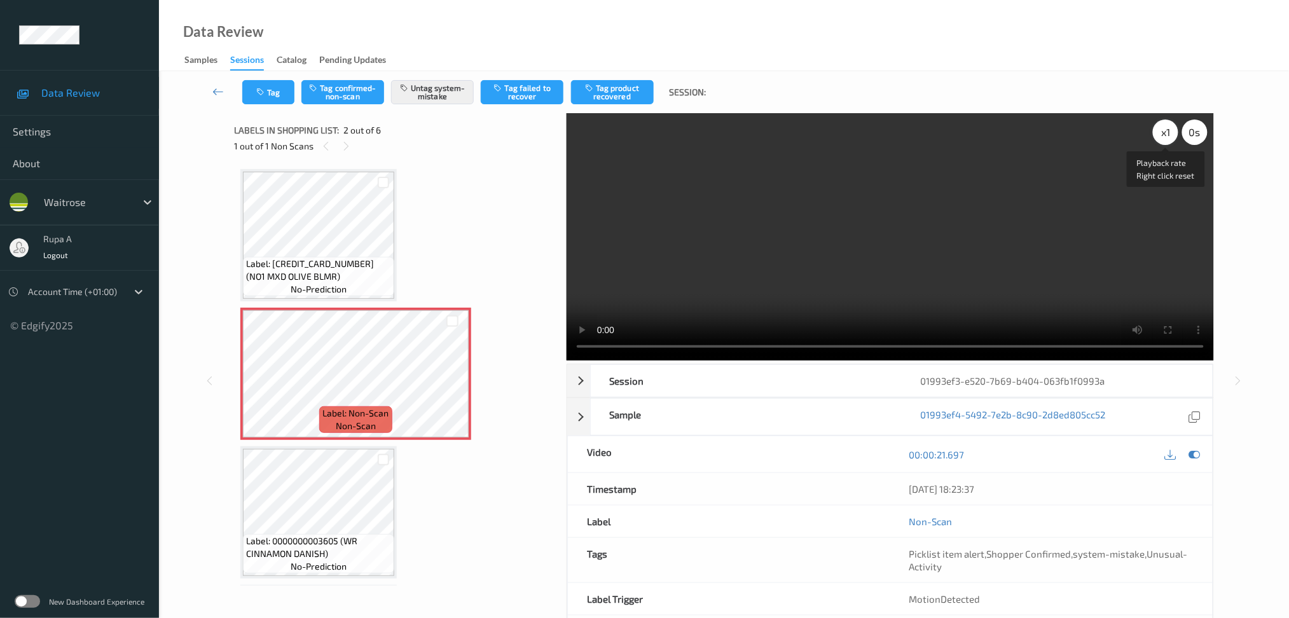
click at [1163, 134] on div "x 1" at bounding box center [1165, 132] width 25 height 25
click at [1171, 128] on div "x 2" at bounding box center [1165, 132] width 25 height 25
click at [1195, 457] on icon at bounding box center [1194, 454] width 11 height 11
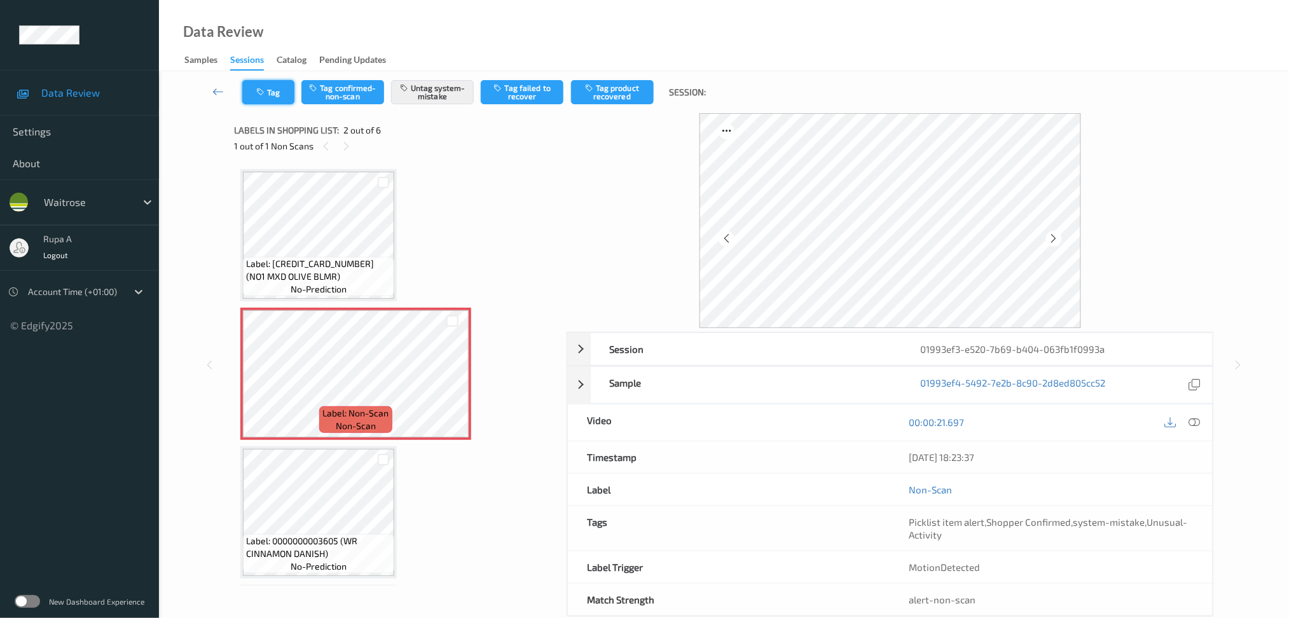
click at [253, 90] on button "Tag" at bounding box center [268, 92] width 52 height 24
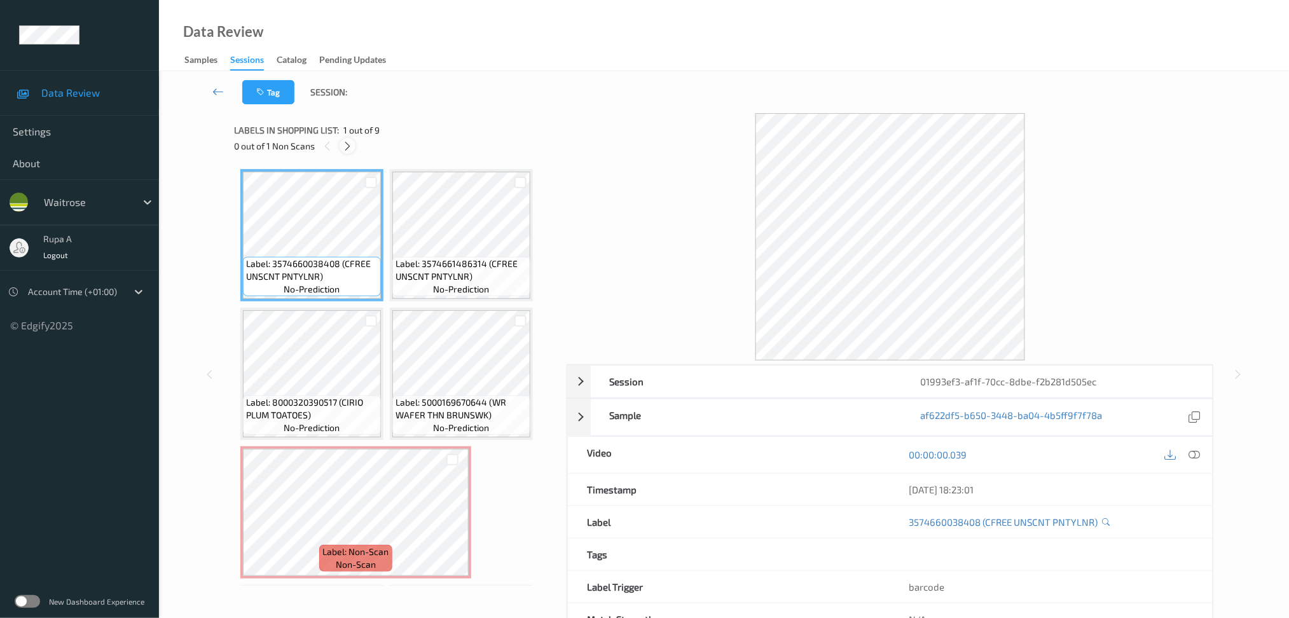
click at [344, 148] on icon at bounding box center [347, 146] width 11 height 11
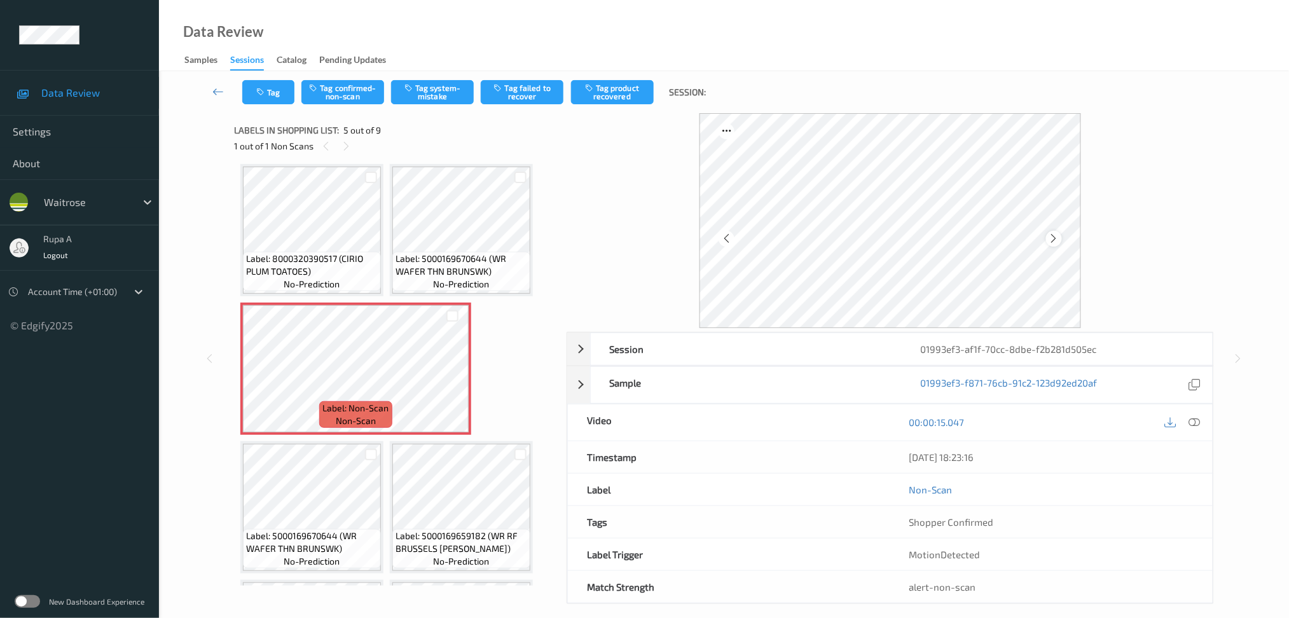
click at [1053, 237] on icon at bounding box center [1054, 238] width 11 height 11
click at [1051, 237] on icon at bounding box center [1054, 238] width 11 height 11
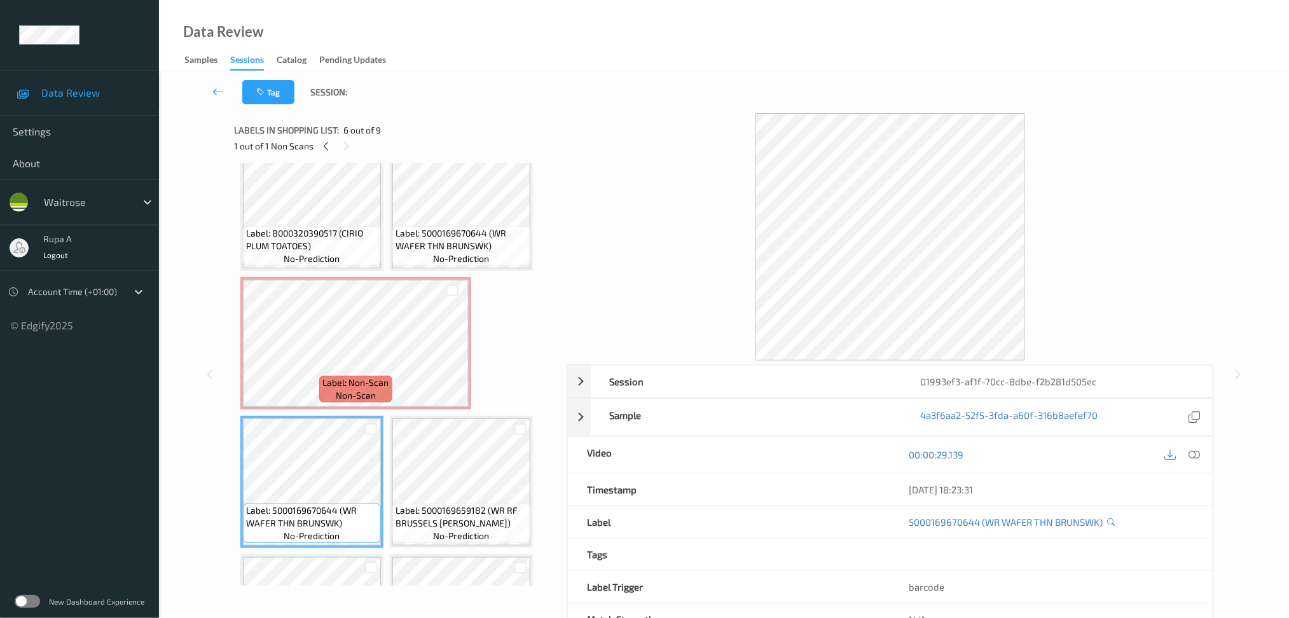
scroll to position [85, 0]
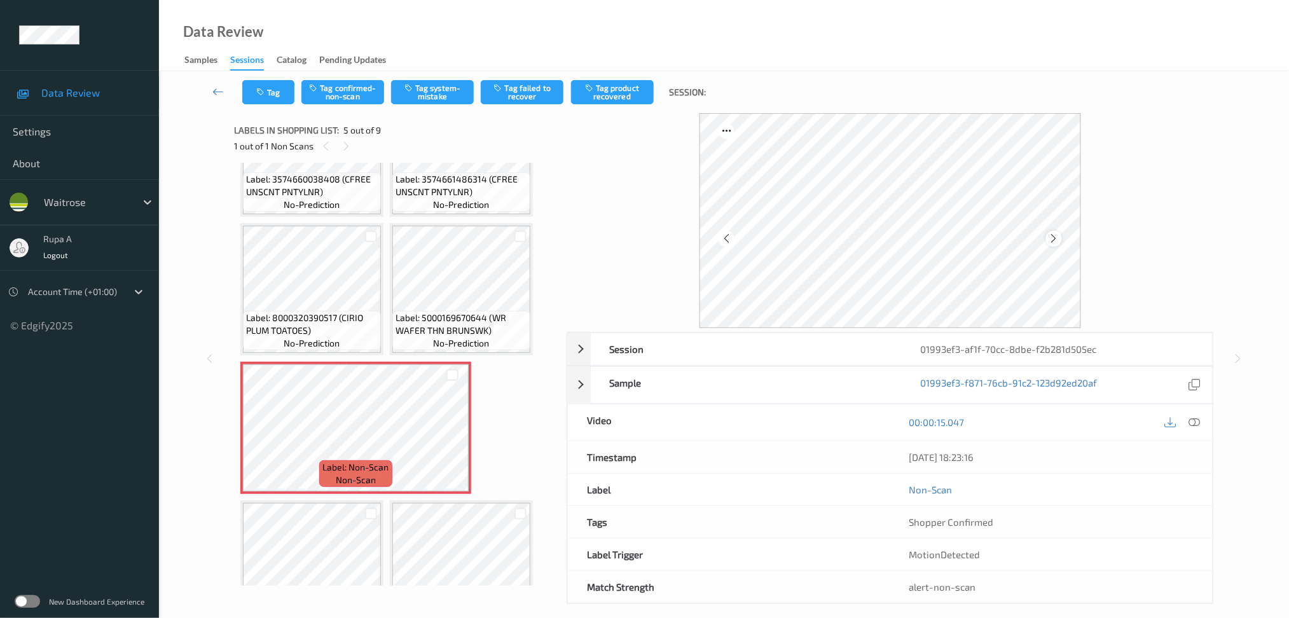
click at [1053, 235] on icon at bounding box center [1054, 238] width 11 height 11
click at [1199, 422] on icon at bounding box center [1194, 422] width 11 height 11
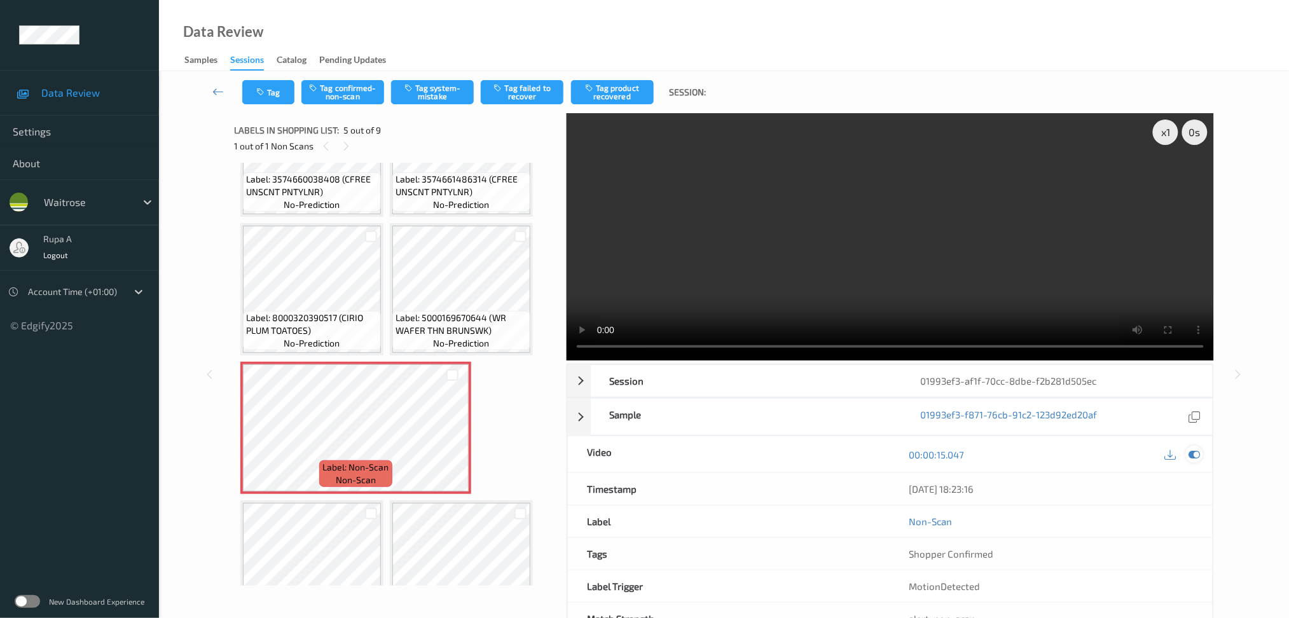
click at [1193, 454] on icon at bounding box center [1194, 454] width 11 height 11
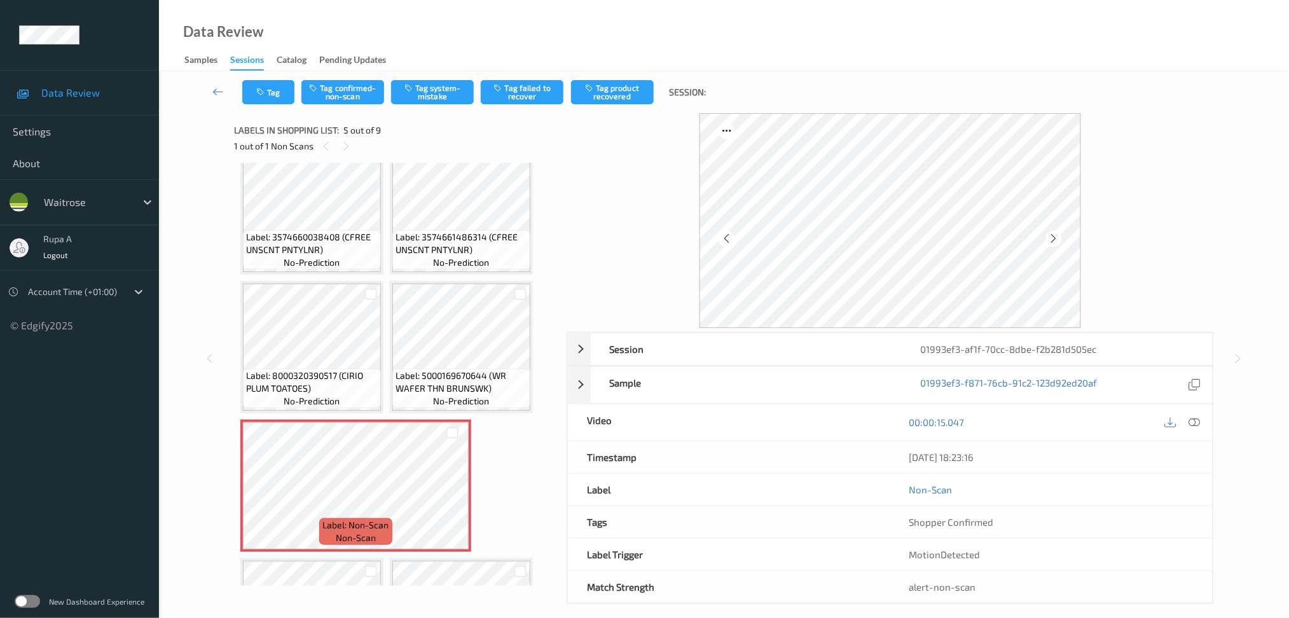
scroll to position [0, 0]
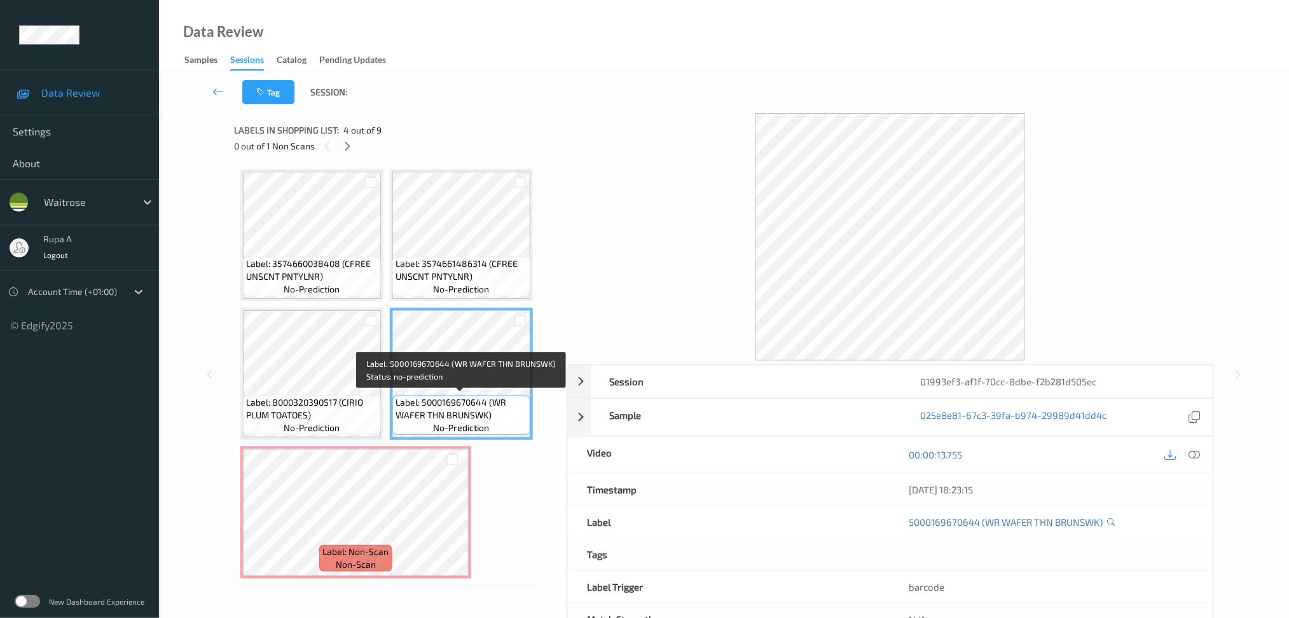
click at [420, 413] on span "Label: 5000169670644 (WR WAFER THN BRUNSWK)" at bounding box center [462, 408] width 132 height 25
copy span "Label: 5000169670644 (WR WAFER THN BRUNSWK)"
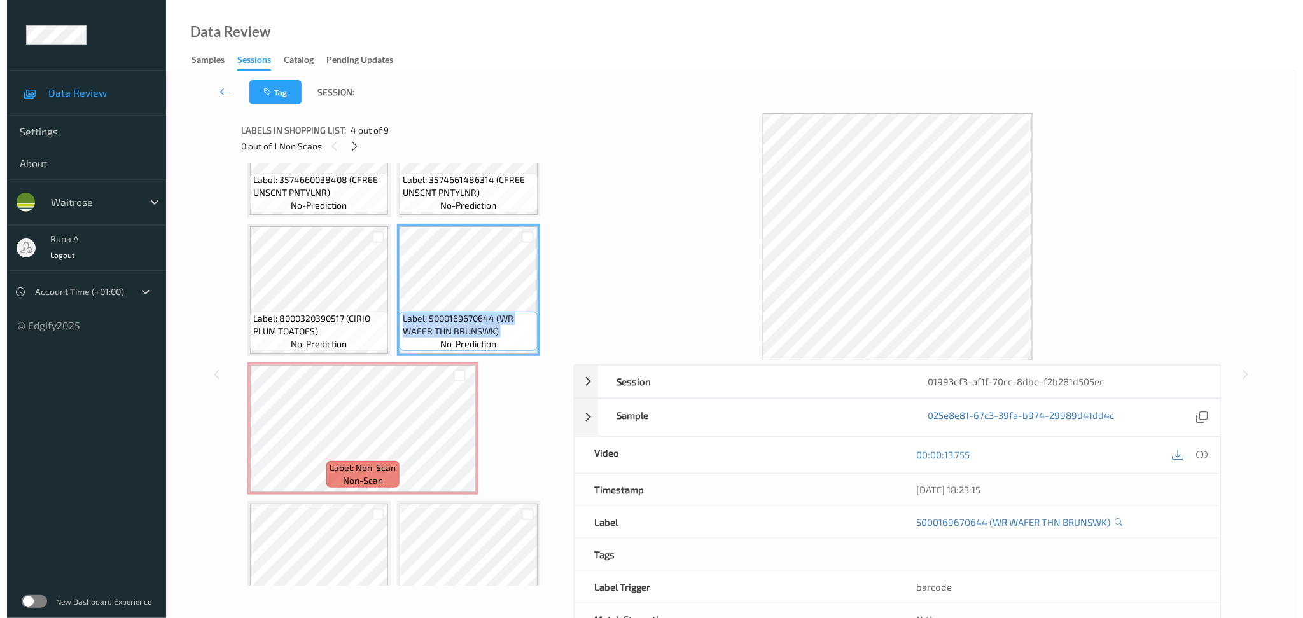
scroll to position [85, 0]
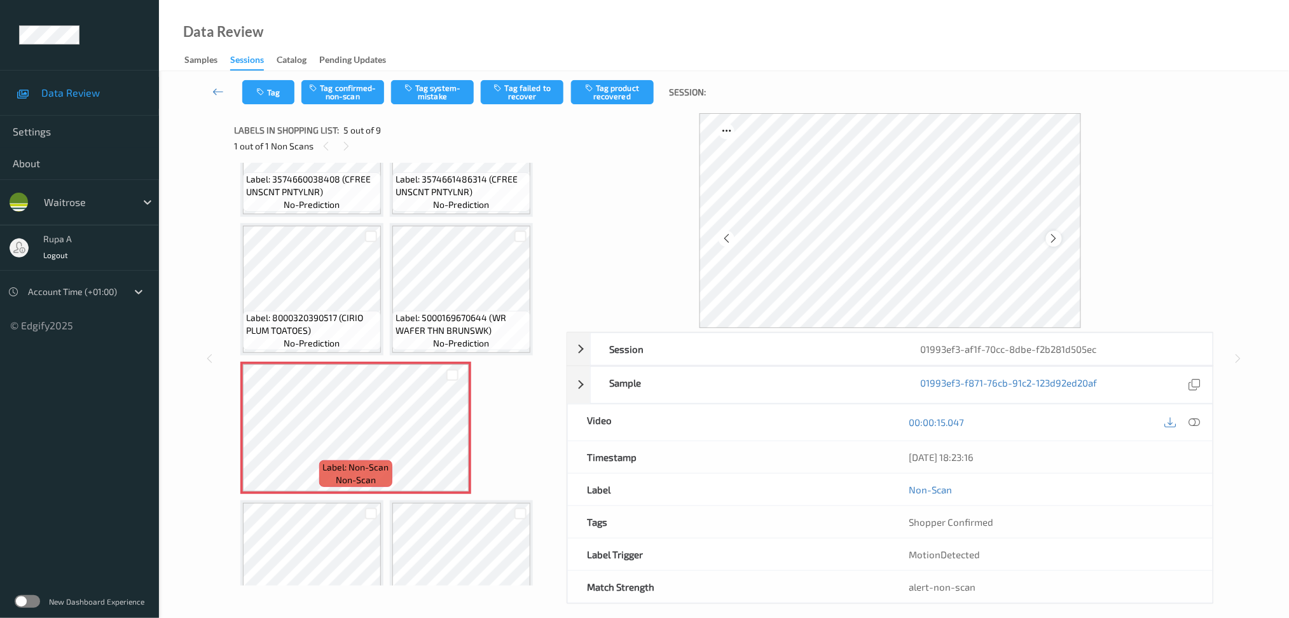
click at [1053, 239] on icon at bounding box center [1054, 238] width 11 height 11
click at [432, 92] on button "Tag system-mistake" at bounding box center [432, 92] width 83 height 24
click at [249, 86] on button "Tag" at bounding box center [268, 92] width 52 height 24
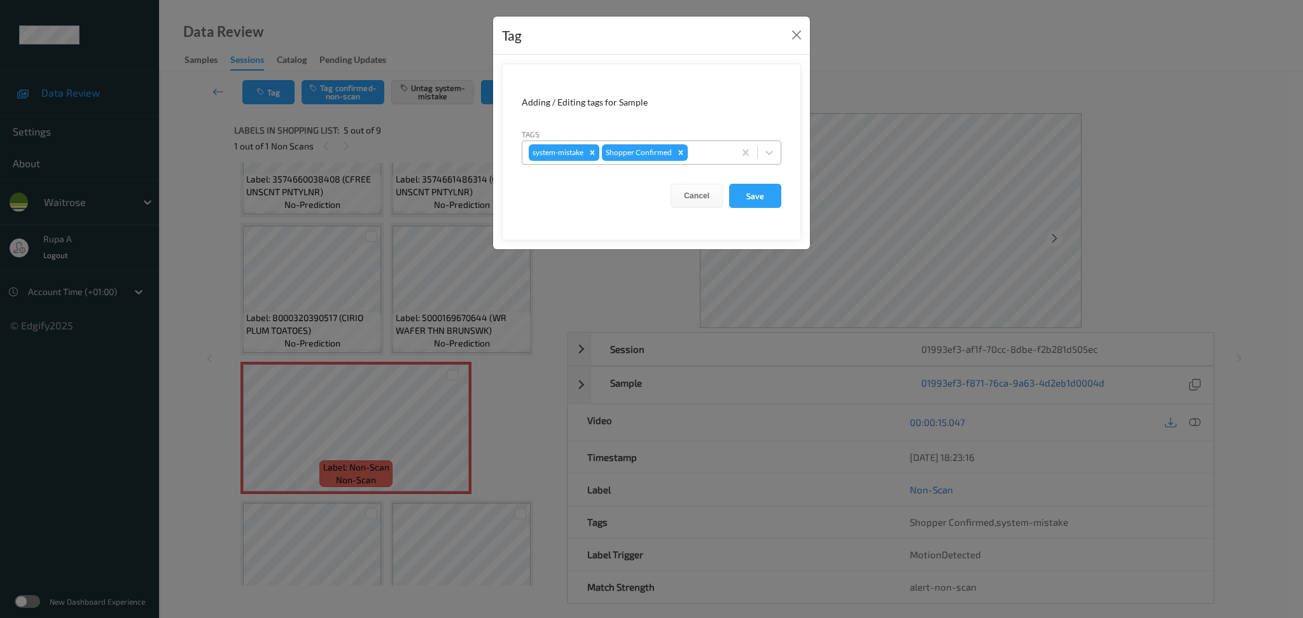
click at [705, 155] on div at bounding box center [709, 152] width 38 height 15
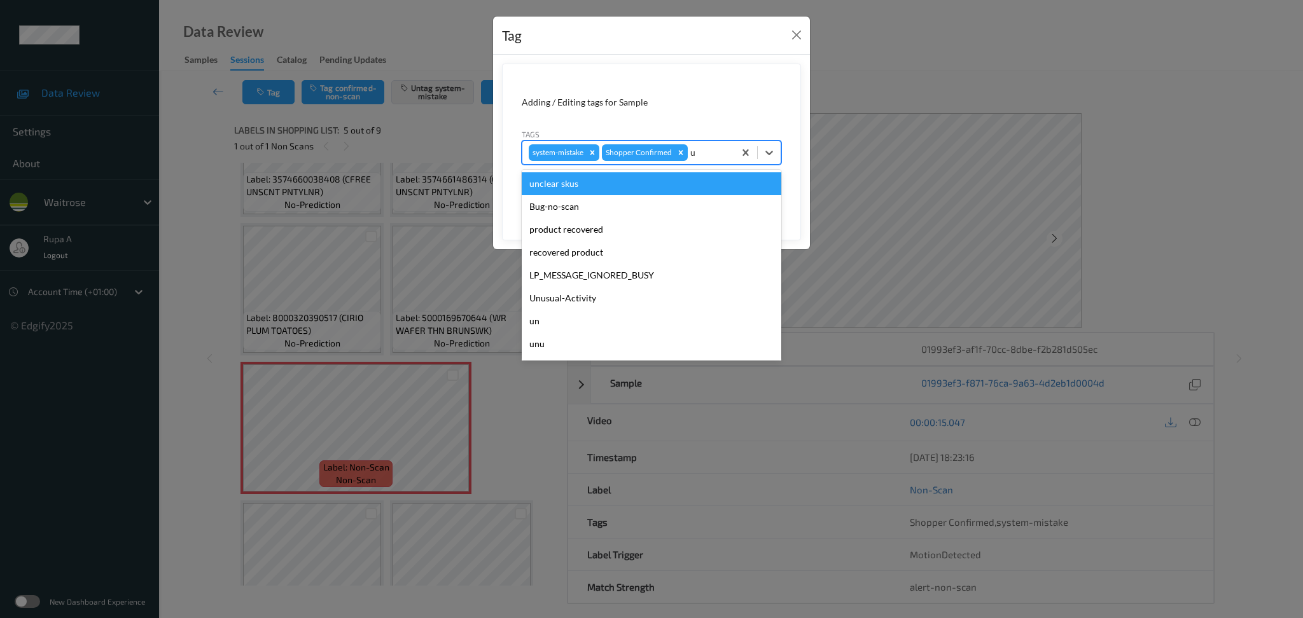
type input "un"
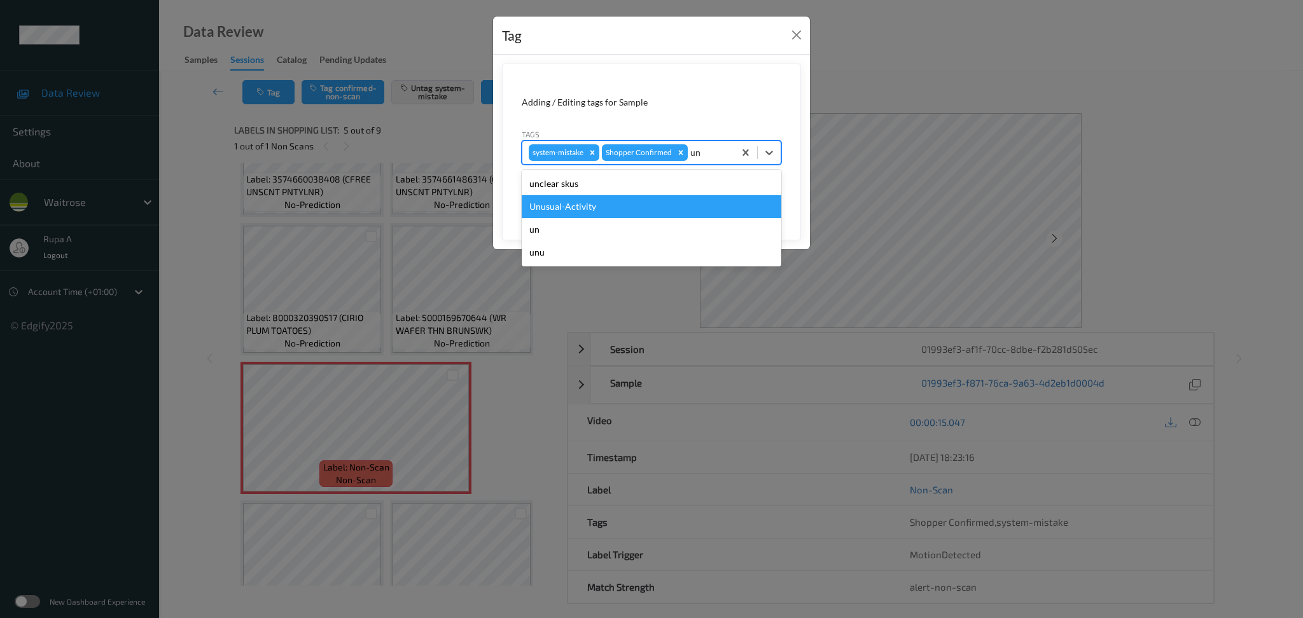
click at [669, 209] on div "Unusual-Activity" at bounding box center [652, 206] width 260 height 23
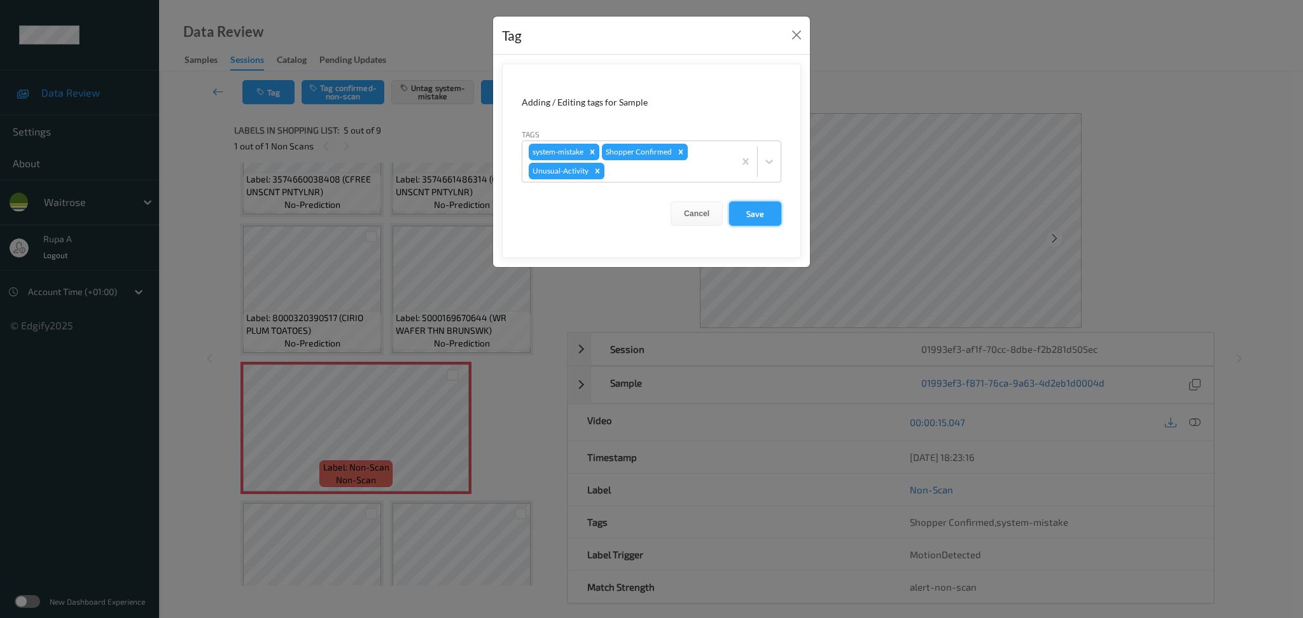
click at [754, 207] on button "Save" at bounding box center [755, 214] width 52 height 24
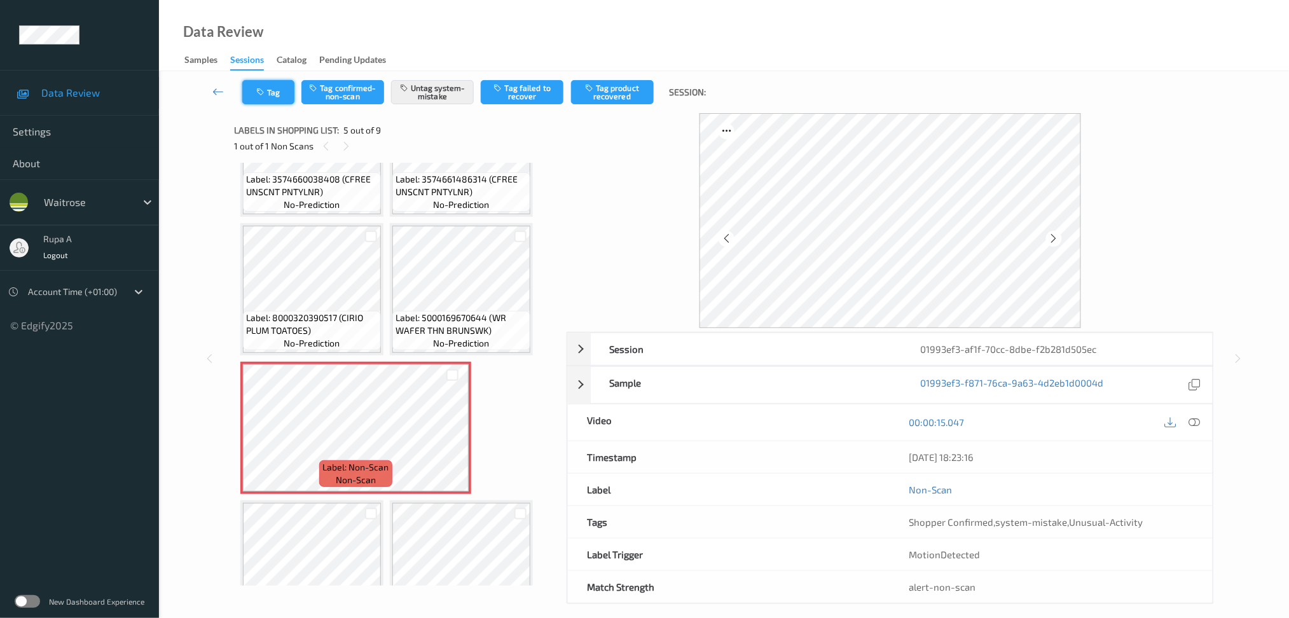
click at [272, 87] on button "Tag" at bounding box center [268, 92] width 52 height 24
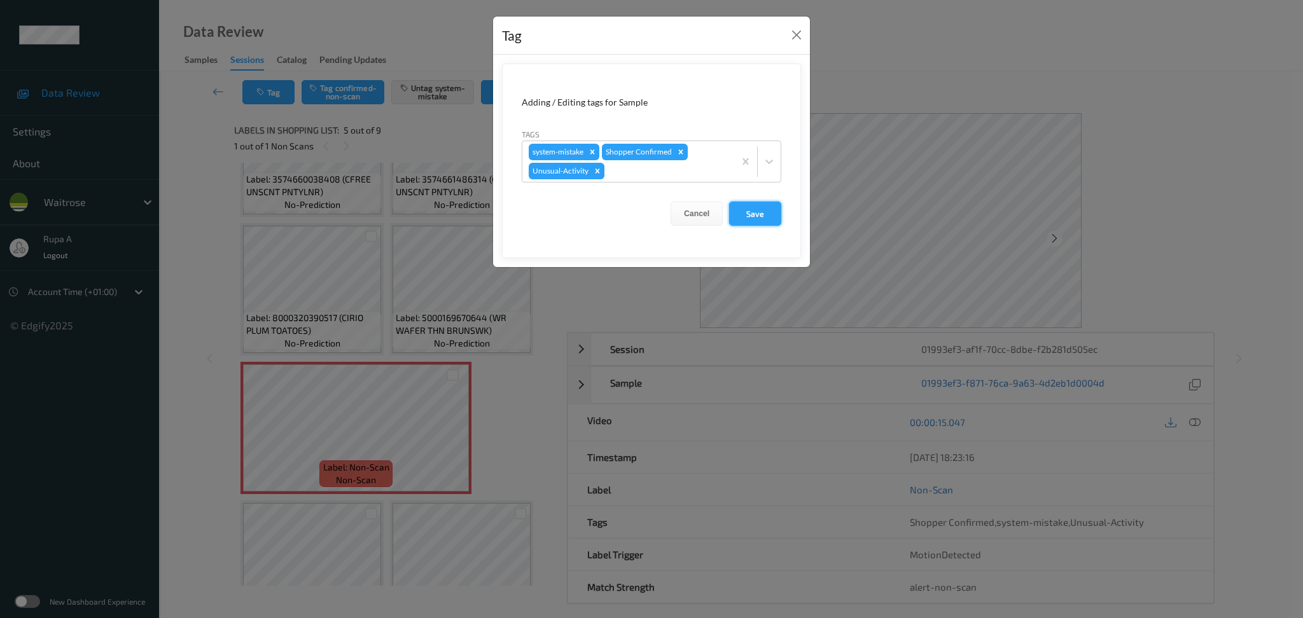
click at [775, 218] on button "Save" at bounding box center [755, 214] width 52 height 24
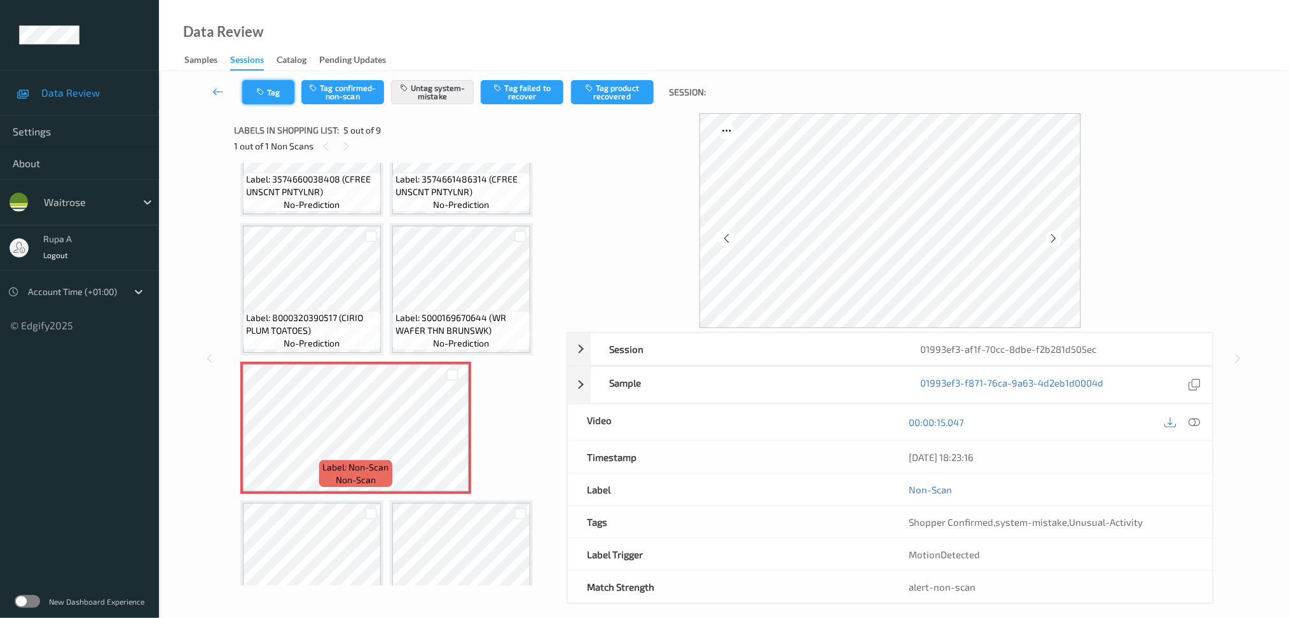
click at [261, 82] on button "Tag" at bounding box center [268, 92] width 52 height 24
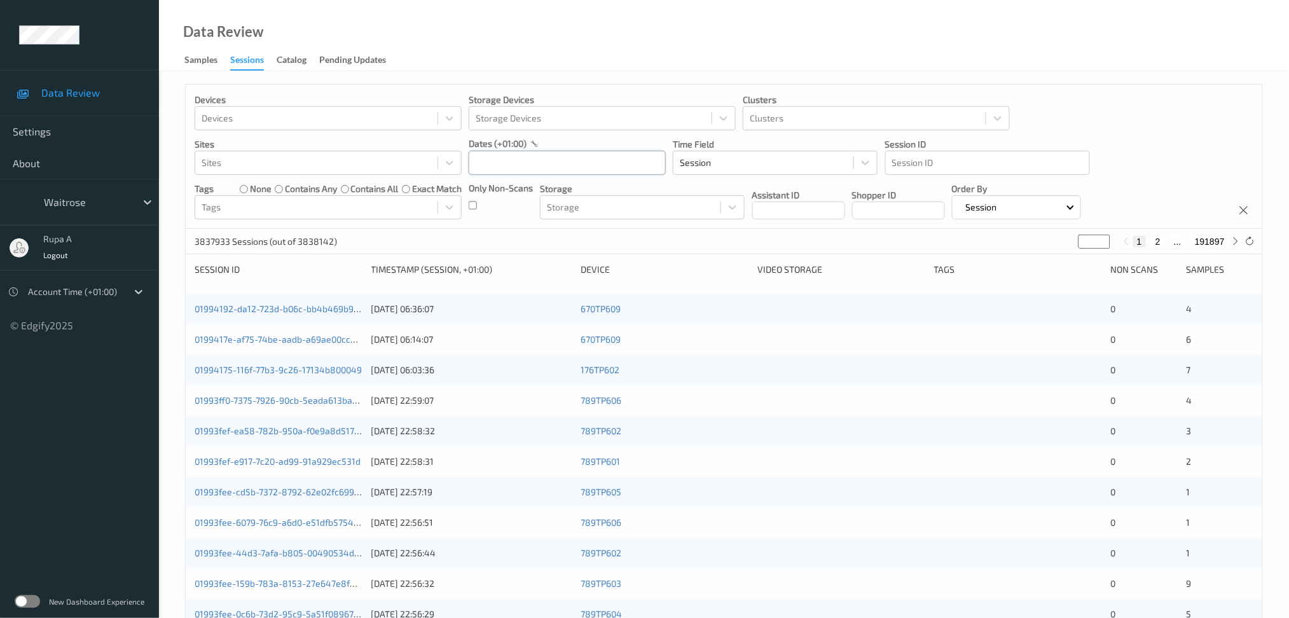
click at [574, 163] on input "text" at bounding box center [567, 163] width 197 height 24
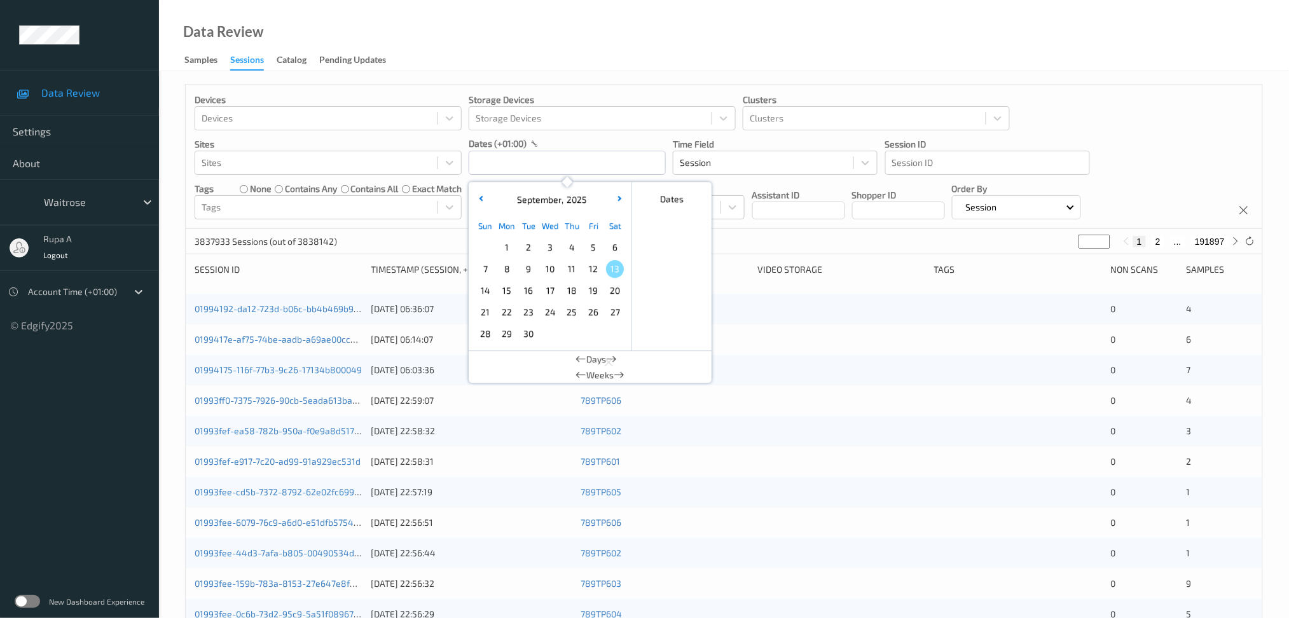
click at [594, 270] on span "12" at bounding box center [594, 269] width 18 height 18
type input "[DATE] 00:00 -> [DATE] 23:59"
click at [636, 29] on div "Data Review Samples Sessions Catalog Pending Updates" at bounding box center [724, 35] width 1130 height 71
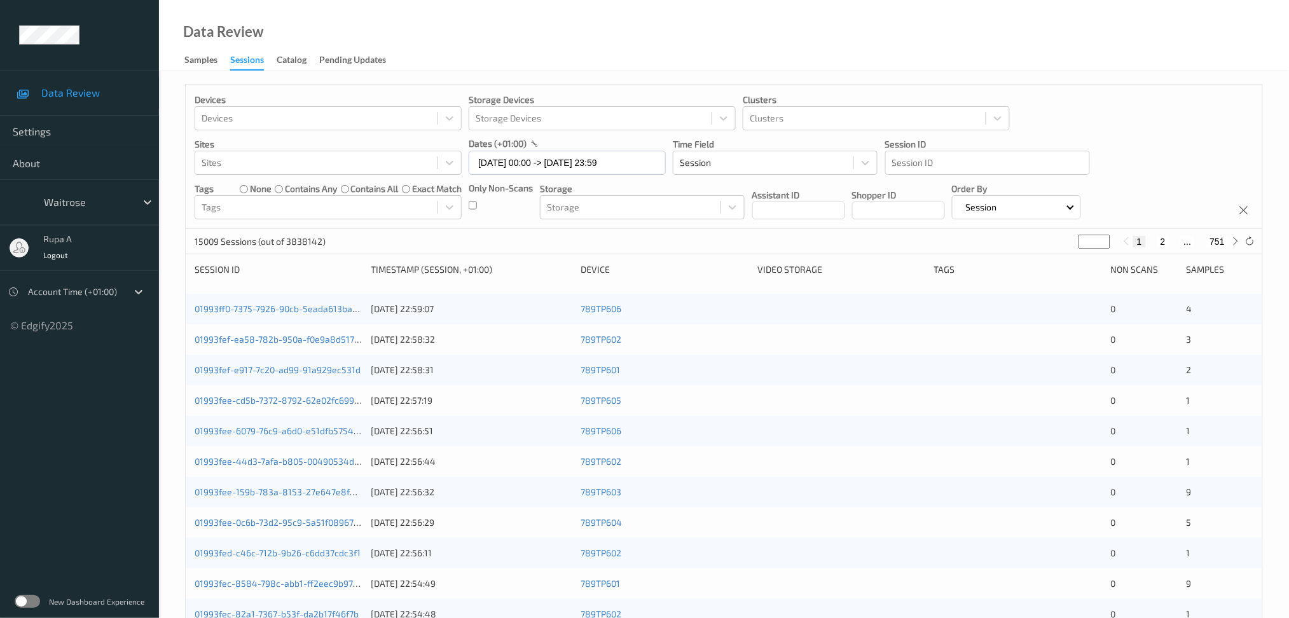
click at [880, 244] on input "*" at bounding box center [1095, 242] width 32 height 14
click at [880, 245] on input "*" at bounding box center [1095, 242] width 32 height 14
type input "*"
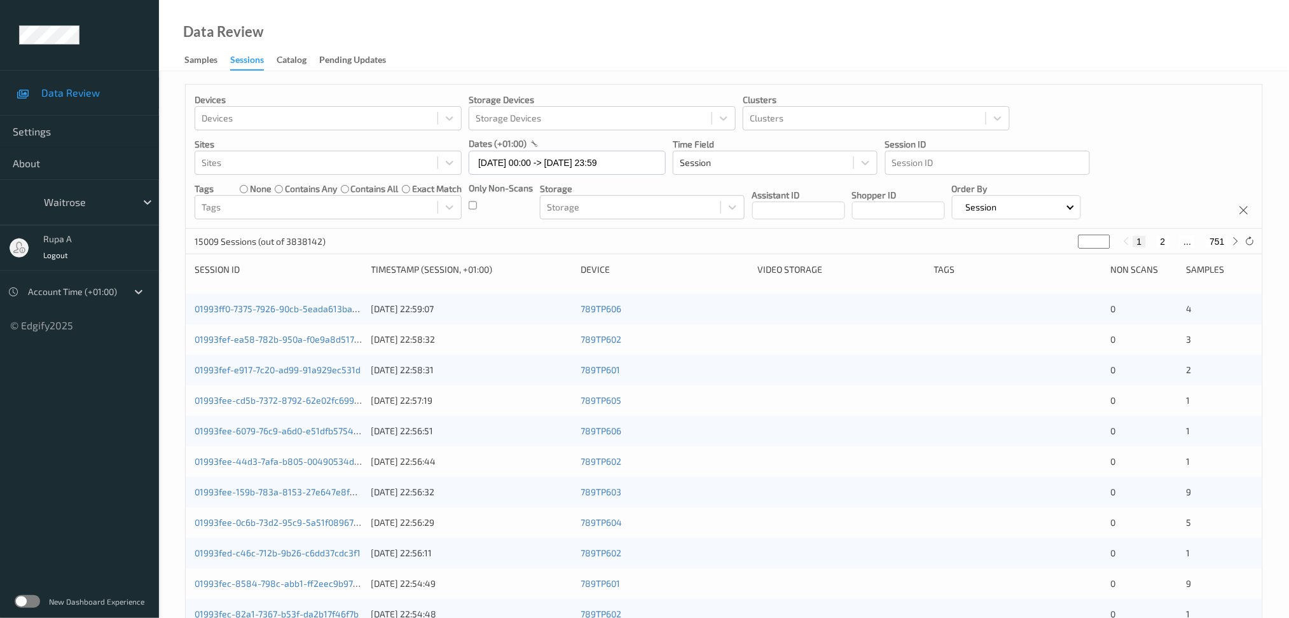
type input "*"
type input "**"
click at [880, 236] on input "**" at bounding box center [1072, 242] width 32 height 14
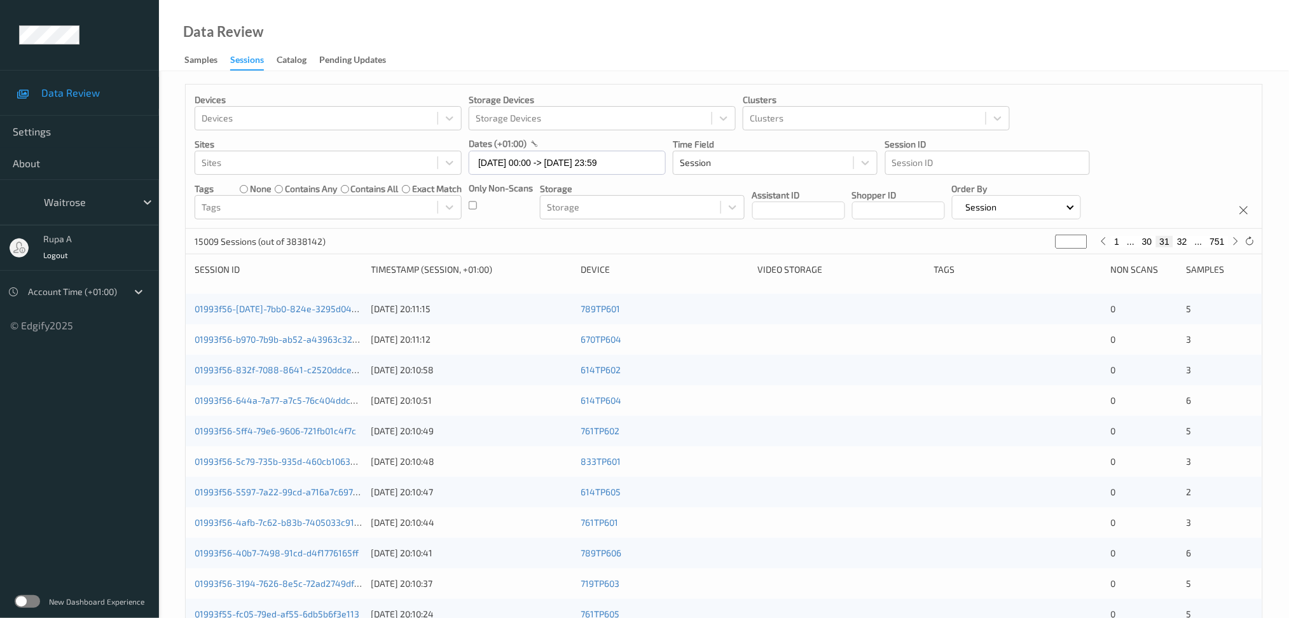
click at [880, 236] on input "**" at bounding box center [1072, 242] width 32 height 14
type input "*"
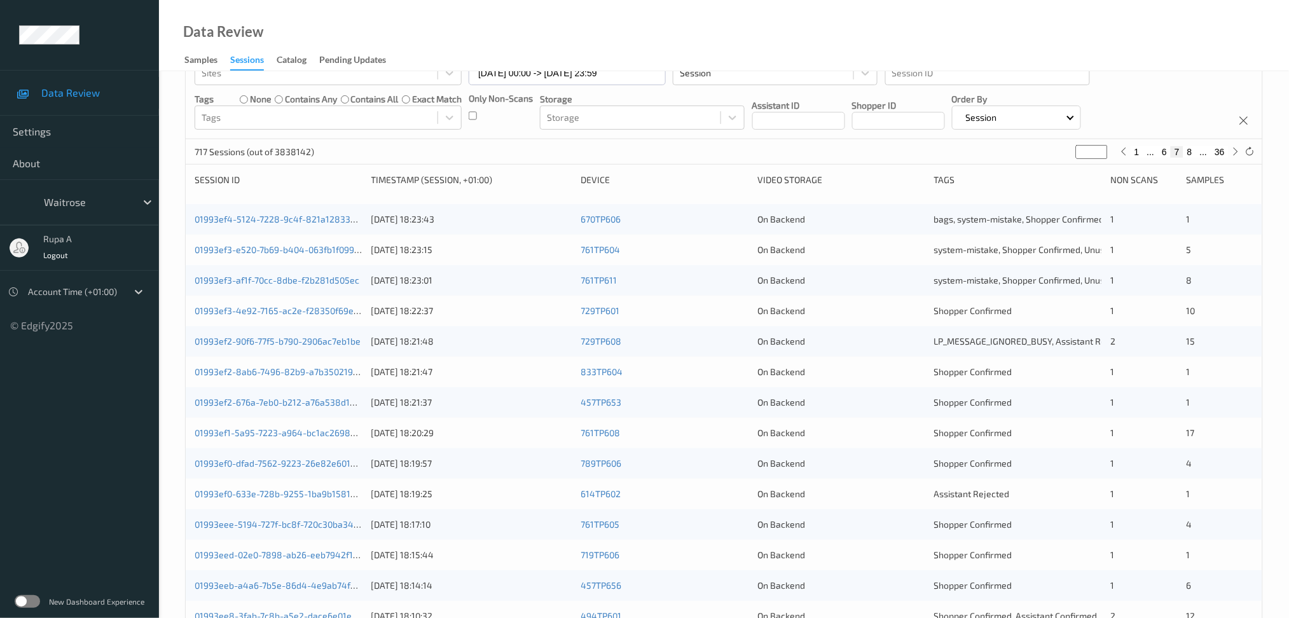
scroll to position [85, 0]
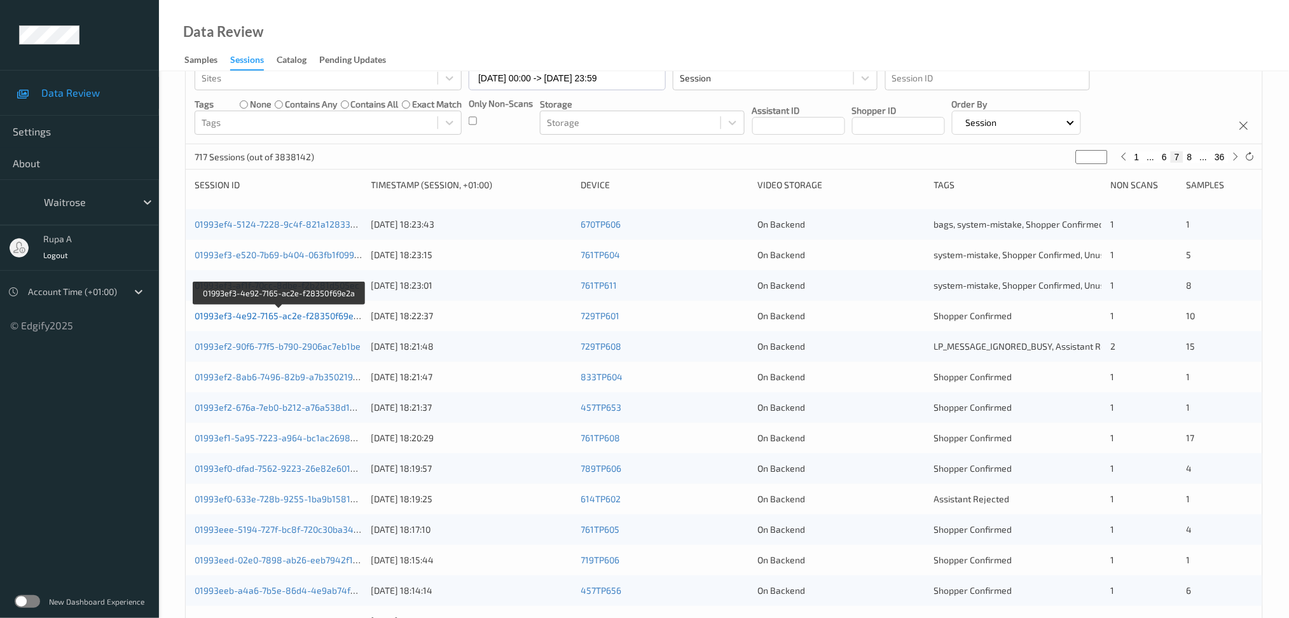
click at [328, 319] on link "01993ef3-4e92-7165-ac2e-f28350f69e2a" at bounding box center [279, 315] width 169 height 11
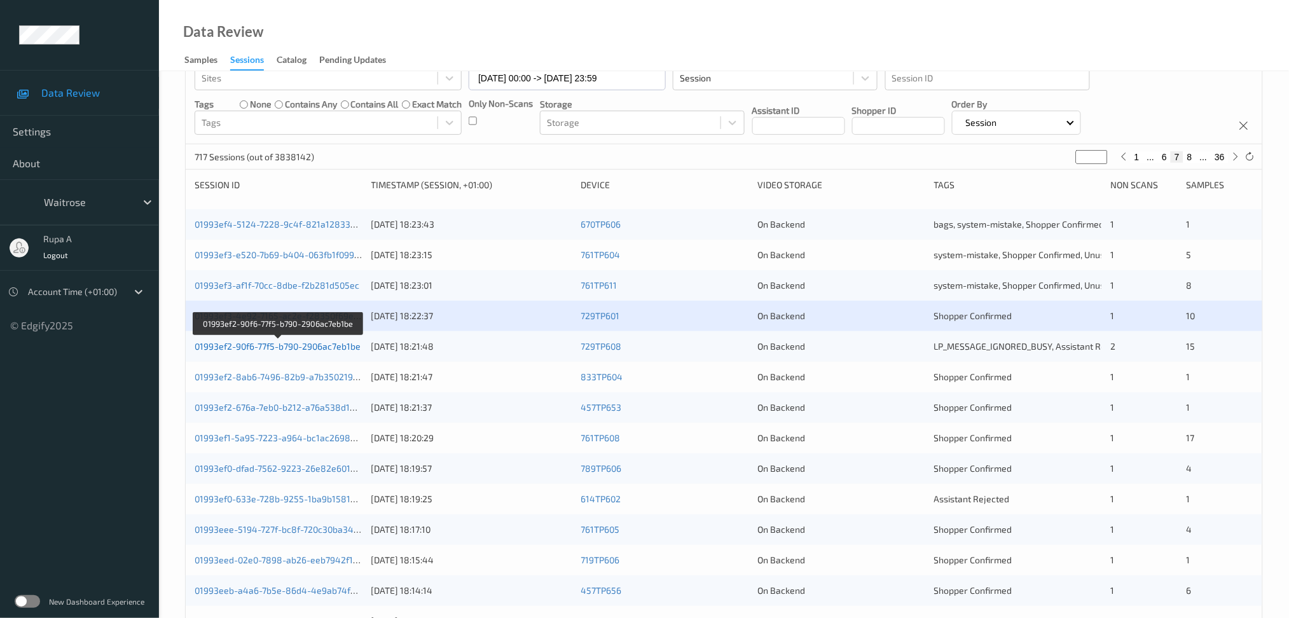
click at [336, 345] on link "01993ef2-90f6-77f5-b790-2906ac7eb1be" at bounding box center [278, 346] width 166 height 11
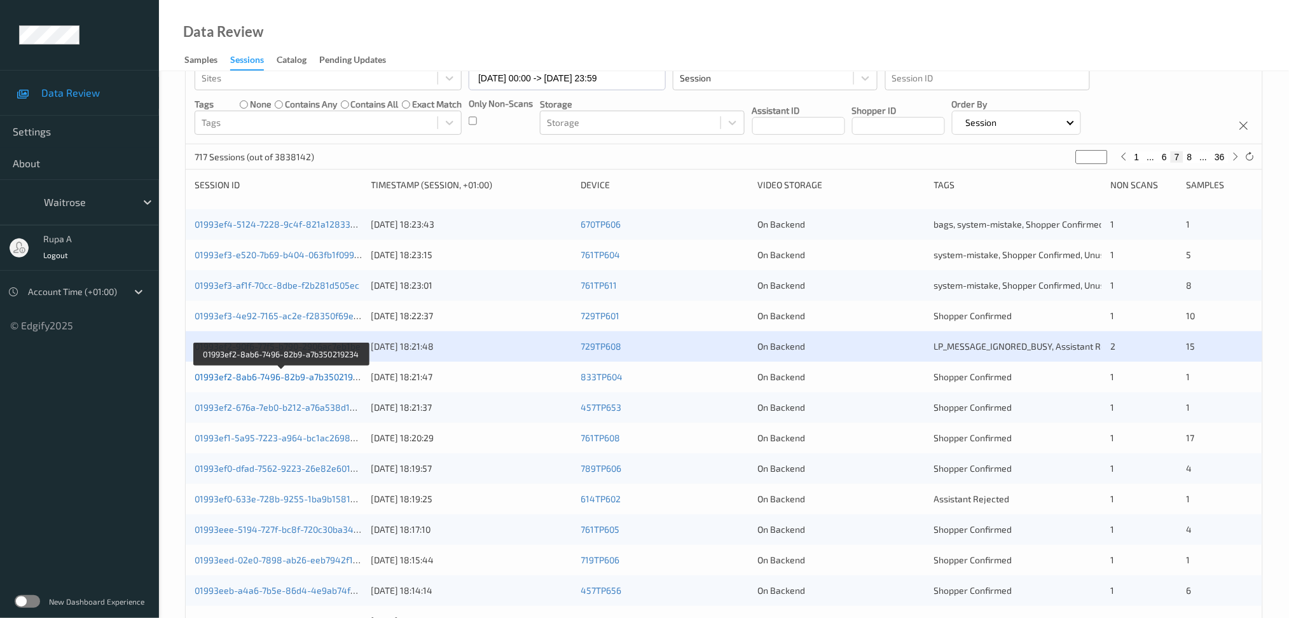
click at [340, 376] on link "01993ef2-8ab6-7496-82b9-a7b350219234" at bounding box center [282, 376] width 174 height 11
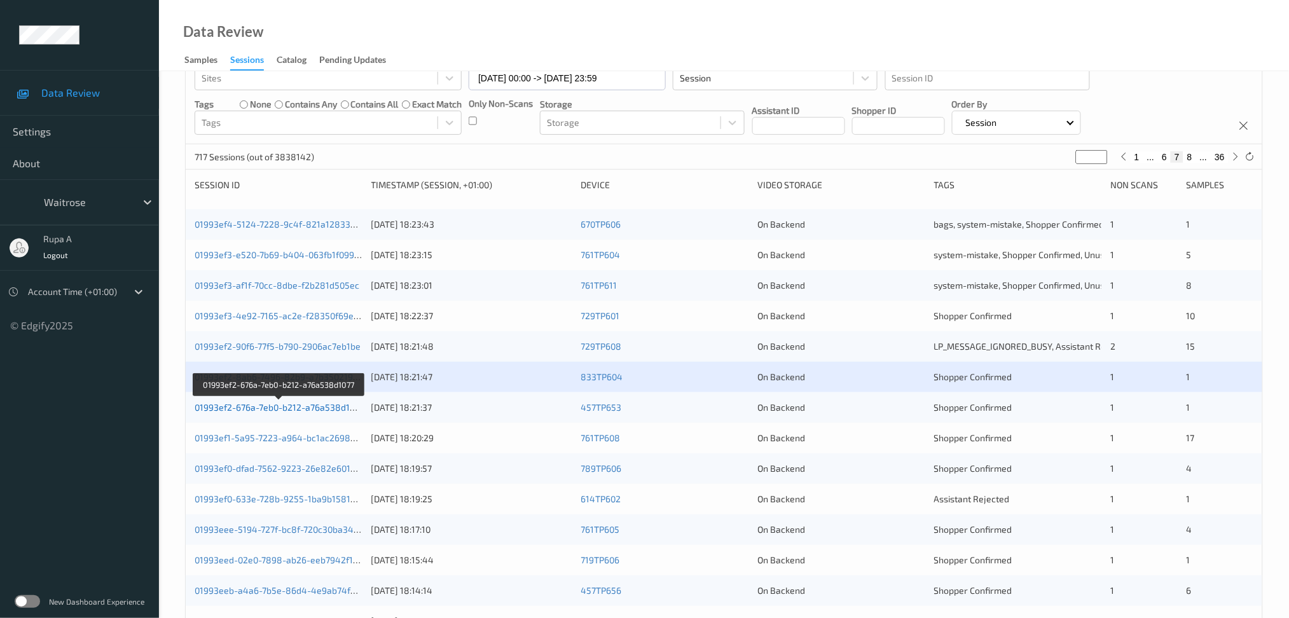
click at [343, 402] on link "01993ef2-676a-7eb0-b212-a76a538d1077" at bounding box center [279, 407] width 169 height 11
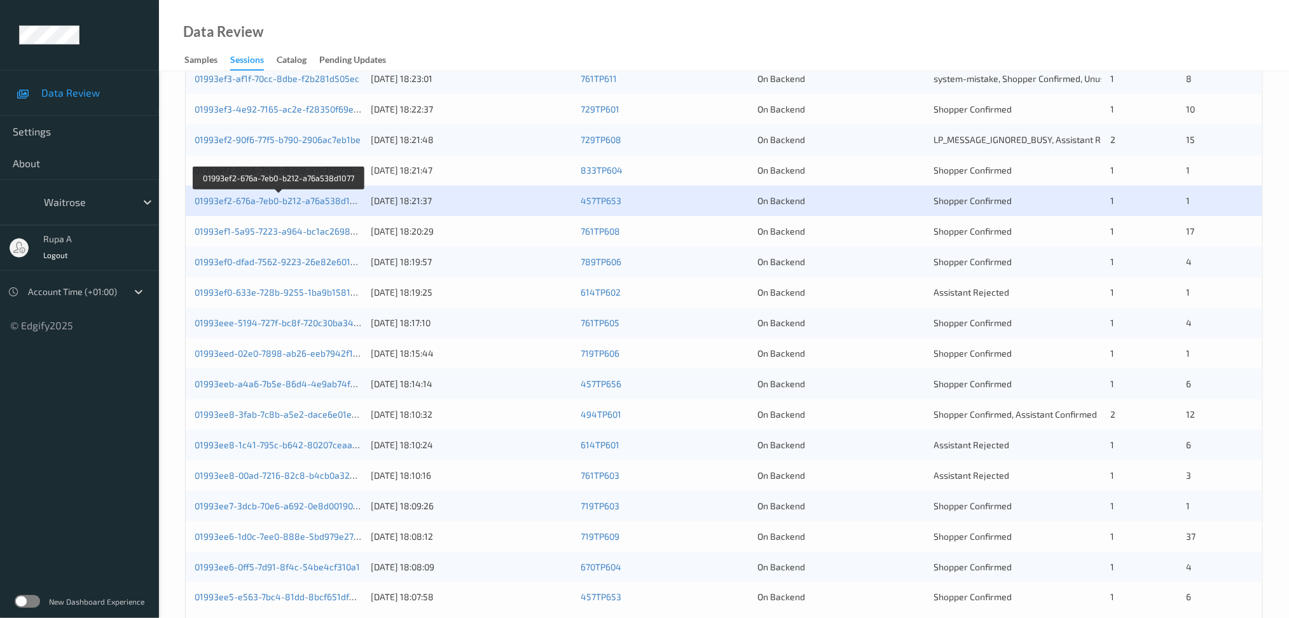
scroll to position [338, 0]
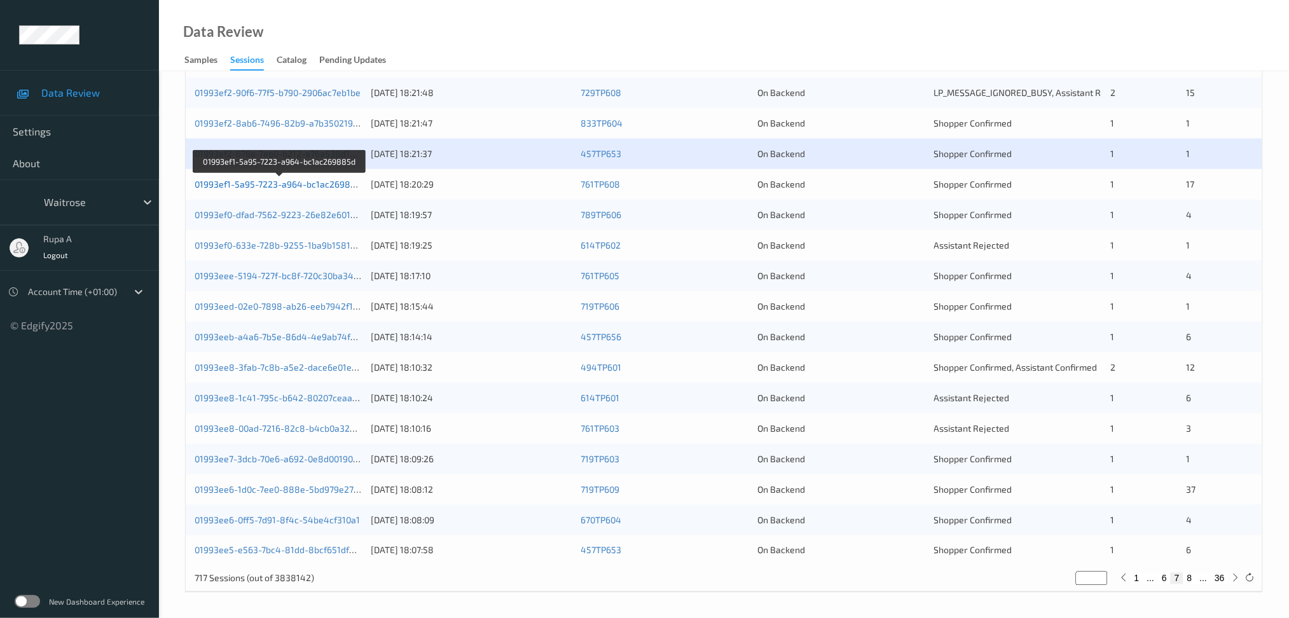
click at [347, 186] on link "01993ef1-5a95-7223-a964-bc1ac269885d" at bounding box center [281, 184] width 172 height 11
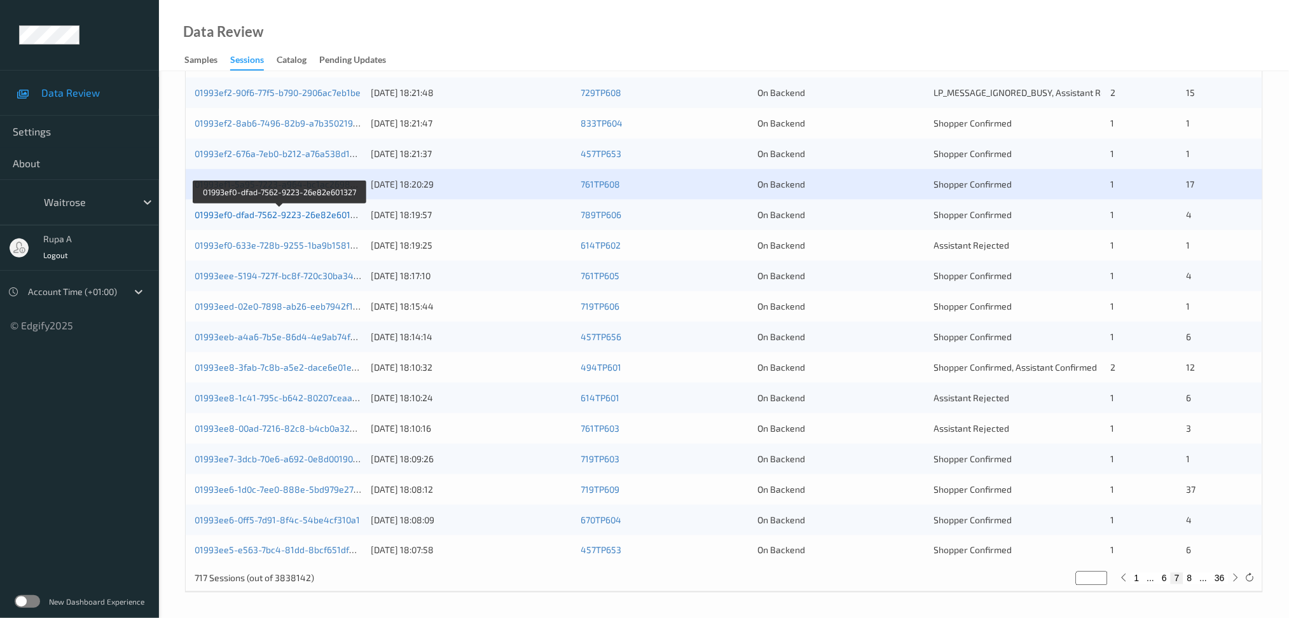
click at [346, 218] on link "01993ef0-dfad-7562-9223-26e82e601327" at bounding box center [280, 214] width 170 height 11
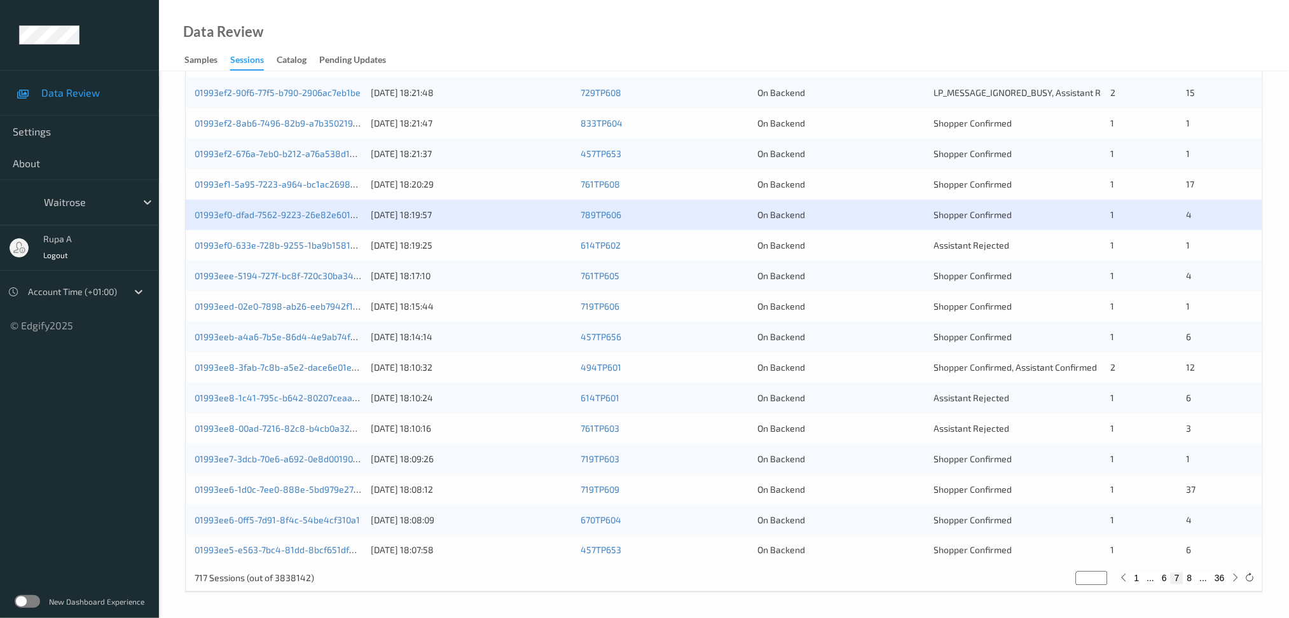
click at [341, 251] on div "01993ef0-633e-728b-9255-1ba9b15812d8" at bounding box center [279, 245] width 168 height 13
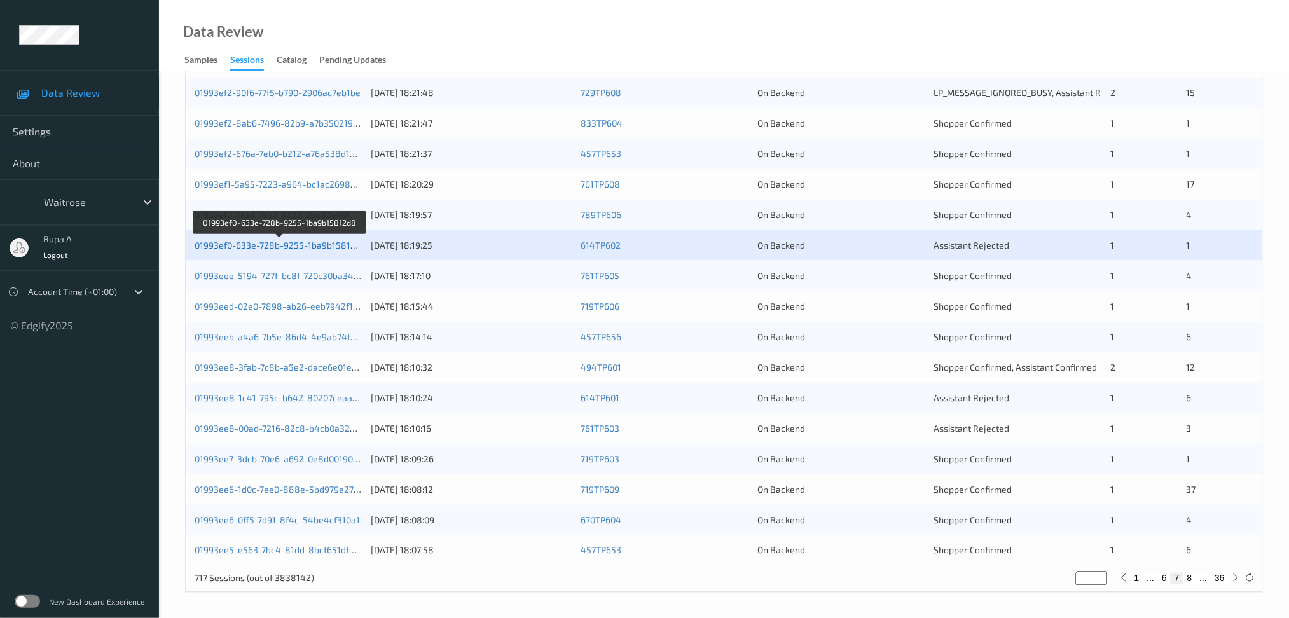
click at [343, 249] on link "01993ef0-633e-728b-9255-1ba9b15812d8" at bounding box center [281, 245] width 172 height 11
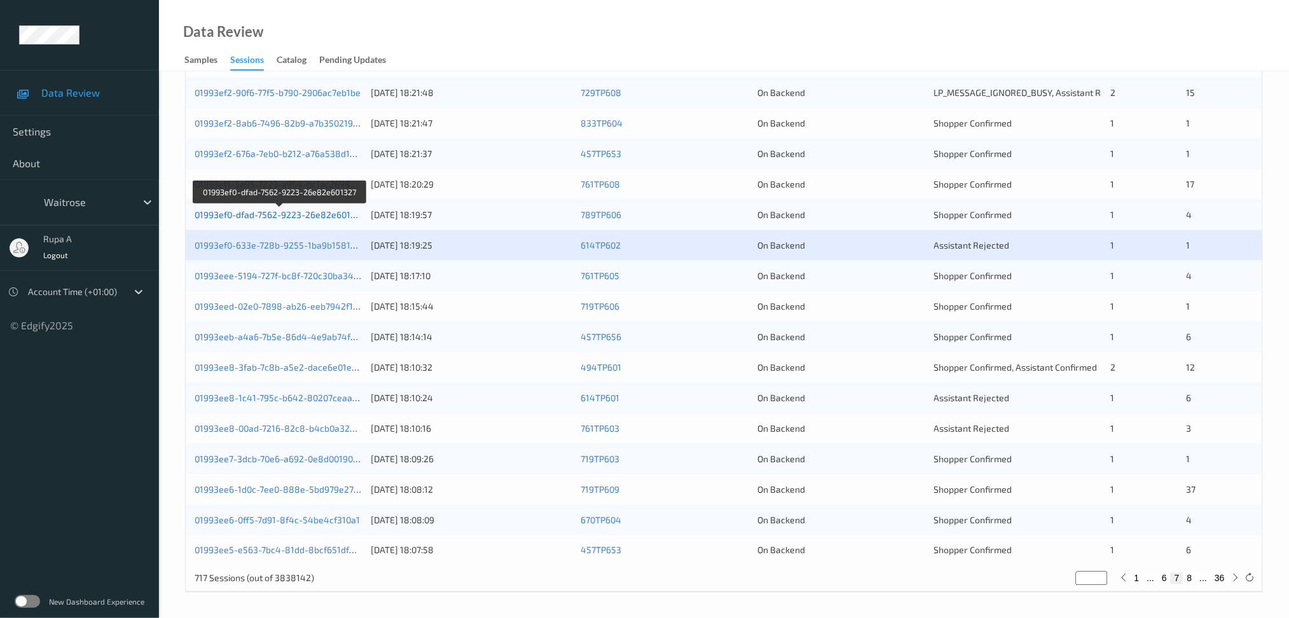
click at [259, 214] on link "01993ef0-dfad-7562-9223-26e82e601327" at bounding box center [280, 214] width 170 height 11
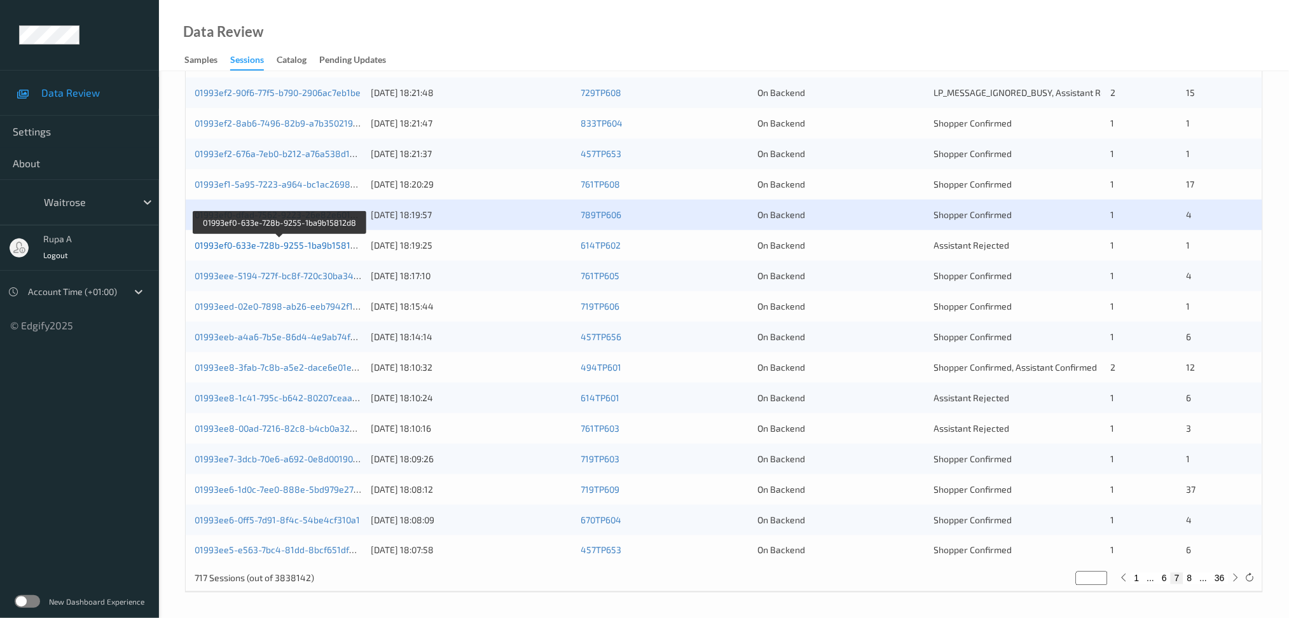
click at [350, 243] on link "01993ef0-633e-728b-9255-1ba9b15812d8" at bounding box center [281, 245] width 172 height 11
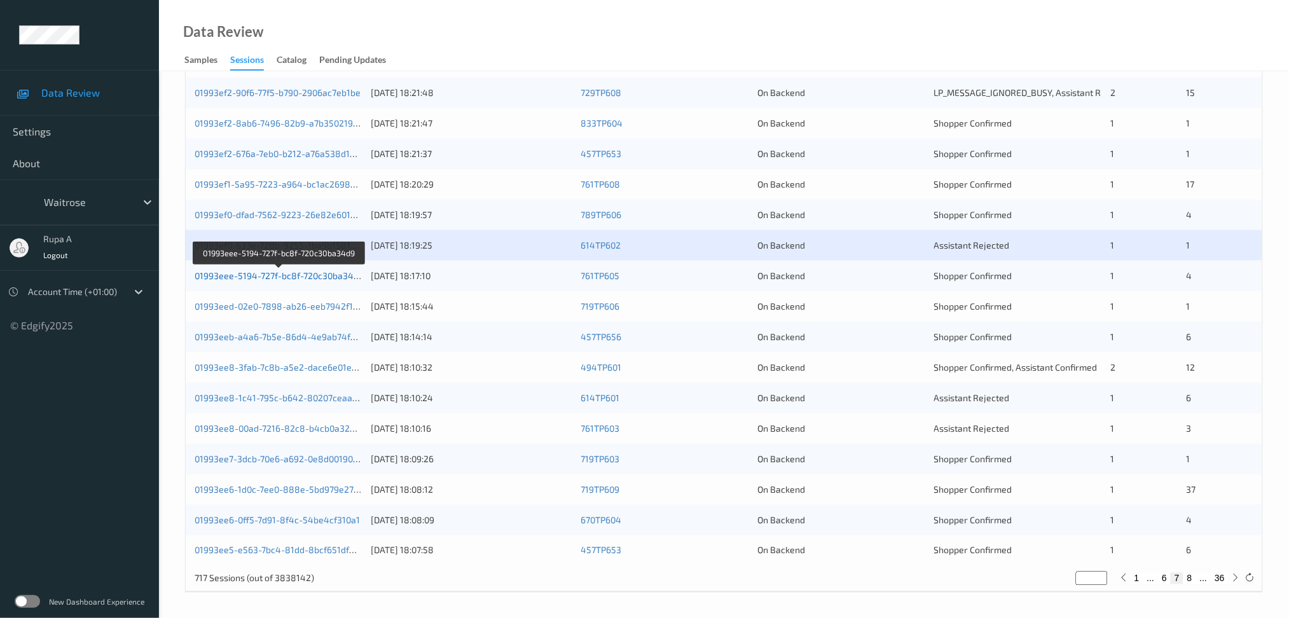
click at [348, 271] on link "01993eee-5194-727f-bc8f-720c30ba34d9" at bounding box center [279, 275] width 169 height 11
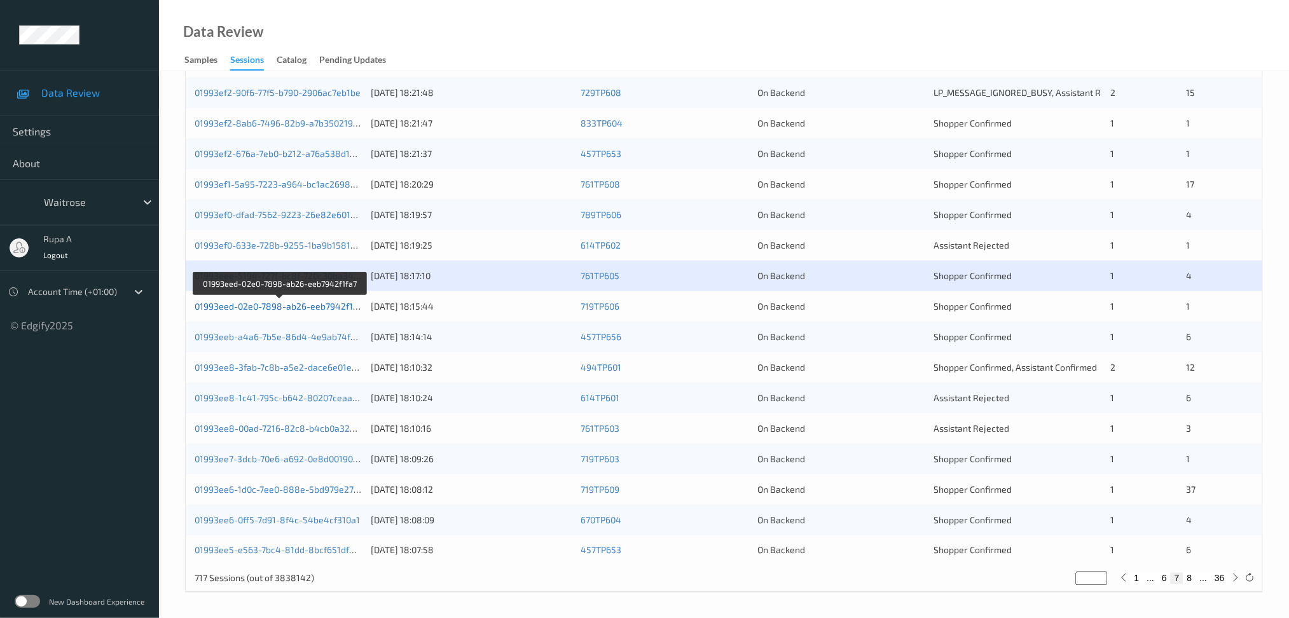
click at [321, 303] on link "01993eed-02e0-7898-ab26-eeb7942f1fa7" at bounding box center [280, 306] width 171 height 11
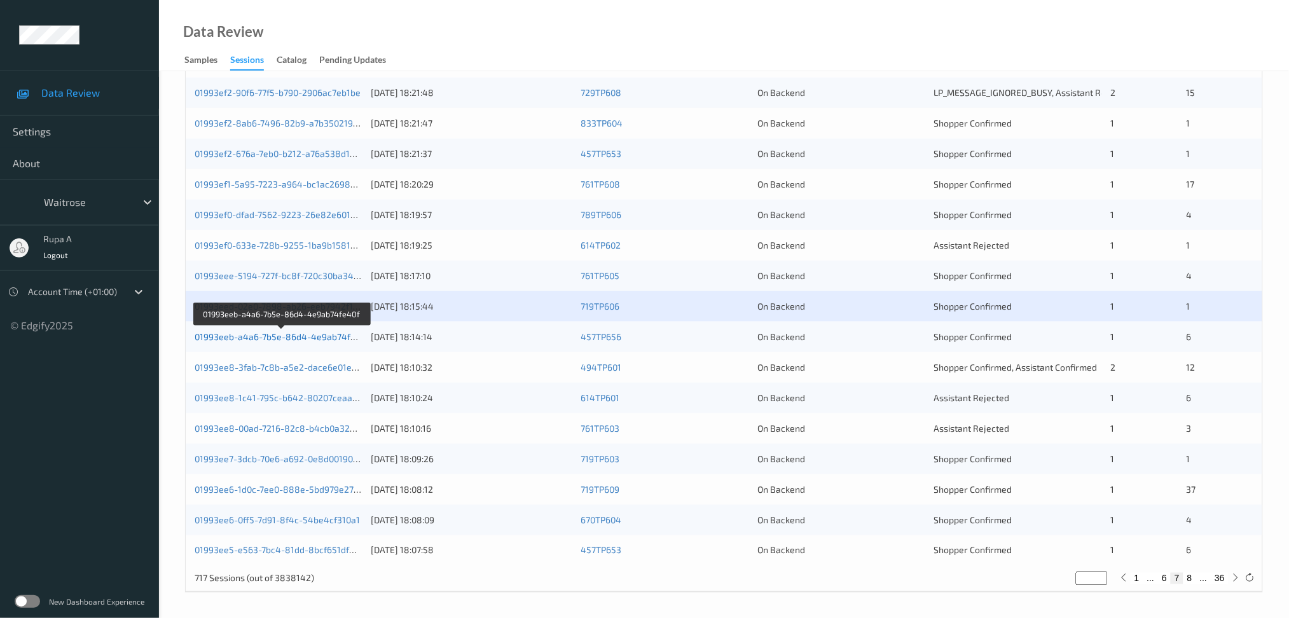
click at [318, 340] on link "01993eeb-a4a6-7b5e-86d4-4e9ab74fe40f" at bounding box center [282, 336] width 175 height 11
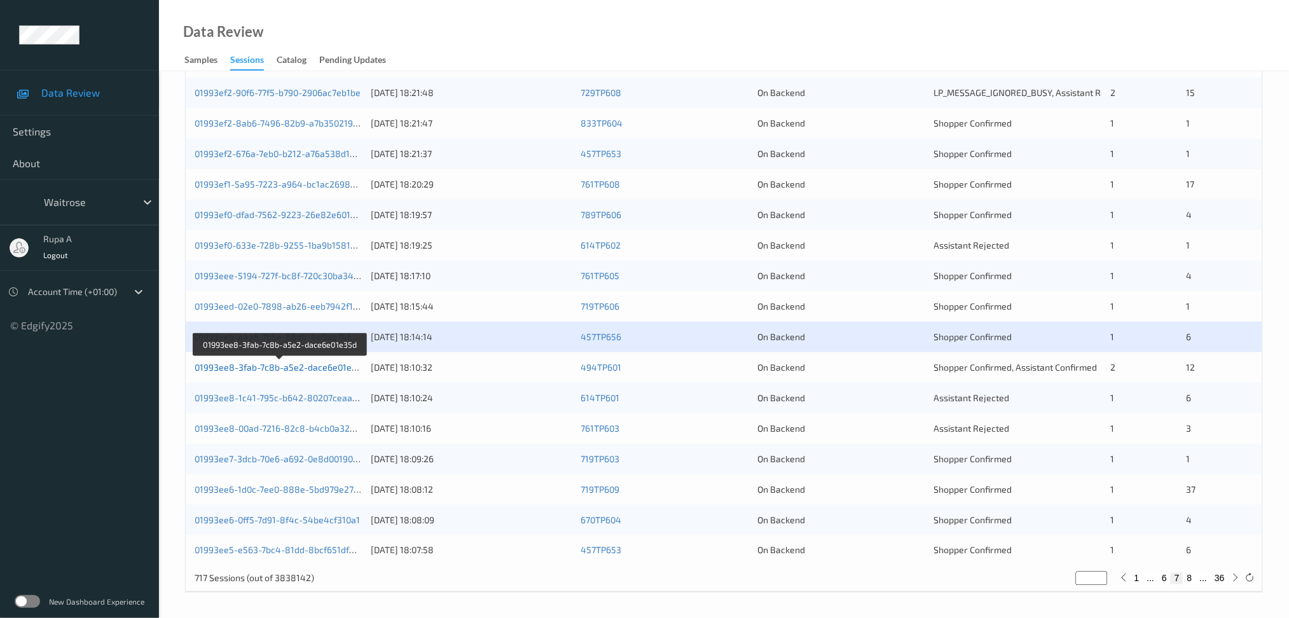
click at [280, 364] on link "01993ee8-3fab-7c8b-a5e2-dace6e01e35d" at bounding box center [281, 367] width 172 height 11
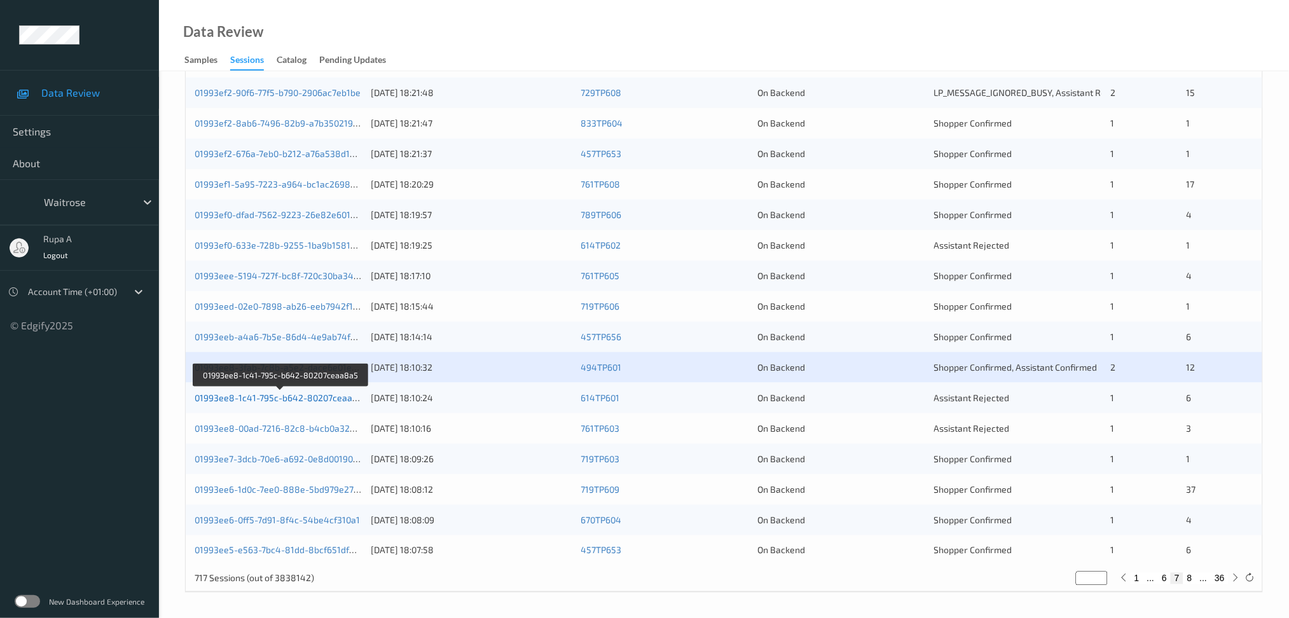
click at [339, 393] on link "01993ee8-1c41-795c-b642-80207ceaa8a5" at bounding box center [282, 397] width 174 height 11
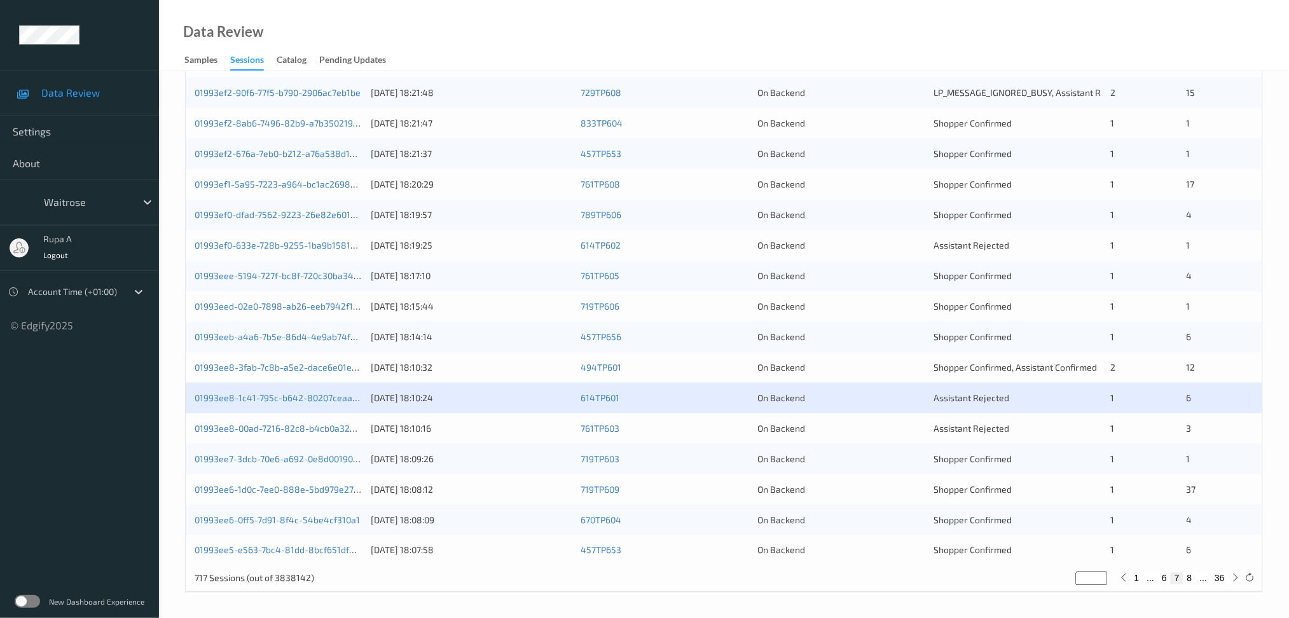
click at [321, 436] on div "01993ee8-00ad-7216-82c8-b4cb0a32ac8b [DATE] 18:10:16 761TP603 On Backend Assist…" at bounding box center [724, 428] width 1077 height 31
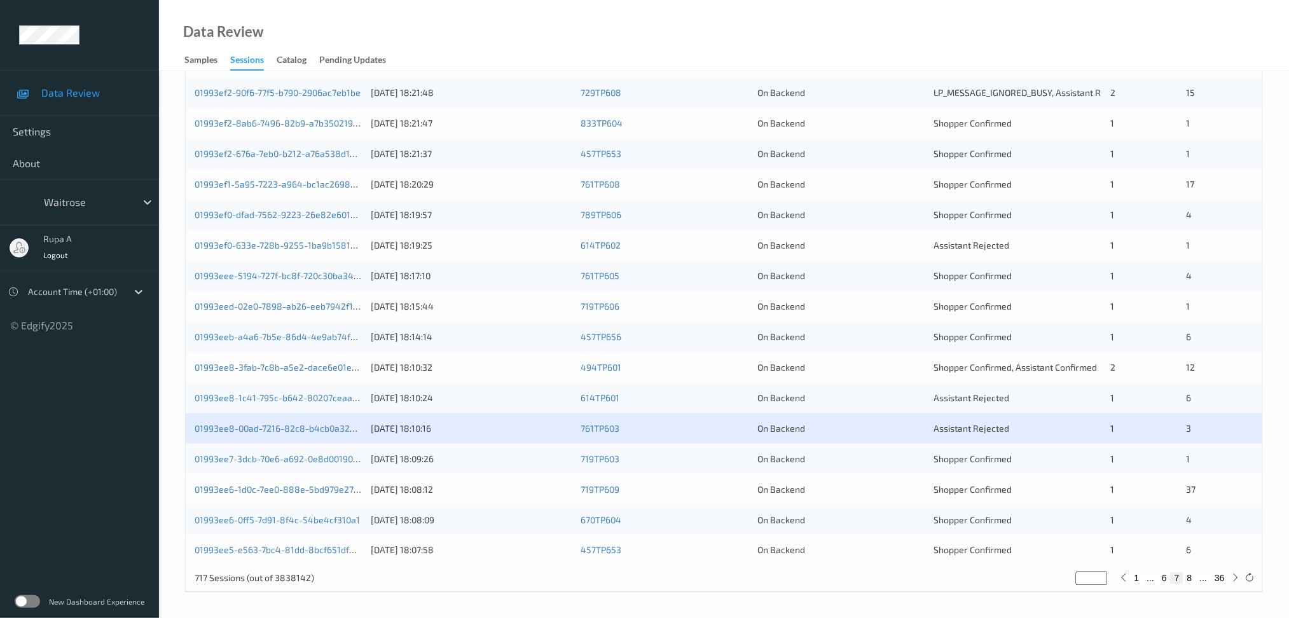
click at [318, 436] on div "01993ee8-00ad-7216-82c8-b4cb0a32ac8b [DATE] 18:10:16 761TP603 On Backend Assist…" at bounding box center [724, 428] width 1077 height 31
click at [319, 427] on link "01993ee8-00ad-7216-82c8-b4cb0a32ac8b" at bounding box center [283, 428] width 176 height 11
click at [357, 460] on link "01993ee7-3dcb-70e6-a692-0e8d001907df" at bounding box center [280, 459] width 171 height 11
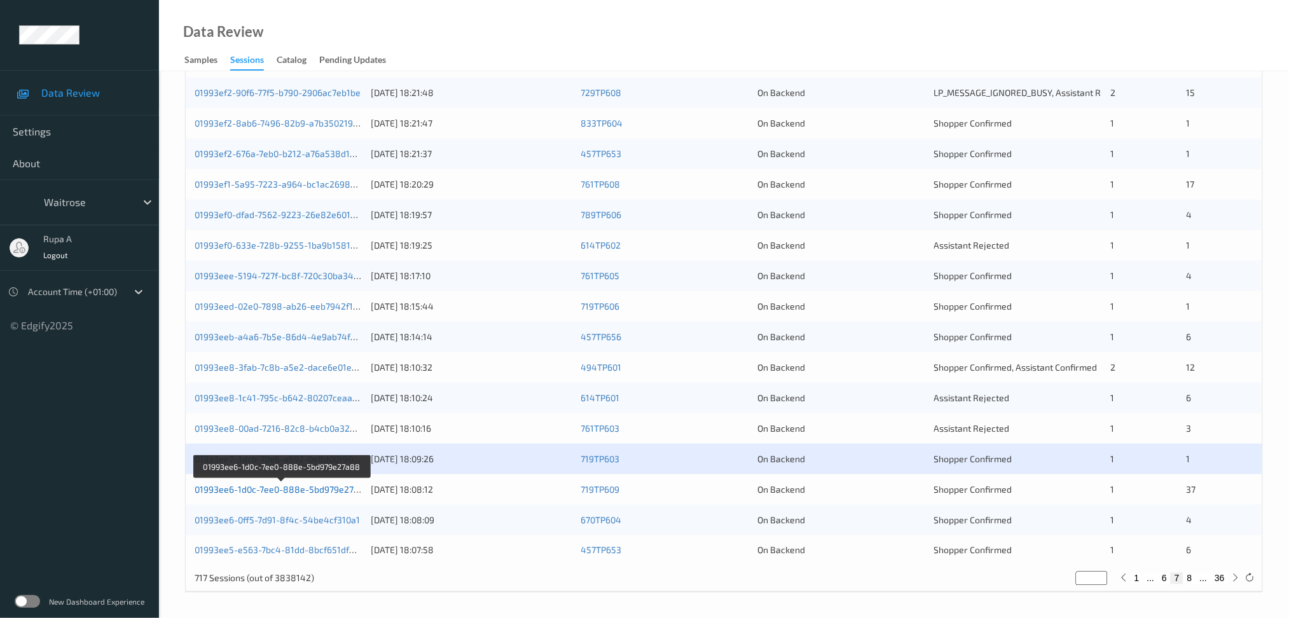
click at [318, 490] on link "01993ee6-1d0c-7ee0-888e-5bd979e27a88" at bounding box center [283, 489] width 176 height 11
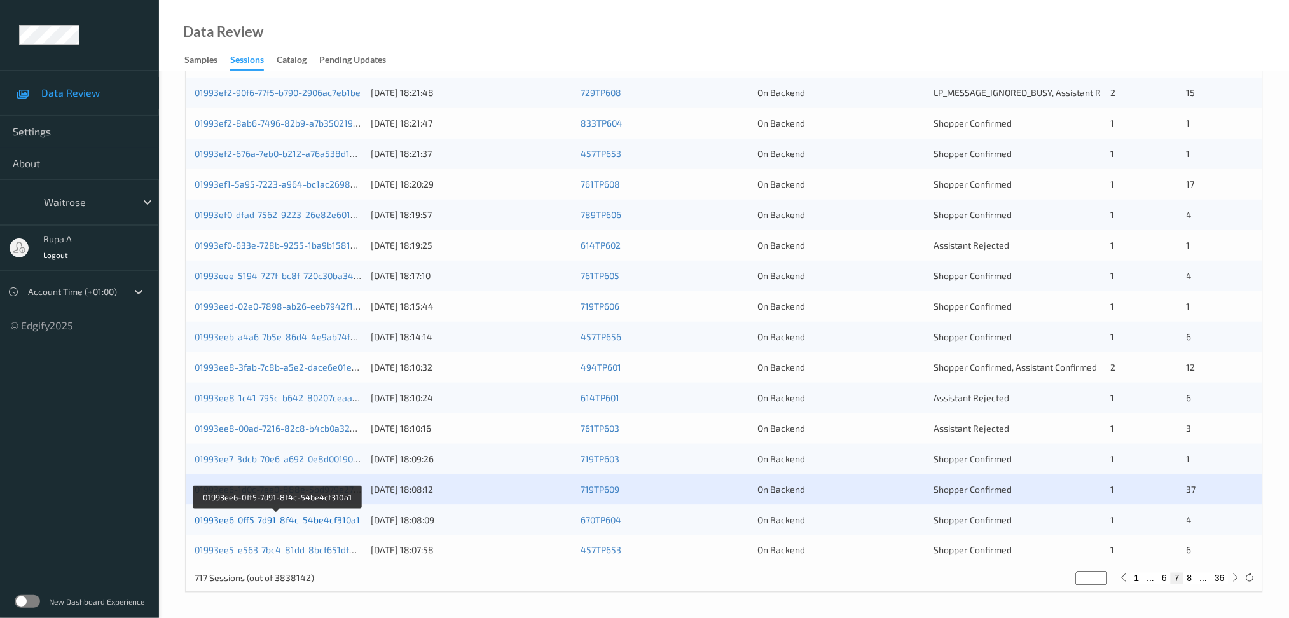
click at [343, 519] on link "01993ee6-0ff5-7d91-8f4c-54be4cf310a1" at bounding box center [277, 520] width 165 height 11
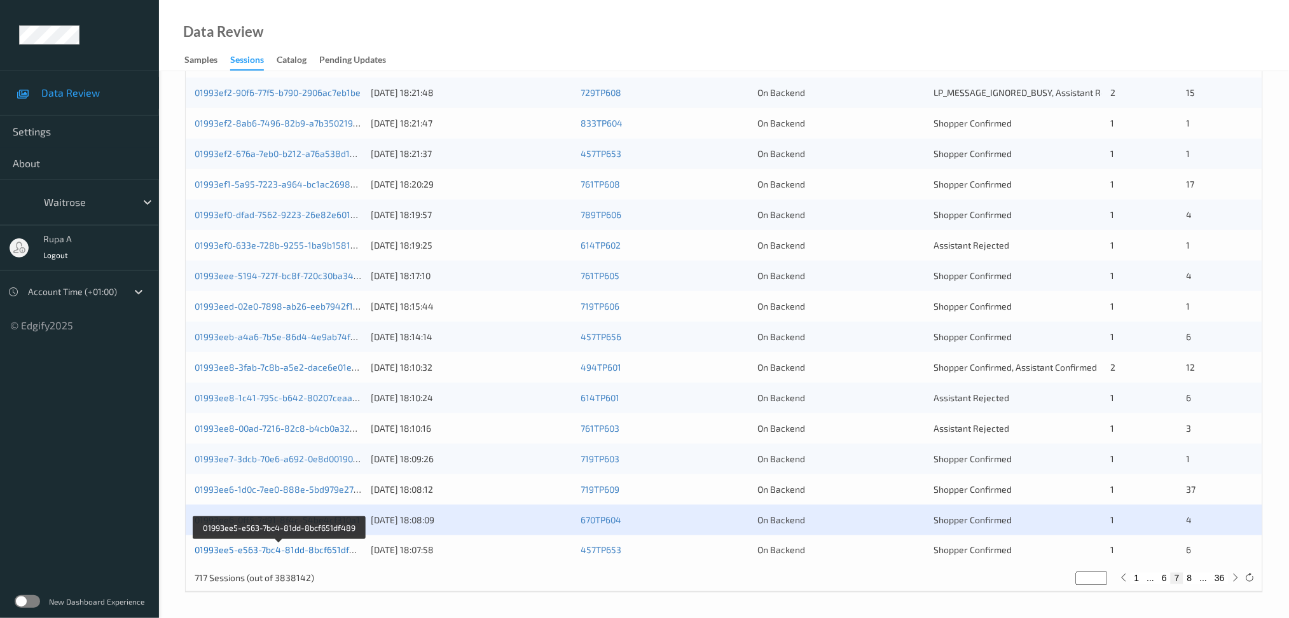
click at [338, 550] on link "01993ee5-e563-7bc4-81dd-8bcf651df489" at bounding box center [280, 550] width 171 height 11
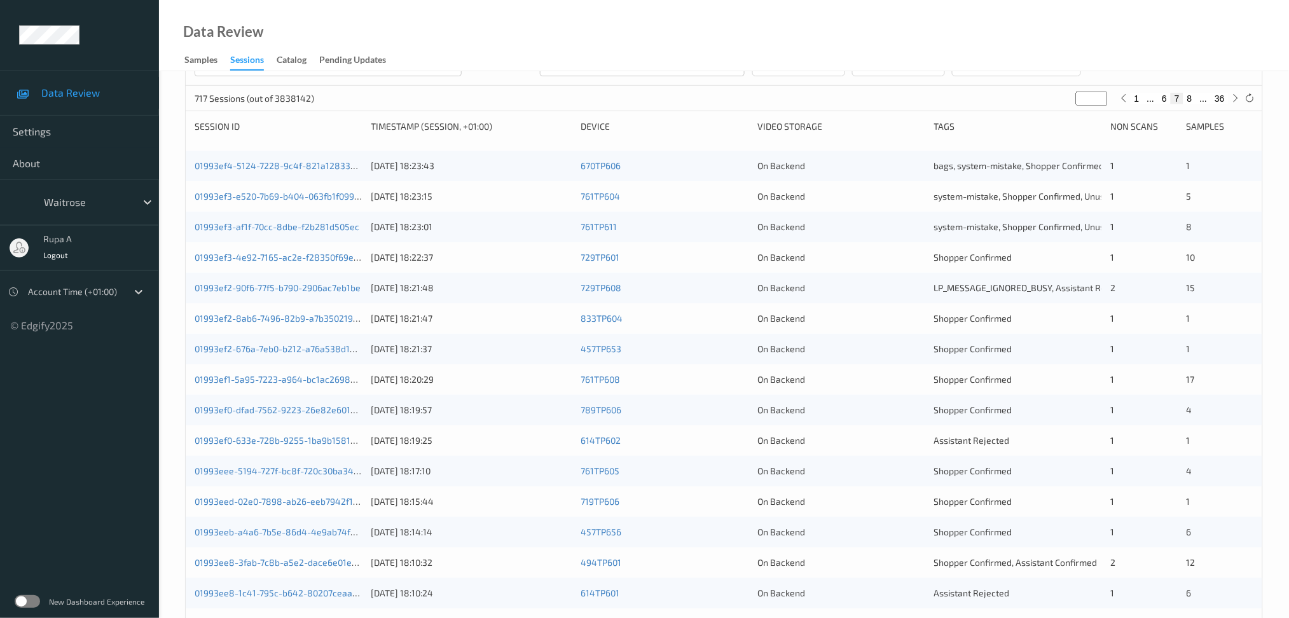
scroll to position [0, 0]
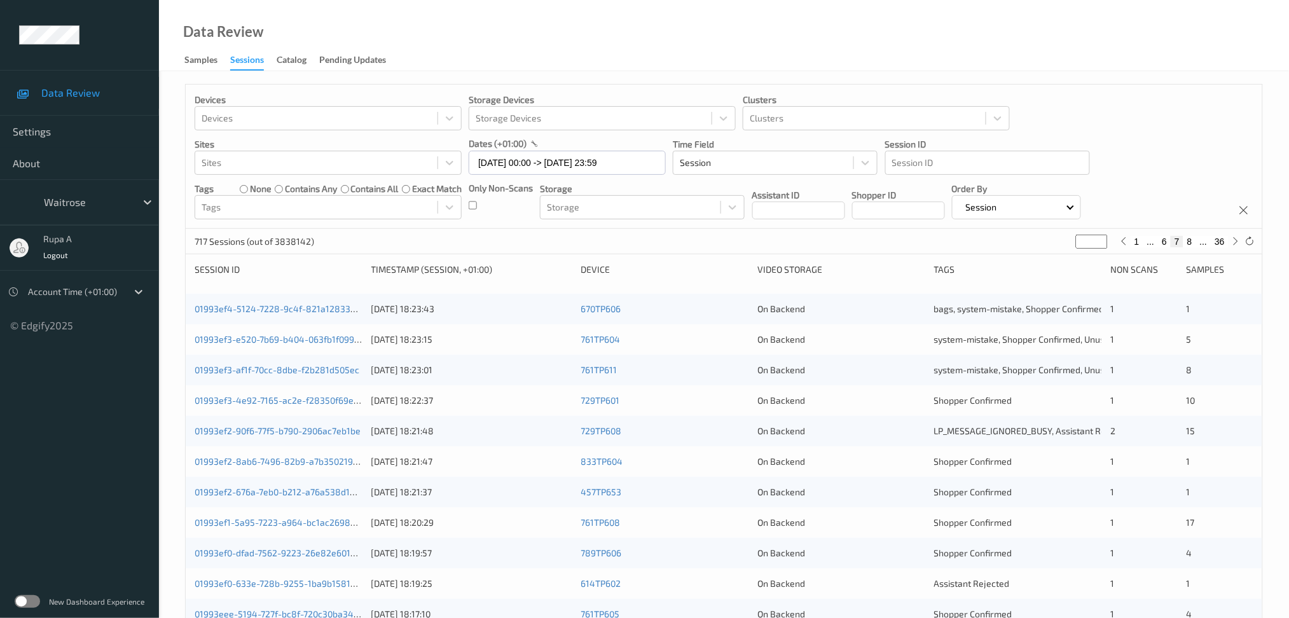
click at [880, 245] on input "*" at bounding box center [1092, 242] width 32 height 14
click at [880, 244] on input "*" at bounding box center [1092, 242] width 32 height 14
type input "*"
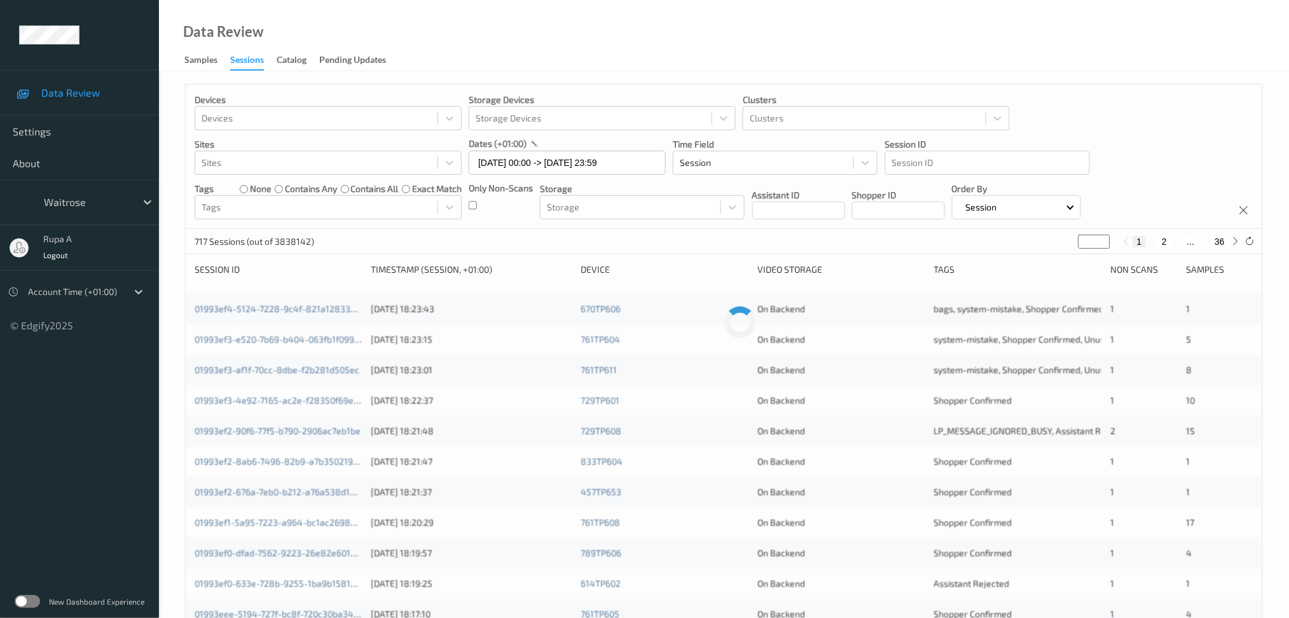
type input "**"
click at [840, 249] on div "717 Sessions (out of 3838142) ** 1 ... 14 15 16 ... 36" at bounding box center [724, 241] width 1077 height 25
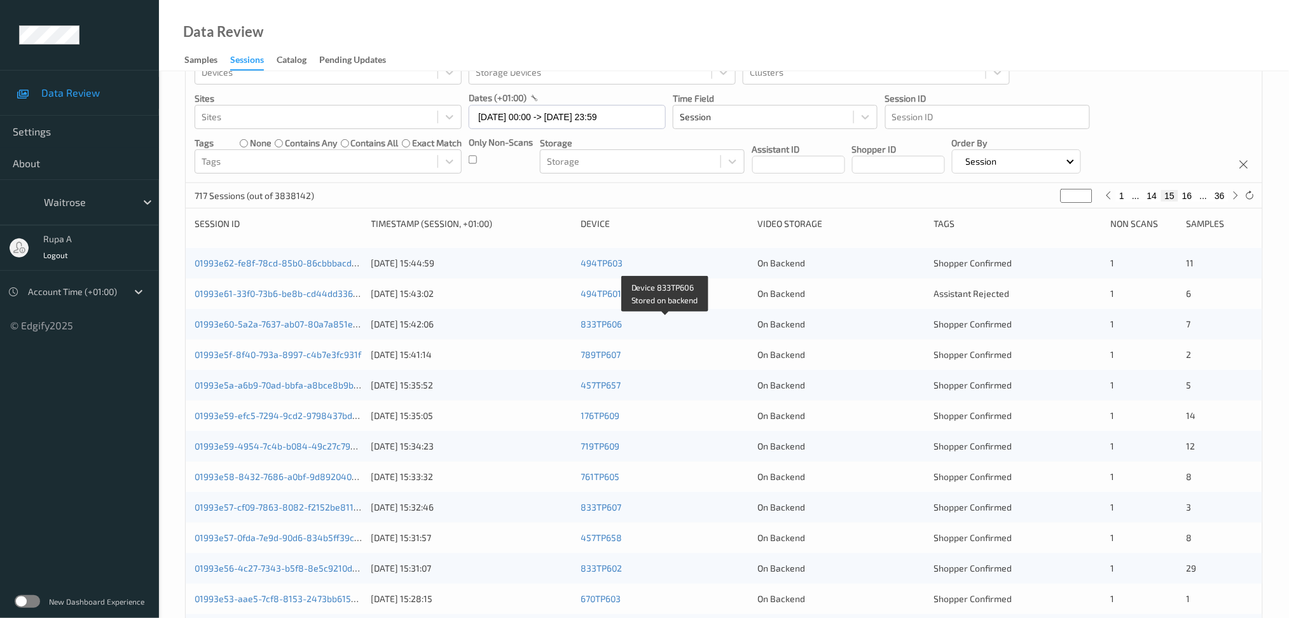
scroll to position [85, 0]
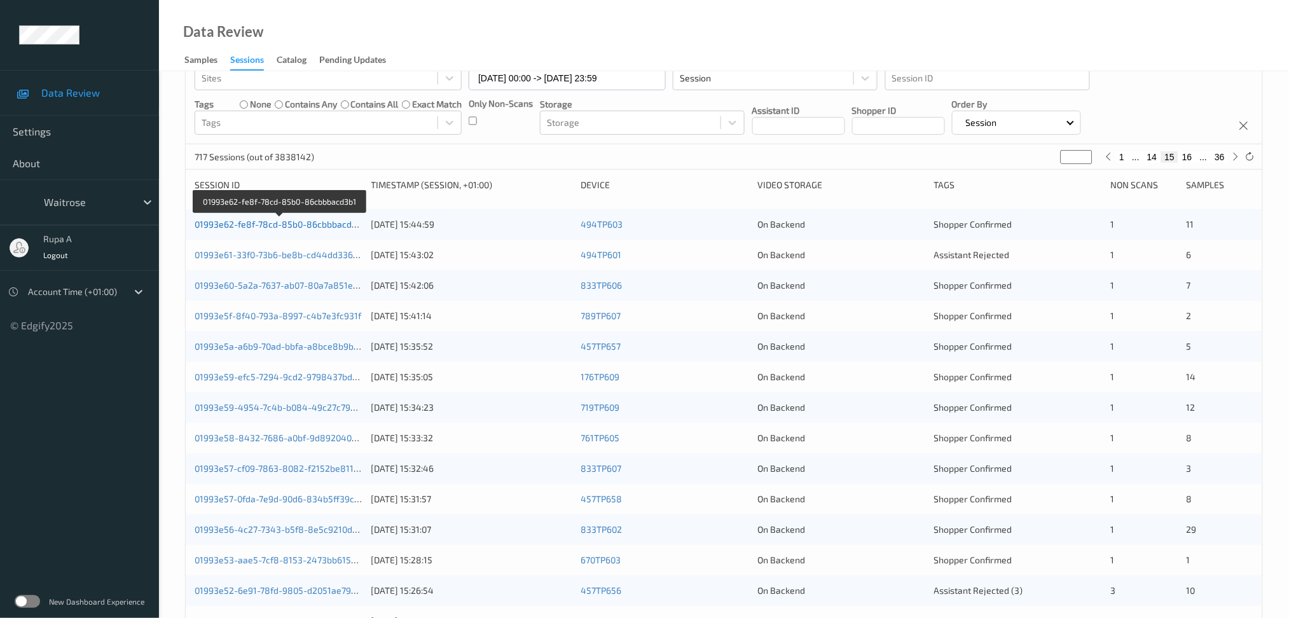
click at [282, 219] on link "01993e62-fe8f-78cd-85b0-86cbbbacd3b1" at bounding box center [280, 224] width 171 height 11
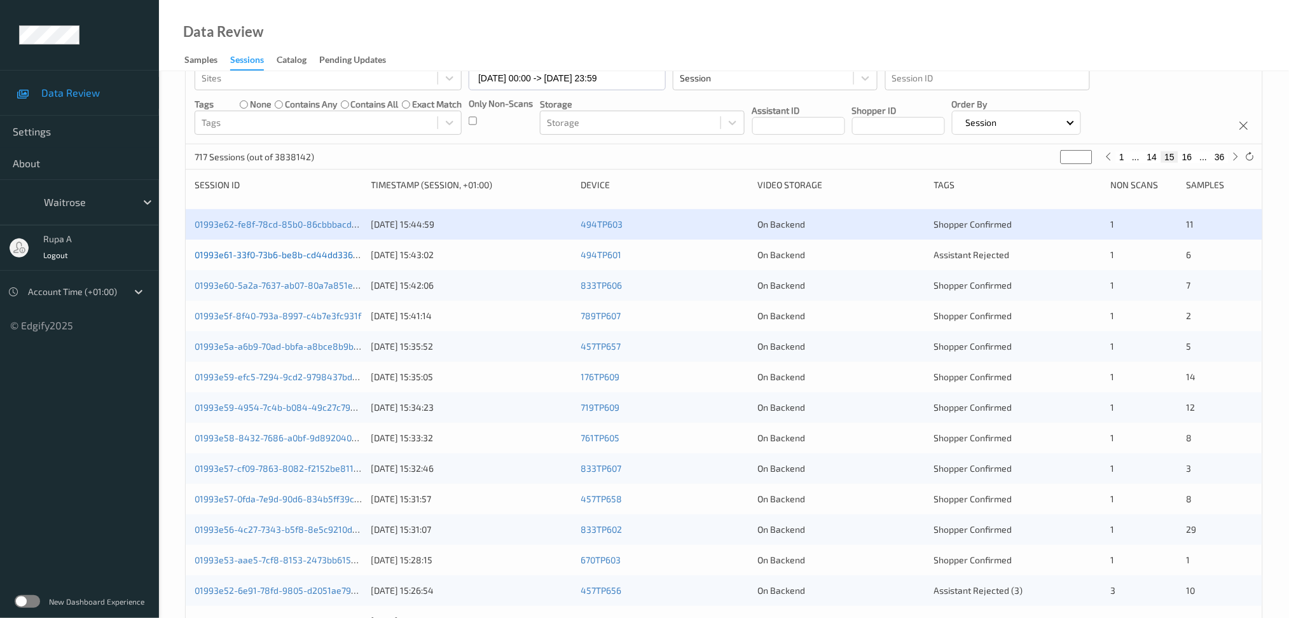
click at [271, 260] on link "01993e61-33f0-73b6-be8b-cd44dd33609e" at bounding box center [282, 254] width 174 height 11
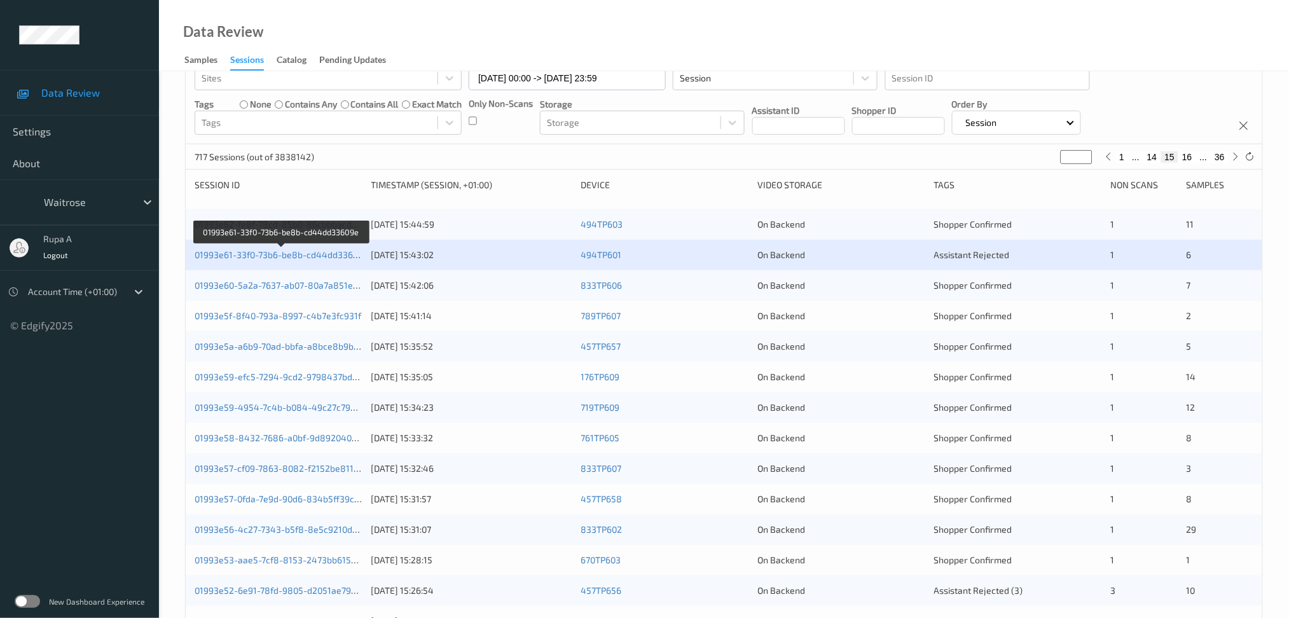
click at [340, 263] on div "01993e61-33f0-73b6-be8b-cd44dd33609e [DATE] 15:43:02 494TP601 On Backend Assist…" at bounding box center [724, 255] width 1077 height 31
click at [344, 254] on link "01993e61-33f0-73b6-be8b-cd44dd33609e" at bounding box center [282, 254] width 174 height 11
click at [358, 256] on link "01993e61-33f0-73b6-be8b-cd44dd33609e" at bounding box center [282, 254] width 174 height 11
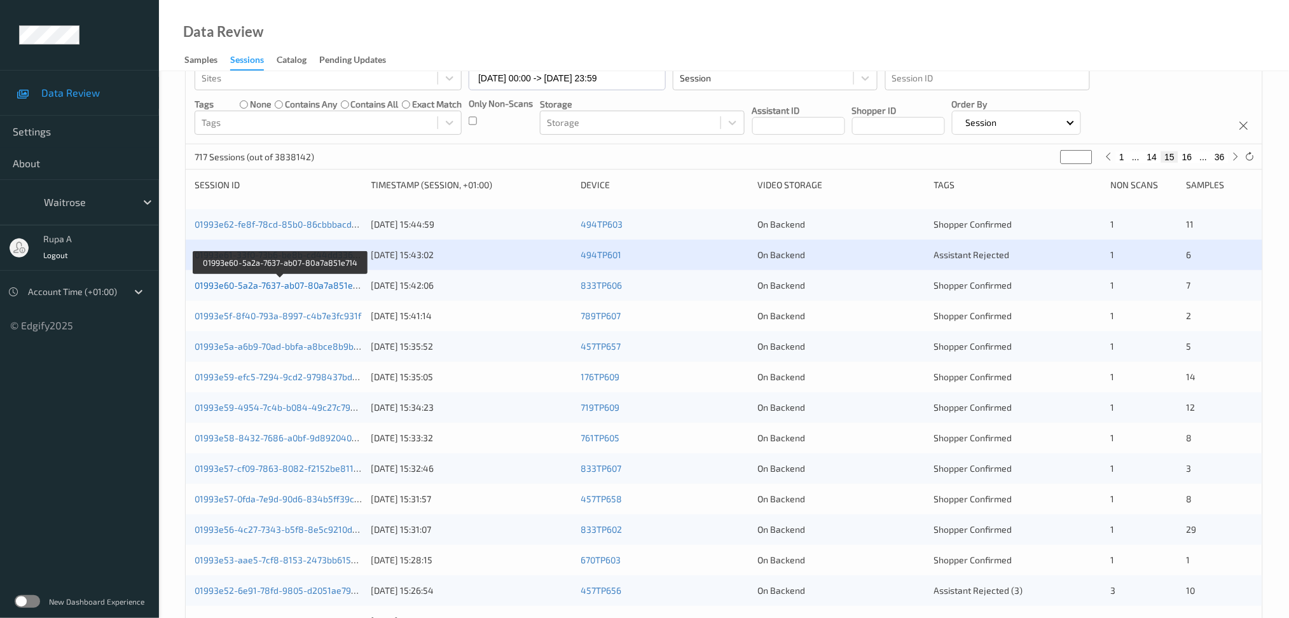
click at [303, 289] on link "01993e60-5a2a-7637-ab07-80a7a851e714" at bounding box center [281, 285] width 172 height 11
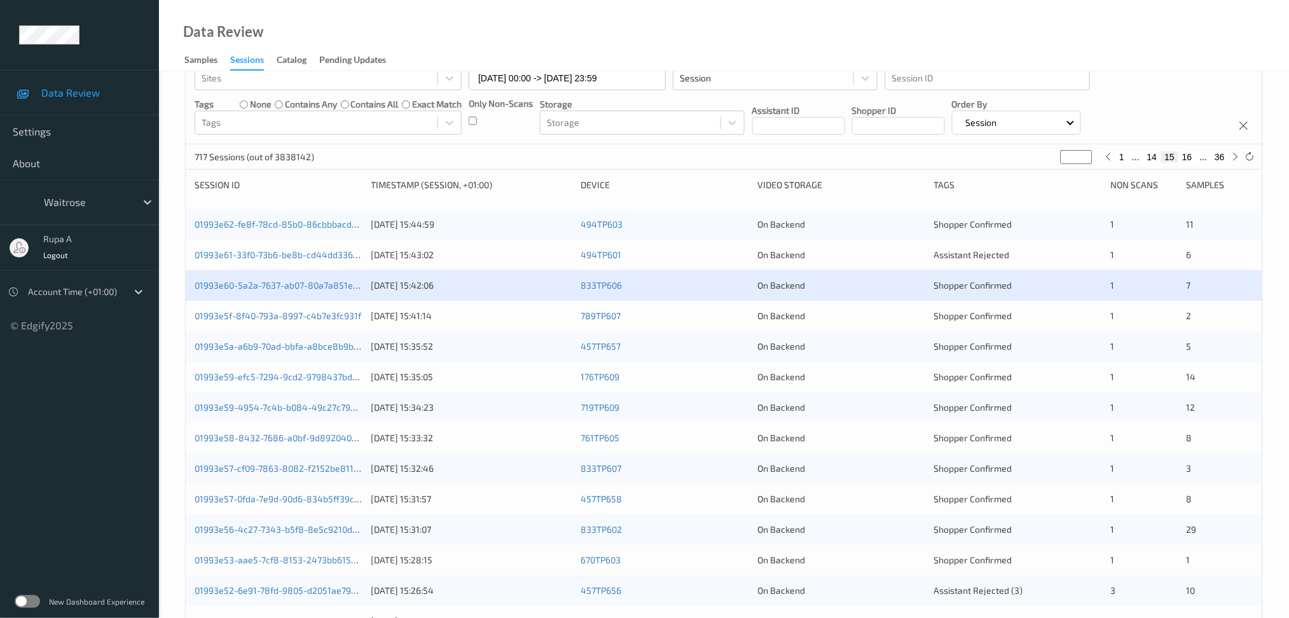
click at [340, 291] on div "01993e60-5a2a-7637-ab07-80a7a851e714 [DATE] 15:42:06 833TP606 On Backend Shoppe…" at bounding box center [724, 285] width 1077 height 31
click at [340, 287] on link "01993e60-5a2a-7637-ab07-80a7a851e714" at bounding box center [281, 285] width 172 height 11
click at [358, 316] on link "01993e5f-8f40-793a-8997-c4b7e3fc931f" at bounding box center [278, 315] width 167 height 11
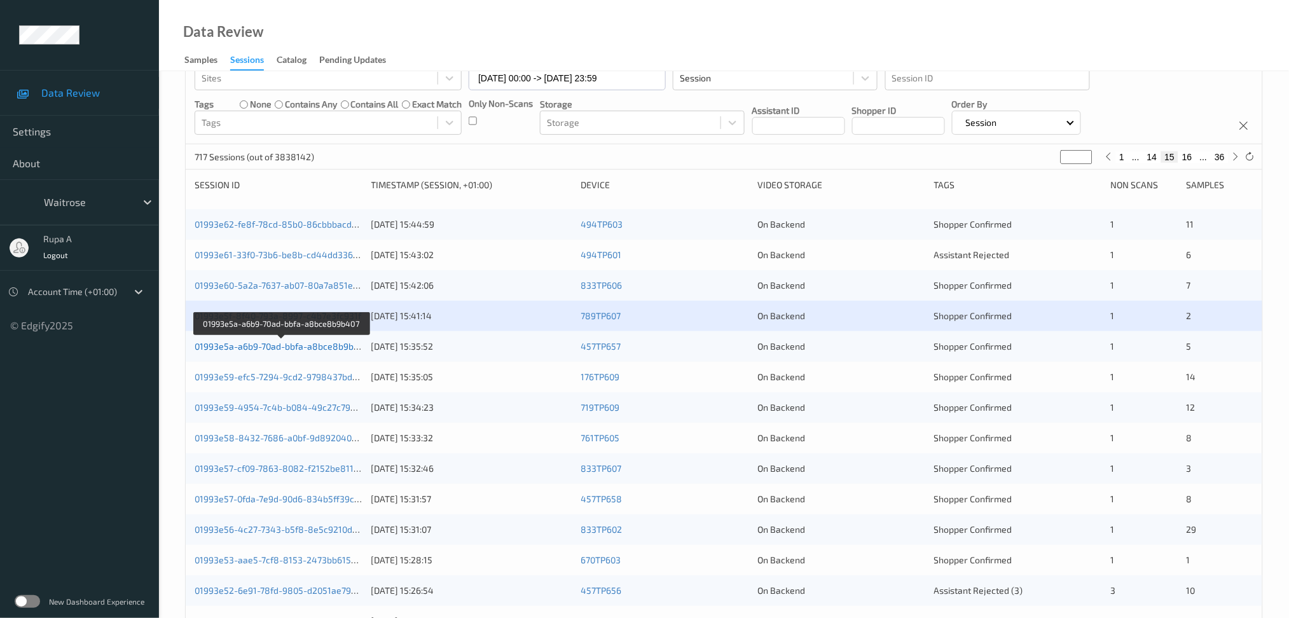
click at [341, 342] on link "01993e5a-a6b9-70ad-bbfa-a8bce8b9b407" at bounding box center [282, 346] width 174 height 11
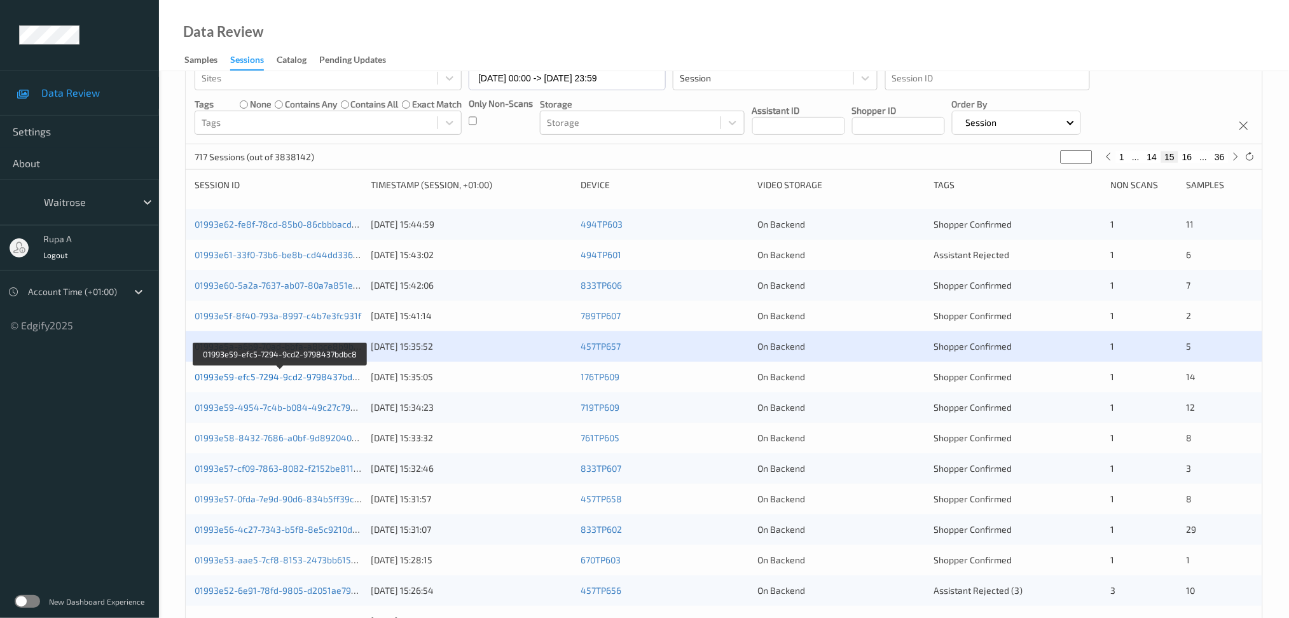
click at [352, 382] on link "01993e59-efc5-7294-9cd2-9798437bdbc8" at bounding box center [281, 376] width 173 height 11
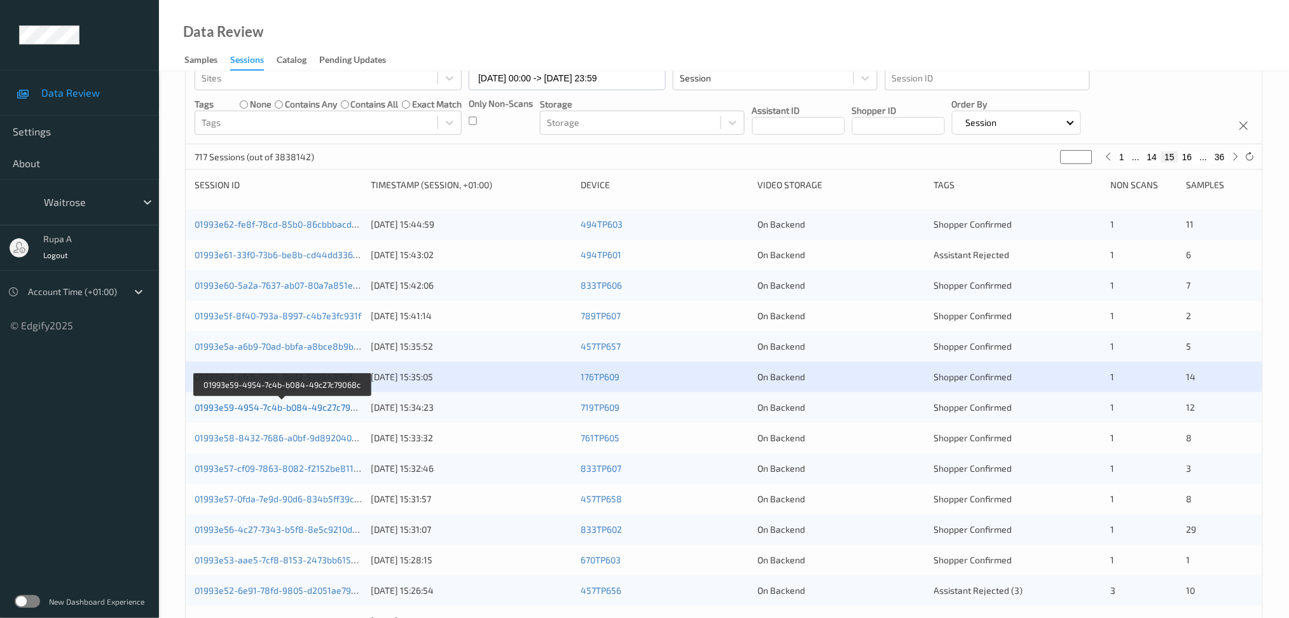
click at [314, 410] on link "01993e59-4954-7c4b-b084-49c27c79068c" at bounding box center [283, 407] width 176 height 11
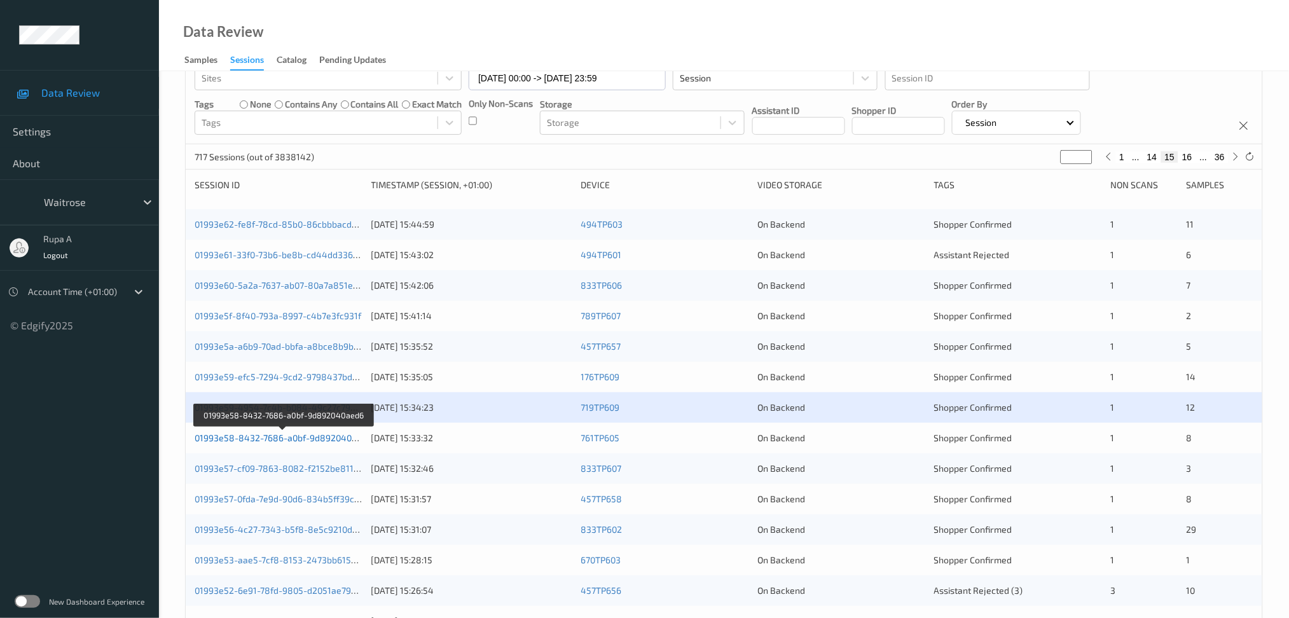
click at [312, 437] on link "01993e58-8432-7686-a0bf-9d892040aed6" at bounding box center [283, 438] width 177 height 11
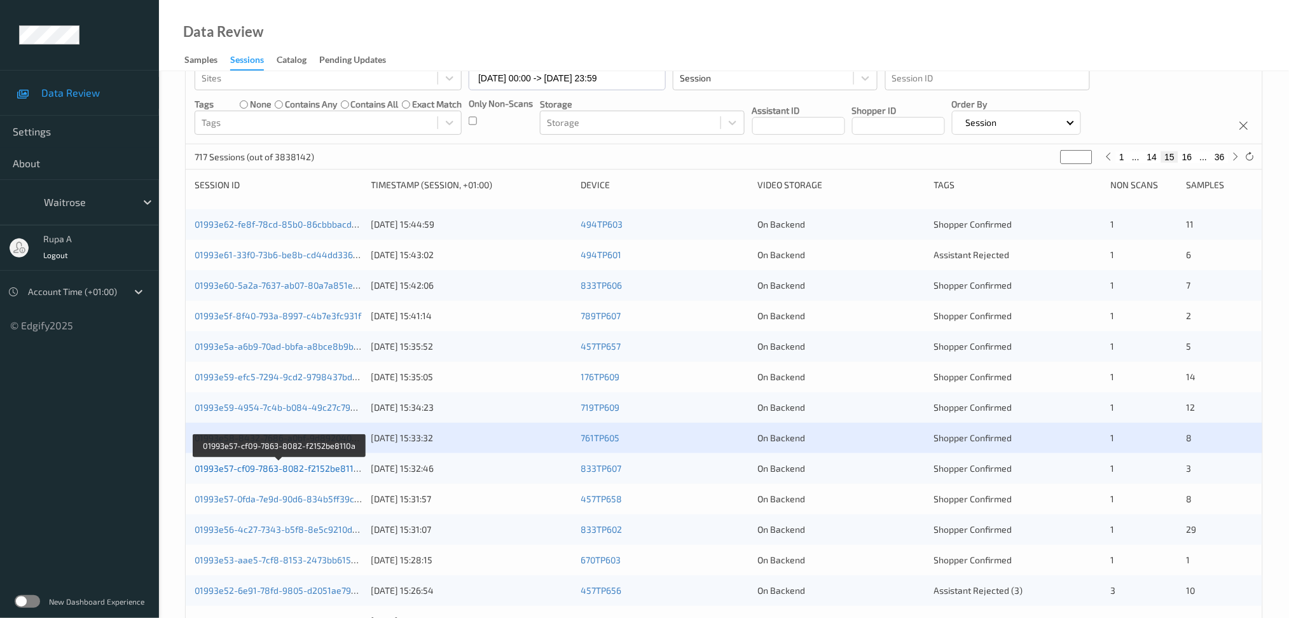
click at [301, 468] on link "01993e57-cf09-7863-8082-f2152be8110a" at bounding box center [279, 468] width 169 height 11
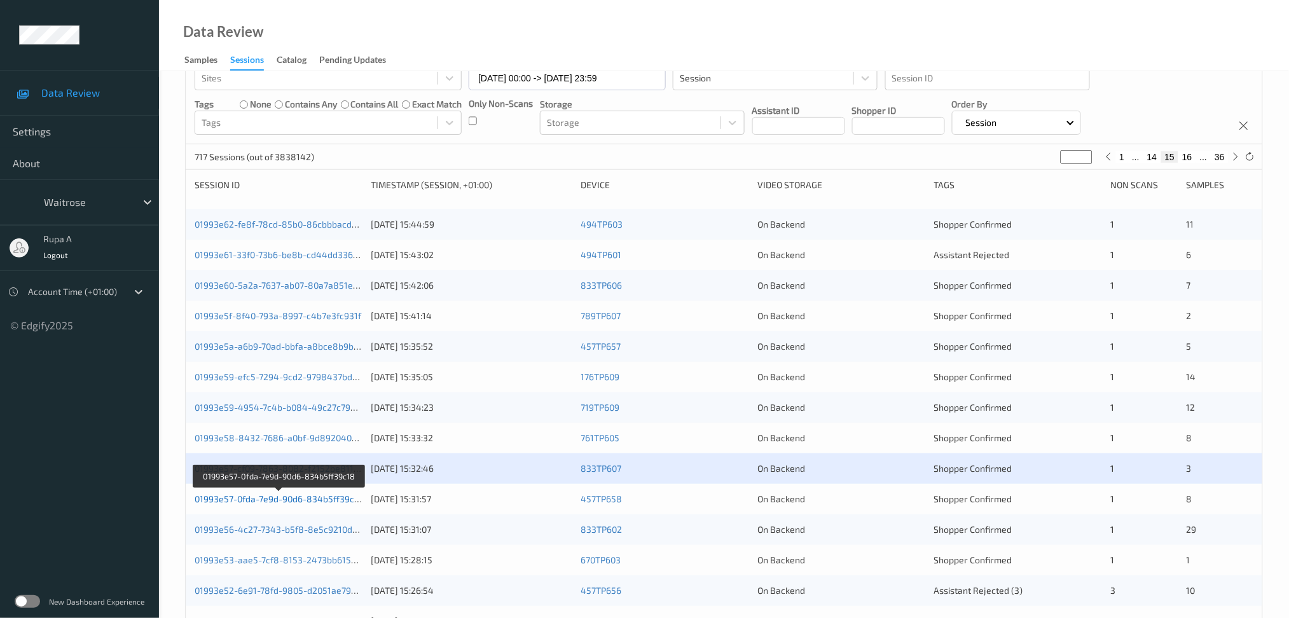
click at [347, 503] on link "01993e57-0fda-7e9d-90d6-834b5ff39c18" at bounding box center [279, 499] width 169 height 11
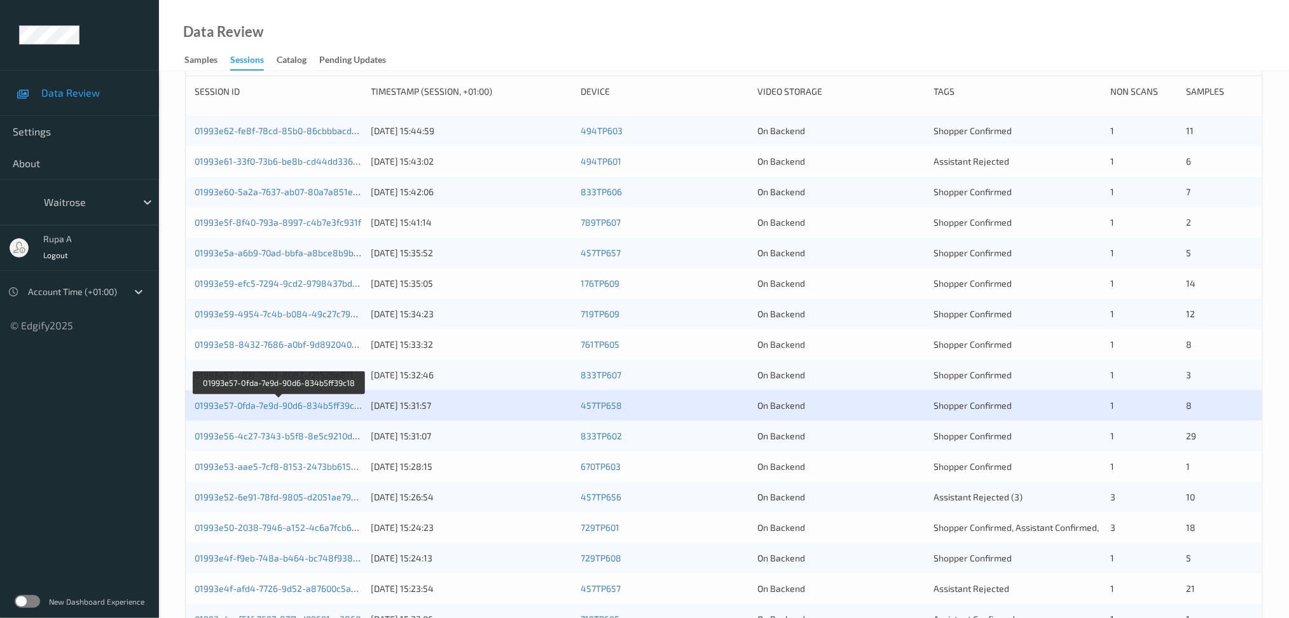
scroll to position [338, 0]
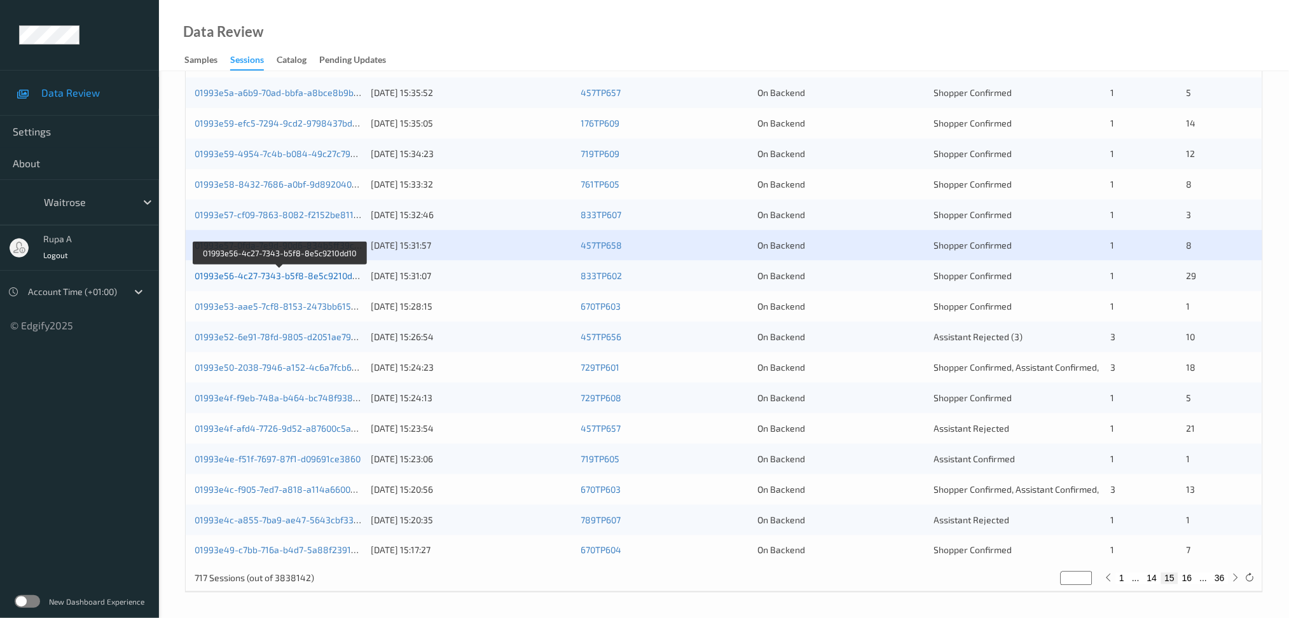
click at [333, 278] on link "01993e56-4c27-7343-b5f8-8e5c9210dd10" at bounding box center [281, 275] width 172 height 11
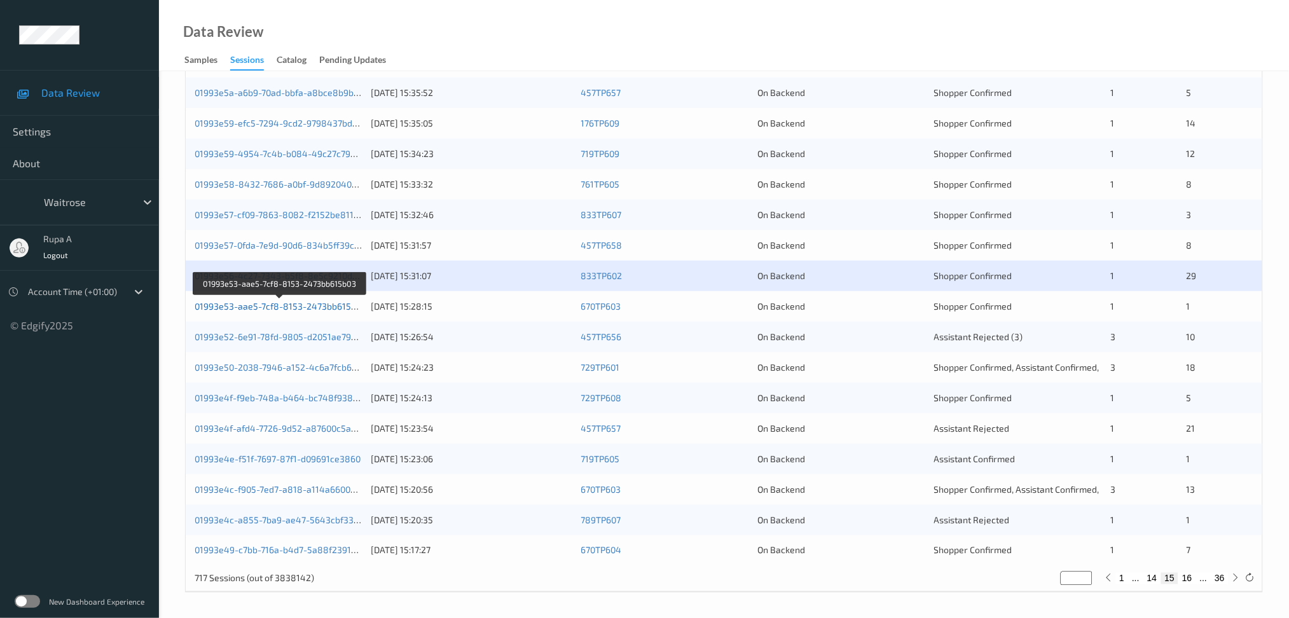
click at [358, 304] on link "01993e53-aae5-7cf8-8153-2473bb615b03" at bounding box center [281, 306] width 172 height 11
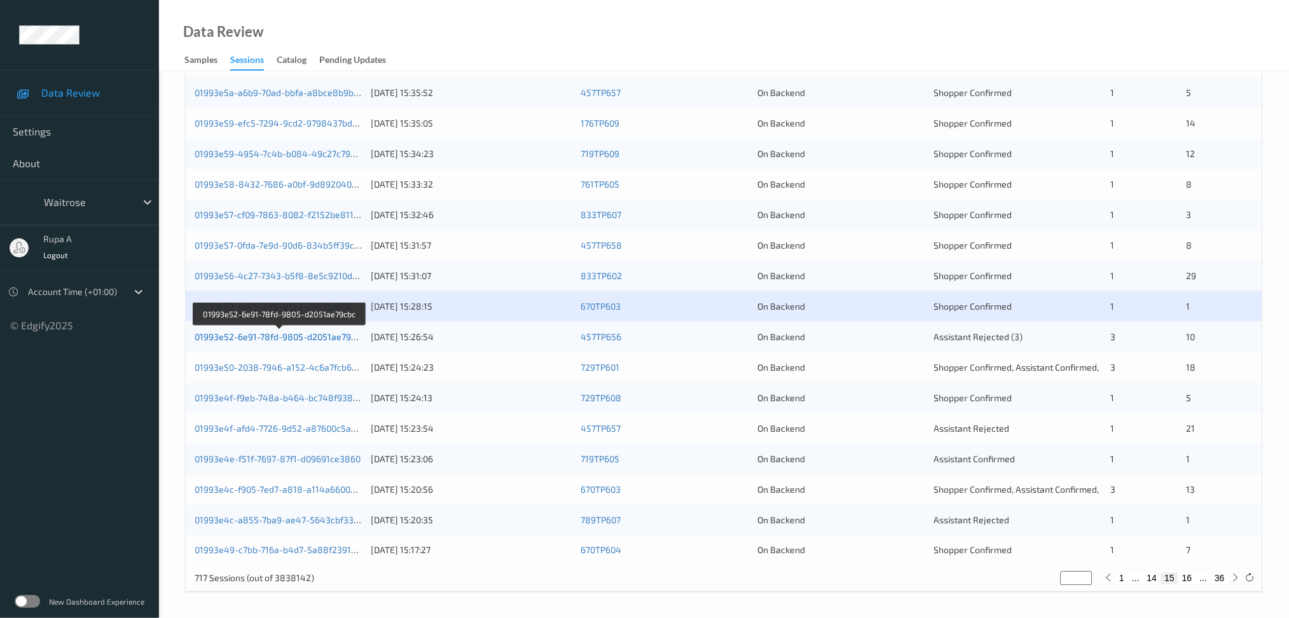
click at [314, 336] on link "01993e52-6e91-78fd-9805-d2051ae79cbc" at bounding box center [280, 336] width 170 height 11
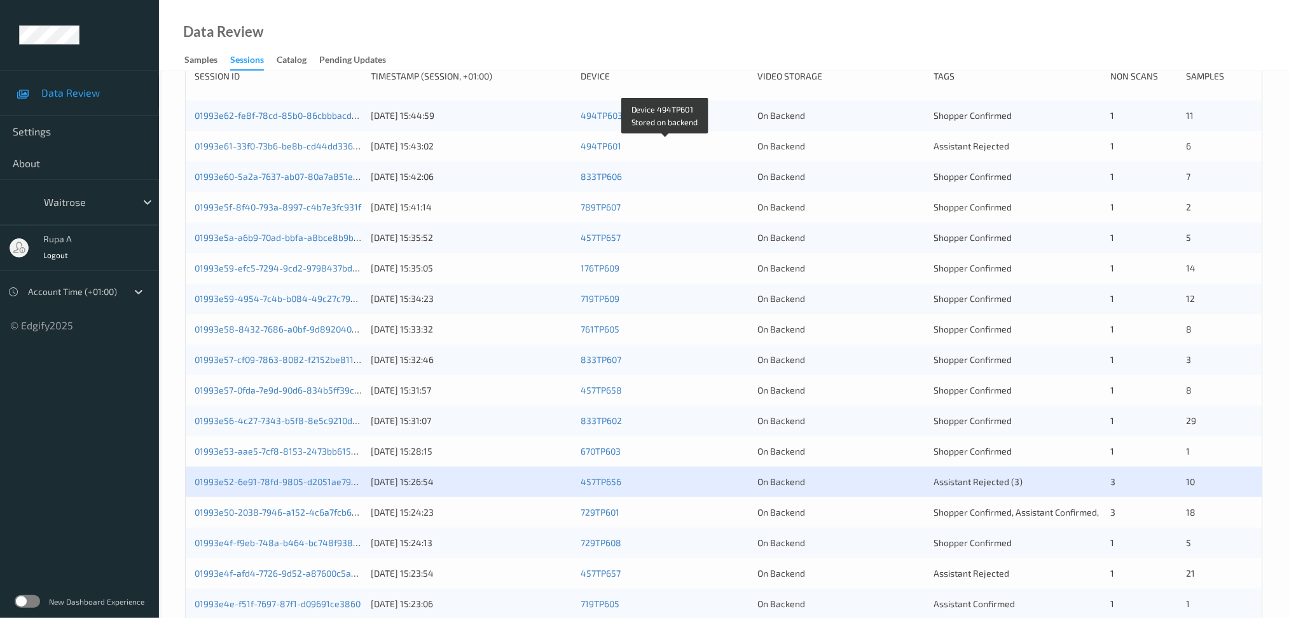
scroll to position [254, 0]
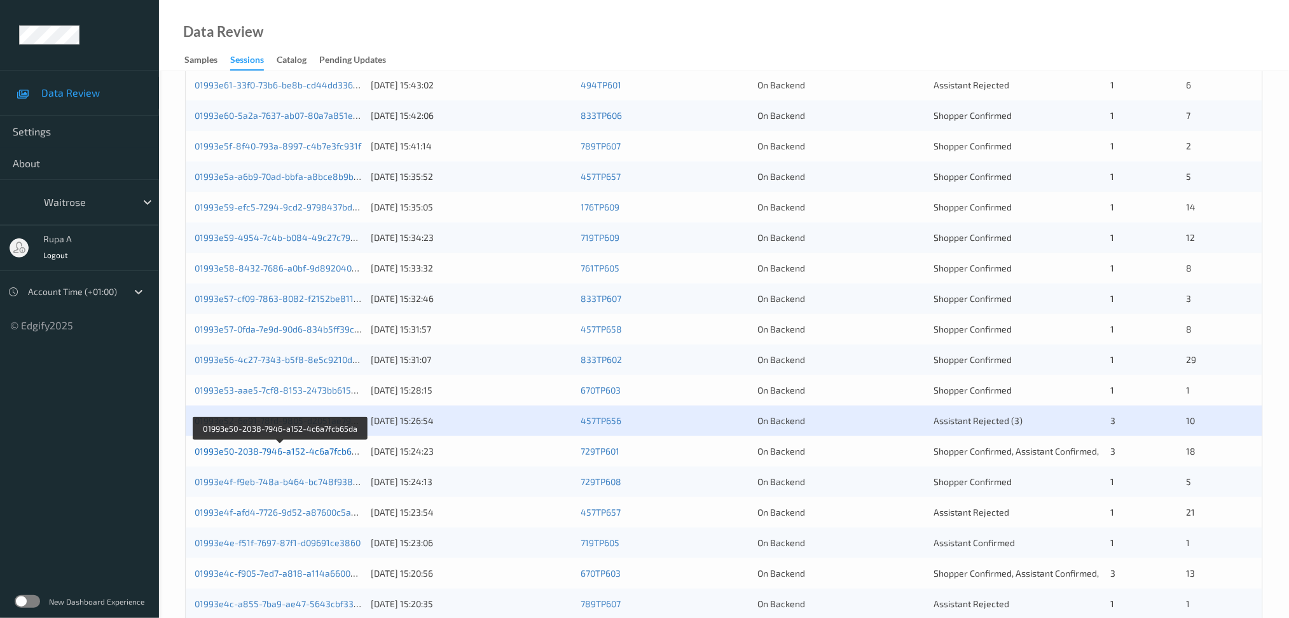
click at [332, 455] on link "01993e50-2038-7946-a152-4c6a7fcb65da" at bounding box center [281, 451] width 172 height 11
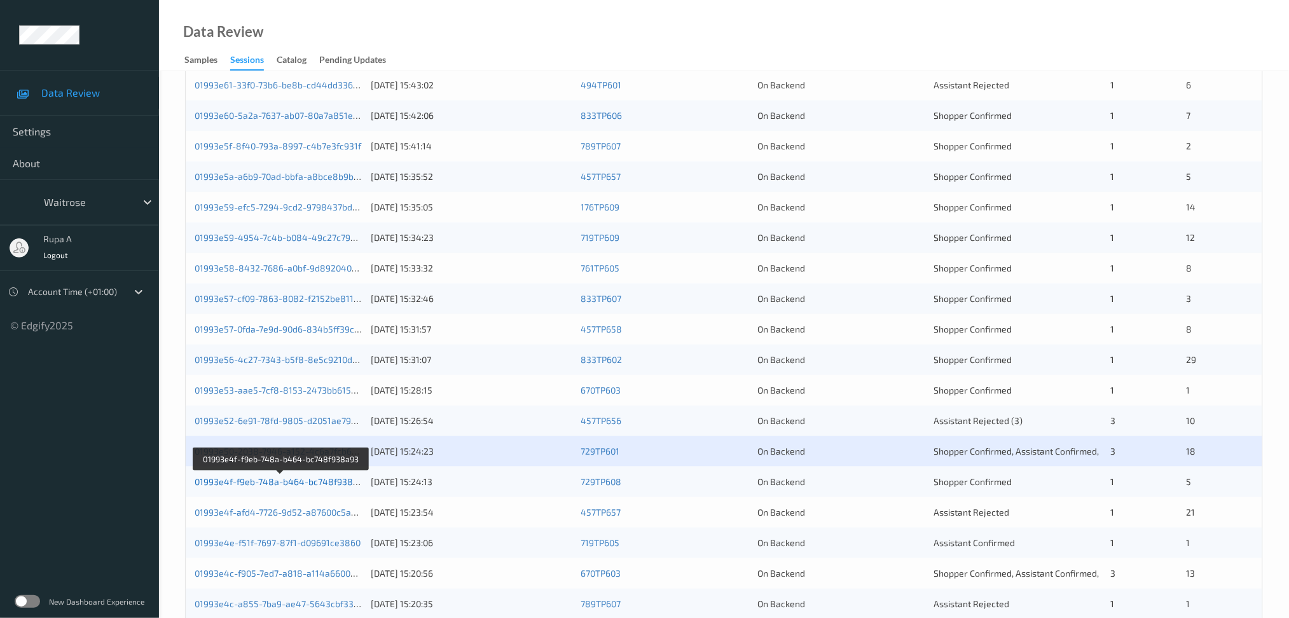
click at [347, 482] on link "01993e4f-f9eb-748a-b464-bc748f938a93" at bounding box center [282, 481] width 174 height 11
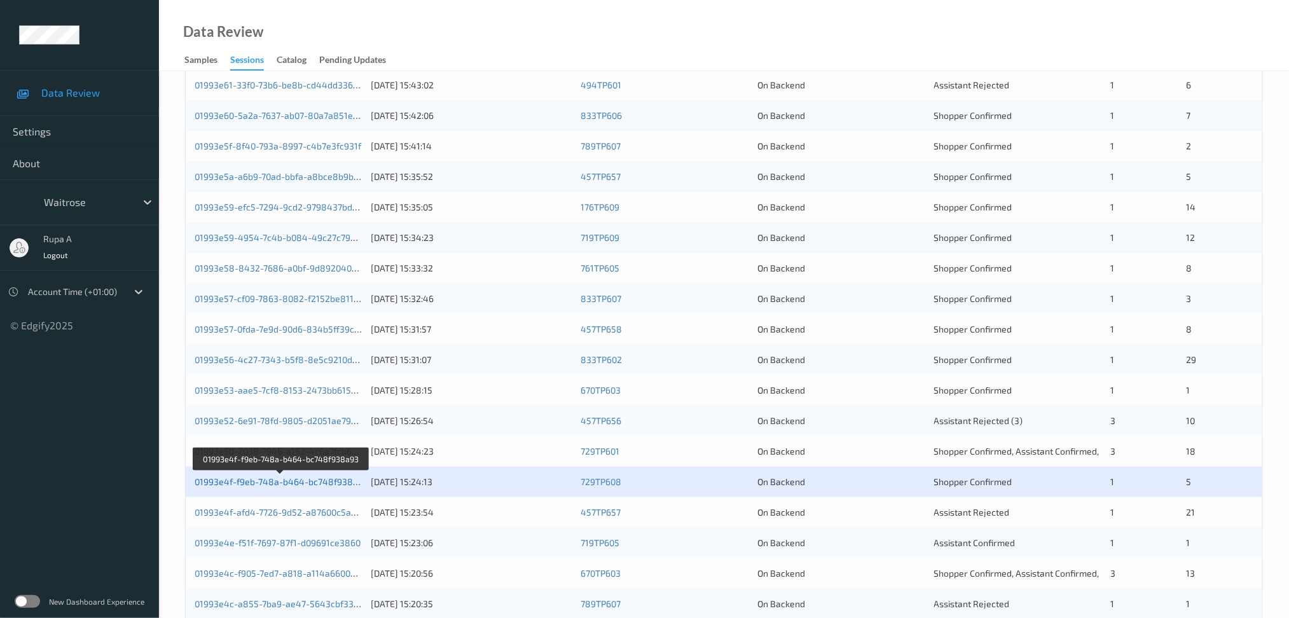
scroll to position [338, 0]
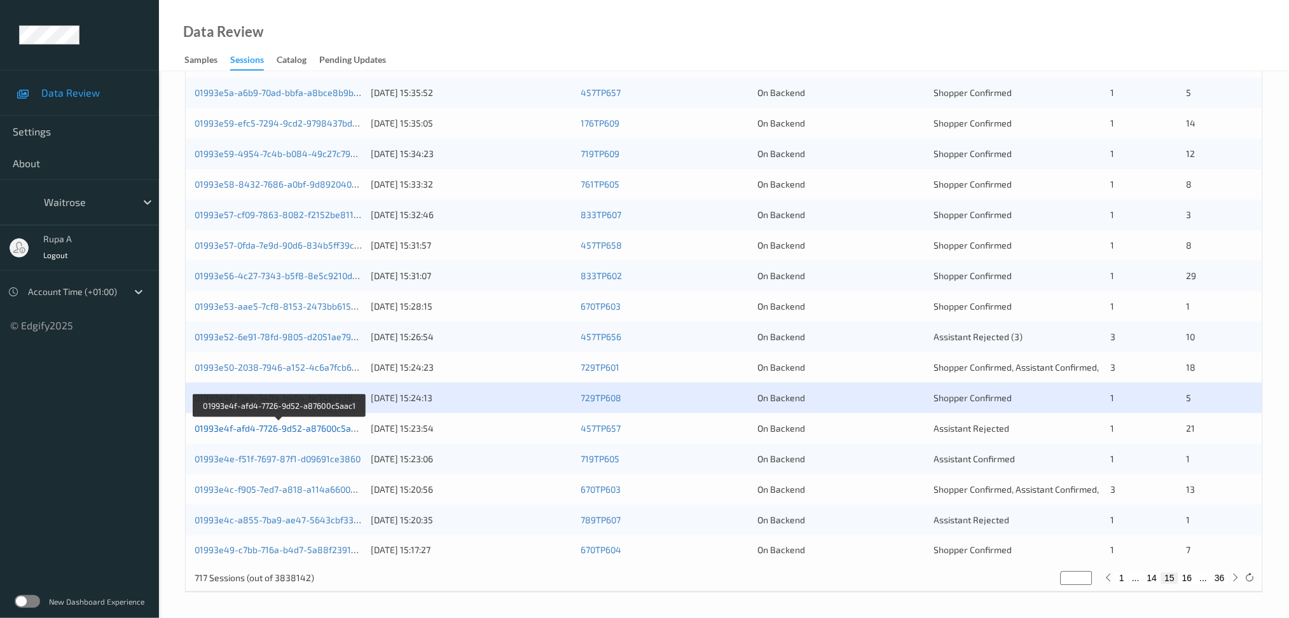
click at [336, 428] on link "01993e4f-afd4-7726-9d52-a87600c5aac1" at bounding box center [280, 428] width 170 height 11
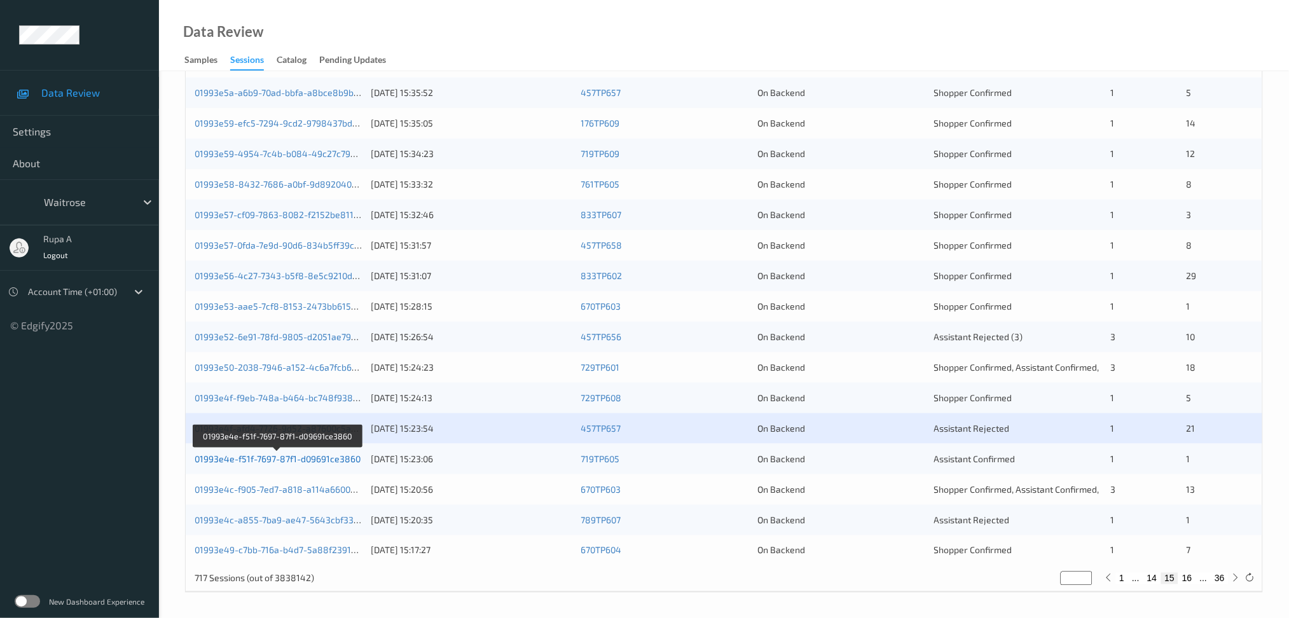
click at [333, 463] on link "01993e4e-f51f-7697-87f1-d09691ce3860" at bounding box center [278, 459] width 166 height 11
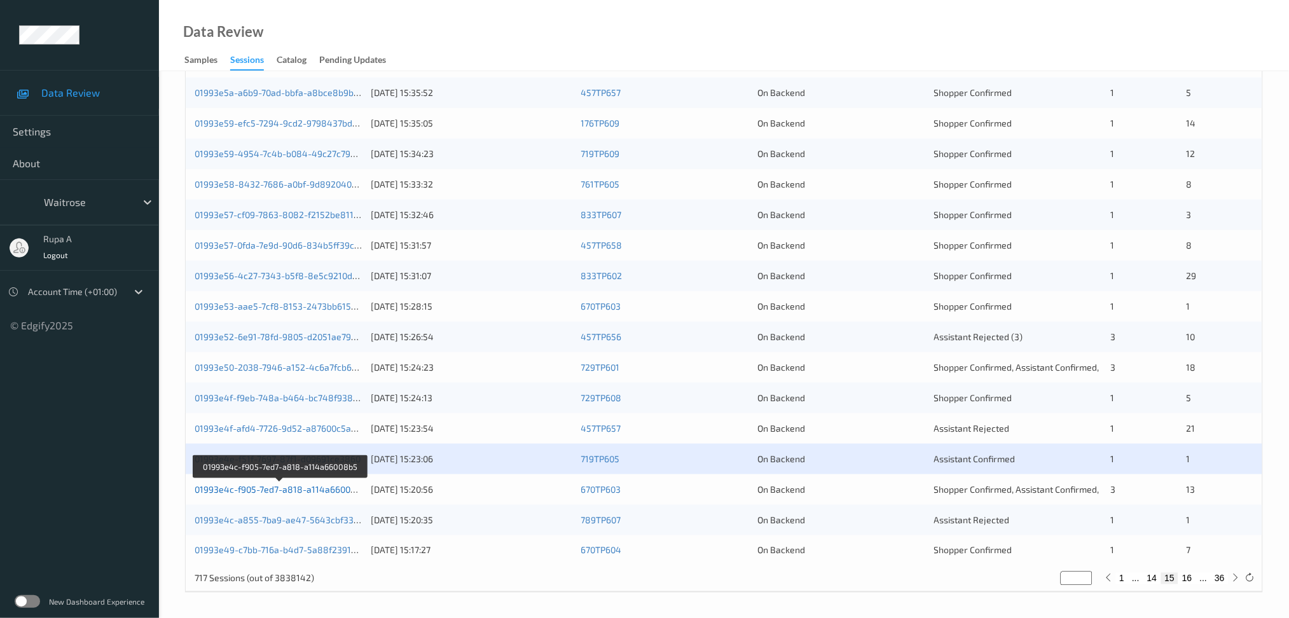
click at [315, 484] on link "01993e4c-f905-7ed7-a818-a114a66008b5" at bounding box center [281, 489] width 172 height 11
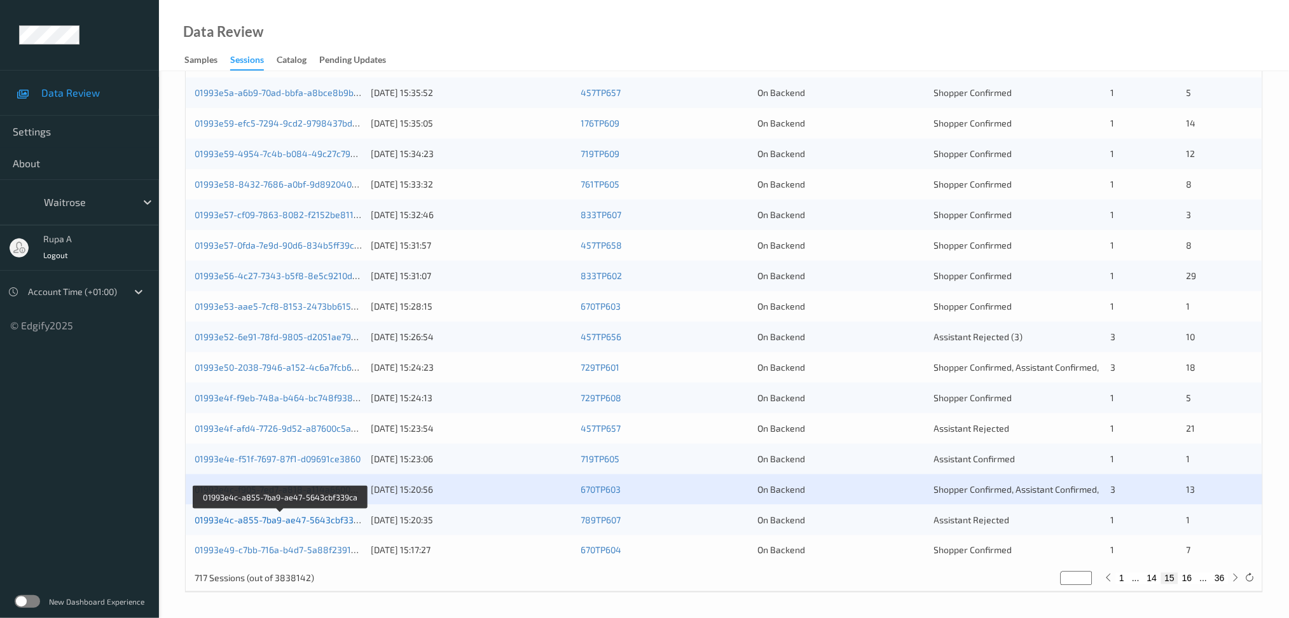
click at [295, 515] on link "01993e4c-a855-7ba9-ae47-5643cbf339ca" at bounding box center [282, 520] width 174 height 11
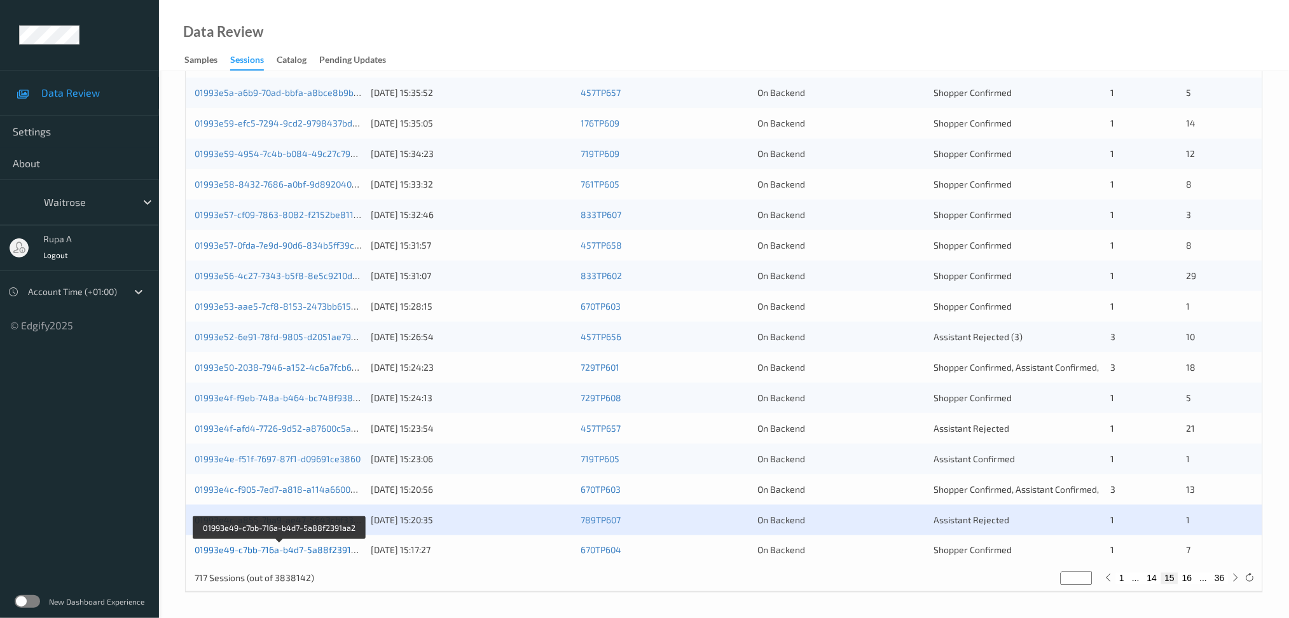
click at [347, 551] on link "01993e49-c7bb-716a-b4d7-5a88f2391aa2" at bounding box center [281, 550] width 172 height 11
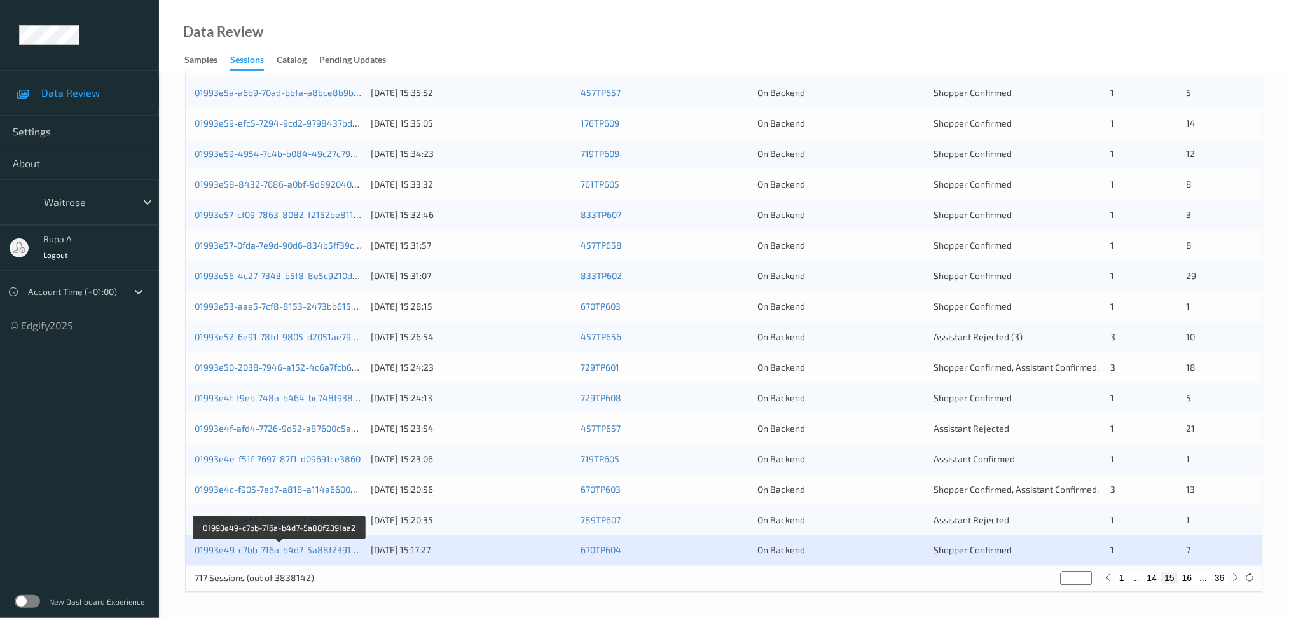
scroll to position [0, 0]
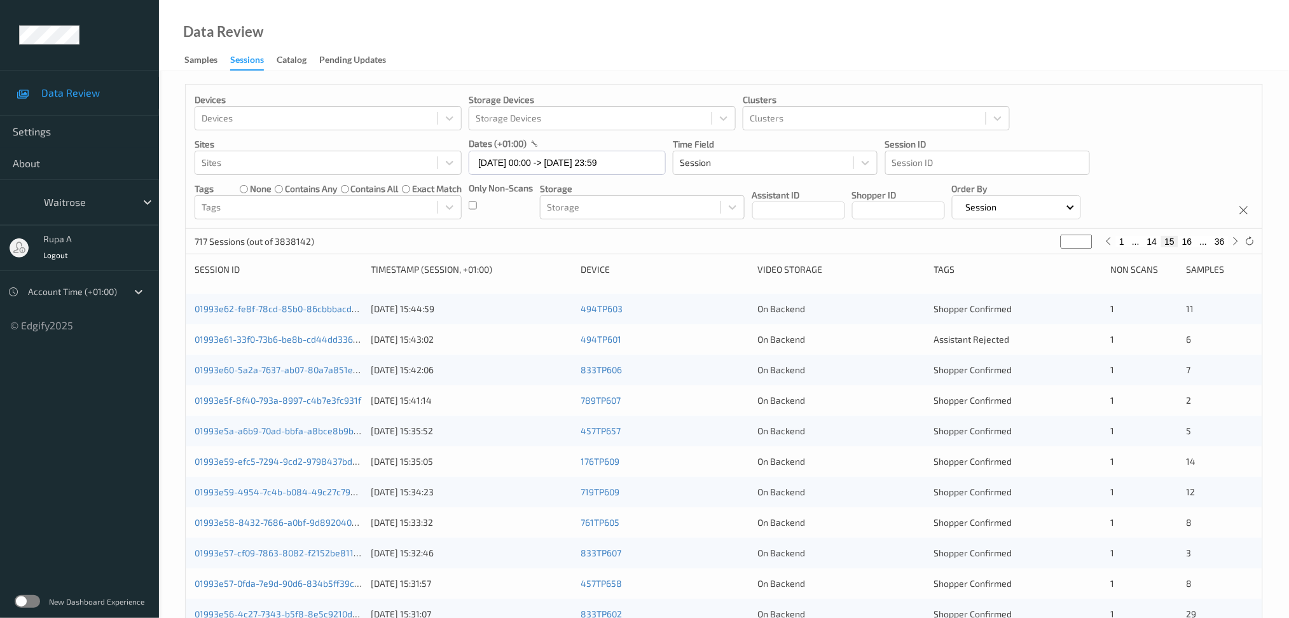
click at [880, 242] on input "**" at bounding box center [1077, 242] width 32 height 14
type input "*"
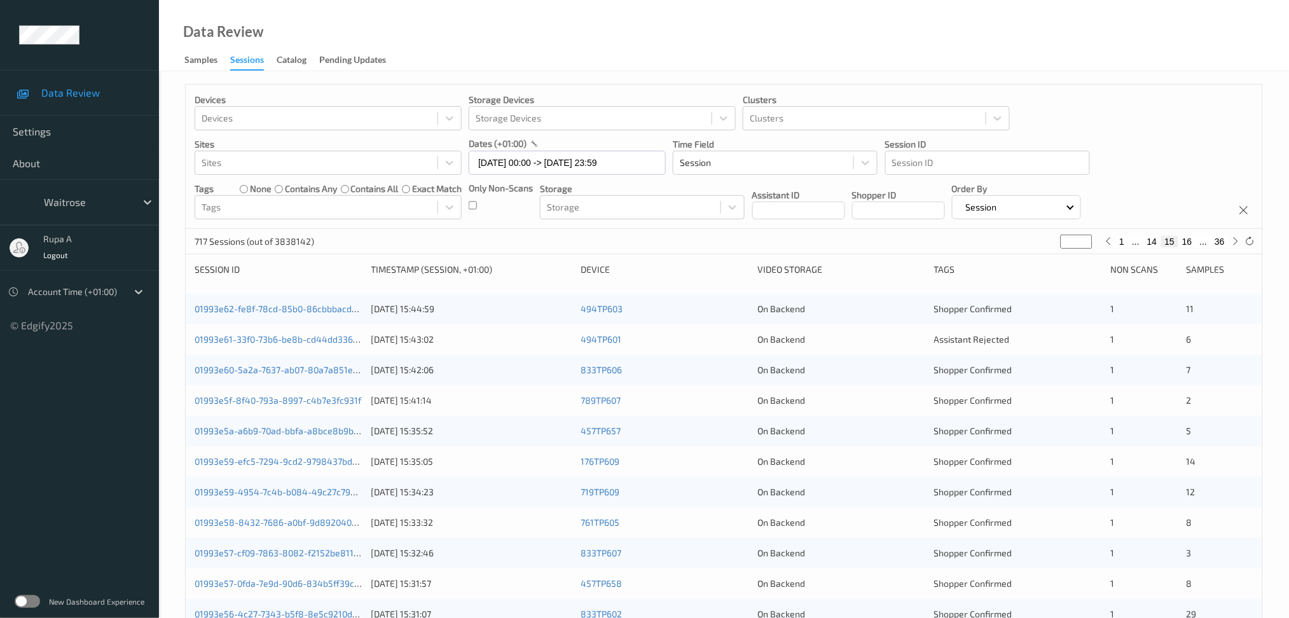
type input "**"
click at [839, 234] on div "717 Sessions (out of 3838142) ** 1 ... 21 22 23 ... 36" at bounding box center [724, 241] width 1077 height 25
click at [328, 313] on link "01993dd5-cc8f-7ee5-918e-549381b874e8" at bounding box center [282, 308] width 174 height 11
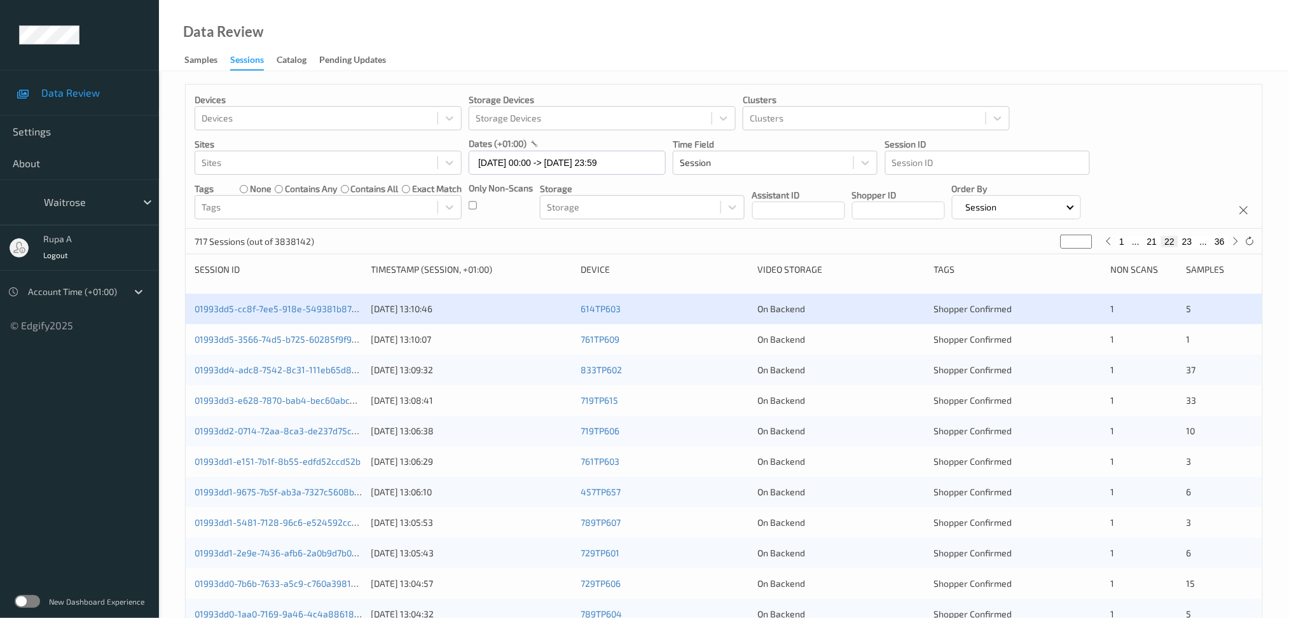
click at [324, 347] on div "01993dd5-3566-74d5-b725-60285f9f9ea0 [DATE] 13:10:07 761TP609 On Backend Shoppe…" at bounding box center [724, 339] width 1077 height 31
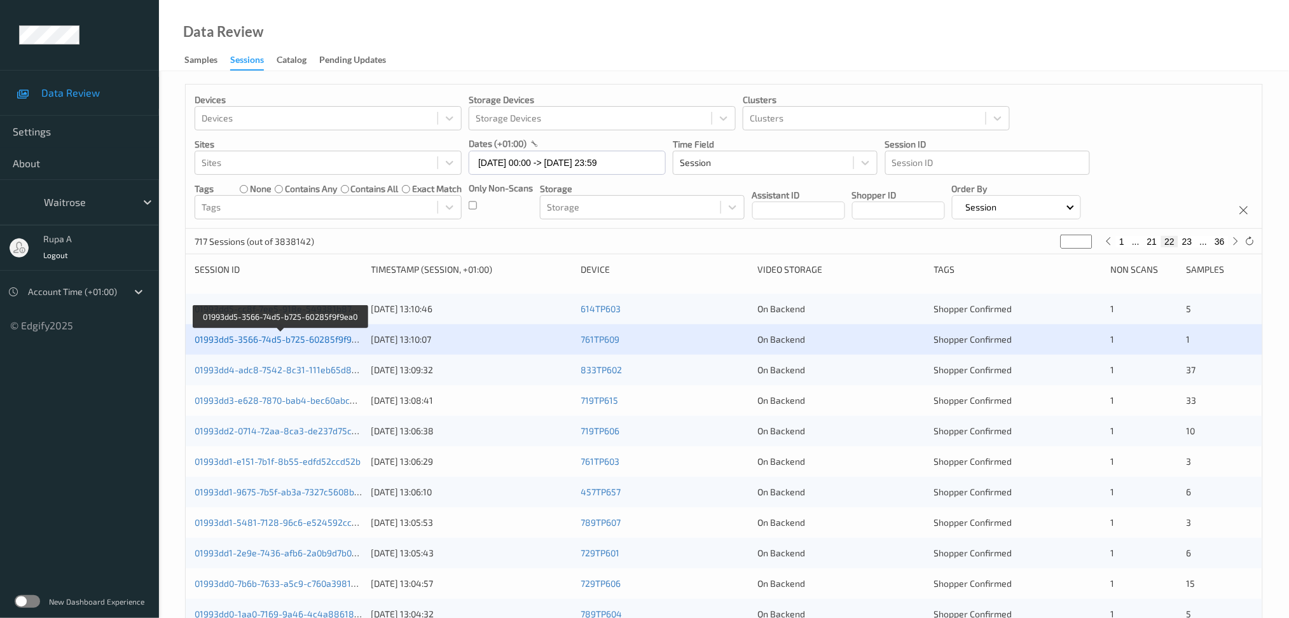
click at [326, 342] on link "01993dd5-3566-74d5-b725-60285f9f9ea0" at bounding box center [281, 339] width 172 height 11
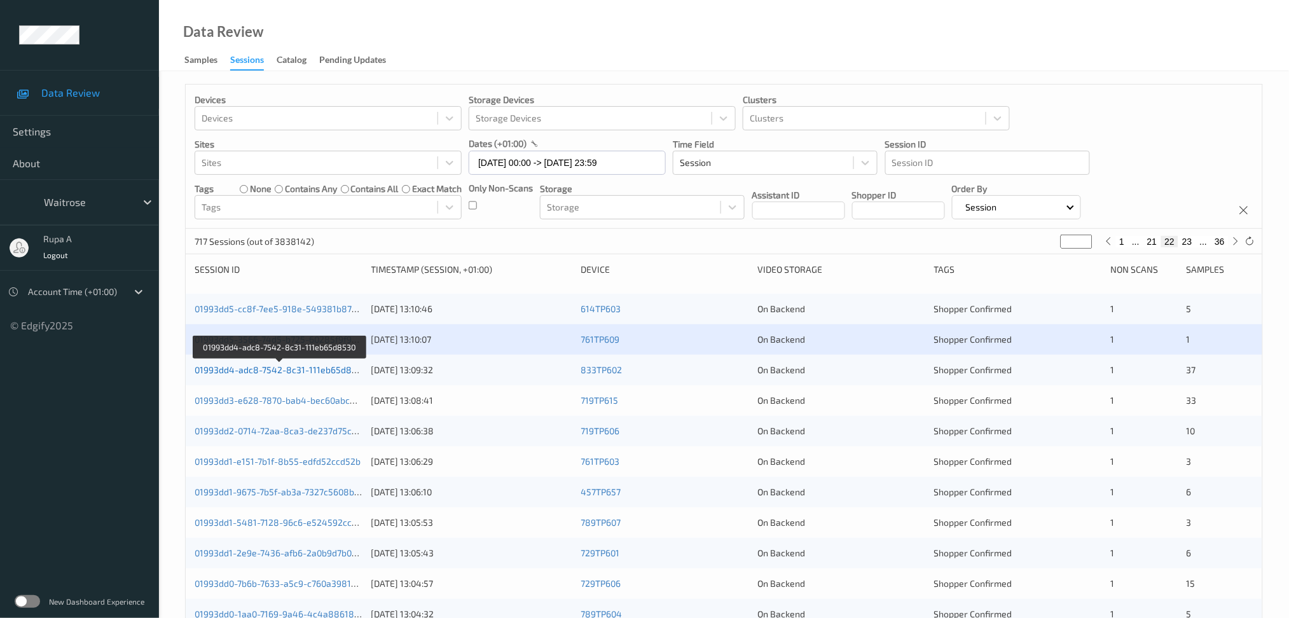
click at [340, 371] on link "01993dd4-adc8-7542-8c31-111eb65d8530" at bounding box center [281, 369] width 172 height 11
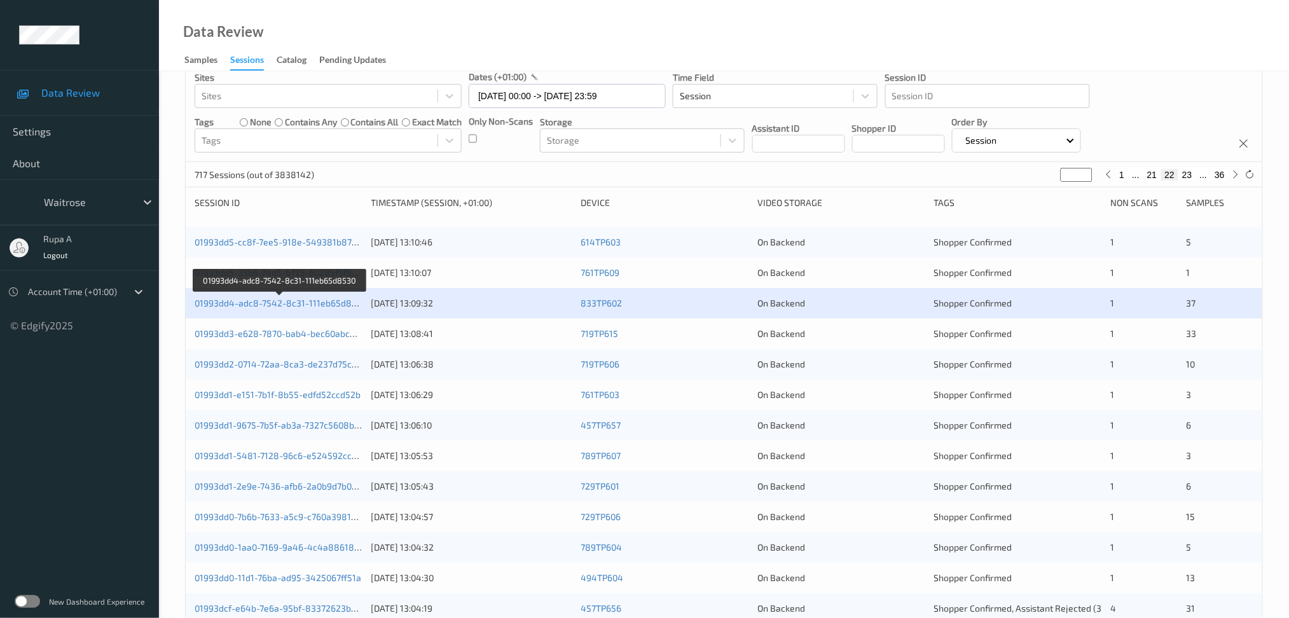
scroll to position [169, 0]
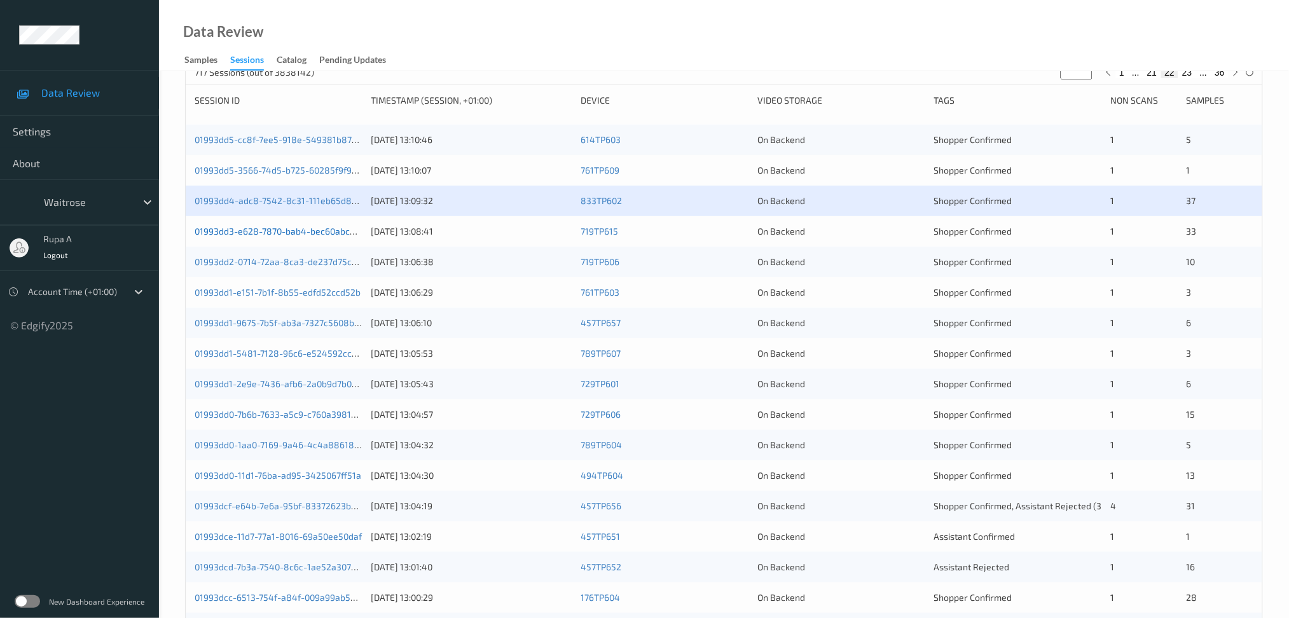
click at [343, 229] on link "01993dd3-e628-7870-bab4-bec60abc2bd3" at bounding box center [283, 231] width 176 height 11
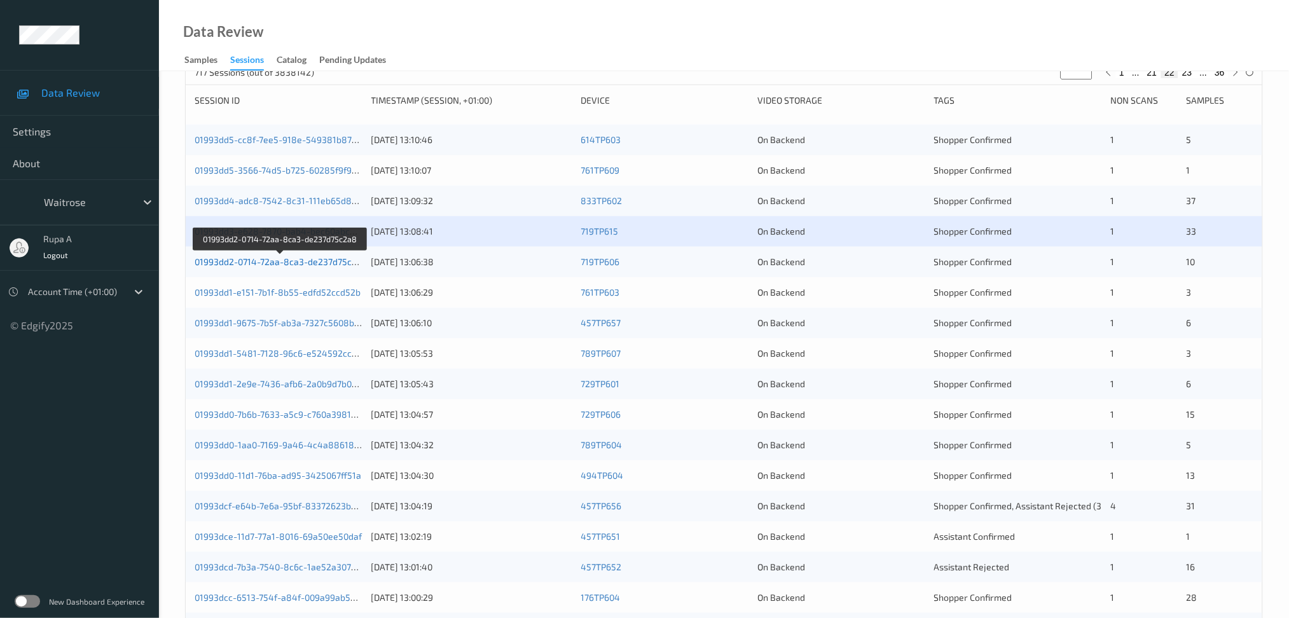
click at [348, 263] on link "01993dd2-0714-72aa-8ca3-de237d75c2a8" at bounding box center [281, 261] width 173 height 11
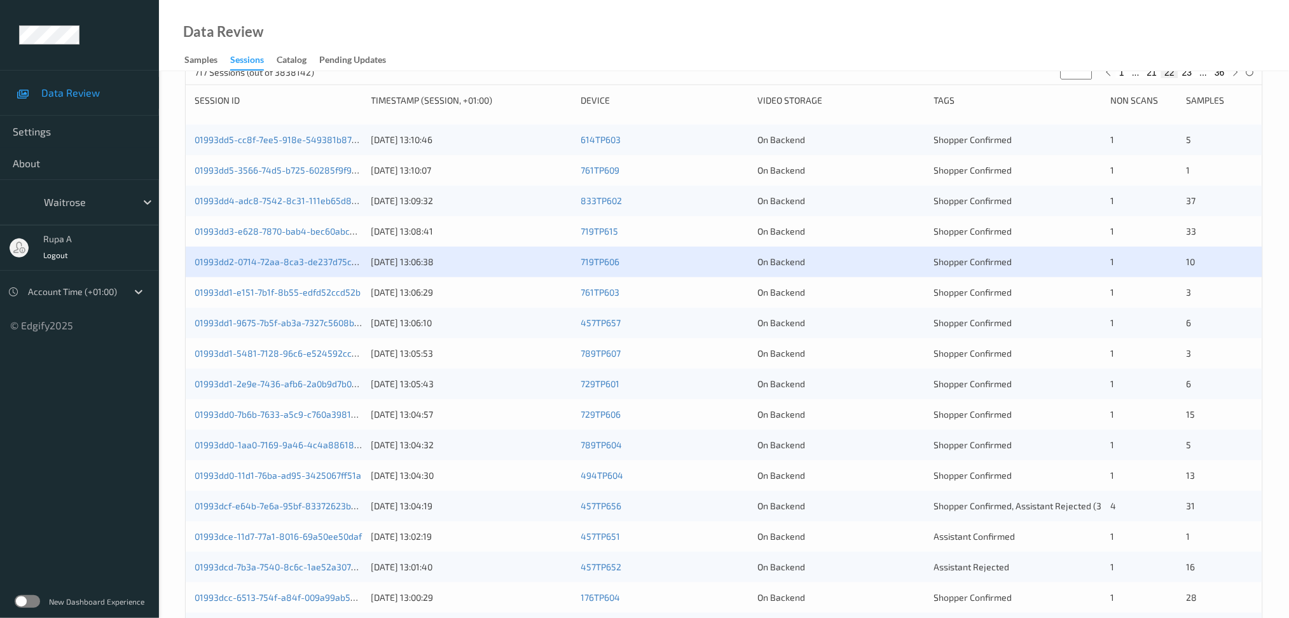
click at [329, 298] on div "01993dd1-e151-7b1f-8b55-edfd52ccd52b" at bounding box center [279, 292] width 168 height 13
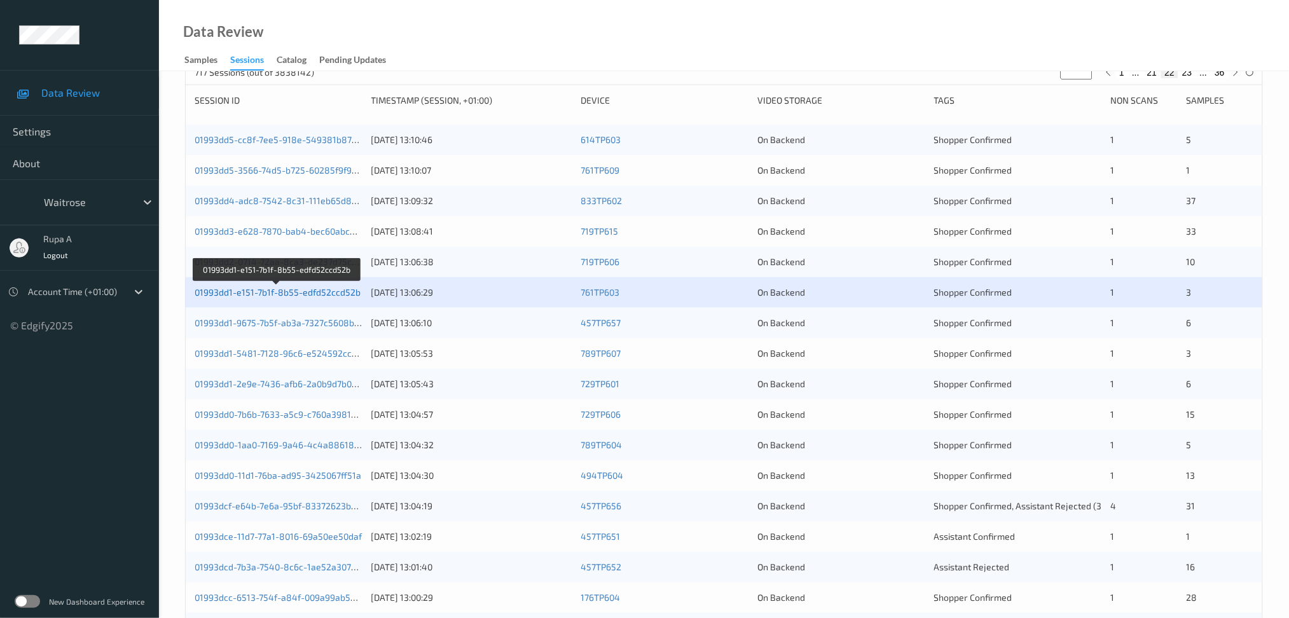
click at [302, 295] on link "01993dd1-e151-7b1f-8b55-edfd52ccd52b" at bounding box center [278, 292] width 166 height 11
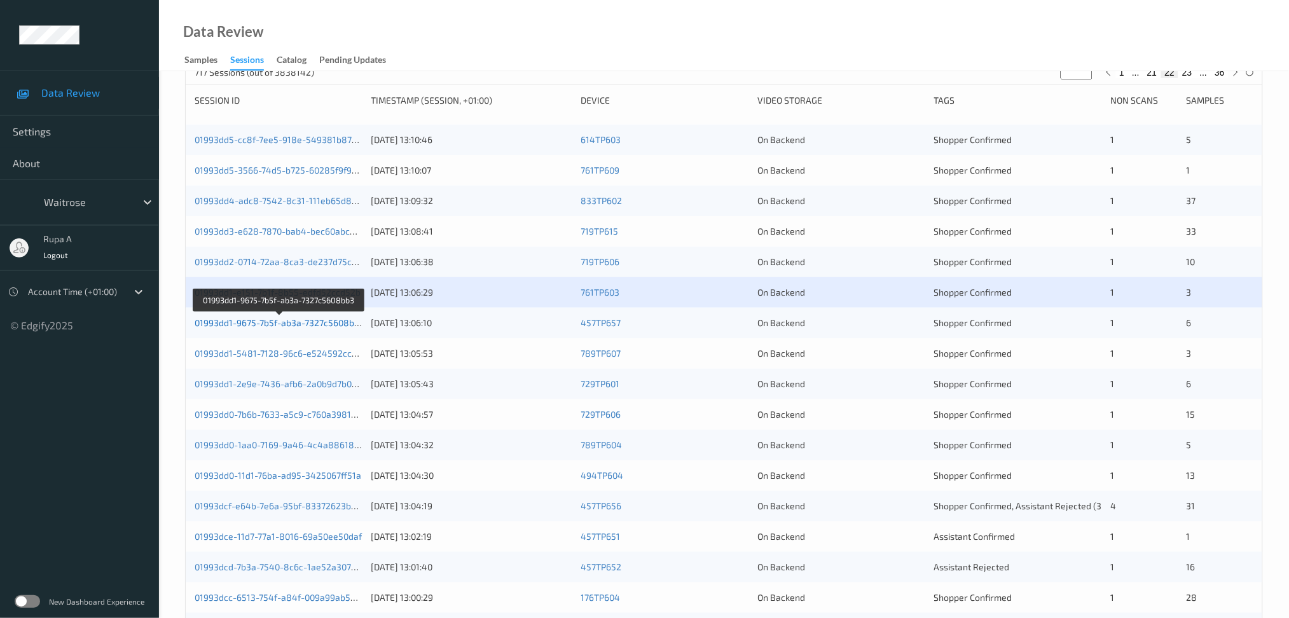
click at [343, 327] on link "01993dd1-9675-7b5f-ab3a-7327c5608bb3" at bounding box center [280, 322] width 170 height 11
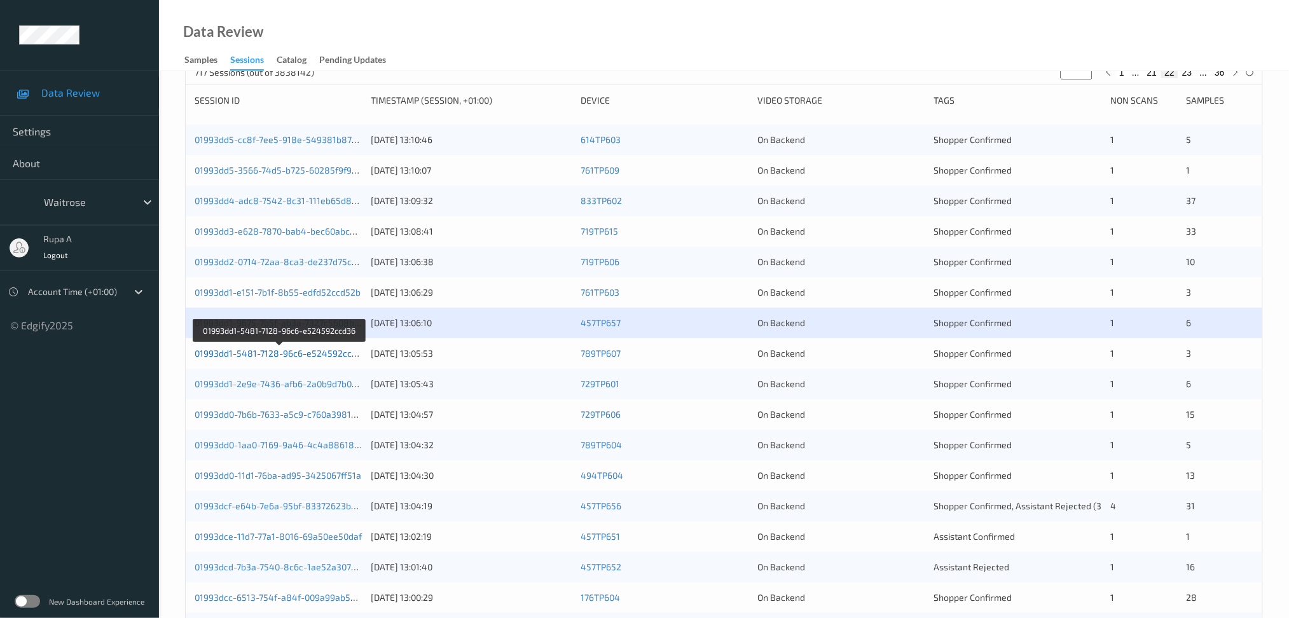
click at [318, 351] on link "01993dd1-5481-7128-96c6-e524592ccd36" at bounding box center [281, 353] width 172 height 11
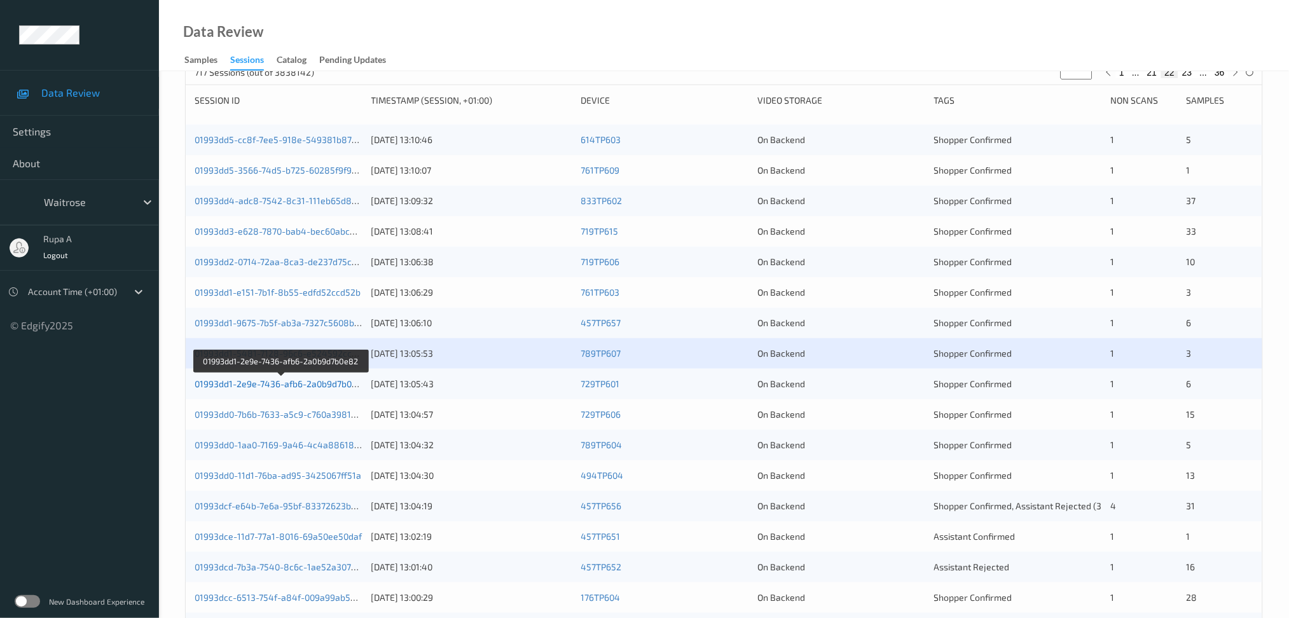
click at [307, 380] on link "01993dd1-2e9e-7436-afb6-2a0b9d7b0e82" at bounding box center [281, 383] width 173 height 11
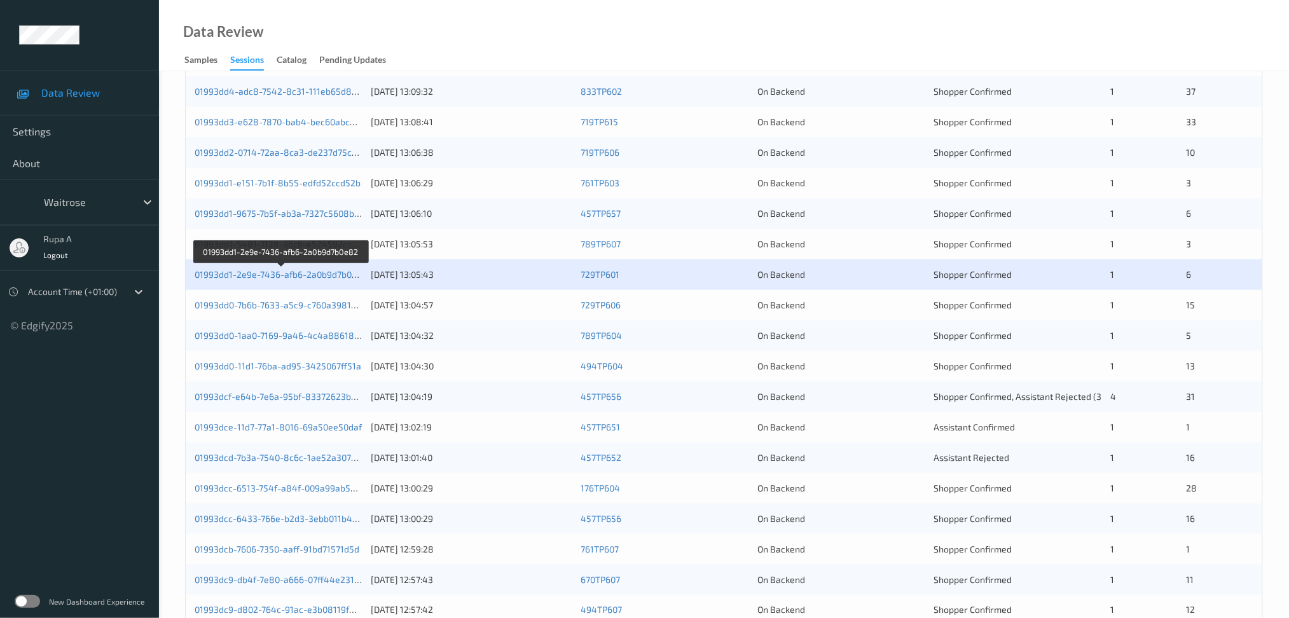
scroll to position [169, 0]
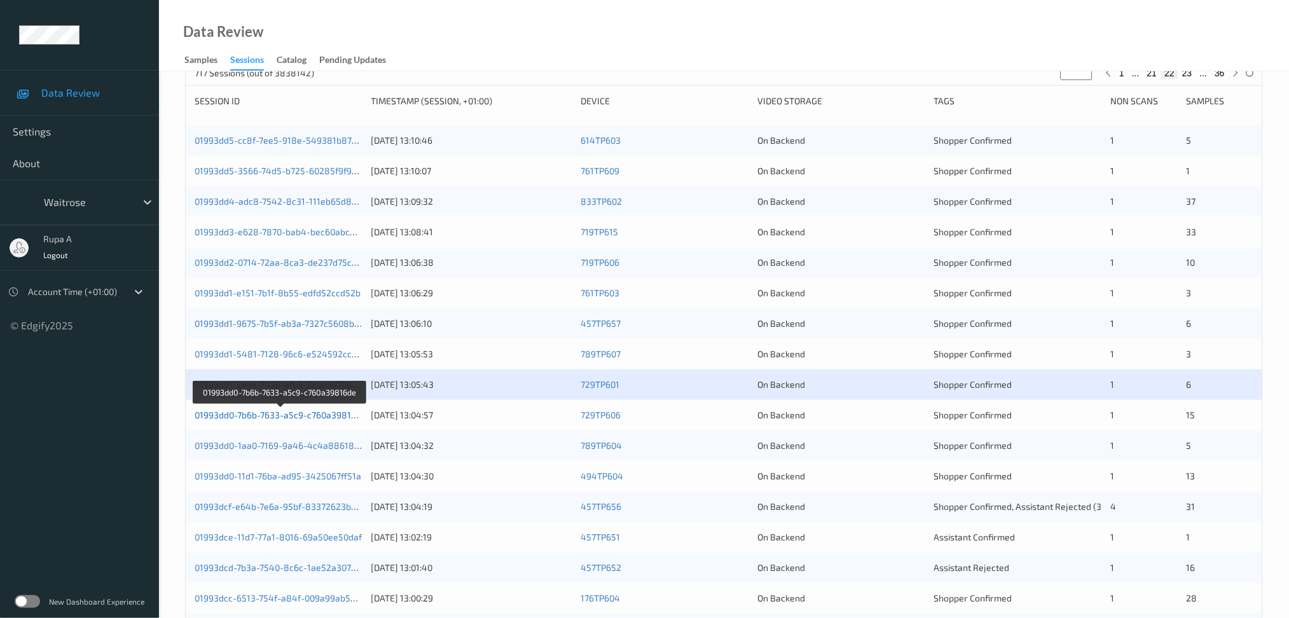
click at [319, 415] on link "01993dd0-7b6b-7633-a5c9-c760a39816de" at bounding box center [281, 415] width 172 height 11
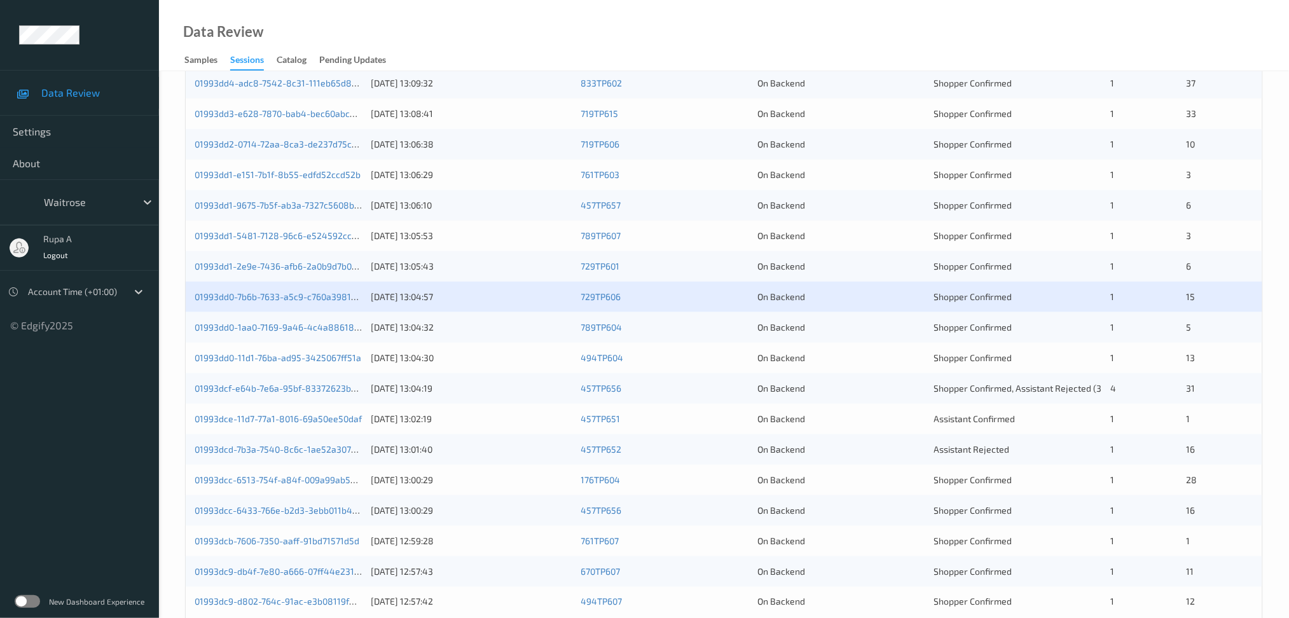
scroll to position [338, 0]
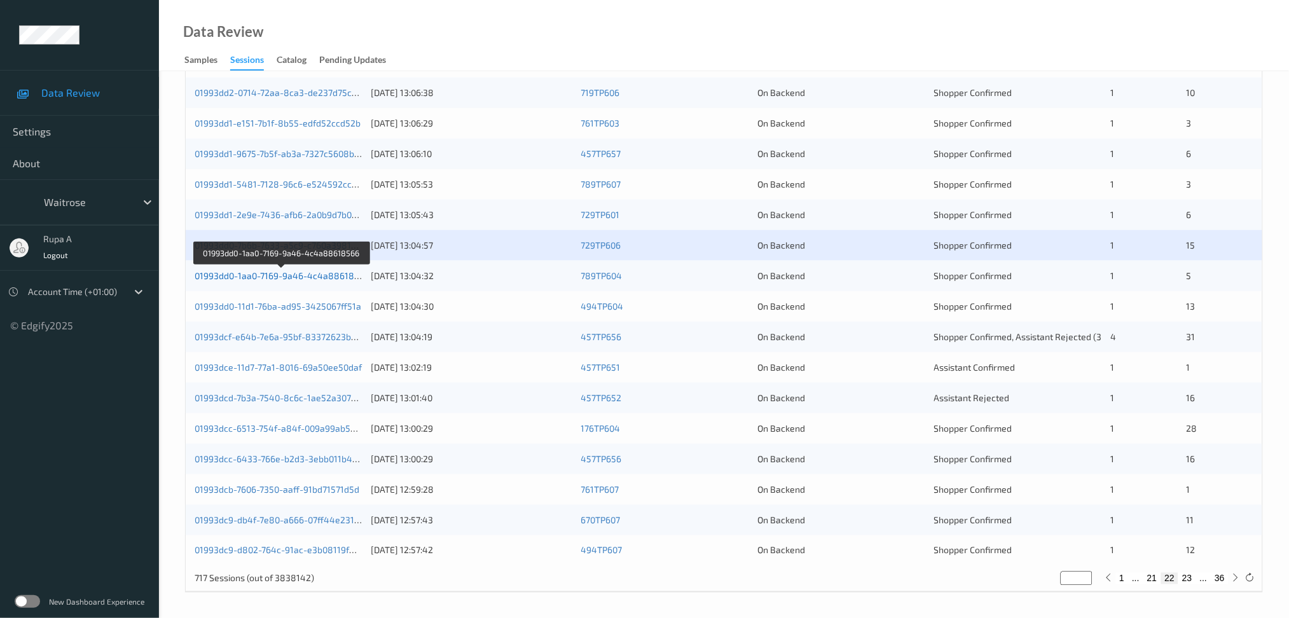
click at [347, 270] on link "01993dd0-1aa0-7169-9a46-4c4a88618566" at bounding box center [282, 275] width 175 height 11
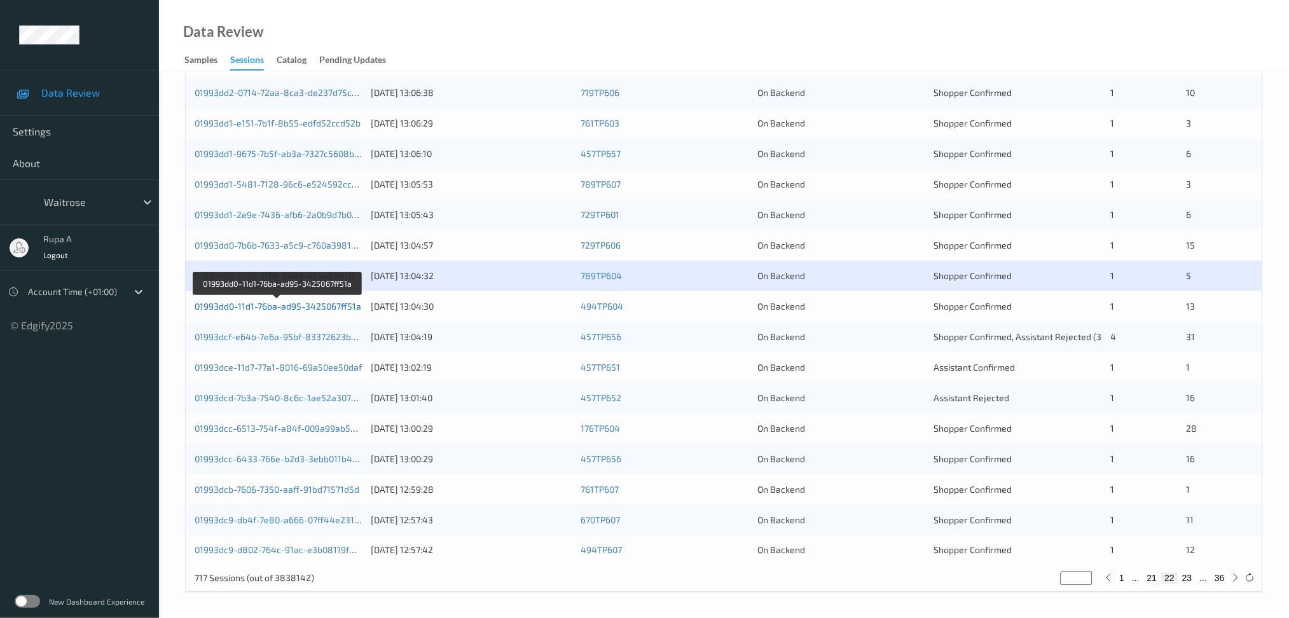
click at [350, 307] on link "01993dd0-11d1-76ba-ad95-3425067ff51a" at bounding box center [278, 306] width 167 height 11
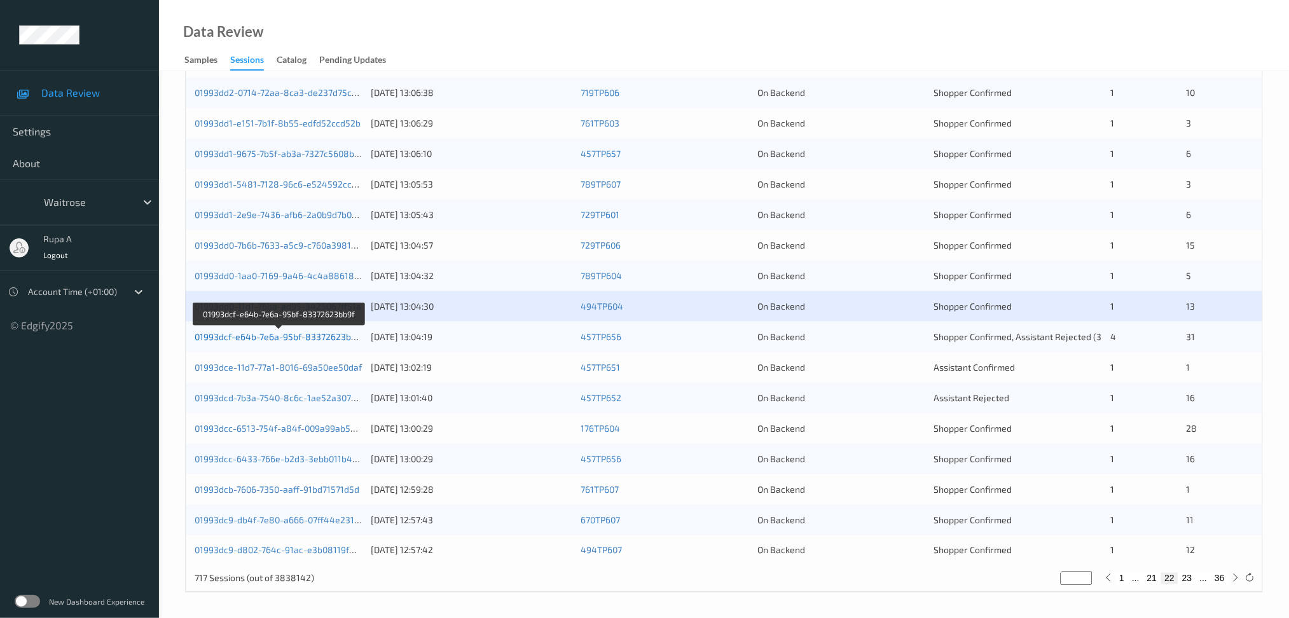
click at [348, 336] on link "01993dcf-e64b-7e6a-95bf-83372623bb9f" at bounding box center [280, 336] width 170 height 11
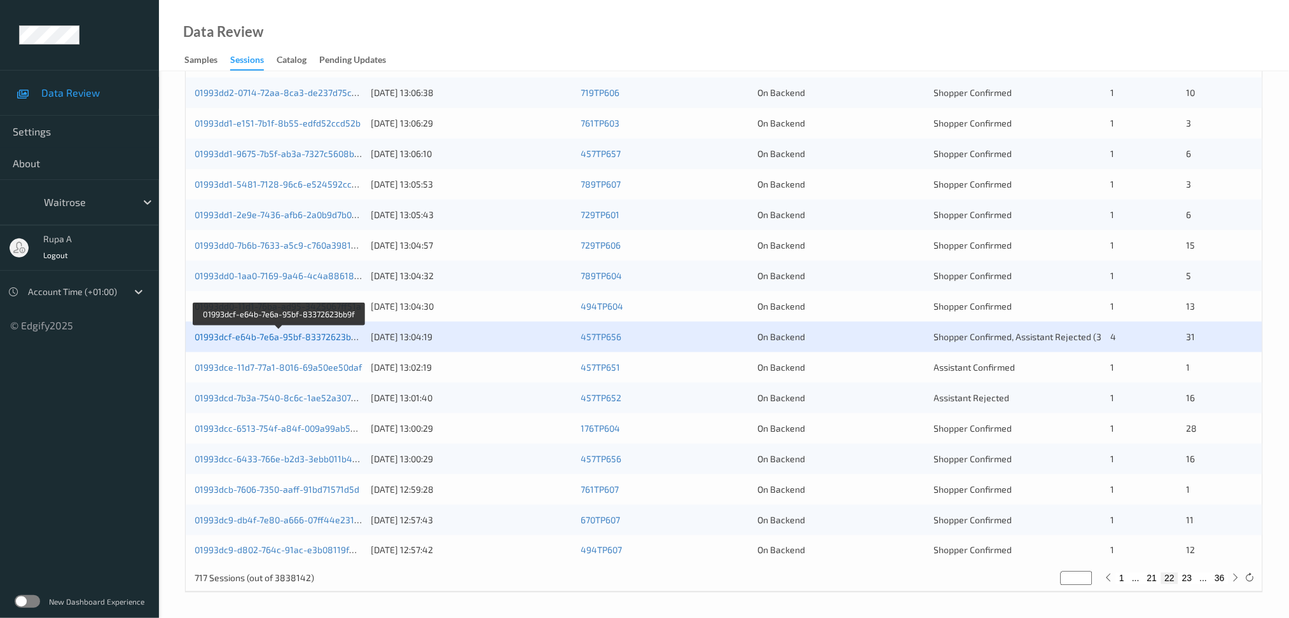
click at [359, 341] on link "01993dcf-e64b-7e6a-95bf-83372623bb9f" at bounding box center [280, 336] width 170 height 11
click at [320, 371] on link "01993dce-11d7-77a1-8016-69a50ee50daf" at bounding box center [278, 367] width 167 height 11
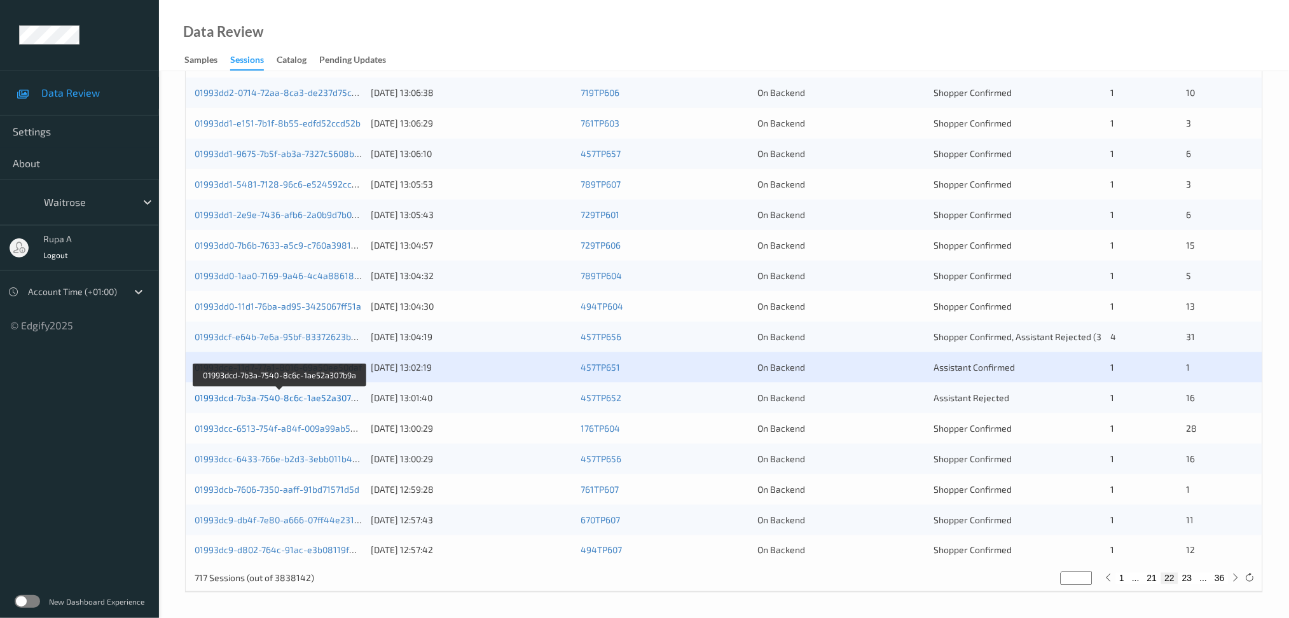
click at [326, 399] on link "01993dcd-7b3a-7540-8c6c-1ae52a307b9a" at bounding box center [281, 397] width 172 height 11
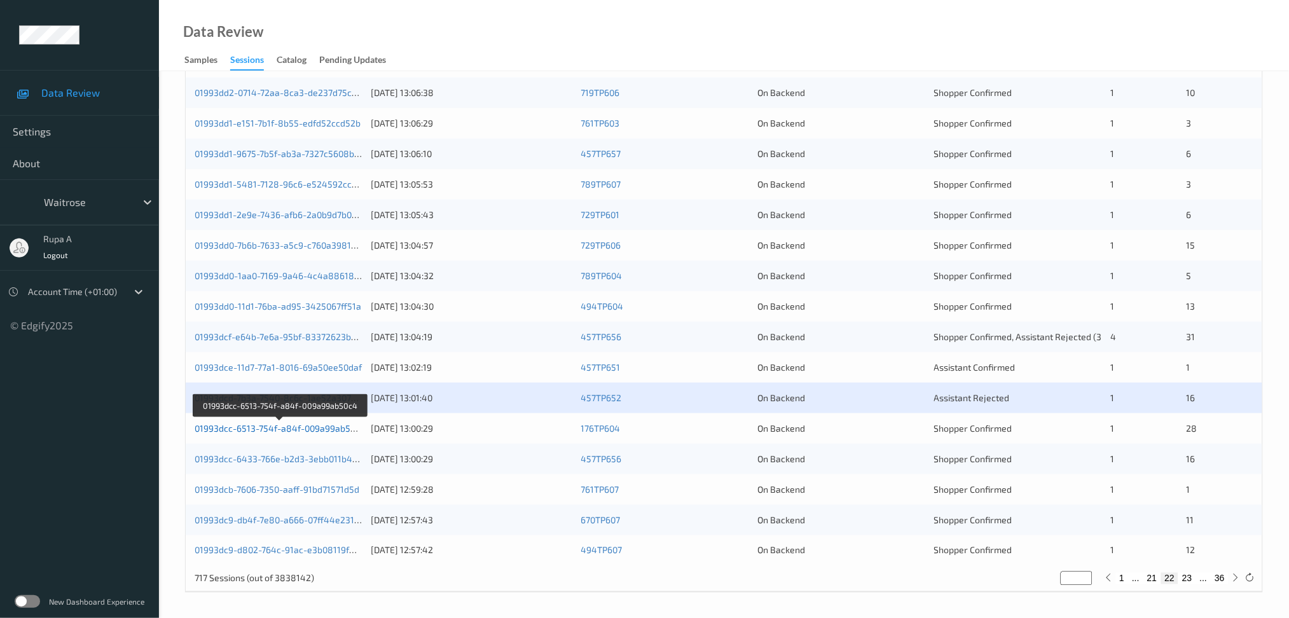
click at [347, 426] on link "01993dcc-6513-754f-a84f-009a99ab50c4" at bounding box center [280, 428] width 171 height 11
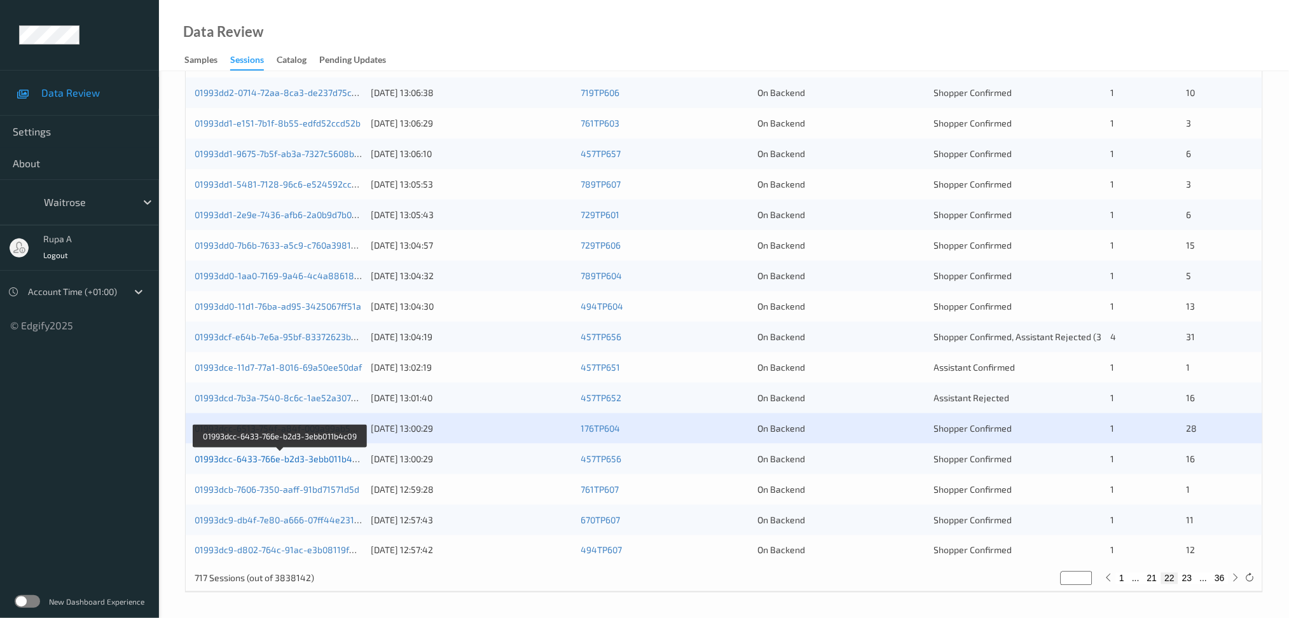
click at [343, 462] on link "01993dcc-6433-766e-b2d3-3ebb011b4c09" at bounding box center [281, 459] width 172 height 11
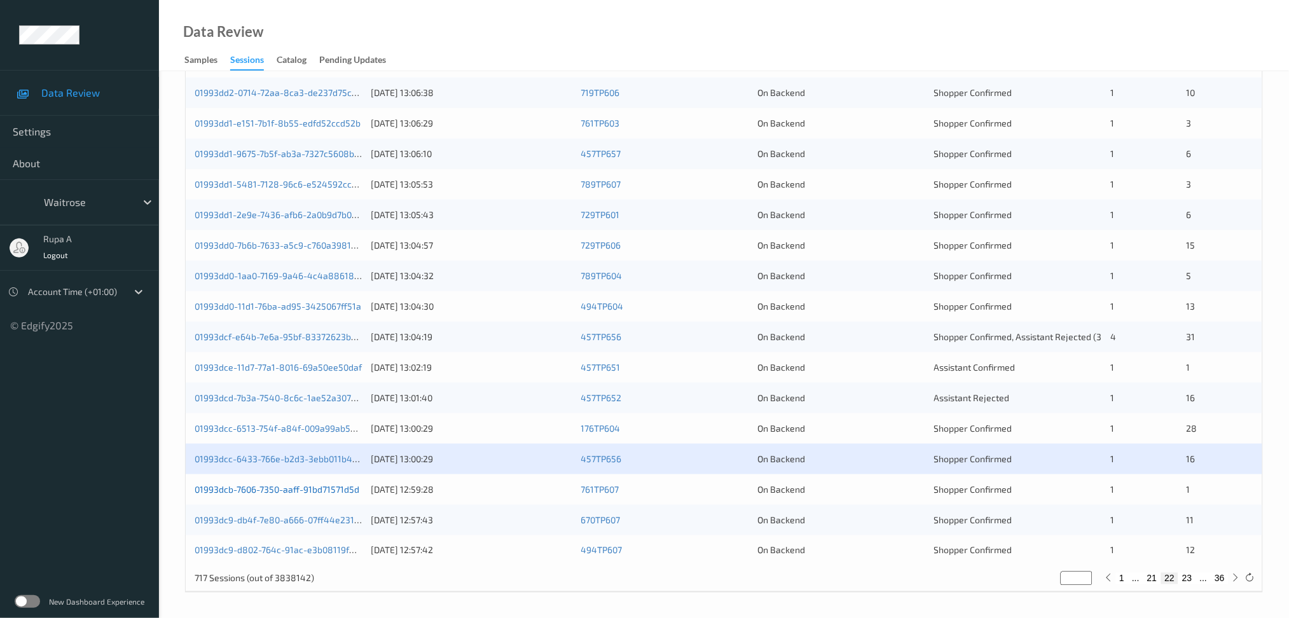
click at [324, 491] on link "01993dcb-7606-7350-aaff-91bd71571d5d" at bounding box center [277, 489] width 165 height 11
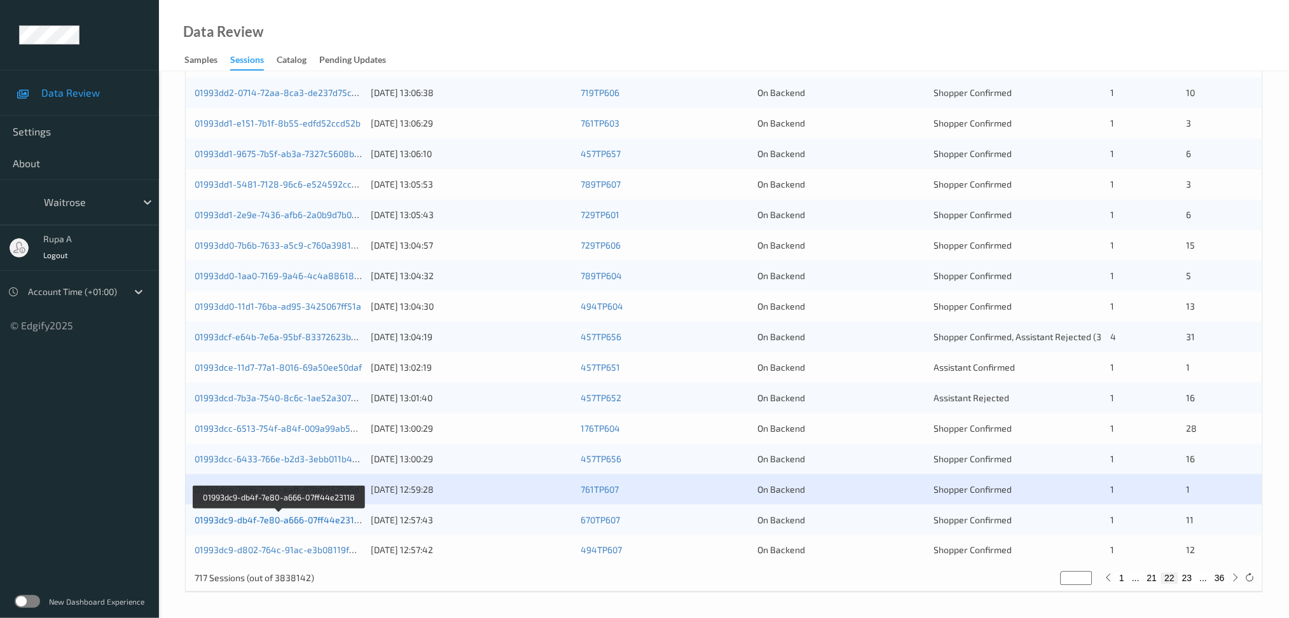
click at [341, 520] on link "01993dc9-db4f-7e80-a666-07ff44e23118" at bounding box center [279, 520] width 169 height 11
